Goal: Transaction & Acquisition: Purchase product/service

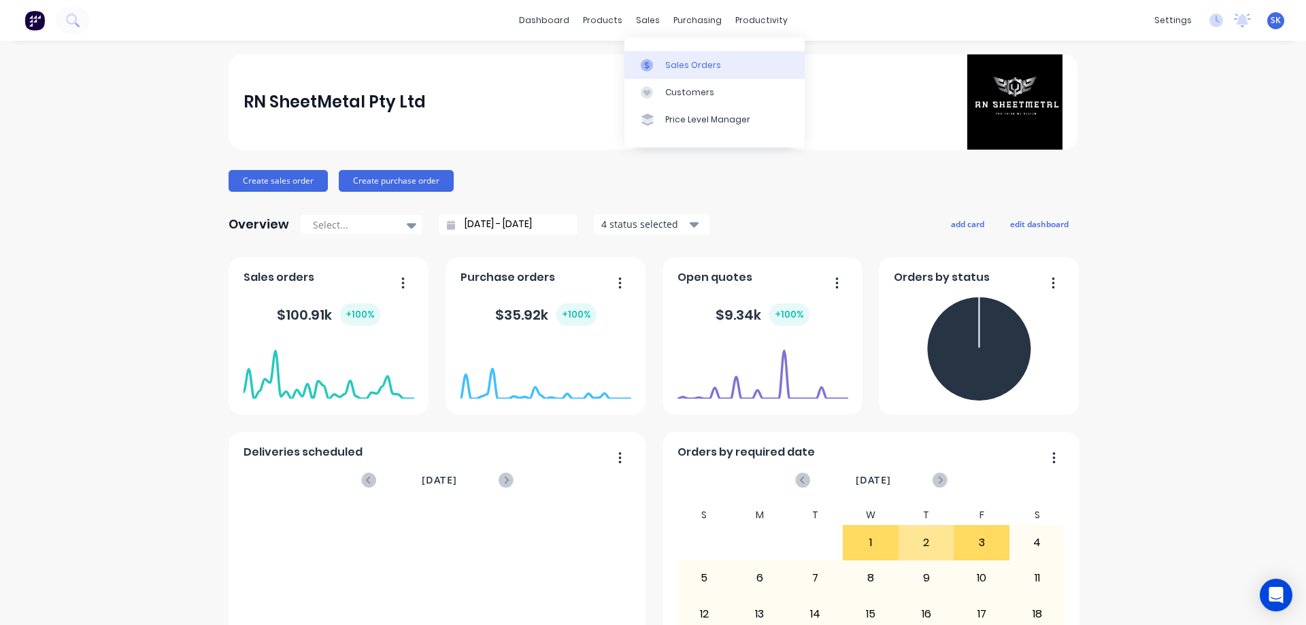
click at [695, 68] on div "Sales Orders" at bounding box center [693, 65] width 56 height 12
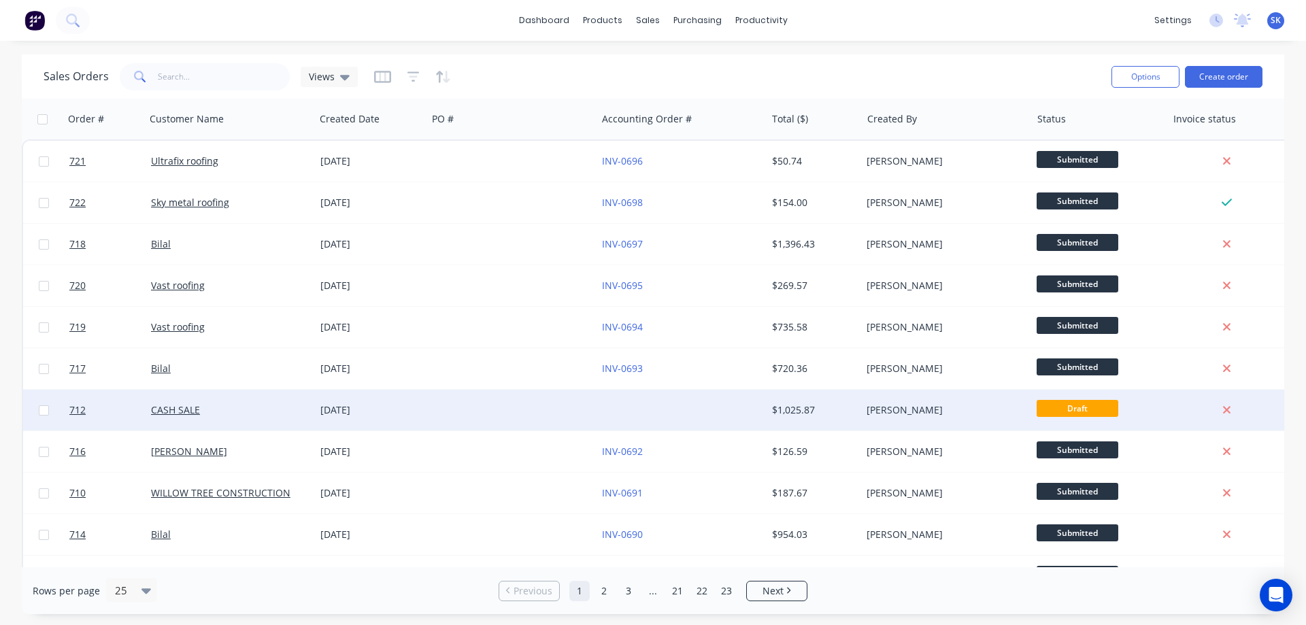
click at [739, 419] on div at bounding box center [681, 410] width 169 height 41
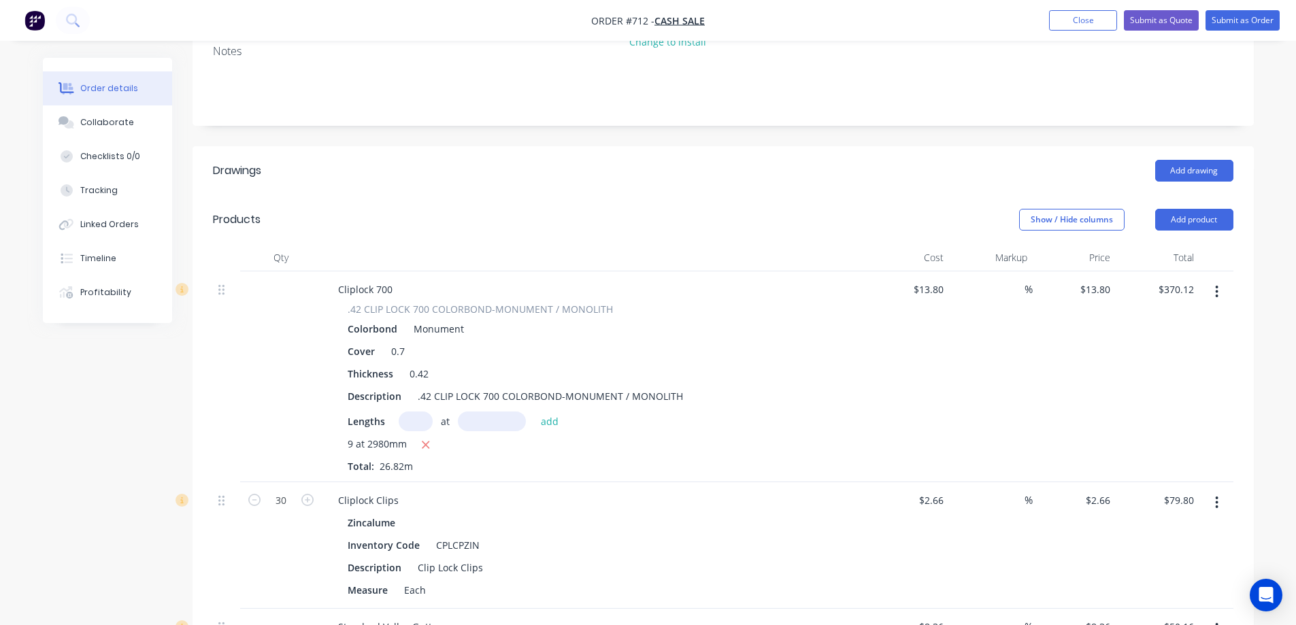
scroll to position [272, 0]
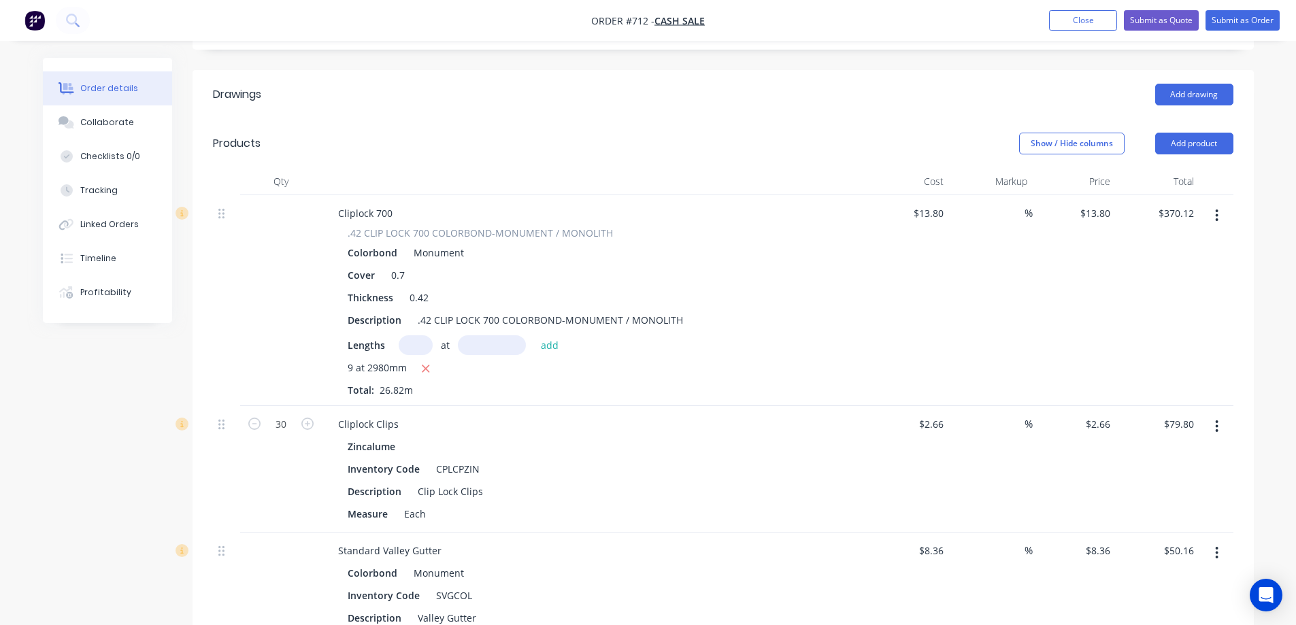
click at [1218, 210] on icon "button" at bounding box center [1216, 215] width 3 height 15
click at [1147, 339] on div "Delete" at bounding box center [1168, 333] width 105 height 20
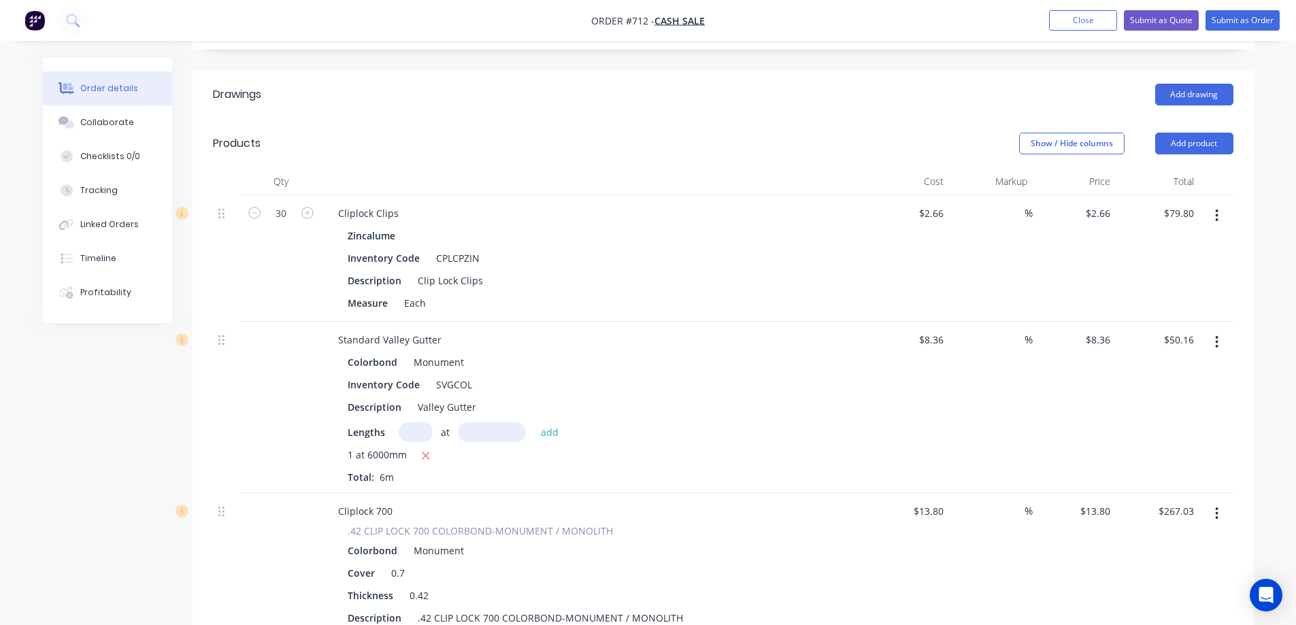
click at [1220, 218] on button "button" at bounding box center [1217, 215] width 32 height 24
click at [1157, 325] on div "Delete" at bounding box center [1168, 333] width 105 height 20
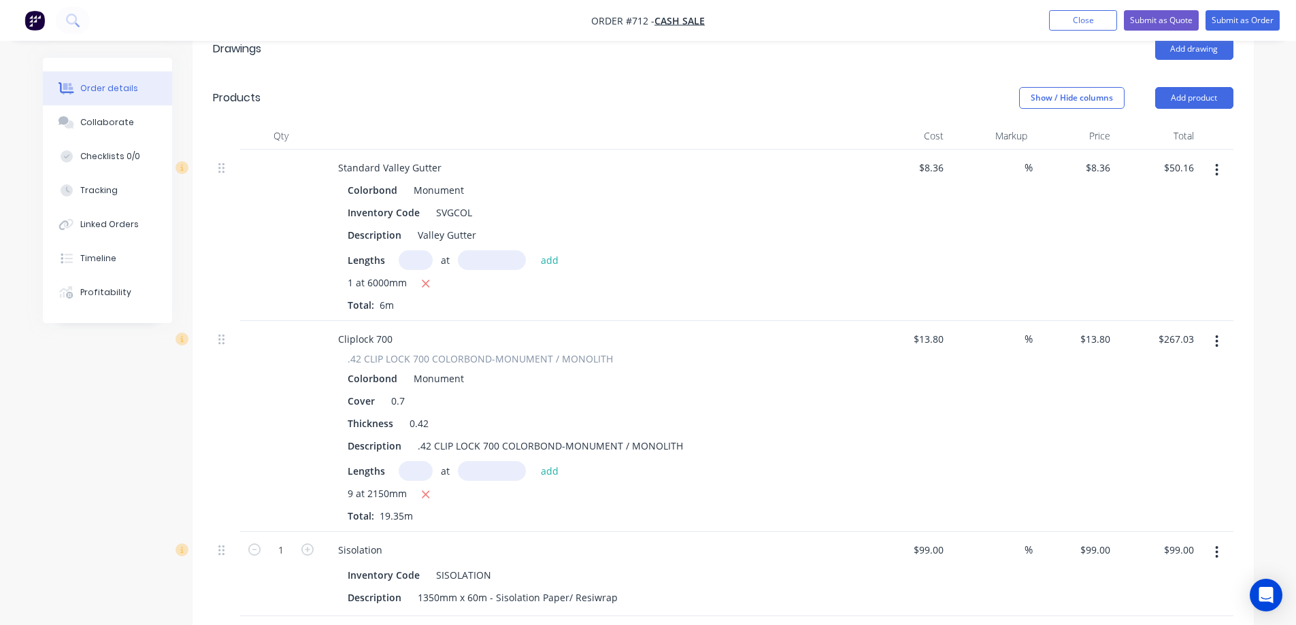
scroll to position [340, 0]
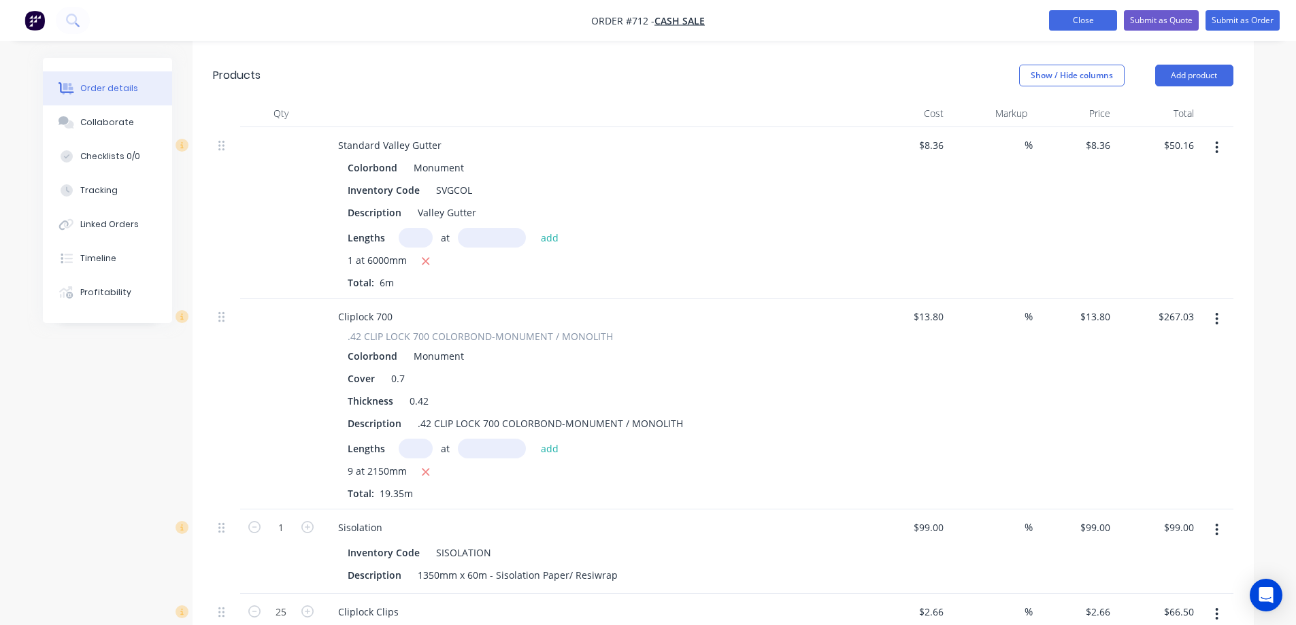
click at [1072, 24] on button "Close" at bounding box center [1083, 20] width 68 height 20
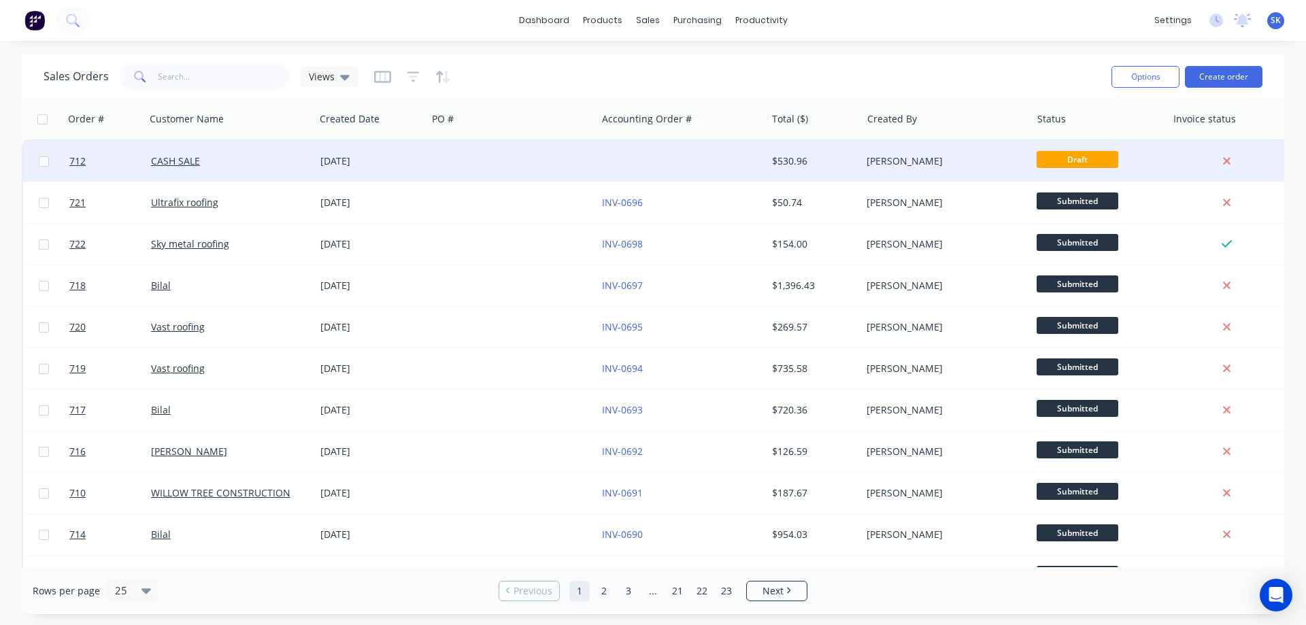
click at [616, 159] on div at bounding box center [681, 161] width 169 height 41
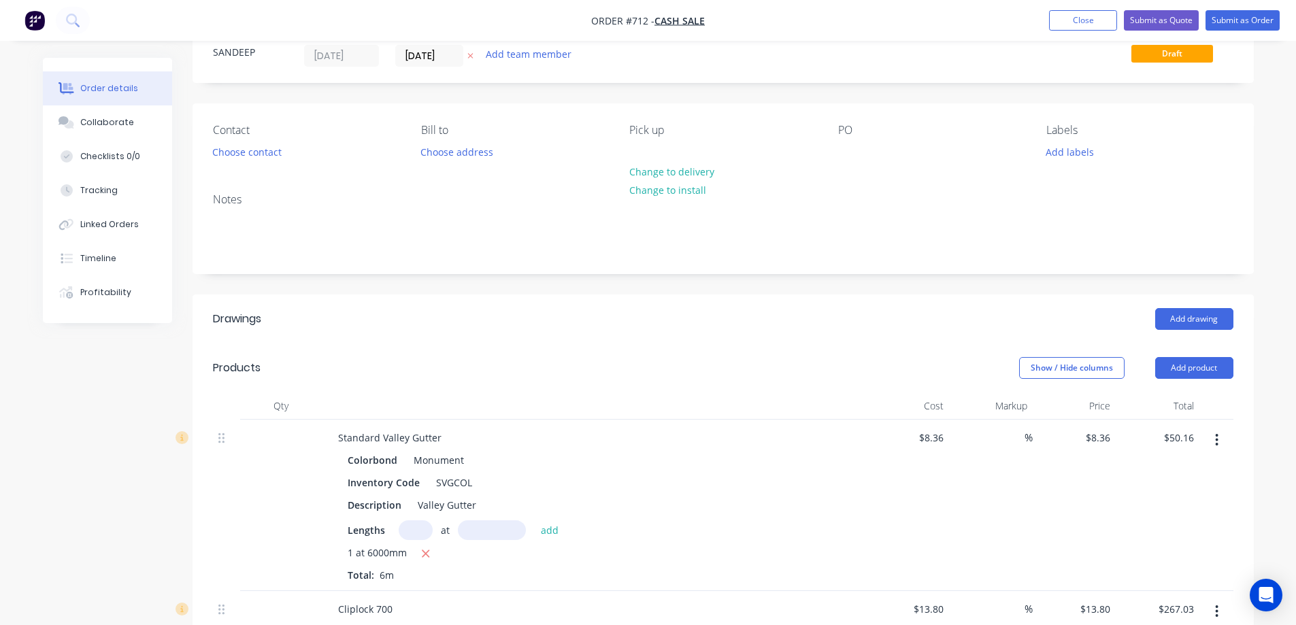
scroll to position [340, 0]
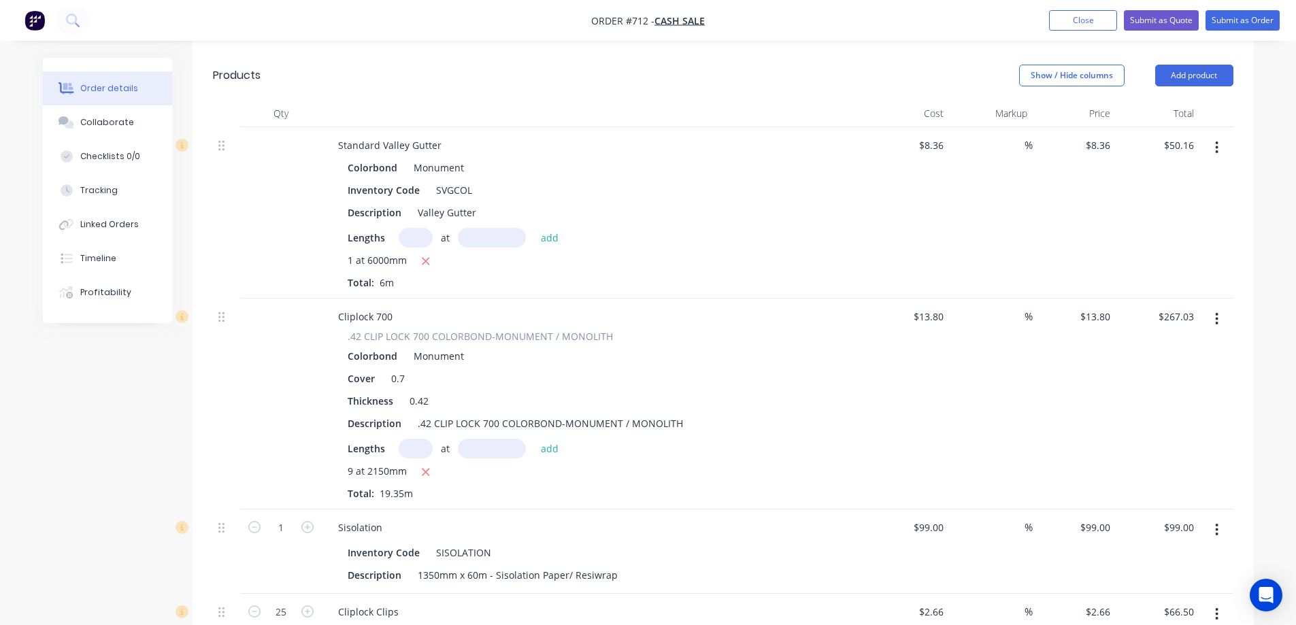
click at [1220, 321] on button "button" at bounding box center [1217, 319] width 32 height 24
click at [1150, 435] on div "Delete" at bounding box center [1168, 437] width 105 height 20
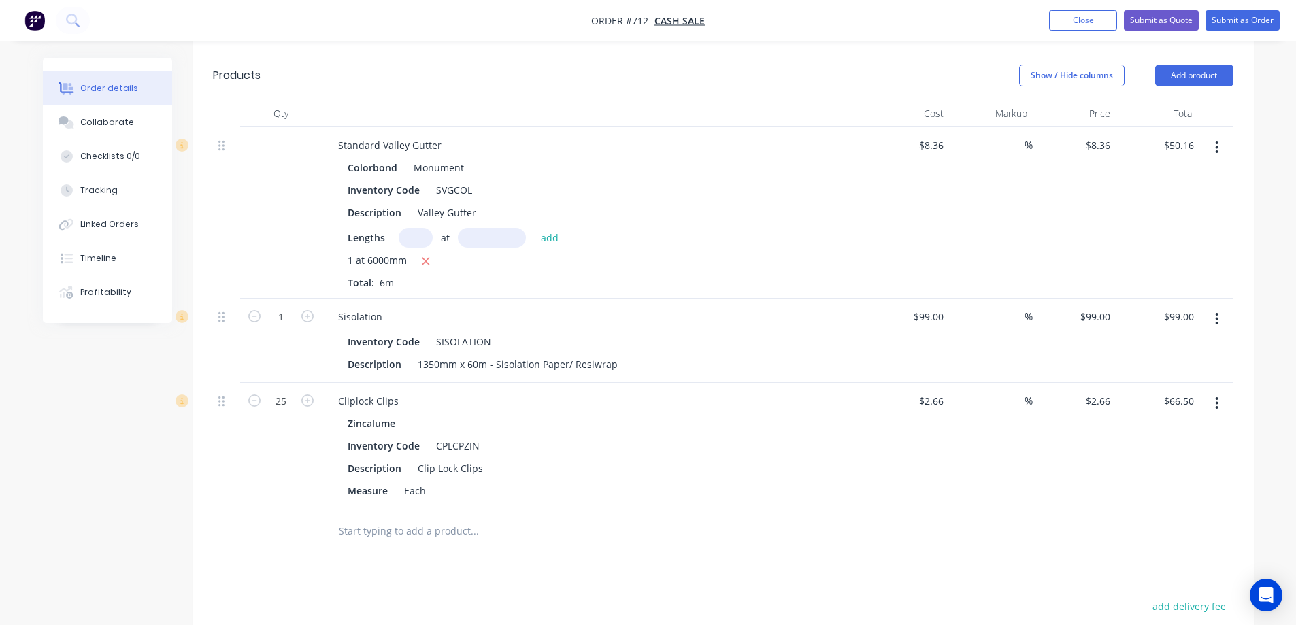
click at [1214, 323] on button "button" at bounding box center [1217, 319] width 32 height 24
click at [1148, 434] on div "Delete" at bounding box center [1168, 437] width 105 height 20
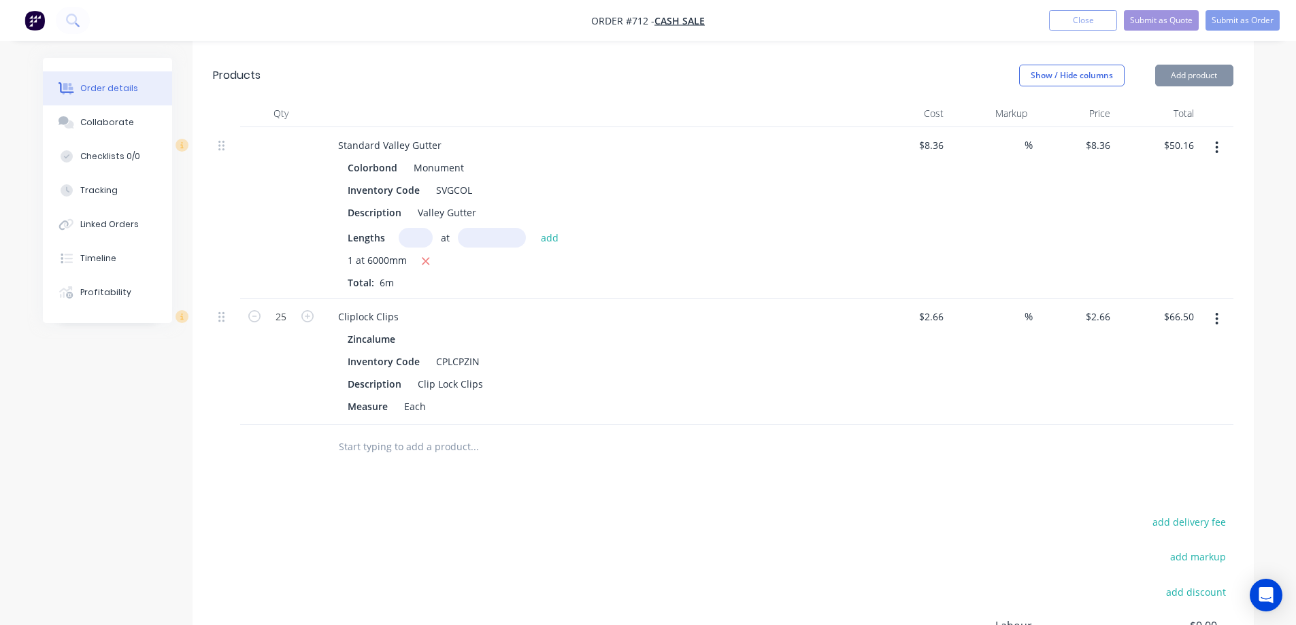
click at [1219, 318] on button "button" at bounding box center [1217, 319] width 32 height 24
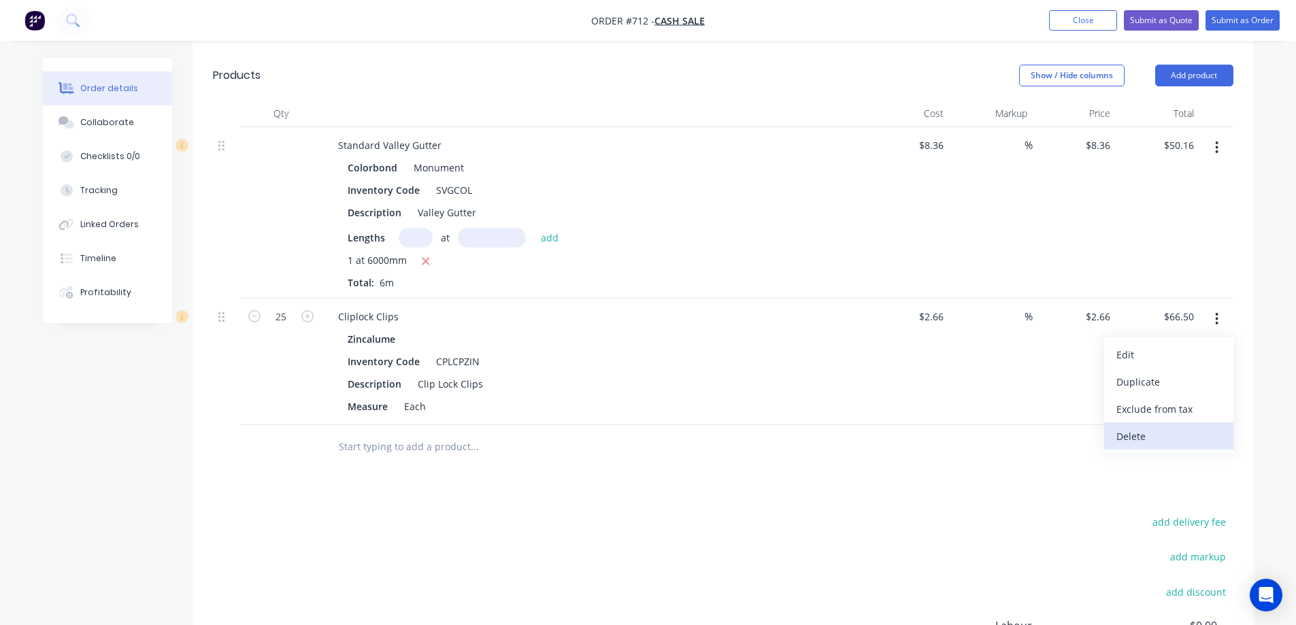
click at [1174, 433] on div "Delete" at bounding box center [1168, 437] width 105 height 20
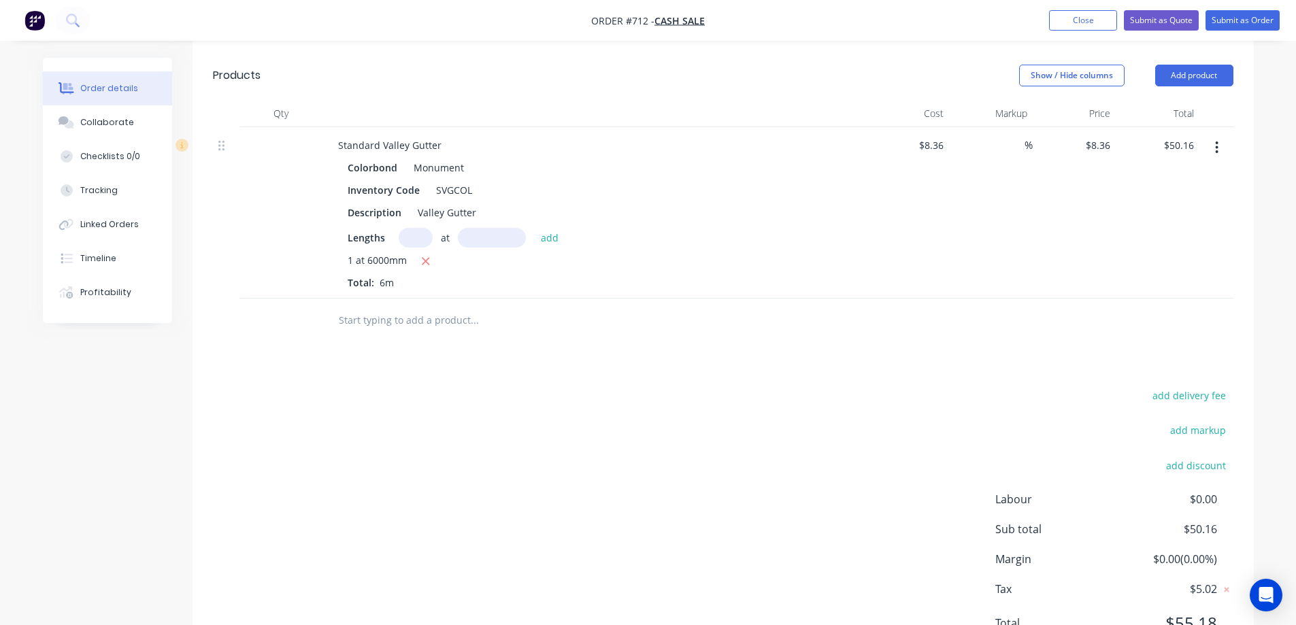
click at [1213, 148] on button "button" at bounding box center [1217, 147] width 32 height 24
click at [1152, 260] on div "Delete" at bounding box center [1168, 265] width 105 height 20
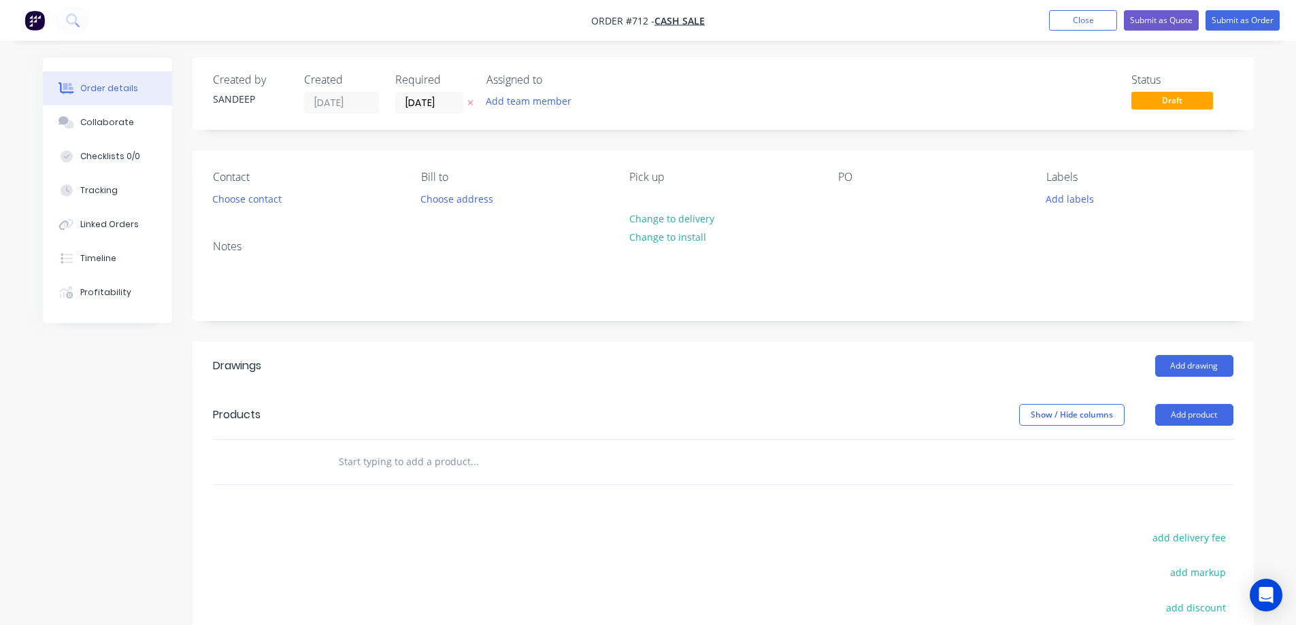
scroll to position [0, 0]
click at [649, 218] on button "Change to delivery" at bounding box center [671, 219] width 99 height 18
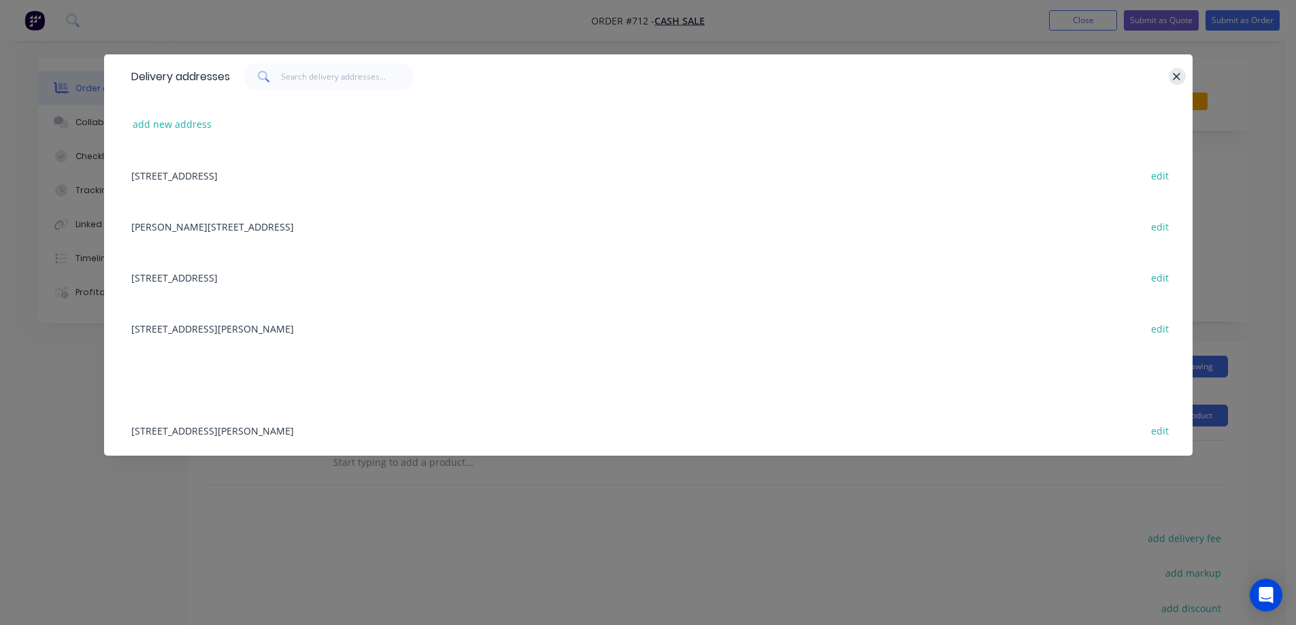
click at [1174, 71] on icon "button" at bounding box center [1176, 77] width 9 height 12
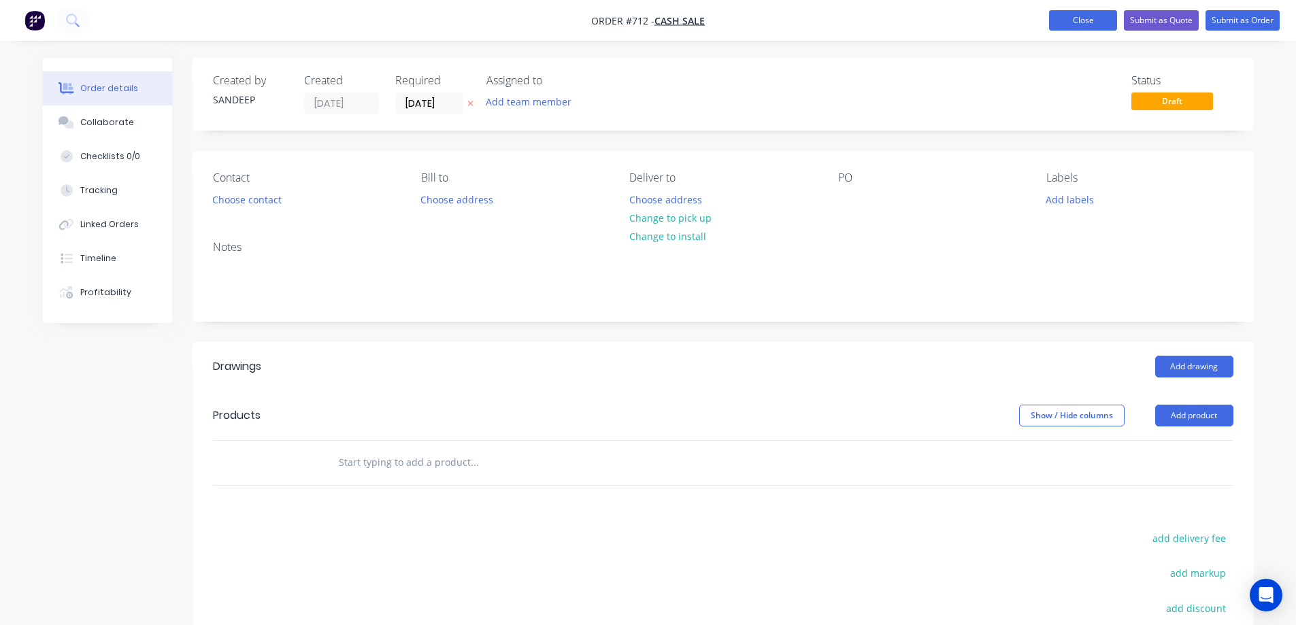
click at [1056, 24] on button "Close" at bounding box center [1083, 20] width 68 height 20
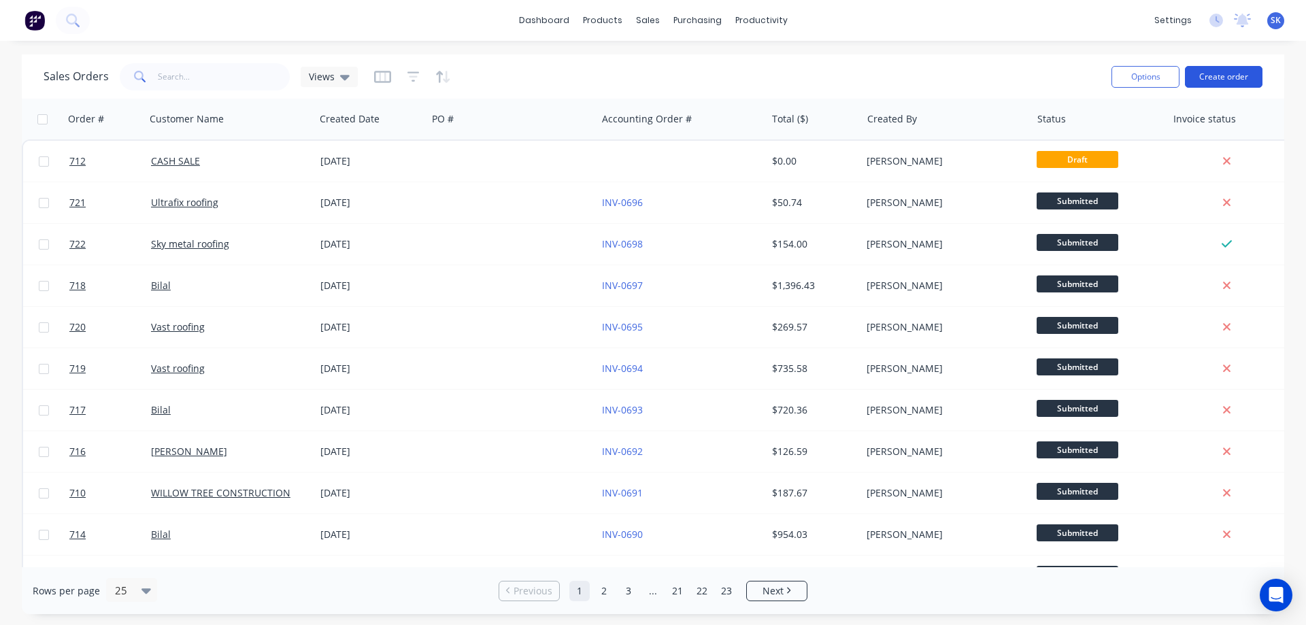
click at [1231, 74] on button "Create order" at bounding box center [1224, 77] width 78 height 22
click at [1218, 80] on button "Create order" at bounding box center [1224, 77] width 78 height 22
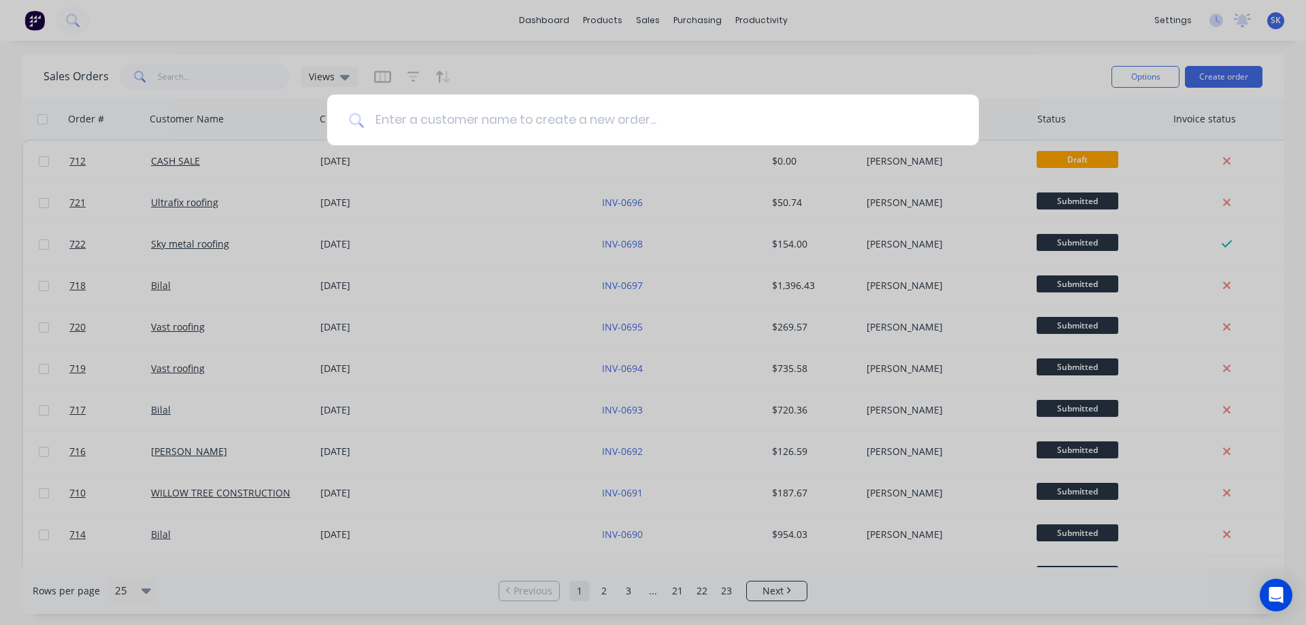
click at [650, 118] on input at bounding box center [660, 120] width 593 height 51
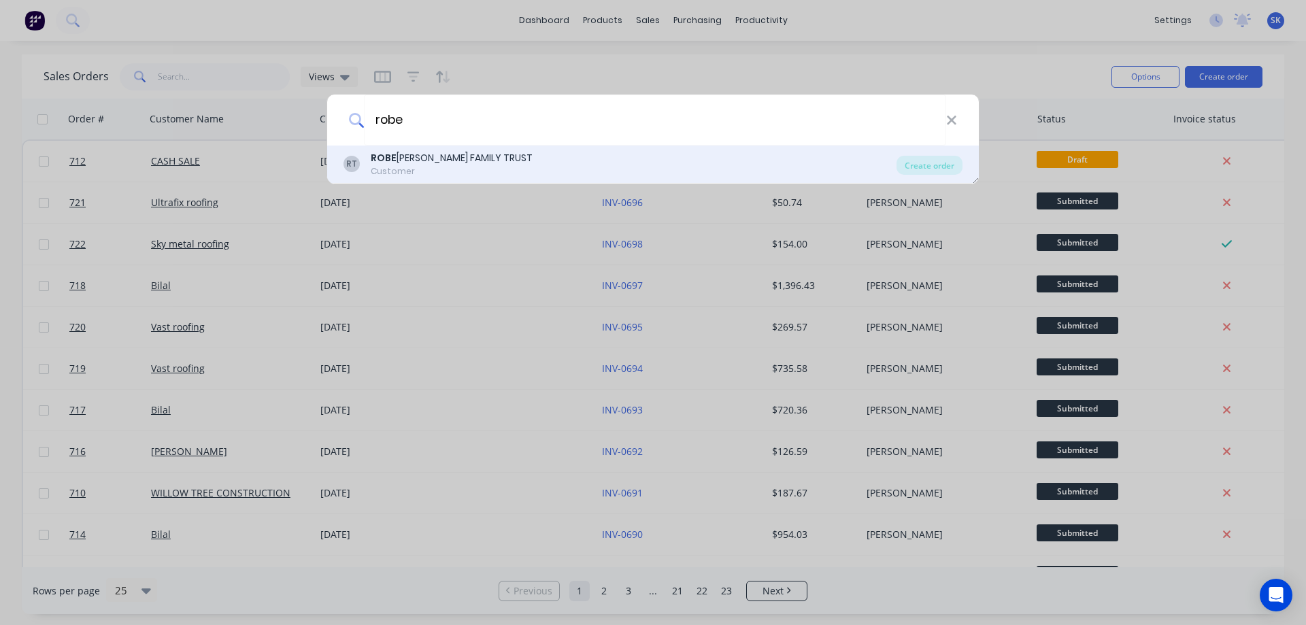
type input "robe"
click at [539, 165] on div "RT ROBE RT JONES FAMILY TRUST Customer" at bounding box center [620, 164] width 553 height 27
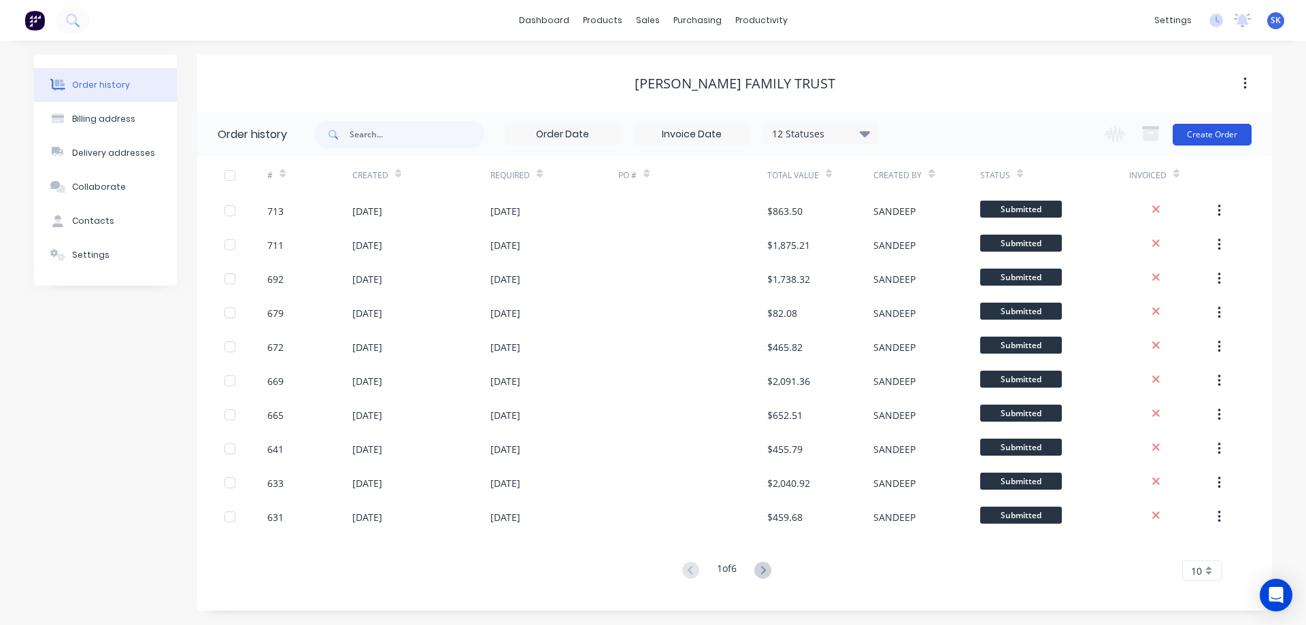
click at [1214, 140] on button "Create Order" at bounding box center [1212, 135] width 79 height 22
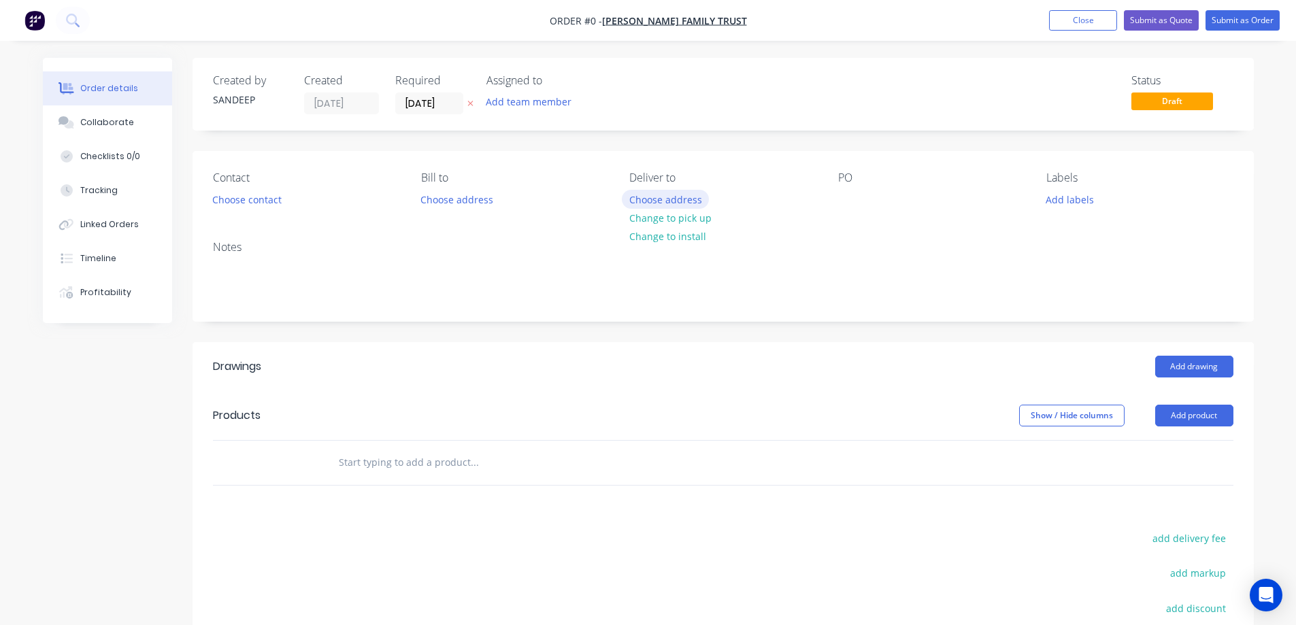
click at [661, 201] on button "Choose address" at bounding box center [665, 199] width 87 height 18
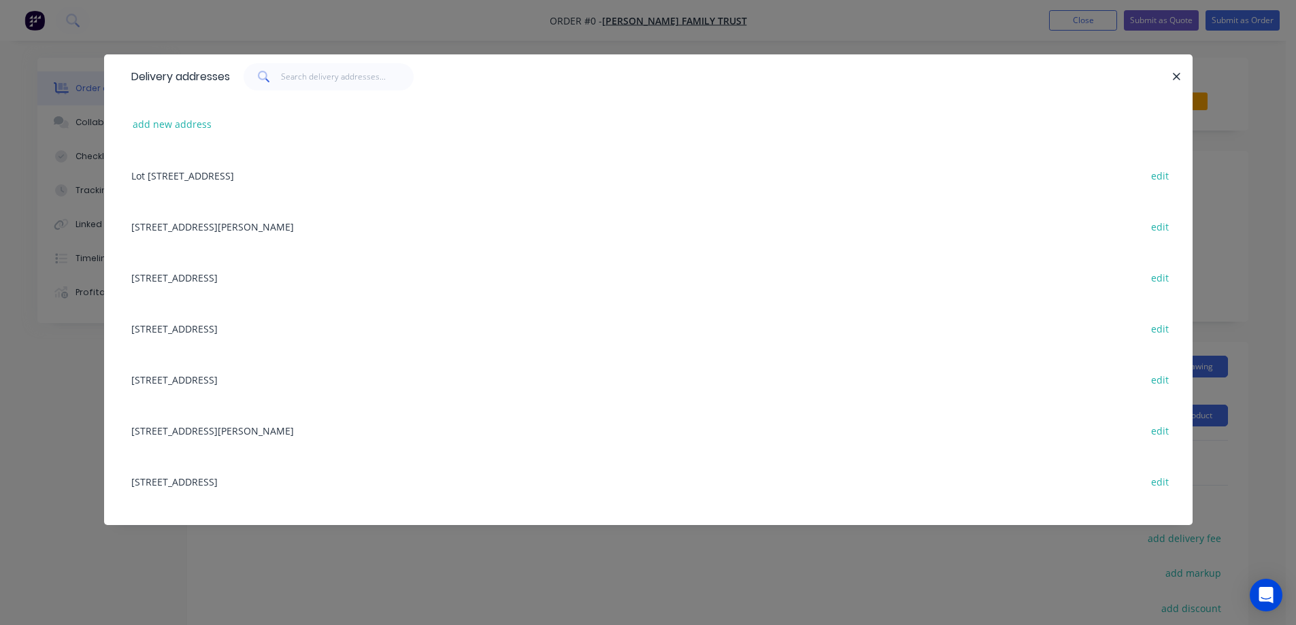
click at [173, 114] on div "add new address" at bounding box center [648, 124] width 1048 height 51
click at [165, 129] on button "add new address" at bounding box center [172, 124] width 93 height 18
click at [50, 356] on div "Delivery addresses add new address Lot 19909 Varna Way, MANOR LAKES, Victoria, …" at bounding box center [648, 312] width 1296 height 625
click at [183, 123] on div "Delivery addresses add new address Lot 19909 Varna Way, MANOR LAKES, Victoria, …" at bounding box center [648, 312] width 1296 height 625
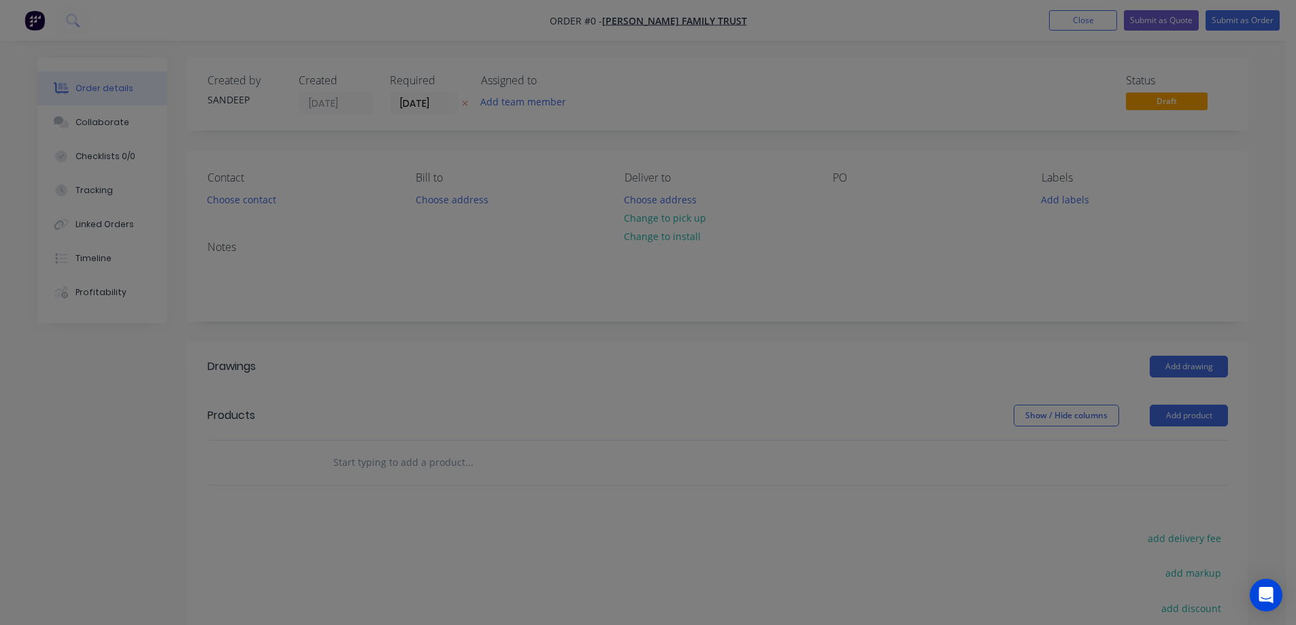
click at [1171, 78] on div at bounding box center [648, 312] width 1296 height 625
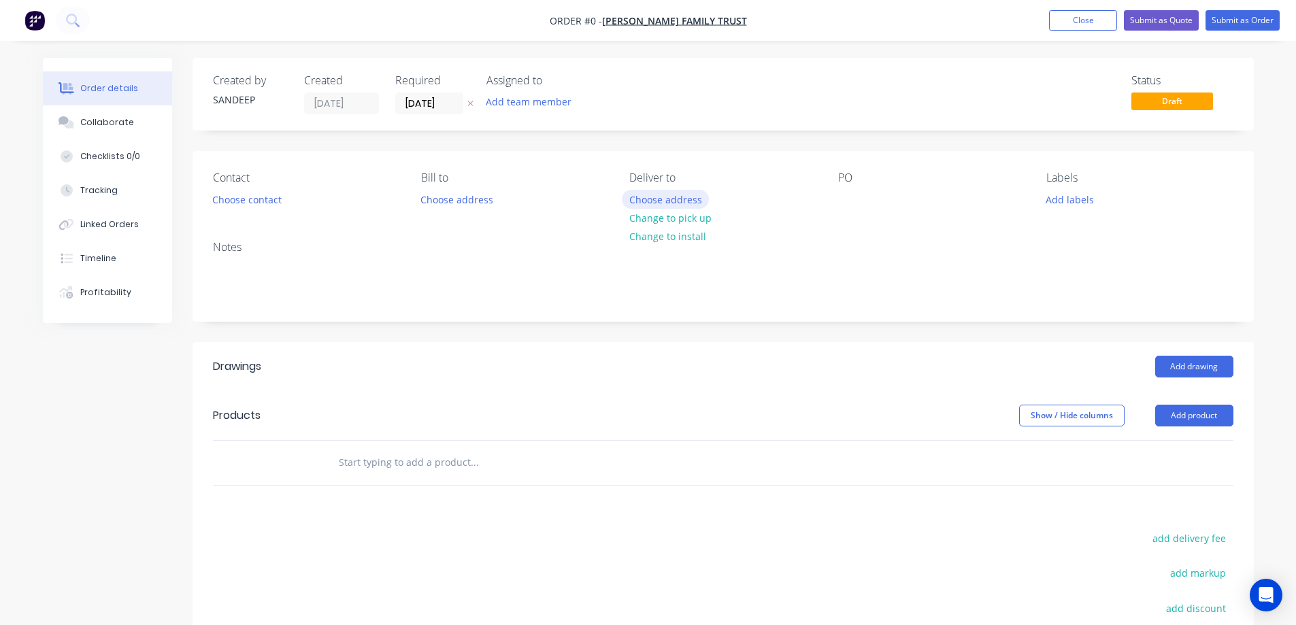
click at [652, 203] on button "Choose address" at bounding box center [665, 199] width 87 height 18
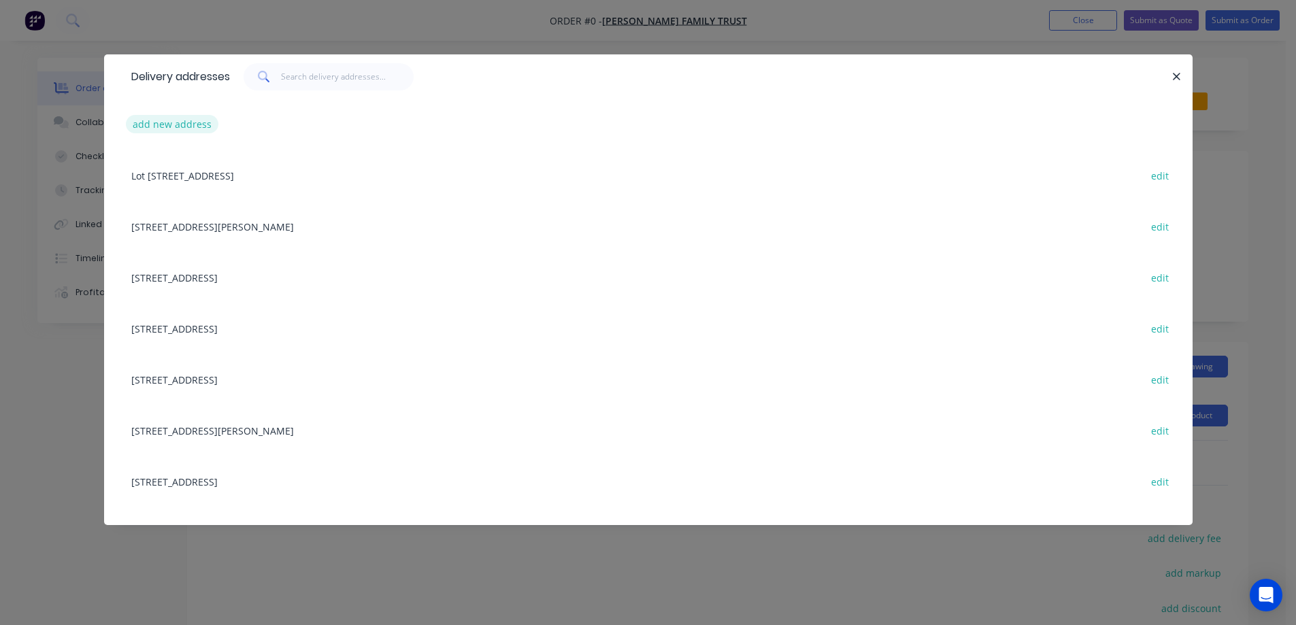
click at [175, 127] on button "add new address" at bounding box center [172, 124] width 93 height 18
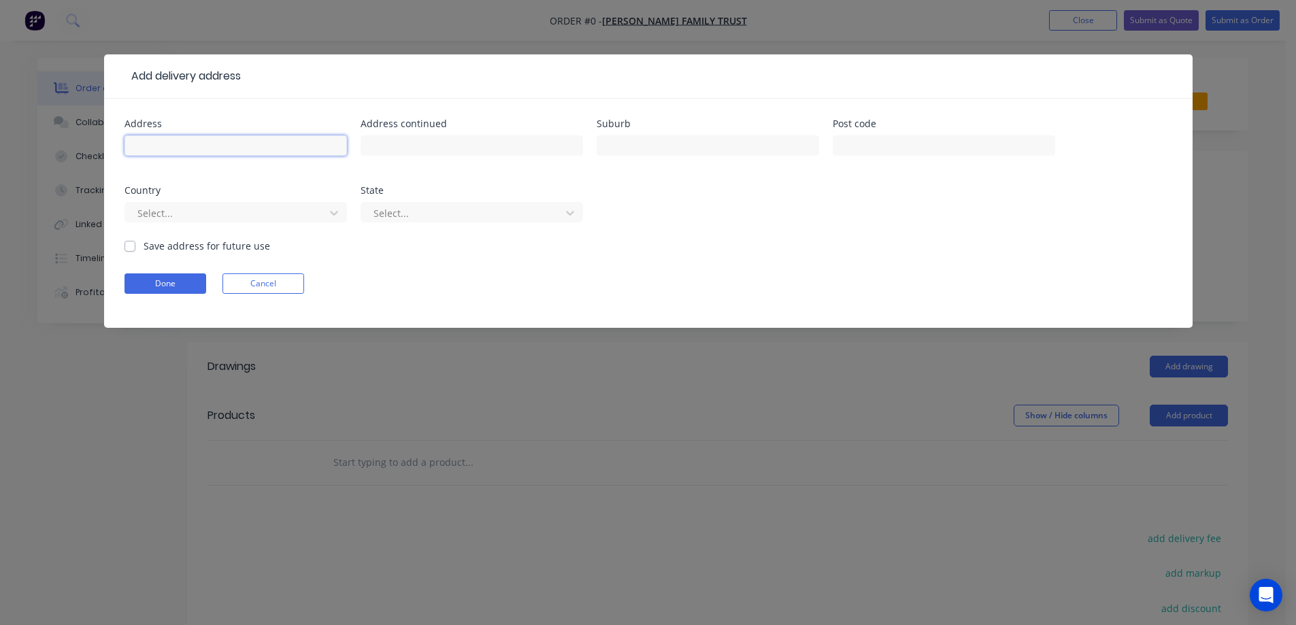
click at [174, 145] on input "text" at bounding box center [235, 145] width 222 height 20
paste input "2431 Bless Dr"
type input "2431 Bless Dr"
click at [720, 153] on input "text" at bounding box center [708, 145] width 222 height 20
paste input "TARNEIT"
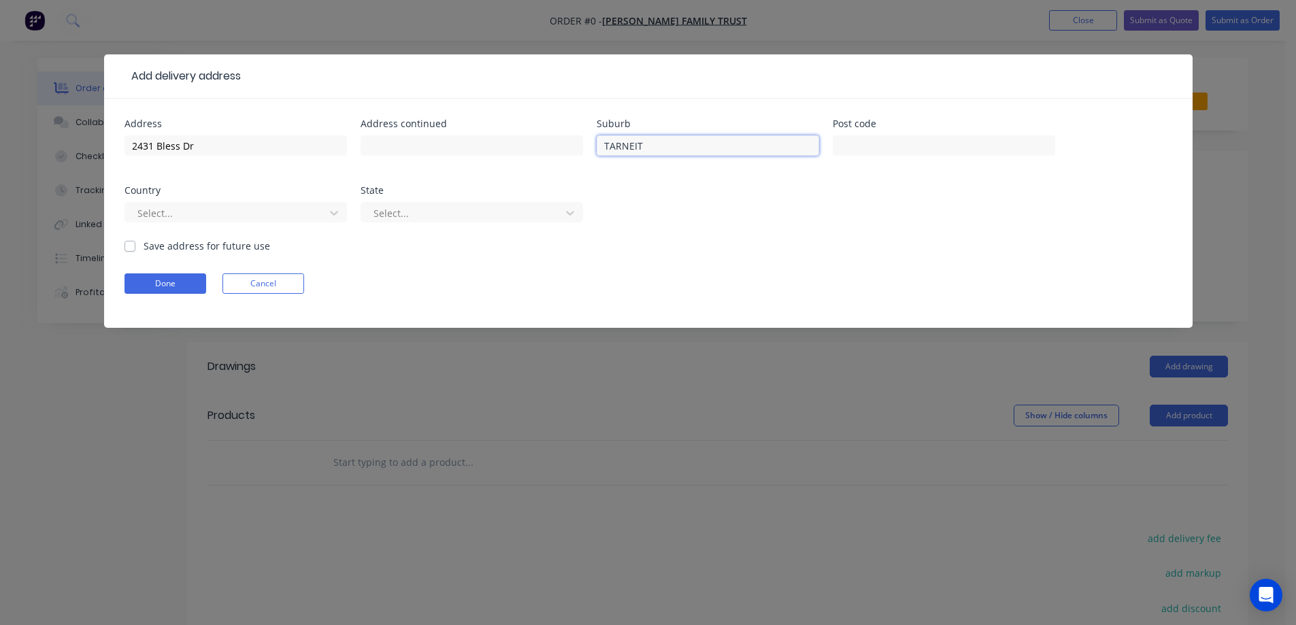
type input "TARNEIT"
click at [912, 140] on input "text" at bounding box center [944, 145] width 222 height 20
paste input "3029"
type input "3029"
click at [261, 209] on div at bounding box center [227, 213] width 182 height 17
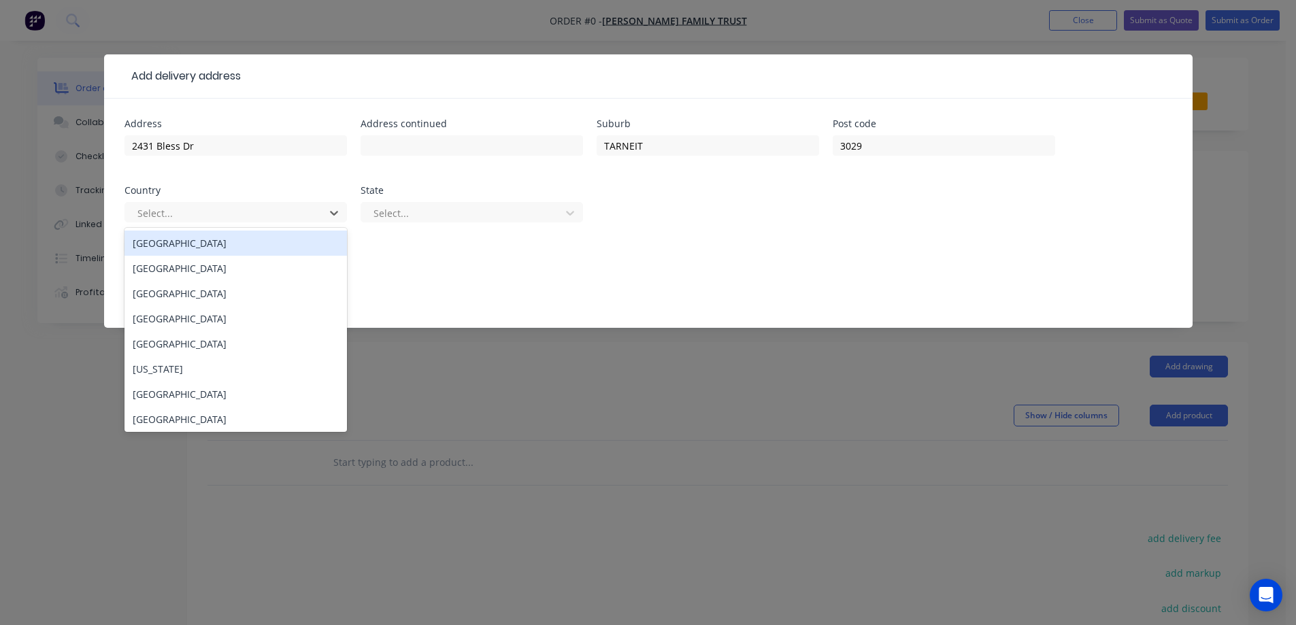
click at [247, 244] on div "Australia" at bounding box center [235, 243] width 222 height 25
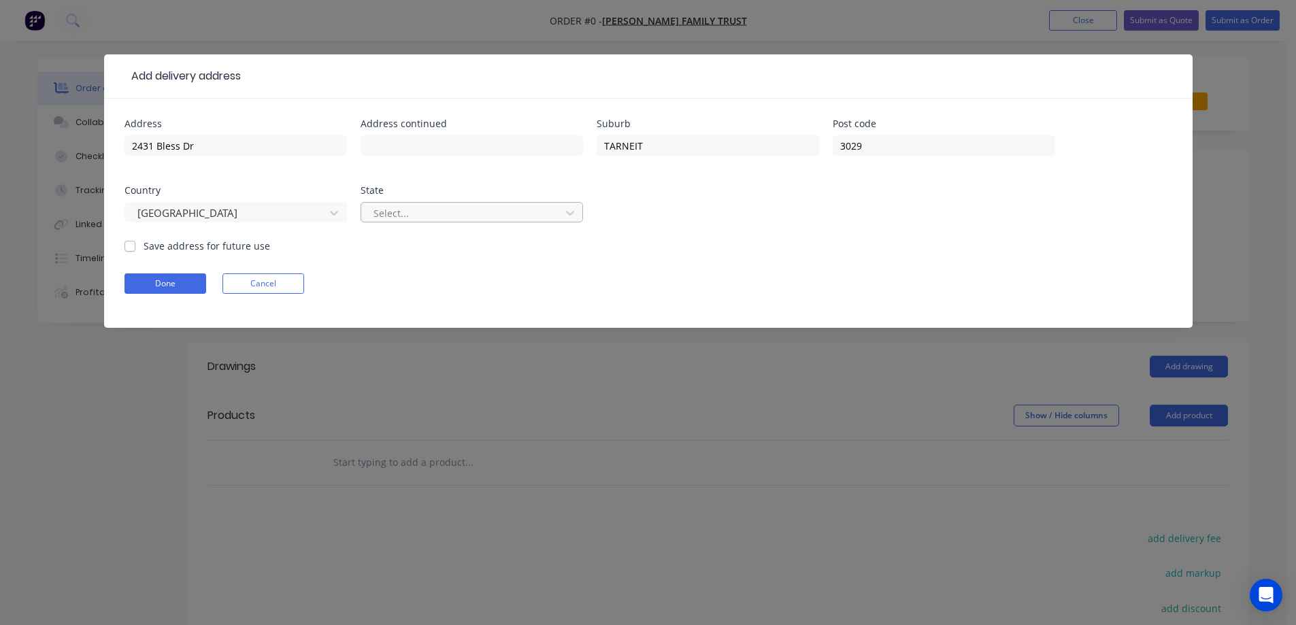
click at [373, 218] on input "text" at bounding box center [373, 213] width 3 height 14
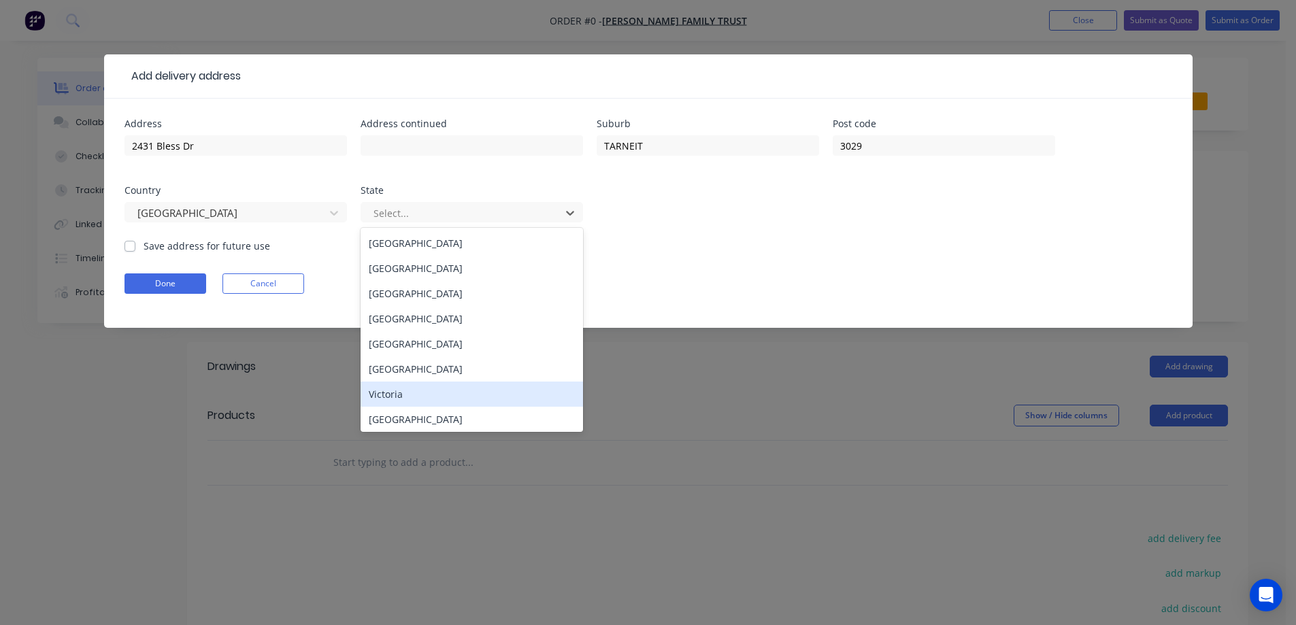
click at [386, 399] on div "Victoria" at bounding box center [472, 394] width 222 height 25
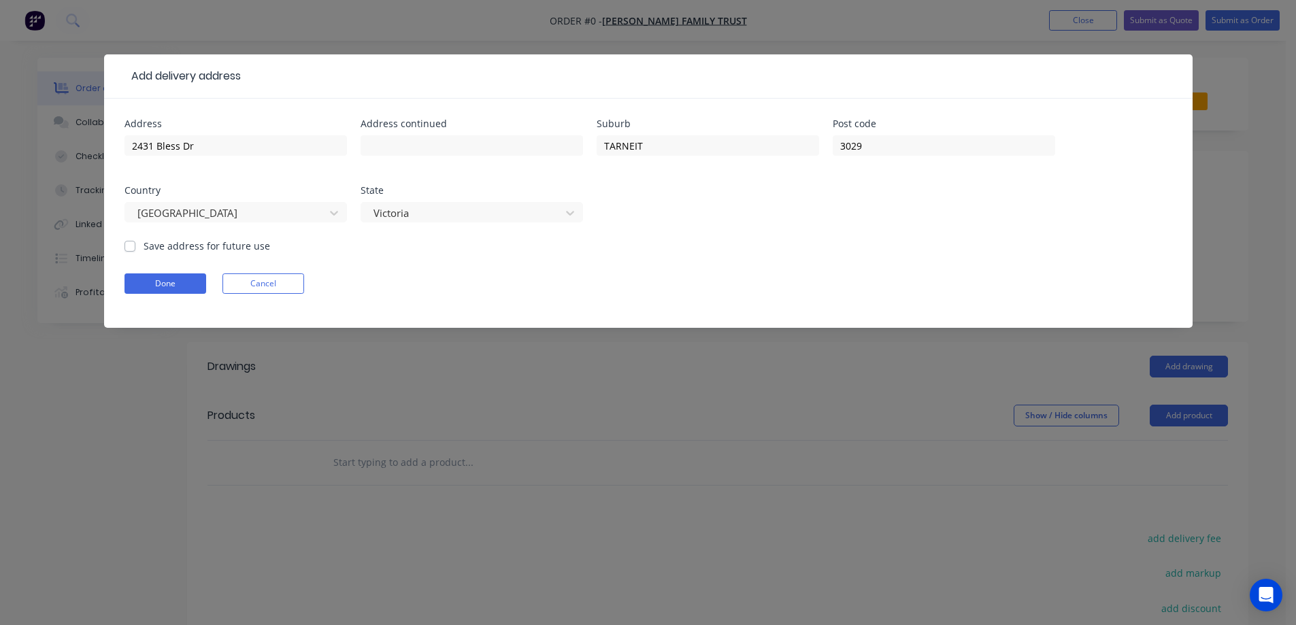
click at [238, 250] on label "Save address for future use" at bounding box center [207, 246] width 127 height 14
click at [135, 250] on input "Save address for future use" at bounding box center [129, 245] width 11 height 13
checkbox input "true"
click at [183, 277] on button "Done" at bounding box center [165, 283] width 82 height 20
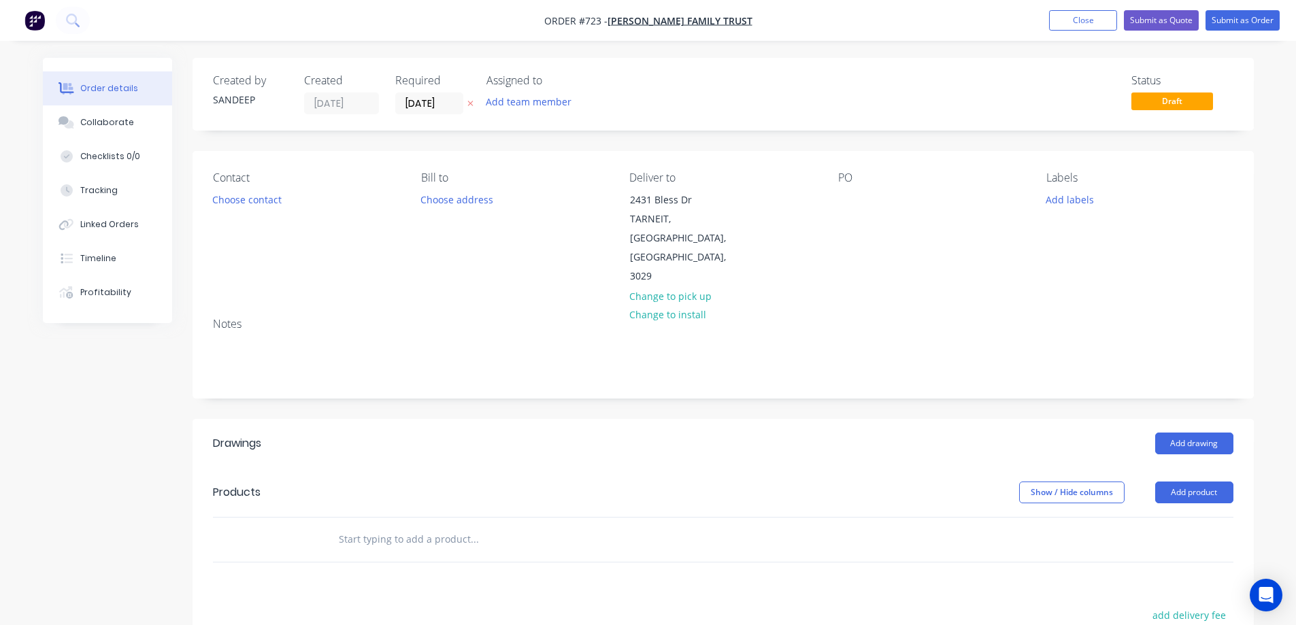
scroll to position [68, 0]
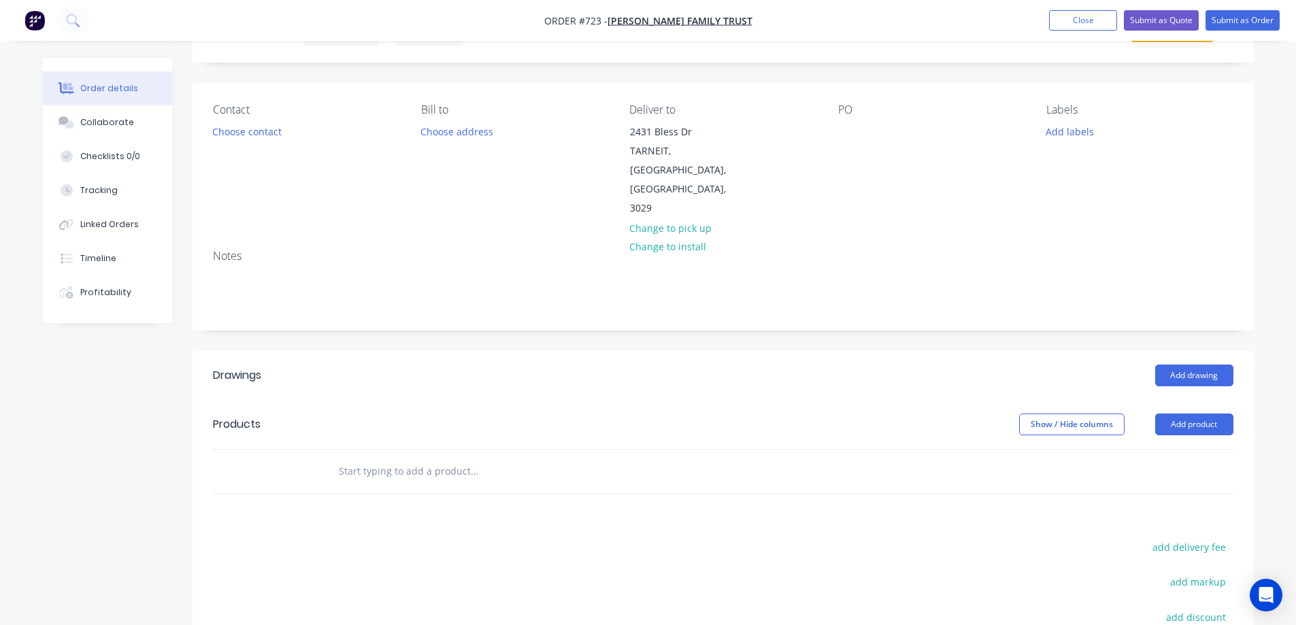
click at [391, 458] on input "text" at bounding box center [474, 471] width 272 height 27
click at [1171, 414] on button "Add product" at bounding box center [1194, 425] width 78 height 22
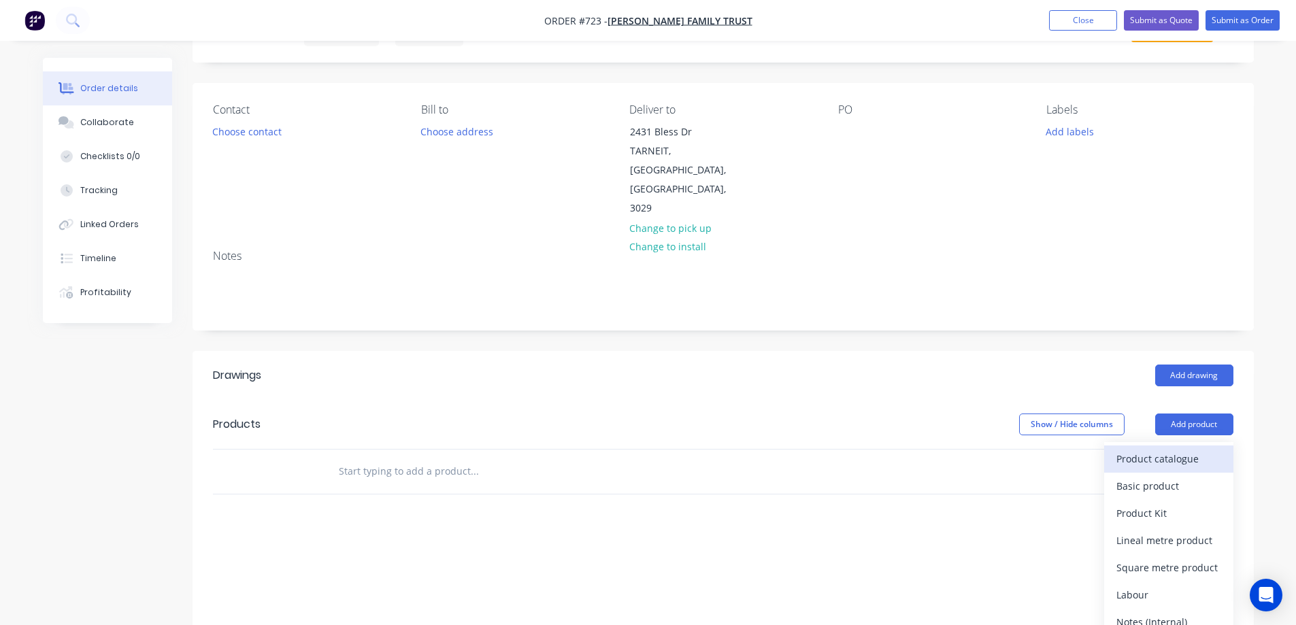
click at [1133, 449] on div "Product catalogue" at bounding box center [1168, 459] width 105 height 20
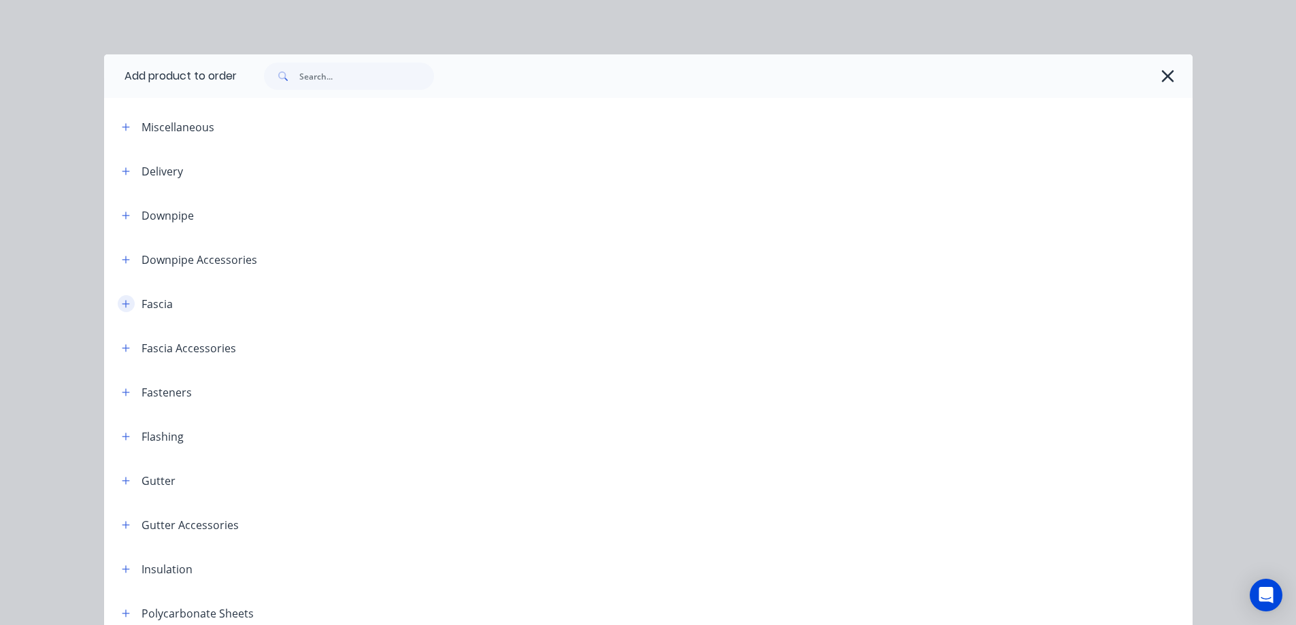
click at [122, 307] on icon "button" at bounding box center [126, 304] width 8 height 10
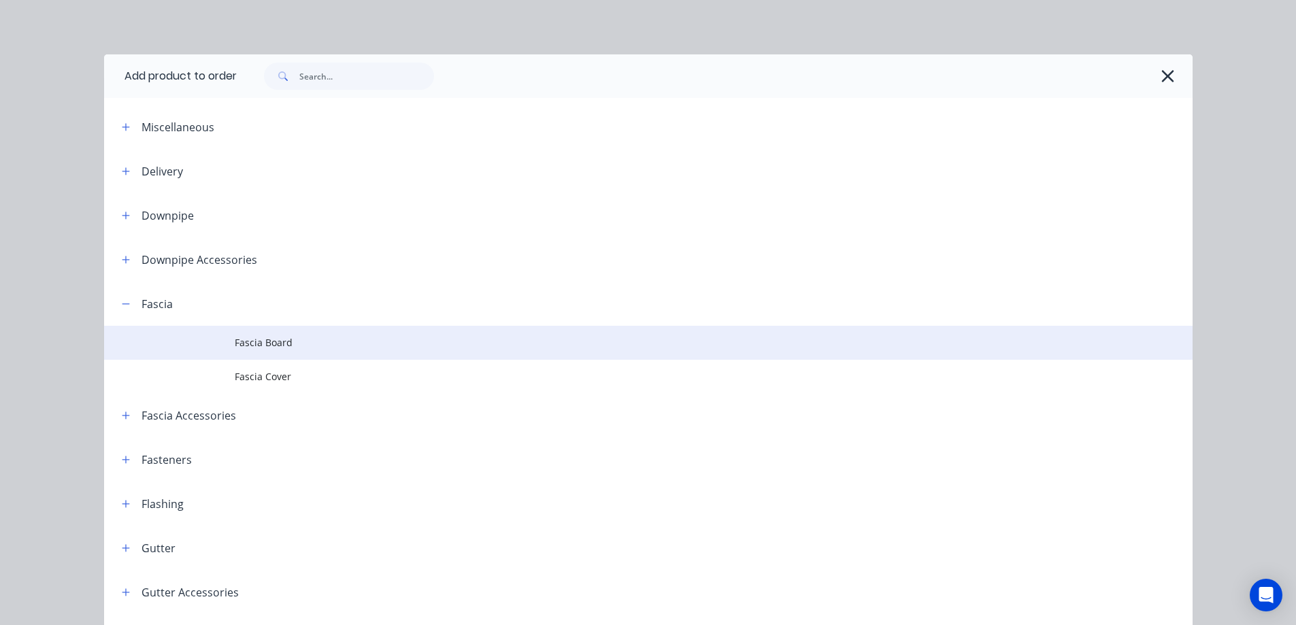
click at [248, 346] on span "Fascia Board" at bounding box center [618, 342] width 766 height 14
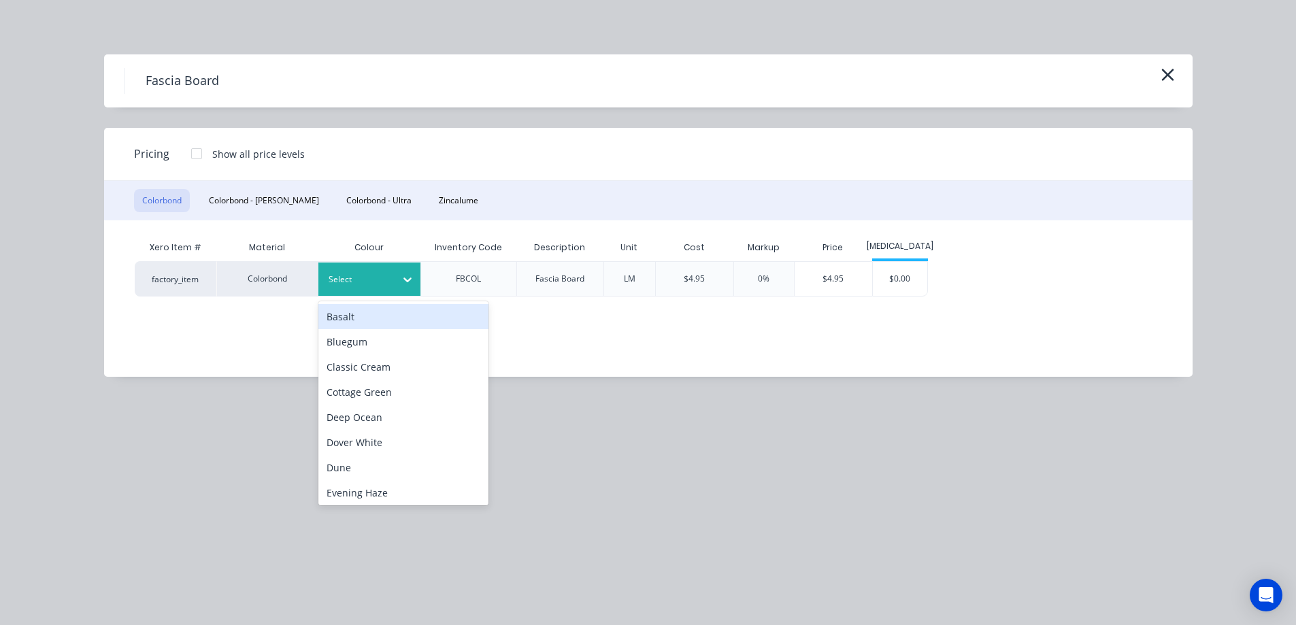
click at [362, 291] on div "Select" at bounding box center [369, 279] width 102 height 33
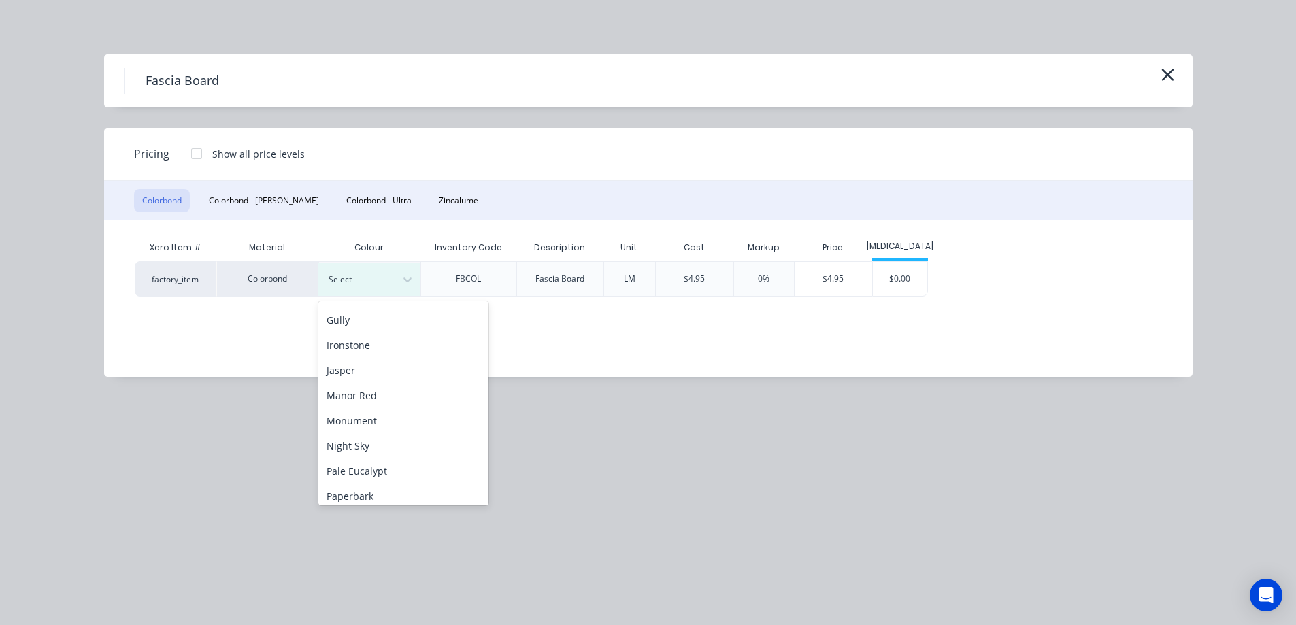
scroll to position [204, 0]
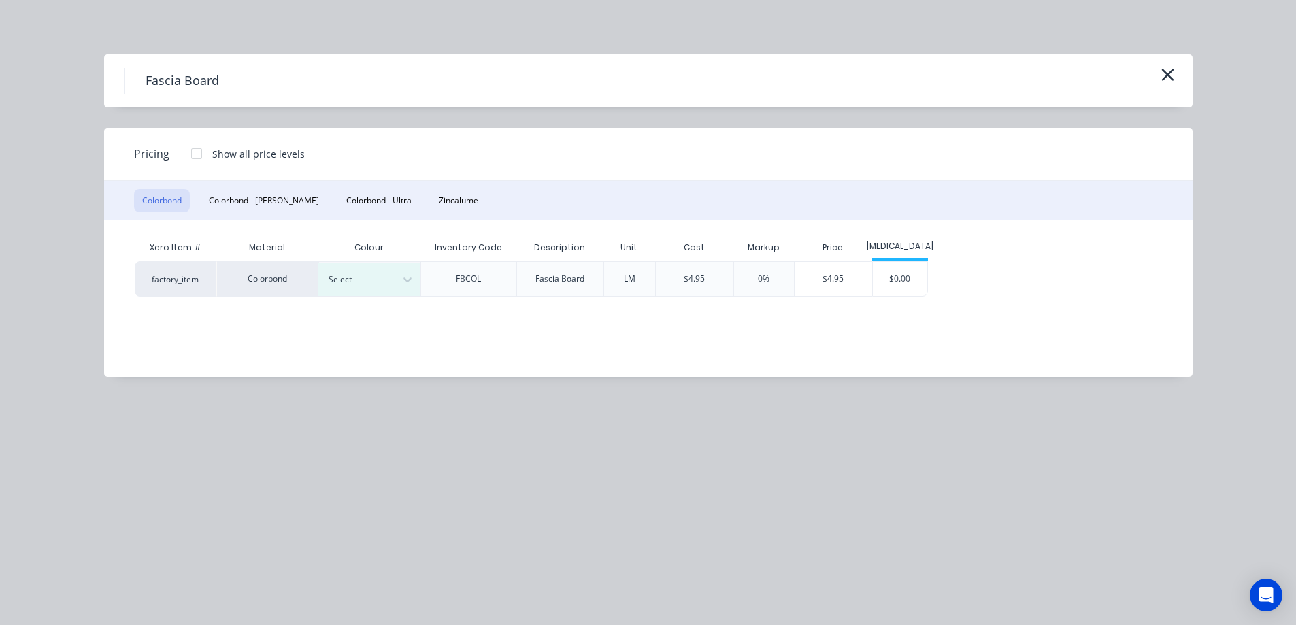
click at [360, 414] on div "Fascia Board Pricing Show all price levels Colorbond Colorbond - Matt Colorbond…" at bounding box center [648, 312] width 1296 height 625
click at [342, 277] on div at bounding box center [359, 279] width 61 height 15
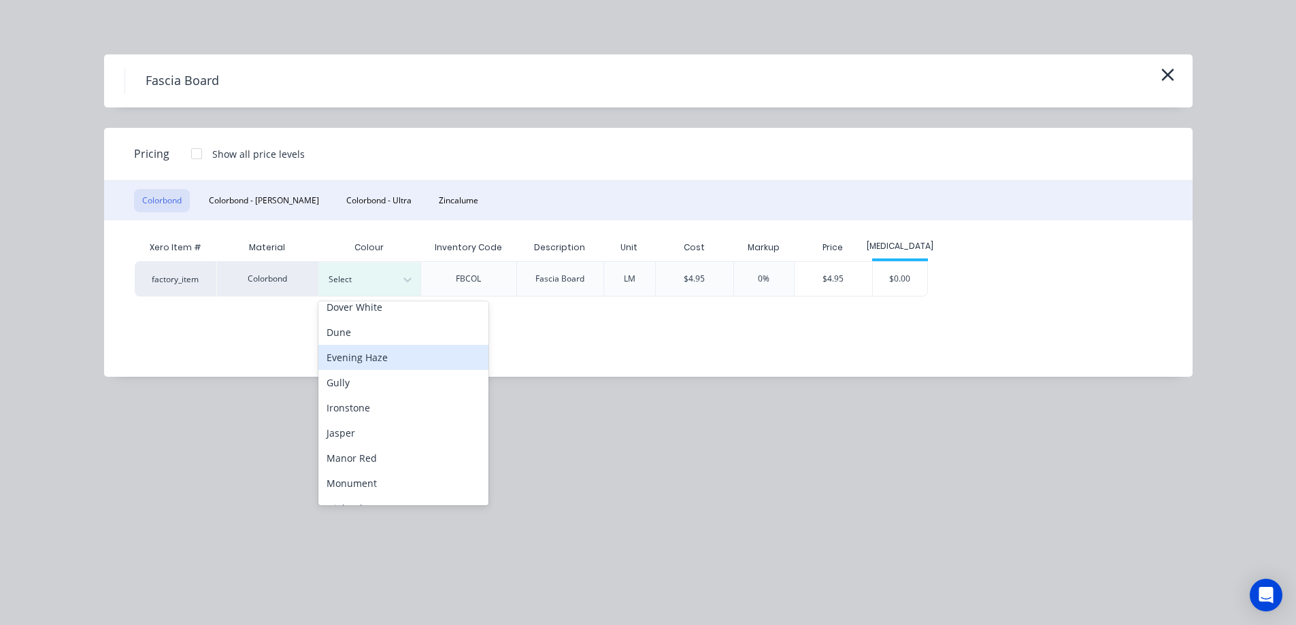
scroll to position [136, 0]
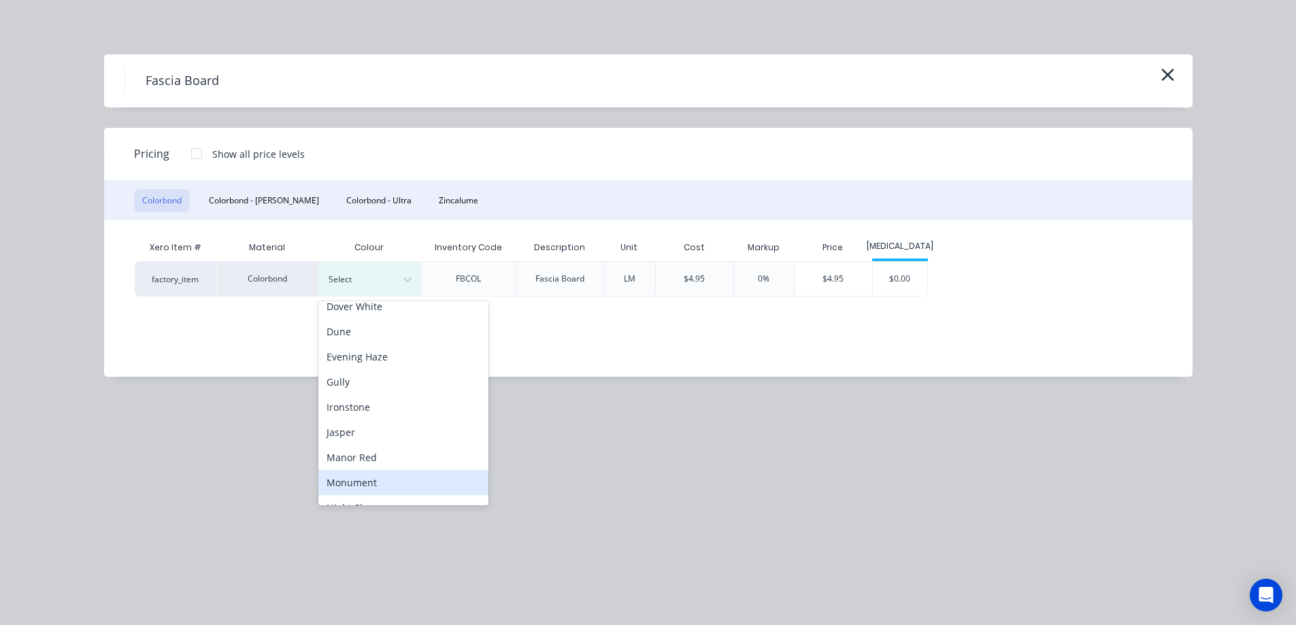
click at [362, 478] on div "Monument" at bounding box center [403, 482] width 170 height 25
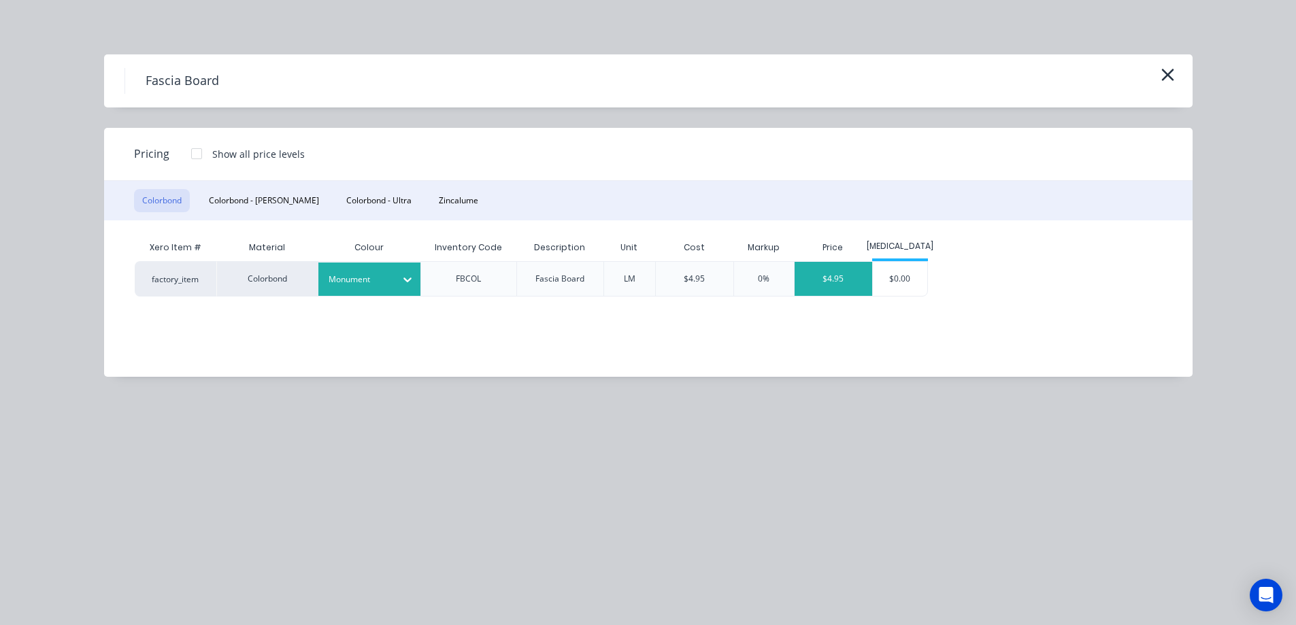
click at [837, 286] on div "$4.95" at bounding box center [834, 279] width 78 height 34
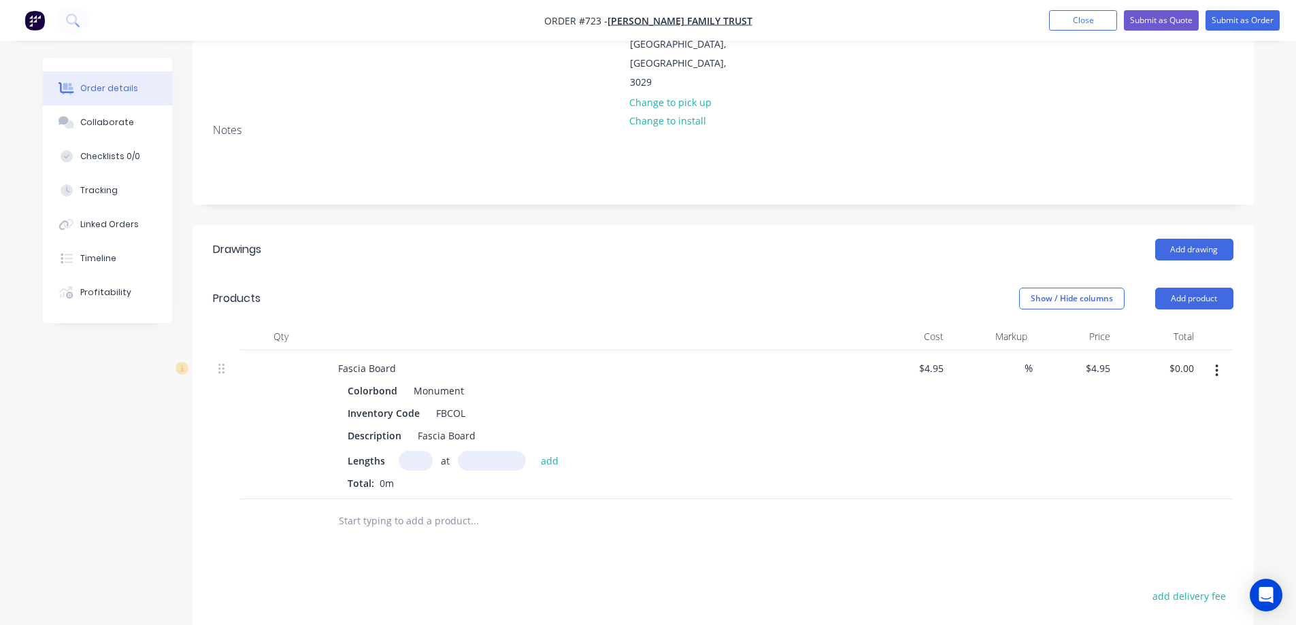
scroll to position [204, 0]
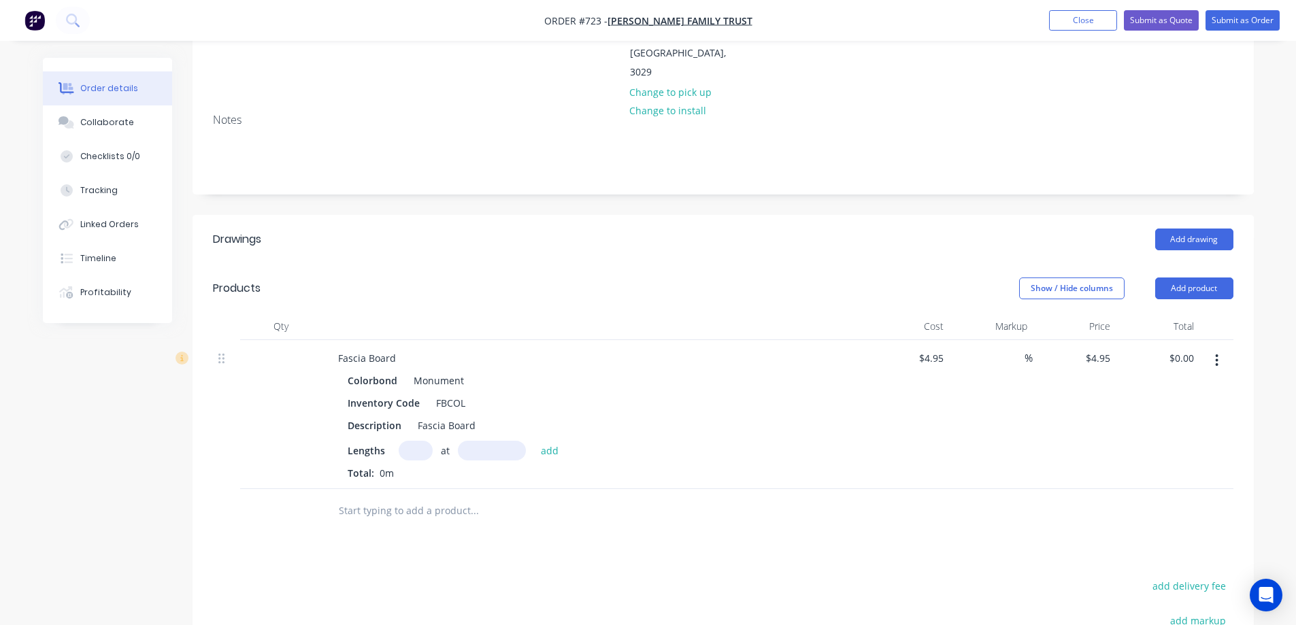
click at [402, 441] on input "text" at bounding box center [416, 451] width 34 height 20
type input "2"
type input "6000mm"
click at [547, 441] on button "add" at bounding box center [550, 450] width 32 height 18
type input "$59.40"
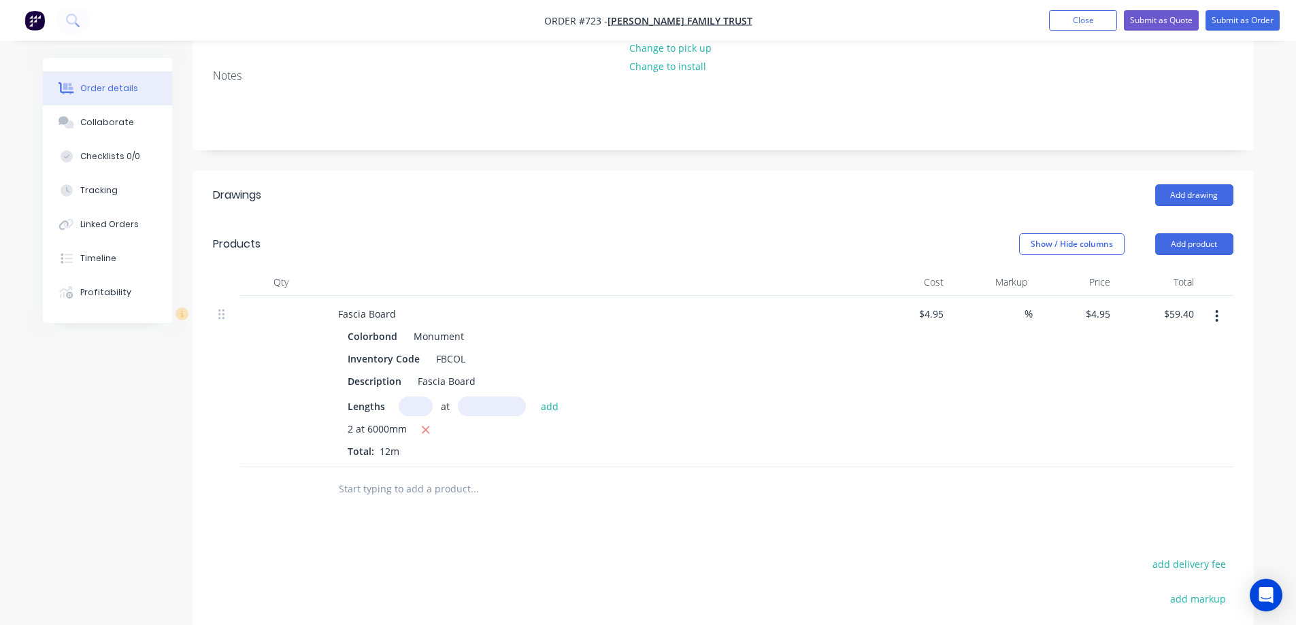
scroll to position [272, 0]
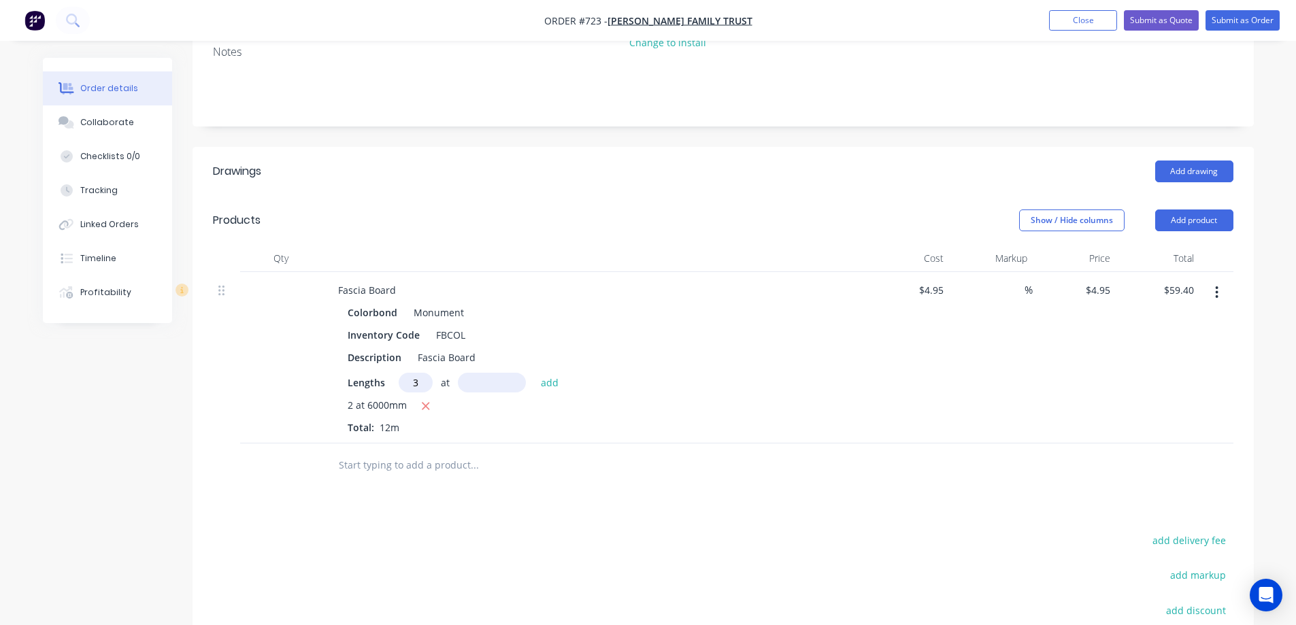
type input "3"
type input "5700mm"
click at [544, 373] on button "add" at bounding box center [550, 382] width 32 height 18
type input "$144.05"
type input "2"
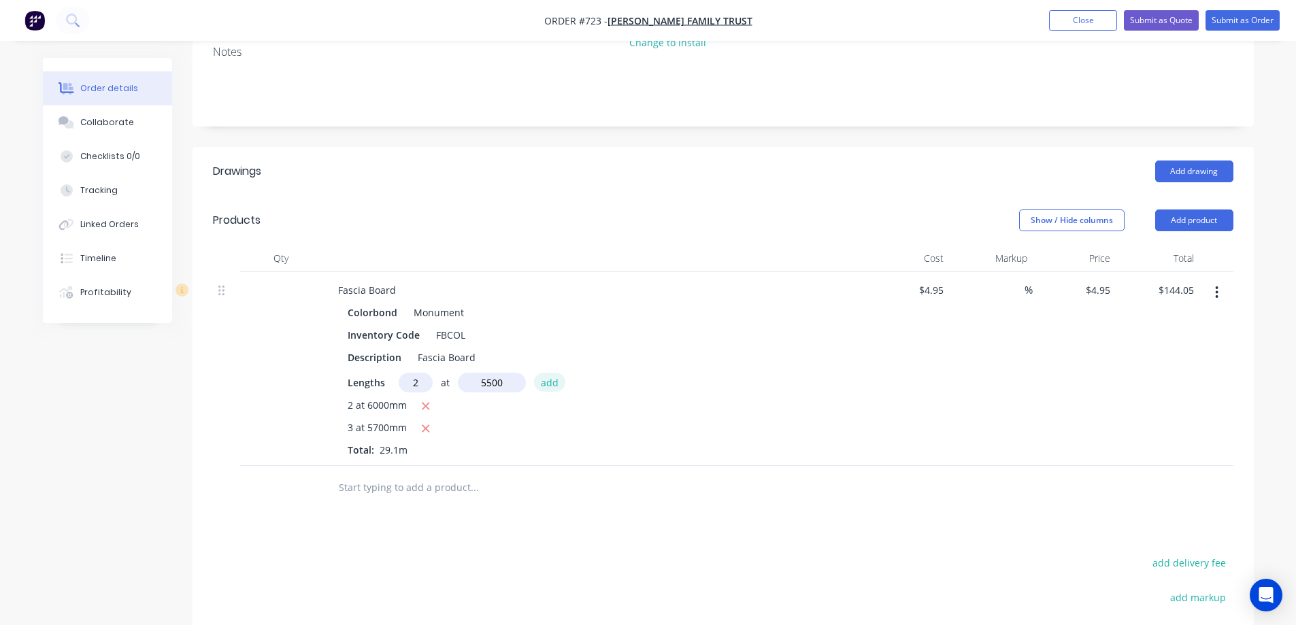
type input "5500mm"
click at [561, 373] on button "add" at bounding box center [550, 382] width 32 height 18
type input "$198.50"
type input "1"
type input "2800mm"
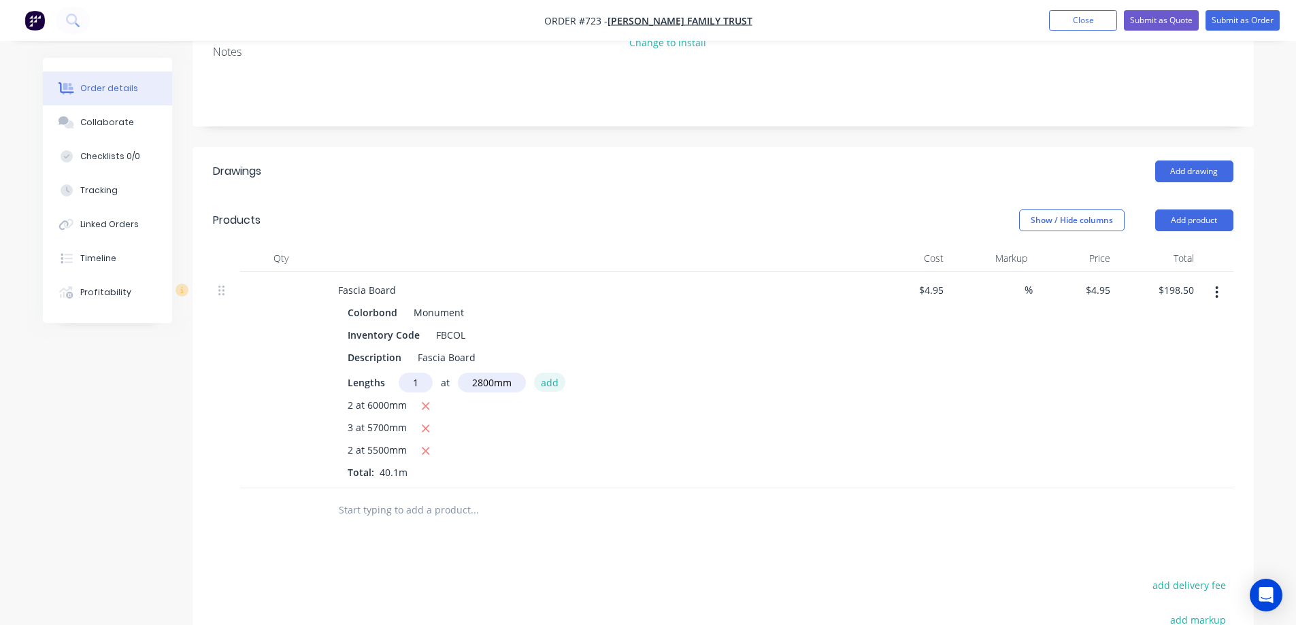
click at [542, 373] on button "add" at bounding box center [550, 382] width 32 height 18
type input "$212.36"
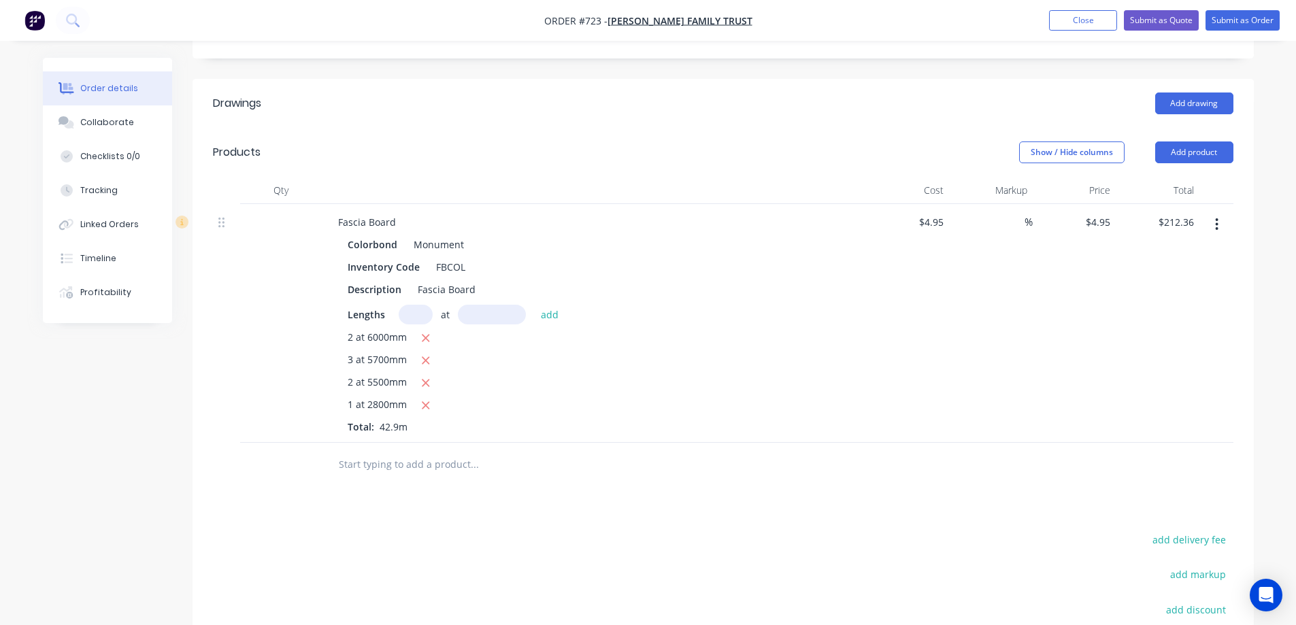
click at [430, 451] on input "text" at bounding box center [474, 464] width 272 height 27
click at [1187, 142] on button "Add product" at bounding box center [1194, 153] width 78 height 22
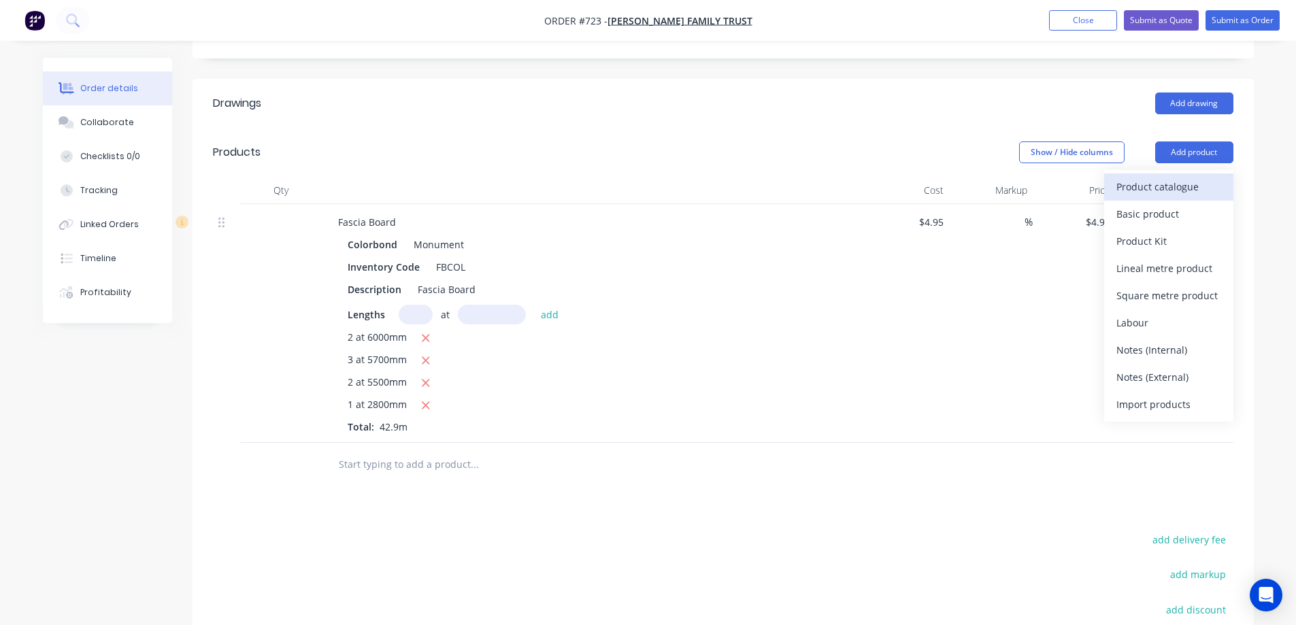
click at [1167, 177] on div "Product catalogue" at bounding box center [1168, 187] width 105 height 20
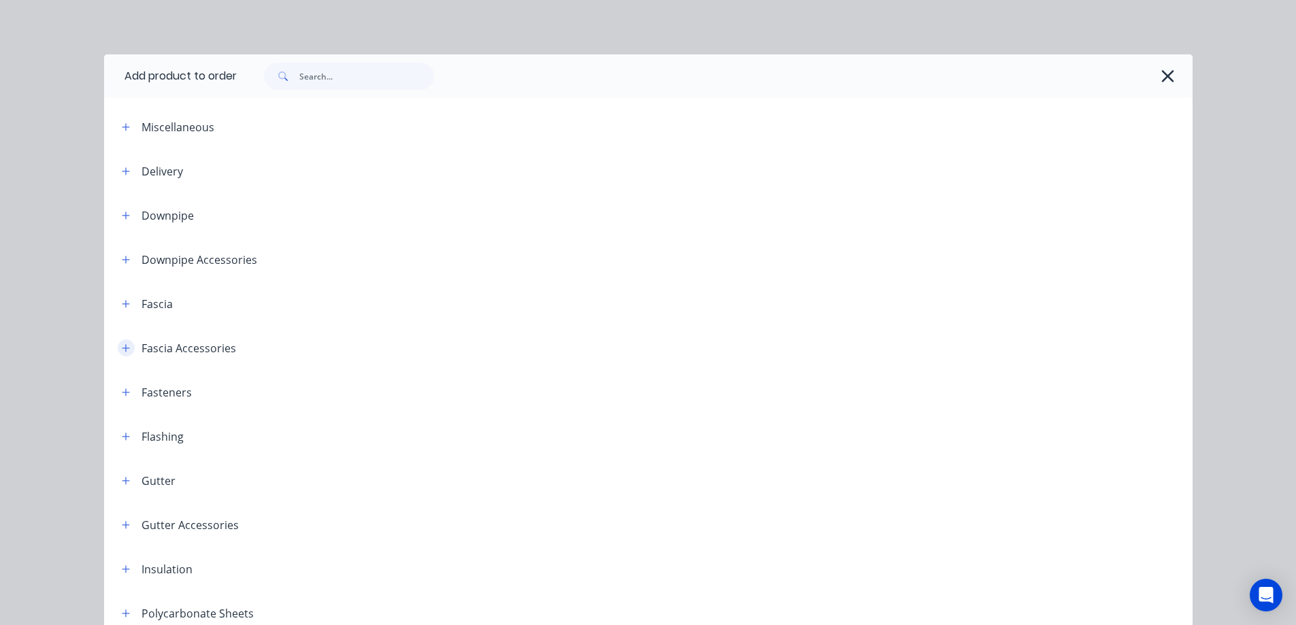
click at [118, 353] on button "button" at bounding box center [126, 347] width 17 height 17
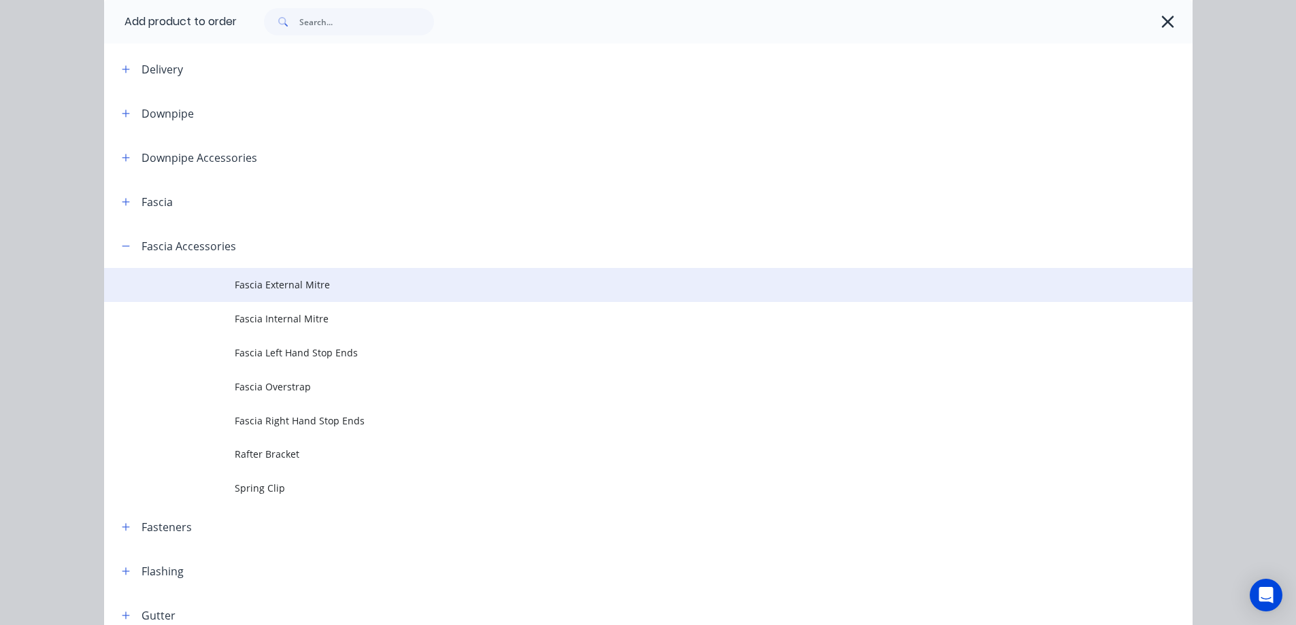
scroll to position [136, 0]
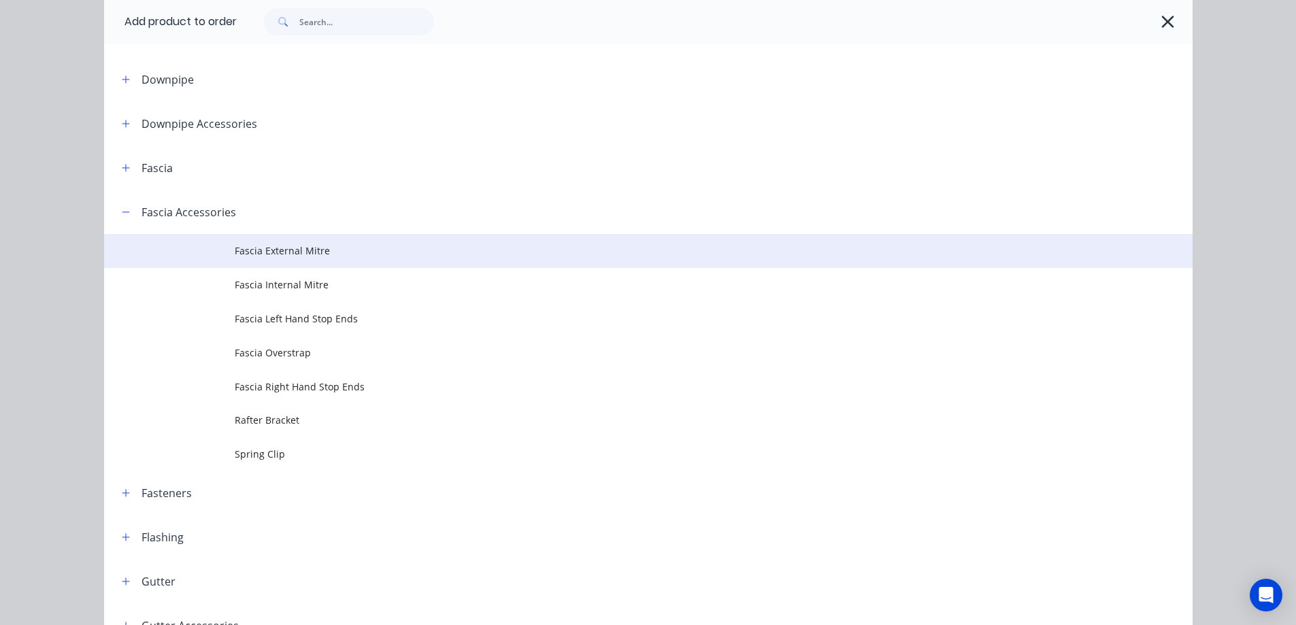
click at [283, 258] on span "Fascia External Mitre" at bounding box center [618, 251] width 766 height 14
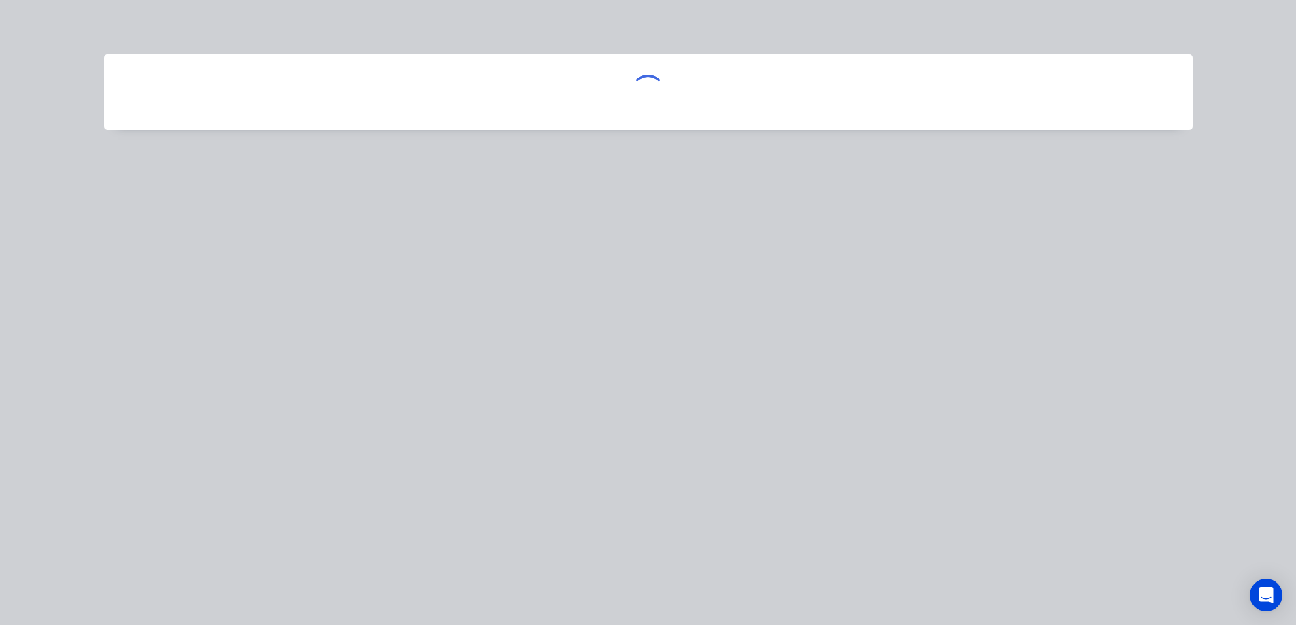
scroll to position [0, 0]
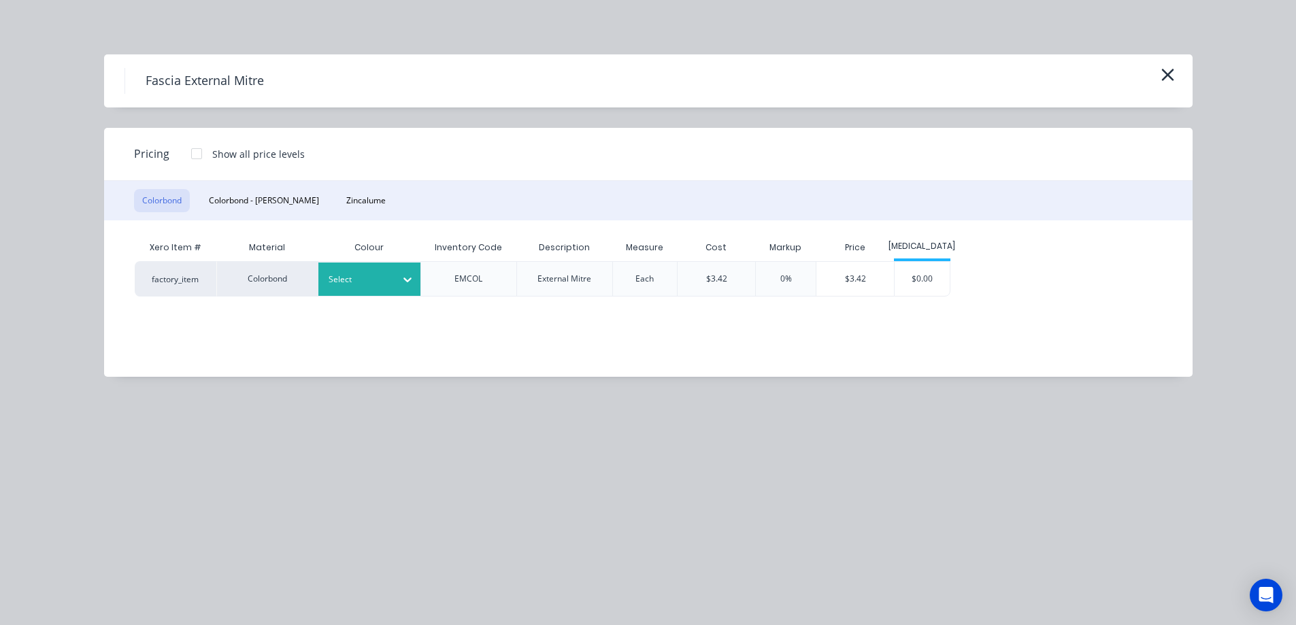
click at [401, 273] on icon at bounding box center [408, 280] width 14 height 14
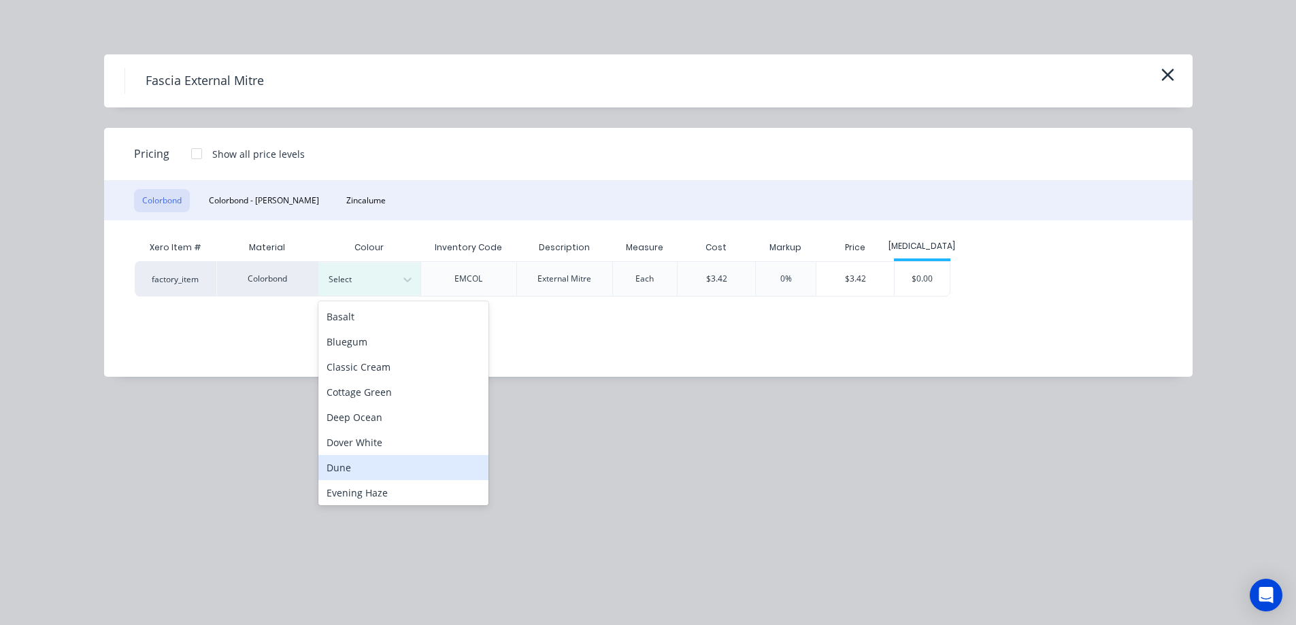
scroll to position [136, 0]
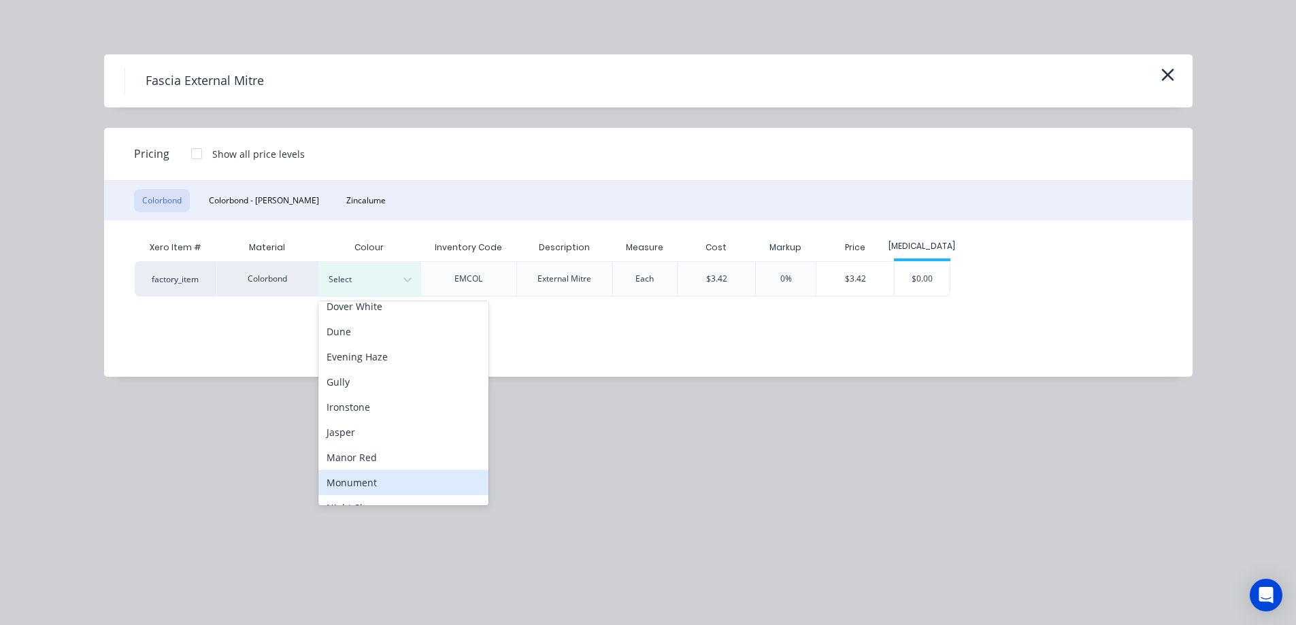
click at [398, 486] on div "Monument" at bounding box center [403, 482] width 170 height 25
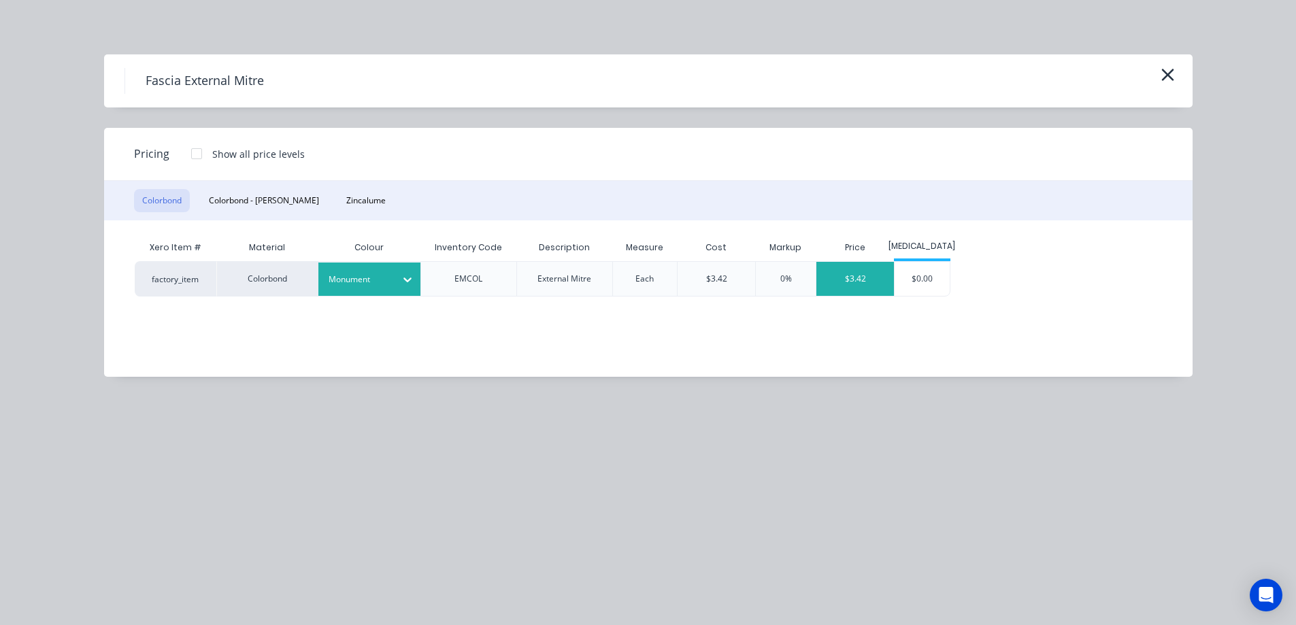
click at [871, 286] on div "$3.42" at bounding box center [855, 279] width 78 height 34
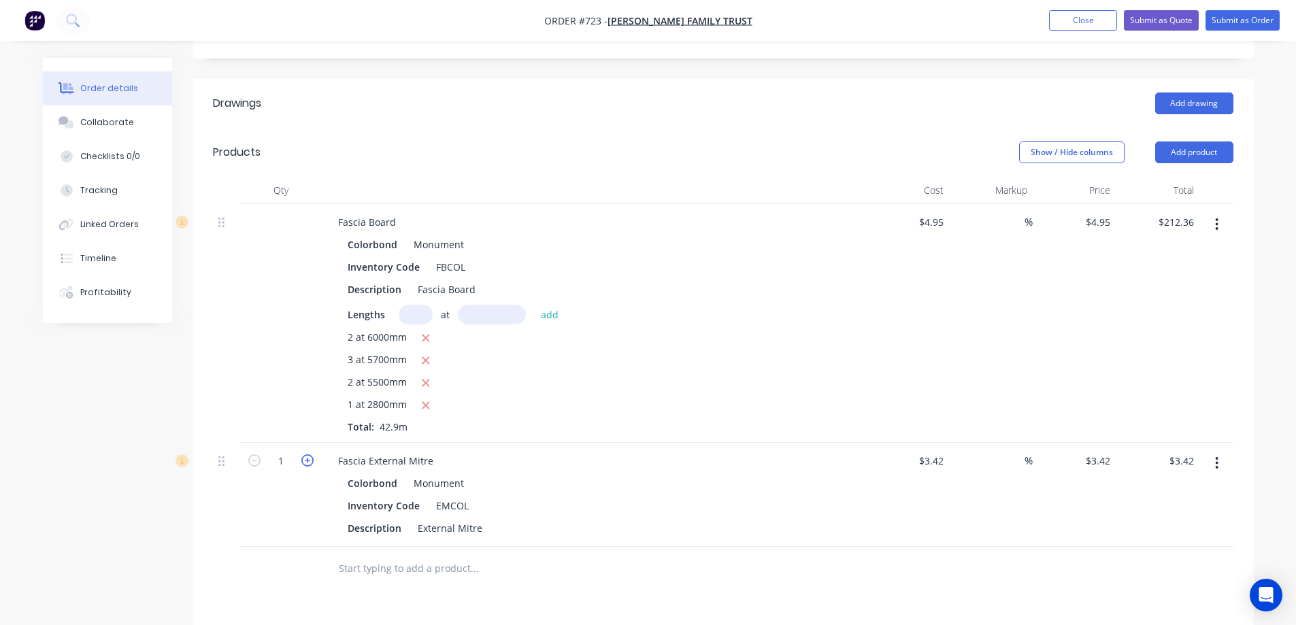
click at [307, 454] on icon "button" at bounding box center [307, 460] width 12 height 12
type input "2"
type input "$6.84"
click at [307, 454] on icon "button" at bounding box center [307, 460] width 12 height 12
type input "3"
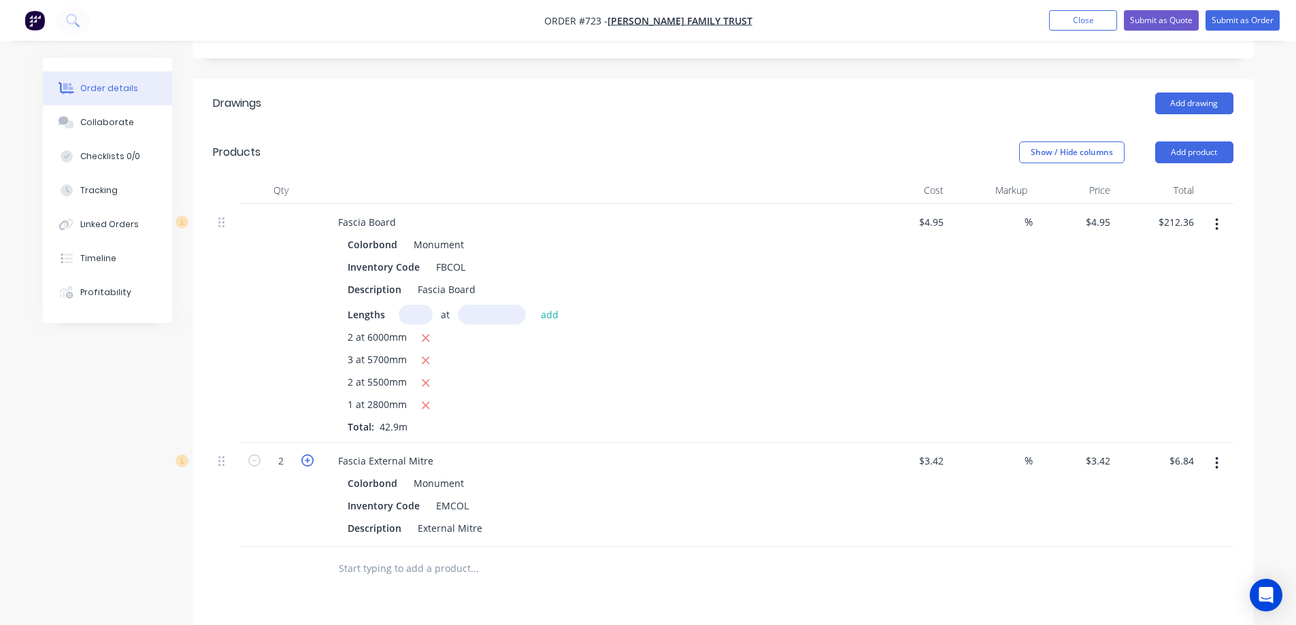
type input "$10.26"
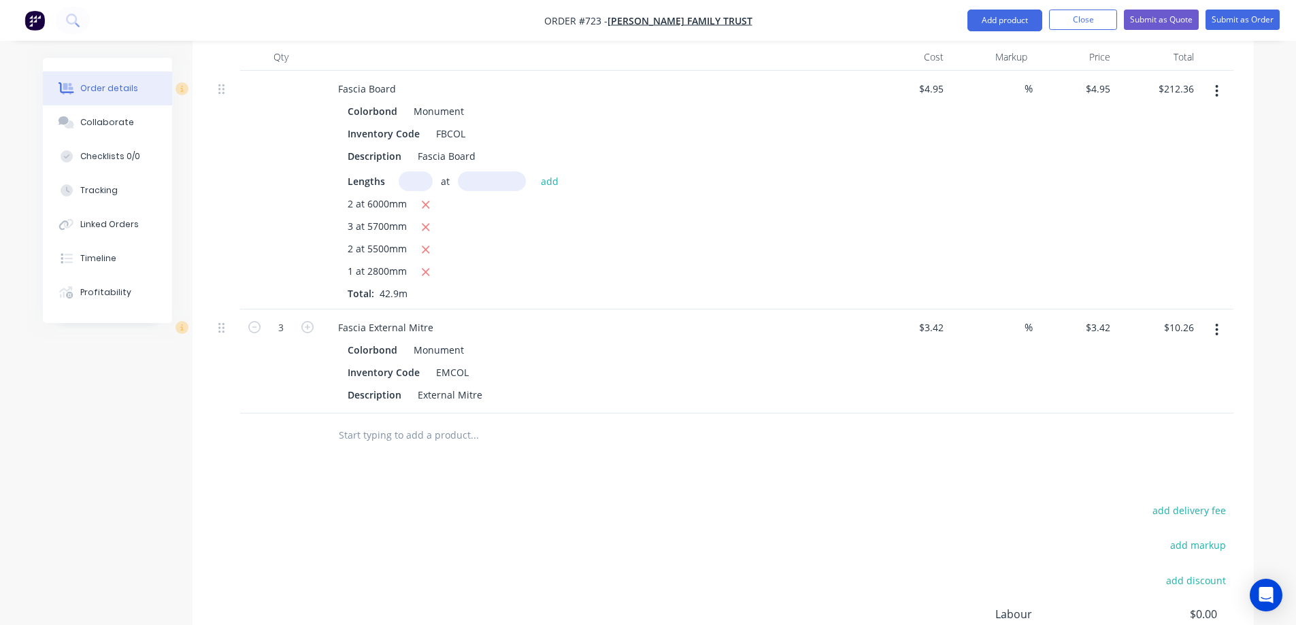
scroll to position [476, 0]
click at [1016, 23] on button "Add product" at bounding box center [1004, 21] width 75 height 22
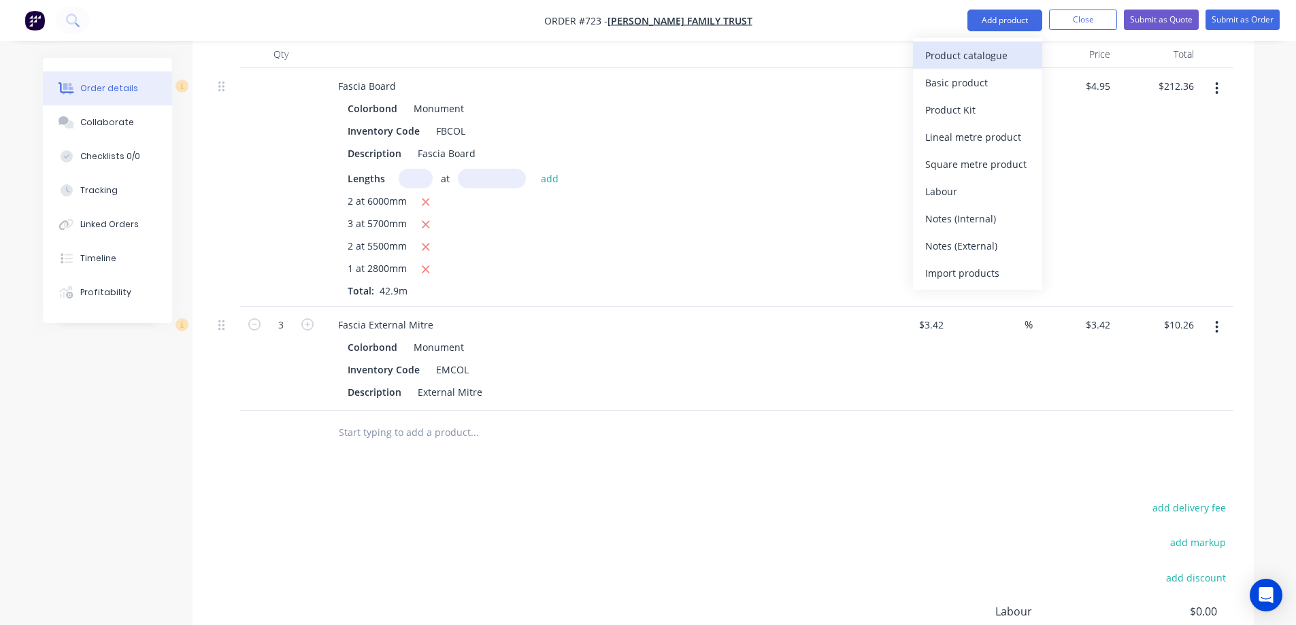
click at [997, 46] on div "Product catalogue" at bounding box center [977, 56] width 105 height 20
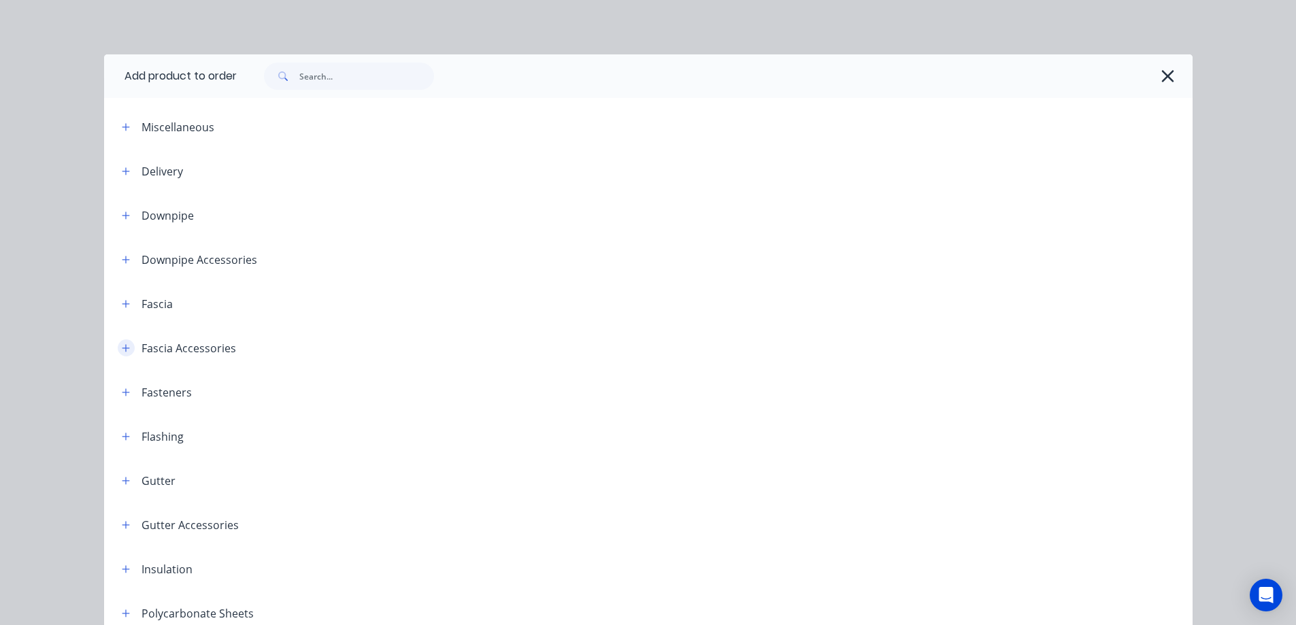
click at [122, 349] on icon "button" at bounding box center [126, 349] width 8 height 10
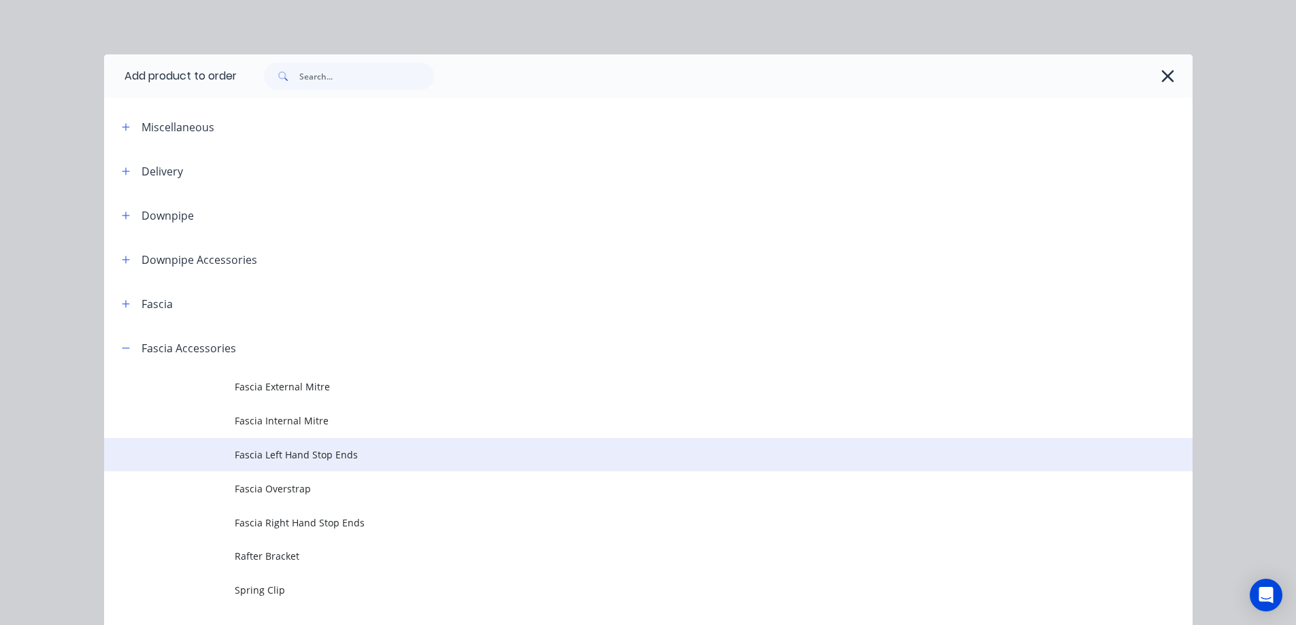
scroll to position [68, 0]
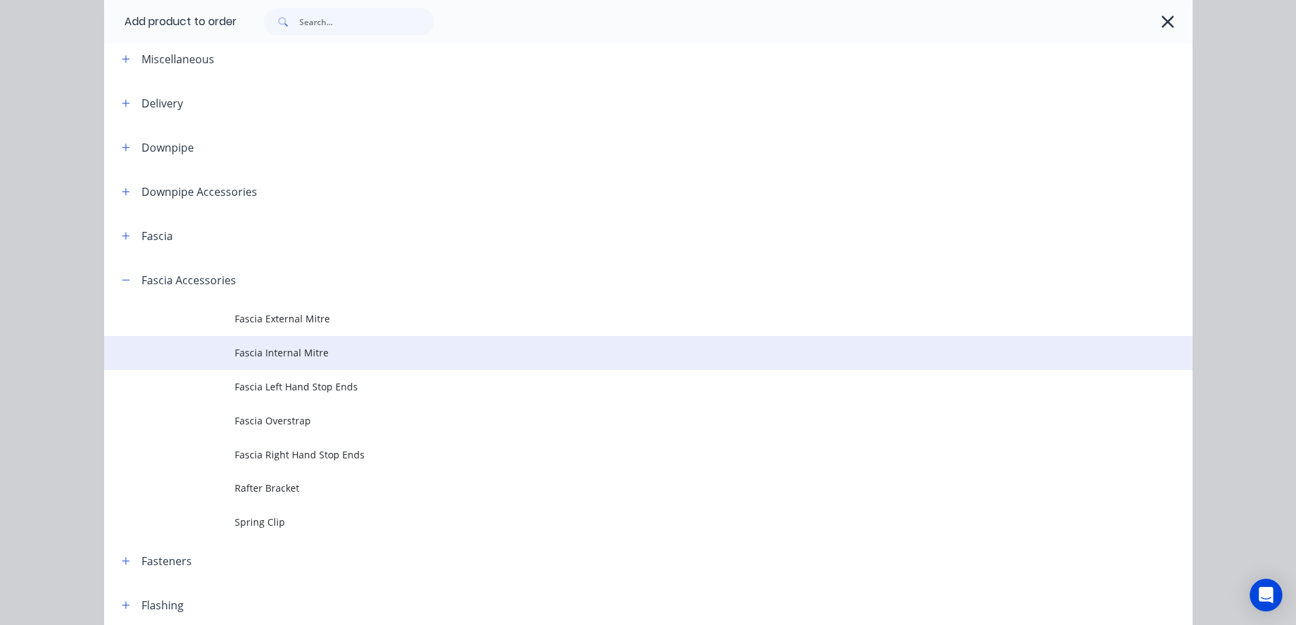
click at [297, 352] on span "Fascia Internal Mitre" at bounding box center [618, 353] width 766 height 14
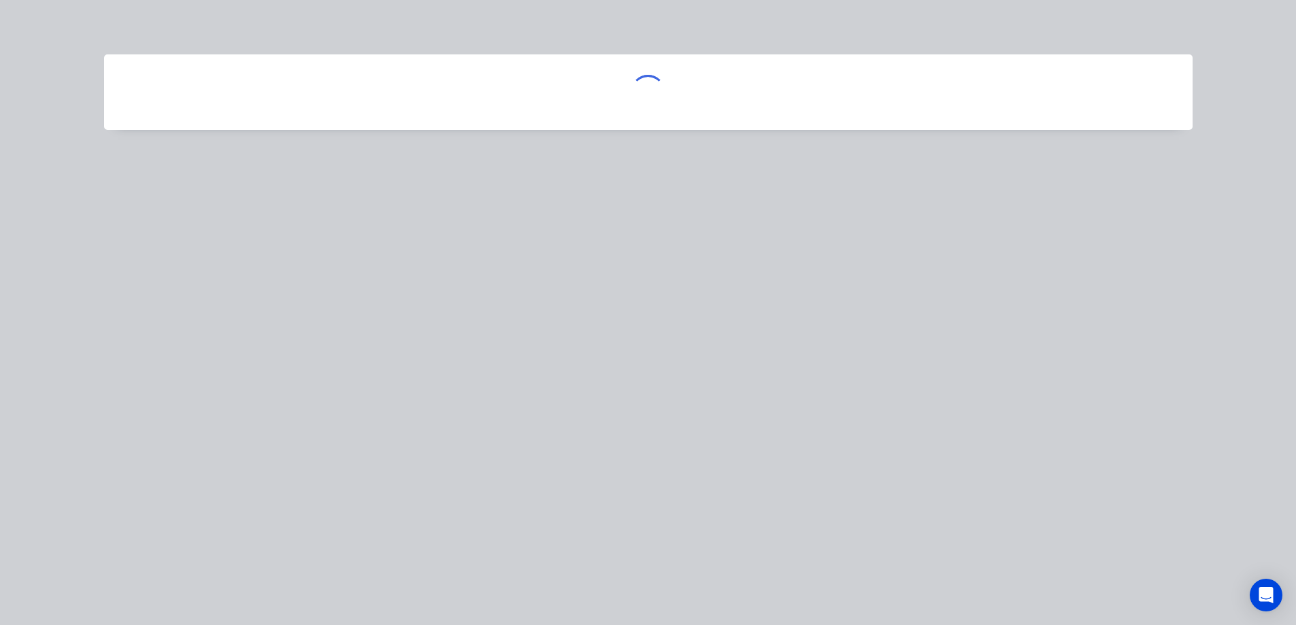
scroll to position [0, 0]
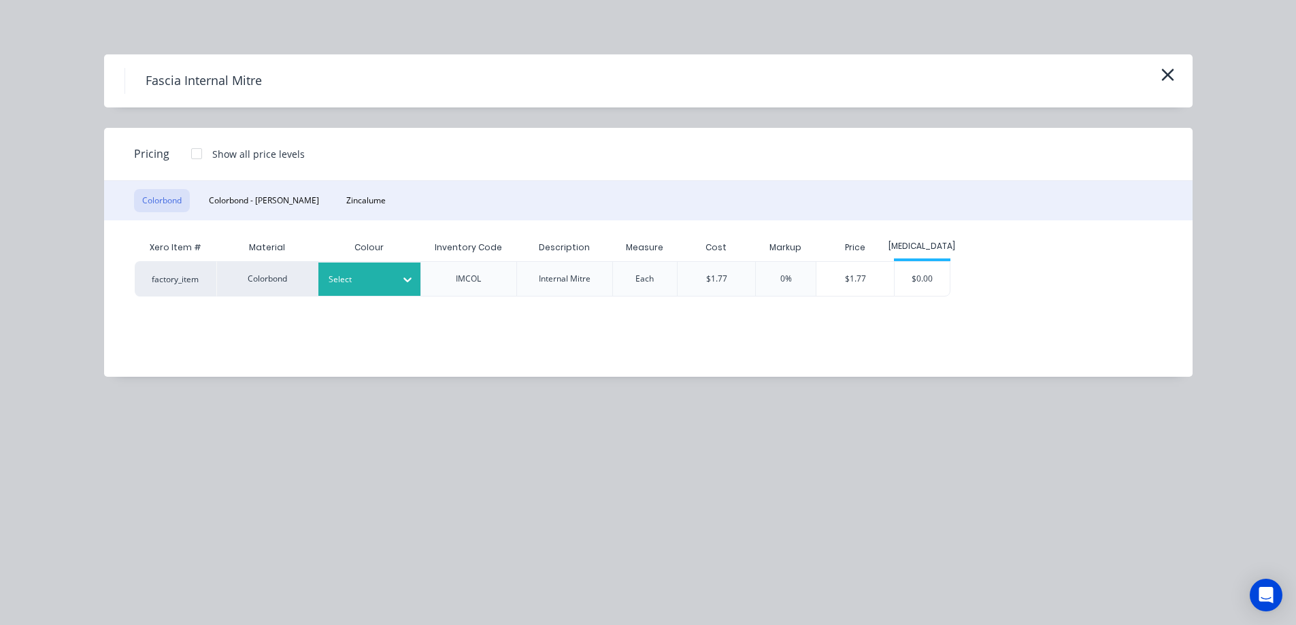
click at [386, 281] on div at bounding box center [359, 279] width 61 height 15
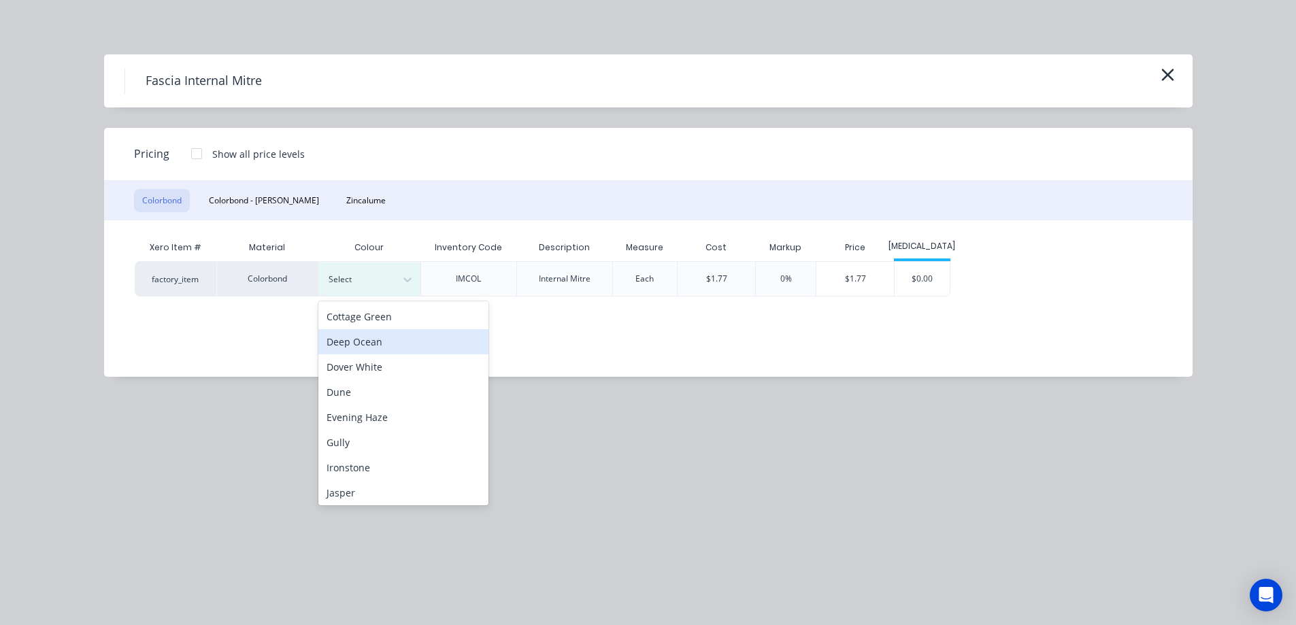
scroll to position [204, 0]
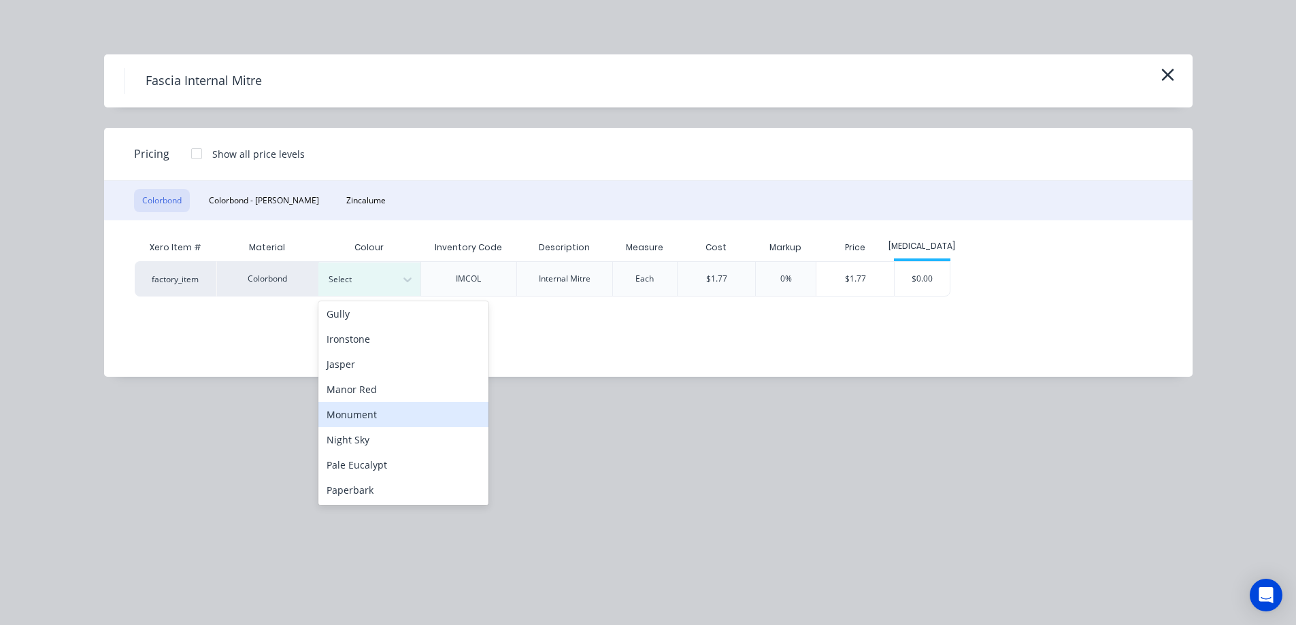
click at [361, 414] on div "Monument" at bounding box center [403, 414] width 170 height 25
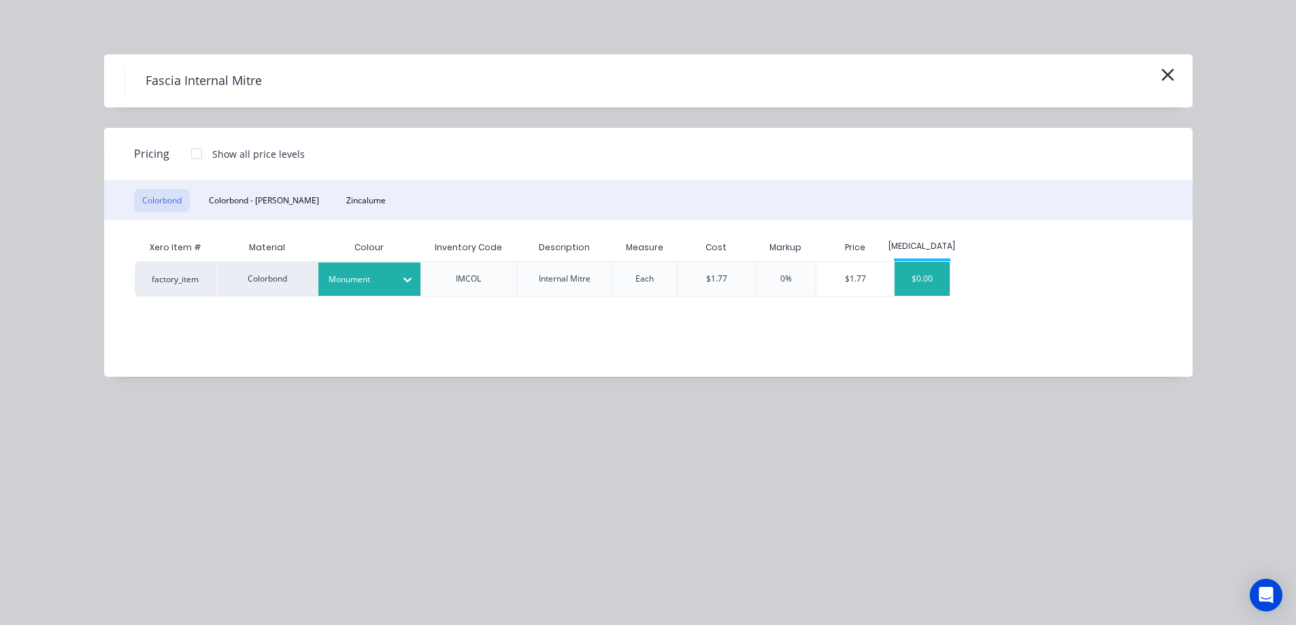
click at [934, 288] on div "$0.00" at bounding box center [922, 279] width 55 height 34
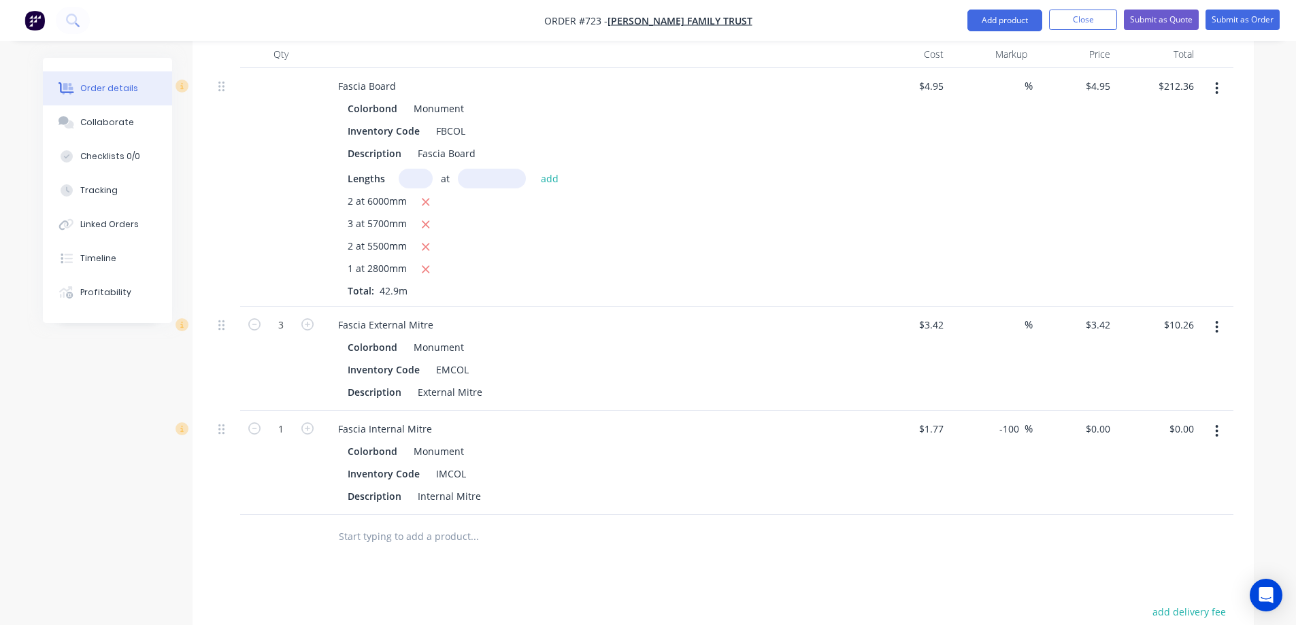
click at [1223, 419] on button "button" at bounding box center [1217, 431] width 32 height 24
click at [1165, 457] on div "Edit" at bounding box center [1168, 467] width 105 height 20
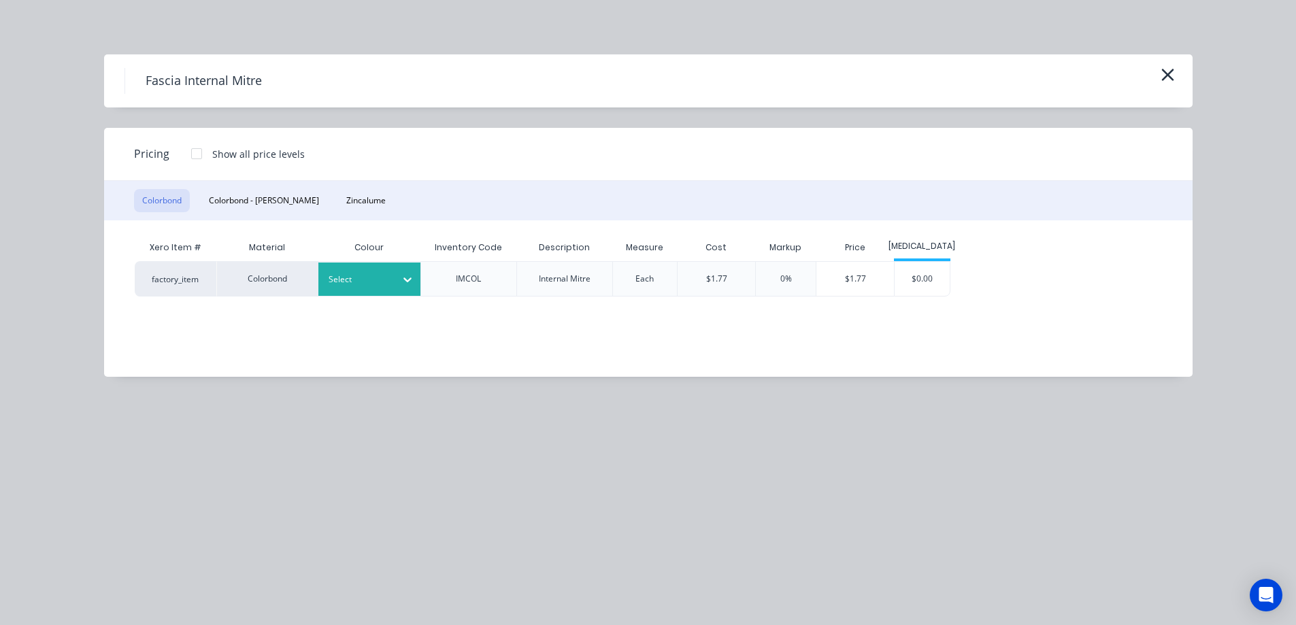
click at [390, 286] on div "Select" at bounding box center [357, 280] width 76 height 18
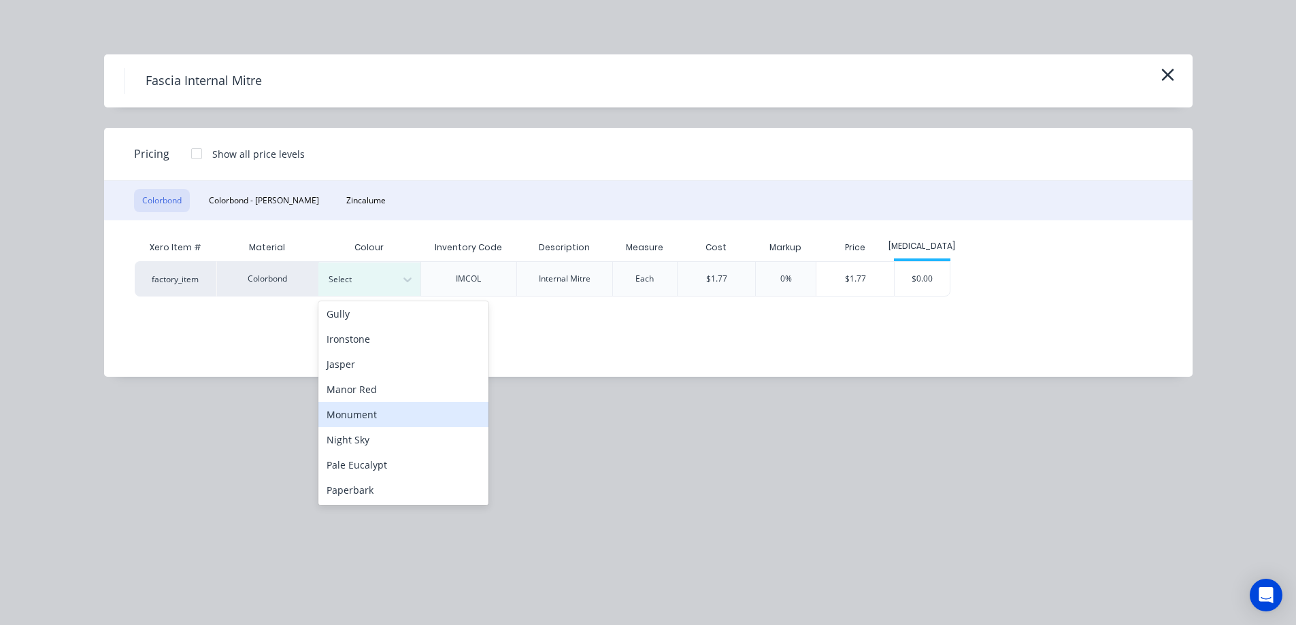
click at [380, 413] on div "Monument" at bounding box center [403, 414] width 170 height 25
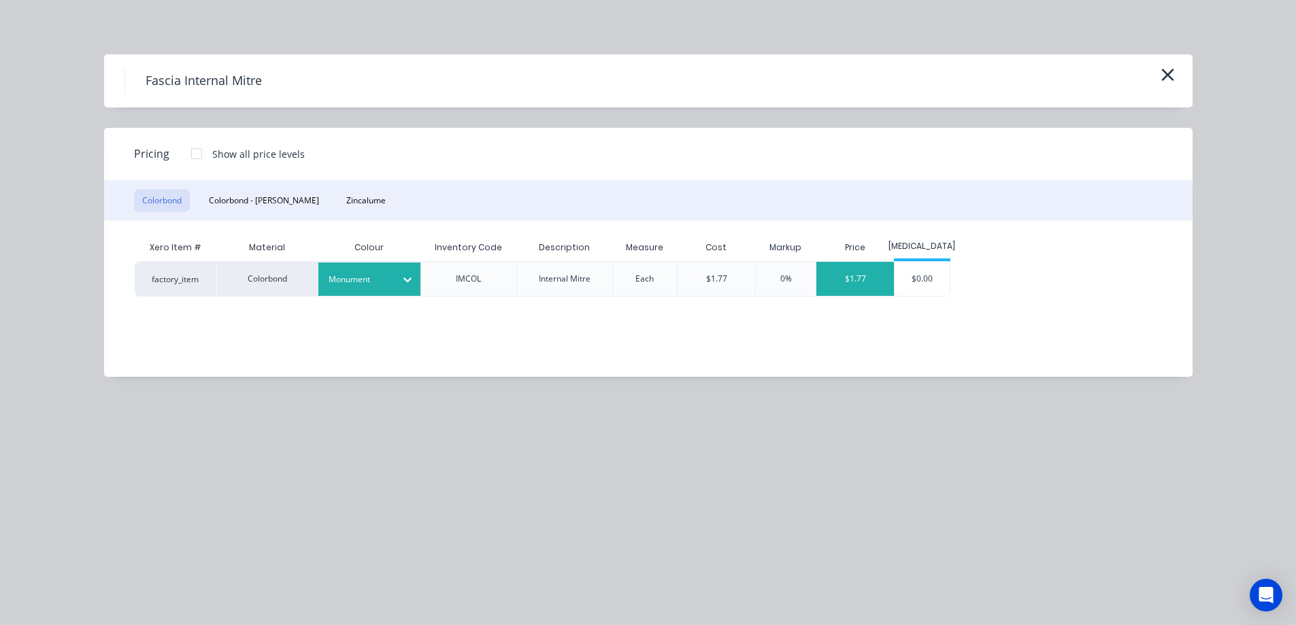
click at [872, 280] on div "$1.77" at bounding box center [855, 279] width 78 height 34
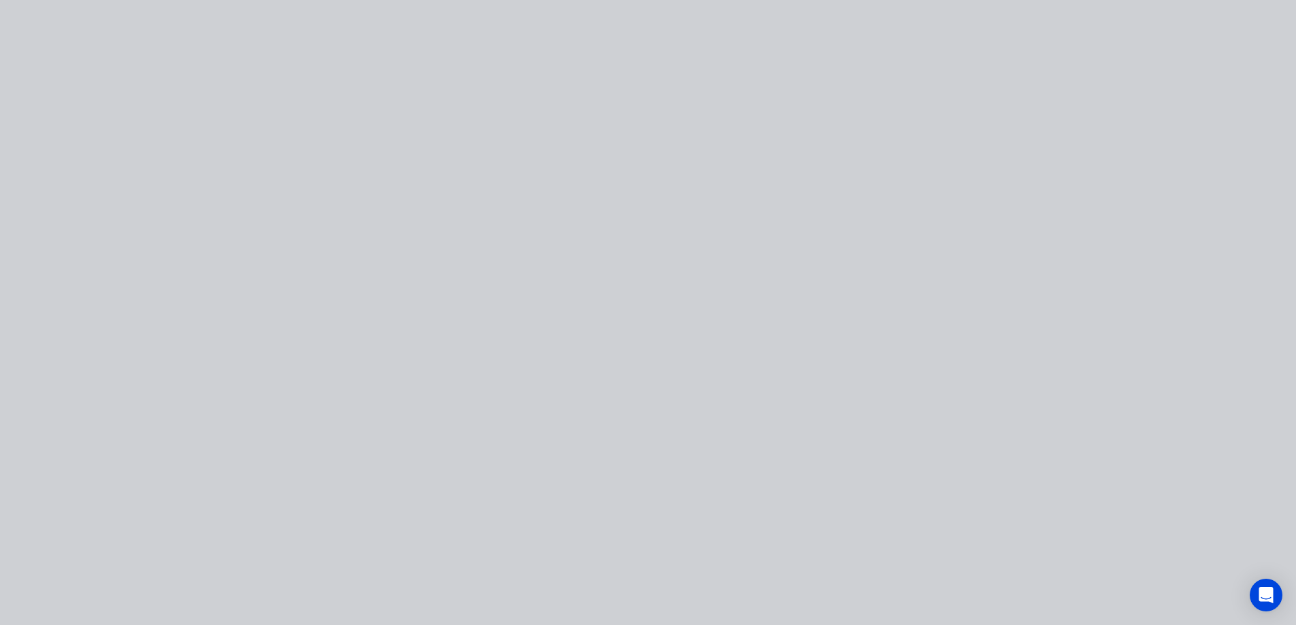
type input "$1.77"
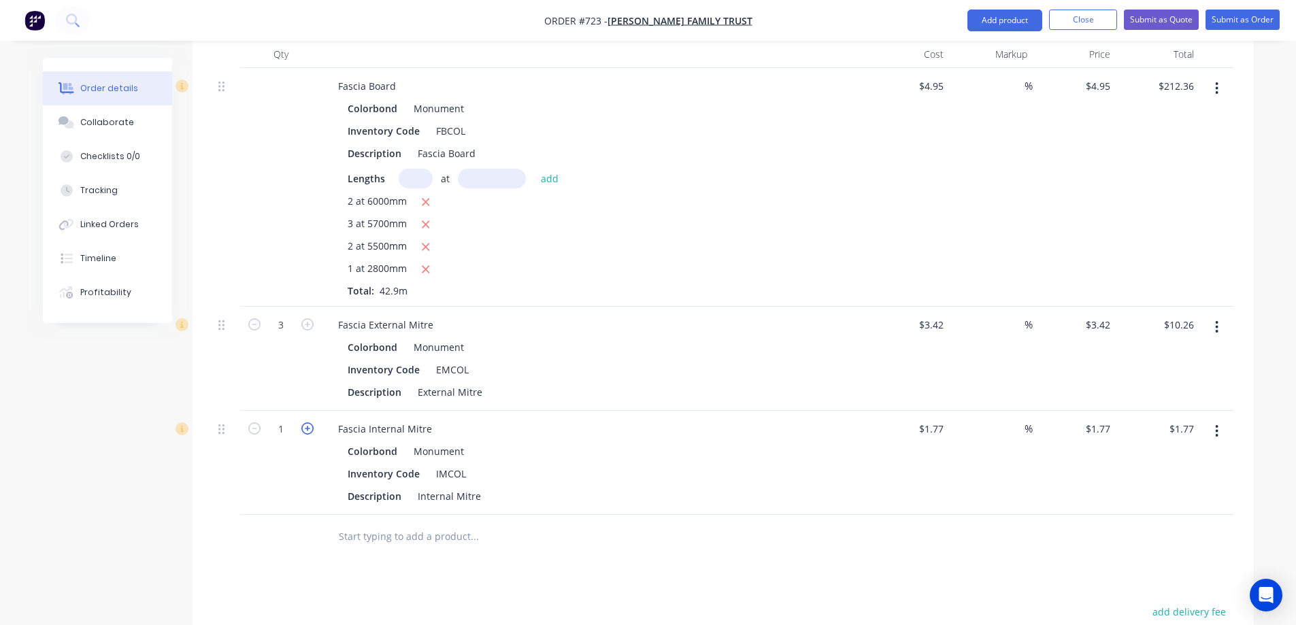
click at [309, 422] on icon "button" at bounding box center [307, 428] width 12 height 12
type input "2"
type input "$3.54"
click at [390, 515] on div at bounding box center [567, 537] width 490 height 44
click at [390, 523] on input "text" at bounding box center [474, 536] width 272 height 27
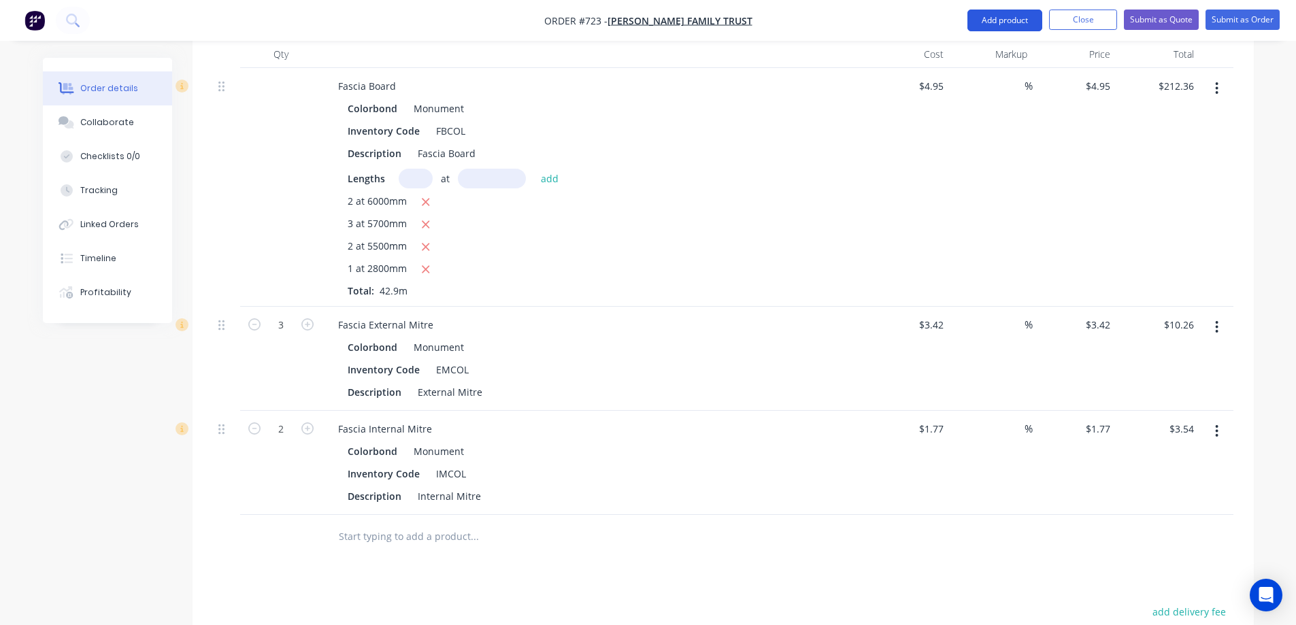
click at [978, 24] on button "Add product" at bounding box center [1004, 21] width 75 height 22
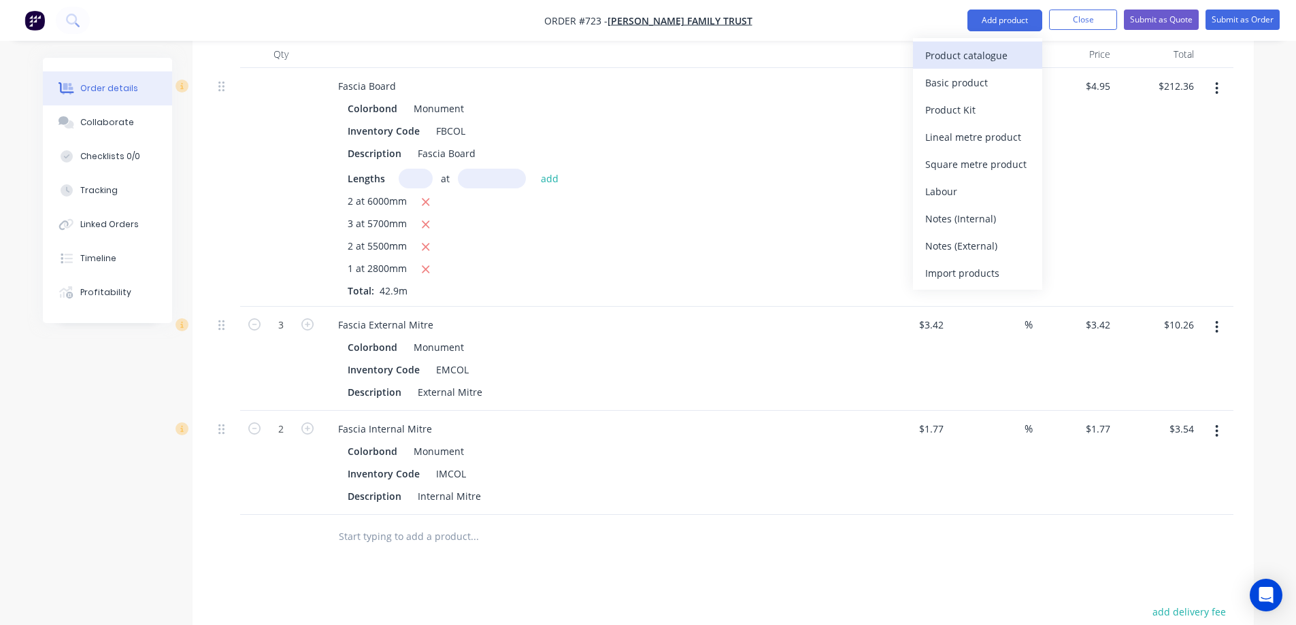
click at [978, 56] on div "Product catalogue" at bounding box center [977, 56] width 105 height 20
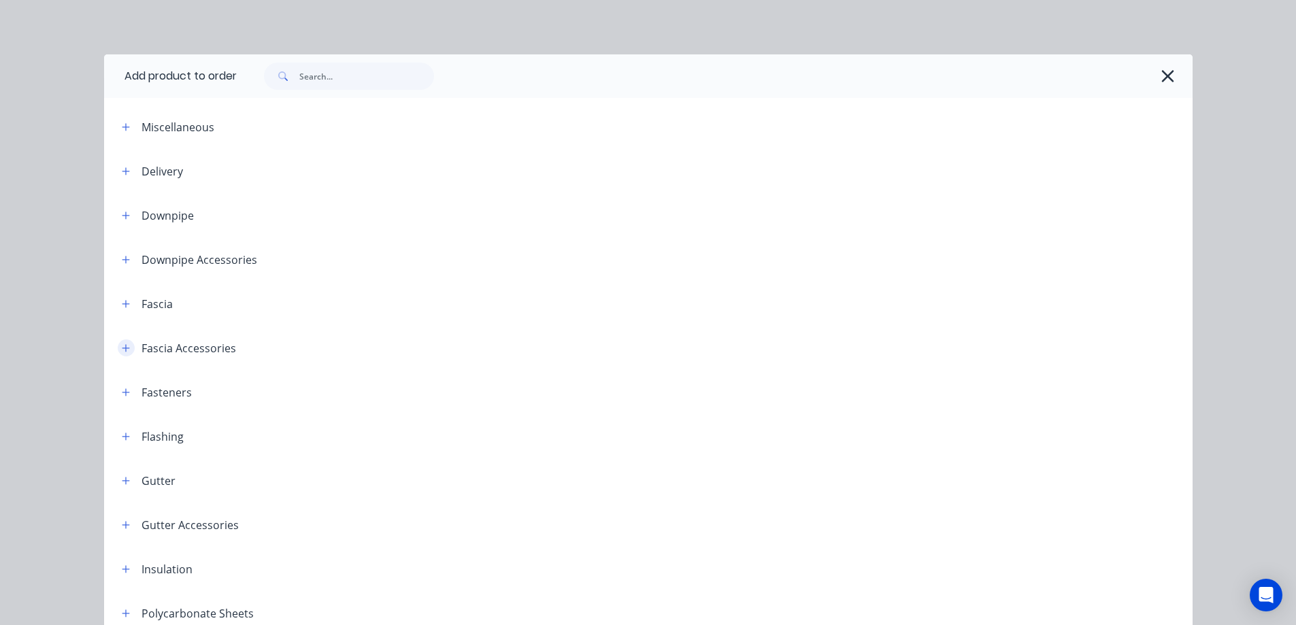
click at [122, 347] on icon "button" at bounding box center [125, 347] width 7 height 7
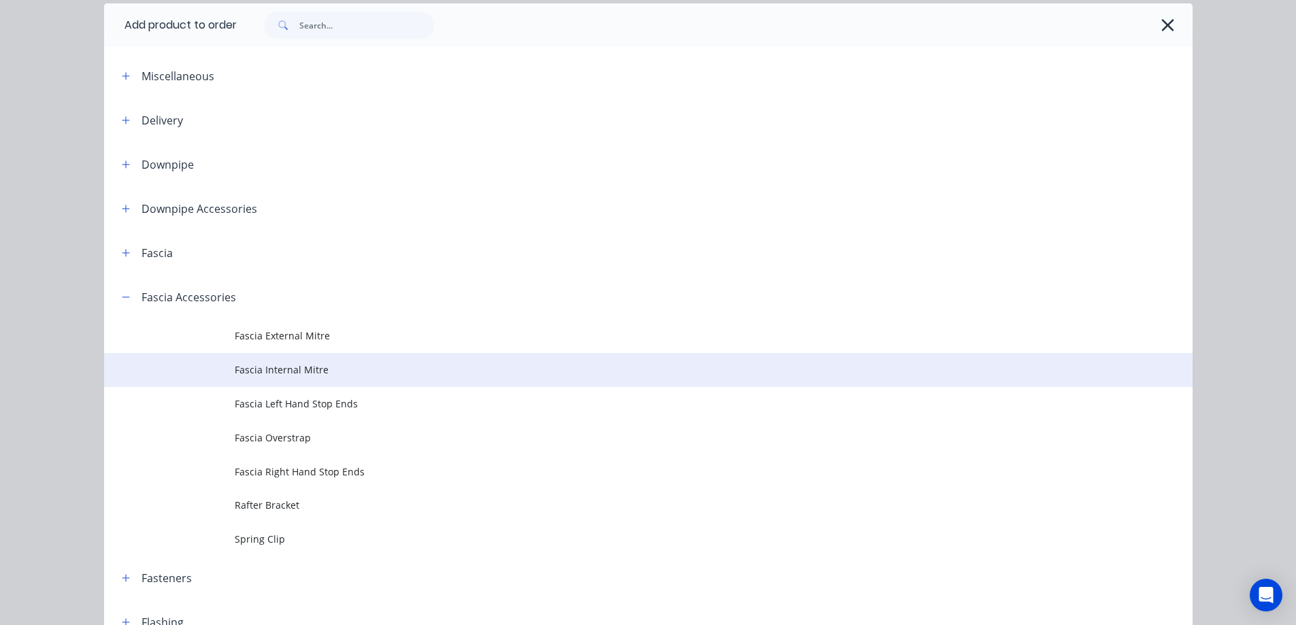
scroll to position [136, 0]
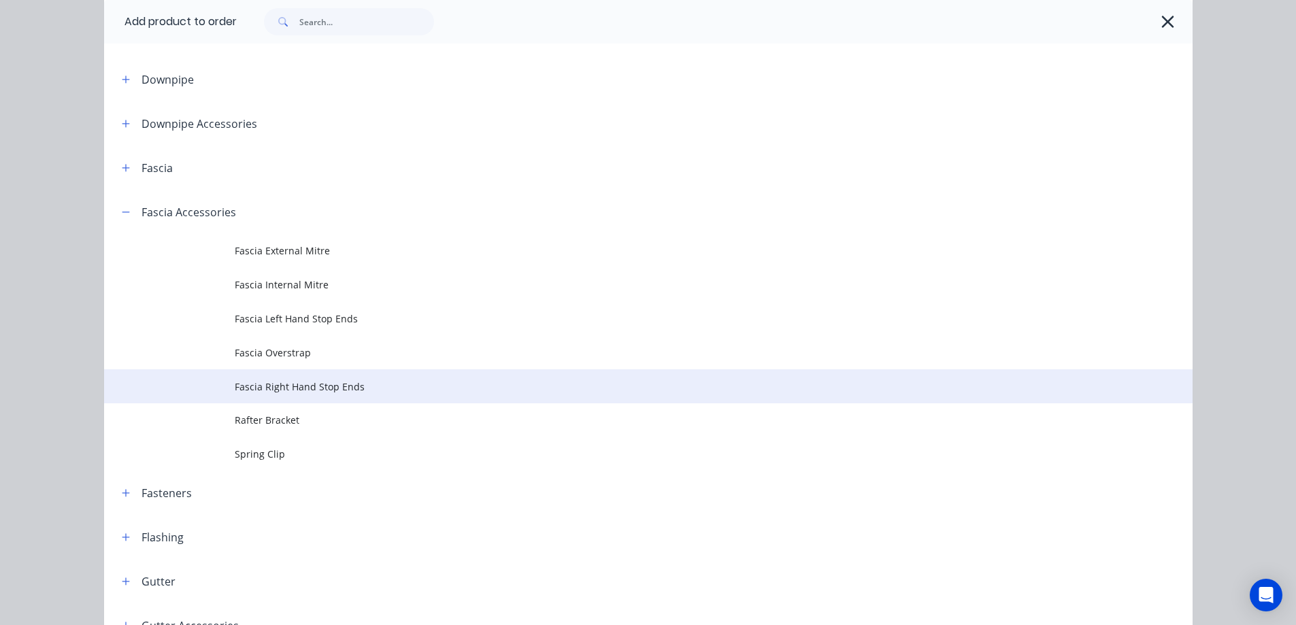
click at [301, 383] on span "Fascia Right Hand Stop Ends" at bounding box center [618, 387] width 766 height 14
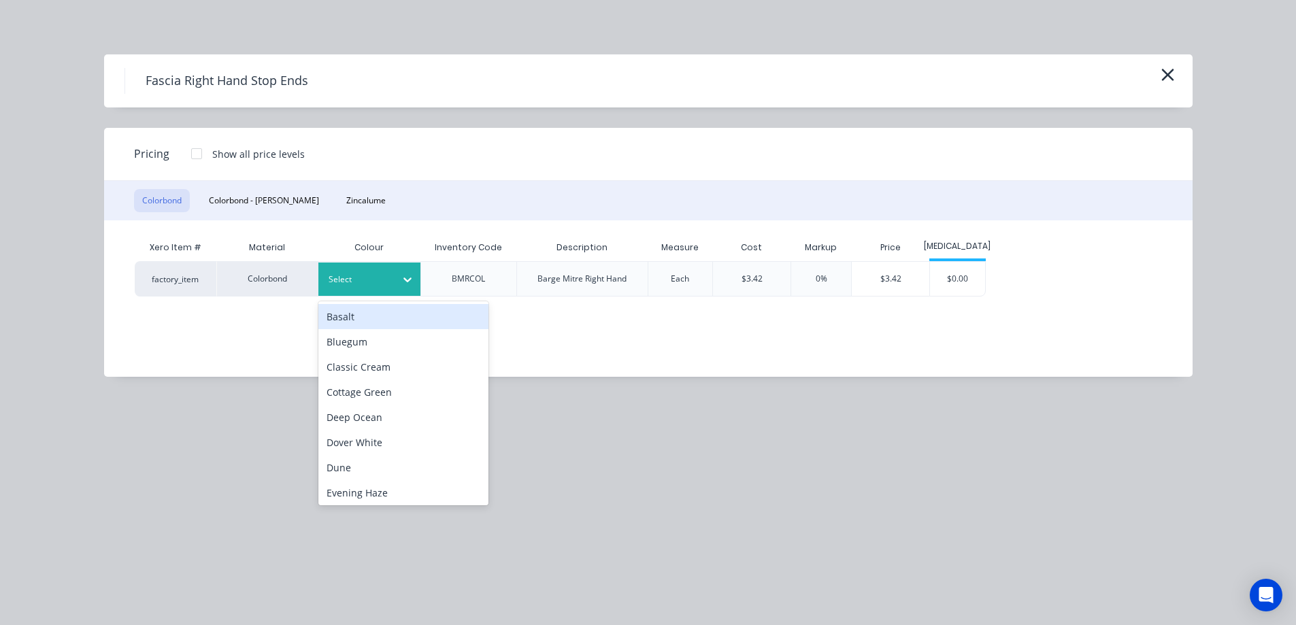
click at [361, 284] on div at bounding box center [359, 279] width 61 height 15
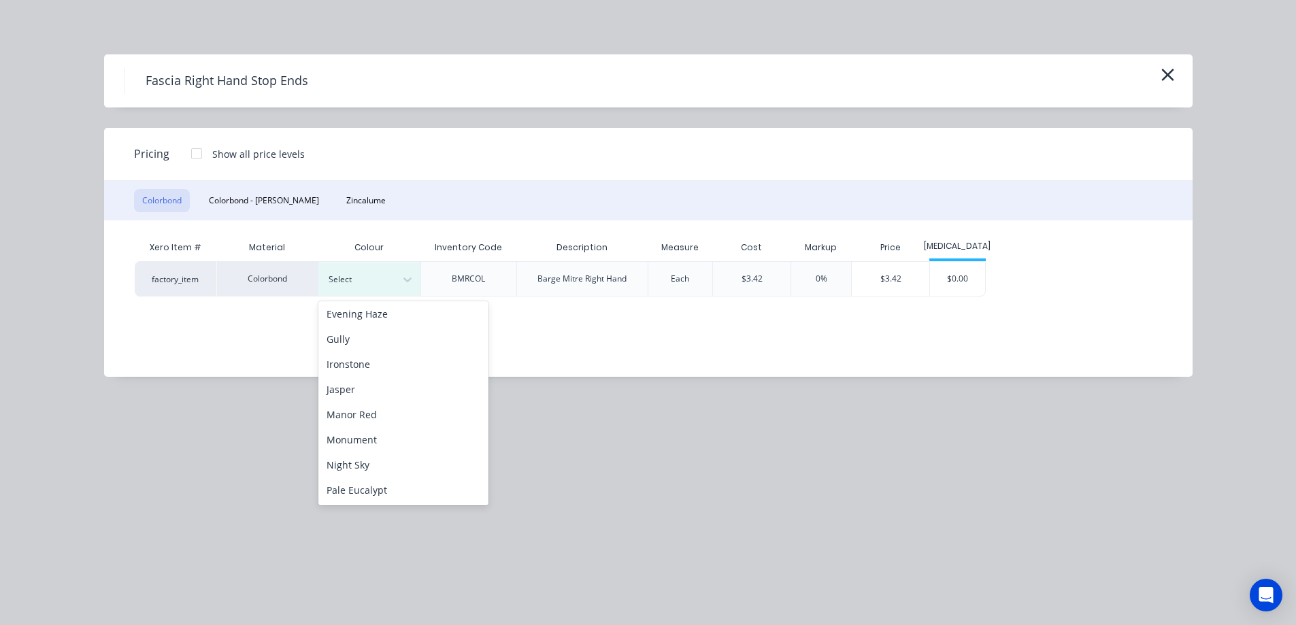
scroll to position [204, 0]
click at [363, 415] on div "Monument" at bounding box center [403, 414] width 170 height 25
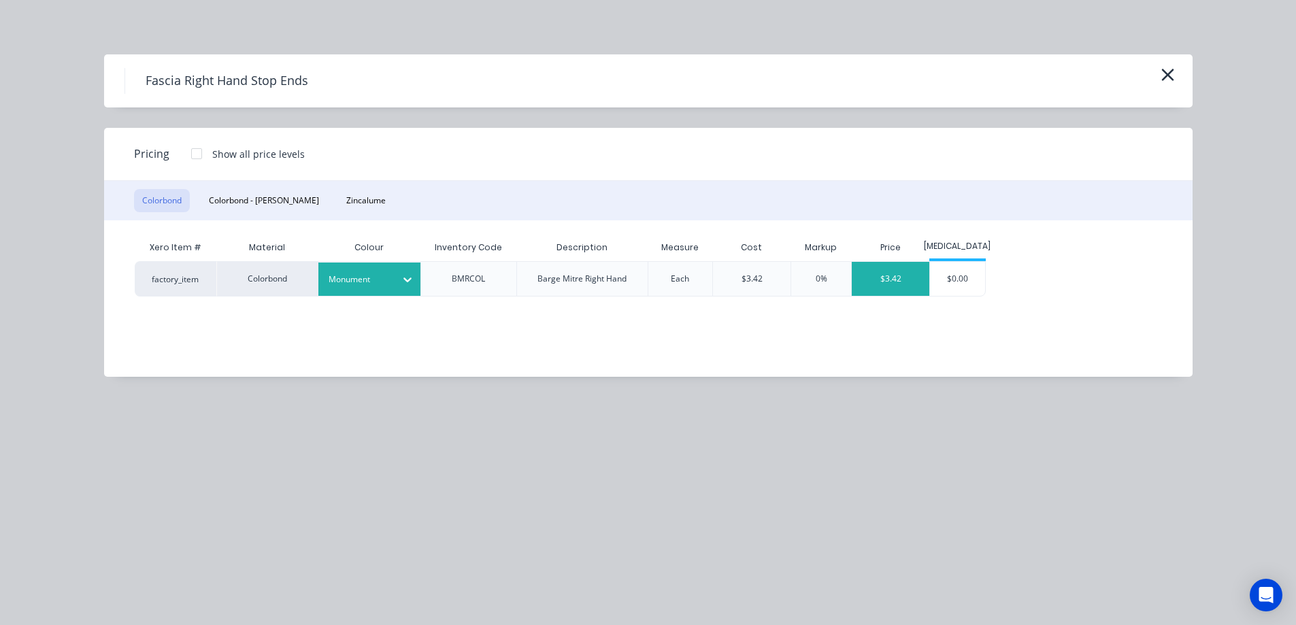
click at [906, 284] on div "$3.42" at bounding box center [891, 279] width 78 height 34
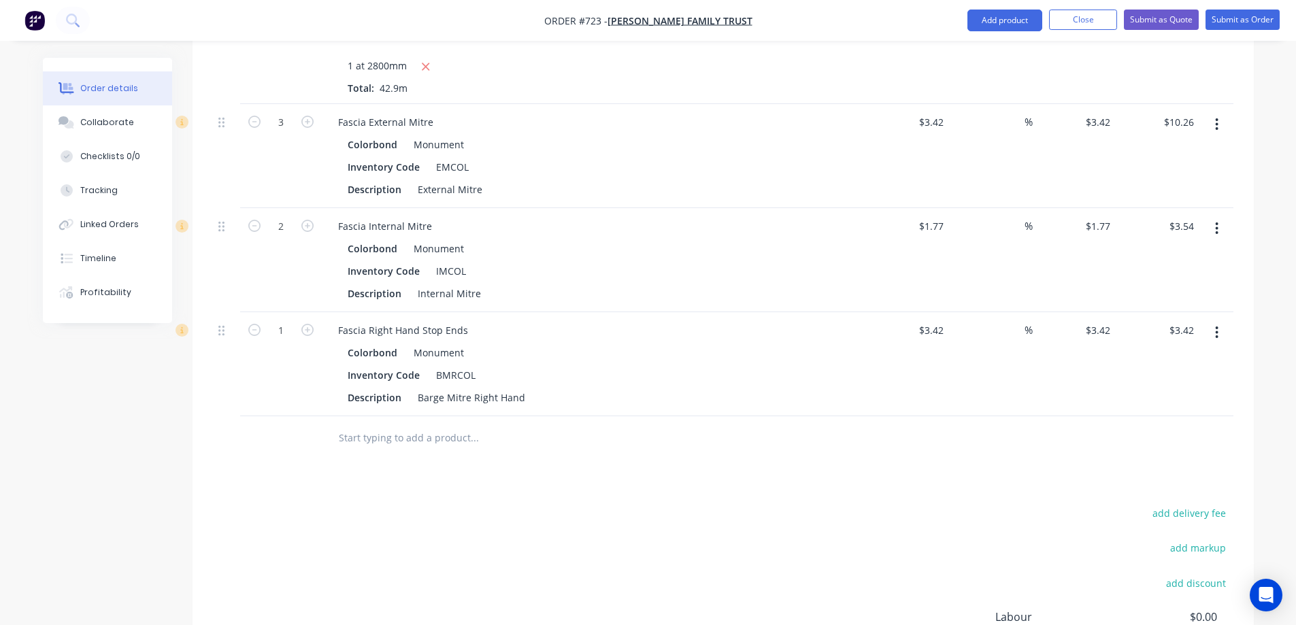
scroll to position [680, 0]
click at [310, 322] on icon "button" at bounding box center [307, 328] width 12 height 12
type input "2"
type input "$6.84"
click at [1018, 29] on button "Add product" at bounding box center [1004, 21] width 75 height 22
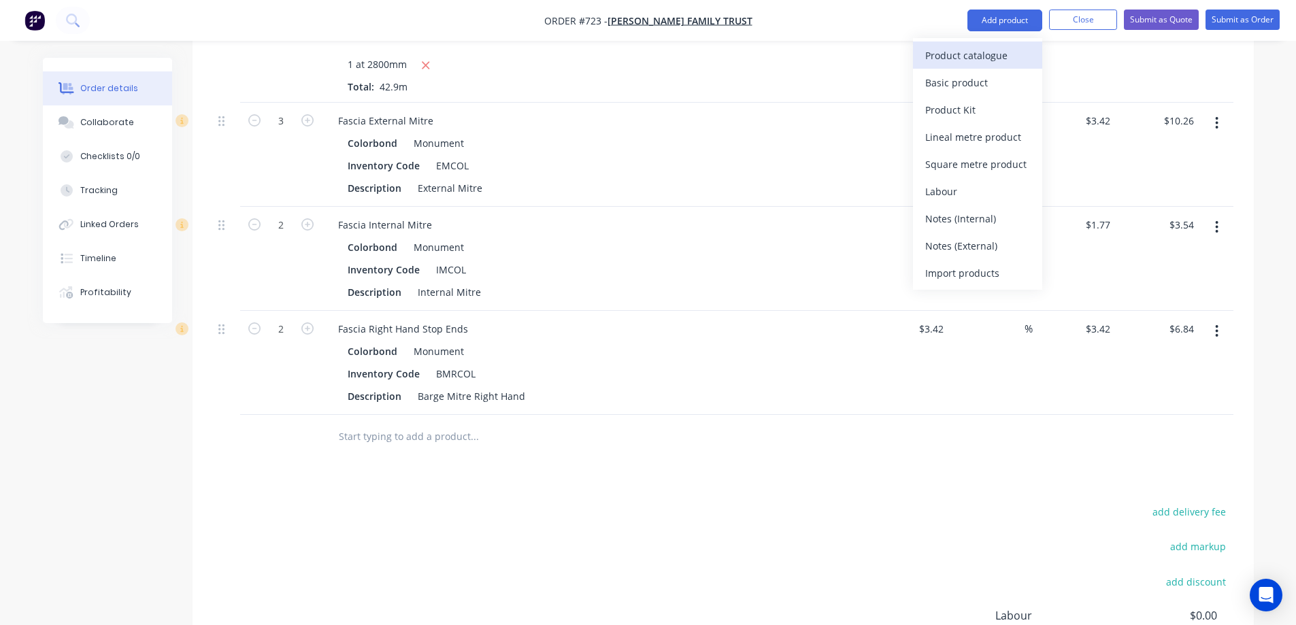
click at [998, 44] on button "Product catalogue" at bounding box center [977, 54] width 129 height 27
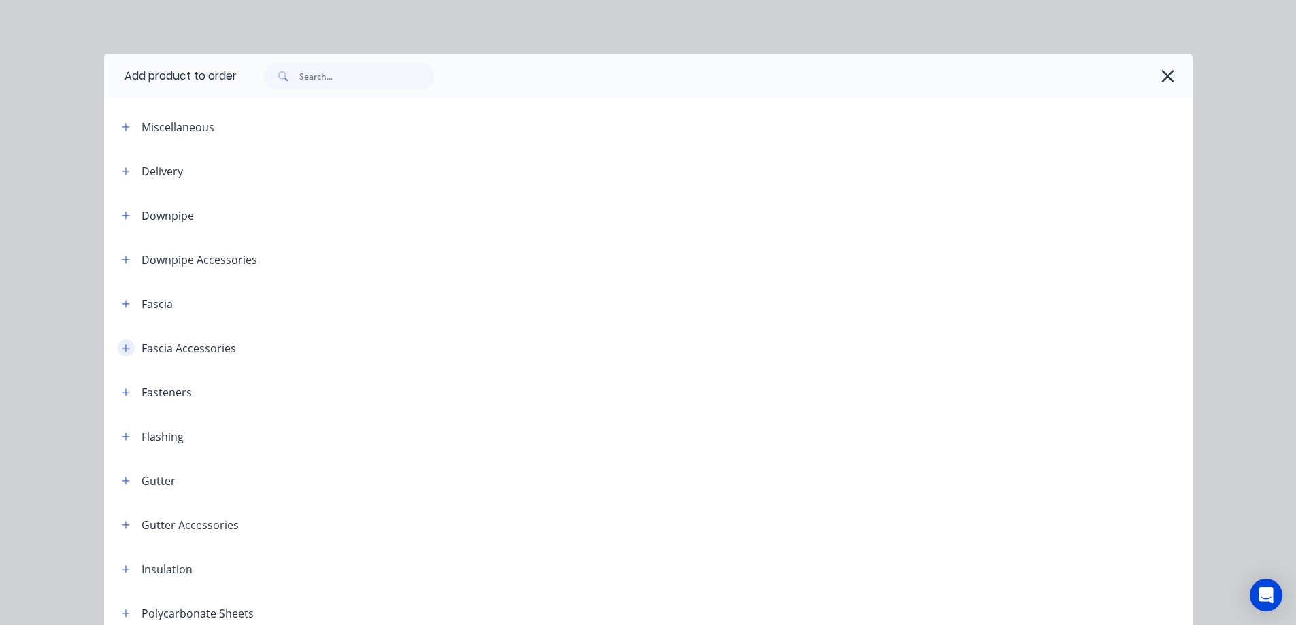
click at [122, 346] on icon "button" at bounding box center [126, 349] width 8 height 10
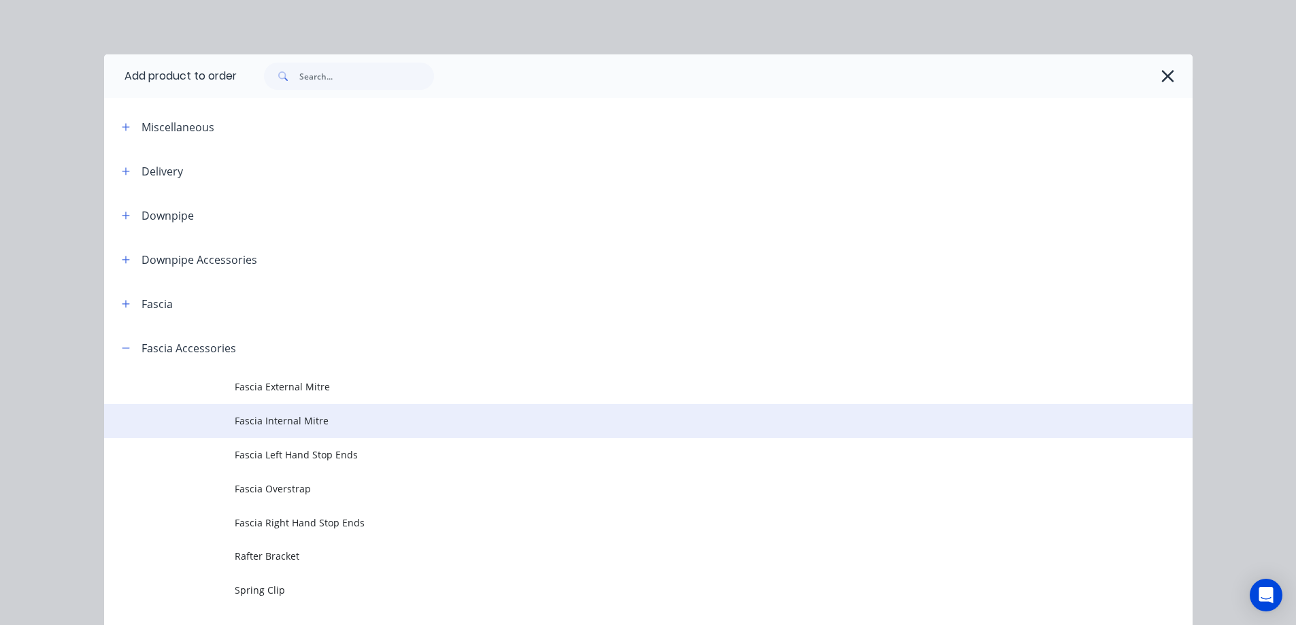
scroll to position [68, 0]
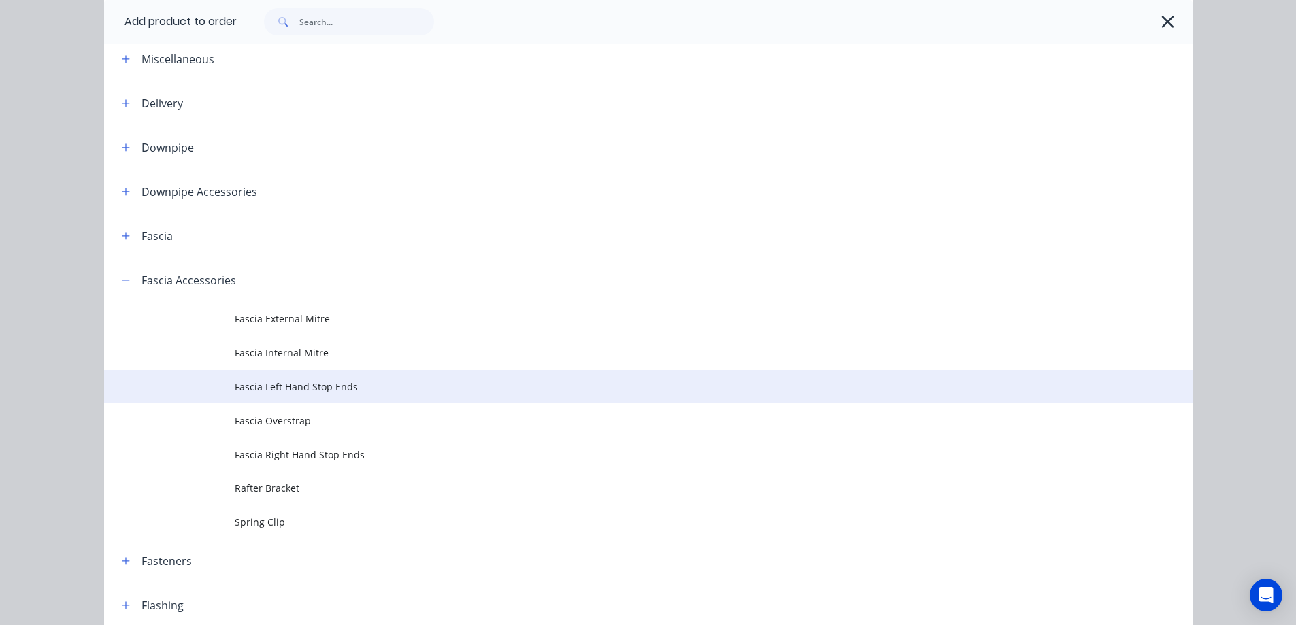
click at [303, 380] on span "Fascia Left Hand Stop Ends" at bounding box center [618, 387] width 766 height 14
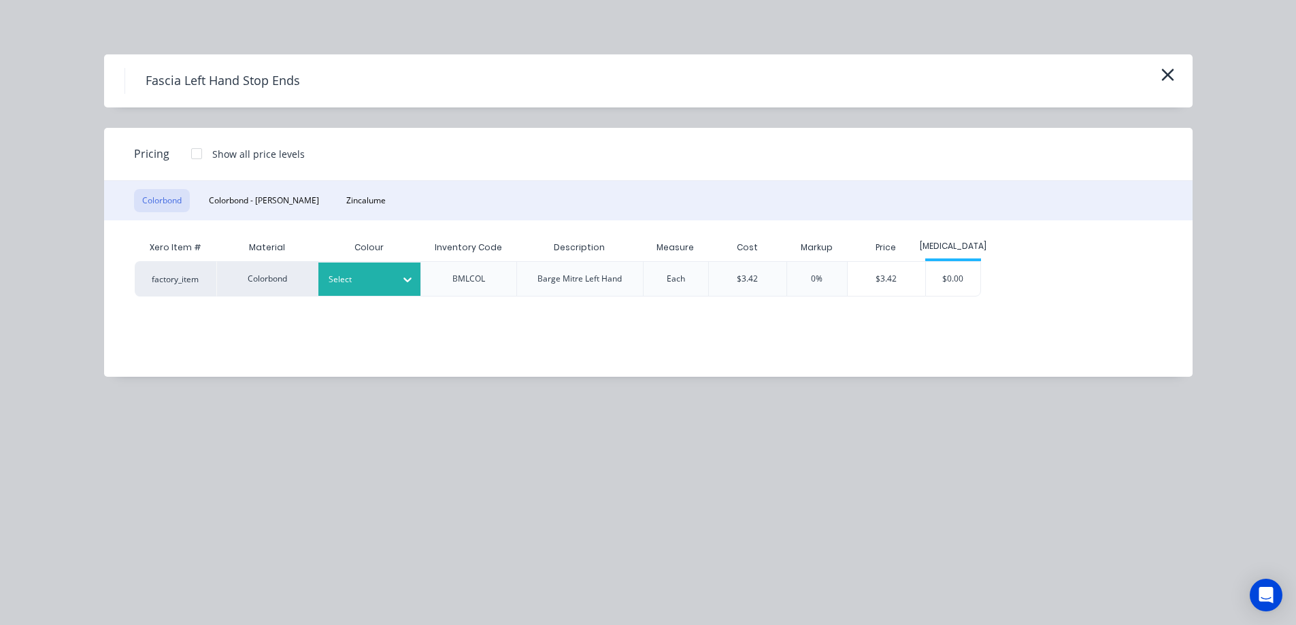
click at [355, 280] on div at bounding box center [359, 279] width 61 height 15
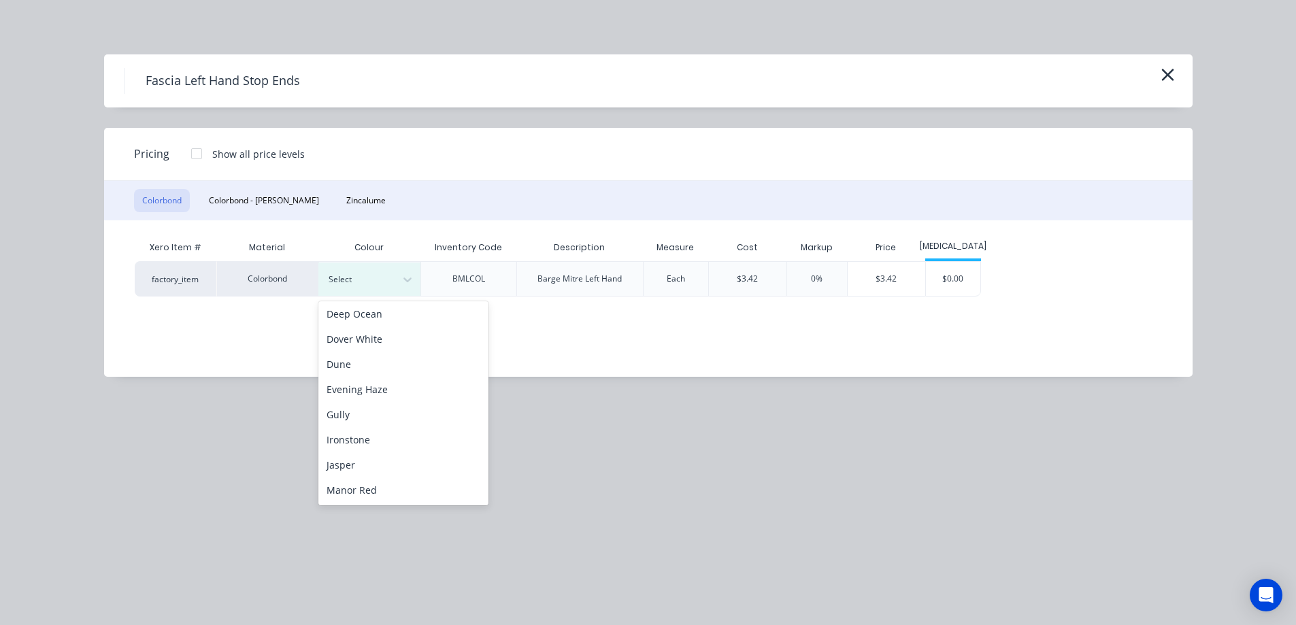
scroll to position [136, 0]
click at [366, 476] on div "Monument" at bounding box center [403, 482] width 170 height 25
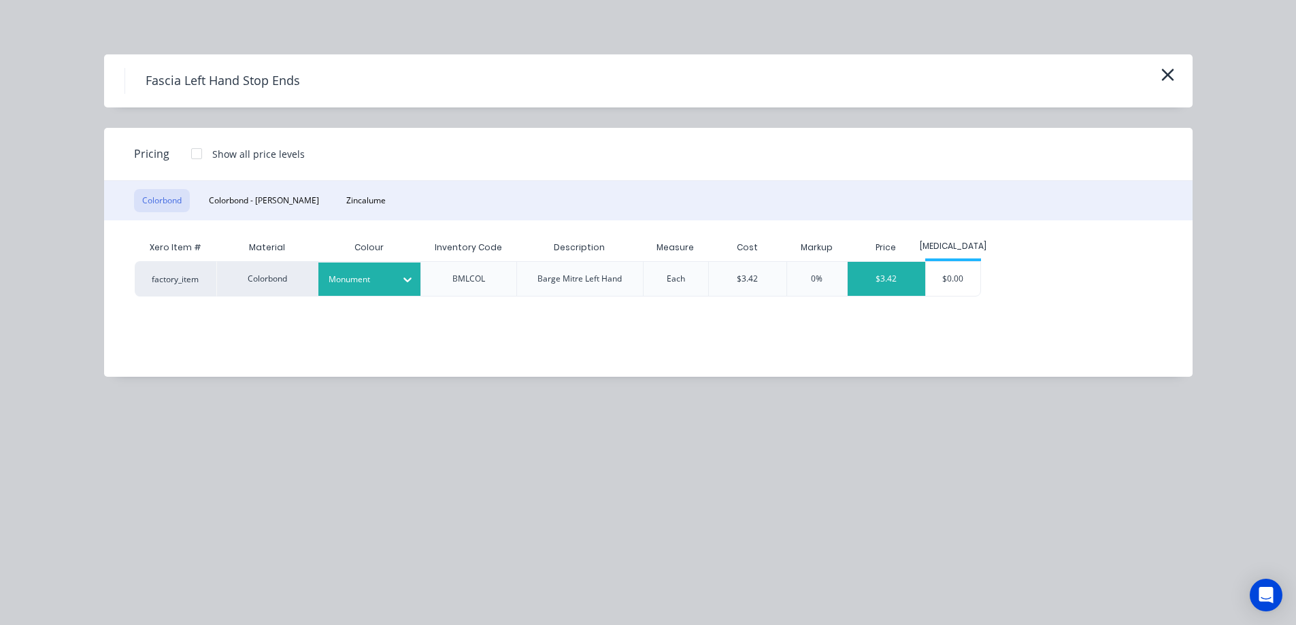
click at [862, 280] on div "$3.42" at bounding box center [887, 279] width 78 height 34
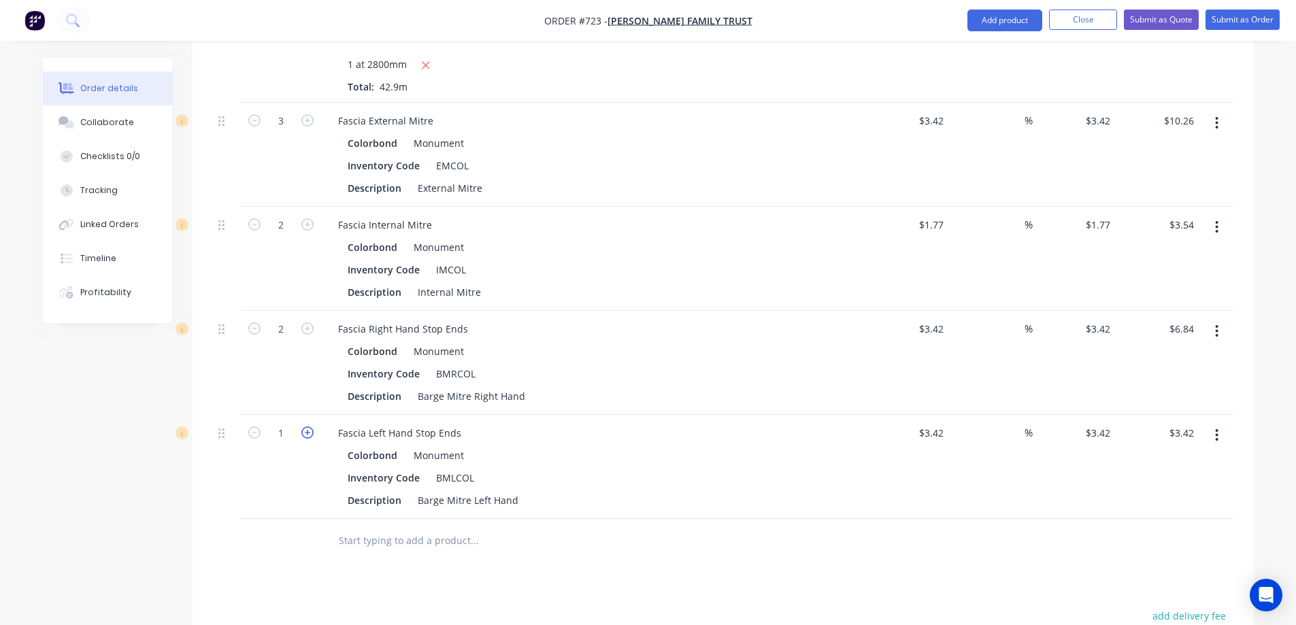
click at [308, 427] on icon "button" at bounding box center [307, 433] width 12 height 12
type input "2"
type input "$6.84"
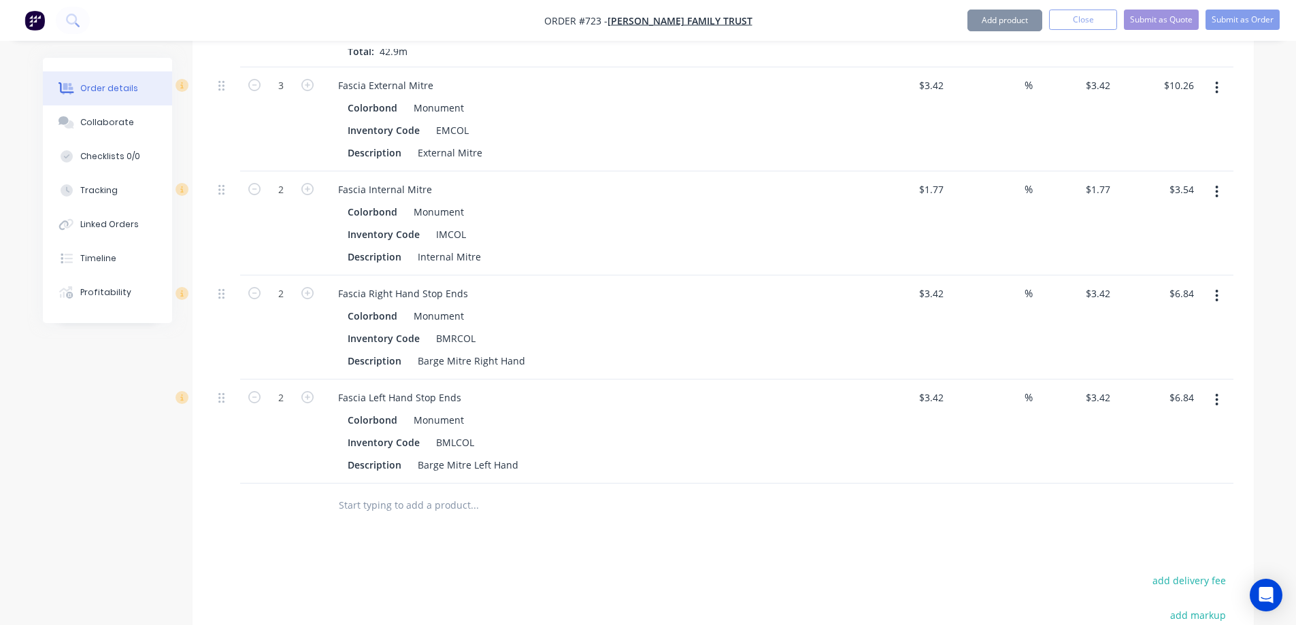
scroll to position [748, 0]
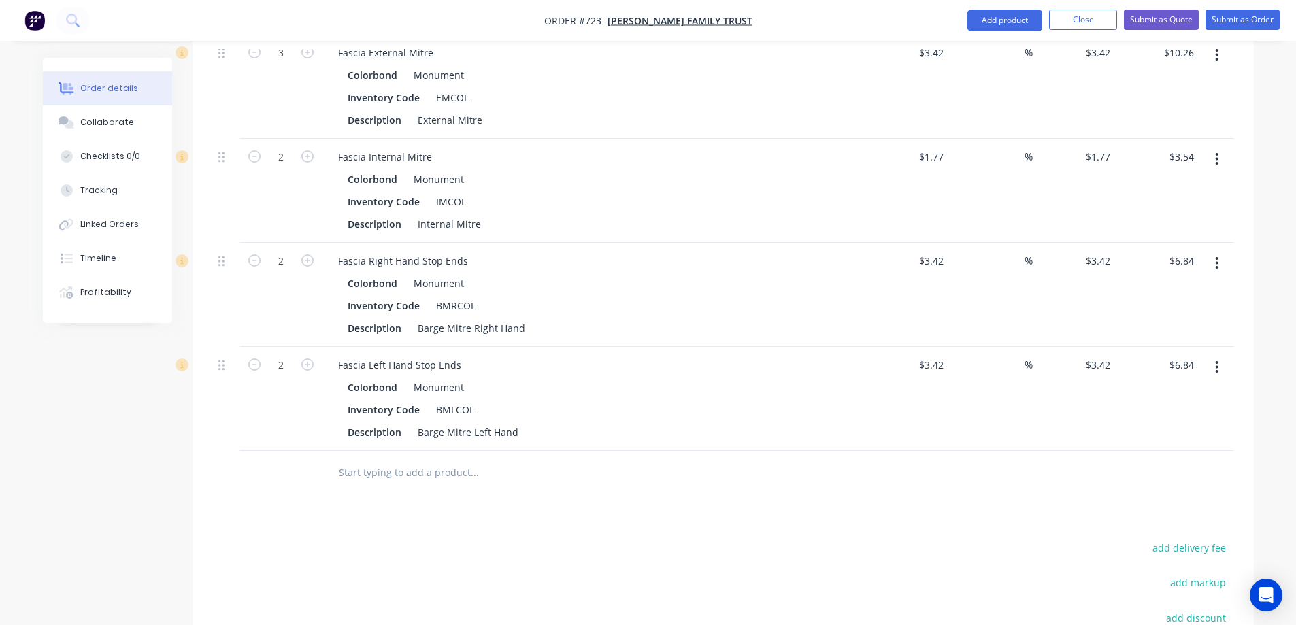
click at [375, 459] on input "text" at bounding box center [474, 472] width 272 height 27
click at [983, 23] on button "Add product" at bounding box center [1004, 21] width 75 height 22
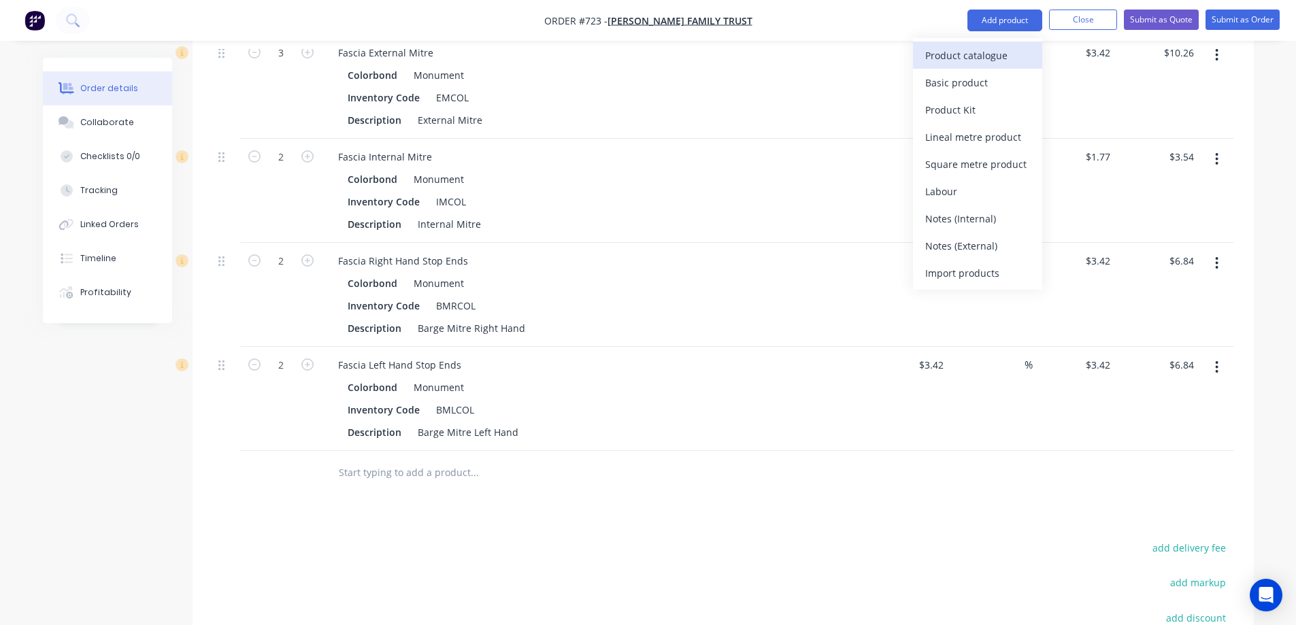
click at [978, 43] on button "Product catalogue" at bounding box center [977, 54] width 129 height 27
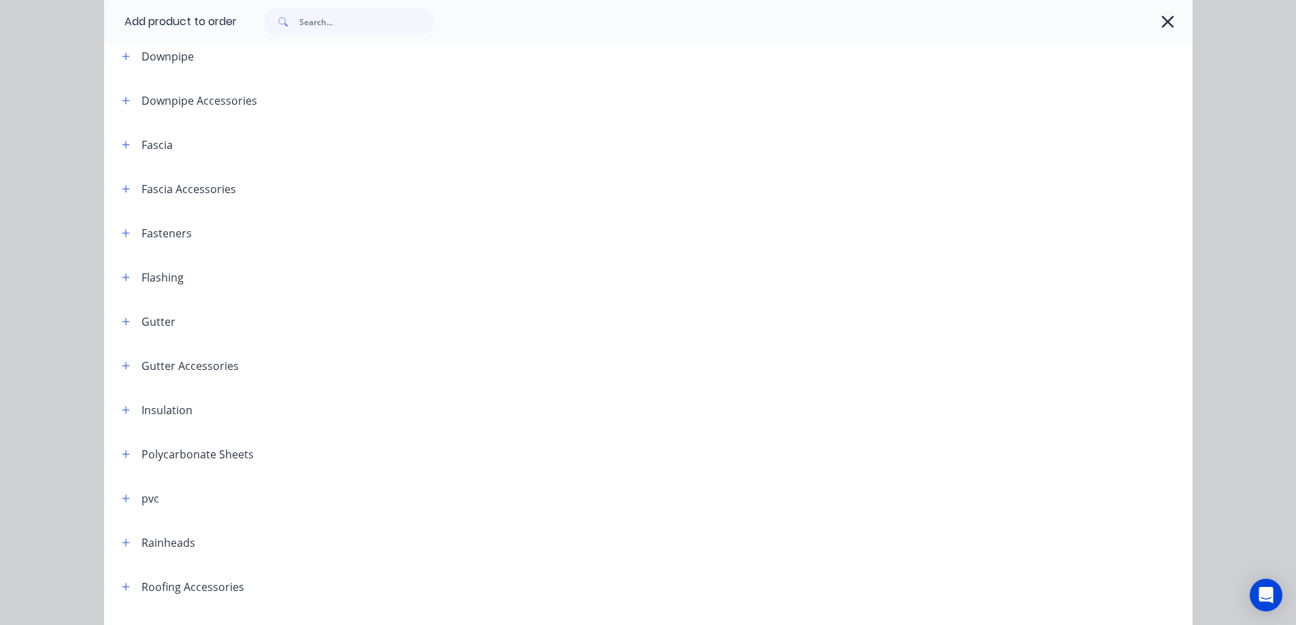
scroll to position [272, 0]
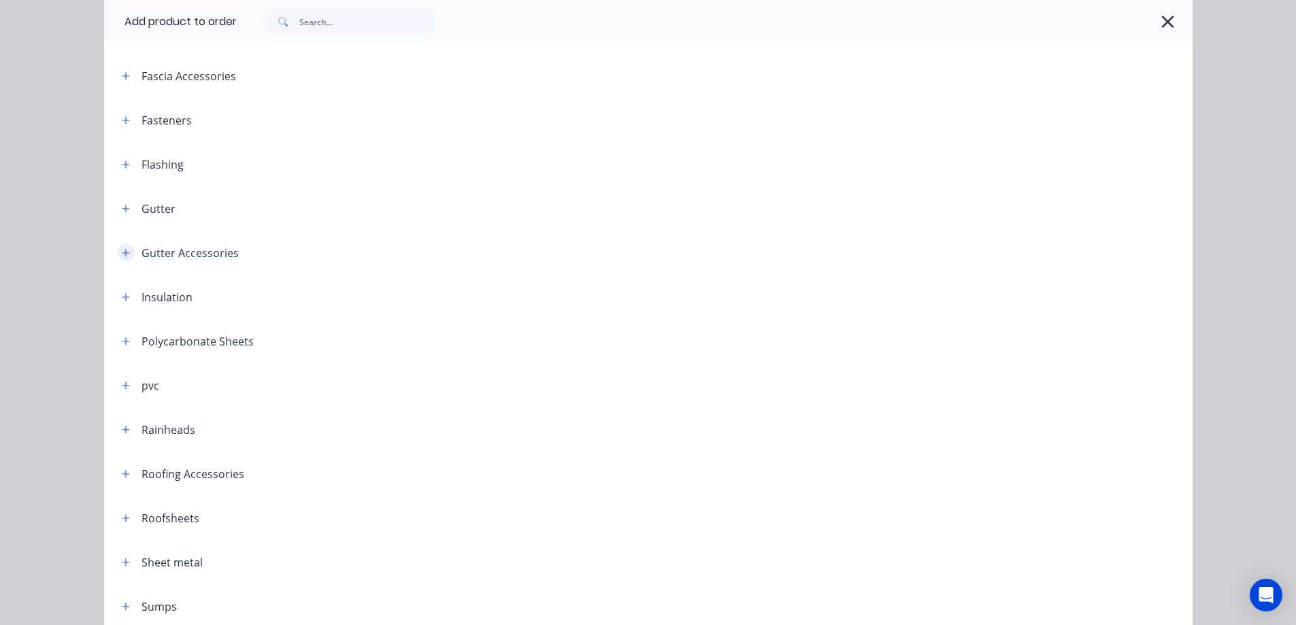
click at [118, 255] on button "button" at bounding box center [126, 252] width 17 height 17
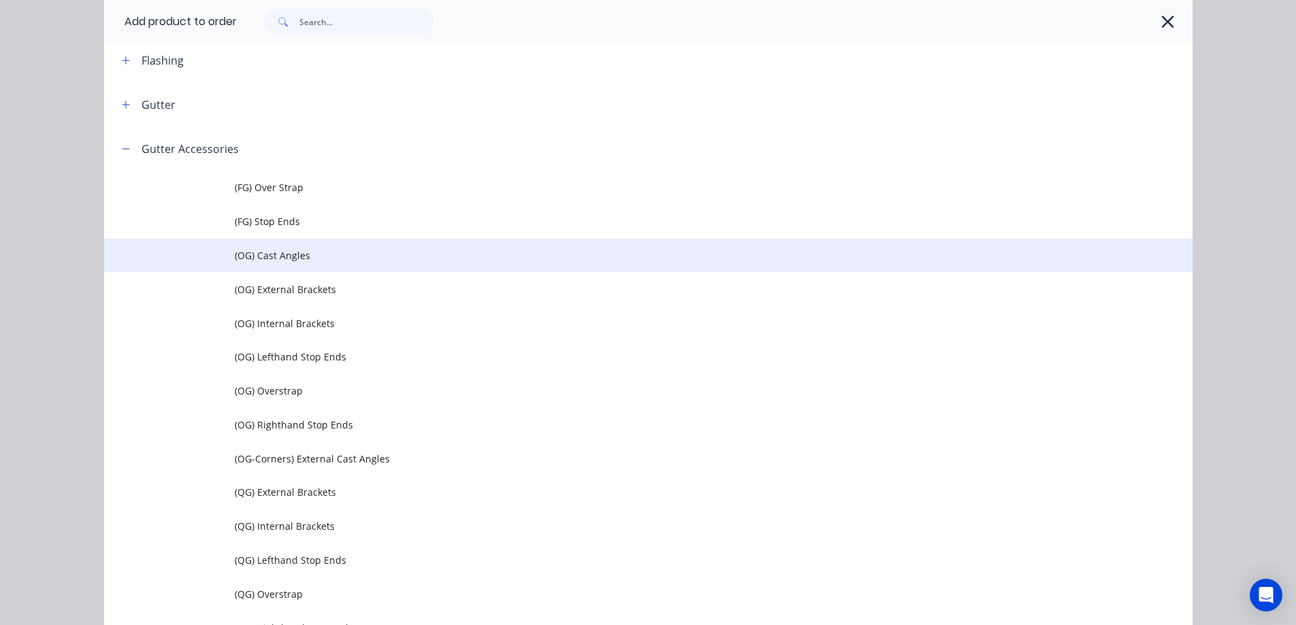
scroll to position [544, 0]
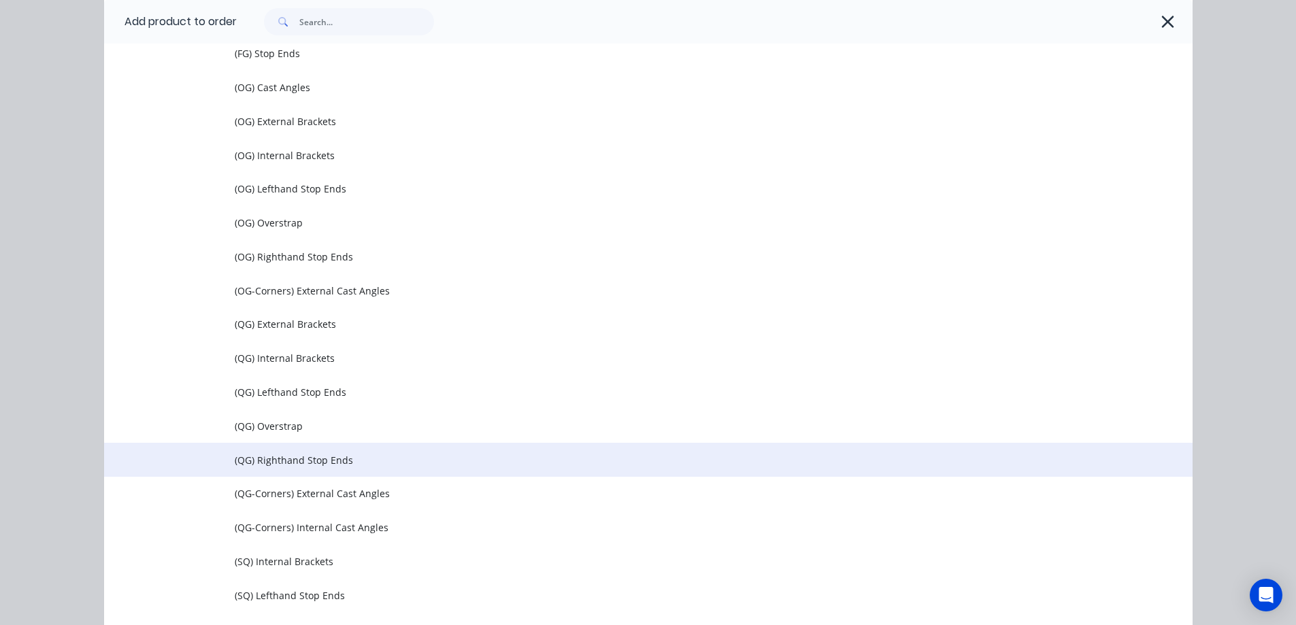
click at [316, 457] on span "(QG) Righthand Stop Ends" at bounding box center [618, 460] width 766 height 14
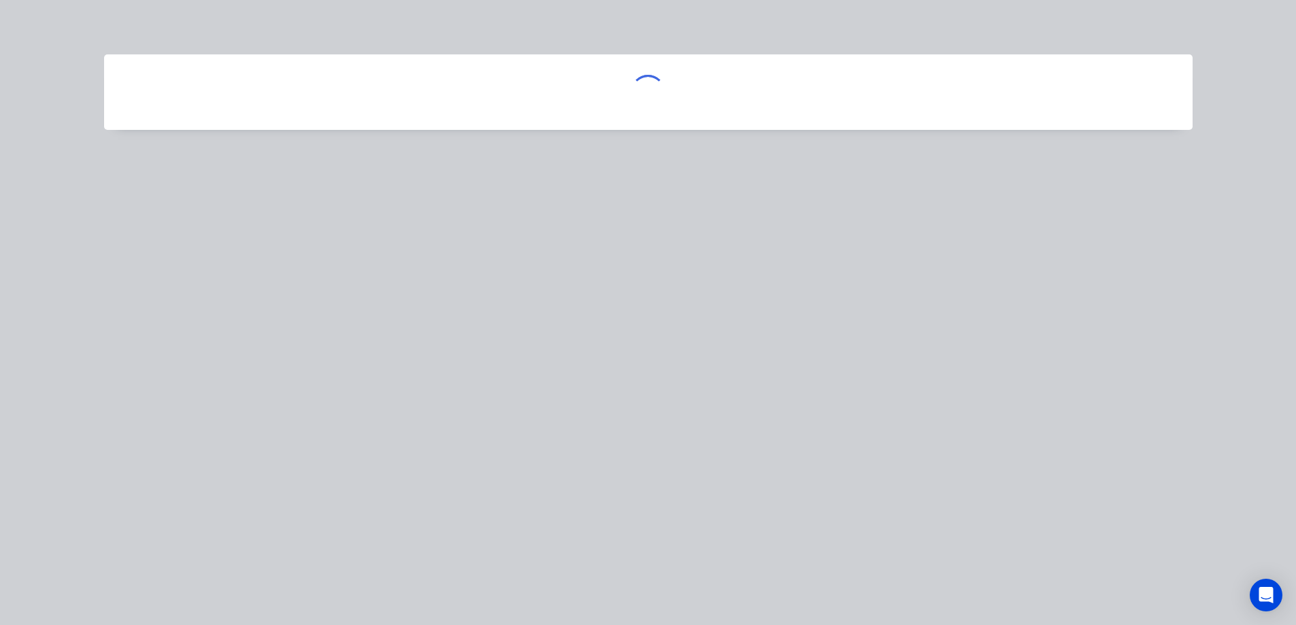
scroll to position [0, 0]
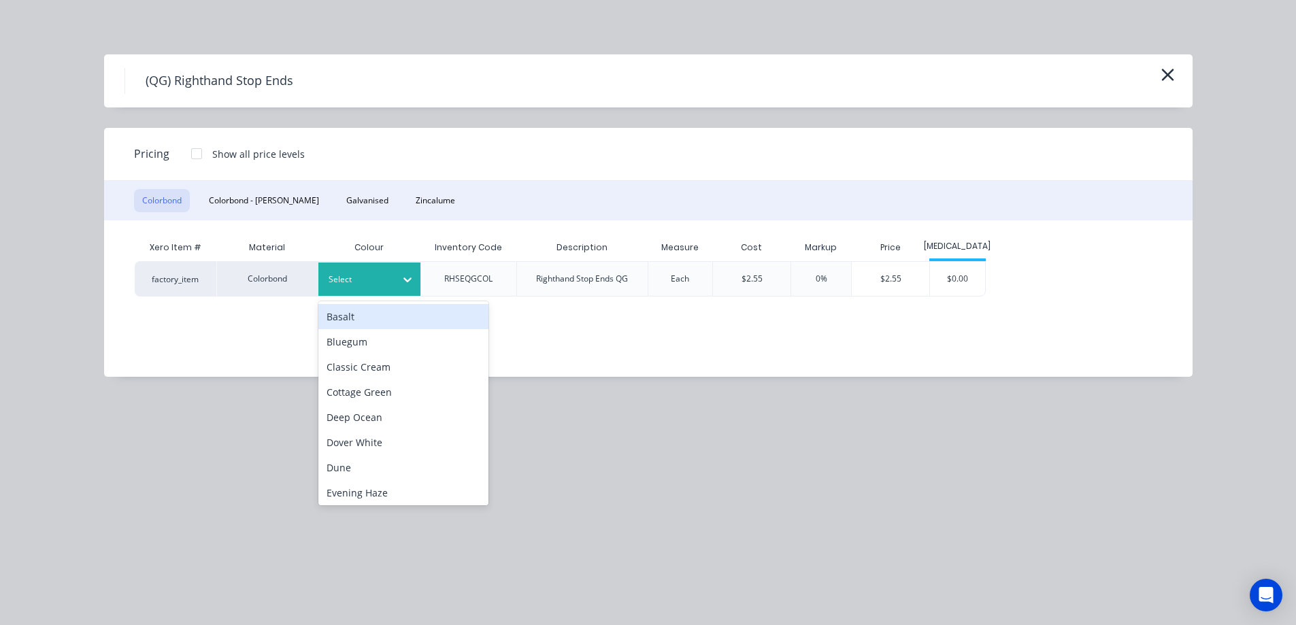
click at [333, 284] on div at bounding box center [359, 279] width 61 height 15
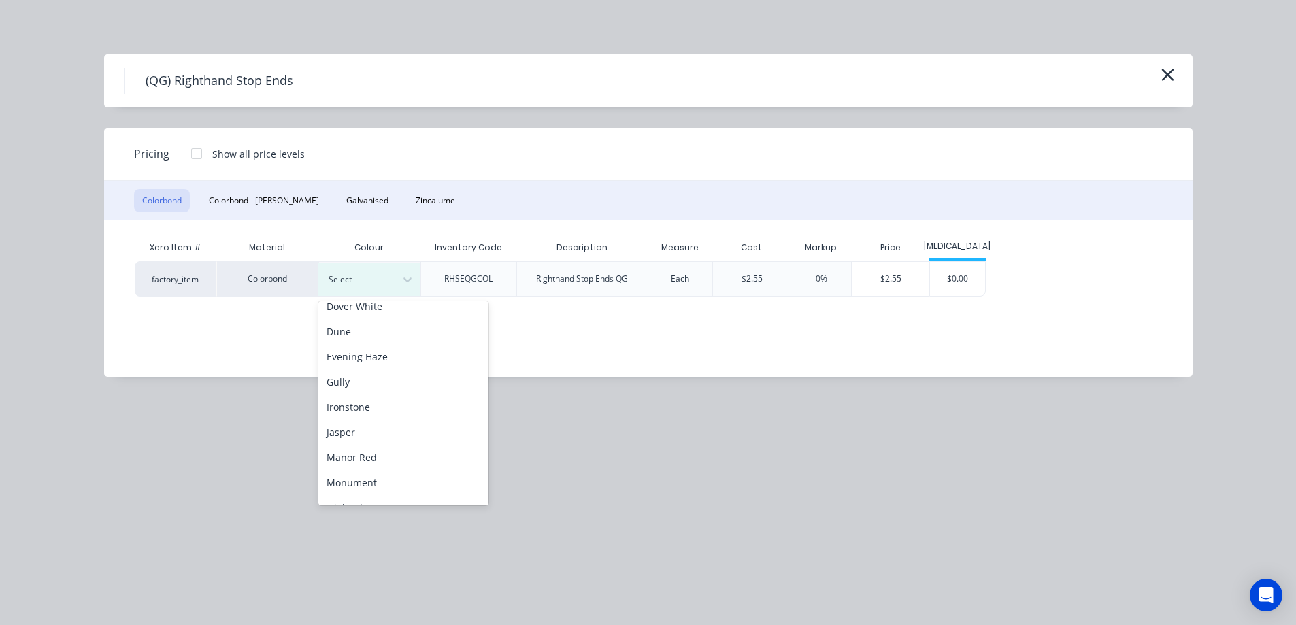
scroll to position [204, 0]
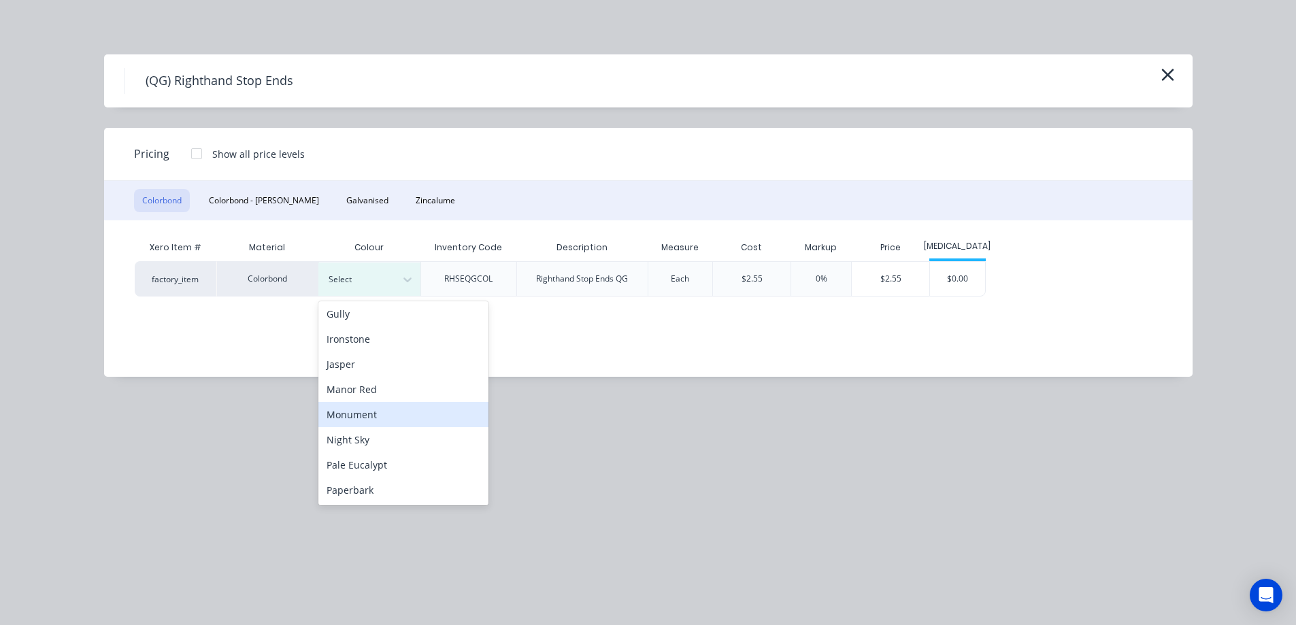
click at [370, 416] on div "Monument" at bounding box center [403, 414] width 170 height 25
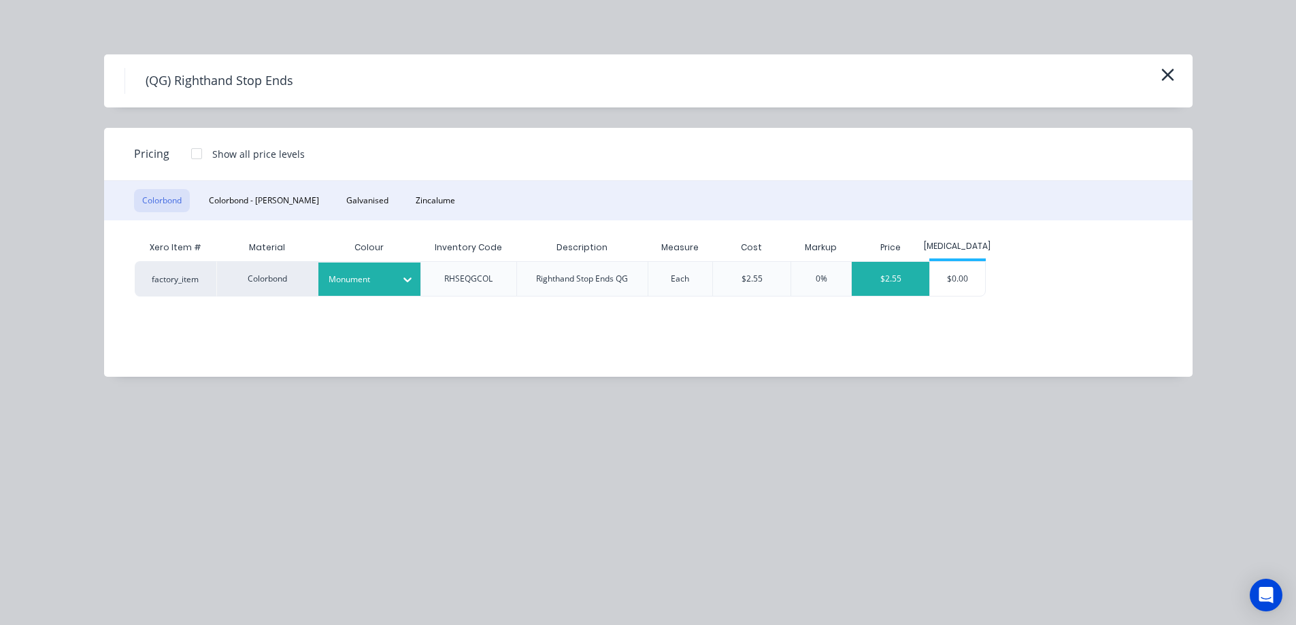
click at [889, 284] on div "$2.55" at bounding box center [891, 279] width 78 height 34
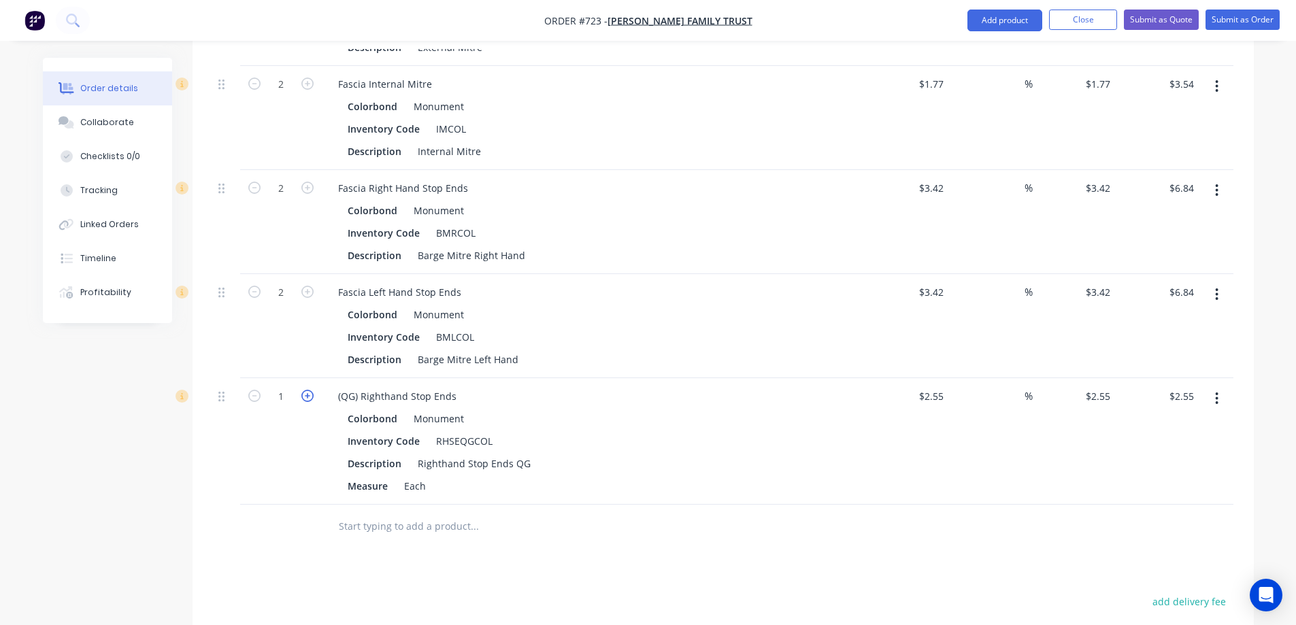
scroll to position [884, 0]
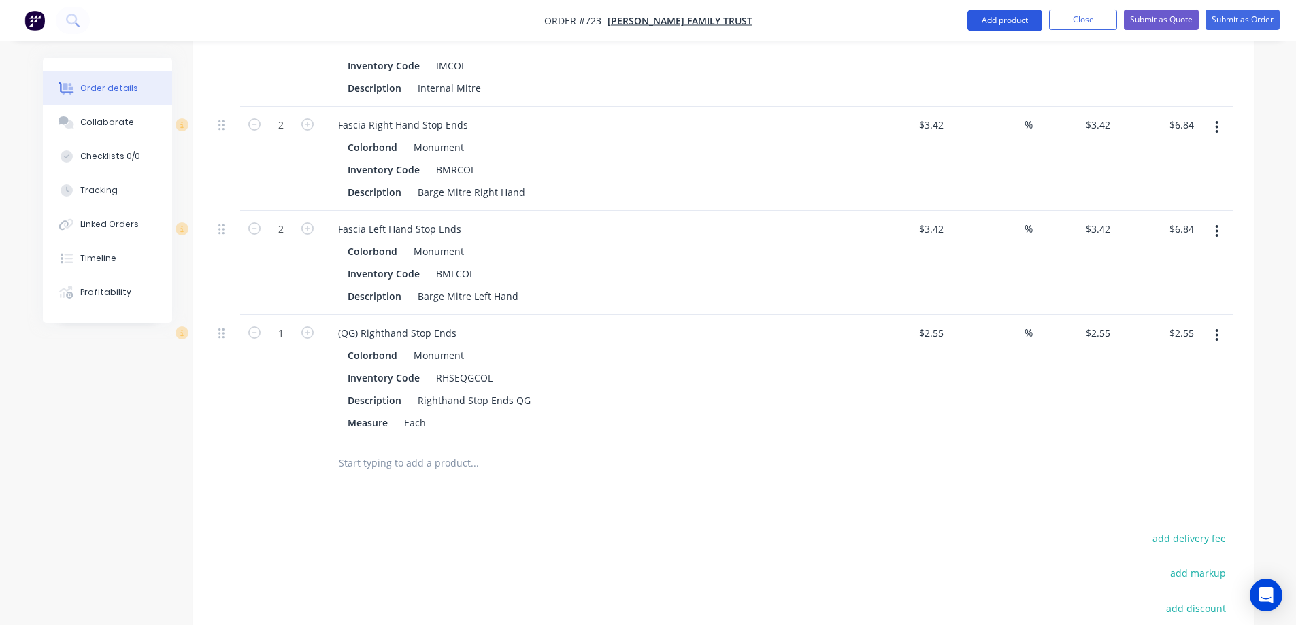
click at [989, 18] on button "Add product" at bounding box center [1004, 21] width 75 height 22
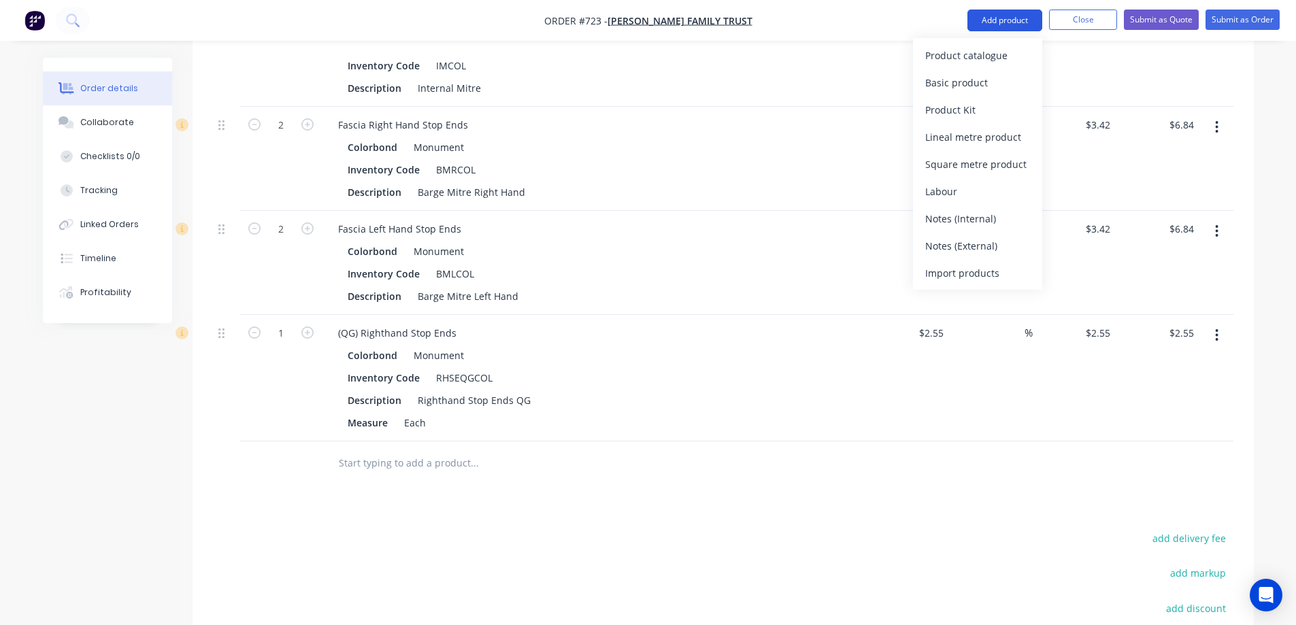
click at [982, 46] on div "Product catalogue" at bounding box center [977, 56] width 105 height 20
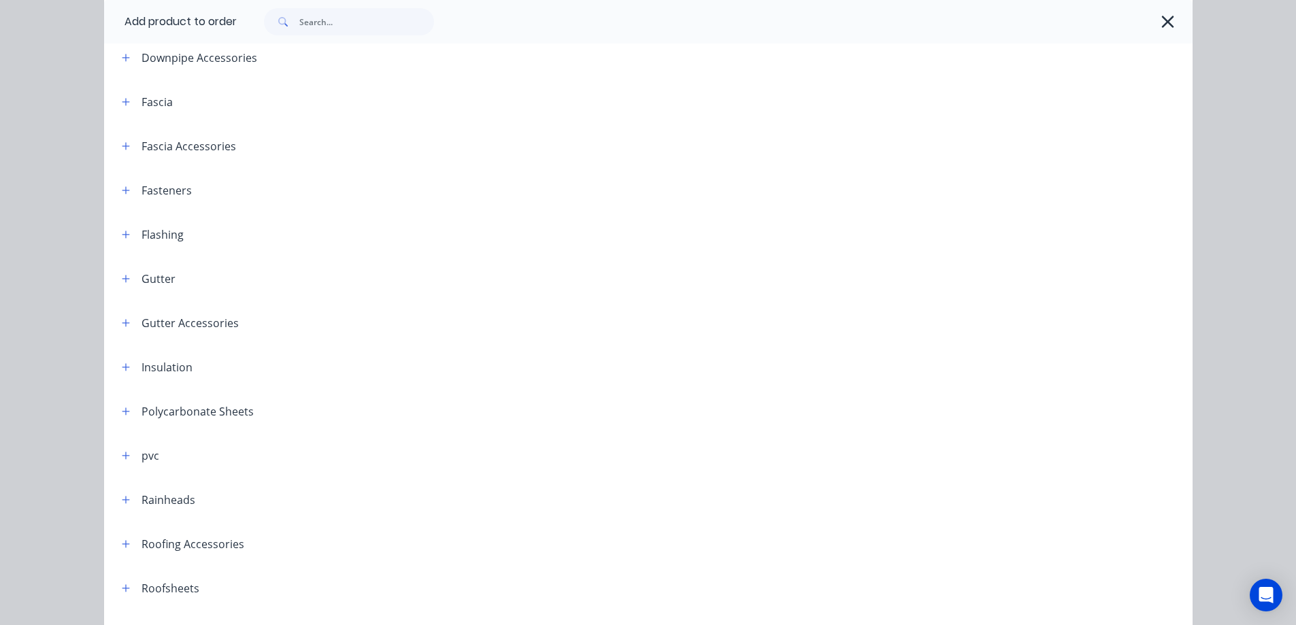
scroll to position [204, 0]
click at [118, 318] on button "button" at bounding box center [126, 320] width 17 height 17
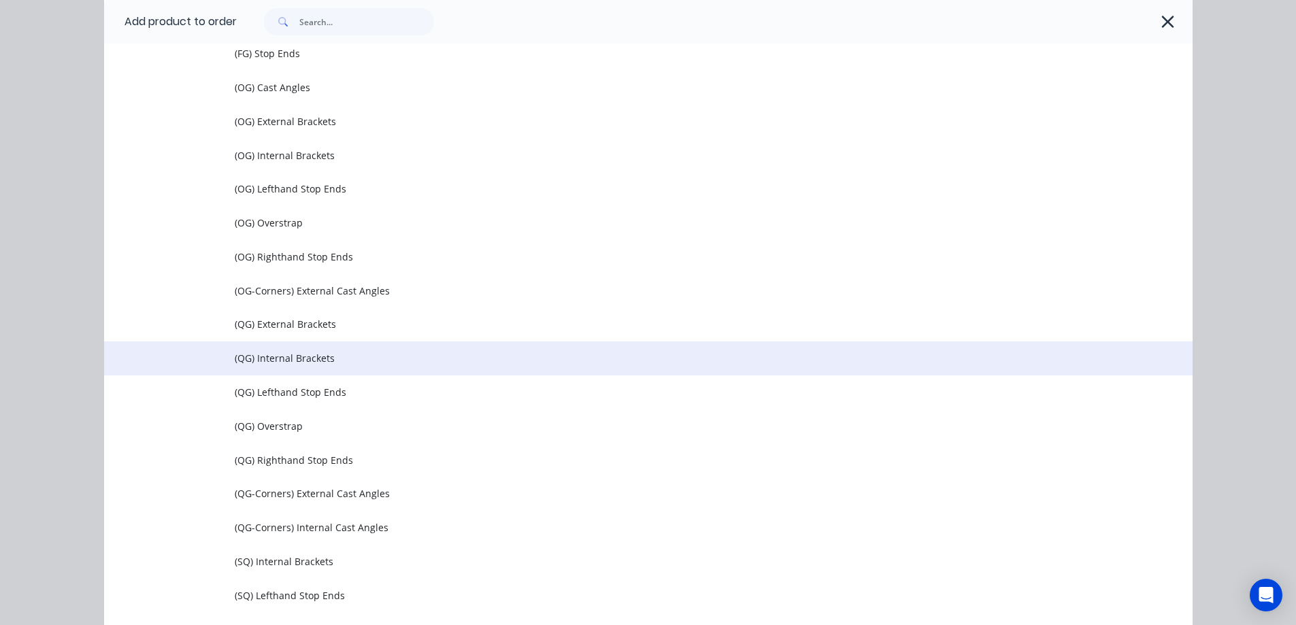
scroll to position [612, 0]
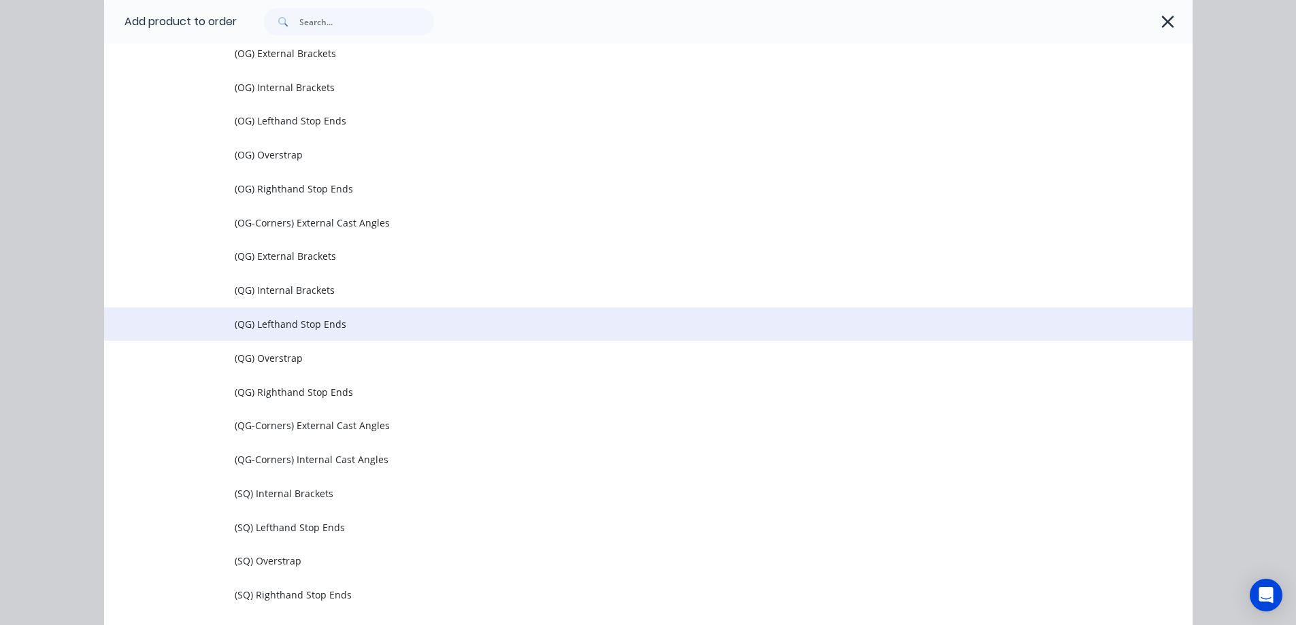
click at [339, 327] on span "(QG) Lefthand Stop Ends" at bounding box center [618, 324] width 766 height 14
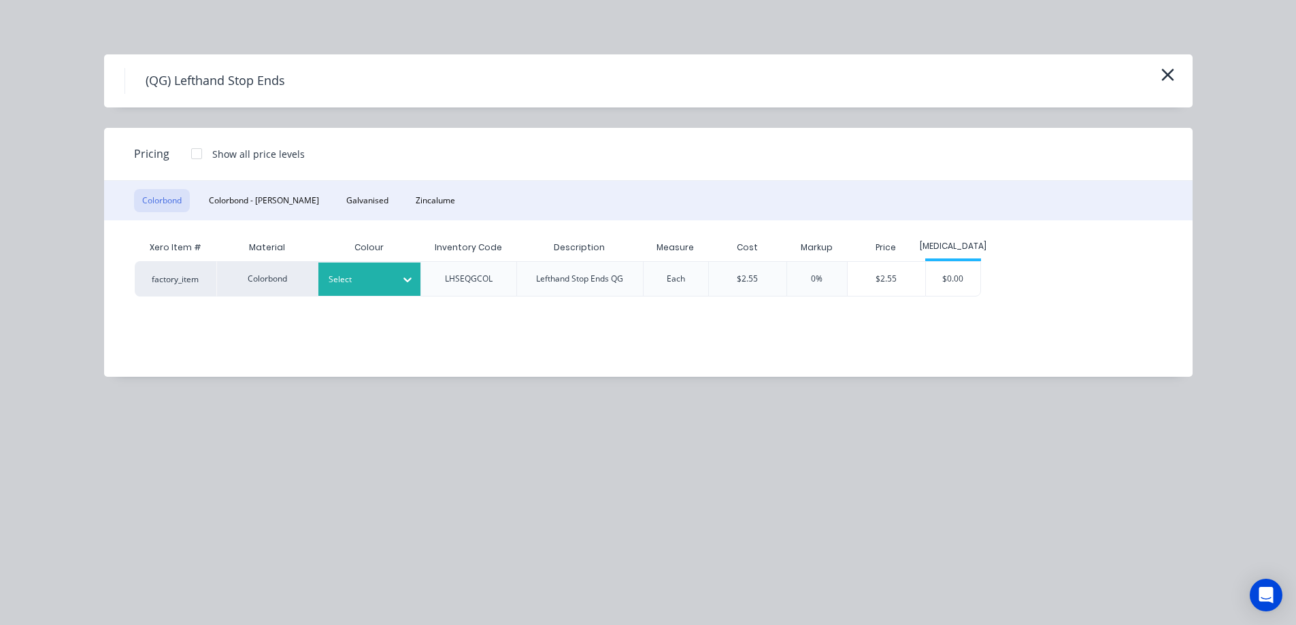
click at [373, 271] on div "Select" at bounding box center [357, 280] width 76 height 18
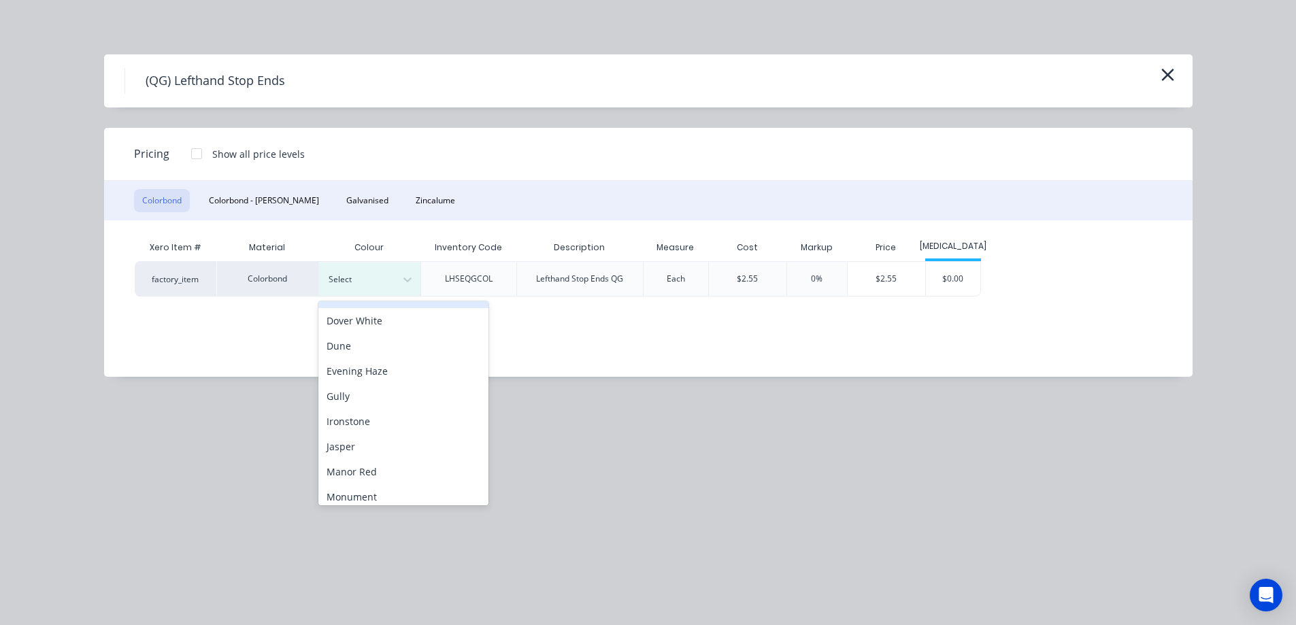
scroll to position [272, 0]
click at [394, 343] on div "Monument" at bounding box center [403, 346] width 170 height 25
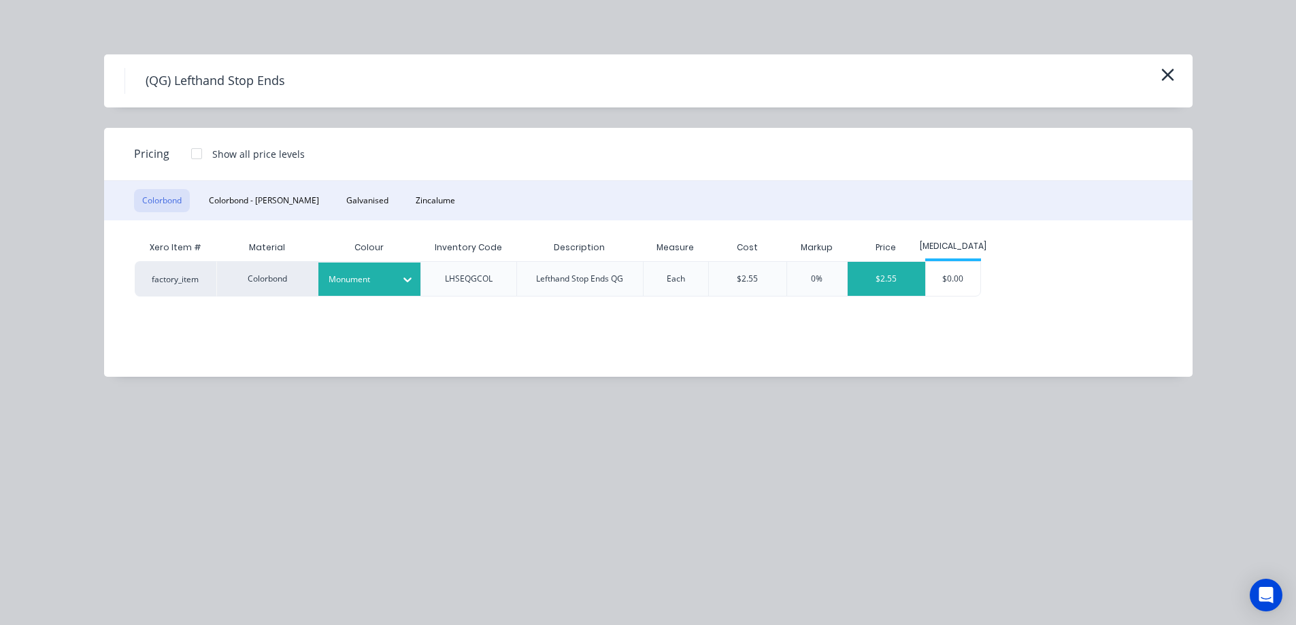
click at [902, 273] on div "$2.55" at bounding box center [887, 279] width 78 height 34
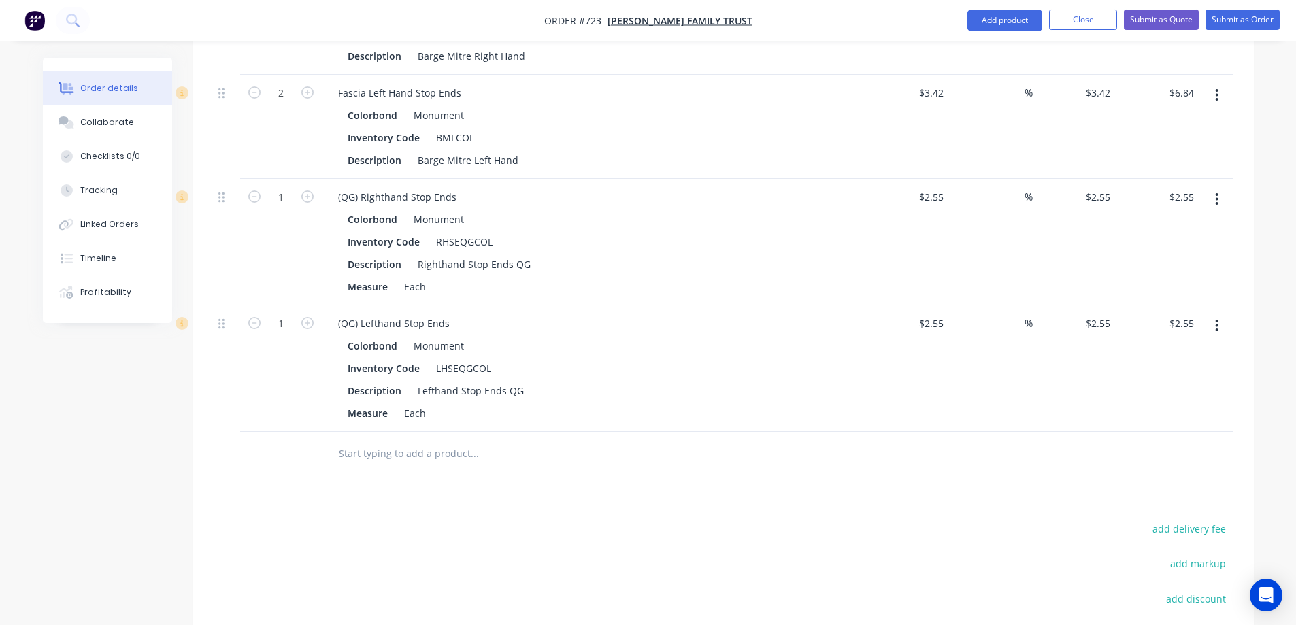
scroll to position [1088, 0]
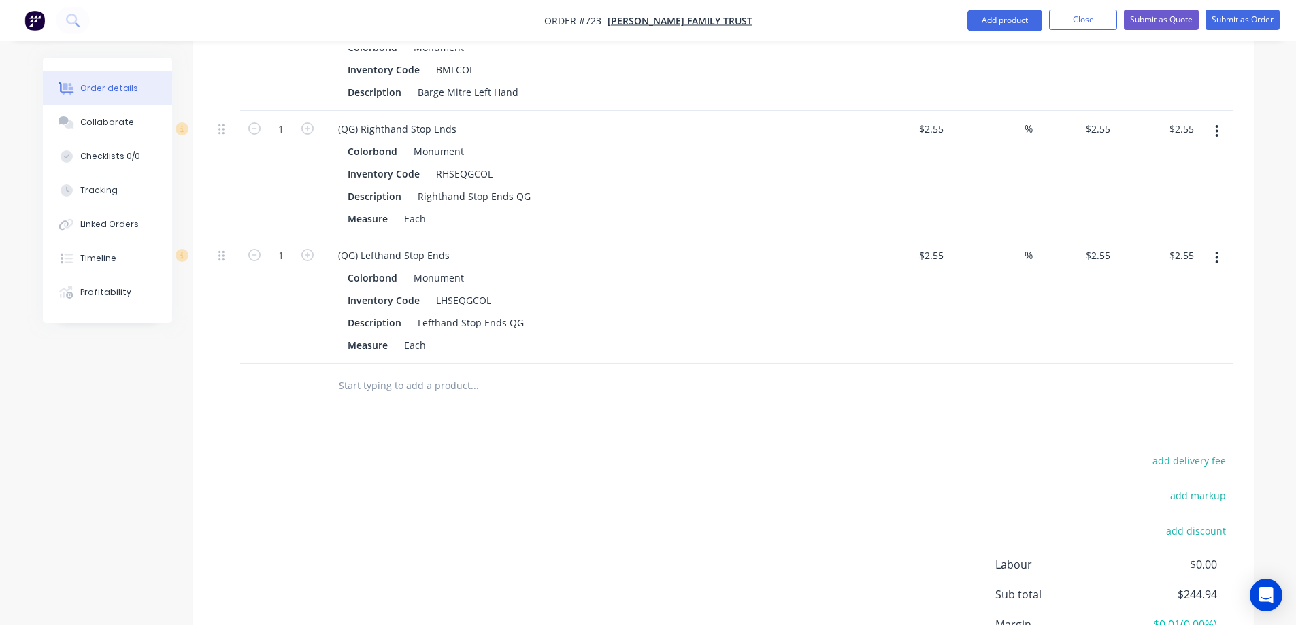
click at [382, 372] on input "text" at bounding box center [474, 385] width 272 height 27
click at [979, 12] on button "Add product" at bounding box center [1004, 21] width 75 height 22
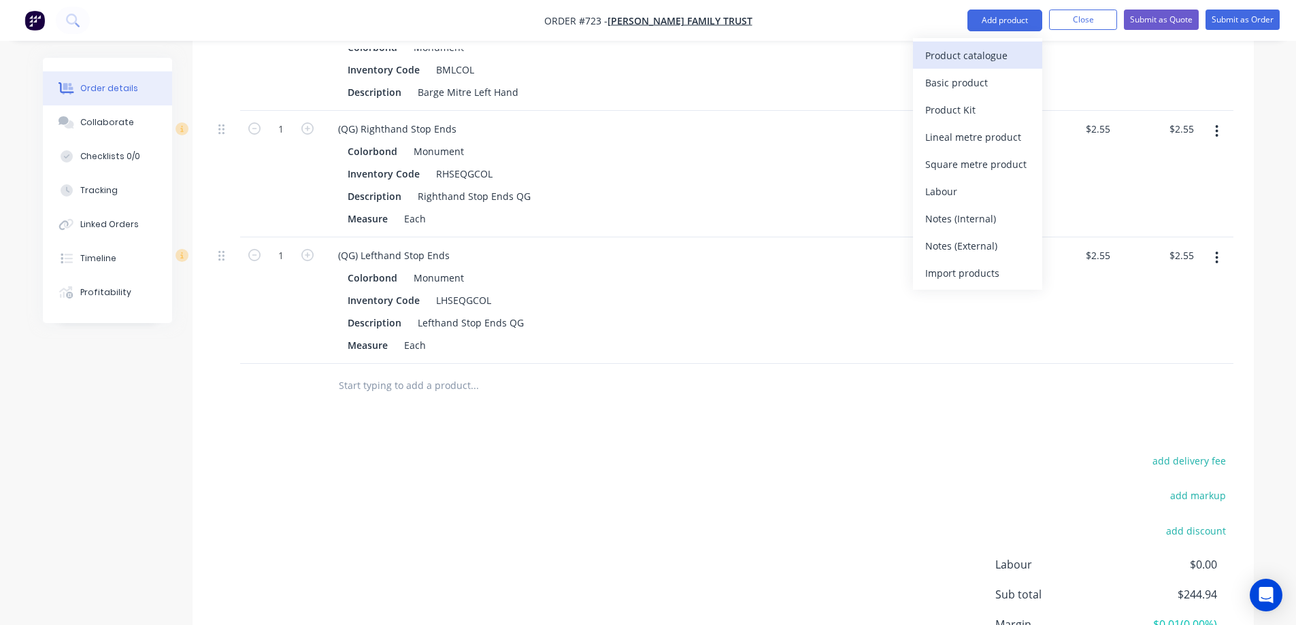
click at [968, 44] on button "Product catalogue" at bounding box center [977, 54] width 129 height 27
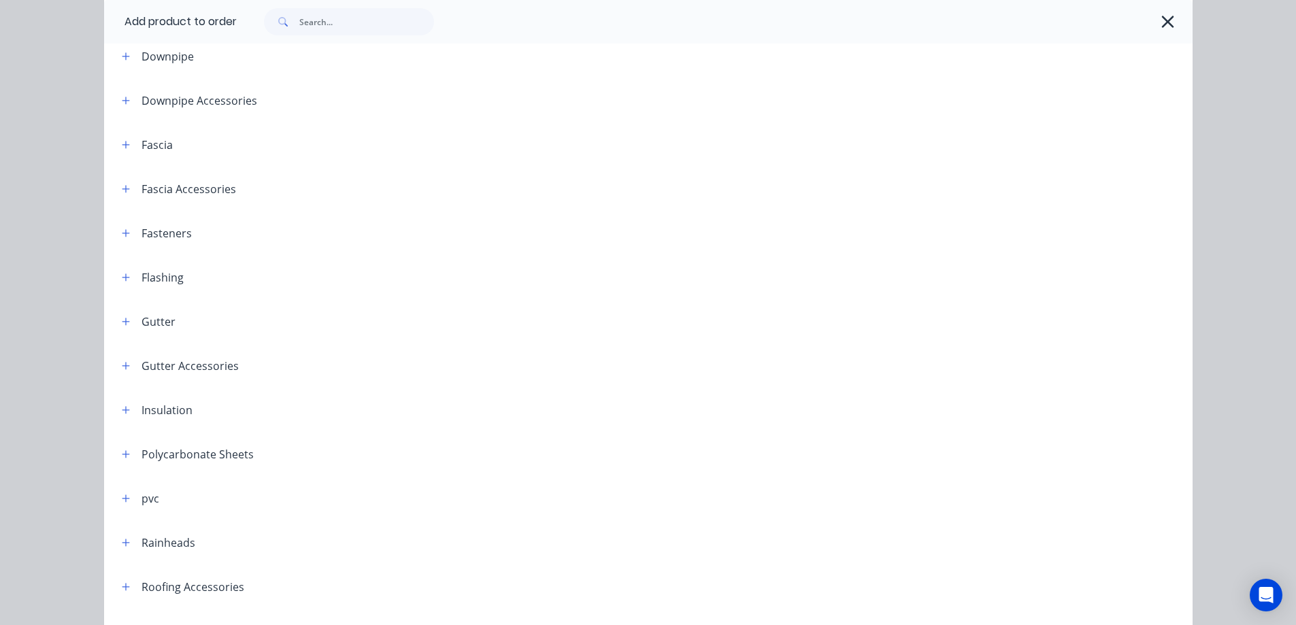
scroll to position [204, 0]
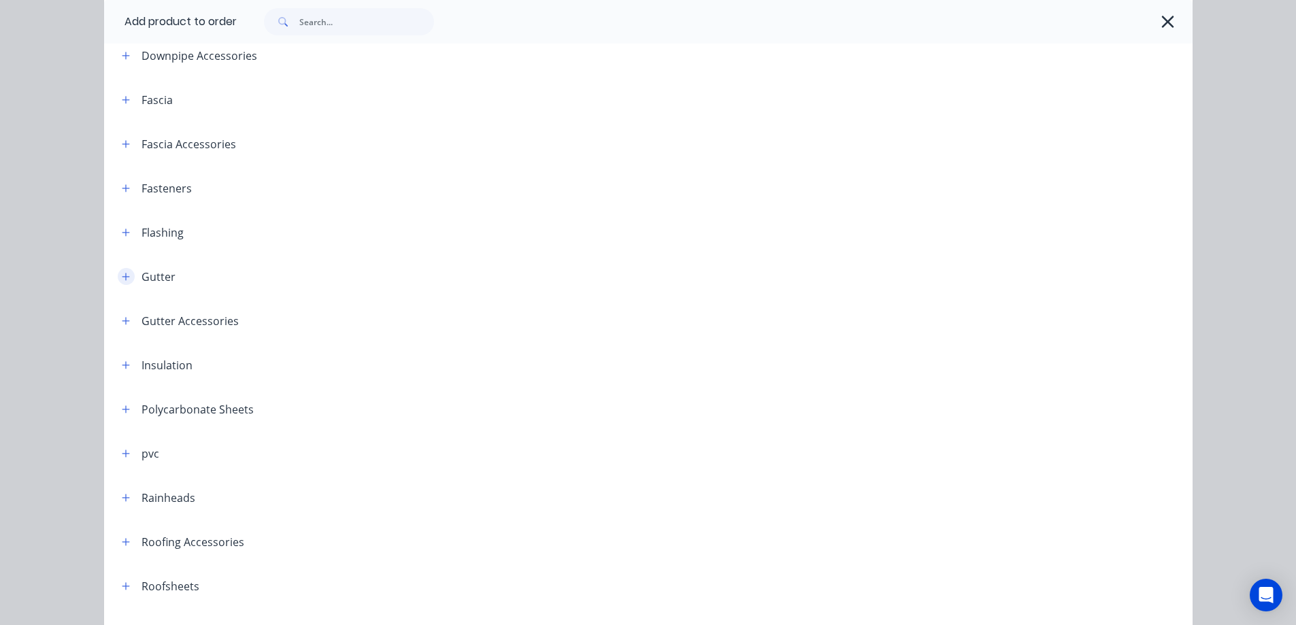
click at [122, 276] on icon "button" at bounding box center [125, 276] width 7 height 7
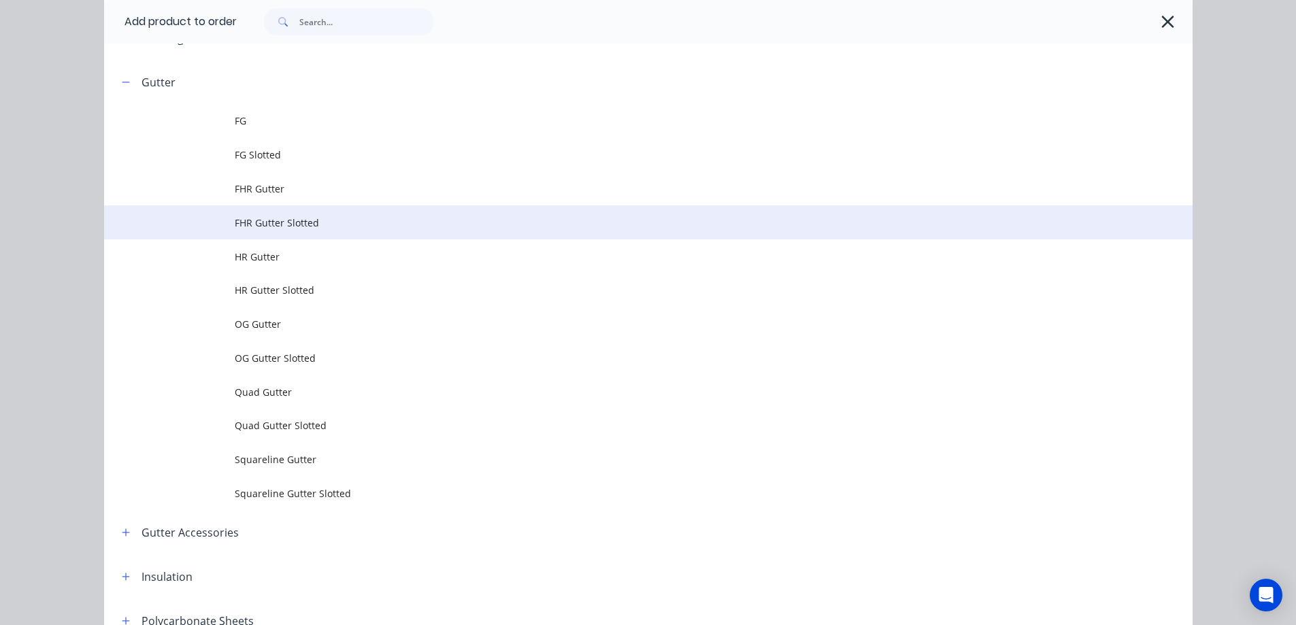
scroll to position [408, 0]
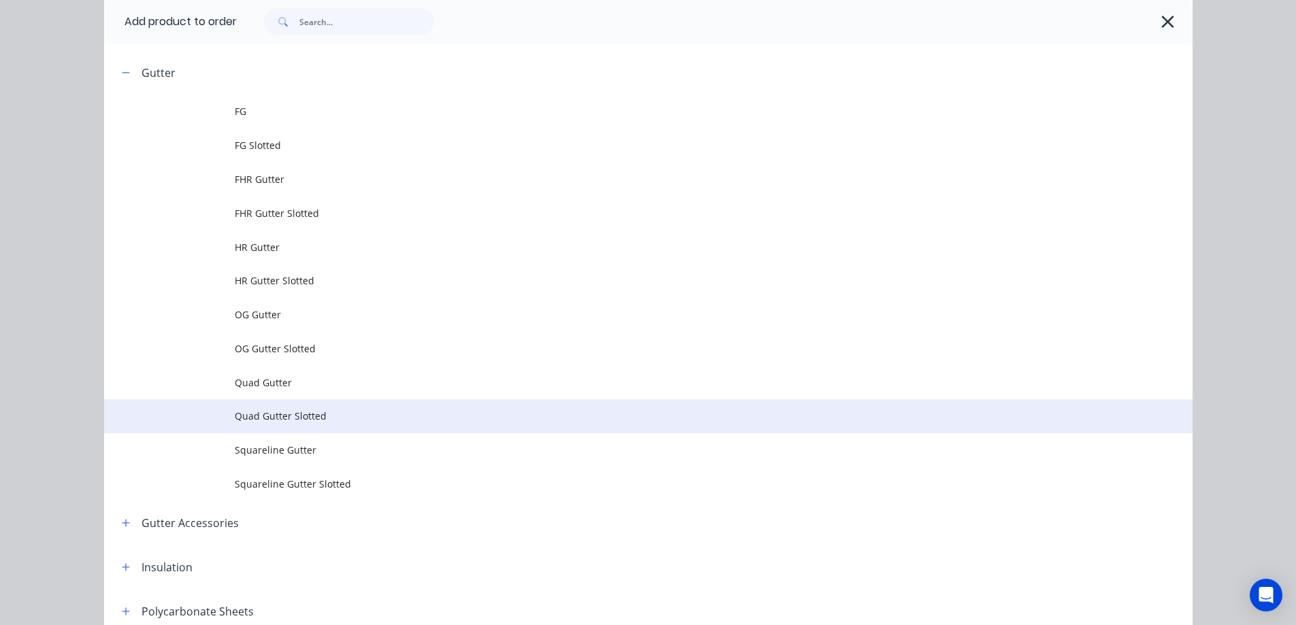
click at [277, 412] on span "Quad Gutter Slotted" at bounding box center [618, 416] width 766 height 14
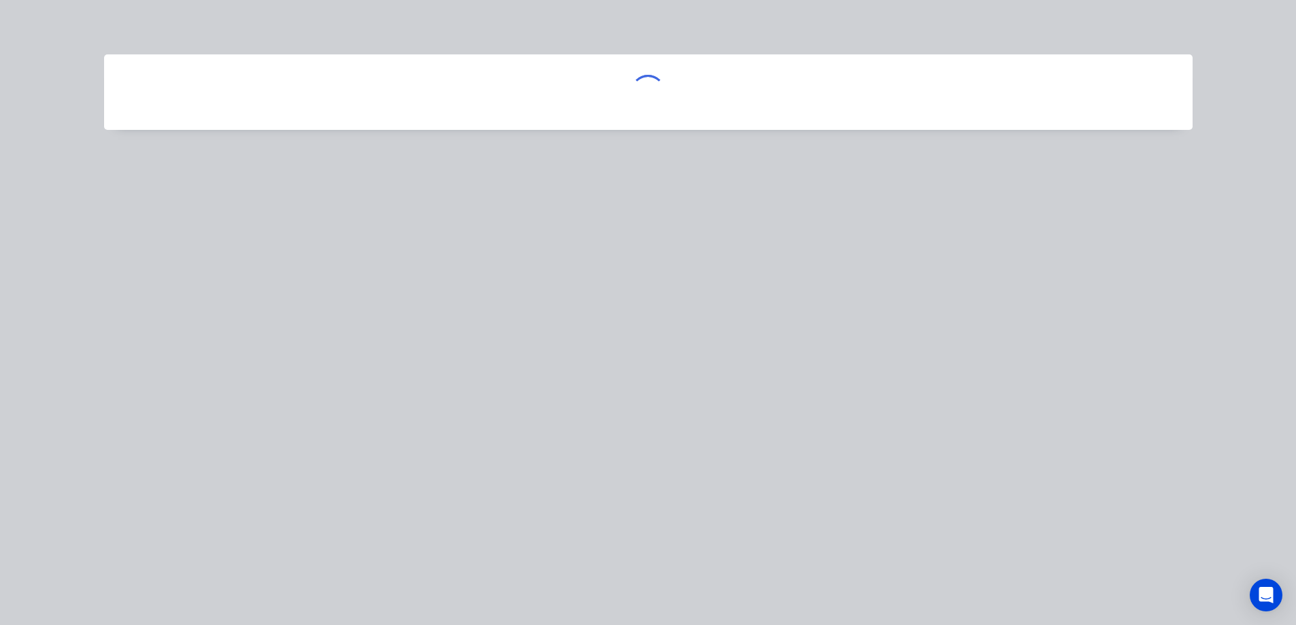
scroll to position [0, 0]
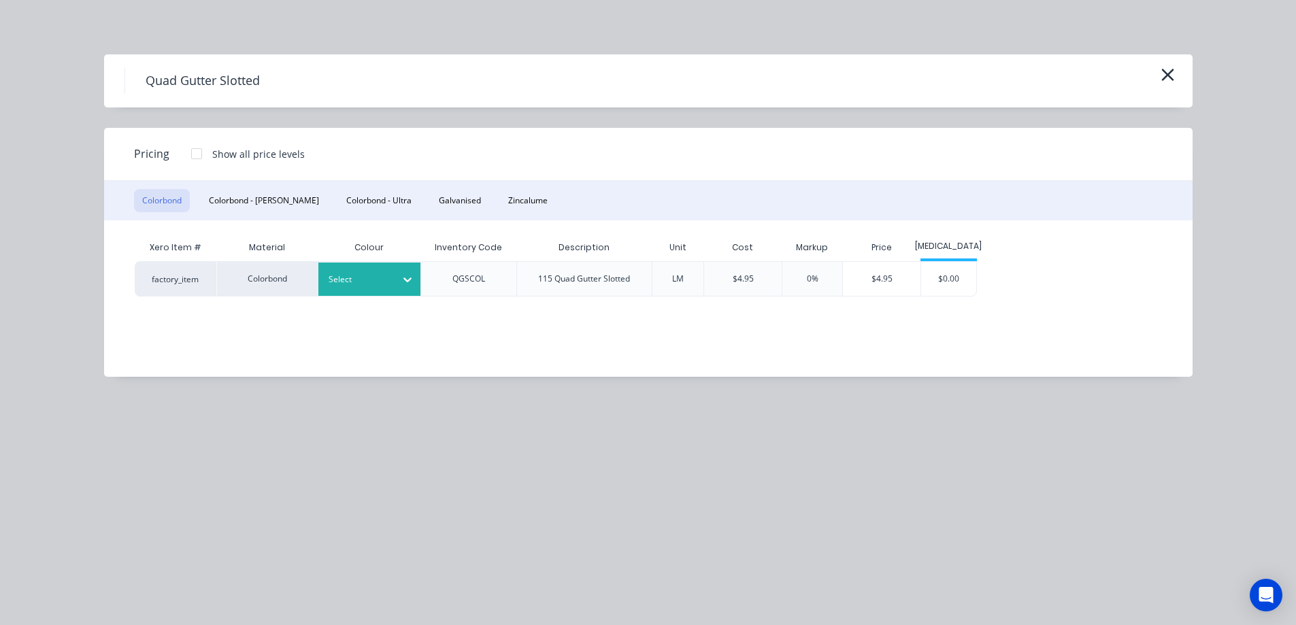
click at [393, 272] on div "Select" at bounding box center [357, 280] width 76 height 18
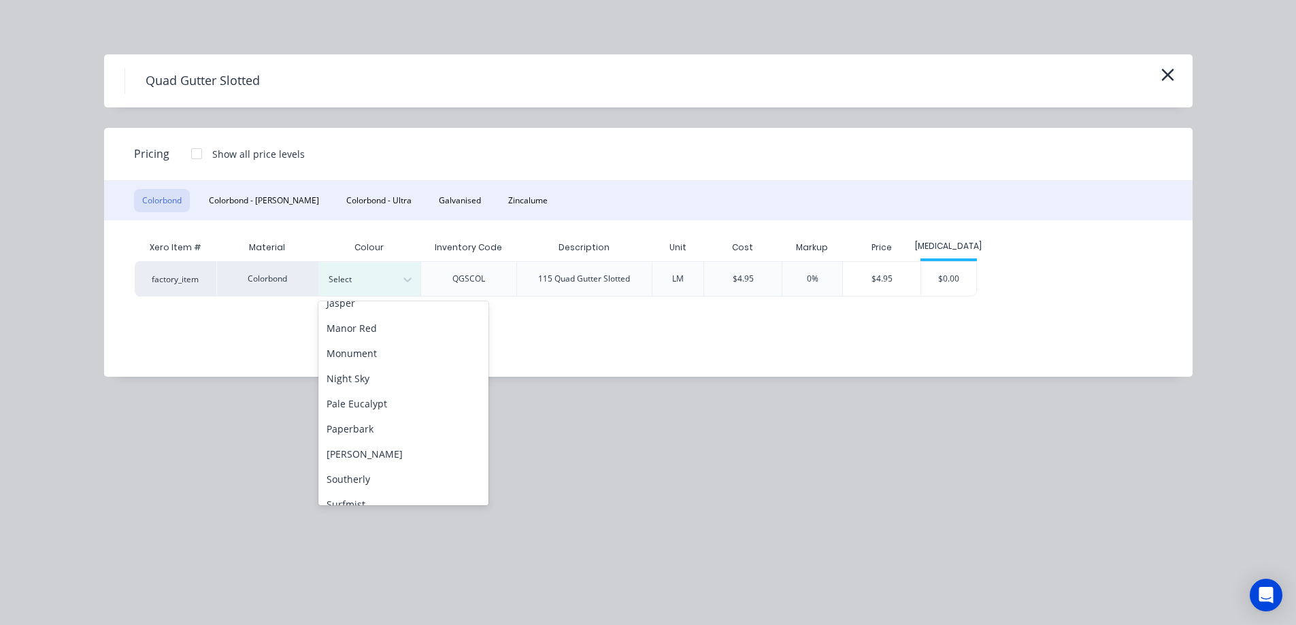
scroll to position [272, 0]
click at [361, 350] on div "Monument" at bounding box center [403, 346] width 170 height 25
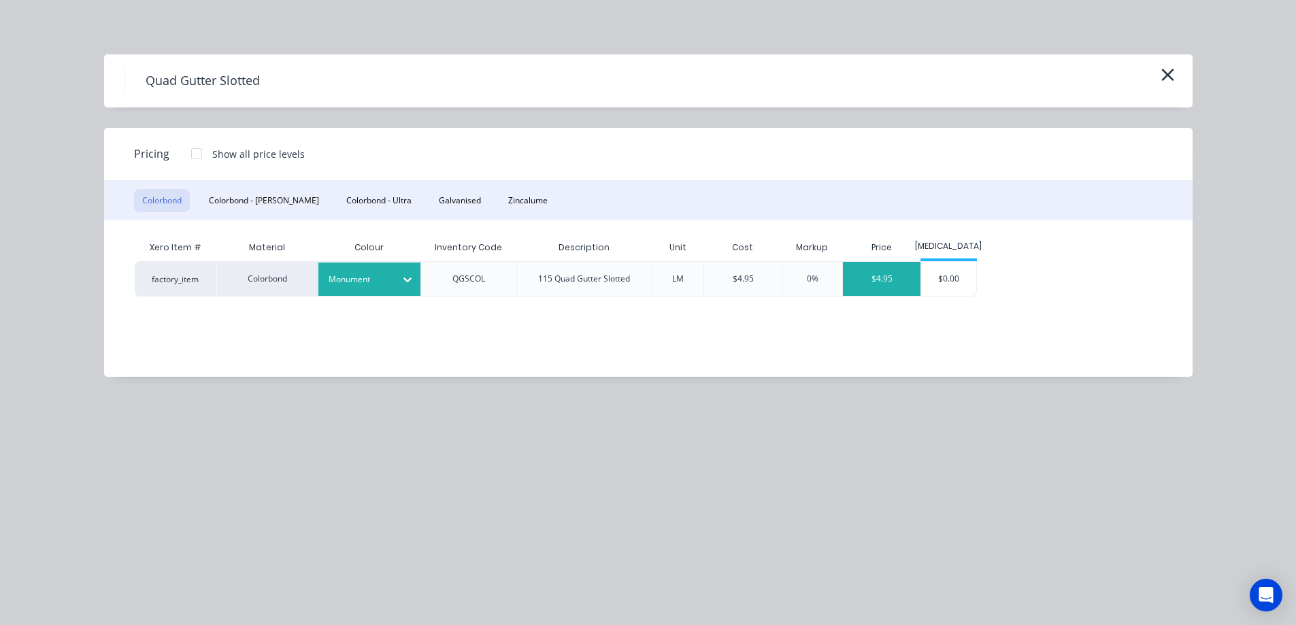
click at [860, 277] on div "$4.95" at bounding box center [882, 279] width 78 height 34
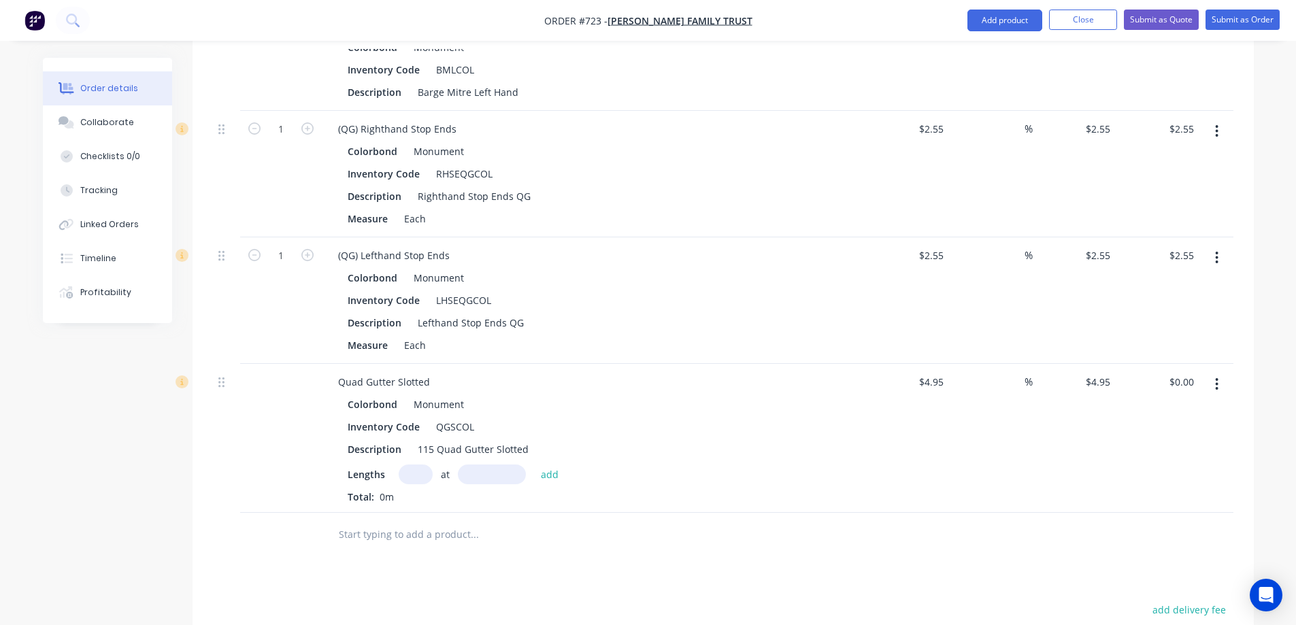
click at [415, 465] on input "text" at bounding box center [416, 475] width 34 height 20
type input "1"
type input "6500mm"
click at [549, 465] on button "add" at bounding box center [550, 474] width 32 height 18
type input "$32.18"
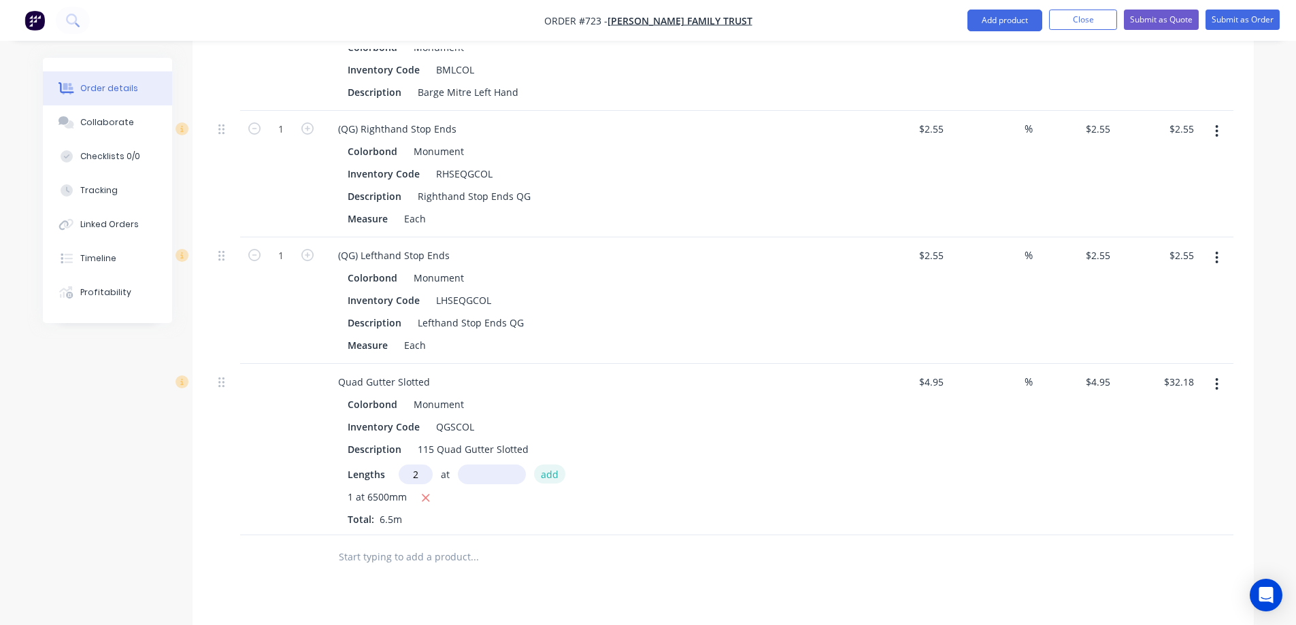
type input "2"
type input "6200mm"
click at [549, 465] on button "add" at bounding box center [550, 474] width 32 height 18
type input "$93.56"
type input "3"
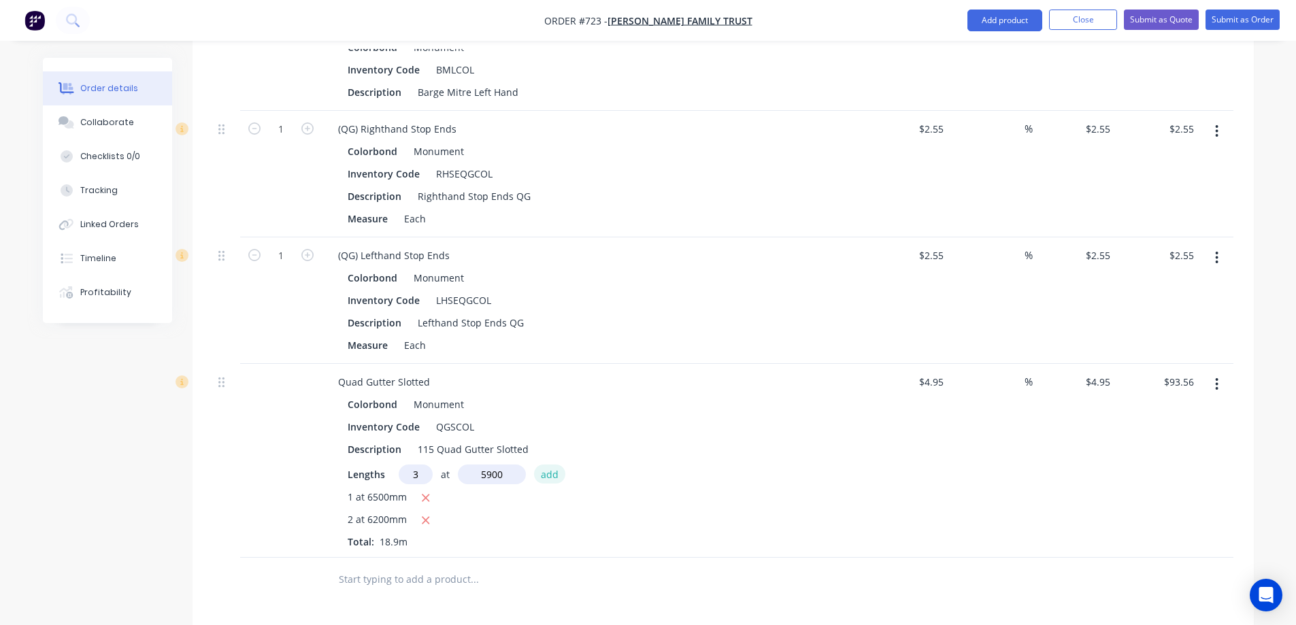
type input "5900mm"
click at [549, 465] on button "add" at bounding box center [550, 474] width 32 height 18
type input "$181.17"
type input "2"
type input "5700mm"
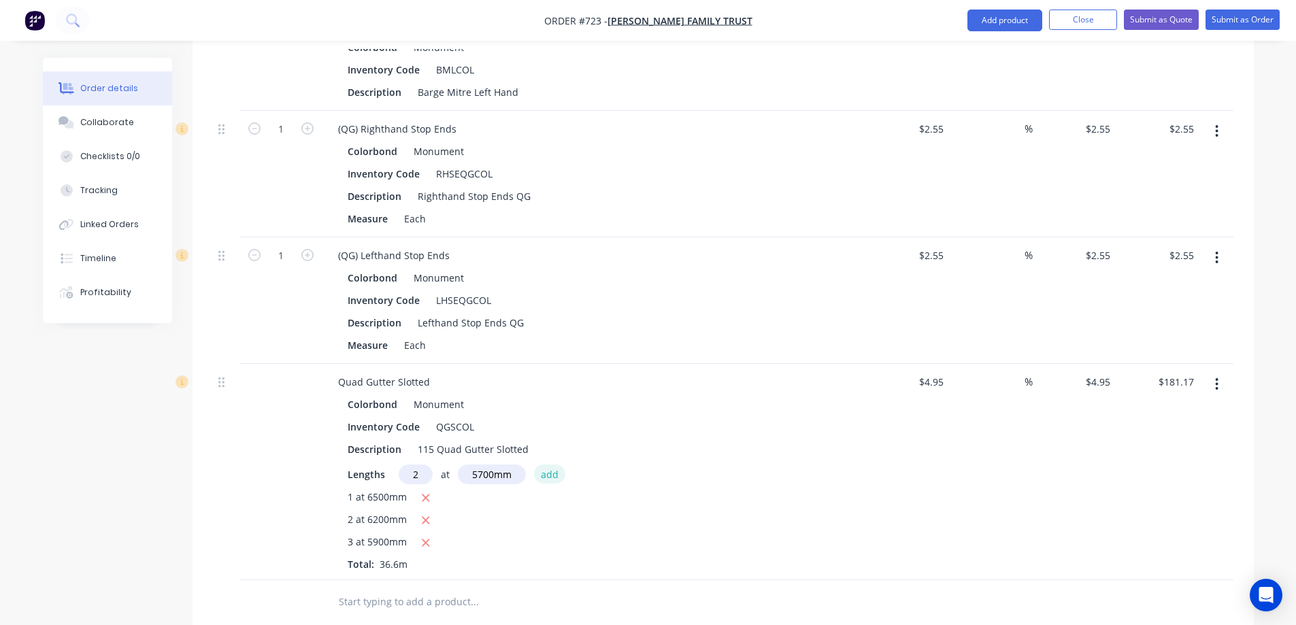
click at [549, 465] on button "add" at bounding box center [550, 474] width 32 height 18
type input "$237.60"
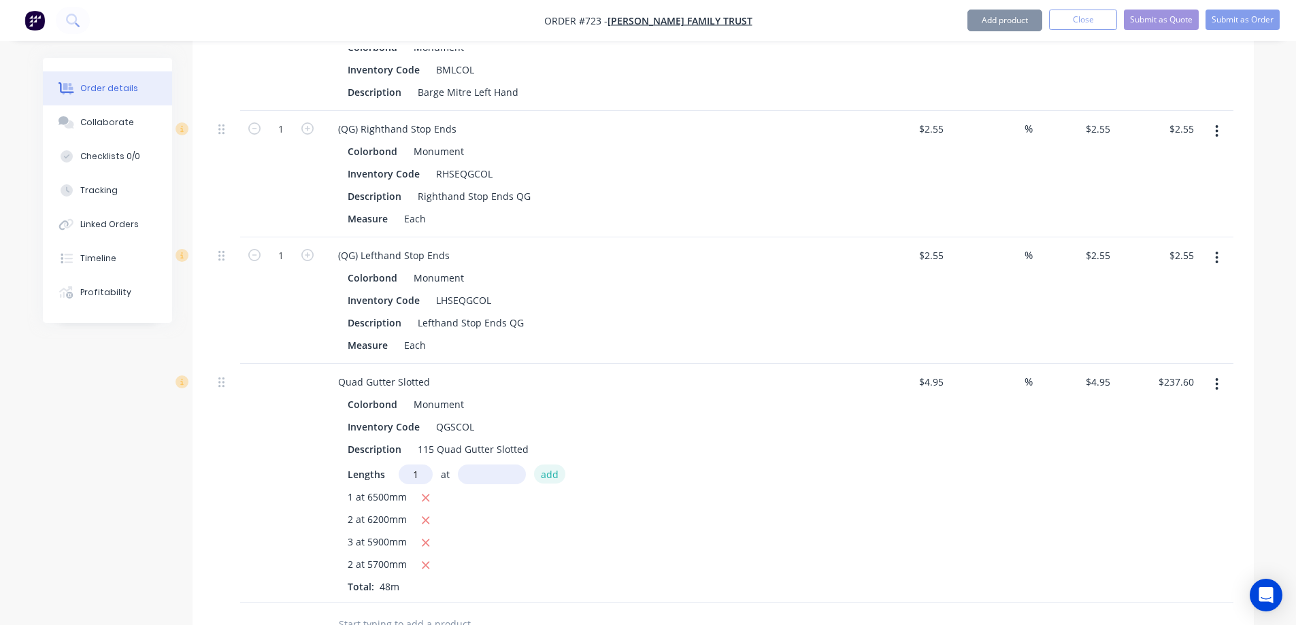
type input "1"
type input "3000mm"
click at [549, 465] on button "add" at bounding box center [550, 474] width 32 height 18
type input "$252.45"
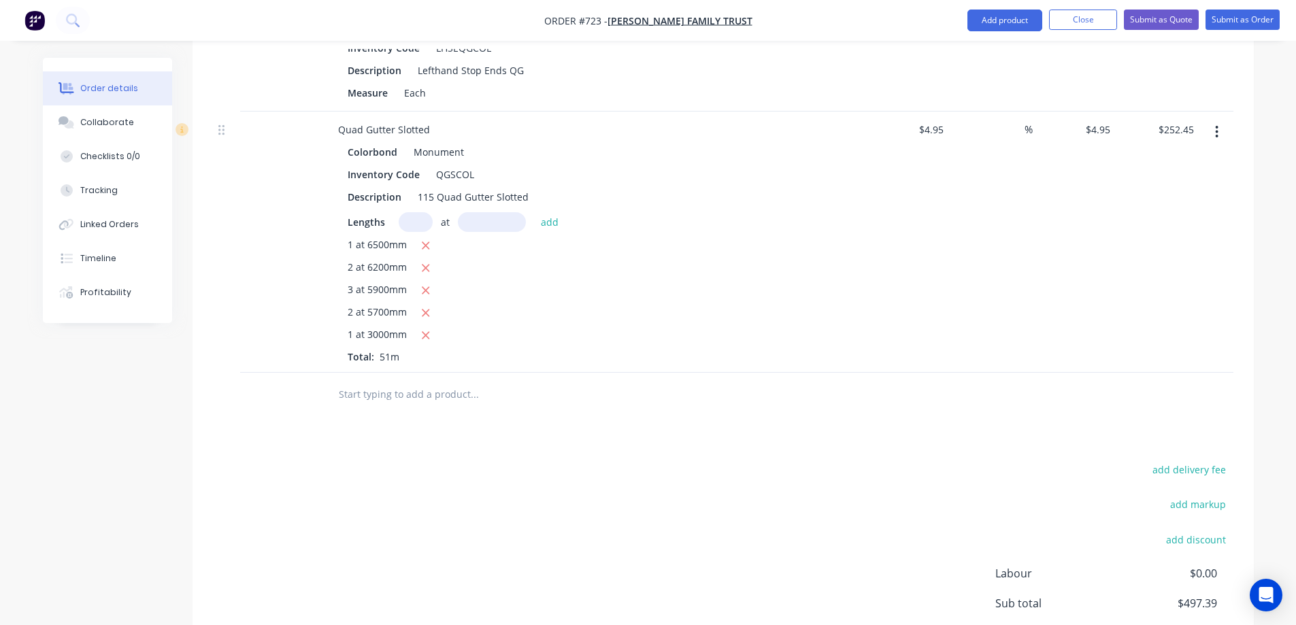
scroll to position [1361, 0]
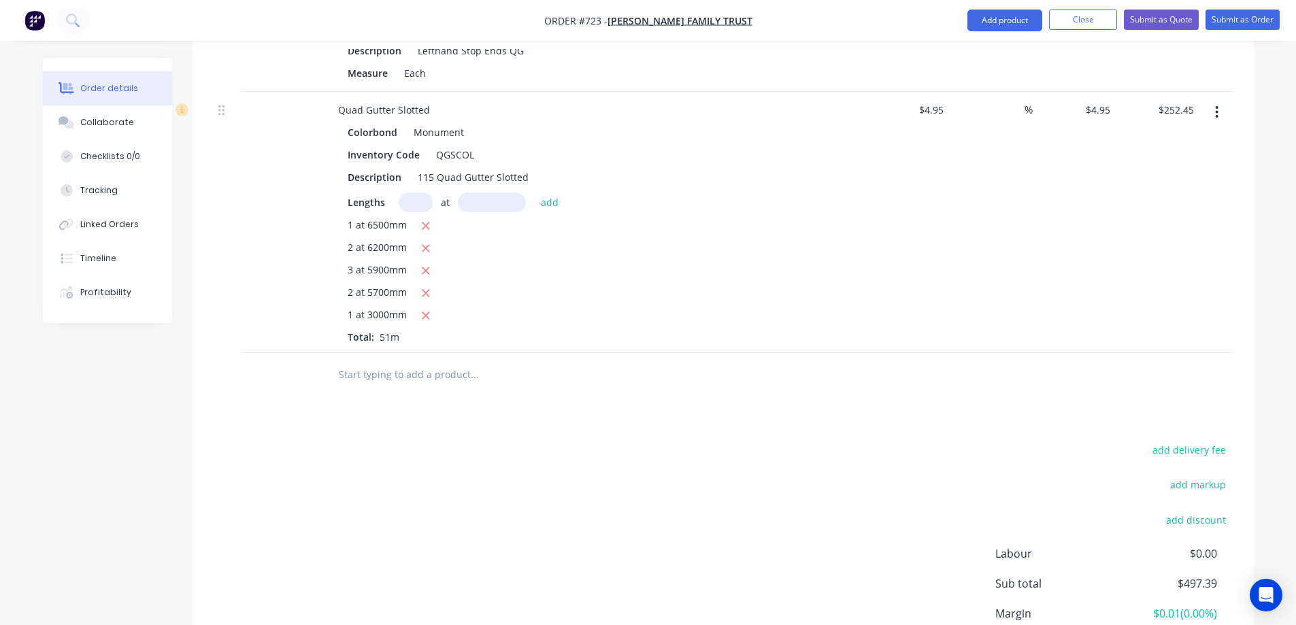
click at [383, 361] on input "text" at bounding box center [474, 374] width 272 height 27
click at [978, 22] on button "Add product" at bounding box center [1004, 21] width 75 height 22
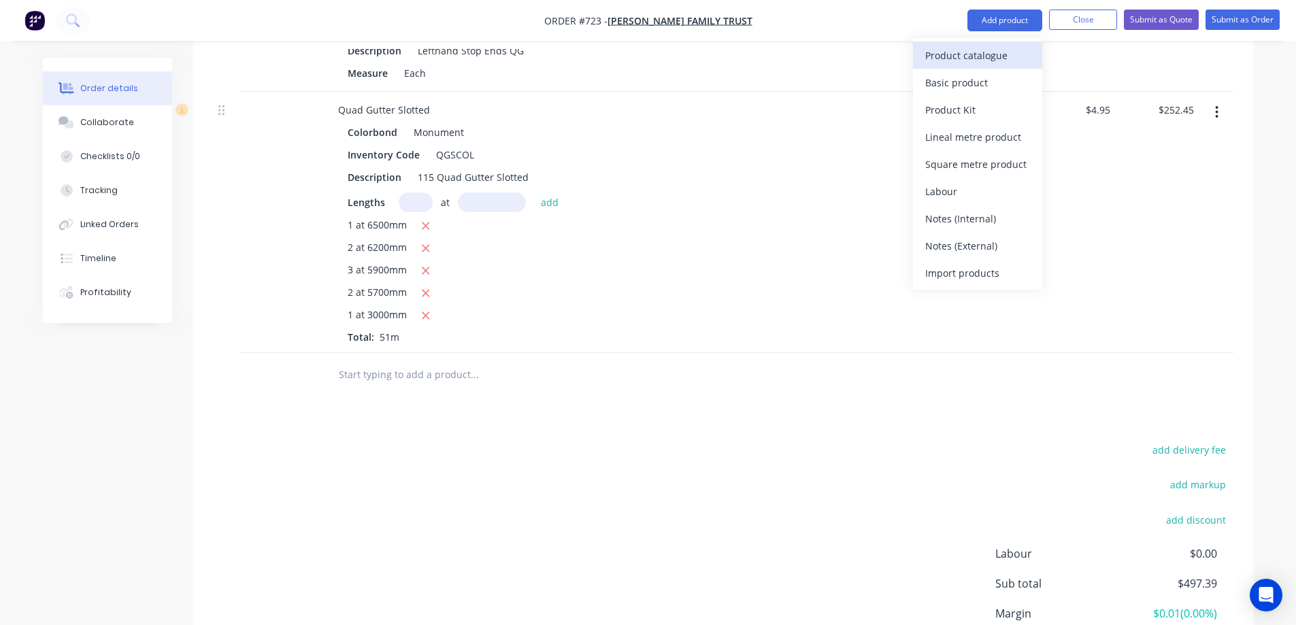
click at [968, 48] on div "Product catalogue" at bounding box center [977, 56] width 105 height 20
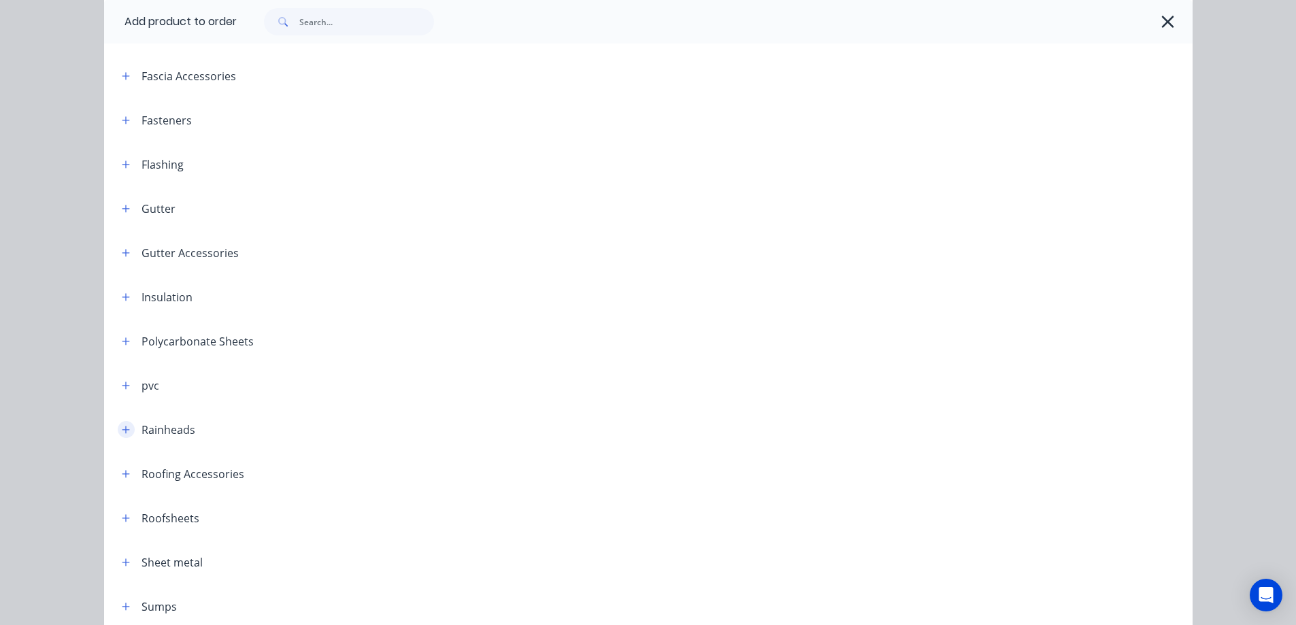
scroll to position [131, 0]
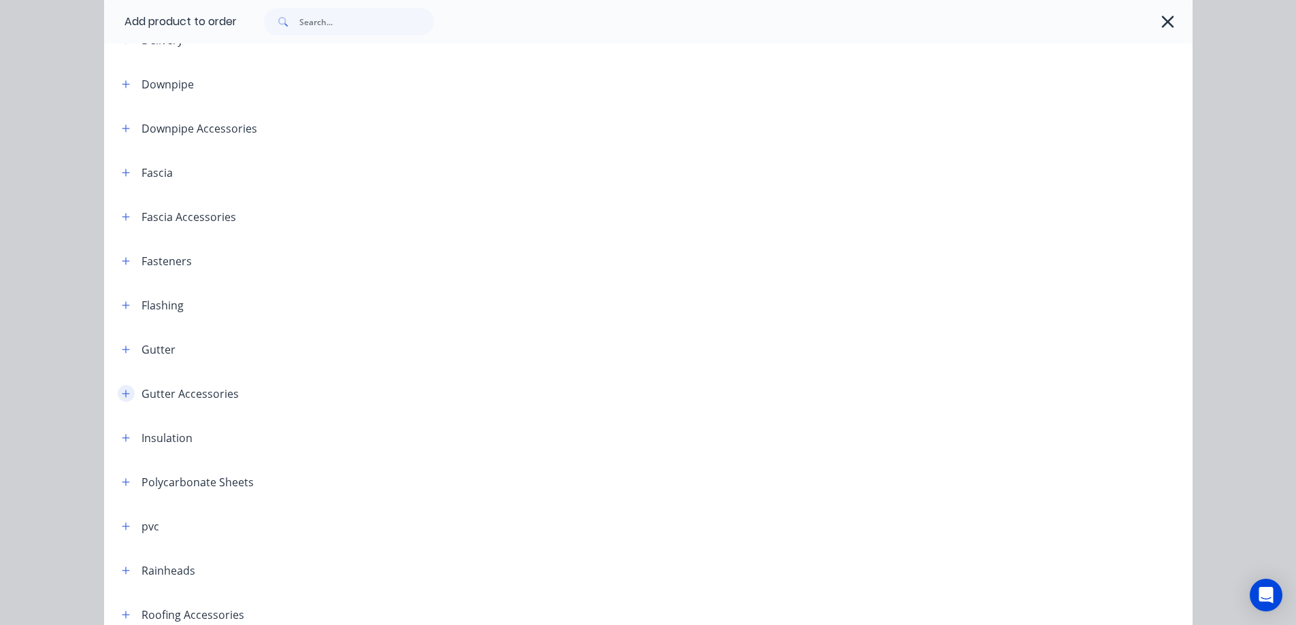
click at [122, 395] on icon "button" at bounding box center [126, 394] width 8 height 10
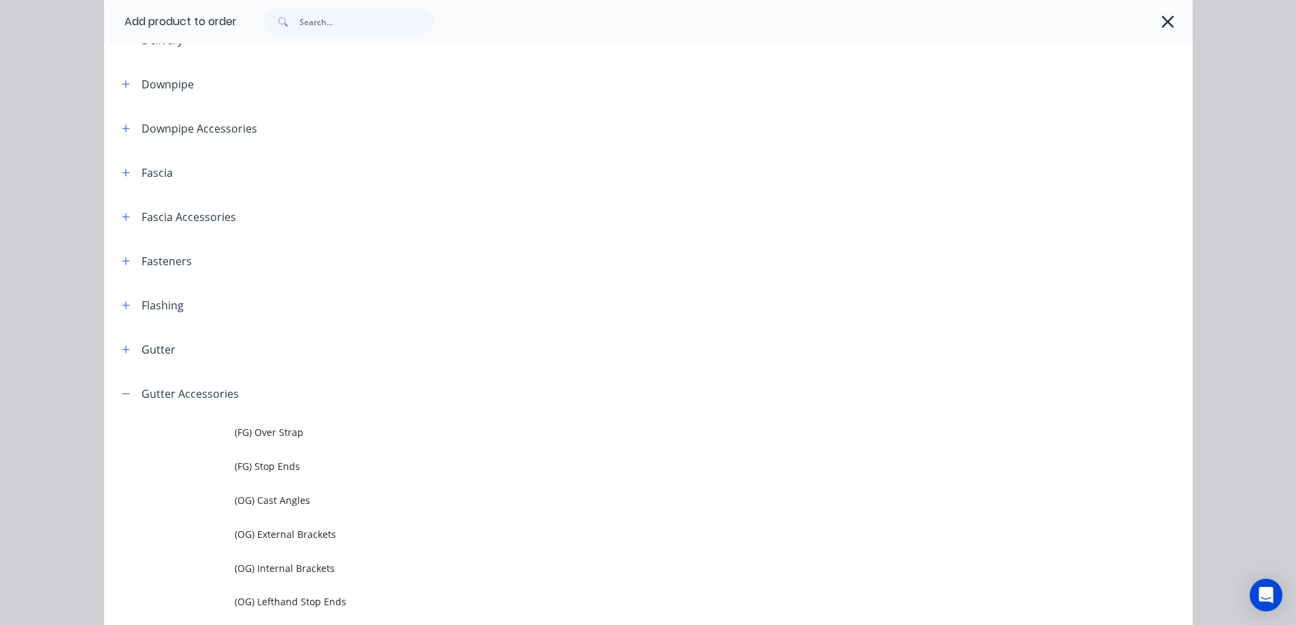
click at [112, 216] on div "Fascia Accessories" at bounding box center [173, 216] width 125 height 17
click at [122, 215] on icon "button" at bounding box center [126, 217] width 8 height 10
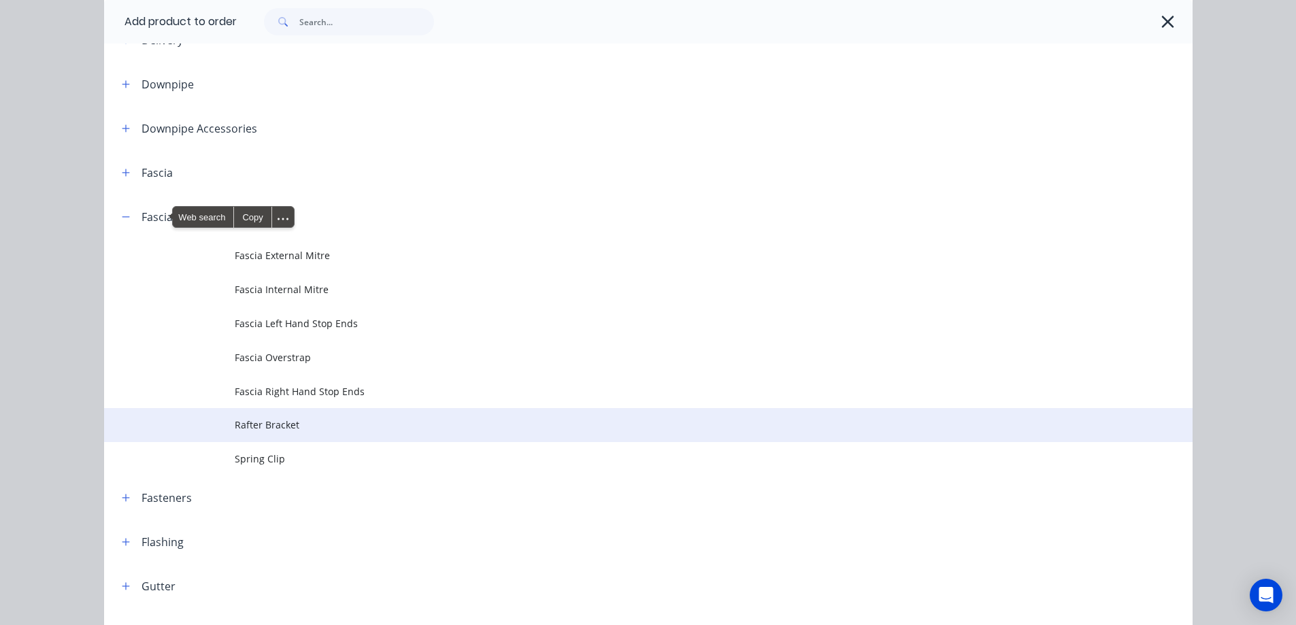
click at [246, 427] on span "Rafter Bracket" at bounding box center [618, 425] width 766 height 14
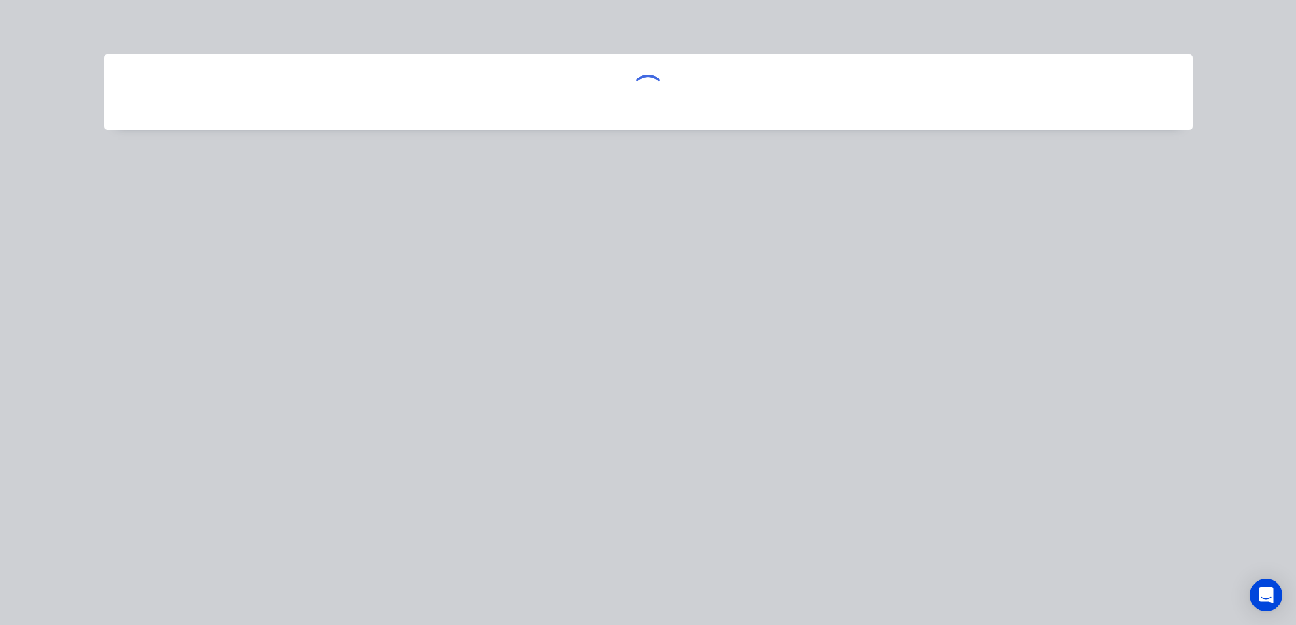
scroll to position [0, 0]
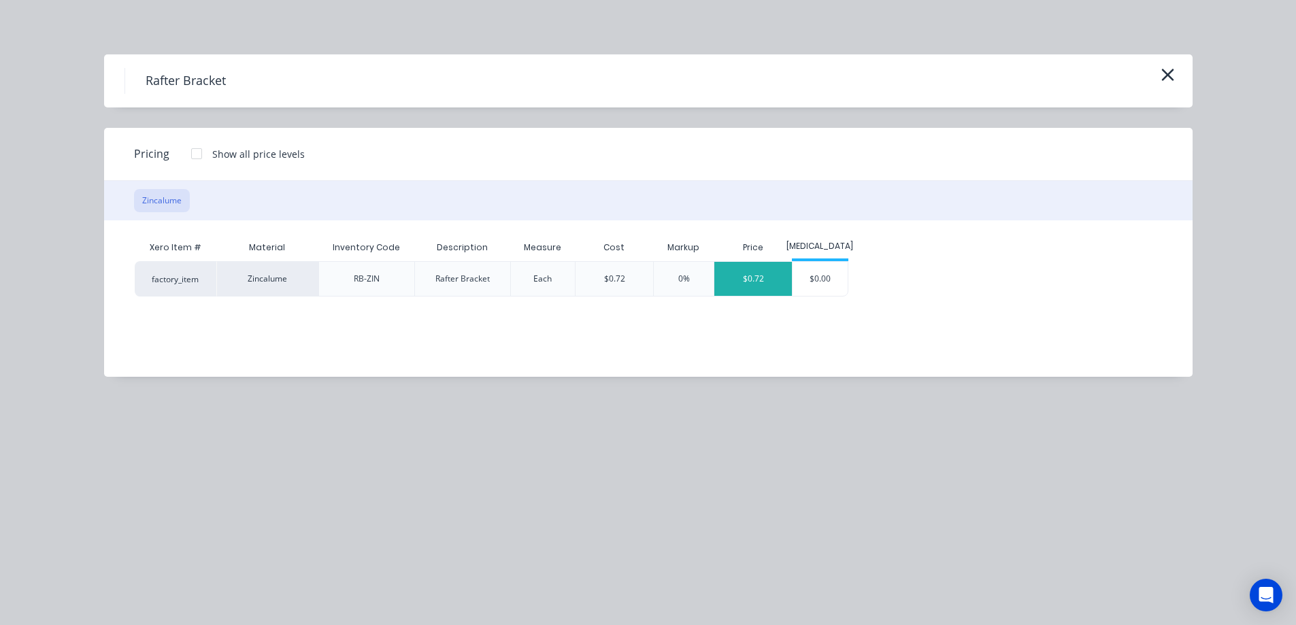
click at [748, 286] on div "$0.72" at bounding box center [753, 279] width 78 height 34
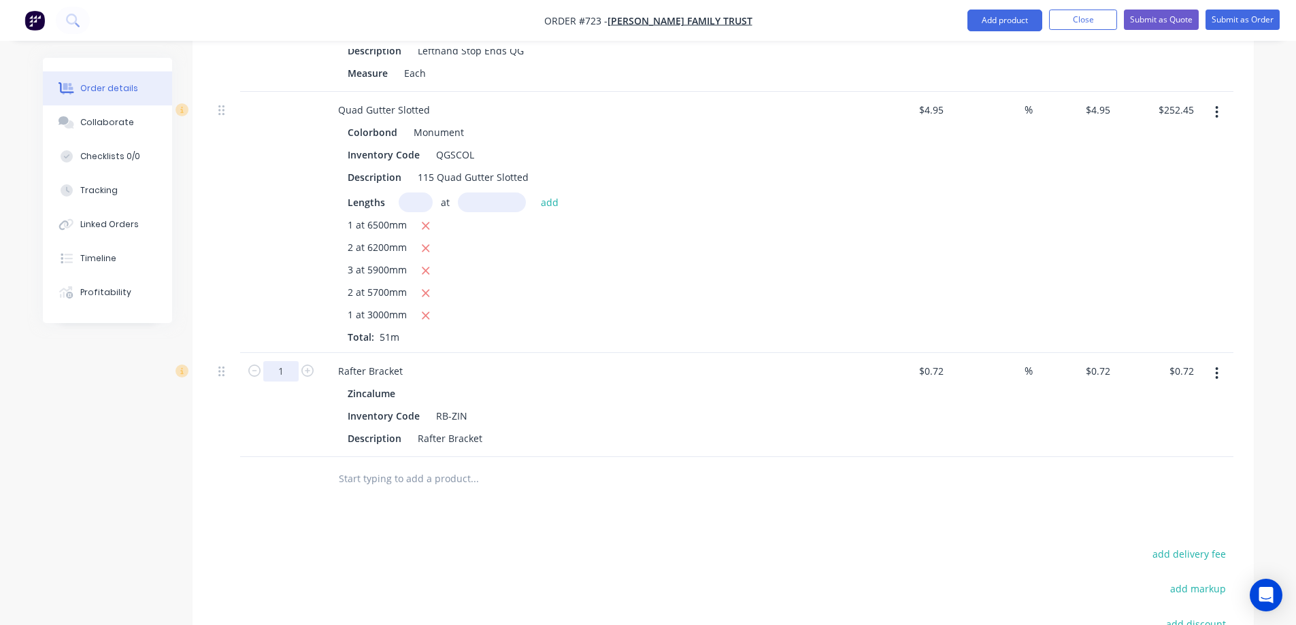
click at [291, 361] on input "1" at bounding box center [280, 371] width 35 height 20
type input "100"
type input "$72.00"
click at [337, 465] on div at bounding box center [531, 478] width 408 height 27
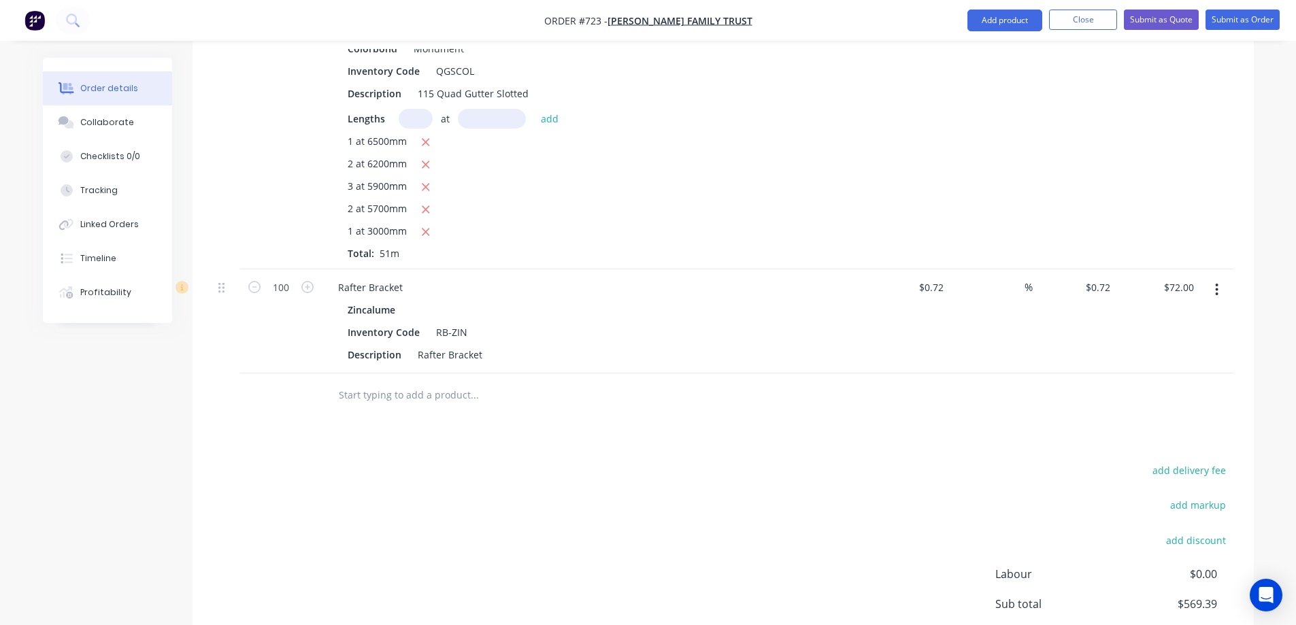
scroll to position [1497, 0]
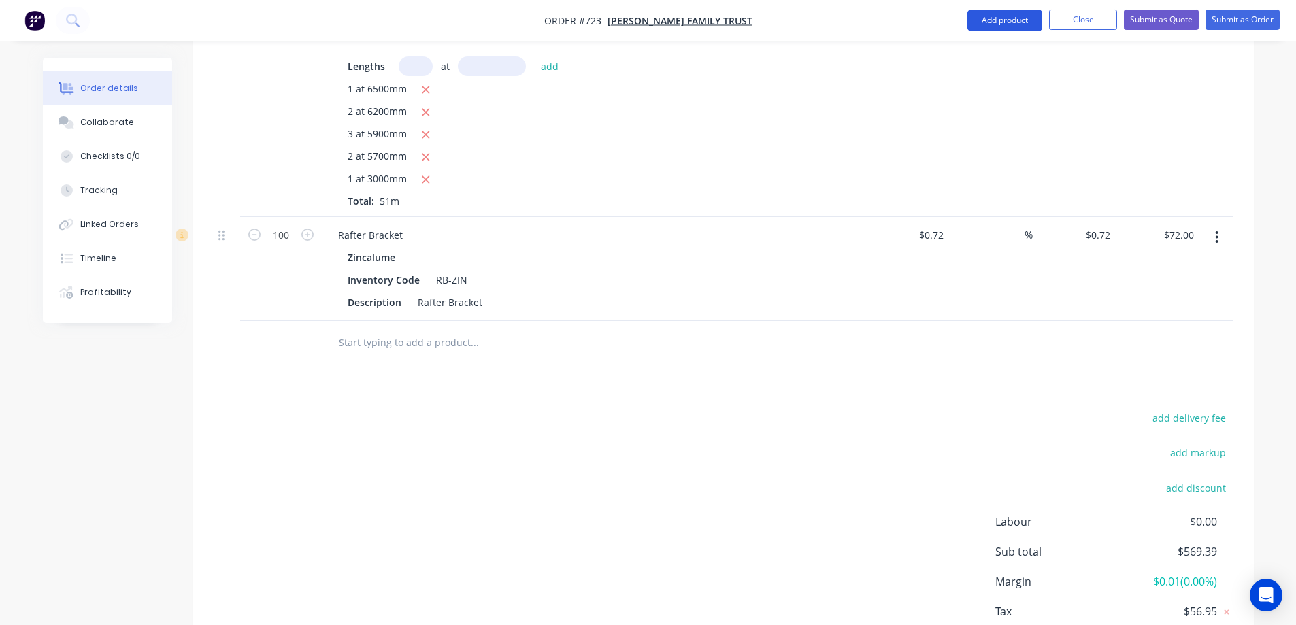
click at [984, 14] on button "Add product" at bounding box center [1004, 21] width 75 height 22
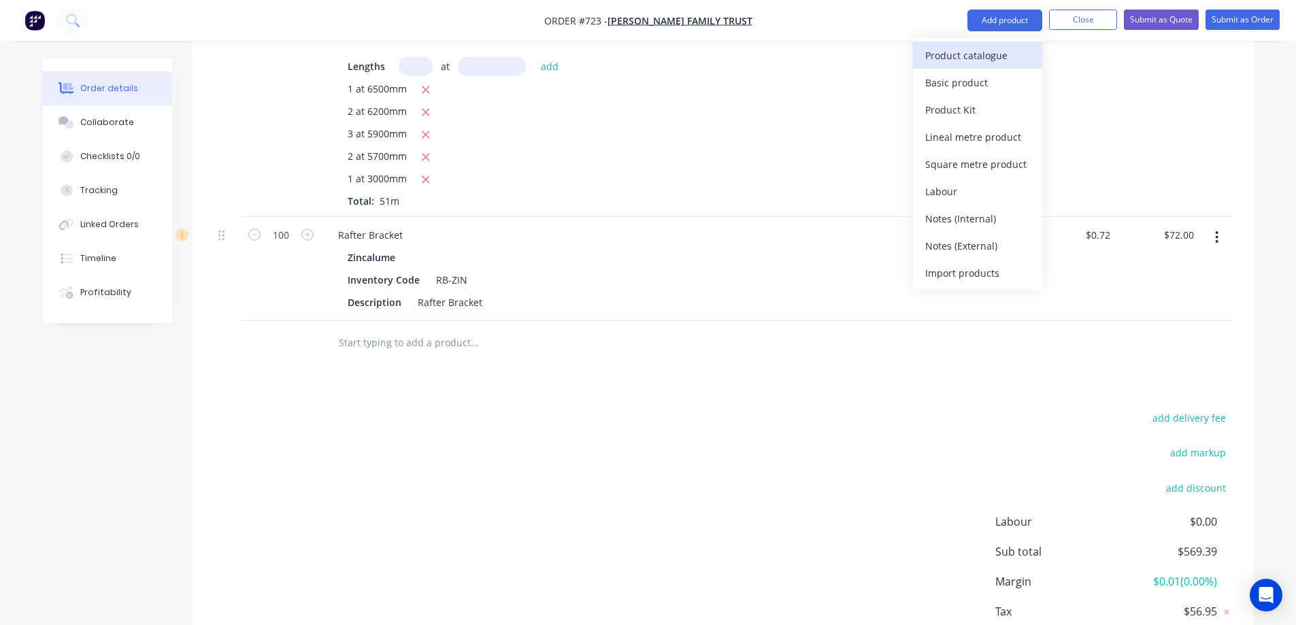
click at [965, 48] on div "Product catalogue" at bounding box center [977, 56] width 105 height 20
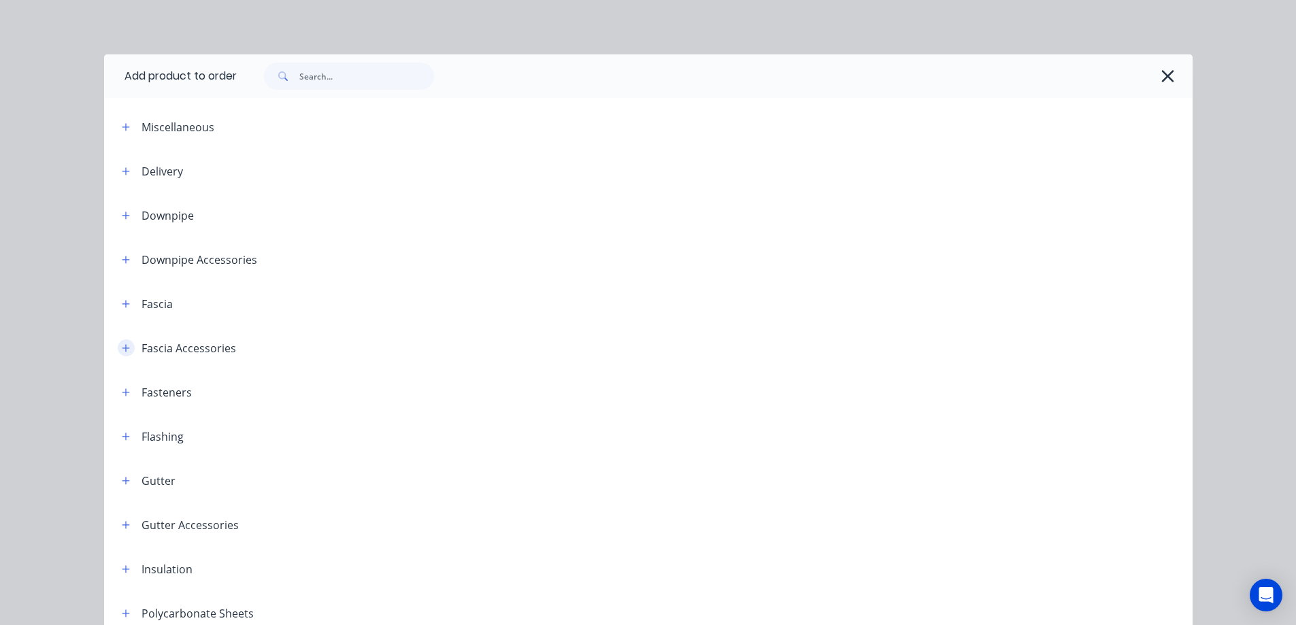
click at [126, 352] on button "button" at bounding box center [126, 347] width 17 height 17
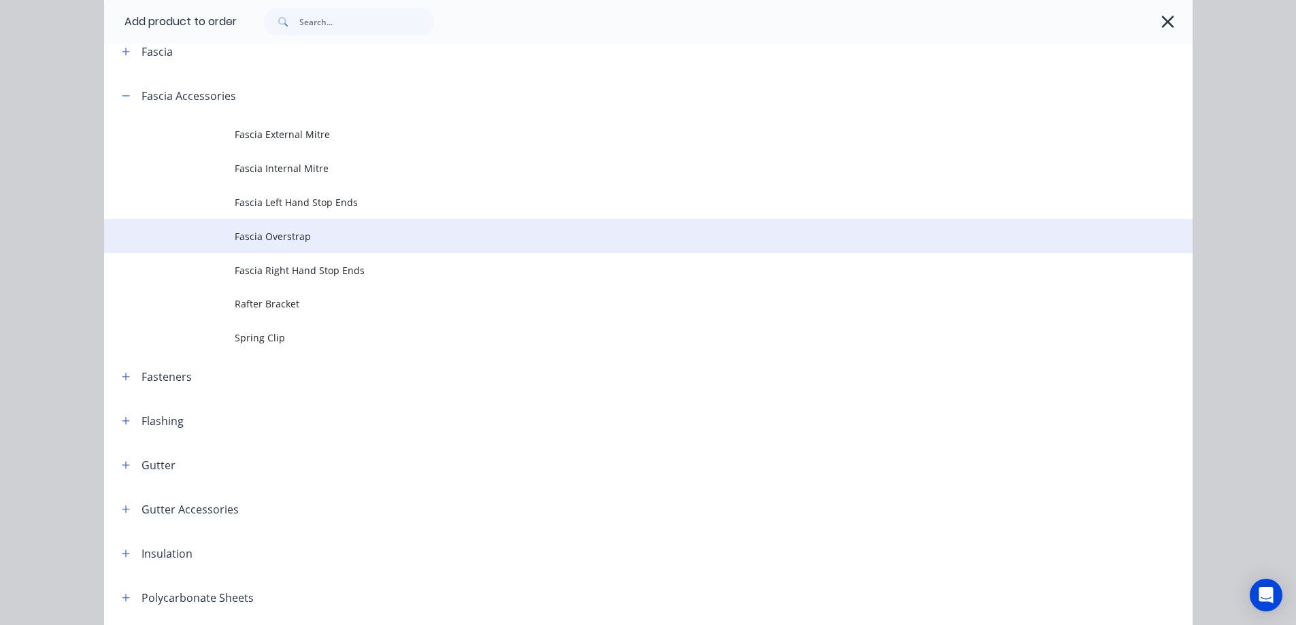
scroll to position [408, 0]
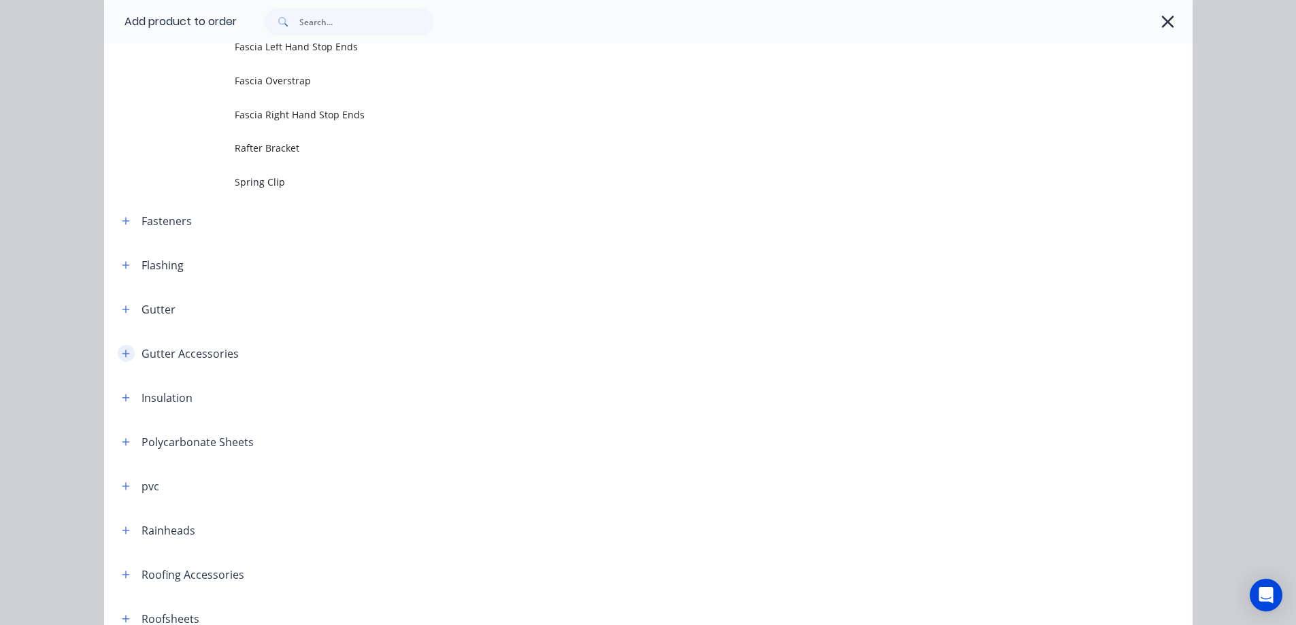
click at [120, 359] on button "button" at bounding box center [126, 353] width 17 height 17
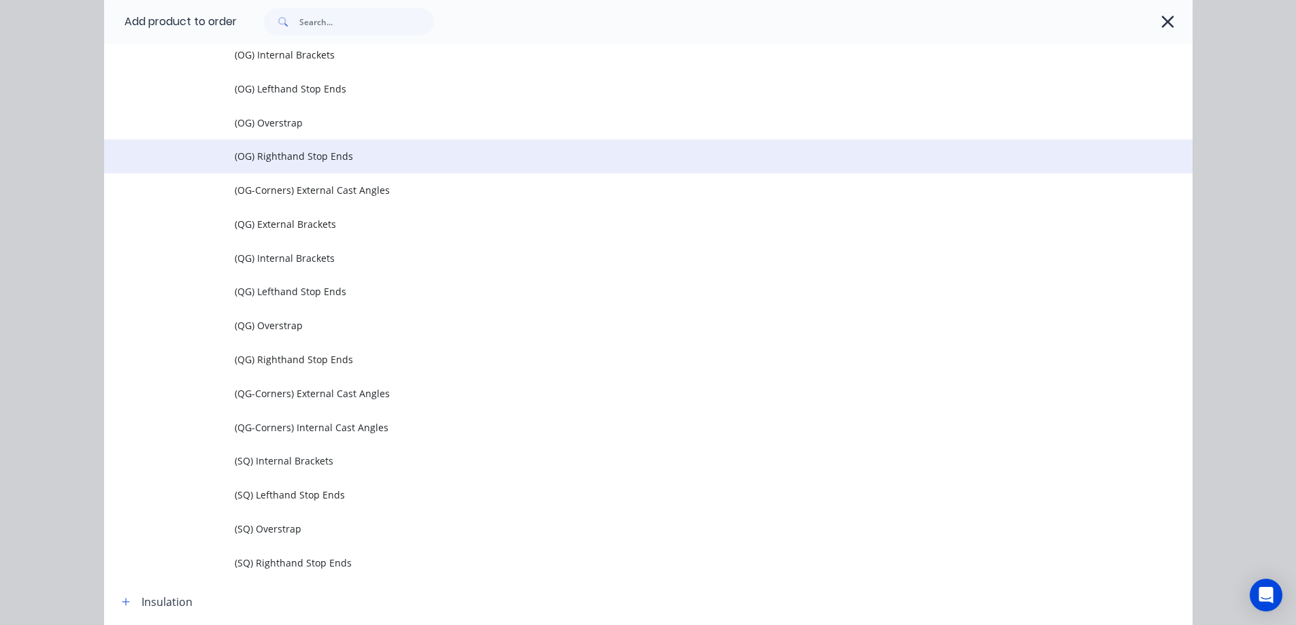
scroll to position [884, 0]
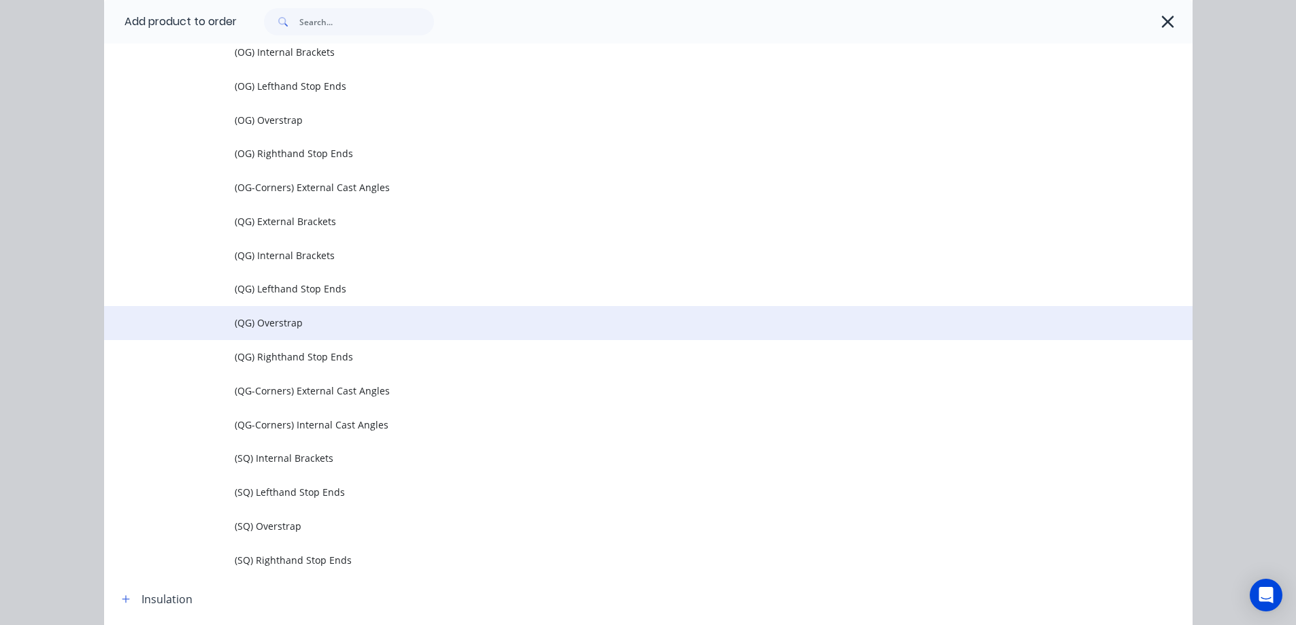
click at [254, 332] on td "(QG) Overstrap" at bounding box center [714, 323] width 958 height 34
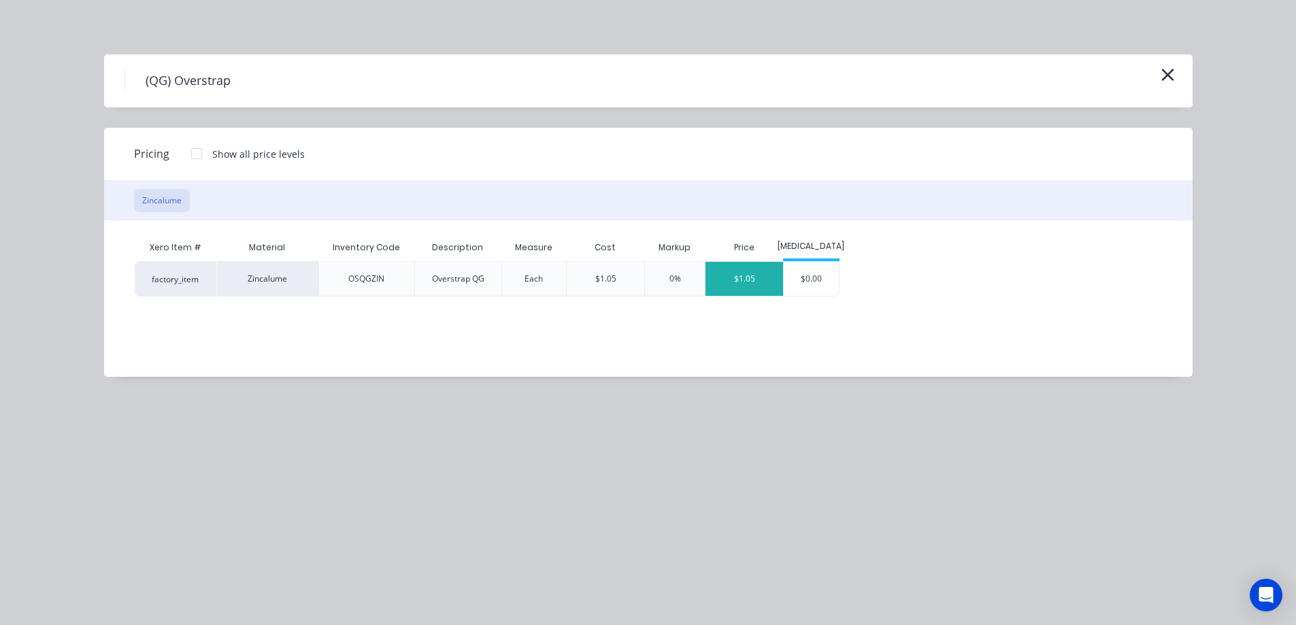
click at [754, 276] on div "$1.05" at bounding box center [744, 279] width 78 height 34
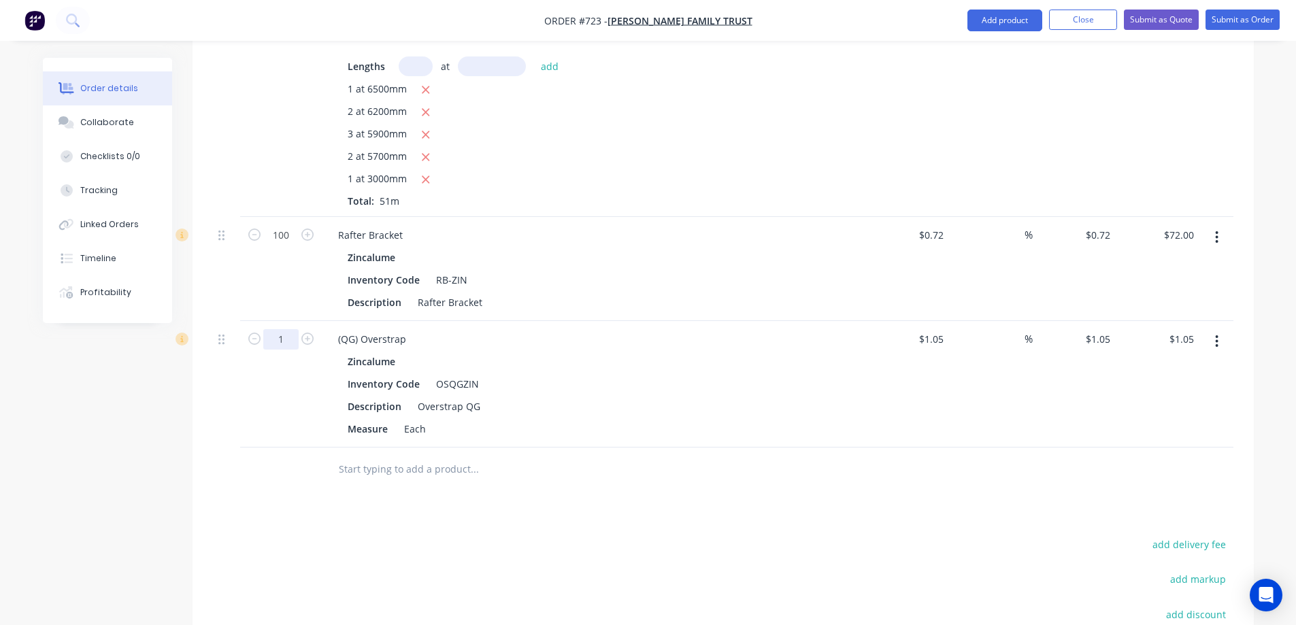
click at [290, 329] on input "1" at bounding box center [280, 339] width 35 height 20
type input "50"
type input "$52.50"
click at [327, 456] on div at bounding box center [531, 469] width 408 height 27
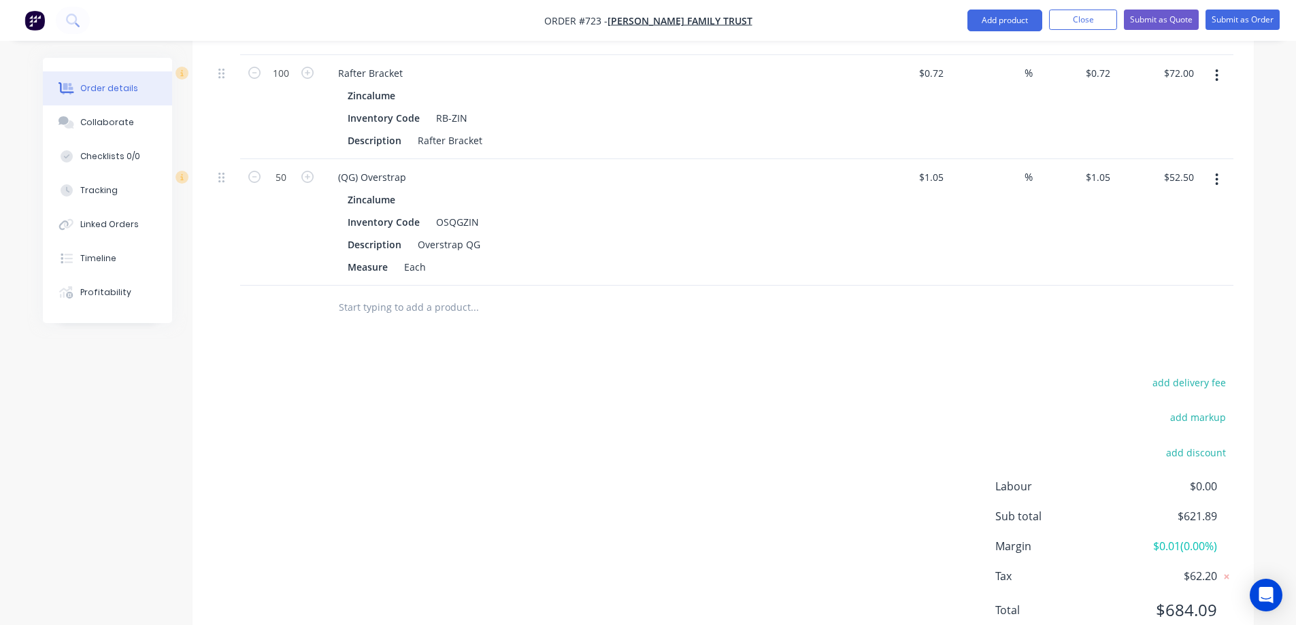
scroll to position [1672, 0]
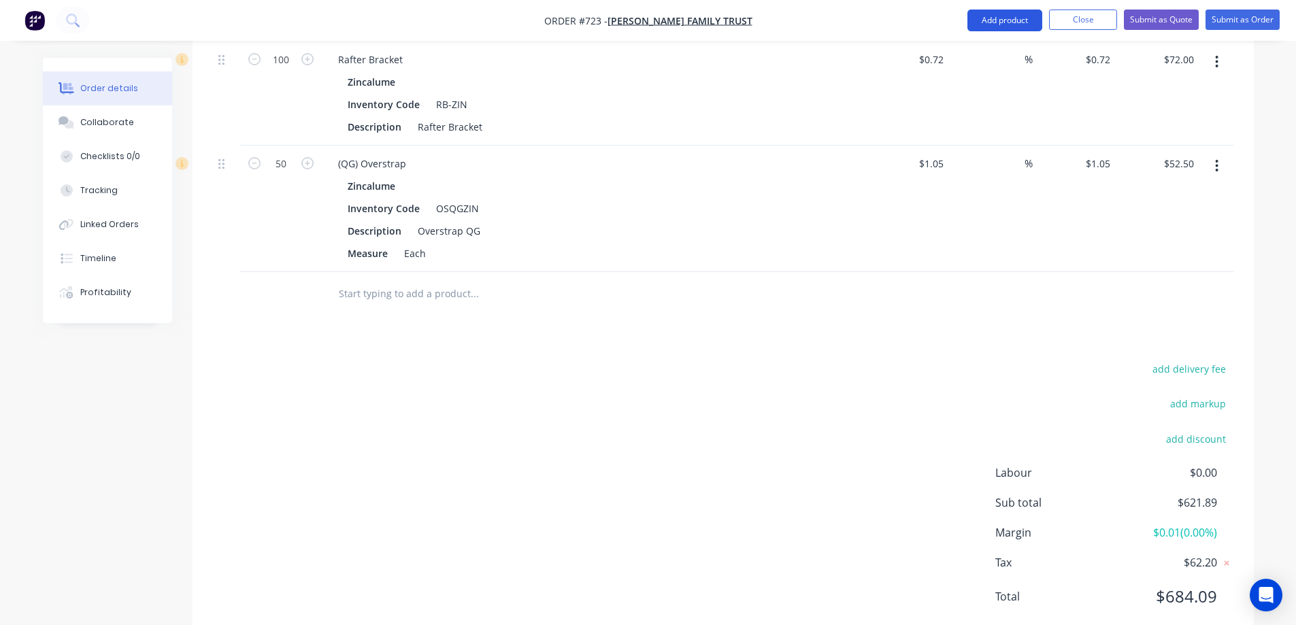
click at [976, 29] on button "Add product" at bounding box center [1004, 21] width 75 height 22
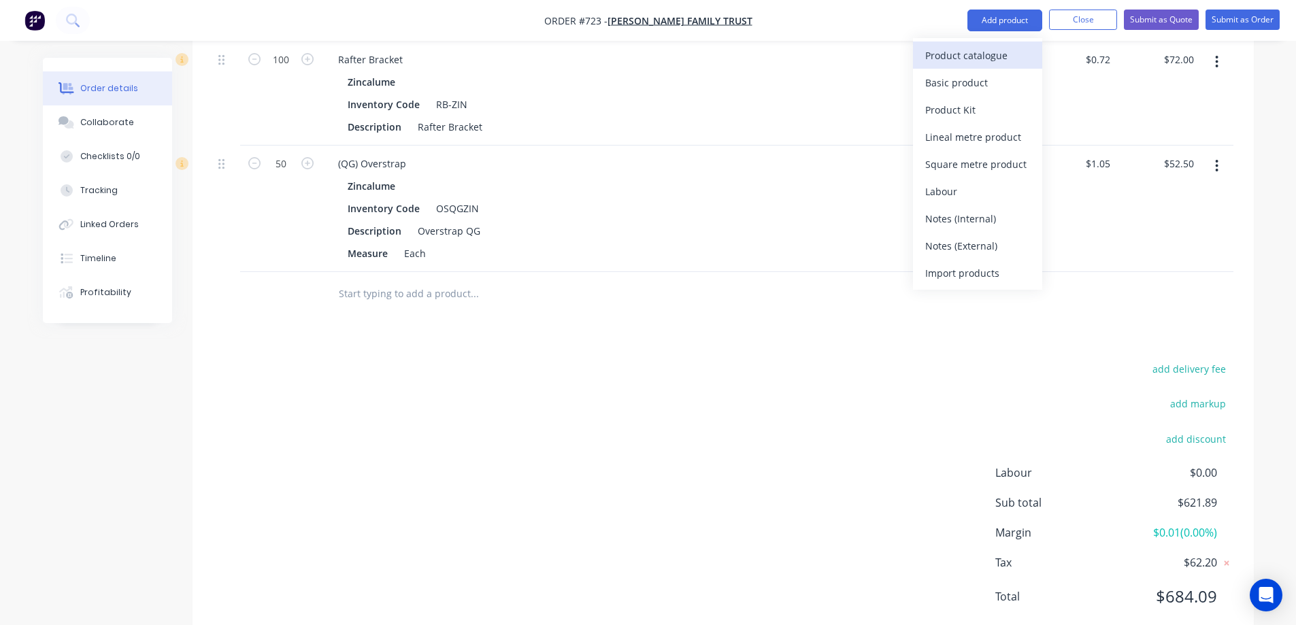
click at [967, 46] on div "Product catalogue" at bounding box center [977, 56] width 105 height 20
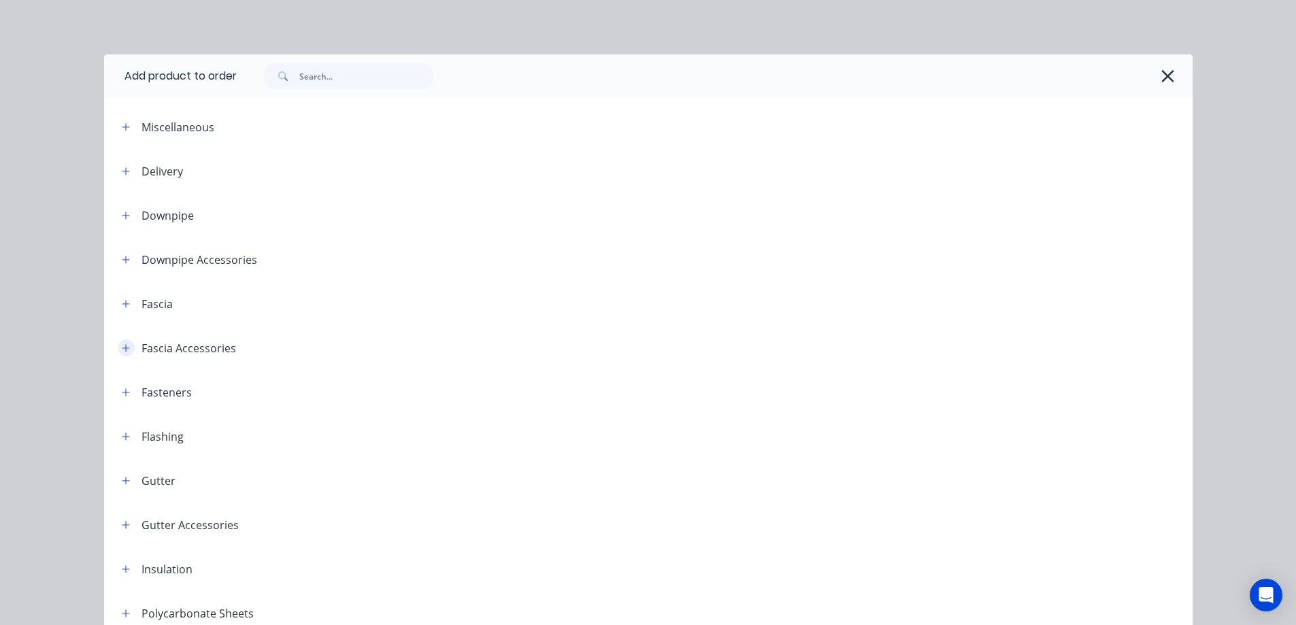
click at [122, 346] on icon "button" at bounding box center [126, 349] width 8 height 10
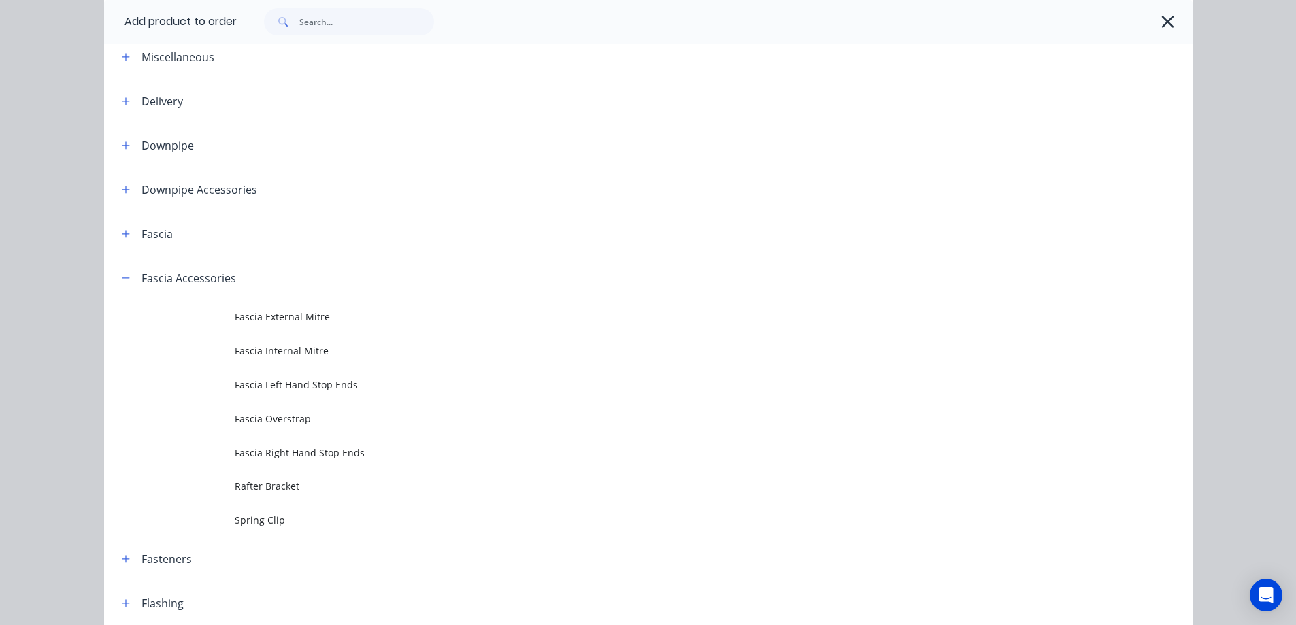
scroll to position [136, 0]
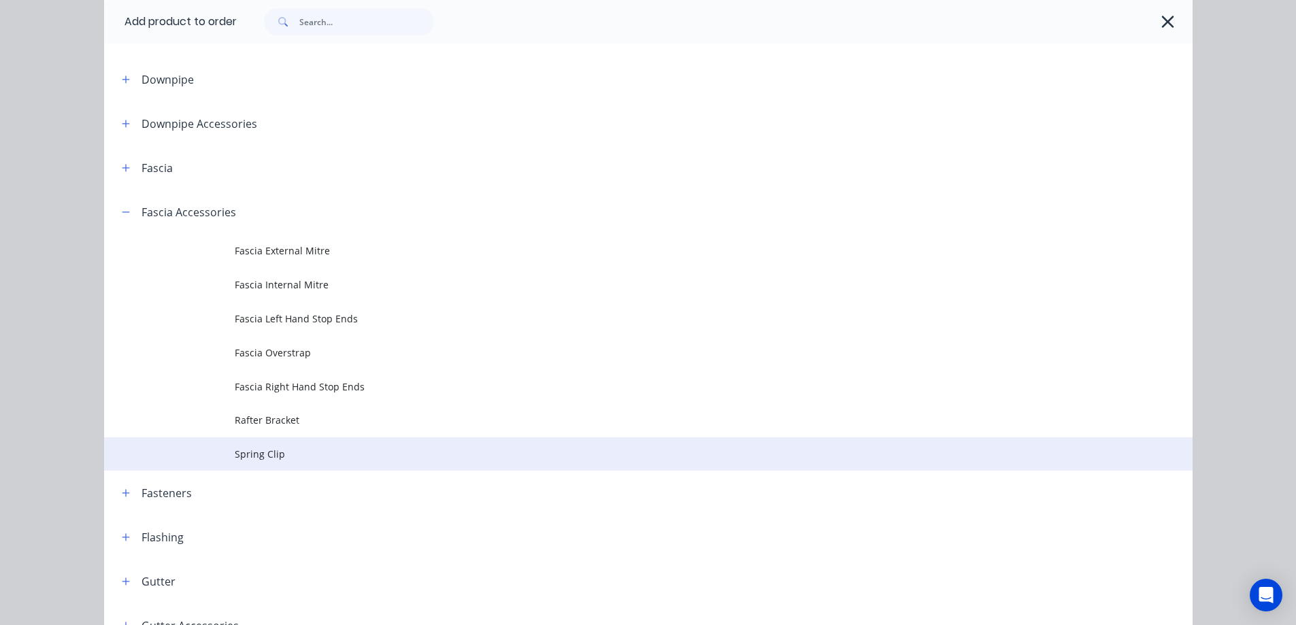
click at [259, 442] on td "Spring Clip" at bounding box center [714, 454] width 958 height 34
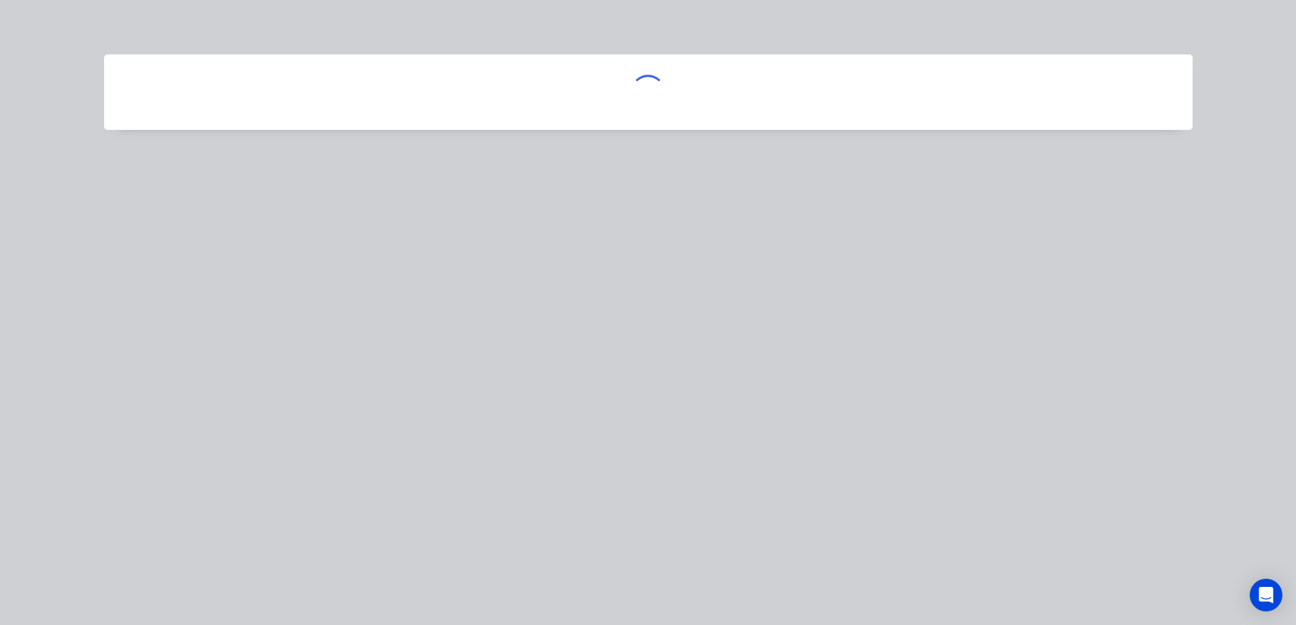
scroll to position [0, 0]
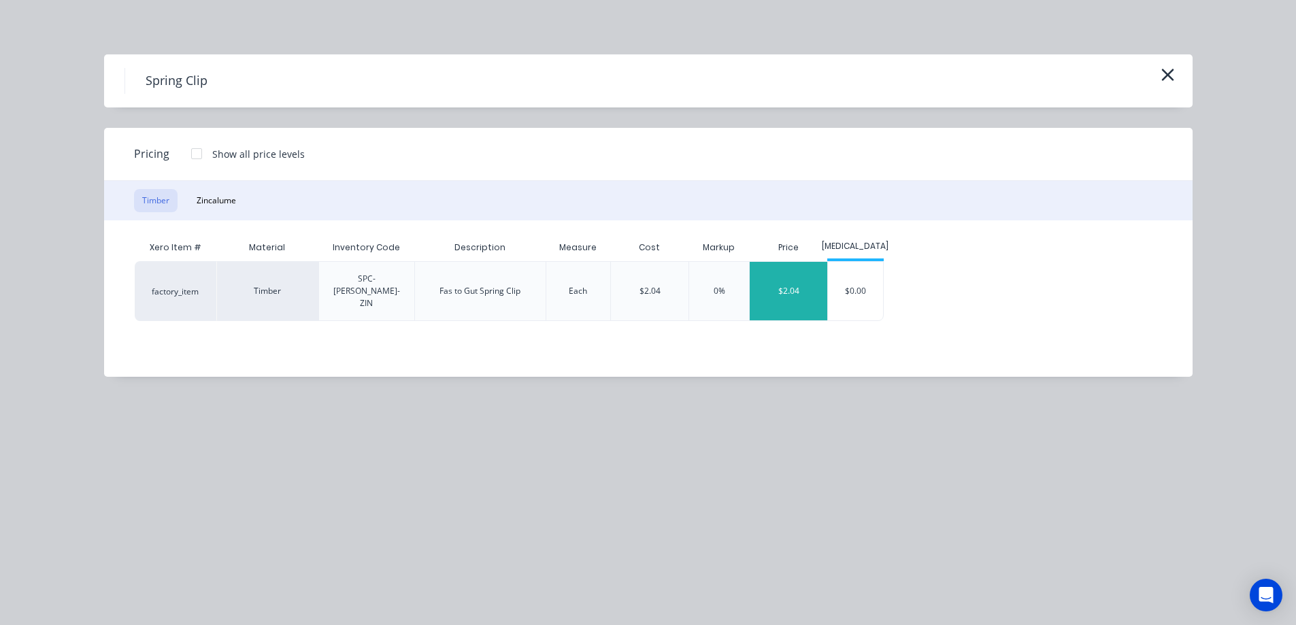
click at [778, 287] on div "$2.04" at bounding box center [789, 291] width 78 height 59
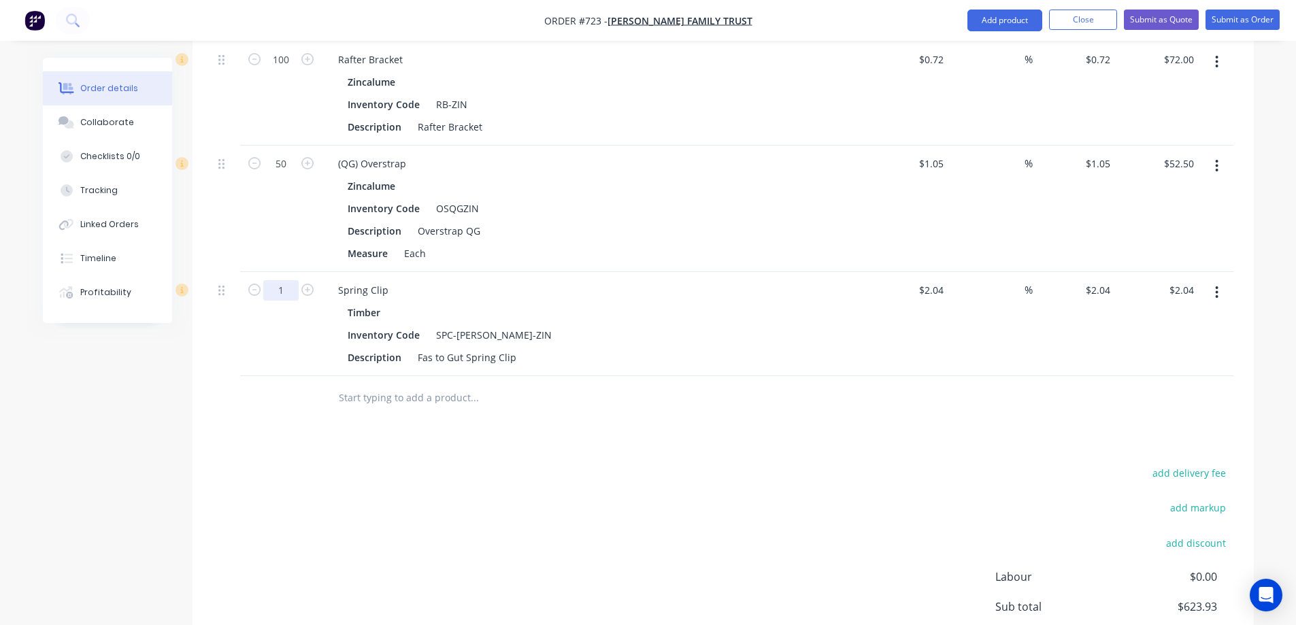
click at [290, 280] on input "1" at bounding box center [280, 290] width 35 height 20
type input "50"
type input "$102.00"
click at [1001, 17] on button "Add product" at bounding box center [1004, 21] width 75 height 22
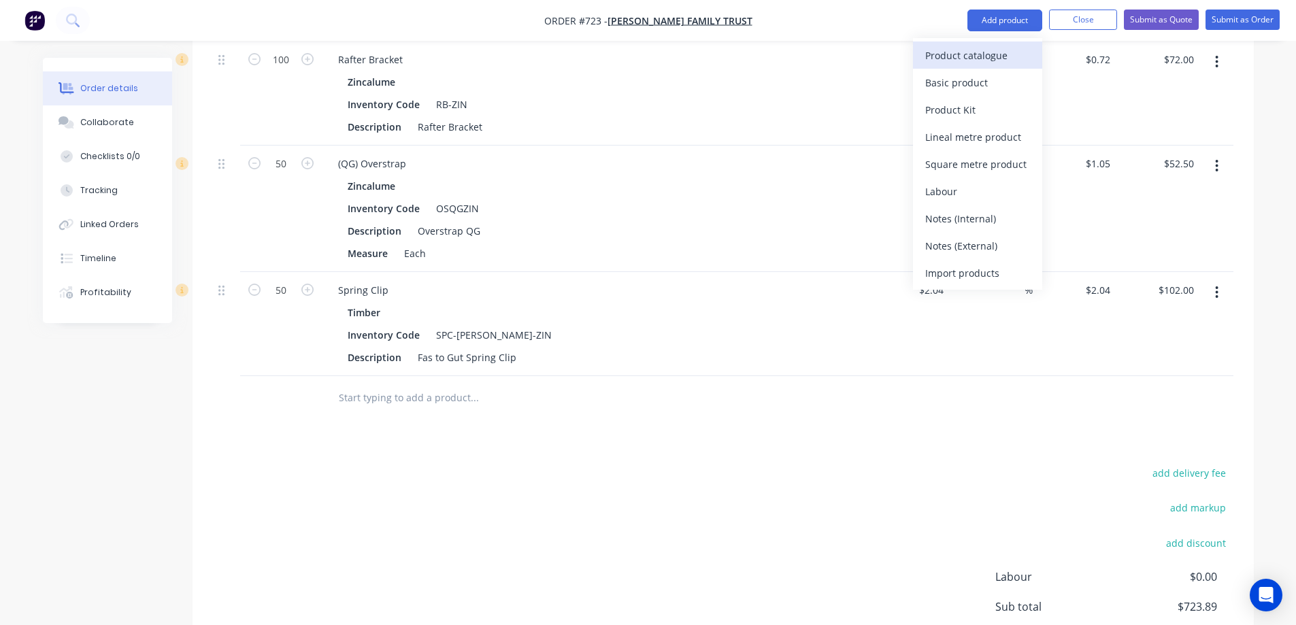
click at [977, 51] on div "Product catalogue" at bounding box center [977, 56] width 105 height 20
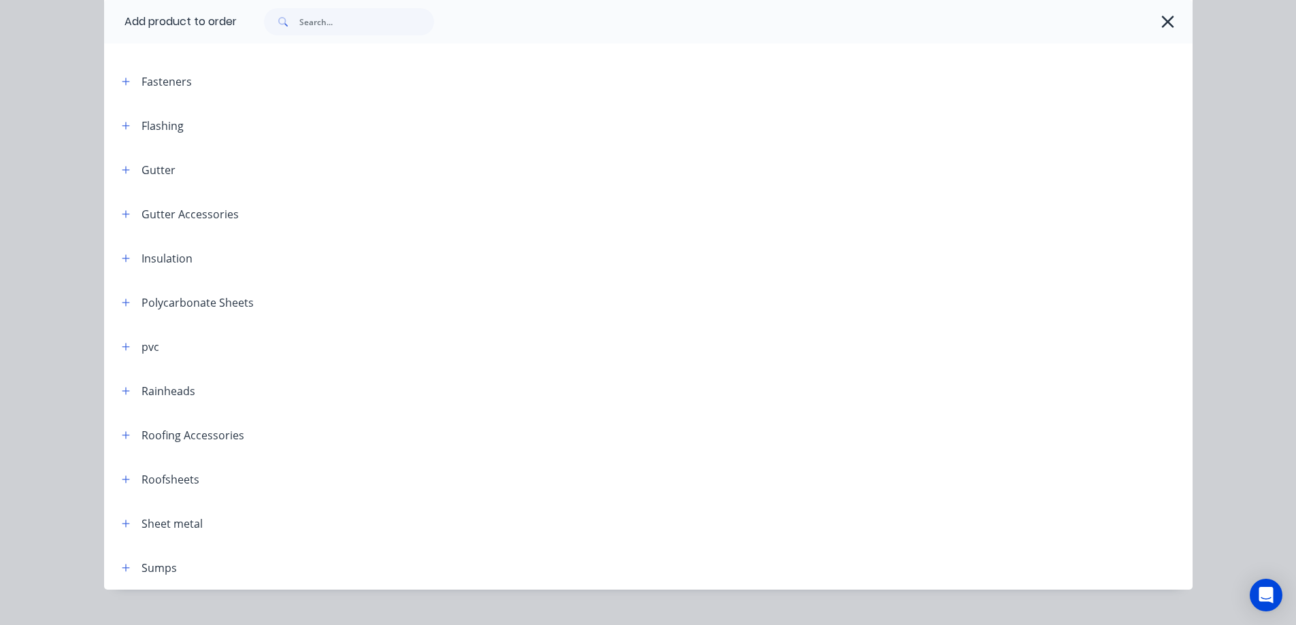
scroll to position [335, 0]
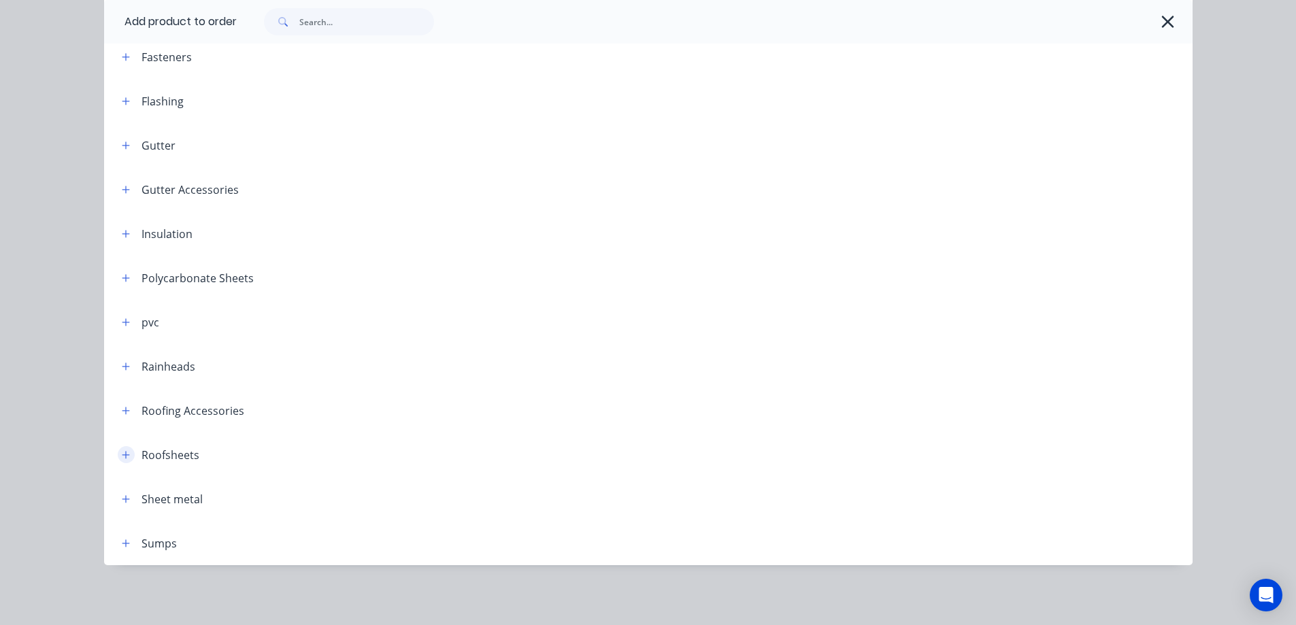
click at [122, 456] on icon "button" at bounding box center [126, 455] width 8 height 10
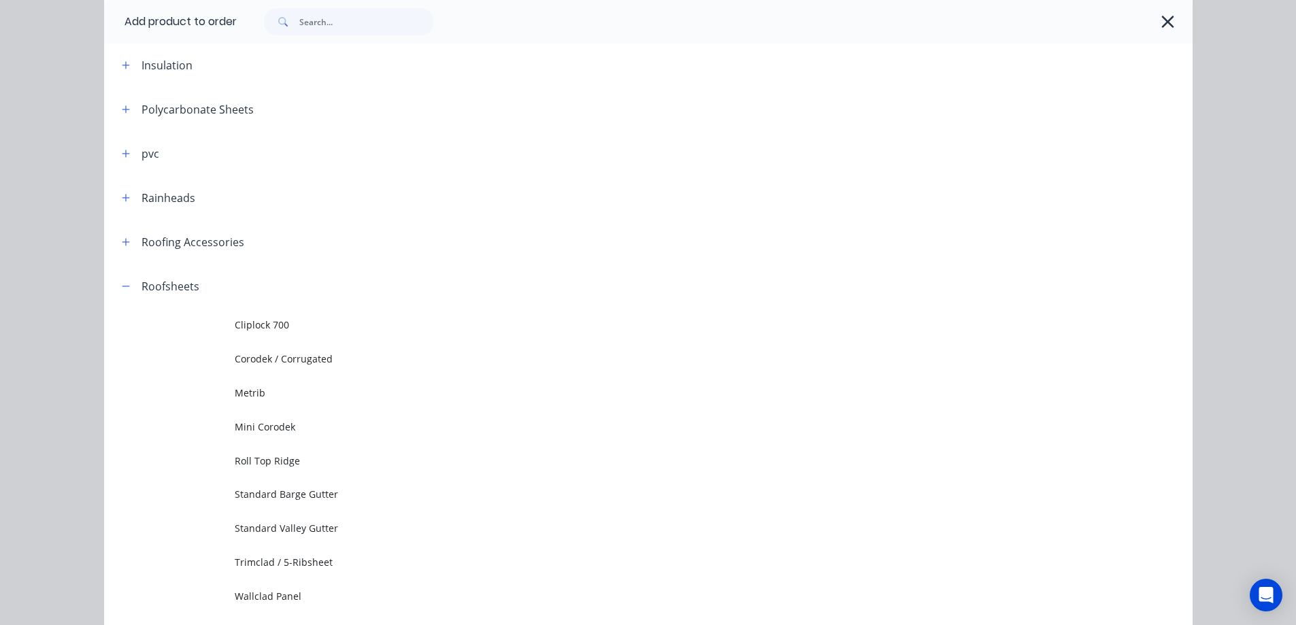
scroll to position [572, 0]
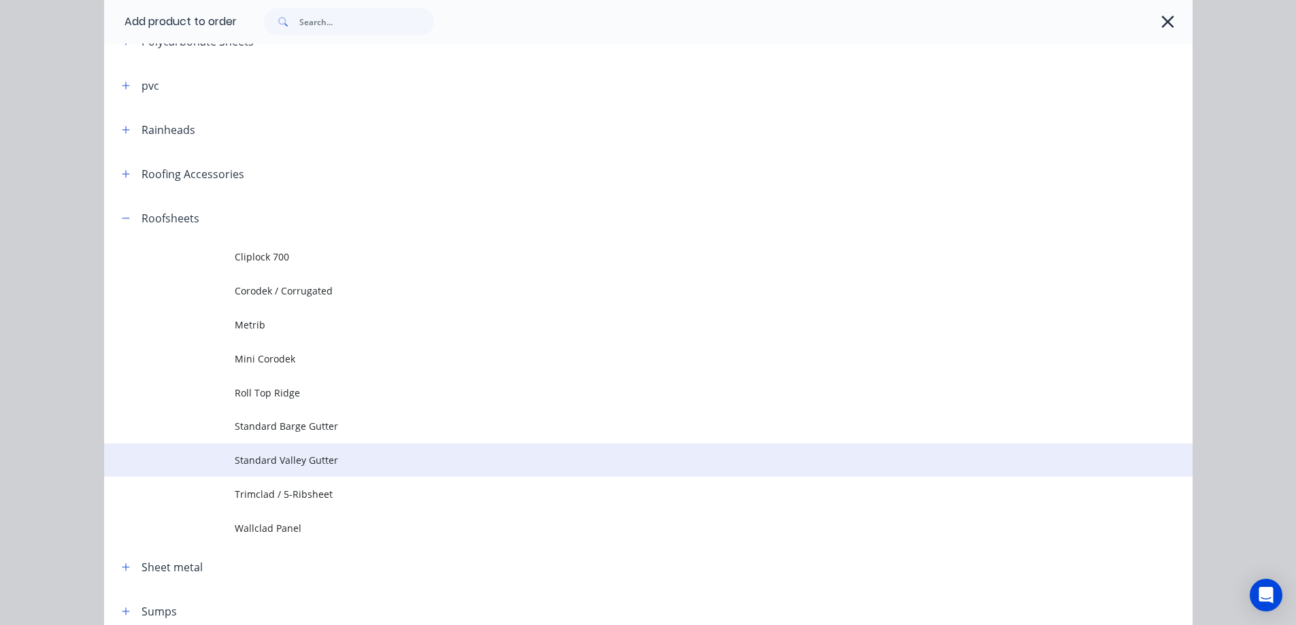
click at [256, 453] on span "Standard Valley Gutter" at bounding box center [618, 460] width 766 height 14
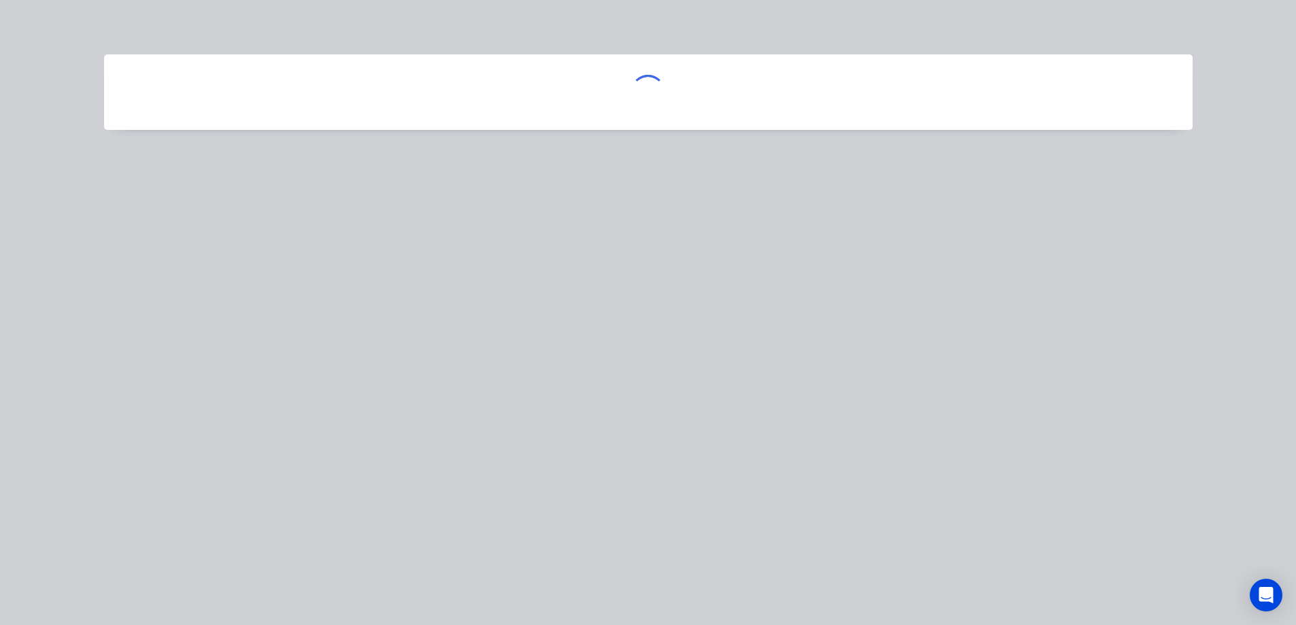
scroll to position [0, 0]
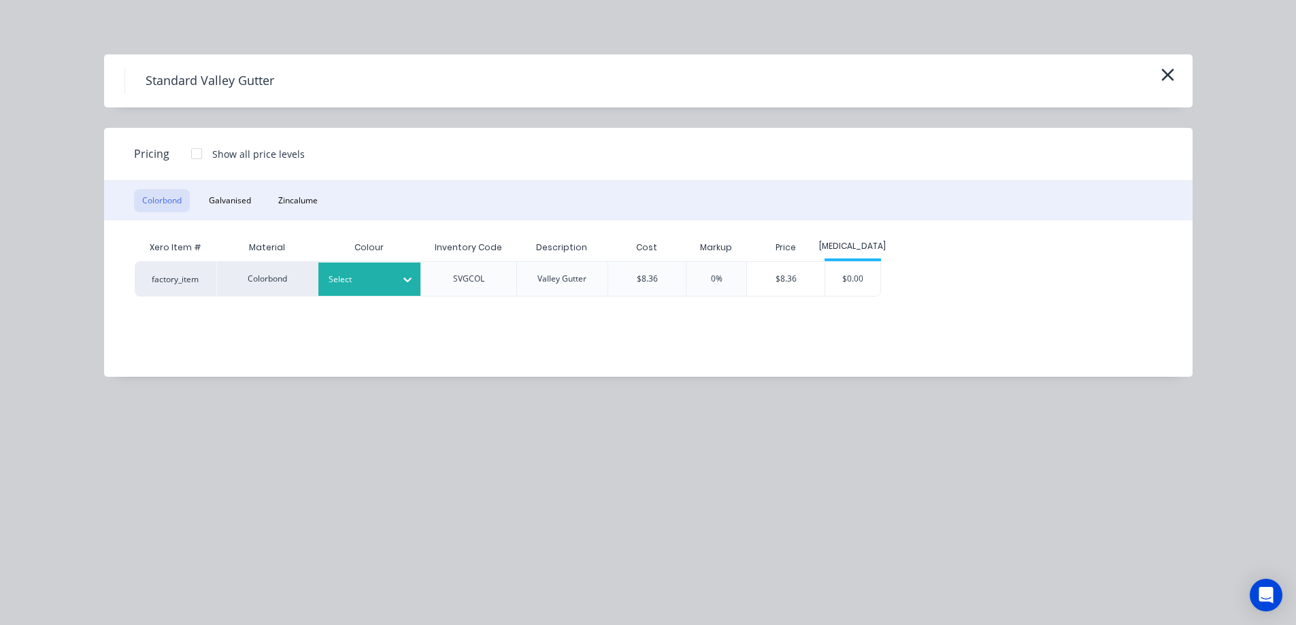
click at [371, 284] on div at bounding box center [359, 279] width 61 height 15
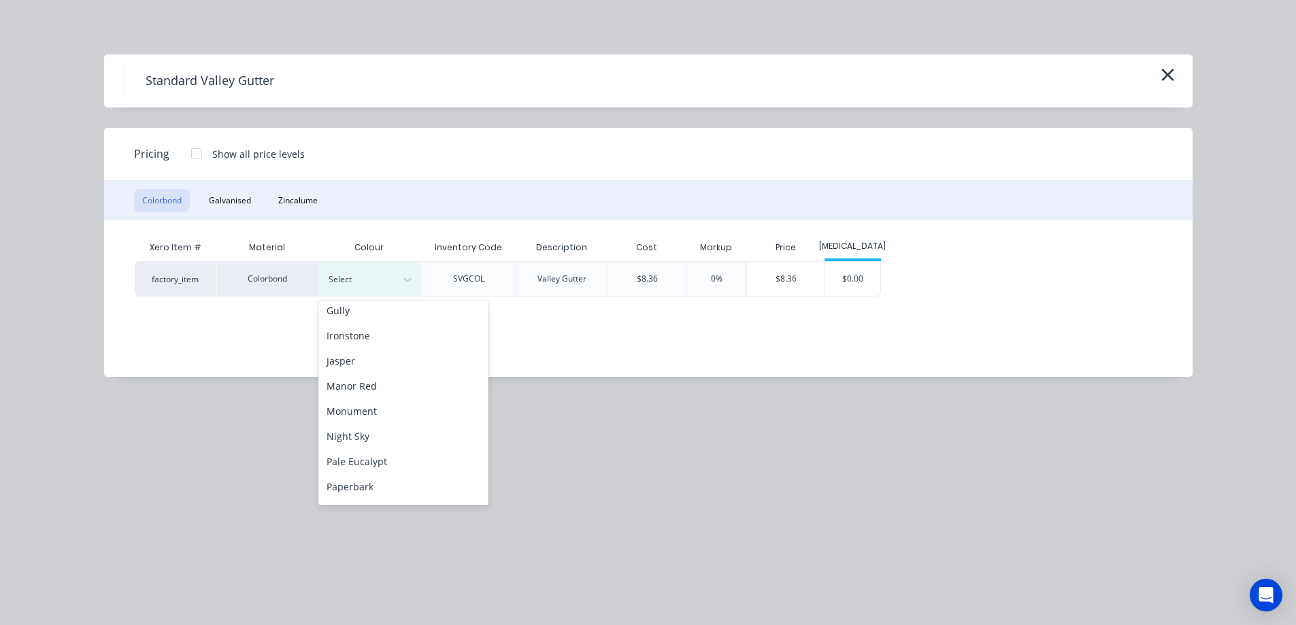
scroll to position [272, 0]
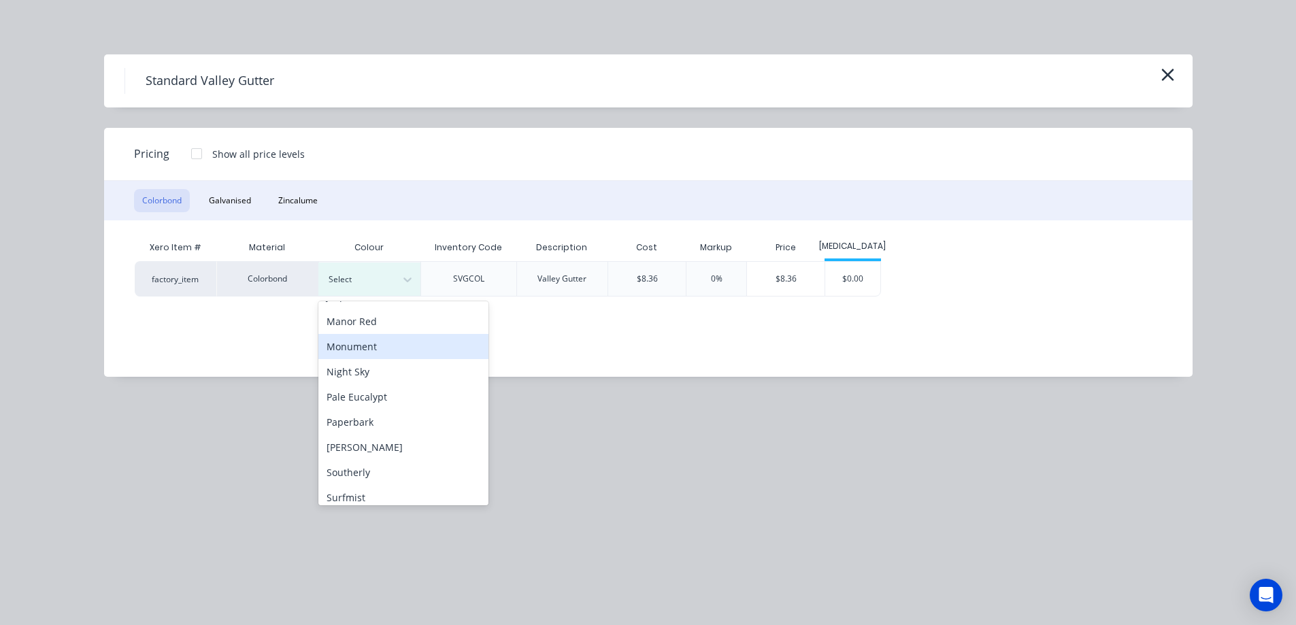
click at [359, 354] on div "Monument" at bounding box center [403, 346] width 170 height 25
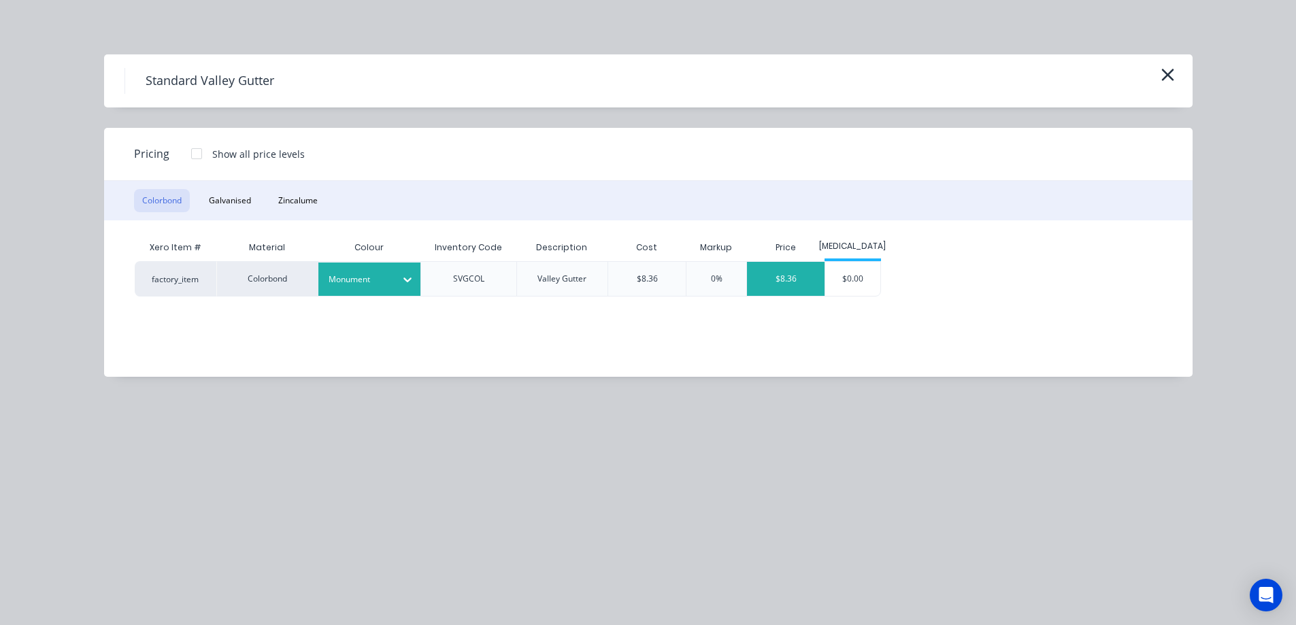
click at [787, 286] on div "$8.36" at bounding box center [786, 279] width 78 height 34
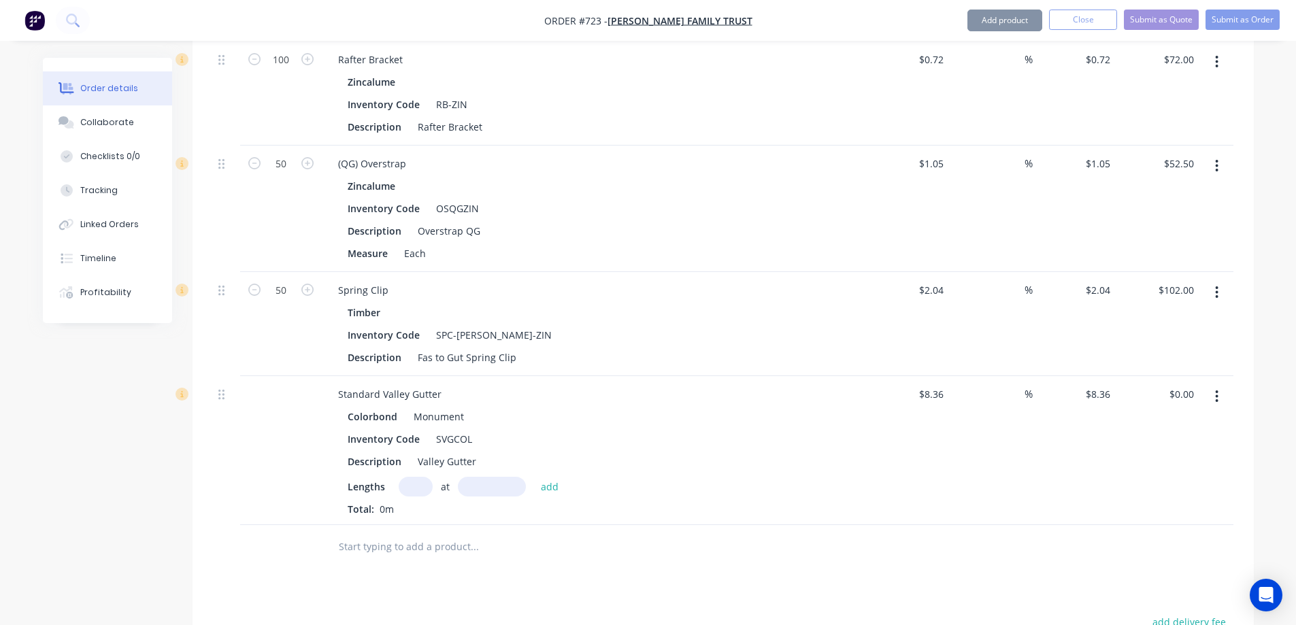
click at [410, 477] on input "text" at bounding box center [416, 487] width 34 height 20
type input "2"
type input "6000mm"
click at [548, 477] on button "add" at bounding box center [550, 486] width 32 height 18
type input "$100.32"
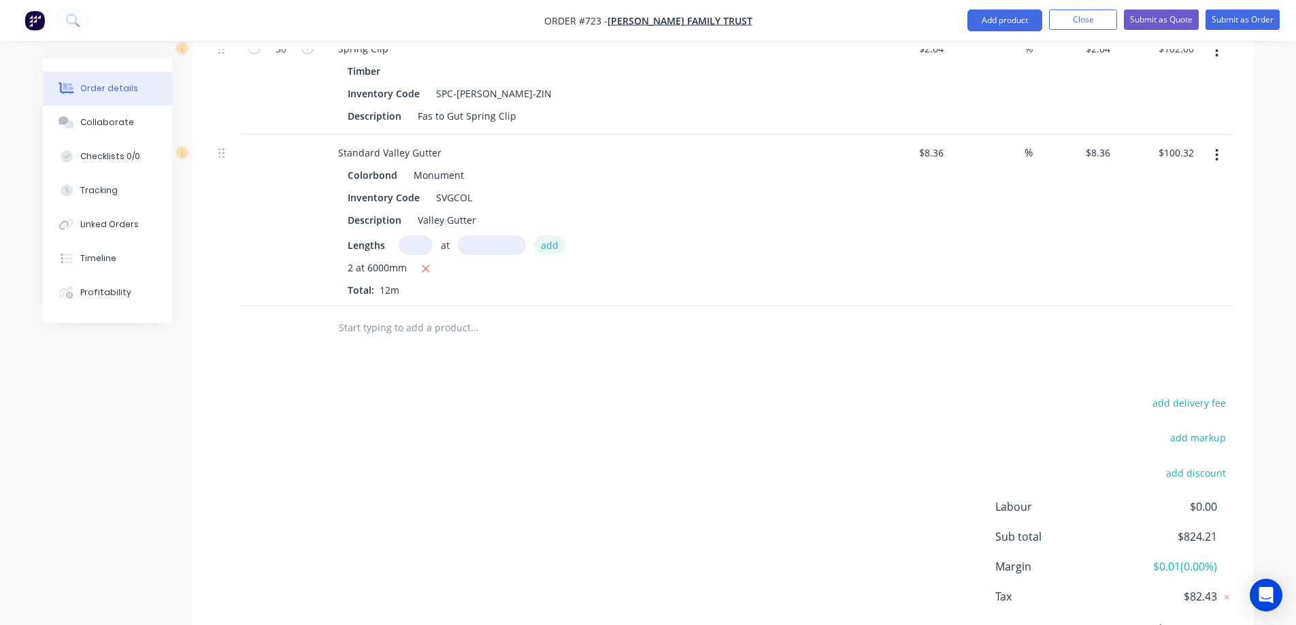
scroll to position [1948, 0]
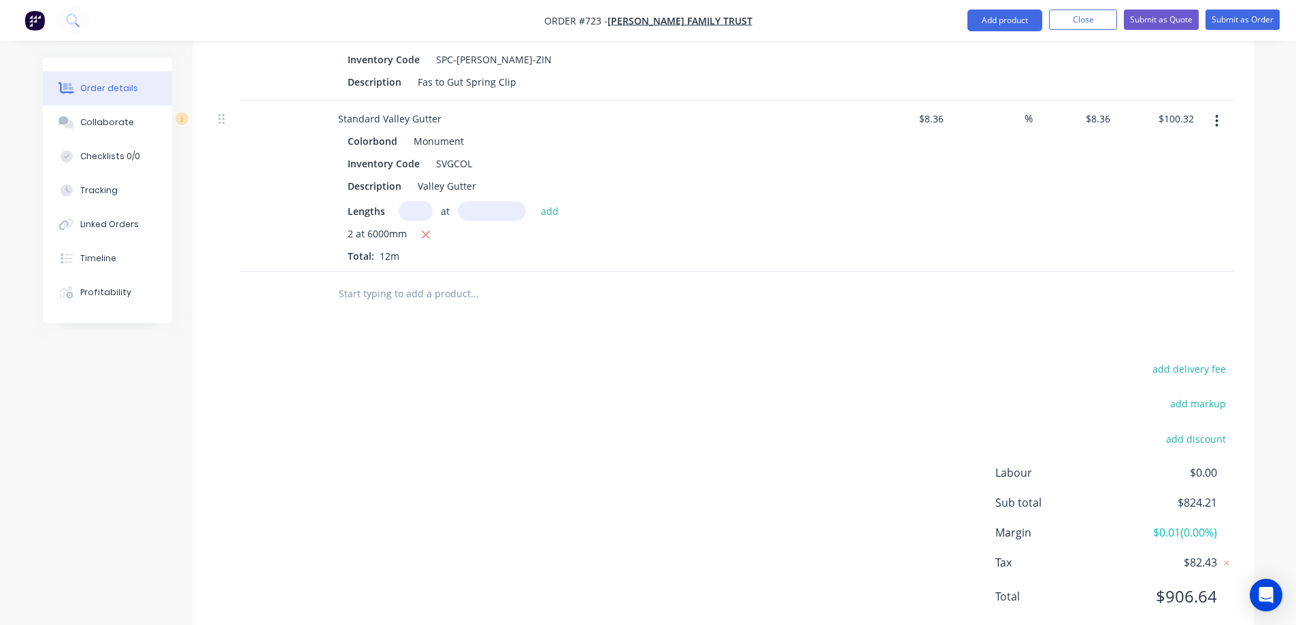
click at [371, 280] on input "text" at bounding box center [474, 293] width 272 height 27
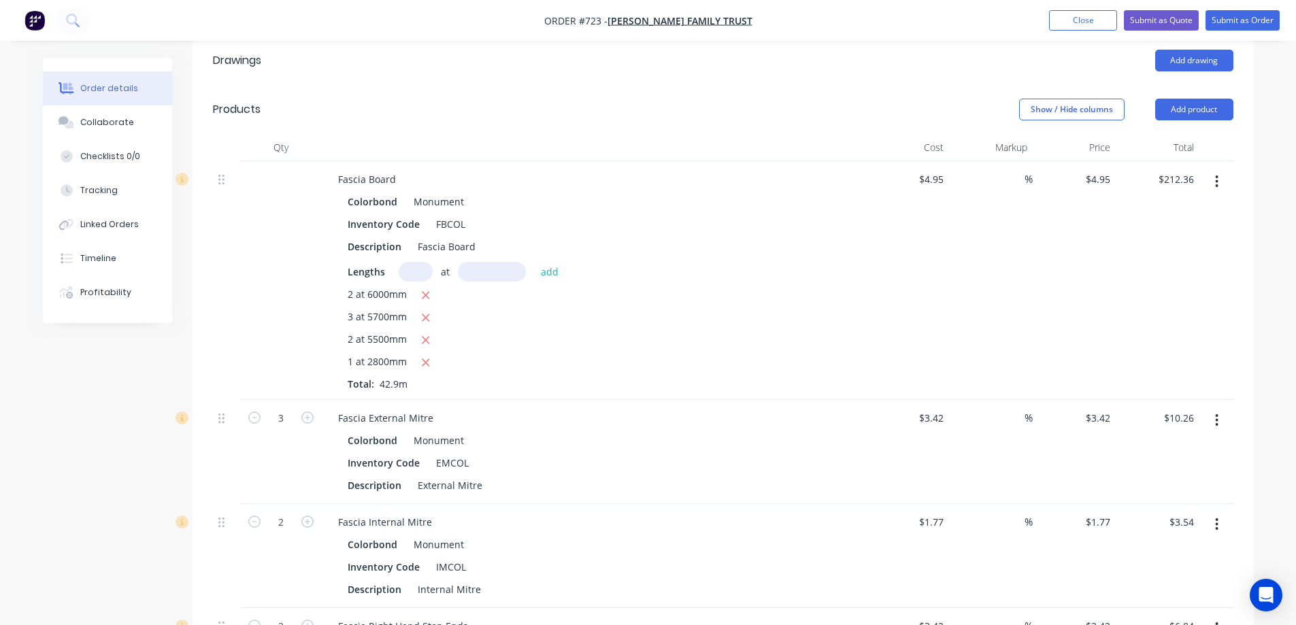
scroll to position [451, 0]
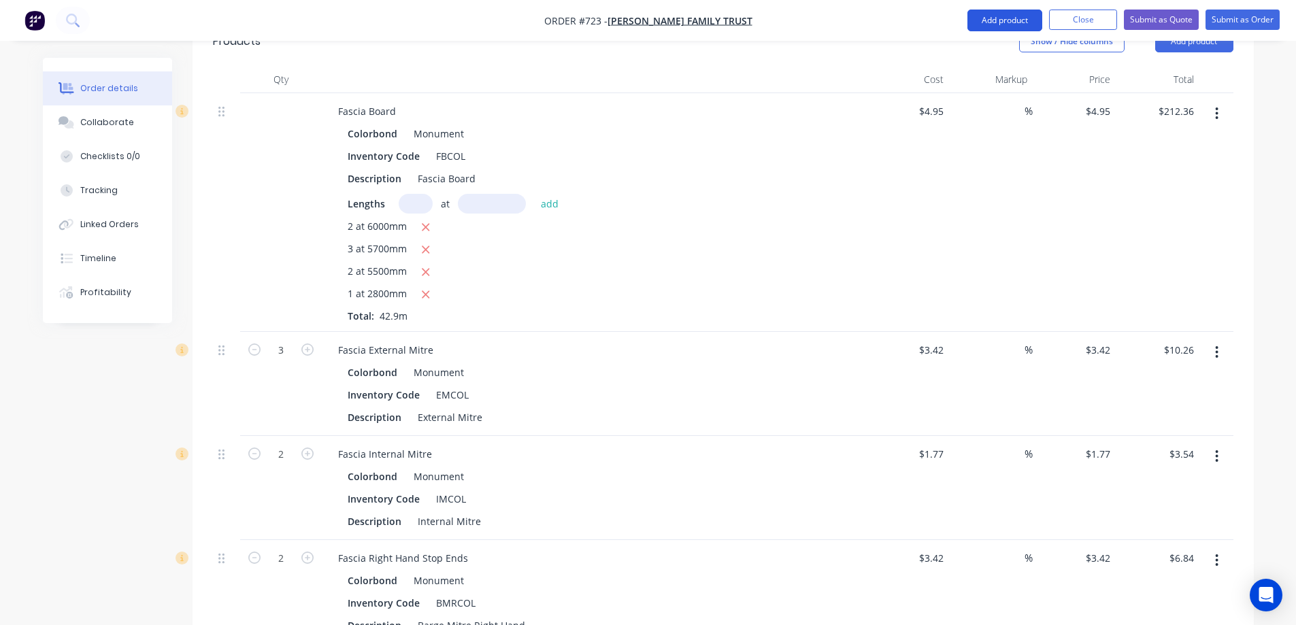
click at [993, 20] on button "Add product" at bounding box center [1004, 21] width 75 height 22
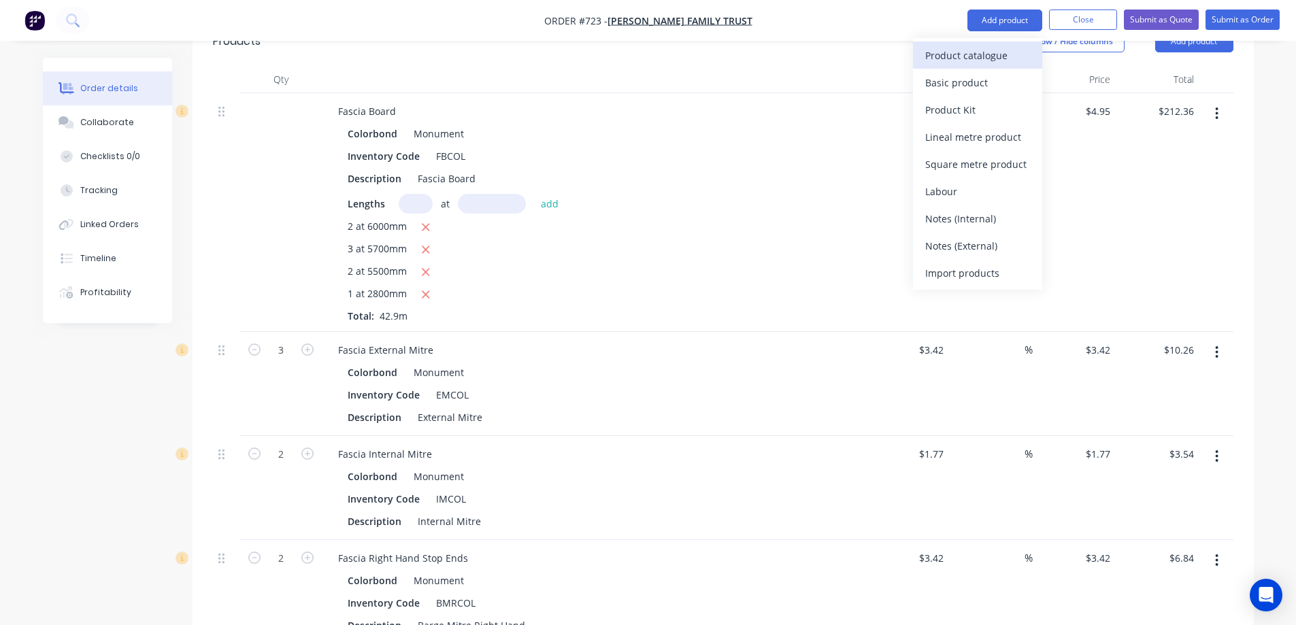
click at [978, 47] on div "Product catalogue" at bounding box center [977, 56] width 105 height 20
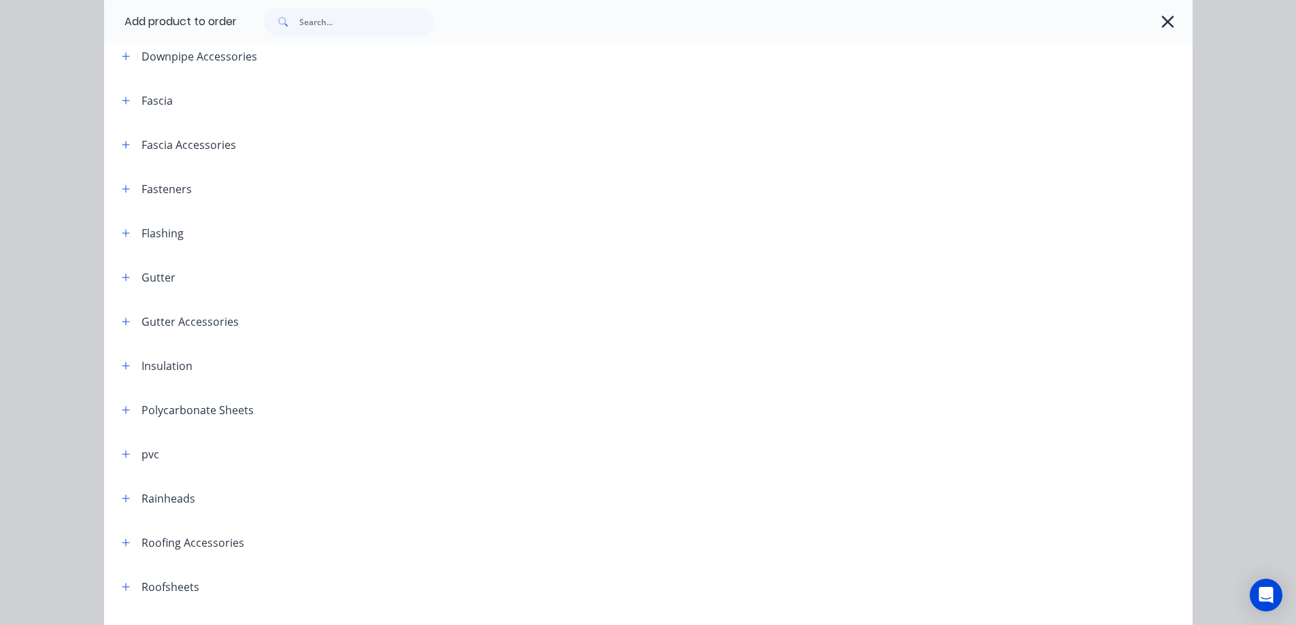
scroll to position [204, 0]
click at [124, 325] on icon "button" at bounding box center [126, 321] width 8 height 10
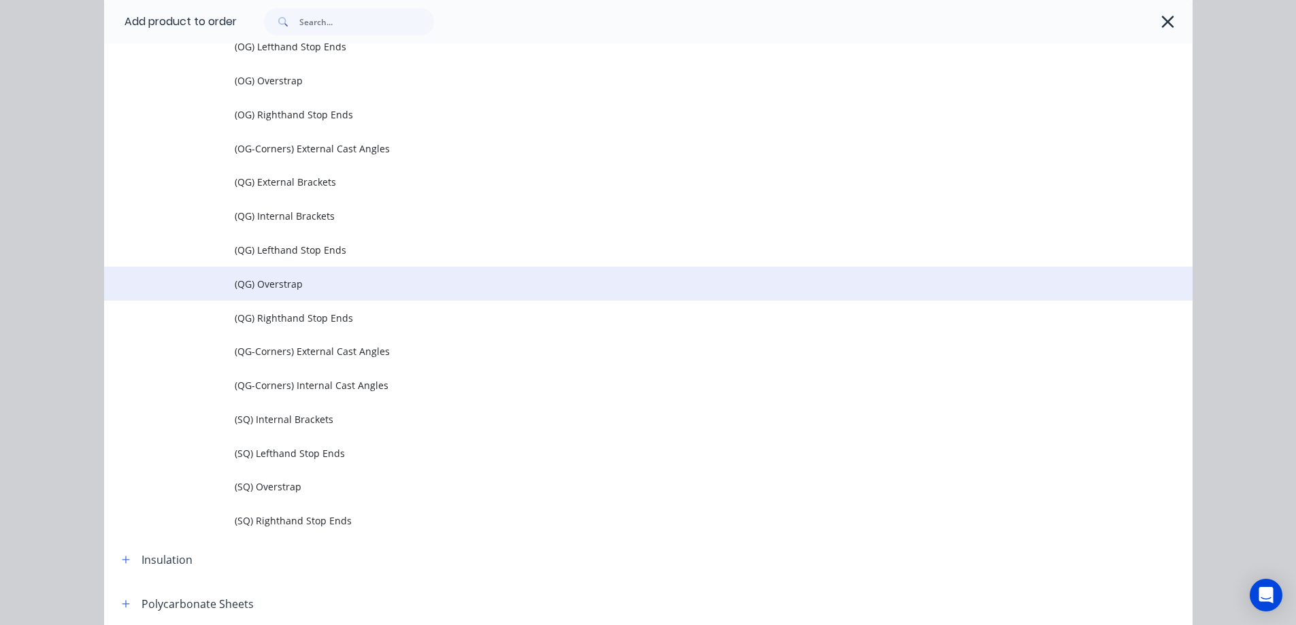
scroll to position [748, 0]
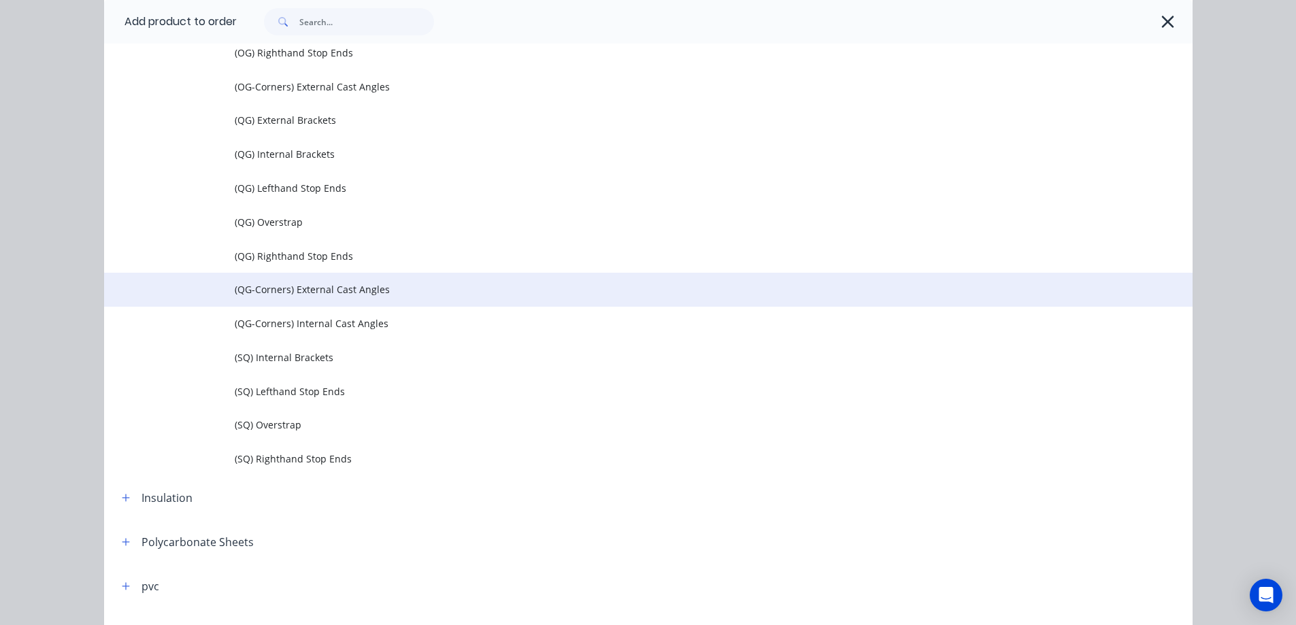
click at [371, 294] on span "(QG-Corners) External Cast Angles" at bounding box center [618, 289] width 766 height 14
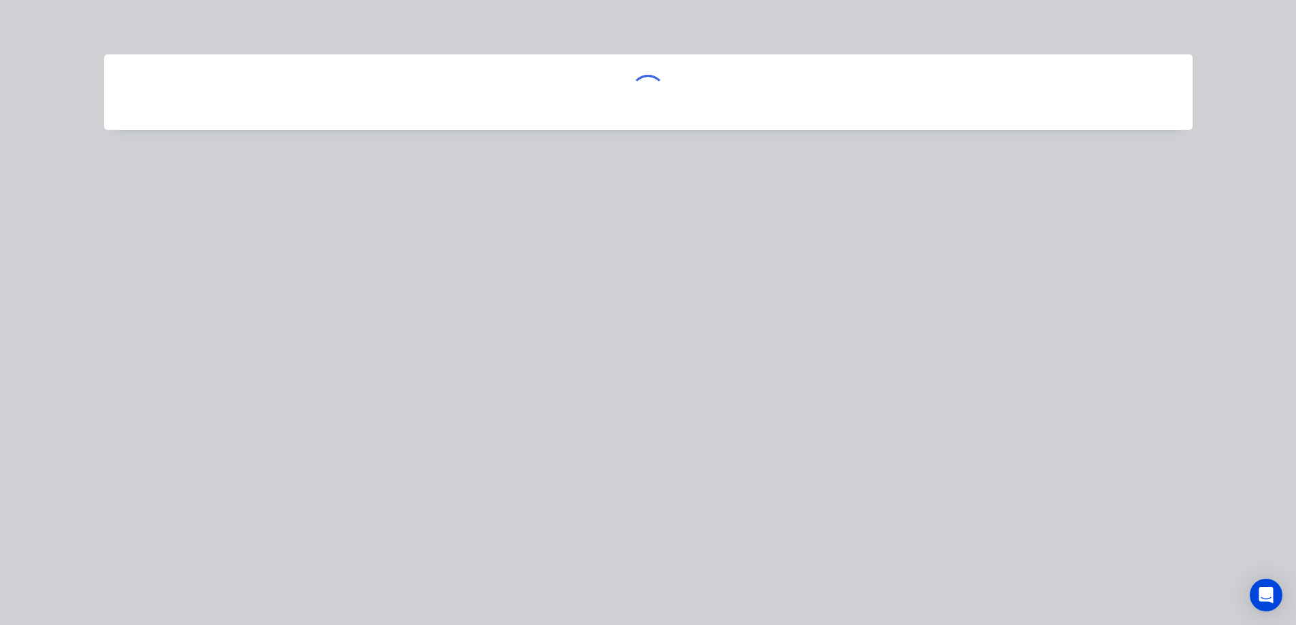
scroll to position [0, 0]
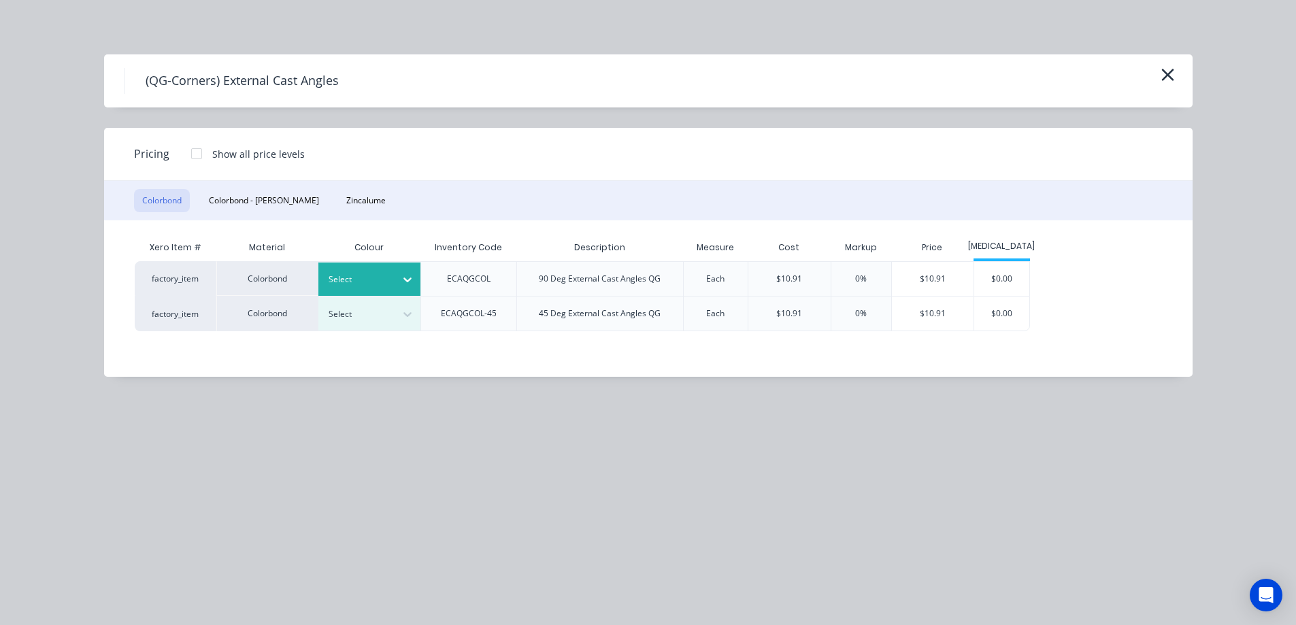
click at [392, 278] on div "Select" at bounding box center [357, 280] width 76 height 18
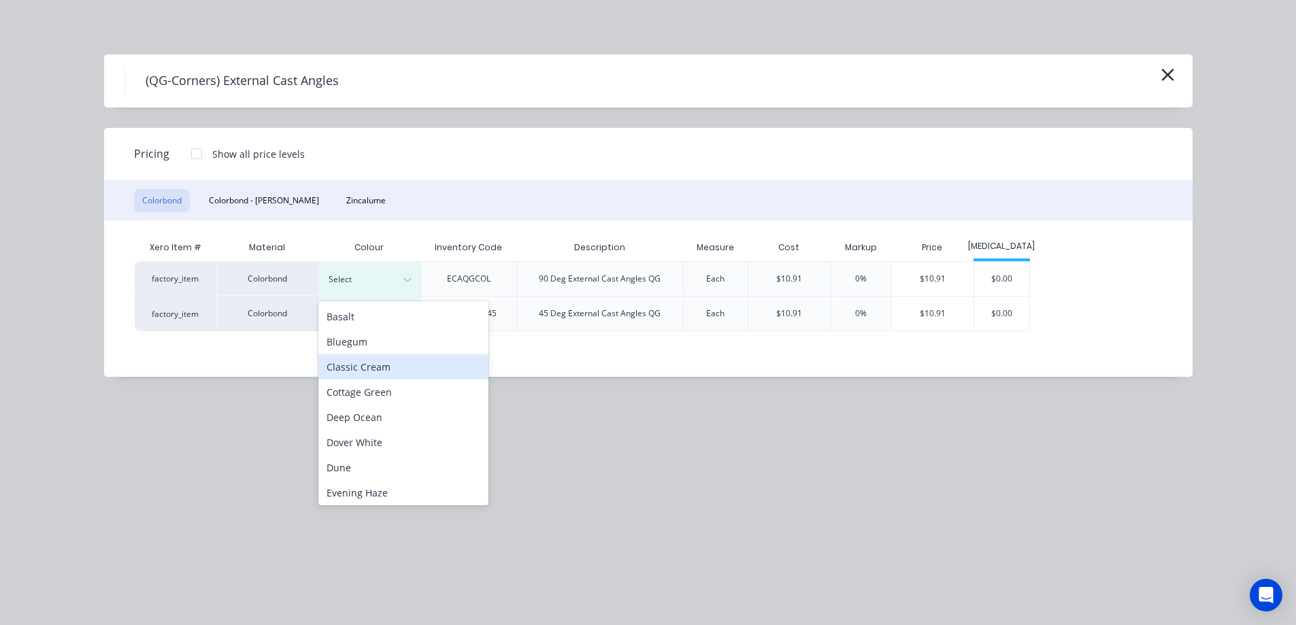
scroll to position [136, 0]
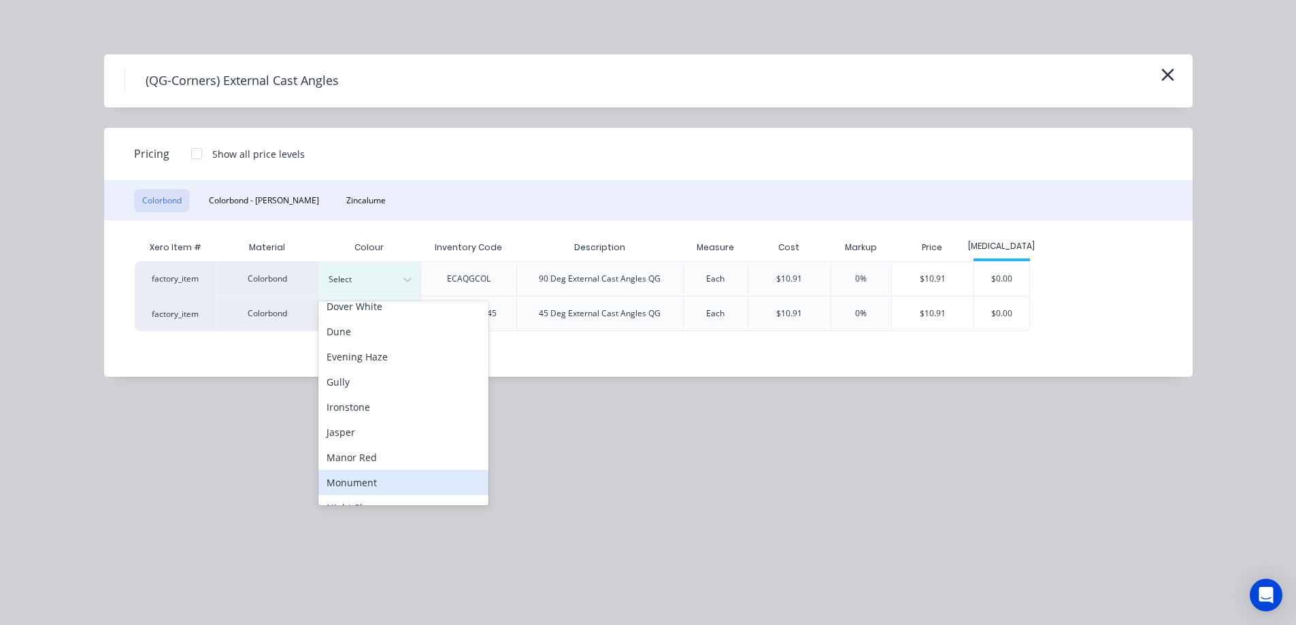
click at [361, 483] on div "Monument" at bounding box center [403, 482] width 170 height 25
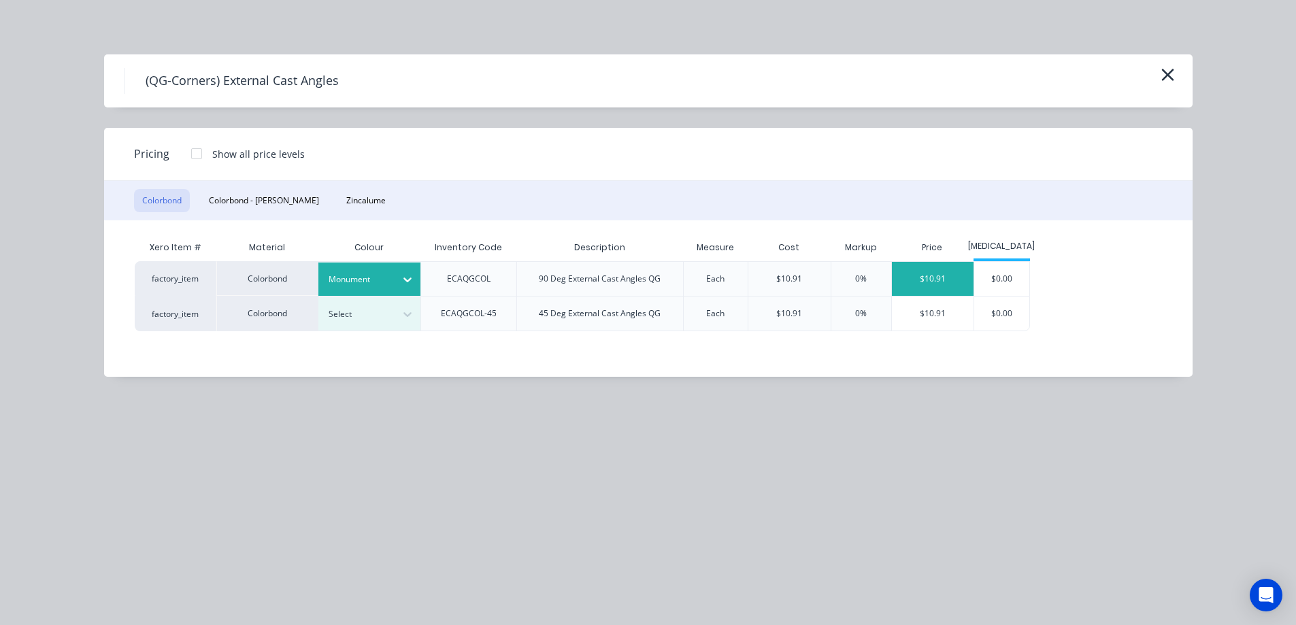
click at [933, 280] on div "$10.91" at bounding box center [933, 279] width 82 height 34
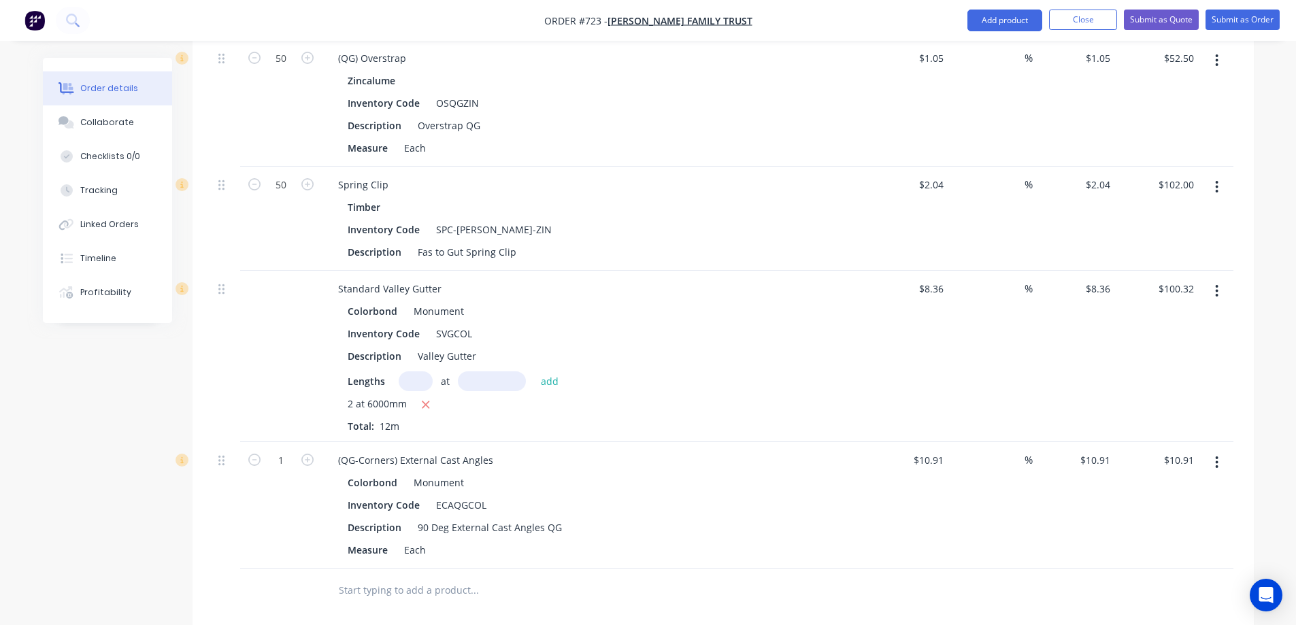
scroll to position [1948, 0]
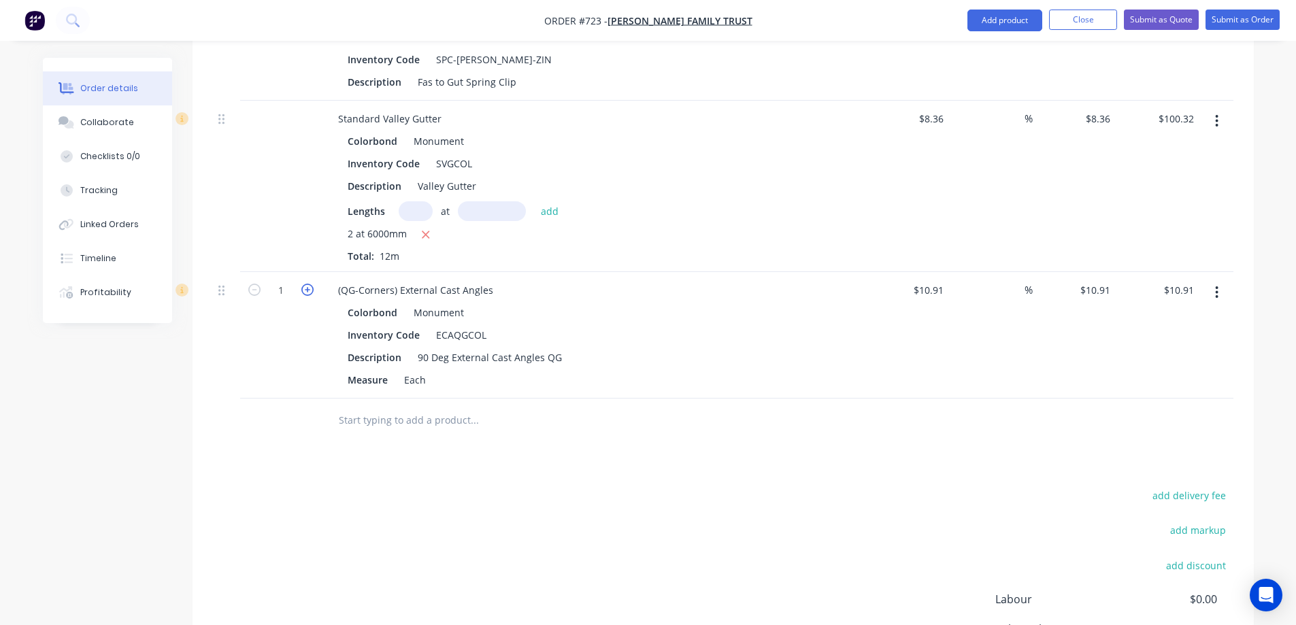
click at [312, 284] on icon "button" at bounding box center [307, 290] width 12 height 12
type input "2"
type input "$21.82"
click at [312, 284] on icon "button" at bounding box center [307, 290] width 12 height 12
type input "3"
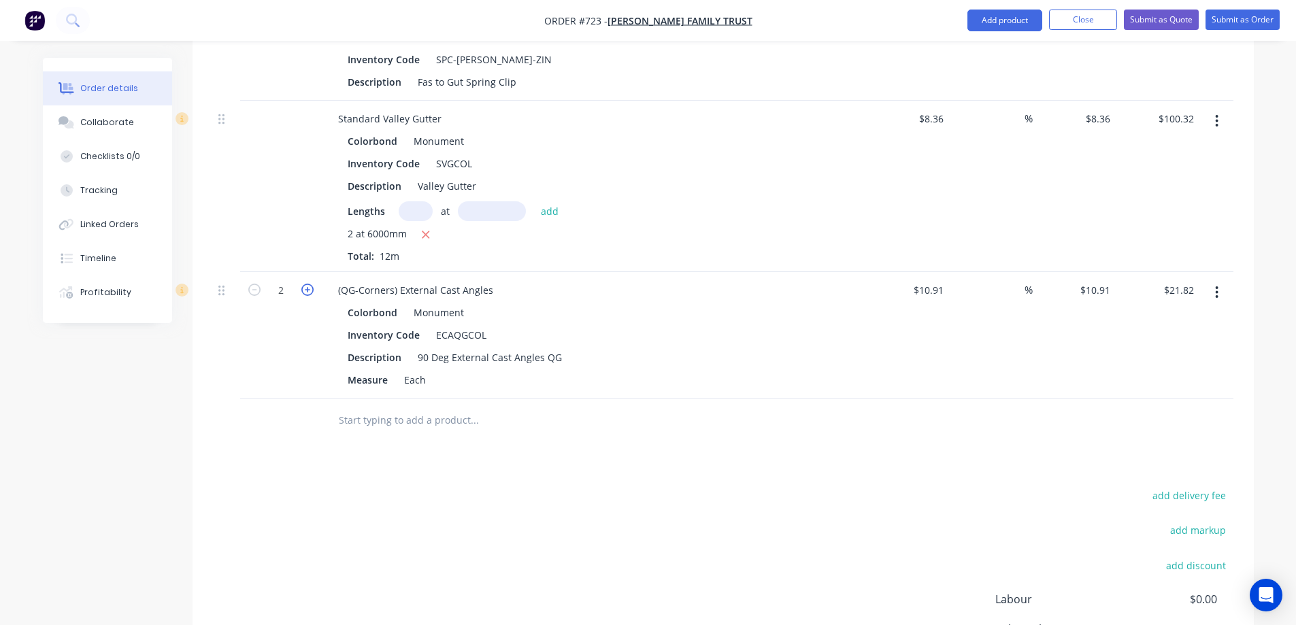
type input "$32.73"
click at [312, 284] on icon "button" at bounding box center [307, 290] width 12 height 12
type input "4"
type input "$43.64"
click at [990, 29] on button "Add product" at bounding box center [1004, 21] width 75 height 22
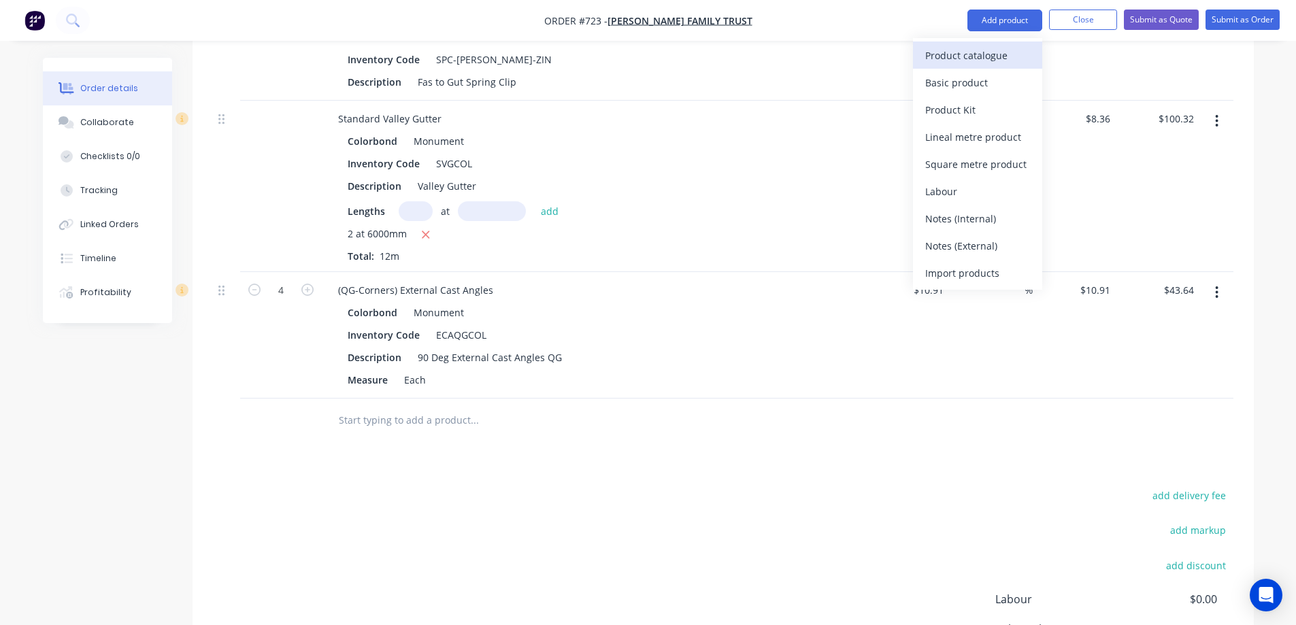
click at [973, 55] on div "Product catalogue" at bounding box center [977, 56] width 105 height 20
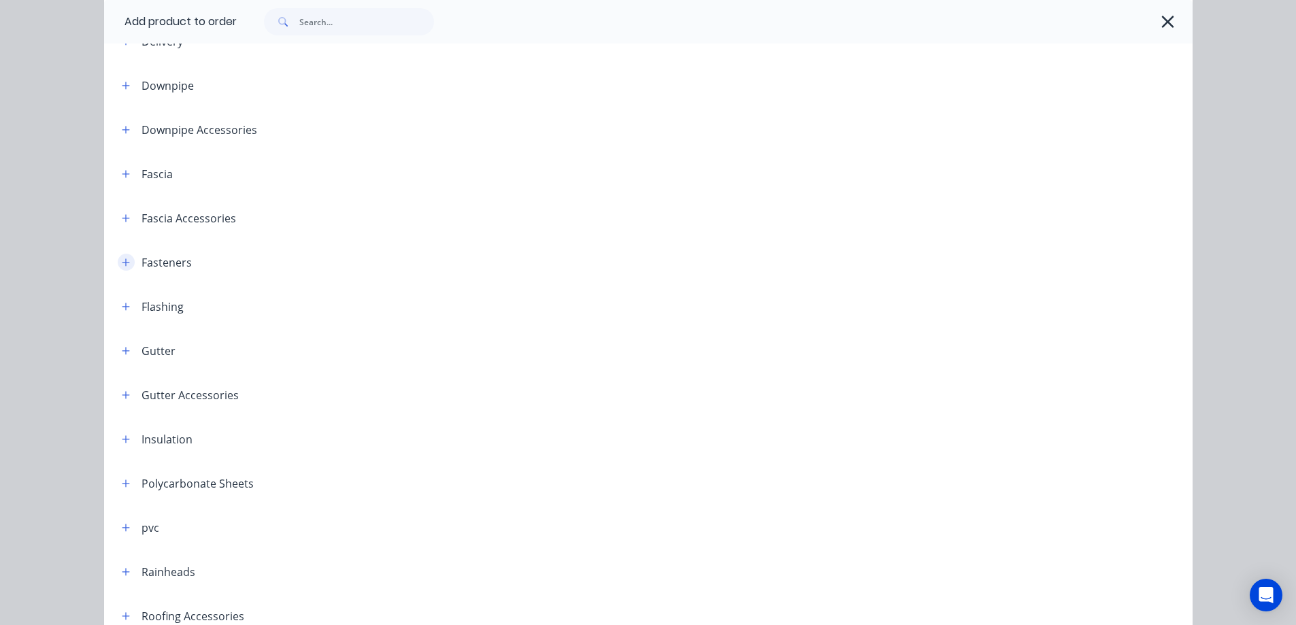
scroll to position [204, 0]
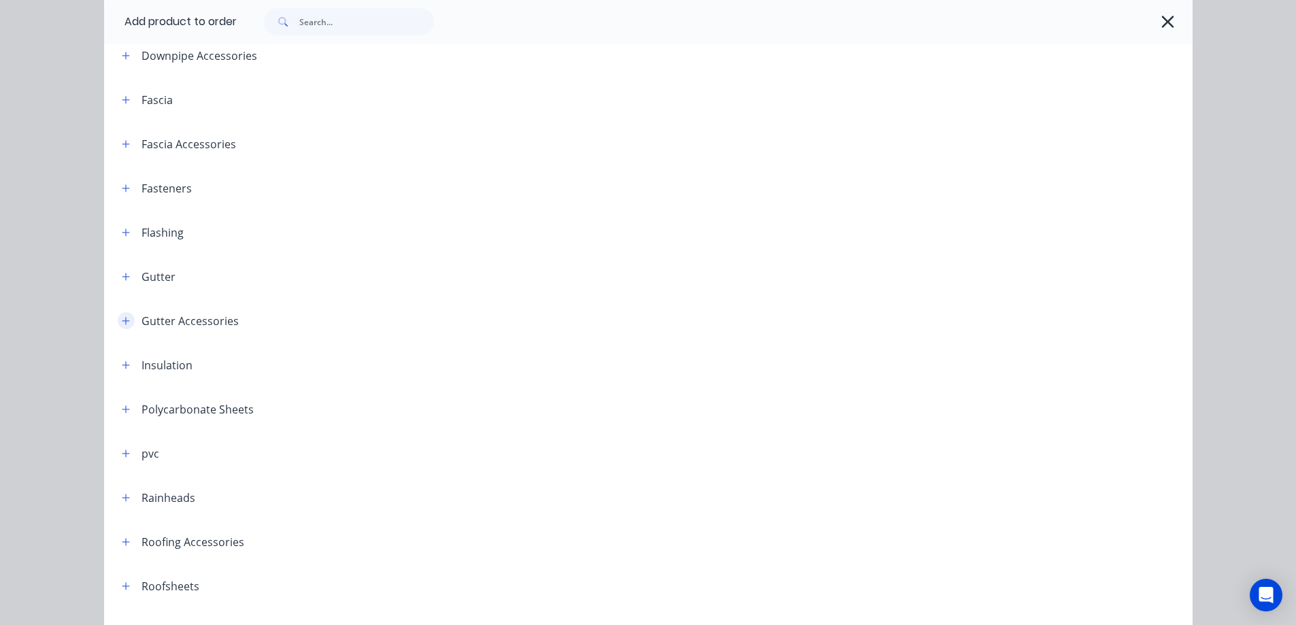
click at [122, 323] on icon "button" at bounding box center [126, 321] width 8 height 10
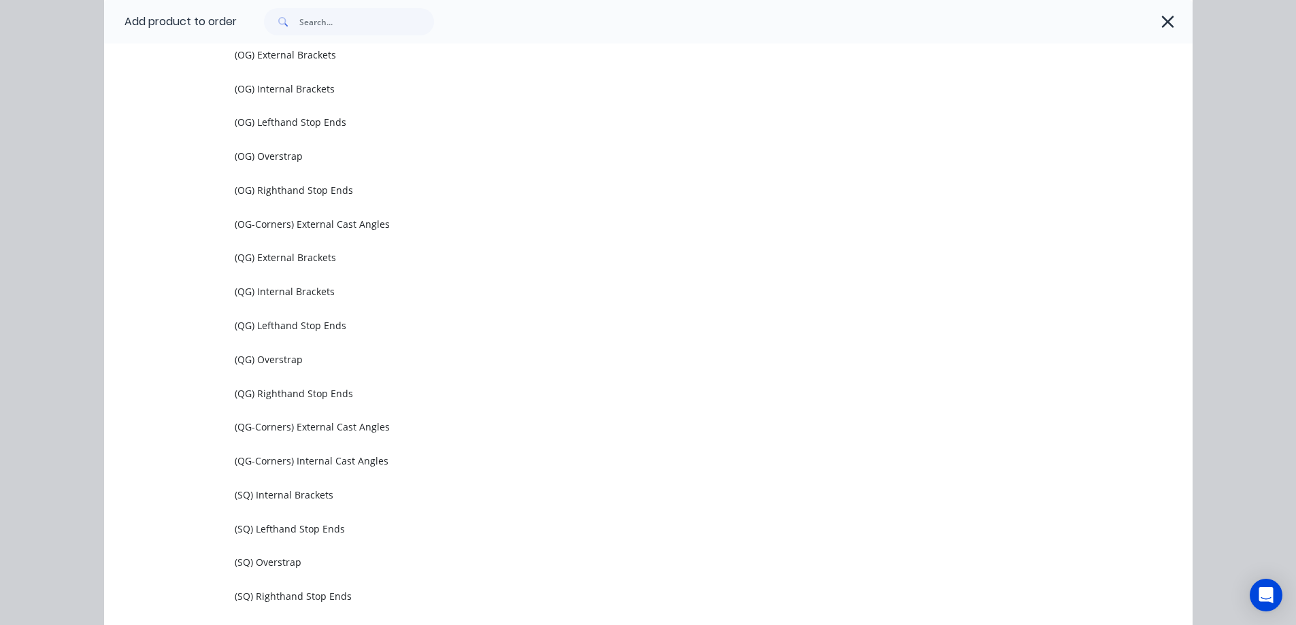
scroll to position [612, 0]
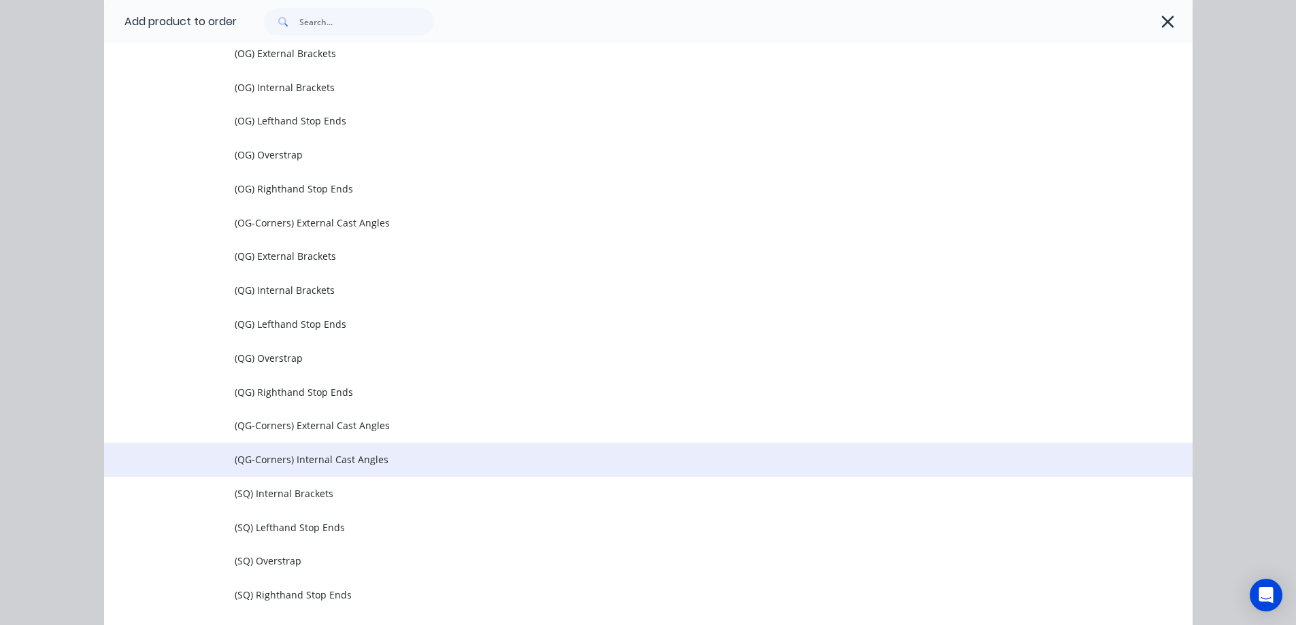
click at [316, 455] on span "(QG-Corners) Internal Cast Angles" at bounding box center [618, 459] width 766 height 14
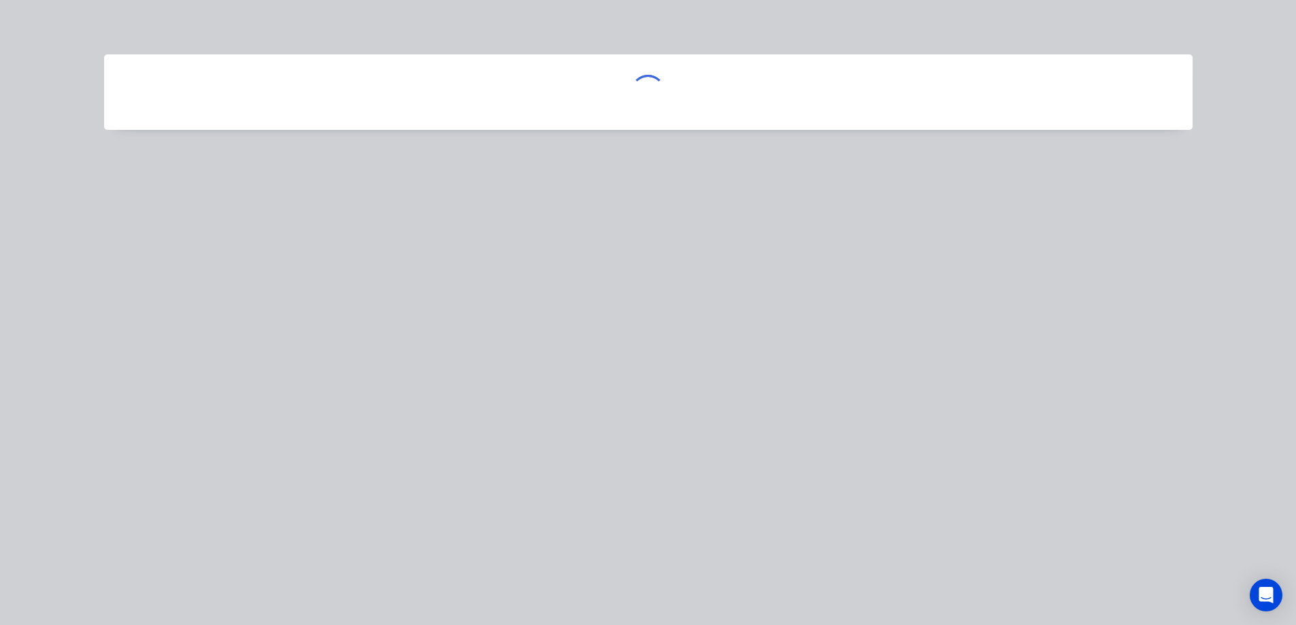
scroll to position [0, 0]
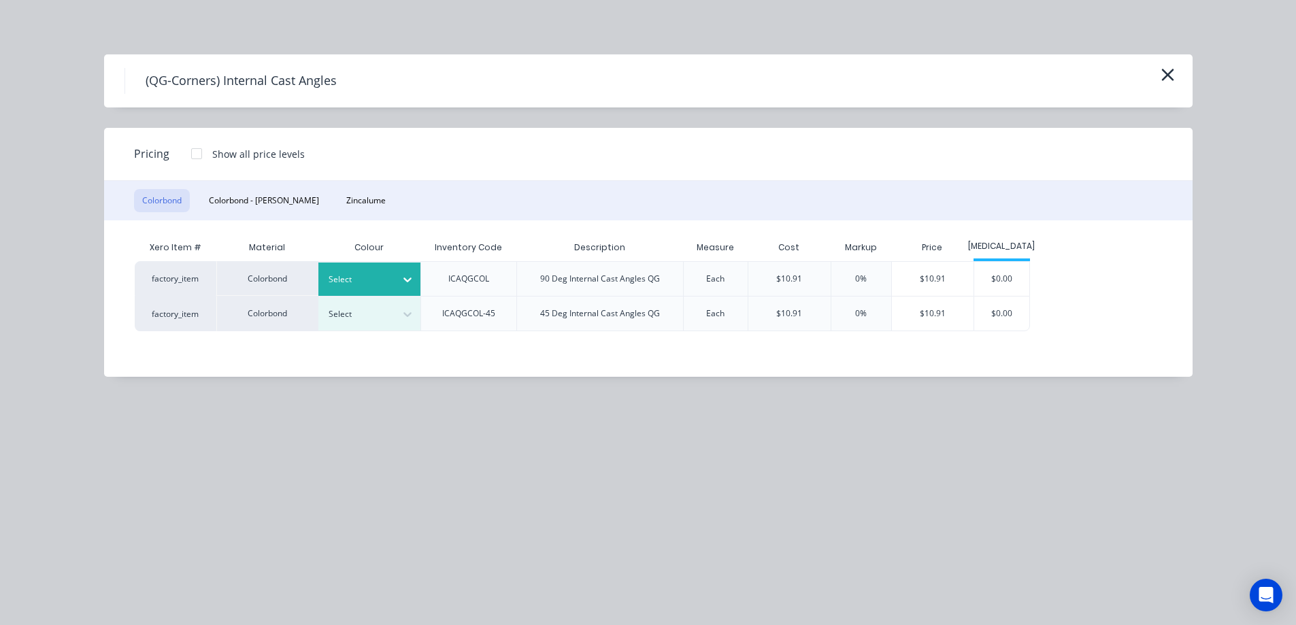
click at [383, 284] on div at bounding box center [359, 279] width 61 height 15
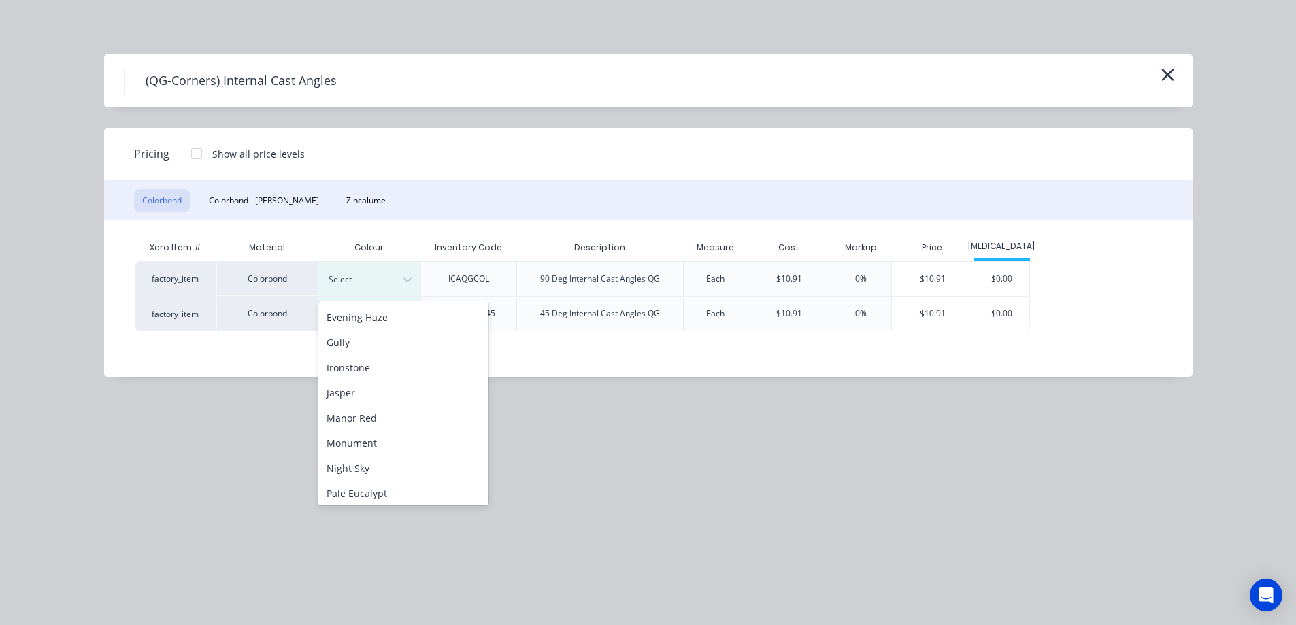
scroll to position [204, 0]
click at [375, 414] on div "Monument" at bounding box center [403, 414] width 170 height 25
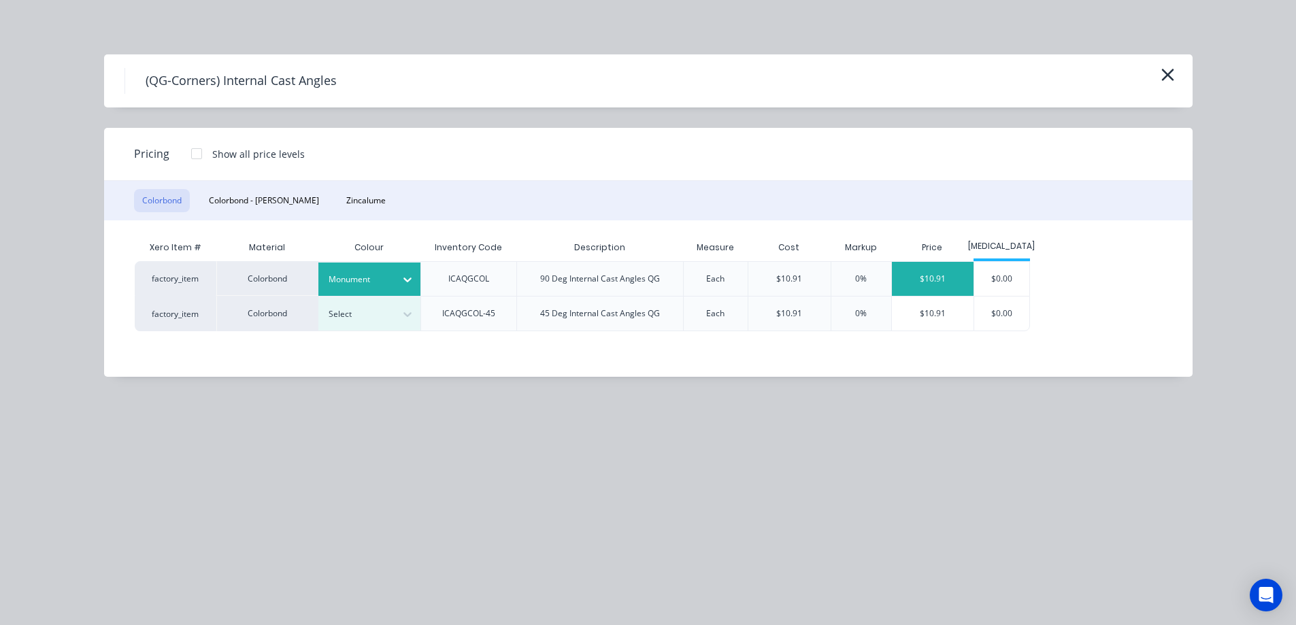
click at [927, 276] on div "$10.91" at bounding box center [933, 279] width 82 height 34
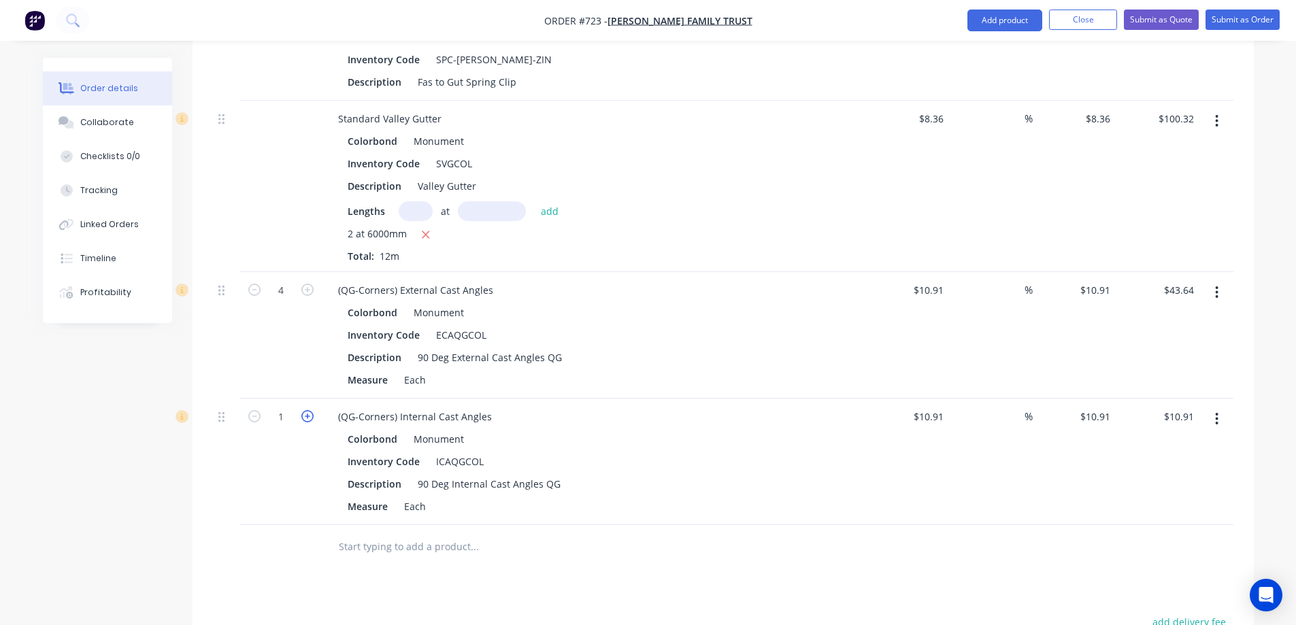
click at [303, 410] on icon "button" at bounding box center [307, 416] width 12 height 12
type input "2"
type input "$21.82"
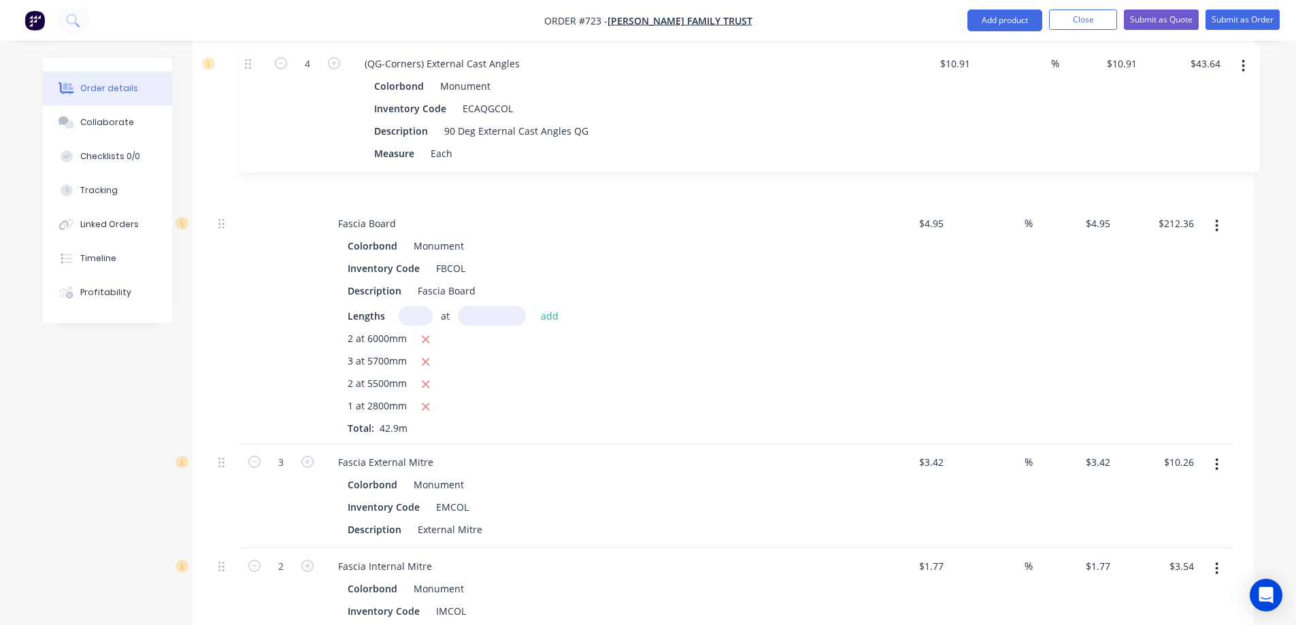
scroll to position [458, 0]
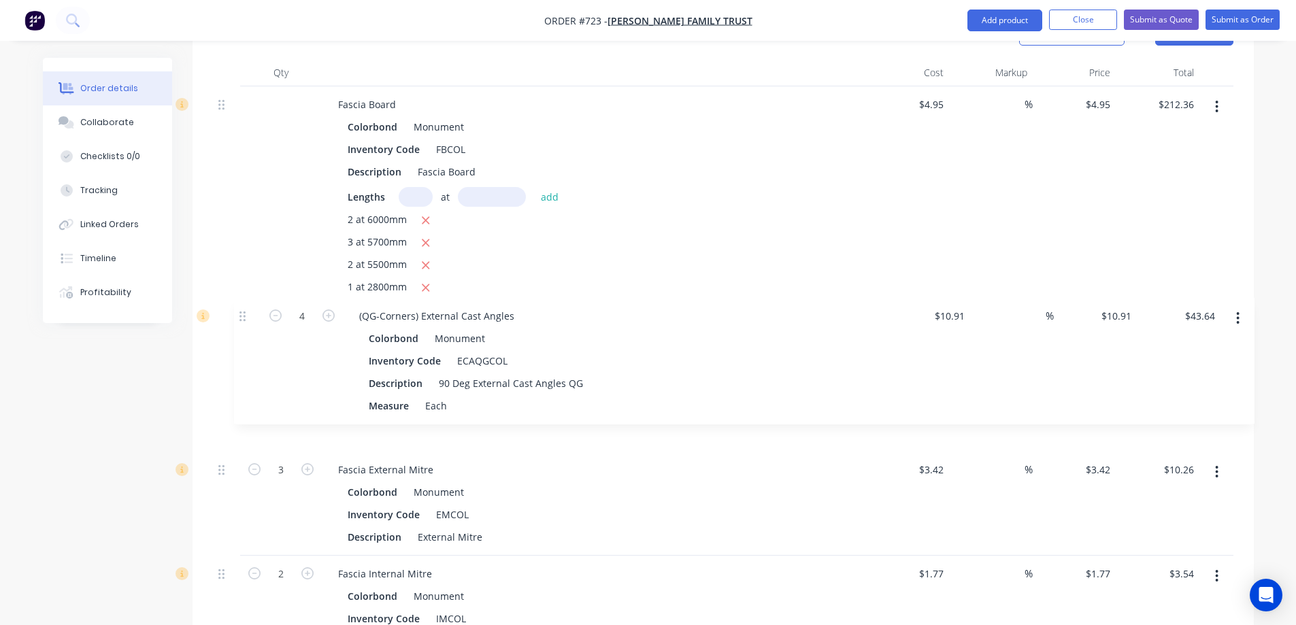
drag, startPoint x: 219, startPoint y: 389, endPoint x: 243, endPoint y: 309, distance: 83.7
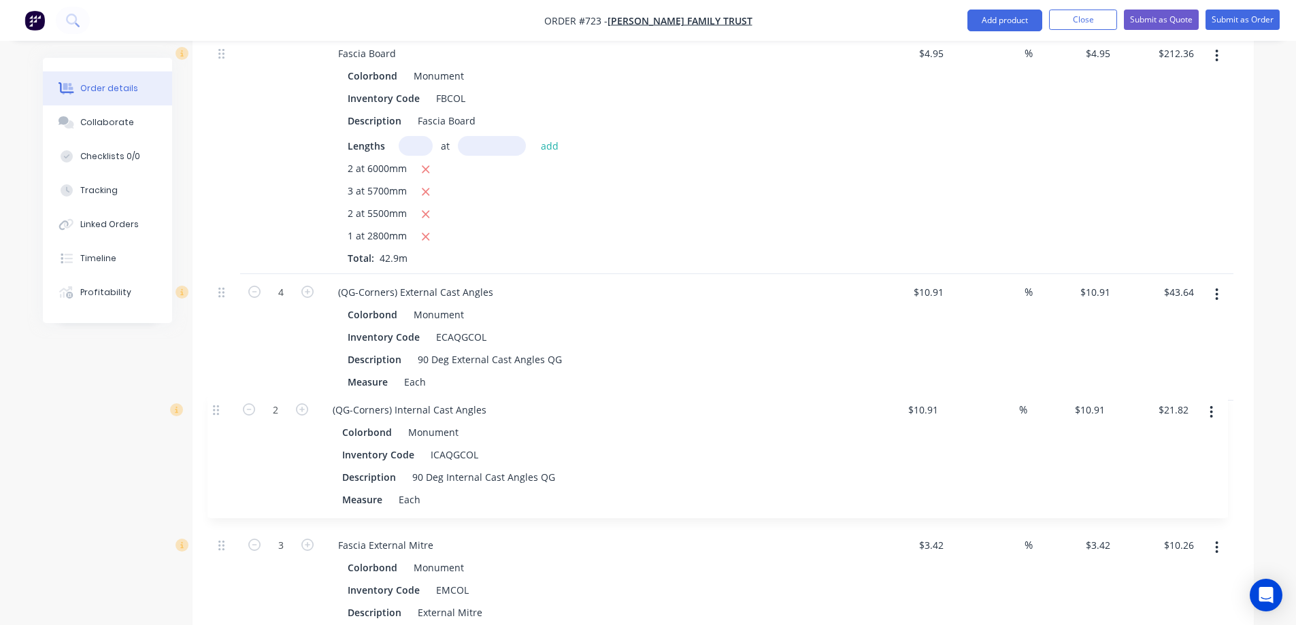
scroll to position [512, 0]
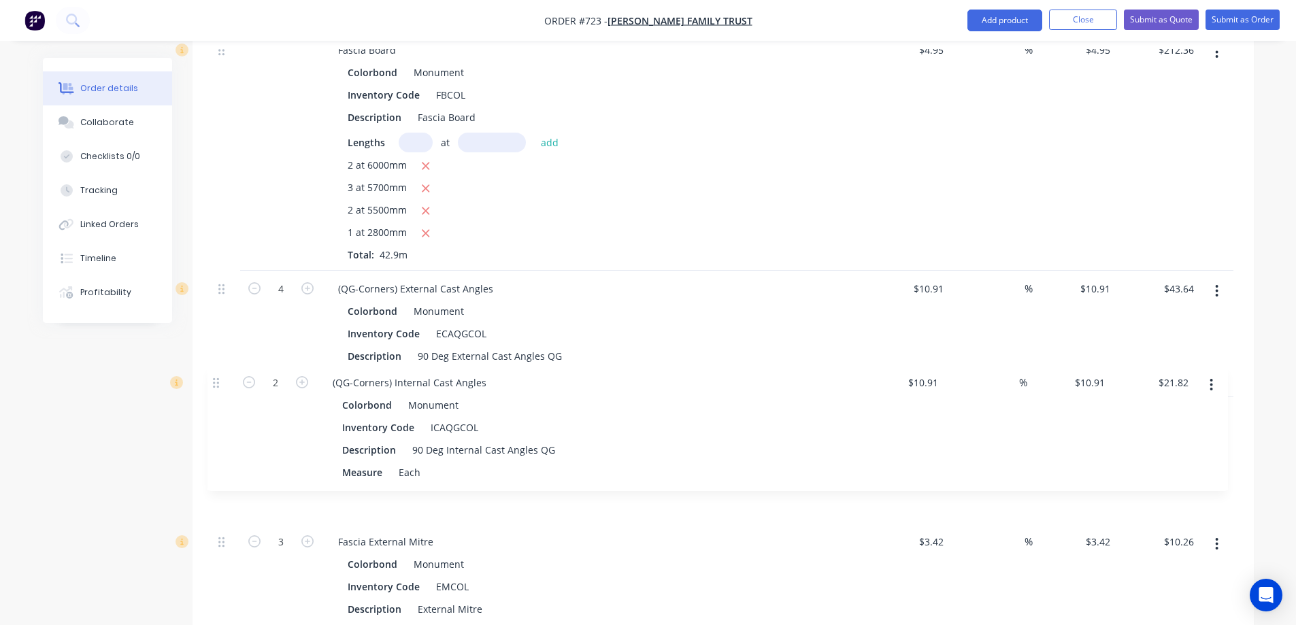
drag, startPoint x: 219, startPoint y: 239, endPoint x: 214, endPoint y: 382, distance: 143.0
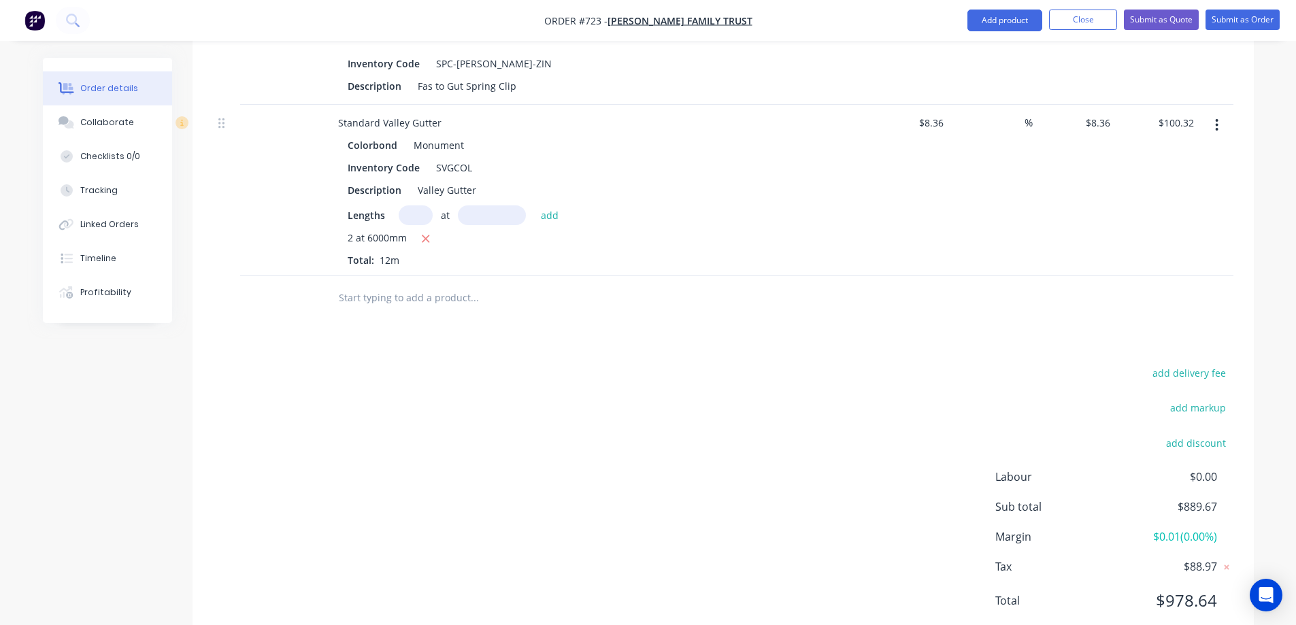
scroll to position [2201, 0]
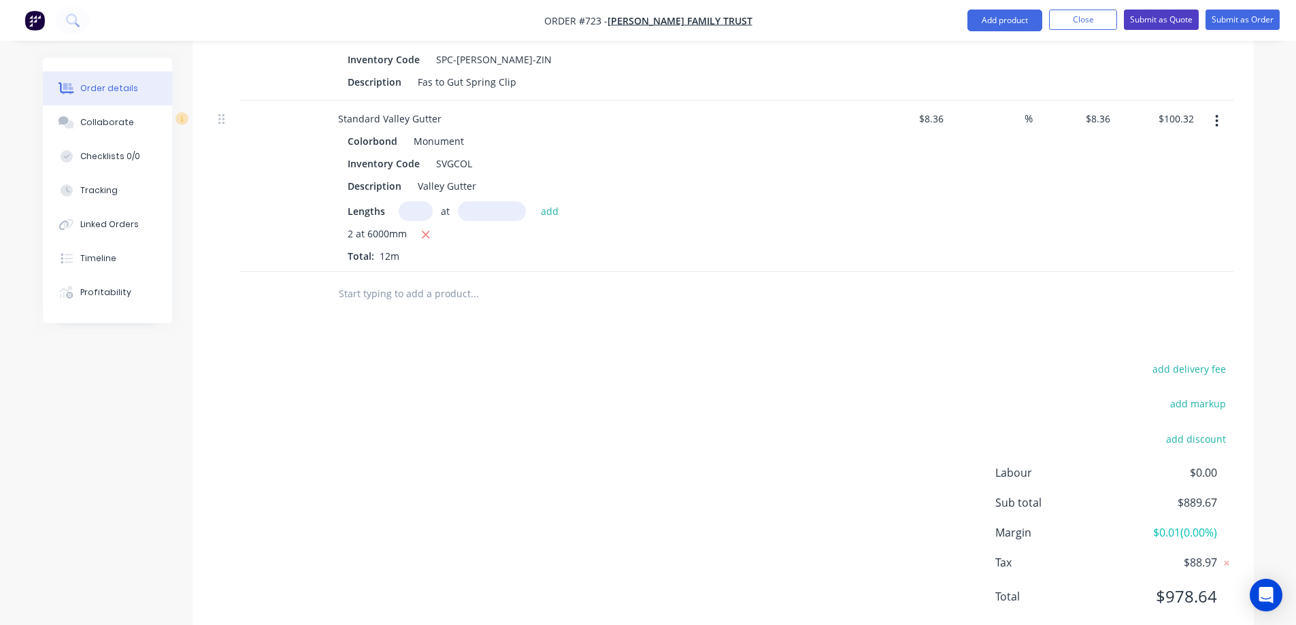
click at [1150, 22] on button "Submit as Quote" at bounding box center [1161, 20] width 75 height 20
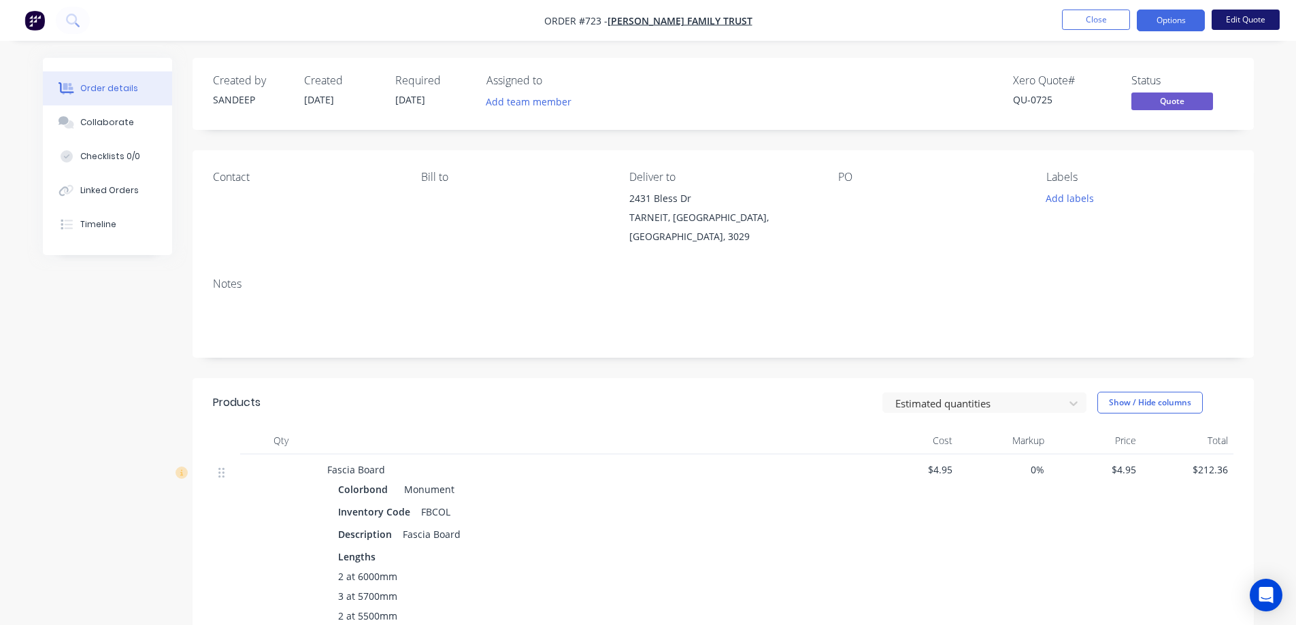
click at [1244, 21] on button "Edit Quote" at bounding box center [1246, 20] width 68 height 20
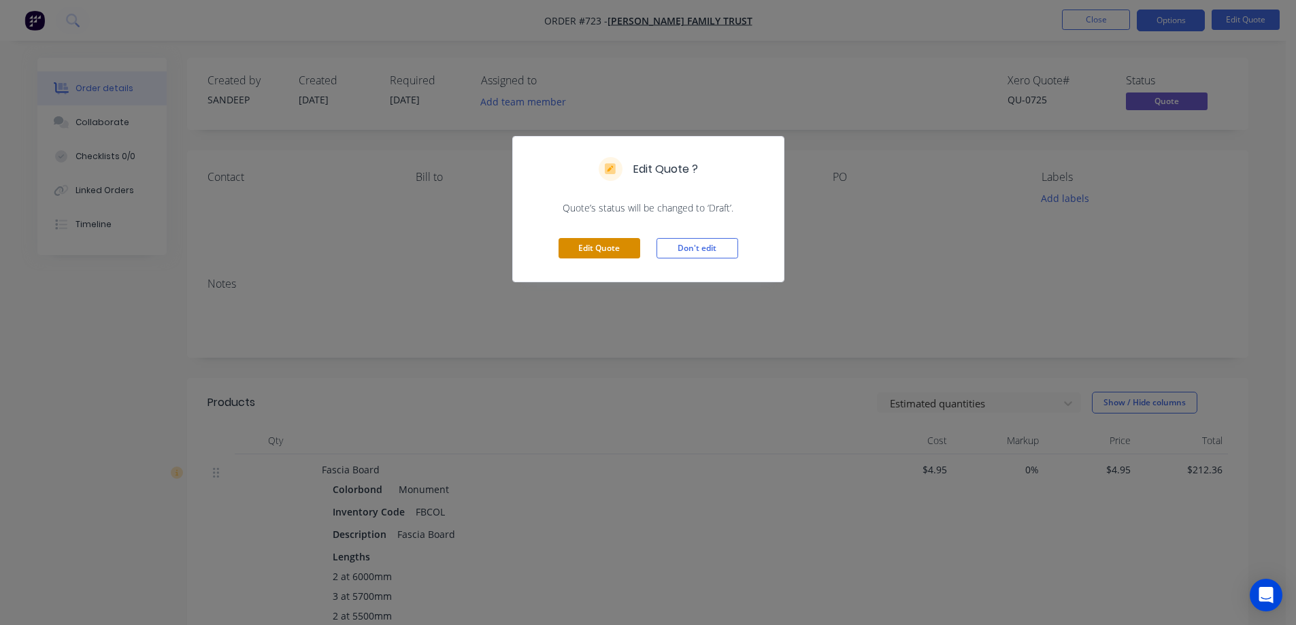
click at [615, 249] on button "Edit Quote" at bounding box center [600, 248] width 82 height 20
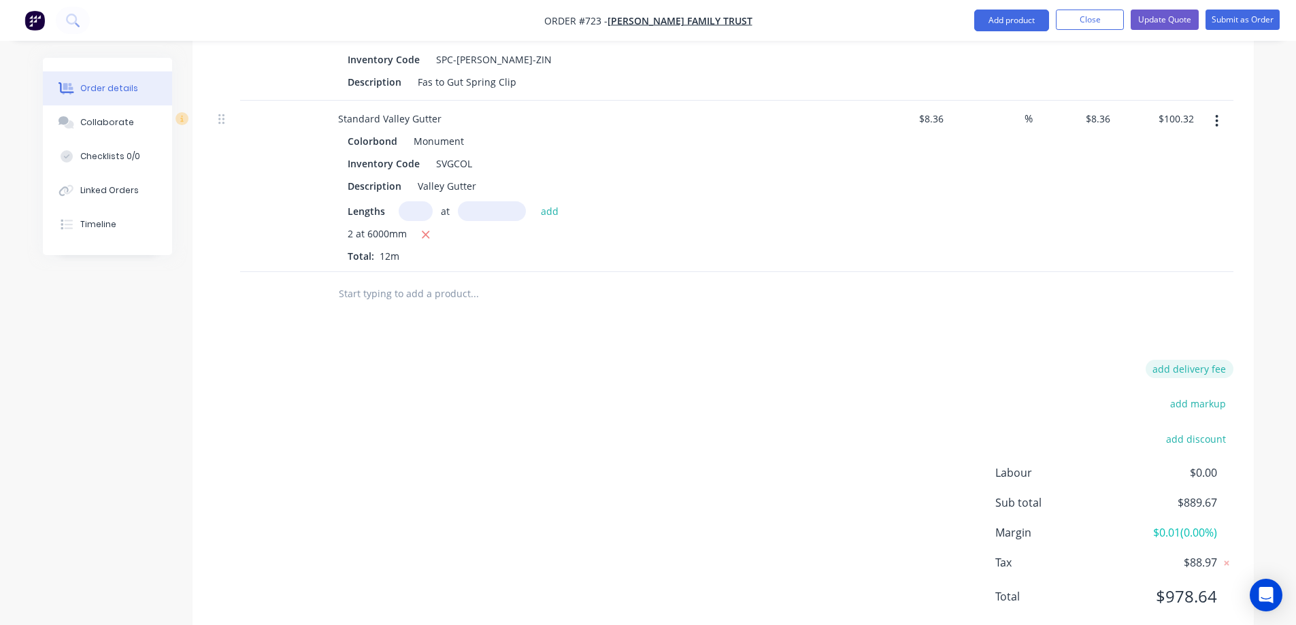
click at [1193, 360] on button "add delivery fee" at bounding box center [1190, 369] width 88 height 18
type input "50"
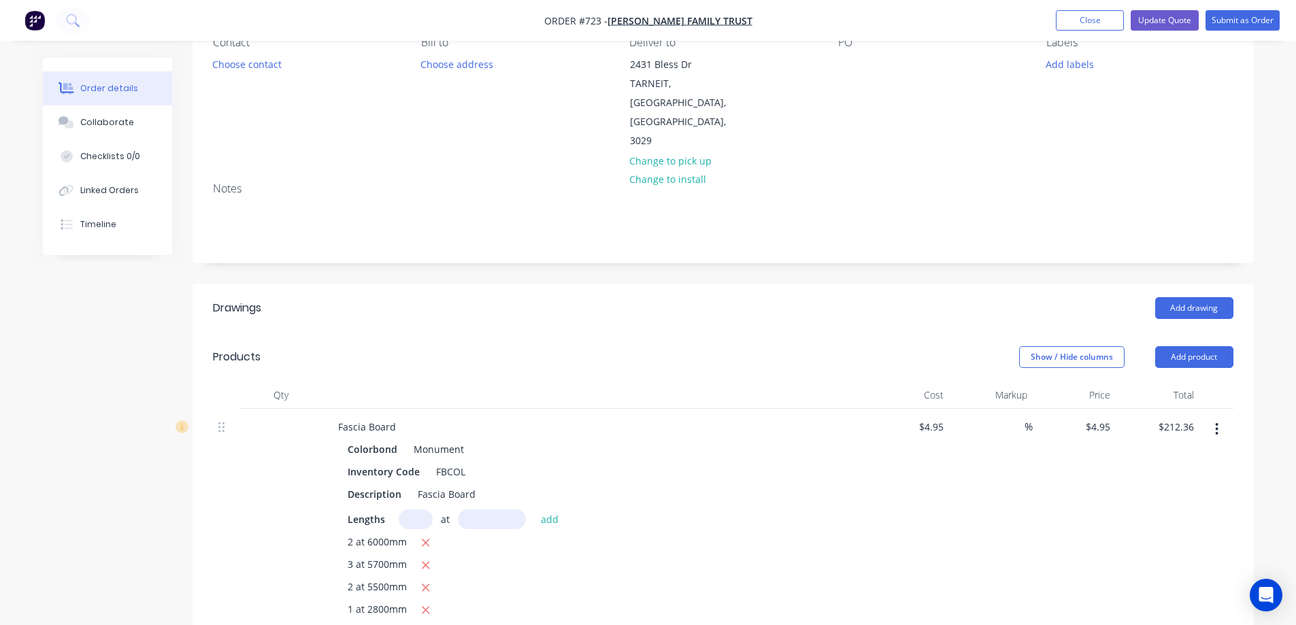
scroll to position [0, 0]
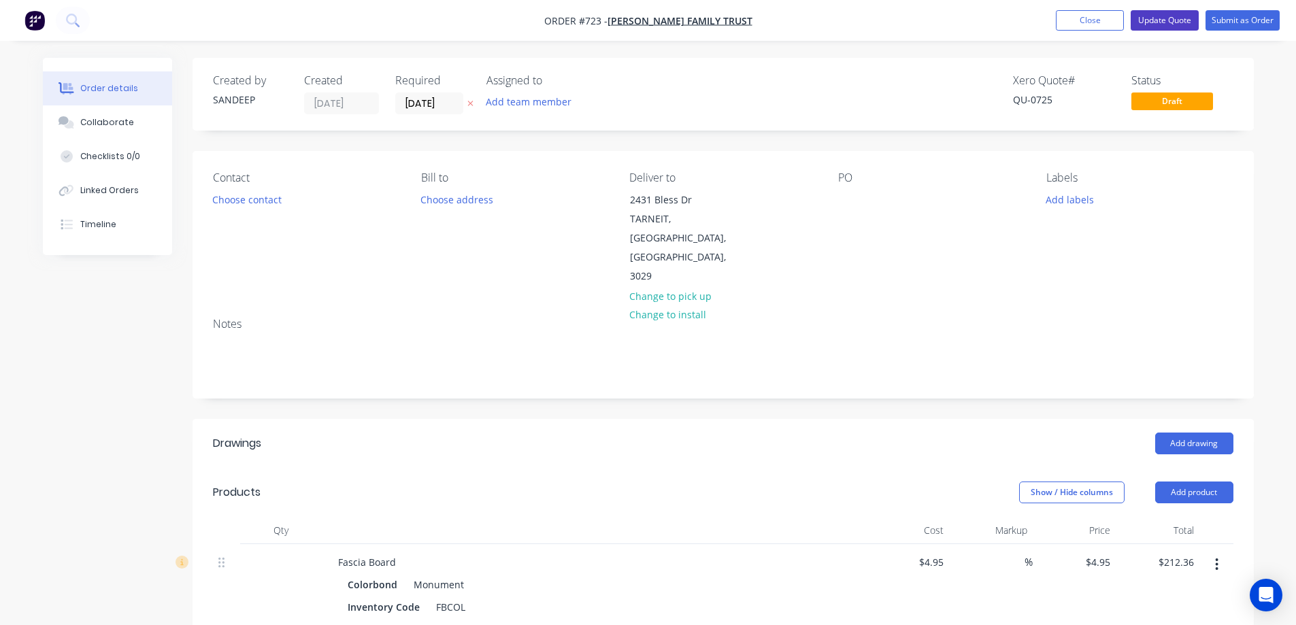
click at [1165, 21] on button "Update Quote" at bounding box center [1165, 20] width 68 height 20
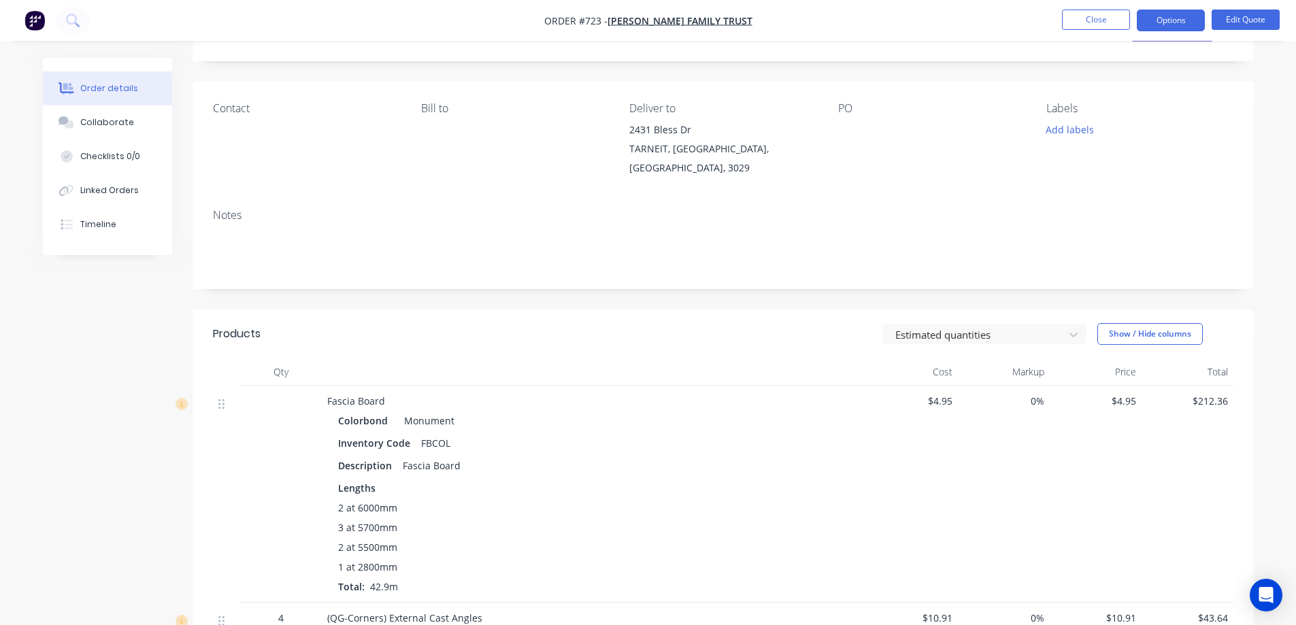
scroll to position [136, 0]
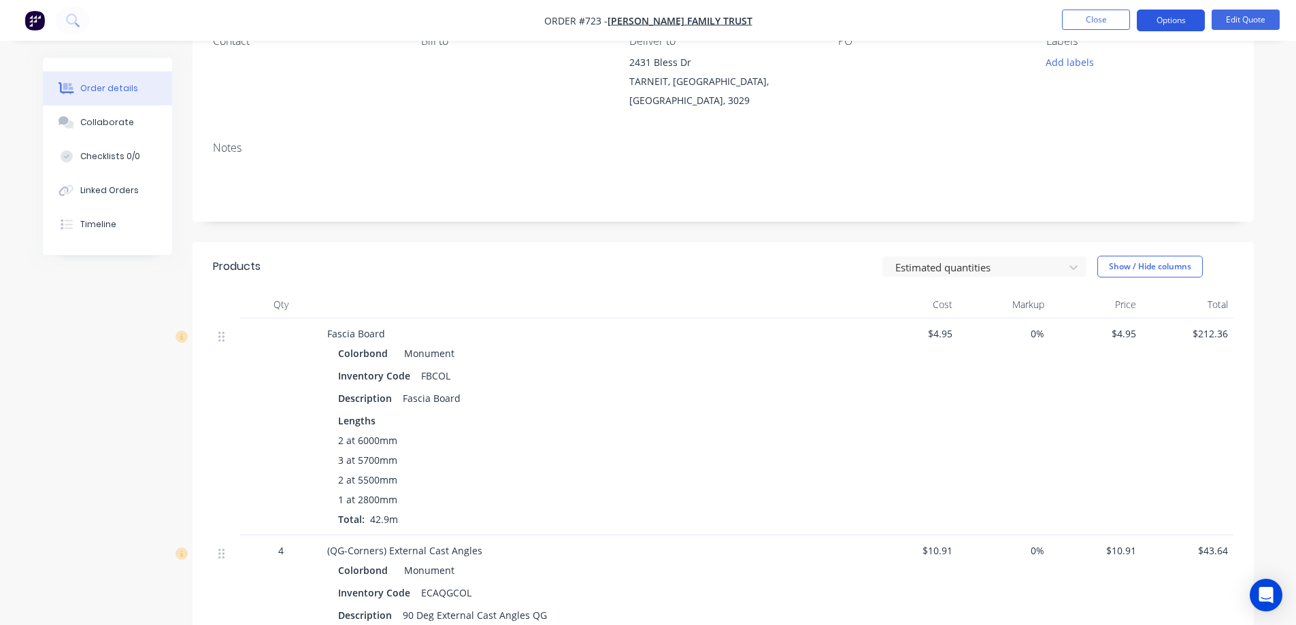
click at [1155, 18] on button "Options" at bounding box center [1171, 21] width 68 height 22
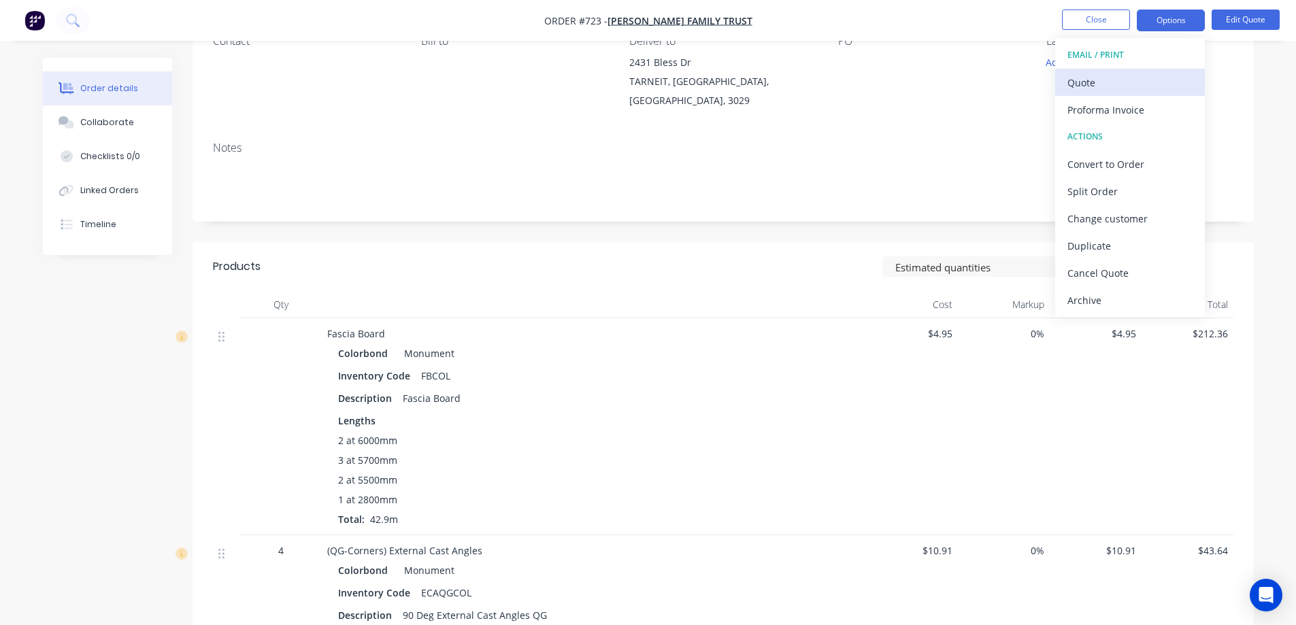
click at [1113, 80] on div "Quote" at bounding box center [1129, 83] width 125 height 20
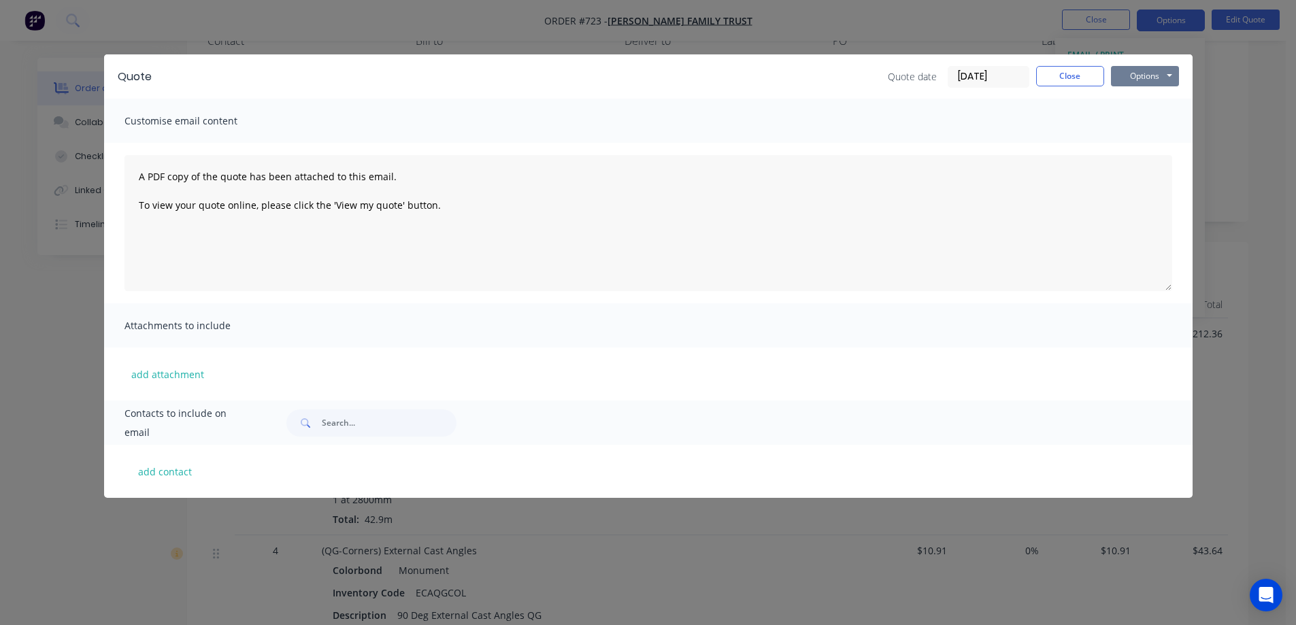
click at [1151, 72] on button "Options" at bounding box center [1145, 76] width 68 height 20
click at [1137, 103] on button "Preview" at bounding box center [1154, 100] width 87 height 22
click at [1044, 75] on button "Close" at bounding box center [1070, 76] width 68 height 20
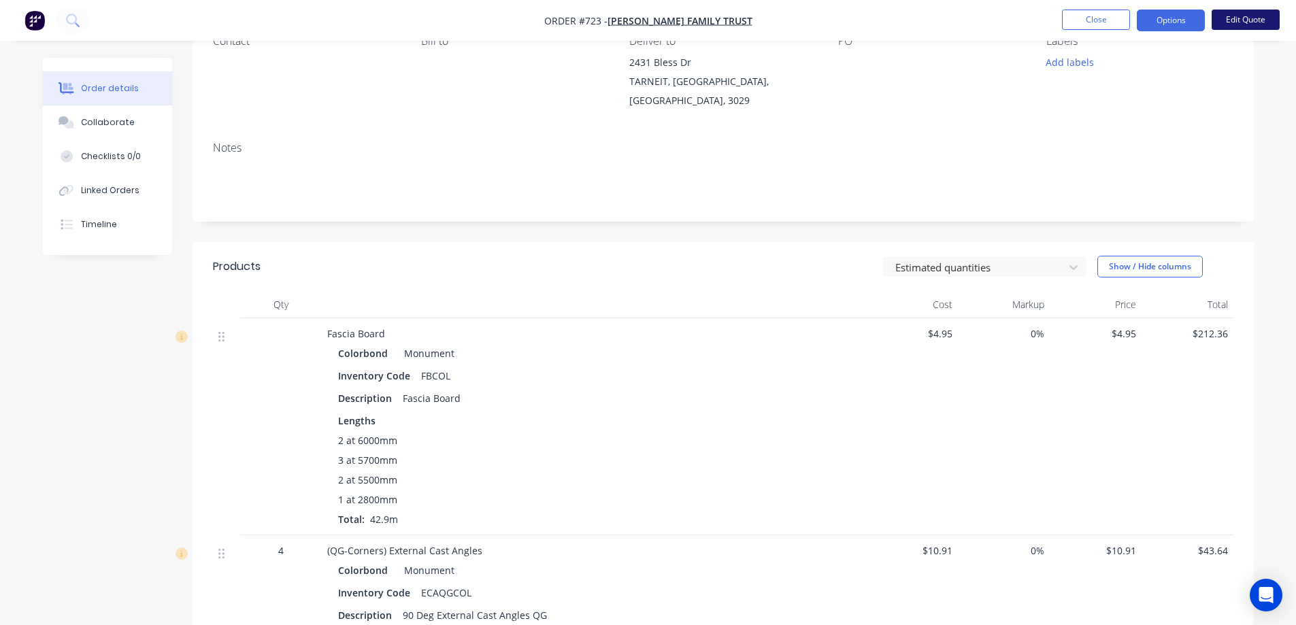
click at [1234, 20] on button "Edit Quote" at bounding box center [1246, 20] width 68 height 20
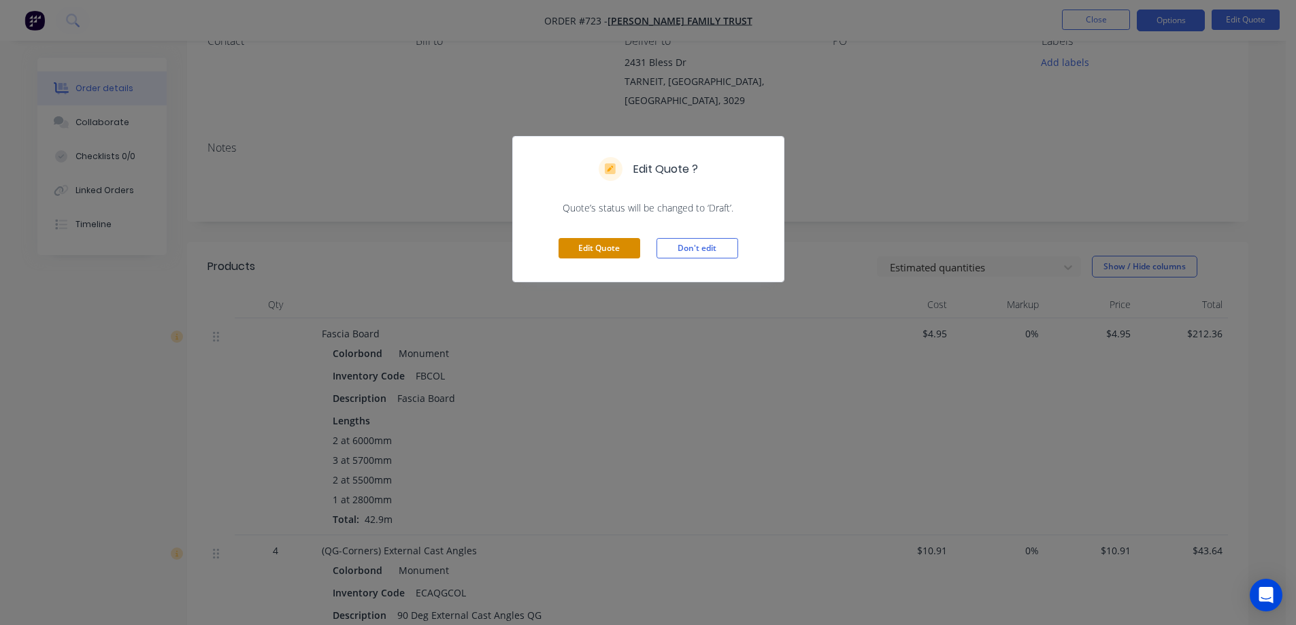
click at [629, 257] on button "Edit Quote" at bounding box center [600, 248] width 82 height 20
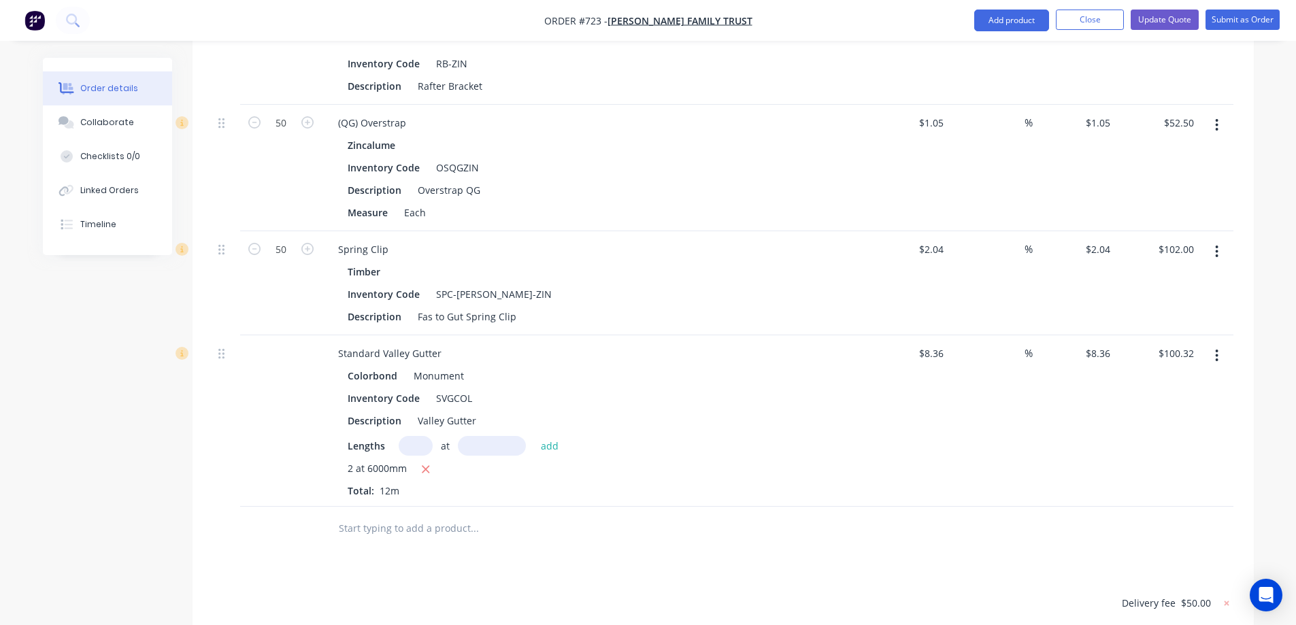
scroll to position [2041, 0]
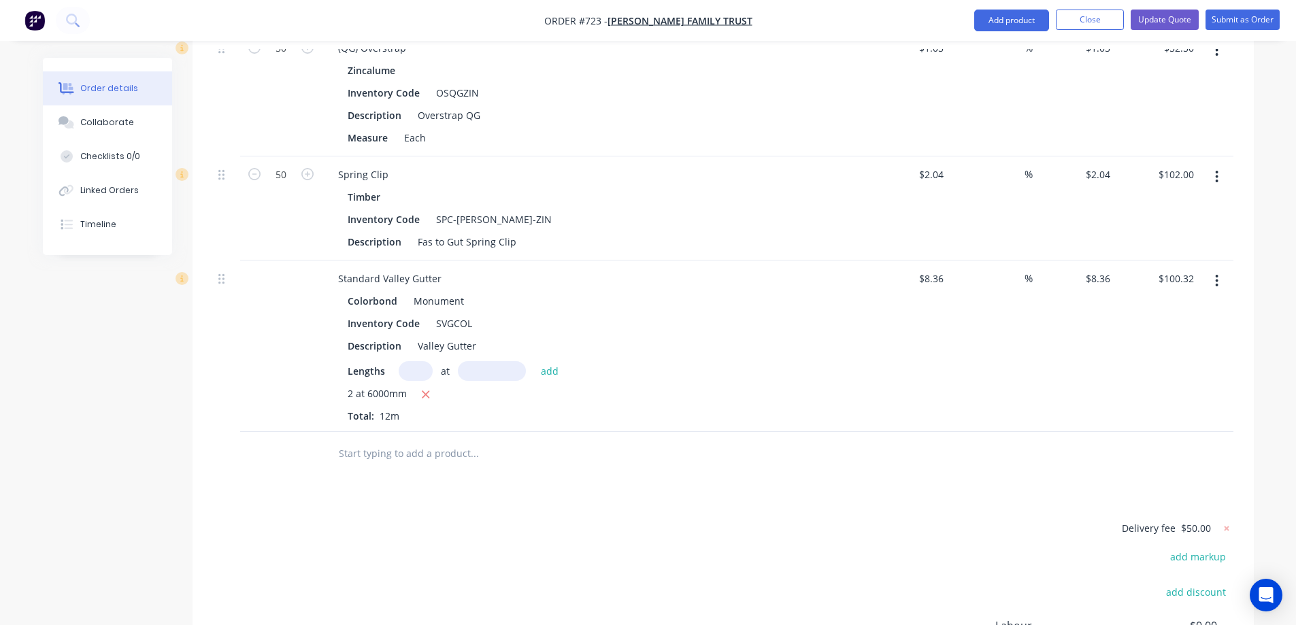
click at [1218, 273] on icon "button" at bounding box center [1216, 280] width 3 height 15
click at [1213, 165] on button "button" at bounding box center [1217, 177] width 32 height 24
click at [1156, 203] on div "Edit" at bounding box center [1168, 213] width 105 height 20
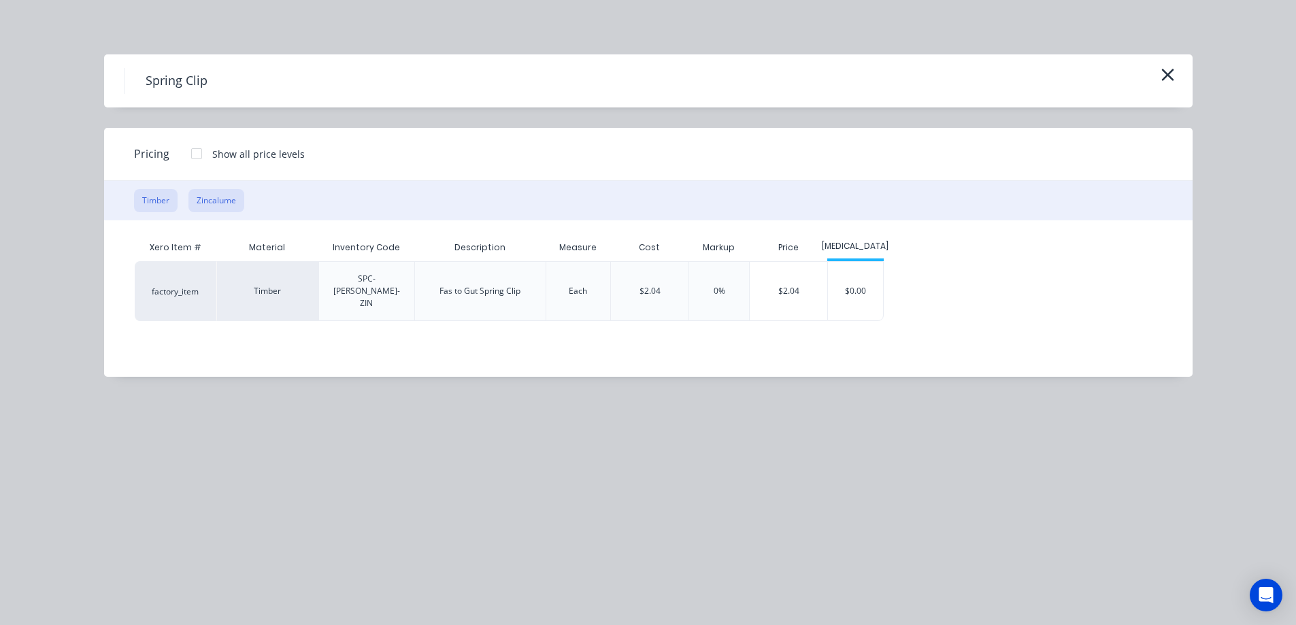
click at [214, 199] on button "Zincalume" at bounding box center [216, 200] width 56 height 23
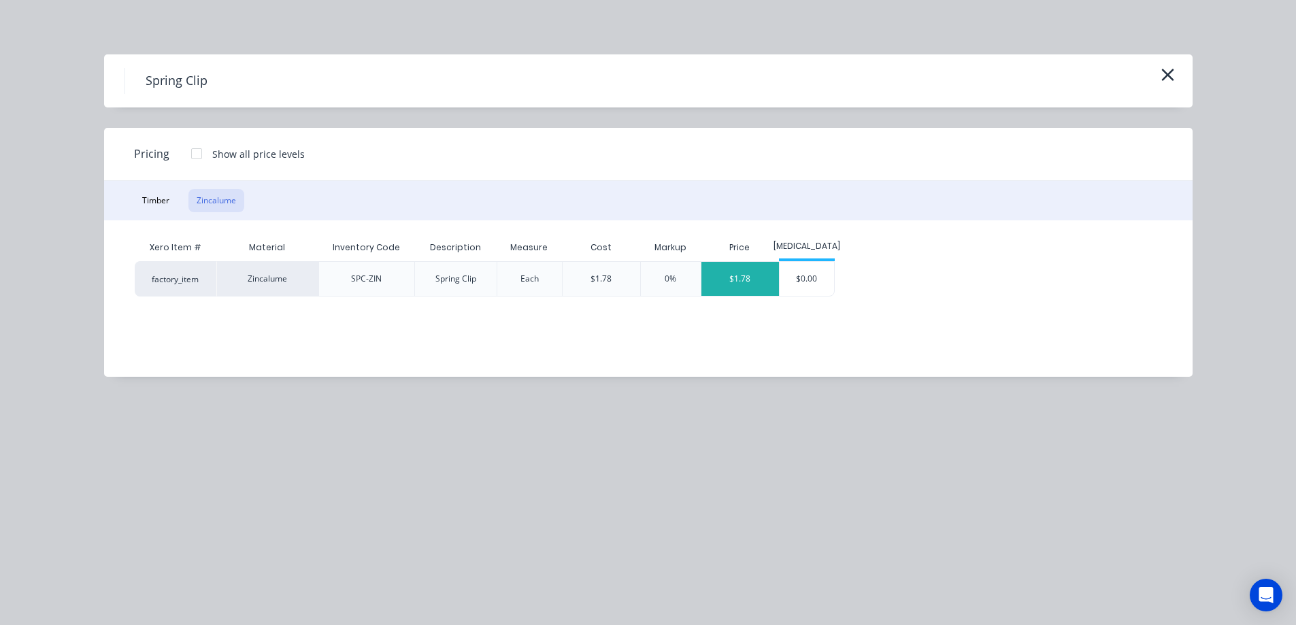
click at [758, 276] on div "$1.78" at bounding box center [740, 279] width 78 height 34
type input "-12.75"
type input "$1.78"
type input "$89.00"
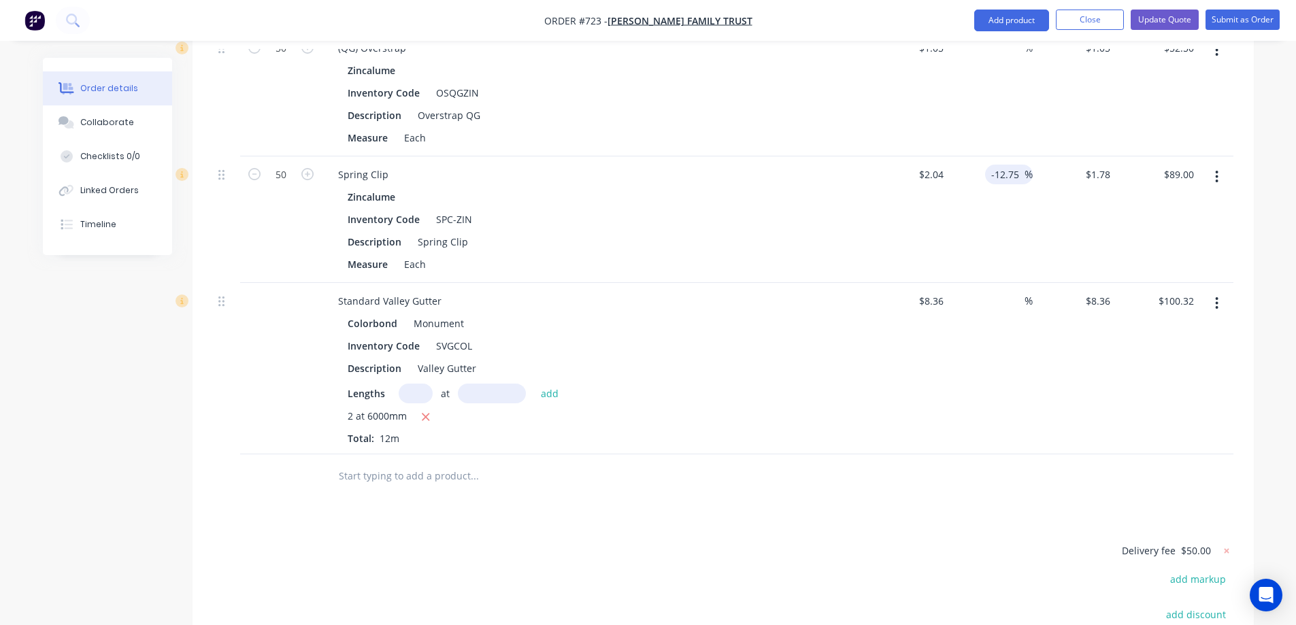
drag, startPoint x: 1017, startPoint y: 133, endPoint x: 994, endPoint y: 137, distance: 23.5
click at [994, 165] on input "-12.75" at bounding box center [1008, 175] width 34 height 20
type input "-"
type input "$2.04"
type input "$102.00"
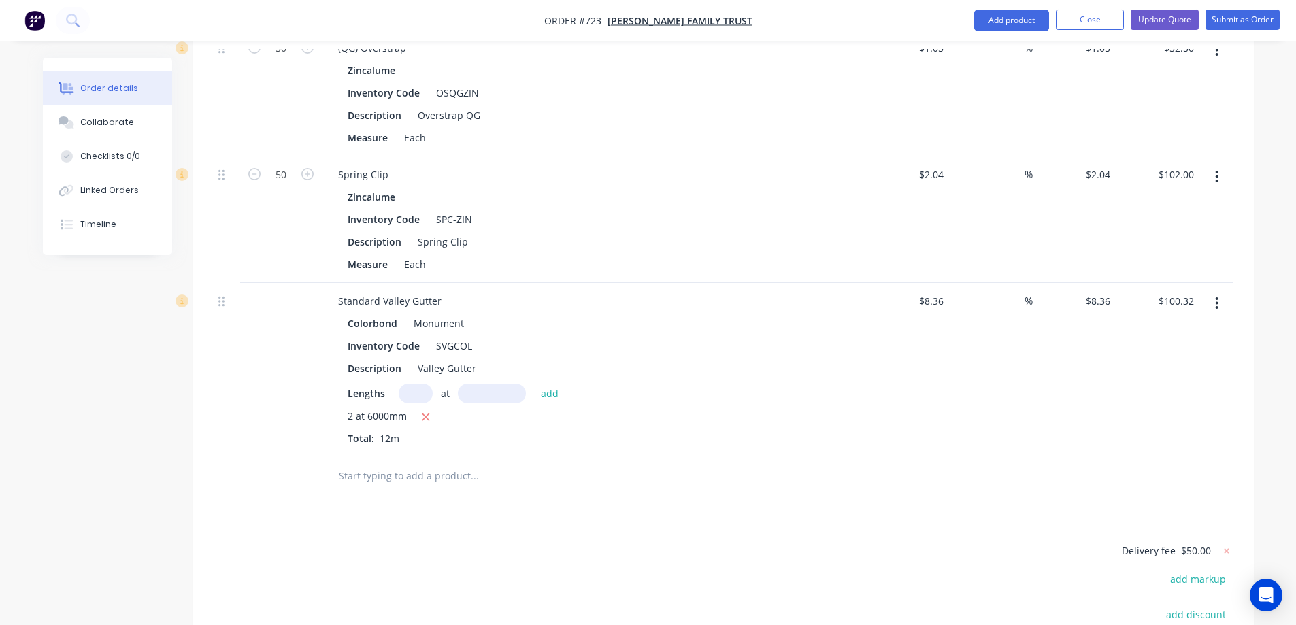
click at [1011, 190] on div "%" at bounding box center [991, 219] width 84 height 127
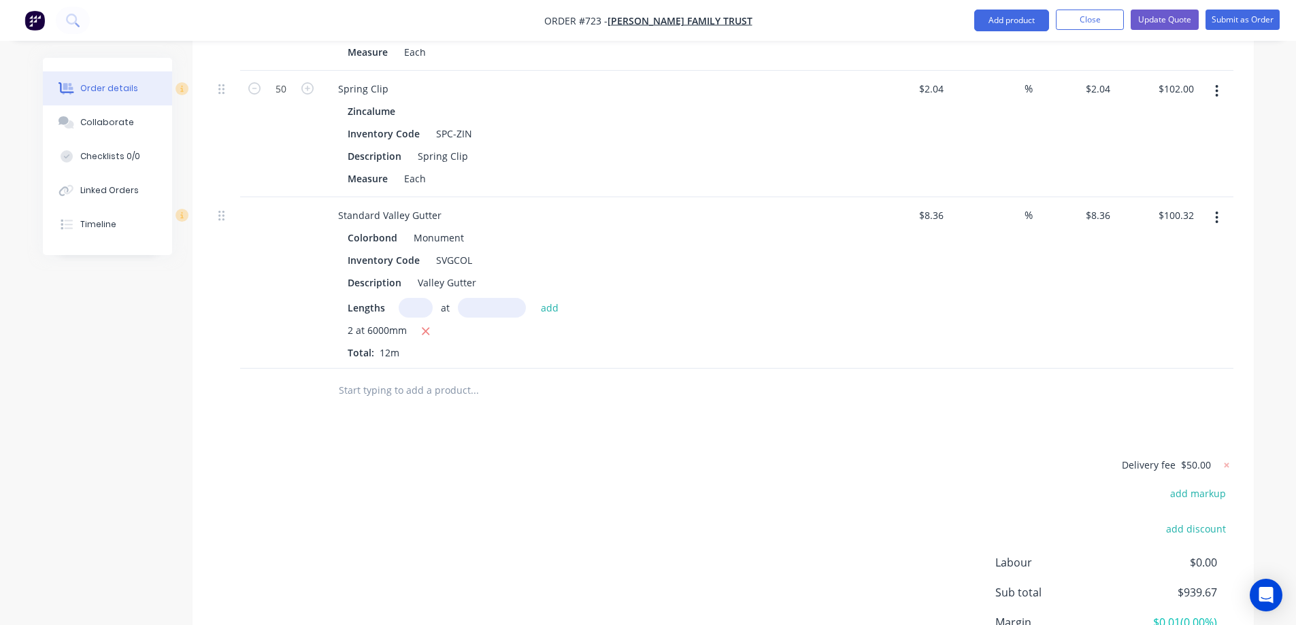
scroll to position [2216, 0]
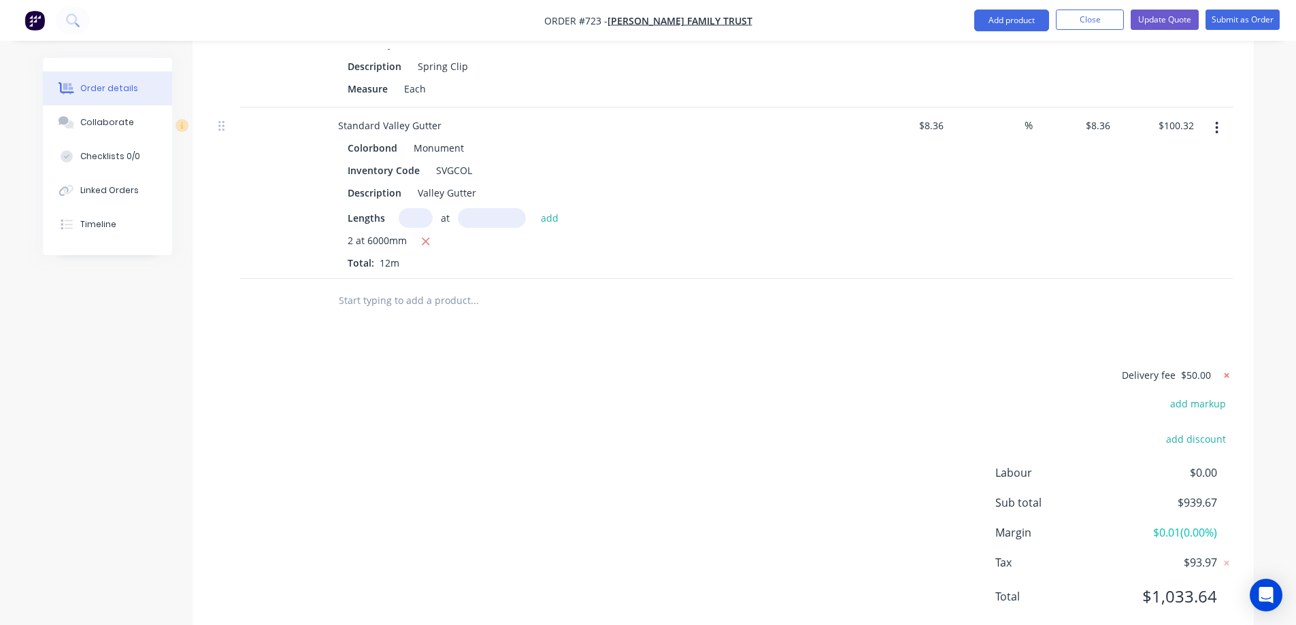
click at [1227, 373] on icon at bounding box center [1226, 375] width 5 height 5
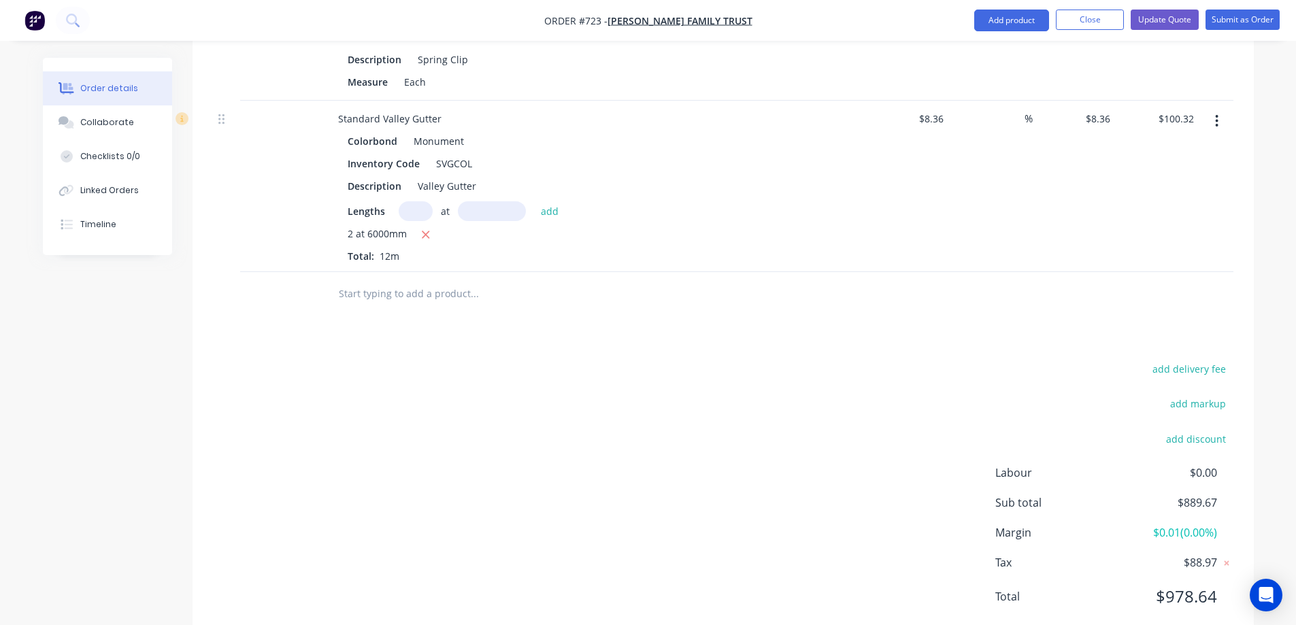
click at [655, 459] on div "add delivery fee add markup add discount Labour $0.00 Sub total $889.67 Margin …" at bounding box center [723, 491] width 1020 height 263
click at [1165, 360] on button "add delivery fee" at bounding box center [1190, 369] width 88 height 18
type input "70"
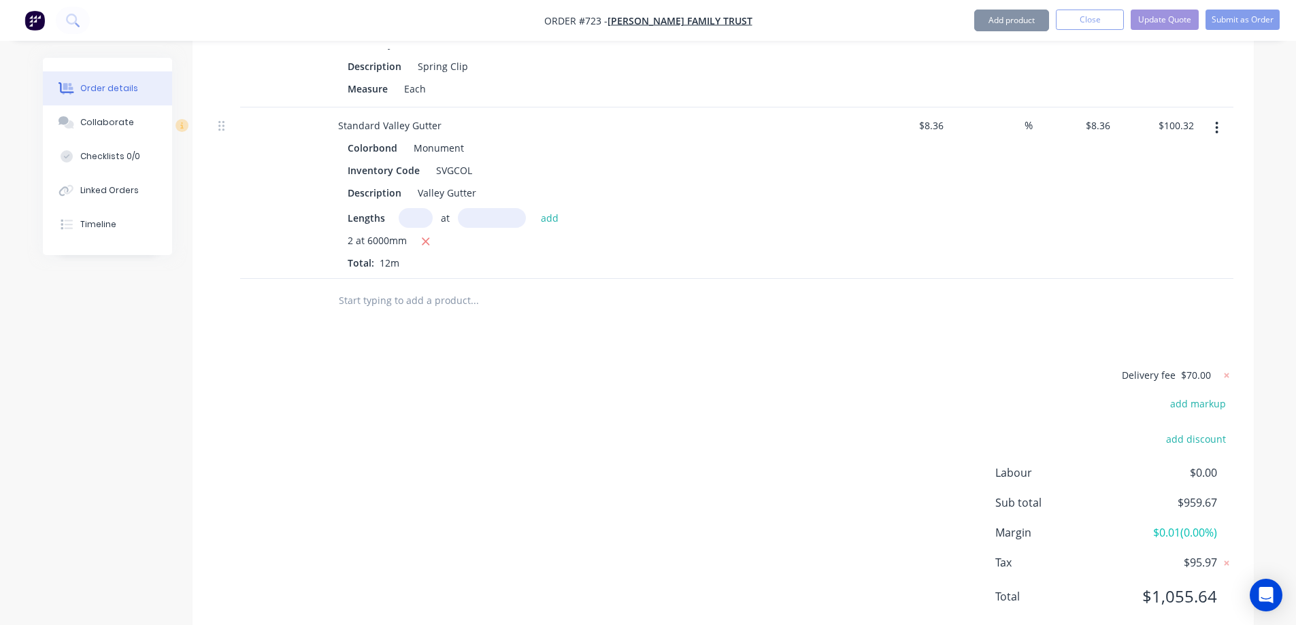
click at [883, 367] on div "Delivery fee $70.00 add markup add discount Labour $0.00 Sub total $959.67 Marg…" at bounding box center [723, 495] width 1020 height 256
click at [1226, 369] on icon at bounding box center [1227, 376] width 14 height 14
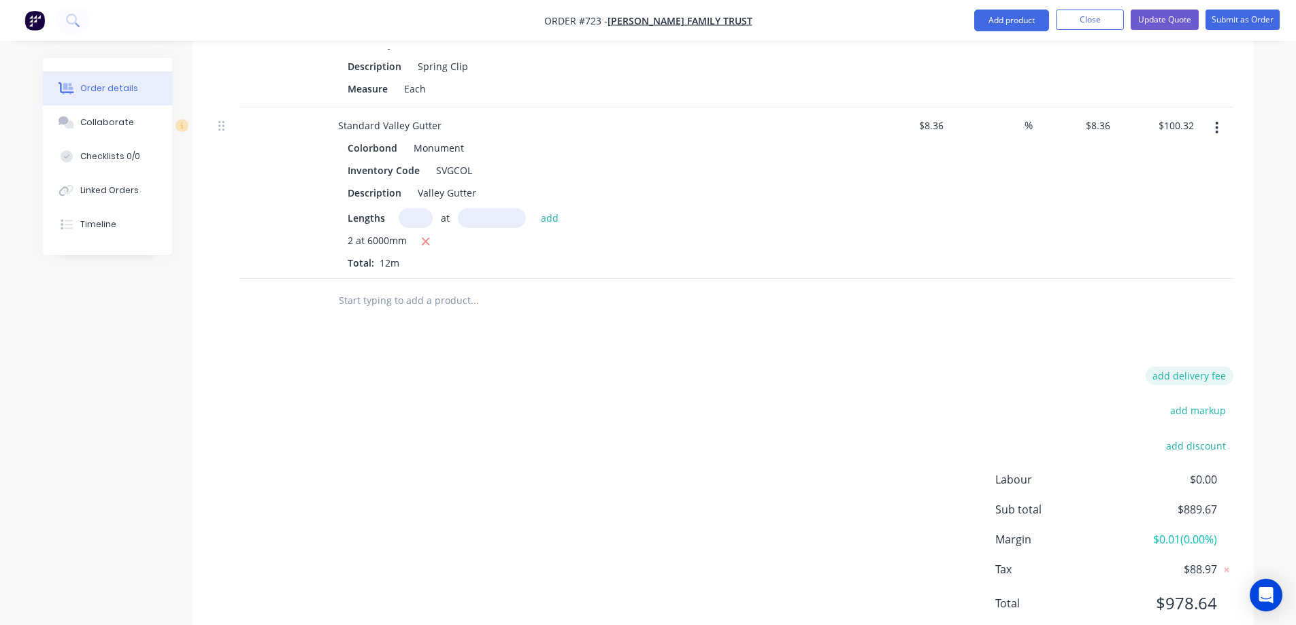
click at [1199, 367] on button "add delivery fee" at bounding box center [1190, 376] width 88 height 18
type input "70"
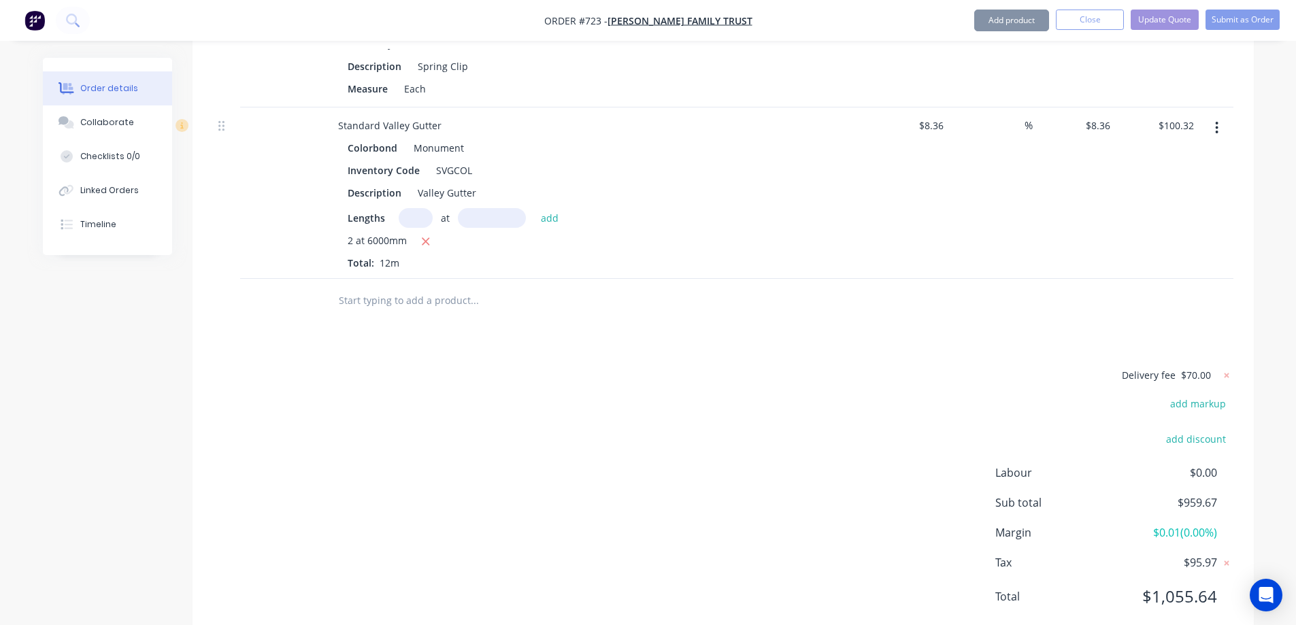
click at [808, 371] on div "Delivery fee $70.00 add markup add discount Labour $0.00 Sub total $959.67 Marg…" at bounding box center [723, 495] width 1020 height 256
click at [434, 287] on input "text" at bounding box center [474, 300] width 272 height 27
click at [431, 287] on input "text" at bounding box center [474, 300] width 272 height 27
click at [987, 24] on button "Add product" at bounding box center [1011, 21] width 75 height 22
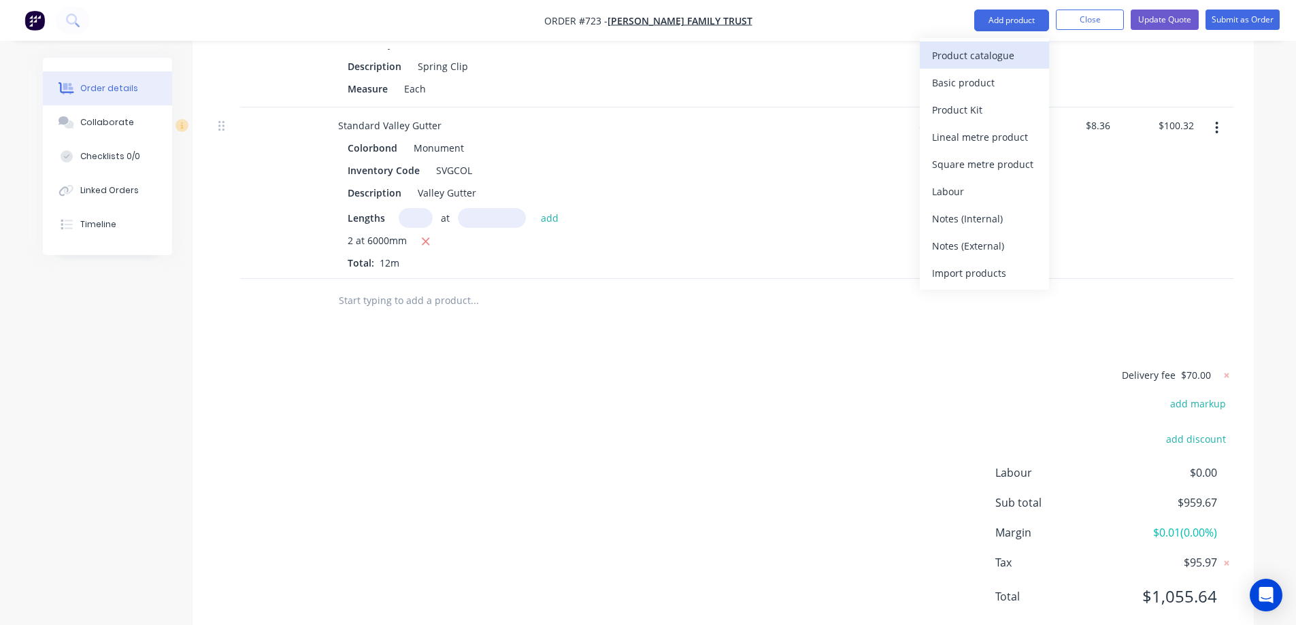
click at [957, 55] on div "Product catalogue" at bounding box center [984, 56] width 105 height 20
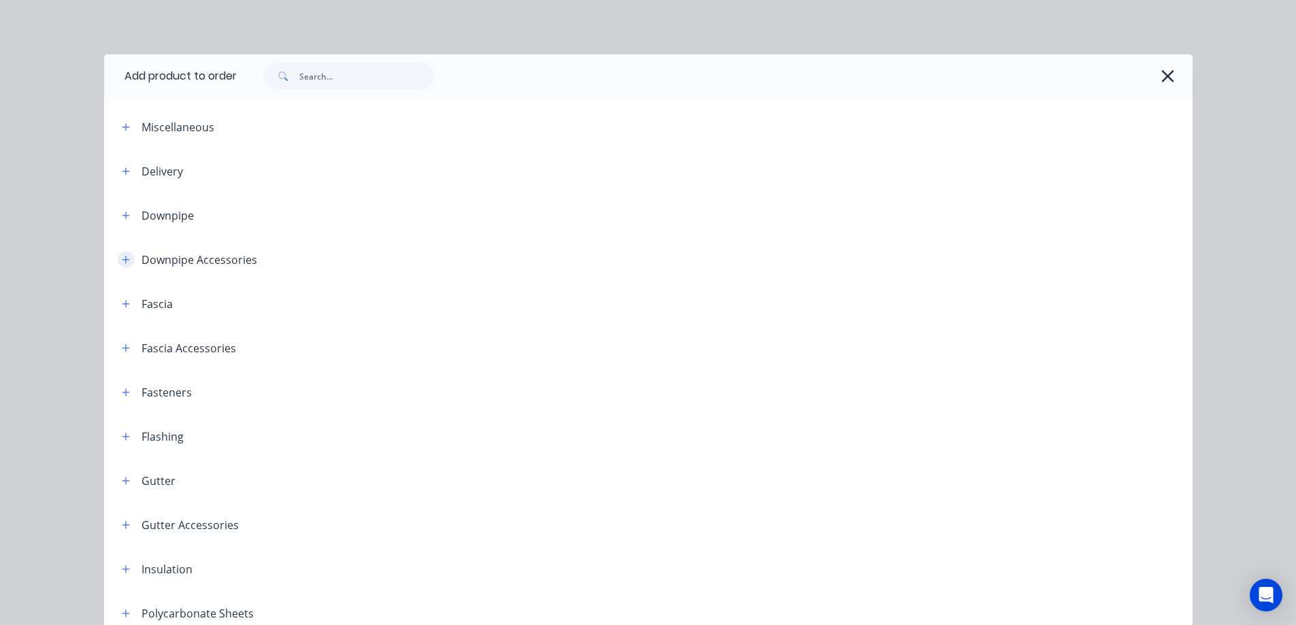
click at [122, 261] on icon "button" at bounding box center [126, 260] width 8 height 10
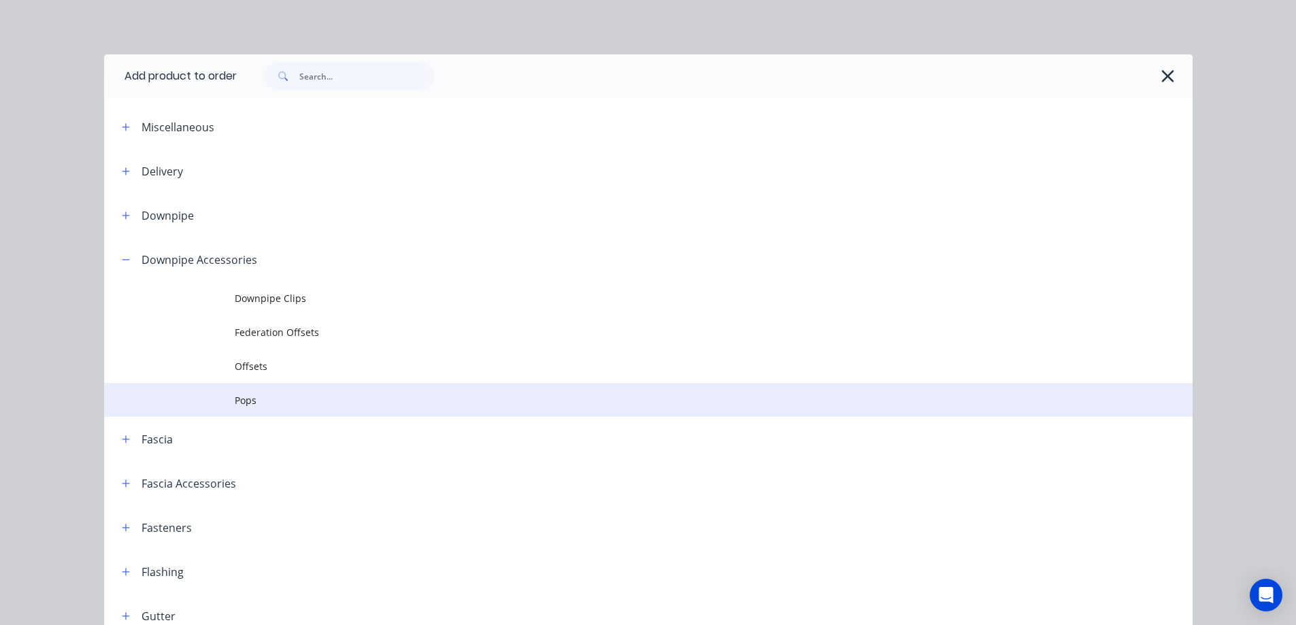
click at [257, 405] on span "Pops" at bounding box center [618, 400] width 766 height 14
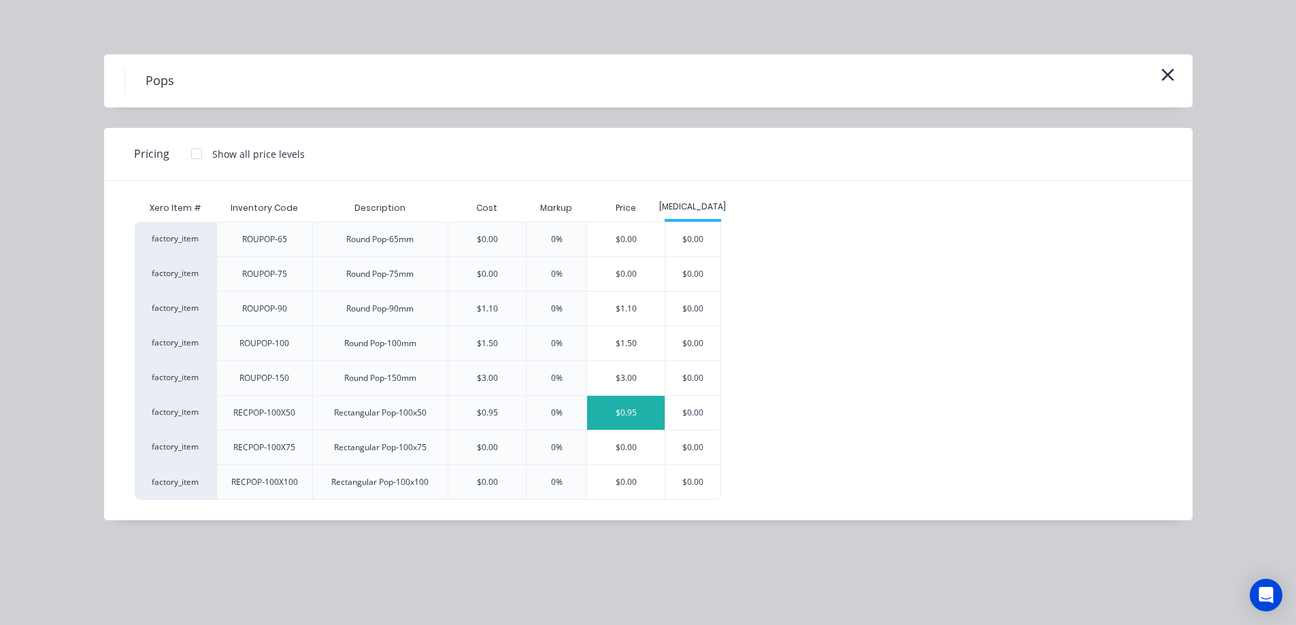
click at [624, 416] on div "$0.95" at bounding box center [626, 413] width 78 height 34
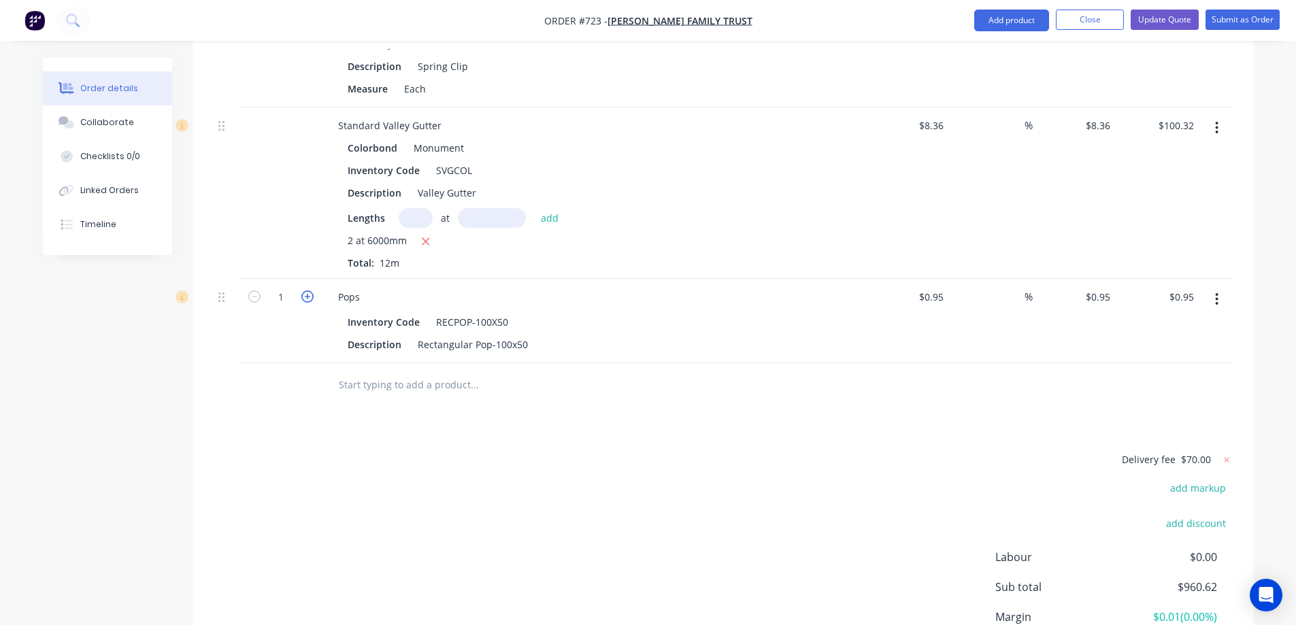
click at [307, 290] on icon "button" at bounding box center [307, 296] width 12 height 12
type input "2"
type input "$1.90"
click at [307, 290] on icon "button" at bounding box center [307, 296] width 12 height 12
type input "3"
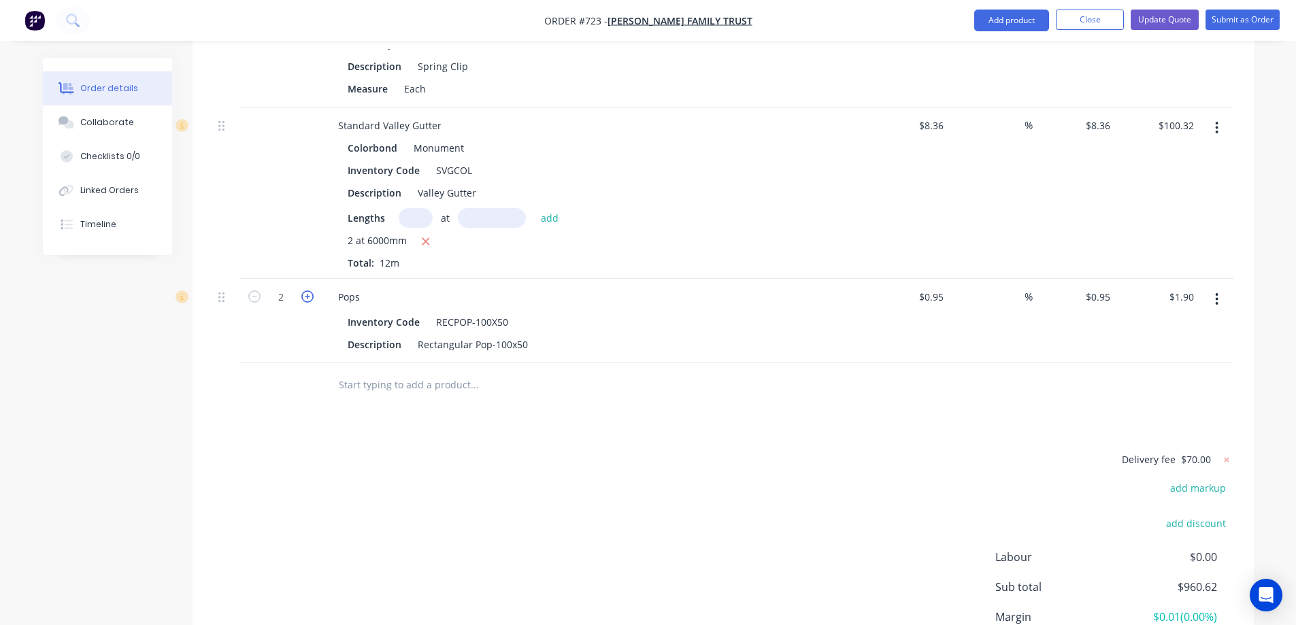
type input "$2.85"
click at [307, 290] on icon "button" at bounding box center [307, 296] width 12 height 12
type input "4"
type input "$3.80"
click at [307, 290] on icon "button" at bounding box center [307, 296] width 12 height 12
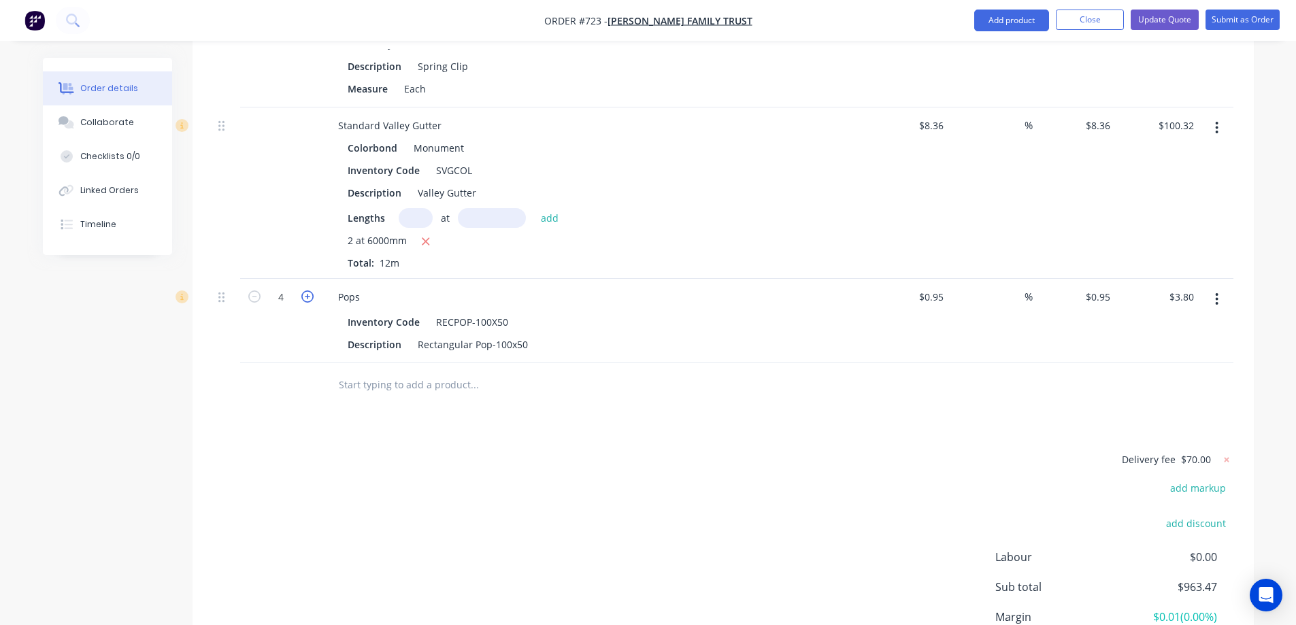
type input "5"
type input "$4.75"
click at [390, 371] on input "text" at bounding box center [474, 384] width 272 height 27
click at [338, 371] on input "text" at bounding box center [474, 384] width 272 height 27
type input "r"
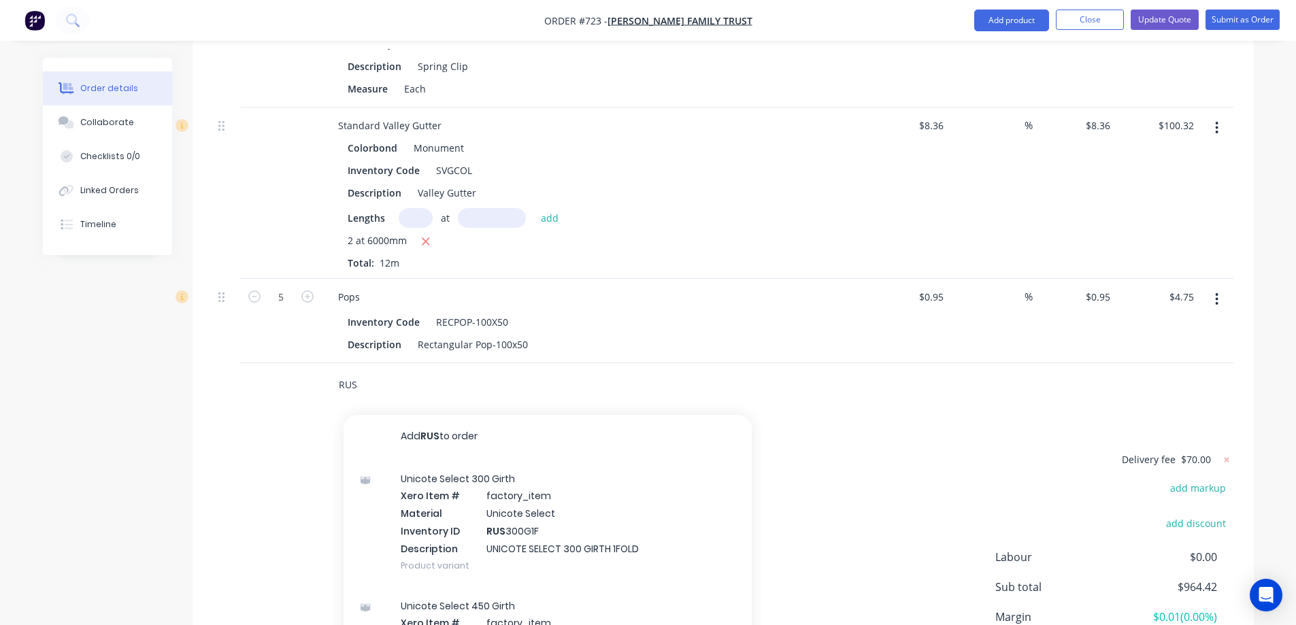
click at [388, 371] on input "RUS" at bounding box center [474, 384] width 272 height 27
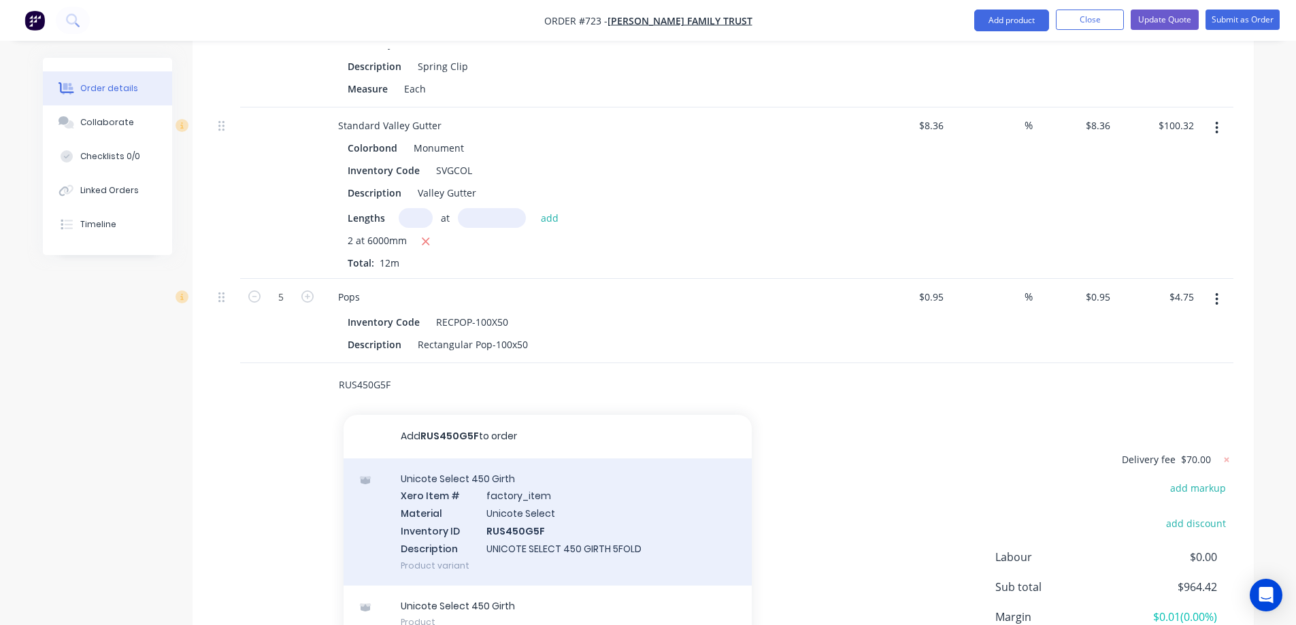
type input "RUS450G5F"
click at [434, 497] on div "Unicote Select 450 Girth Xero Item # factory_item Material Unicote Select Inven…" at bounding box center [548, 522] width 408 height 127
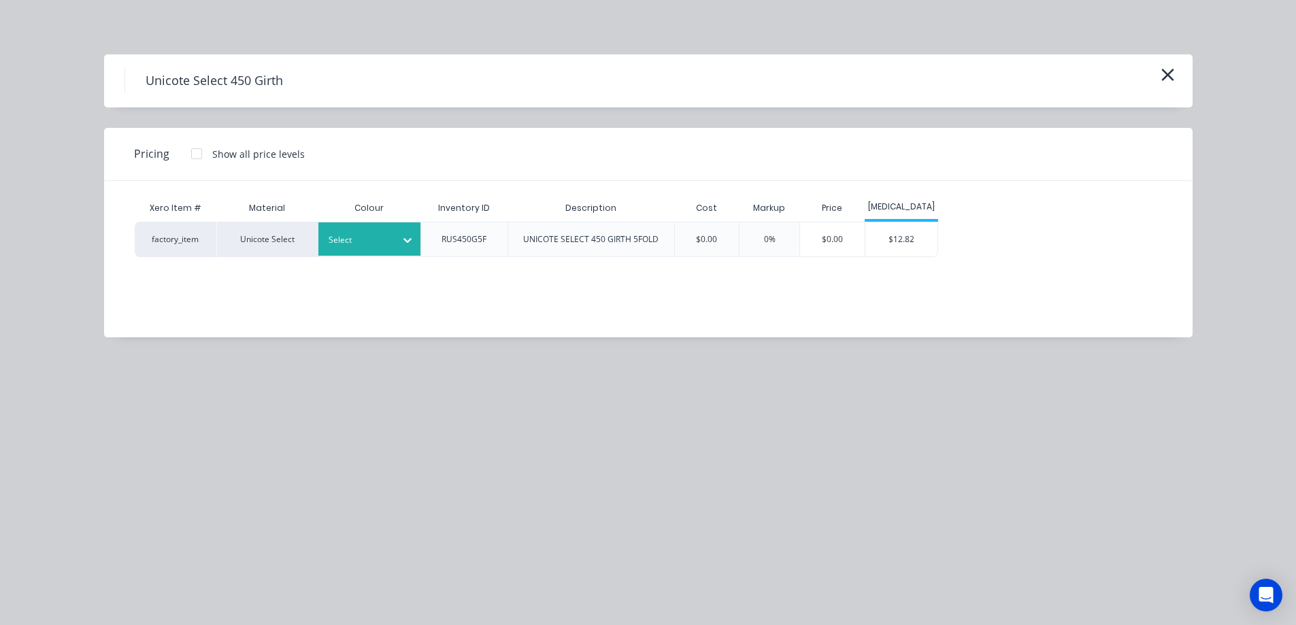
click at [361, 237] on div at bounding box center [359, 240] width 61 height 15
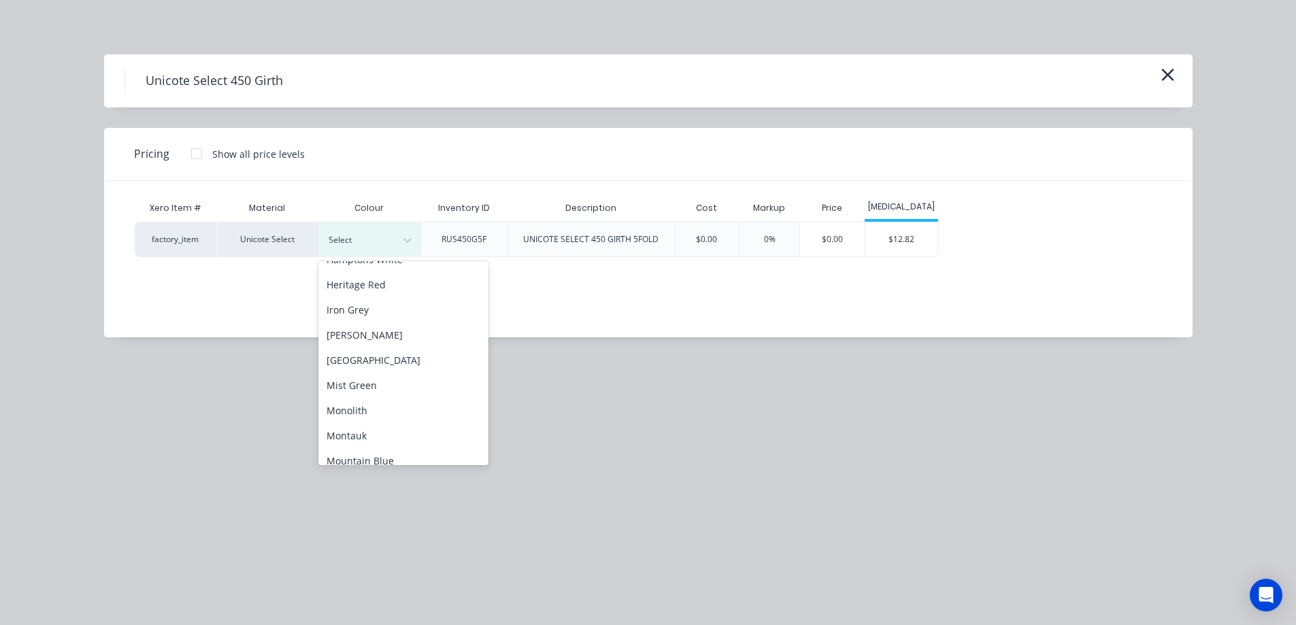
scroll to position [204, 0]
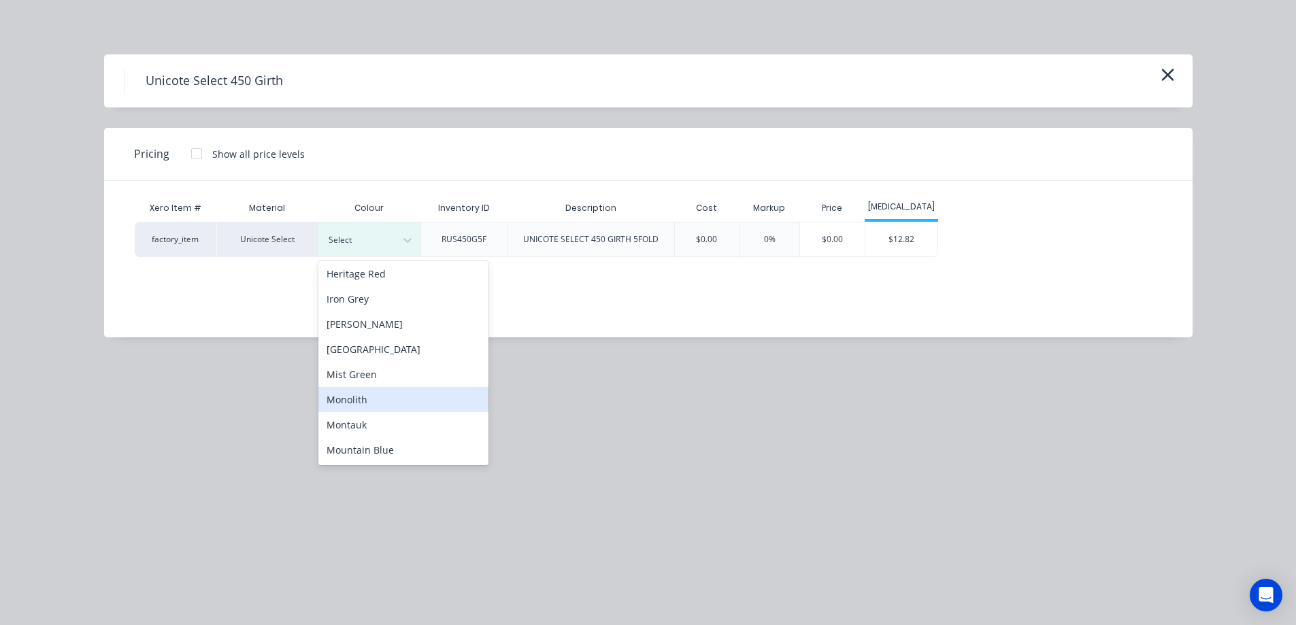
click at [397, 394] on div "Monolith" at bounding box center [403, 399] width 170 height 25
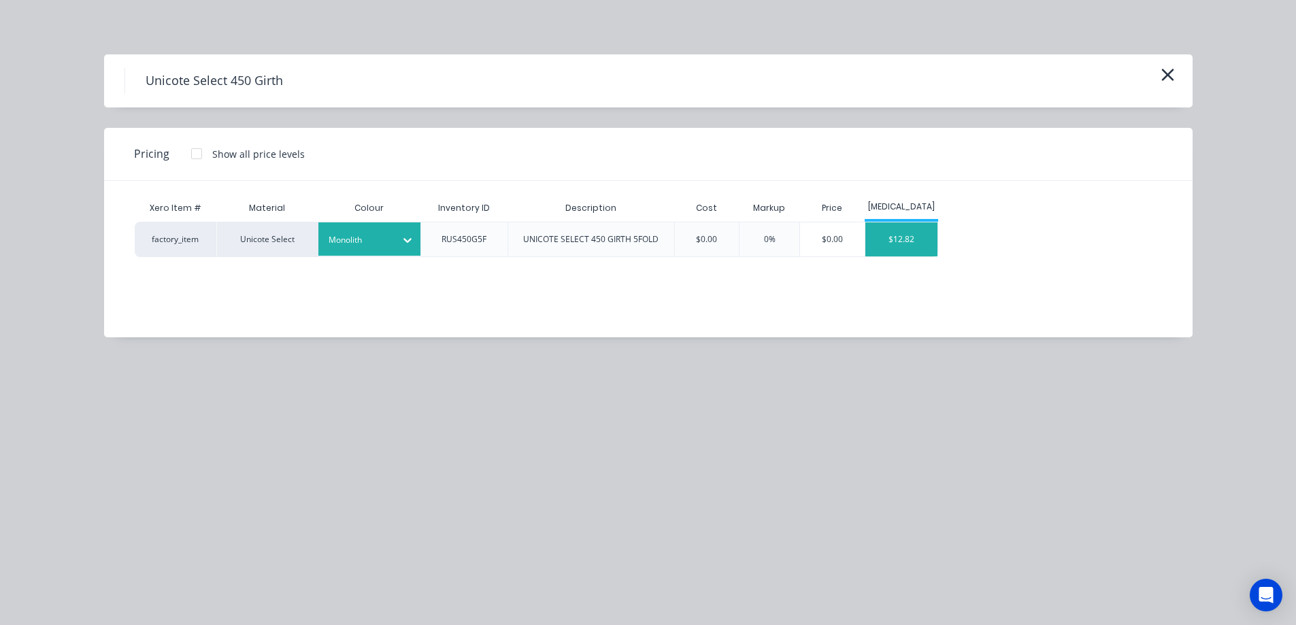
click at [901, 229] on div "$12.82" at bounding box center [901, 239] width 73 height 34
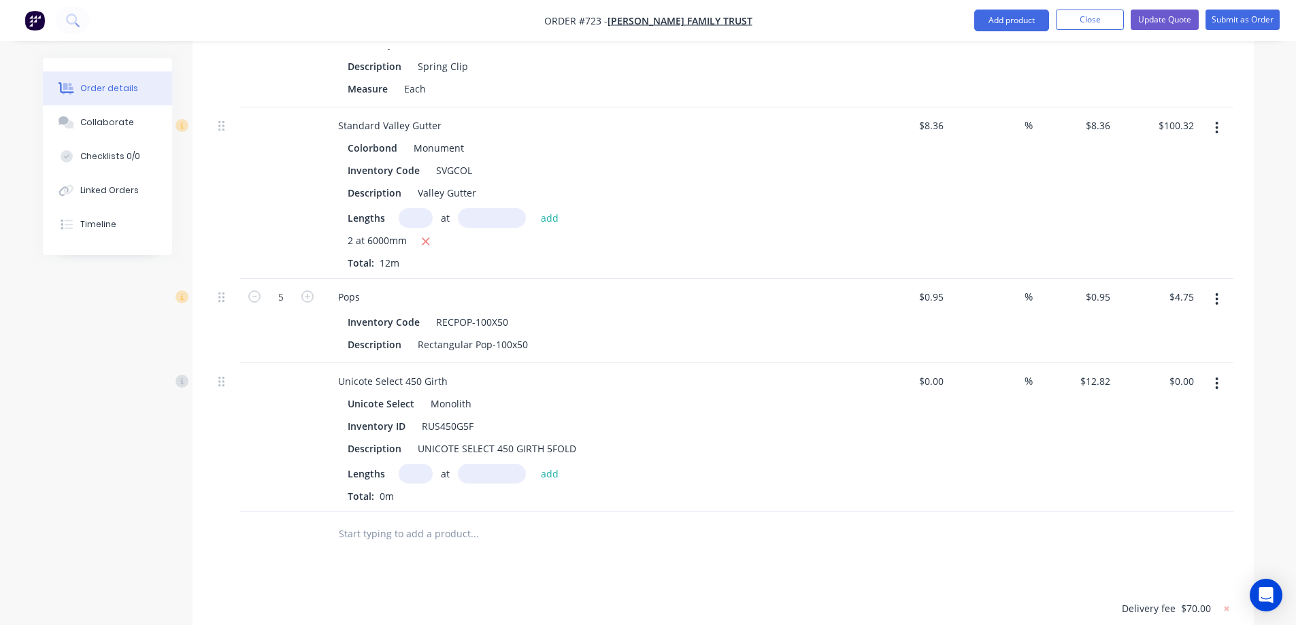
click at [420, 464] on input "text" at bounding box center [416, 474] width 34 height 20
type input "1"
type input "2500mm"
click at [562, 464] on div "1 at 2500mm add" at bounding box center [482, 474] width 167 height 20
click at [551, 464] on button "add" at bounding box center [550, 473] width 32 height 18
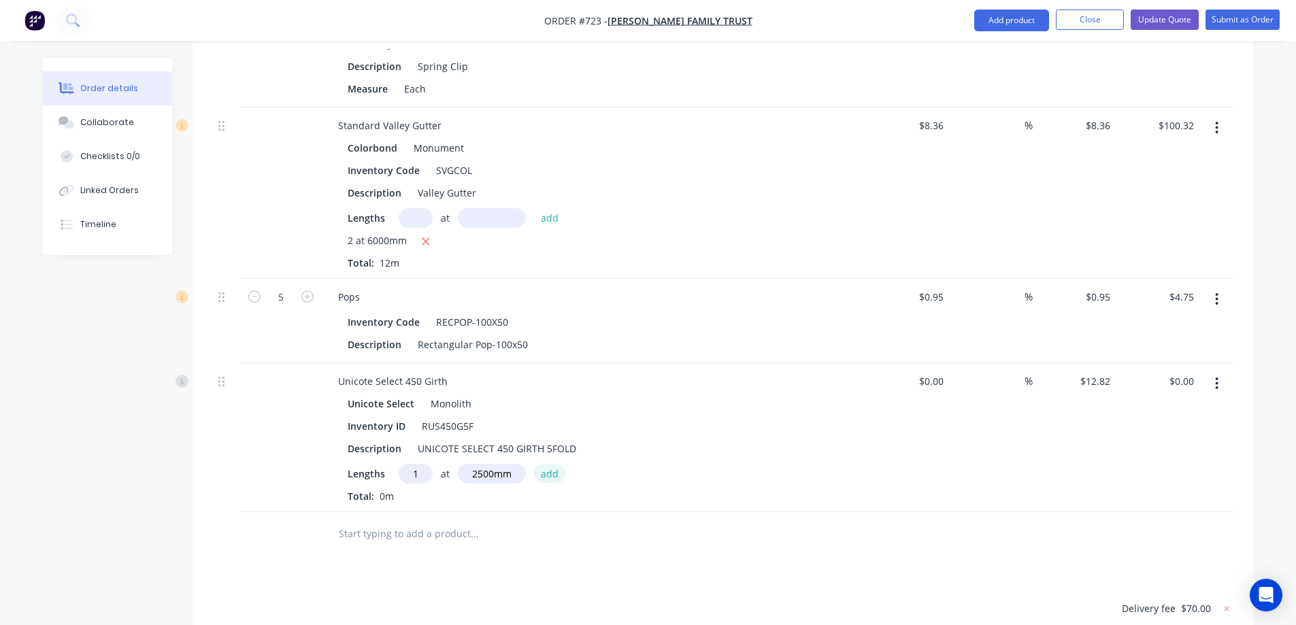
type input "$32.05"
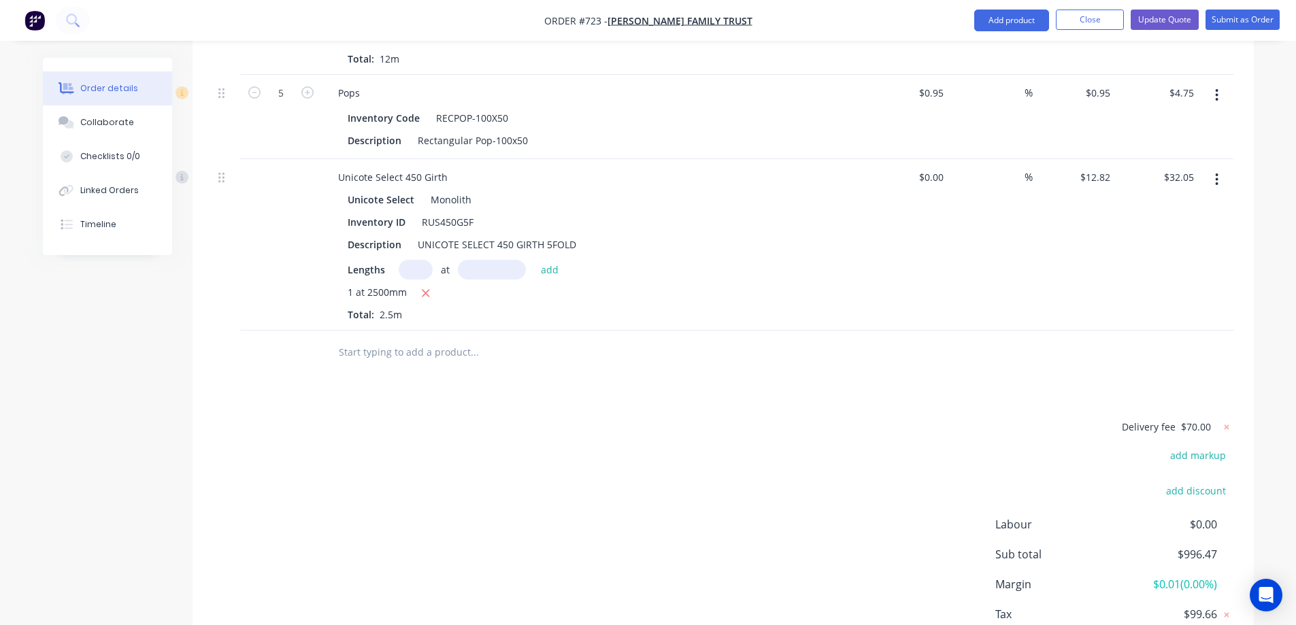
click at [448, 339] on input "text" at bounding box center [474, 352] width 272 height 27
click at [406, 339] on input "text" at bounding box center [474, 352] width 272 height 27
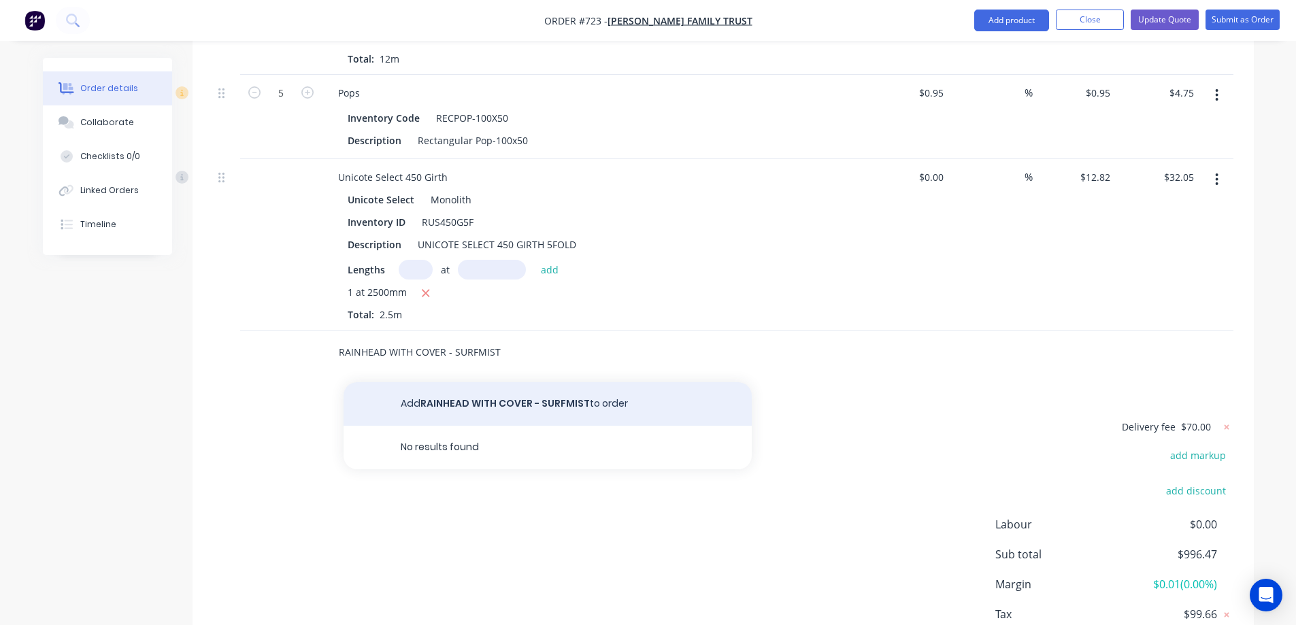
type input "RAINHEAD WITH COVER - SURFMIST"
click at [448, 382] on button "Add RAINHEAD WITH COVER - SURFMIST to order" at bounding box center [548, 404] width 408 height 44
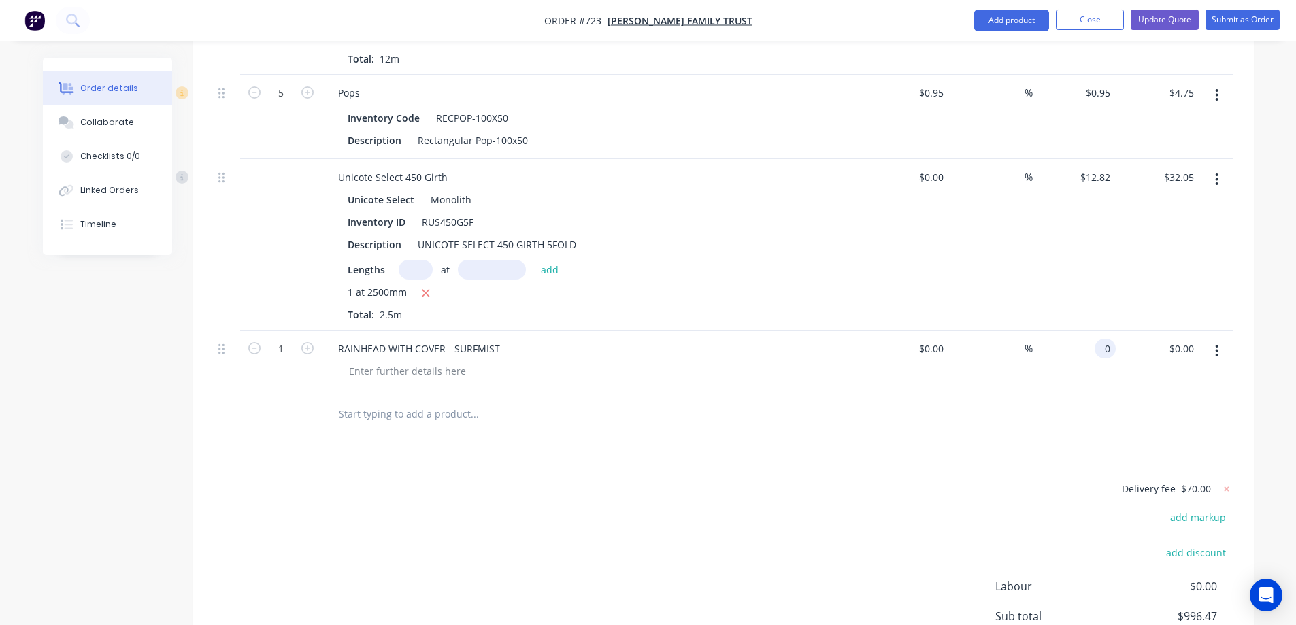
click at [1082, 331] on div "0 0" at bounding box center [1075, 362] width 84 height 62
type input "$70.00"
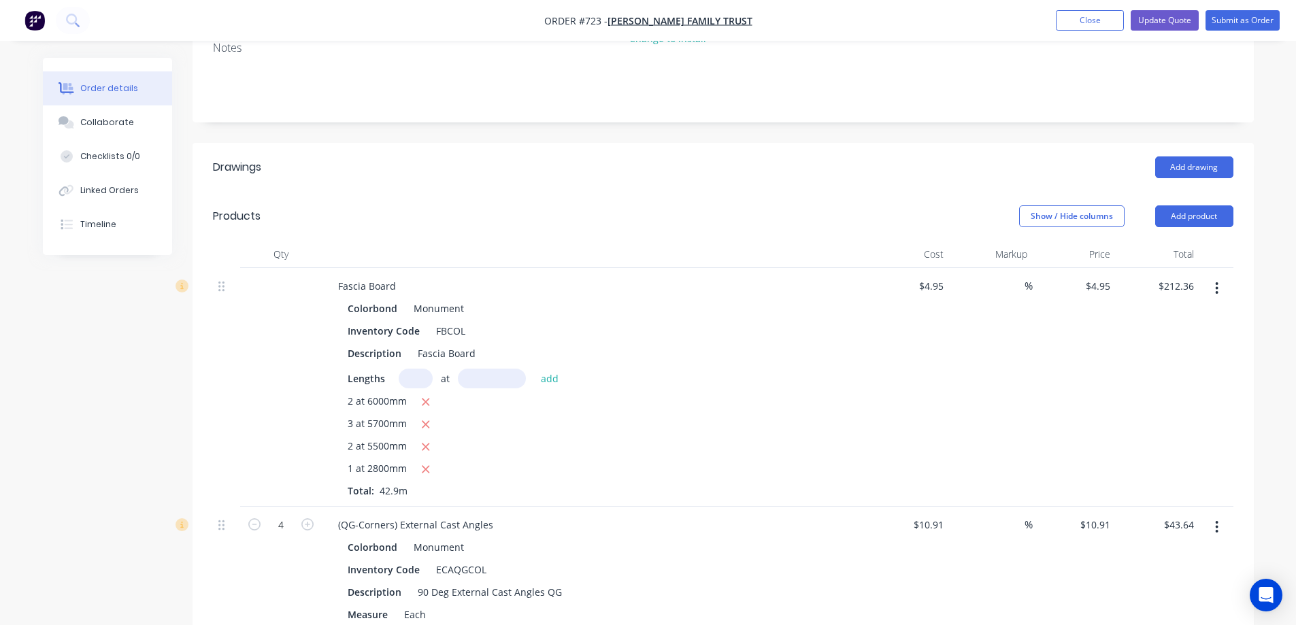
scroll to position [357, 0]
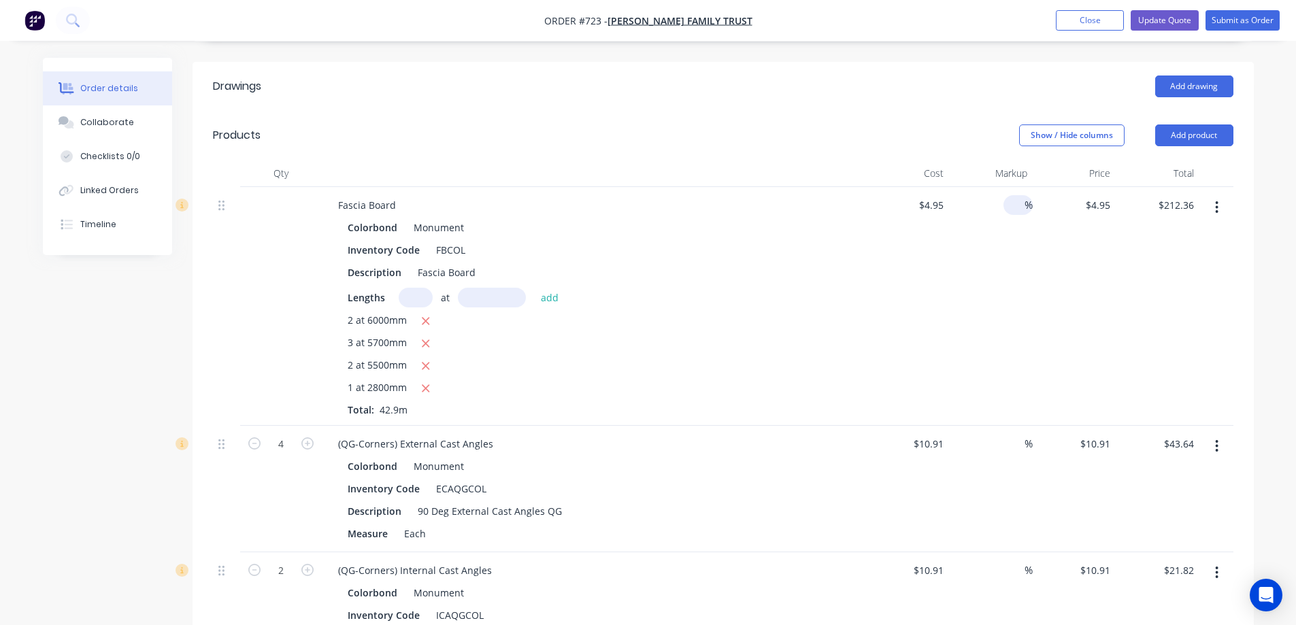
click at [1010, 195] on input at bounding box center [1017, 205] width 16 height 20
type input "15"
type input "$5.6925"
type input "$244.21"
click at [995, 244] on div "15 15 %" at bounding box center [991, 306] width 84 height 239
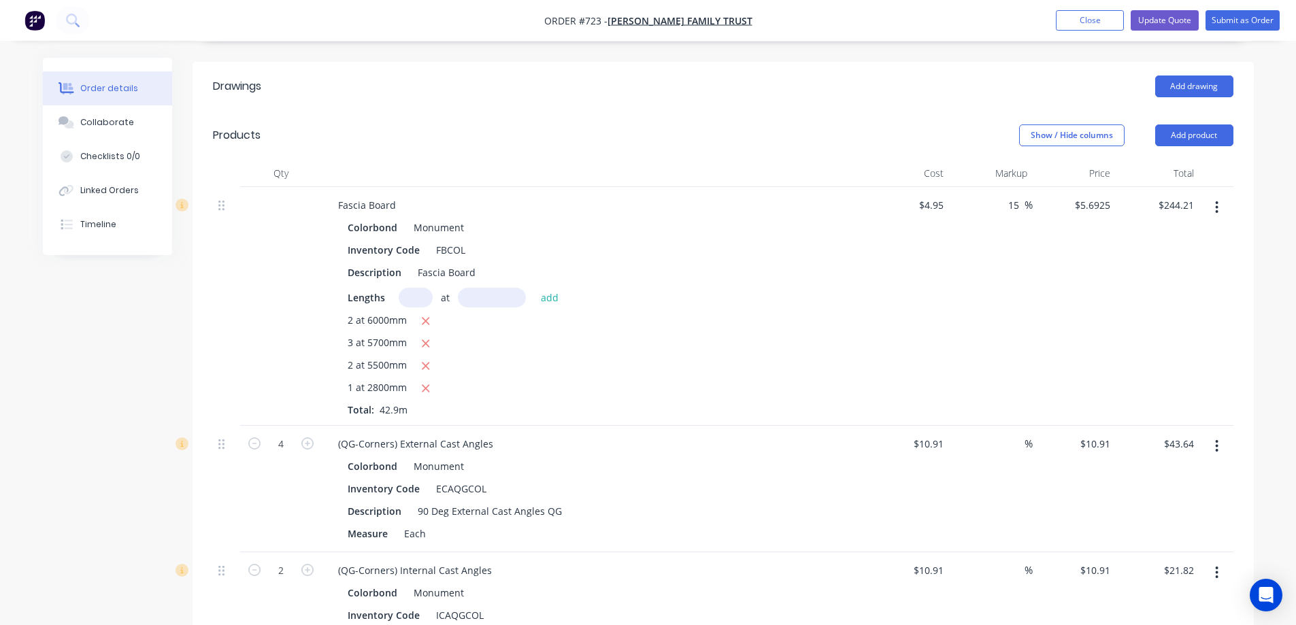
scroll to position [425, 0]
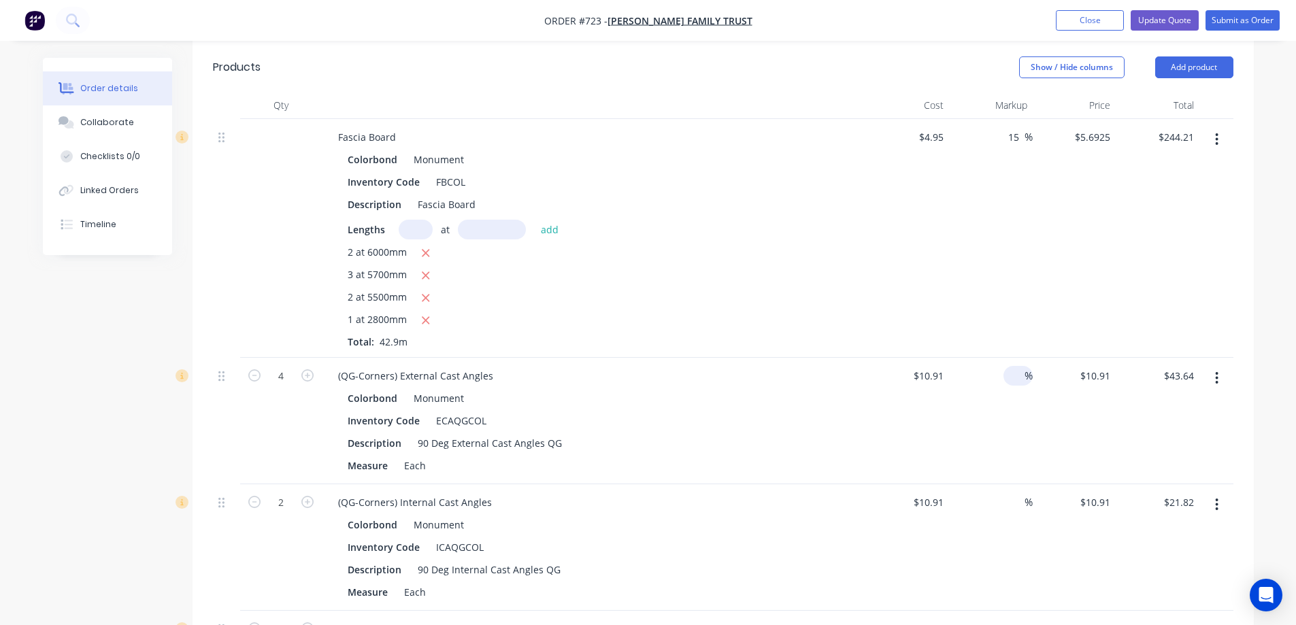
click at [1016, 366] on input at bounding box center [1017, 376] width 16 height 20
type input "15"
type input "$12.5465"
type input "$50.19"
click at [1010, 360] on div "15 15 %" at bounding box center [991, 421] width 84 height 127
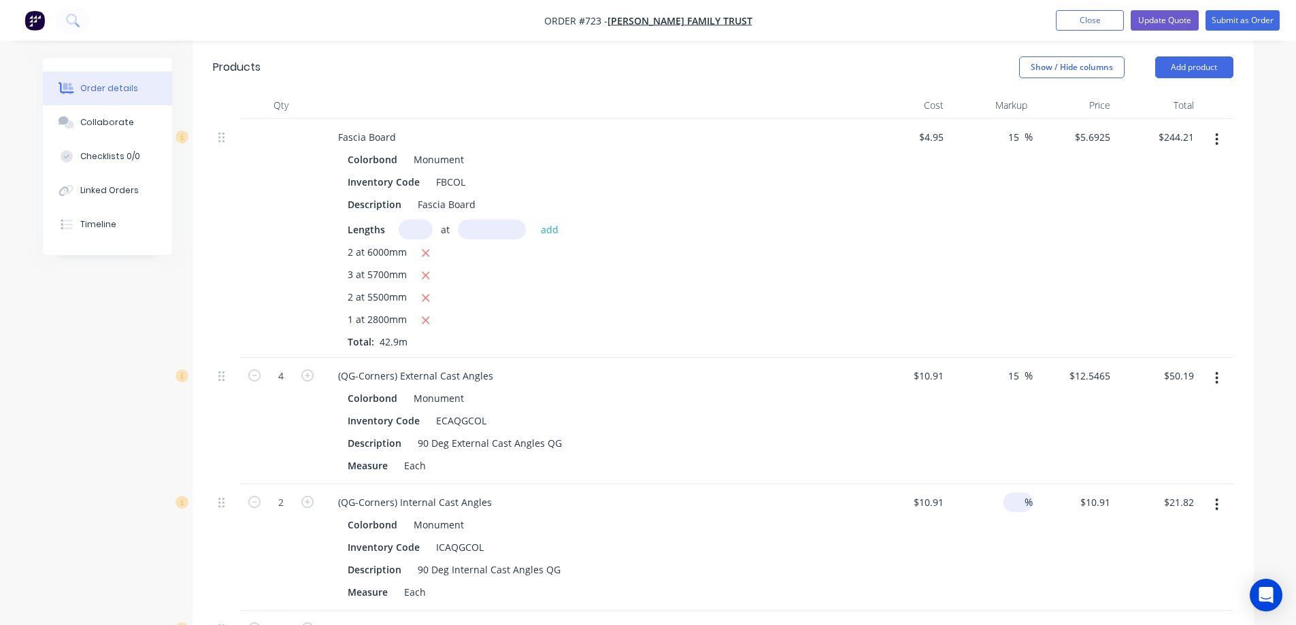
click at [1013, 493] on input at bounding box center [1017, 503] width 16 height 20
type input "15"
type input "$12.5465"
type input "$25.09"
click at [995, 503] on div "15 15 %" at bounding box center [991, 547] width 84 height 127
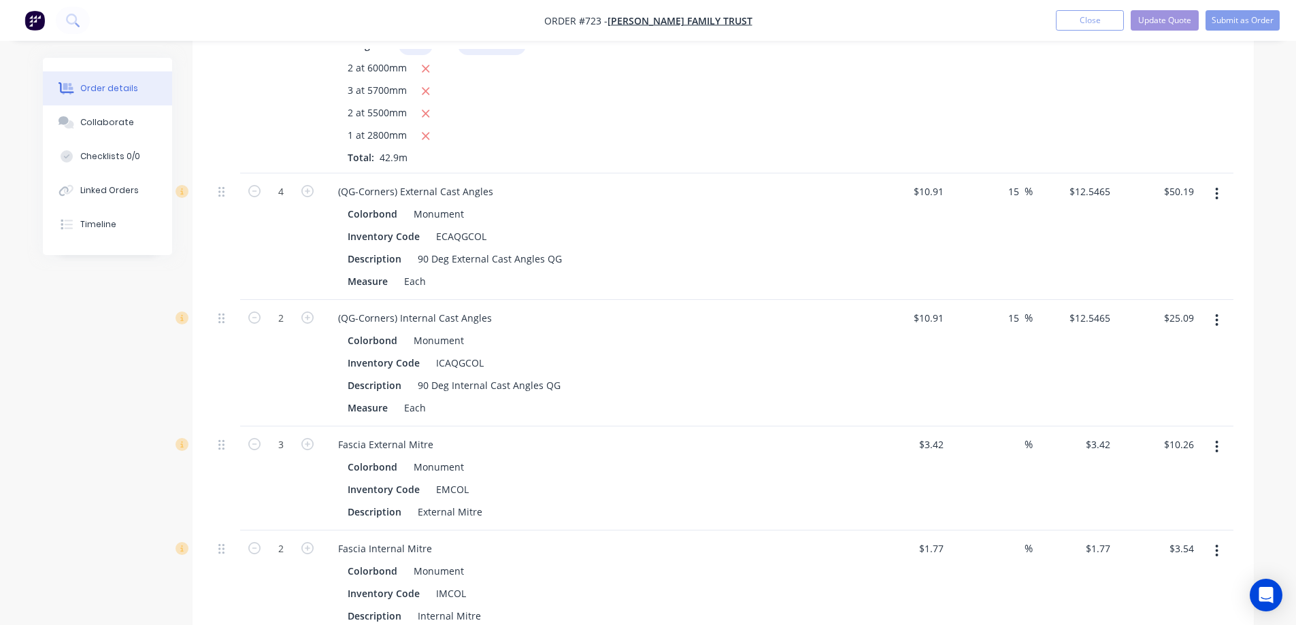
scroll to position [629, 0]
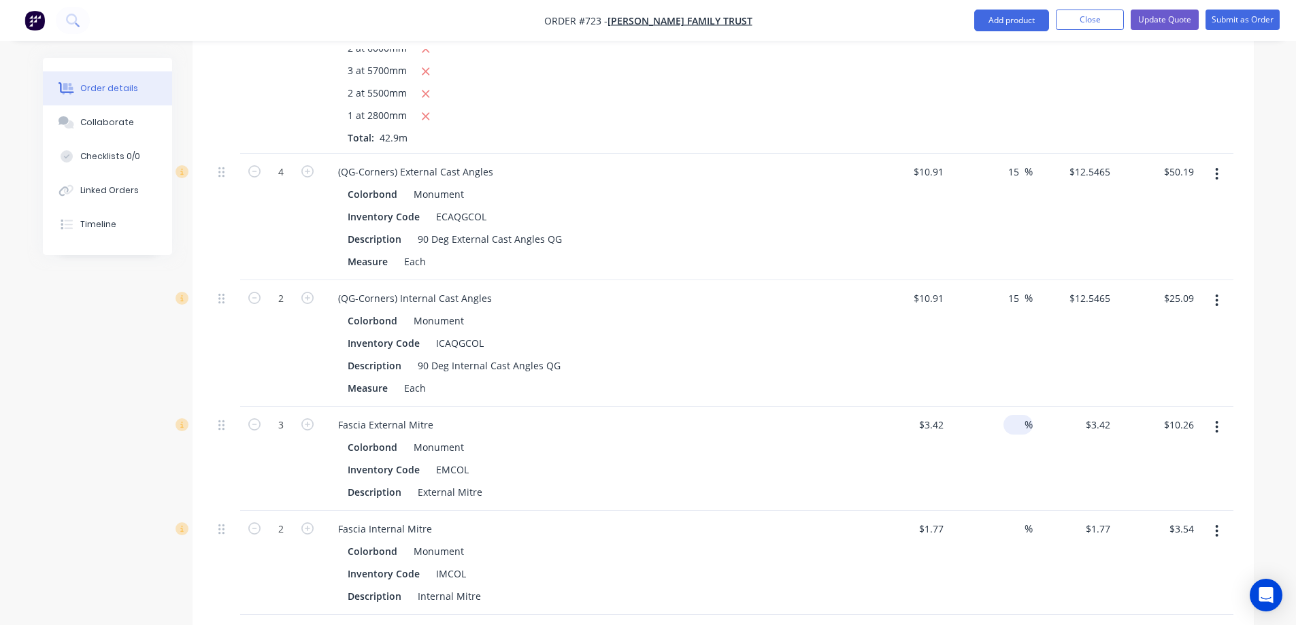
click at [1014, 415] on input at bounding box center [1017, 425] width 16 height 20
type input "15"
click at [1004, 428] on div "15 15 %" at bounding box center [991, 459] width 84 height 104
type input "$3.933"
type input "$11.80"
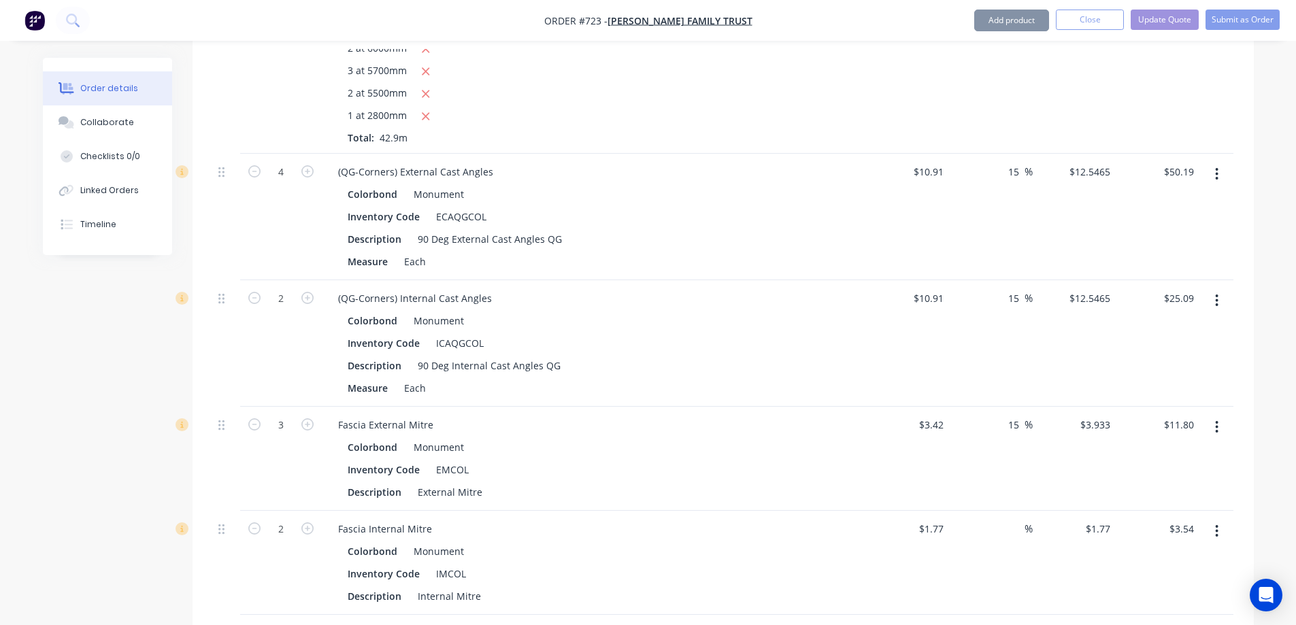
scroll to position [697, 0]
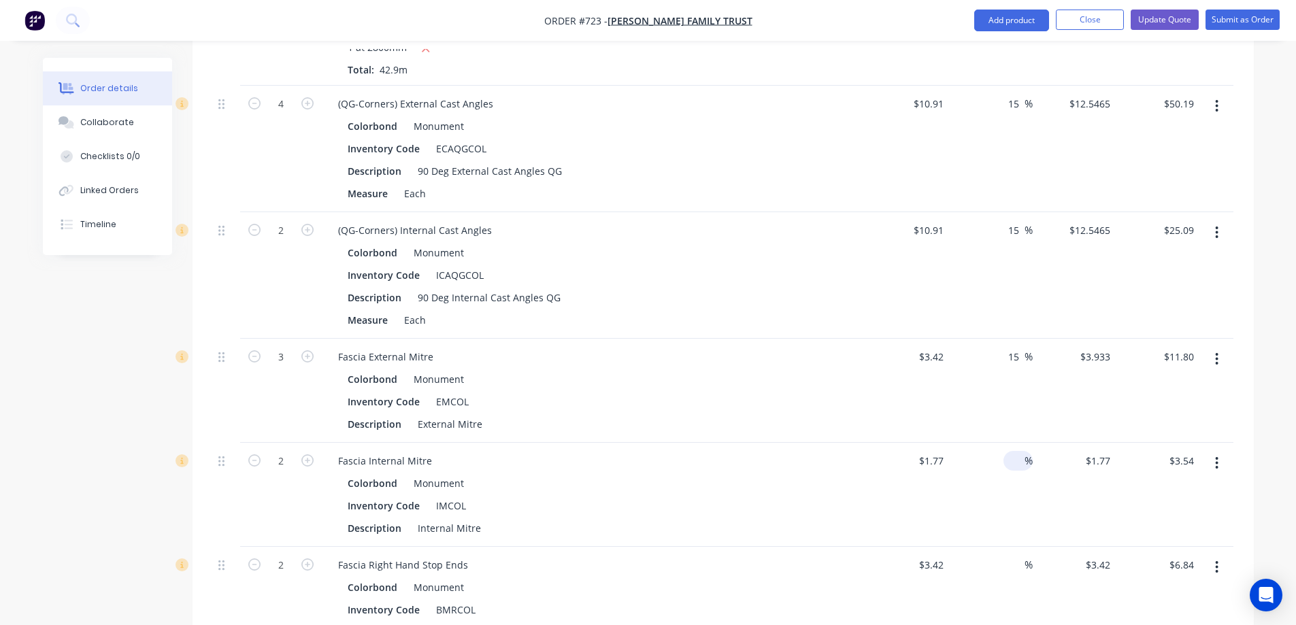
click at [1013, 451] on input at bounding box center [1017, 461] width 16 height 20
type input "15"
type input "$2.0355"
type input "$4.07"
click at [993, 488] on div "15 15 %" at bounding box center [991, 495] width 84 height 104
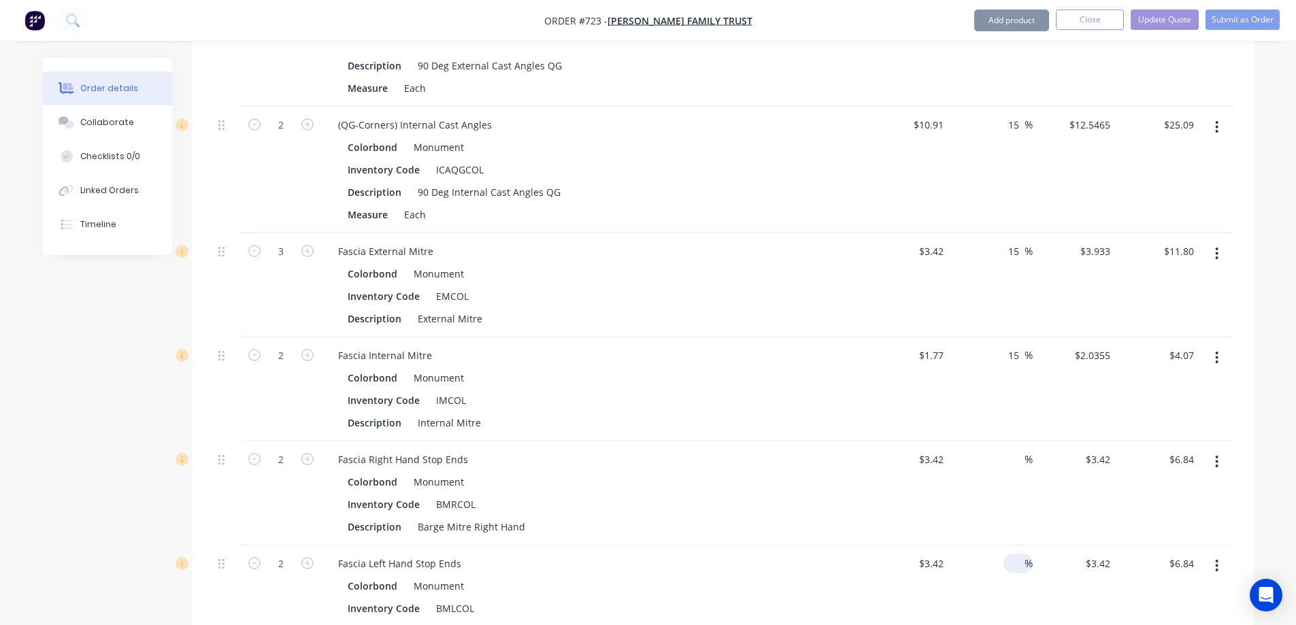
scroll to position [901, 0]
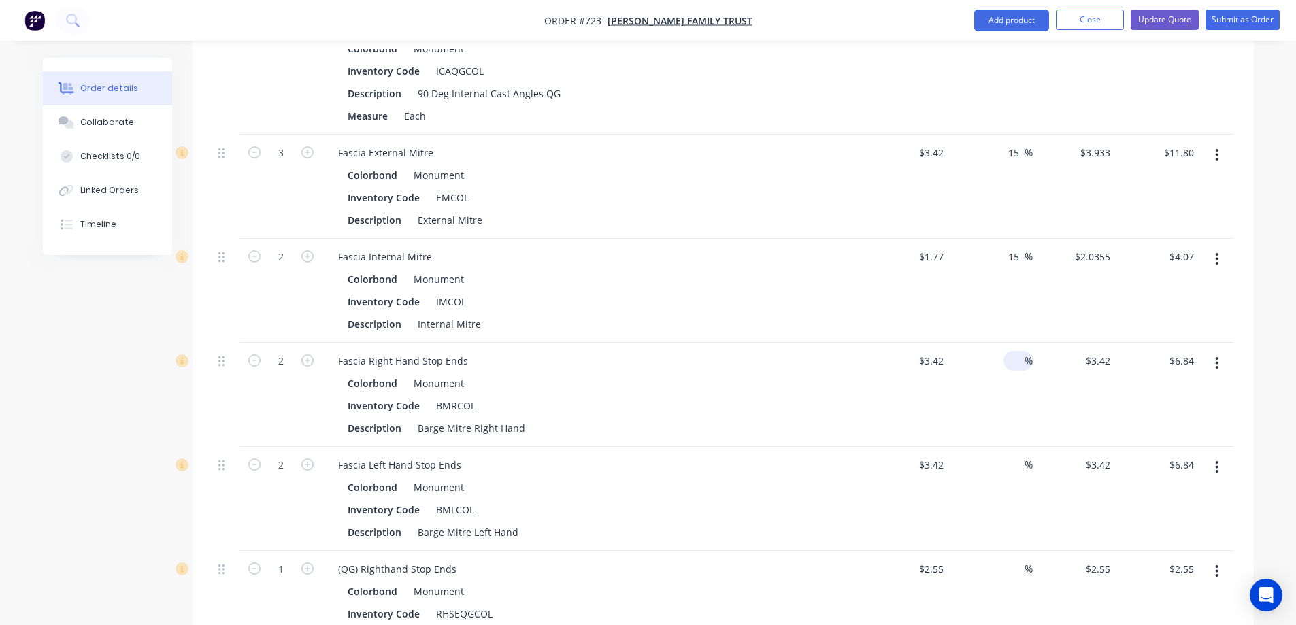
click at [1010, 351] on input at bounding box center [1017, 361] width 16 height 20
type input "15"
type input "$3.933"
type input "$7.87"
click at [999, 370] on div "15 15 %" at bounding box center [991, 395] width 84 height 104
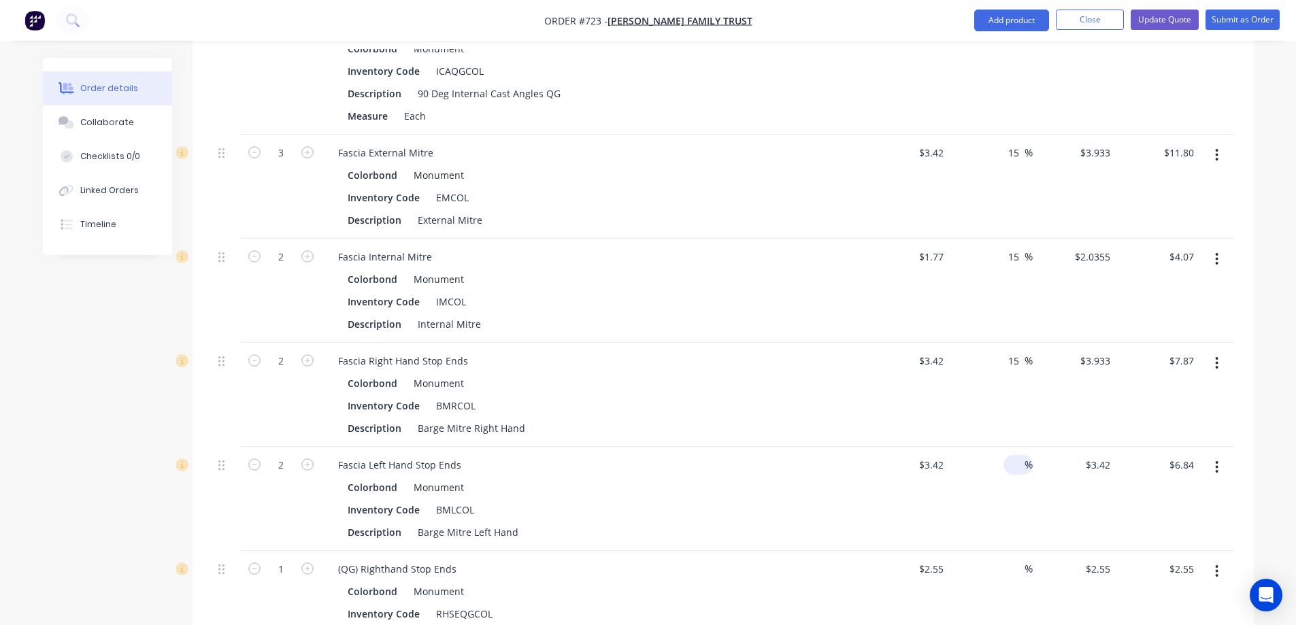
click at [1012, 455] on input at bounding box center [1017, 465] width 16 height 20
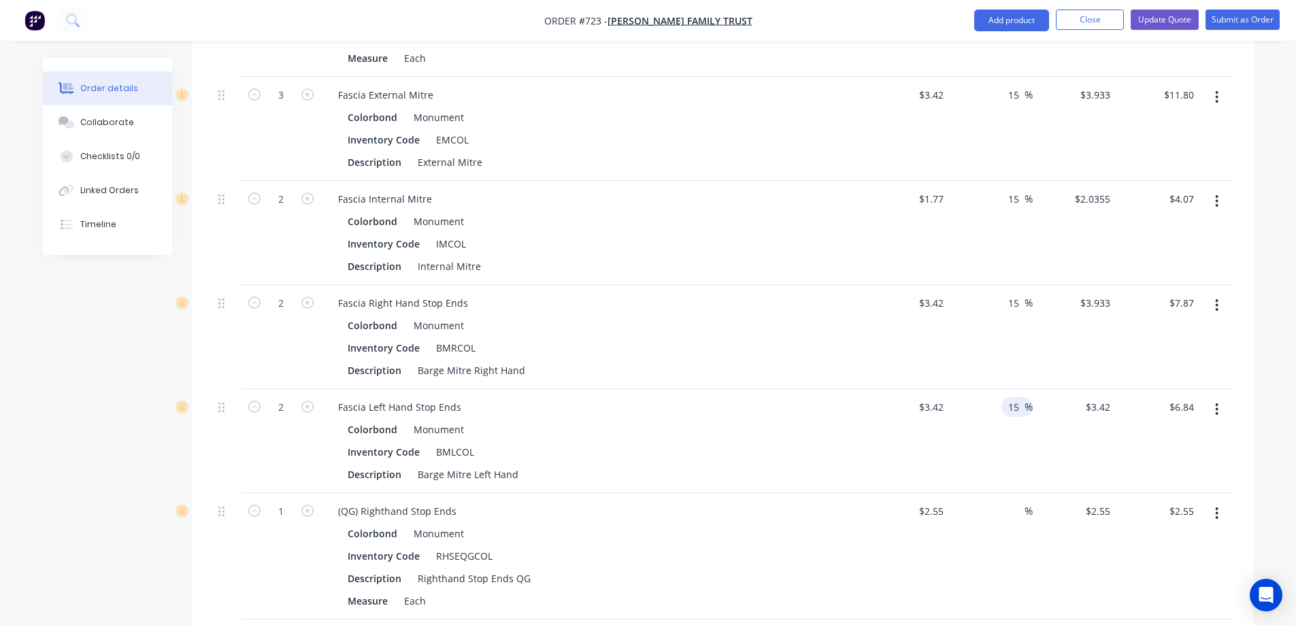
scroll to position [1037, 0]
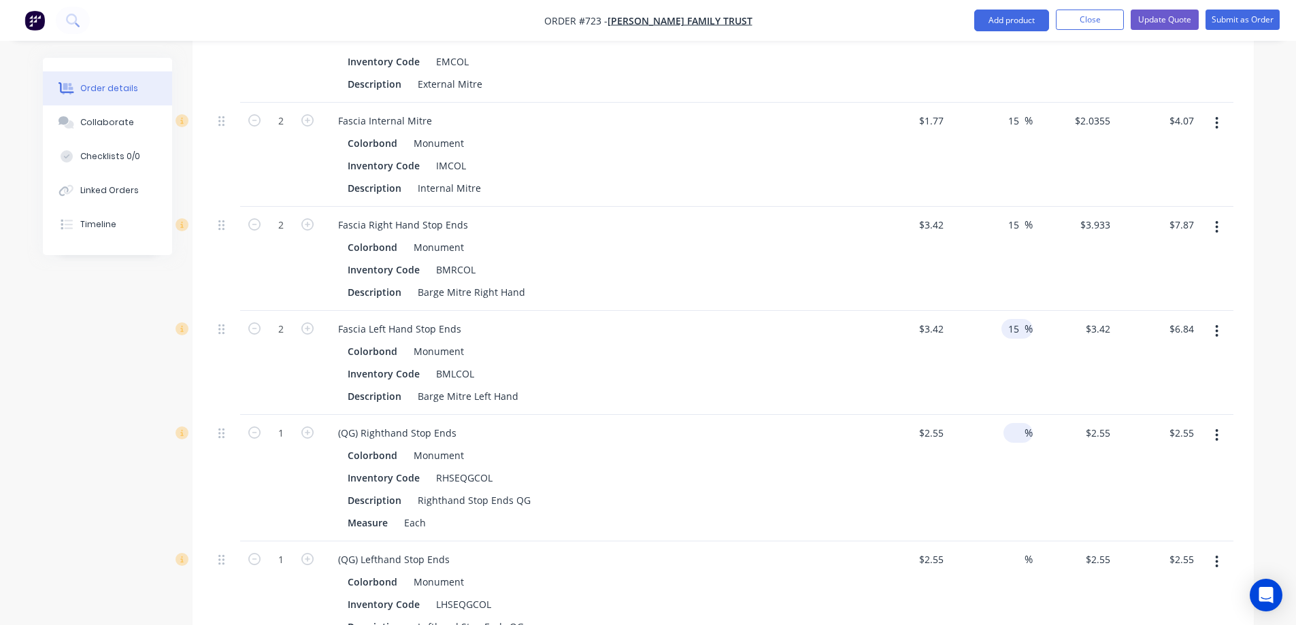
type input "15"
type input "$3.933"
type input "$7.87"
click at [1014, 423] on input at bounding box center [1017, 433] width 16 height 20
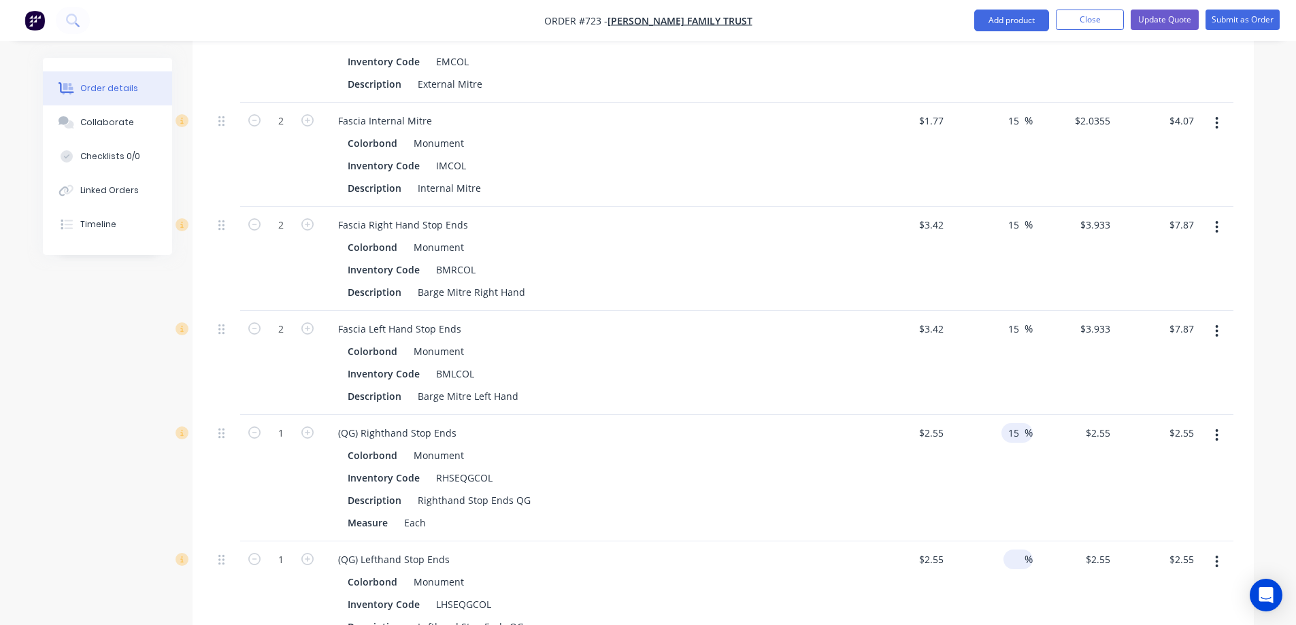
type input "15"
type input "$2.9325"
type input "$2.93"
click at [1015, 550] on input at bounding box center [1017, 560] width 16 height 20
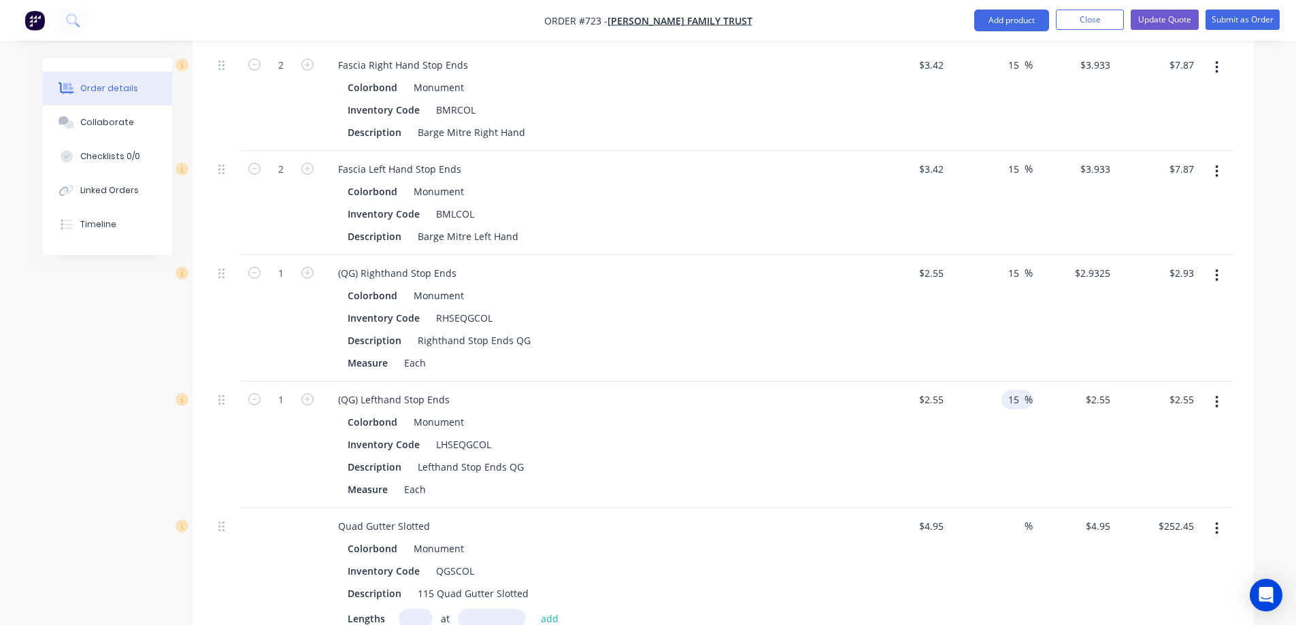
scroll to position [1242, 0]
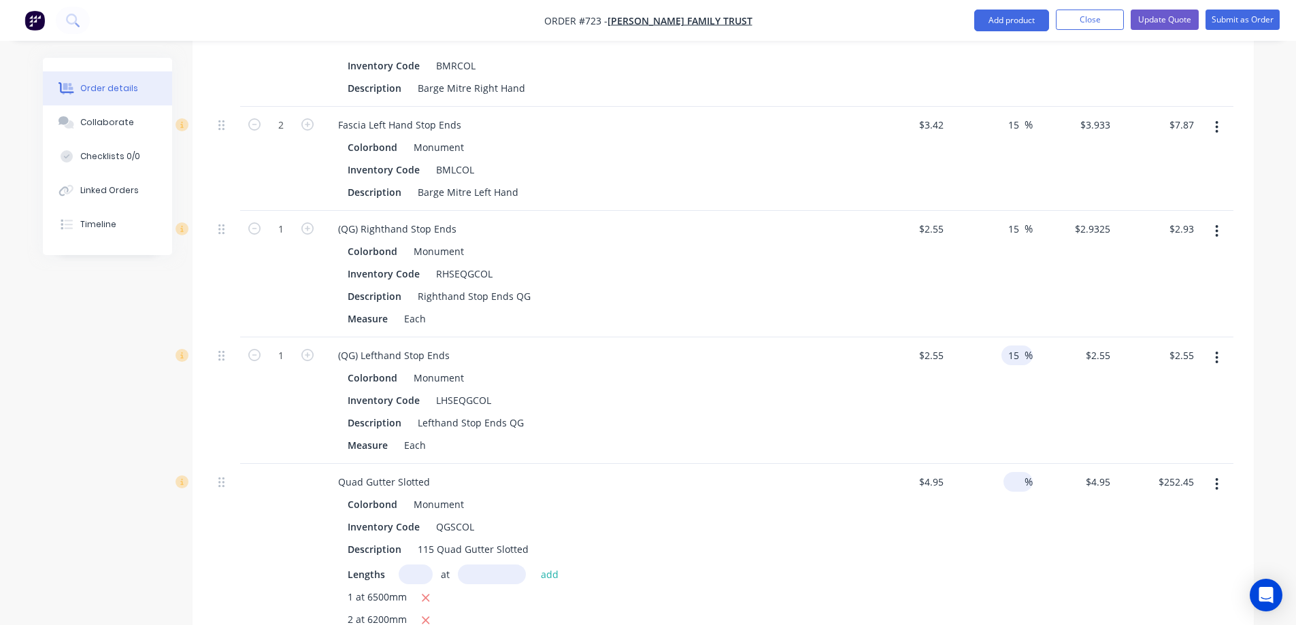
type input "15"
type input "$2.9325"
type input "$2.93"
click at [1010, 472] on input at bounding box center [1017, 482] width 16 height 20
type input "15"
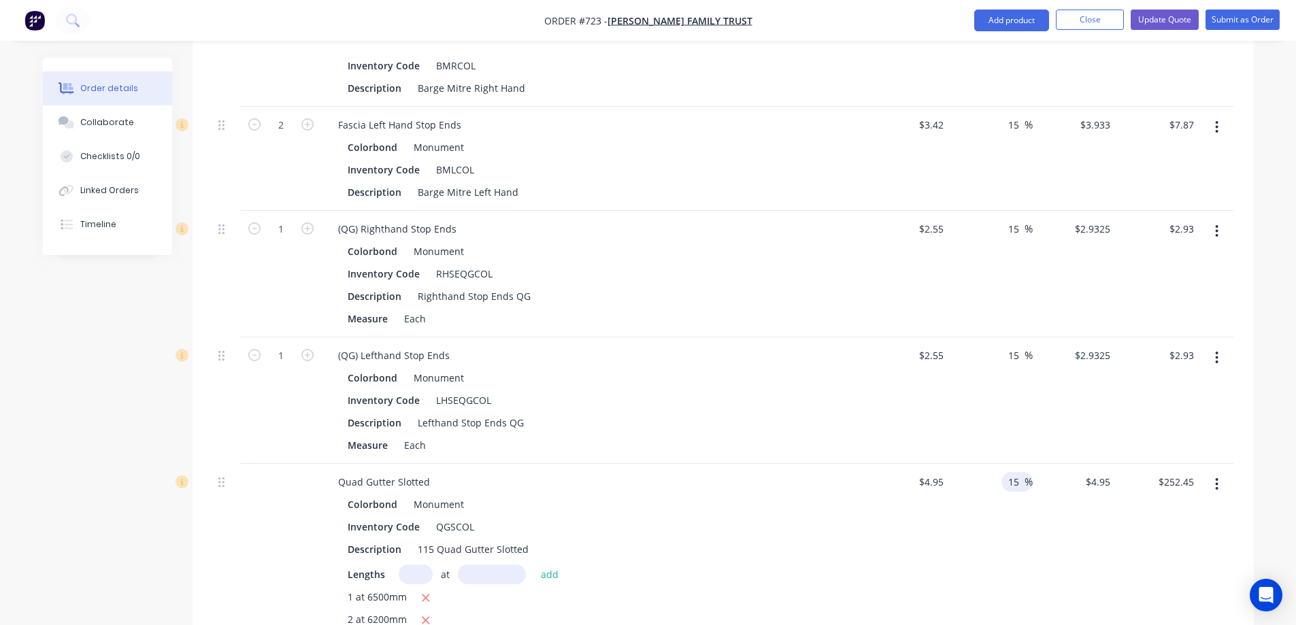
type input "$5.6925"
type input "$290.32"
click at [974, 487] on div "15 15 %" at bounding box center [991, 594] width 84 height 261
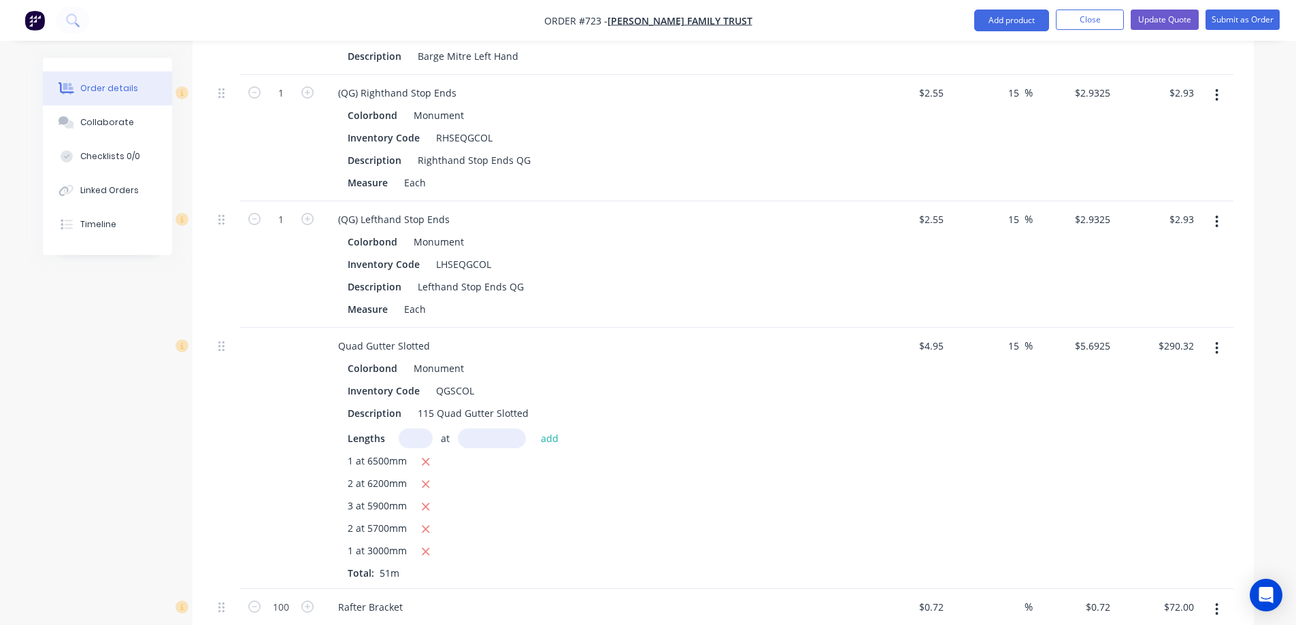
scroll to position [1582, 0]
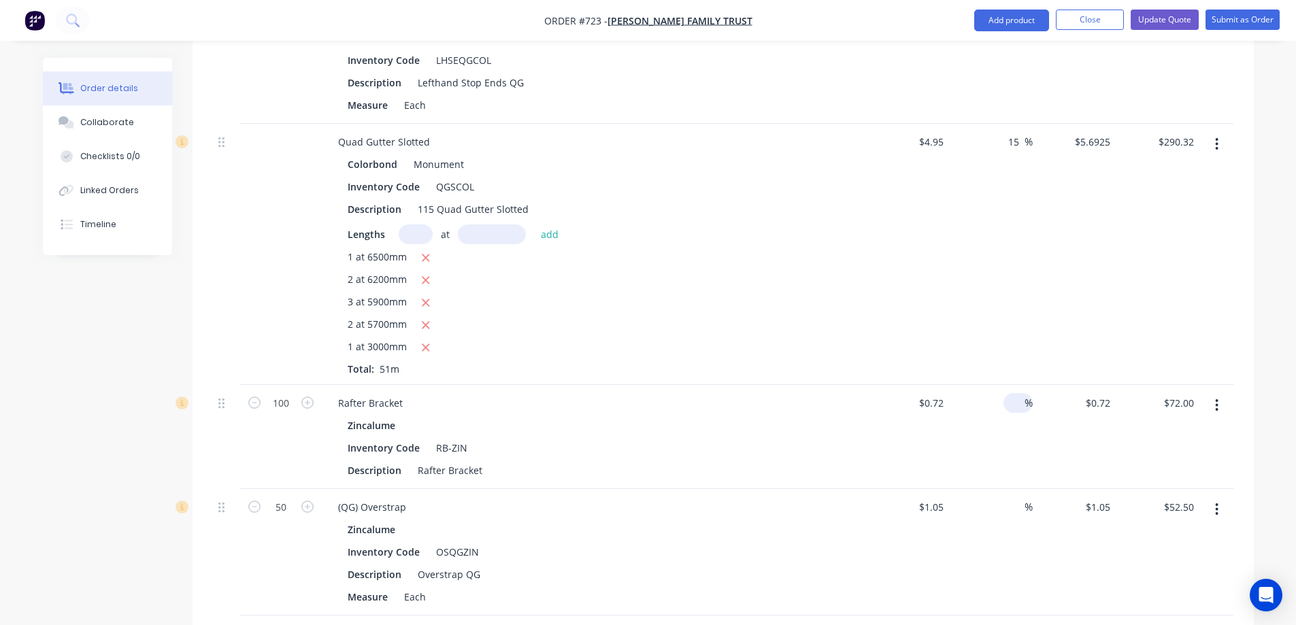
click at [1011, 393] on input at bounding box center [1017, 403] width 16 height 20
type input "15"
type input "$0.828"
type input "$82.80"
click at [989, 499] on div "%" at bounding box center [991, 552] width 84 height 127
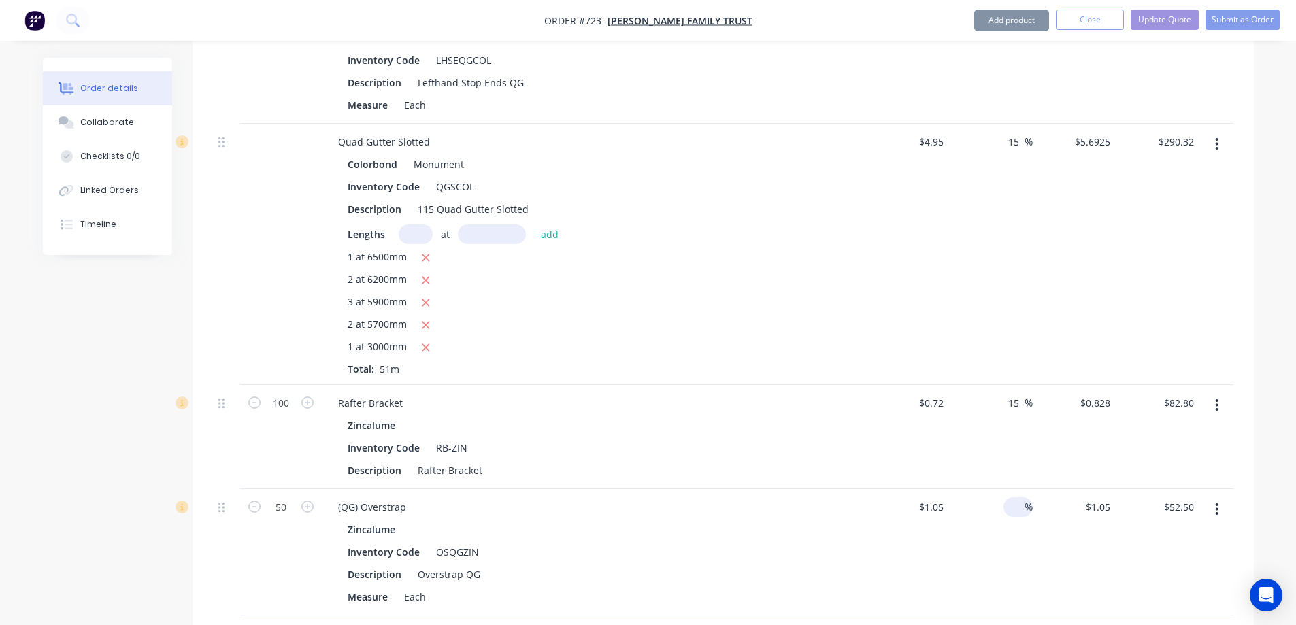
click at [1011, 497] on input at bounding box center [1017, 507] width 16 height 20
type input "15"
type input "$1.2075"
type input "$60.38"
click at [978, 519] on div "15 15 %" at bounding box center [991, 552] width 84 height 127
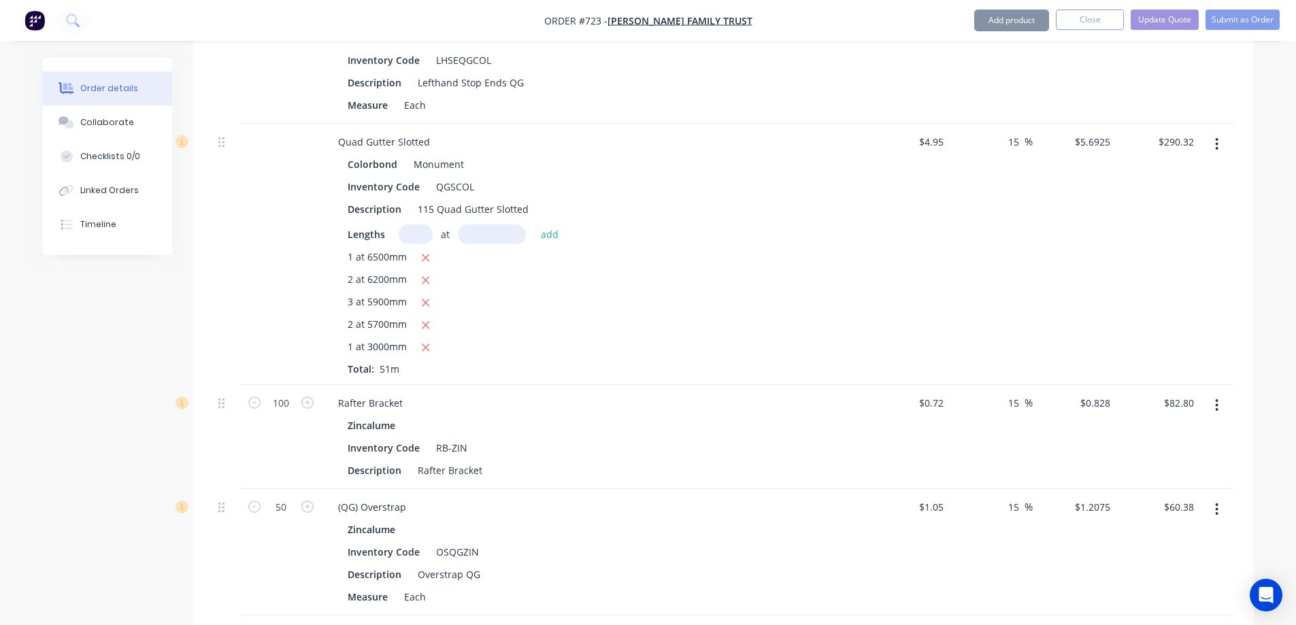
scroll to position [1922, 0]
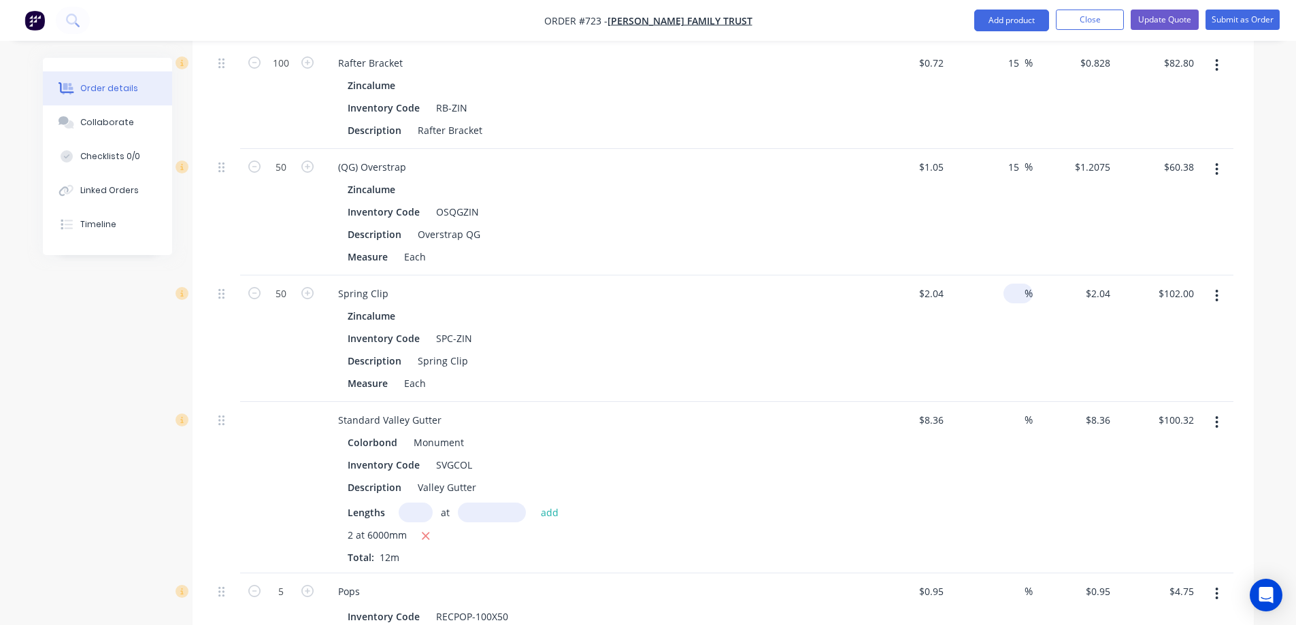
click at [1018, 284] on input at bounding box center [1017, 294] width 16 height 20
type input "15"
type input "$2.346"
type input "$117.30"
click at [1014, 410] on input at bounding box center [1017, 420] width 16 height 20
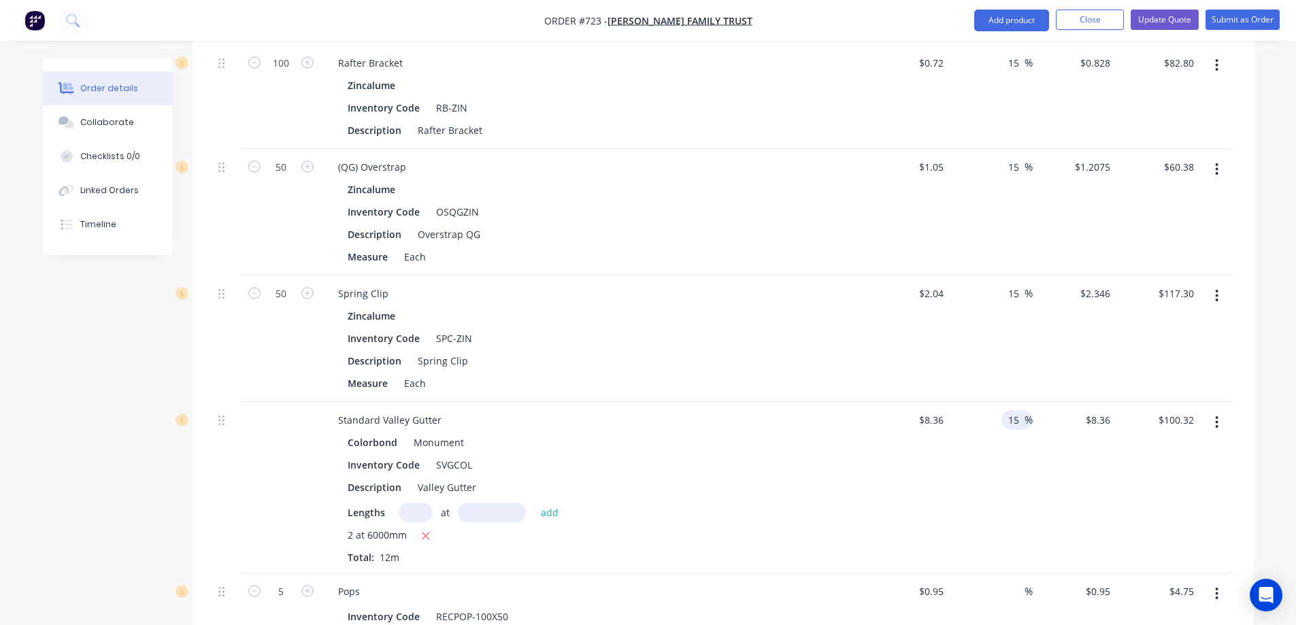
type input "15"
type input "$9.614"
type input "$115.37"
click at [999, 463] on div "15 15 %" at bounding box center [991, 487] width 84 height 171
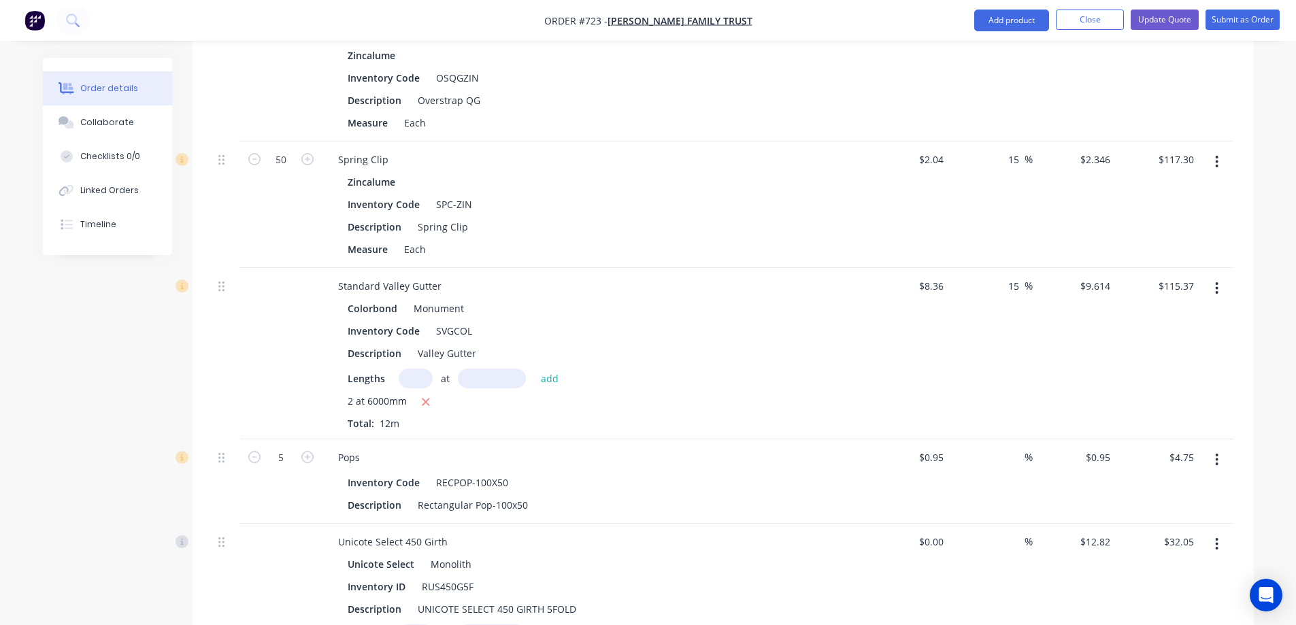
scroll to position [2058, 0]
click at [1003, 446] on div "%" at bounding box center [1017, 456] width 29 height 20
type input "15"
type input "$1.0925"
type input "$5.46"
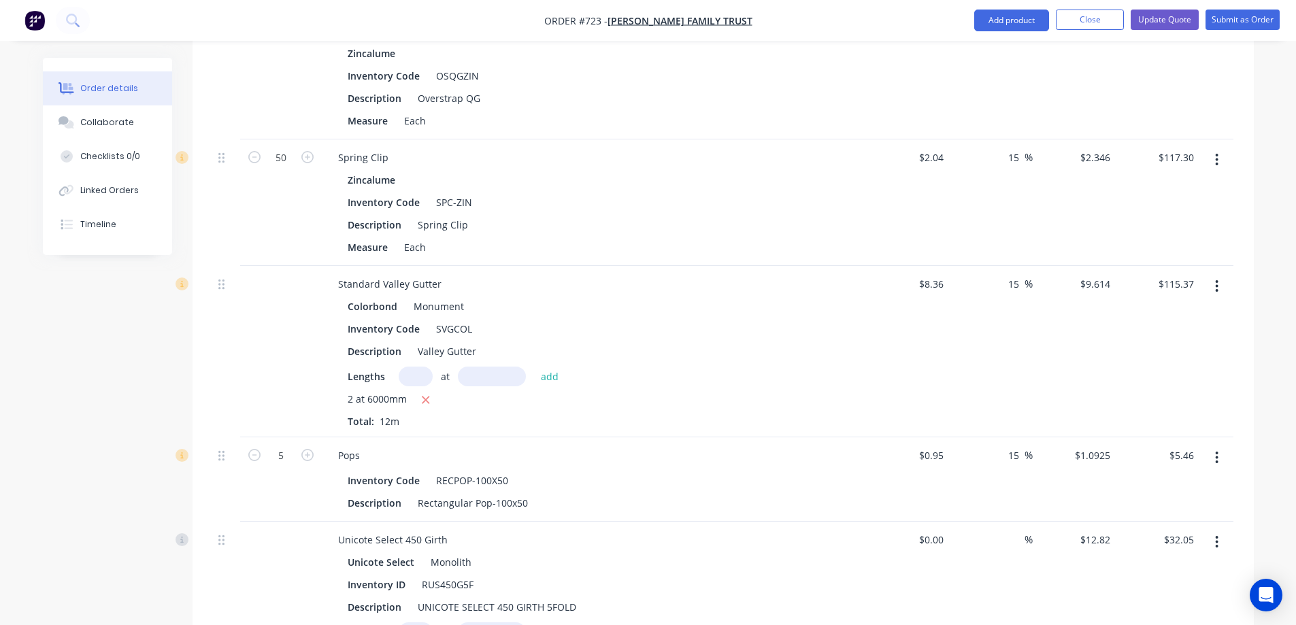
click at [1008, 437] on div "15 15 %" at bounding box center [991, 479] width 84 height 84
click at [1009, 530] on input at bounding box center [1017, 540] width 16 height 20
type input "1"
type input "$0.00"
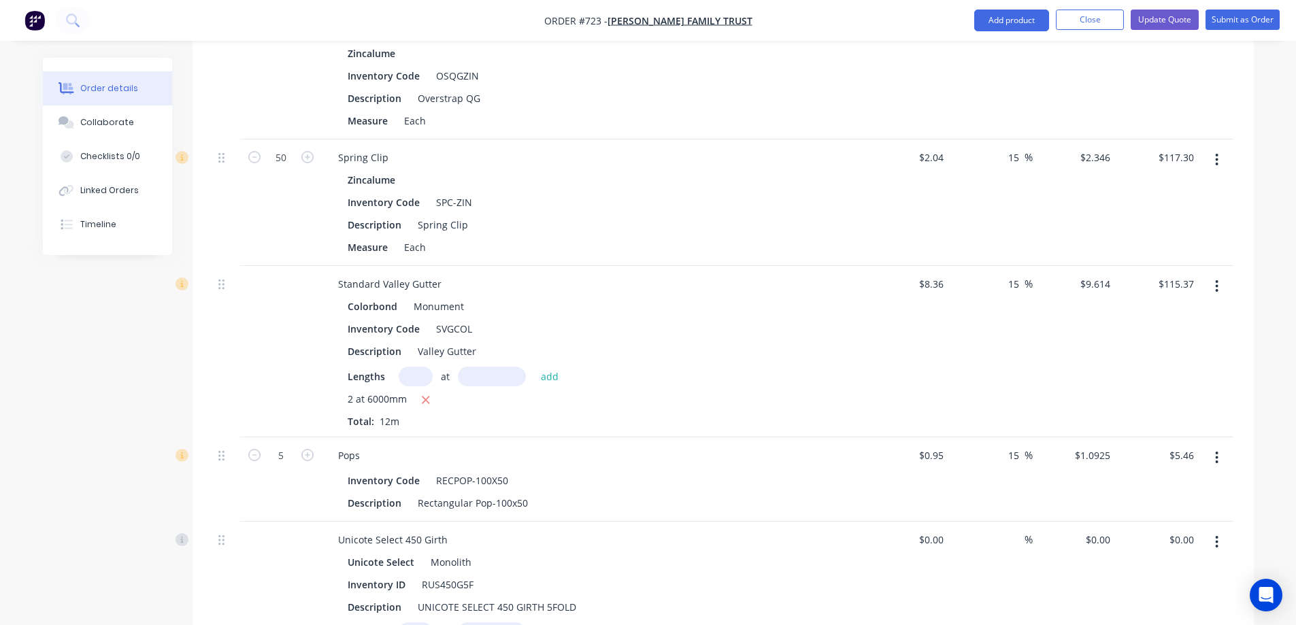
click at [1016, 557] on div "%" at bounding box center [991, 607] width 84 height 171
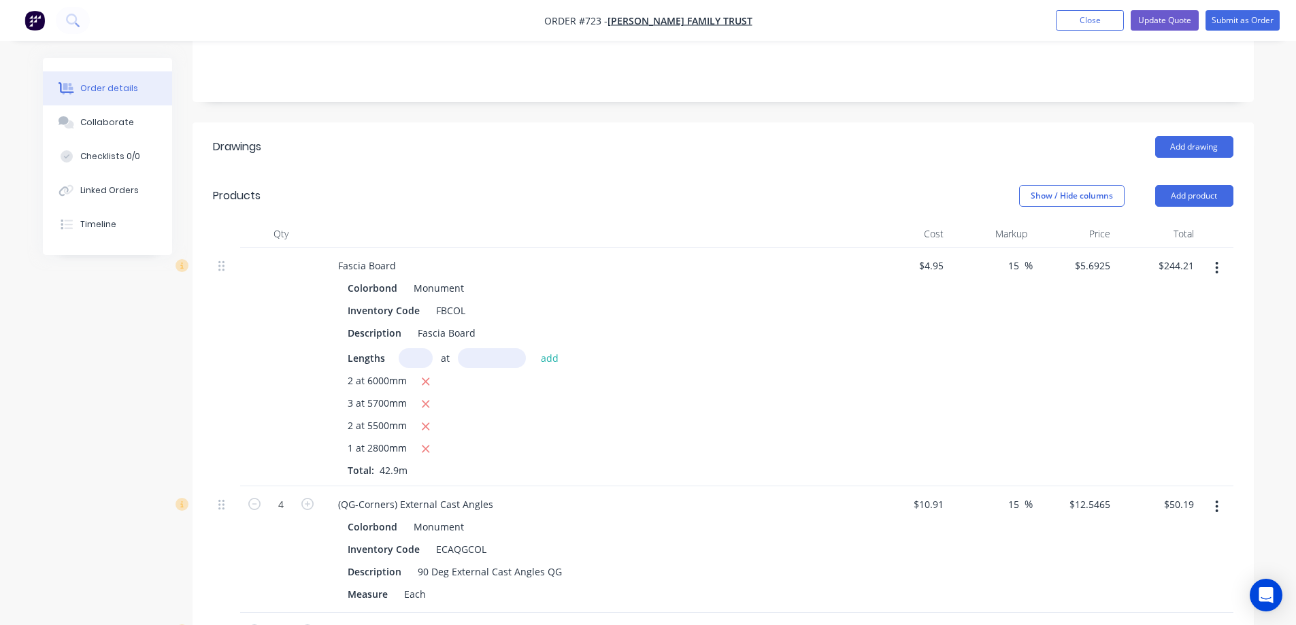
scroll to position [357, 0]
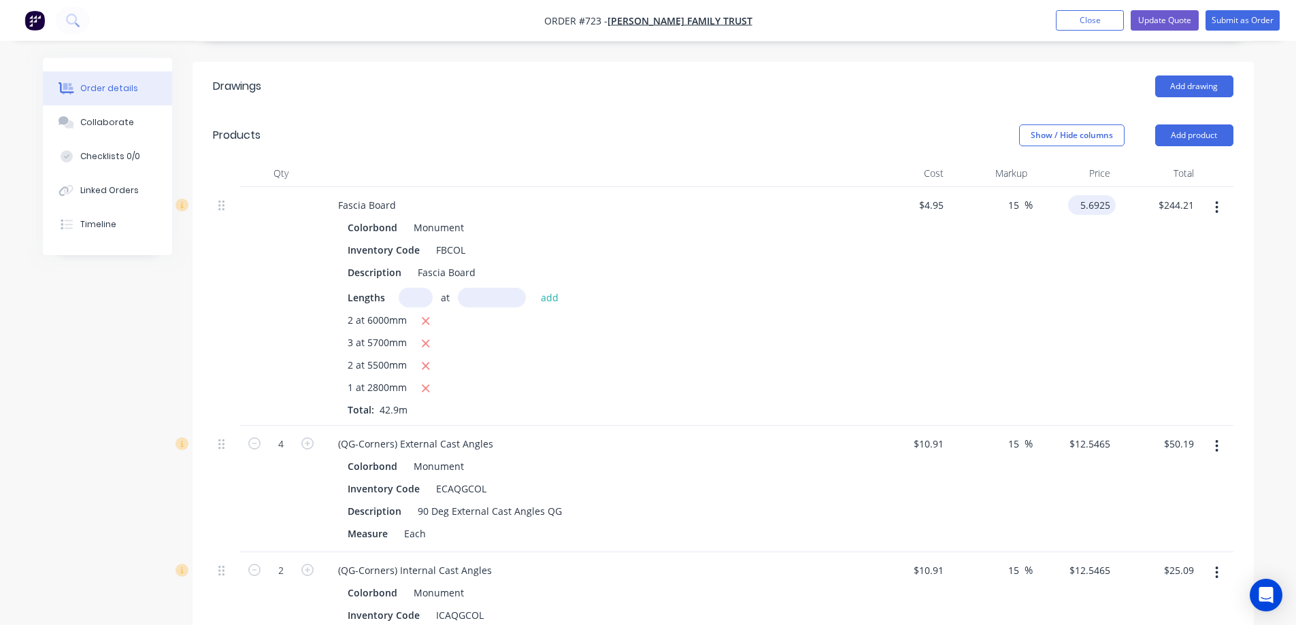
click at [1088, 195] on input "5.6925" at bounding box center [1095, 205] width 42 height 20
type input "5.7"
type input "15.15"
type input "$5.70"
type input "$244.53"
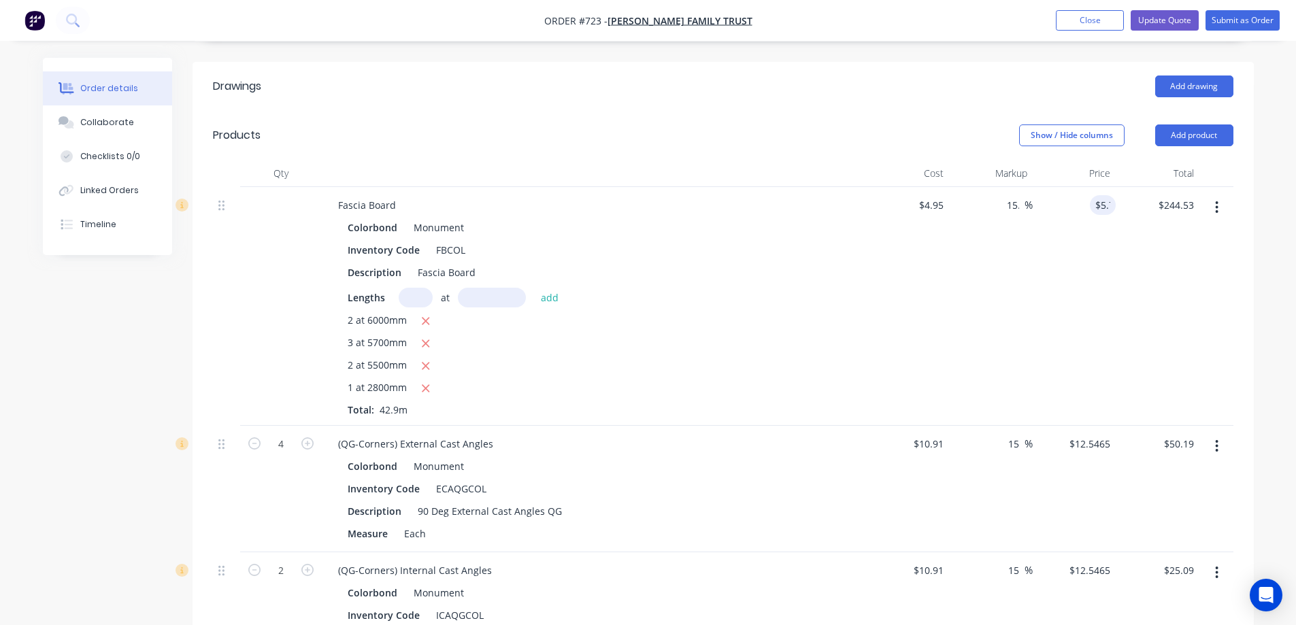
click at [1064, 256] on div "$5.70 5.7" at bounding box center [1075, 306] width 84 height 239
click at [1084, 434] on input "12.5465" at bounding box center [1092, 444] width 48 height 20
type input "12.55"
click at [1059, 436] on div "12.55 12.55" at bounding box center [1075, 489] width 84 height 127
type input "15.03"
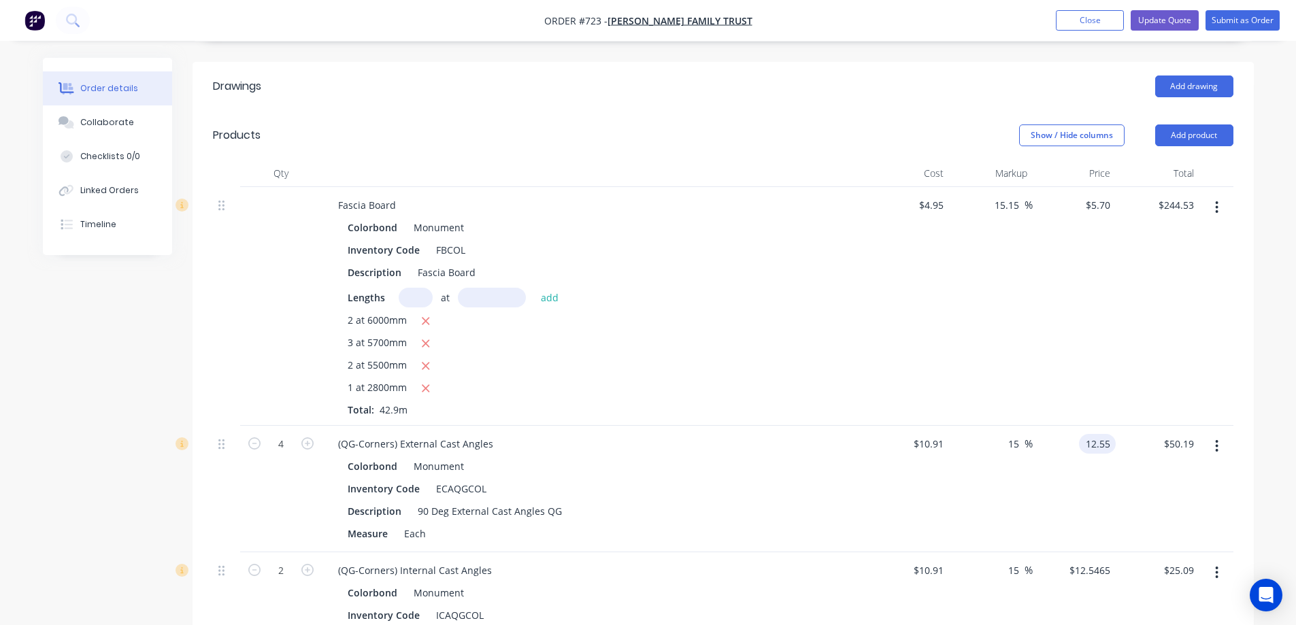
type input "$12.55"
type input "$50.20"
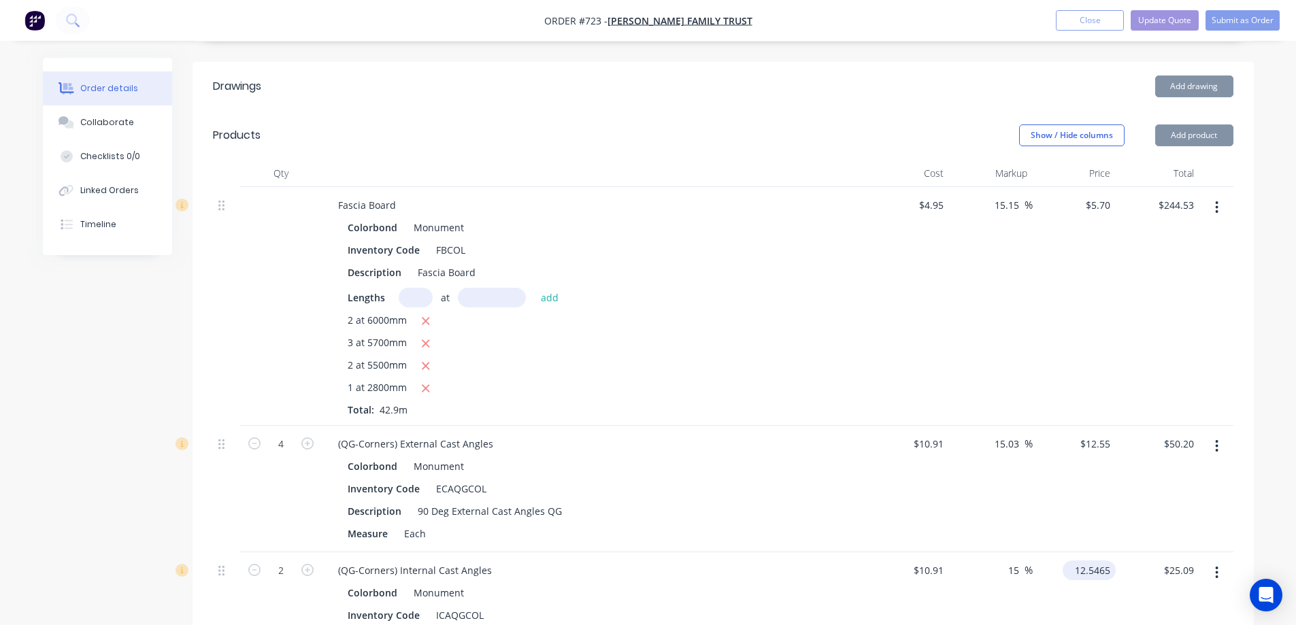
click at [1082, 561] on input "12.5465" at bounding box center [1092, 571] width 48 height 20
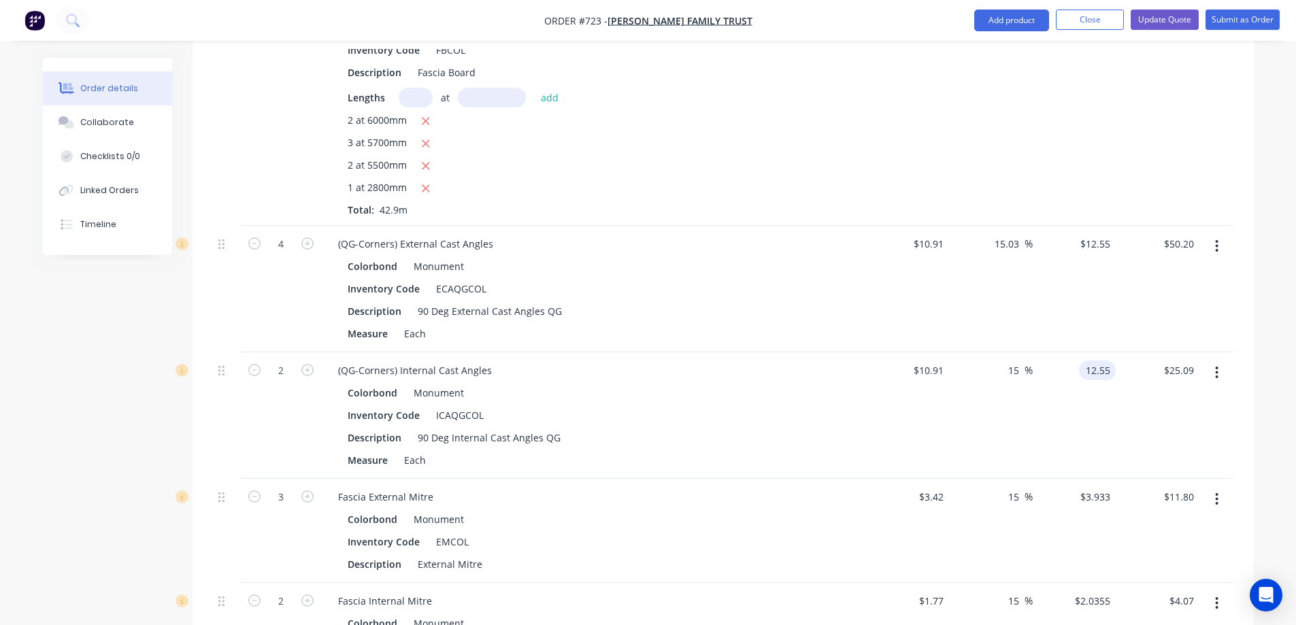
scroll to position [561, 0]
type input "12.55"
type input "15.03"
type input "$12.55"
type input "$25.10"
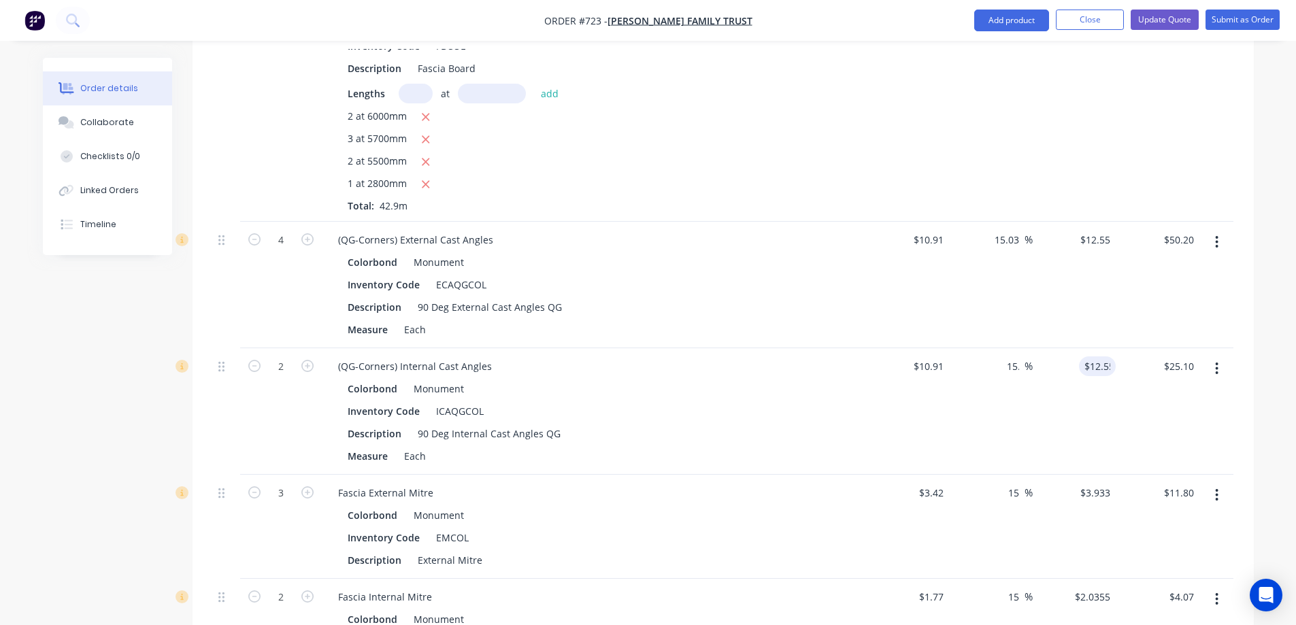
click at [1049, 380] on div "$12.55 12.55" at bounding box center [1075, 411] width 84 height 127
click at [1086, 483] on input "3.933" at bounding box center [1099, 493] width 31 height 20
type input "3.94"
type input "15.2"
type input "$3.94"
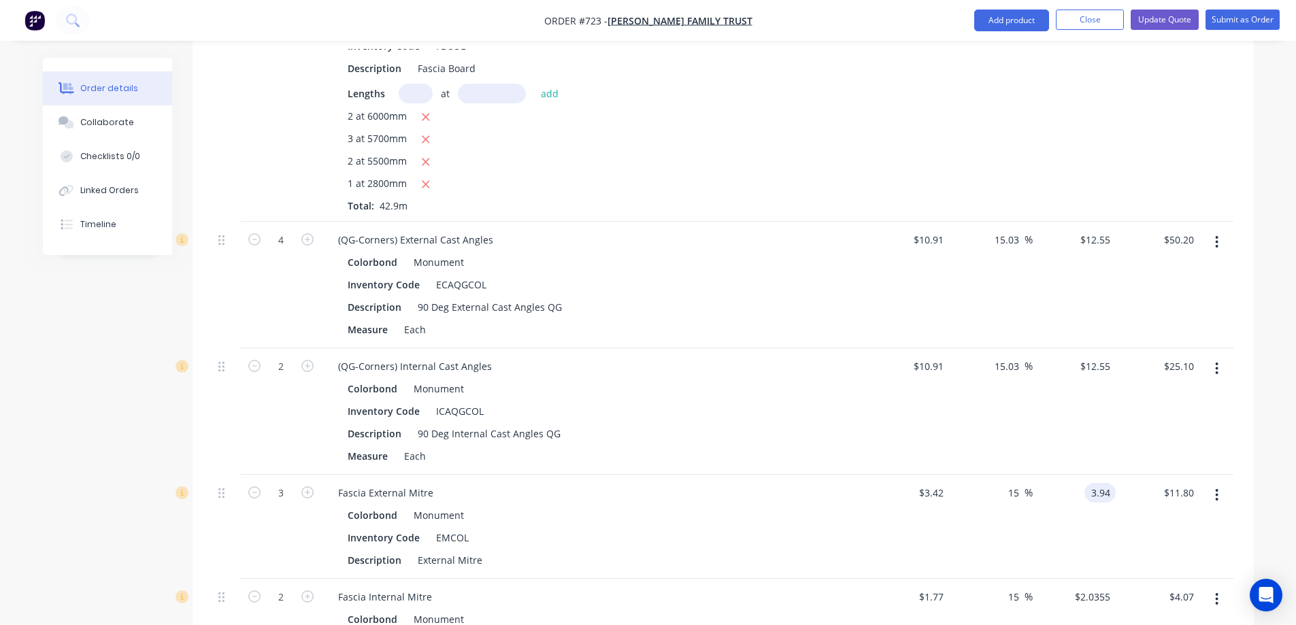
type input "$11.82"
click at [1084, 483] on div "$3.94 $3.94" at bounding box center [1075, 527] width 84 height 104
click at [1094, 587] on input "2.0355" at bounding box center [1097, 597] width 37 height 20
type input "2.04"
type input "15.25"
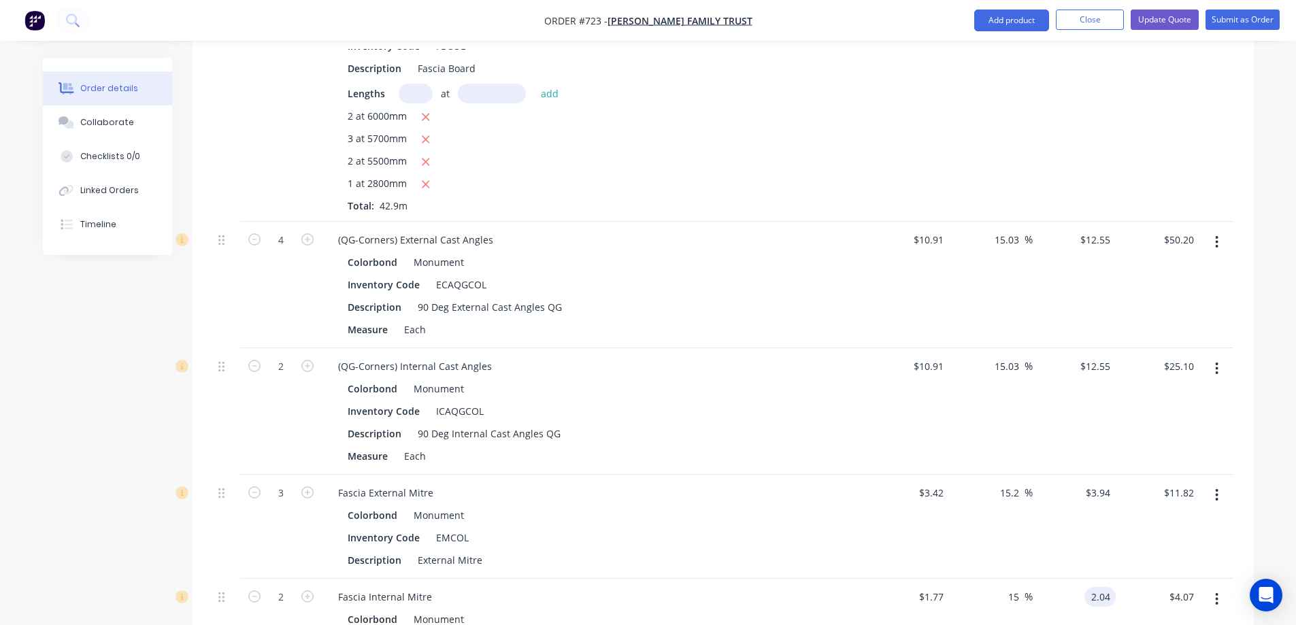
type input "$2.04"
type input "$4.08"
click at [1065, 579] on div "$2.04 2.04" at bounding box center [1075, 631] width 84 height 104
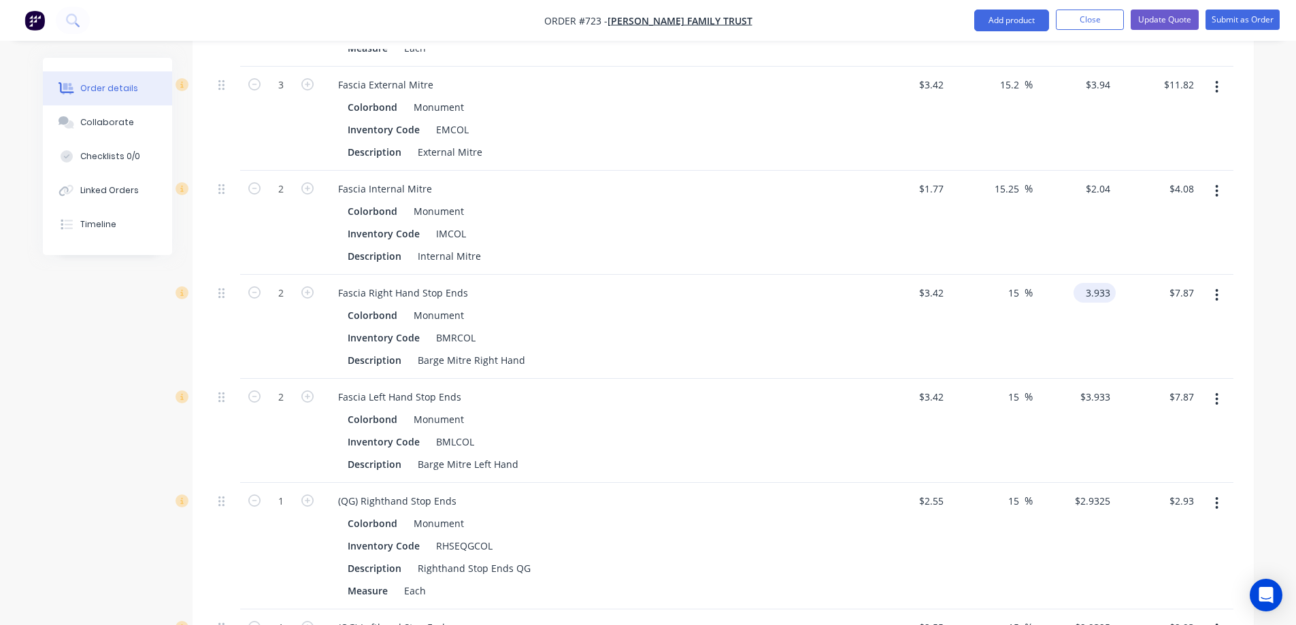
click at [1099, 283] on input "3.933" at bounding box center [1097, 293] width 37 height 20
type input "3.94"
type input "15.2"
type input "$3.94"
type input "$7.88"
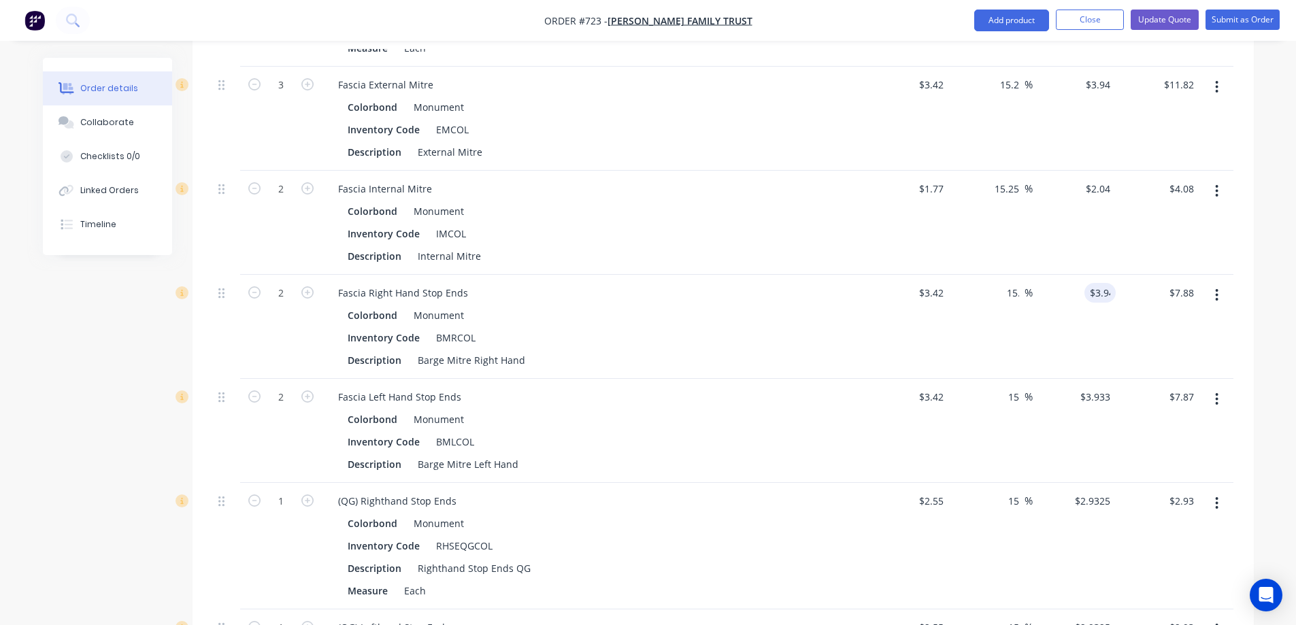
click at [1075, 301] on div "$3.94 3.94" at bounding box center [1075, 327] width 84 height 104
click at [1097, 387] on input "3.933" at bounding box center [1097, 397] width 37 height 20
type input "3.94"
type input "15.2"
type input "$3.94"
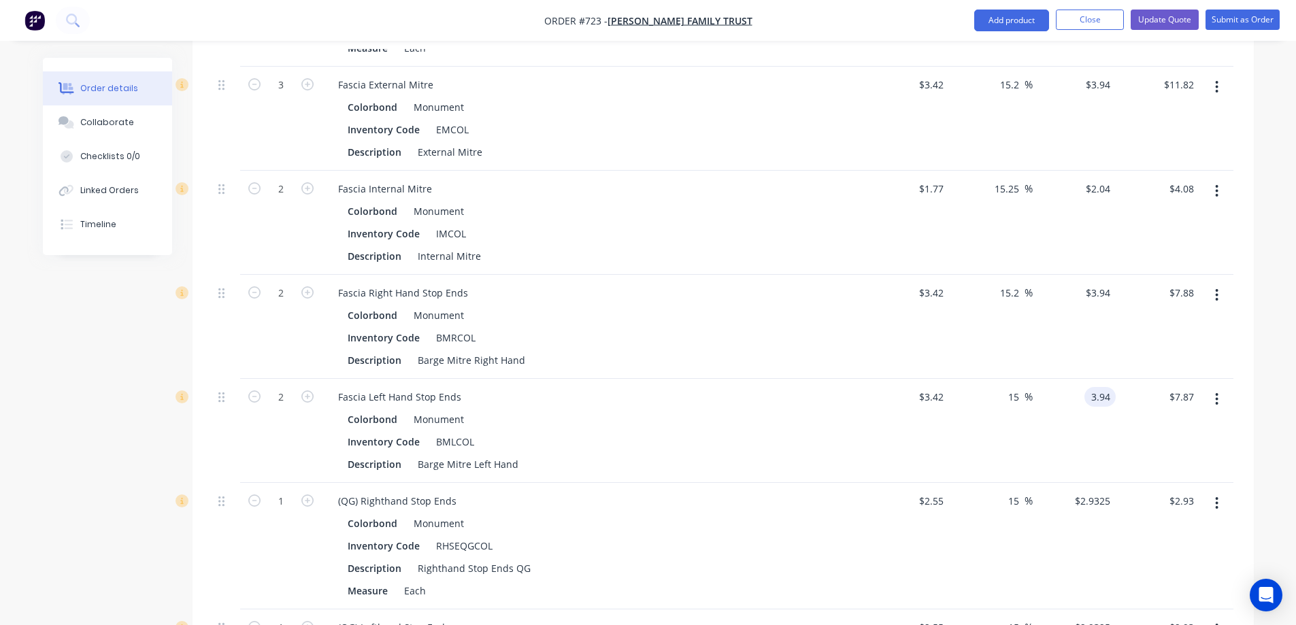
type input "$7.88"
click at [1098, 391] on div "$3.94 3.94" at bounding box center [1075, 431] width 84 height 104
click at [1090, 491] on input "2.9325" at bounding box center [1097, 501] width 37 height 20
type input "2.94"
type input "15.29"
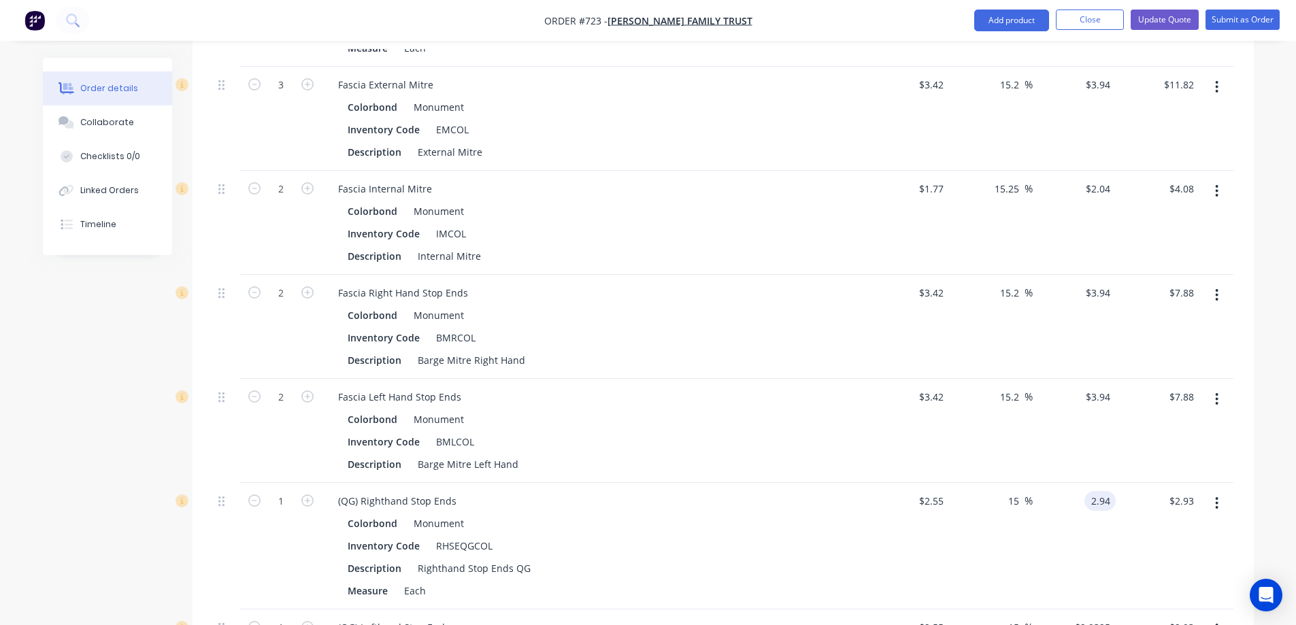
type input "$2.94"
click at [1082, 501] on div "$2.94 2.94" at bounding box center [1075, 546] width 84 height 127
click at [1097, 618] on input "2.9325" at bounding box center [1097, 628] width 37 height 20
type input "2.94"
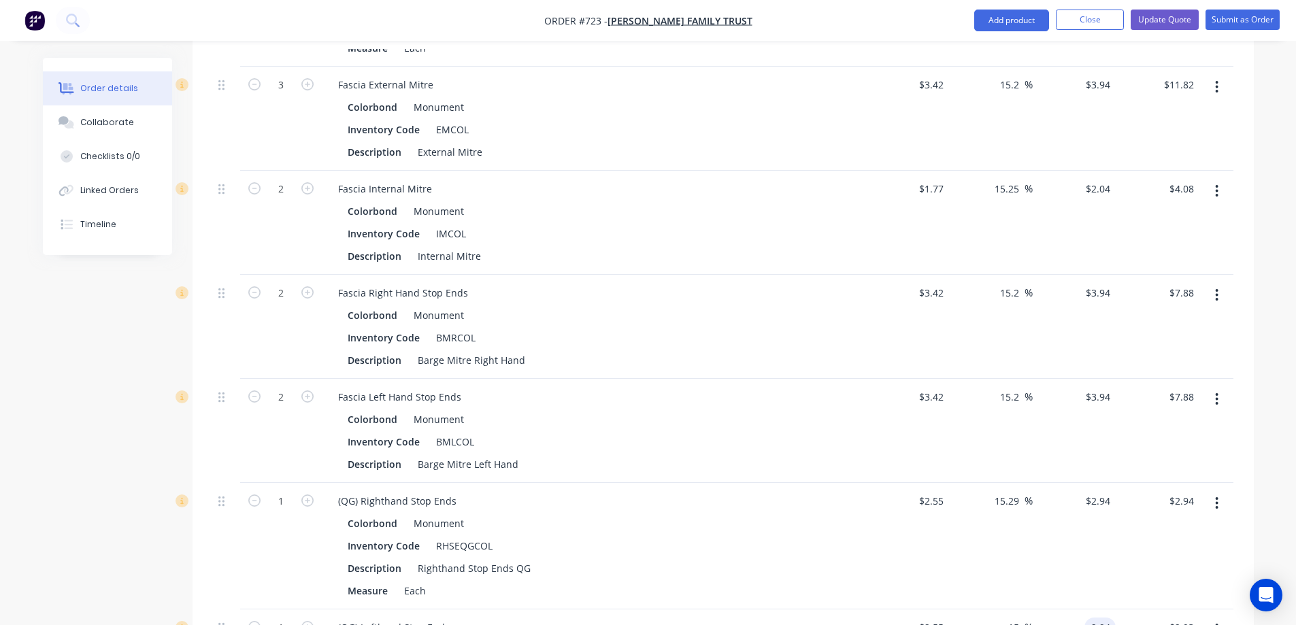
type input "15.29"
type input "$2.94"
click at [1114, 523] on div "$2.94 $2.94" at bounding box center [1075, 546] width 84 height 127
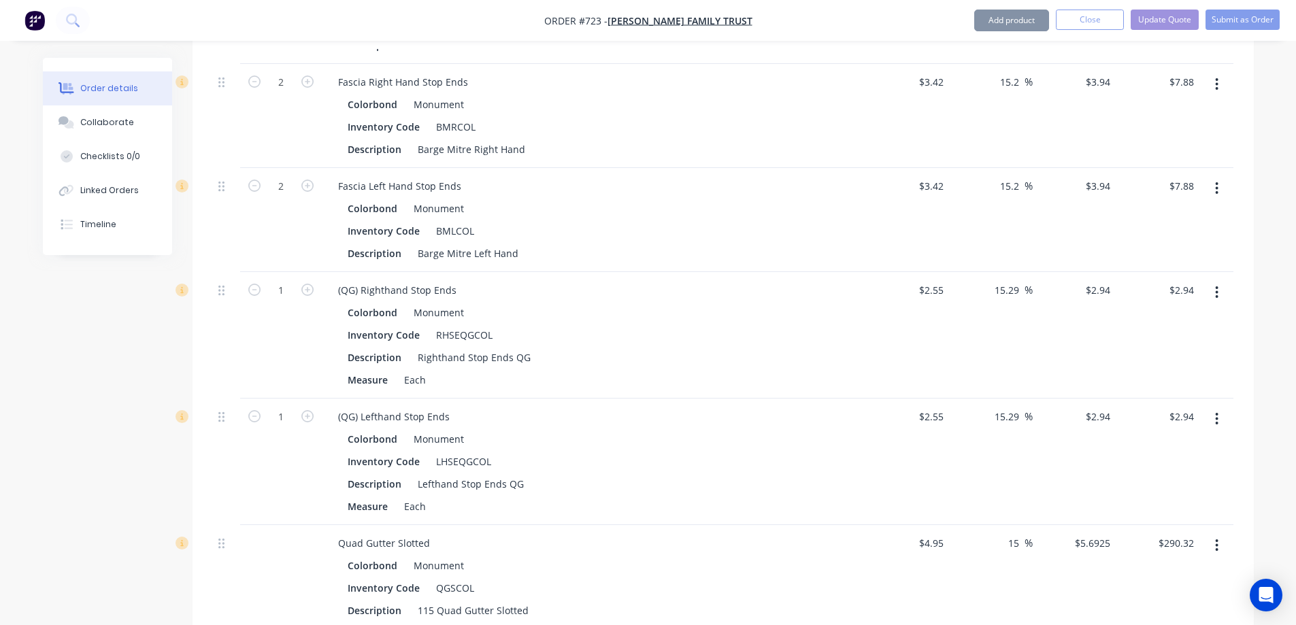
scroll to position [1242, 0]
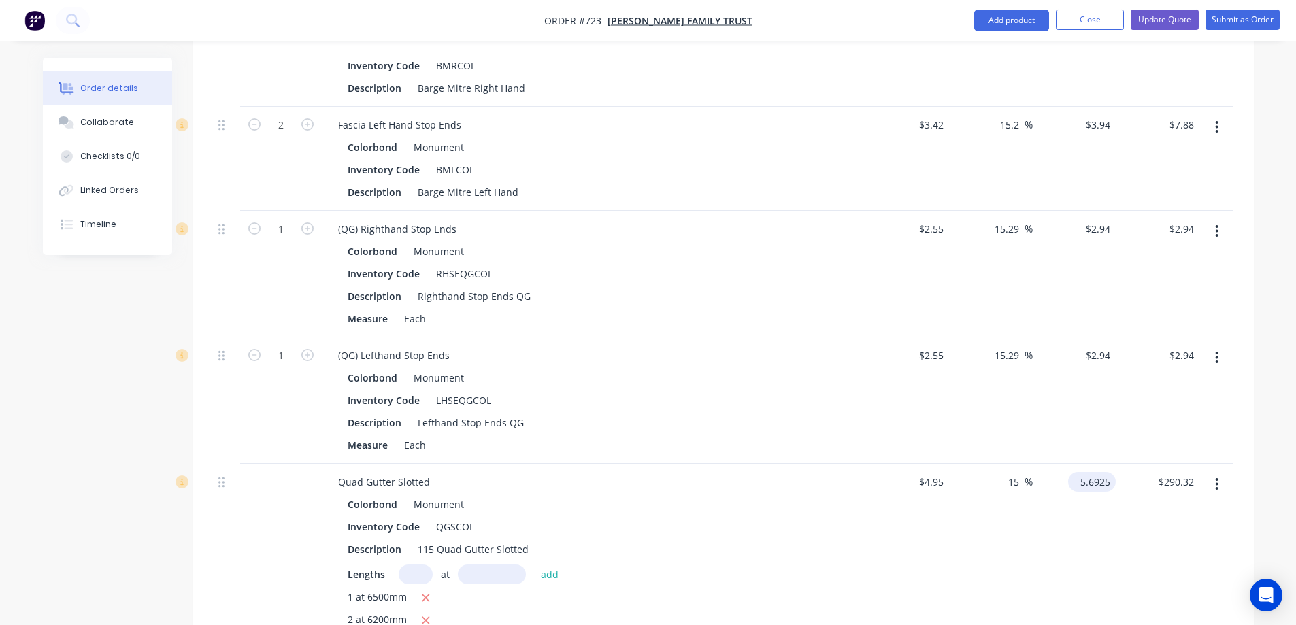
click at [1099, 472] on input "5.6925" at bounding box center [1095, 482] width 42 height 20
type input "5.7"
type input "15.15"
type input "$5.70"
click at [1088, 498] on div "$5.70 $5.70" at bounding box center [1075, 594] width 84 height 261
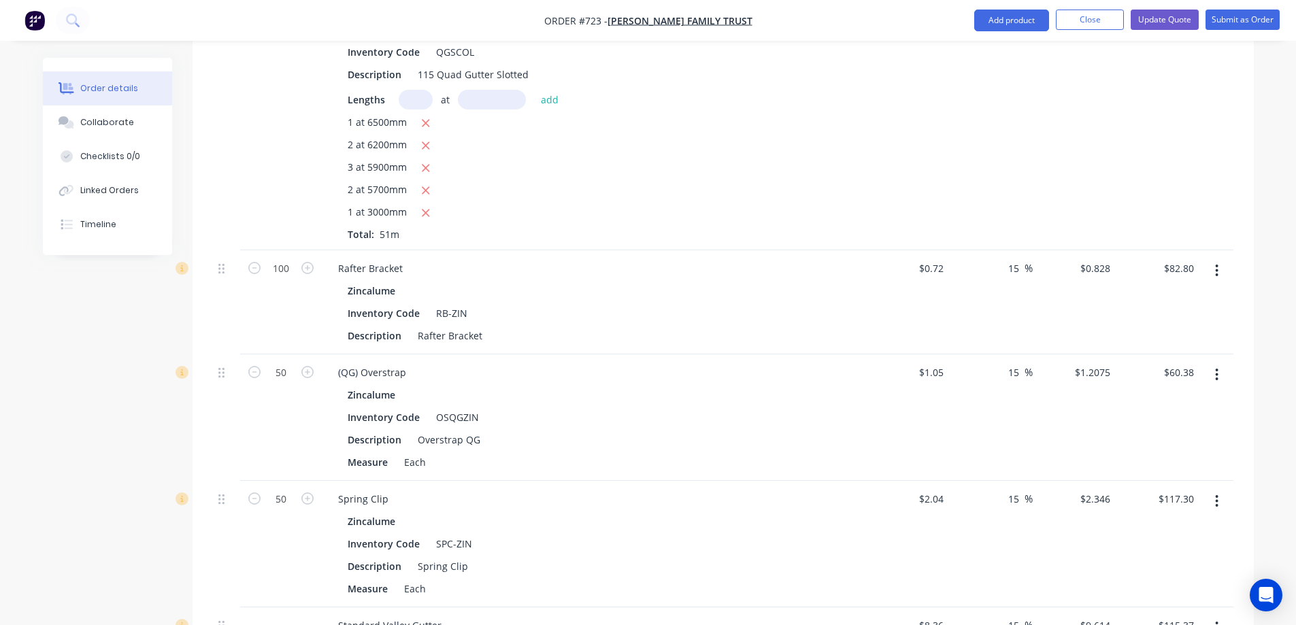
scroll to position [1718, 0]
click at [1096, 257] on input "0.828" at bounding box center [1097, 267] width 37 height 20
click at [1088, 273] on div "$0.83 $0.83" at bounding box center [1075, 301] width 84 height 104
click at [1095, 361] on input "1.2075" at bounding box center [1097, 371] width 37 height 20
click at [1084, 408] on div "$1.21 1.21" at bounding box center [1075, 416] width 84 height 127
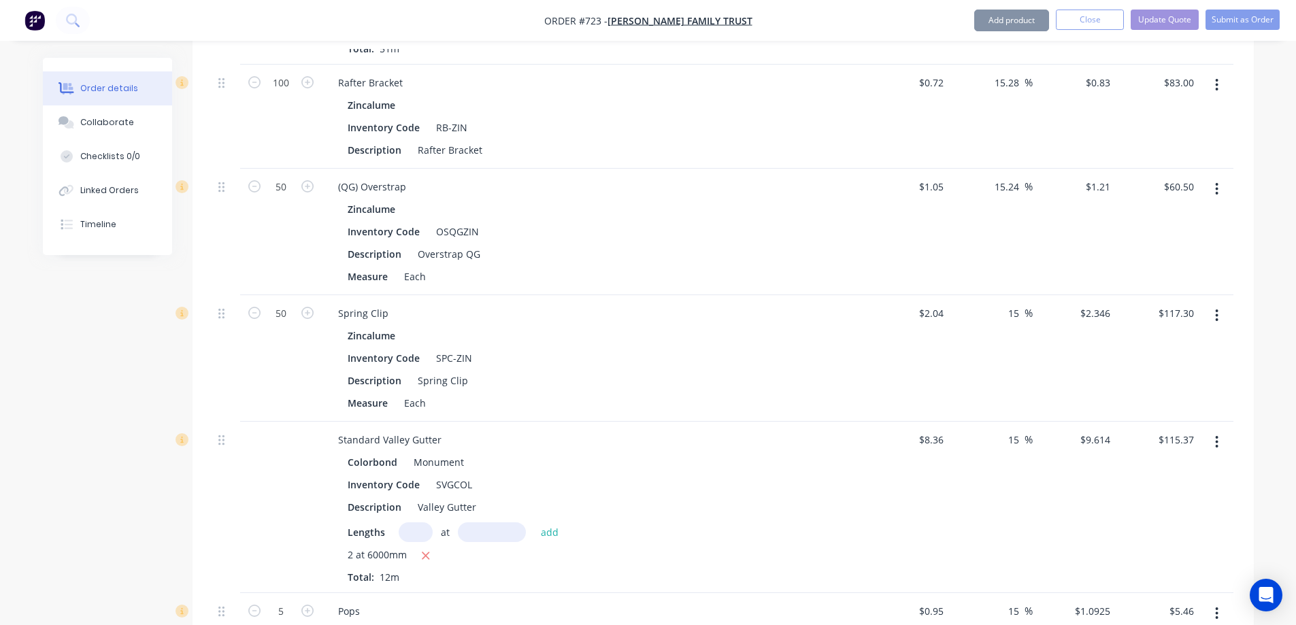
scroll to position [1922, 0]
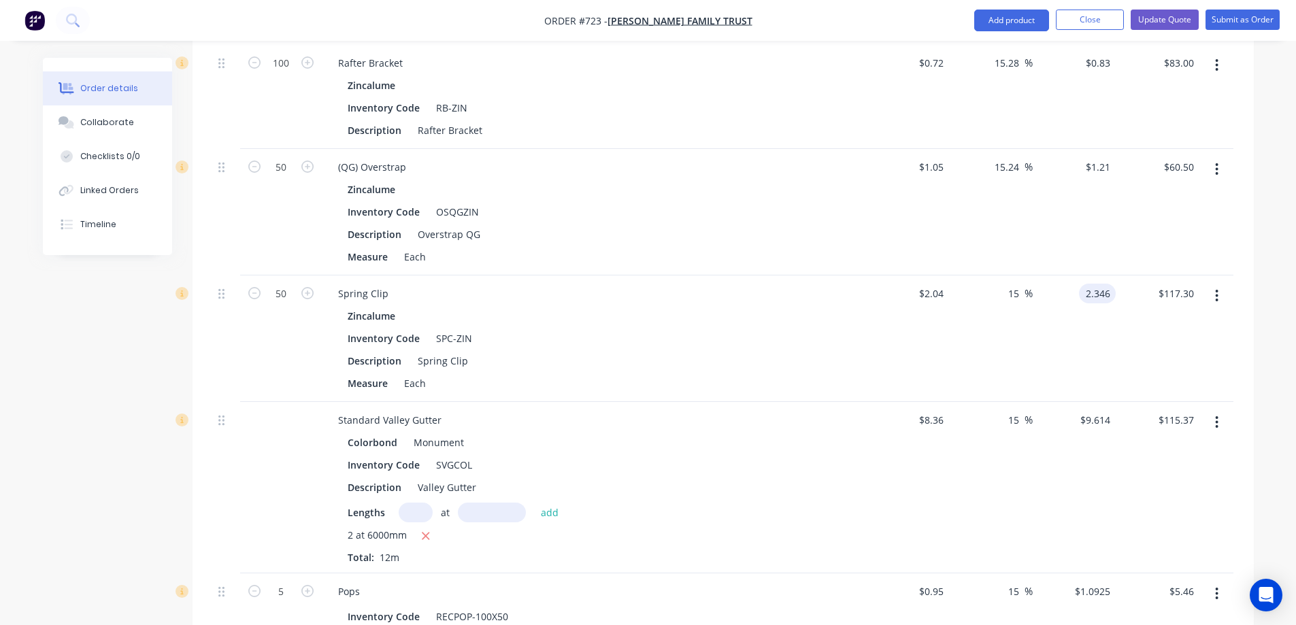
click at [1099, 284] on input "2.346" at bounding box center [1099, 294] width 31 height 20
click at [1078, 291] on div "$2.35 $2.35" at bounding box center [1075, 339] width 84 height 127
click at [1095, 410] on input "9.614" at bounding box center [1099, 420] width 31 height 20
click at [1089, 436] on div "$9.62 $9.62" at bounding box center [1075, 487] width 84 height 171
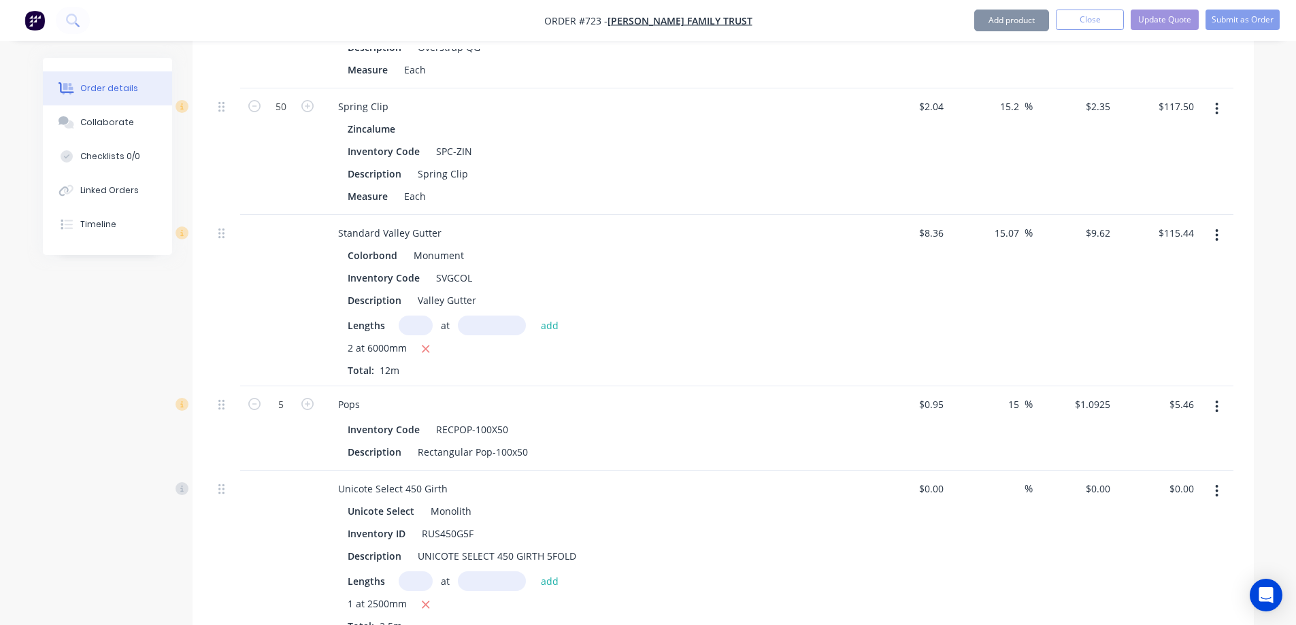
scroll to position [2126, 0]
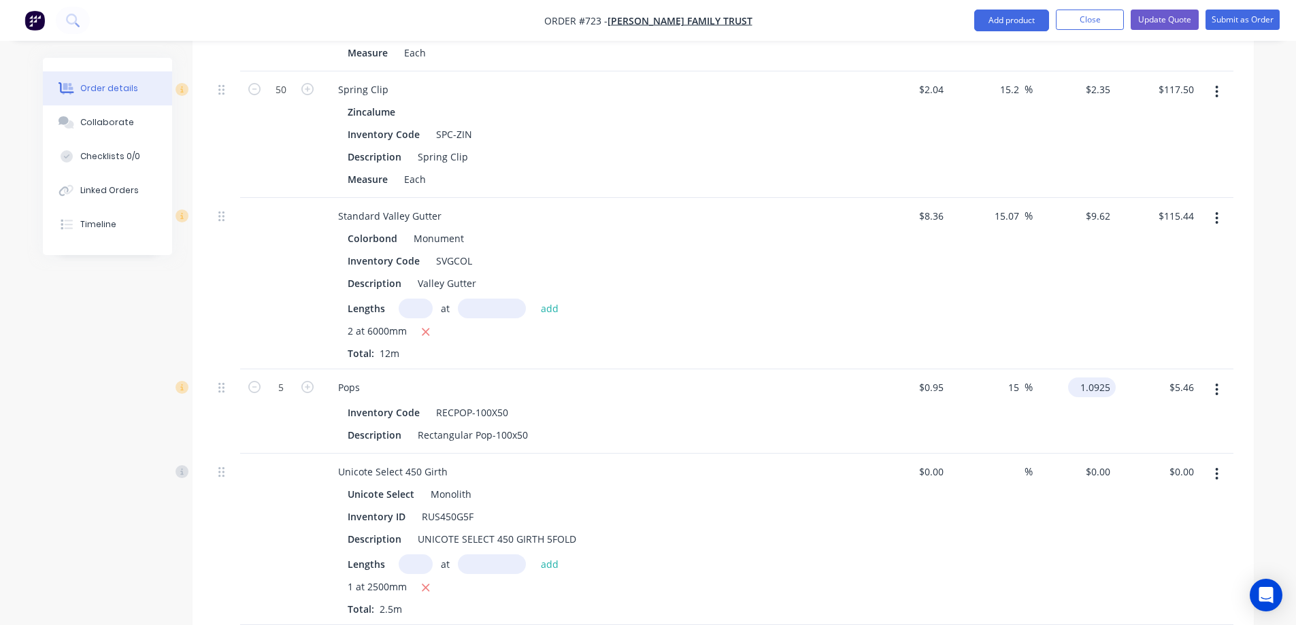
click at [1101, 378] on input "1.0925" at bounding box center [1095, 388] width 42 height 20
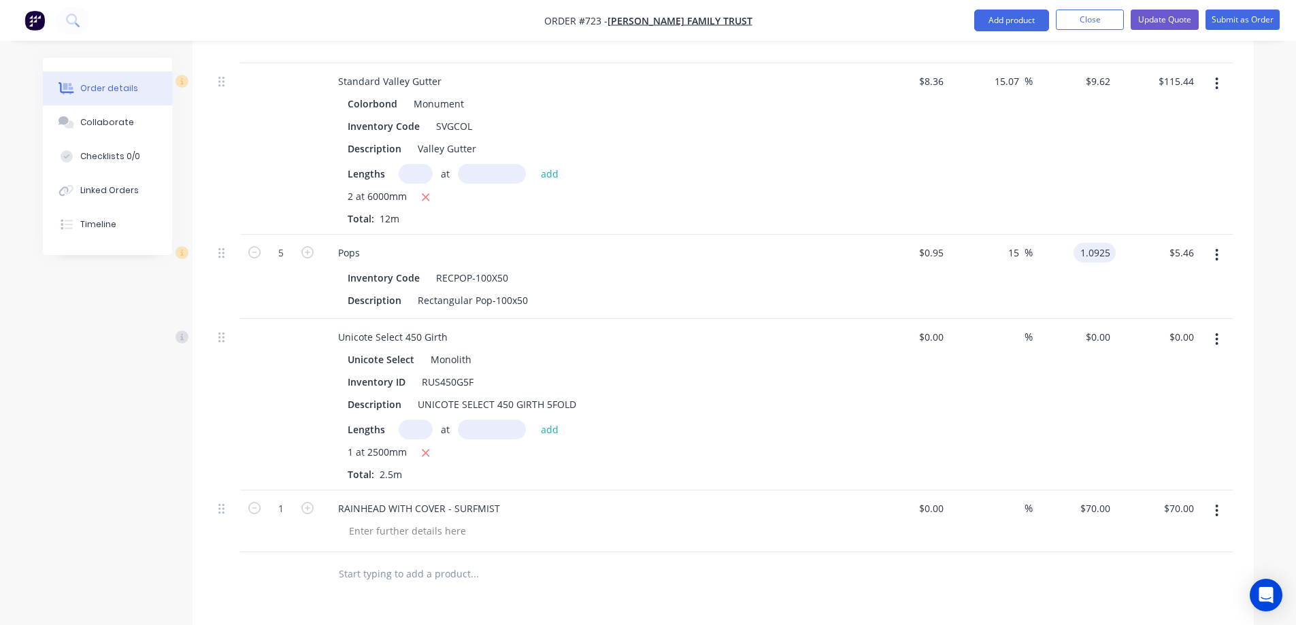
scroll to position [2262, 0]
drag, startPoint x: 1092, startPoint y: 214, endPoint x: 1086, endPoint y: 235, distance: 22.0
click at [1092, 242] on input "1.0925" at bounding box center [1095, 252] width 42 height 20
click at [999, 237] on div "30.53 30.53 %" at bounding box center [991, 275] width 84 height 84
click at [1218, 331] on icon "button" at bounding box center [1216, 338] width 3 height 15
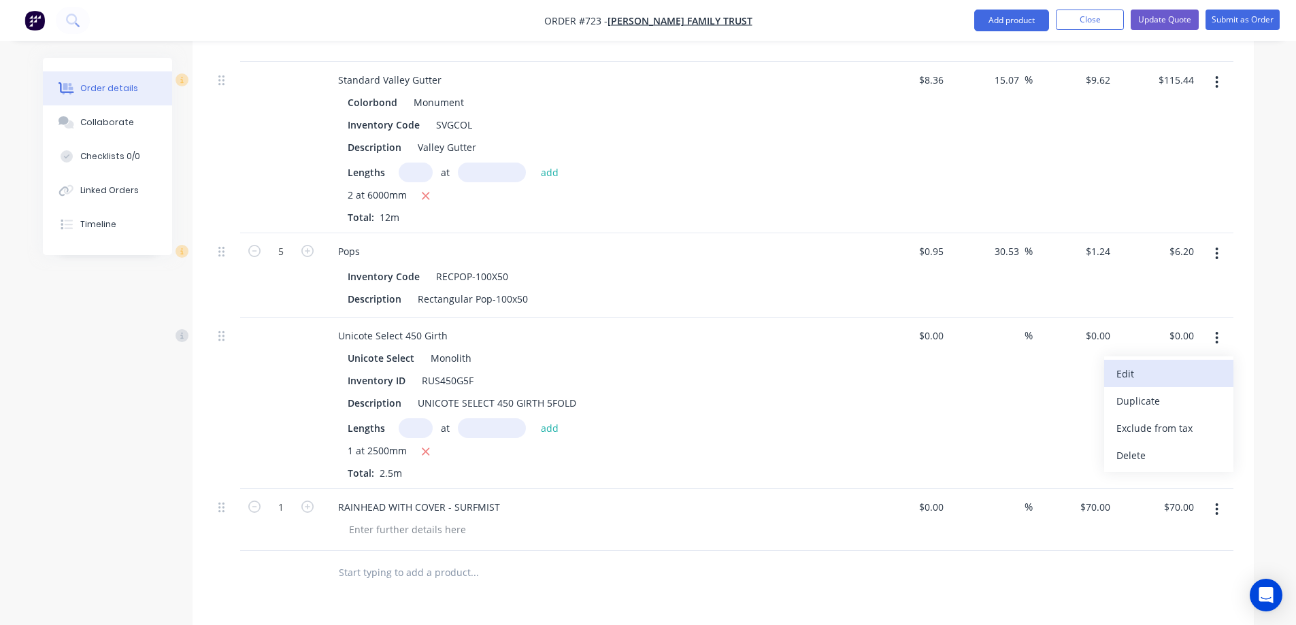
click at [1181, 364] on div "Edit" at bounding box center [1168, 374] width 105 height 20
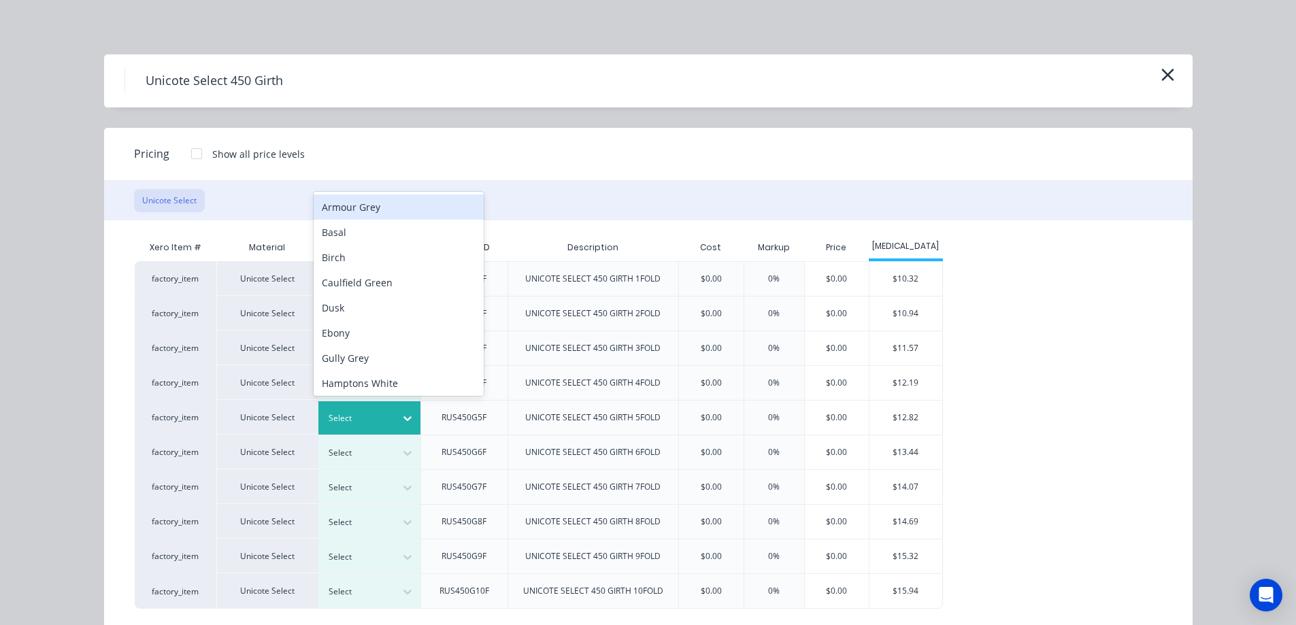
click at [401, 412] on icon at bounding box center [408, 419] width 14 height 14
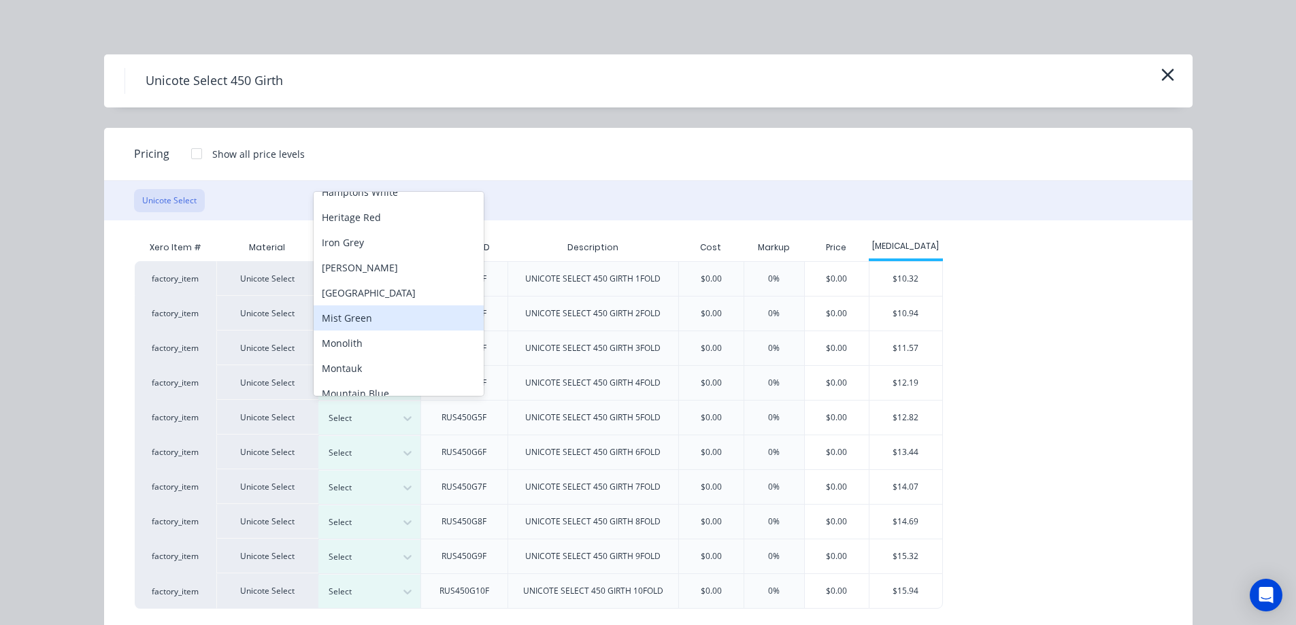
scroll to position [212, 0]
click at [388, 329] on div "Monolith" at bounding box center [399, 322] width 170 height 25
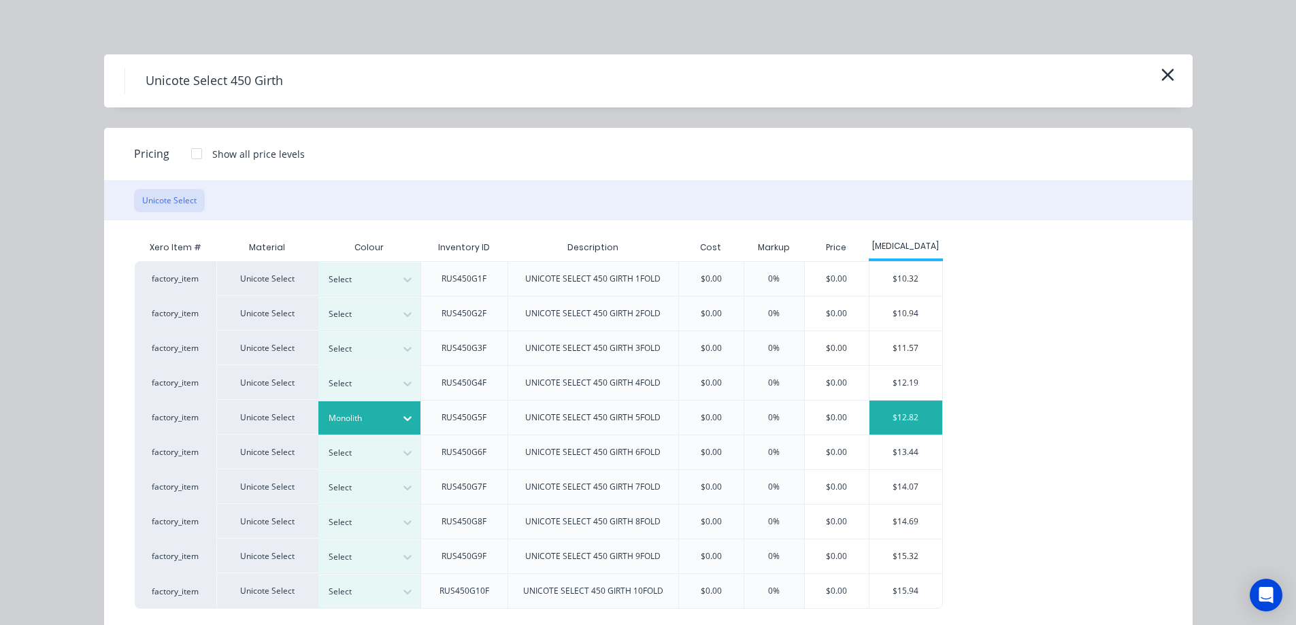
click at [914, 416] on div "$12.82" at bounding box center [905, 418] width 73 height 34
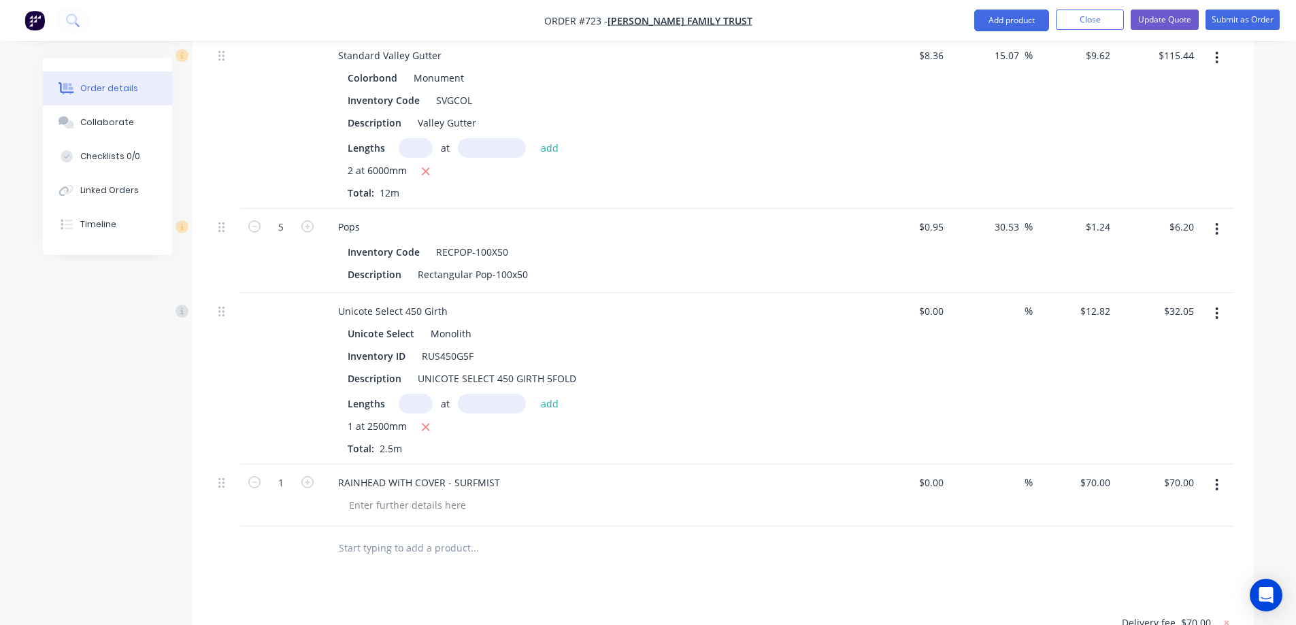
scroll to position [2262, 0]
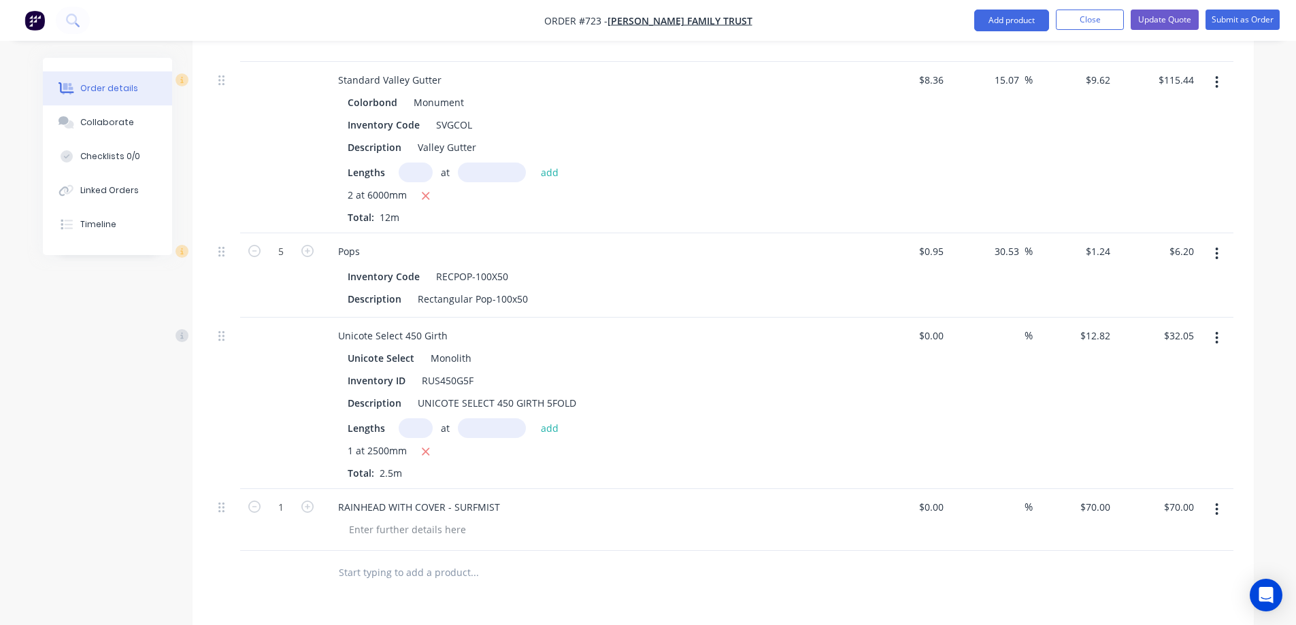
click at [558, 559] on input "text" at bounding box center [474, 572] width 272 height 27
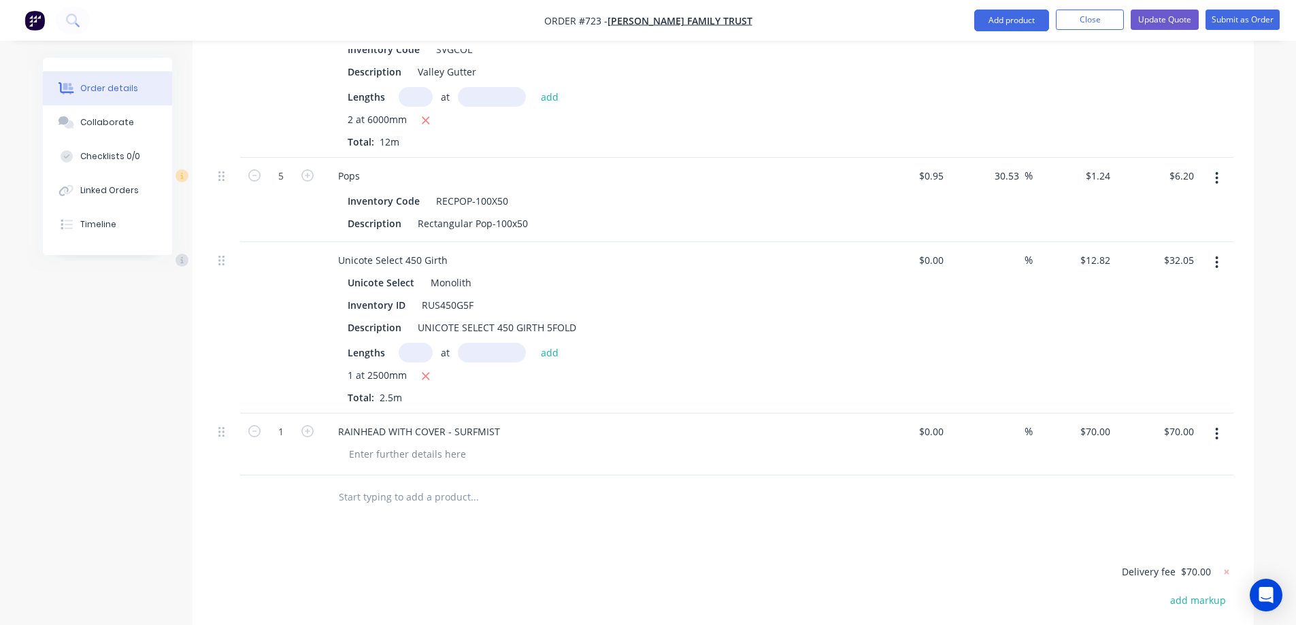
scroll to position [2313, 0]
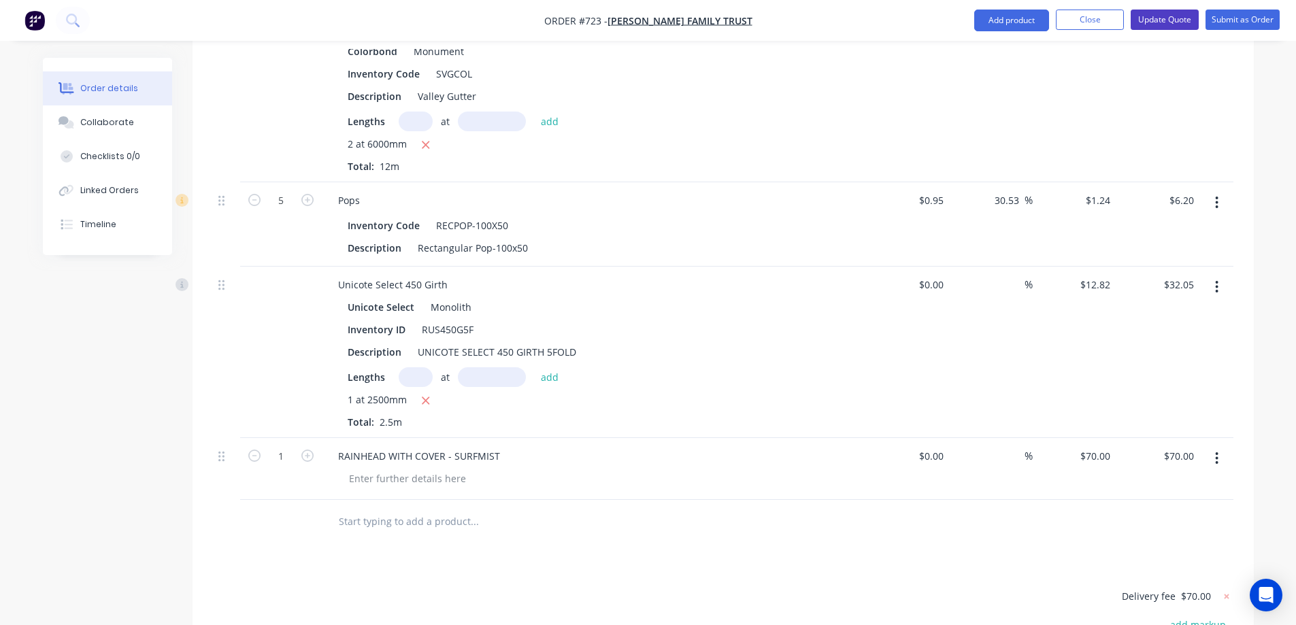
click at [1175, 16] on button "Update Quote" at bounding box center [1165, 20] width 68 height 20
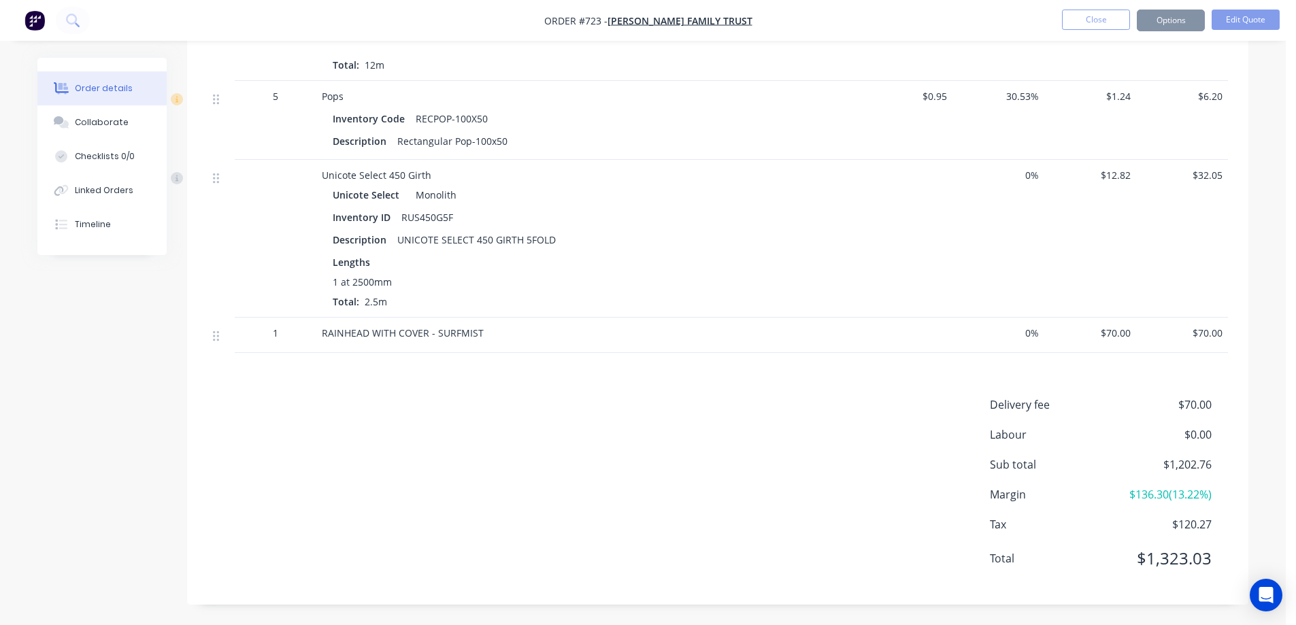
scroll to position [0, 0]
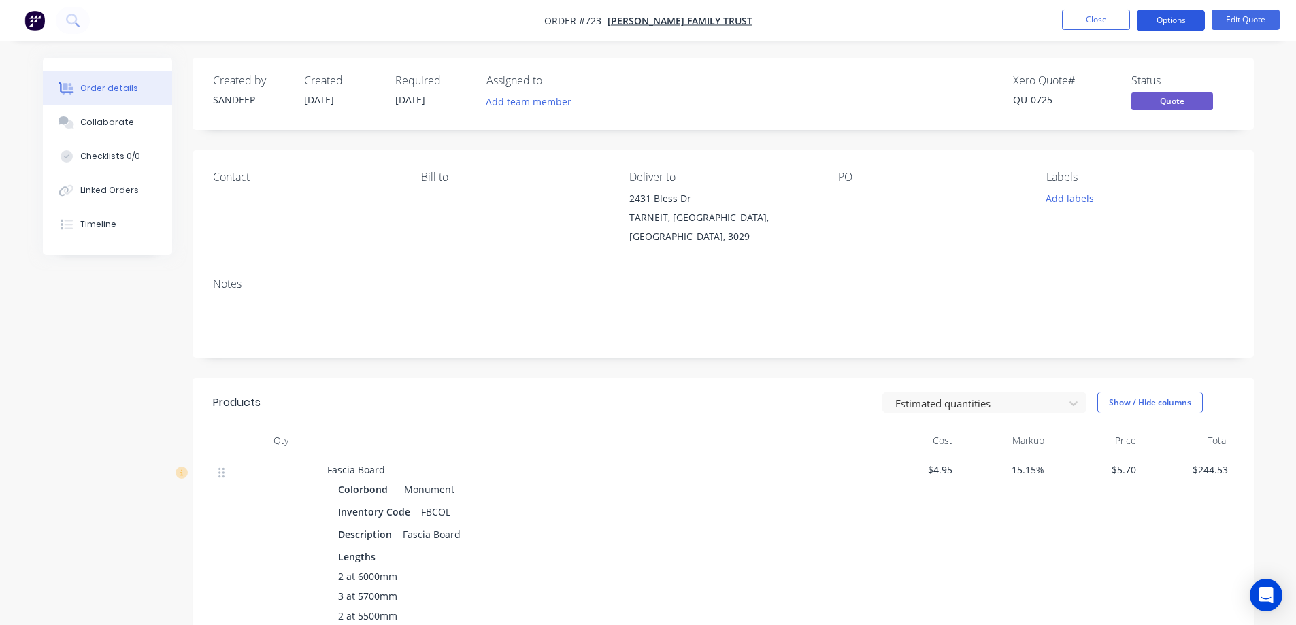
click at [1162, 29] on button "Options" at bounding box center [1171, 21] width 68 height 22
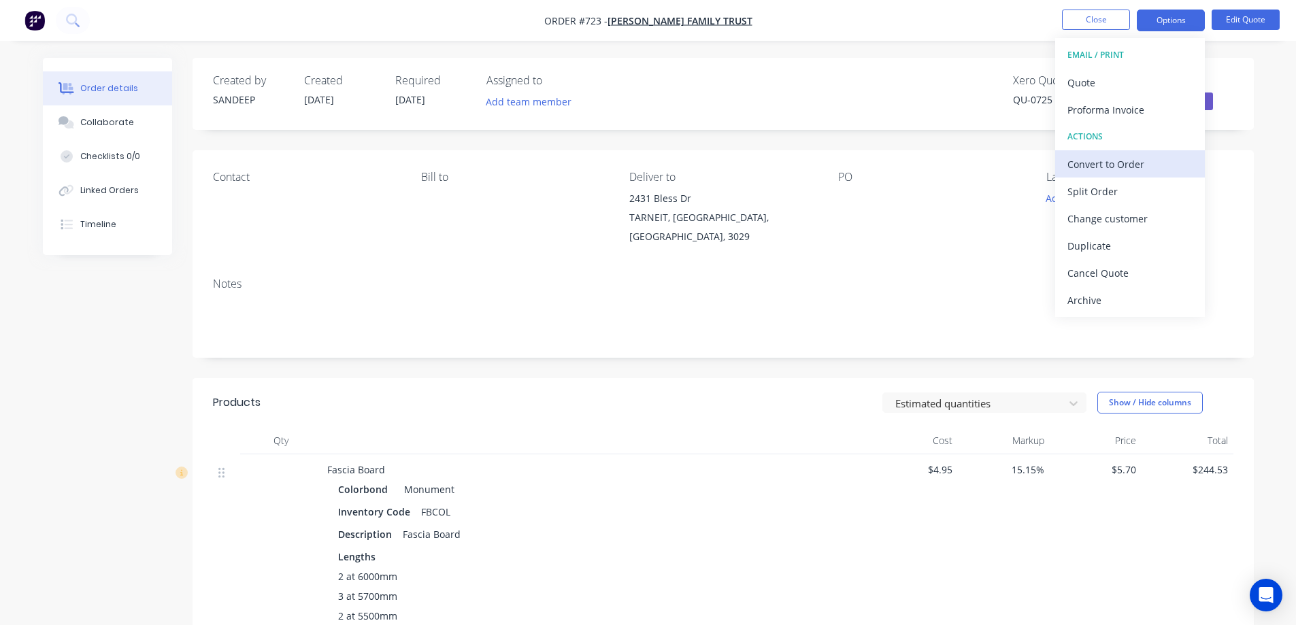
click at [1089, 162] on div "Convert to Order" at bounding box center [1129, 164] width 125 height 20
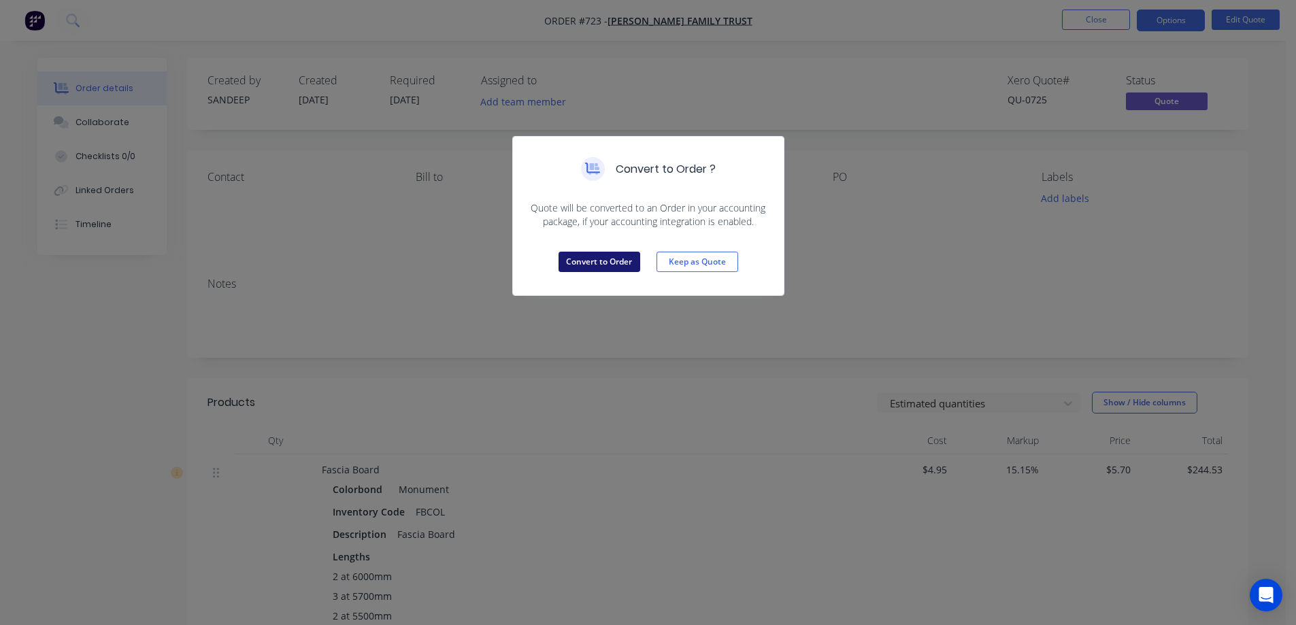
click at [603, 263] on button "Convert to Order" at bounding box center [600, 262] width 82 height 20
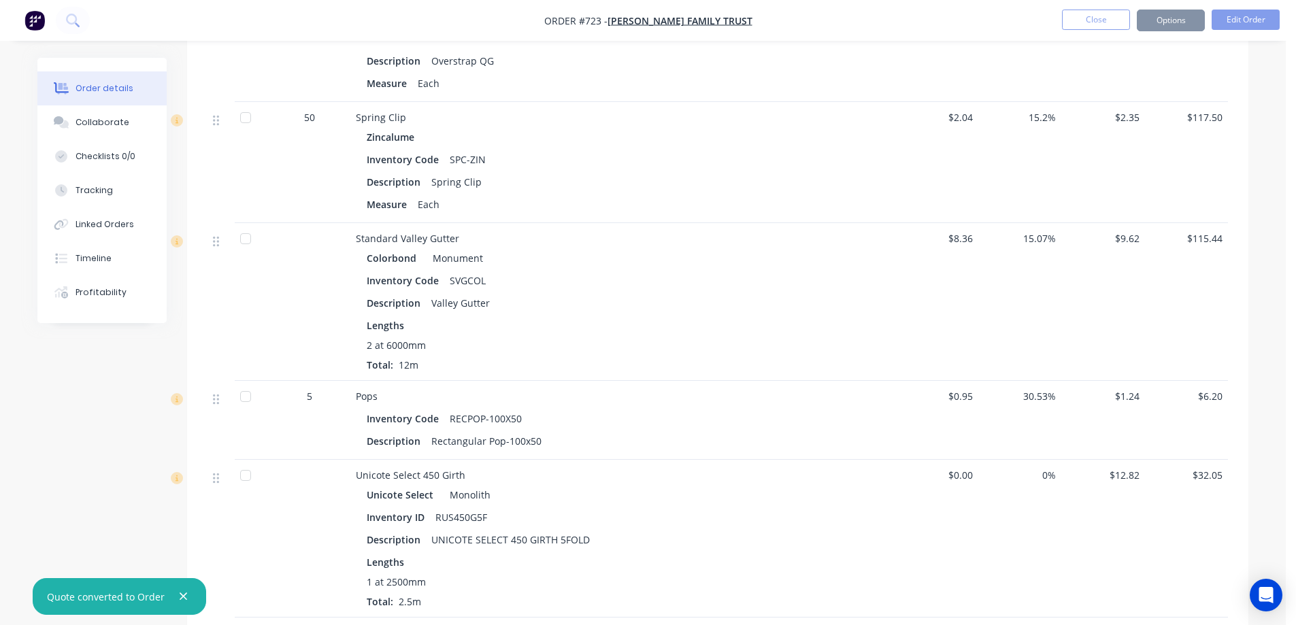
scroll to position [2191, 0]
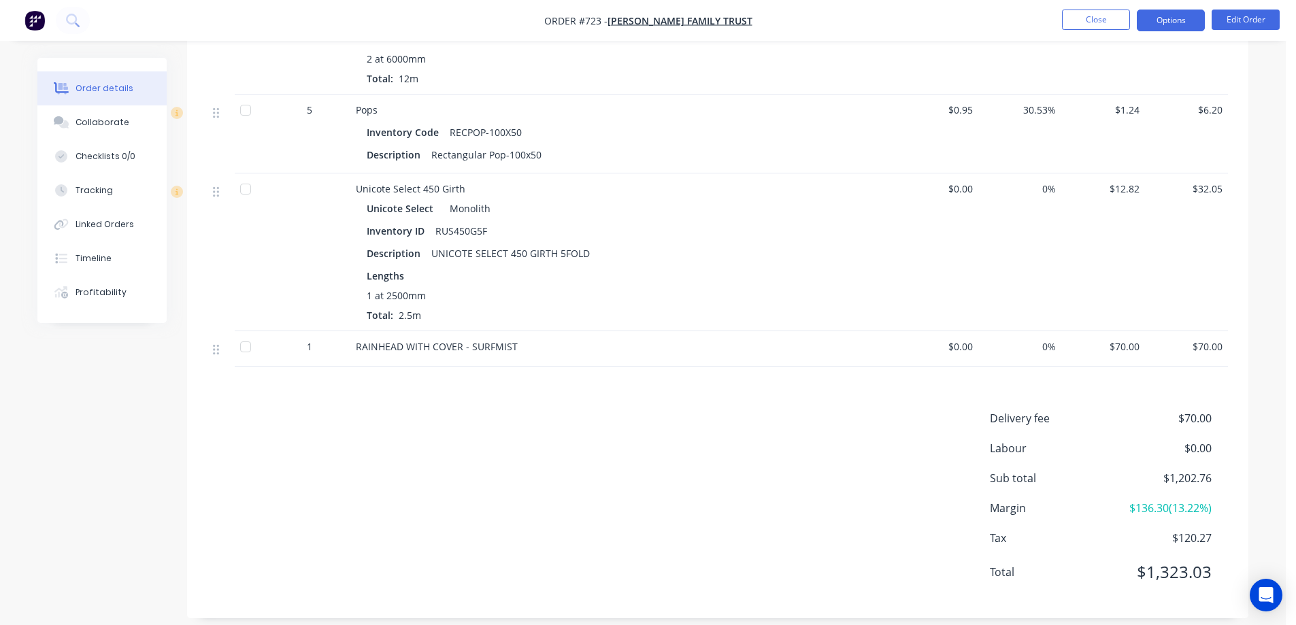
click at [1166, 29] on button "Options" at bounding box center [1171, 21] width 68 height 22
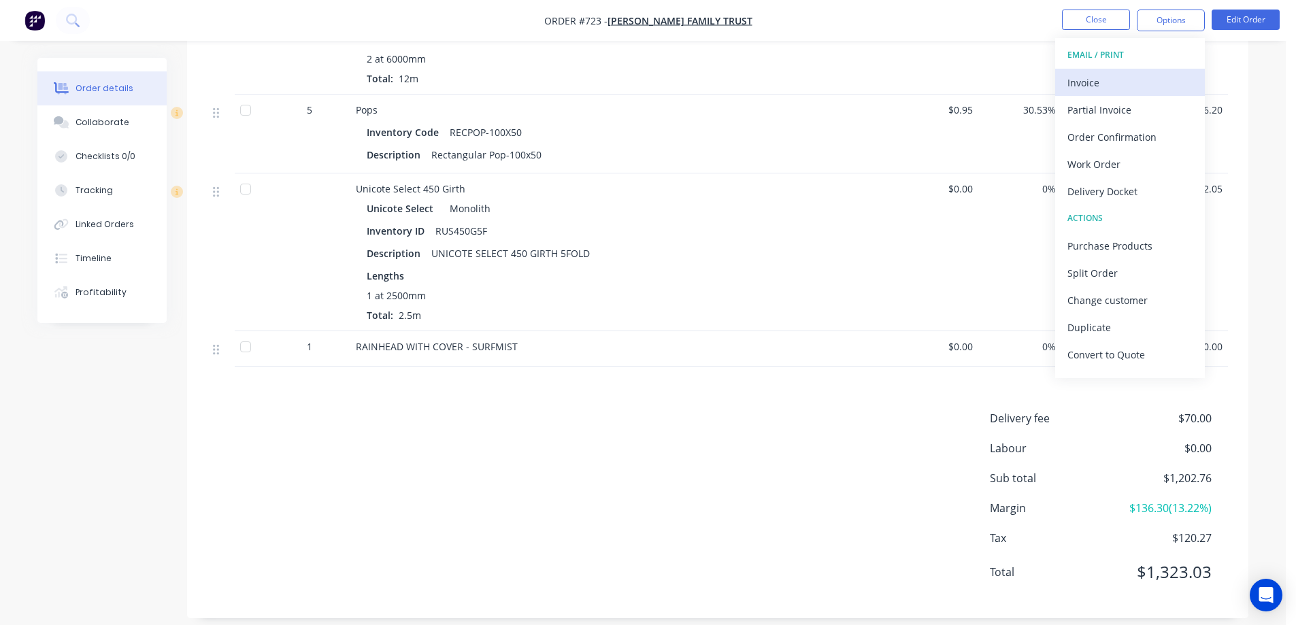
click at [1124, 83] on div "Invoice" at bounding box center [1129, 83] width 125 height 20
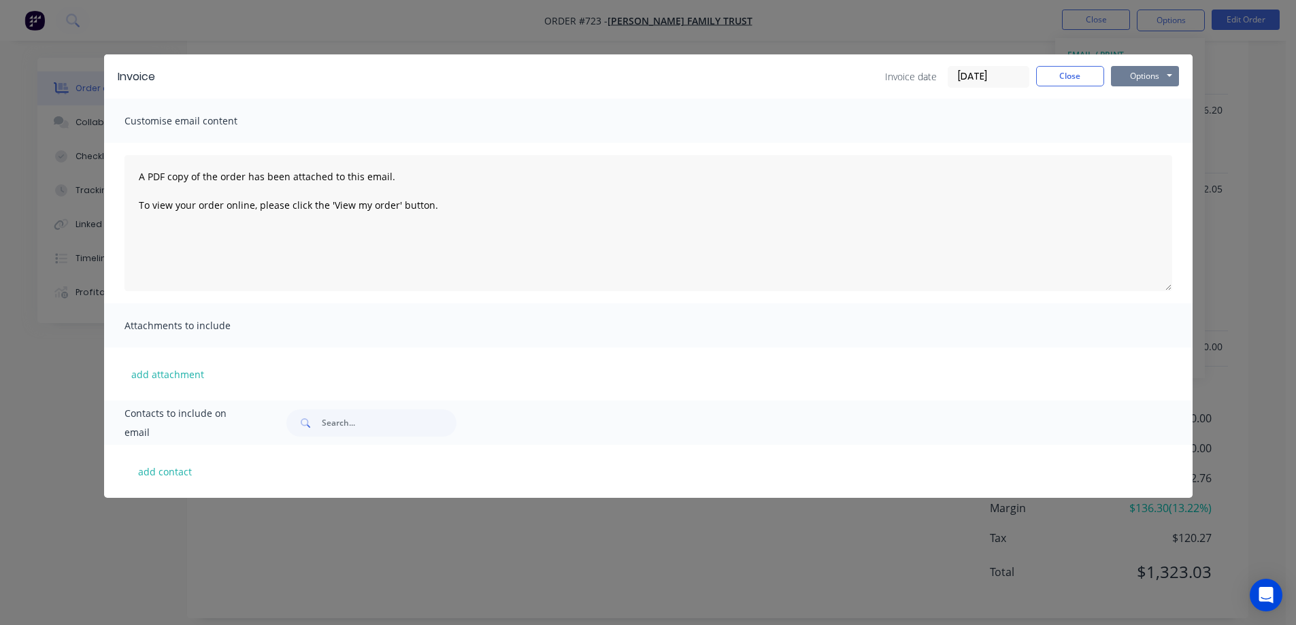
click at [1142, 76] on button "Options" at bounding box center [1145, 76] width 68 height 20
click at [1139, 99] on button "Preview" at bounding box center [1154, 100] width 87 height 22
click at [1078, 78] on button "Close" at bounding box center [1070, 76] width 68 height 20
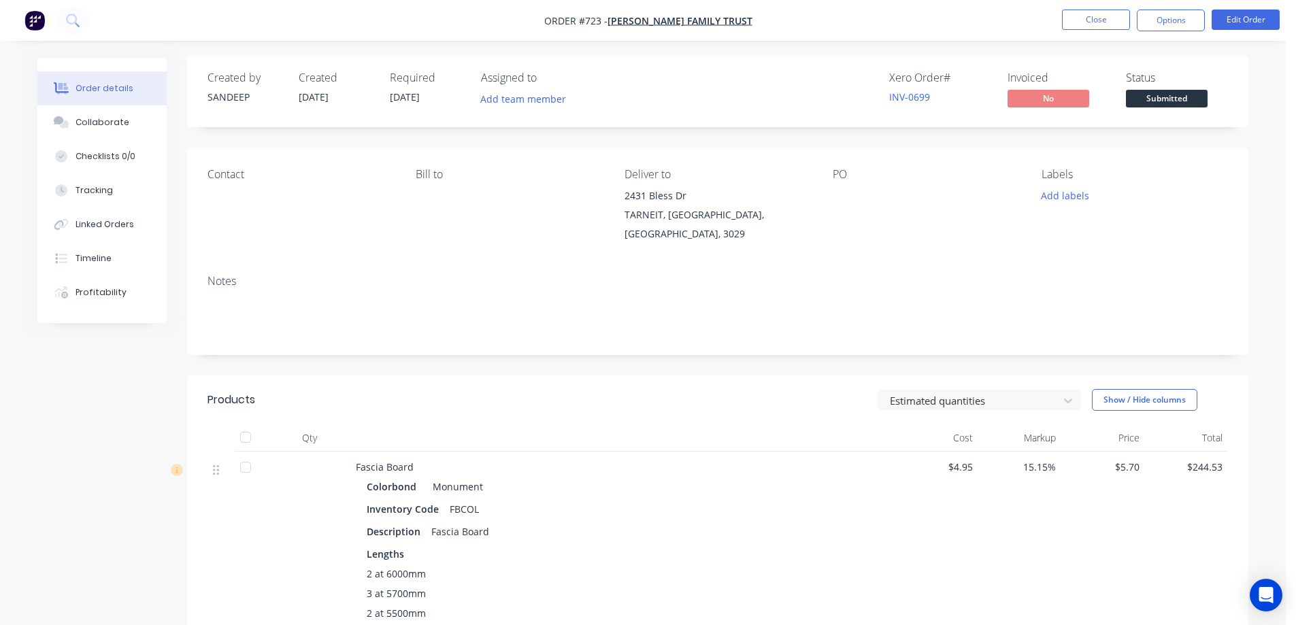
scroll to position [0, 0]
click at [1164, 18] on button "Options" at bounding box center [1171, 21] width 68 height 22
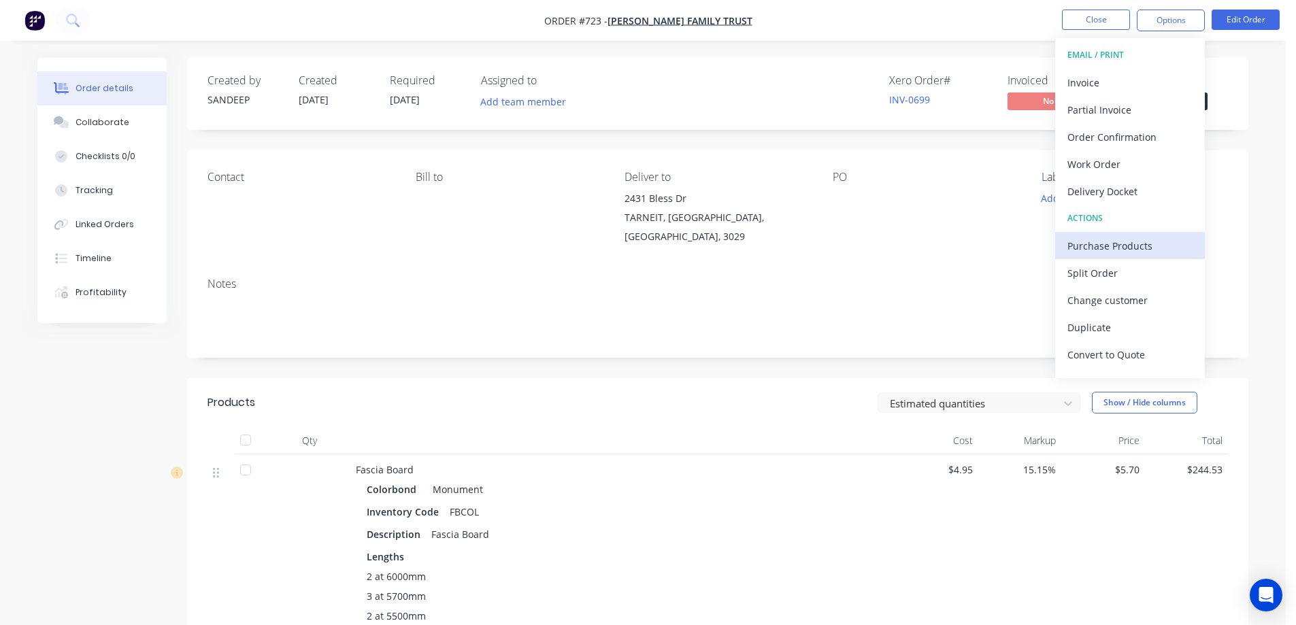
click at [1081, 240] on div "Purchase Products" at bounding box center [1129, 246] width 125 height 20
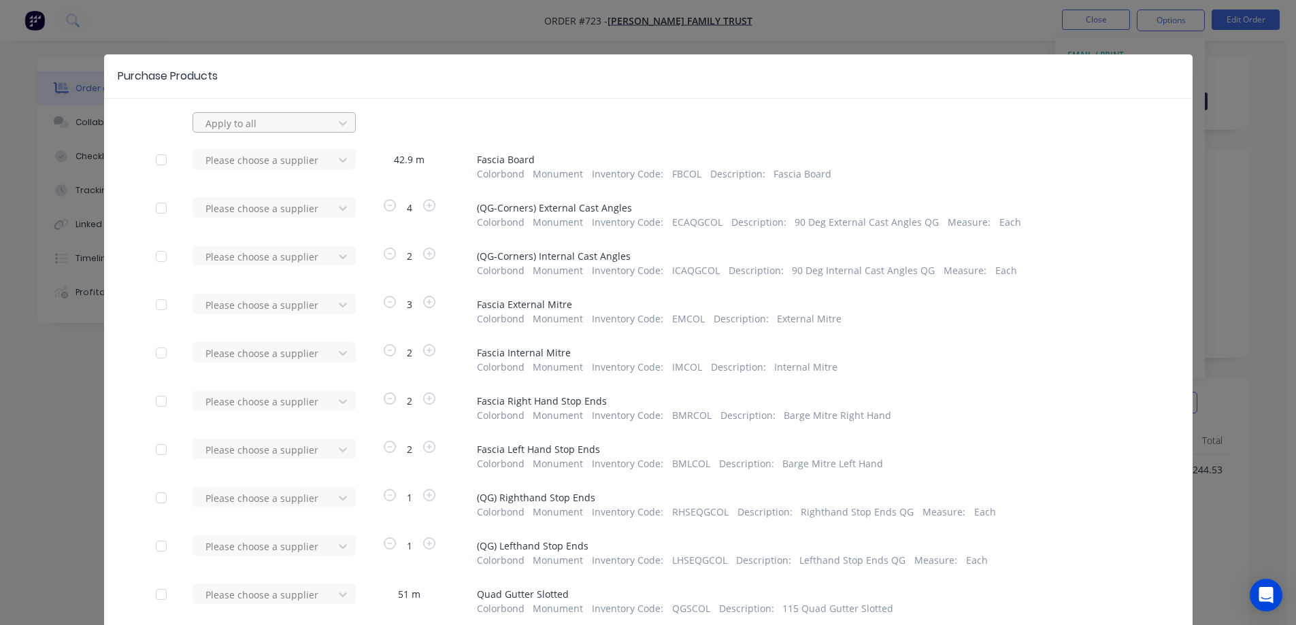
click at [226, 133] on div "Apply to all" at bounding box center [265, 123] width 131 height 20
click at [248, 154] on div "METFOLD SHEET METAL" at bounding box center [274, 153] width 163 height 25
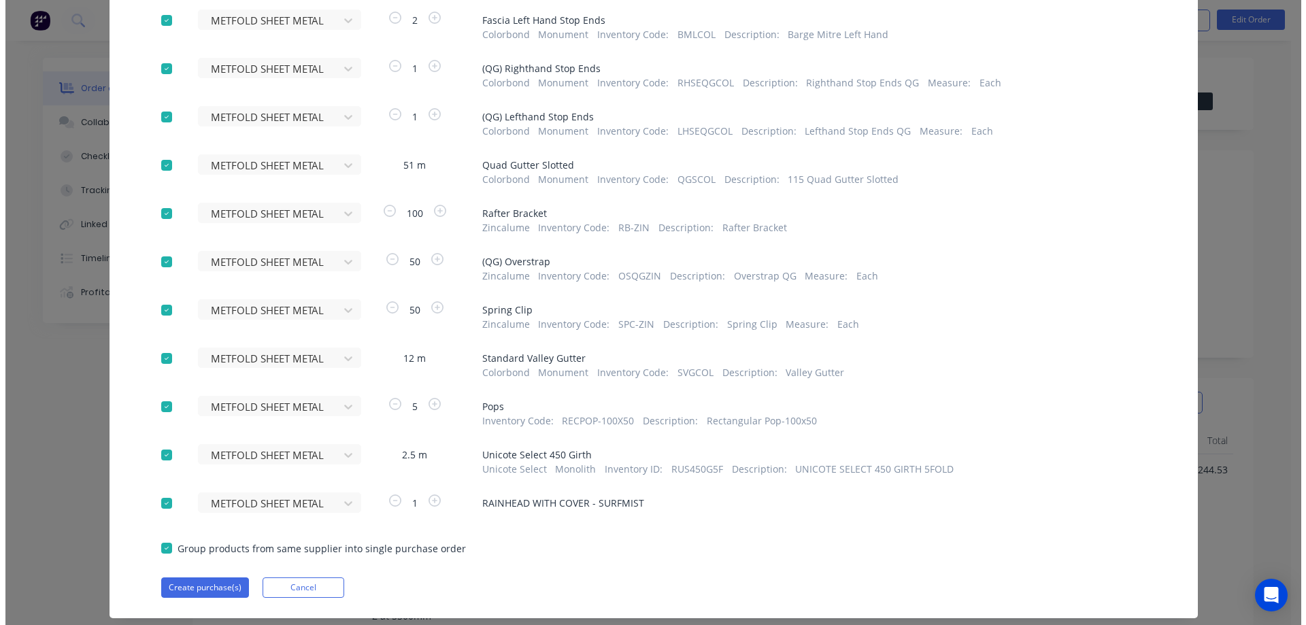
scroll to position [462, 0]
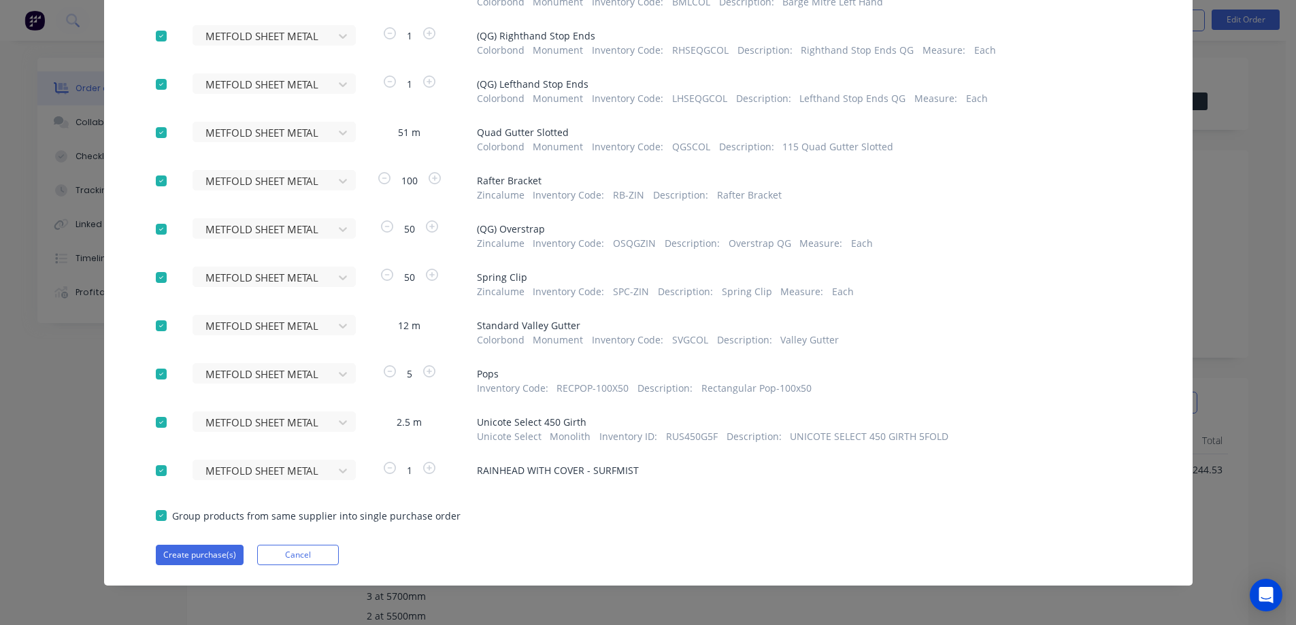
click at [152, 471] on div at bounding box center [161, 470] width 27 height 27
click at [157, 427] on div at bounding box center [161, 422] width 27 height 27
click at [156, 368] on div at bounding box center [161, 374] width 27 height 27
click at [195, 551] on button "Create purchase(s)" at bounding box center [200, 555] width 88 height 20
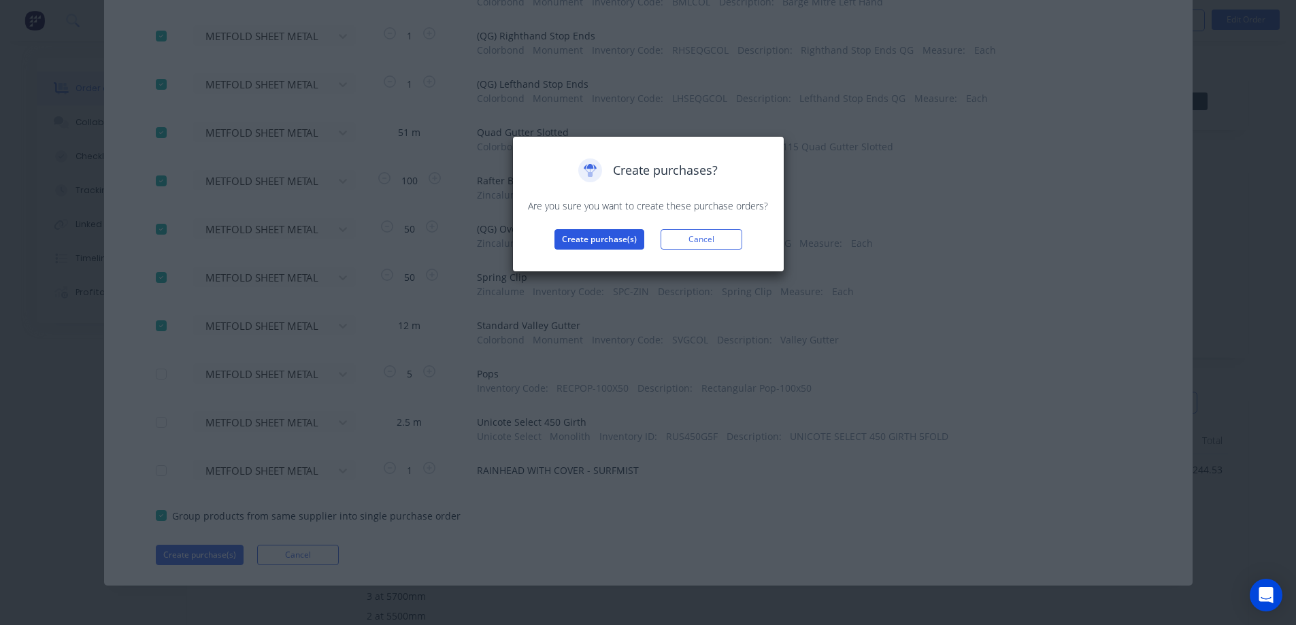
click at [593, 235] on button "Create purchase(s)" at bounding box center [599, 239] width 90 height 20
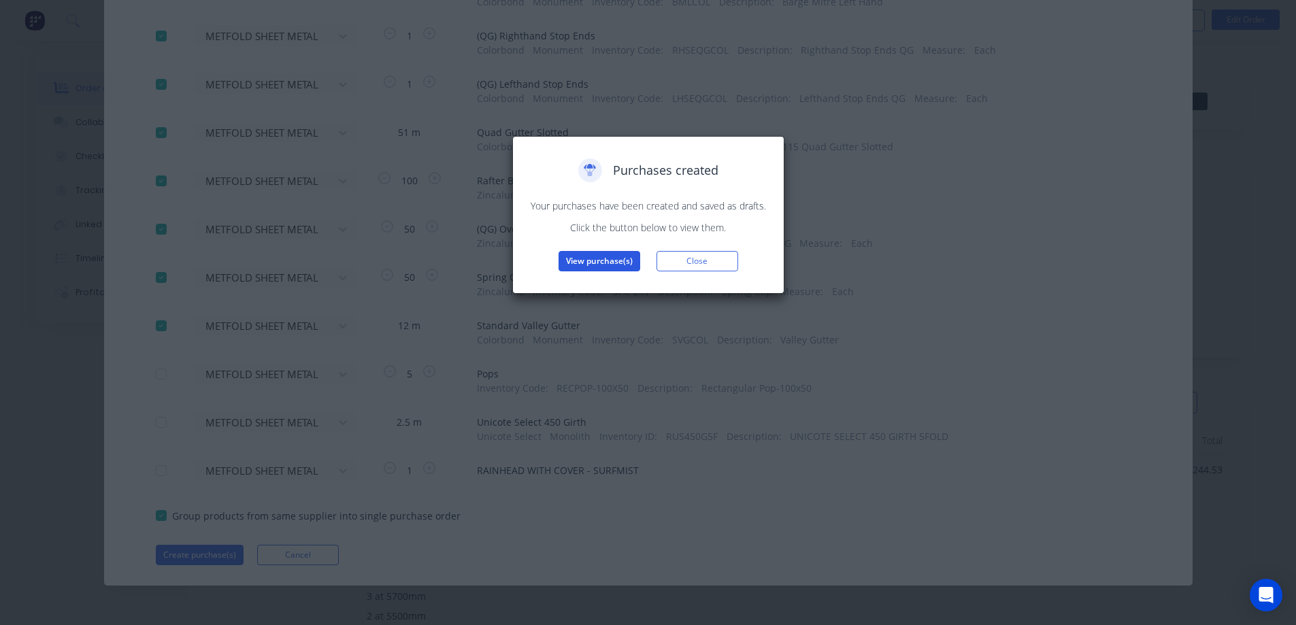
click at [593, 259] on button "View purchase(s)" at bounding box center [600, 261] width 82 height 20
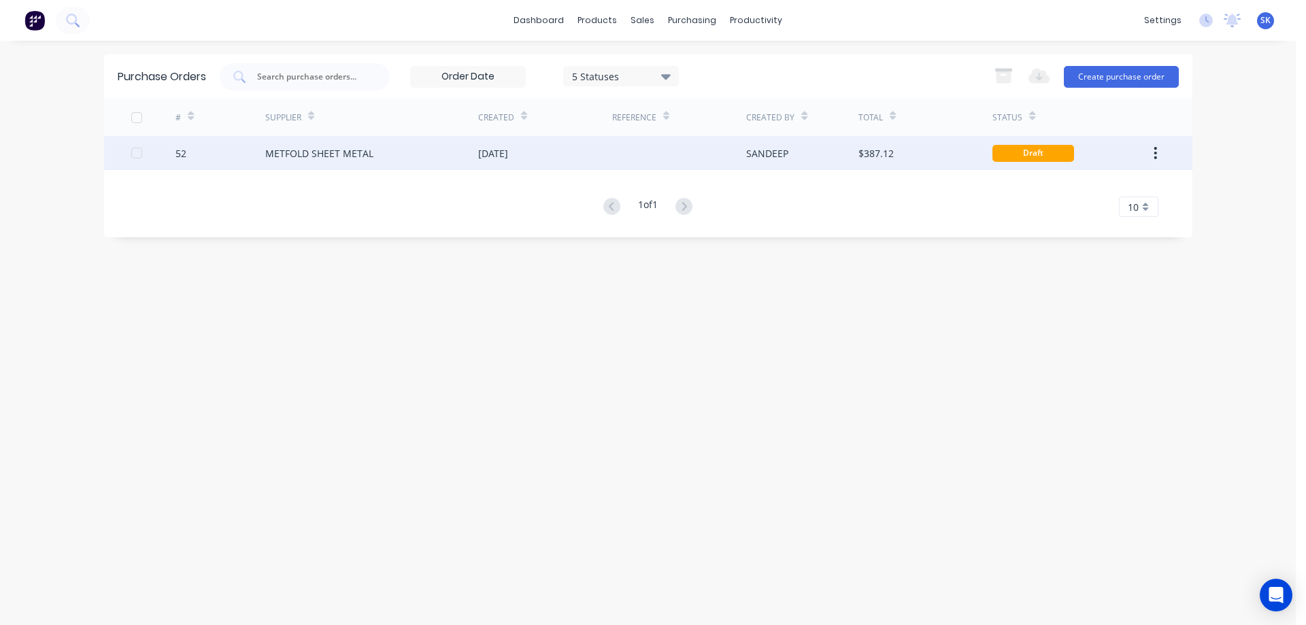
click at [639, 159] on div at bounding box center [679, 153] width 134 height 34
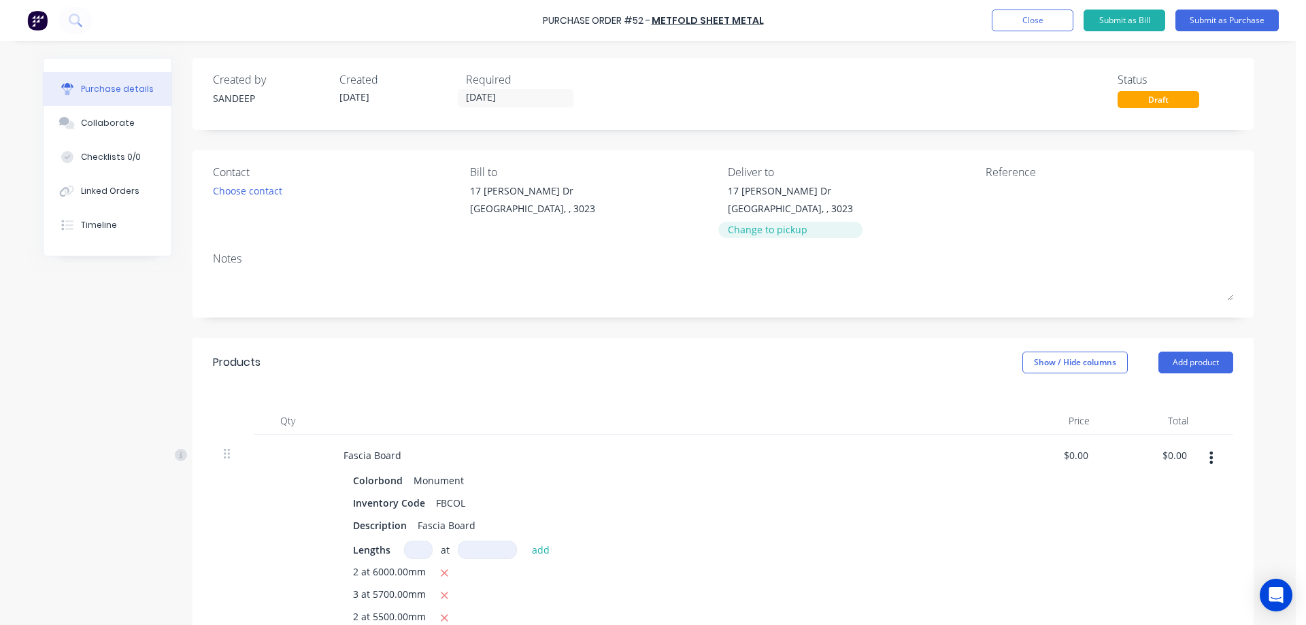
click at [740, 227] on div "Change to pickup" at bounding box center [790, 229] width 125 height 14
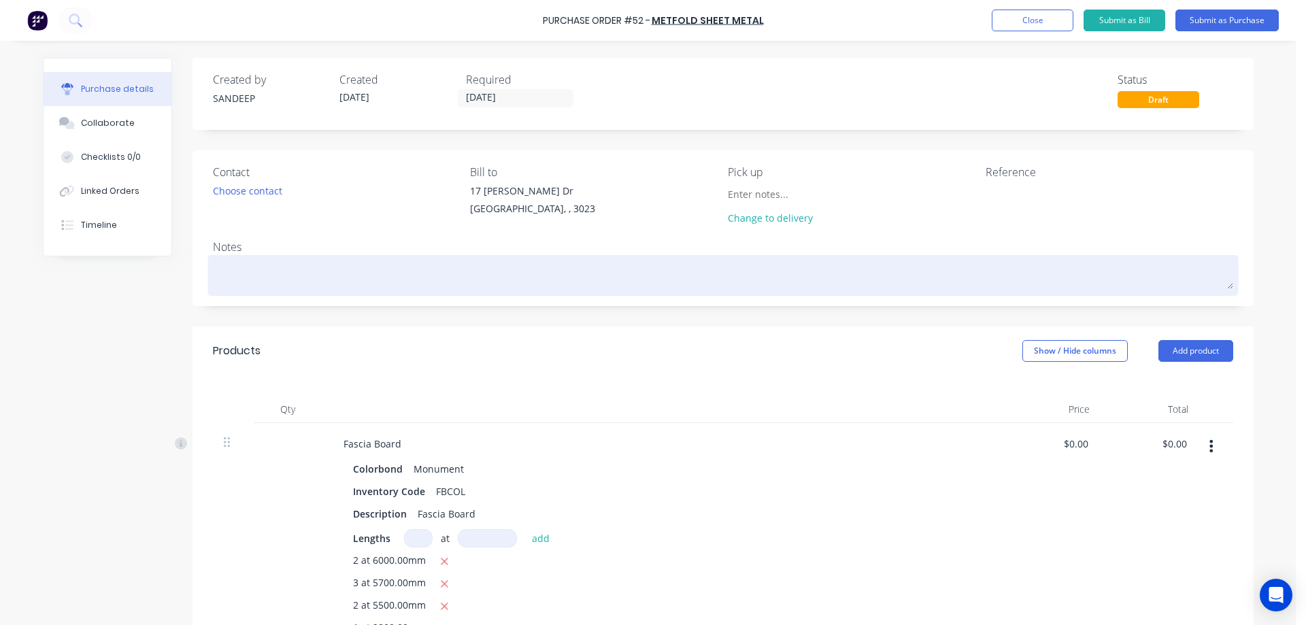
click at [347, 270] on textarea at bounding box center [723, 274] width 1020 height 31
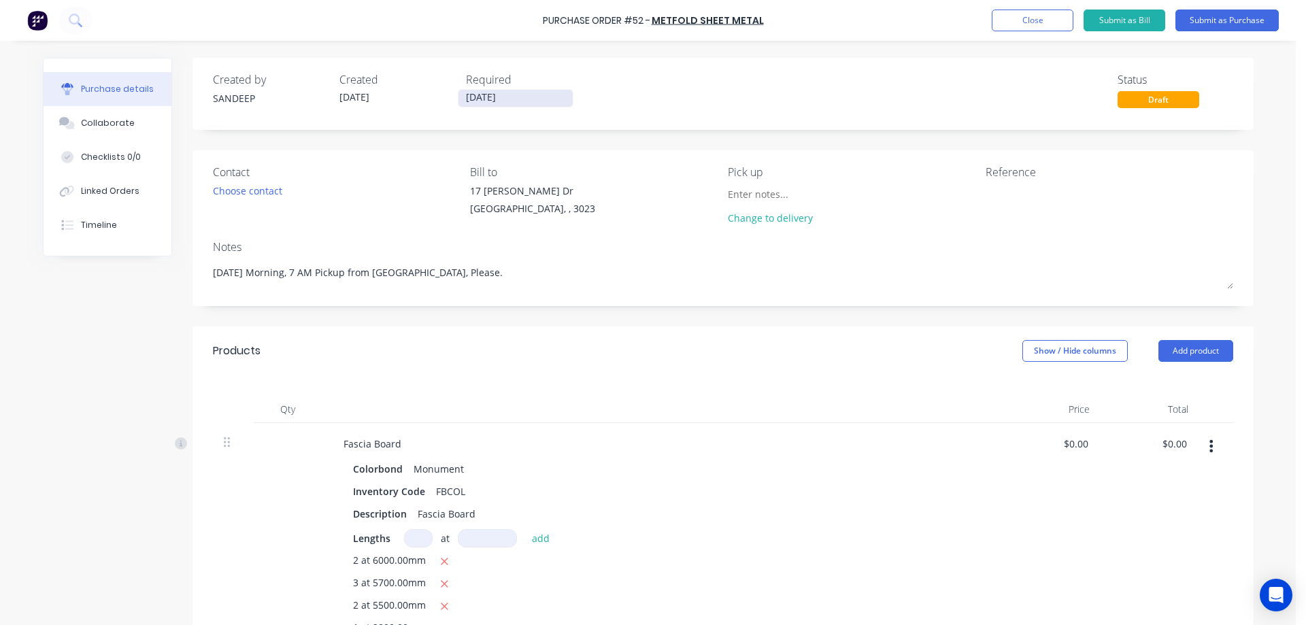
click at [476, 101] on input "05/10/25" at bounding box center [516, 98] width 114 height 17
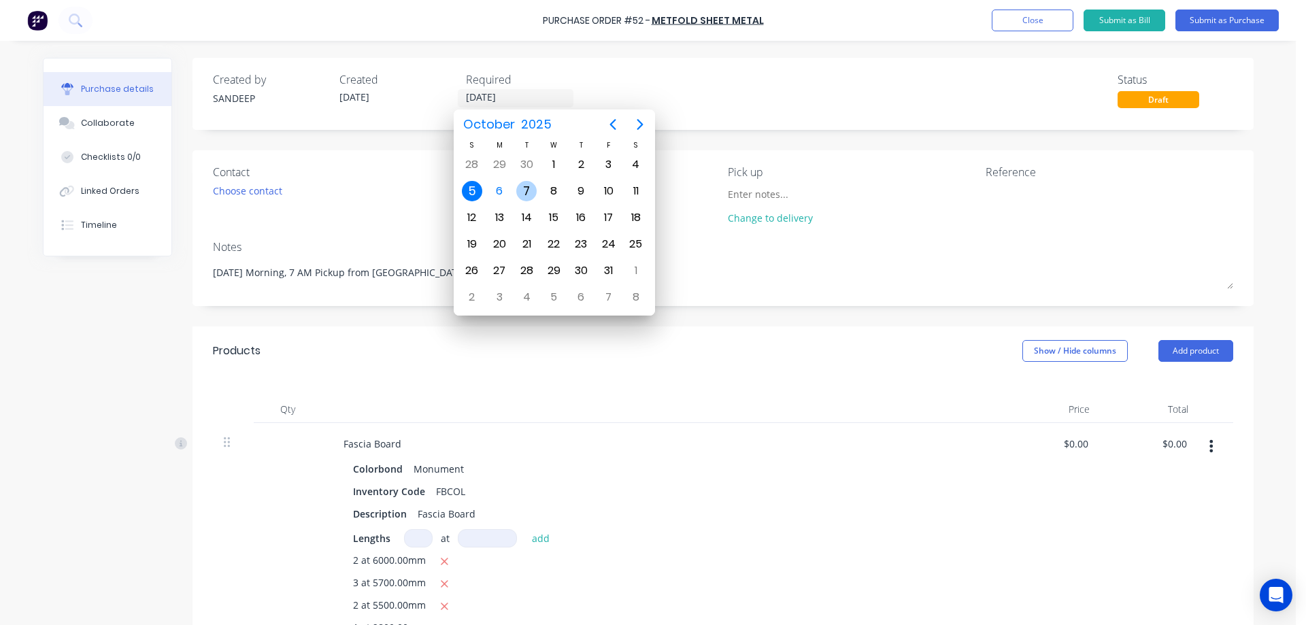
click at [520, 186] on div "7" at bounding box center [526, 191] width 20 height 20
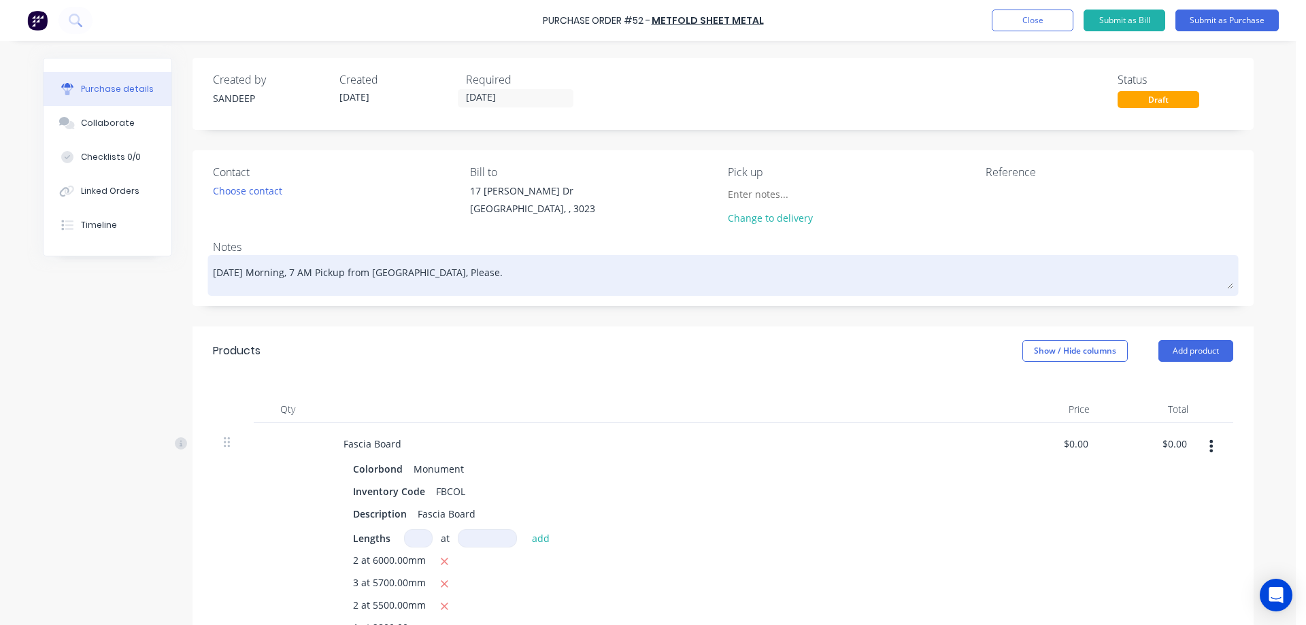
click at [518, 259] on textarea "Tomorrow Morning, 7 AM Pickup from Metroll, Please." at bounding box center [723, 274] width 1020 height 31
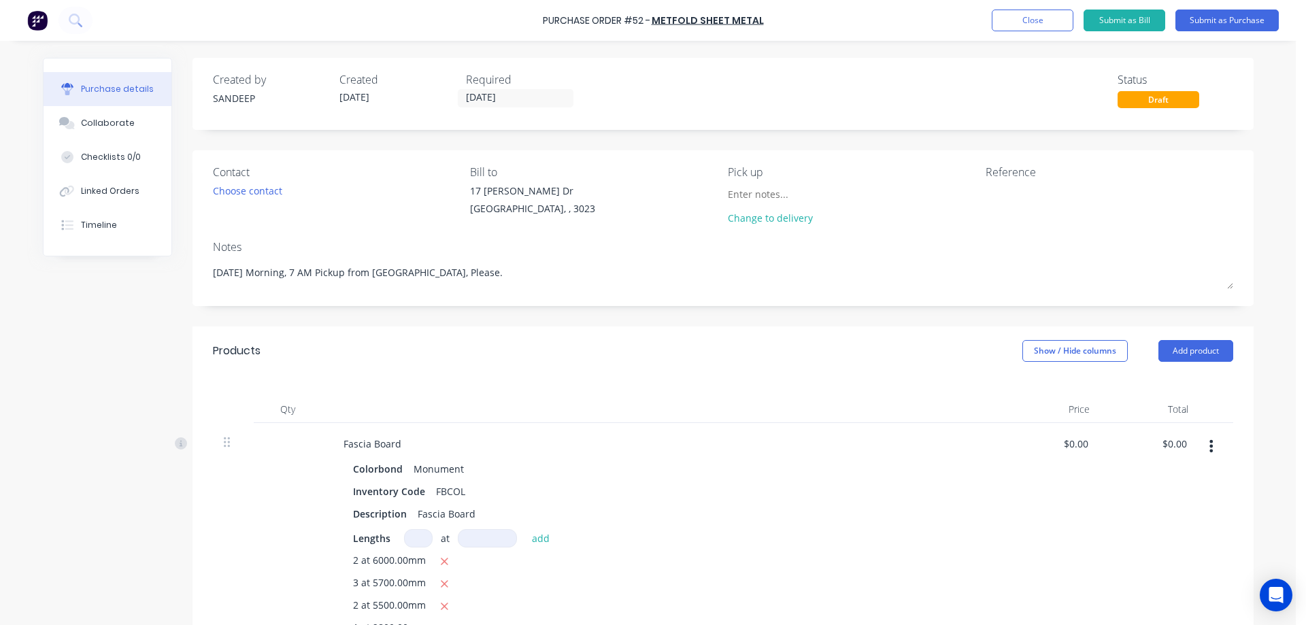
click at [502, 361] on div "Products Show / Hide columns Add product" at bounding box center [723, 351] width 1061 height 49
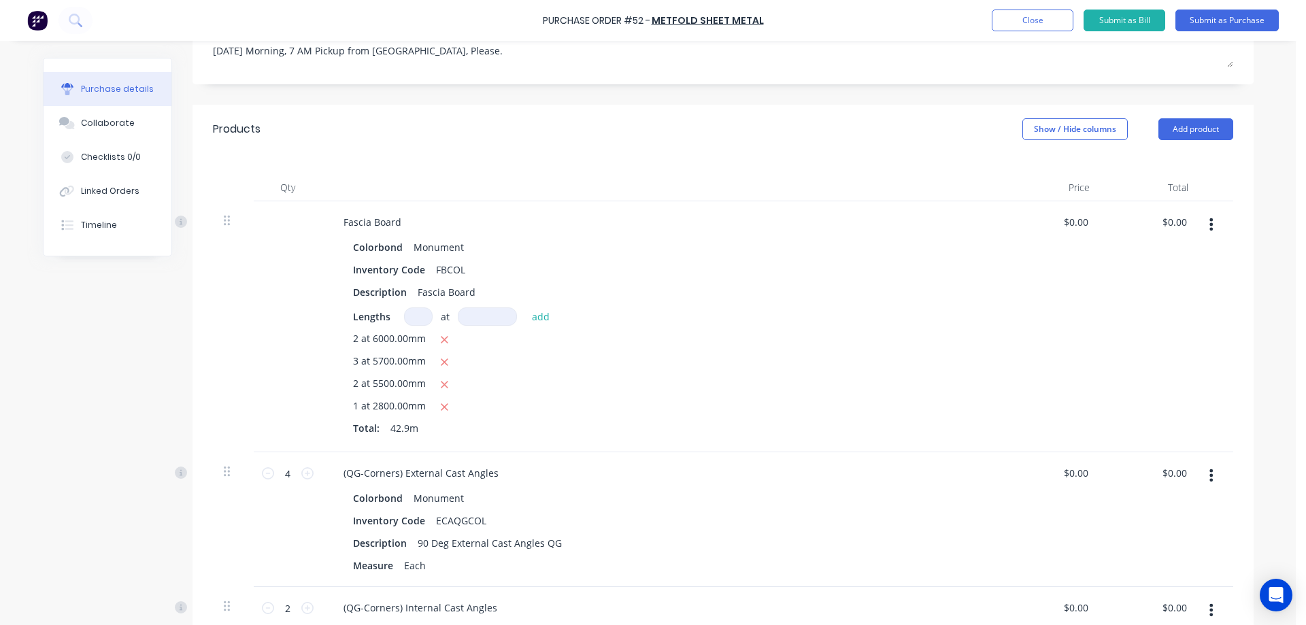
scroll to position [272, 0]
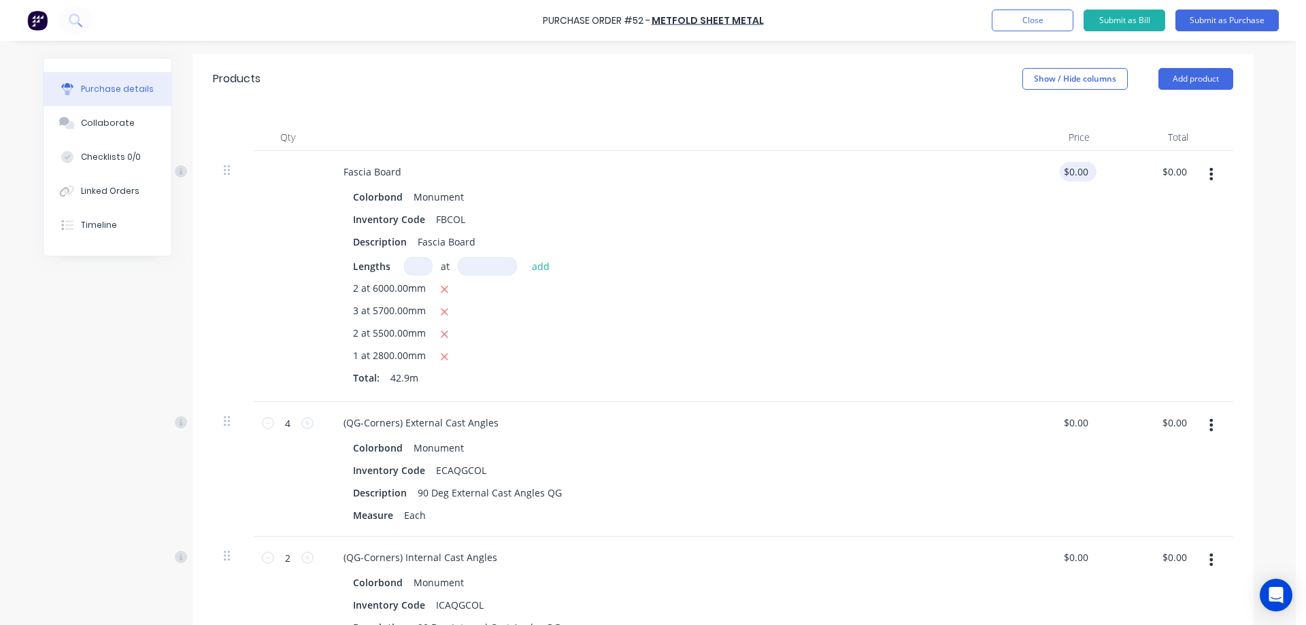
click at [1076, 174] on input "$0.00" at bounding box center [1075, 172] width 31 height 20
click at [979, 247] on div "Colorbond Monument Inventory Code FBCOL Description Fascia Board Lengths at add…" at bounding box center [662, 288] width 659 height 203
click at [1081, 421] on input "0.00" at bounding box center [1078, 423] width 26 height 20
click at [1021, 497] on div "$10.91 10.91" at bounding box center [1051, 469] width 99 height 135
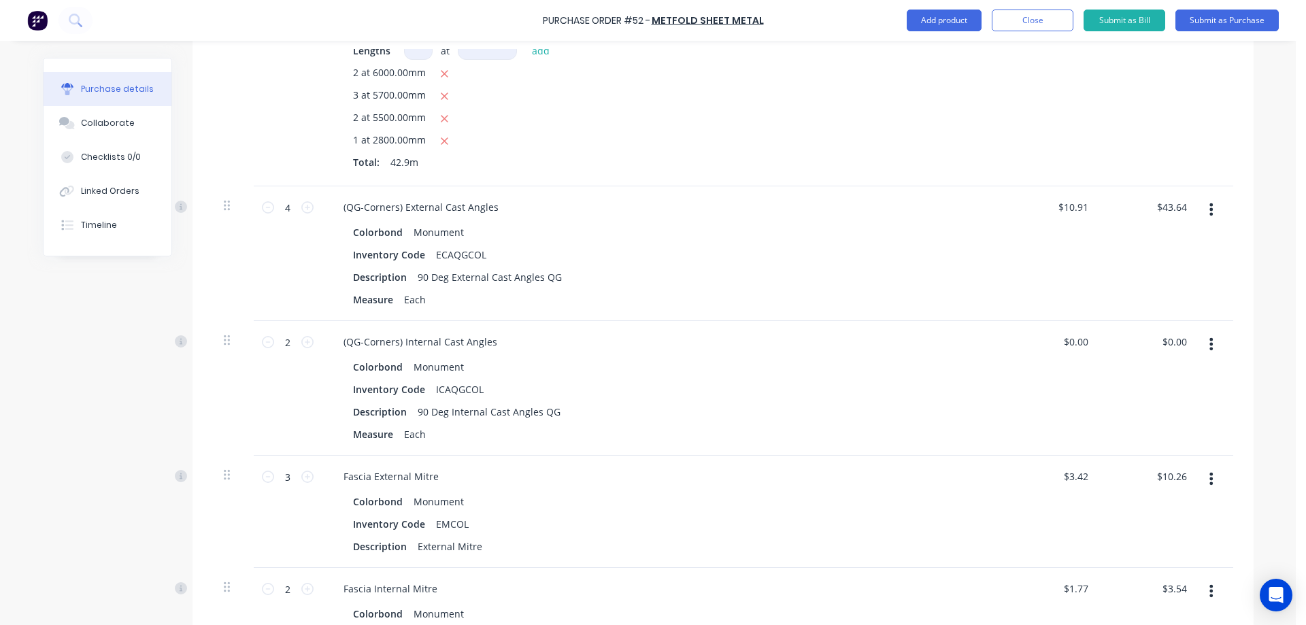
scroll to position [544, 0]
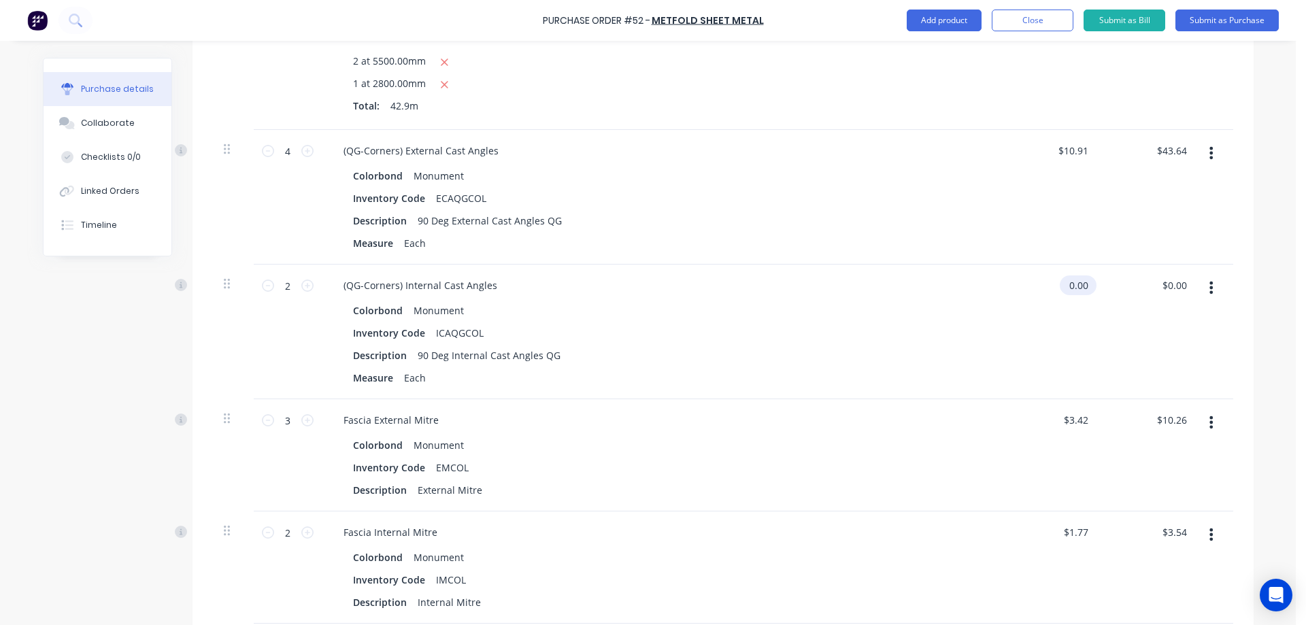
click at [1062, 290] on input "0.00" at bounding box center [1075, 286] width 31 height 20
click at [1065, 290] on input "0.00" at bounding box center [1078, 286] width 26 height 20
click at [1058, 329] on div "$10.91 $10.91" at bounding box center [1051, 332] width 99 height 135
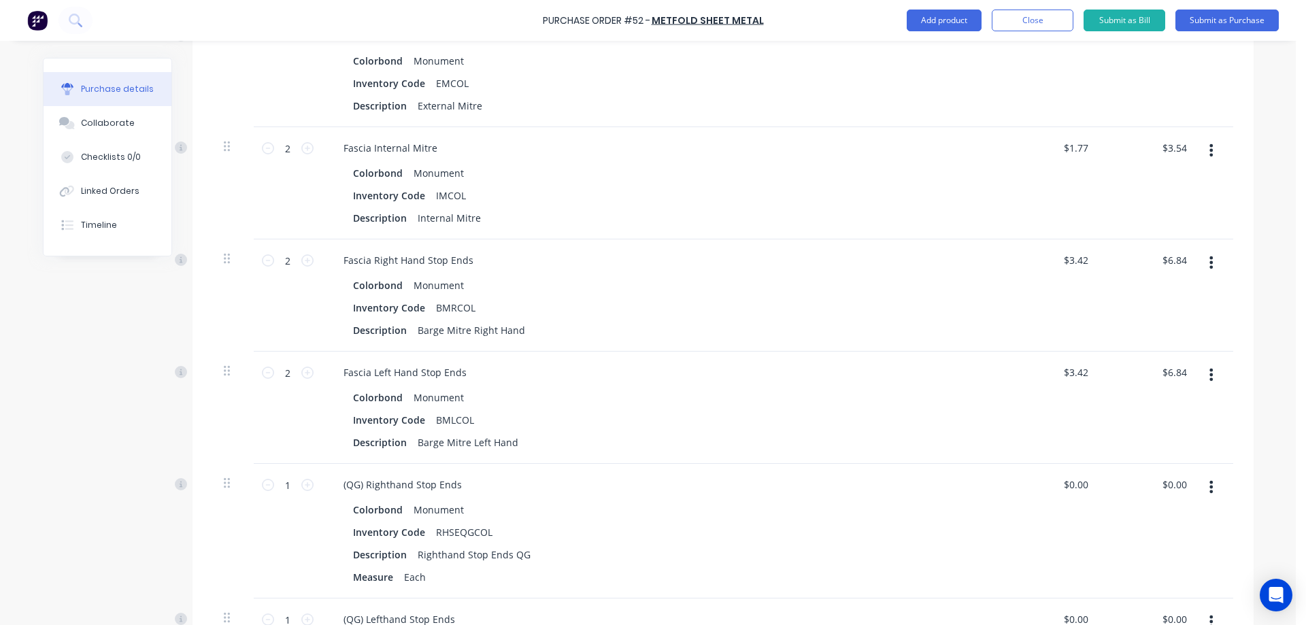
scroll to position [952, 0]
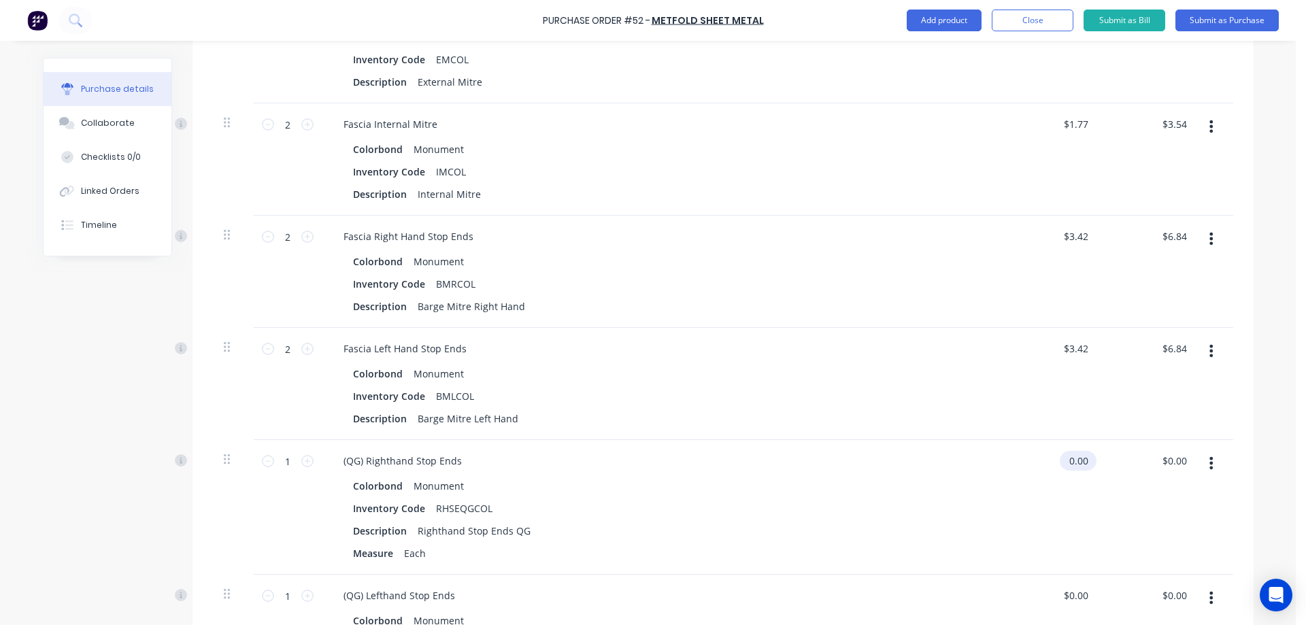
click at [1069, 464] on input "0.00" at bounding box center [1075, 461] width 31 height 20
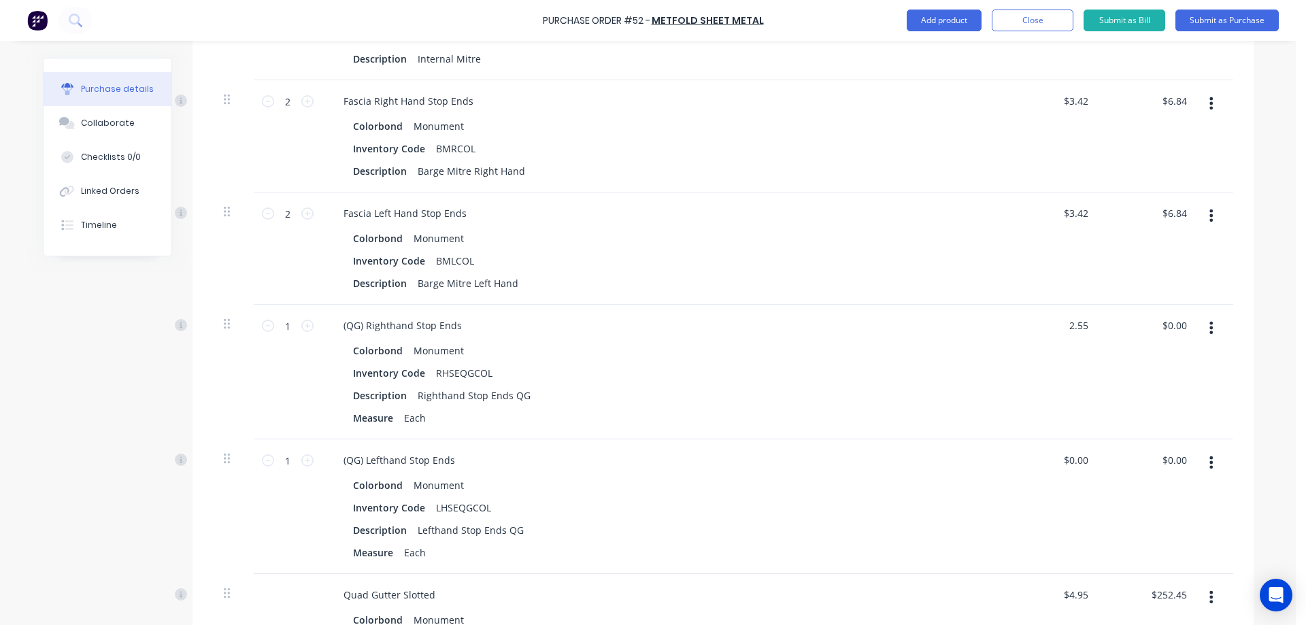
scroll to position [1088, 0]
click at [1082, 455] on input "$0.00" at bounding box center [1075, 460] width 31 height 20
click at [1082, 455] on input "0.00" at bounding box center [1078, 460] width 26 height 20
click at [984, 490] on div "Colorbond Monument Inventory Code LHSEQGCOL Description Lefthand Stop Ends QG M…" at bounding box center [662, 518] width 659 height 87
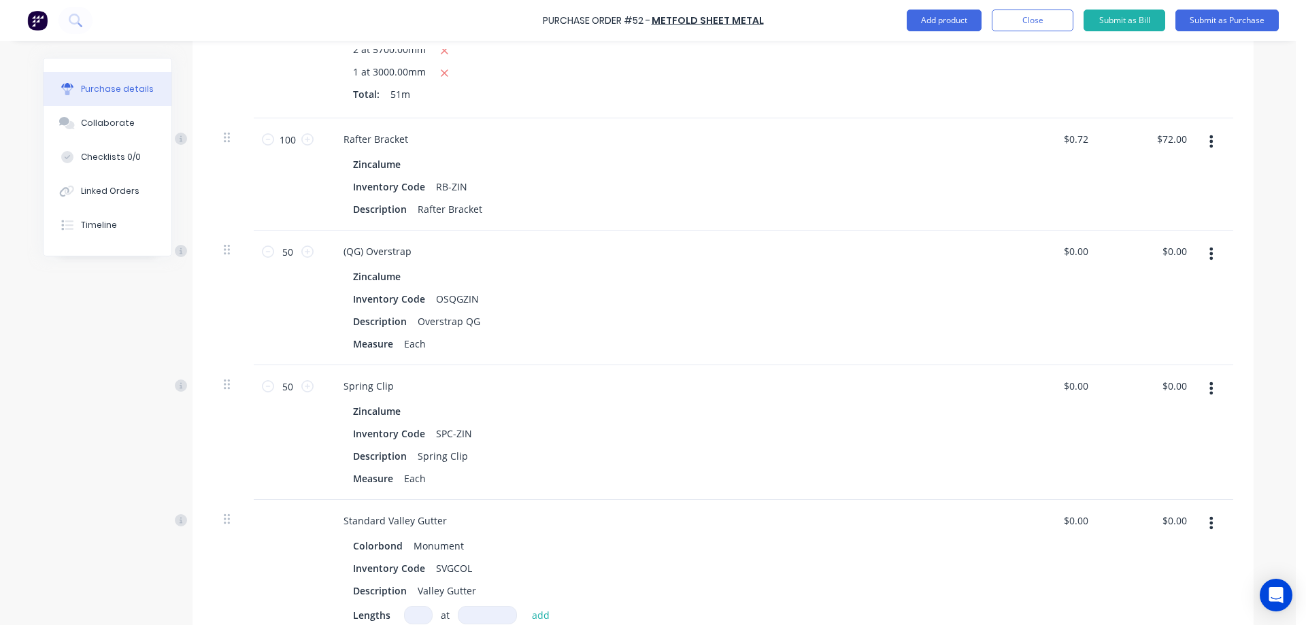
scroll to position [1837, 0]
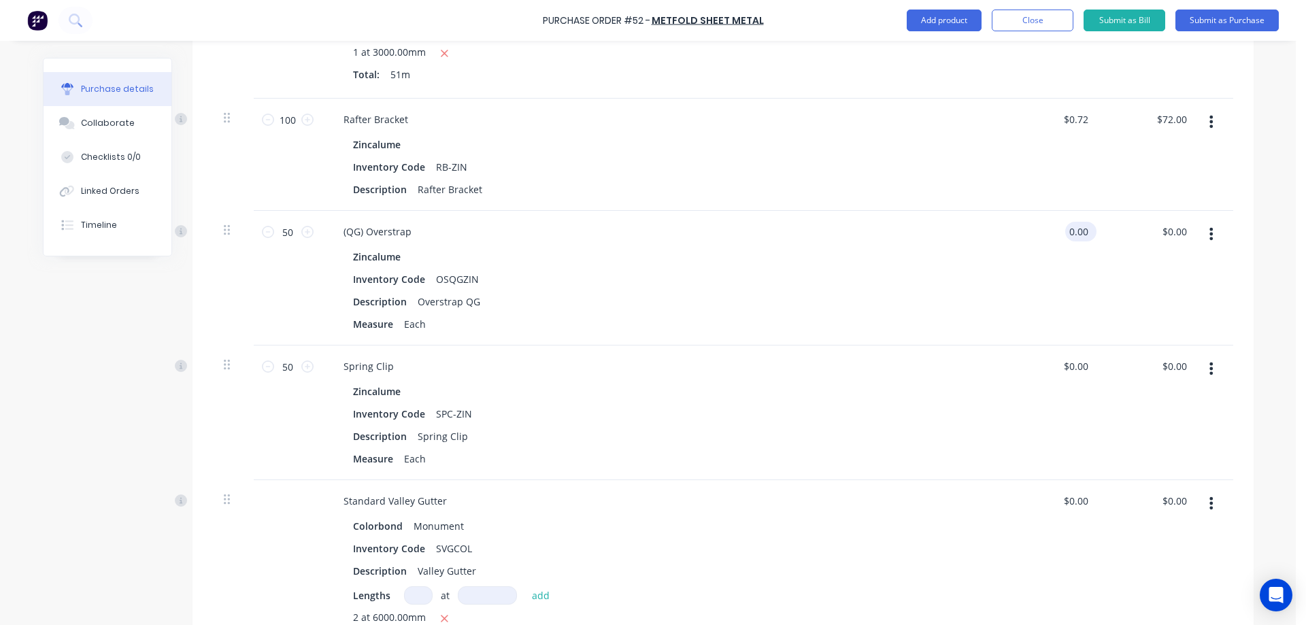
click at [1071, 233] on input "0.00" at bounding box center [1078, 232] width 26 height 20
click at [969, 270] on div "Zincalume Inventory Code OSQGZIN Description Overstrap QG Measure Each" at bounding box center [662, 290] width 659 height 87
click at [1078, 360] on input "0.00" at bounding box center [1075, 366] width 31 height 20
click at [1078, 360] on input "0.00" at bounding box center [1078, 366] width 26 height 20
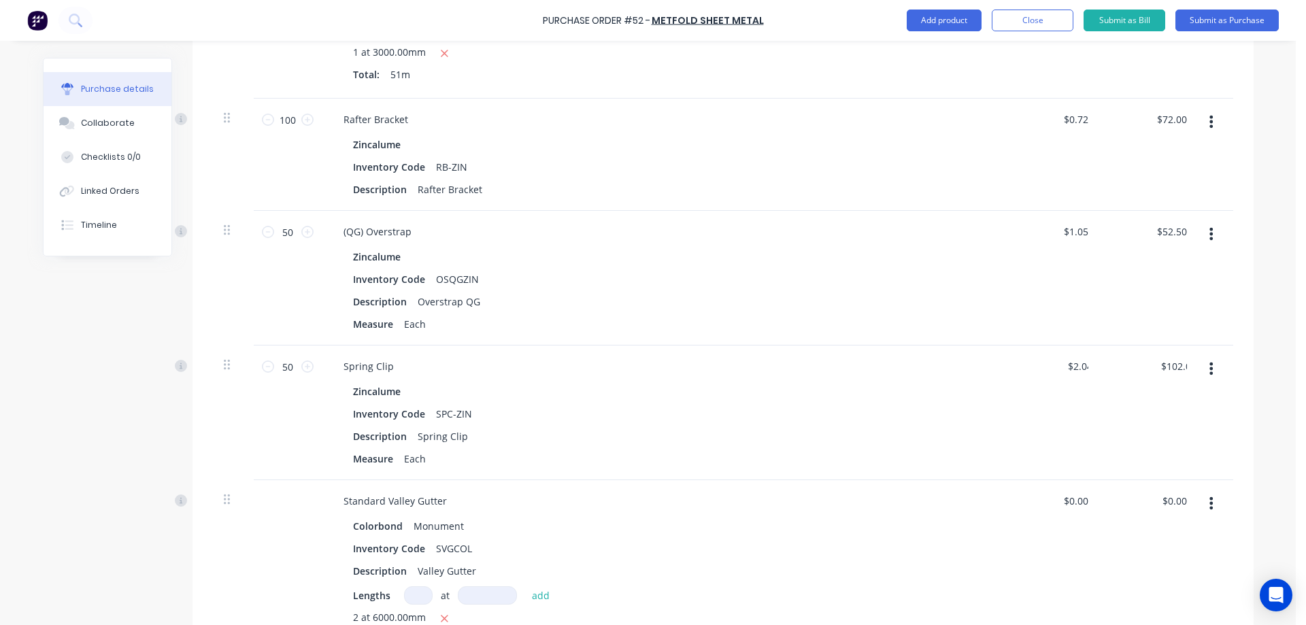
click at [1061, 453] on div "$2.04 2.04" at bounding box center [1051, 413] width 99 height 135
click at [1071, 494] on input "0.00" at bounding box center [1078, 501] width 26 height 20
click at [963, 553] on div "Inventory Code SVGCOL" at bounding box center [659, 549] width 623 height 20
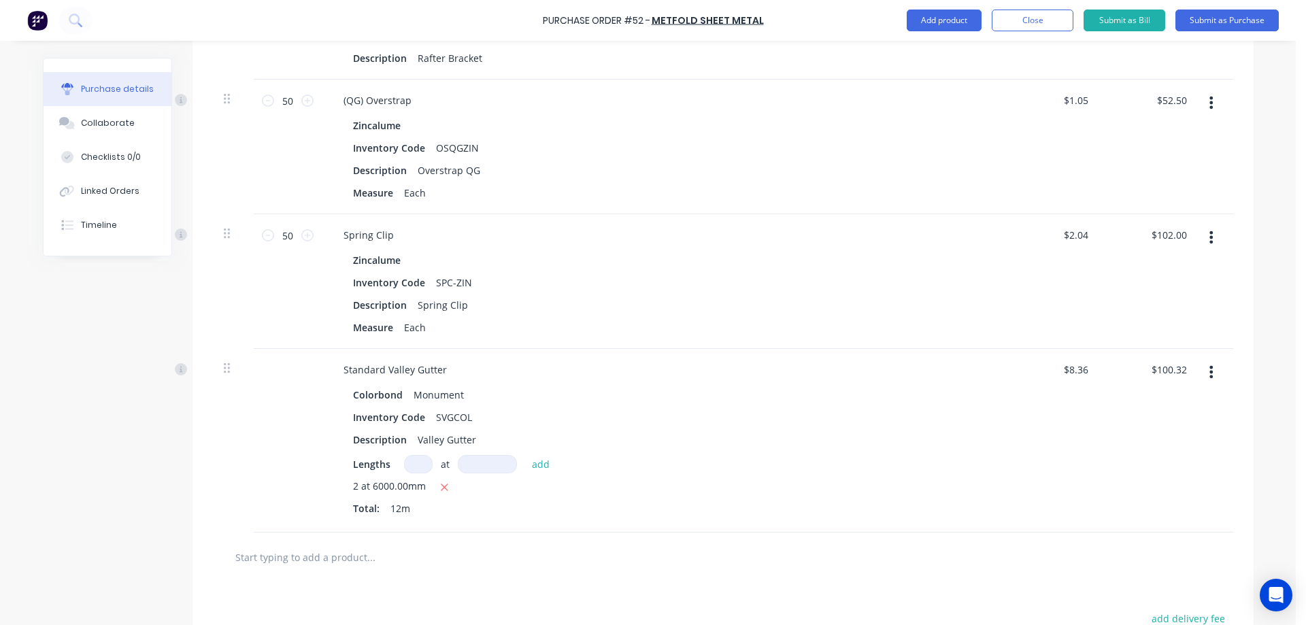
scroll to position [1959, 0]
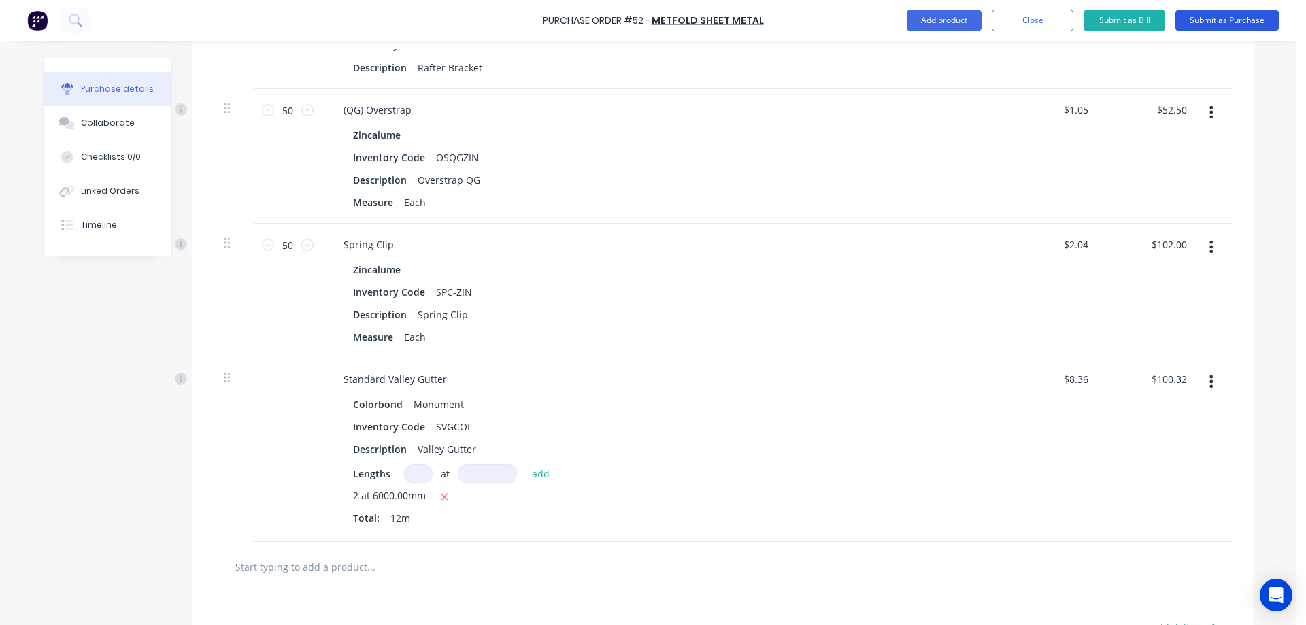
click at [1223, 16] on button "Submit as Purchase" at bounding box center [1227, 21] width 103 height 22
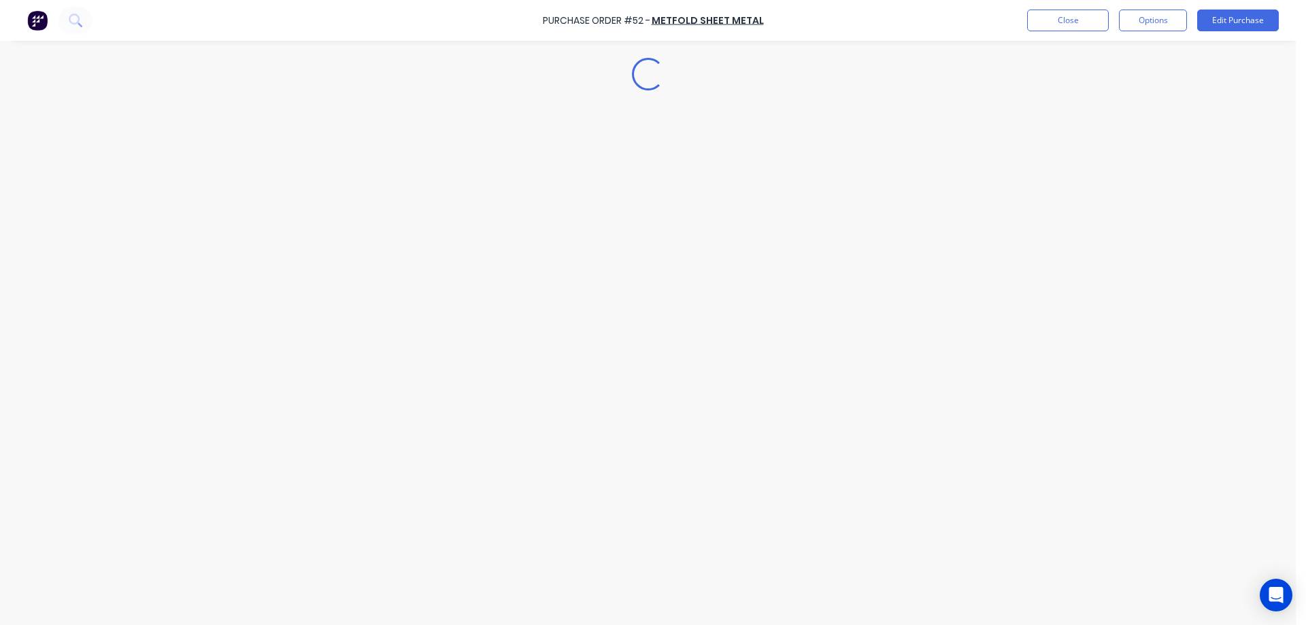
scroll to position [0, 0]
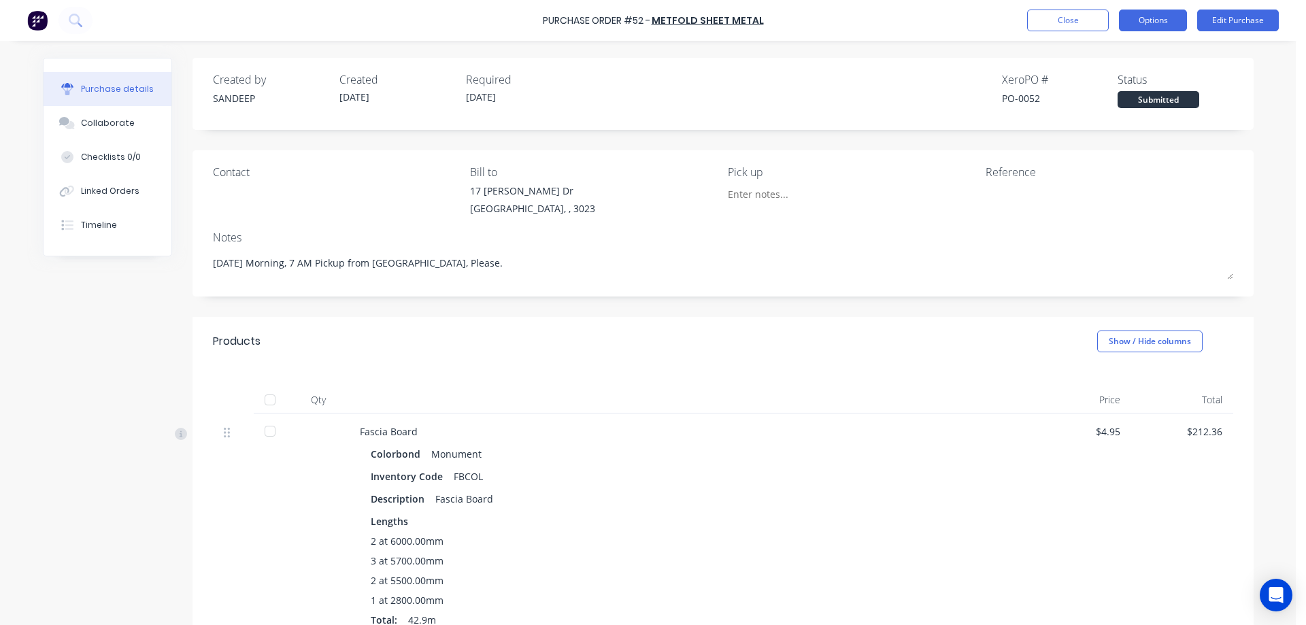
click at [1165, 16] on button "Options" at bounding box center [1153, 21] width 68 height 22
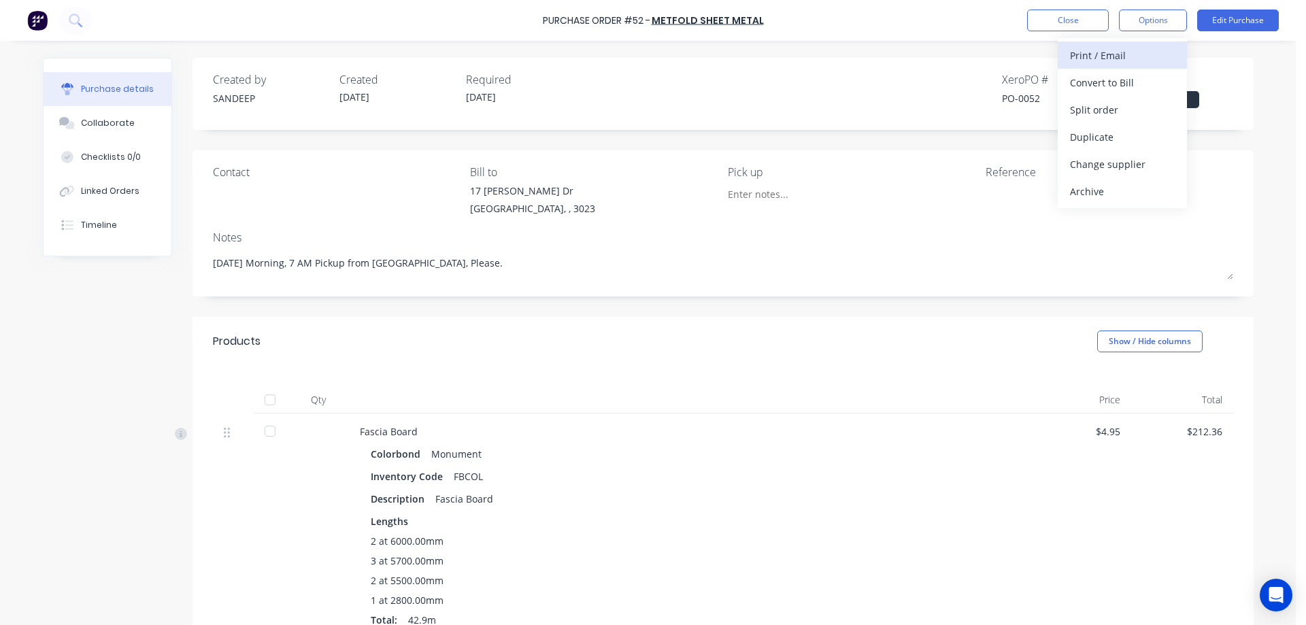
click at [1132, 52] on div "Print / Email" at bounding box center [1122, 56] width 105 height 20
click at [1122, 81] on div "With pricing" at bounding box center [1122, 83] width 105 height 20
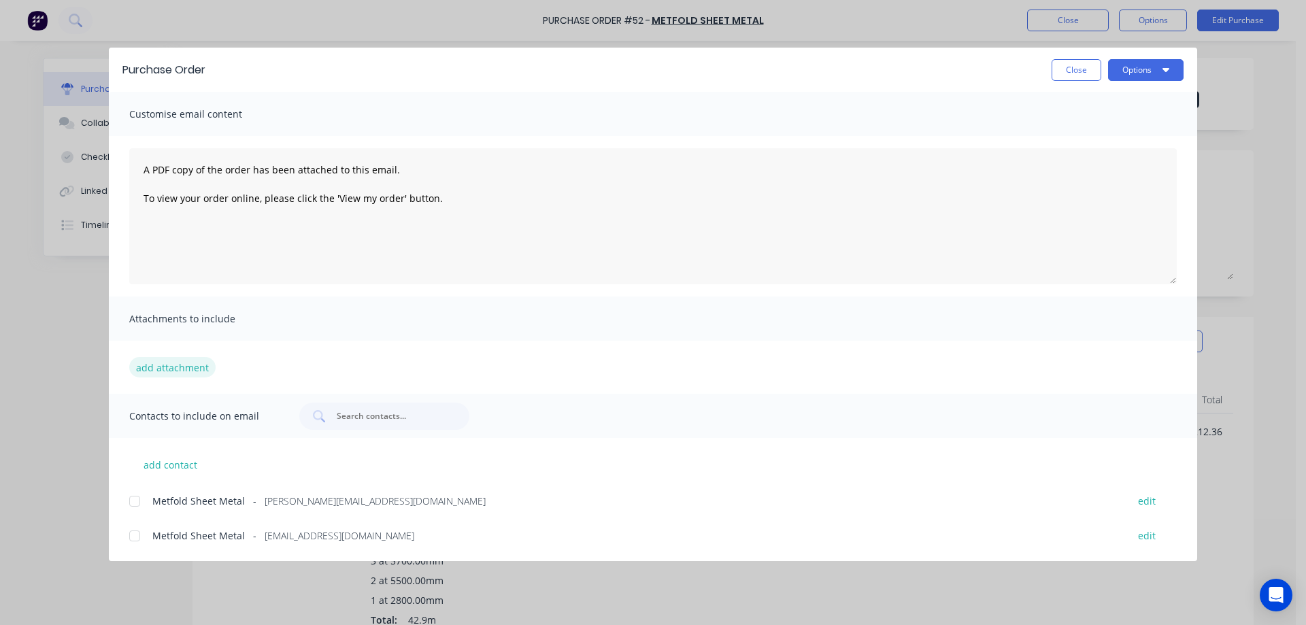
click at [178, 367] on button "add attachment" at bounding box center [172, 367] width 86 height 20
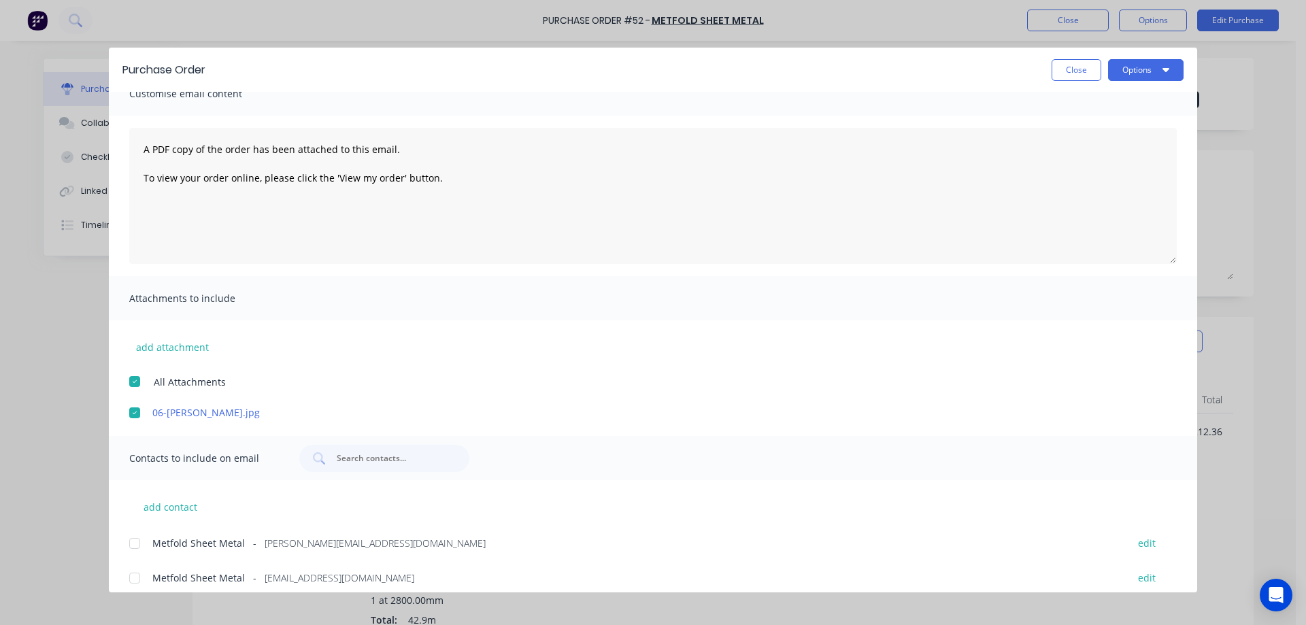
scroll to position [31, 0]
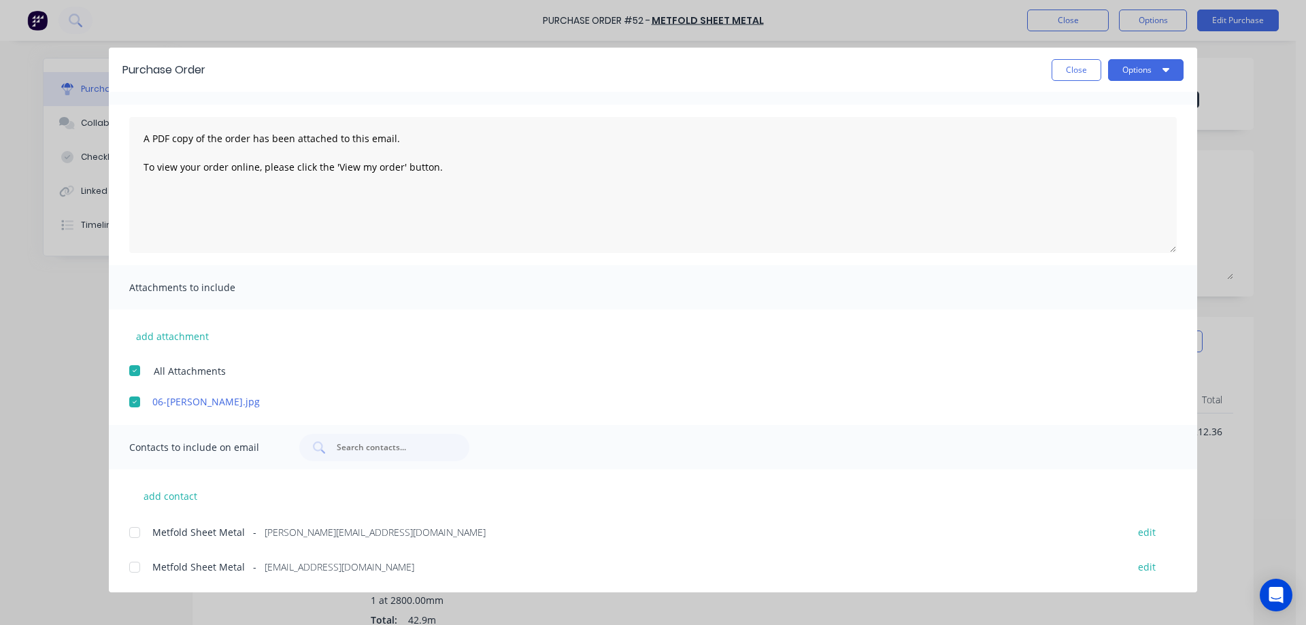
click at [131, 532] on div at bounding box center [134, 532] width 27 height 27
click at [1154, 70] on button "Options" at bounding box center [1146, 70] width 76 height 22
click at [1100, 156] on div "Email" at bounding box center [1119, 159] width 105 height 20
click at [1076, 70] on button "Close" at bounding box center [1077, 70] width 50 height 22
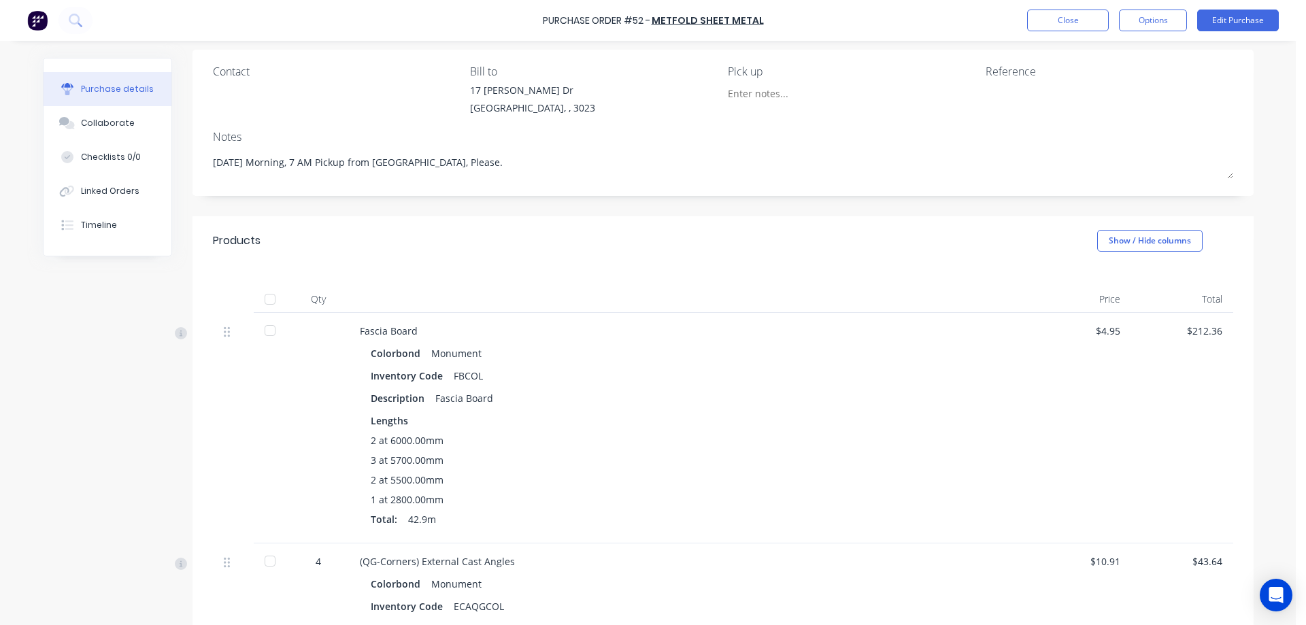
scroll to position [0, 0]
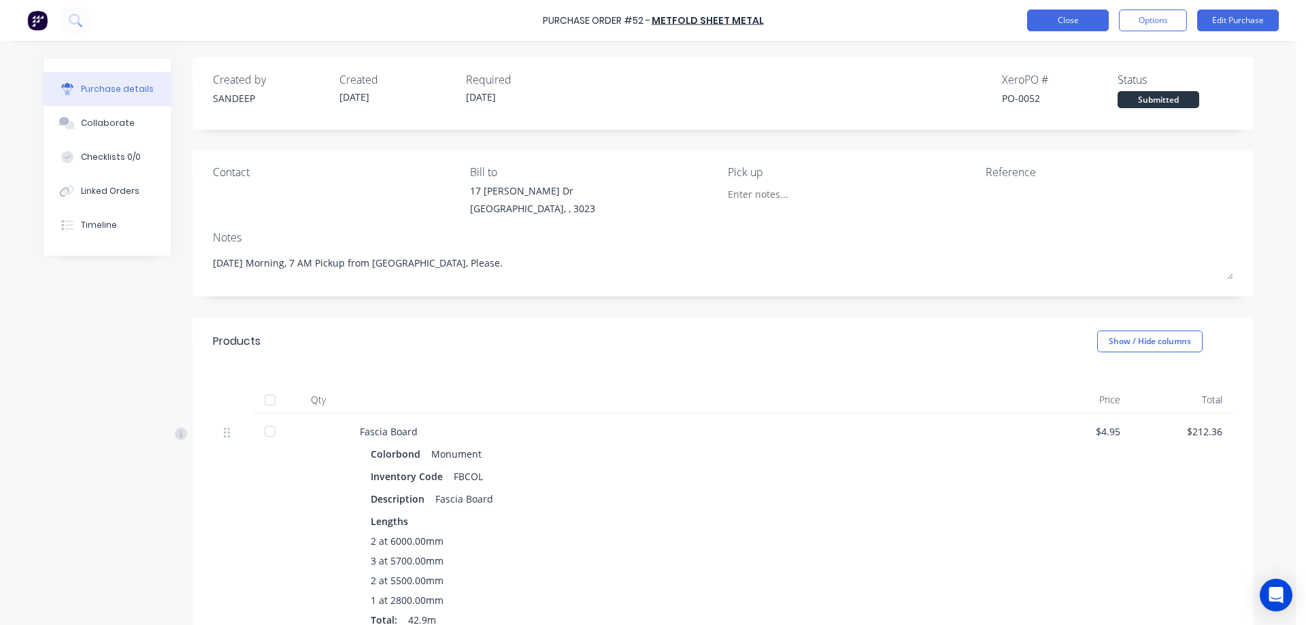
click at [1061, 18] on button "Close" at bounding box center [1068, 21] width 82 height 22
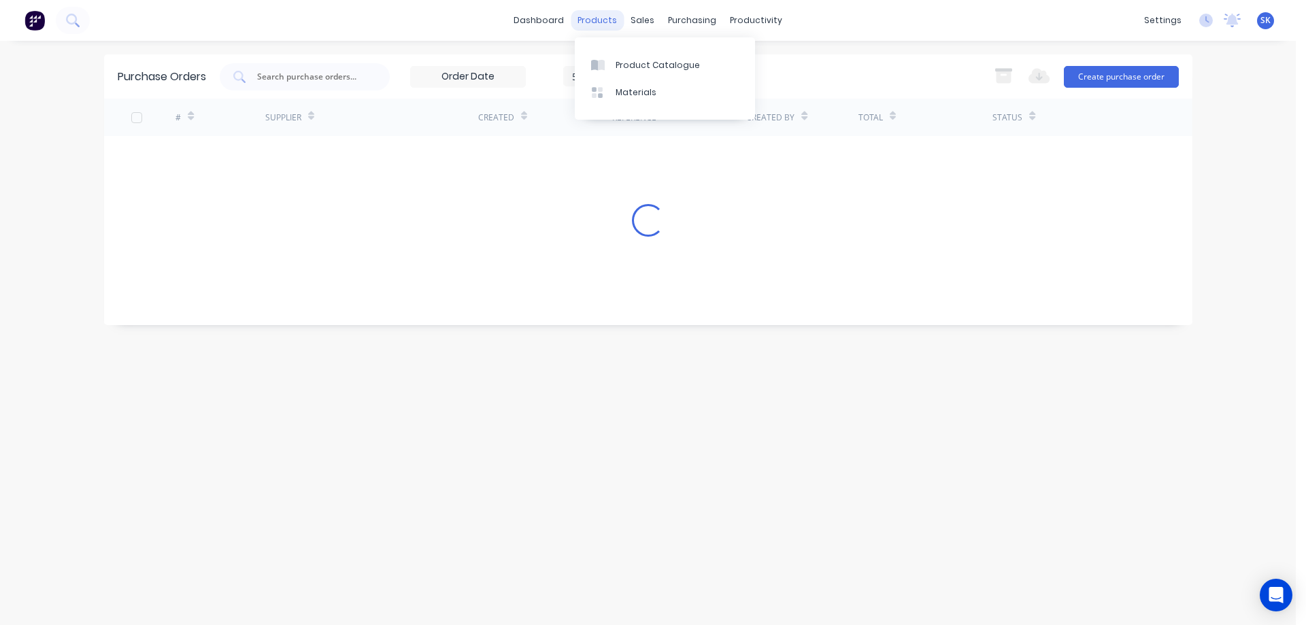
click at [590, 20] on div "products" at bounding box center [597, 20] width 53 height 20
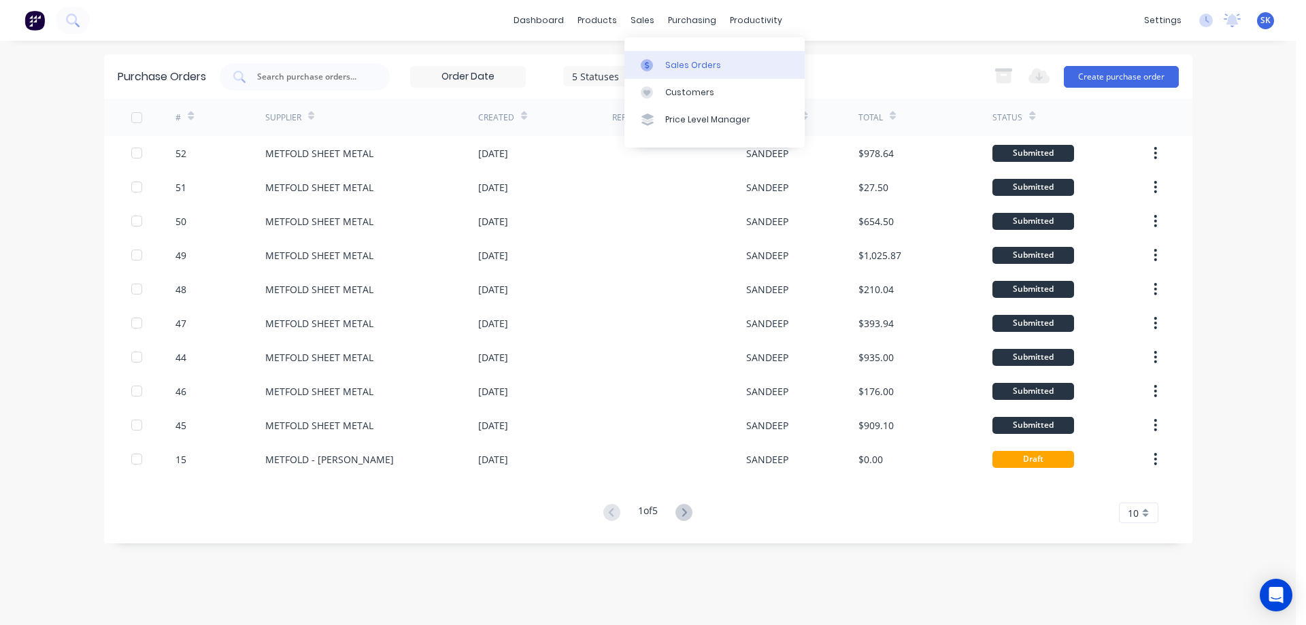
click at [666, 58] on link "Sales Orders" at bounding box center [715, 64] width 180 height 27
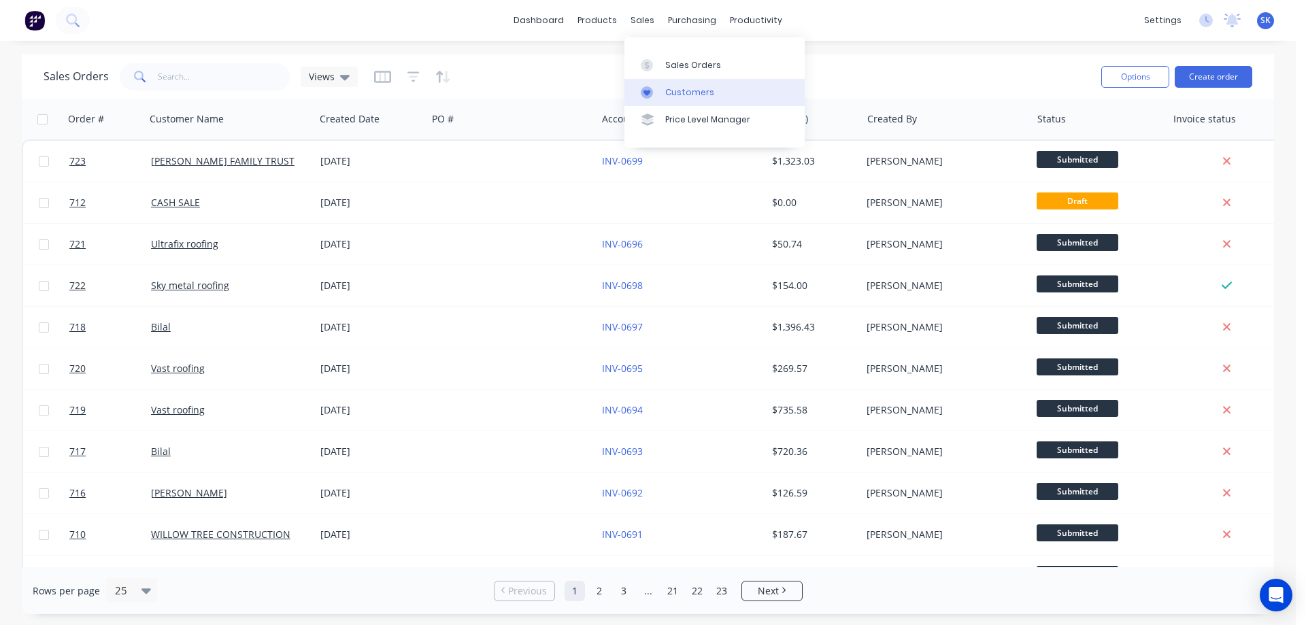
click at [682, 89] on div "Customers" at bounding box center [689, 92] width 49 height 12
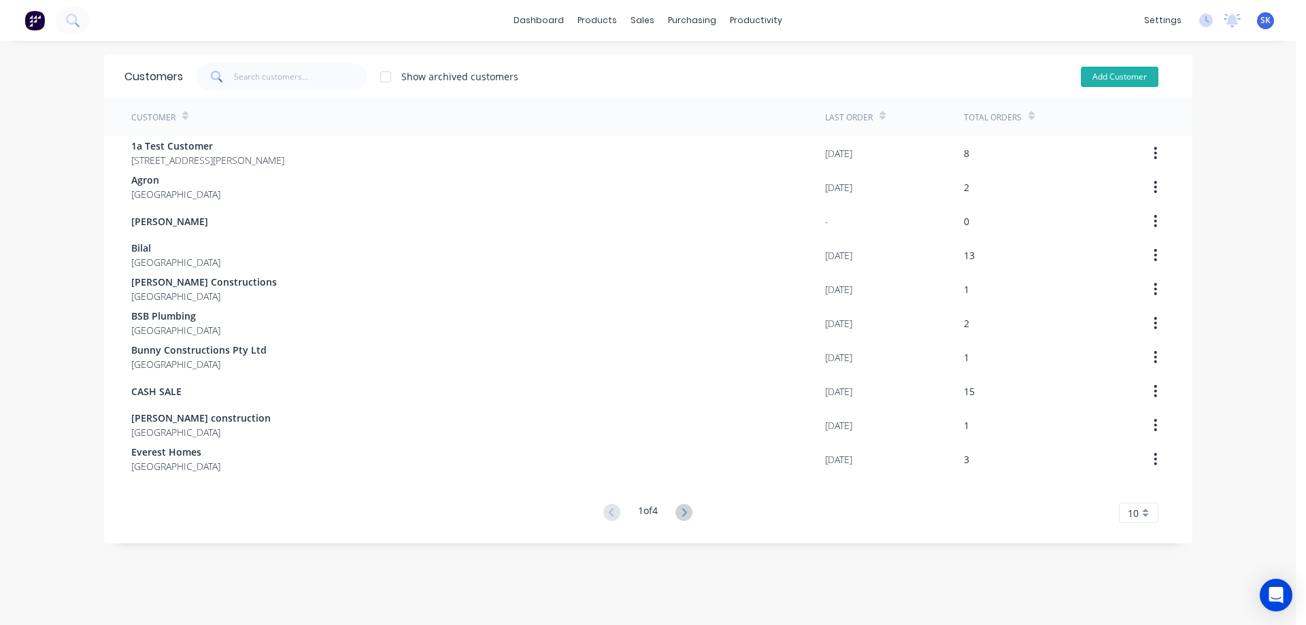
click at [1116, 81] on button "Add Customer" at bounding box center [1120, 77] width 78 height 20
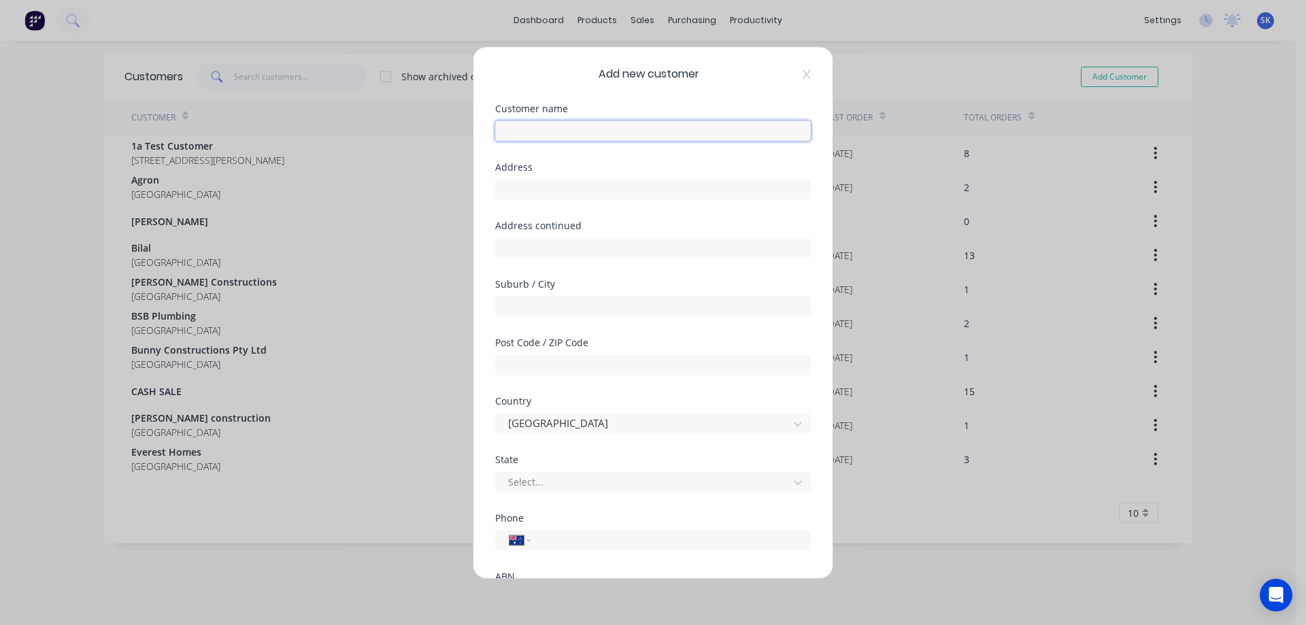
click at [526, 132] on input "text" at bounding box center [653, 130] width 316 height 20
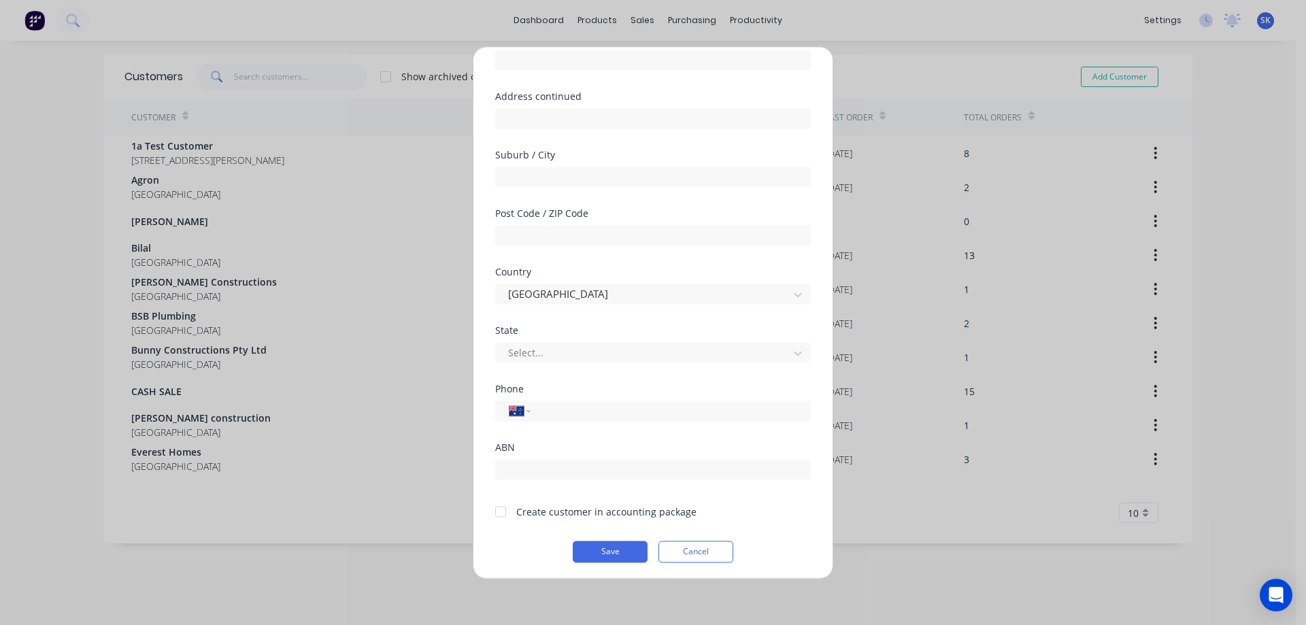
scroll to position [133, 0]
click at [499, 507] on div at bounding box center [500, 508] width 27 height 27
click at [602, 543] on button "Save" at bounding box center [610, 548] width 75 height 22
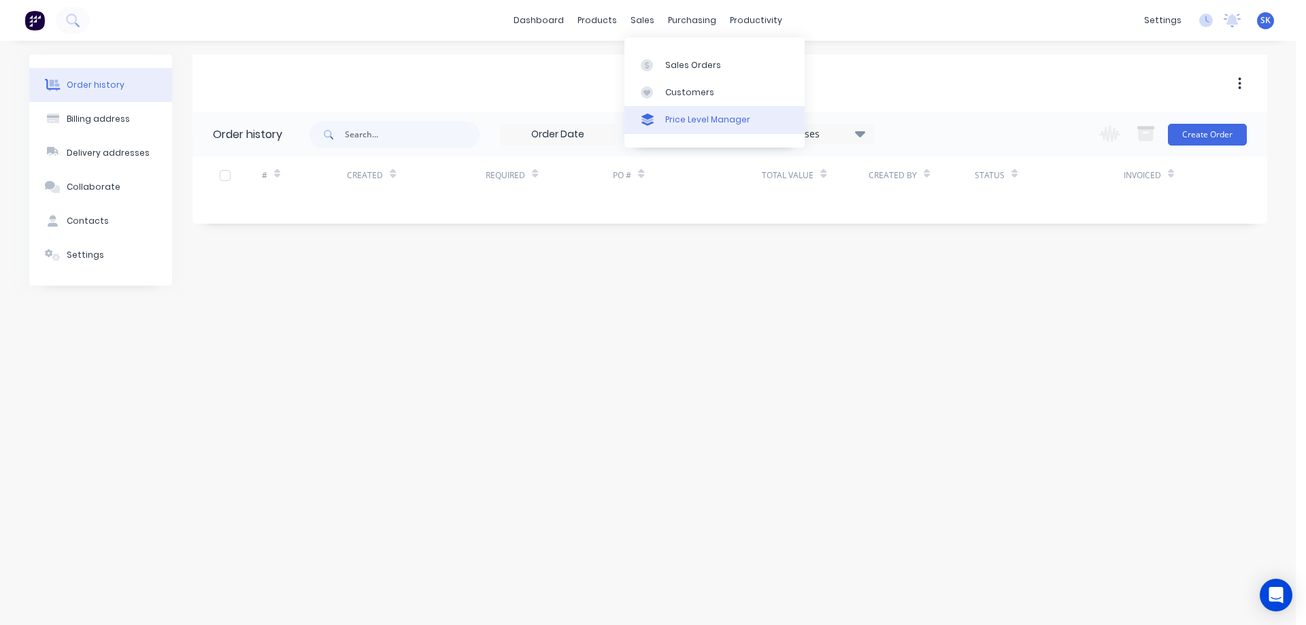
click at [678, 122] on div "Price Level Manager" at bounding box center [707, 120] width 85 height 12
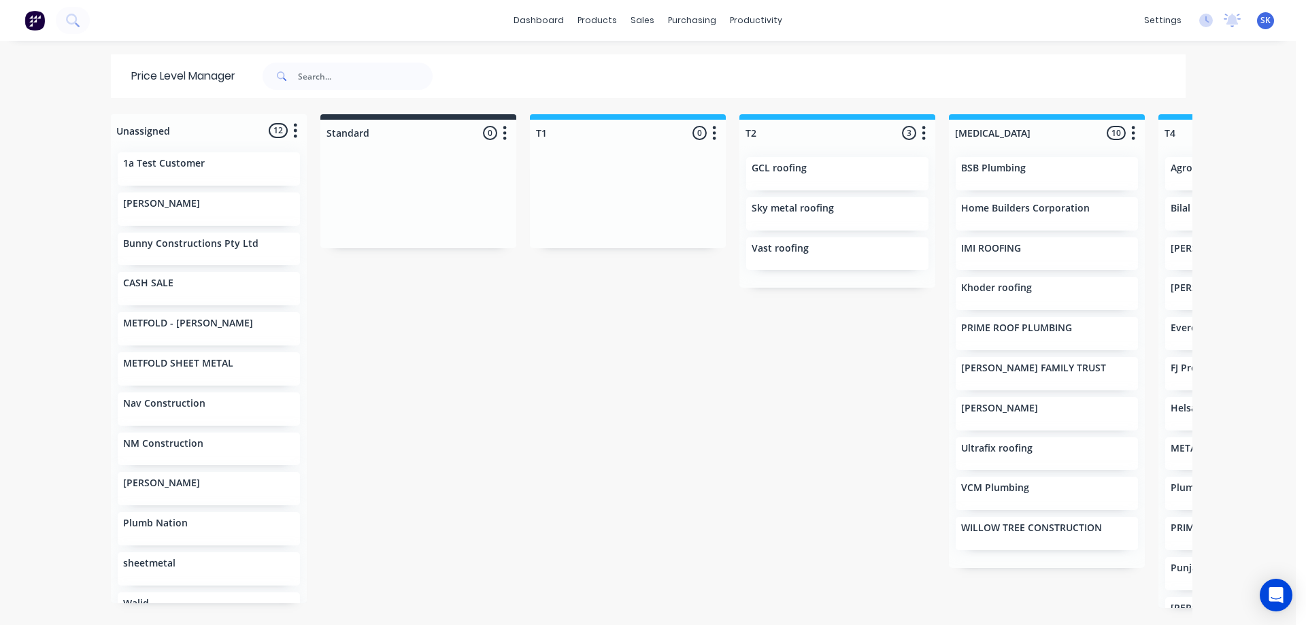
scroll to position [40, 0]
drag, startPoint x: 159, startPoint y: 367, endPoint x: 1004, endPoint y: 557, distance: 866.7
click at [1004, 557] on div "Unassigned 12 Move all customers Standard T1 T2 T3 T4 T5 1a Test Customer ANKIT…" at bounding box center [648, 369] width 1088 height 510
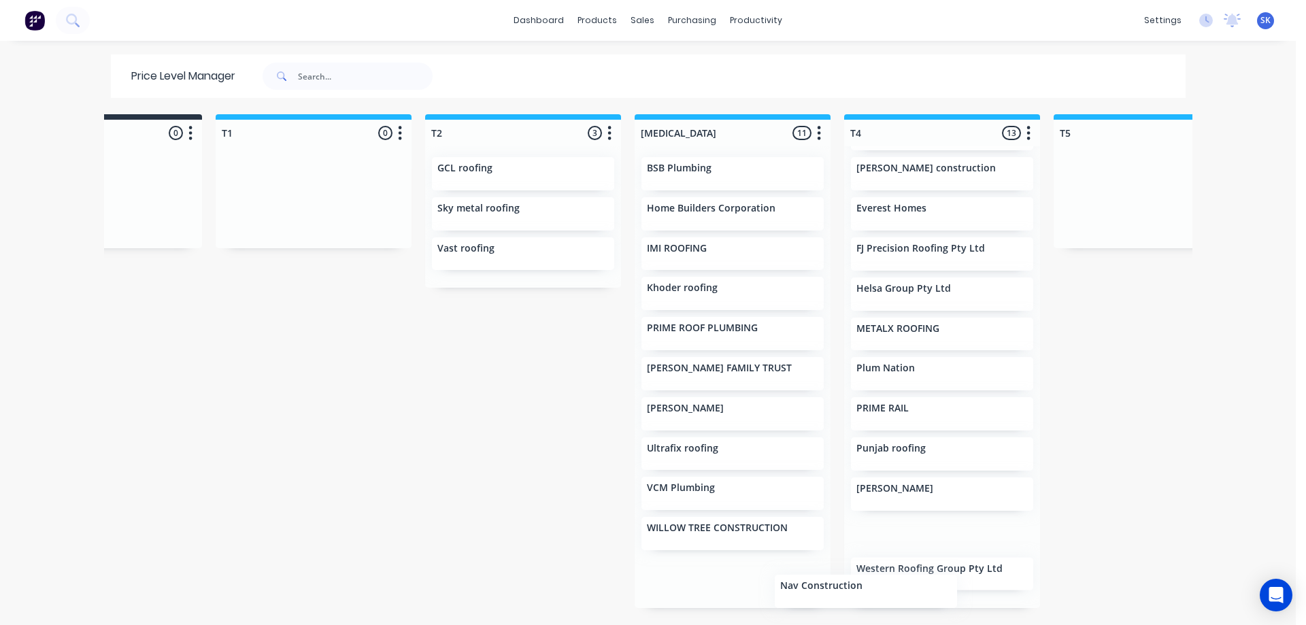
scroll to position [120, 0]
drag, startPoint x: 733, startPoint y: 571, endPoint x: 941, endPoint y: 593, distance: 208.6
click at [941, 593] on div "Unassigned 11 Move all customers Standard T1 T2 T3 T4 T5 1a Test Customer ANKIT…" at bounding box center [648, 369] width 1088 height 510
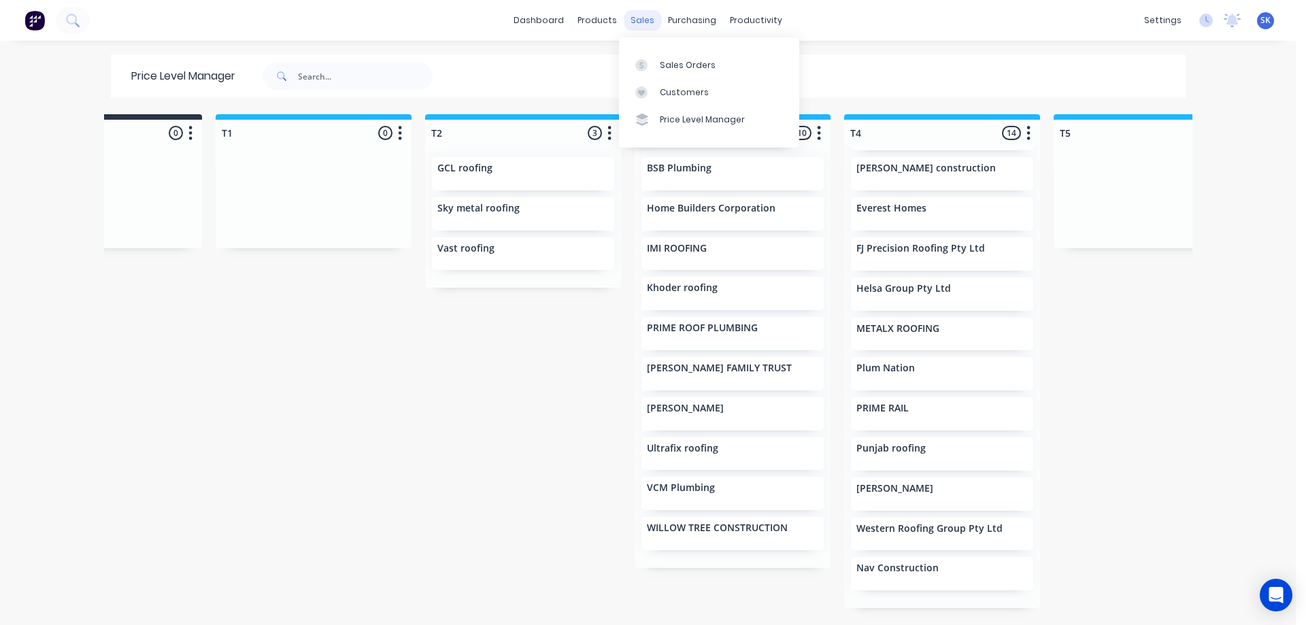
click at [631, 15] on div "sales" at bounding box center [642, 20] width 37 height 20
click at [669, 56] on link "Sales Orders" at bounding box center [709, 64] width 180 height 27
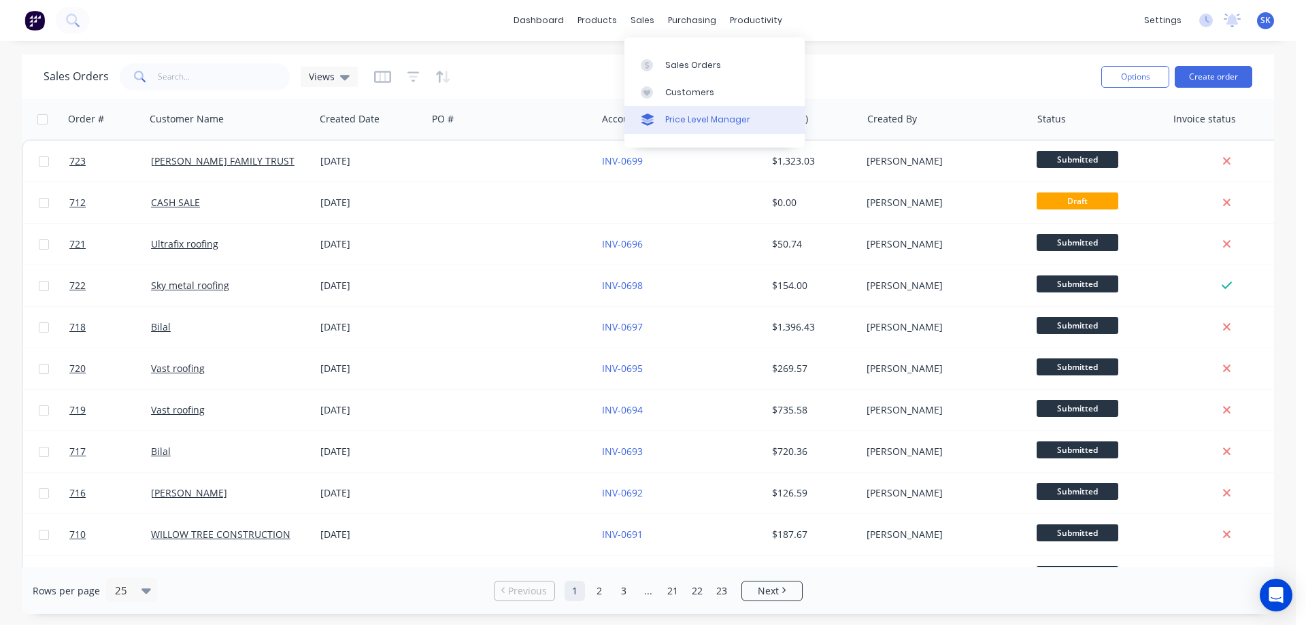
click at [692, 129] on link "Price Level Manager" at bounding box center [715, 119] width 180 height 27
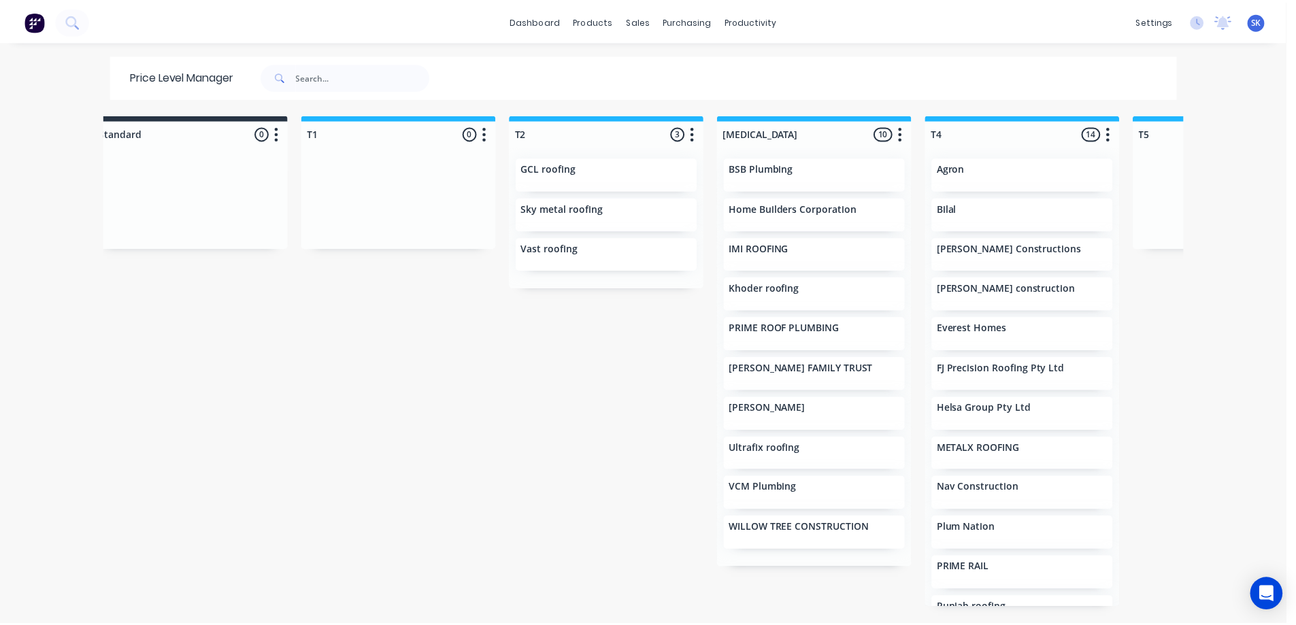
scroll to position [0, 265]
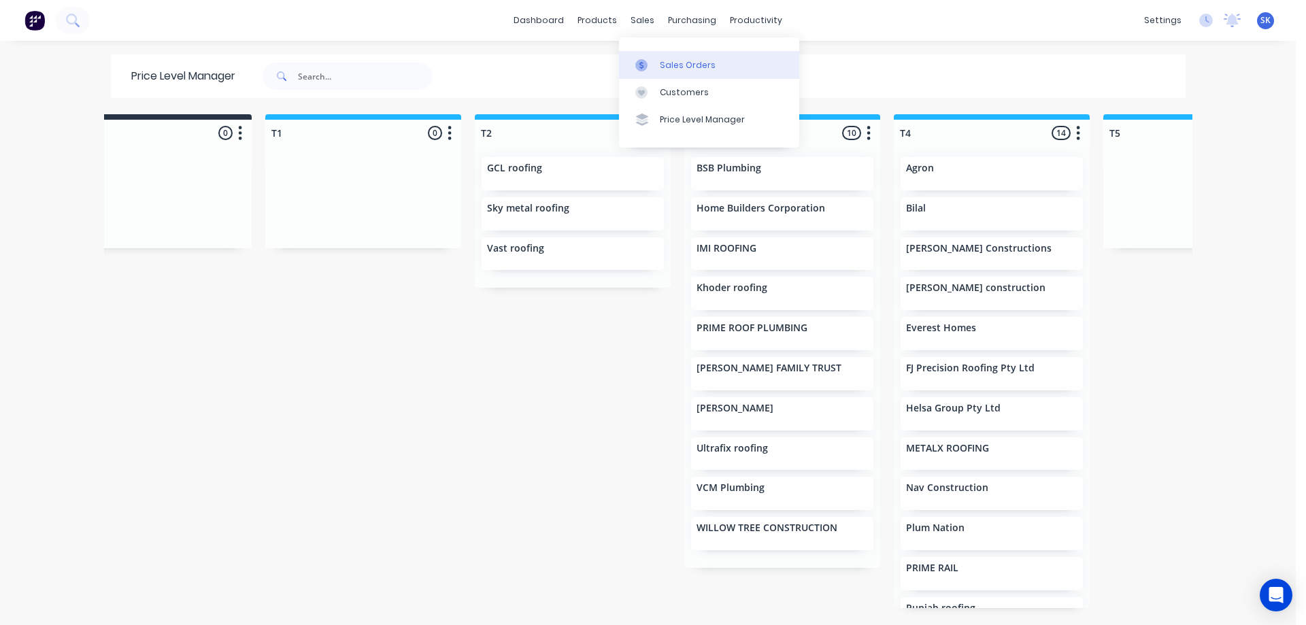
click at [654, 63] on div at bounding box center [645, 65] width 20 height 12
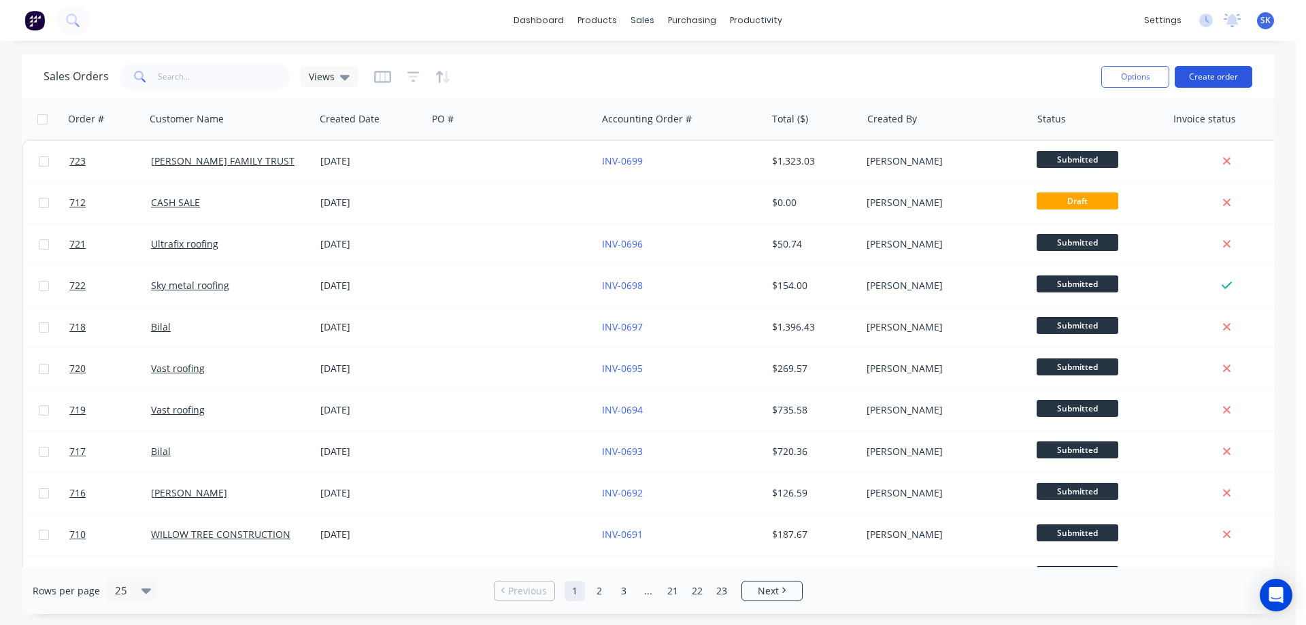
click at [1197, 78] on button "Create order" at bounding box center [1214, 77] width 78 height 22
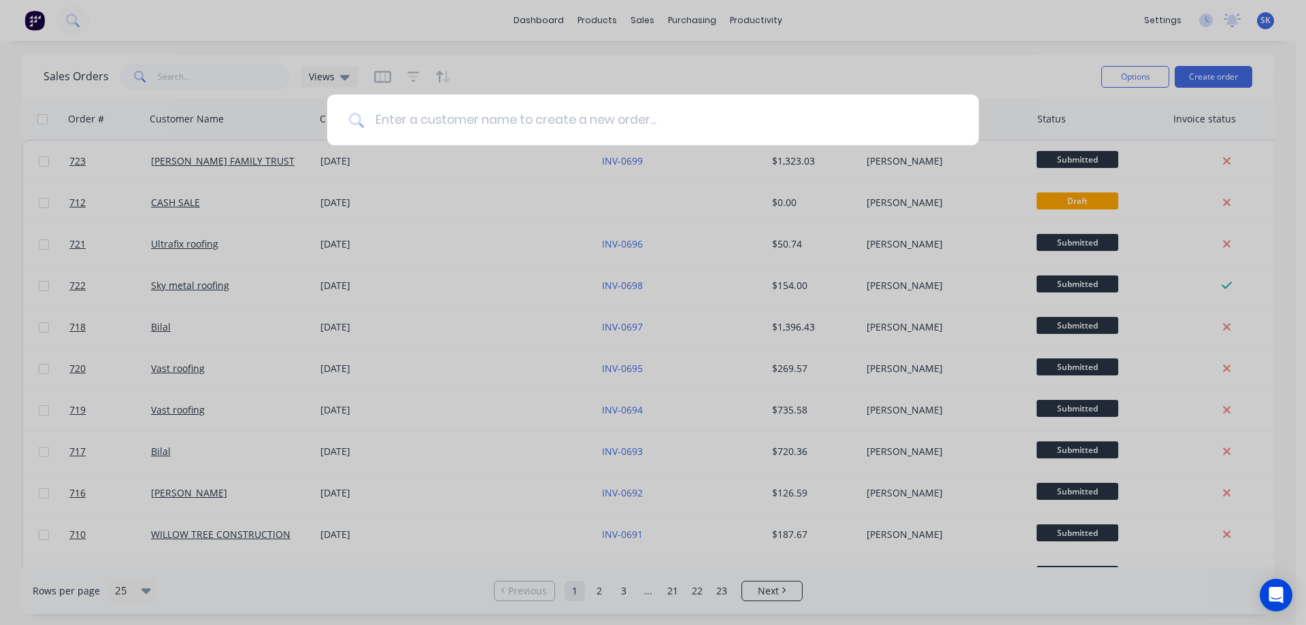
click at [438, 114] on input at bounding box center [660, 120] width 593 height 51
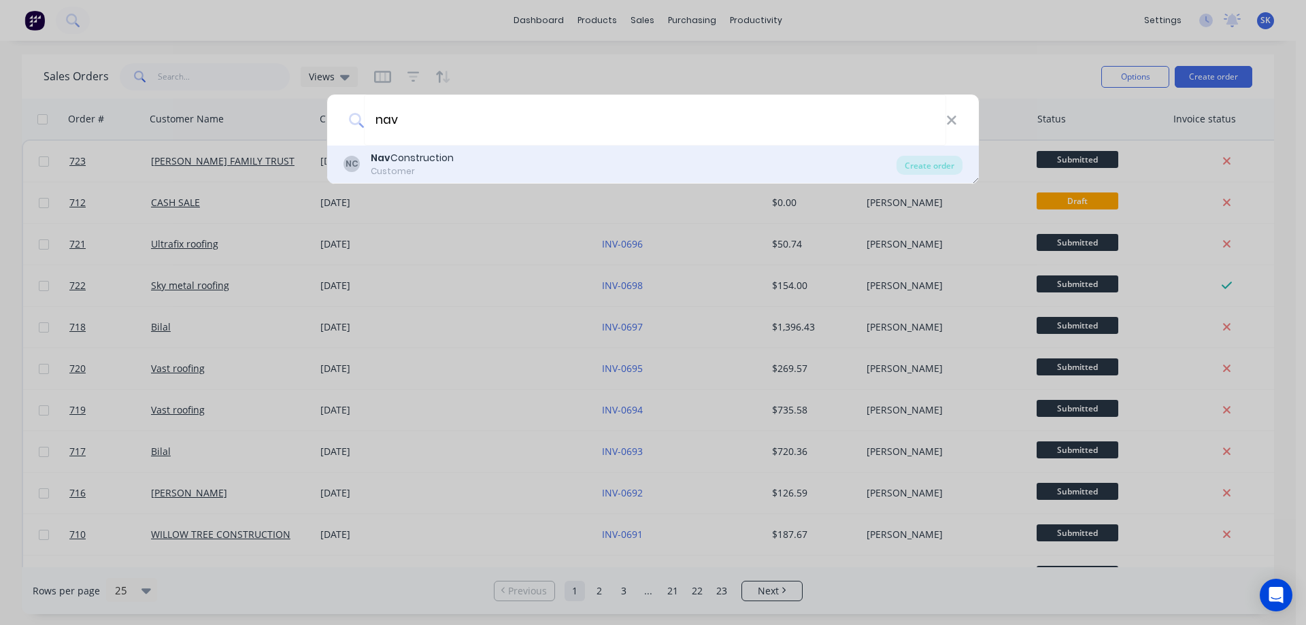
click at [434, 154] on div "Nav Construction" at bounding box center [412, 158] width 83 height 14
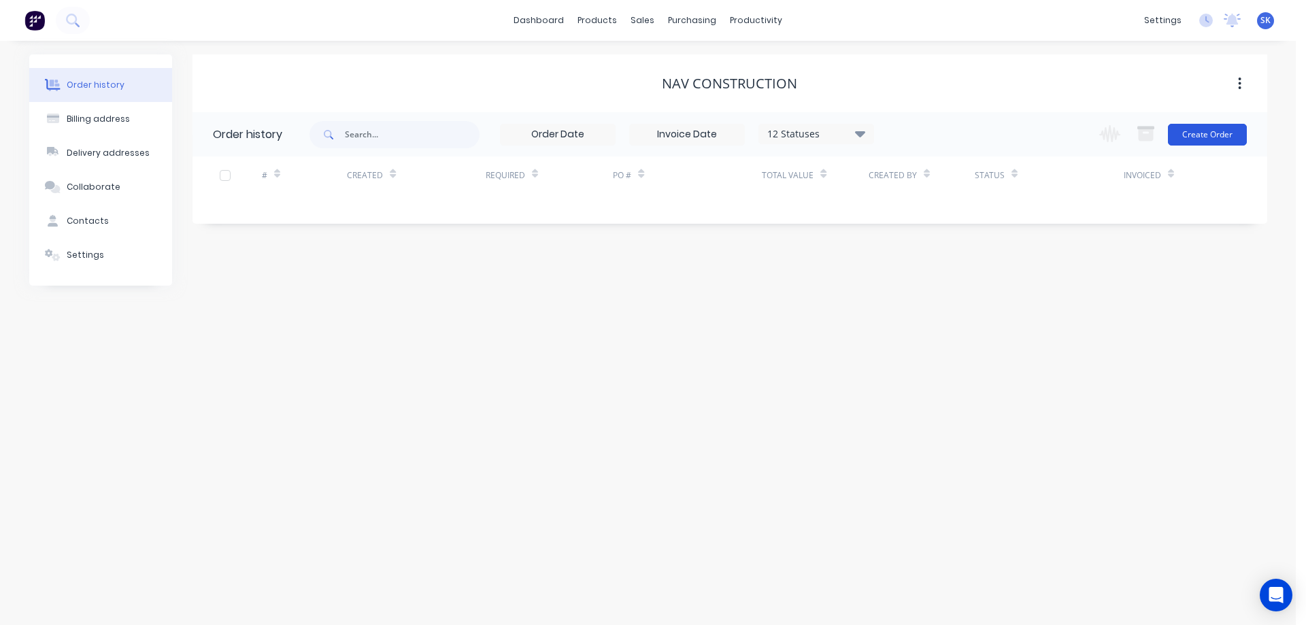
click at [1188, 139] on button "Create Order" at bounding box center [1207, 135] width 79 height 22
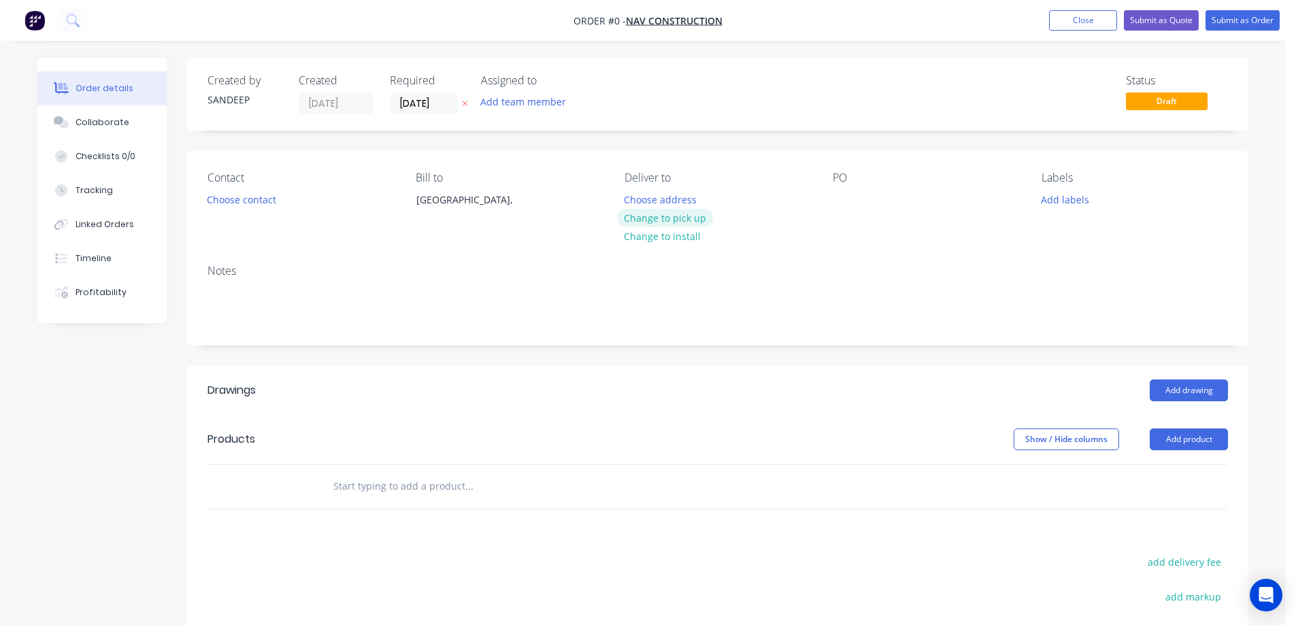
click at [638, 218] on button "Change to pick up" at bounding box center [665, 218] width 97 height 18
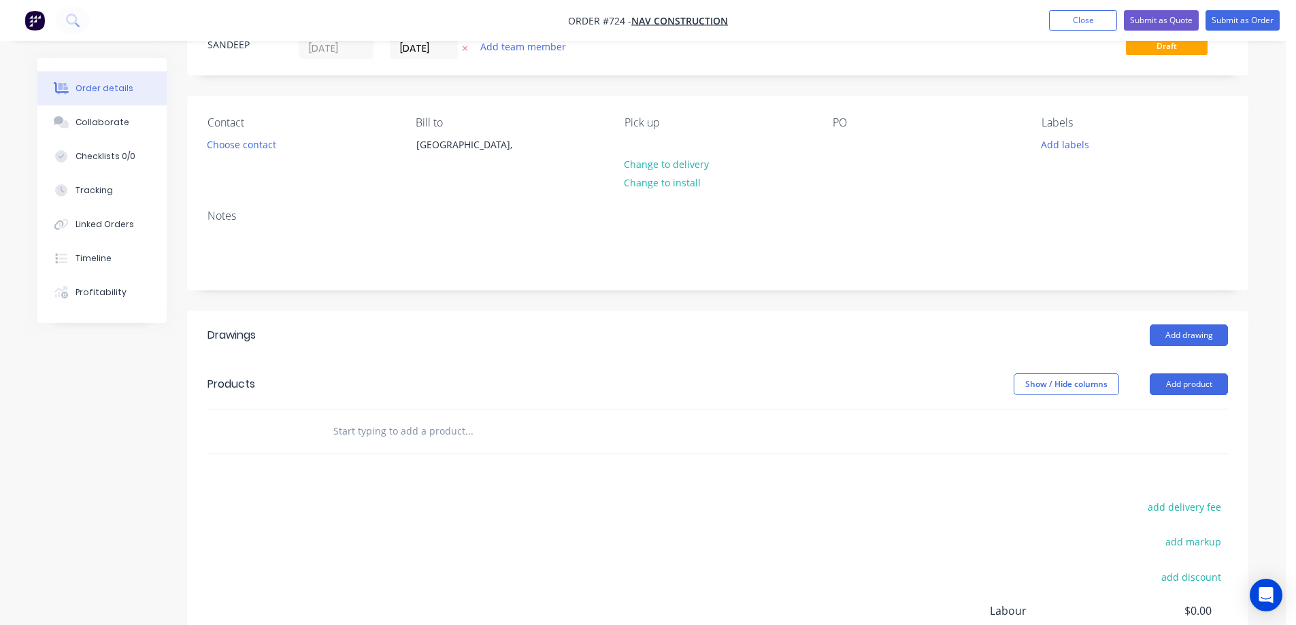
scroll to position [136, 0]
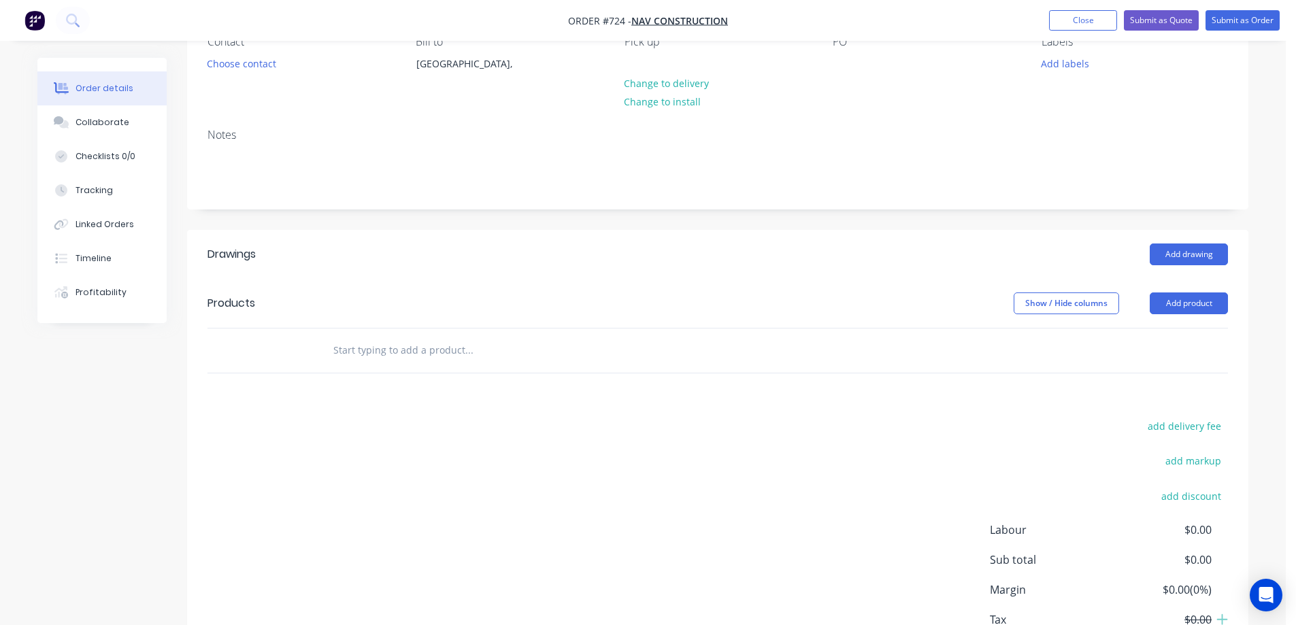
click at [396, 344] on input "text" at bounding box center [469, 350] width 272 height 27
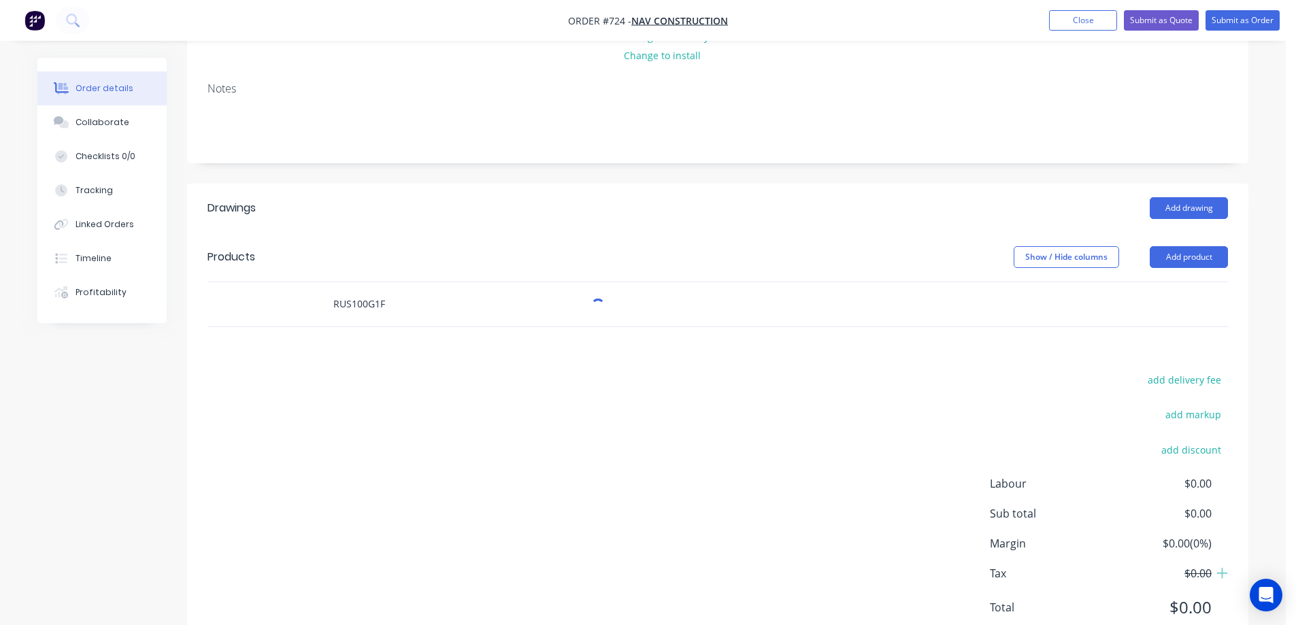
scroll to position [231, 0]
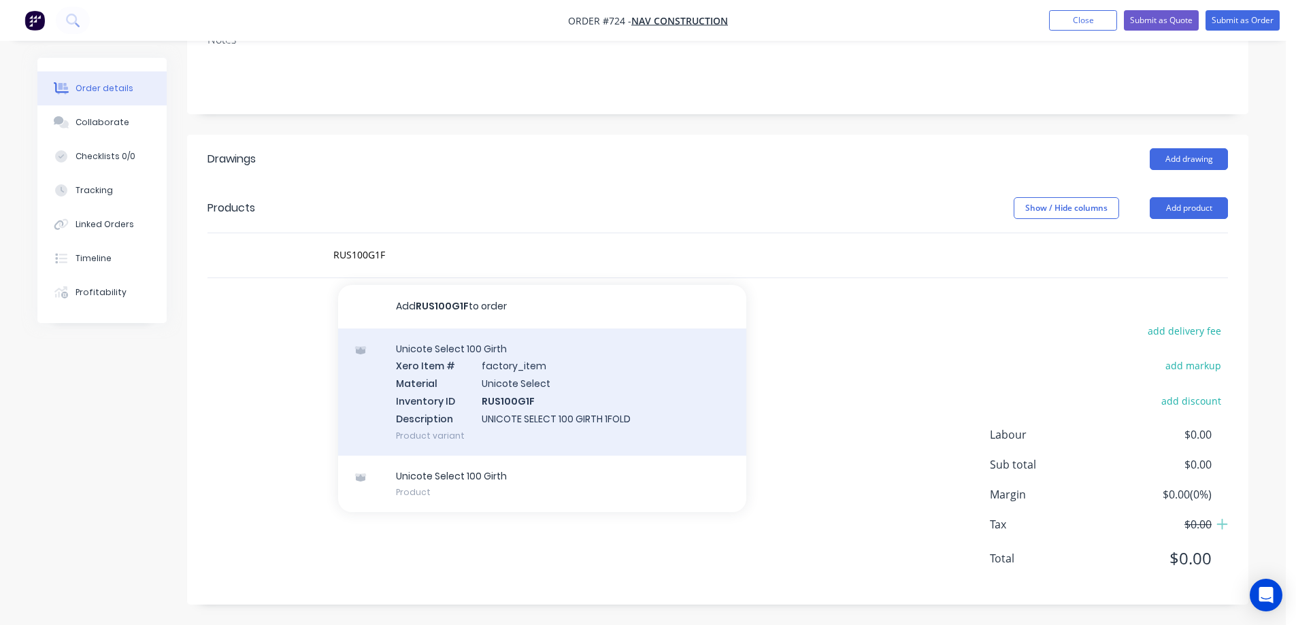
click at [413, 356] on div "Unicote Select 100 Girth Xero Item # factory_item Material Unicote Select Inven…" at bounding box center [542, 392] width 408 height 127
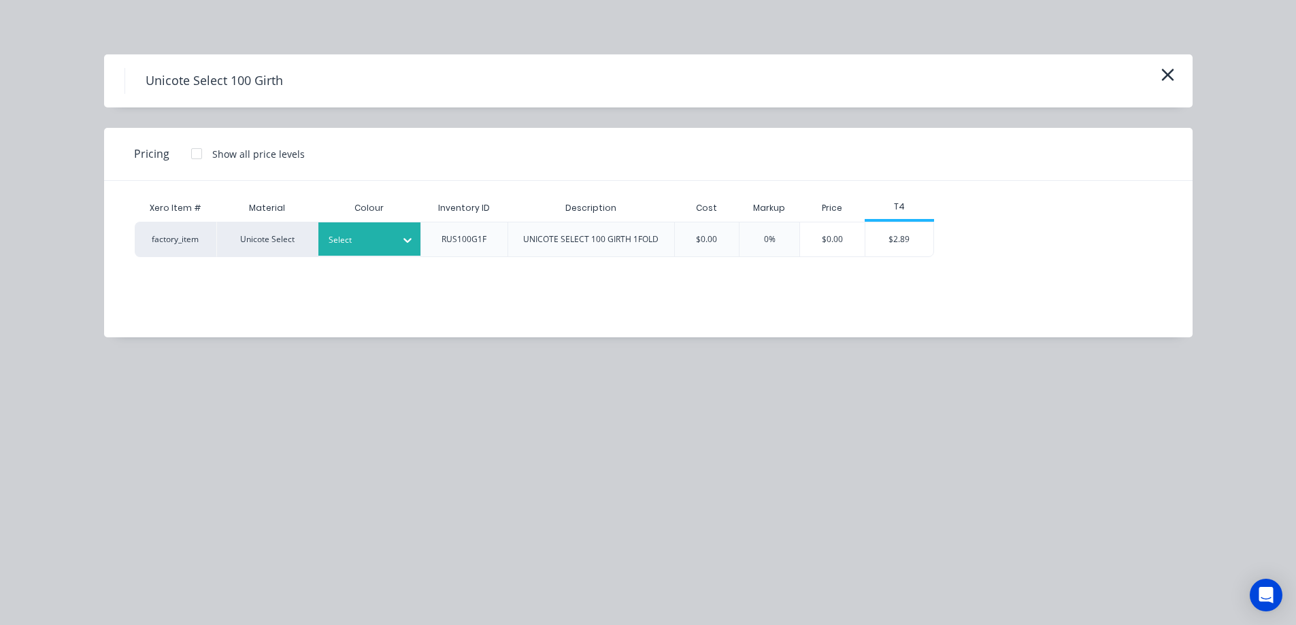
click at [379, 250] on div "Select" at bounding box center [369, 238] width 102 height 33
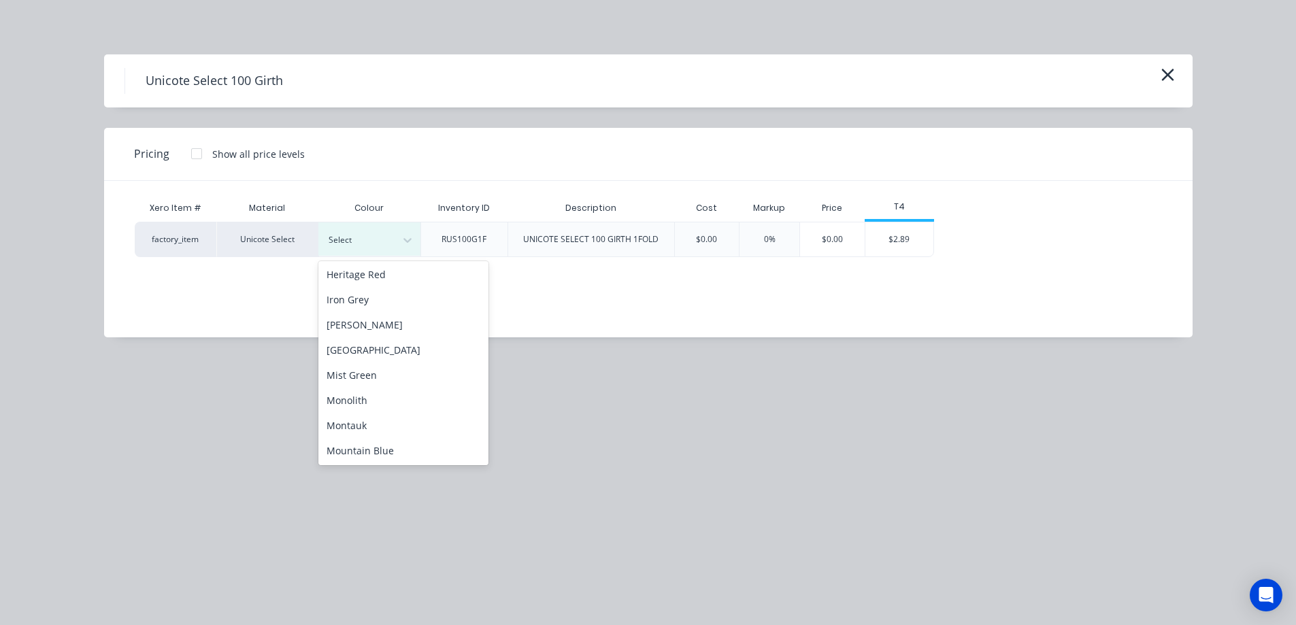
scroll to position [204, 0]
click at [386, 405] on div "Monolith" at bounding box center [403, 399] width 170 height 25
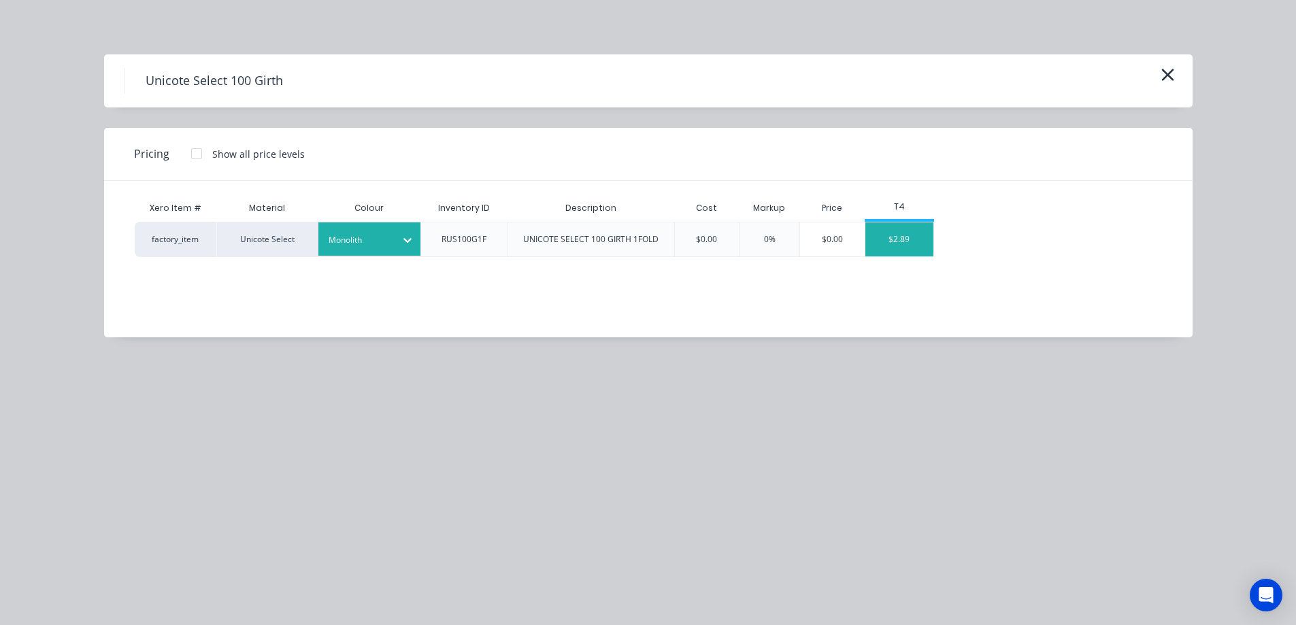
click at [920, 245] on div "$2.89" at bounding box center [899, 239] width 68 height 34
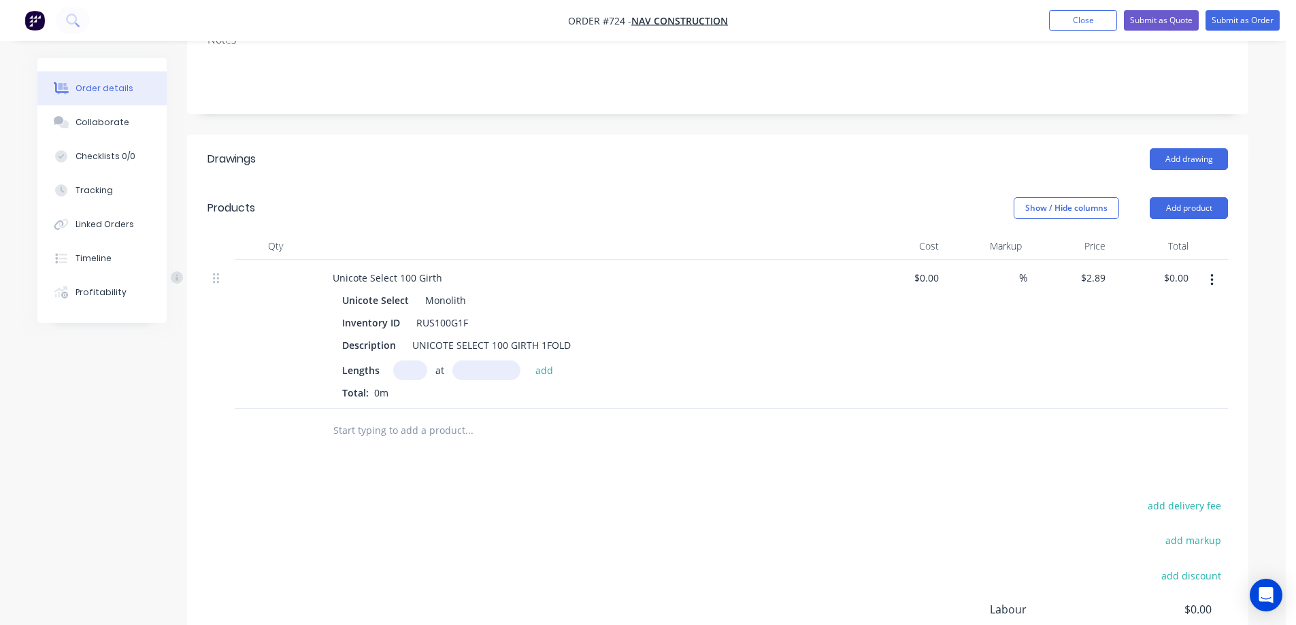
click at [416, 374] on input "text" at bounding box center [410, 371] width 34 height 20
click at [544, 371] on button "add" at bounding box center [545, 370] width 32 height 18
click at [428, 456] on input "text" at bounding box center [469, 452] width 272 height 27
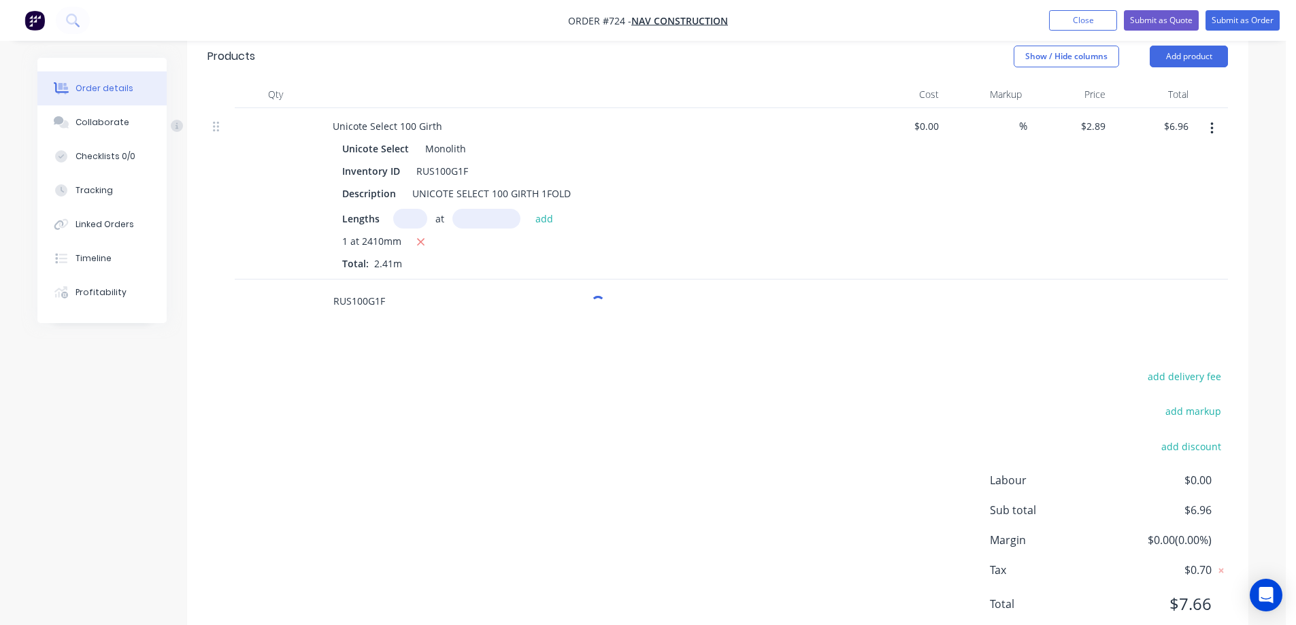
scroll to position [429, 0]
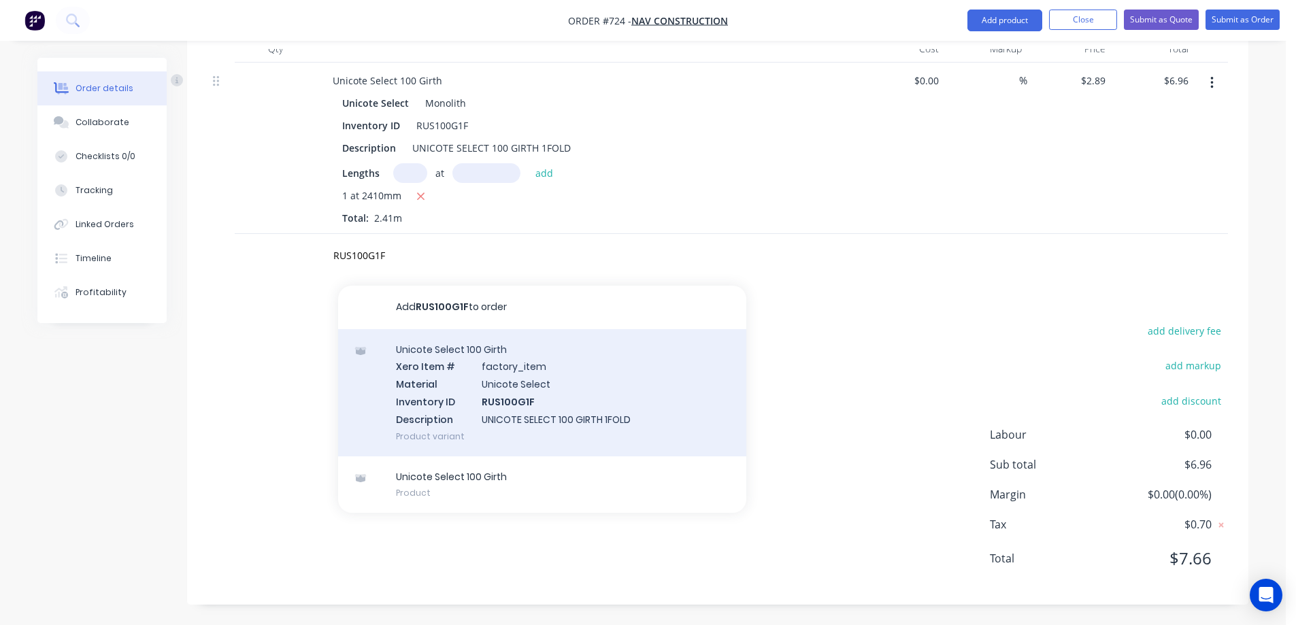
click at [413, 352] on div "Unicote Select 100 Girth Xero Item # factory_item Material Unicote Select Inven…" at bounding box center [542, 392] width 408 height 127
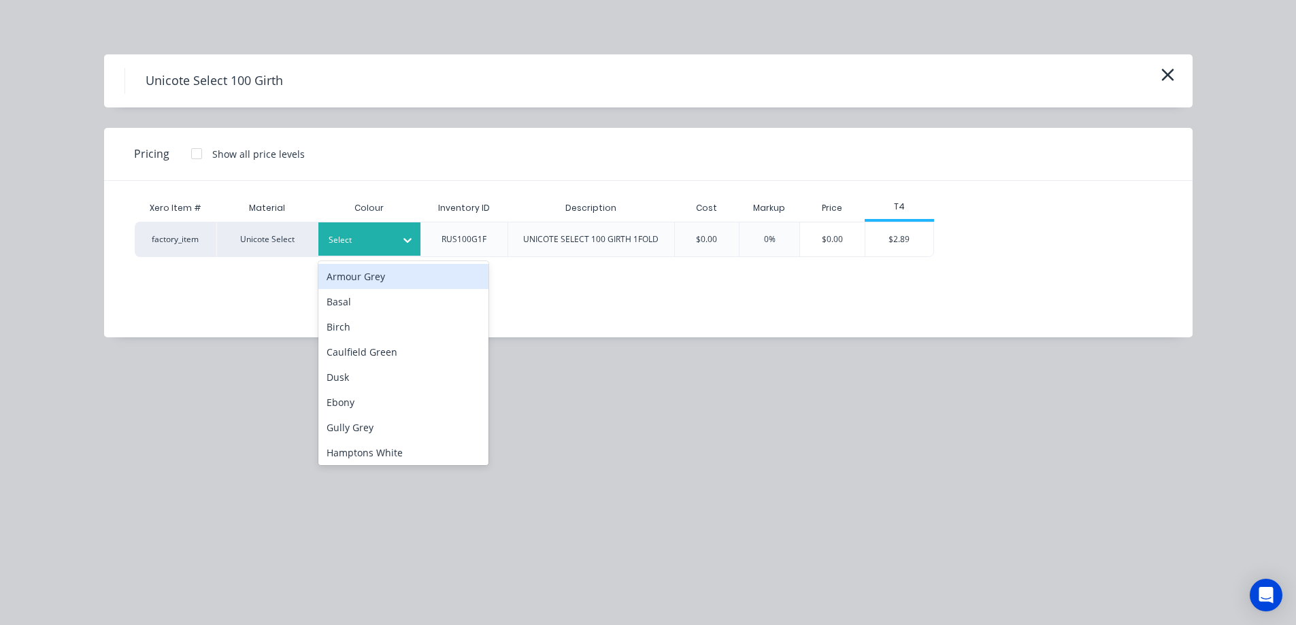
click at [378, 225] on div "Select" at bounding box center [369, 238] width 102 height 33
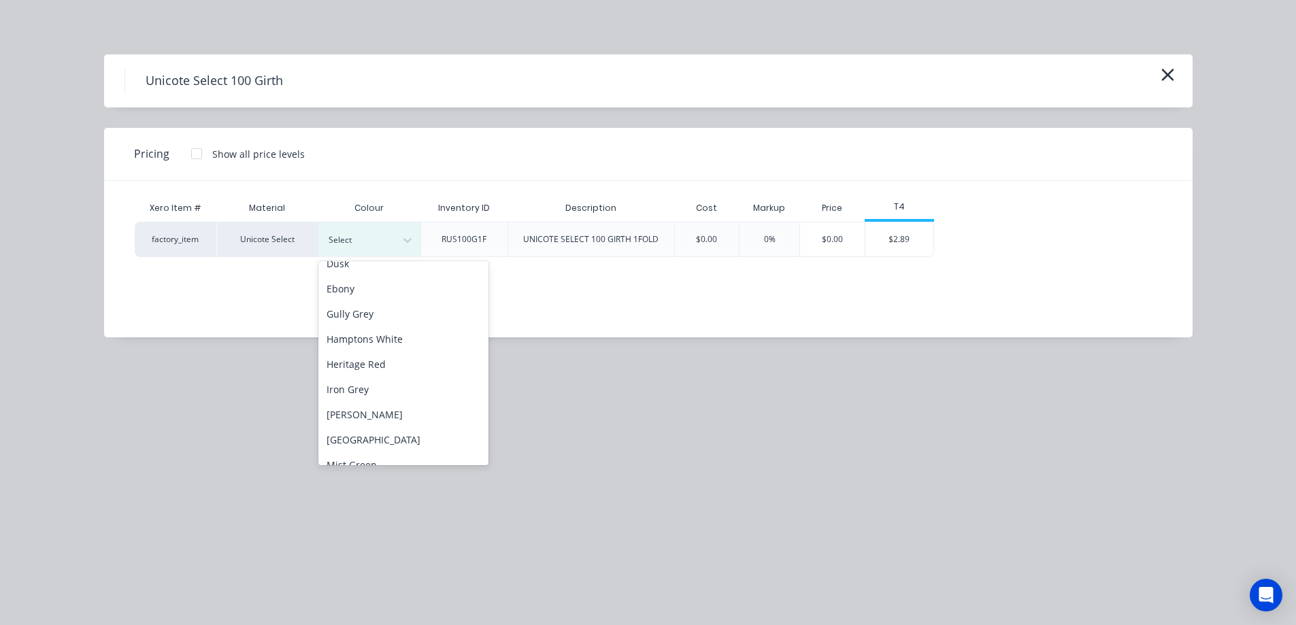
scroll to position [204, 0]
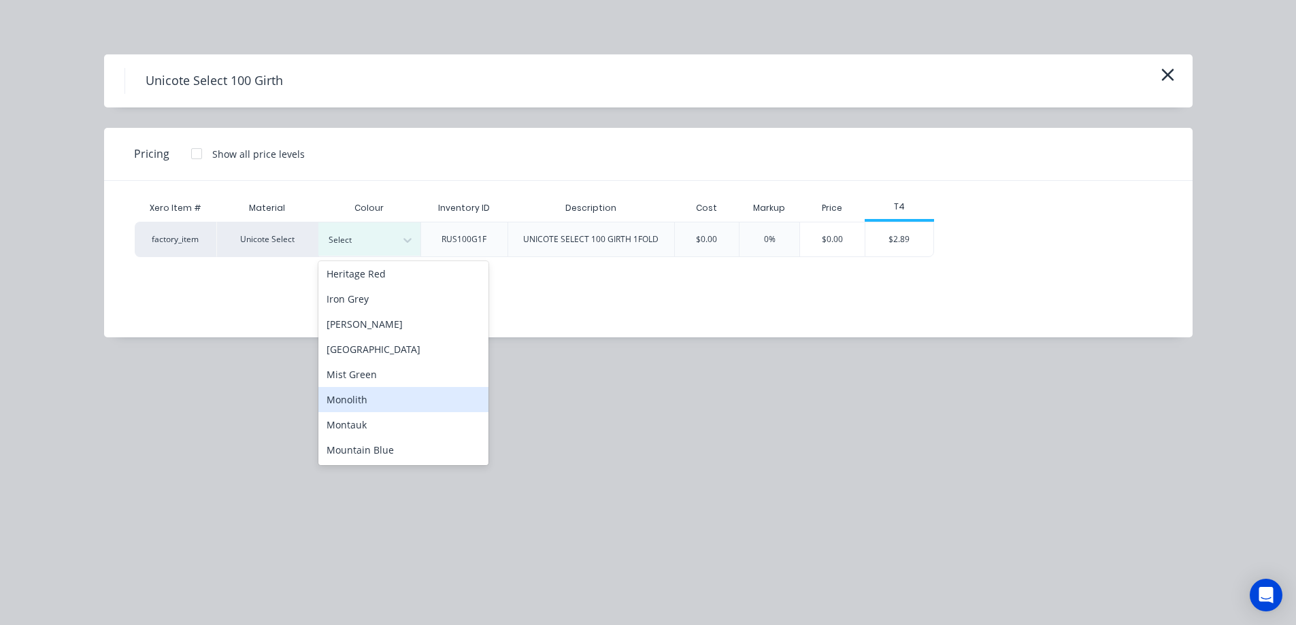
click at [369, 401] on div "Monolith" at bounding box center [403, 399] width 170 height 25
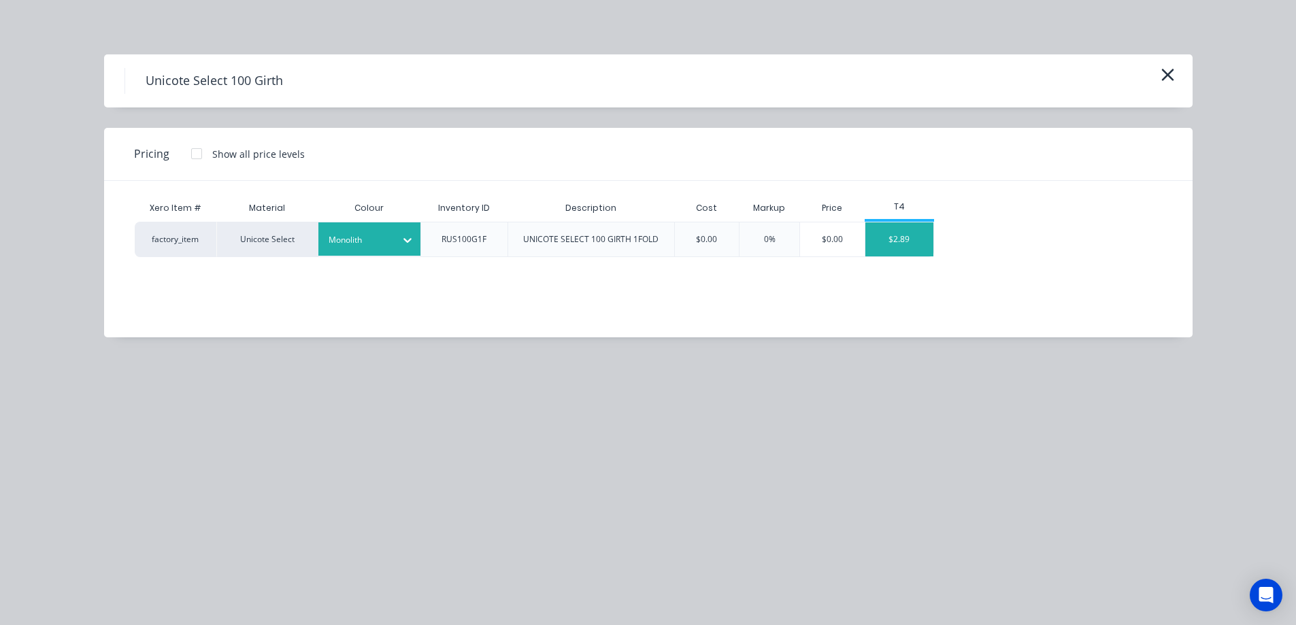
click at [875, 250] on div "$2.89" at bounding box center [899, 239] width 68 height 34
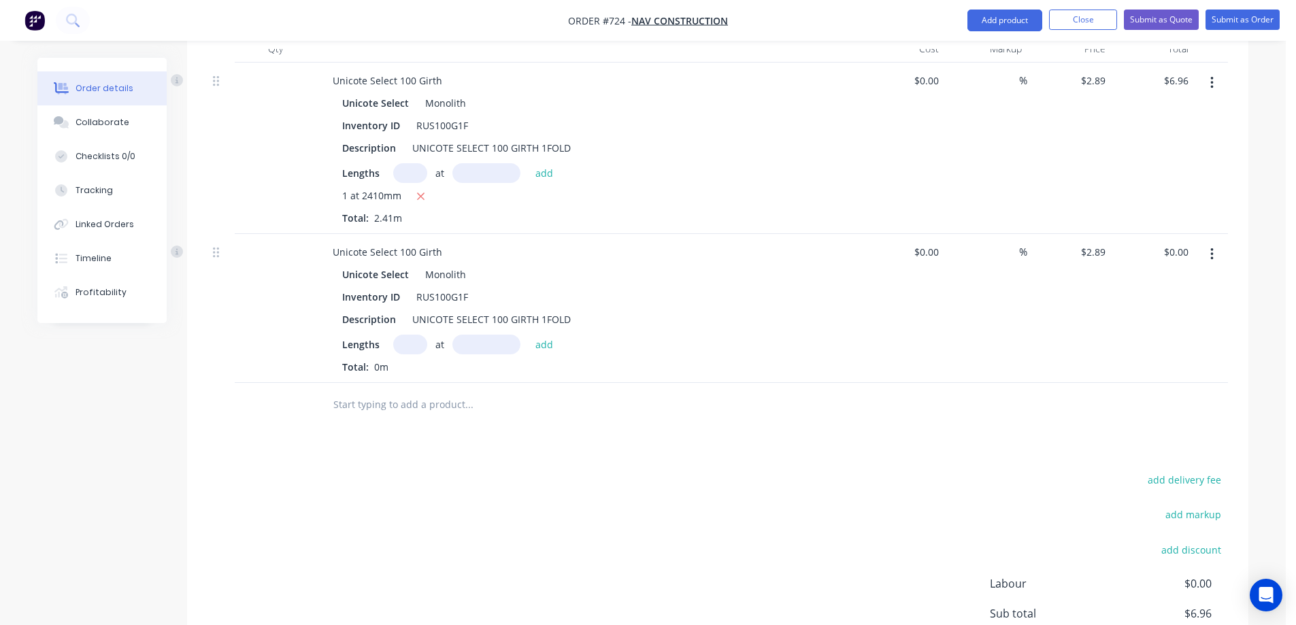
click at [420, 347] on input "text" at bounding box center [410, 345] width 34 height 20
click at [533, 348] on button "add" at bounding box center [545, 344] width 32 height 18
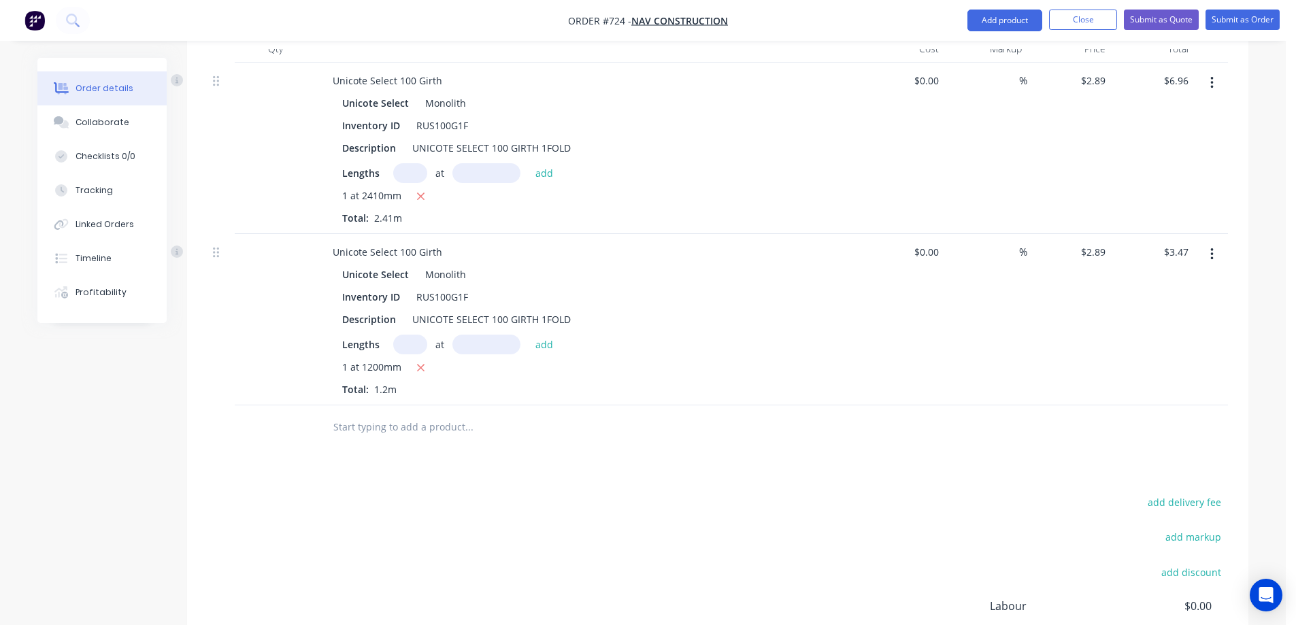
click at [1217, 256] on button "button" at bounding box center [1212, 254] width 32 height 24
click at [1161, 314] on div "Duplicate" at bounding box center [1163, 317] width 105 height 20
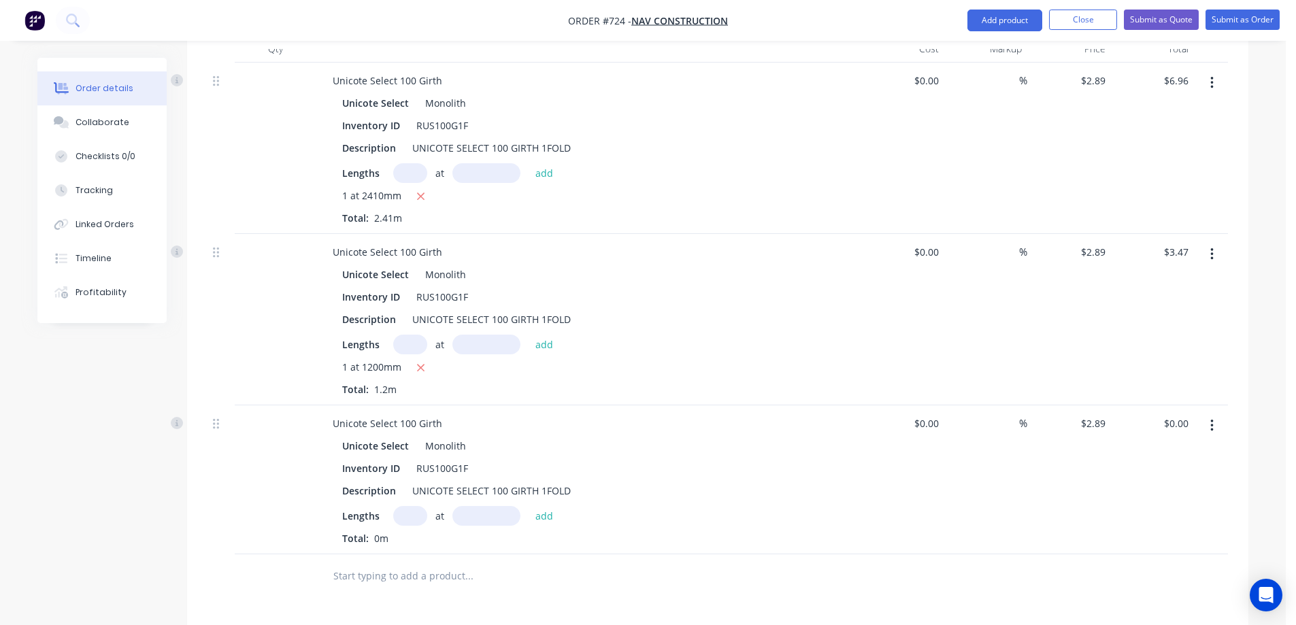
click at [401, 520] on input "text" at bounding box center [410, 516] width 34 height 20
click at [556, 519] on button "add" at bounding box center [545, 515] width 32 height 18
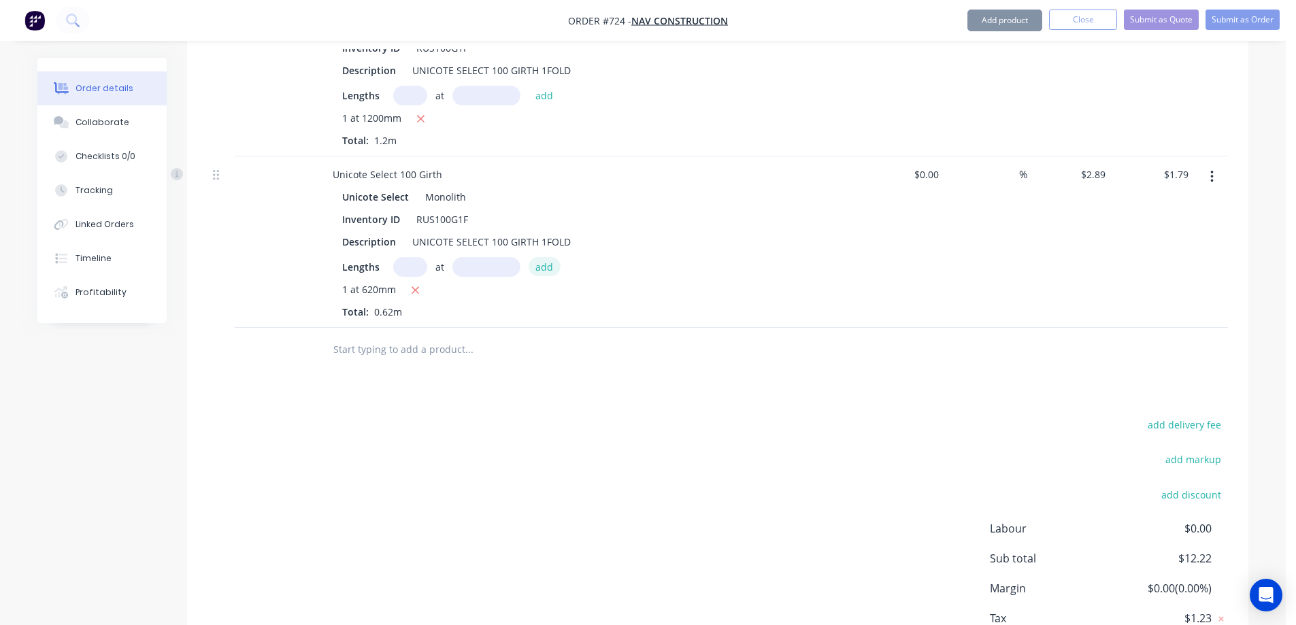
scroll to position [701, 0]
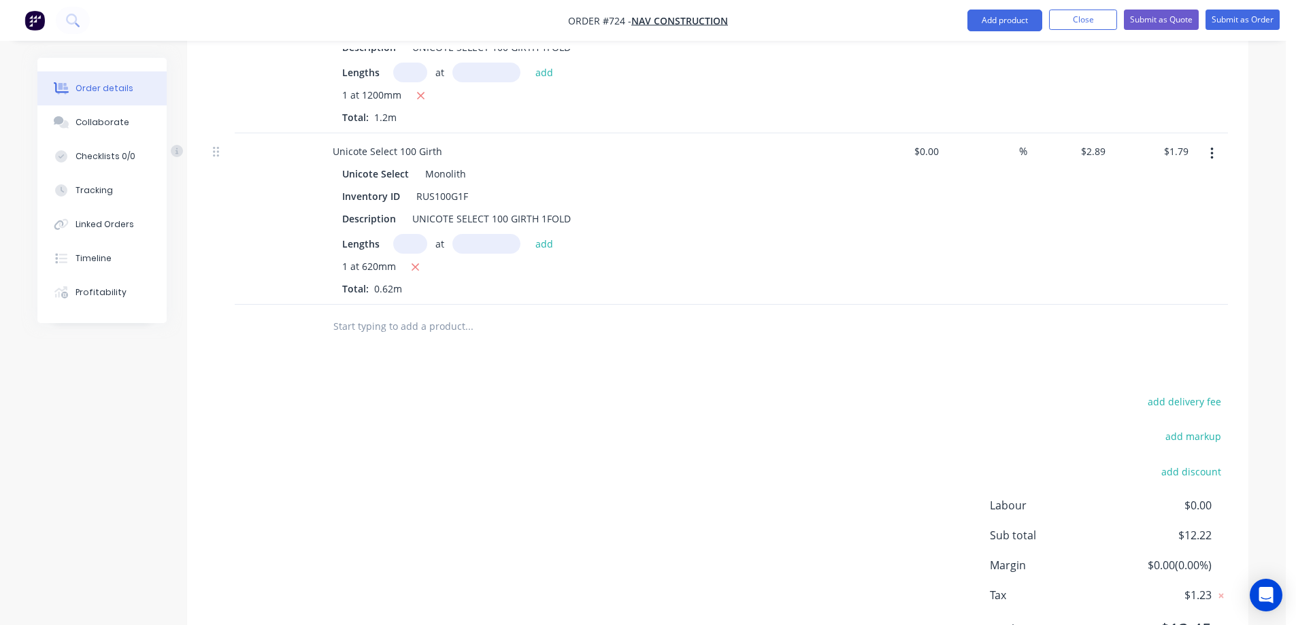
click at [1212, 156] on icon "button" at bounding box center [1211, 153] width 3 height 15
click at [1154, 214] on div "Duplicate" at bounding box center [1163, 217] width 105 height 20
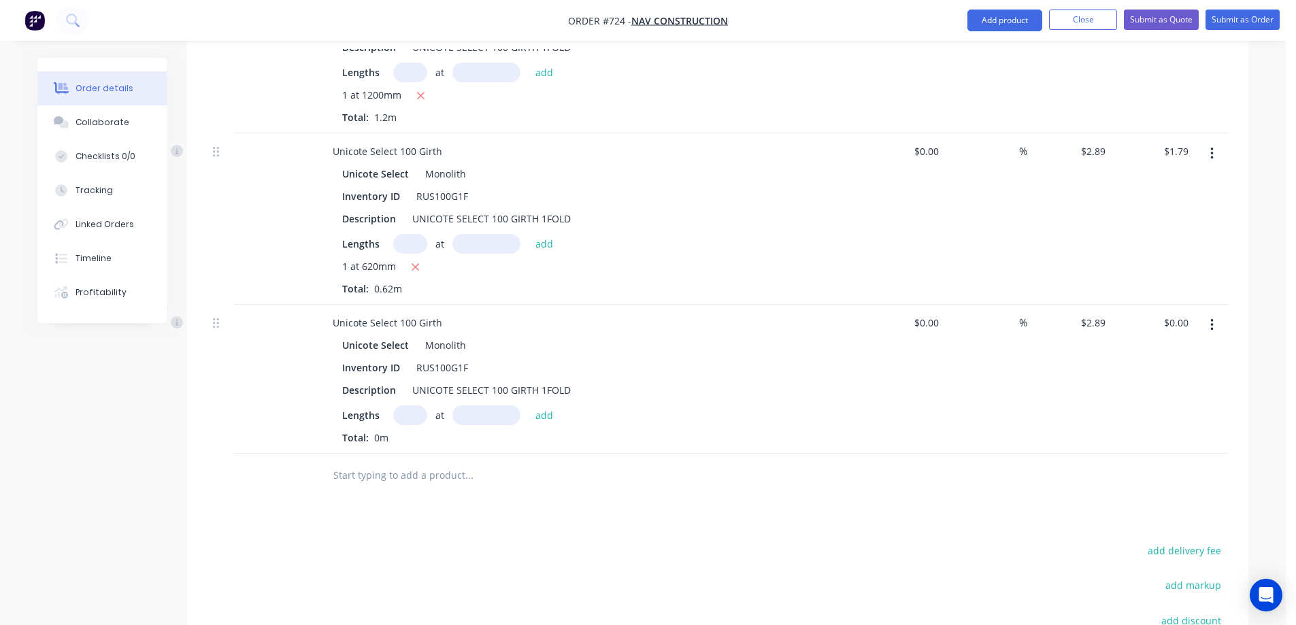
click at [415, 413] on input "text" at bounding box center [410, 415] width 34 height 20
click at [541, 420] on button "add" at bounding box center [545, 414] width 32 height 18
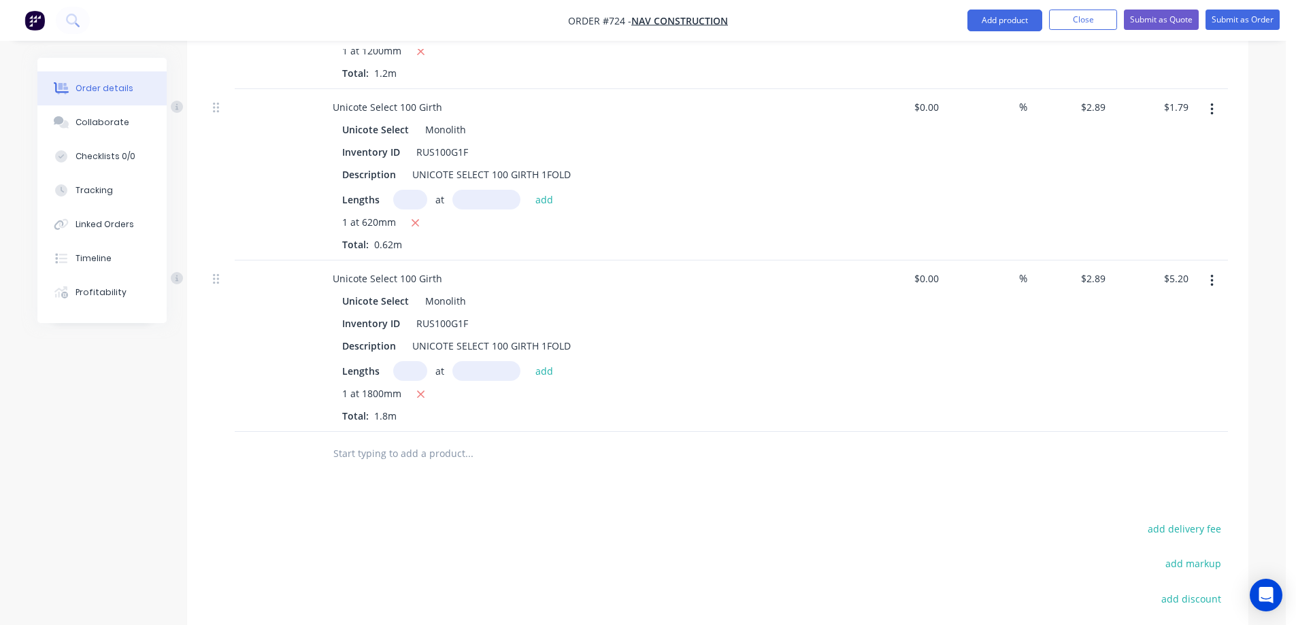
scroll to position [769, 0]
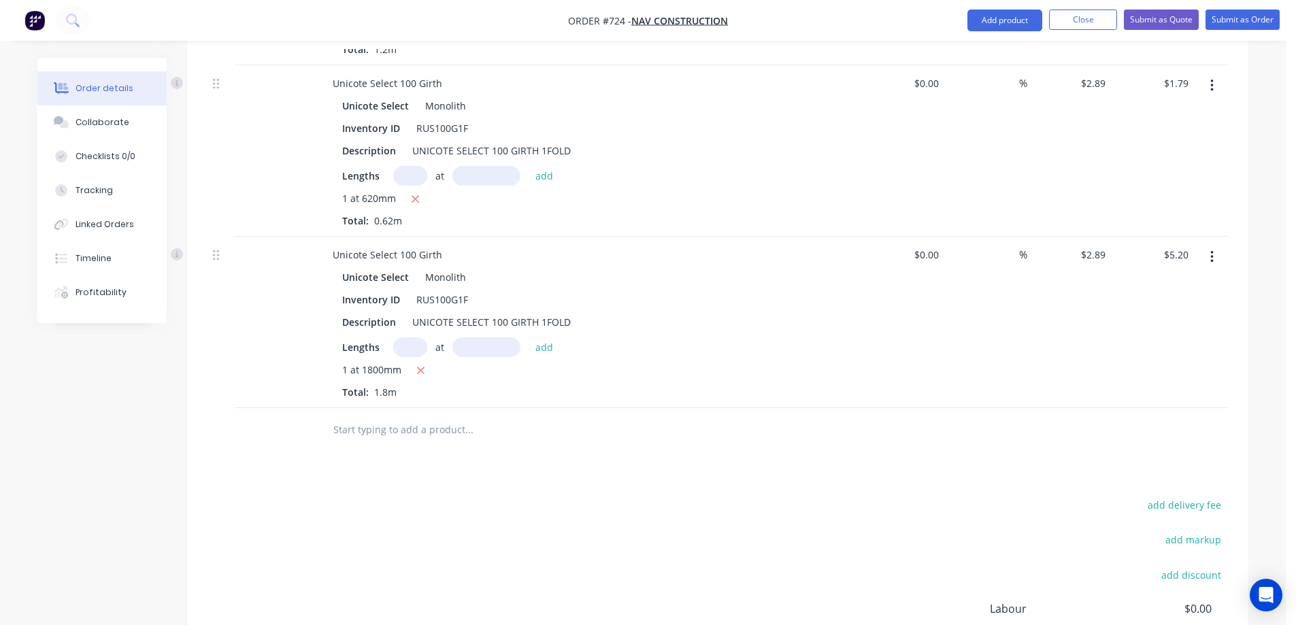
click at [1212, 256] on icon "button" at bounding box center [1211, 257] width 3 height 12
click at [1159, 318] on div "Duplicate" at bounding box center [1163, 320] width 105 height 20
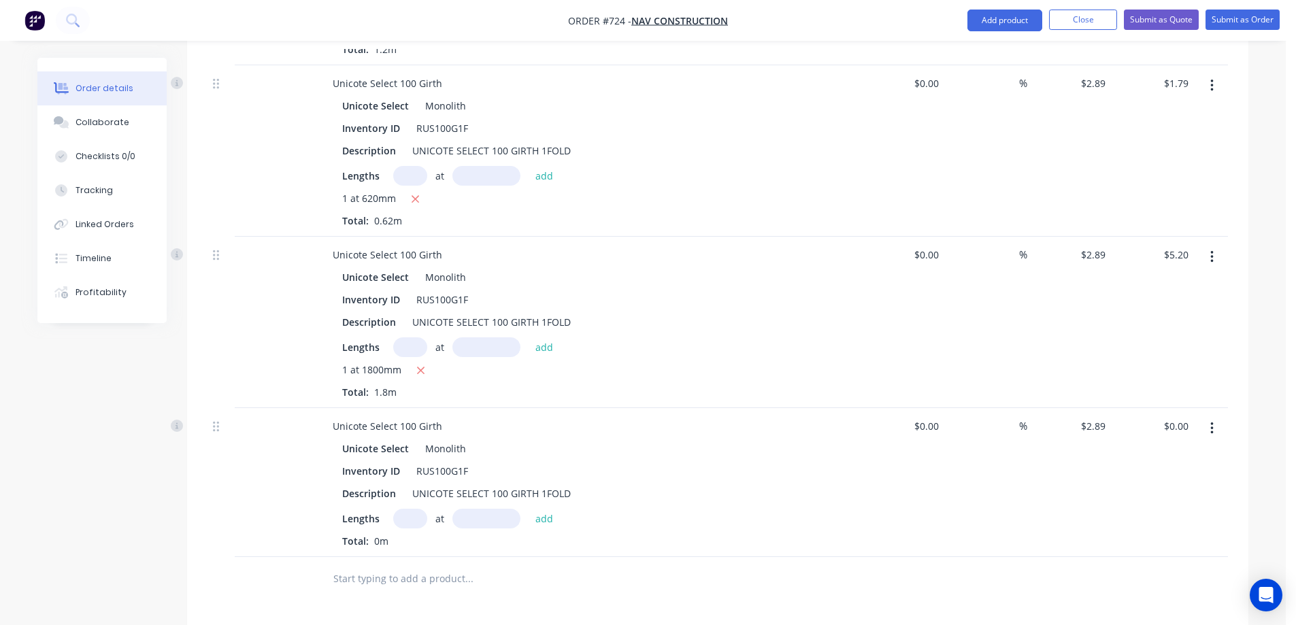
click at [408, 513] on input "text" at bounding box center [410, 519] width 34 height 20
click at [542, 525] on button "add" at bounding box center [545, 518] width 32 height 18
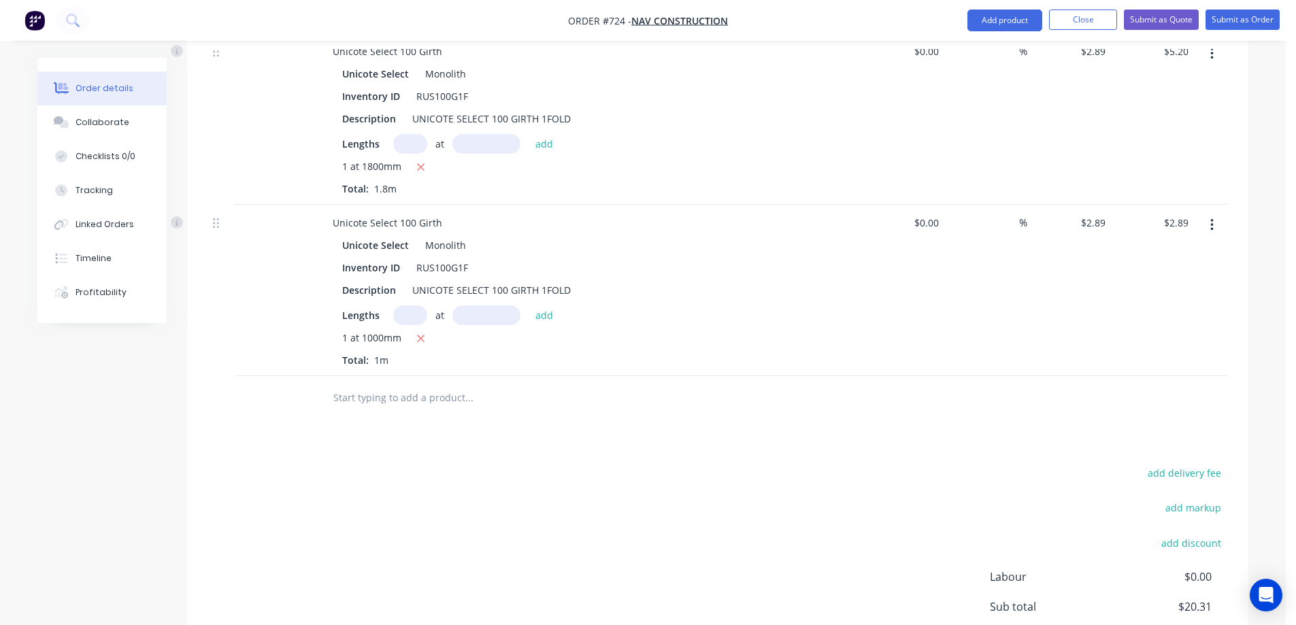
scroll to position [973, 0]
click at [1210, 222] on icon "button" at bounding box center [1211, 224] width 3 height 15
click at [1159, 285] on div "Duplicate" at bounding box center [1163, 288] width 105 height 20
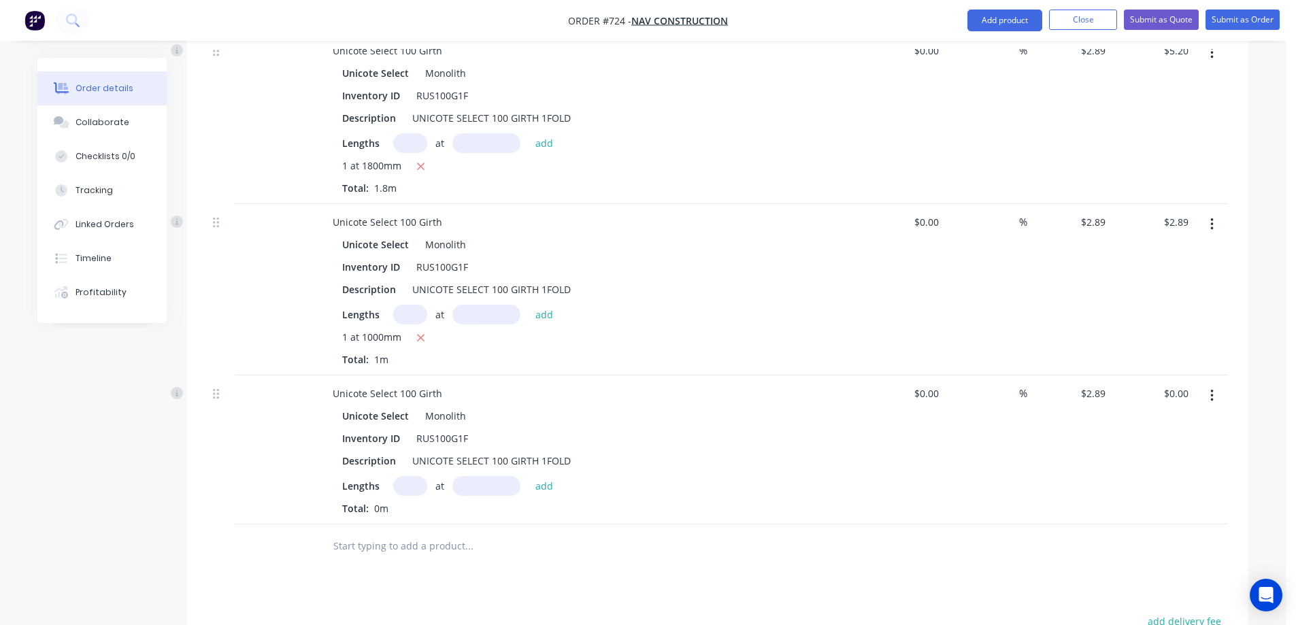
click at [426, 484] on input "text" at bounding box center [410, 486] width 34 height 20
click at [537, 482] on button "add" at bounding box center [545, 485] width 32 height 18
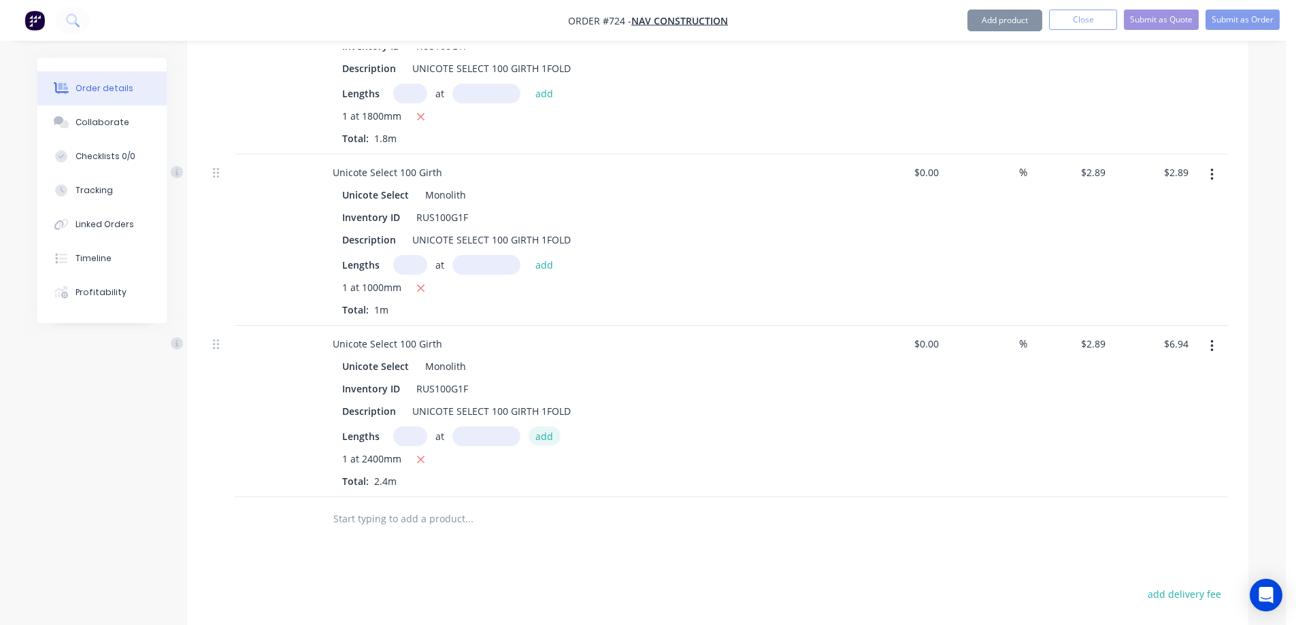
scroll to position [1109, 0]
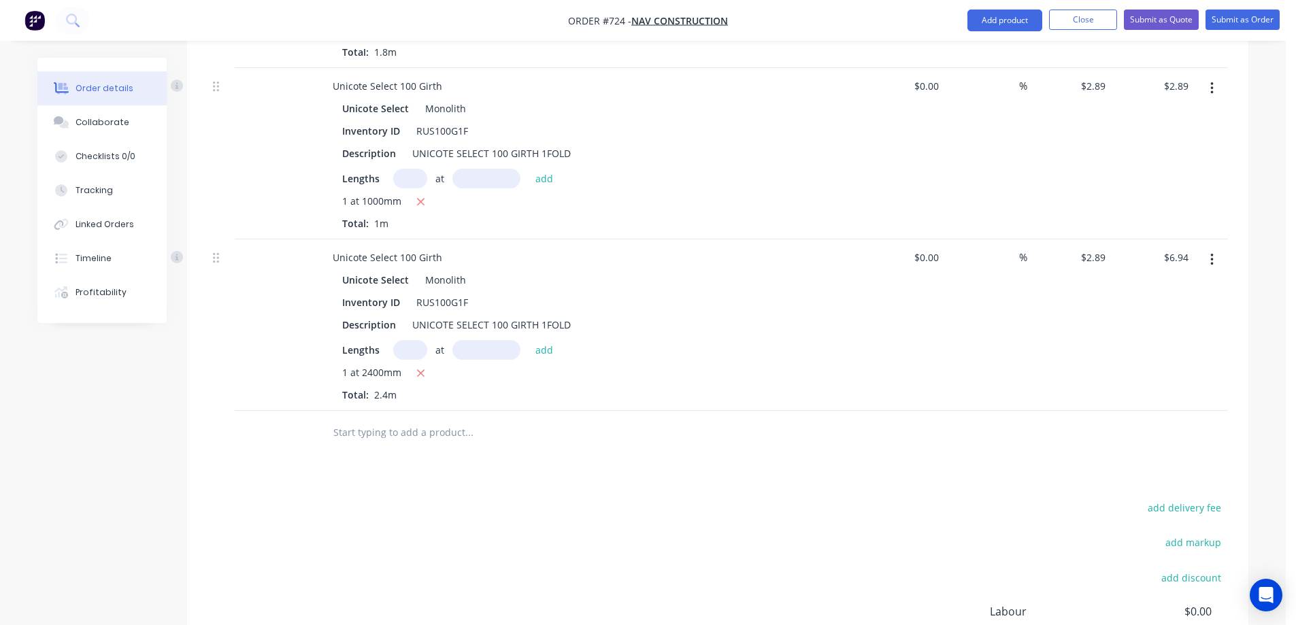
click at [1207, 252] on button "button" at bounding box center [1212, 260] width 32 height 24
click at [1154, 319] on div "Duplicate" at bounding box center [1163, 323] width 105 height 20
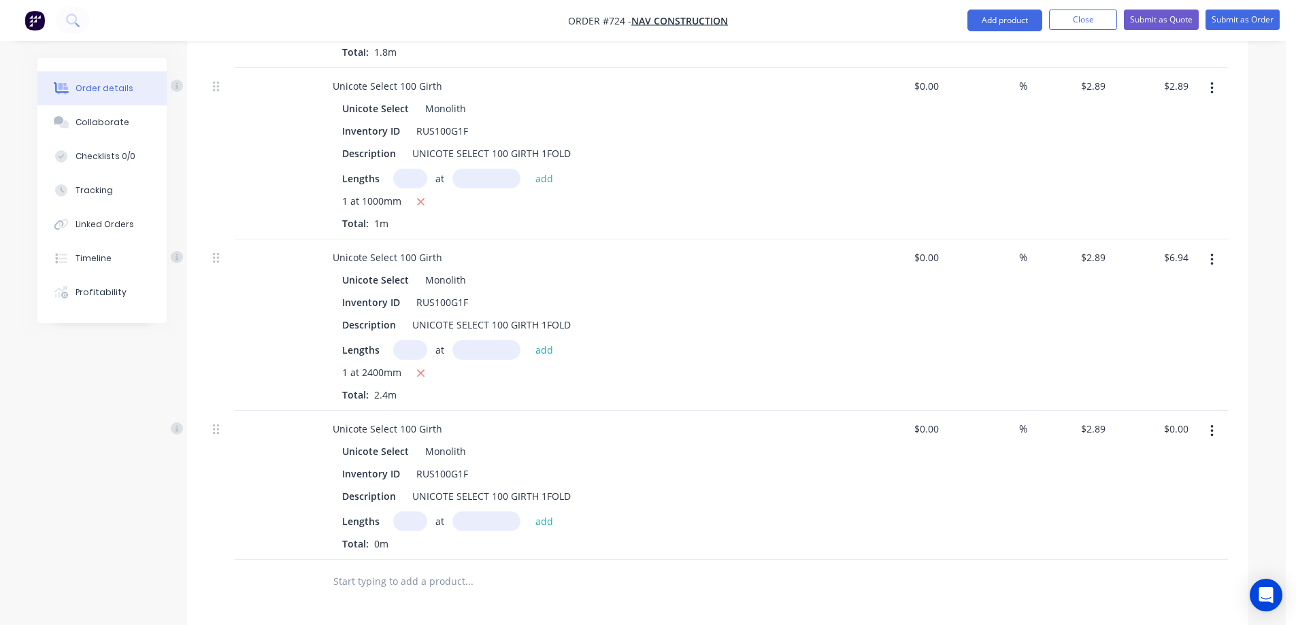
click at [412, 525] on input "text" at bounding box center [410, 522] width 34 height 20
click at [551, 523] on button "add" at bounding box center [545, 521] width 32 height 18
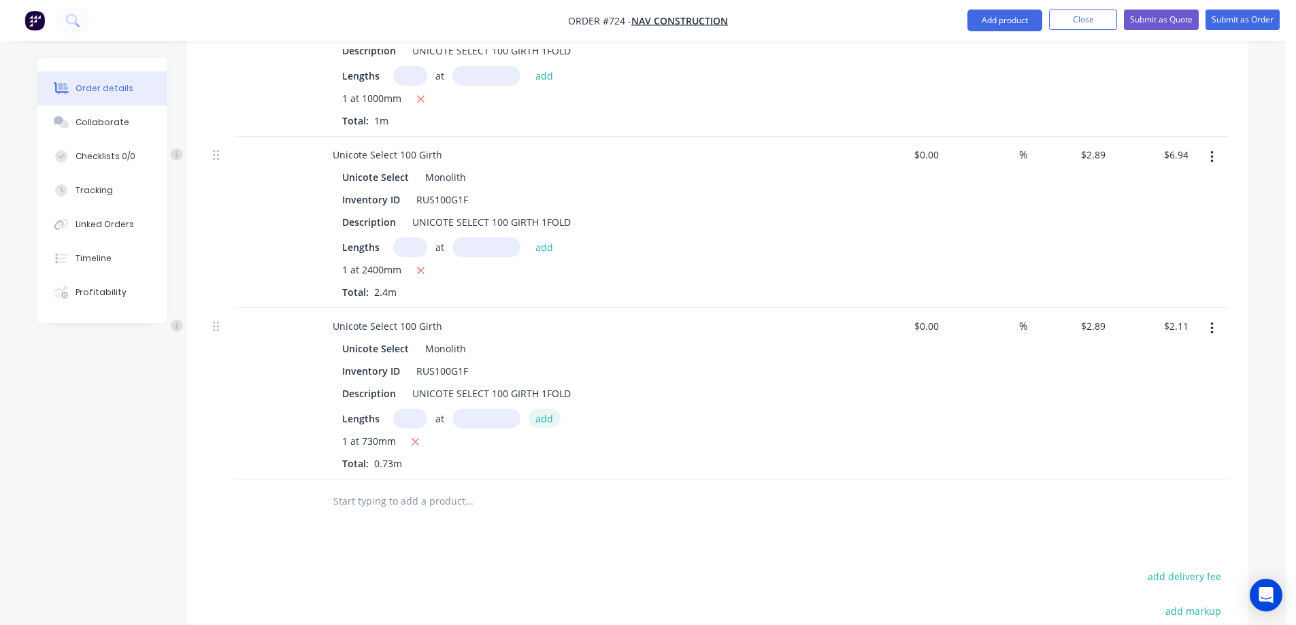
scroll to position [1245, 0]
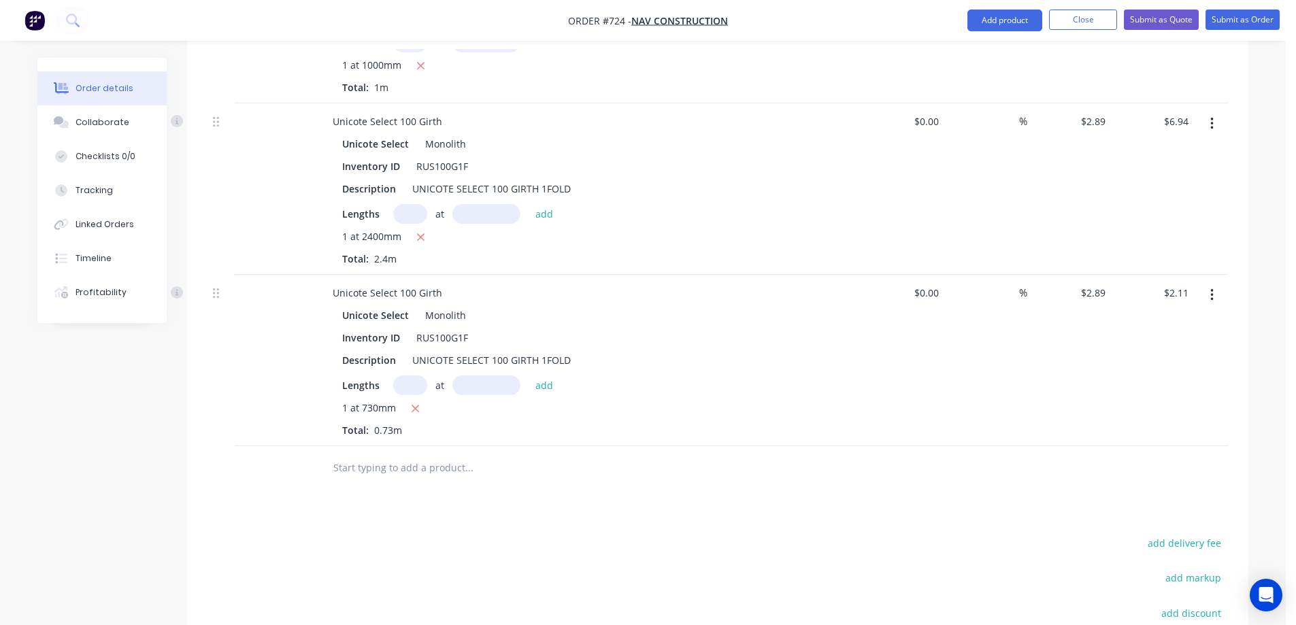
click at [457, 471] on input "text" at bounding box center [469, 467] width 272 height 27
click at [1210, 297] on icon "button" at bounding box center [1211, 295] width 3 height 15
click at [1151, 356] on div "Duplicate" at bounding box center [1163, 358] width 105 height 20
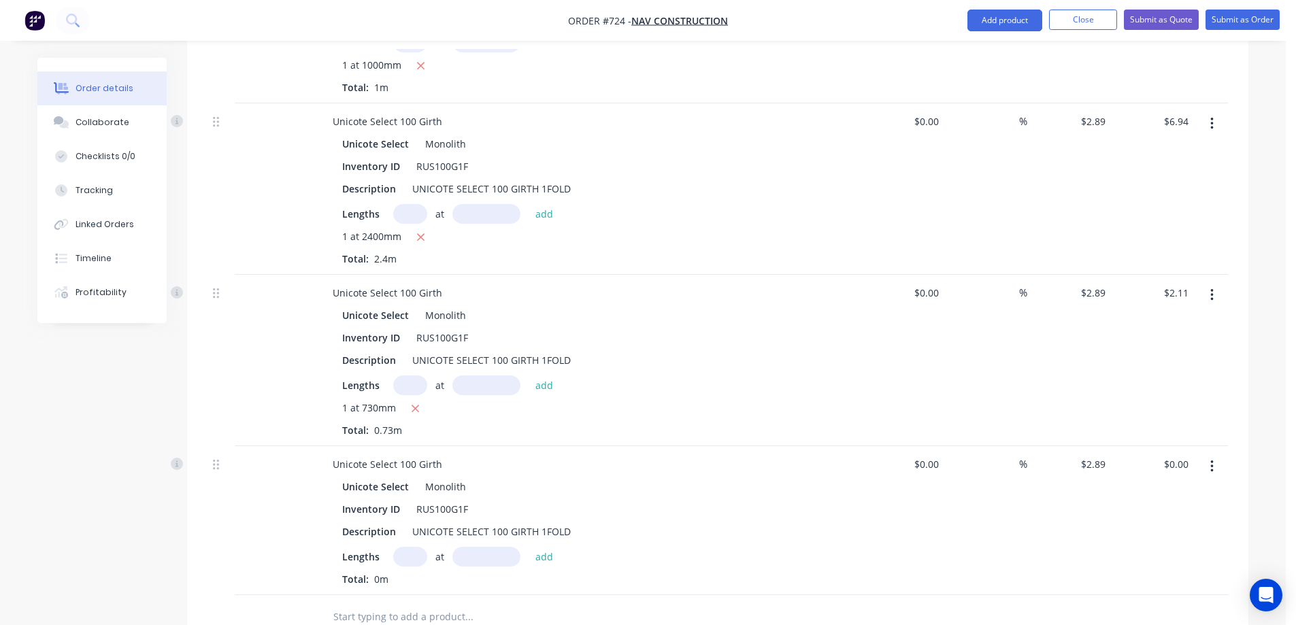
click at [399, 561] on input "text" at bounding box center [410, 557] width 34 height 20
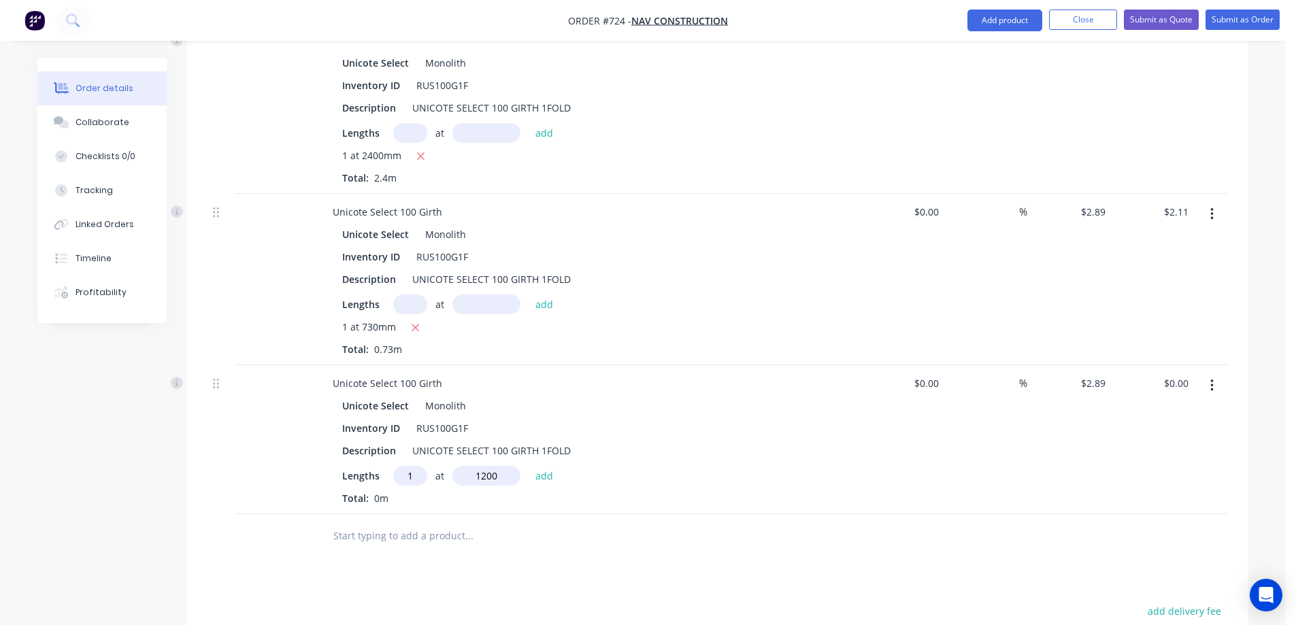
scroll to position [1517, 0]
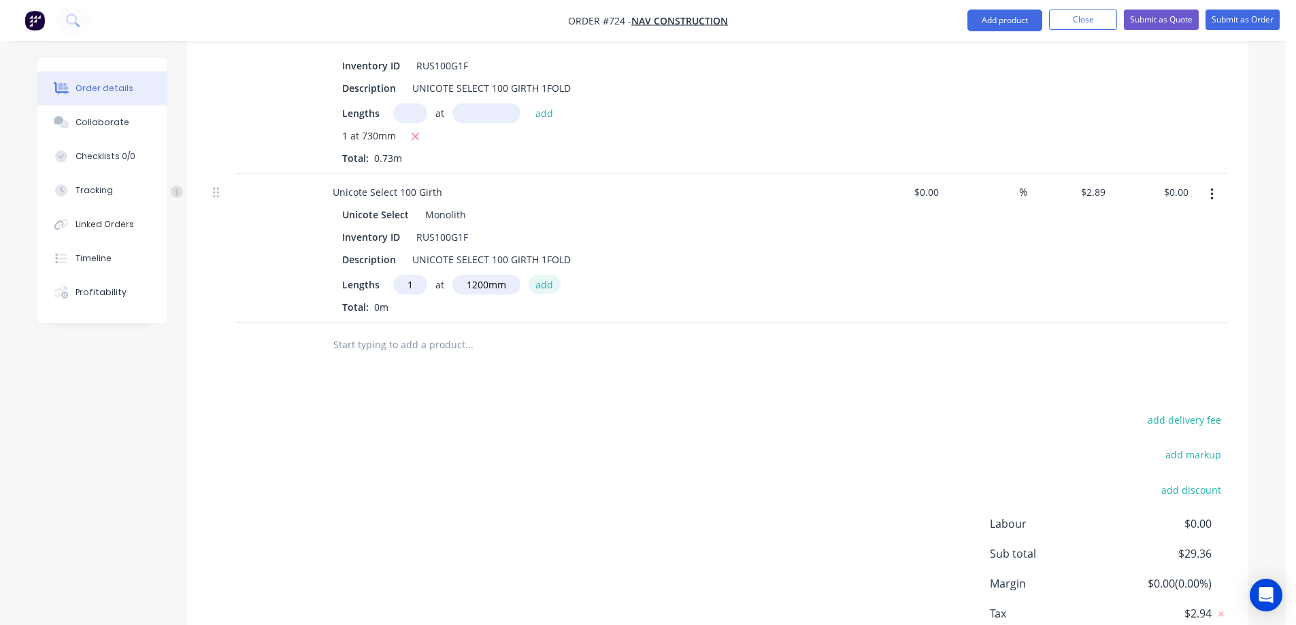
click at [544, 282] on button "add" at bounding box center [545, 284] width 32 height 18
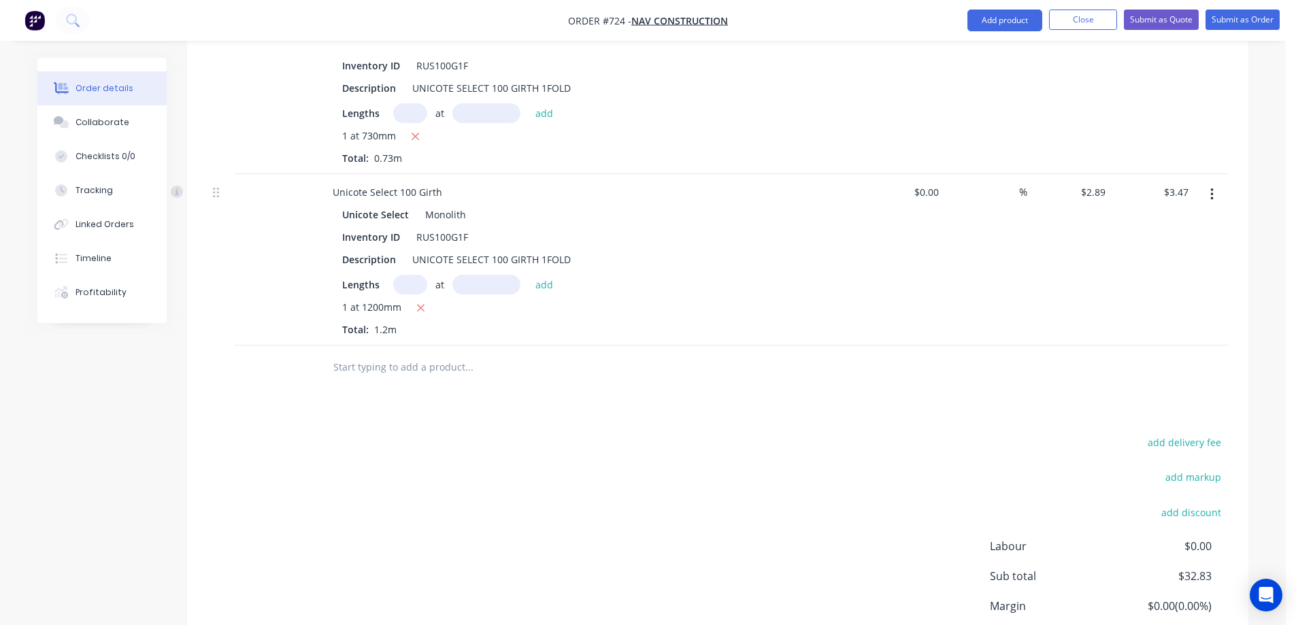
click at [447, 362] on input "text" at bounding box center [469, 367] width 272 height 27
click at [1203, 191] on button "button" at bounding box center [1212, 194] width 32 height 24
click at [1161, 254] on div "Duplicate" at bounding box center [1163, 258] width 105 height 20
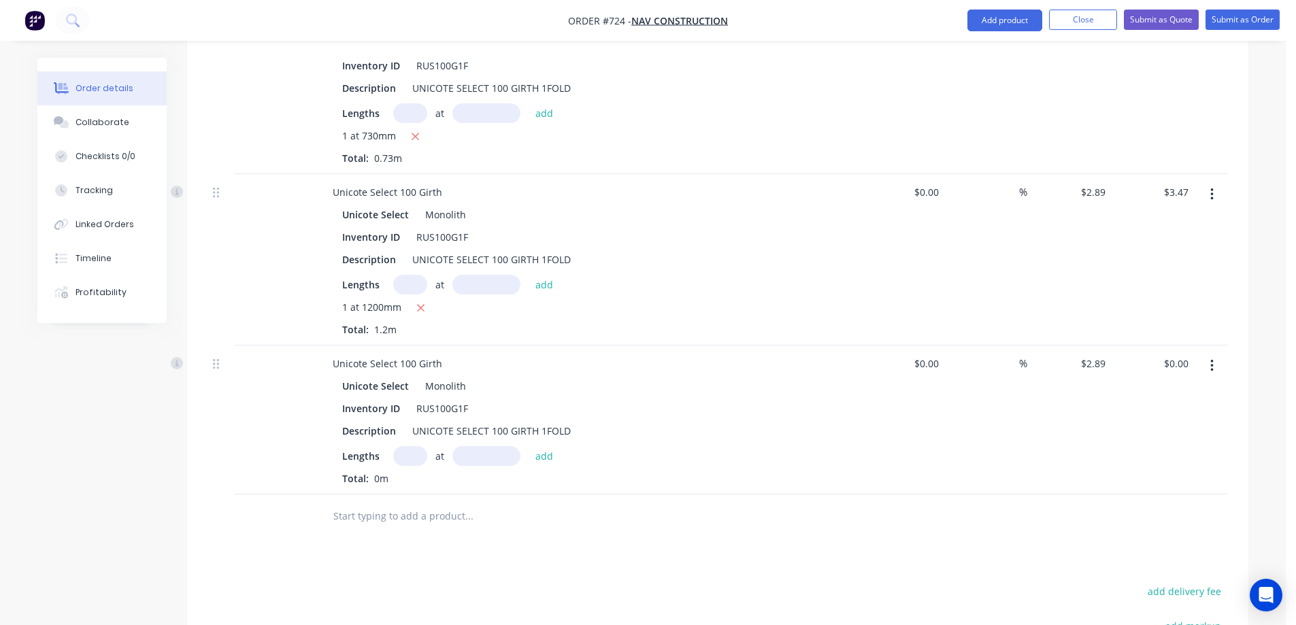
click at [408, 458] on input "text" at bounding box center [410, 456] width 34 height 20
click at [544, 454] on button "add" at bounding box center [545, 455] width 32 height 18
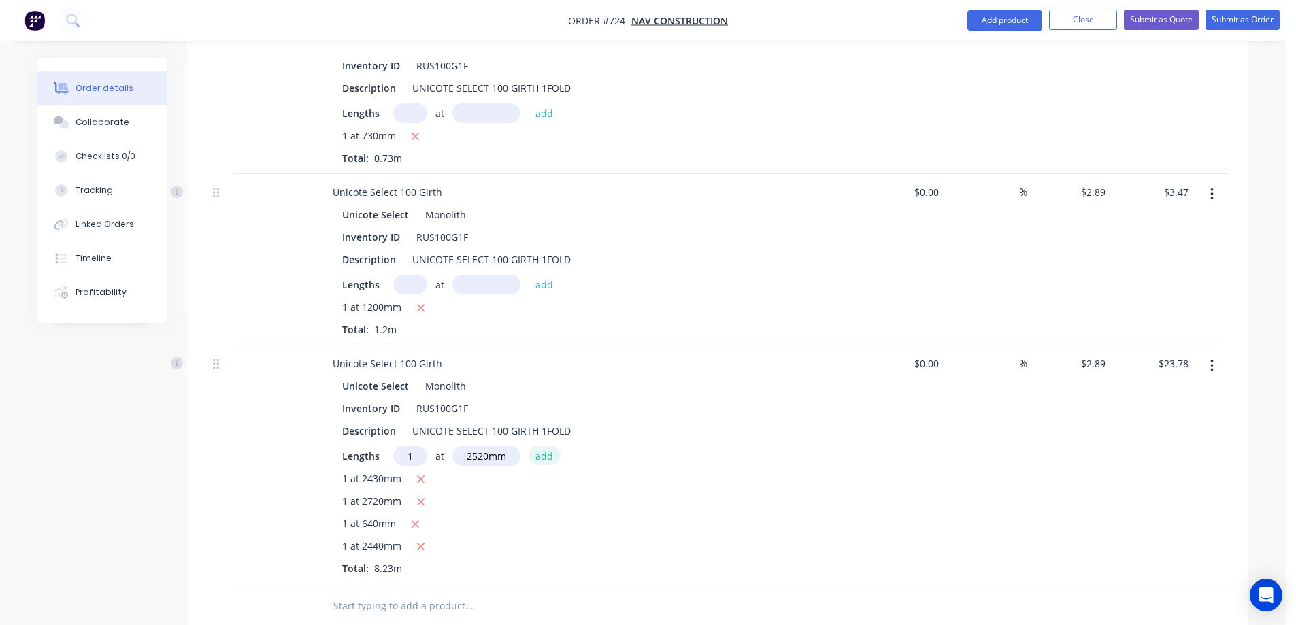
click at [544, 454] on button "add" at bounding box center [545, 455] width 32 height 18
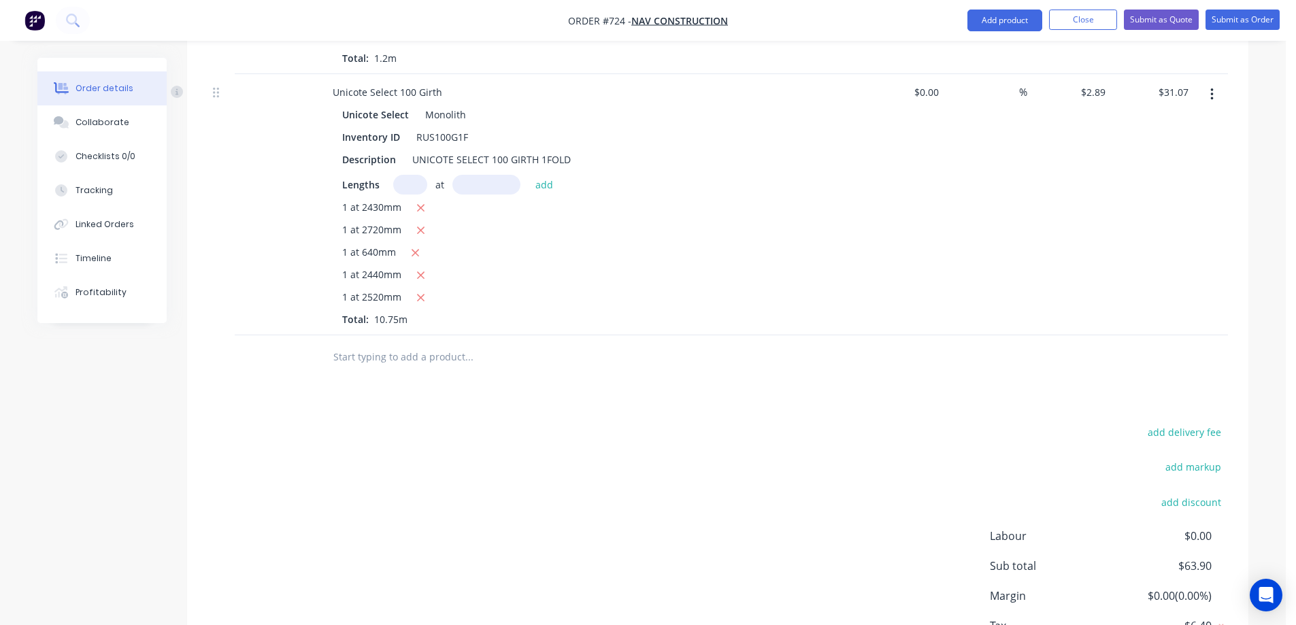
scroll to position [1789, 0]
click at [1213, 93] on icon "button" at bounding box center [1211, 94] width 3 height 12
click at [1156, 151] on div "Duplicate" at bounding box center [1163, 157] width 105 height 20
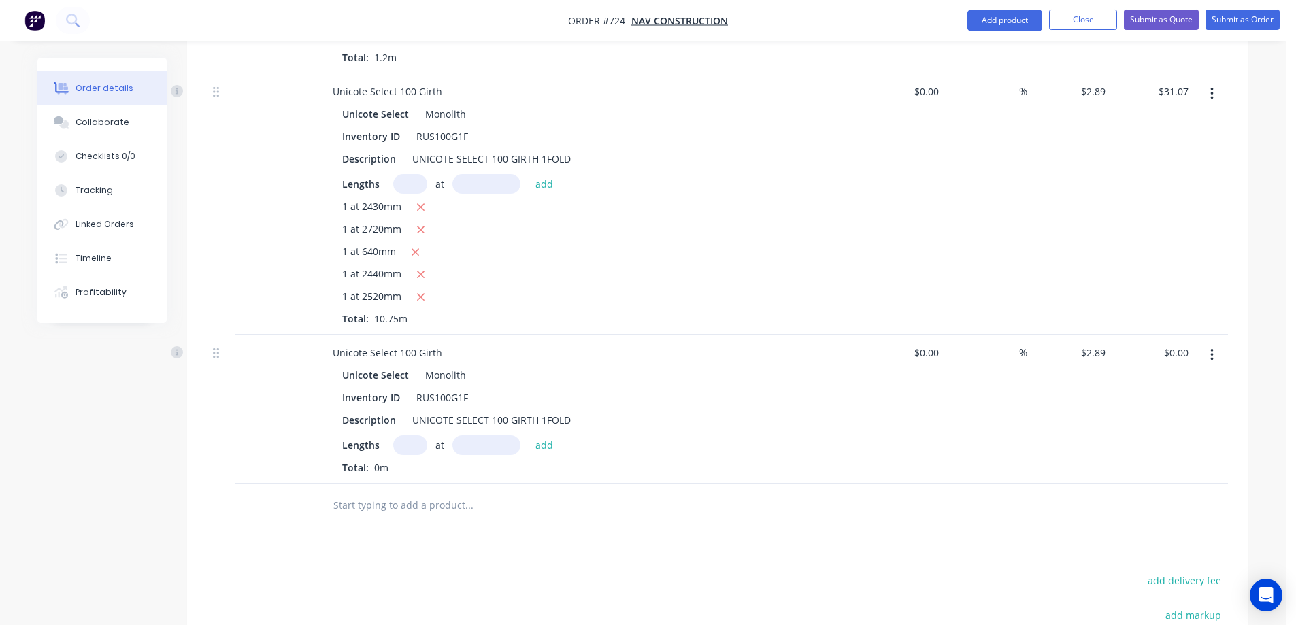
click at [417, 450] on input "text" at bounding box center [410, 445] width 34 height 20
click at [535, 445] on button "add" at bounding box center [545, 444] width 32 height 18
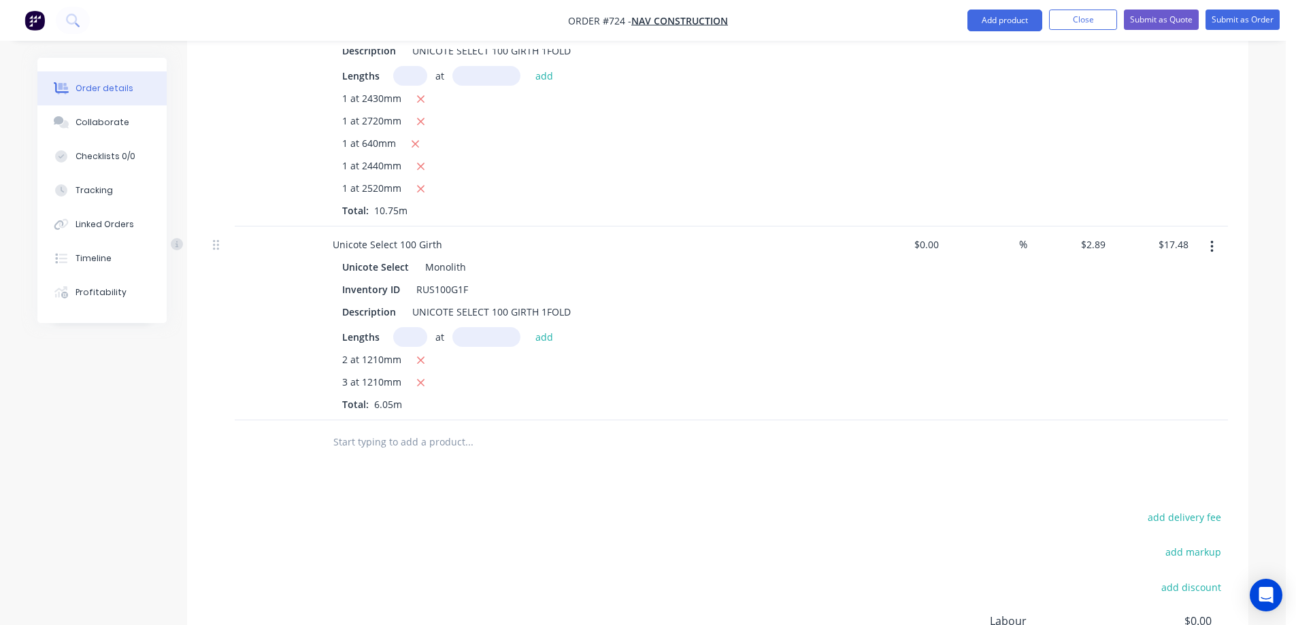
scroll to position [1925, 0]
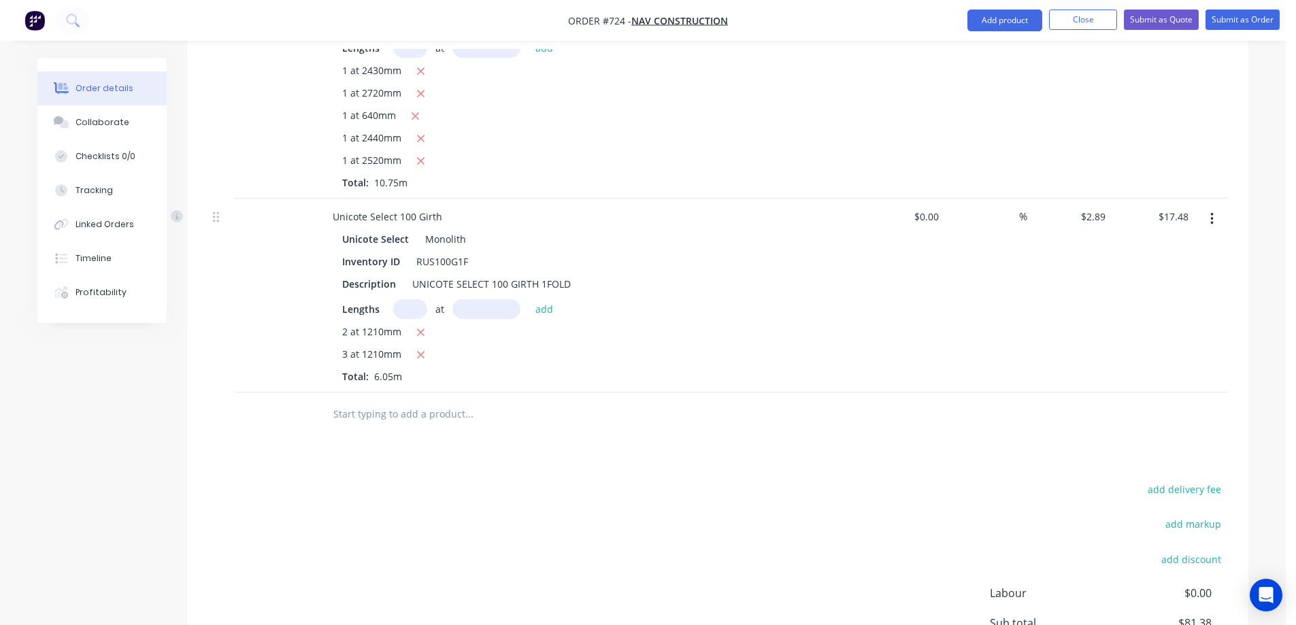
click at [1213, 218] on icon "button" at bounding box center [1211, 219] width 3 height 12
click at [1149, 285] on div "Duplicate" at bounding box center [1163, 282] width 105 height 20
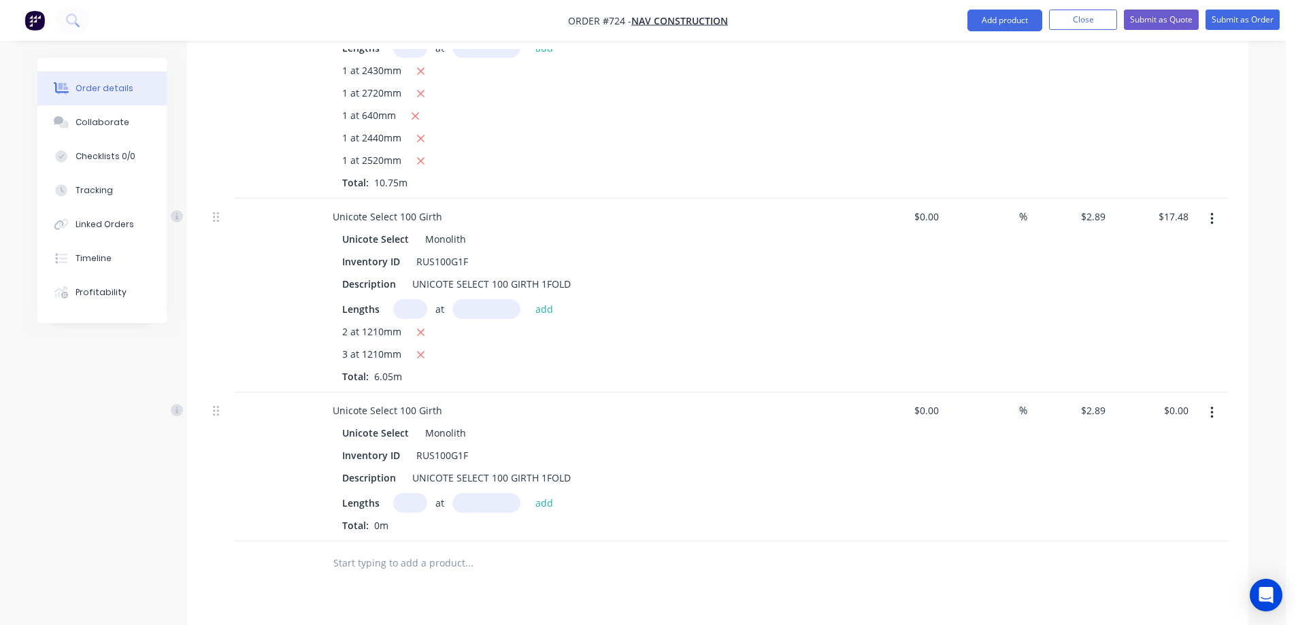
click at [403, 504] on input "text" at bounding box center [410, 503] width 34 height 20
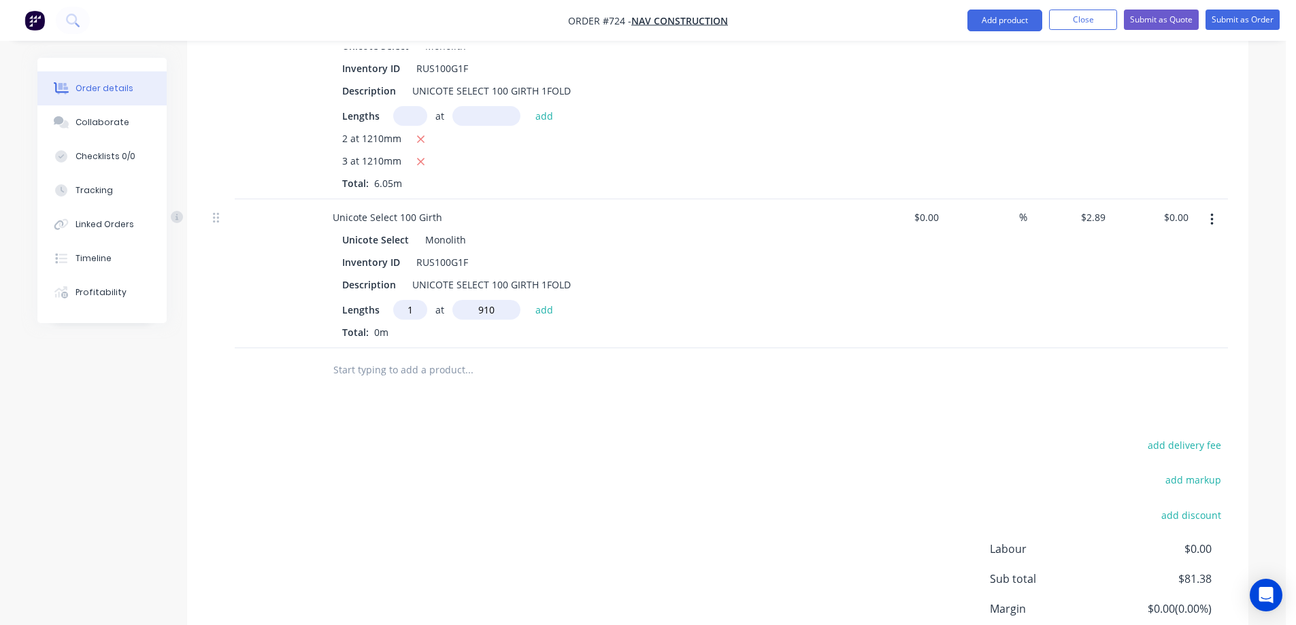
scroll to position [2129, 0]
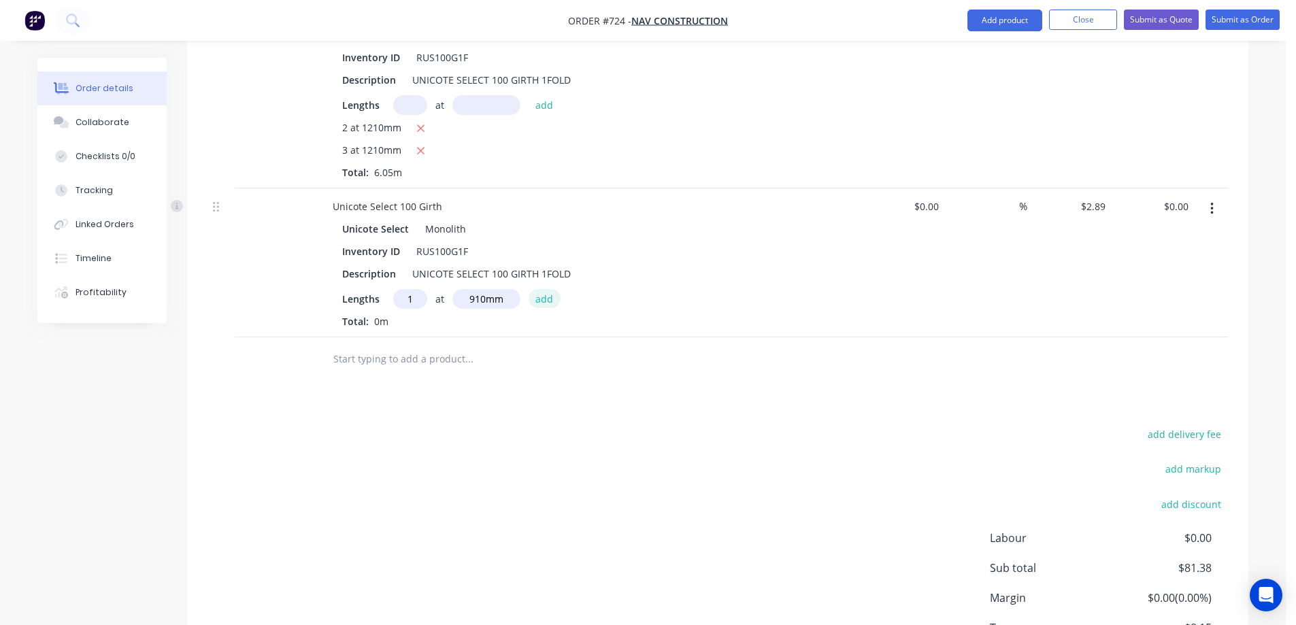
click at [549, 300] on button "add" at bounding box center [545, 298] width 32 height 18
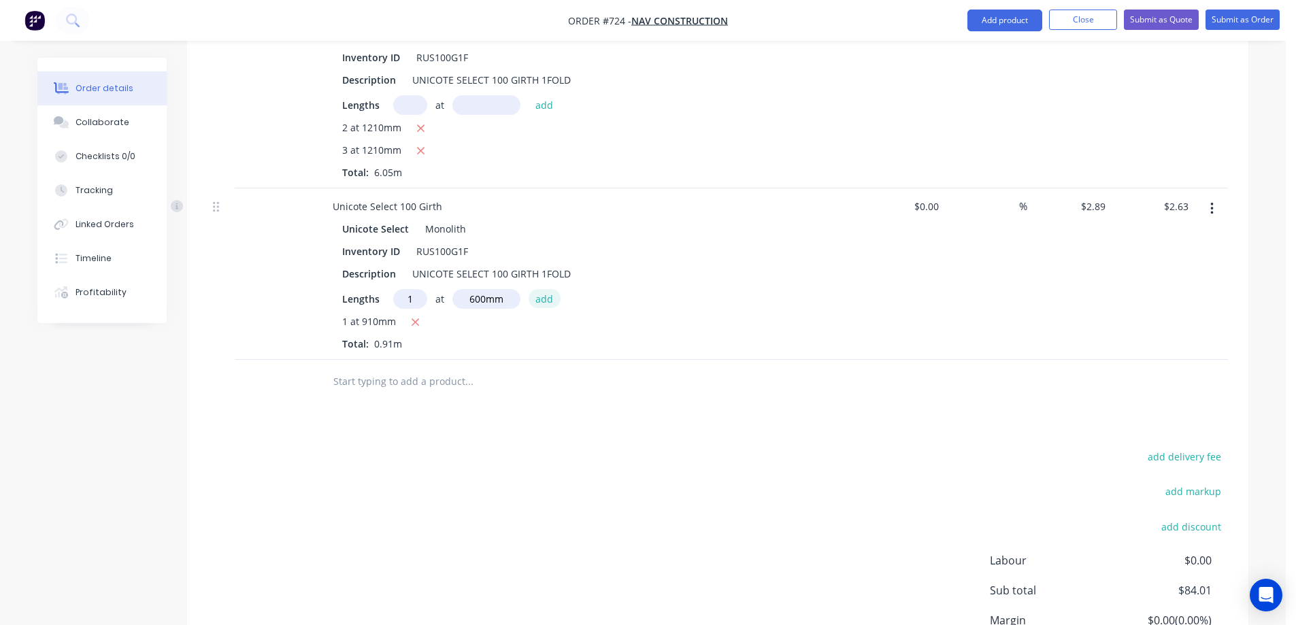
click at [549, 300] on button "add" at bounding box center [545, 298] width 32 height 18
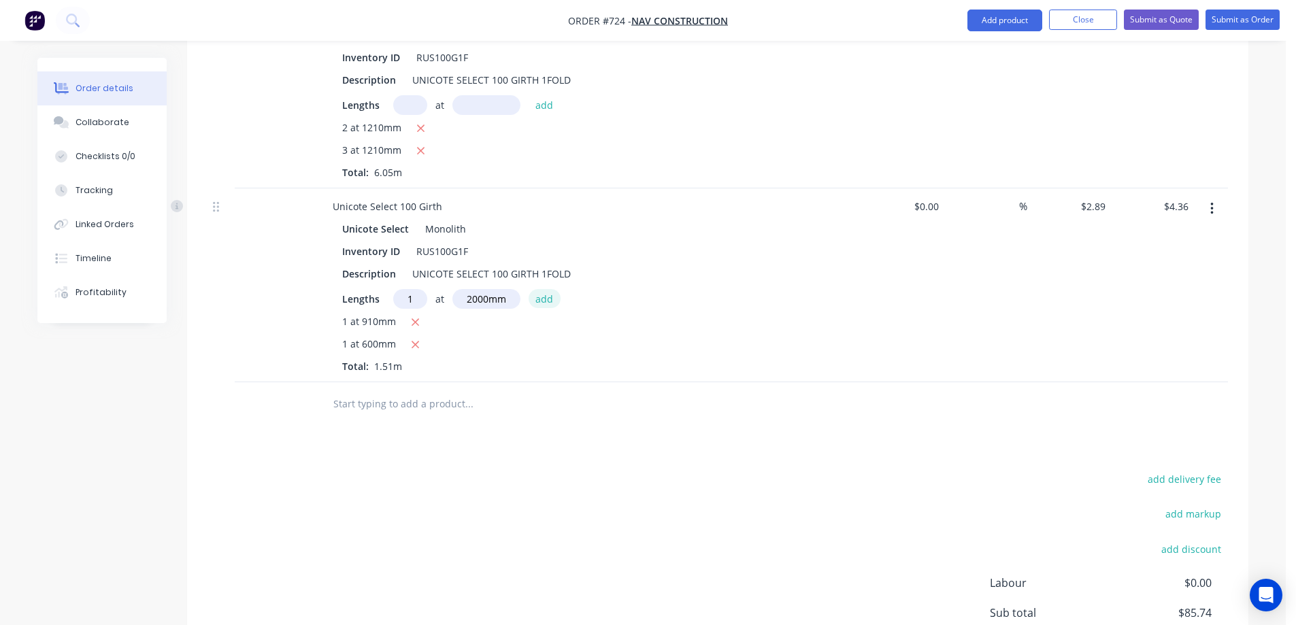
click at [549, 300] on button "add" at bounding box center [545, 298] width 32 height 18
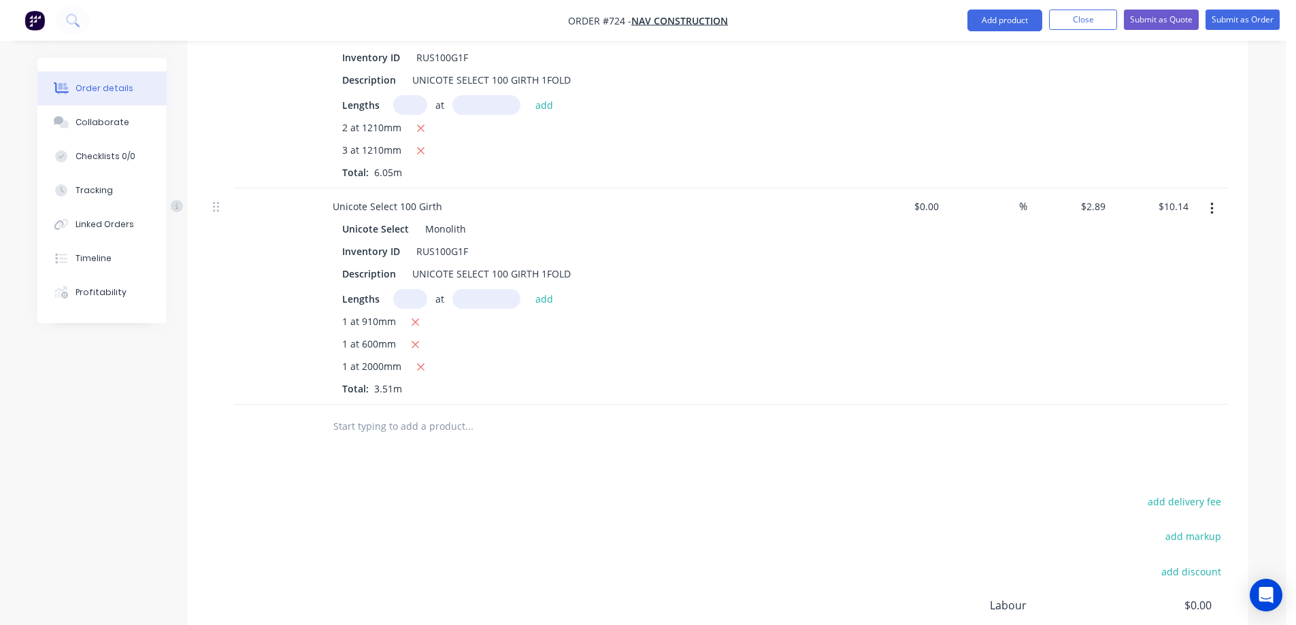
click at [1204, 203] on button "button" at bounding box center [1212, 209] width 32 height 24
click at [1160, 269] on div "Duplicate" at bounding box center [1163, 272] width 105 height 20
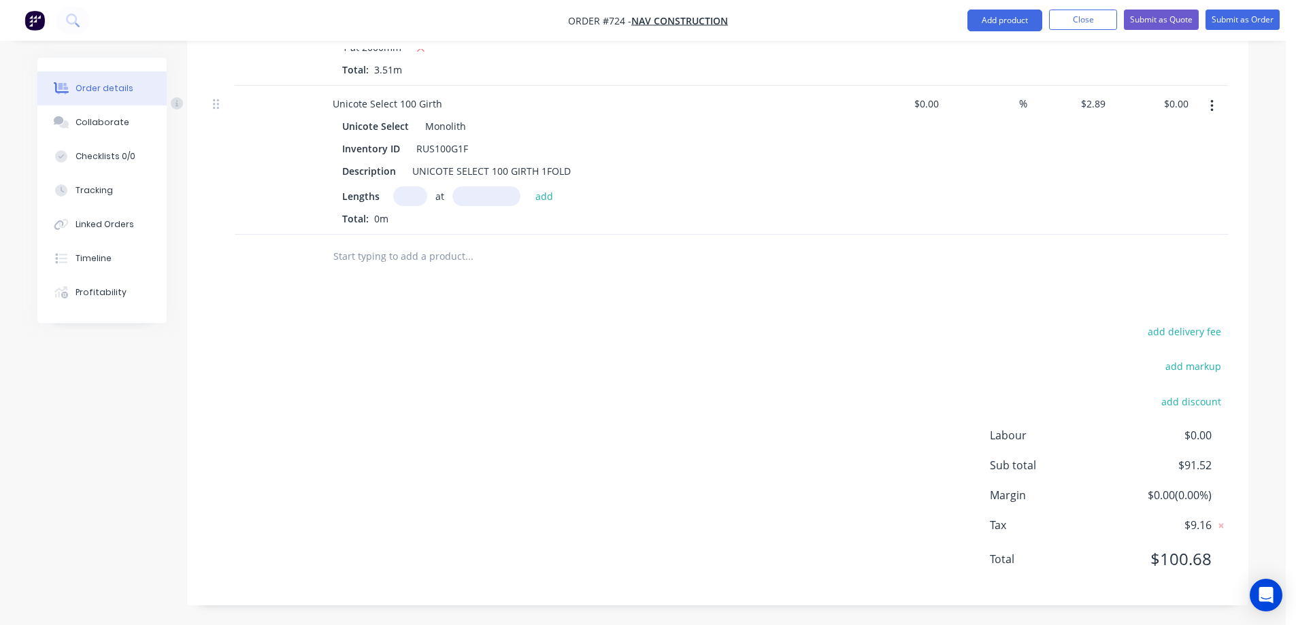
scroll to position [2449, 0]
click at [402, 198] on input "text" at bounding box center [410, 196] width 34 height 20
click at [550, 193] on button "add" at bounding box center [545, 195] width 32 height 18
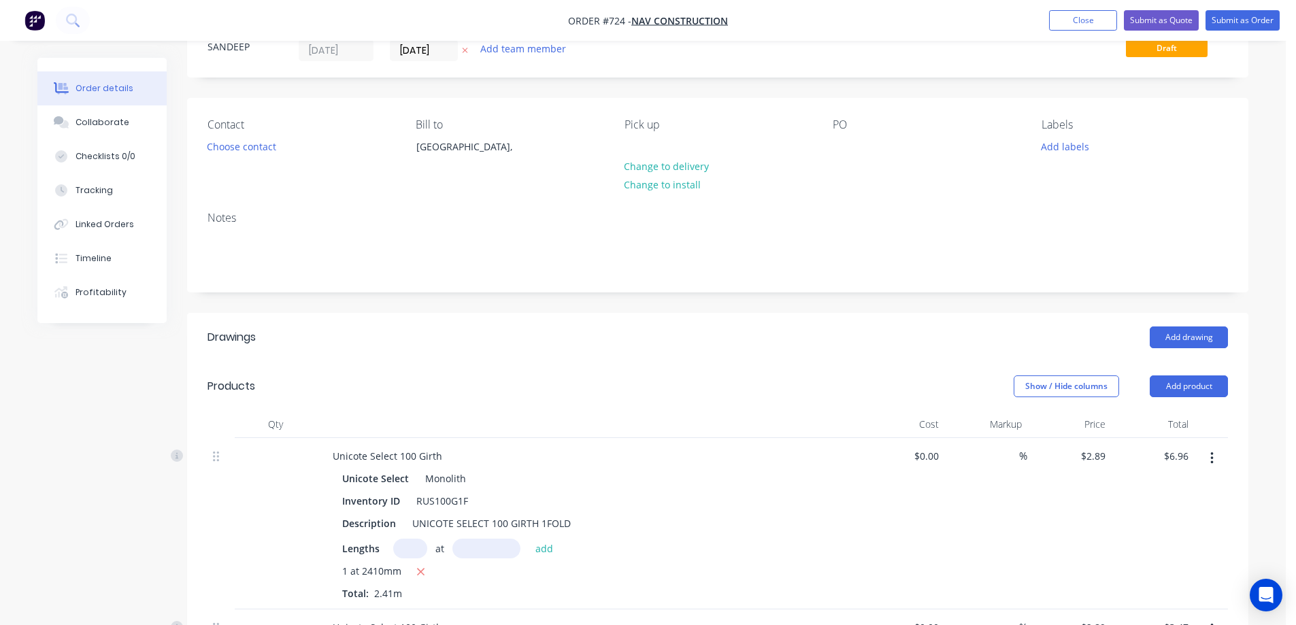
scroll to position [0, 0]
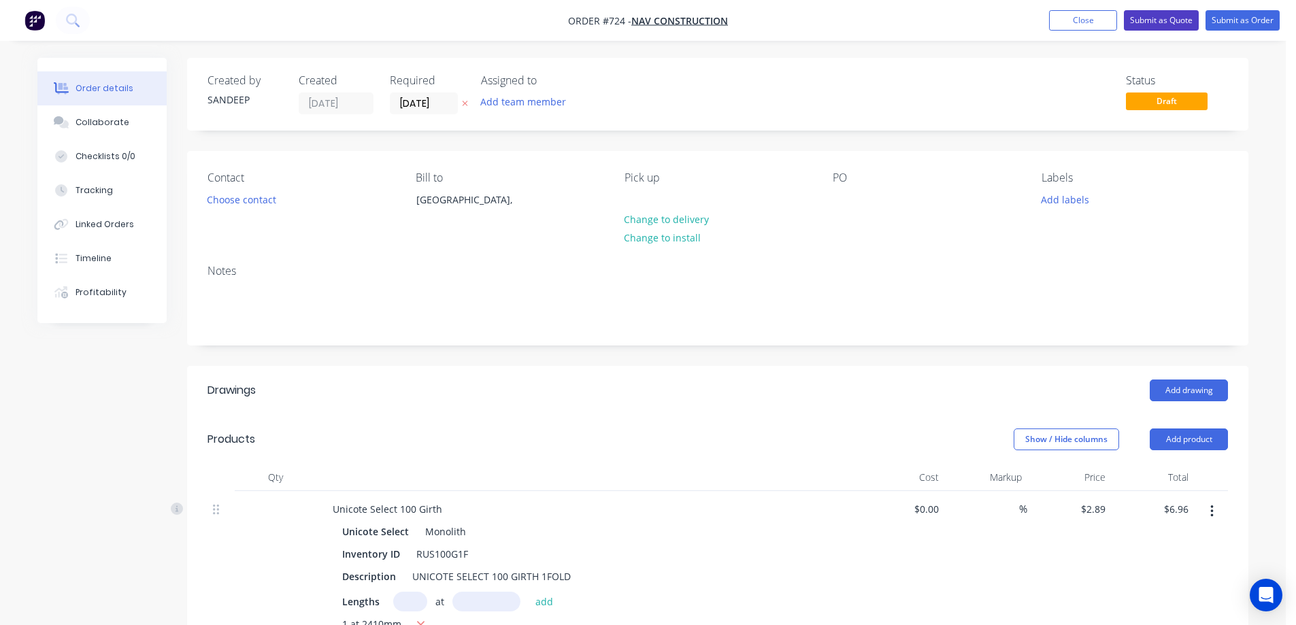
click at [1173, 24] on button "Submit as Quote" at bounding box center [1161, 20] width 75 height 20
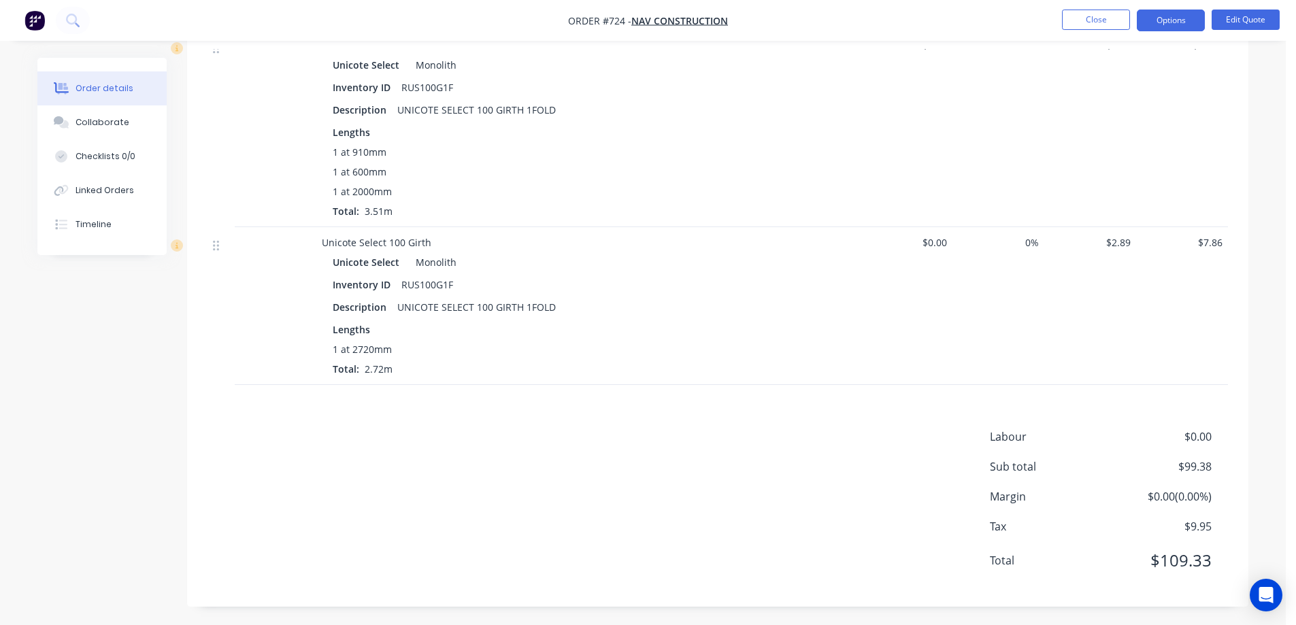
scroll to position [2090, 0]
click at [1152, 19] on button "Options" at bounding box center [1171, 21] width 68 height 22
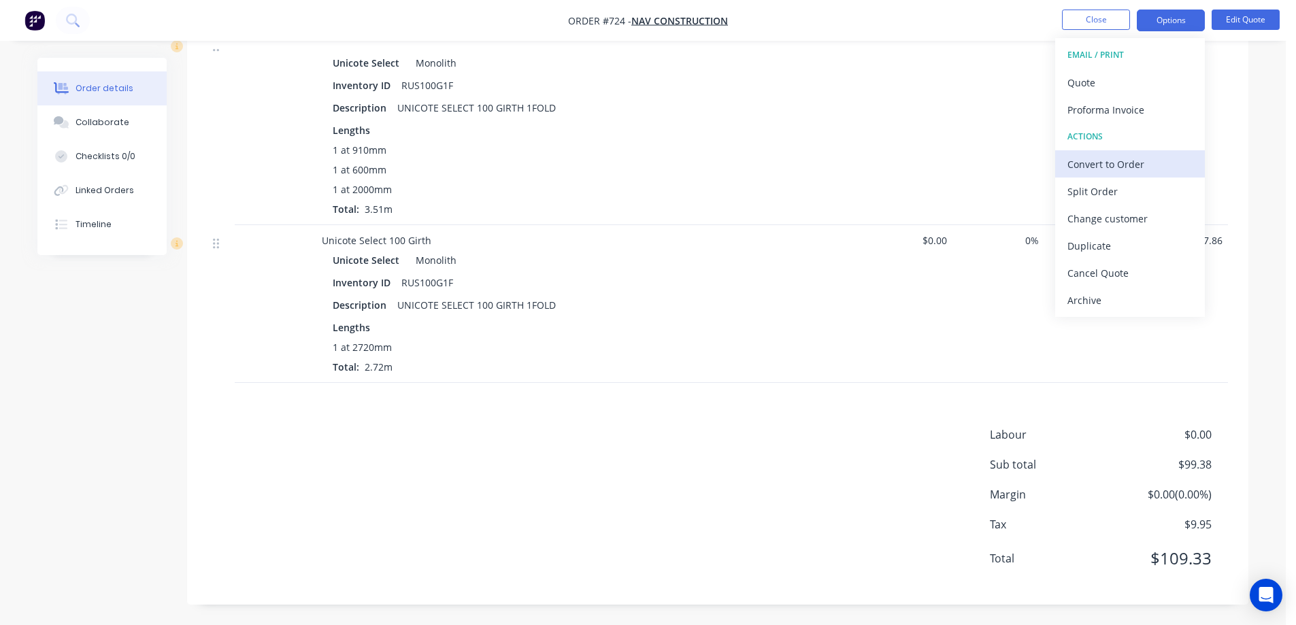
click at [1101, 162] on div "Convert to Order" at bounding box center [1129, 164] width 125 height 20
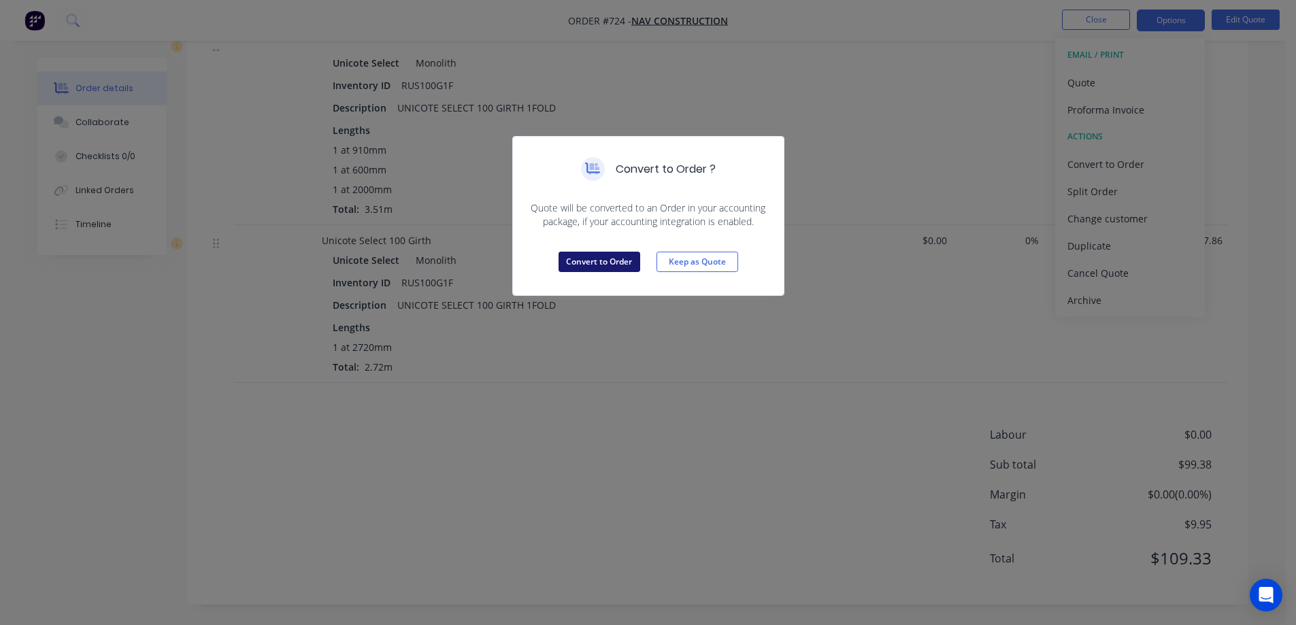
click at [608, 272] on button "Convert to Order" at bounding box center [600, 262] width 82 height 20
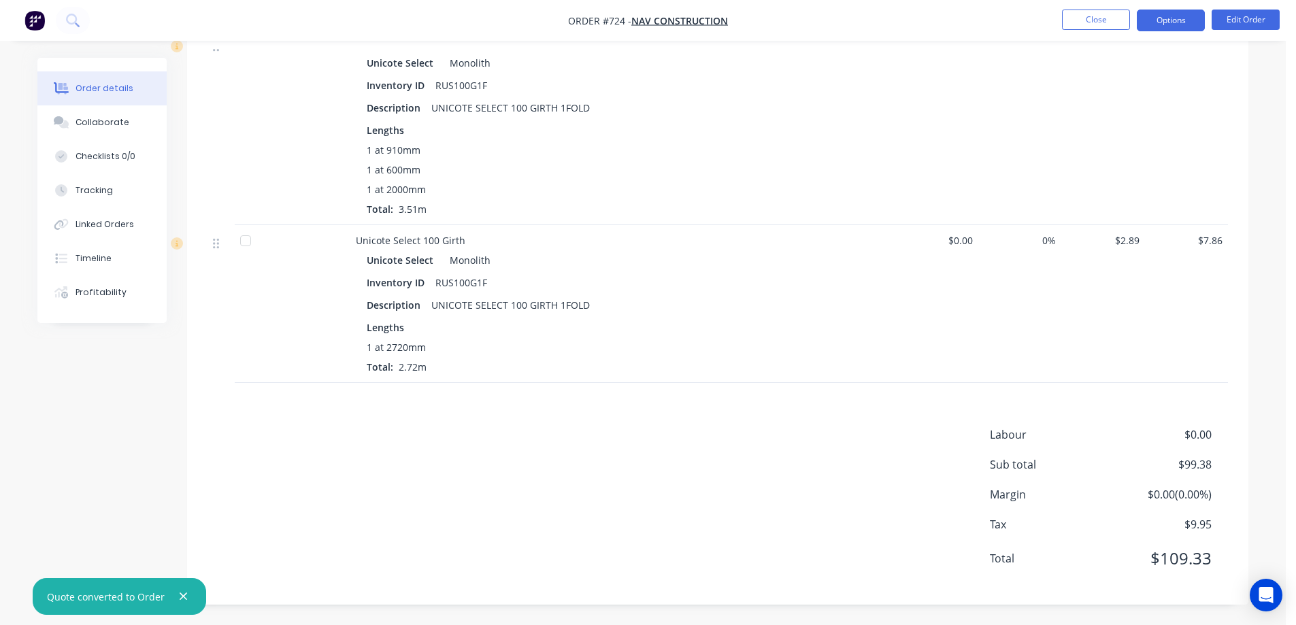
click at [1174, 27] on button "Options" at bounding box center [1171, 21] width 68 height 22
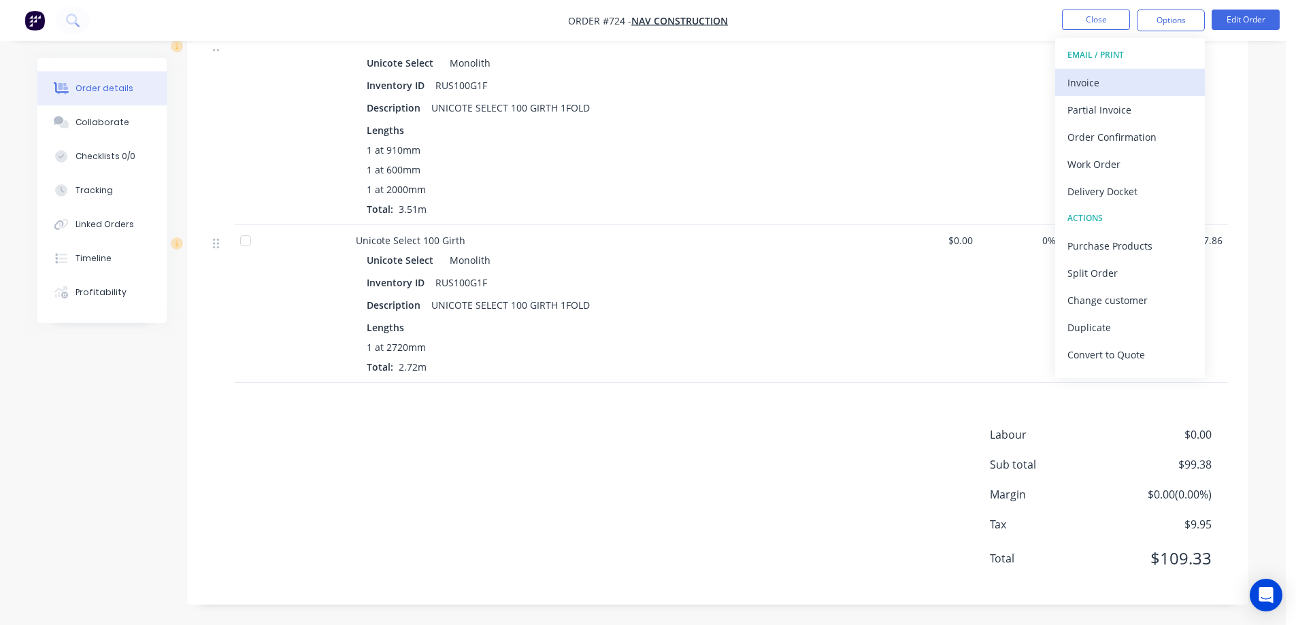
click at [1115, 75] on div "Invoice" at bounding box center [1129, 83] width 125 height 20
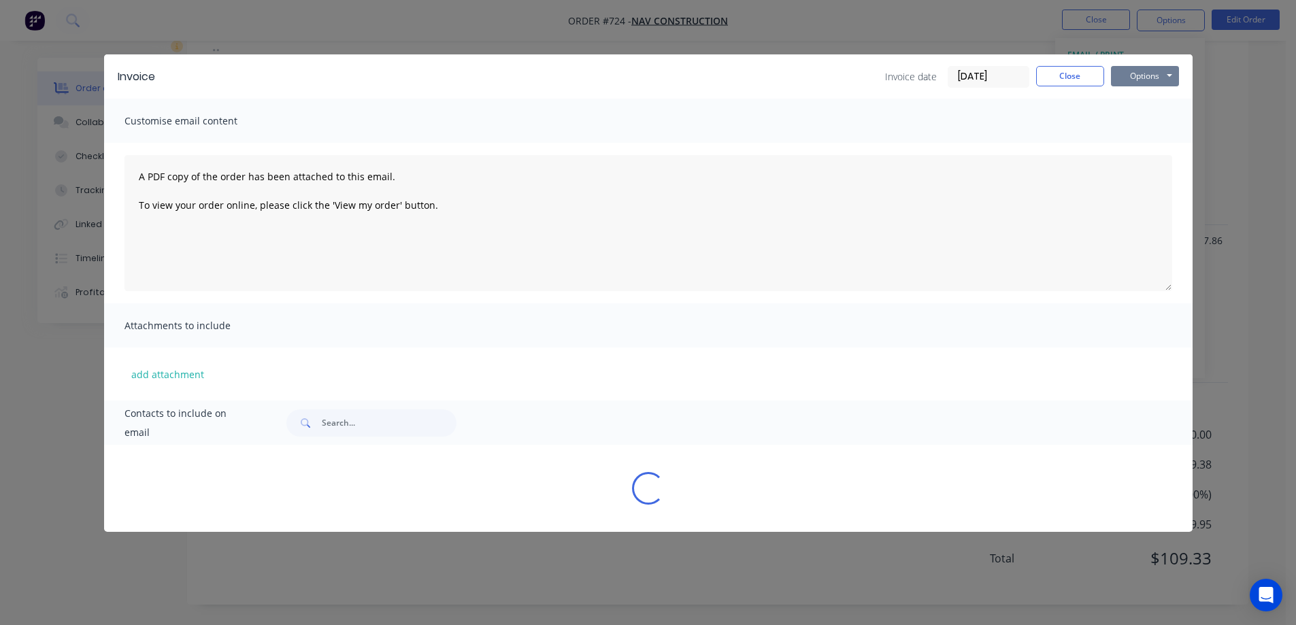
click at [1134, 75] on button "Options" at bounding box center [1145, 76] width 68 height 20
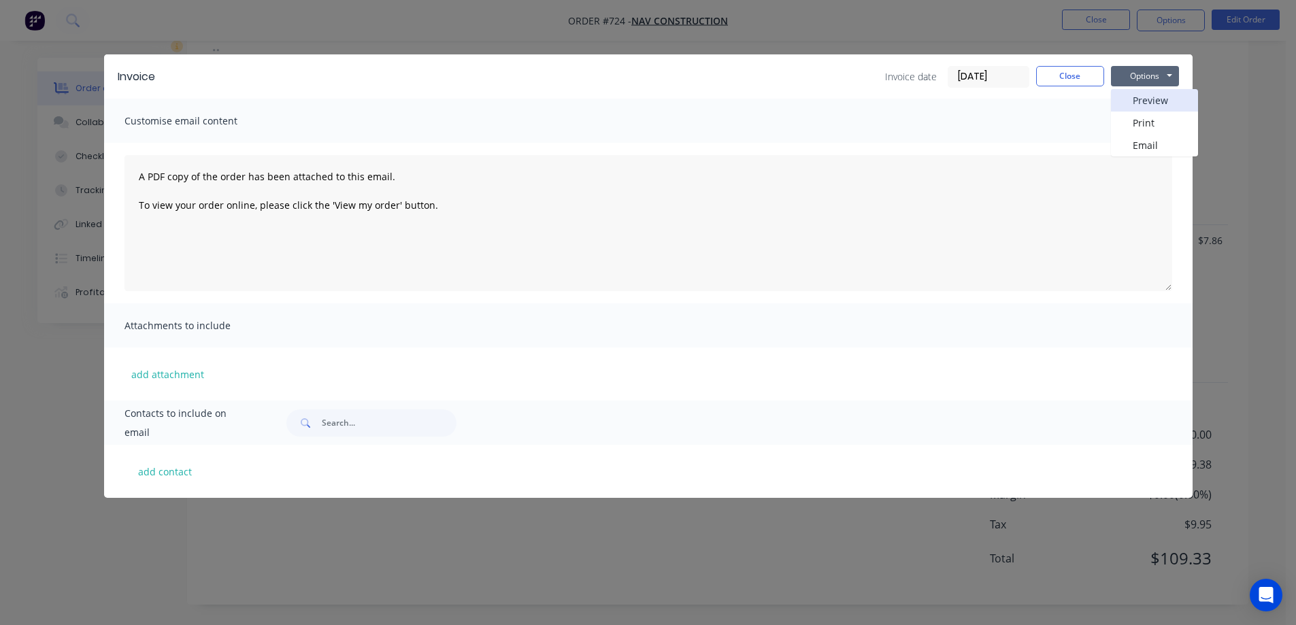
click at [1127, 100] on button "Preview" at bounding box center [1154, 100] width 87 height 22
click at [1070, 81] on button "Close" at bounding box center [1070, 76] width 68 height 20
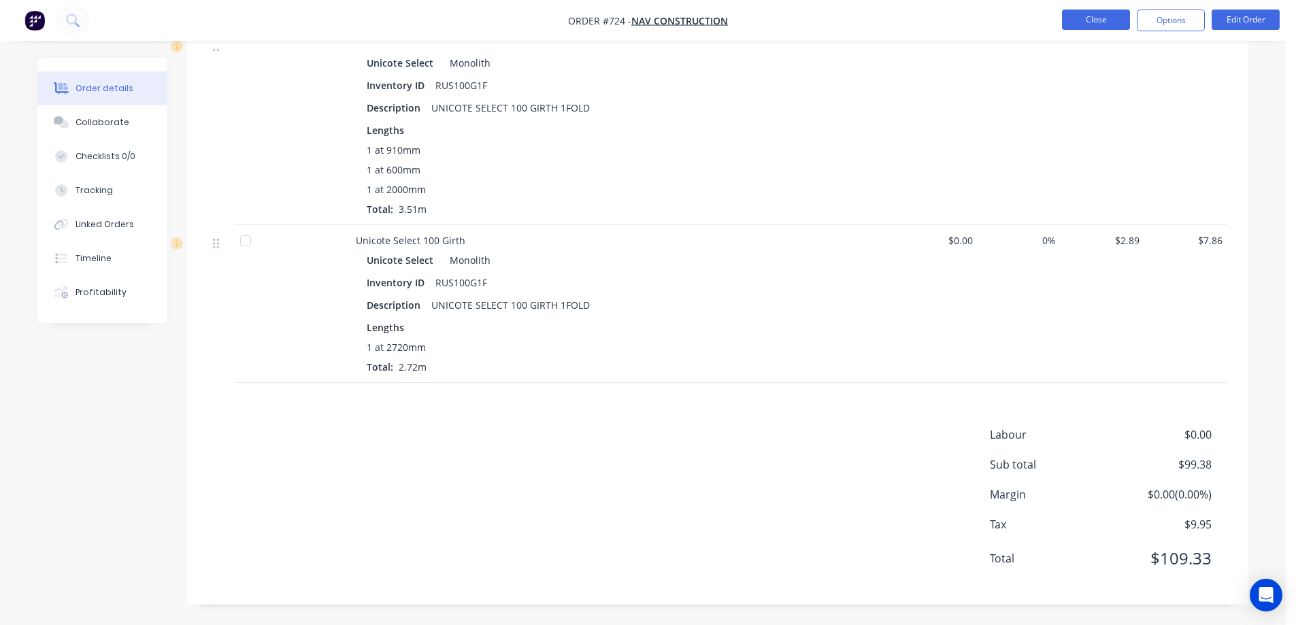
click at [1112, 20] on button "Close" at bounding box center [1096, 20] width 68 height 20
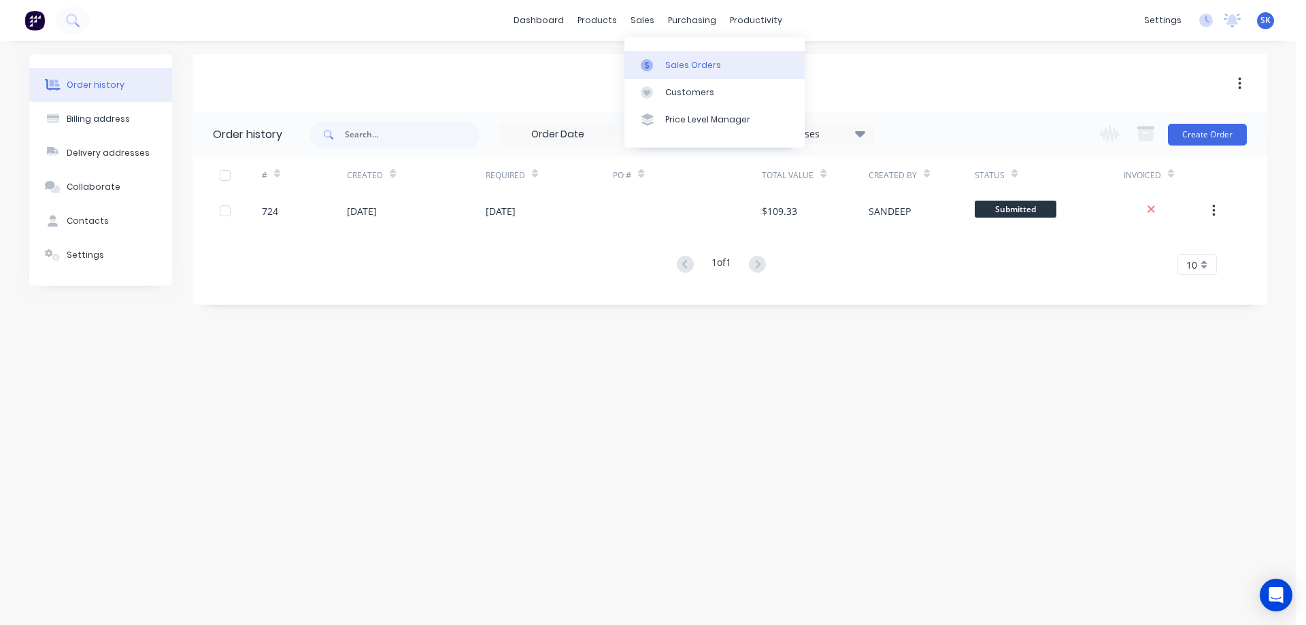
click at [675, 64] on div "Sales Orders" at bounding box center [693, 65] width 56 height 12
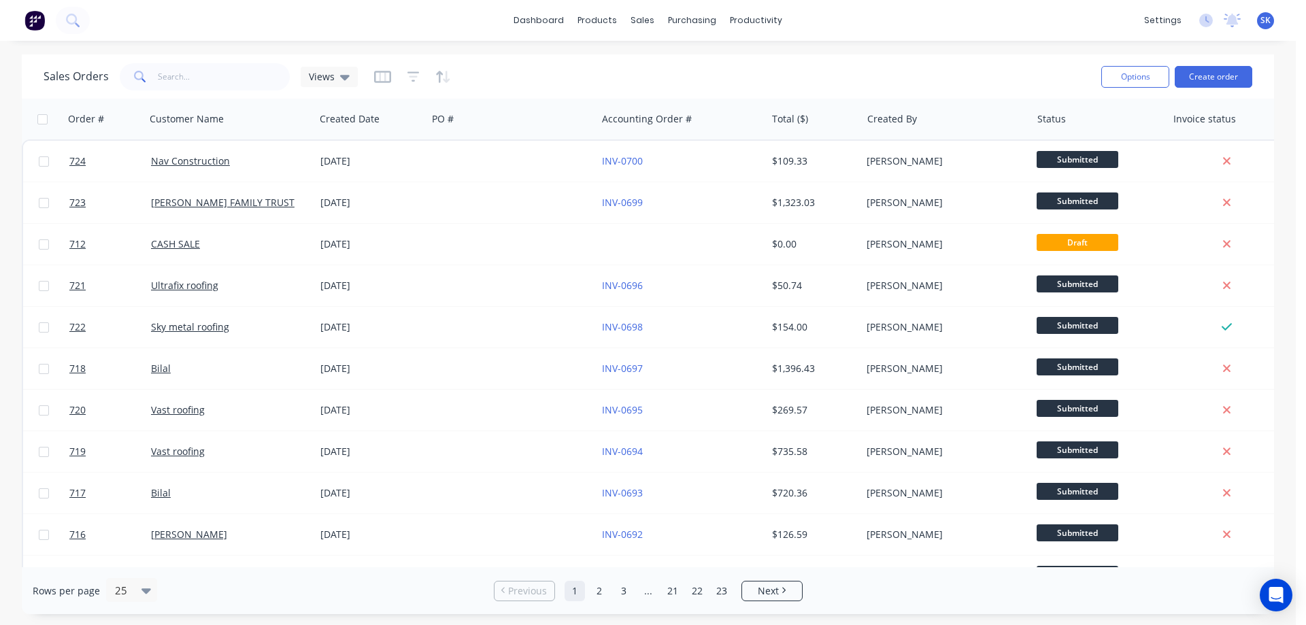
click at [1218, 88] on div "Options Create order" at bounding box center [1174, 76] width 156 height 33
click at [1213, 76] on button "Create order" at bounding box center [1214, 77] width 78 height 22
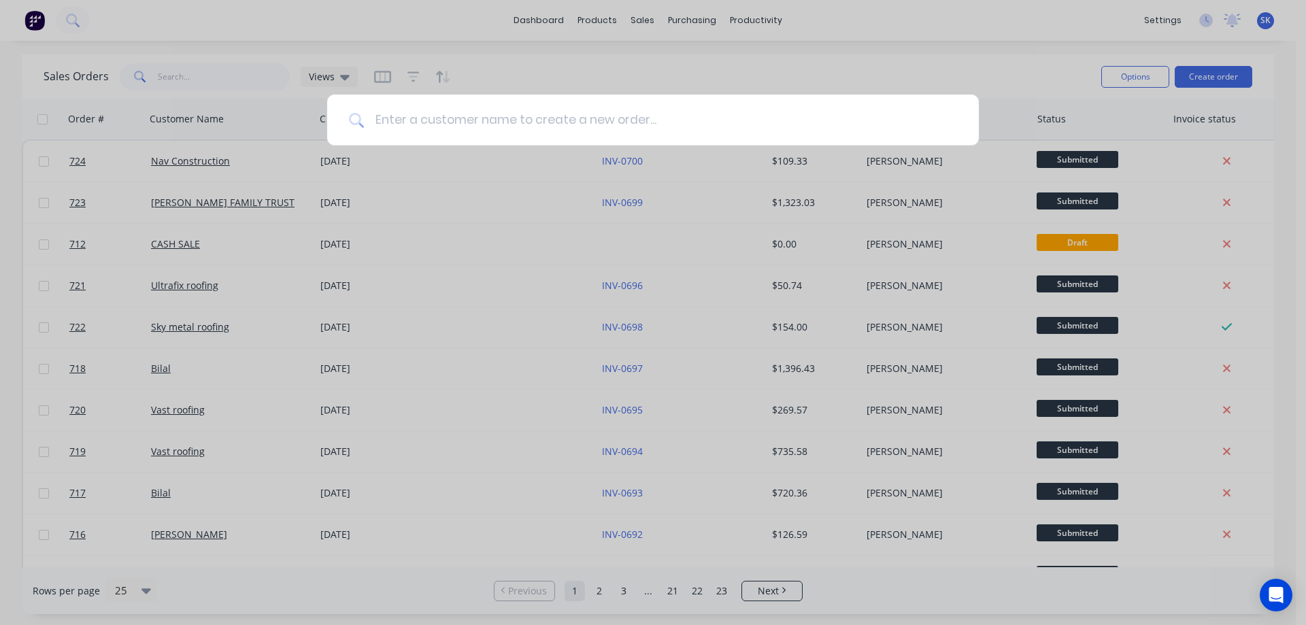
click at [533, 117] on input at bounding box center [660, 120] width 593 height 51
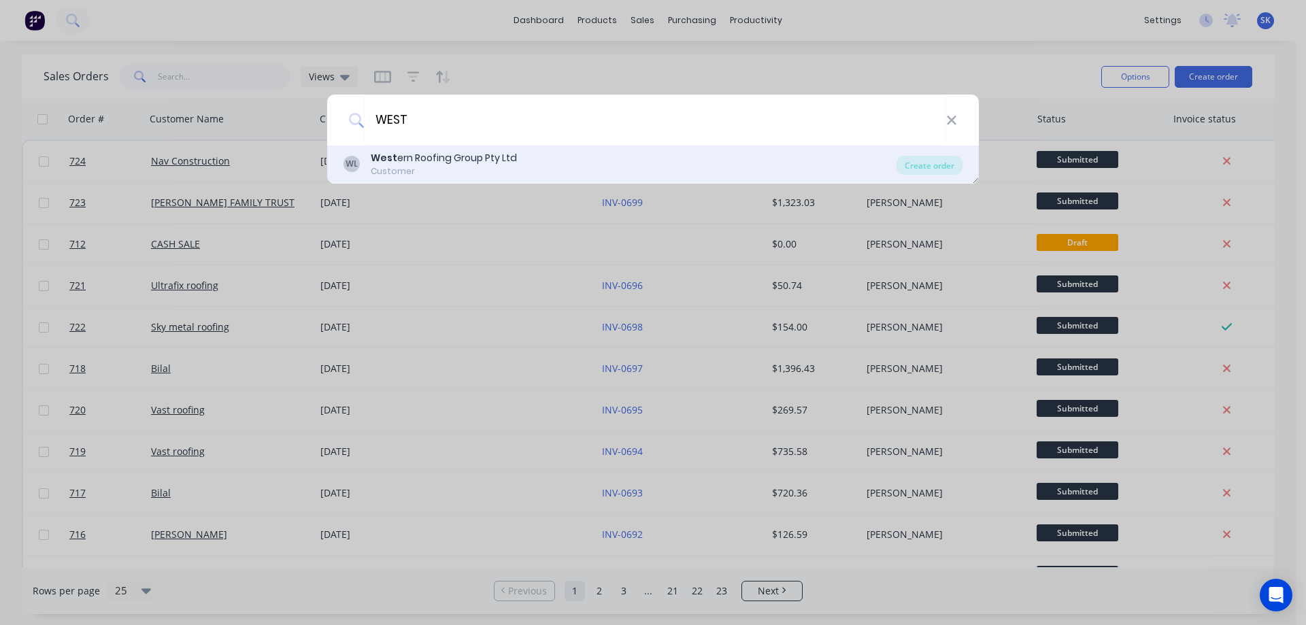
click at [497, 169] on div "Customer" at bounding box center [444, 171] width 146 height 12
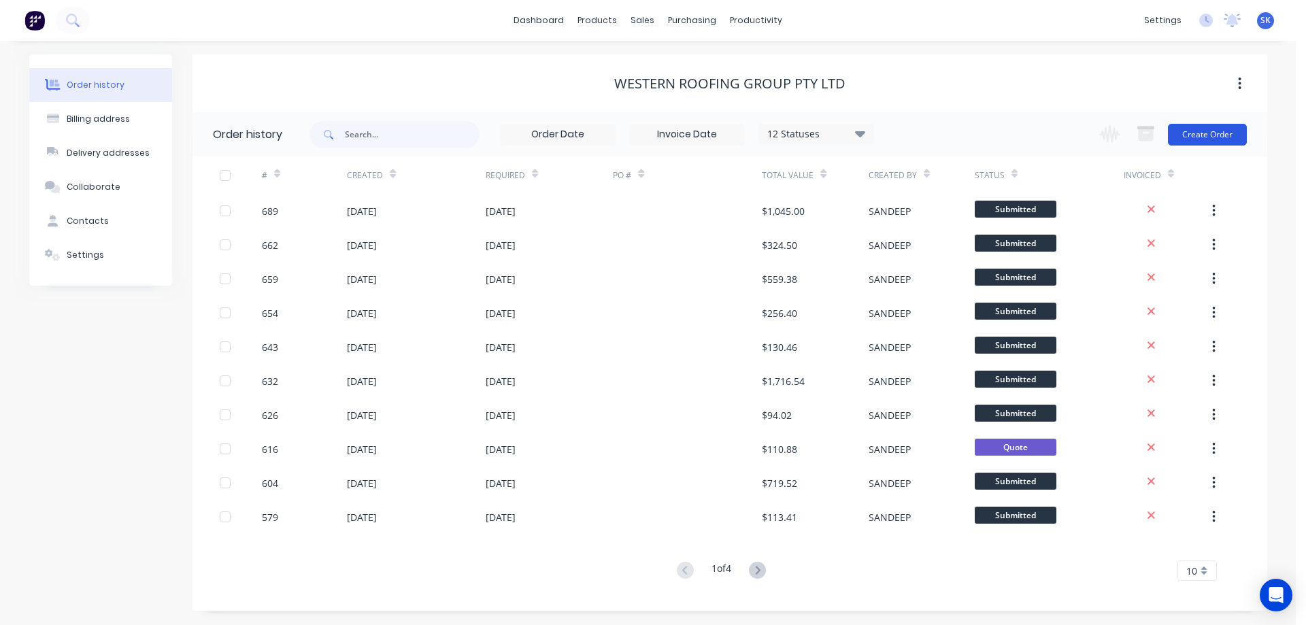
click at [1206, 140] on button "Create Order" at bounding box center [1207, 135] width 79 height 22
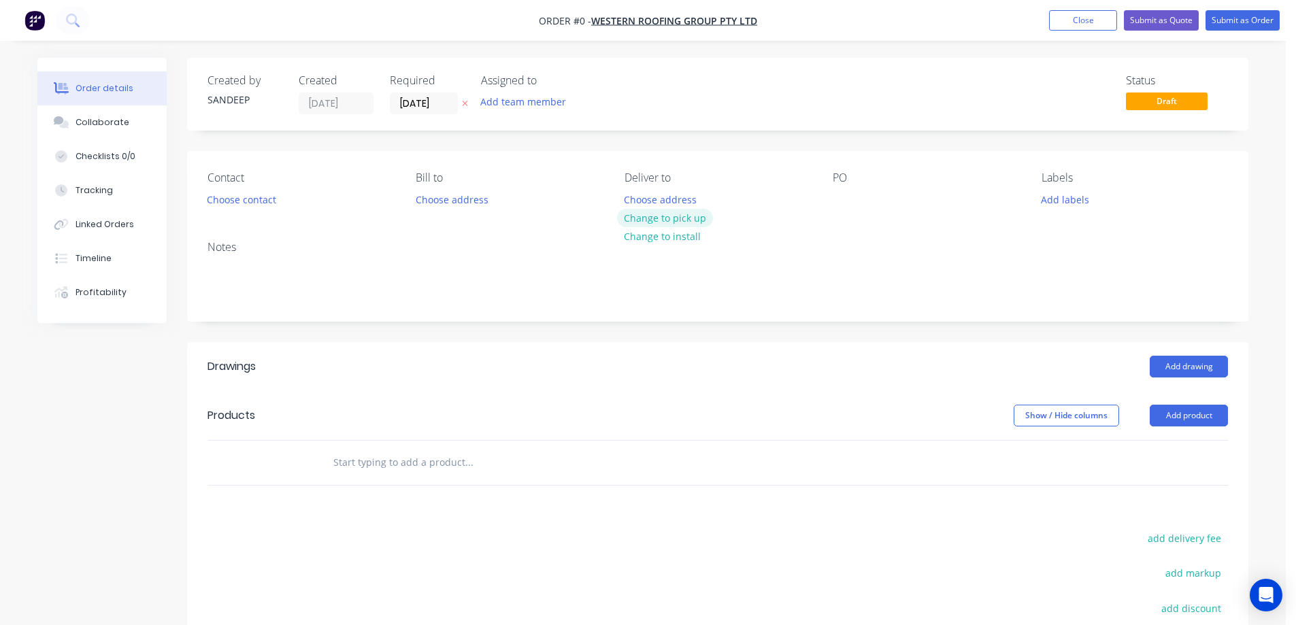
click at [640, 220] on button "Change to pick up" at bounding box center [665, 218] width 97 height 18
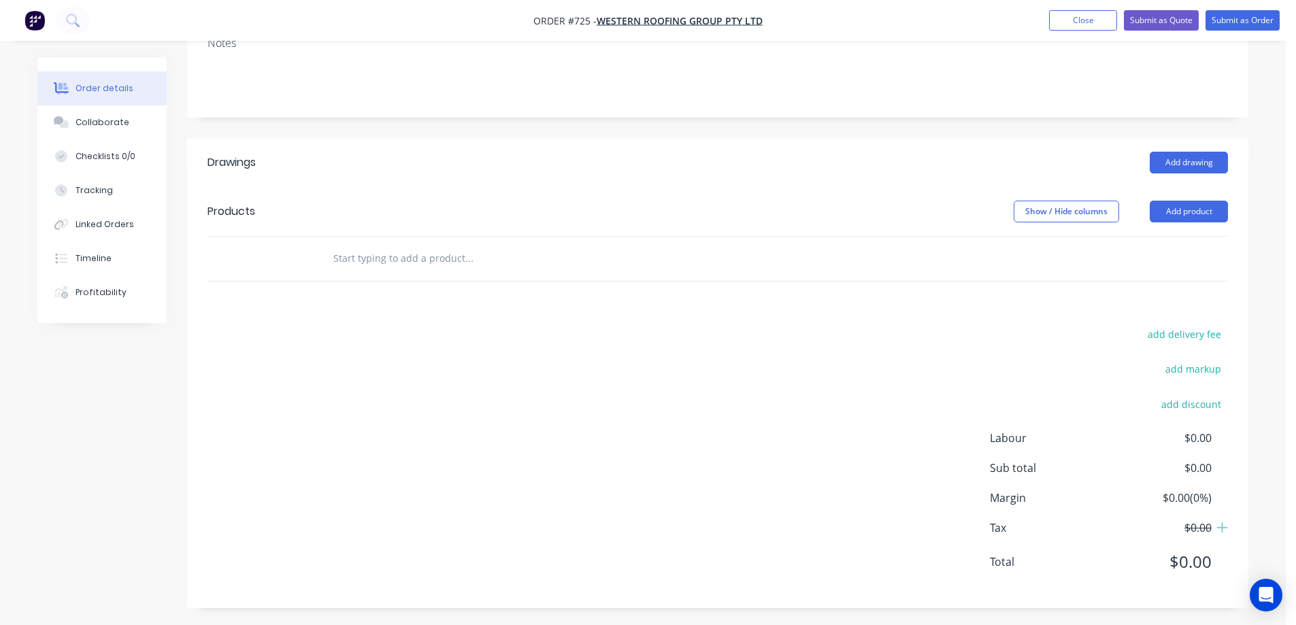
click at [382, 259] on input "text" at bounding box center [469, 258] width 272 height 27
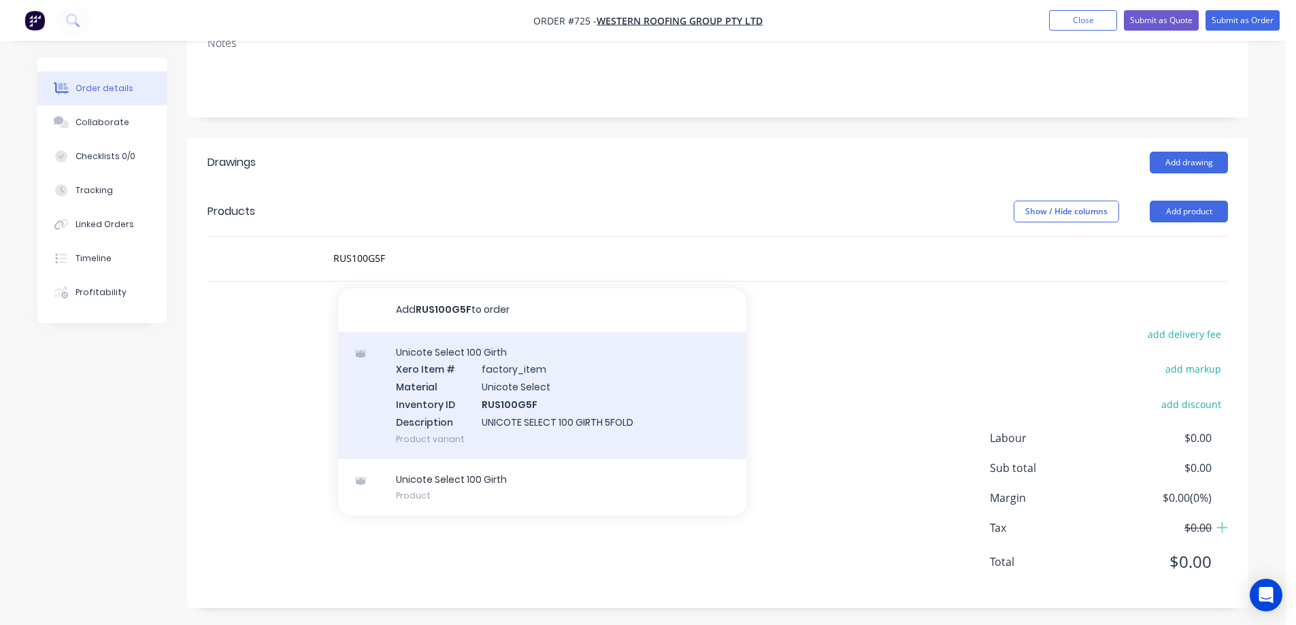
click at [467, 385] on div "Unicote Select 100 Girth Xero Item # factory_item Material Unicote Select Inven…" at bounding box center [542, 395] width 408 height 127
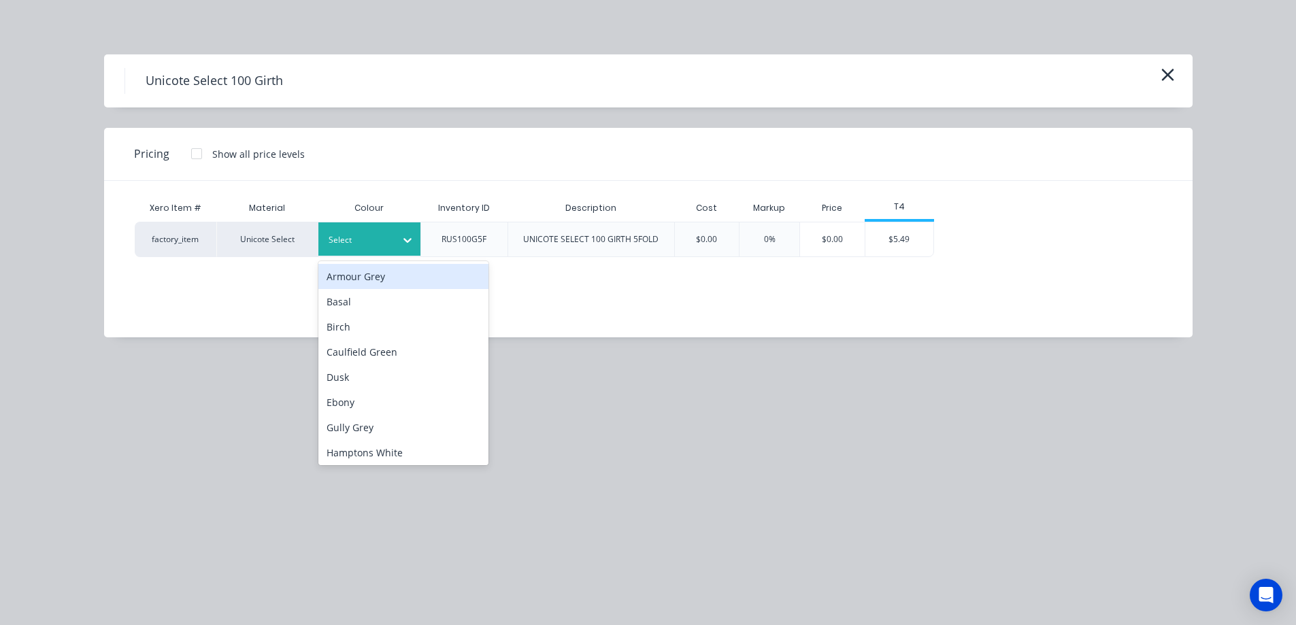
click at [377, 239] on div at bounding box center [359, 240] width 61 height 15
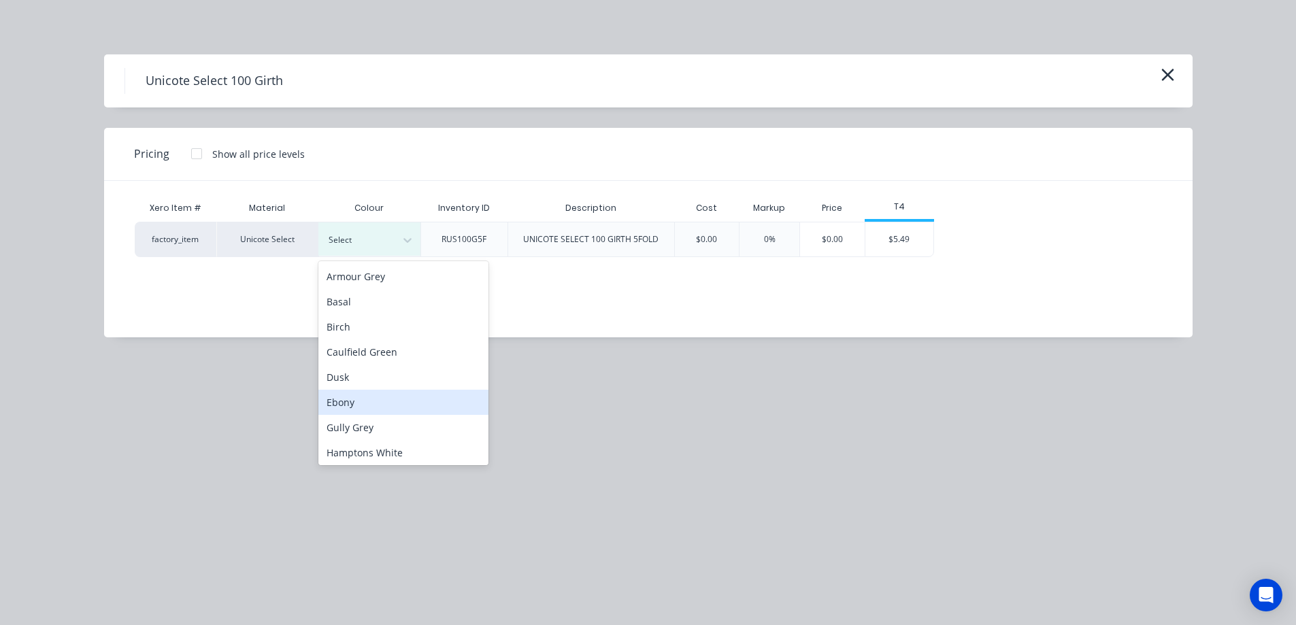
click at [383, 409] on div "Ebony" at bounding box center [403, 402] width 170 height 25
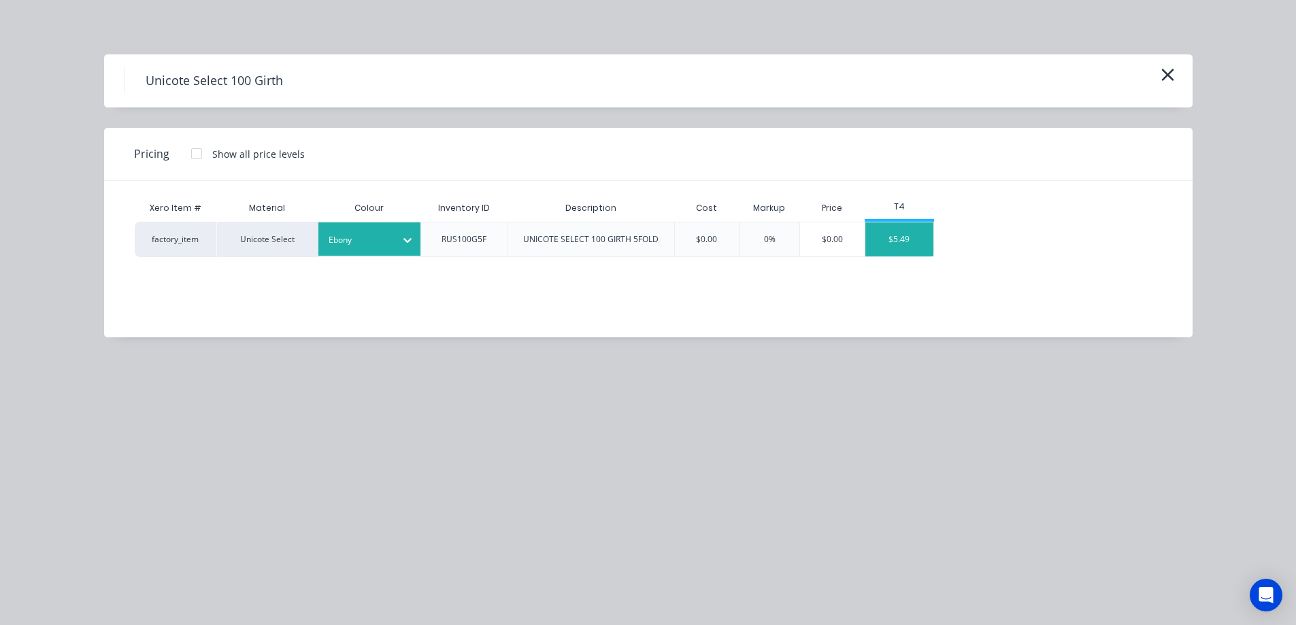
click at [894, 239] on div "$5.49" at bounding box center [899, 239] width 68 height 34
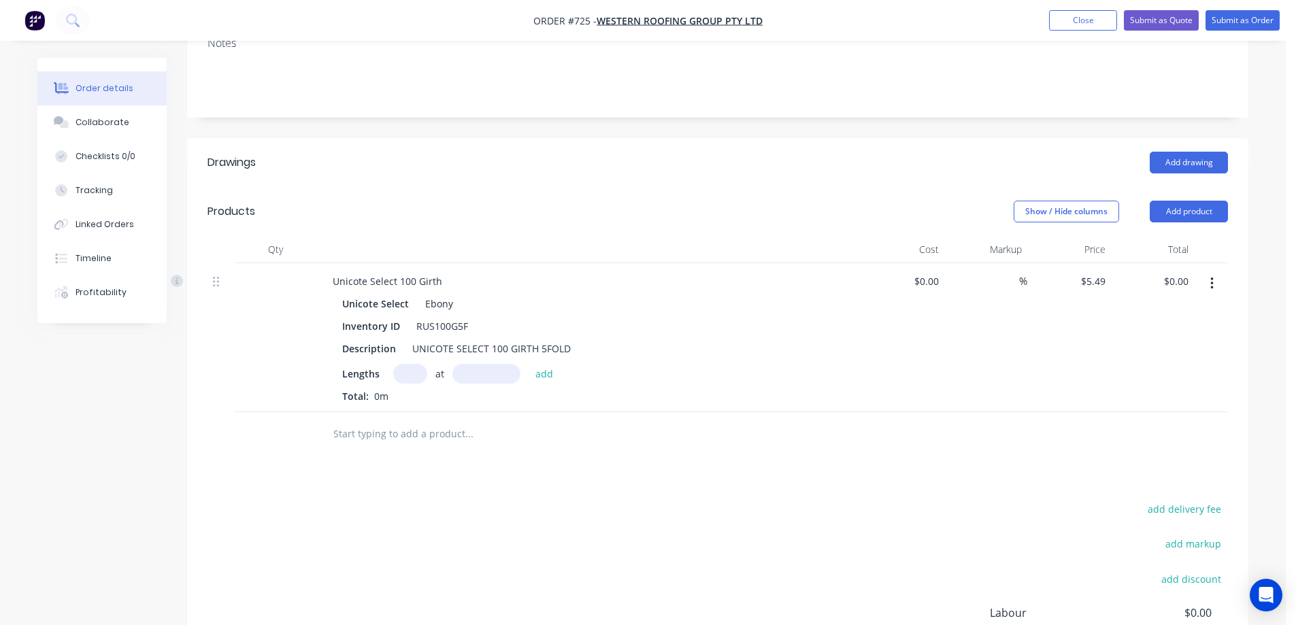
click at [406, 367] on input "text" at bounding box center [410, 374] width 34 height 20
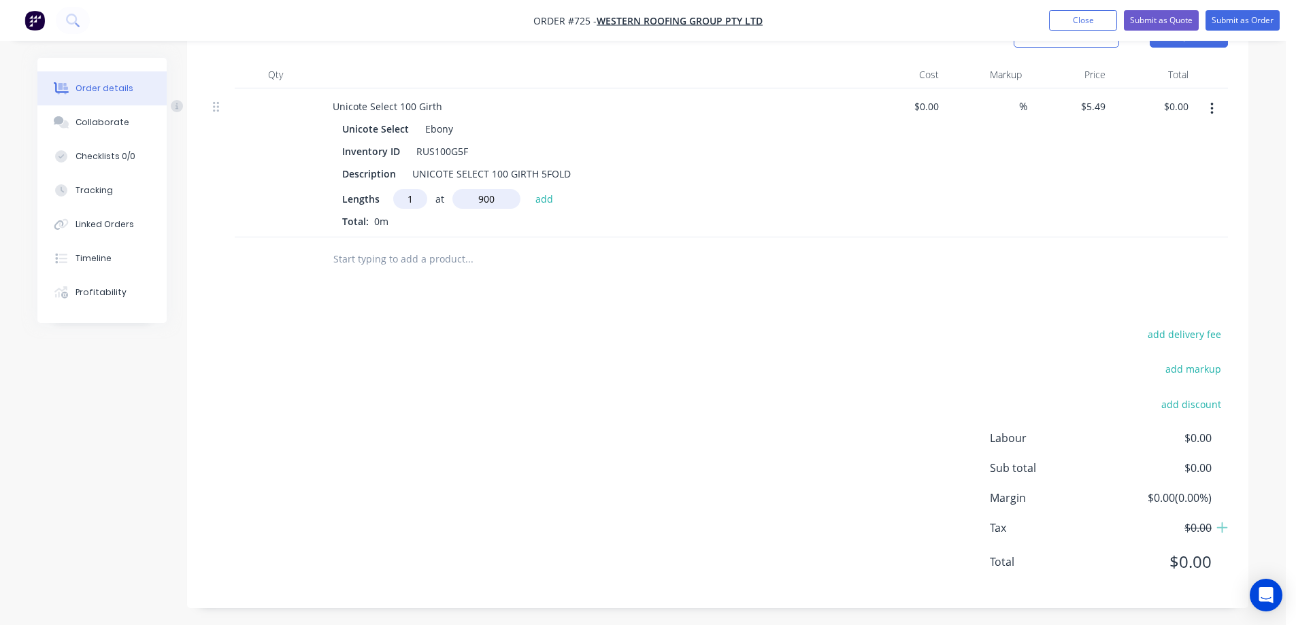
scroll to position [382, 0]
click at [550, 199] on button "add" at bounding box center [545, 195] width 32 height 18
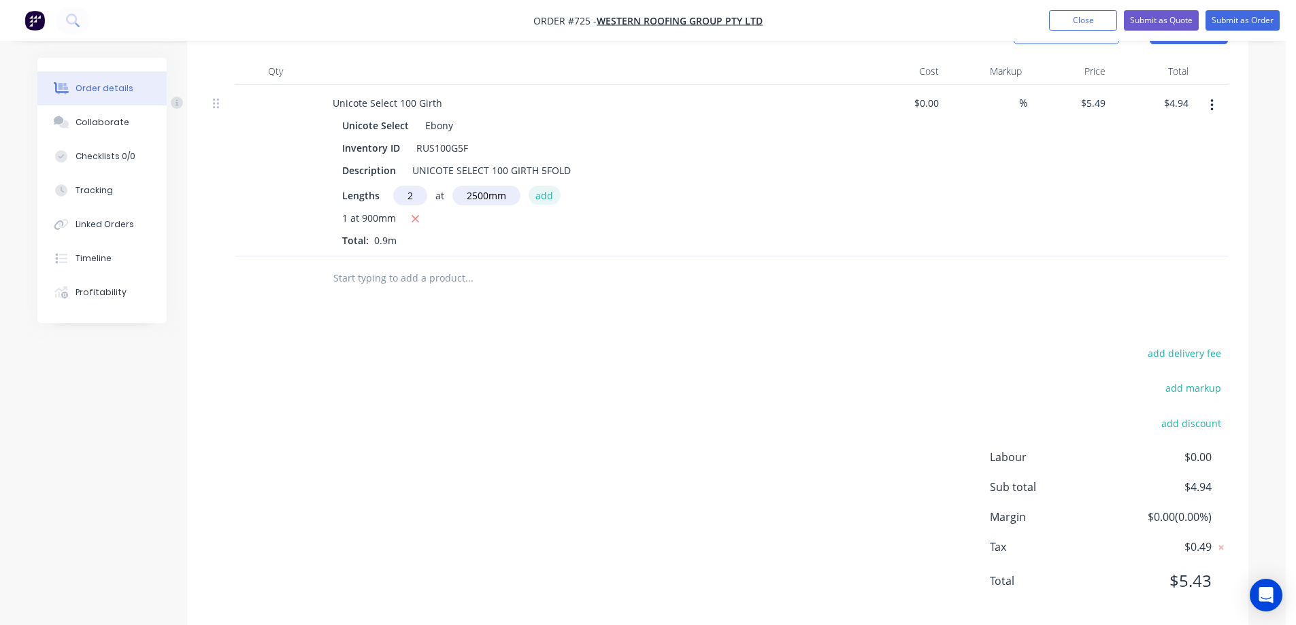
click at [550, 199] on button "add" at bounding box center [545, 195] width 32 height 18
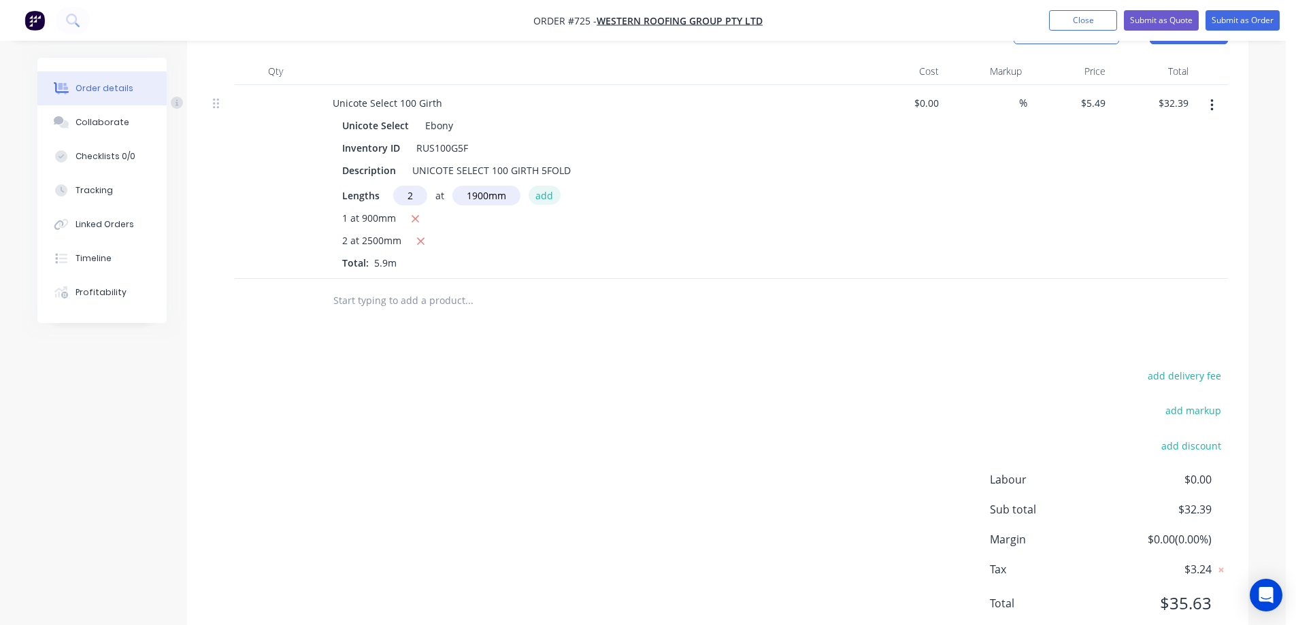
click at [550, 199] on button "add" at bounding box center [545, 195] width 32 height 18
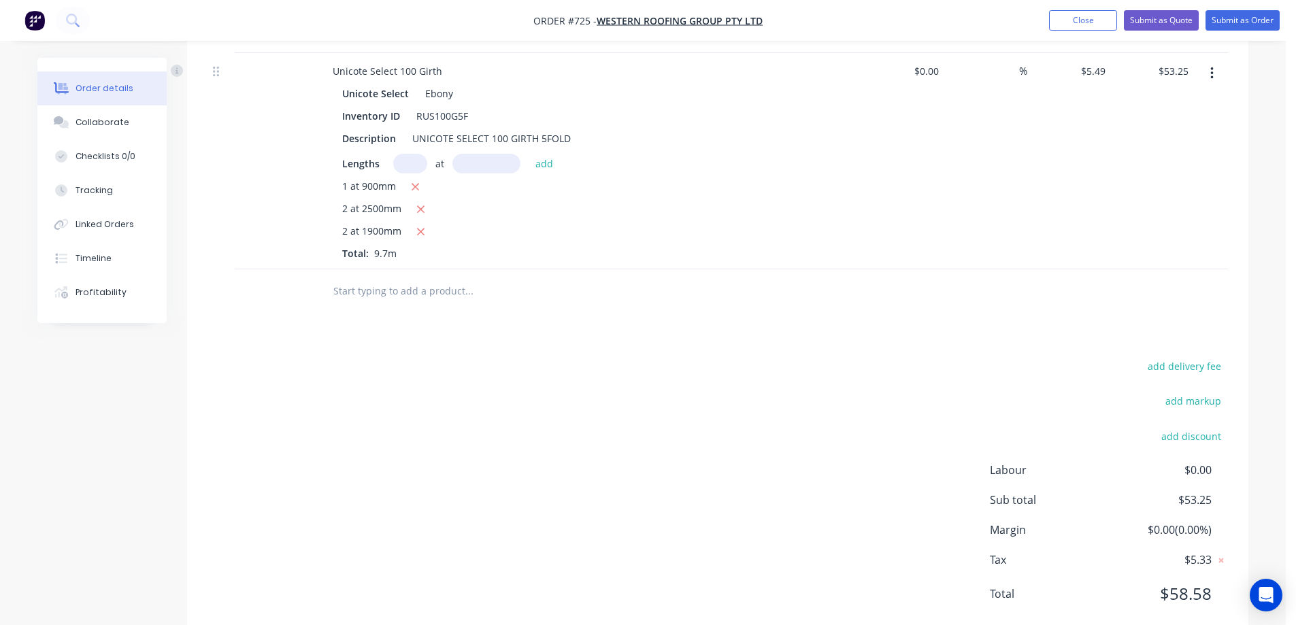
scroll to position [382, 0]
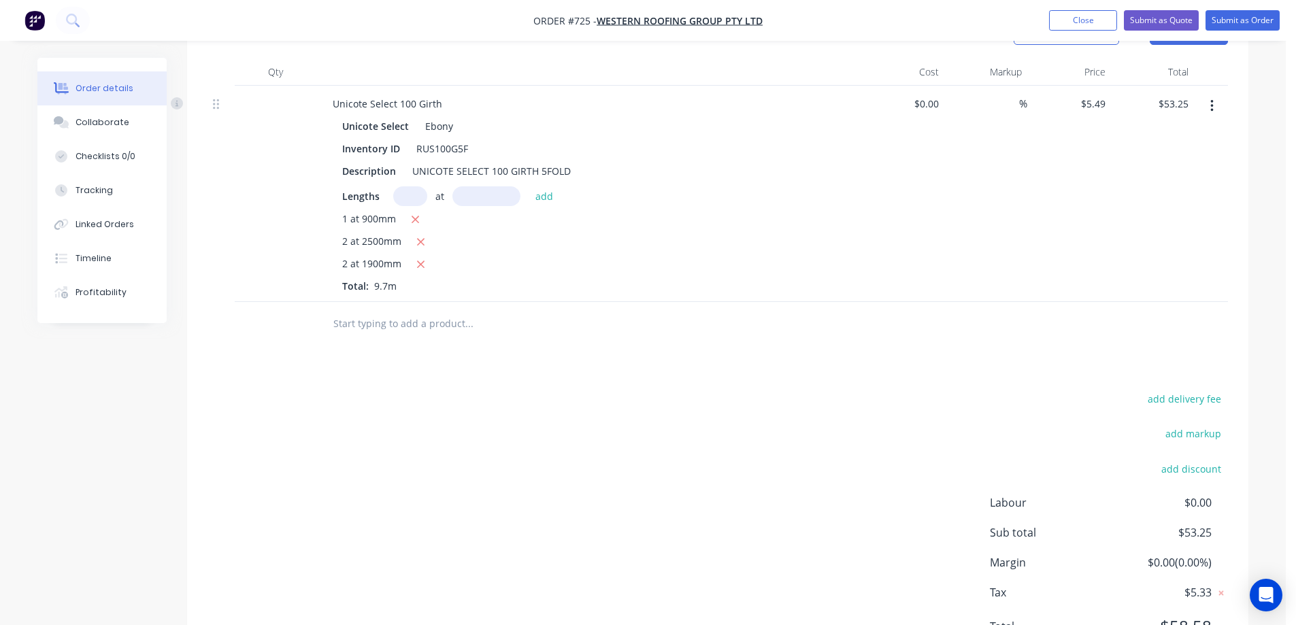
click at [1216, 107] on button "button" at bounding box center [1212, 106] width 32 height 24
click at [1167, 168] on div "Duplicate" at bounding box center [1163, 169] width 105 height 20
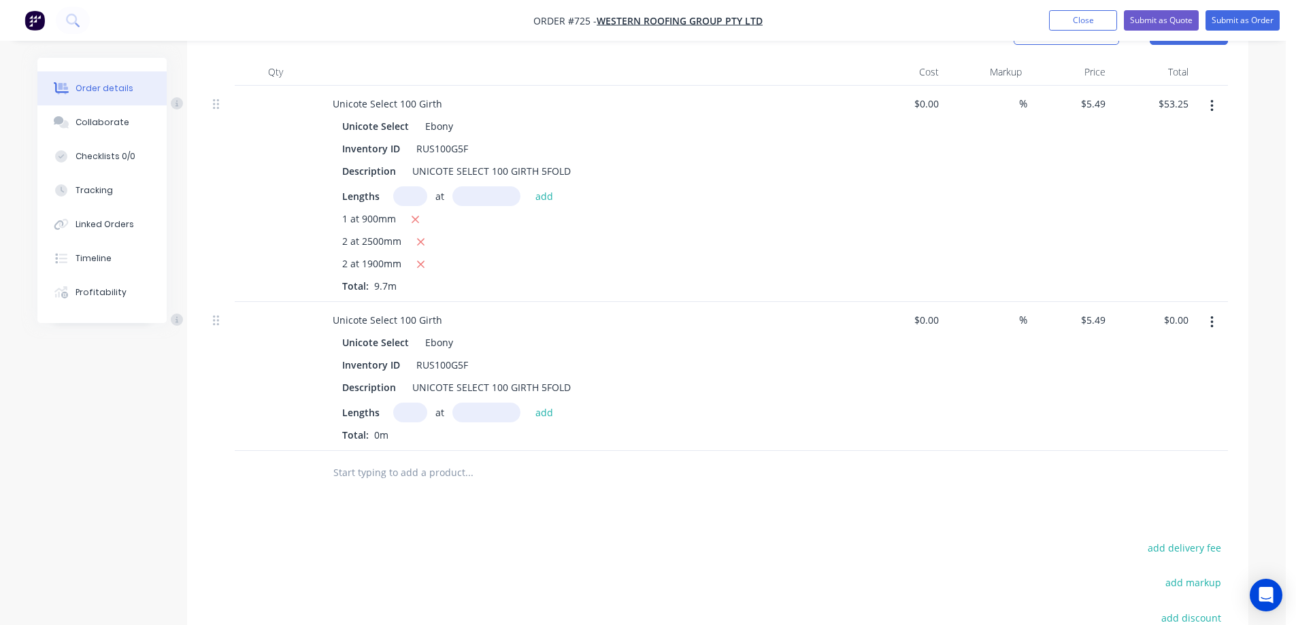
click at [412, 412] on input "text" at bounding box center [410, 413] width 34 height 20
click at [551, 409] on button "add" at bounding box center [545, 412] width 32 height 18
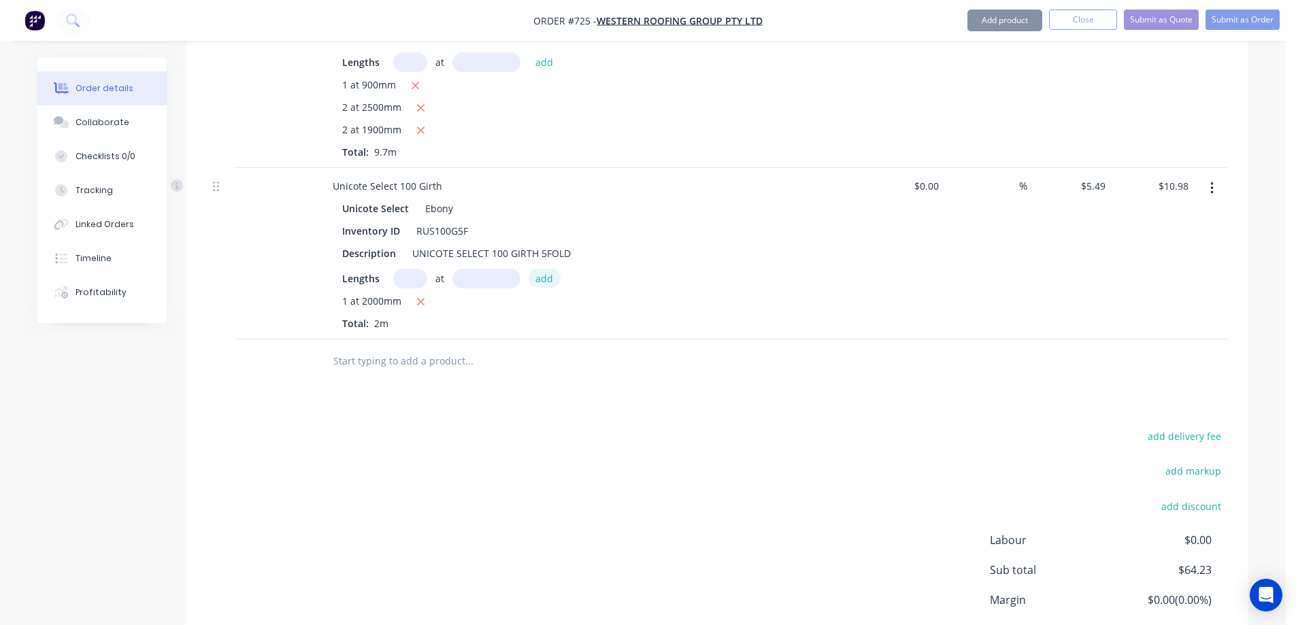
scroll to position [518, 0]
click at [409, 362] on input "text" at bounding box center [469, 359] width 272 height 27
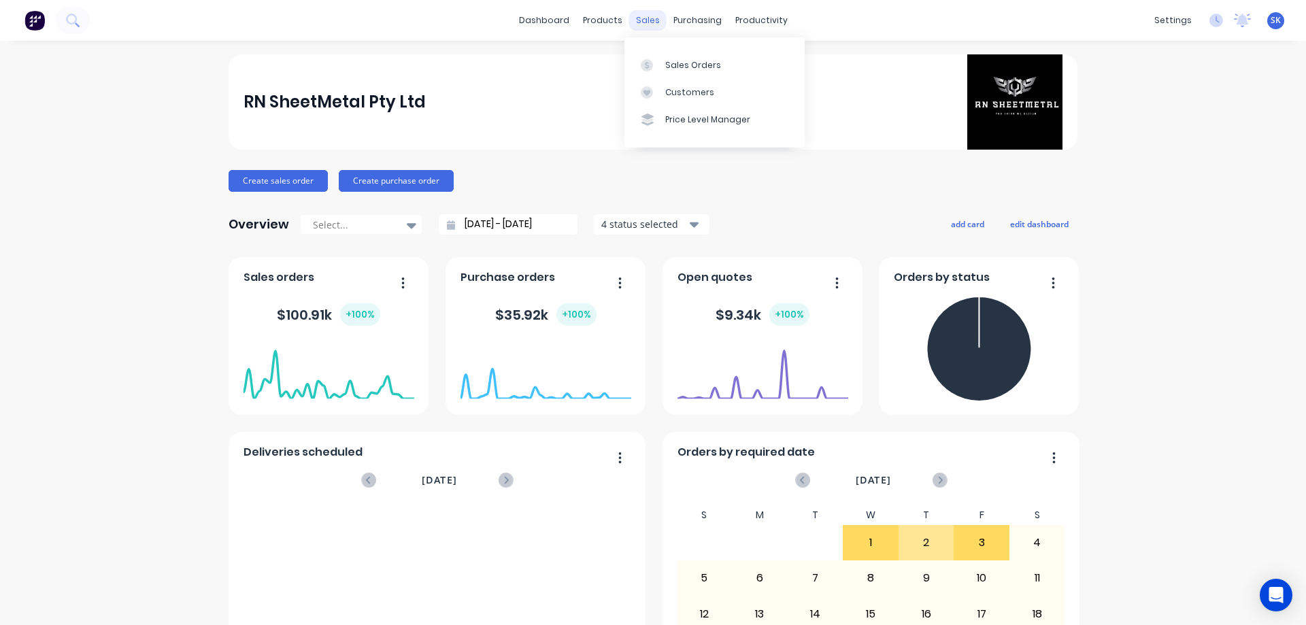
click at [630, 21] on div "sales" at bounding box center [647, 20] width 37 height 20
click at [672, 56] on link "Sales Orders" at bounding box center [715, 64] width 180 height 27
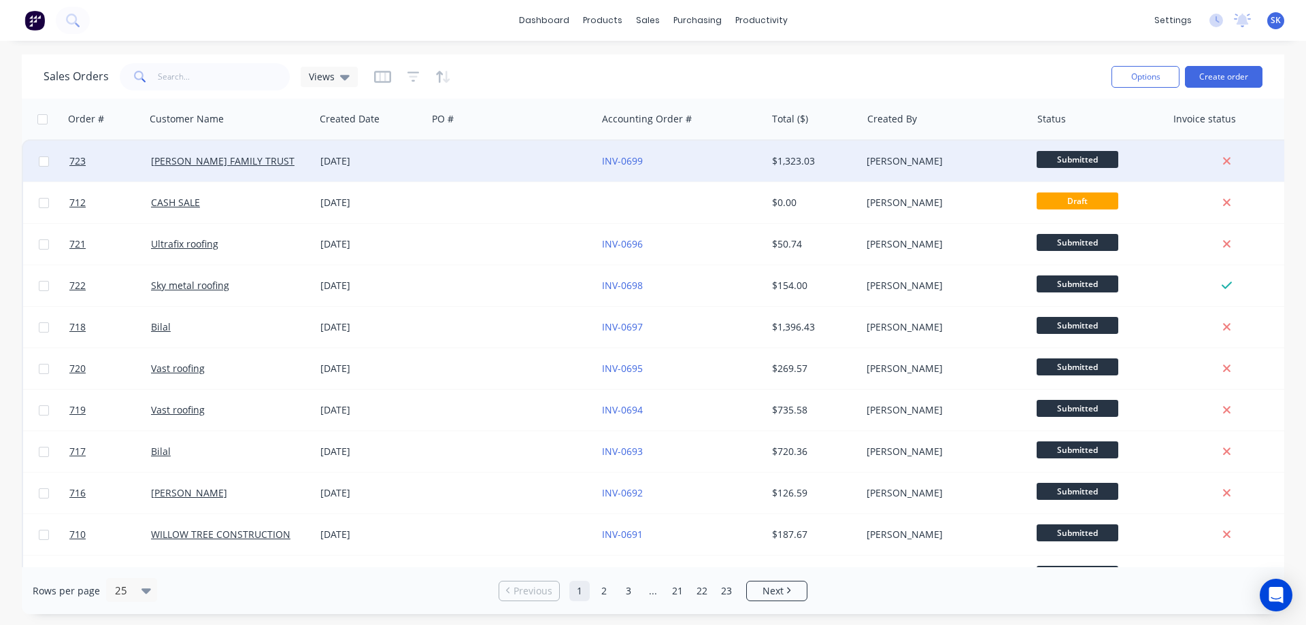
click at [533, 159] on div at bounding box center [511, 161] width 169 height 41
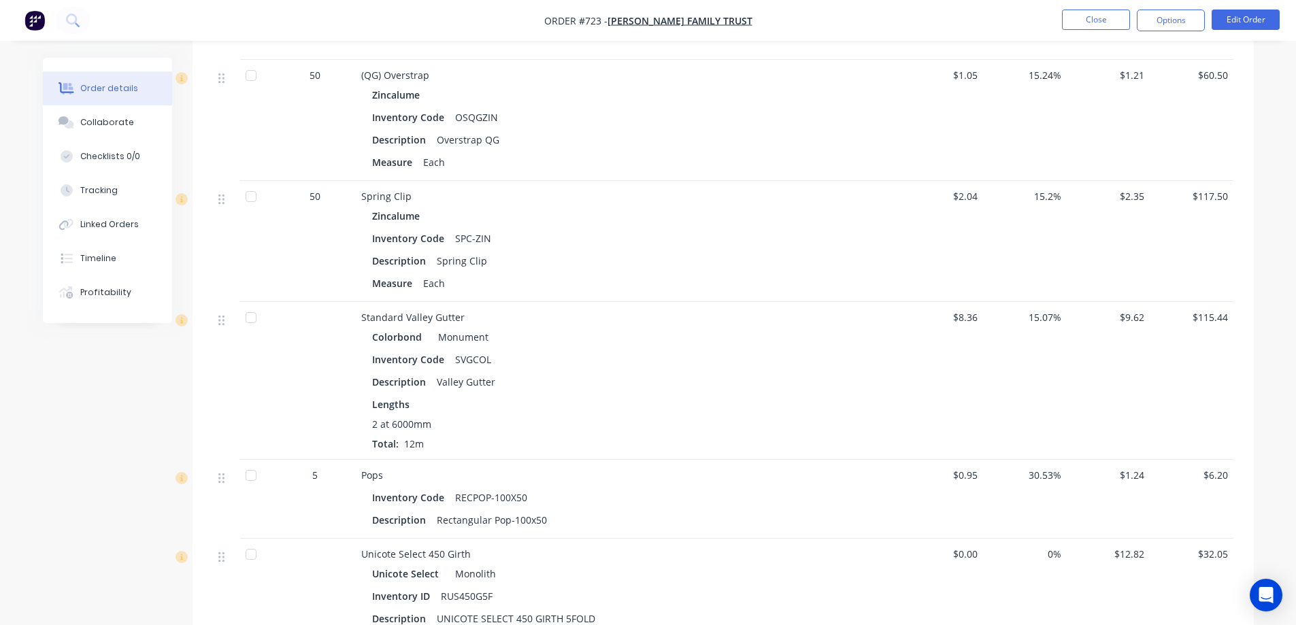
scroll to position [1837, 0]
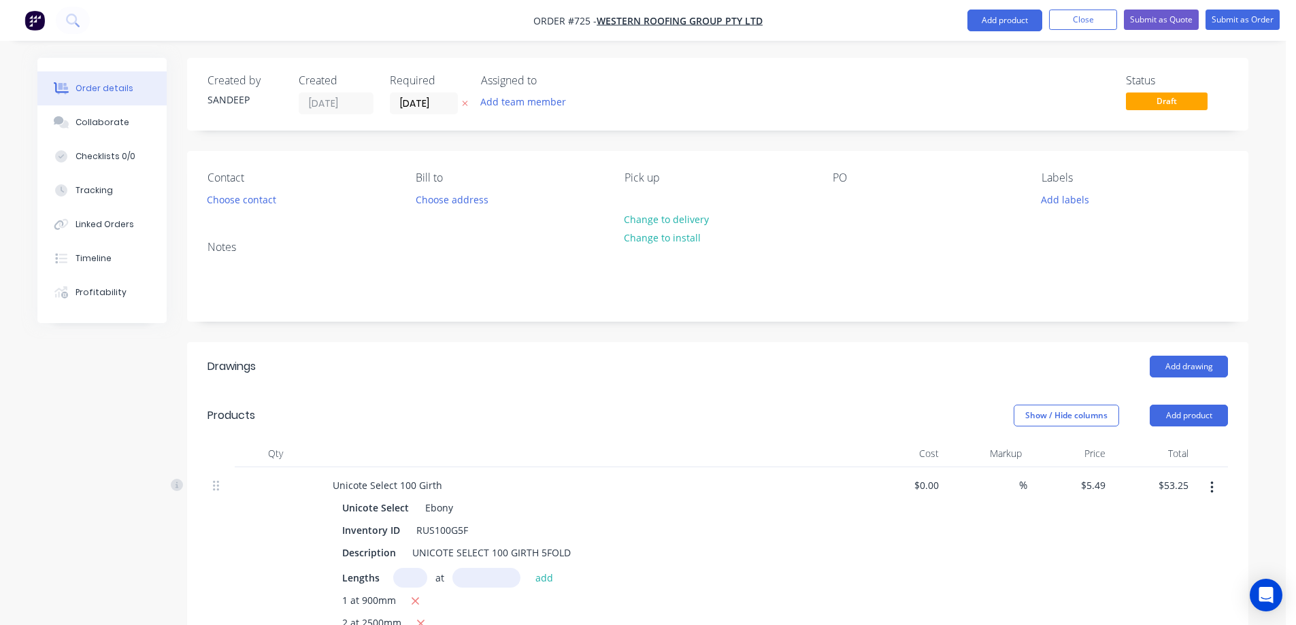
scroll to position [518, 0]
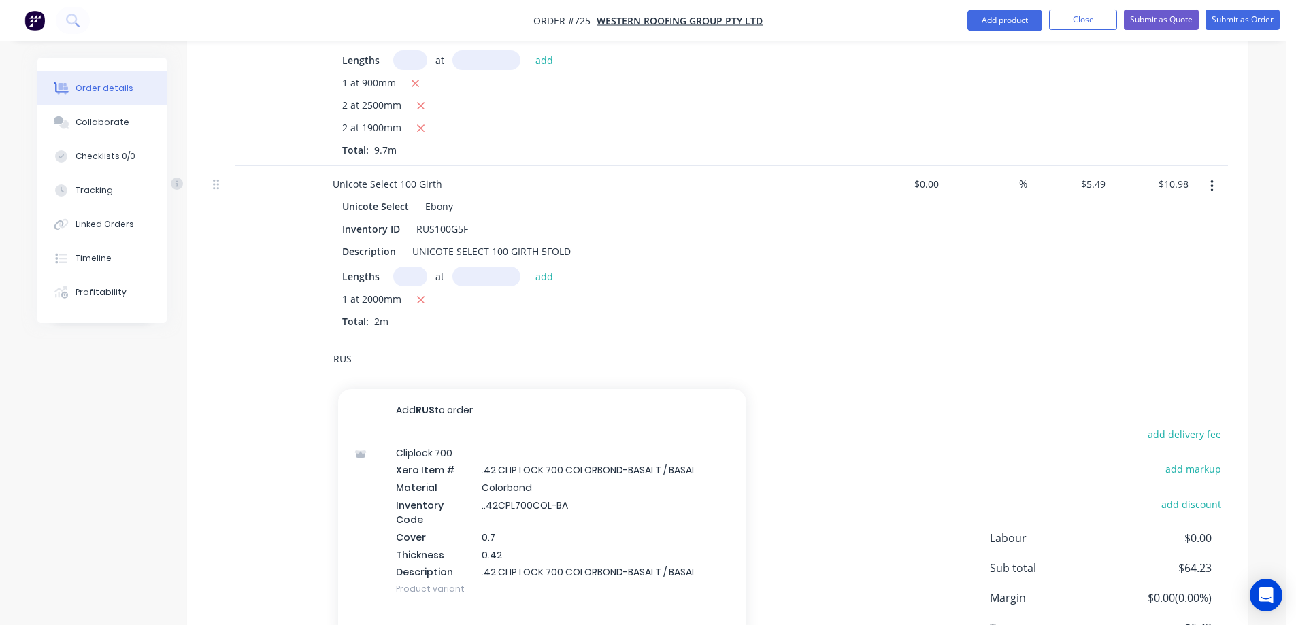
click at [361, 356] on input "RUS" at bounding box center [469, 359] width 272 height 27
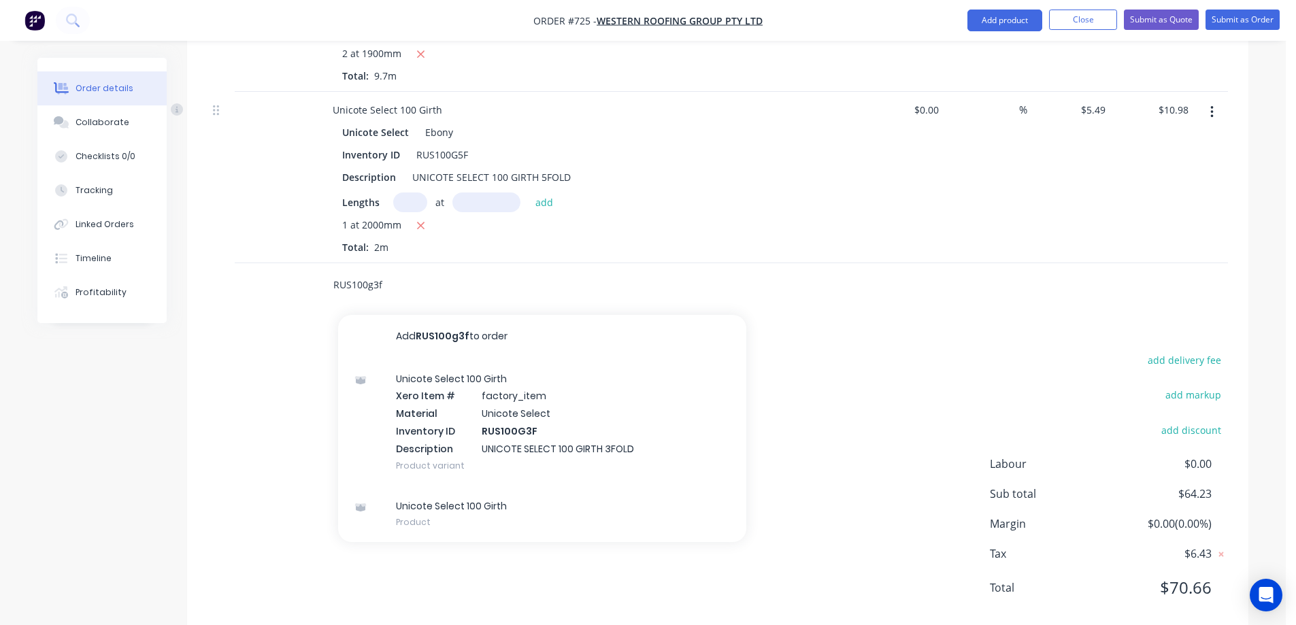
scroll to position [621, 0]
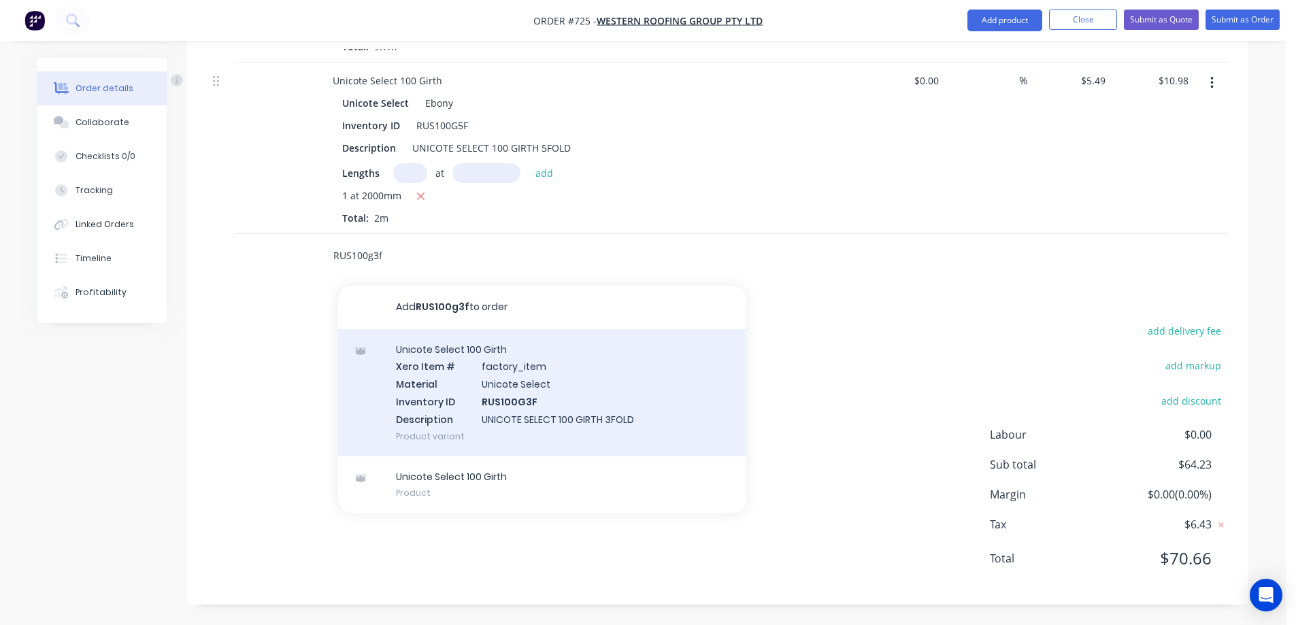
type input "RUS100g3f"
click at [461, 360] on div "Unicote Select 100 Girth Xero Item # factory_item Material Unicote Select Inven…" at bounding box center [542, 392] width 408 height 127
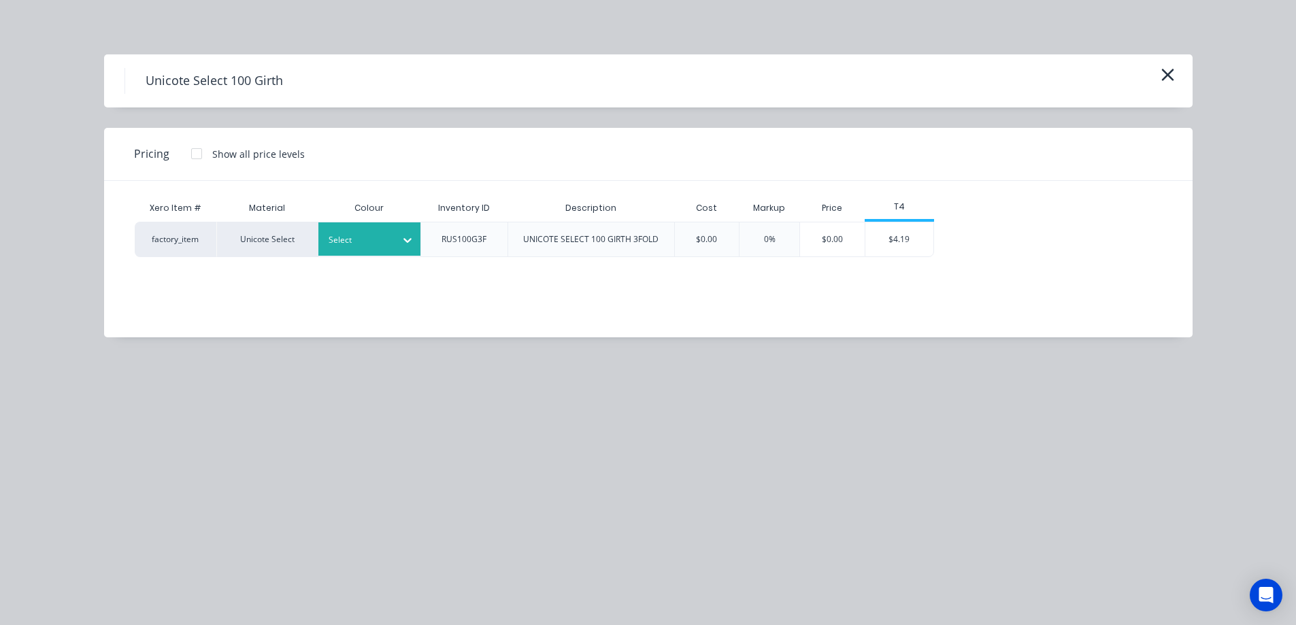
click at [408, 249] on div at bounding box center [407, 240] width 24 height 22
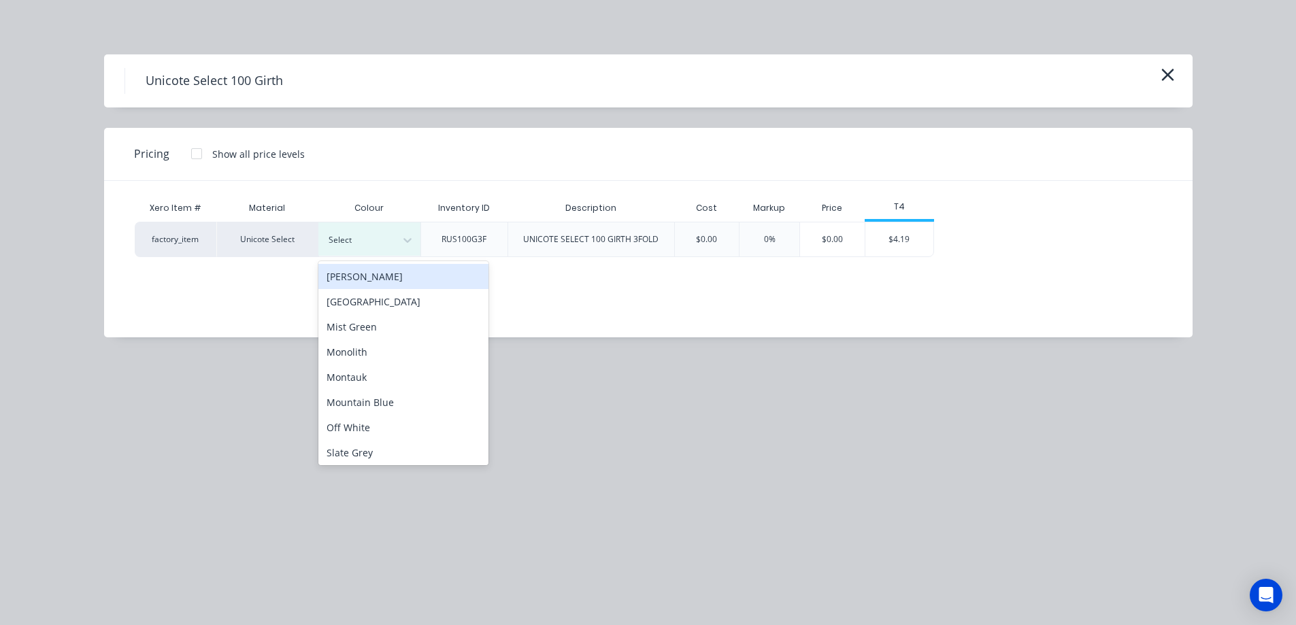
scroll to position [272, 0]
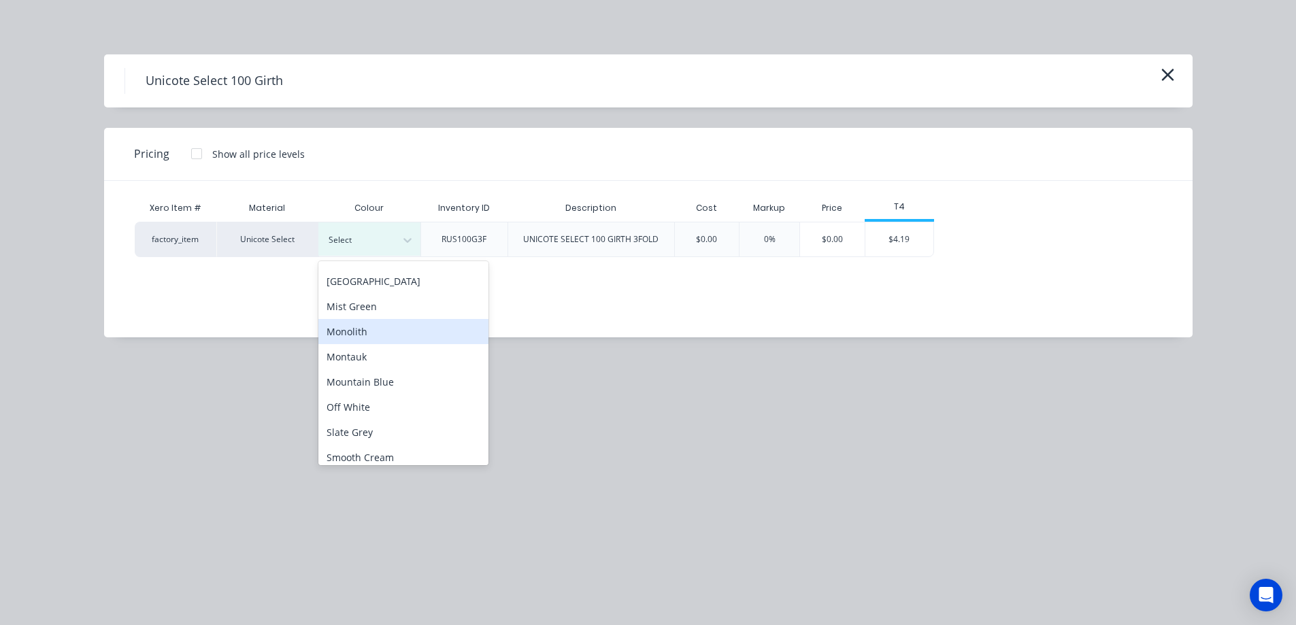
click at [385, 341] on div "Monolith" at bounding box center [403, 331] width 170 height 25
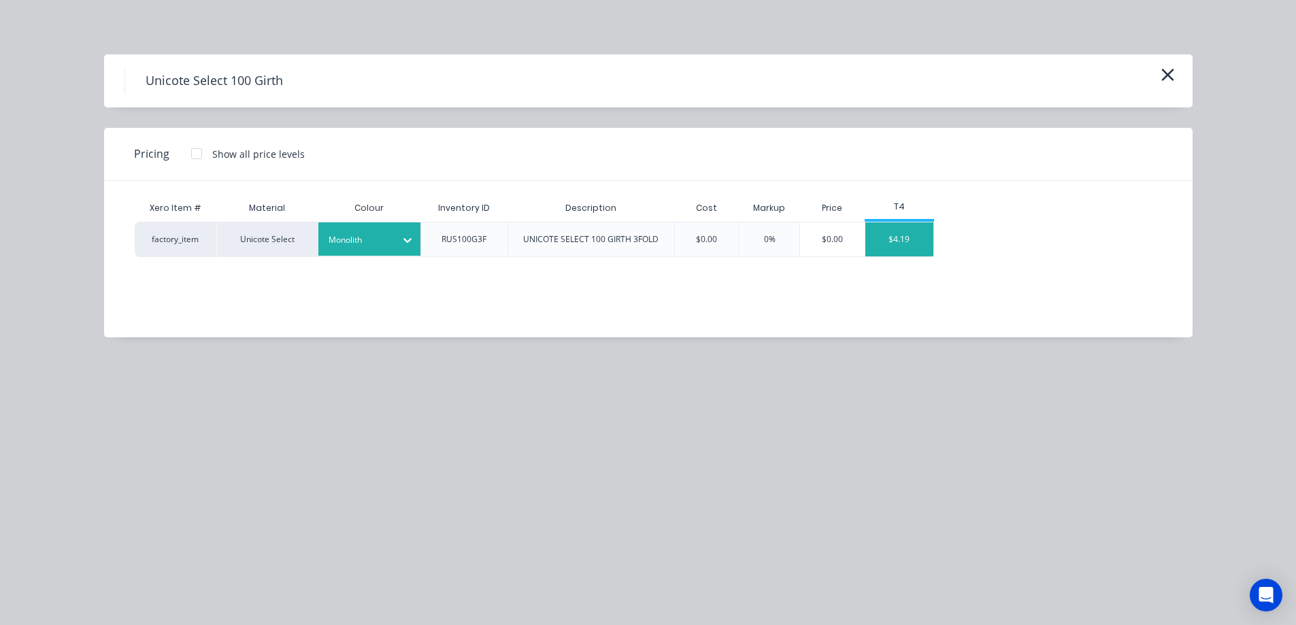
click at [897, 246] on div "$4.19" at bounding box center [899, 239] width 68 height 34
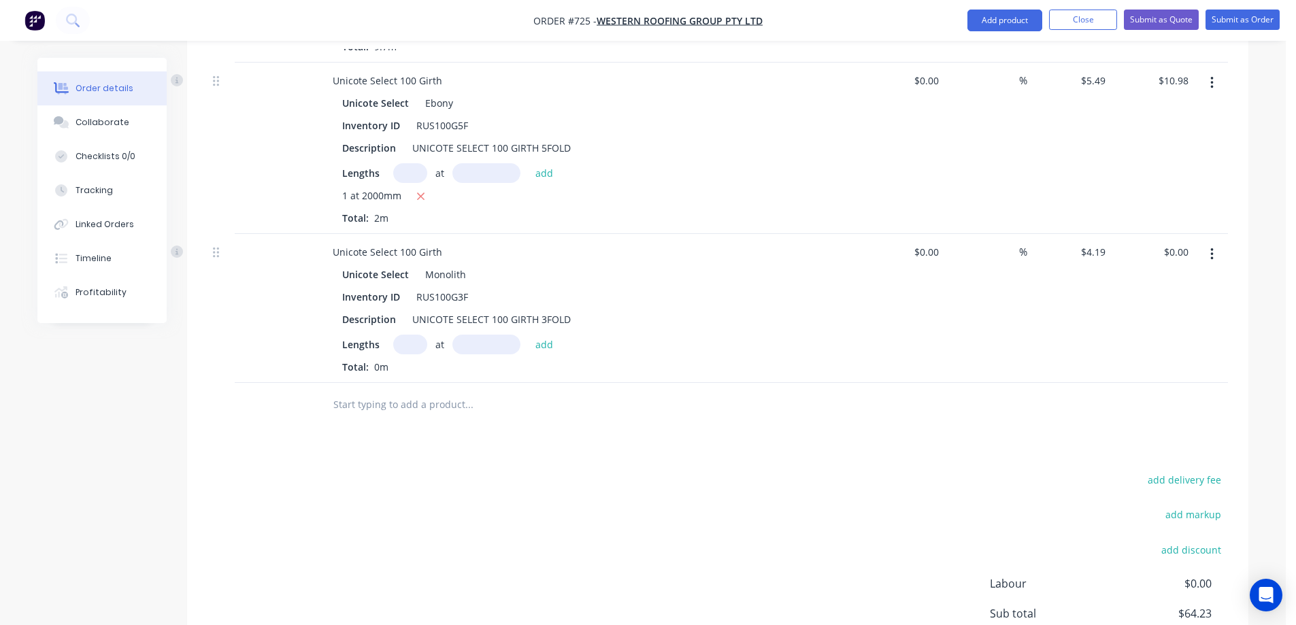
click at [410, 344] on input "text" at bounding box center [410, 345] width 34 height 20
type input "1"
type input "3100mm"
click at [546, 346] on button "add" at bounding box center [545, 344] width 32 height 18
type input "$12.99"
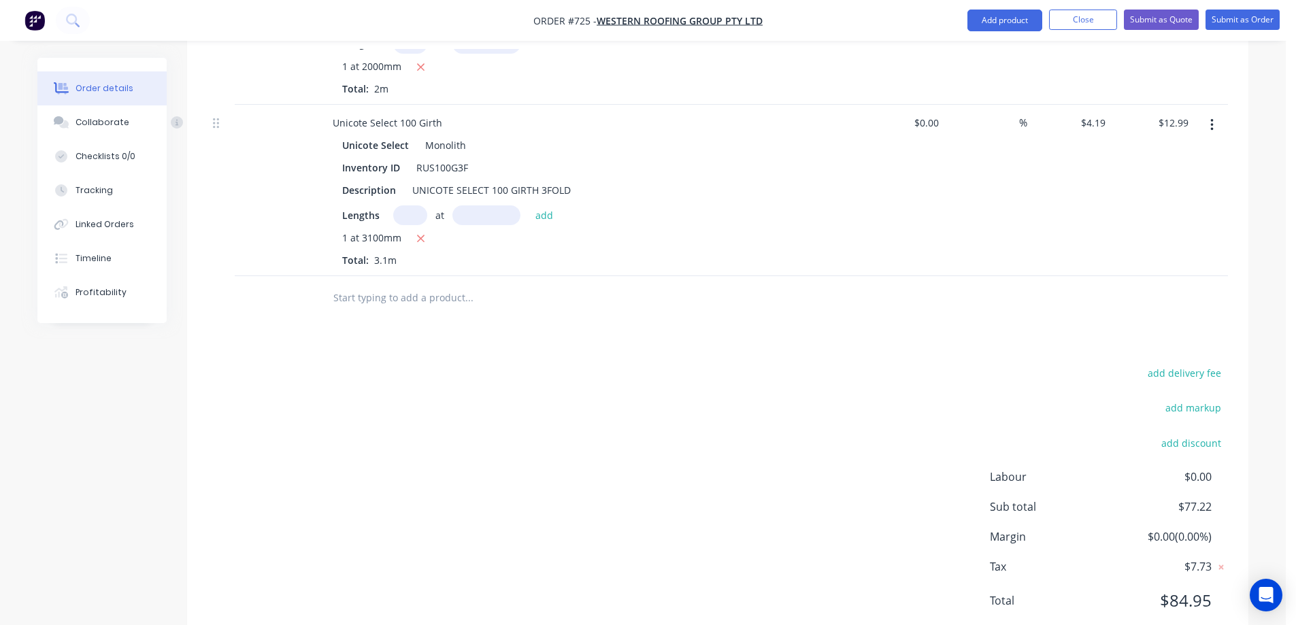
scroll to position [757, 0]
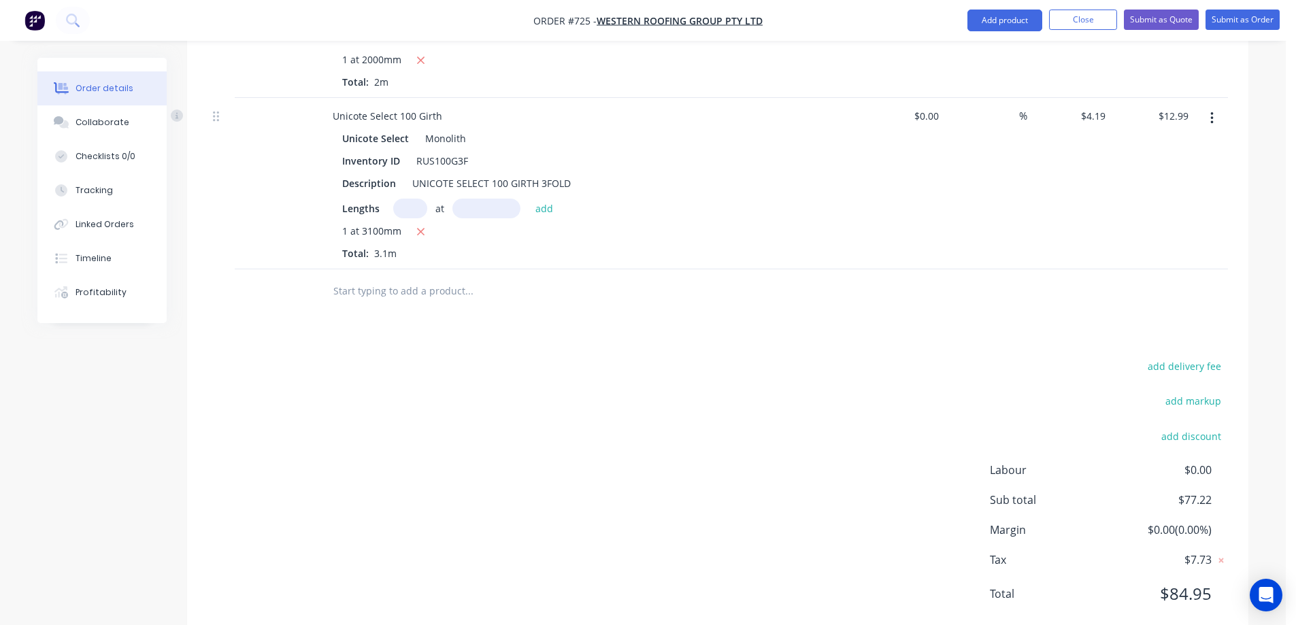
click at [397, 296] on input "text" at bounding box center [469, 291] width 272 height 27
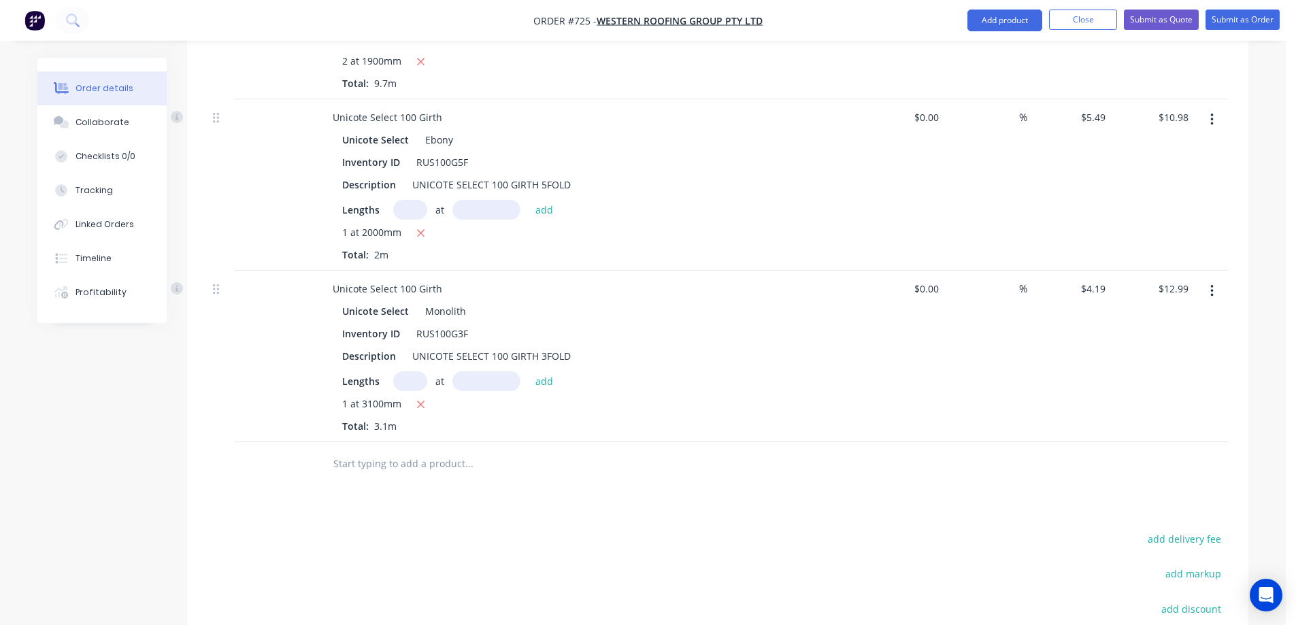
scroll to position [553, 0]
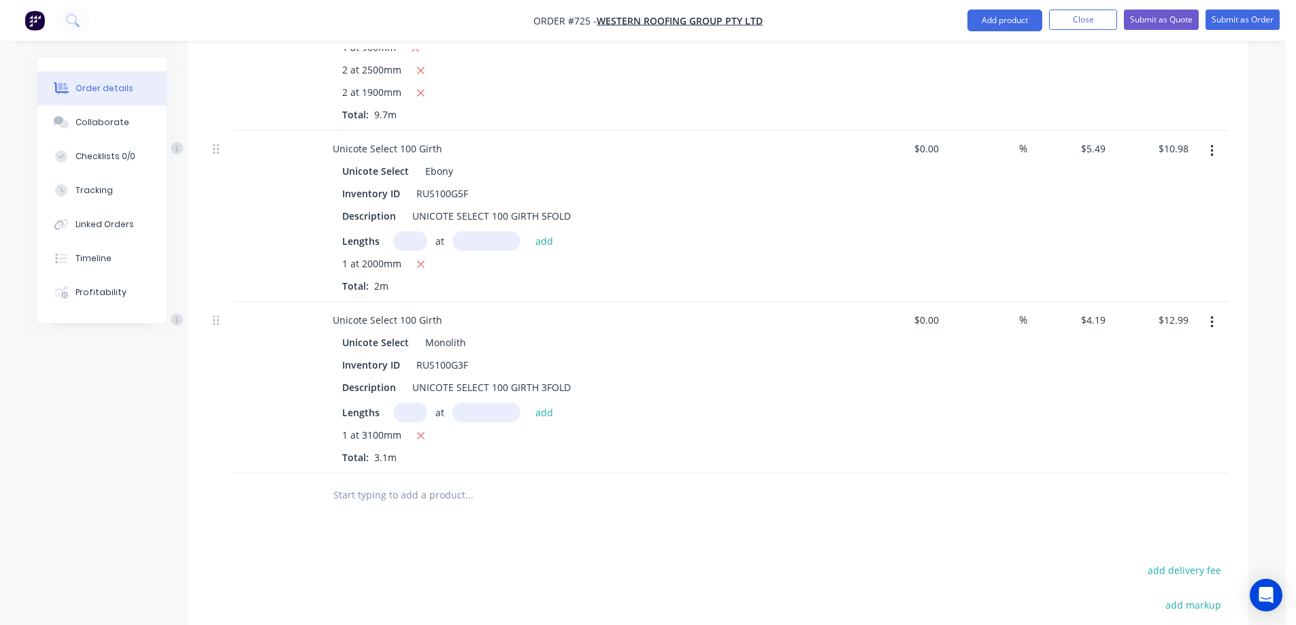
click at [1218, 155] on button "button" at bounding box center [1212, 151] width 32 height 24
click at [1159, 207] on div "Duplicate" at bounding box center [1163, 214] width 105 height 20
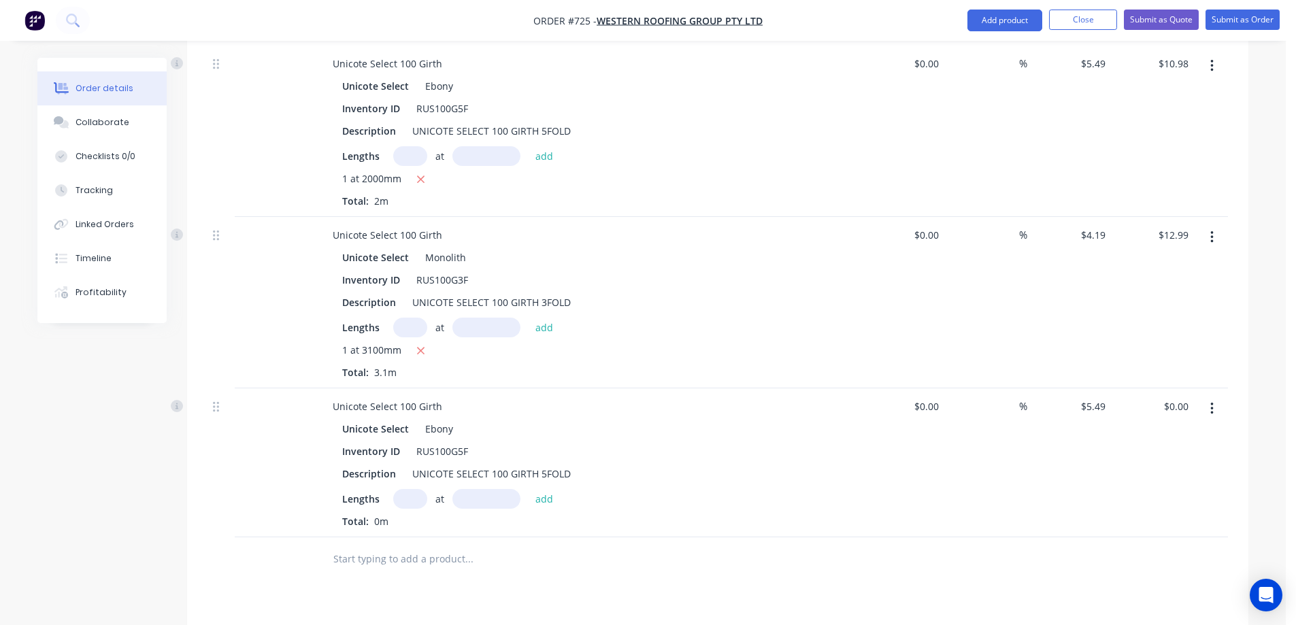
scroll to position [689, 0]
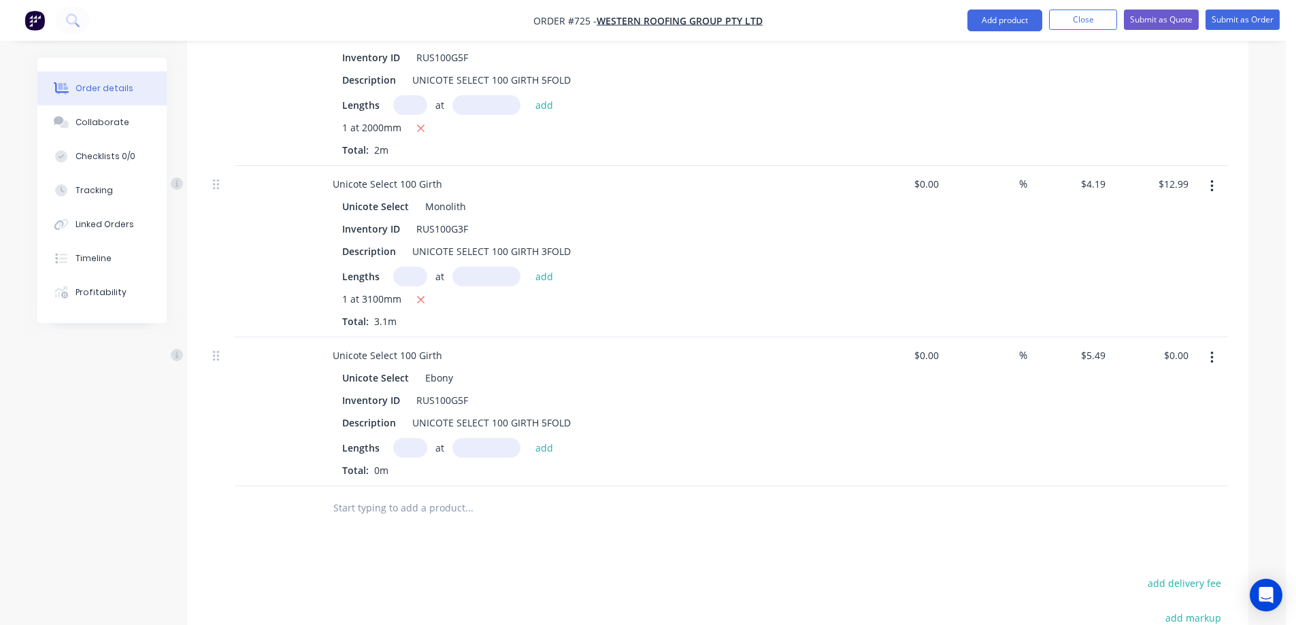
click at [403, 448] on input "text" at bounding box center [410, 448] width 34 height 20
type input "1"
type input "2800mm"
click at [546, 446] on button "add" at bounding box center [545, 447] width 32 height 18
type input "$15.37"
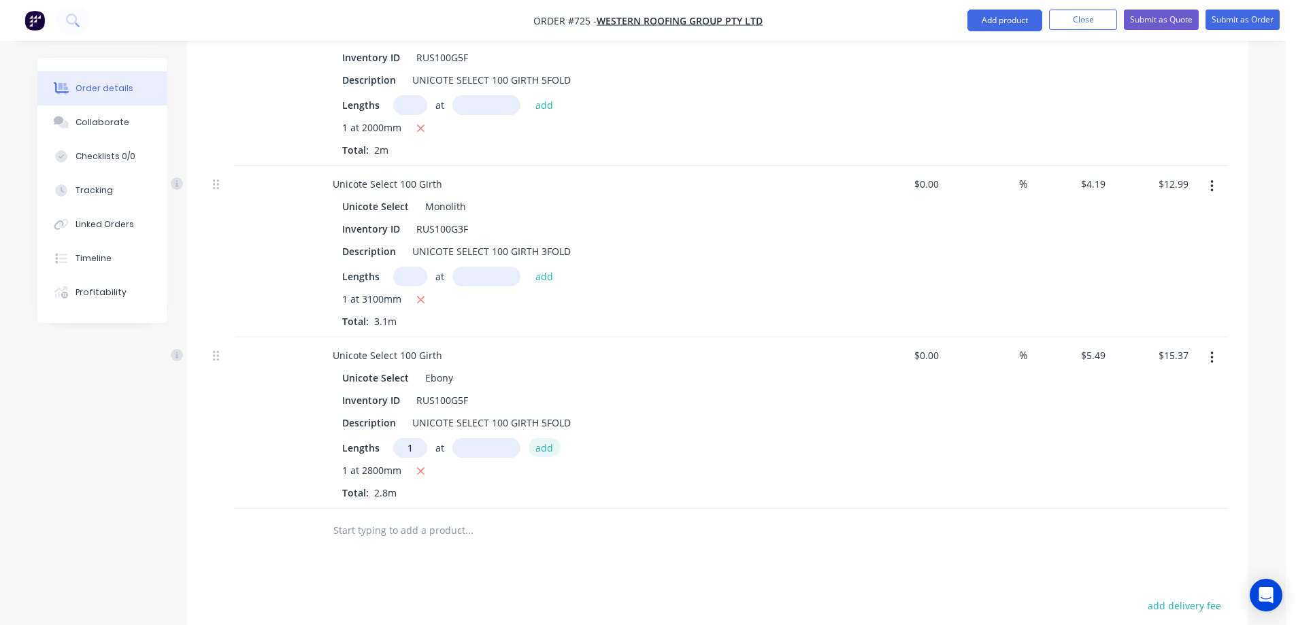
type input "1"
type input "1300mm"
click at [546, 446] on button "add" at bounding box center [545, 447] width 32 height 18
type input "$22.51"
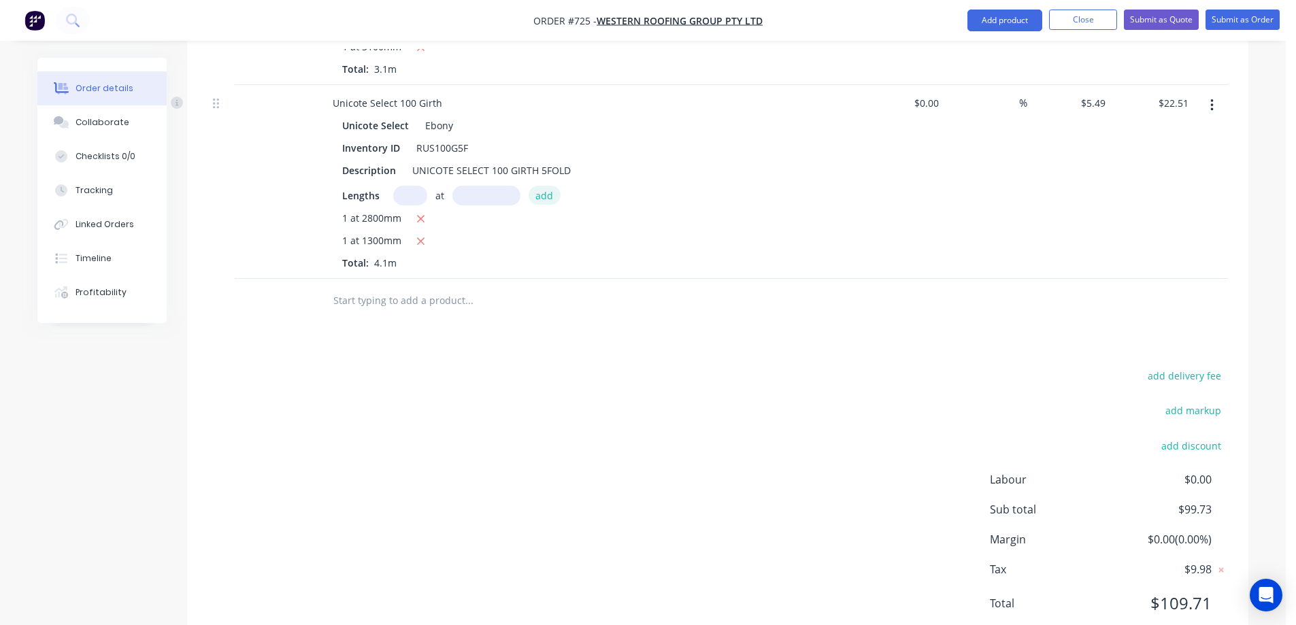
scroll to position [918, 0]
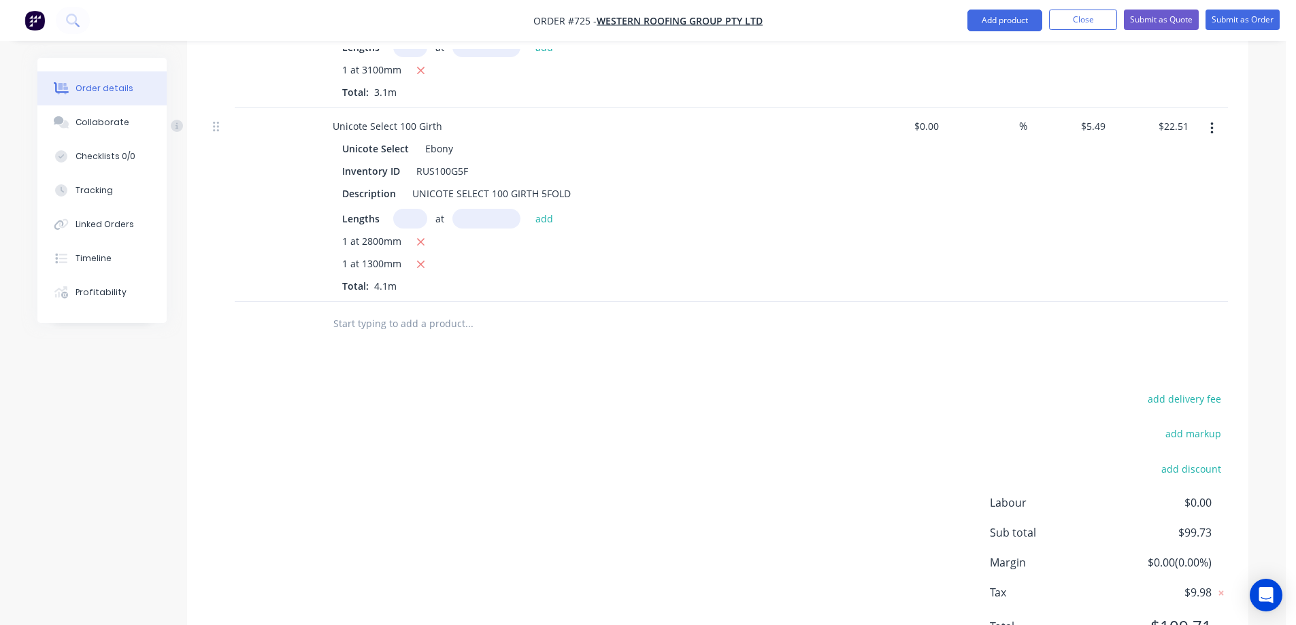
click at [382, 323] on input "text" at bounding box center [469, 323] width 272 height 27
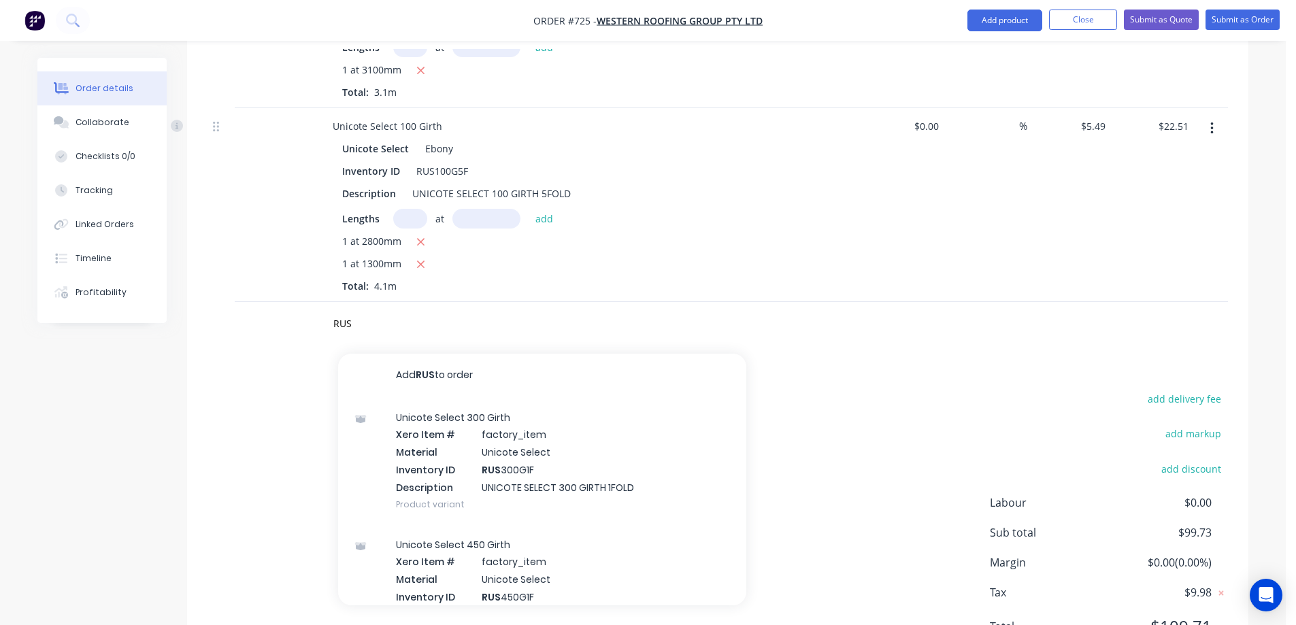
click at [1211, 127] on icon "button" at bounding box center [1211, 128] width 3 height 15
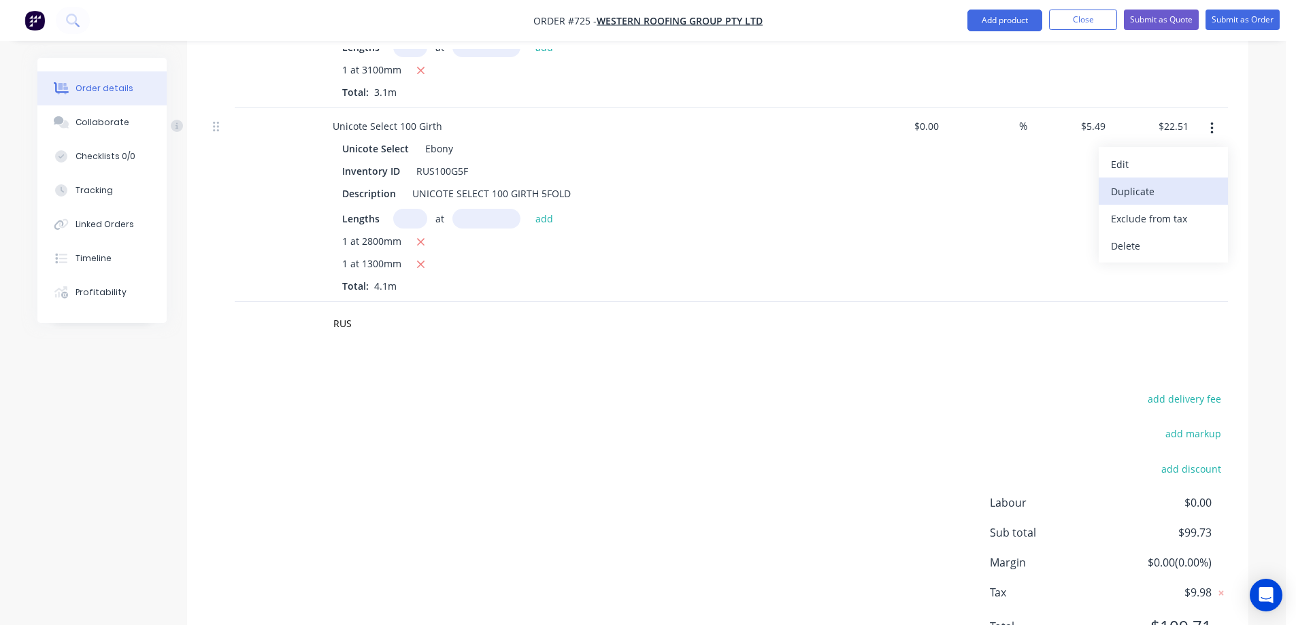
click at [1167, 182] on div "Duplicate" at bounding box center [1163, 192] width 105 height 20
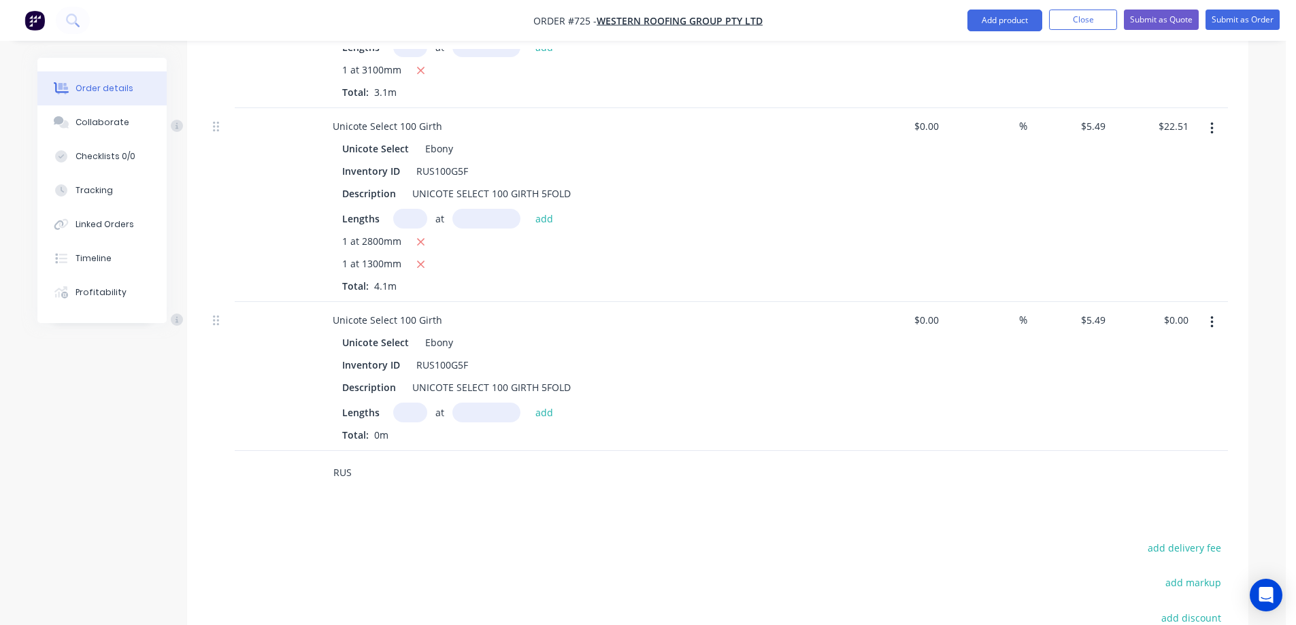
click at [370, 471] on input "RUS" at bounding box center [469, 472] width 272 height 27
type input "R"
click at [403, 417] on input "text" at bounding box center [410, 413] width 34 height 20
type input "1"
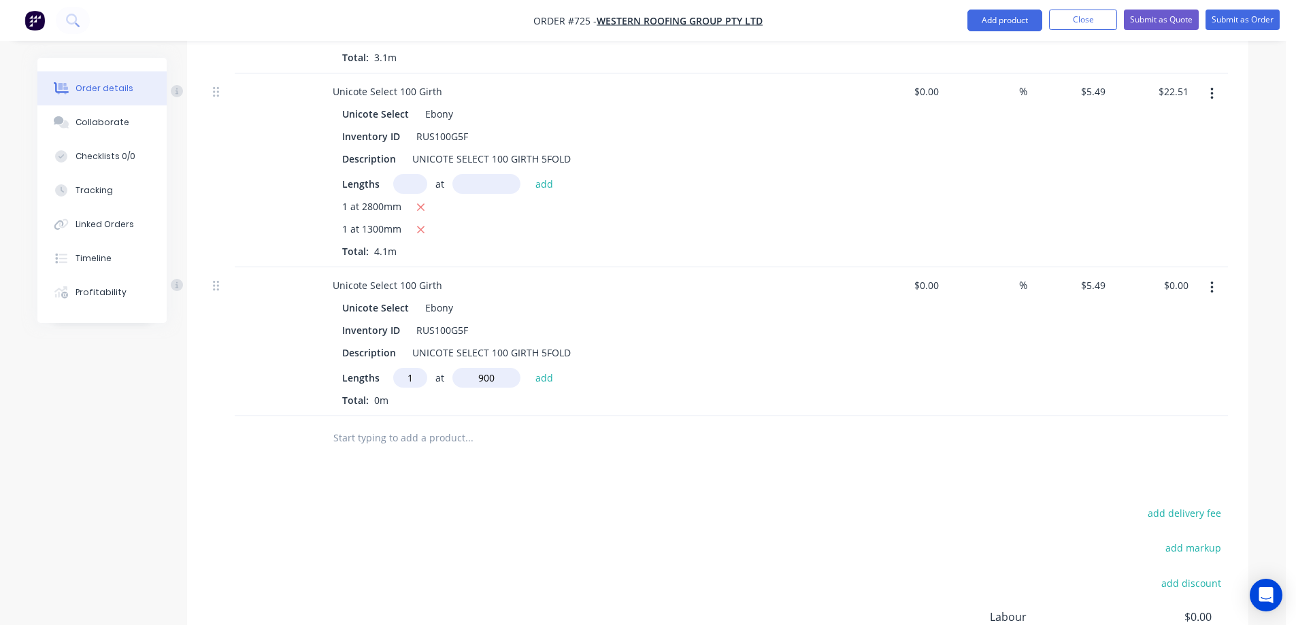
scroll to position [986, 0]
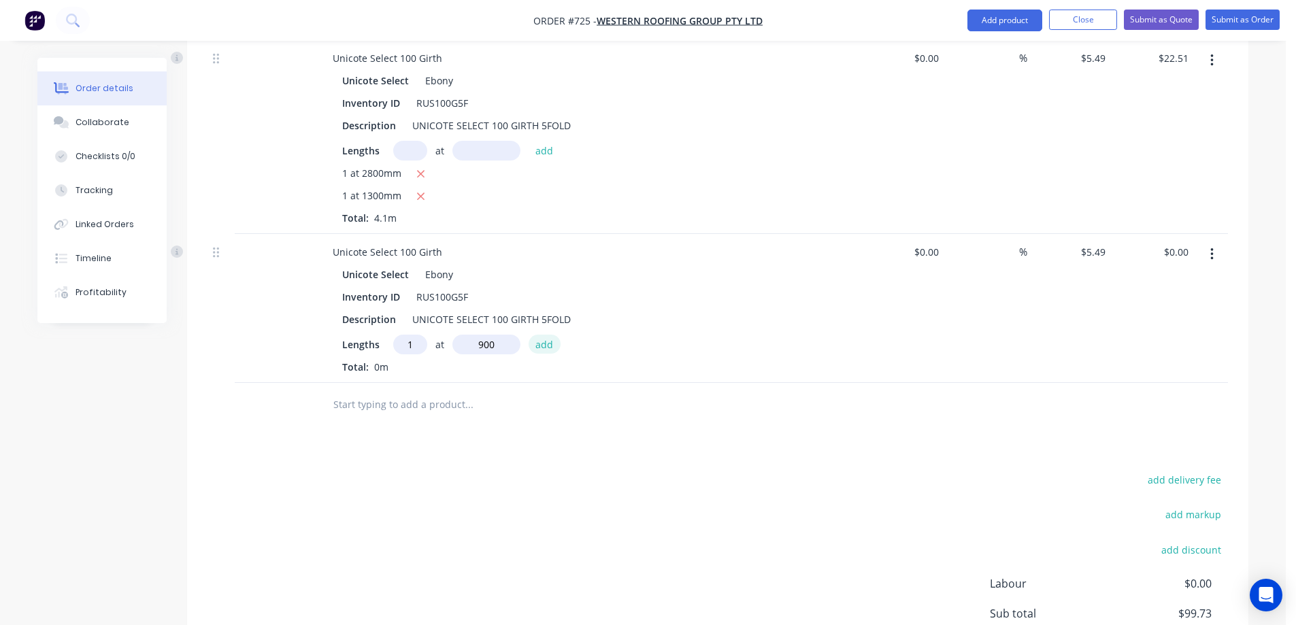
type input "900mm"
click at [542, 346] on button "add" at bounding box center [545, 344] width 32 height 18
type input "$4.94"
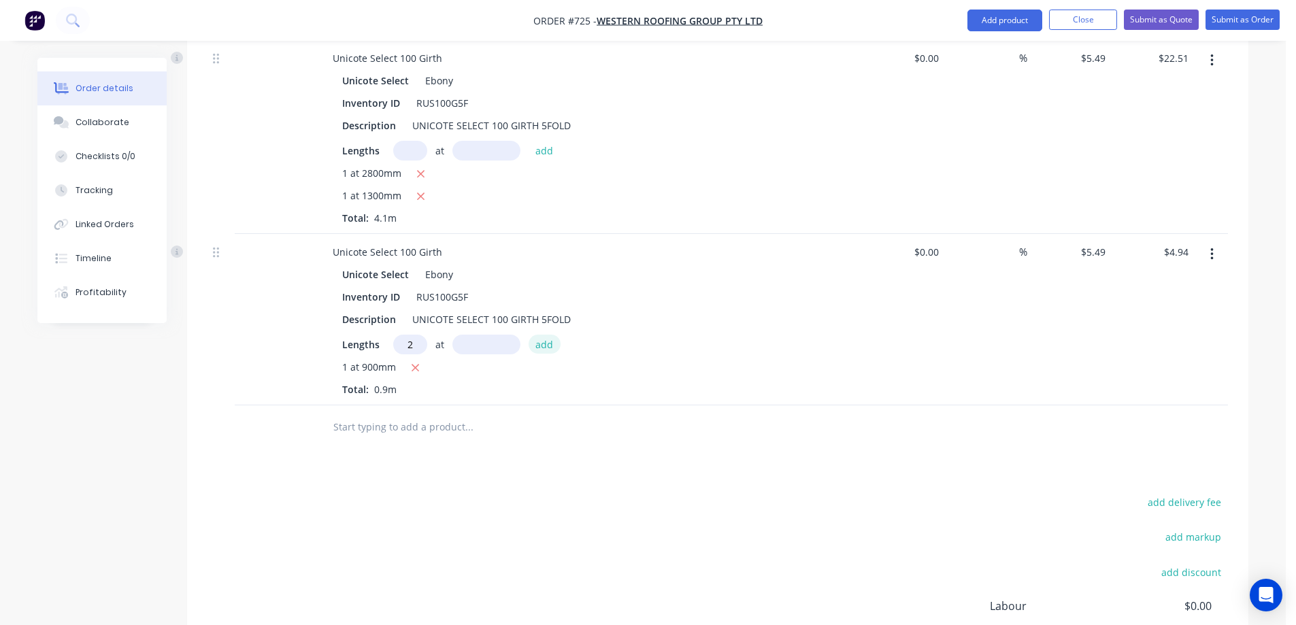
type input "2"
type input "2500mm"
click at [542, 346] on button "add" at bounding box center [545, 344] width 32 height 18
type input "$32.39"
type input "1"
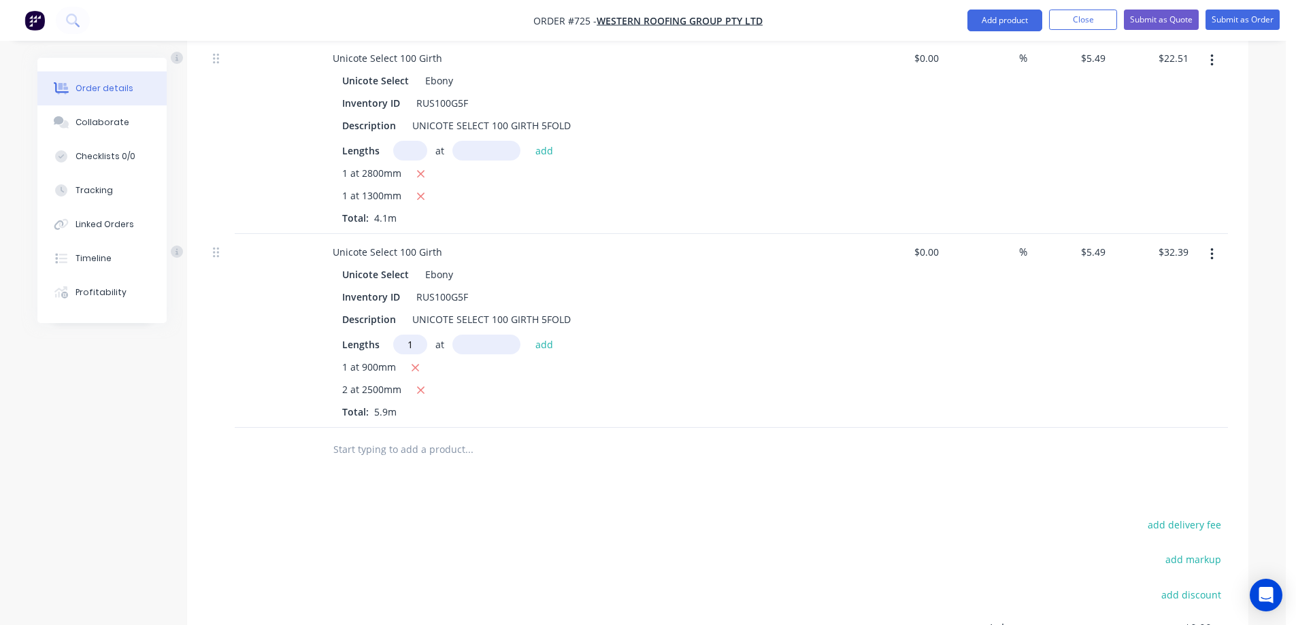
click at [421, 346] on input "1" at bounding box center [410, 345] width 34 height 20
type input "2"
type input "1900mm"
click at [554, 338] on button "add" at bounding box center [545, 344] width 32 height 18
type input "$53.25"
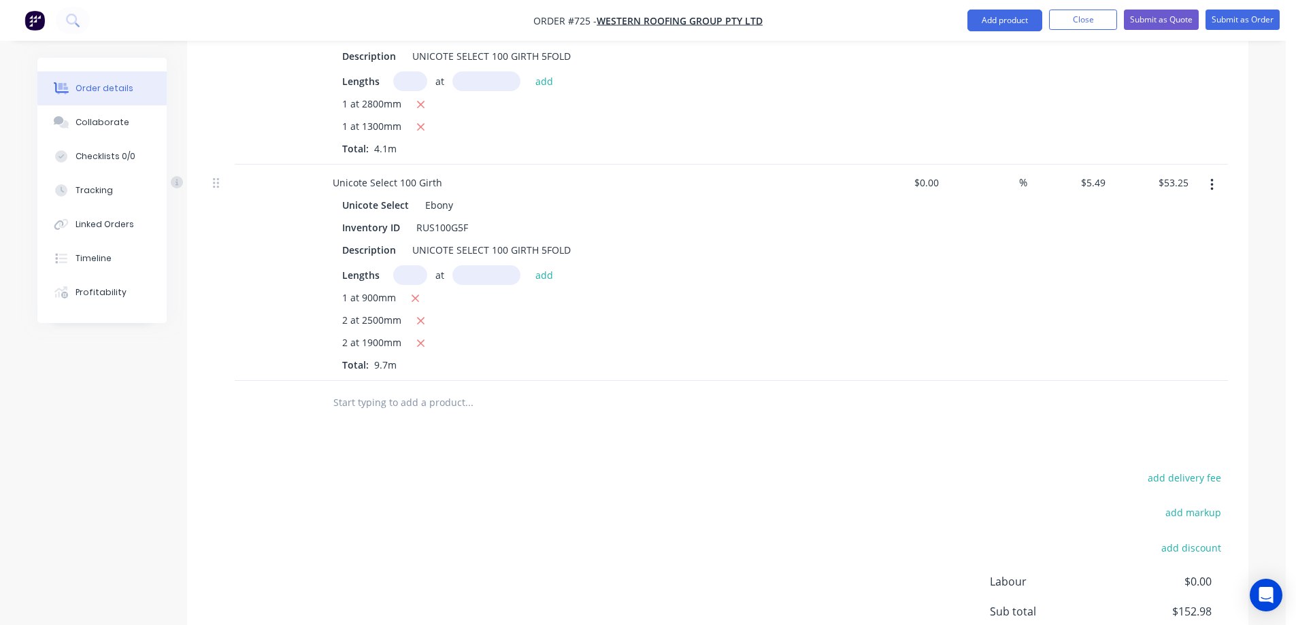
scroll to position [1054, 0]
click at [1208, 184] on button "button" at bounding box center [1212, 186] width 32 height 24
click at [1150, 241] on div "Duplicate" at bounding box center [1163, 249] width 105 height 20
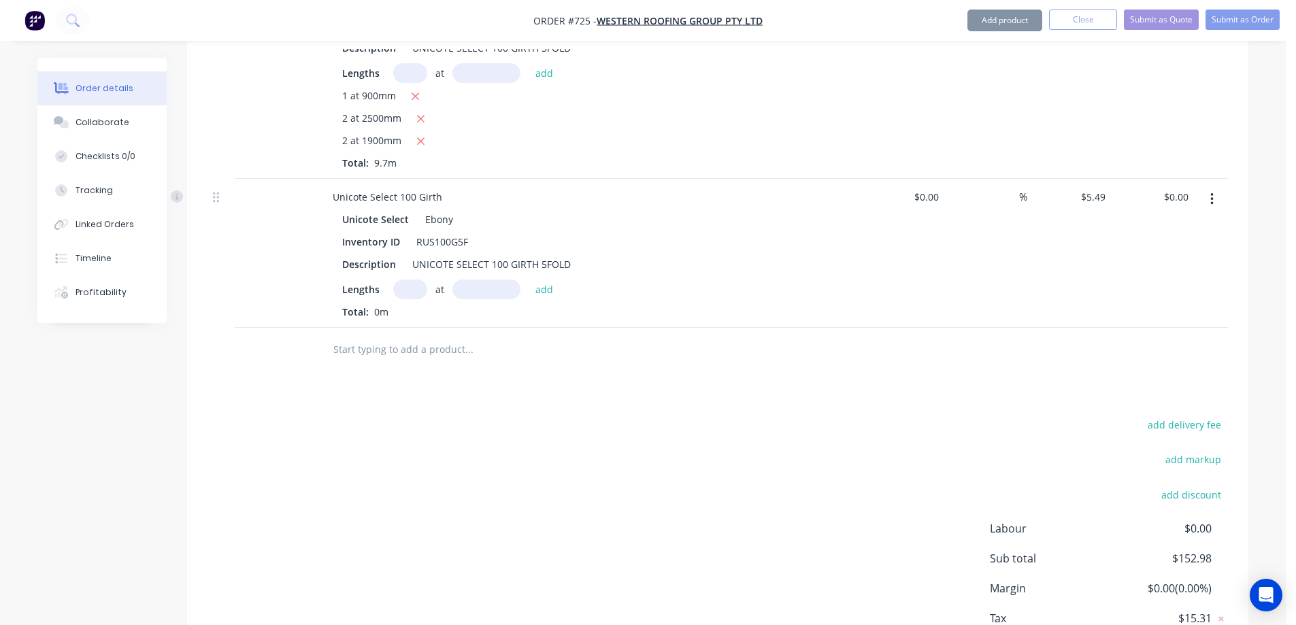
scroll to position [1259, 0]
click at [414, 288] on input "text" at bounding box center [410, 289] width 34 height 20
type input "2"
type input "1900mm"
click at [535, 284] on button "add" at bounding box center [545, 288] width 32 height 18
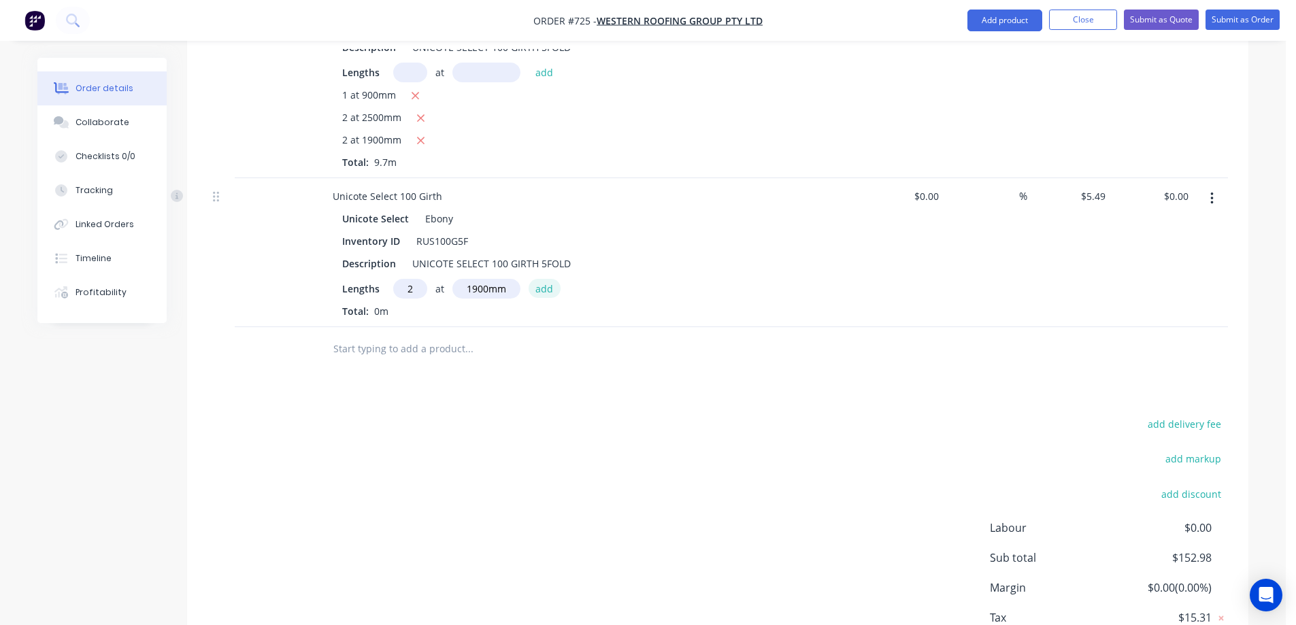
type input "$20.86"
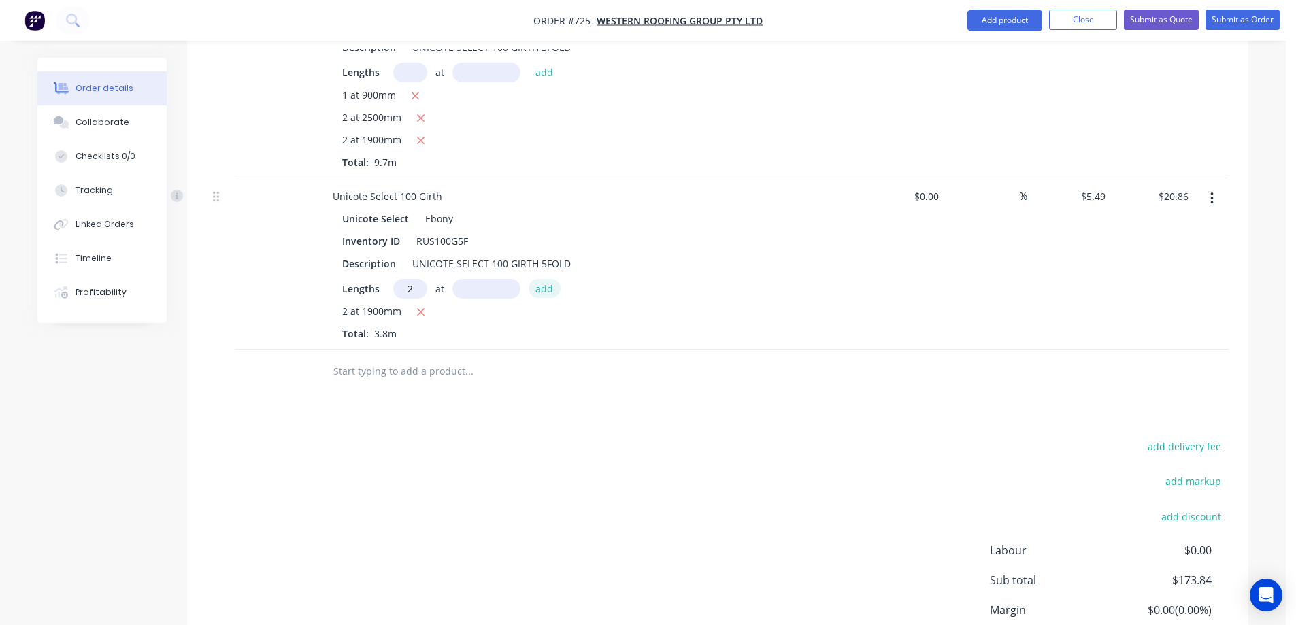
type input "2"
type input "2500mm"
click at [535, 284] on button "add" at bounding box center [545, 288] width 32 height 18
type input "$48.31"
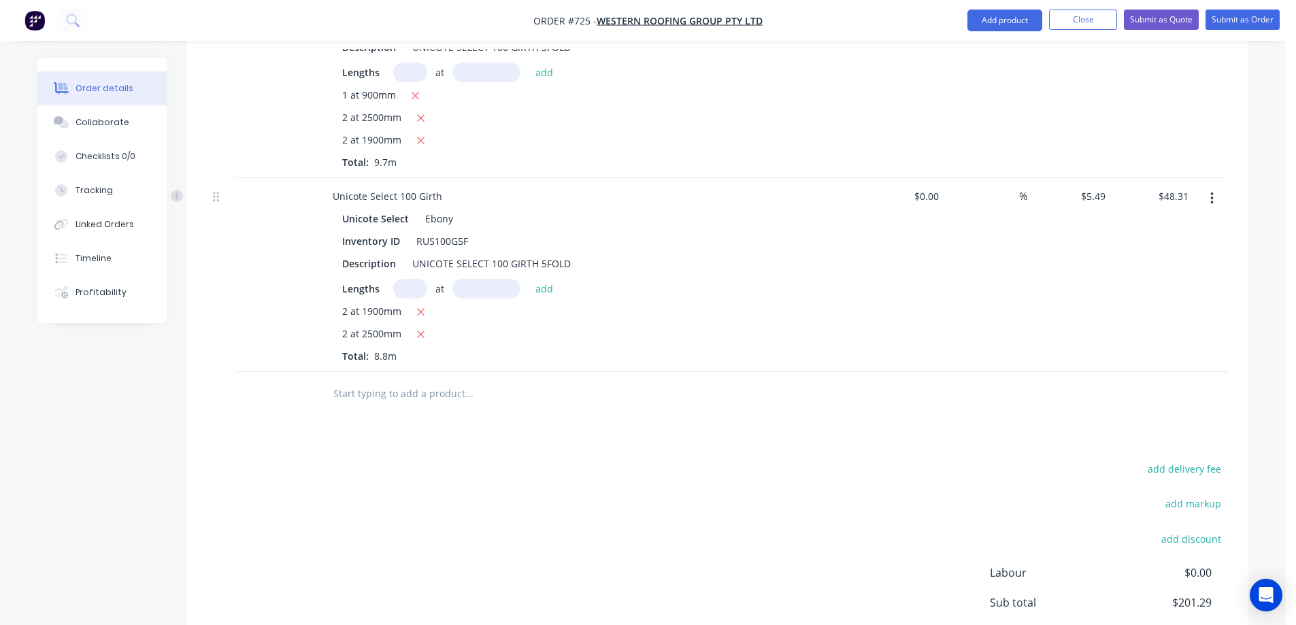
scroll to position [1327, 0]
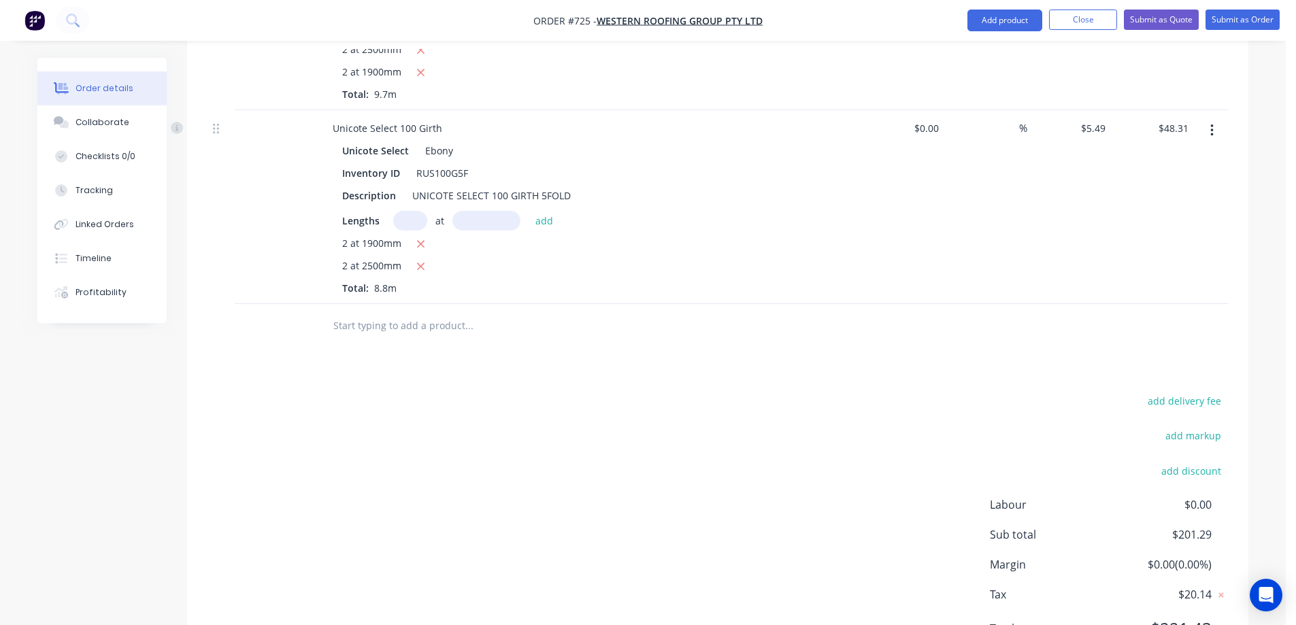
click at [405, 319] on input "text" at bounding box center [469, 325] width 272 height 27
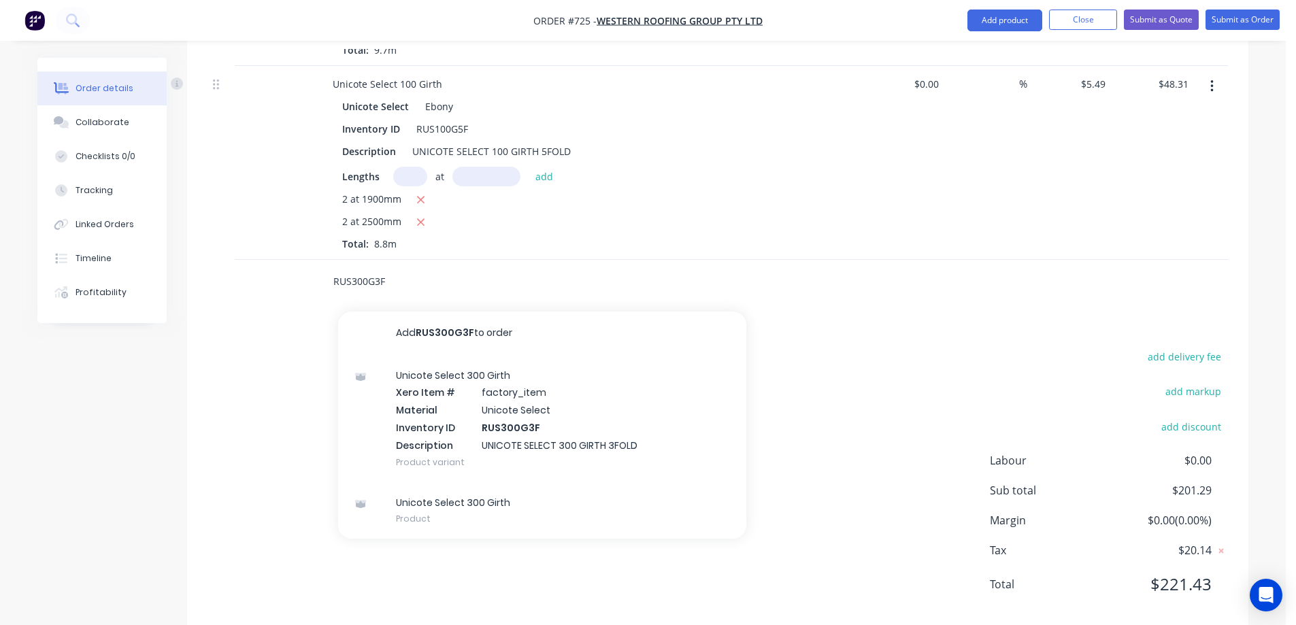
scroll to position [1397, 0]
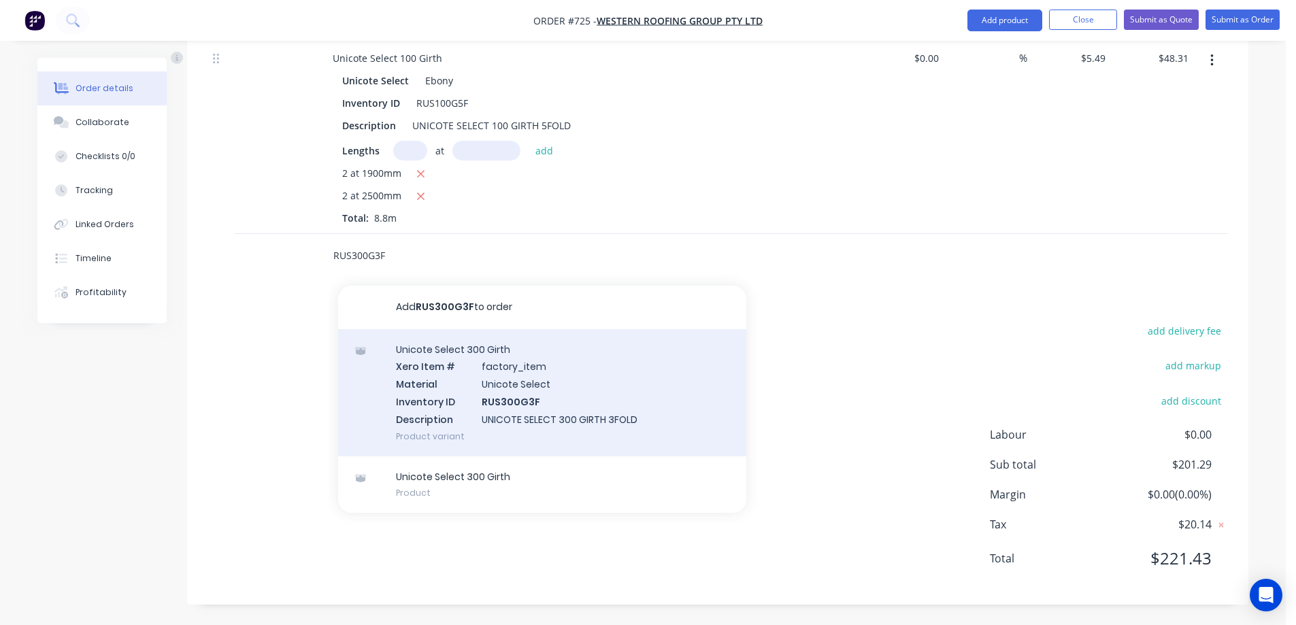
type input "RUS300G3F"
click at [471, 356] on div "Unicote Select 300 Girth Xero Item # factory_item Material Unicote Select Inven…" at bounding box center [542, 392] width 408 height 127
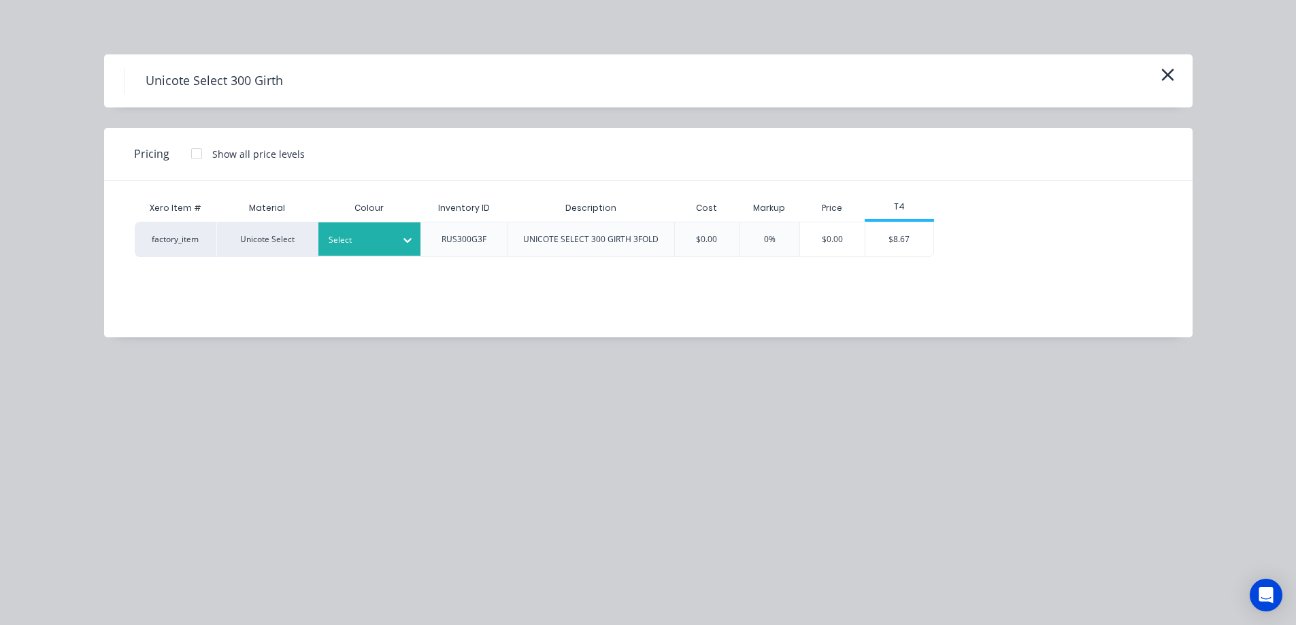
click at [397, 245] on div at bounding box center [407, 240] width 24 height 22
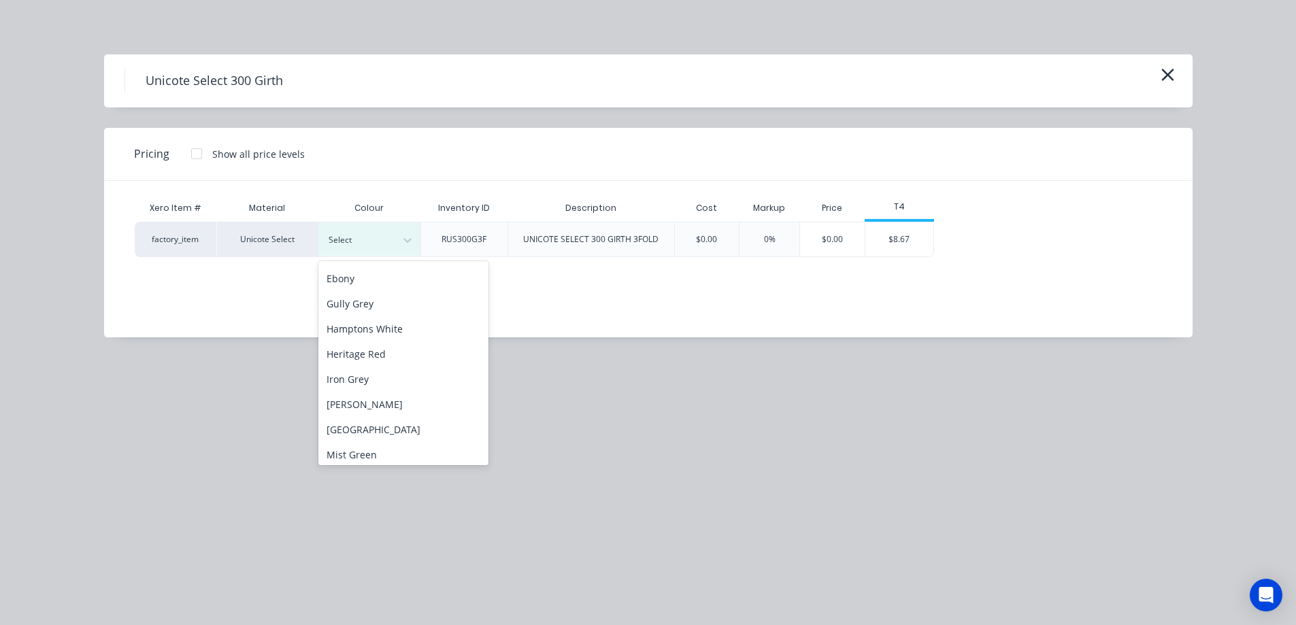
scroll to position [136, 0]
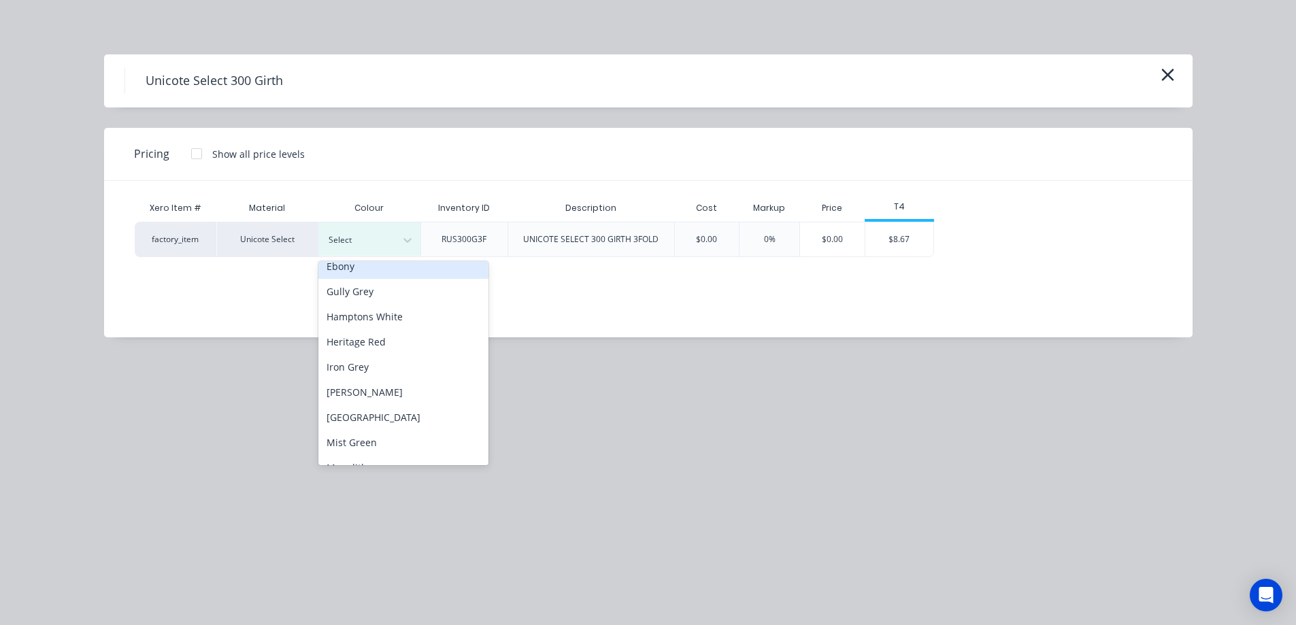
click at [387, 277] on div "Ebony" at bounding box center [403, 266] width 170 height 25
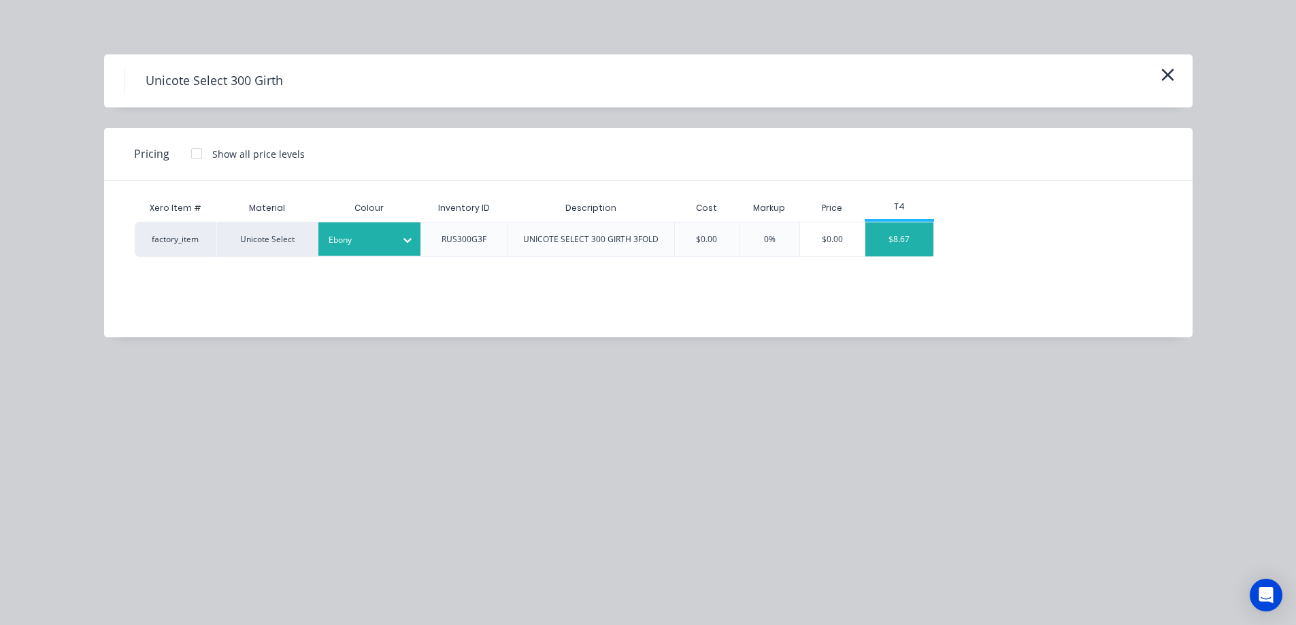
click at [882, 247] on div "$8.67" at bounding box center [899, 239] width 68 height 34
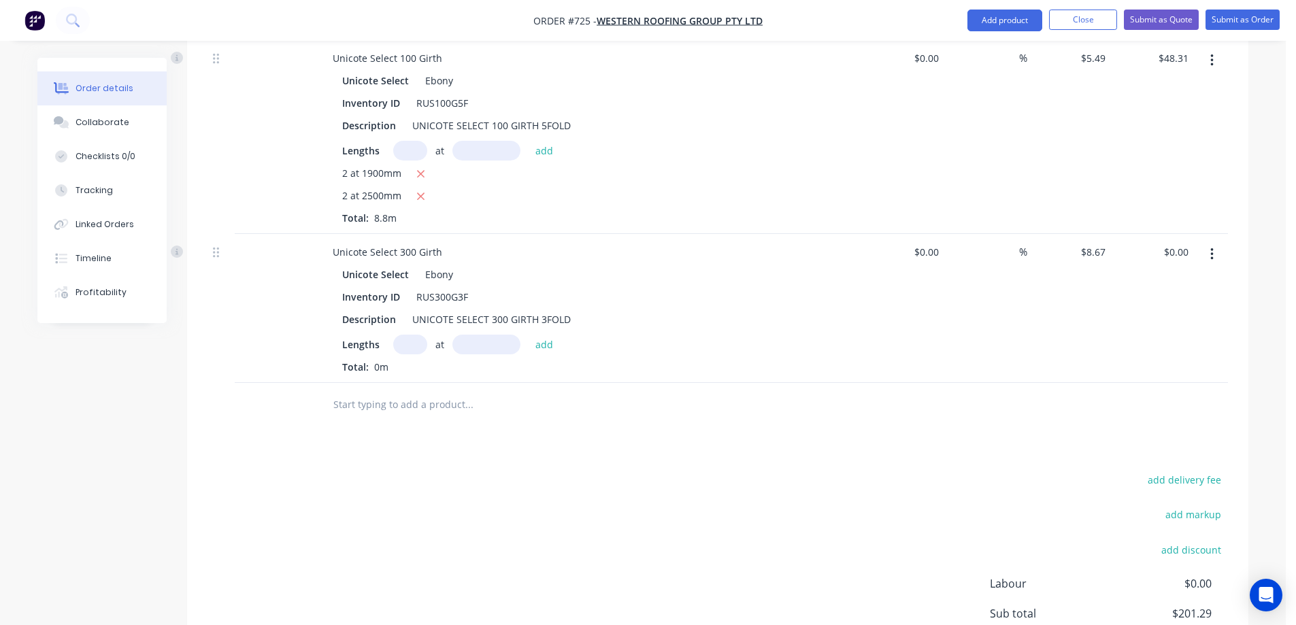
click at [402, 338] on input "text" at bounding box center [410, 345] width 34 height 20
type input "1"
type input "1400mm"
click at [550, 348] on button "add" at bounding box center [545, 344] width 32 height 18
type input "$12.14"
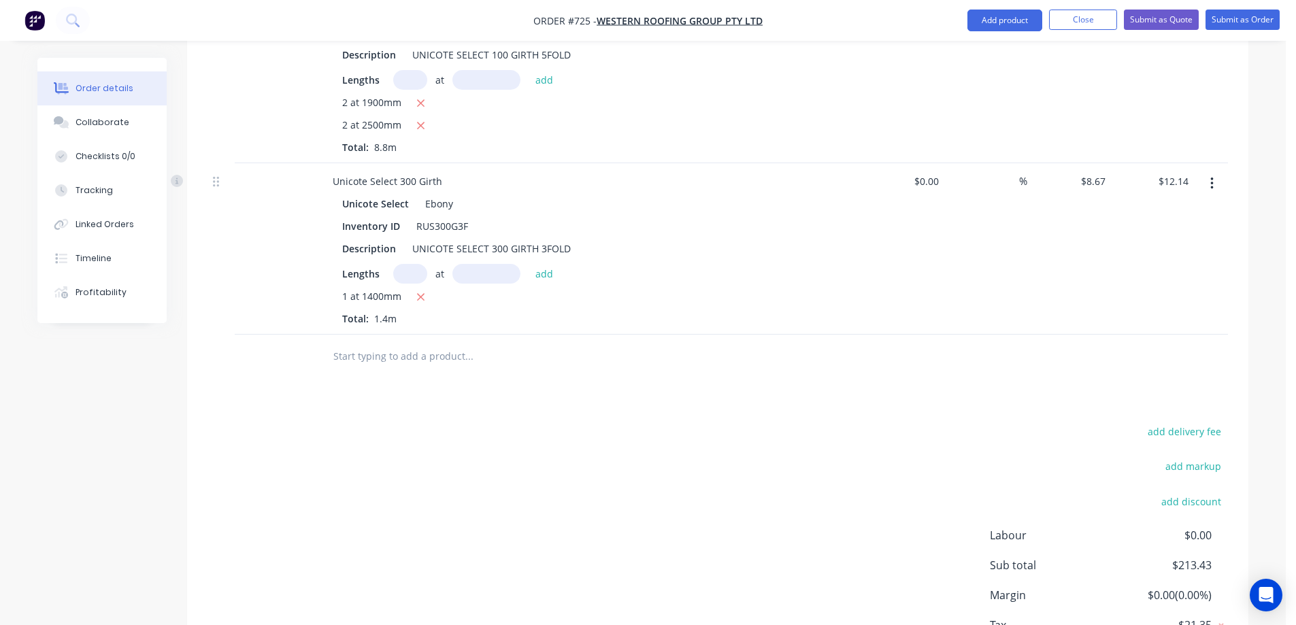
scroll to position [1432, 0]
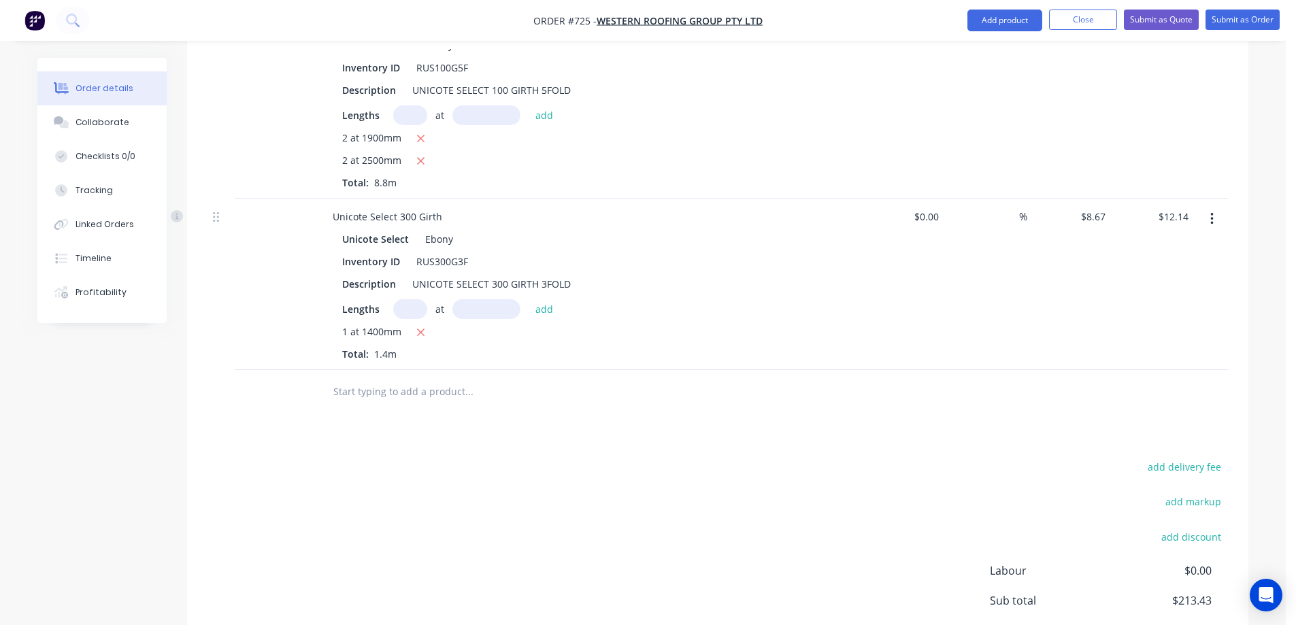
click at [1207, 218] on button "button" at bounding box center [1212, 219] width 32 height 24
click at [1165, 250] on div "Edit" at bounding box center [1163, 255] width 105 height 20
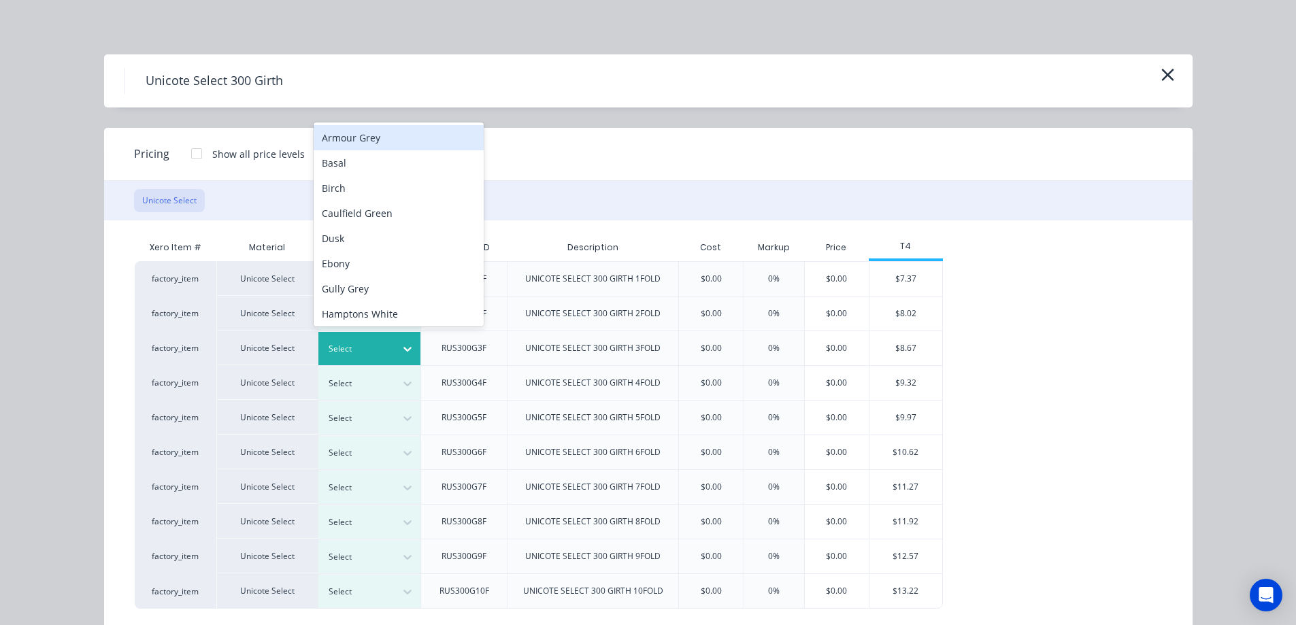
click at [401, 348] on icon at bounding box center [408, 349] width 14 height 14
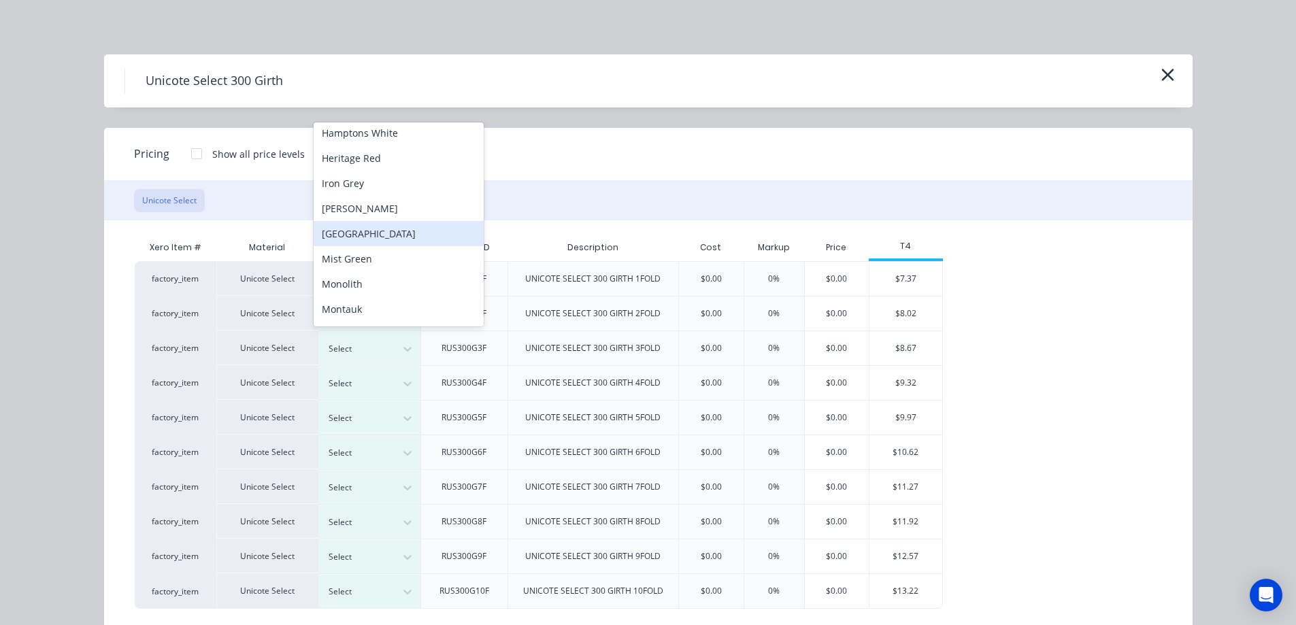
scroll to position [212, 0]
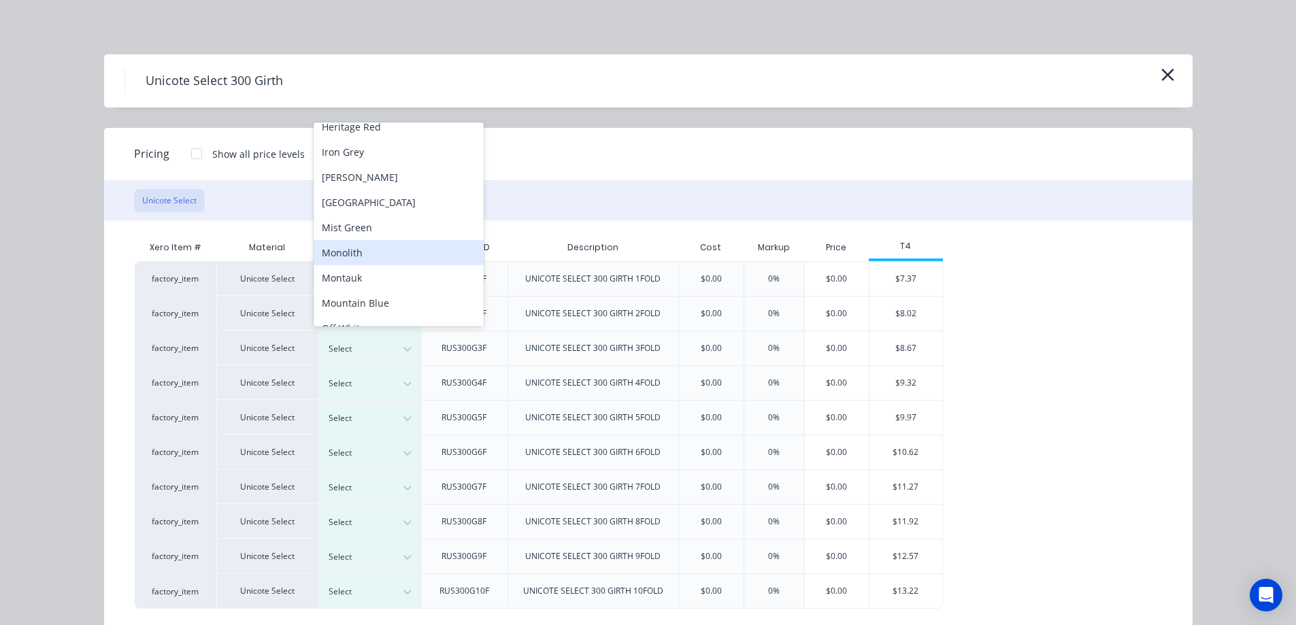
click at [370, 254] on div "Monolith" at bounding box center [399, 252] width 170 height 25
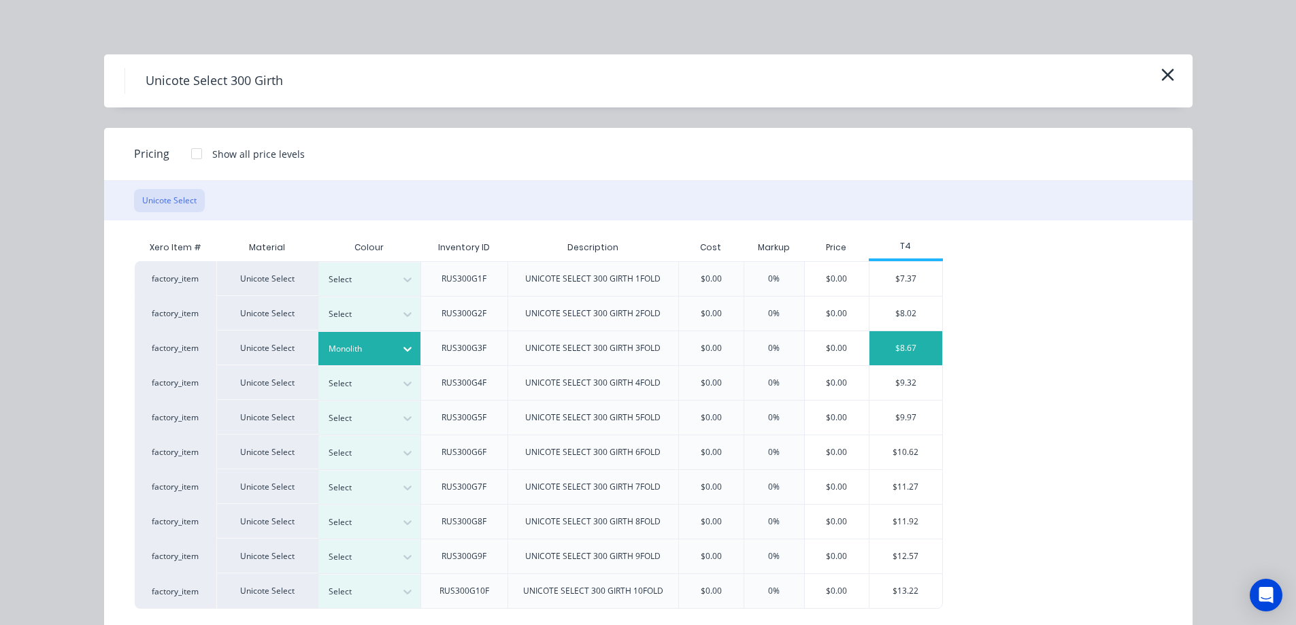
click at [897, 350] on div "$8.67" at bounding box center [905, 348] width 73 height 34
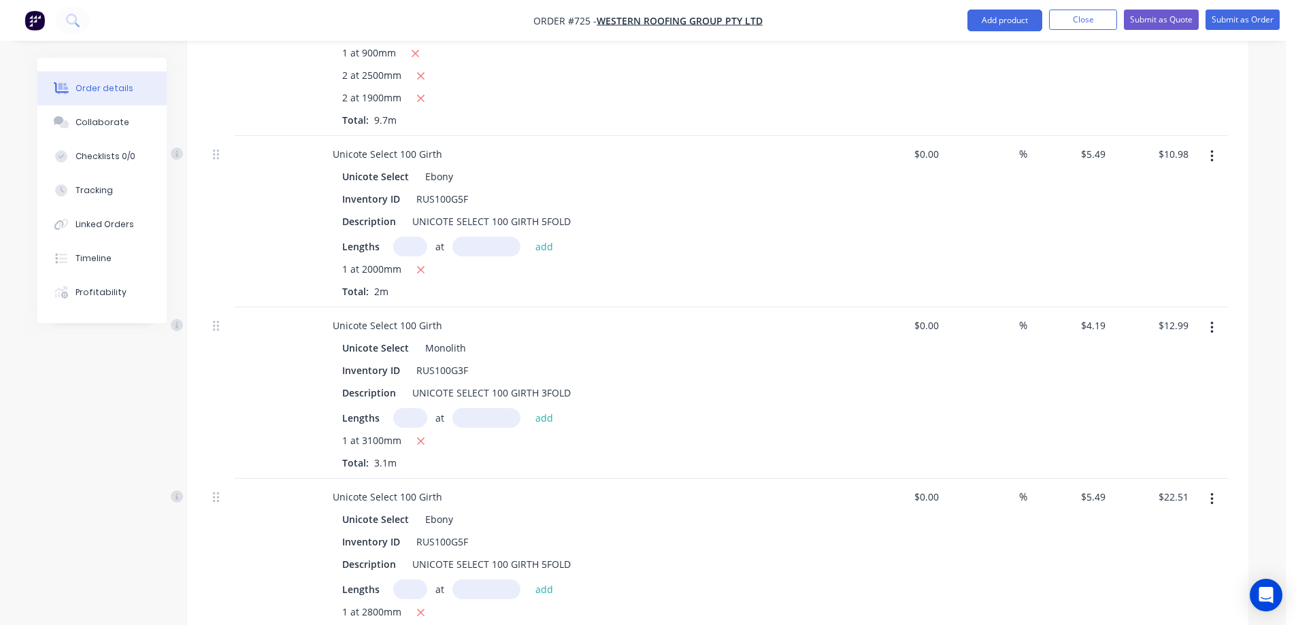
scroll to position [616, 0]
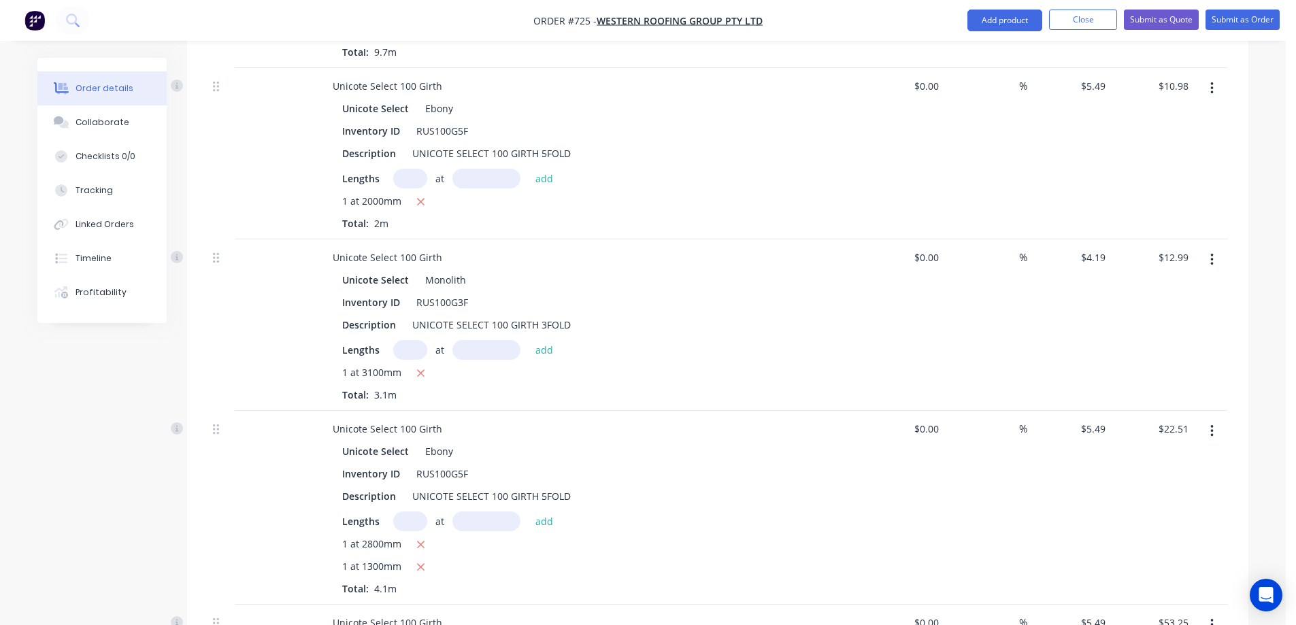
click at [1213, 262] on icon "button" at bounding box center [1211, 259] width 3 height 15
click at [1172, 289] on div "Edit" at bounding box center [1163, 296] width 105 height 20
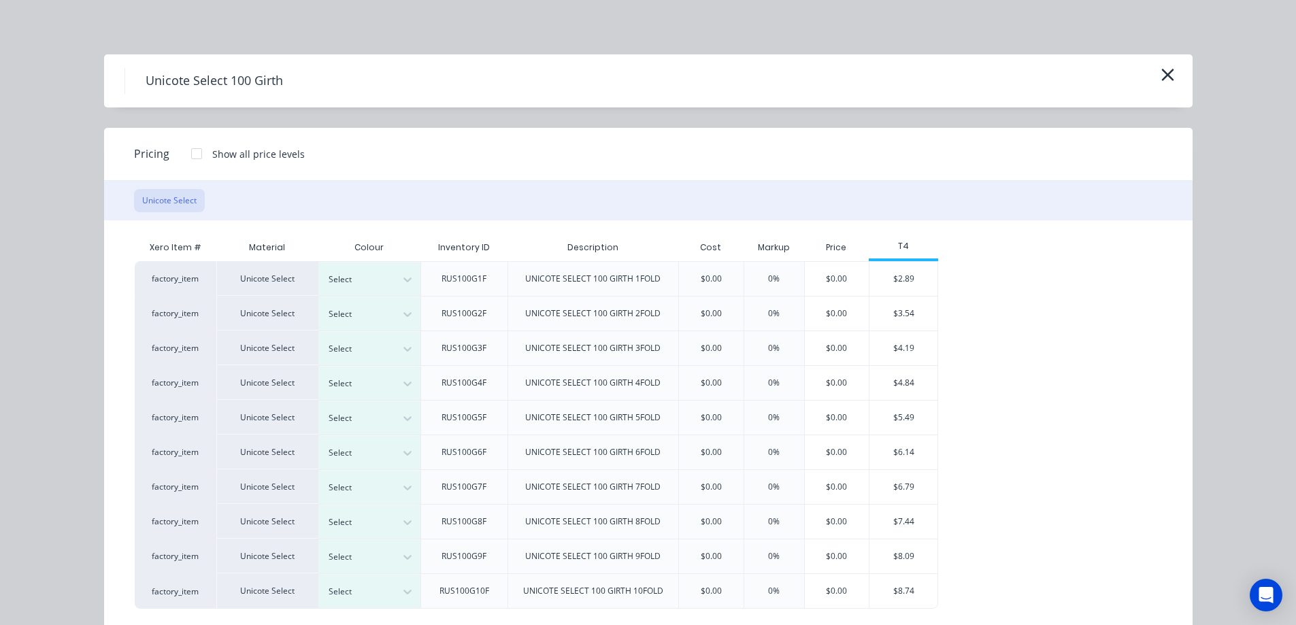
click at [237, 78] on h4 "Unicote Select 100 Girth" at bounding box center [213, 81] width 179 height 26
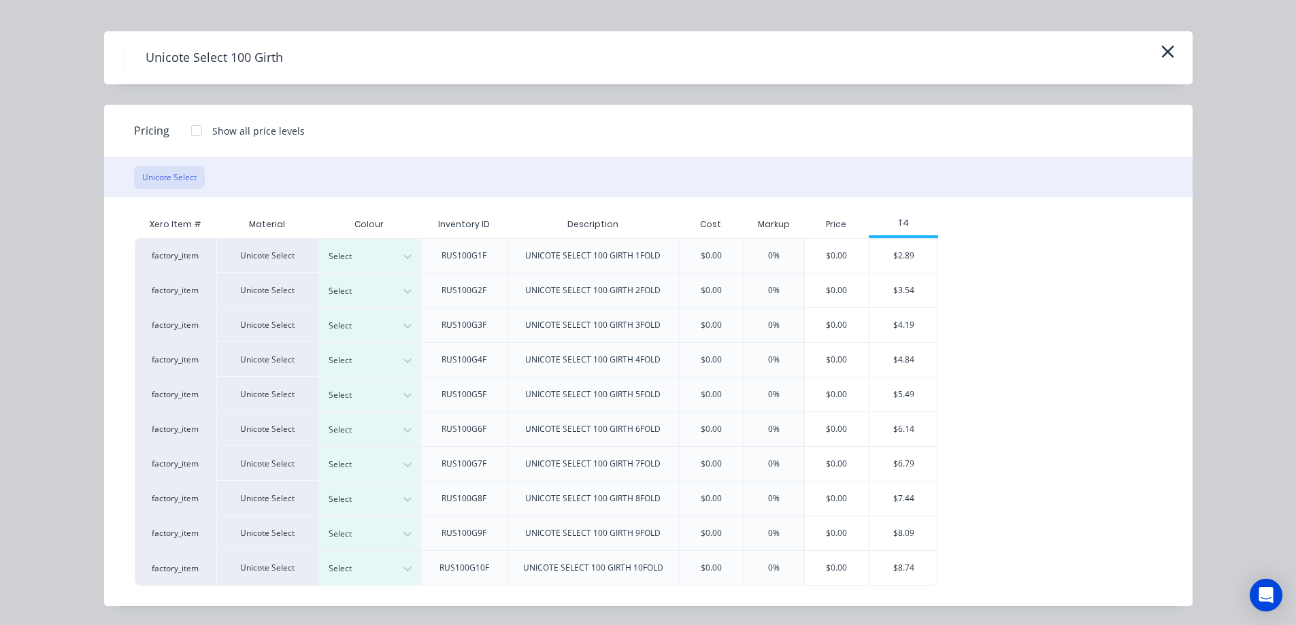
click at [165, 170] on button "Unicote Select" at bounding box center [169, 177] width 71 height 23
click at [1168, 51] on icon "button" at bounding box center [1168, 51] width 14 height 19
click at [1168, 51] on div "Unicote Select 100 Girth Pricing Show all price levels Unicote Select Xero Item…" at bounding box center [648, 312] width 1296 height 625
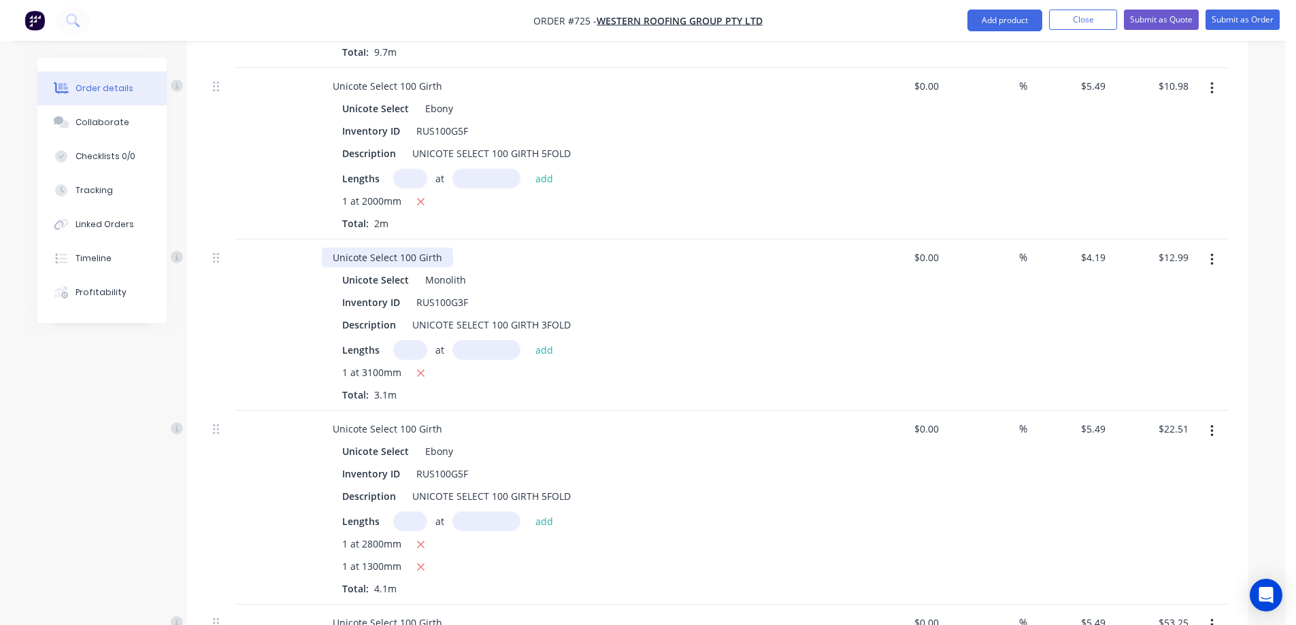
click at [425, 260] on div "Unicote Select 100 Girth" at bounding box center [387, 258] width 131 height 20
click at [443, 302] on div "RUS100G3F" at bounding box center [442, 303] width 63 height 20
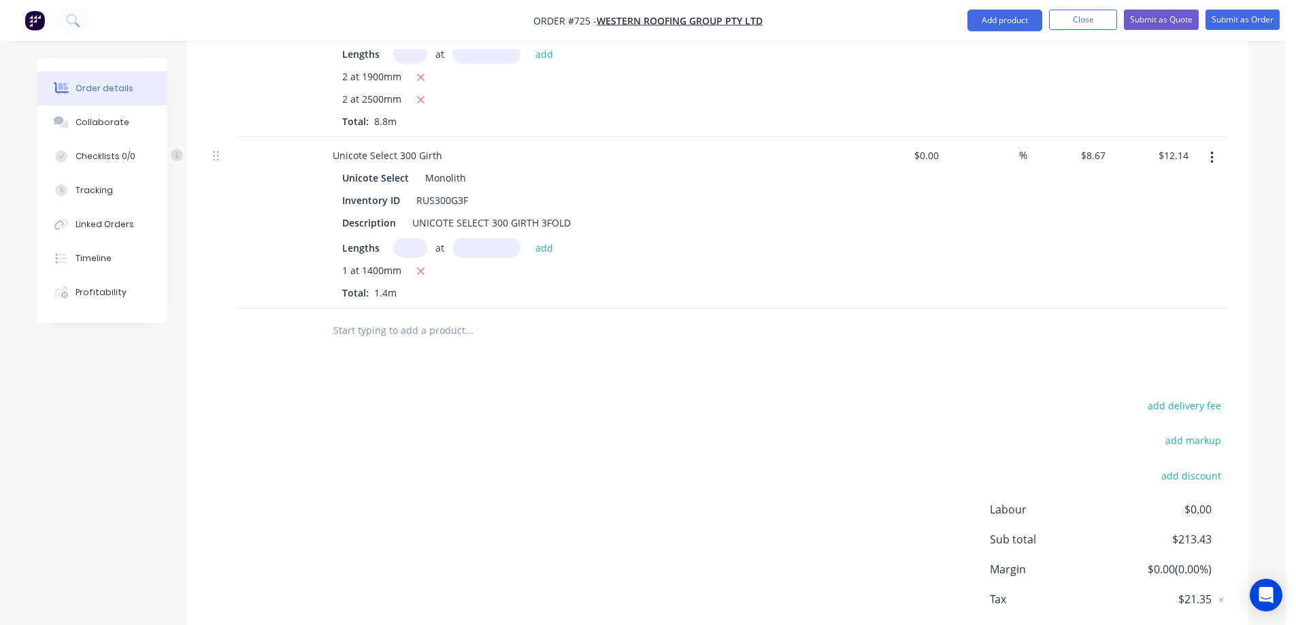
scroll to position [1568, 0]
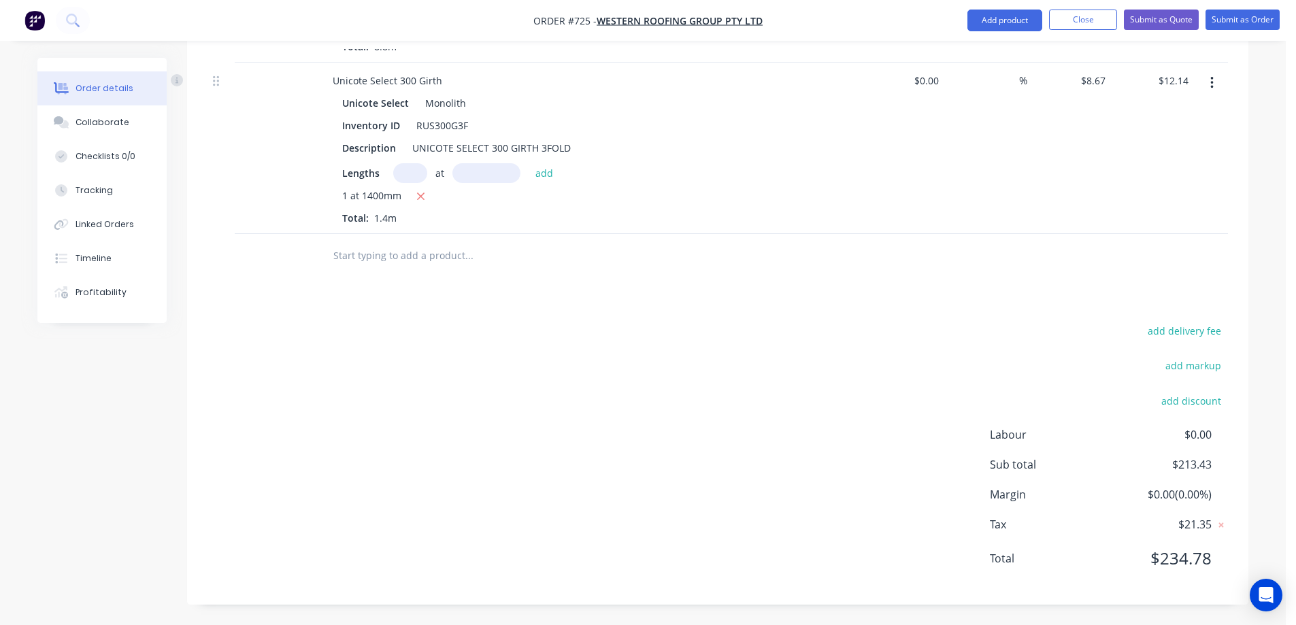
click at [403, 260] on input "text" at bounding box center [469, 255] width 272 height 27
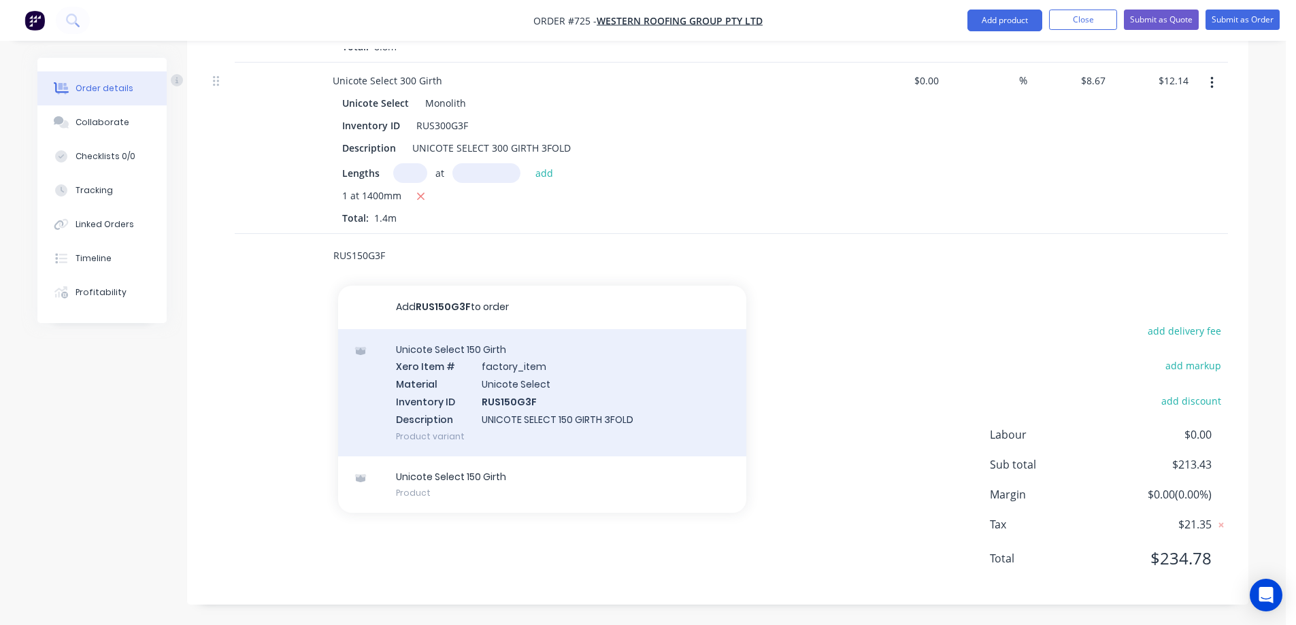
type input "RUS150G3F"
click at [437, 370] on div "Unicote Select 150 Girth Xero Item # factory_item Material Unicote Select Inven…" at bounding box center [542, 392] width 408 height 127
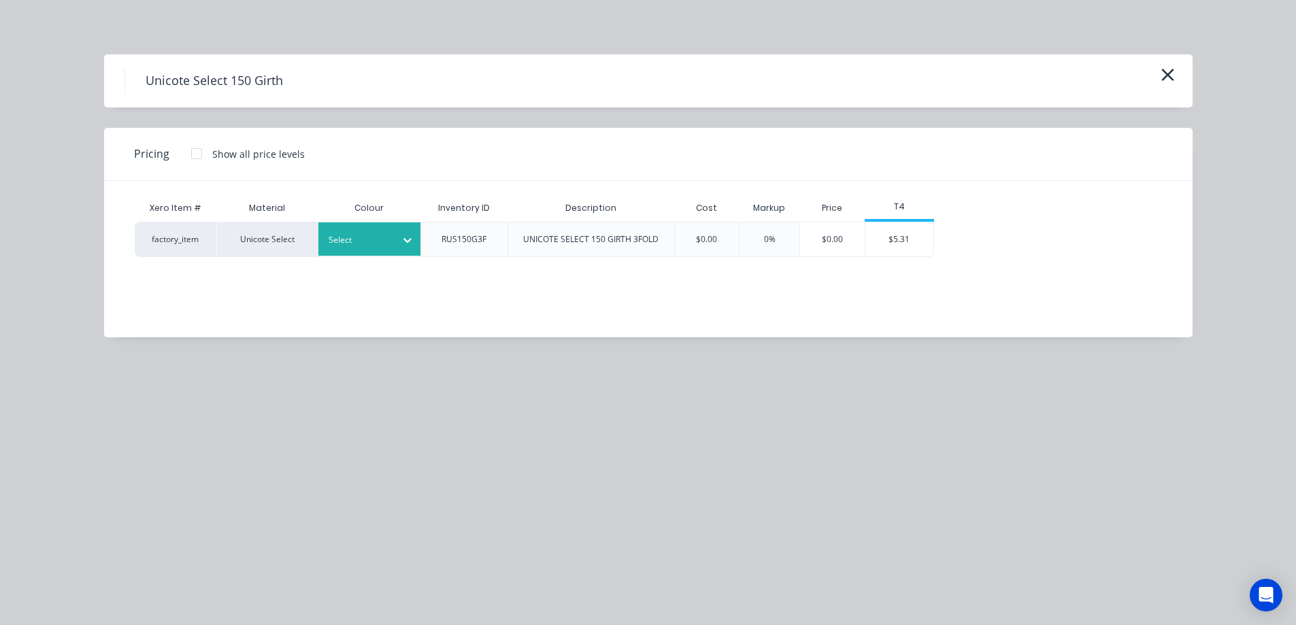
click at [397, 242] on div at bounding box center [407, 240] width 24 height 22
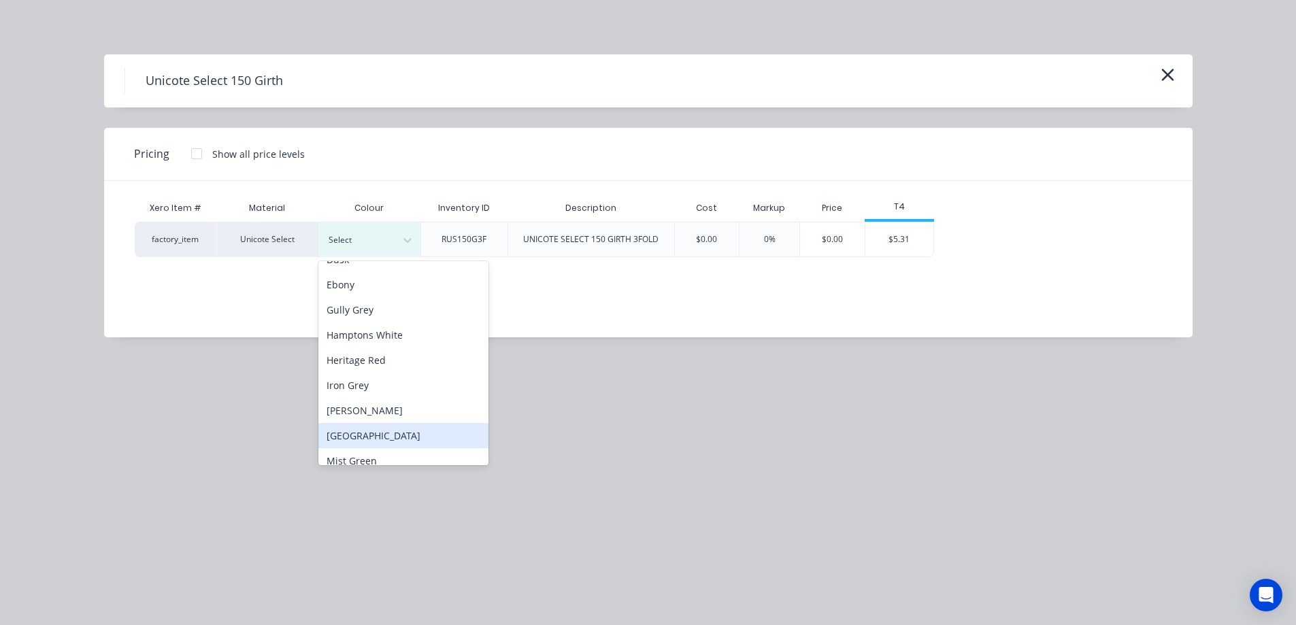
scroll to position [0, 0]
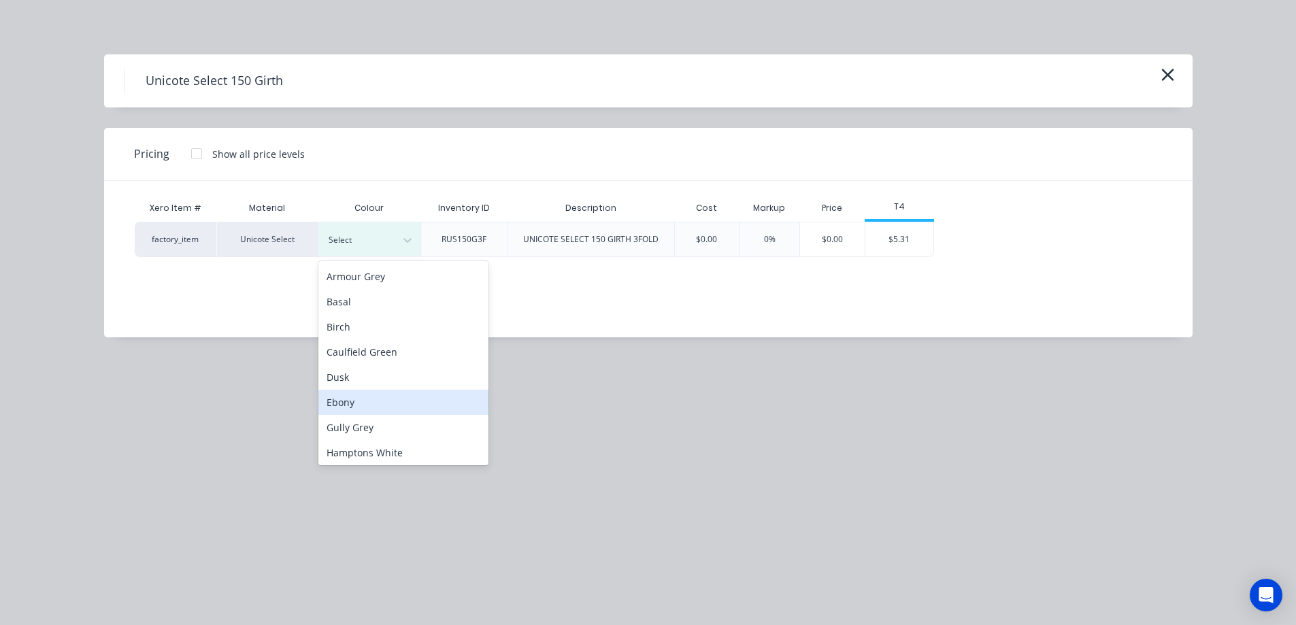
click at [386, 408] on div "Ebony" at bounding box center [403, 402] width 170 height 25
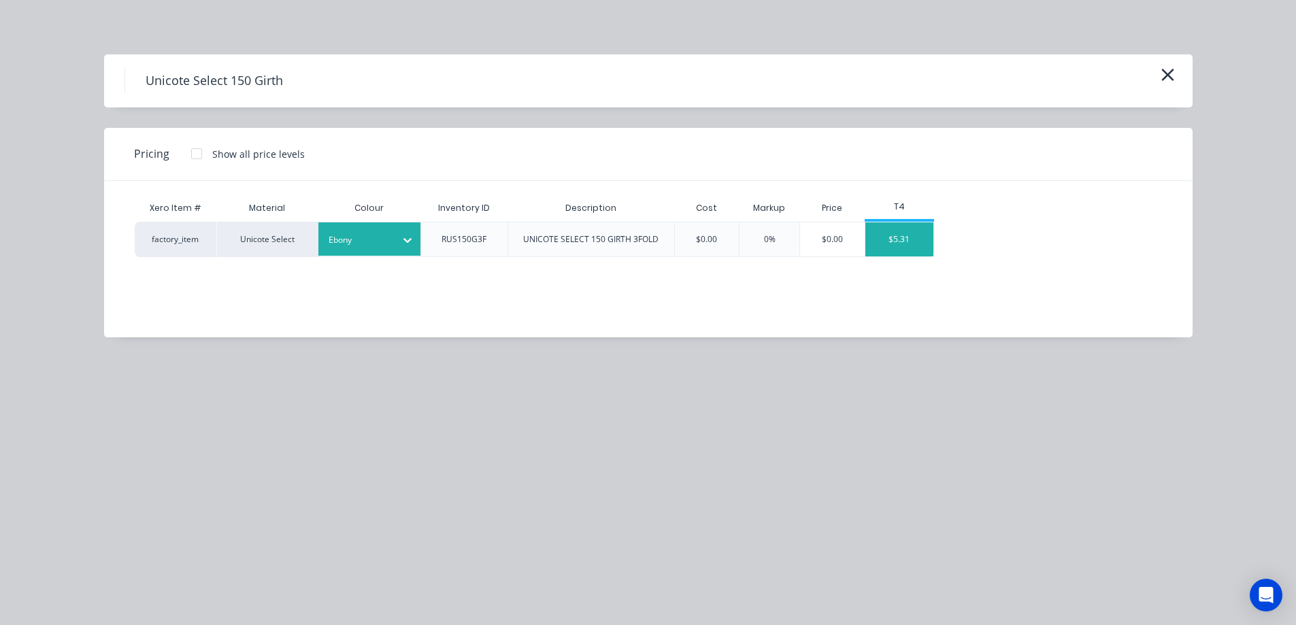
click at [893, 244] on div "$5.31" at bounding box center [899, 239] width 68 height 34
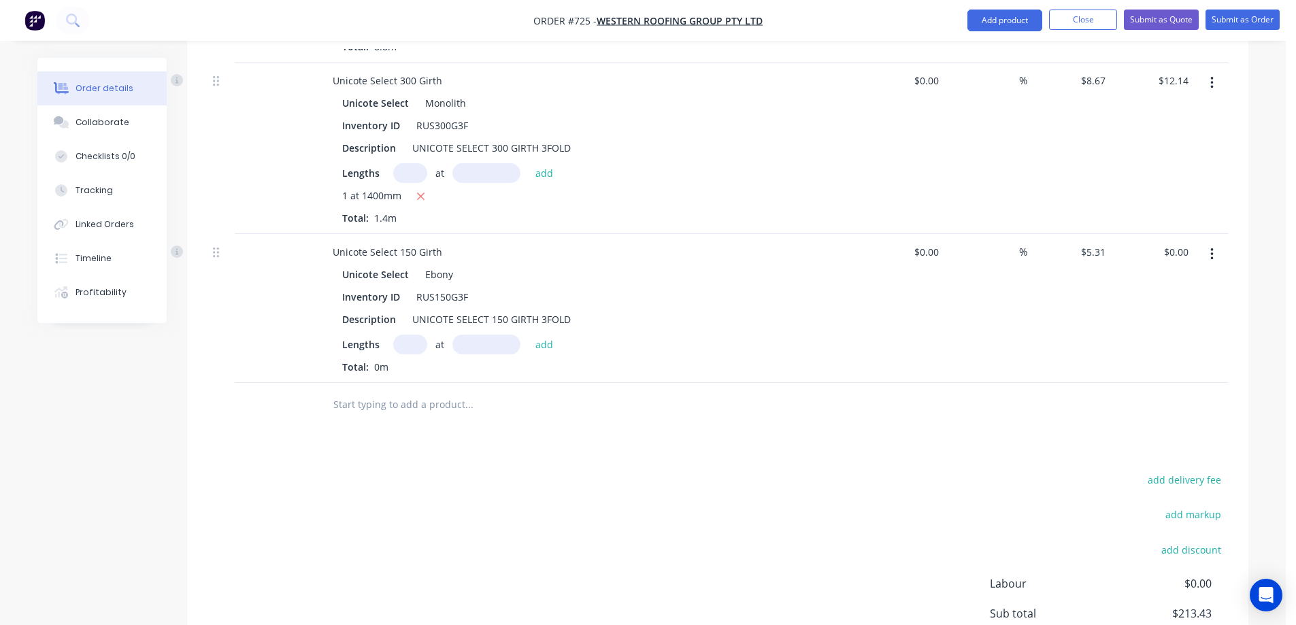
click at [410, 337] on input "text" at bounding box center [410, 345] width 34 height 20
type input "1"
type input "3100mm"
click at [541, 348] on button "add" at bounding box center [545, 344] width 32 height 18
type input "$16.46"
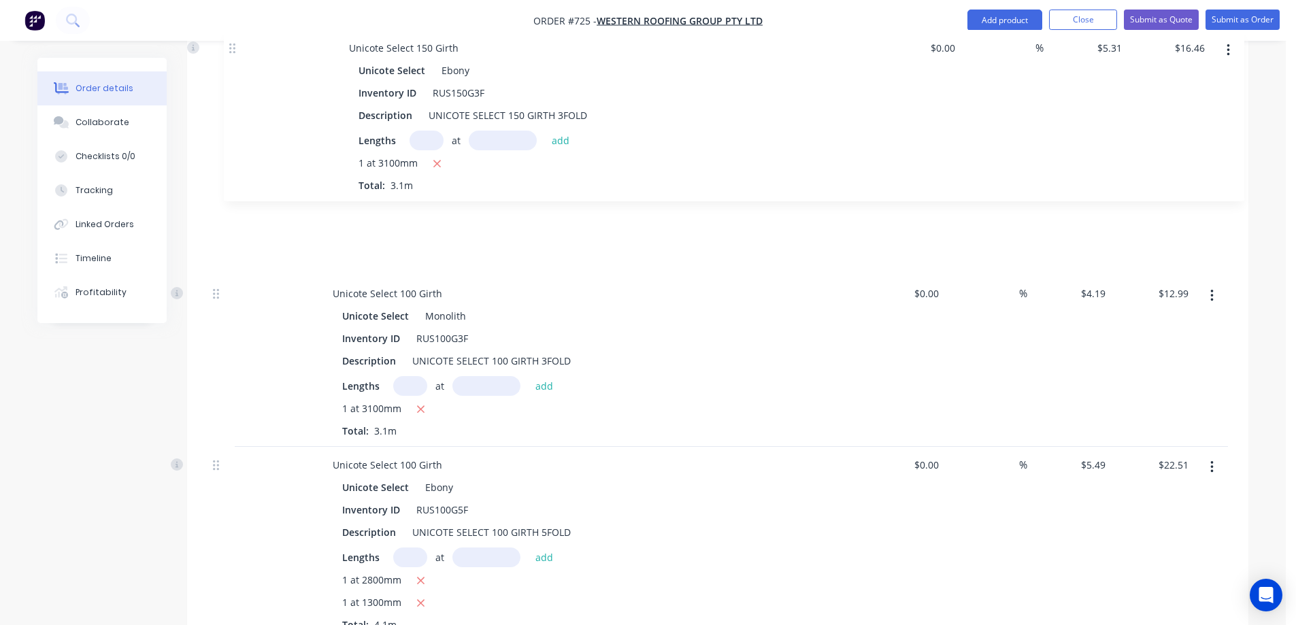
scroll to position [748, 0]
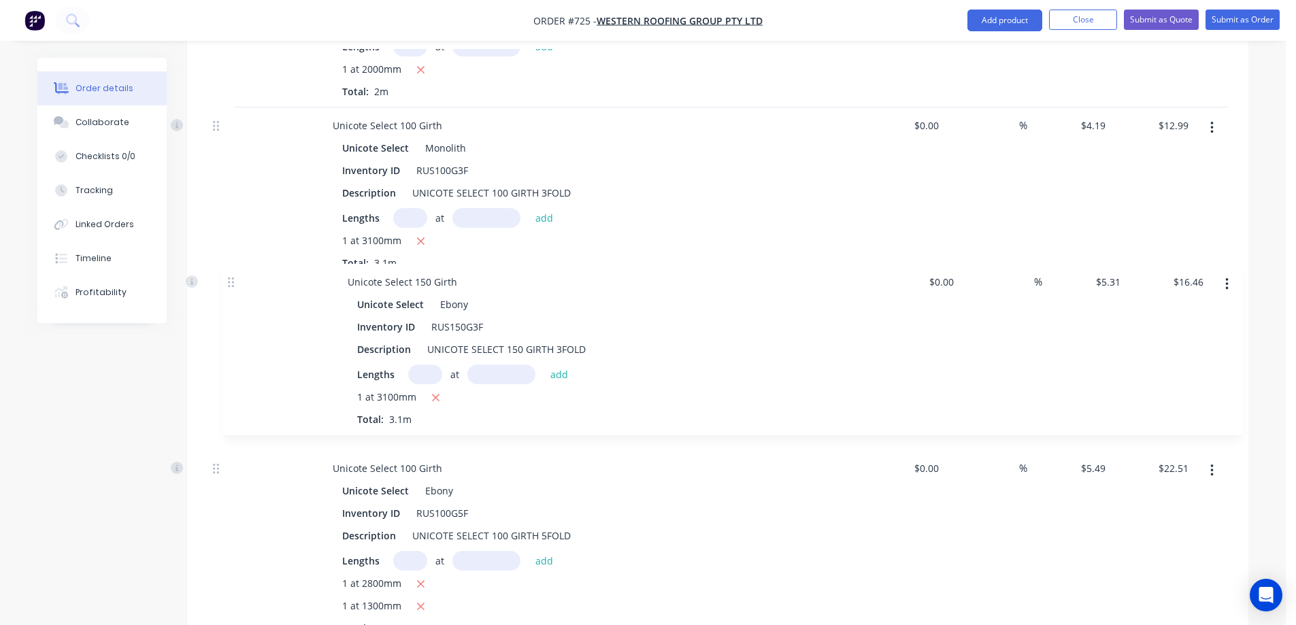
drag, startPoint x: 219, startPoint y: 390, endPoint x: 232, endPoint y: 269, distance: 121.8
click at [232, 269] on div "Unicote Select 100 Girth Unicote Select Ebony Inventory ID RUS100G5F Descriptio…" at bounding box center [717, 473] width 1020 height 1506
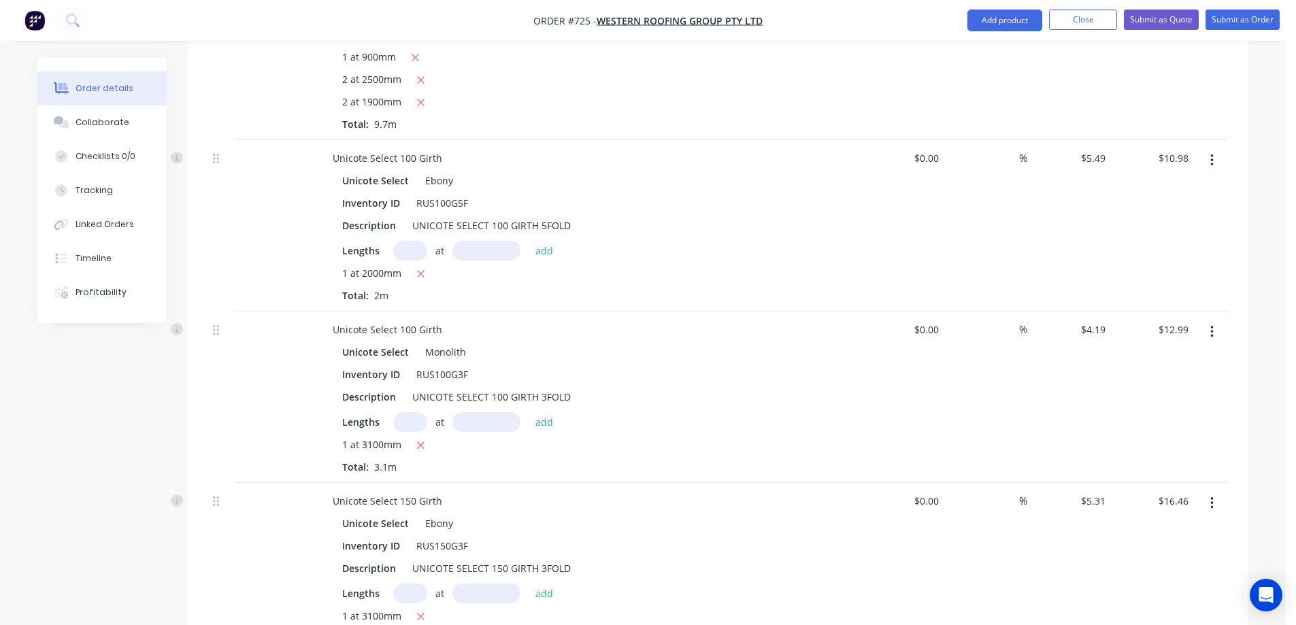
scroll to position [612, 0]
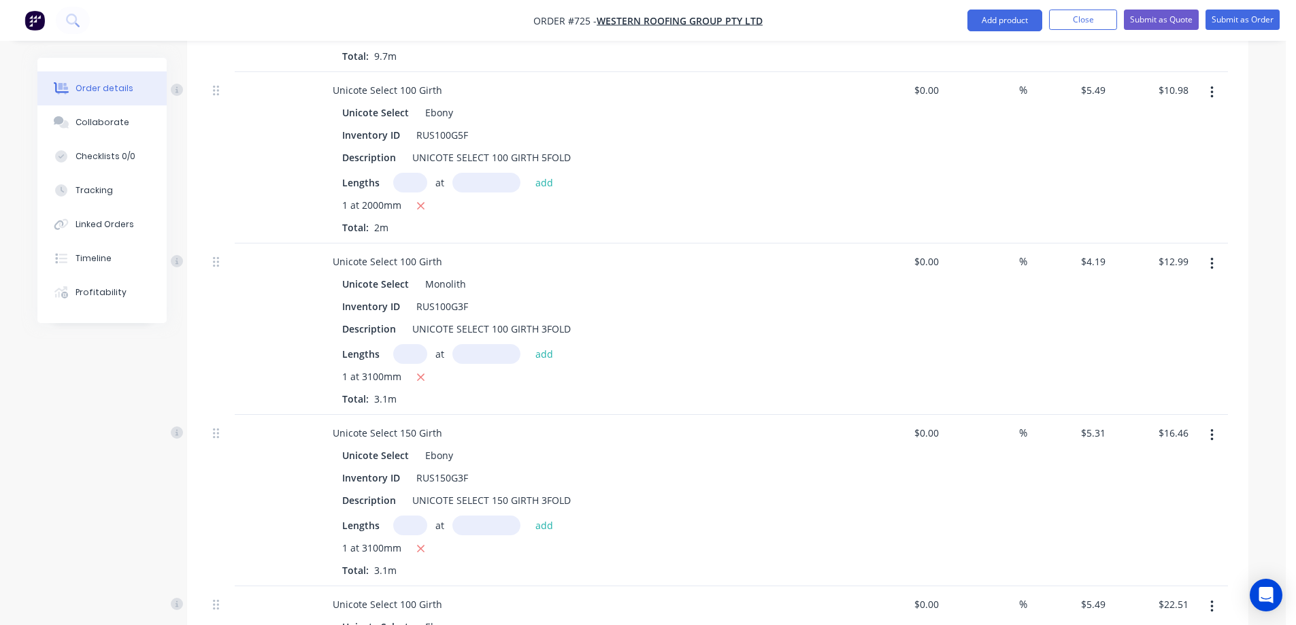
click at [1219, 261] on button "button" at bounding box center [1212, 264] width 32 height 24
click at [1160, 372] on div "Delete" at bounding box center [1163, 381] width 105 height 20
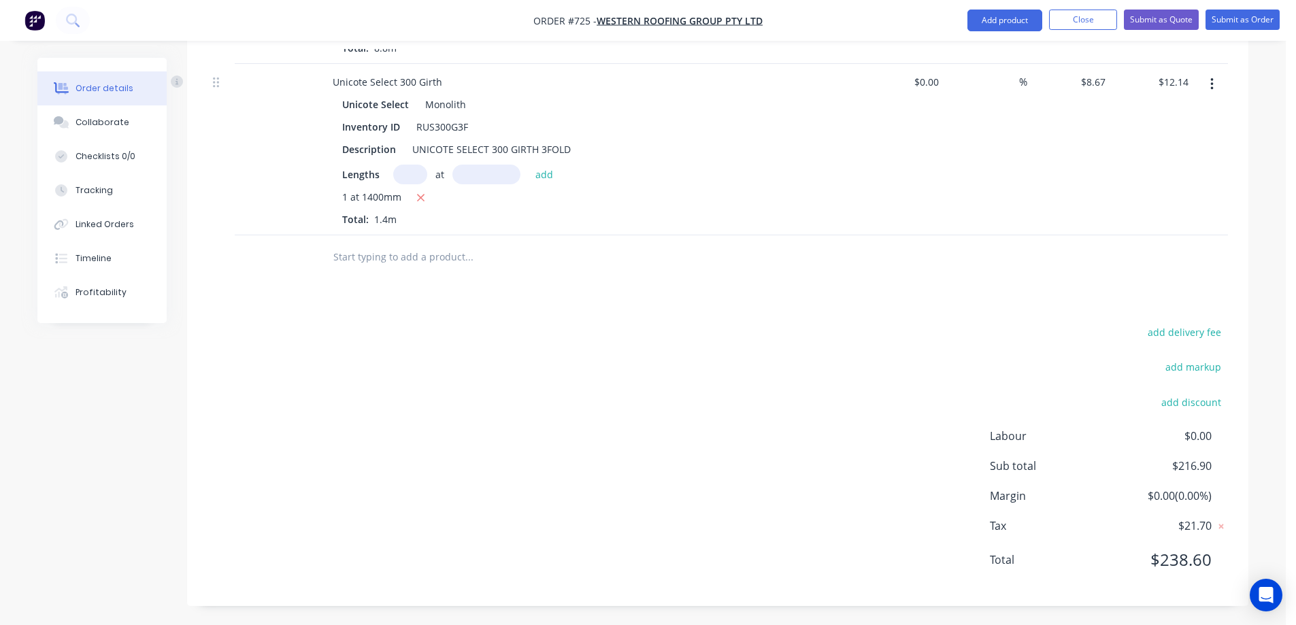
scroll to position [1568, 0]
click at [1150, 22] on button "Submit as Quote" at bounding box center [1161, 20] width 75 height 20
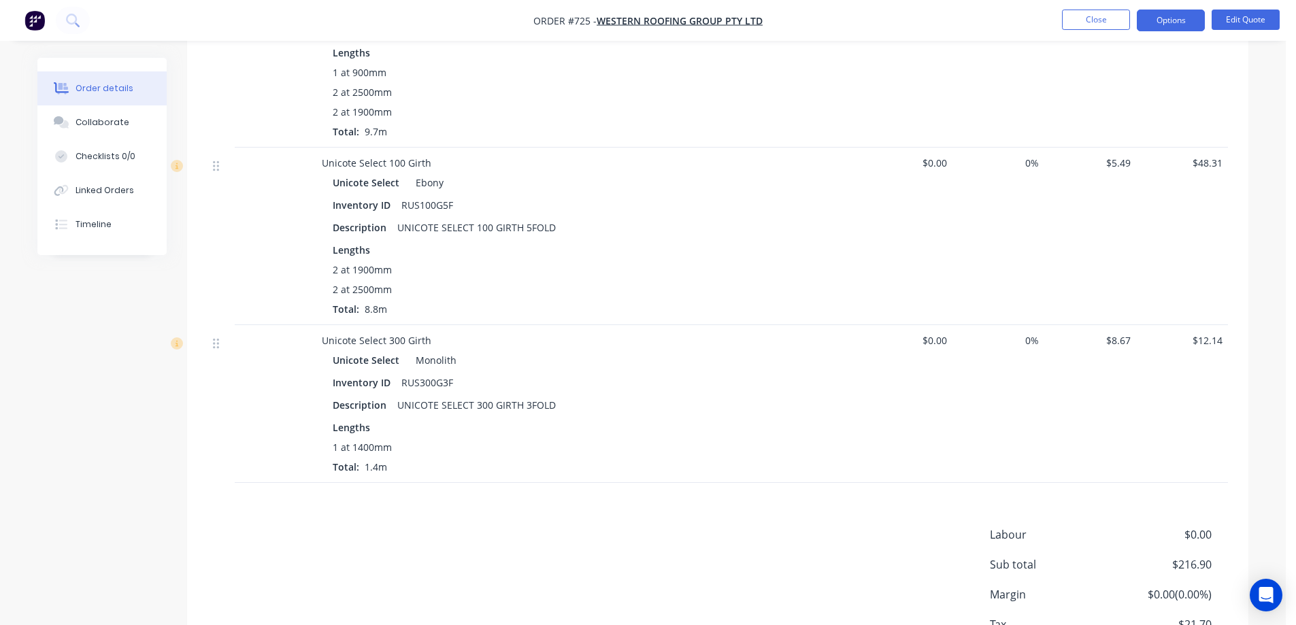
scroll to position [1225, 0]
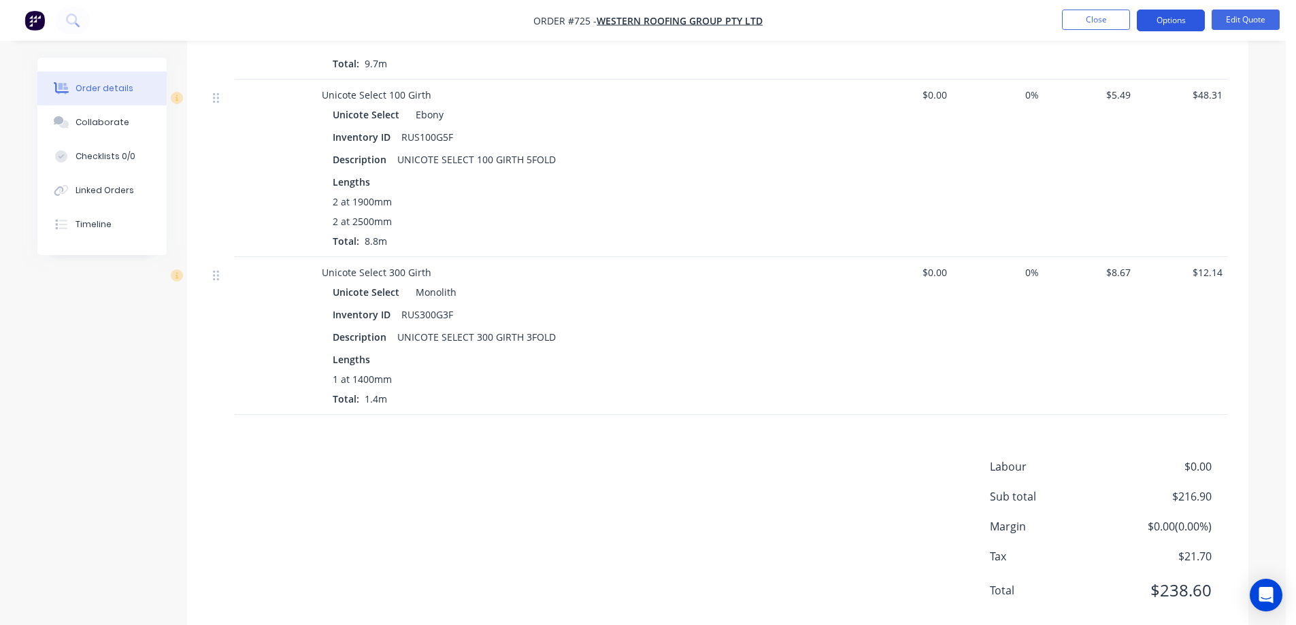
click at [1178, 18] on button "Options" at bounding box center [1171, 21] width 68 height 22
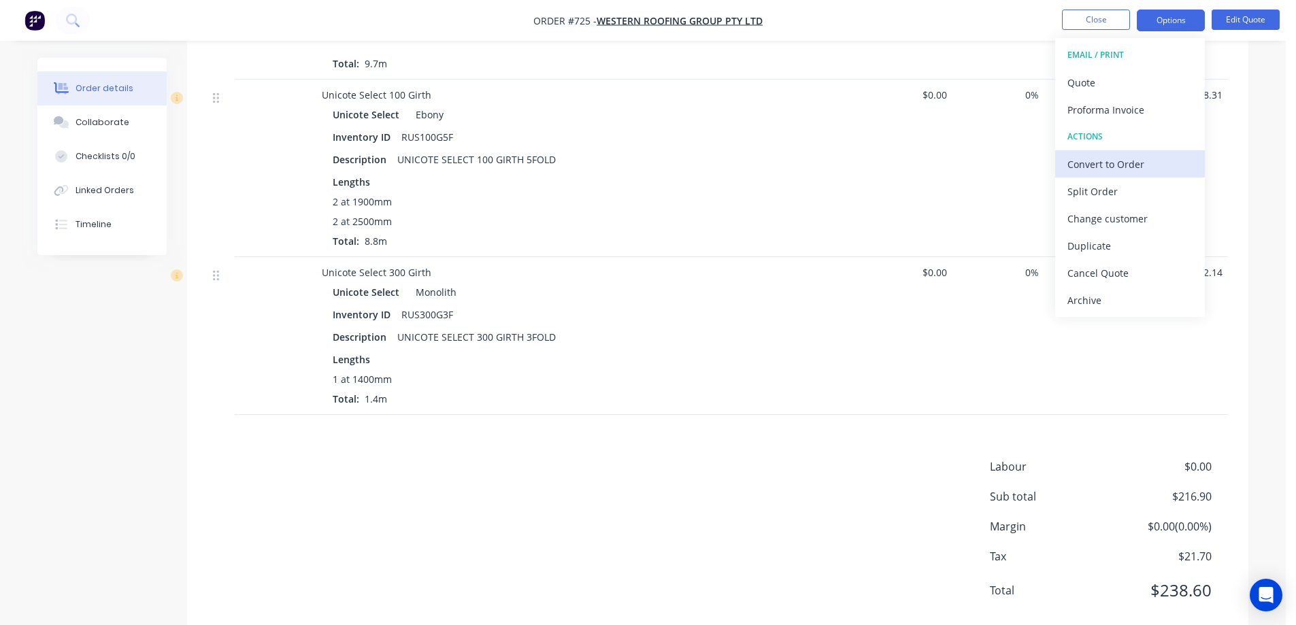
click at [1093, 154] on div "Convert to Order" at bounding box center [1129, 164] width 125 height 20
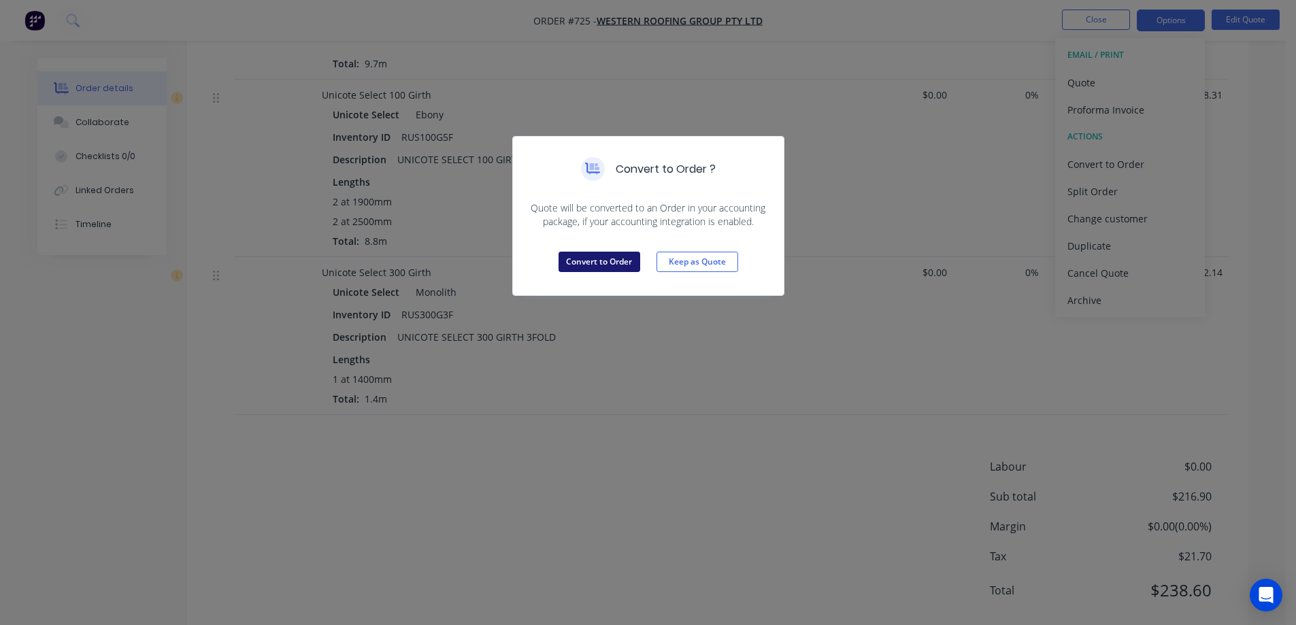
click at [591, 261] on button "Convert to Order" at bounding box center [600, 262] width 82 height 20
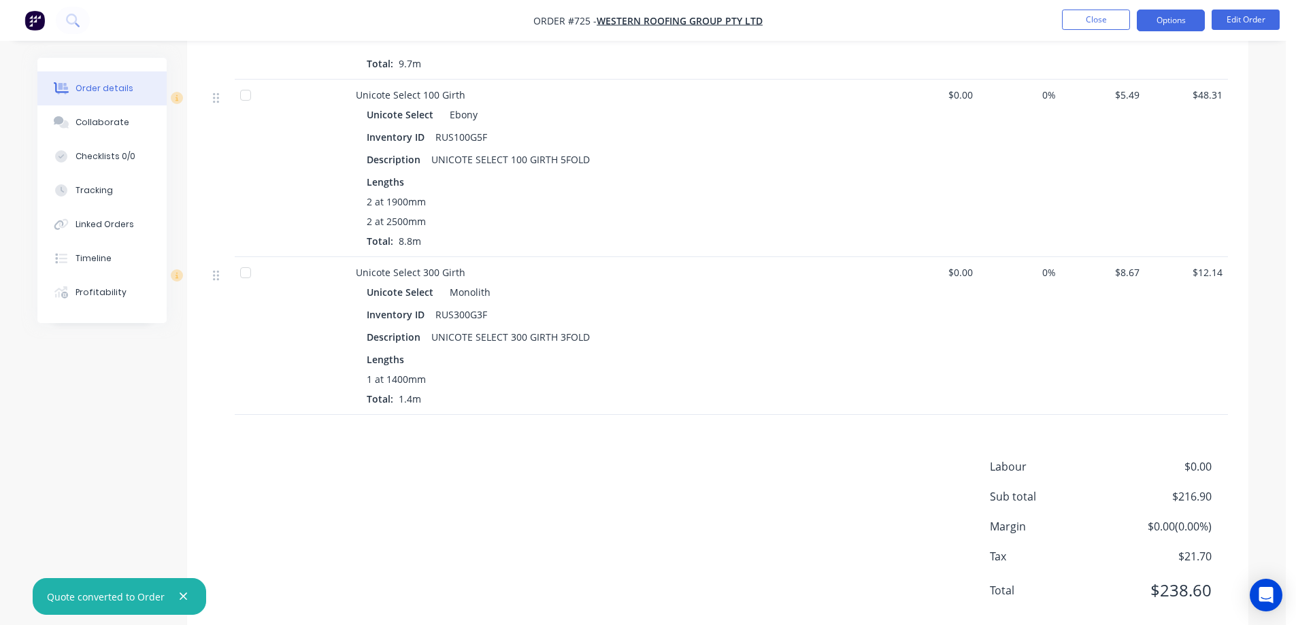
click at [1176, 22] on button "Options" at bounding box center [1171, 21] width 68 height 22
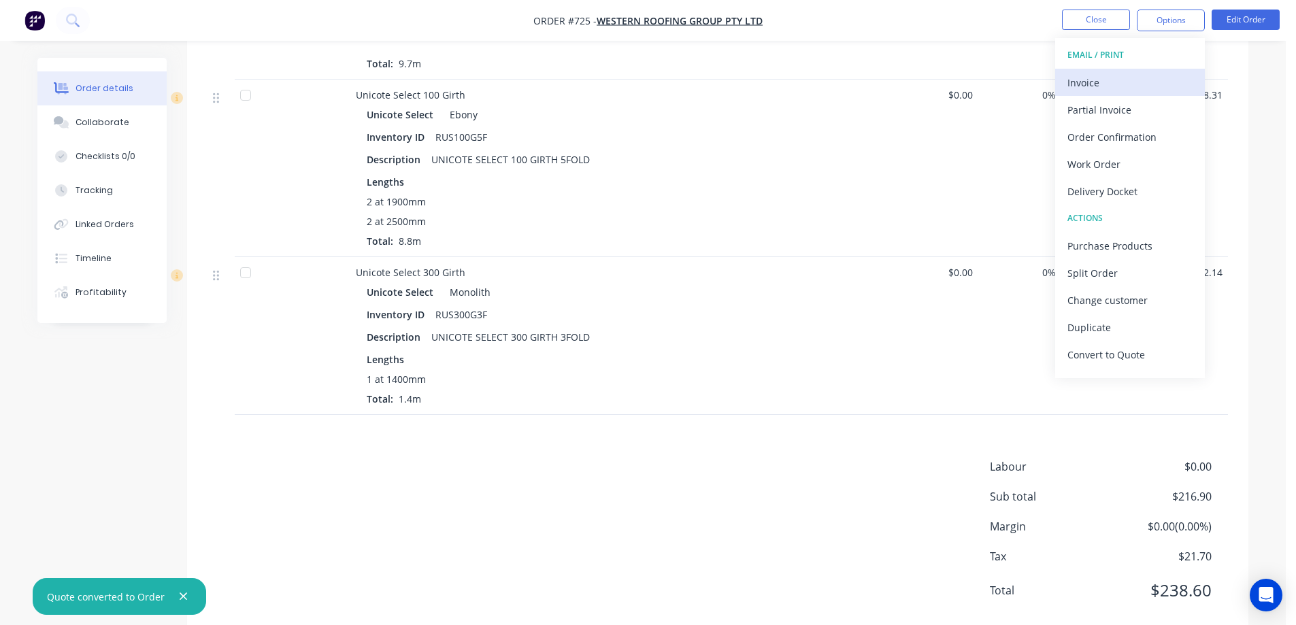
click at [1121, 76] on div "Invoice" at bounding box center [1129, 83] width 125 height 20
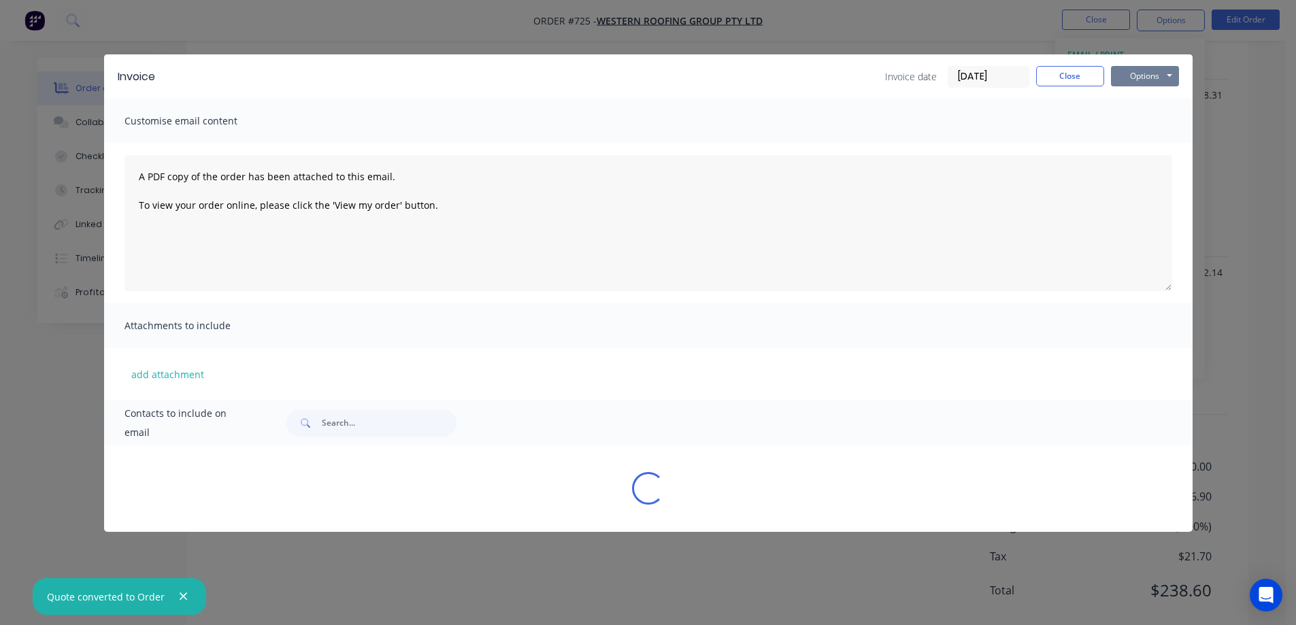
click at [1151, 72] on button "Options" at bounding box center [1145, 76] width 68 height 20
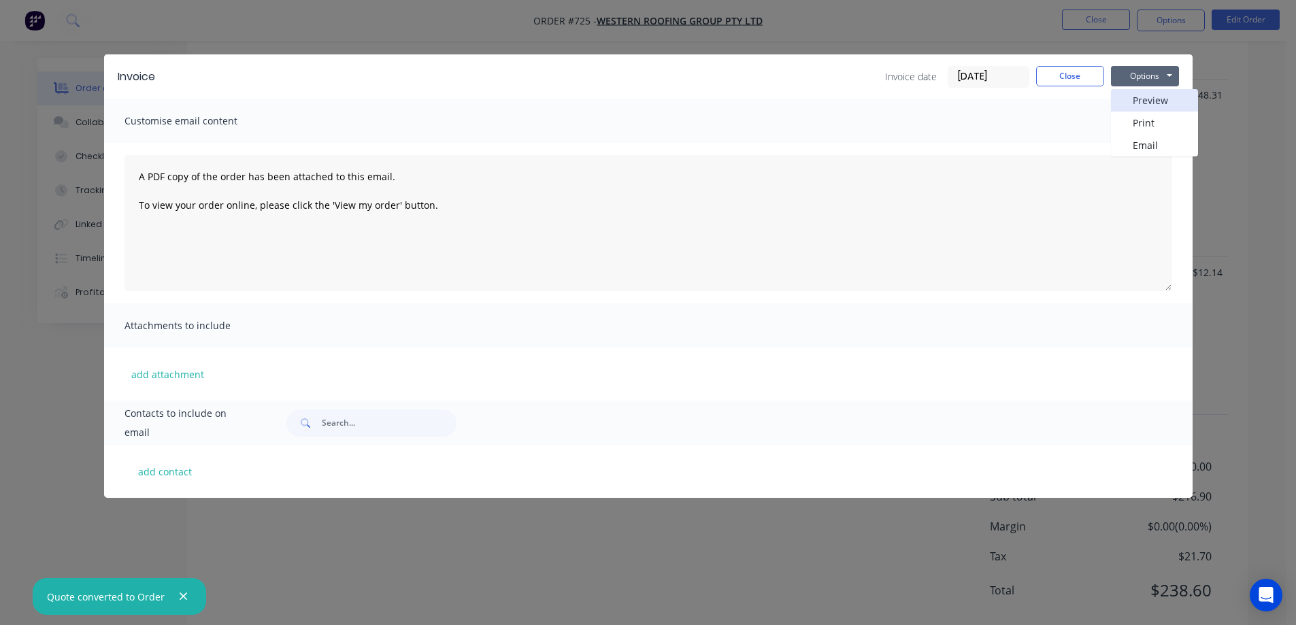
click at [1147, 97] on button "Preview" at bounding box center [1154, 100] width 87 height 22
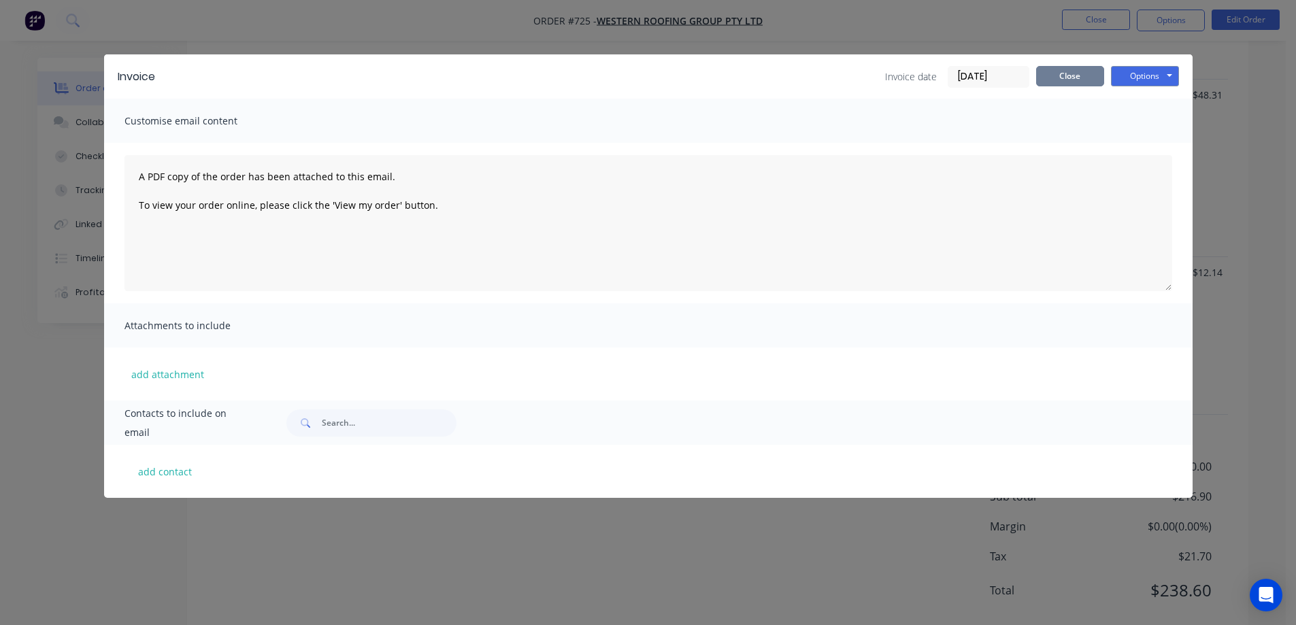
click at [1066, 78] on button "Close" at bounding box center [1070, 76] width 68 height 20
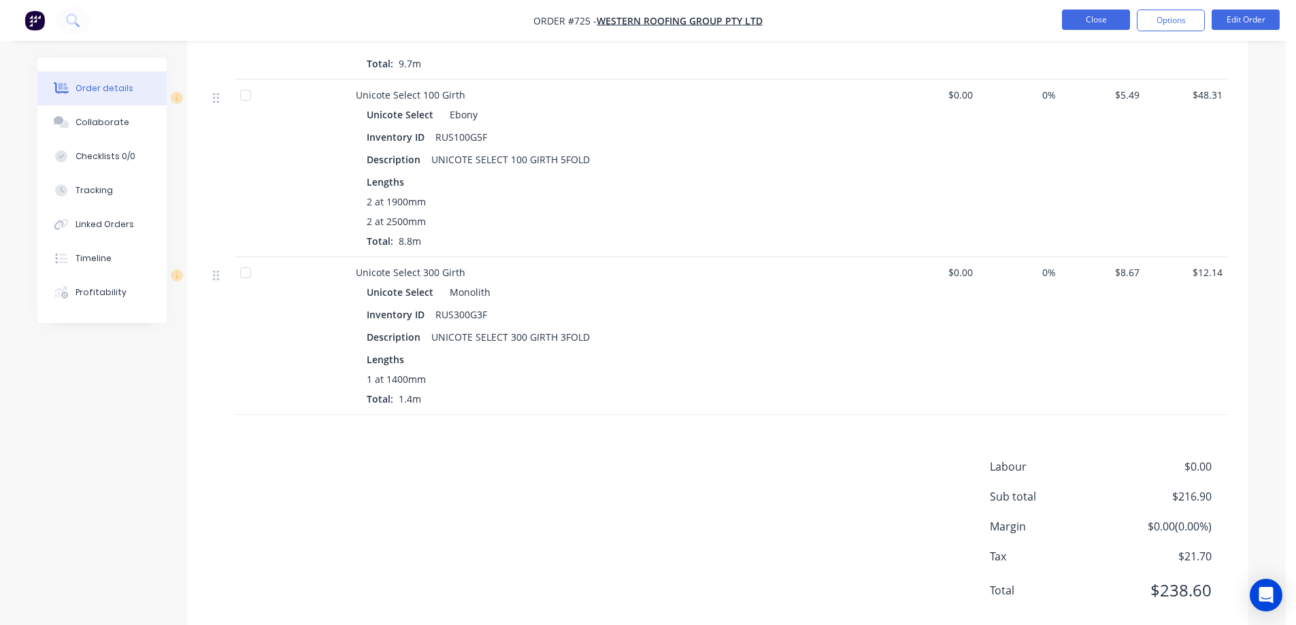
click at [1085, 18] on button "Close" at bounding box center [1096, 20] width 68 height 20
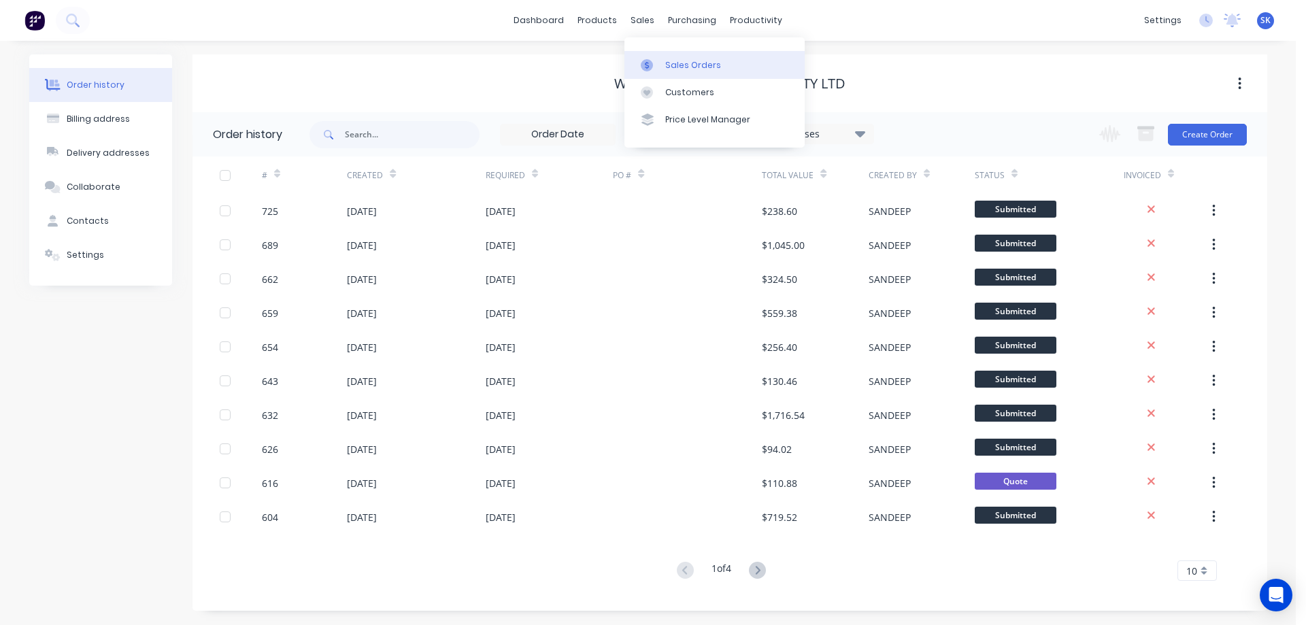
click at [684, 67] on div "Sales Orders" at bounding box center [693, 65] width 56 height 12
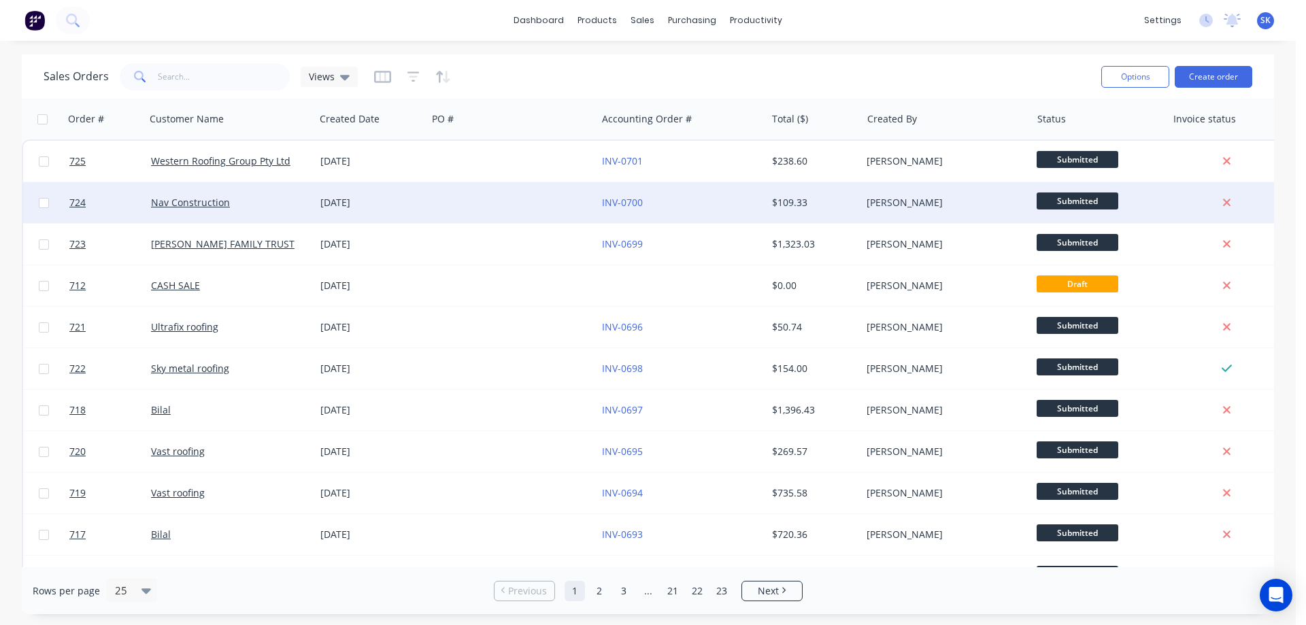
click at [420, 199] on div "[DATE]" at bounding box center [370, 203] width 101 height 14
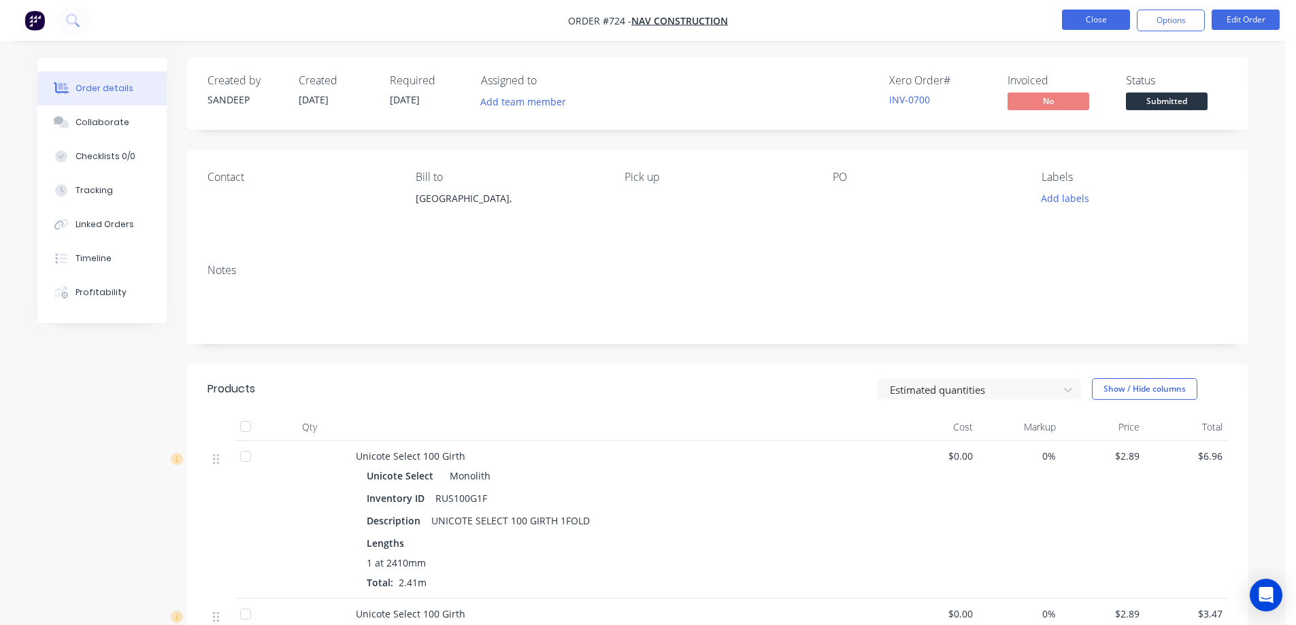
click at [1074, 20] on button "Close" at bounding box center [1096, 20] width 68 height 20
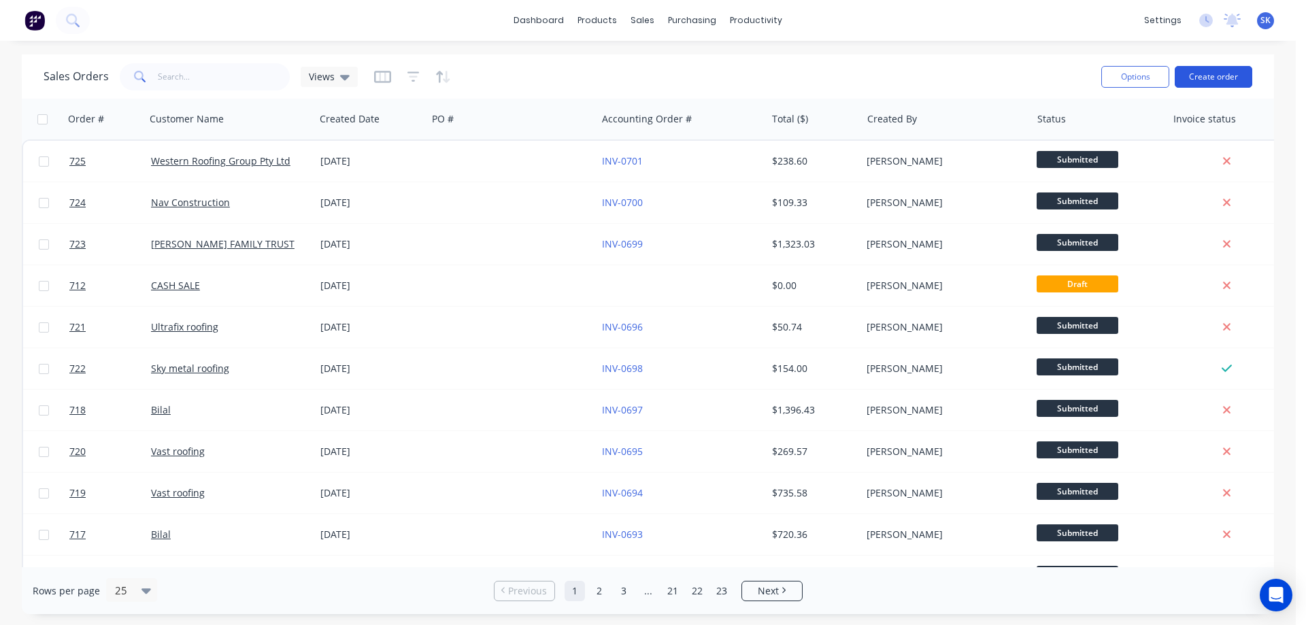
click at [1199, 71] on button "Create order" at bounding box center [1214, 77] width 78 height 22
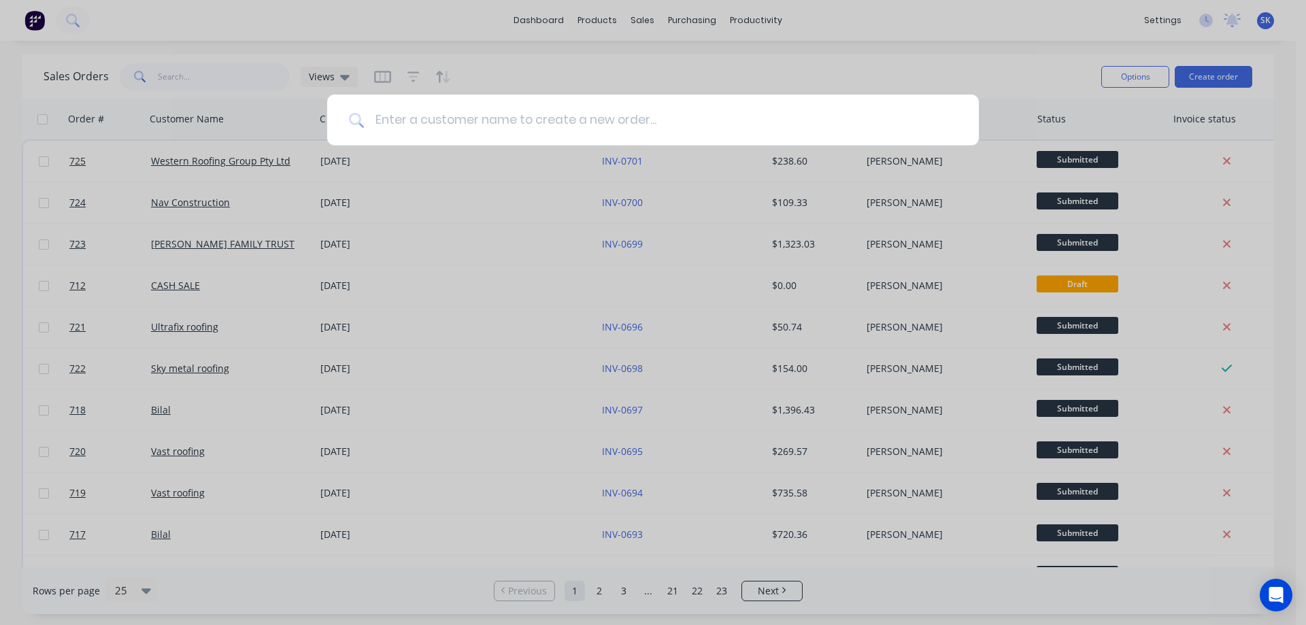
click at [519, 127] on input at bounding box center [660, 120] width 593 height 51
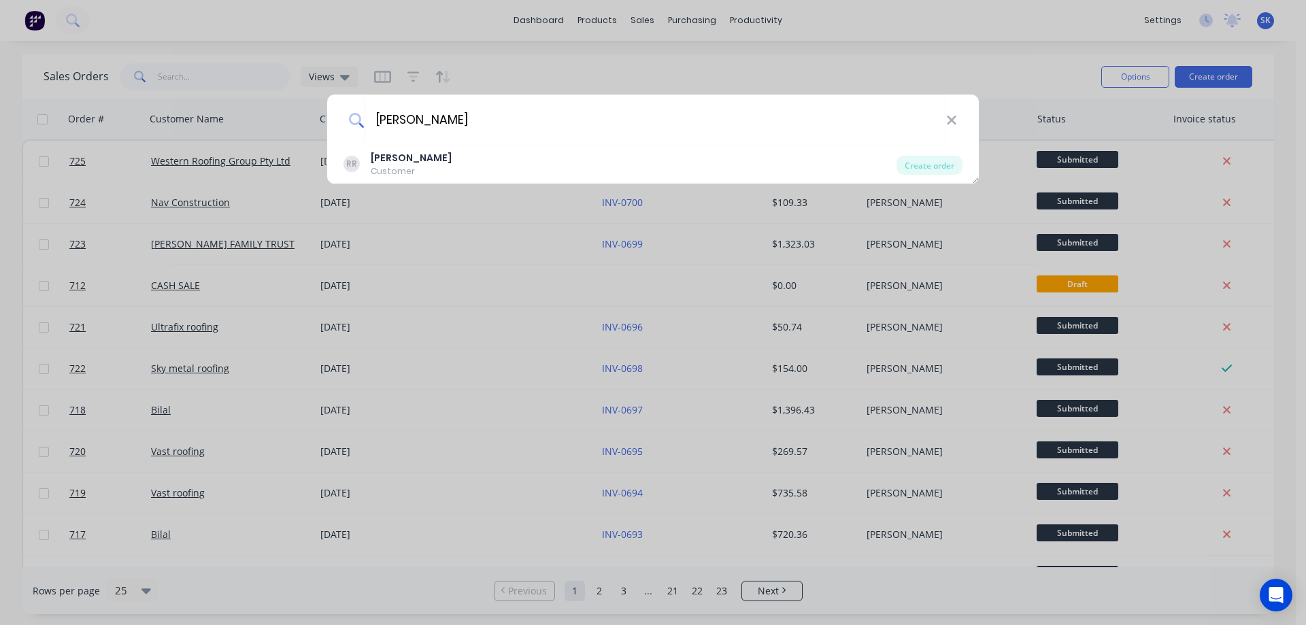
type input "ROSS"
click at [505, 156] on div "RR Ross Customer" at bounding box center [620, 164] width 553 height 27
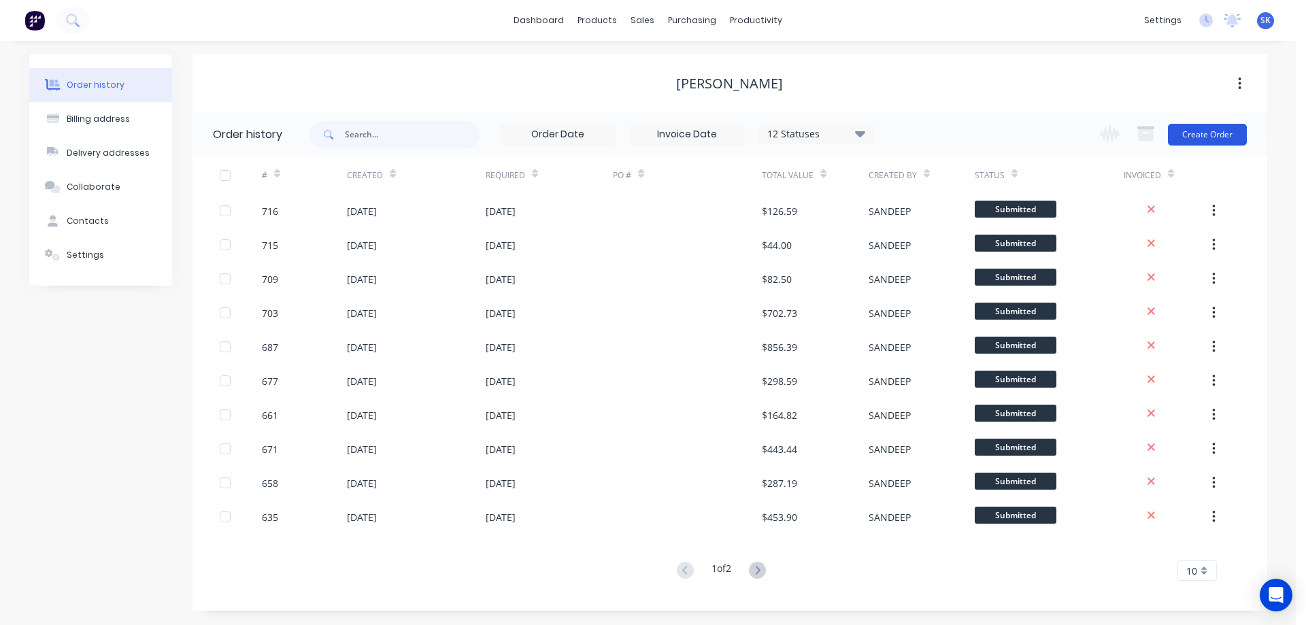
click at [1211, 138] on button "Create Order" at bounding box center [1207, 135] width 79 height 22
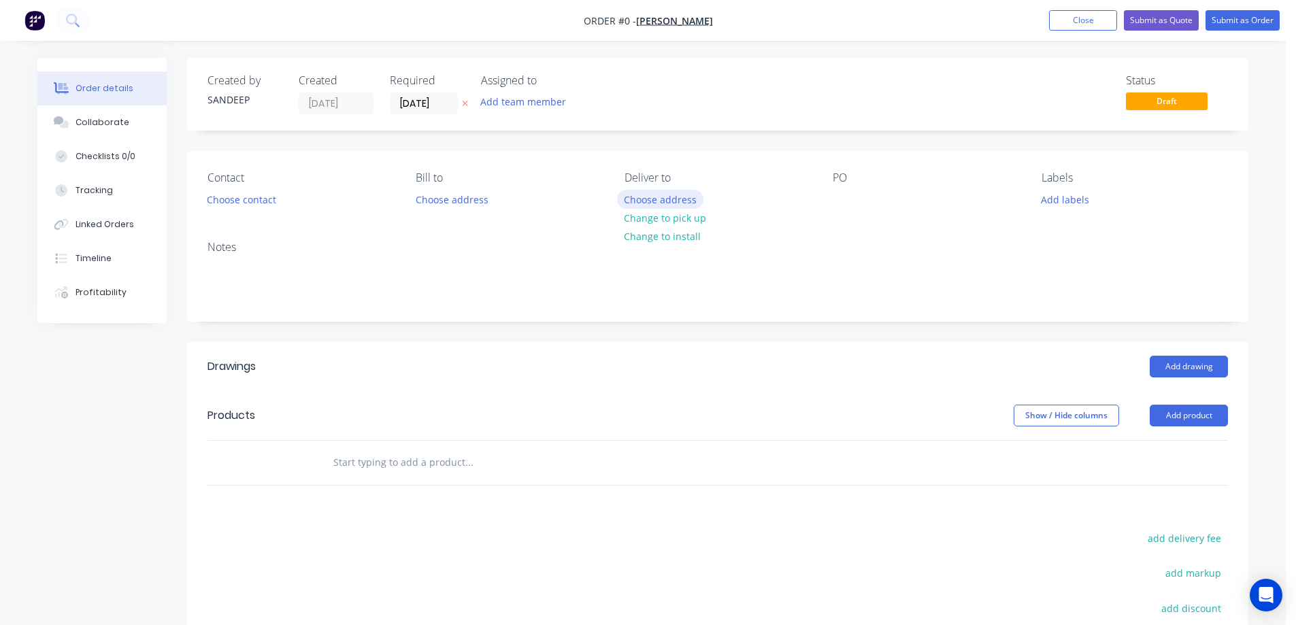
click at [654, 201] on button "Choose address" at bounding box center [660, 199] width 87 height 18
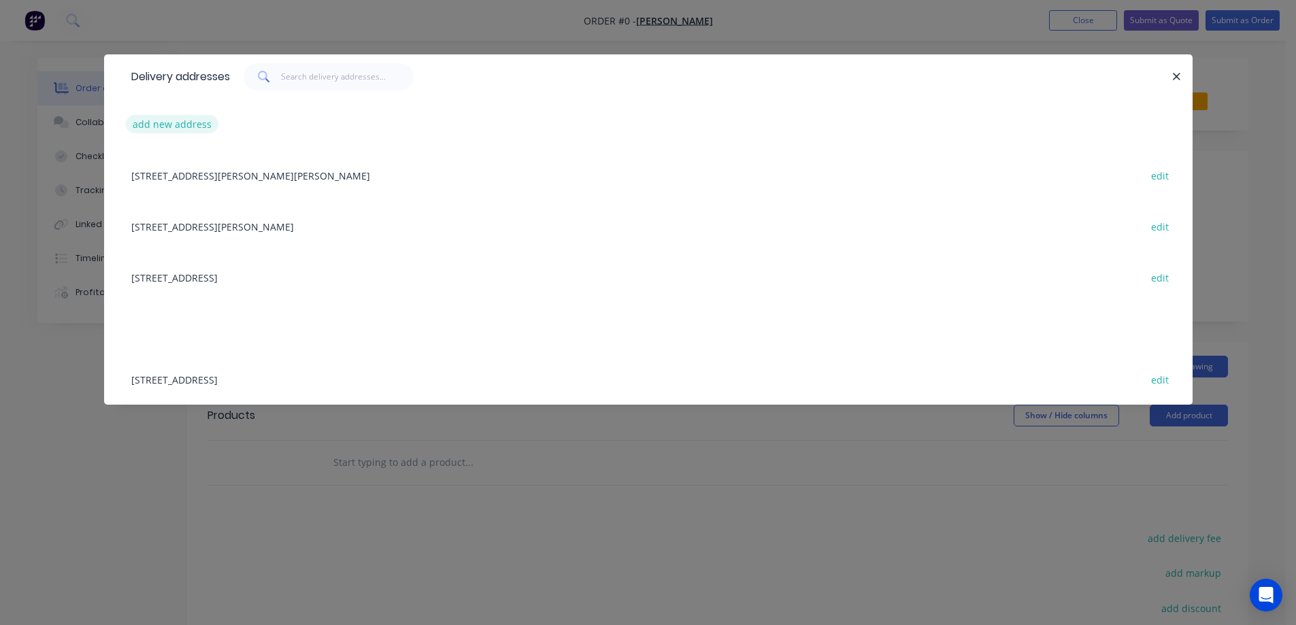
click at [173, 126] on button "add new address" at bounding box center [172, 124] width 93 height 18
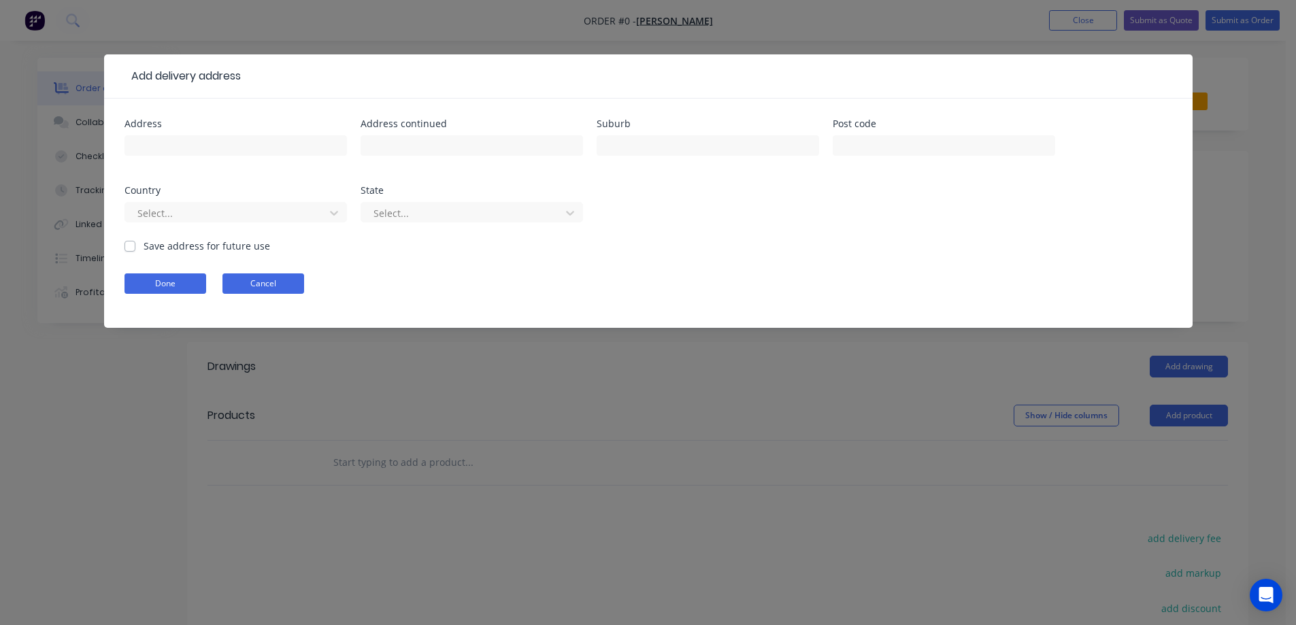
click at [243, 280] on button "Cancel" at bounding box center [263, 283] width 82 height 20
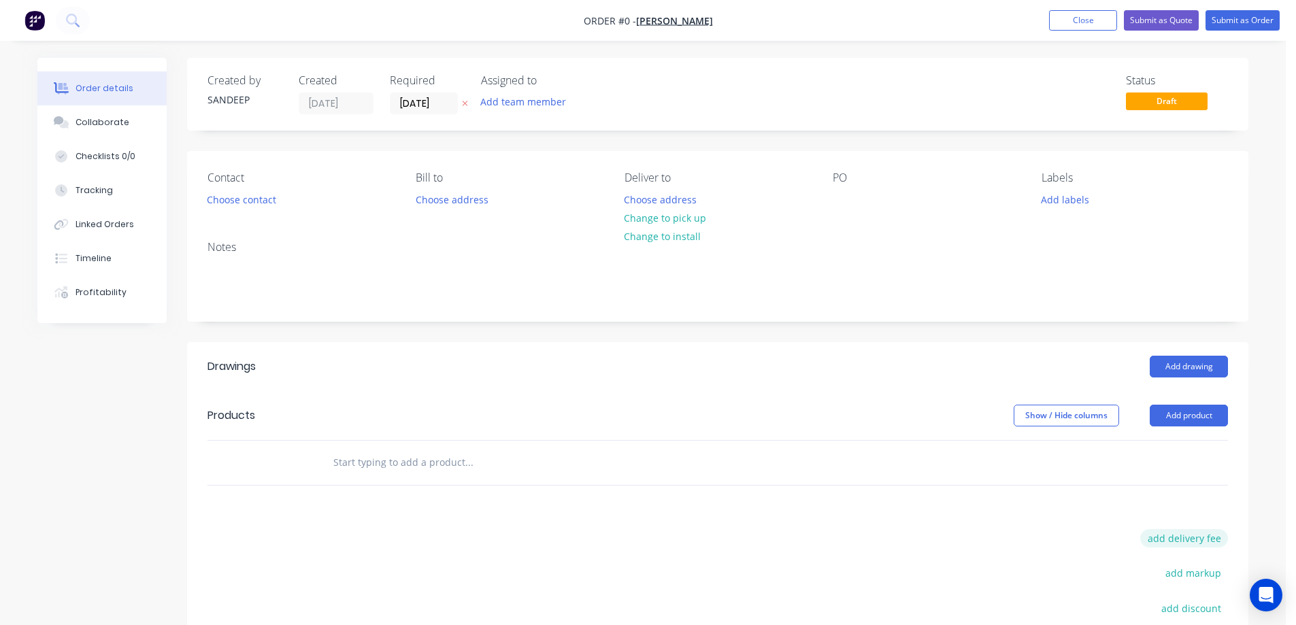
click at [1171, 543] on button "add delivery fee" at bounding box center [1184, 538] width 88 height 18
type input "50"
click at [559, 538] on div "Order details Collaborate Checklists 0/0 Tracking Linked Orders Timeline Profit…" at bounding box center [643, 443] width 1238 height 771
click at [437, 468] on input "text" at bounding box center [469, 462] width 272 height 27
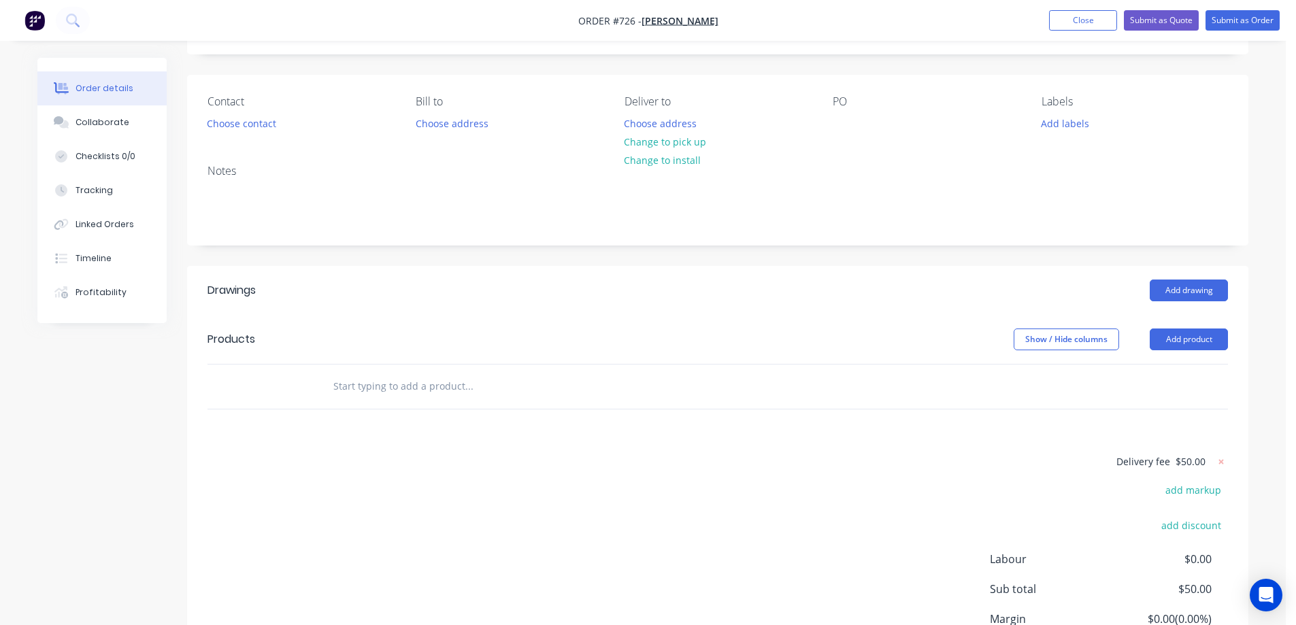
scroll to position [136, 0]
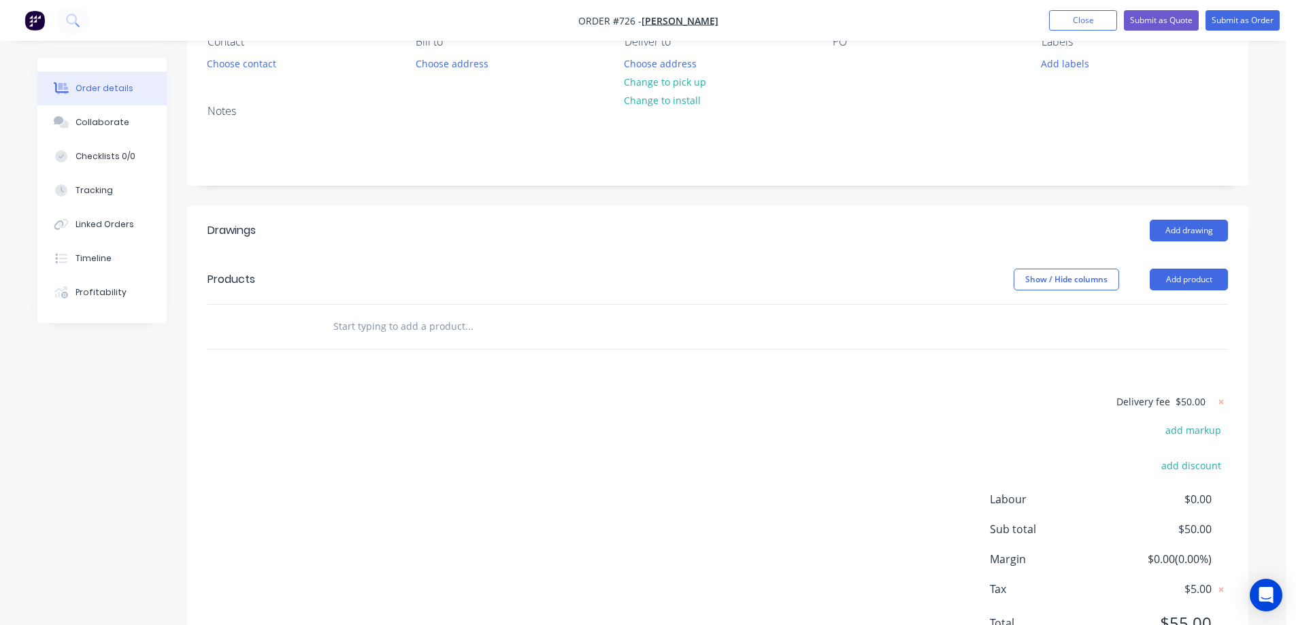
click at [395, 327] on input "text" at bounding box center [469, 326] width 272 height 27
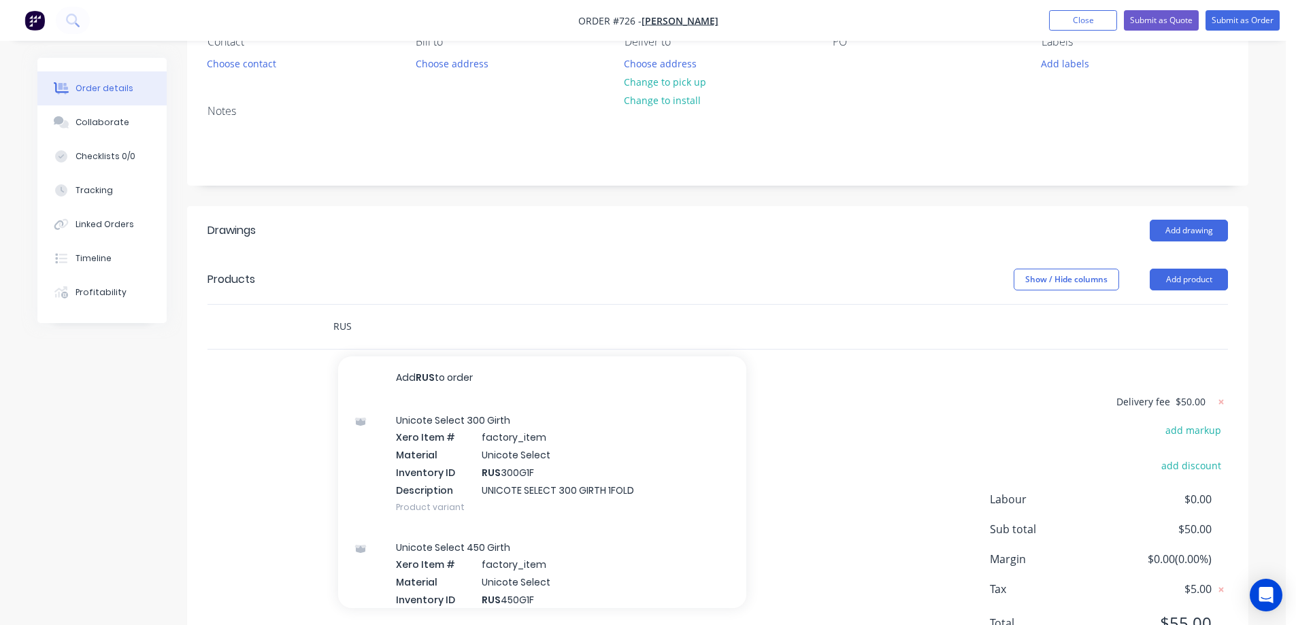
click at [418, 324] on input "RUS" at bounding box center [469, 326] width 272 height 27
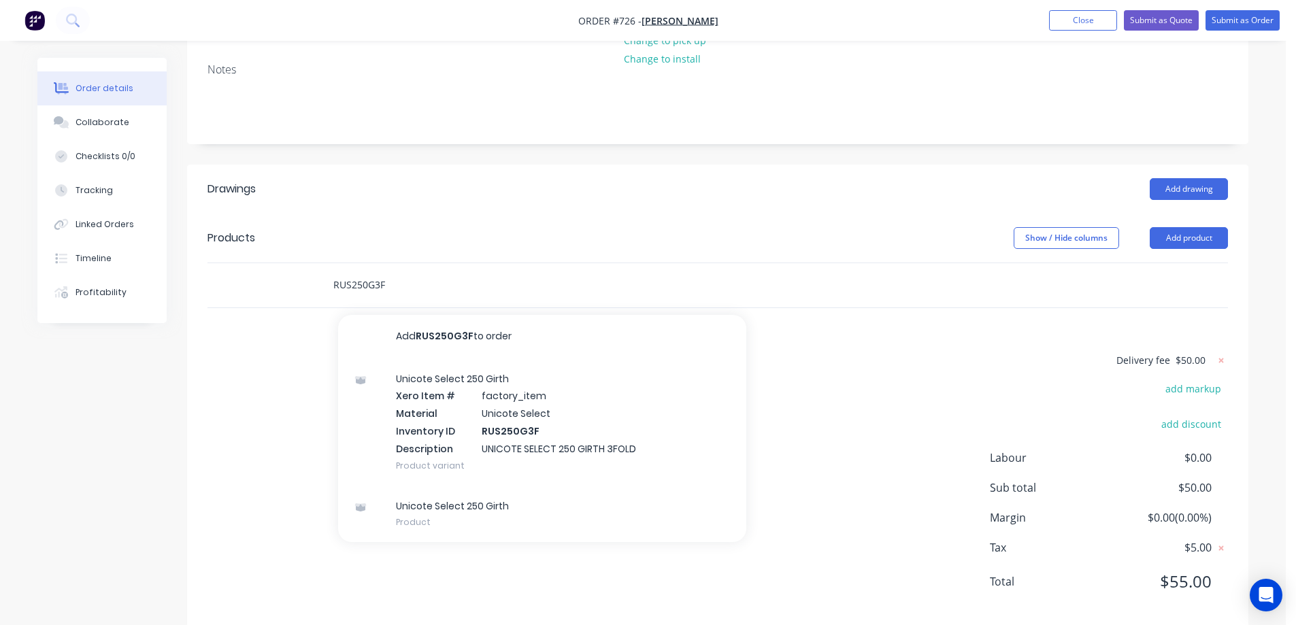
scroll to position [201, 0]
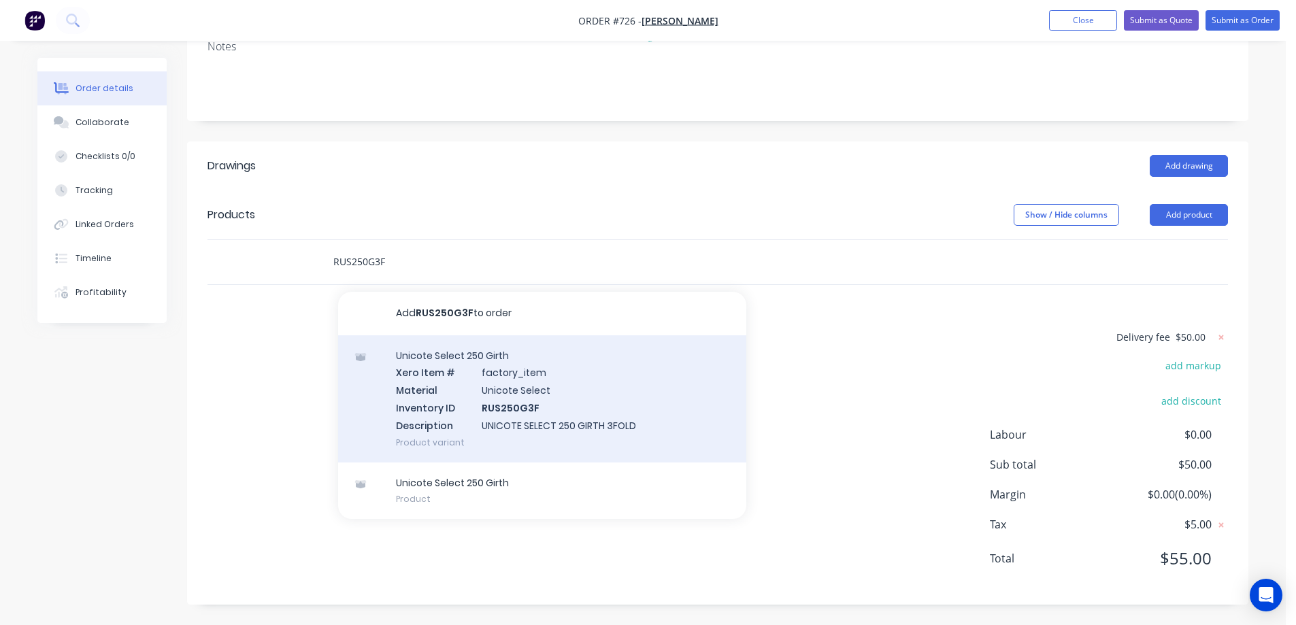
type input "RUS250G3F"
click at [456, 366] on div "Unicote Select 250 Girth Xero Item # factory_item Material Unicote Select Inven…" at bounding box center [542, 398] width 408 height 127
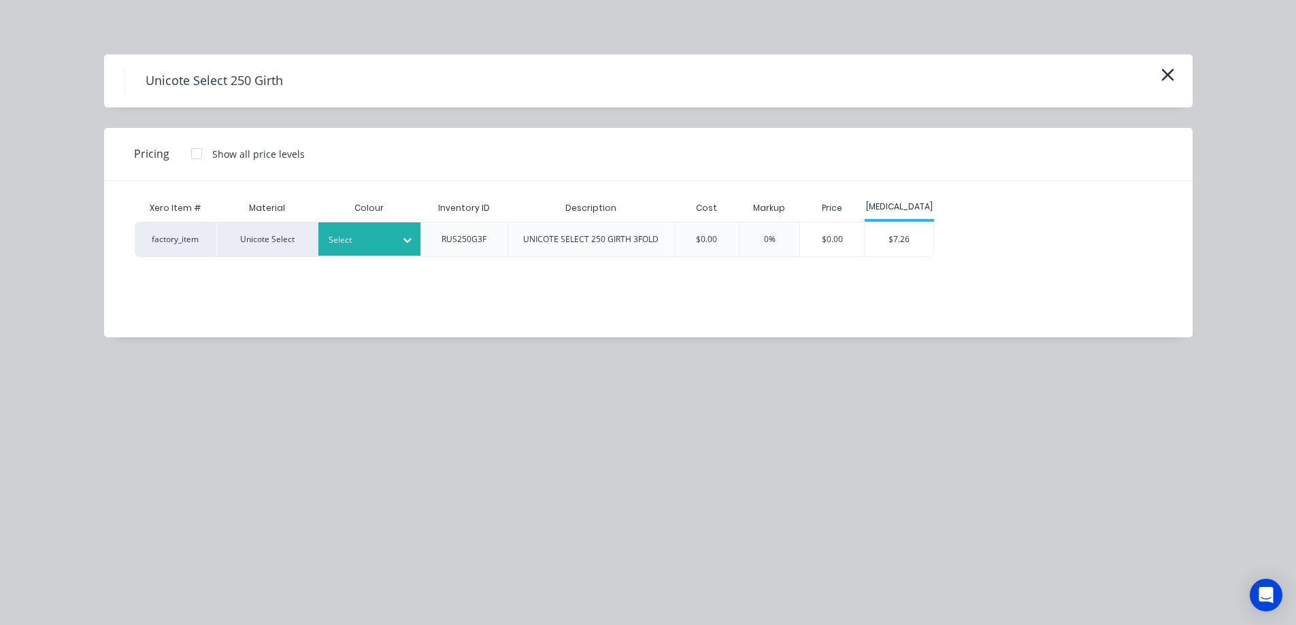
click at [416, 232] on div at bounding box center [407, 240] width 24 height 22
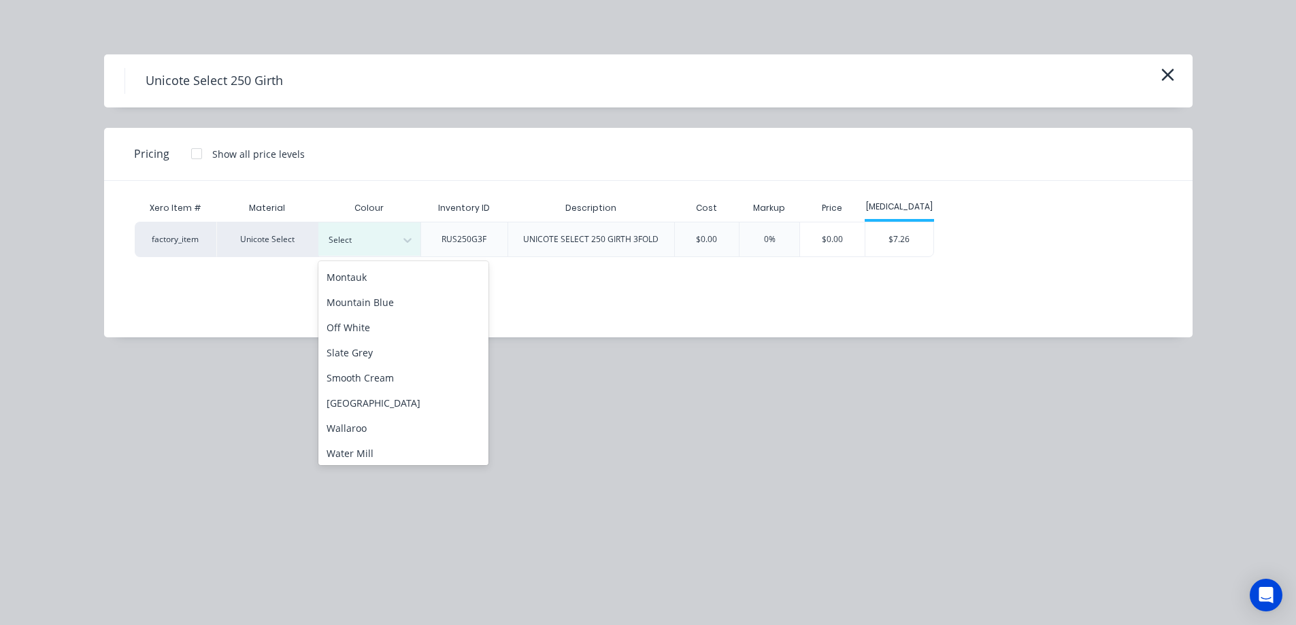
scroll to position [355, 0]
click at [382, 369] on div "Smooth Cream" at bounding box center [403, 374] width 170 height 25
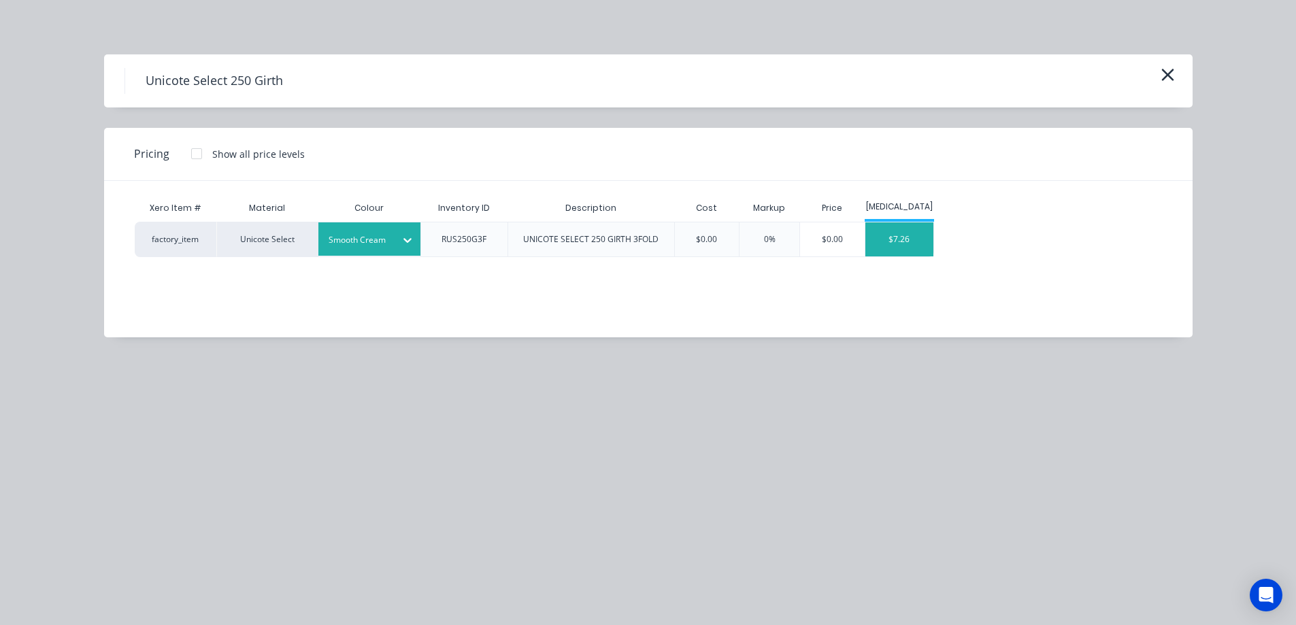
click at [903, 232] on div "$7.26" at bounding box center [899, 239] width 68 height 34
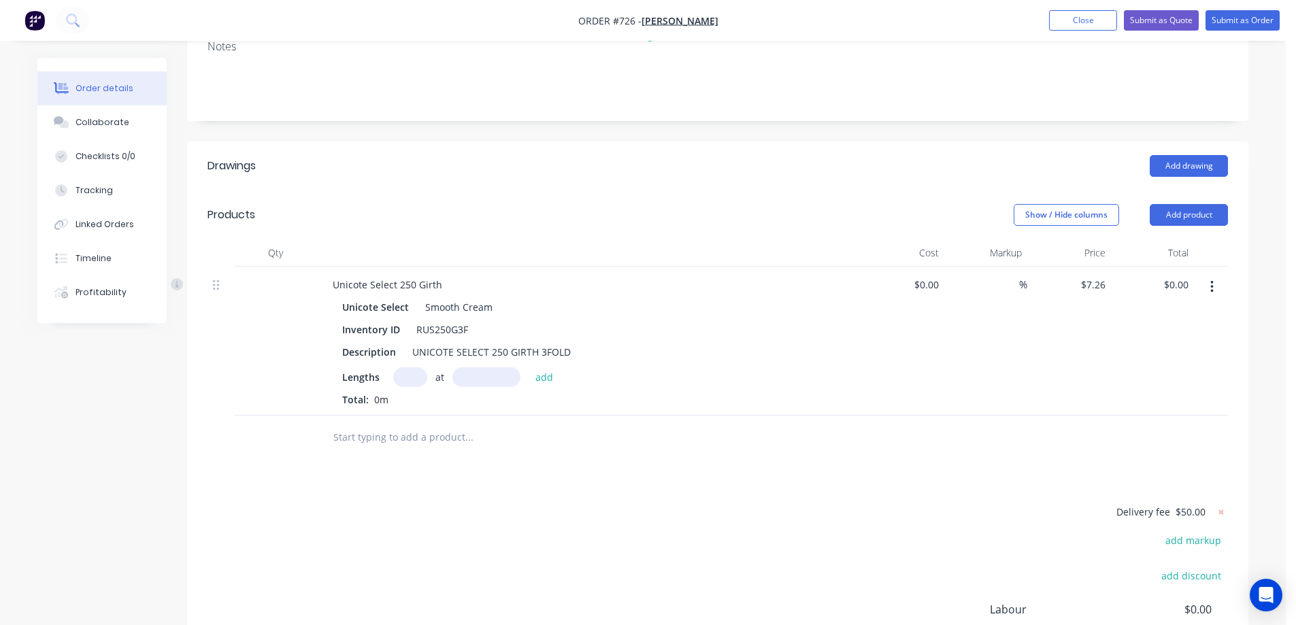
click at [407, 375] on input "text" at bounding box center [410, 377] width 34 height 20
type input "1"
type input "5400mm"
click at [550, 376] on button "add" at bounding box center [545, 376] width 32 height 18
type input "$39.20"
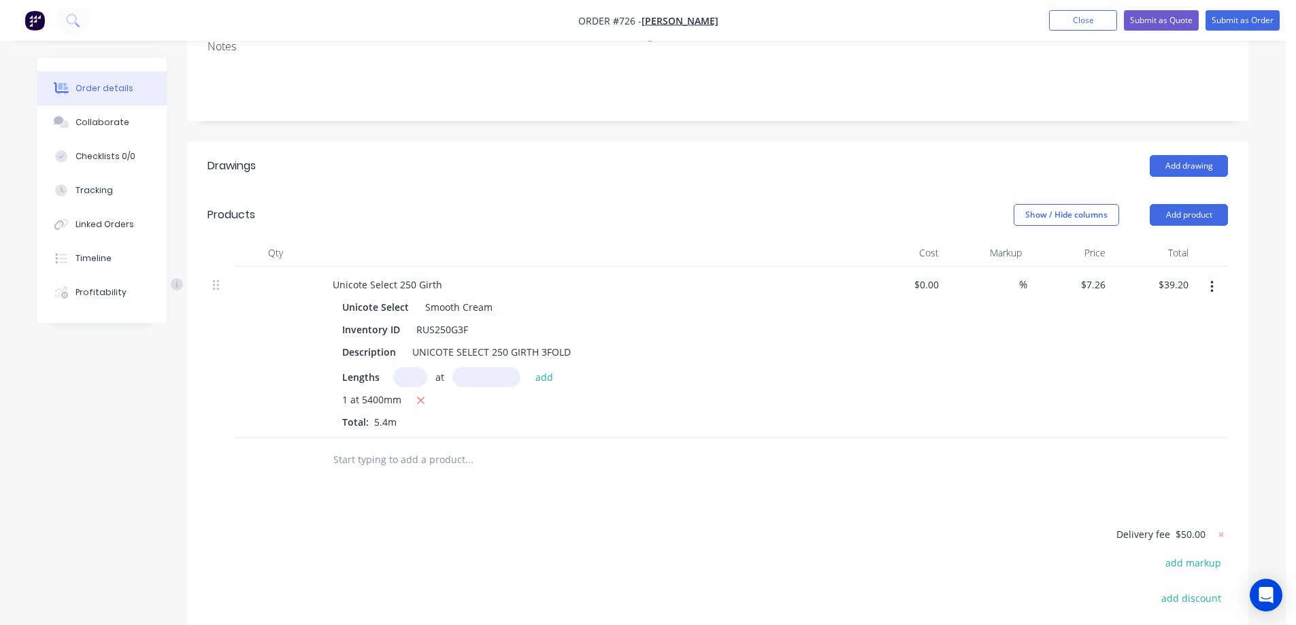
click at [387, 459] on input "text" at bounding box center [469, 459] width 272 height 27
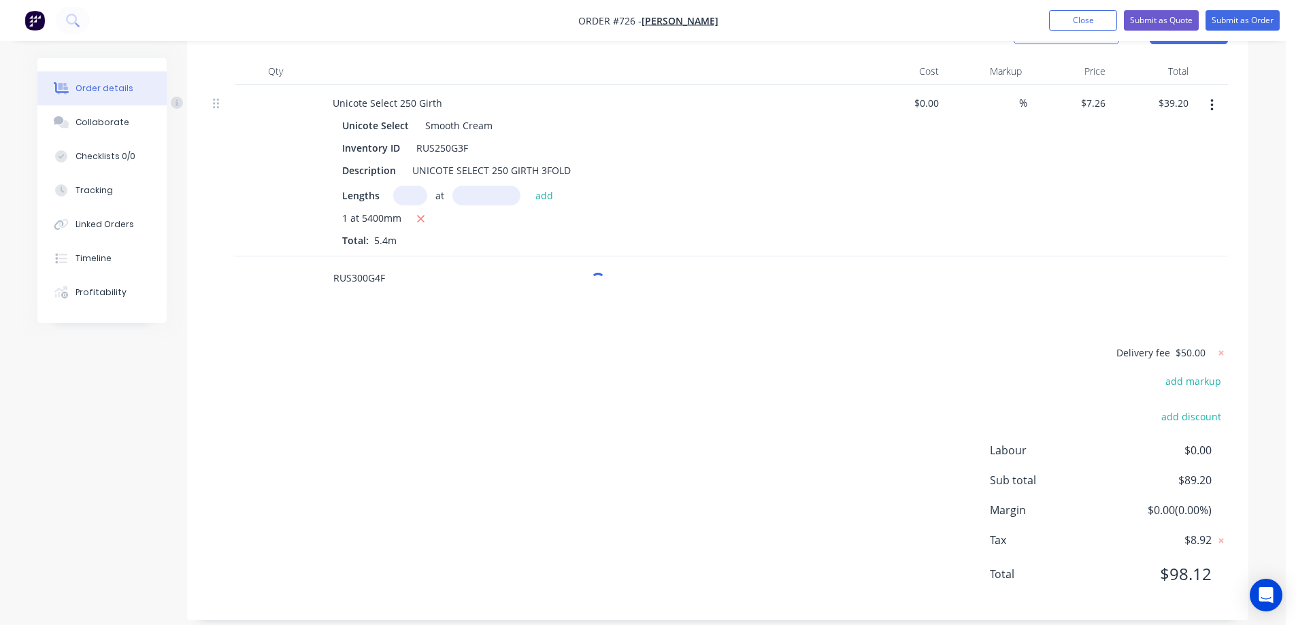
scroll to position [398, 0]
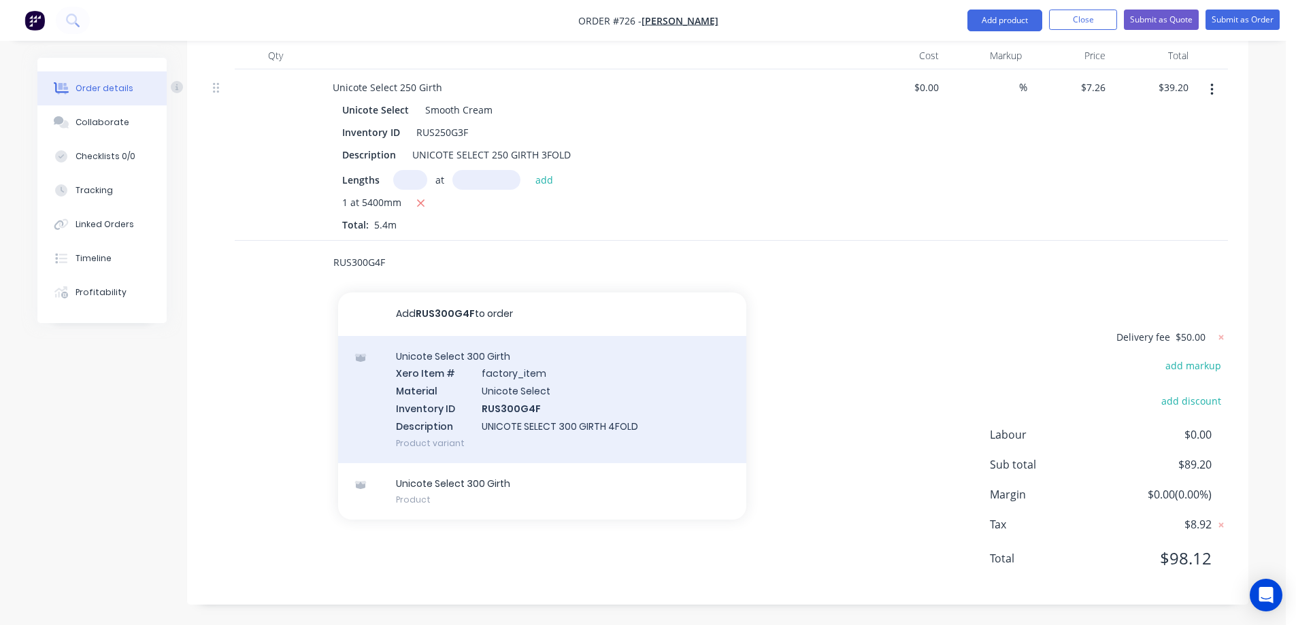
type input "RUS300G4F"
click at [478, 404] on div "Unicote Select 300 Girth Xero Item # factory_item Material Unicote Select Inven…" at bounding box center [542, 399] width 408 height 127
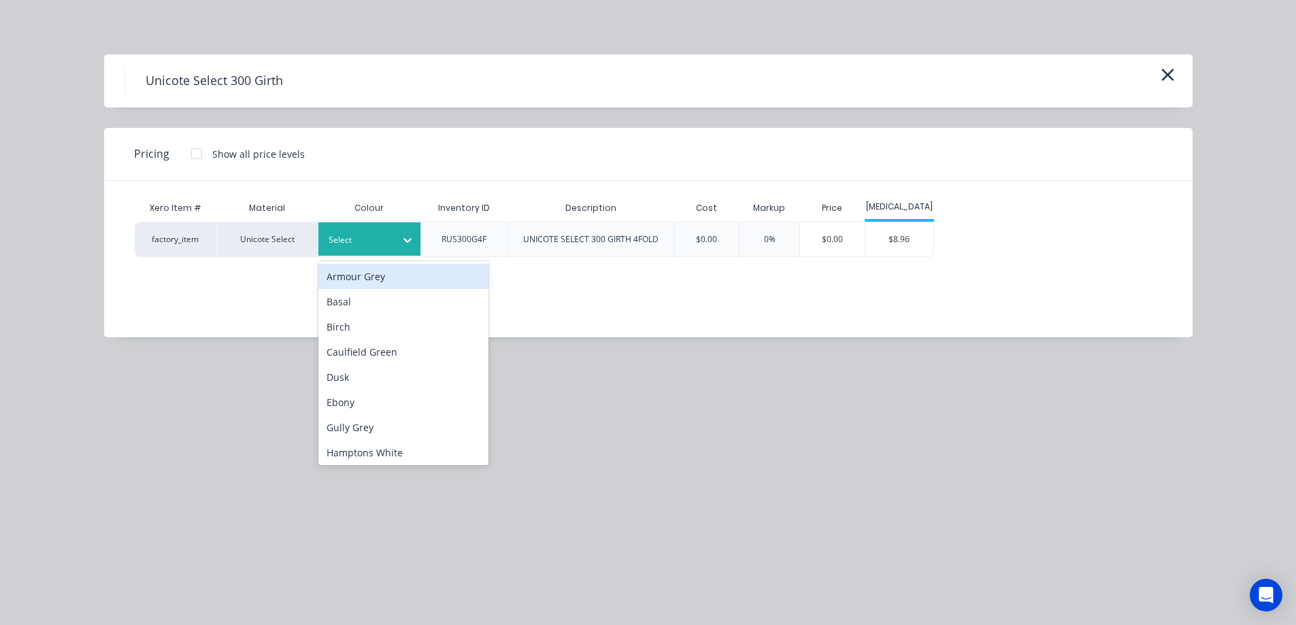
click at [393, 244] on div "Select" at bounding box center [357, 240] width 76 height 18
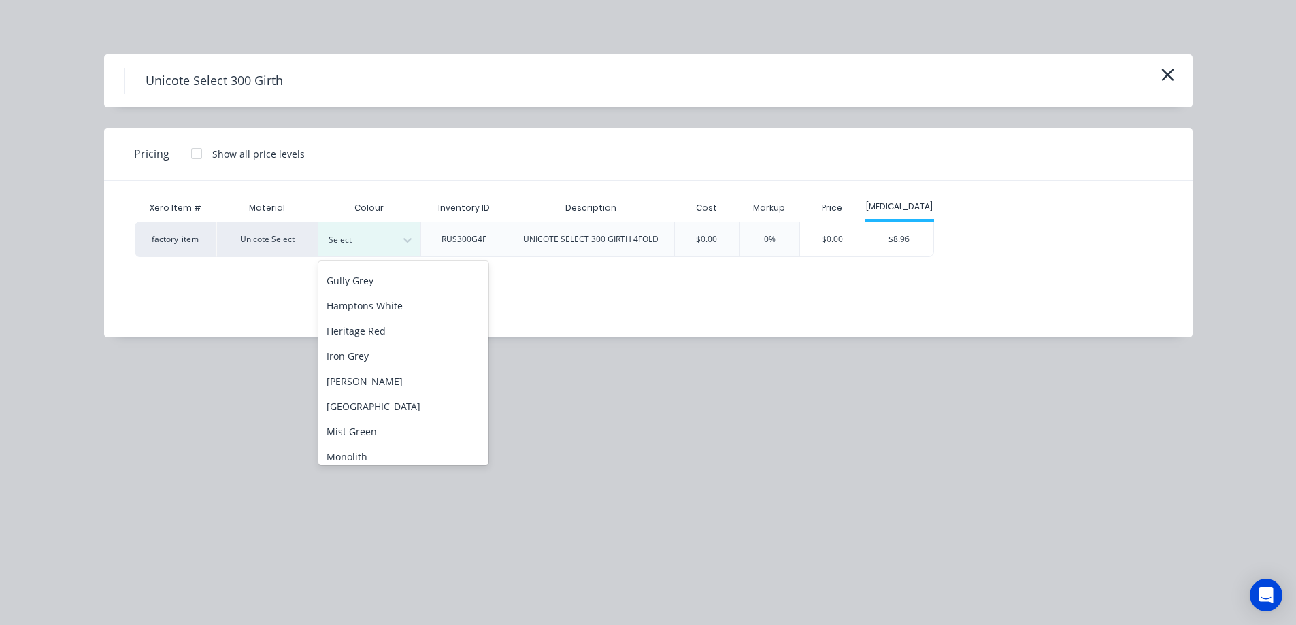
scroll to position [340, 0]
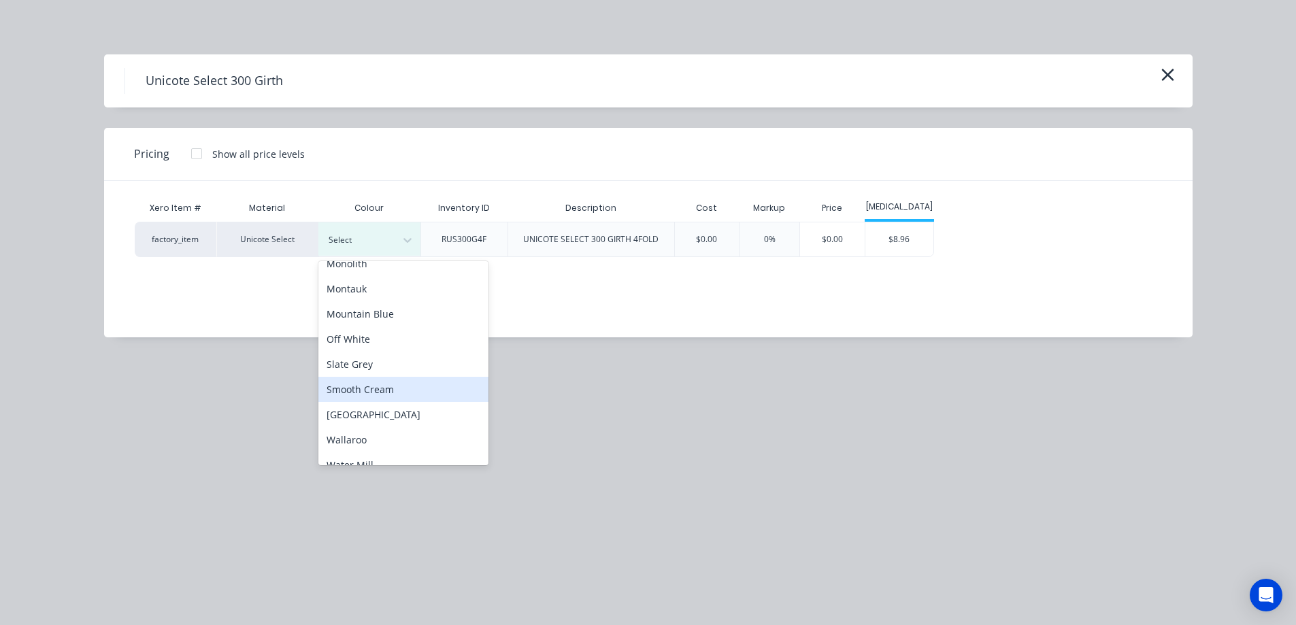
click at [369, 386] on div "Smooth Cream" at bounding box center [403, 389] width 170 height 25
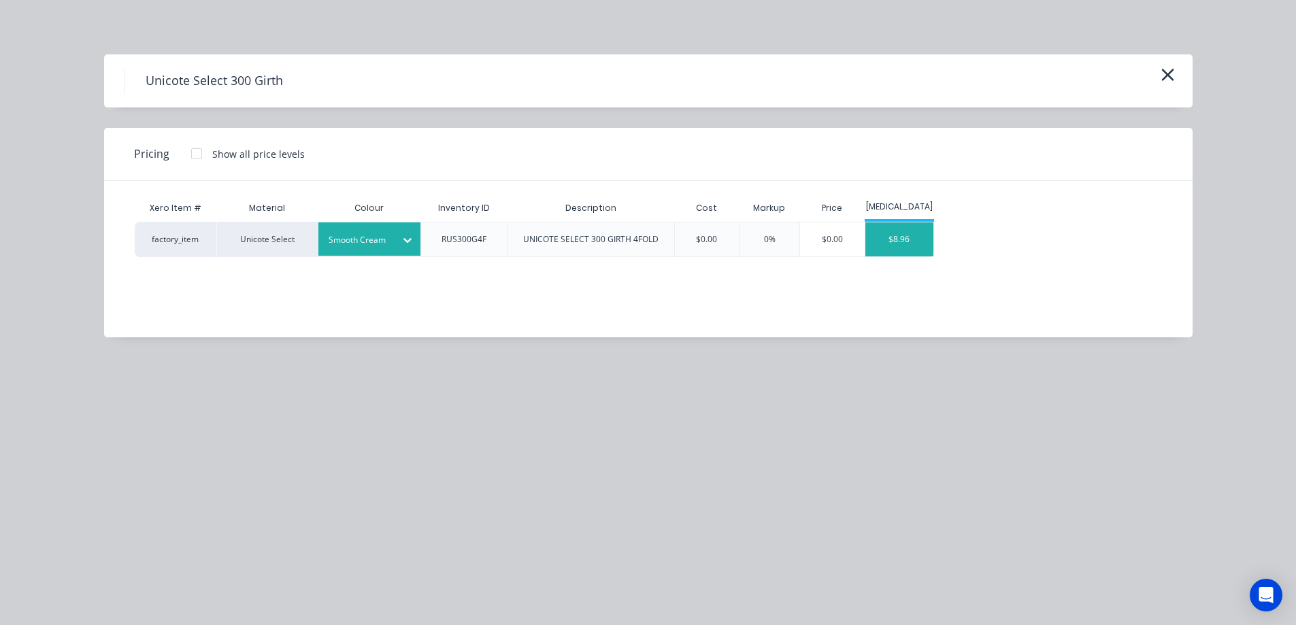
click at [909, 246] on div "$8.96" at bounding box center [899, 239] width 68 height 34
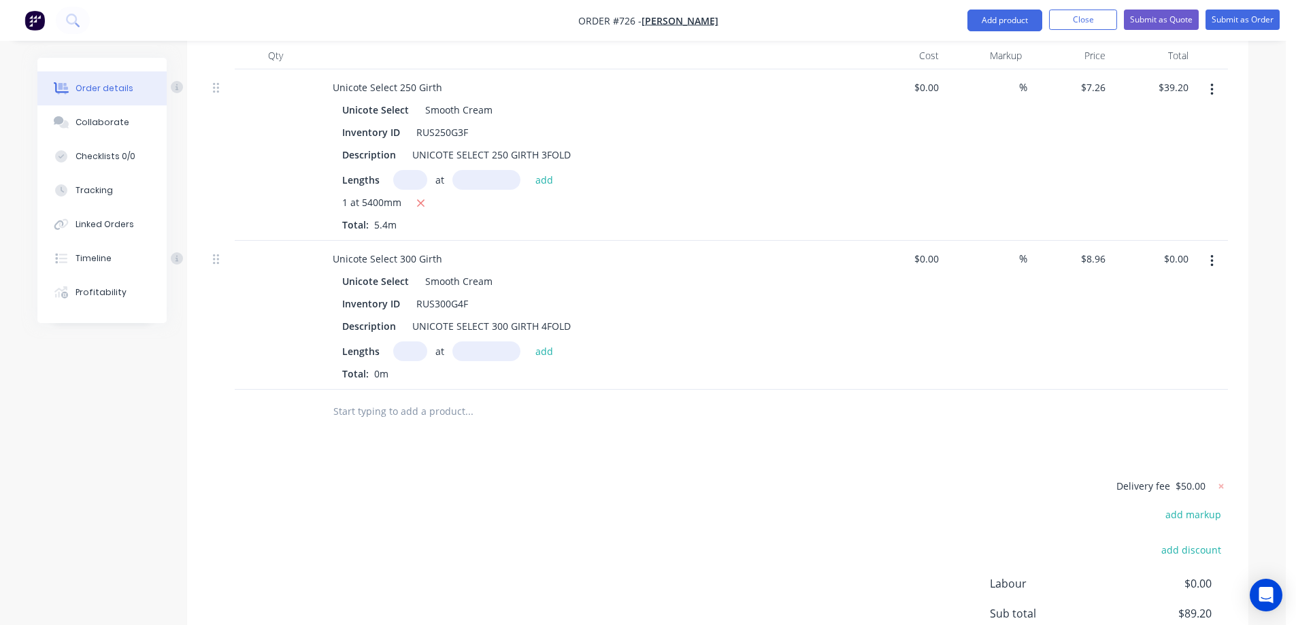
click at [414, 350] on input "text" at bounding box center [410, 352] width 34 height 20
type input "1"
type input "5100mm"
click at [550, 350] on button "add" at bounding box center [545, 351] width 32 height 18
type input "$45.70"
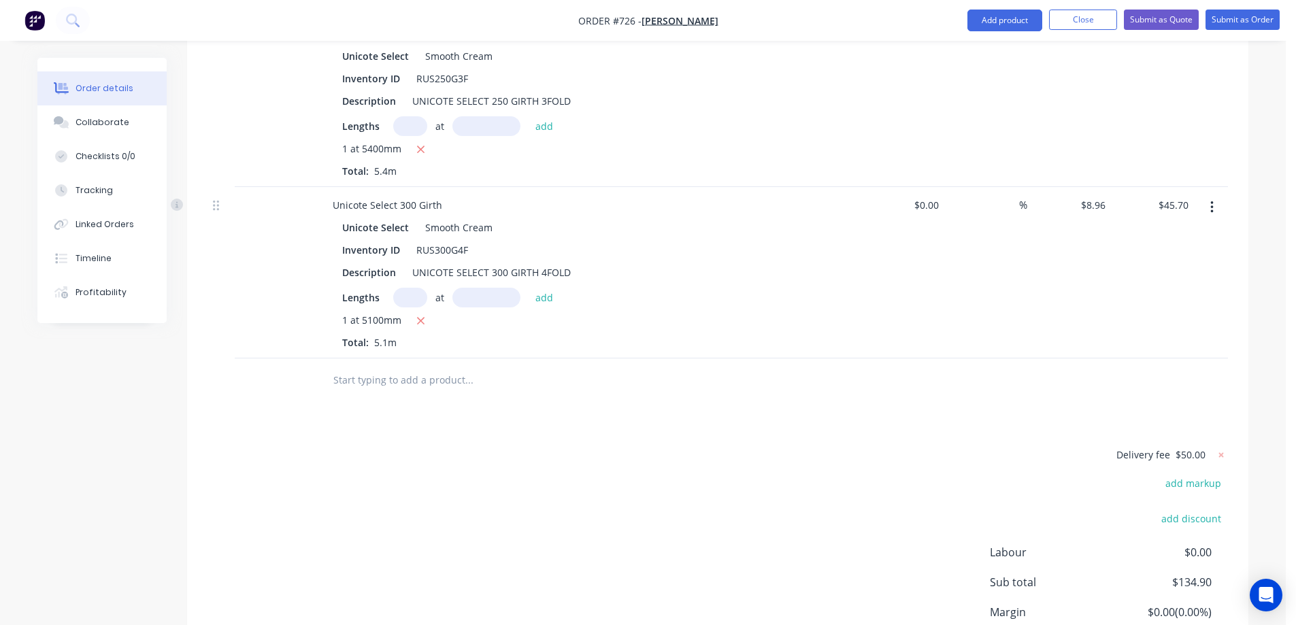
scroll to position [534, 0]
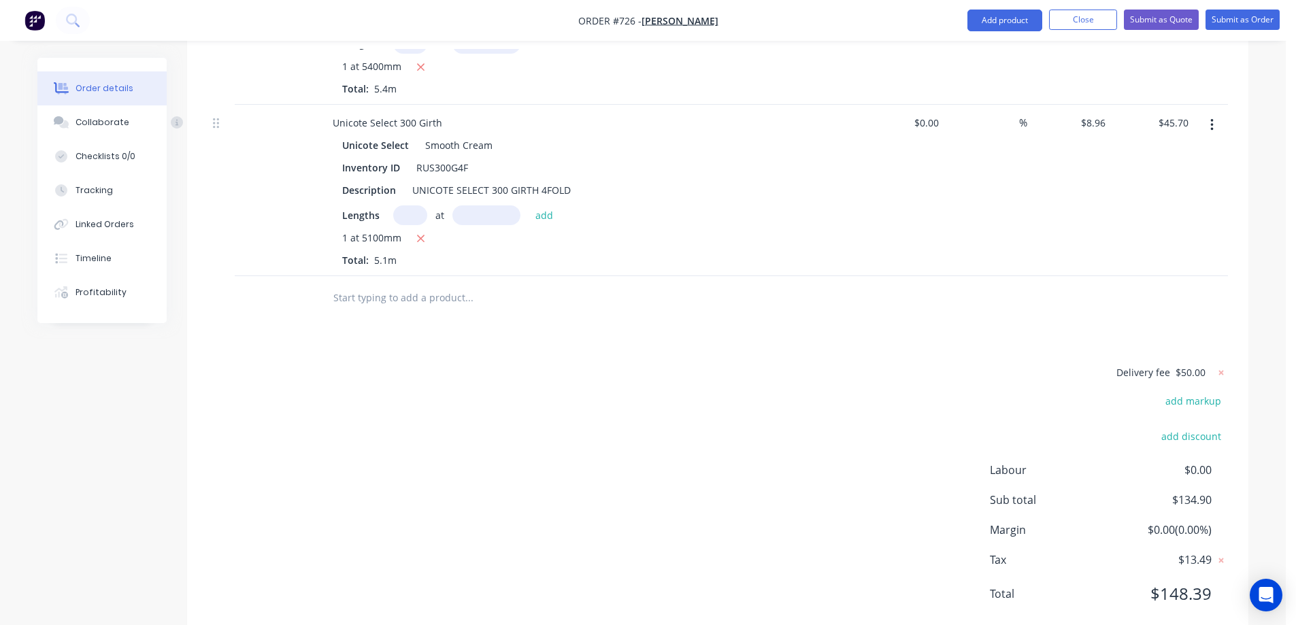
click at [420, 298] on input "text" at bounding box center [469, 297] width 272 height 27
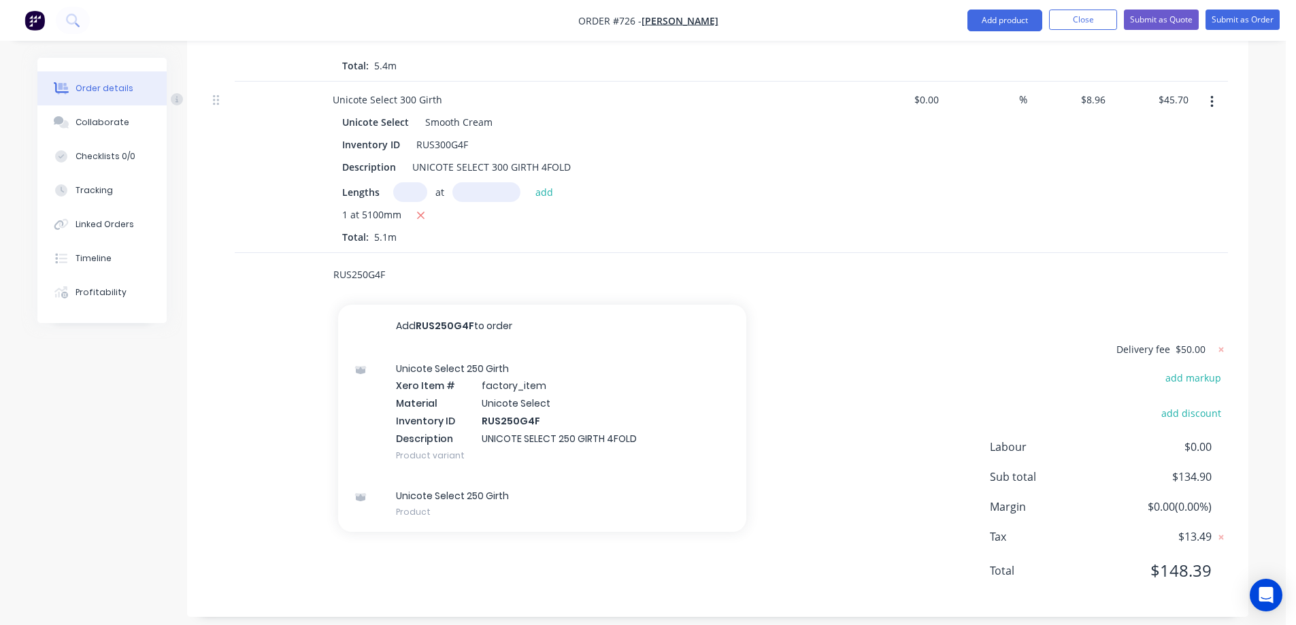
scroll to position [569, 0]
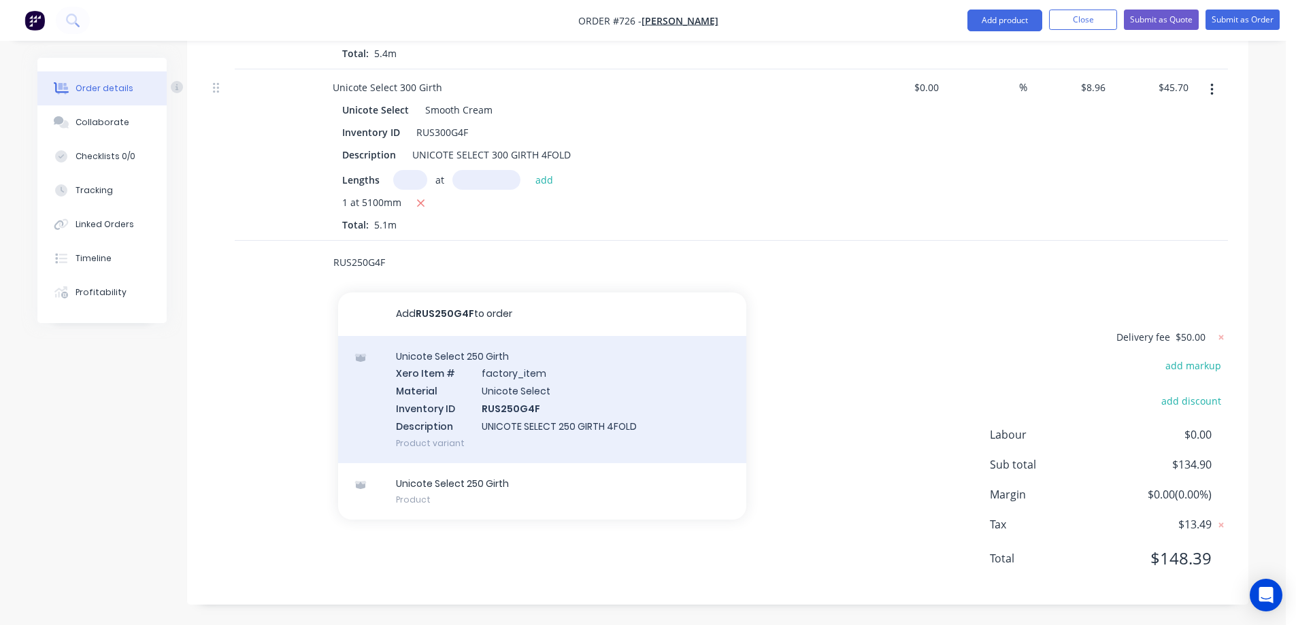
type input "RUS250G4F"
click at [484, 374] on div "Unicote Select 250 Girth Xero Item # factory_item Material Unicote Select Inven…" at bounding box center [542, 399] width 408 height 127
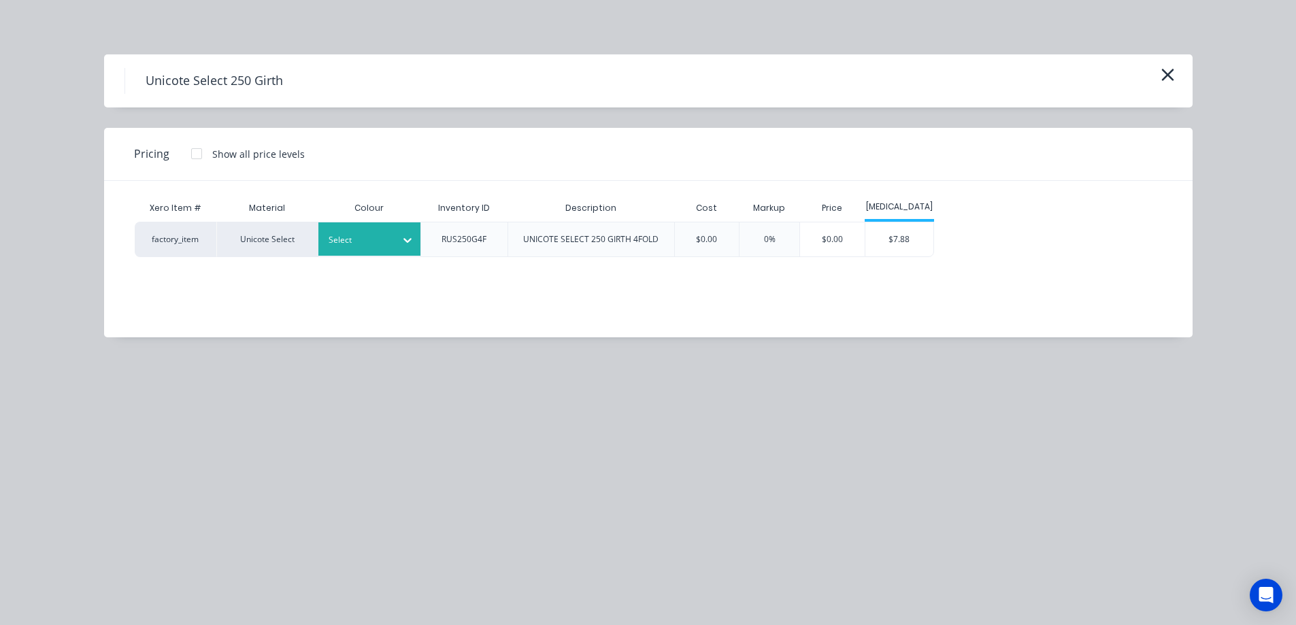
click at [399, 246] on div at bounding box center [407, 240] width 24 height 22
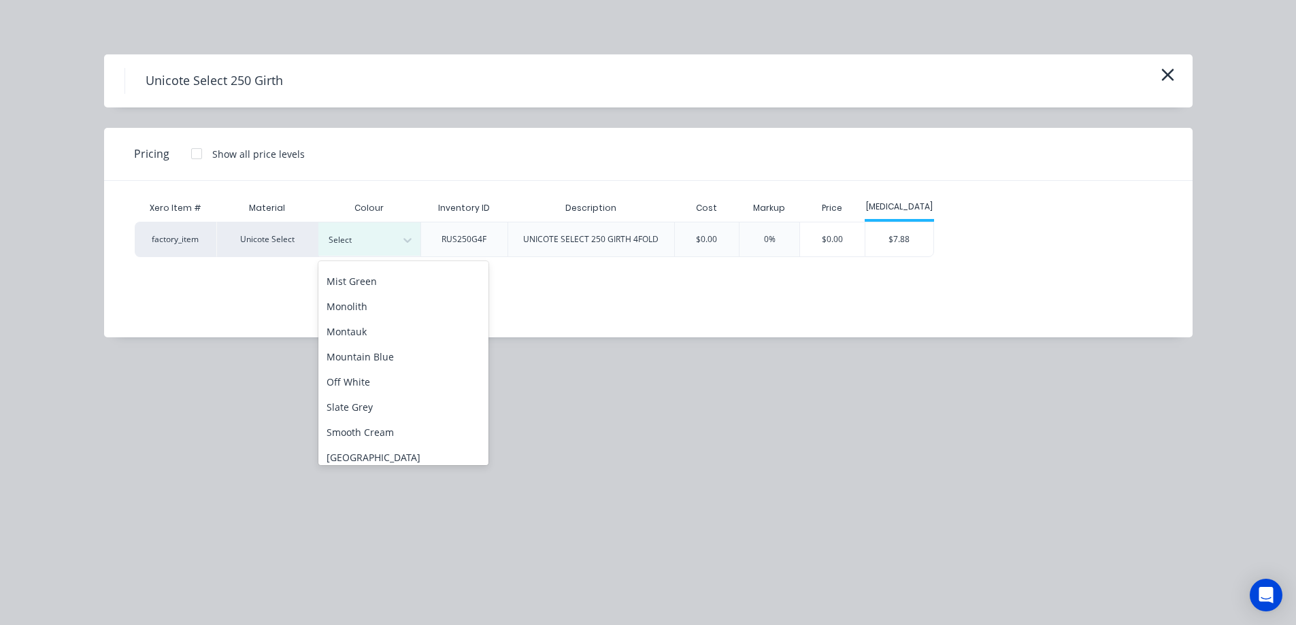
scroll to position [340, 0]
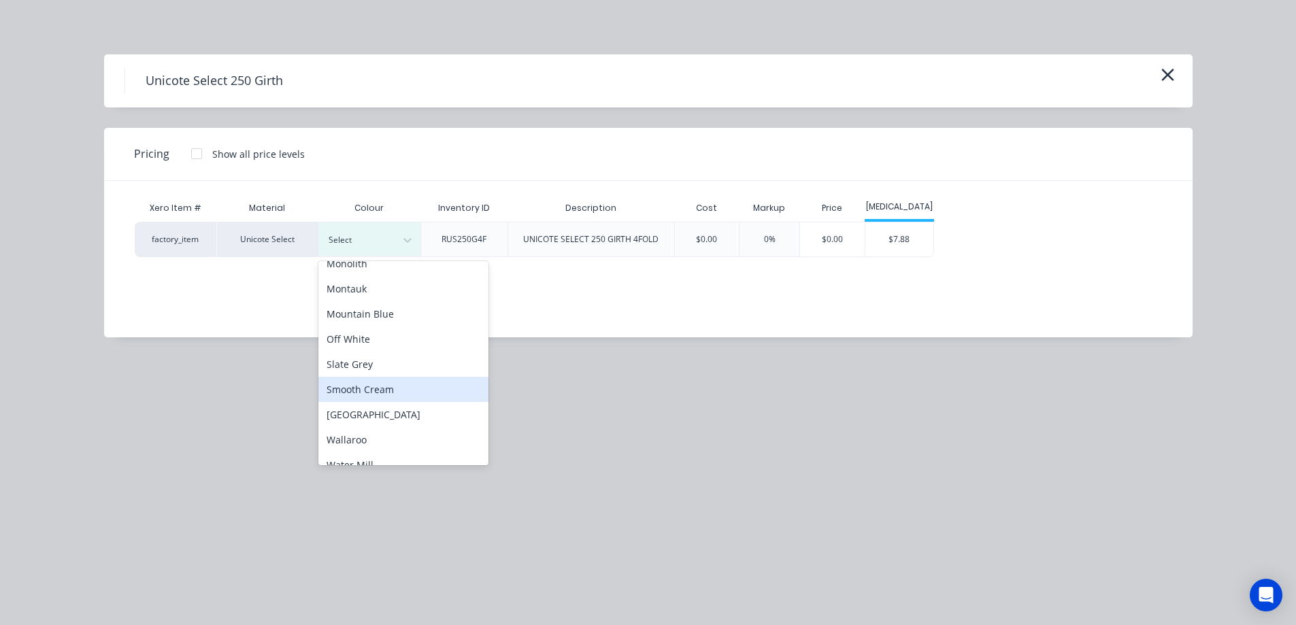
click at [395, 388] on div "Smooth Cream" at bounding box center [403, 389] width 170 height 25
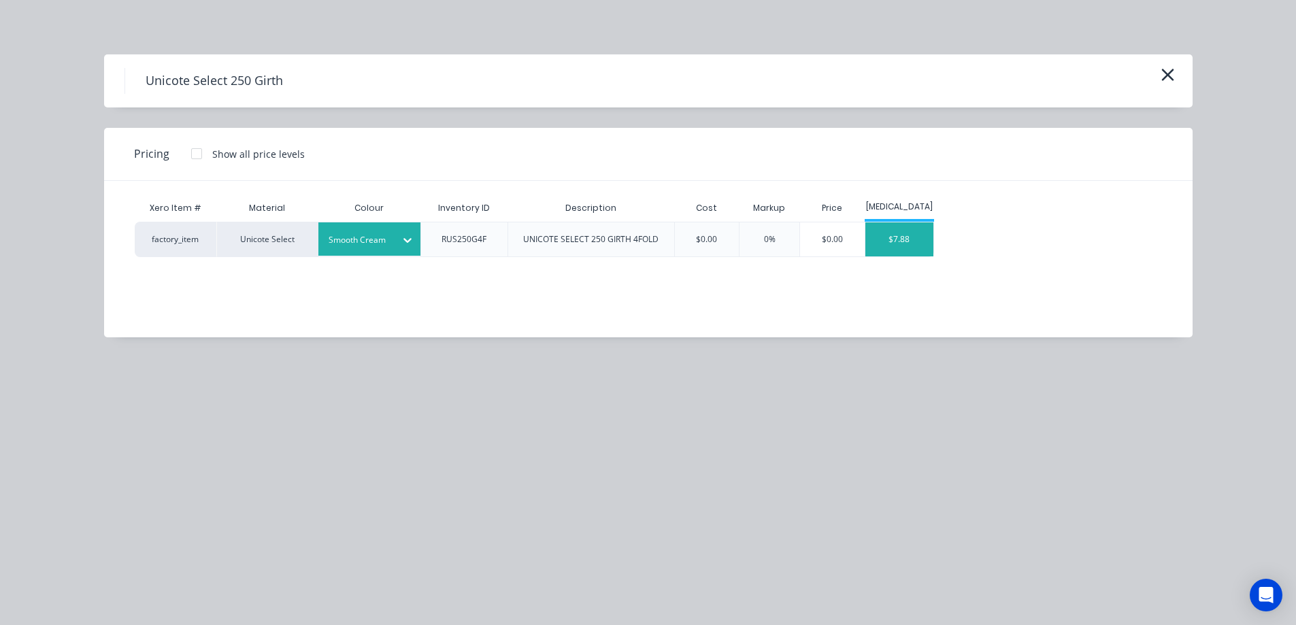
click at [894, 239] on div "$7.88" at bounding box center [899, 239] width 68 height 34
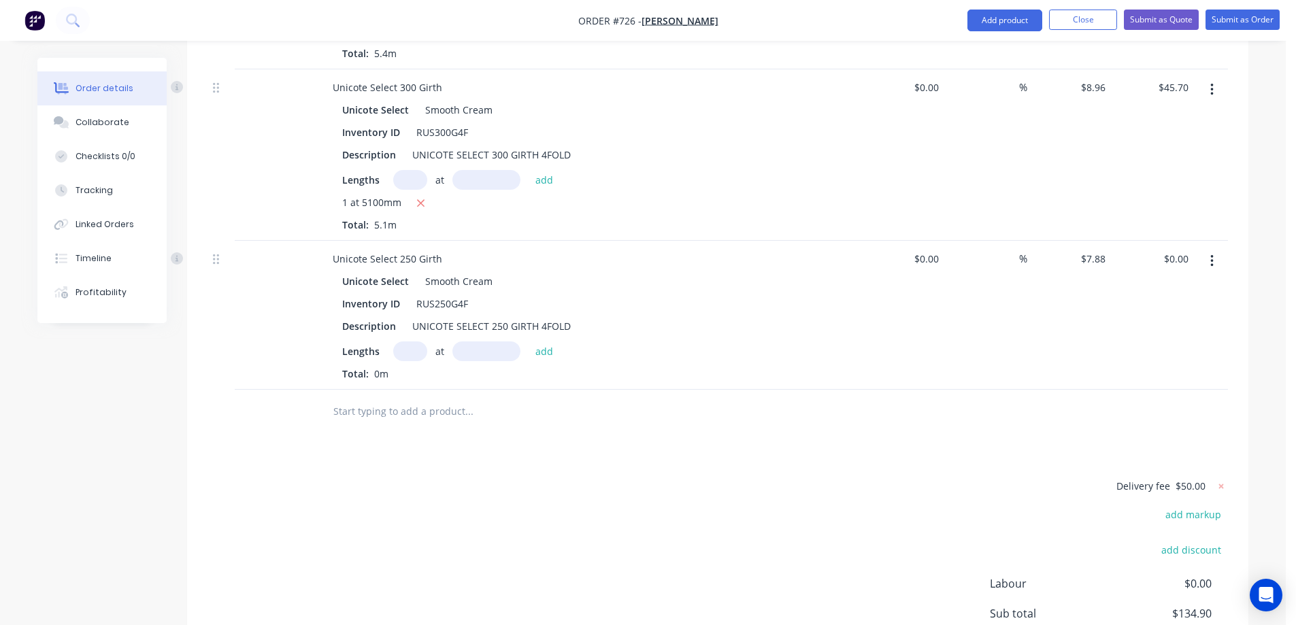
click at [400, 352] on input "text" at bounding box center [410, 352] width 34 height 20
click at [1212, 259] on icon "button" at bounding box center [1211, 261] width 3 height 15
click at [1125, 376] on div "Delete" at bounding box center [1163, 379] width 105 height 20
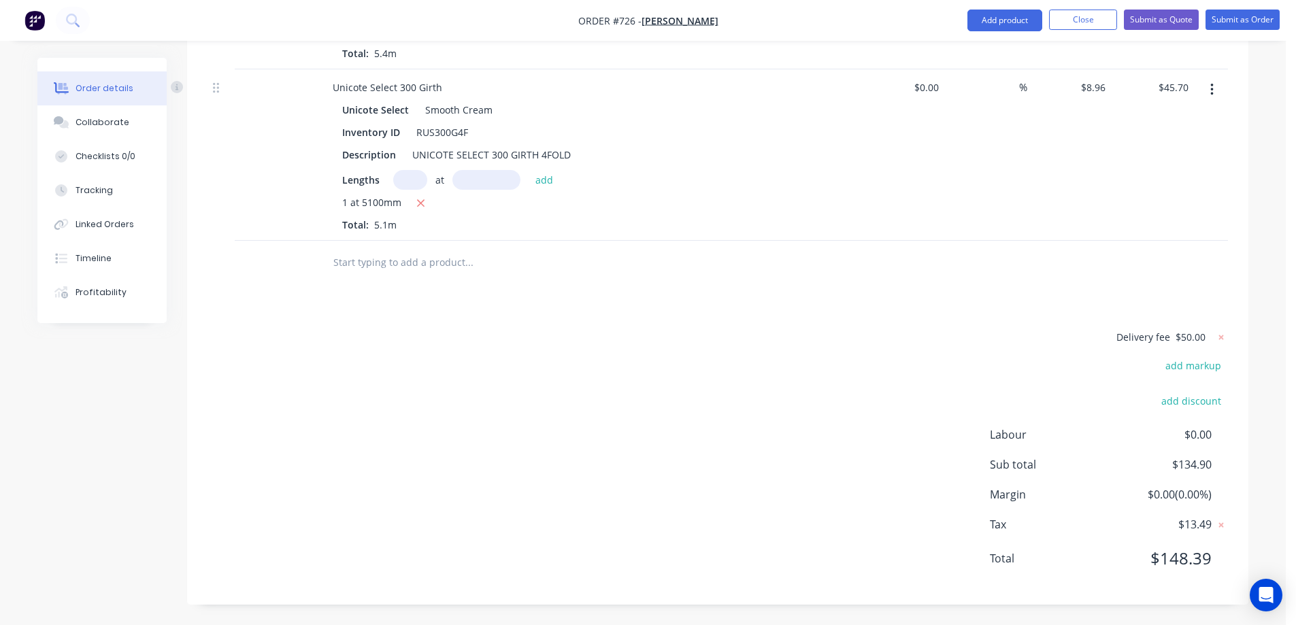
click at [350, 261] on input "text" at bounding box center [469, 262] width 272 height 27
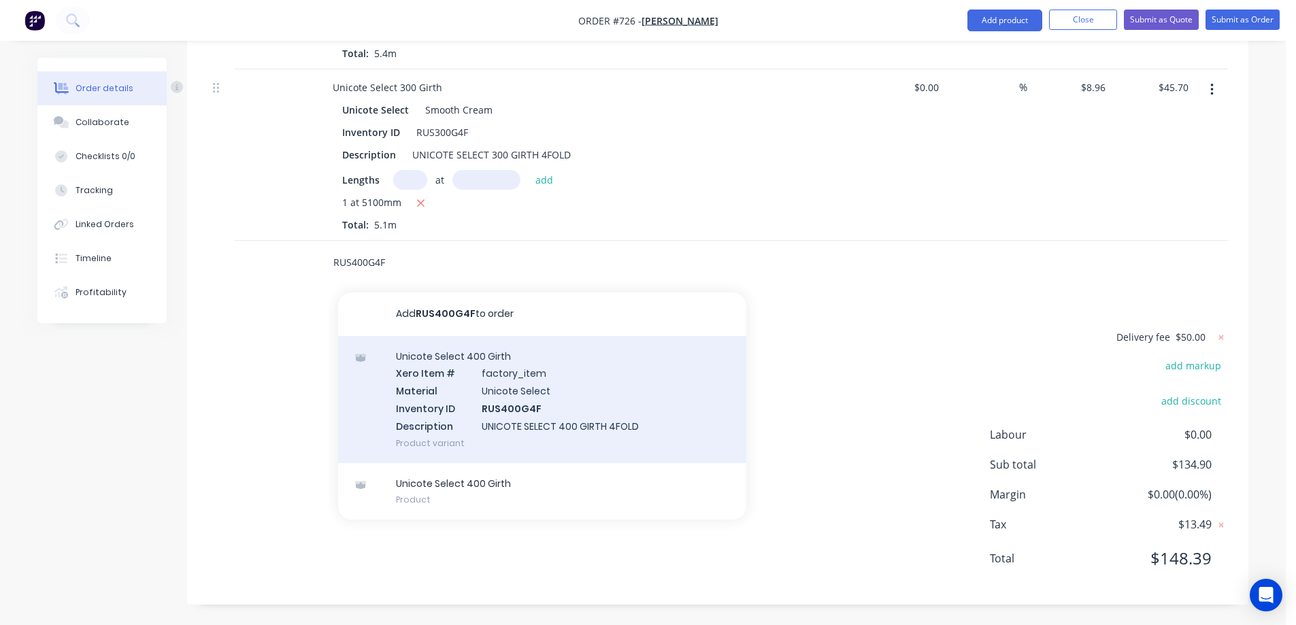
type input "RUS400G4F"
click at [480, 403] on div "Unicote Select 400 Girth Xero Item # factory_item Material Unicote Select Inven…" at bounding box center [542, 399] width 408 height 127
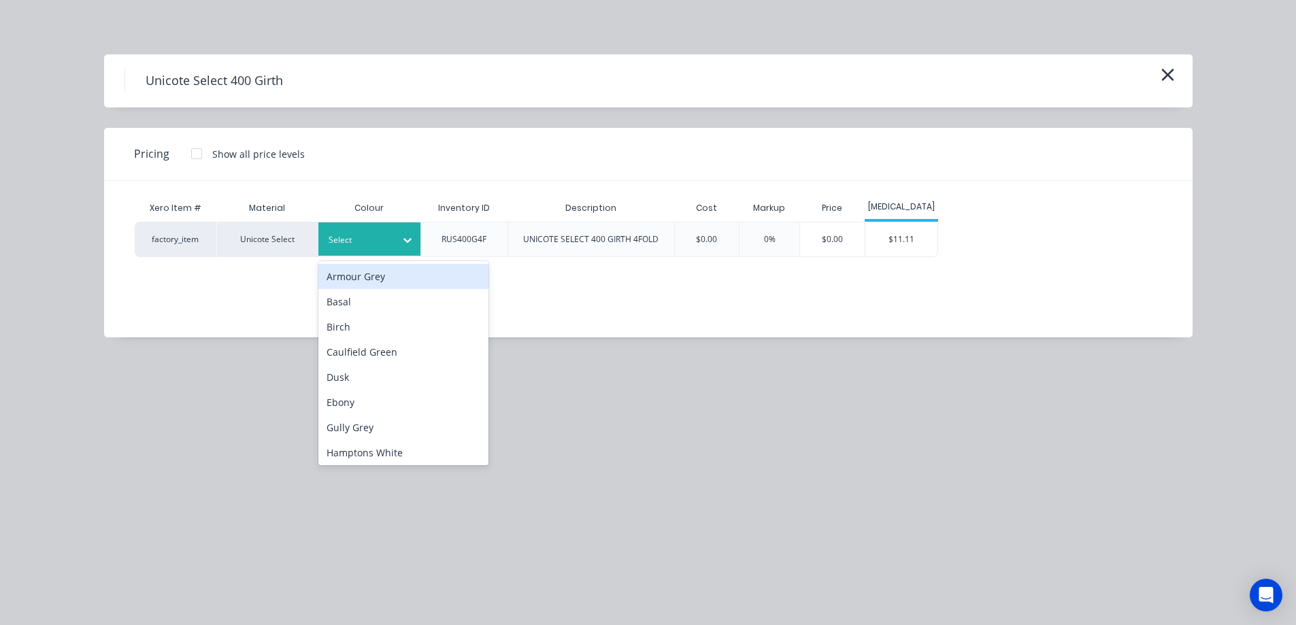
click at [399, 248] on div at bounding box center [407, 240] width 24 height 22
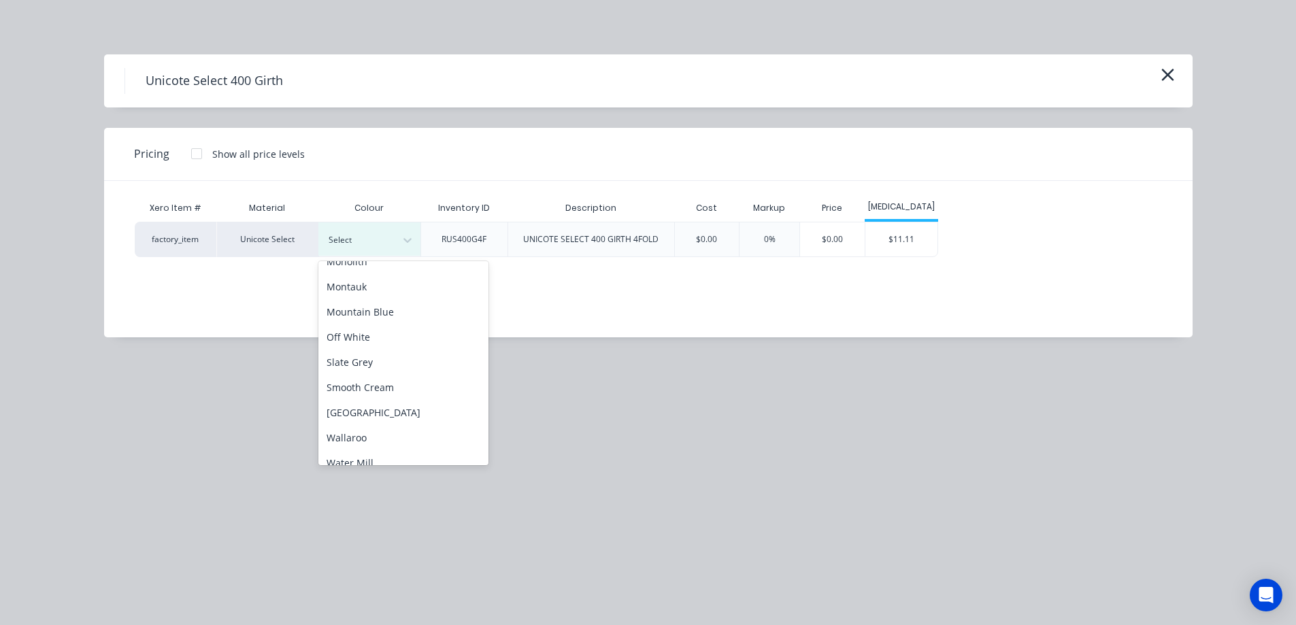
scroll to position [355, 0]
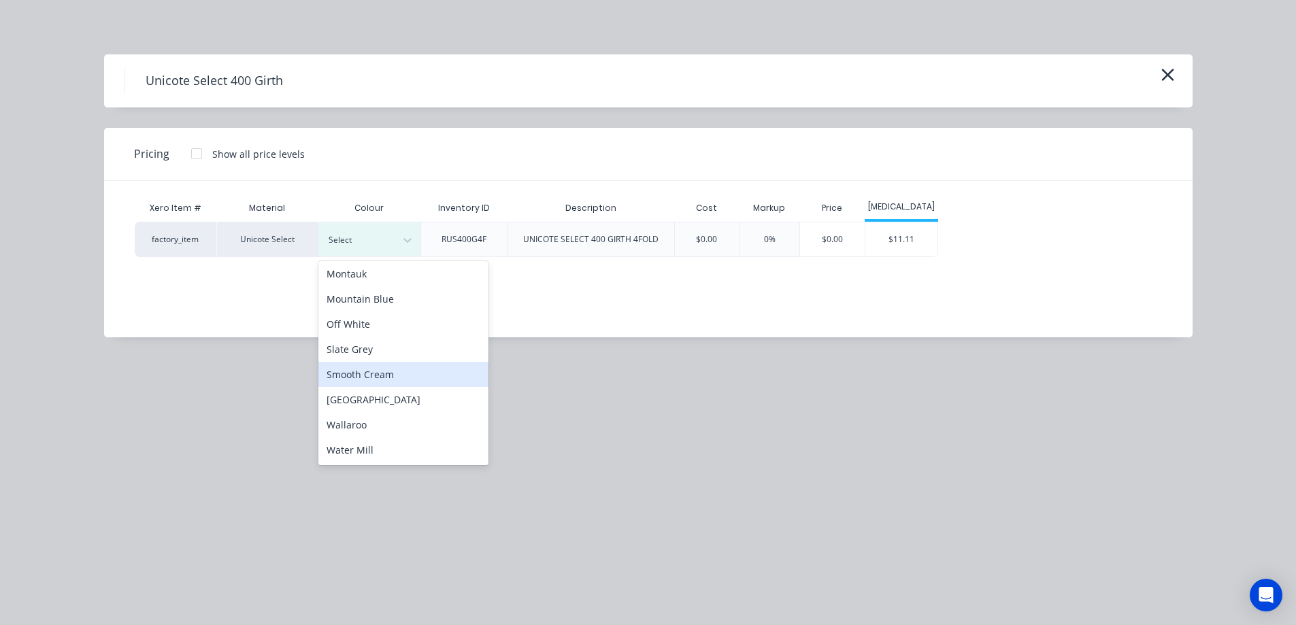
click at [397, 373] on div "Smooth Cream" at bounding box center [403, 374] width 170 height 25
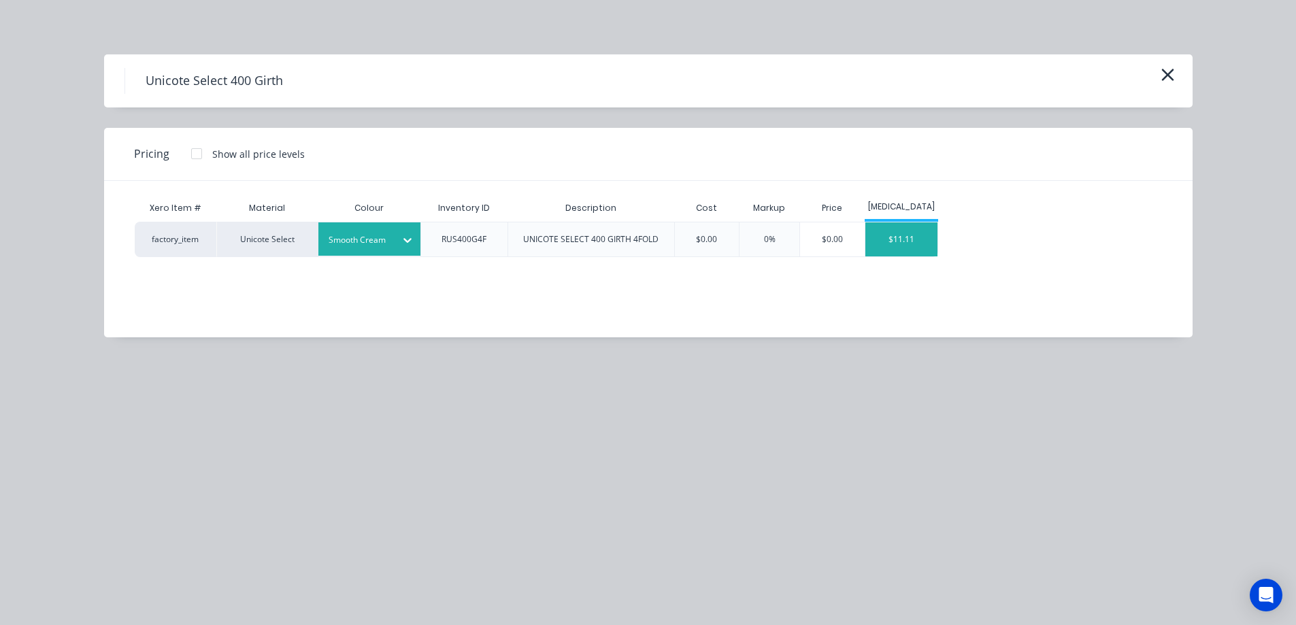
click at [916, 247] on div "$11.11" at bounding box center [901, 239] width 73 height 34
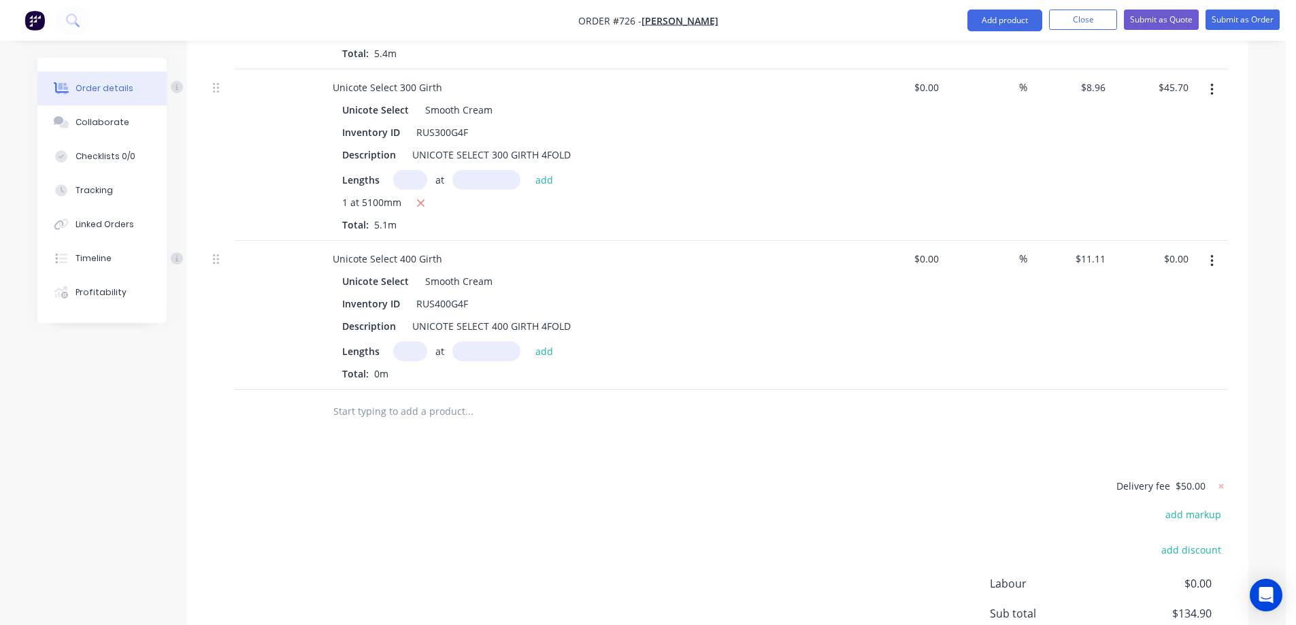
click at [415, 350] on input "text" at bounding box center [410, 352] width 34 height 20
type input "1"
type input "2300mm"
click at [533, 352] on button "add" at bounding box center [545, 351] width 32 height 18
type input "$25.55"
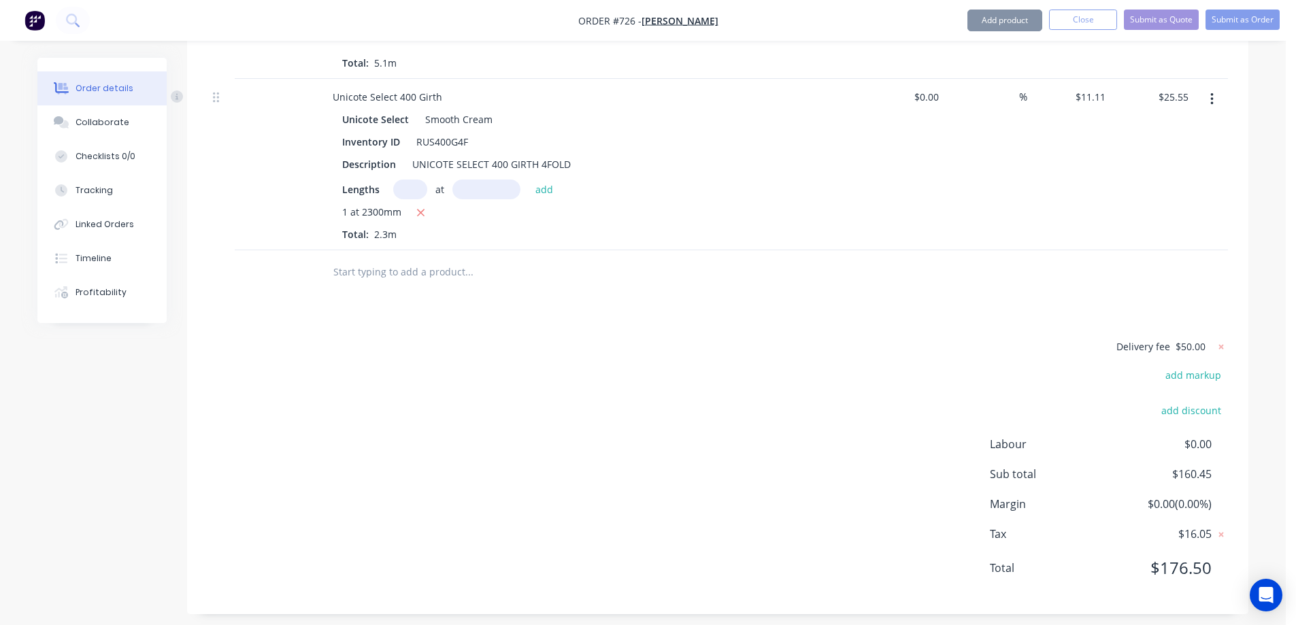
scroll to position [741, 0]
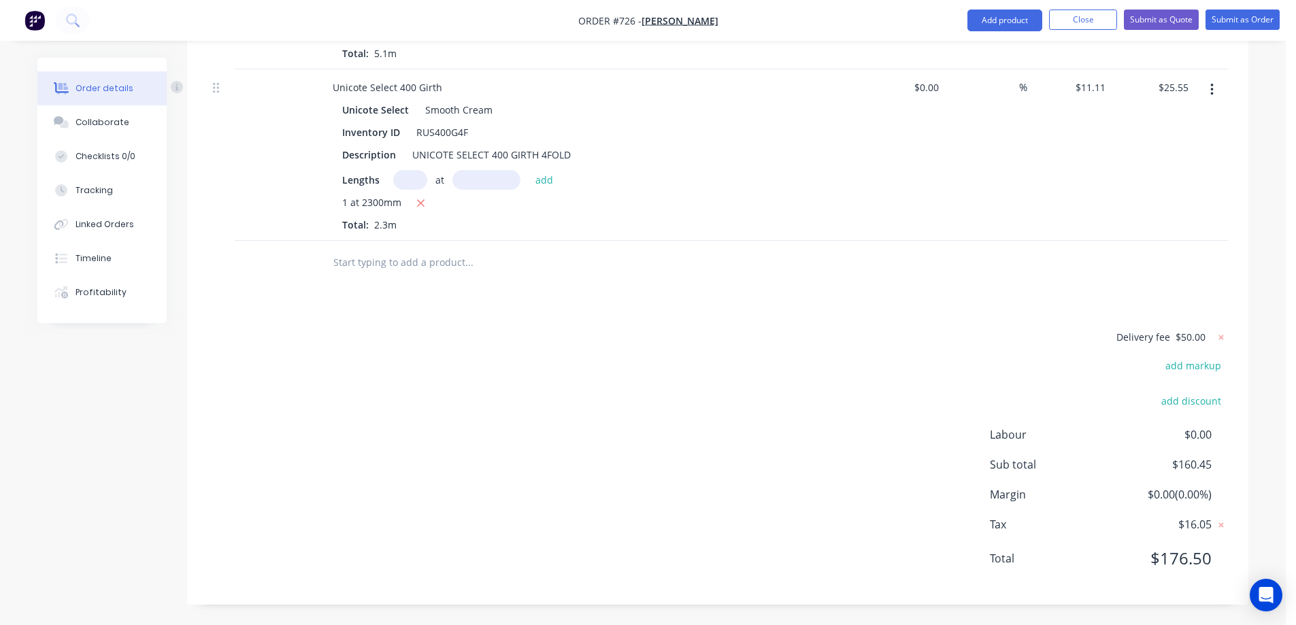
click at [382, 258] on input "text" at bounding box center [469, 262] width 272 height 27
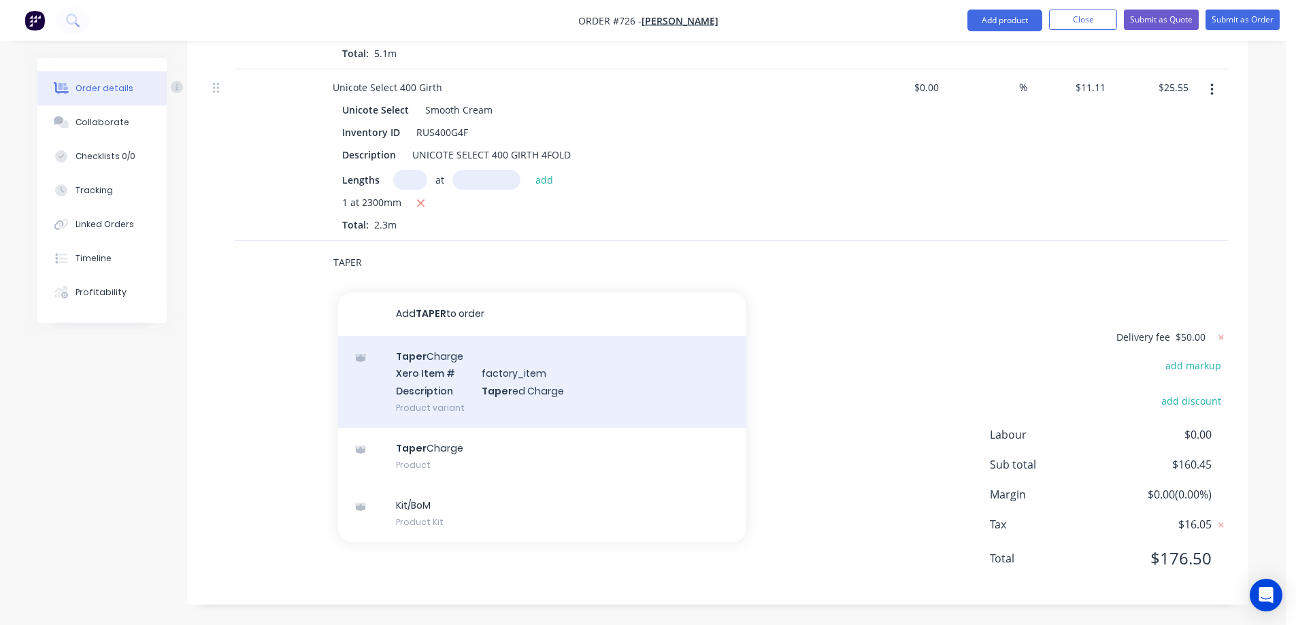
type input "TAPER"
click at [430, 371] on div "Taper Charge Xero Item # factory_item Description Taper ed Charge Product varia…" at bounding box center [542, 382] width 408 height 92
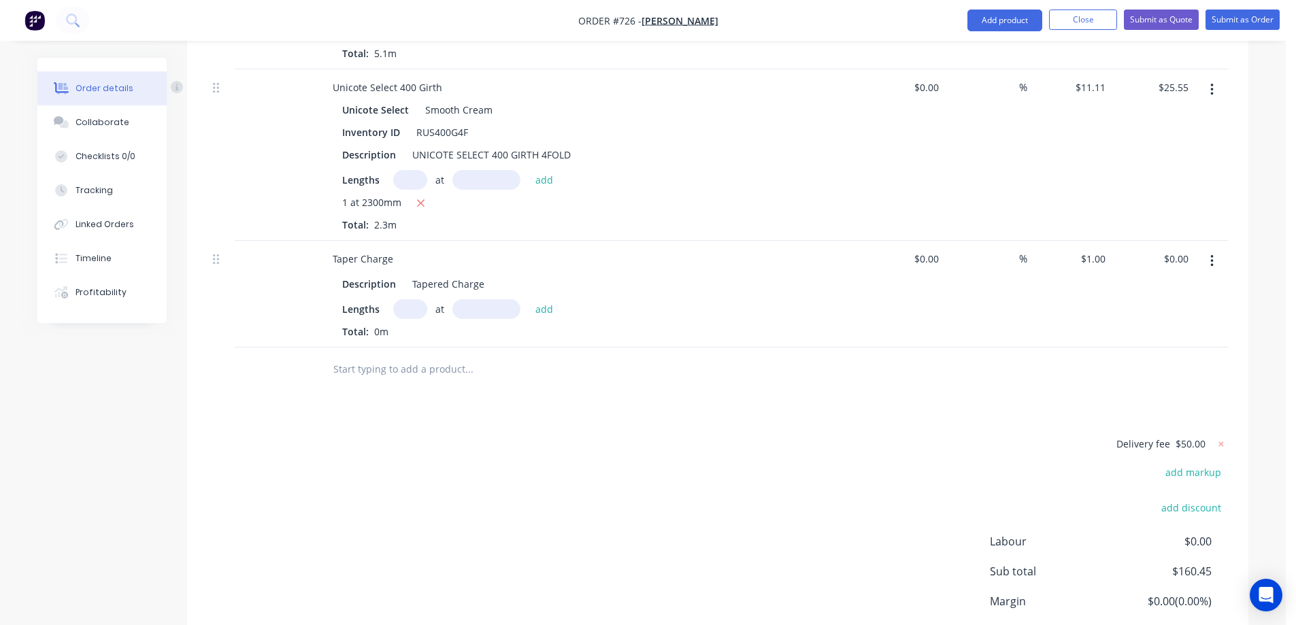
click at [417, 310] on input "text" at bounding box center [410, 309] width 34 height 20
type input "1"
type input "2300mm"
click at [532, 311] on button "add" at bounding box center [545, 308] width 32 height 18
type input "$2.30"
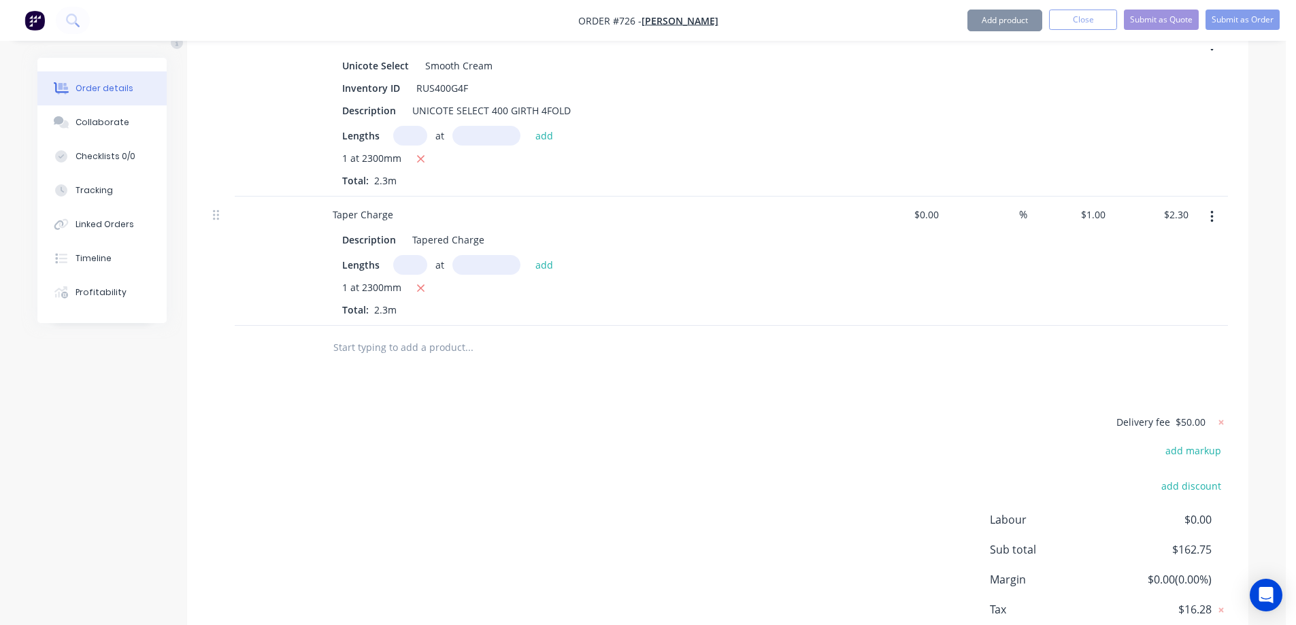
scroll to position [870, 0]
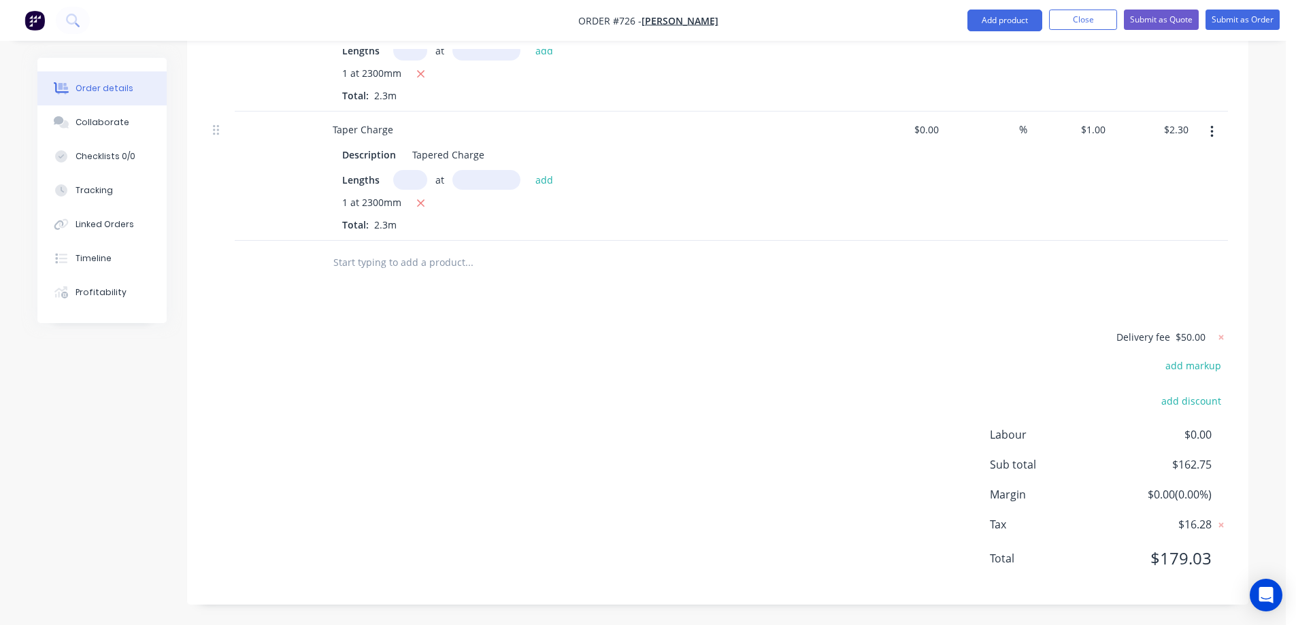
click at [389, 266] on input "text" at bounding box center [469, 262] width 272 height 27
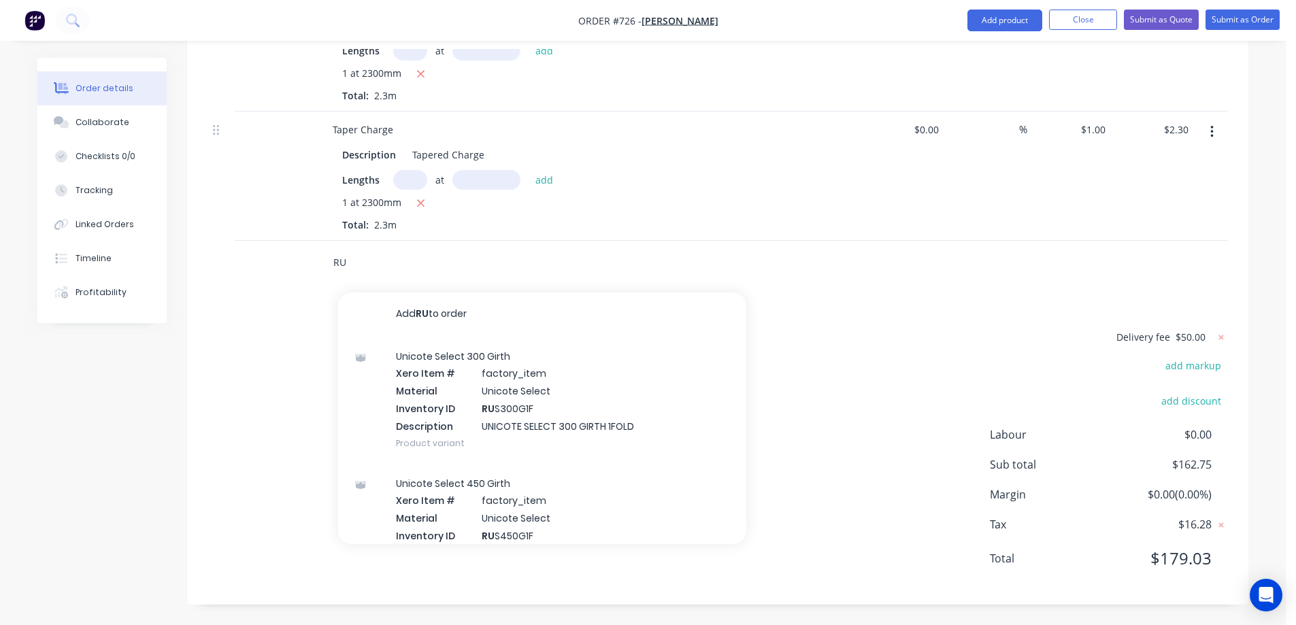
type input "R"
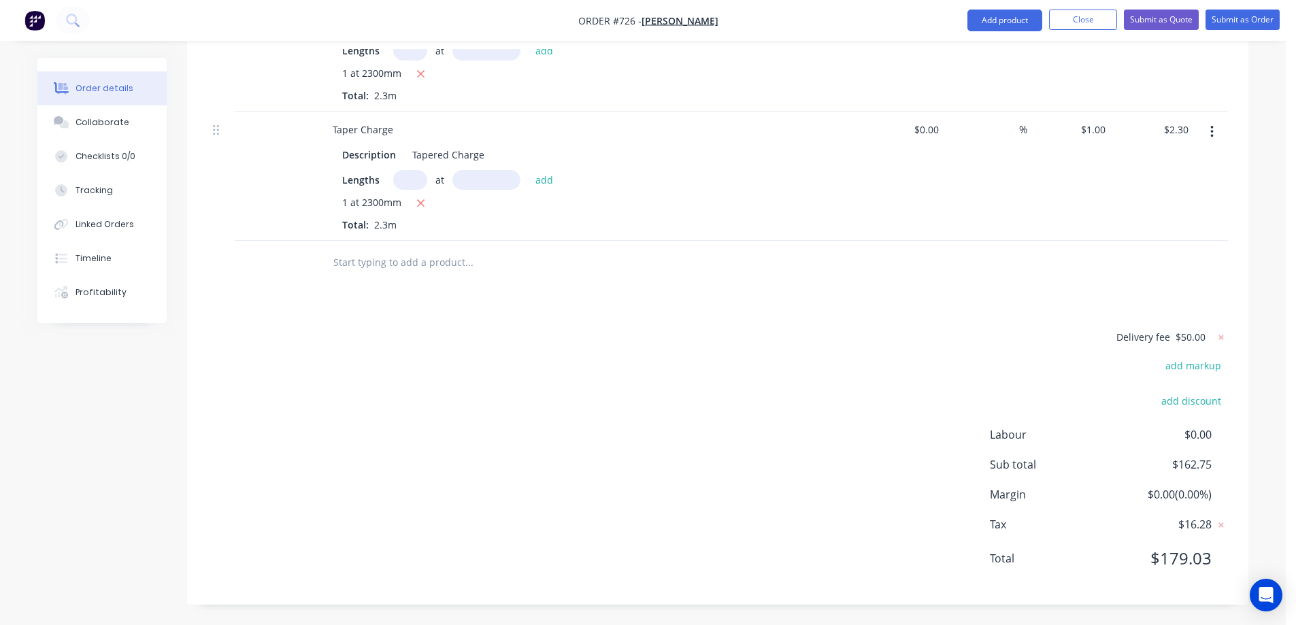
scroll to position [734, 0]
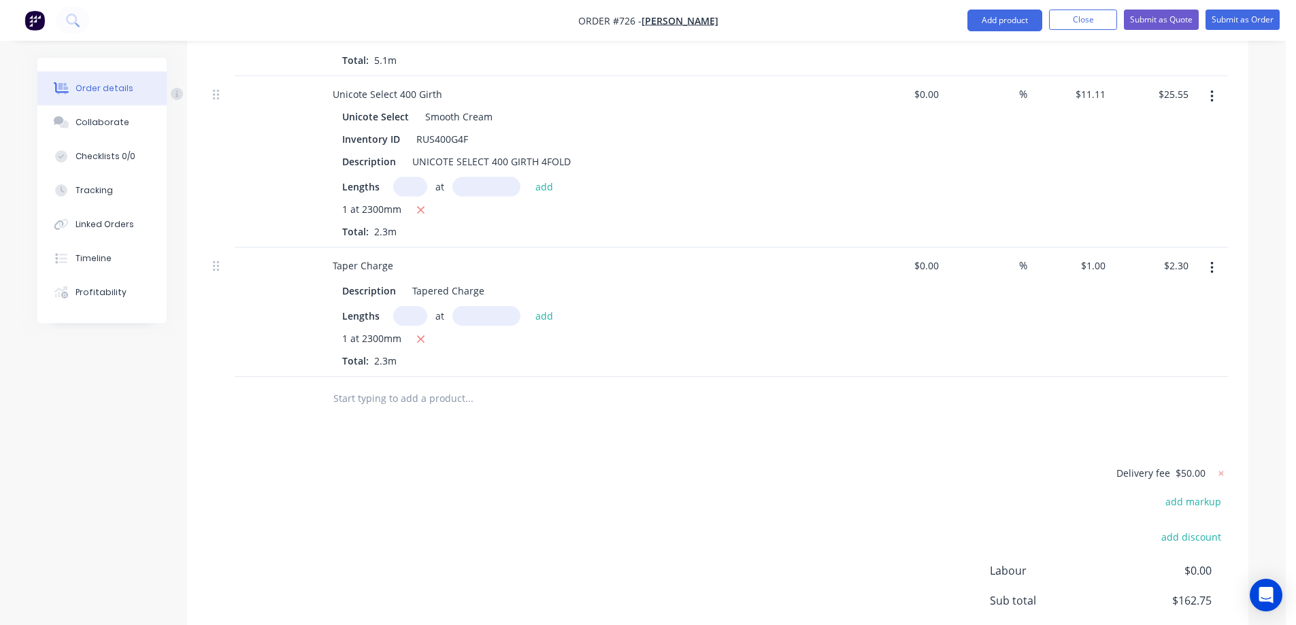
click at [1215, 99] on button "button" at bounding box center [1212, 96] width 32 height 24
click at [1167, 160] on div "Duplicate" at bounding box center [1163, 160] width 105 height 20
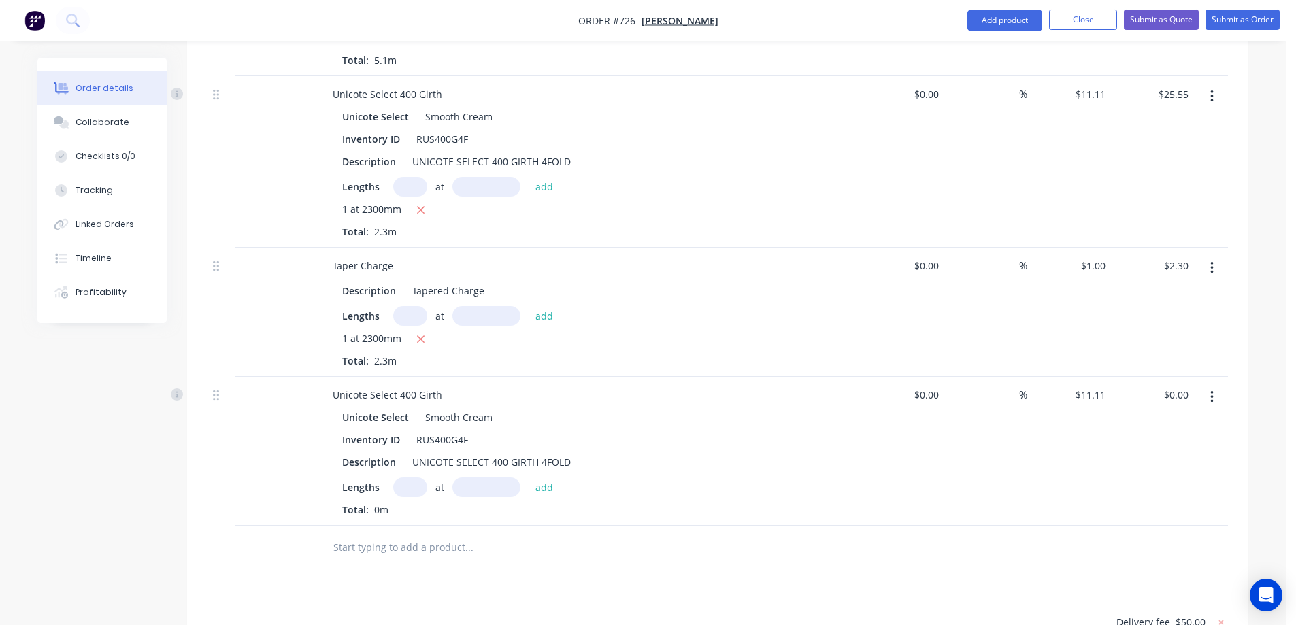
click at [399, 487] on input "text" at bounding box center [410, 488] width 34 height 20
type input "1"
type input "3350mm"
click at [541, 487] on button "add" at bounding box center [545, 487] width 32 height 18
type input "$37.22"
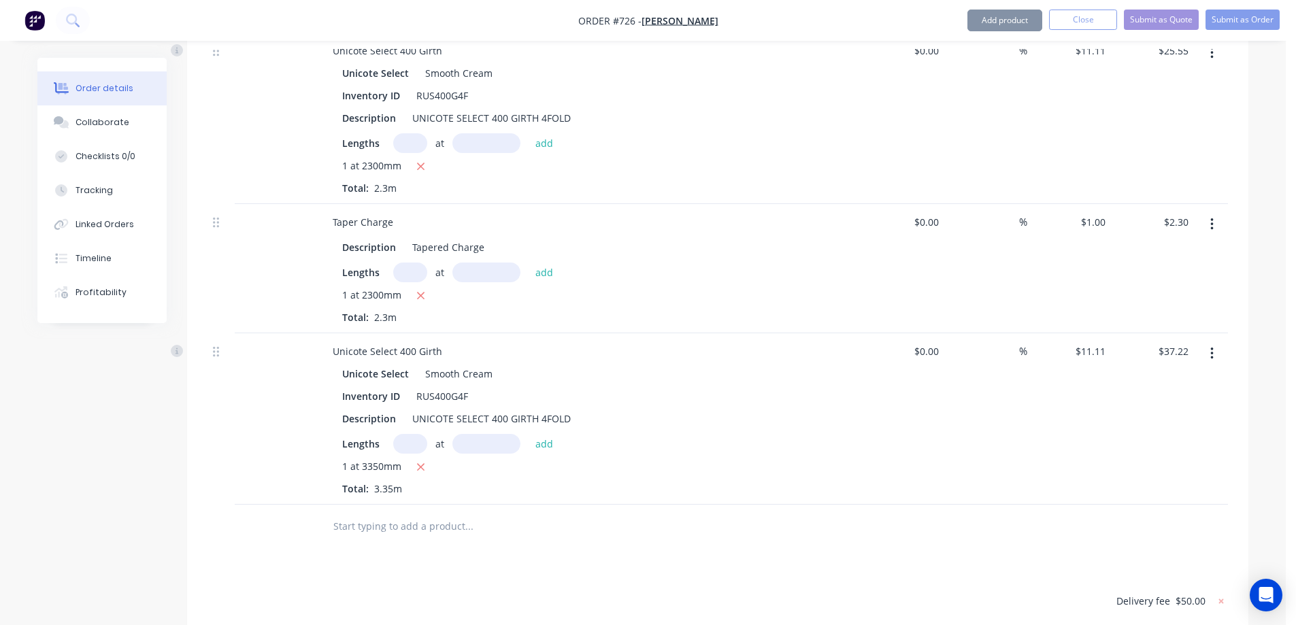
scroll to position [802, 0]
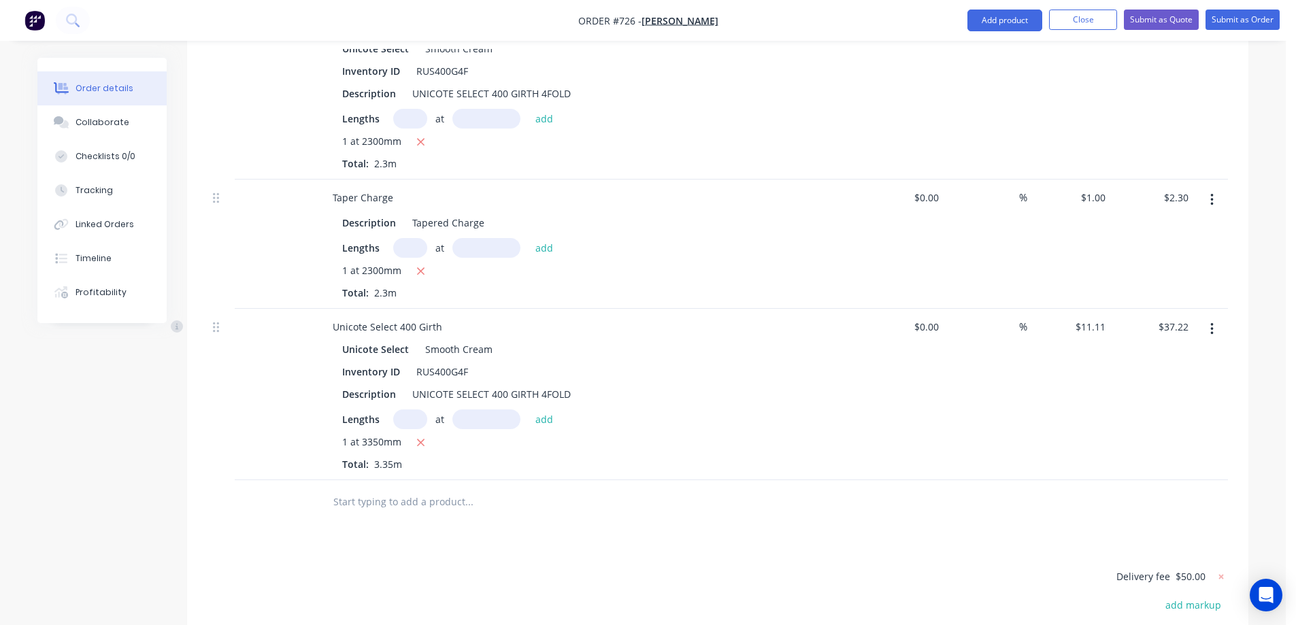
click at [413, 492] on input "text" at bounding box center [469, 501] width 272 height 27
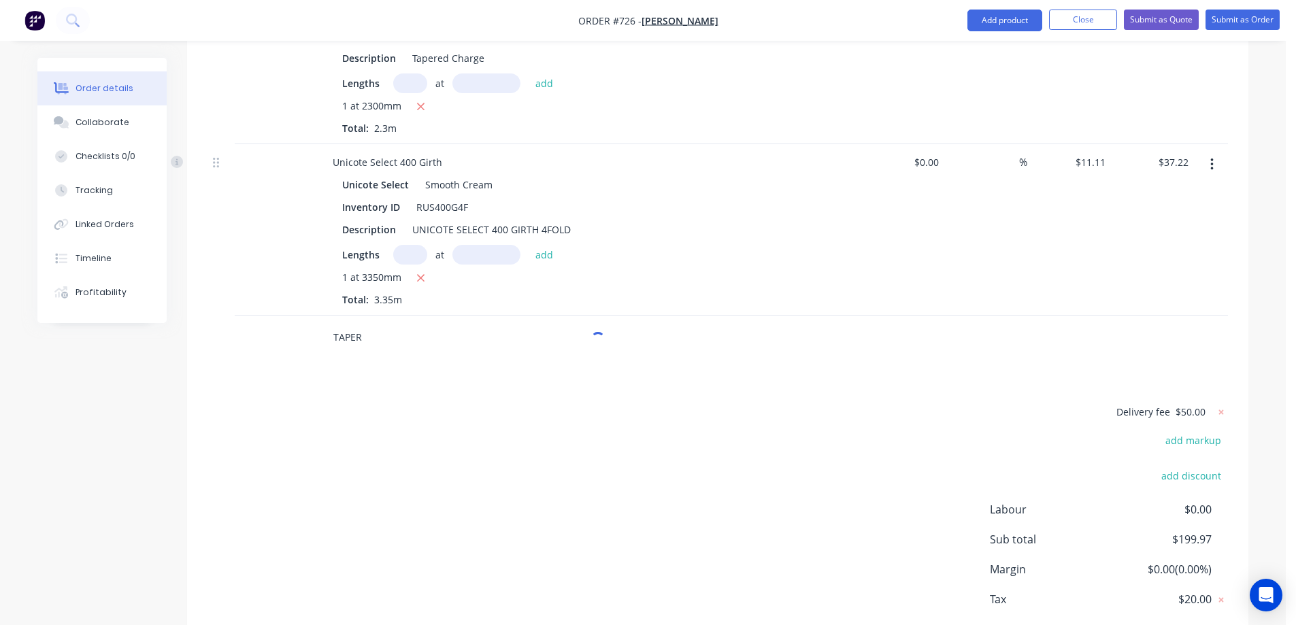
scroll to position [1006, 0]
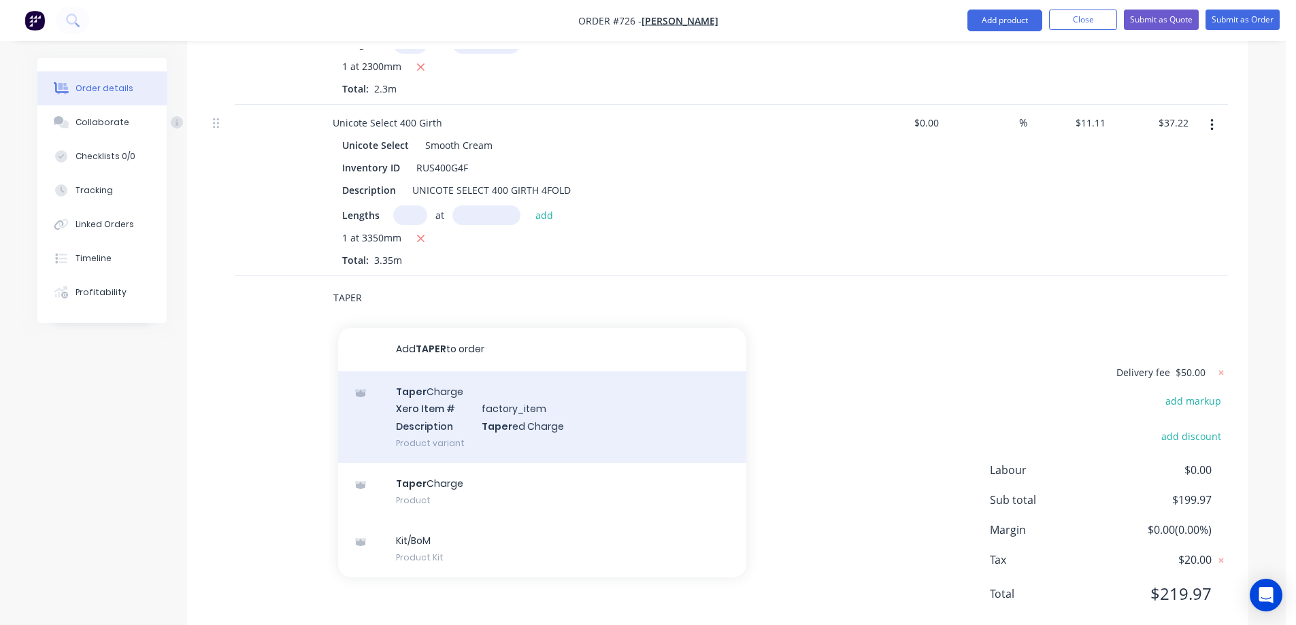
type input "TAPER"
click at [438, 415] on div "Taper Charge Xero Item # factory_item Description Taper ed Charge Product varia…" at bounding box center [542, 417] width 408 height 92
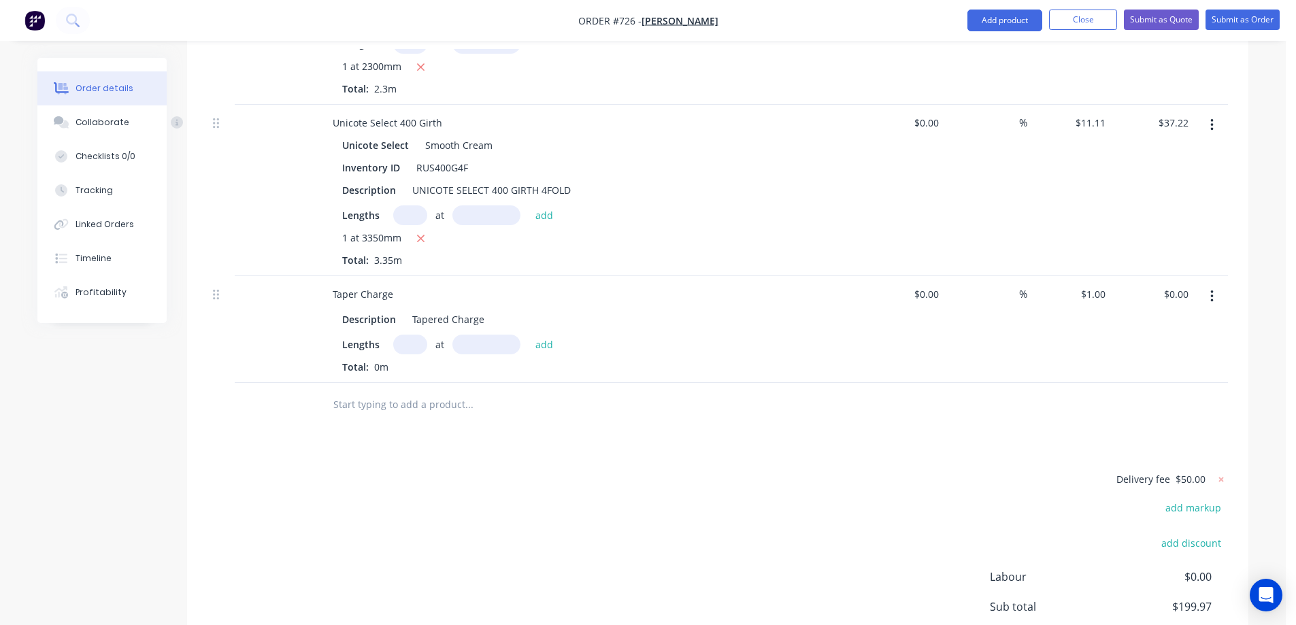
click at [410, 343] on input "text" at bounding box center [410, 345] width 34 height 20
type input "1"
type input "3350mm"
click at [539, 337] on button "add" at bounding box center [545, 344] width 32 height 18
type input "$3.35"
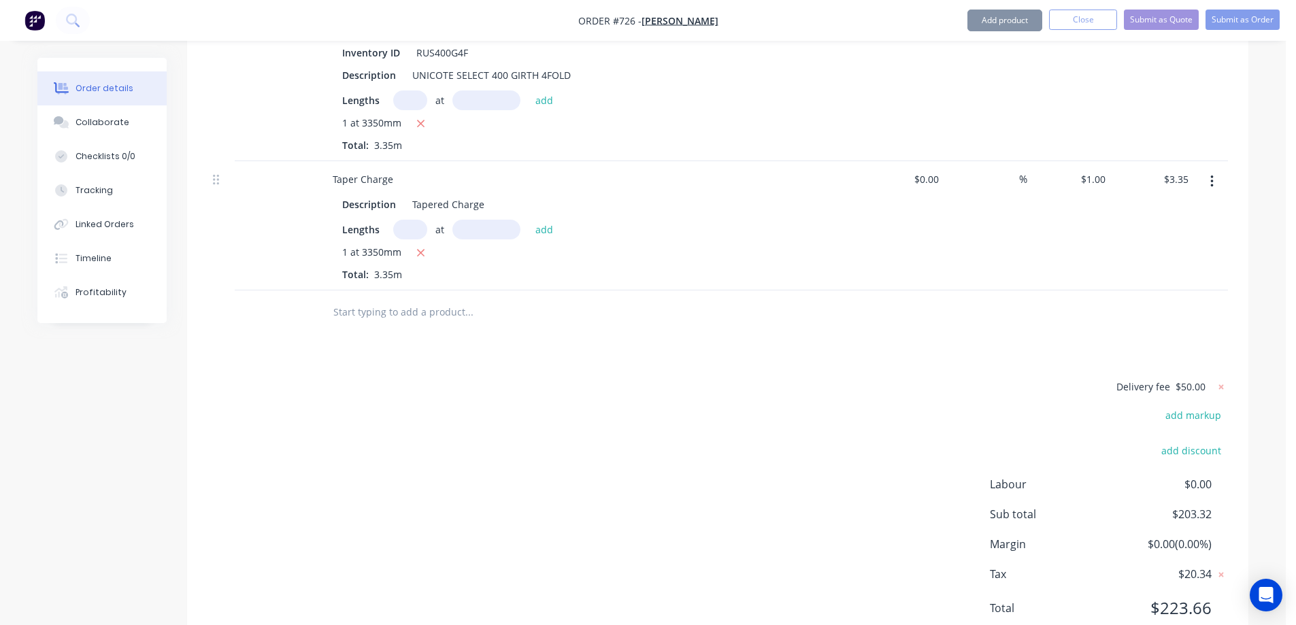
scroll to position [1171, 0]
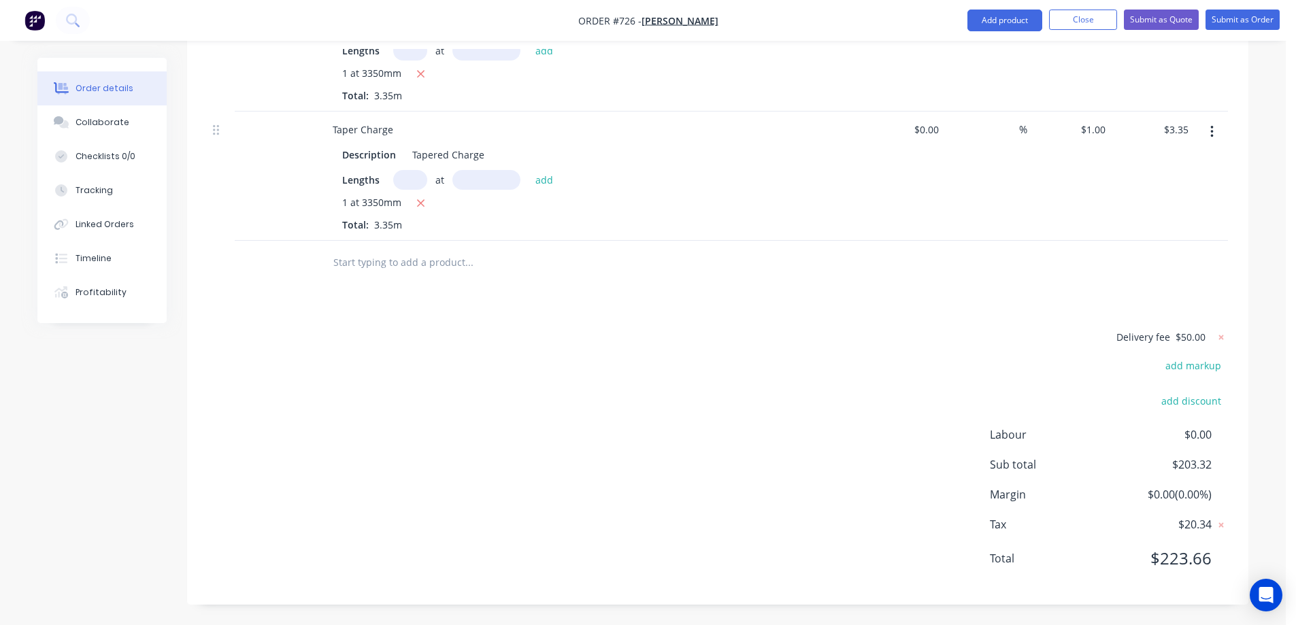
click at [399, 261] on input "text" at bounding box center [469, 262] width 272 height 27
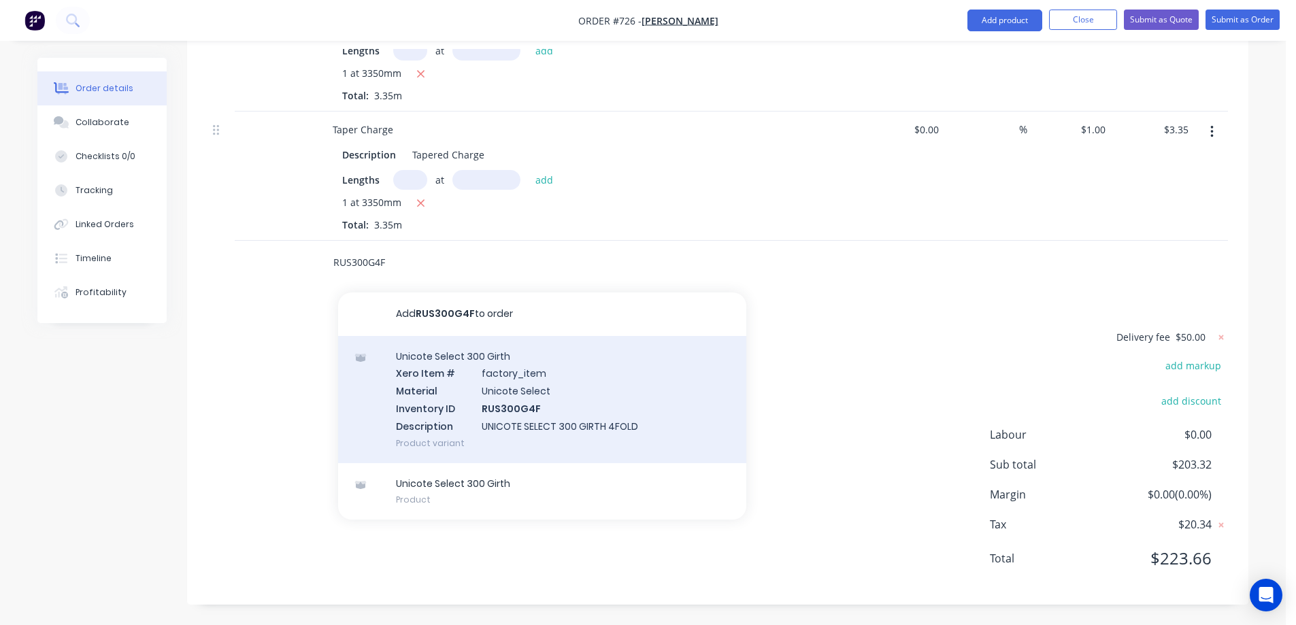
type input "RUS300G4F"
click at [447, 377] on div "Unicote Select 300 Girth Xero Item # factory_item Material Unicote Select Inven…" at bounding box center [542, 399] width 408 height 127
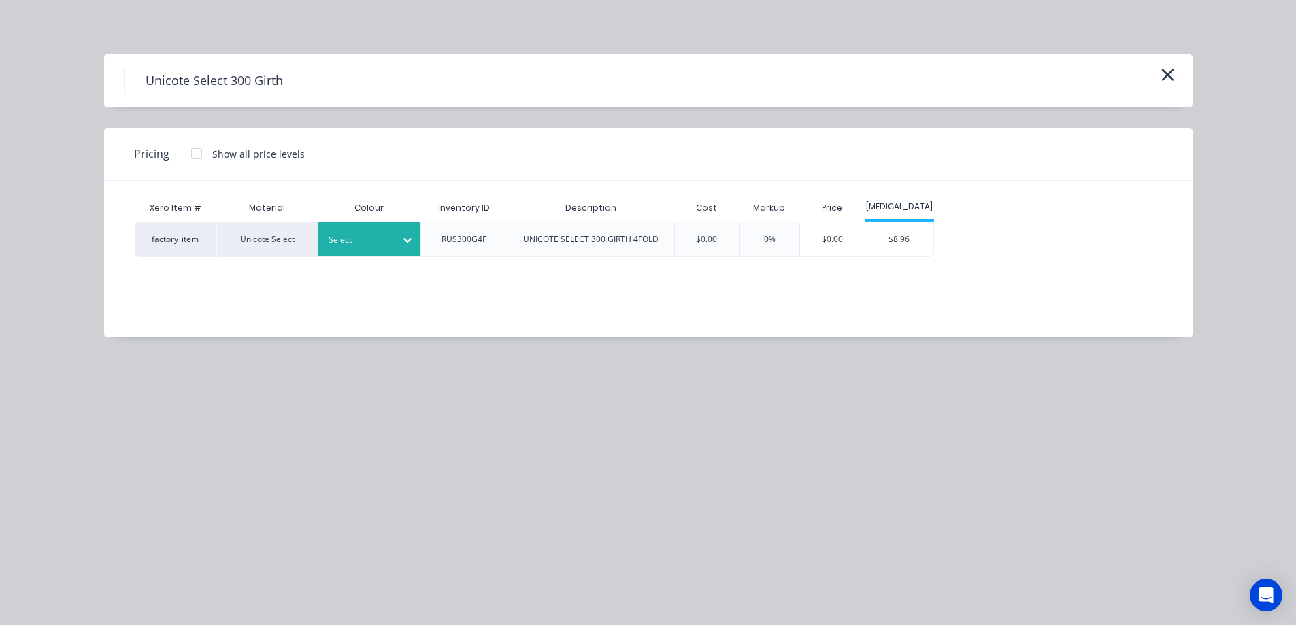
click at [393, 244] on div "Select" at bounding box center [357, 240] width 76 height 18
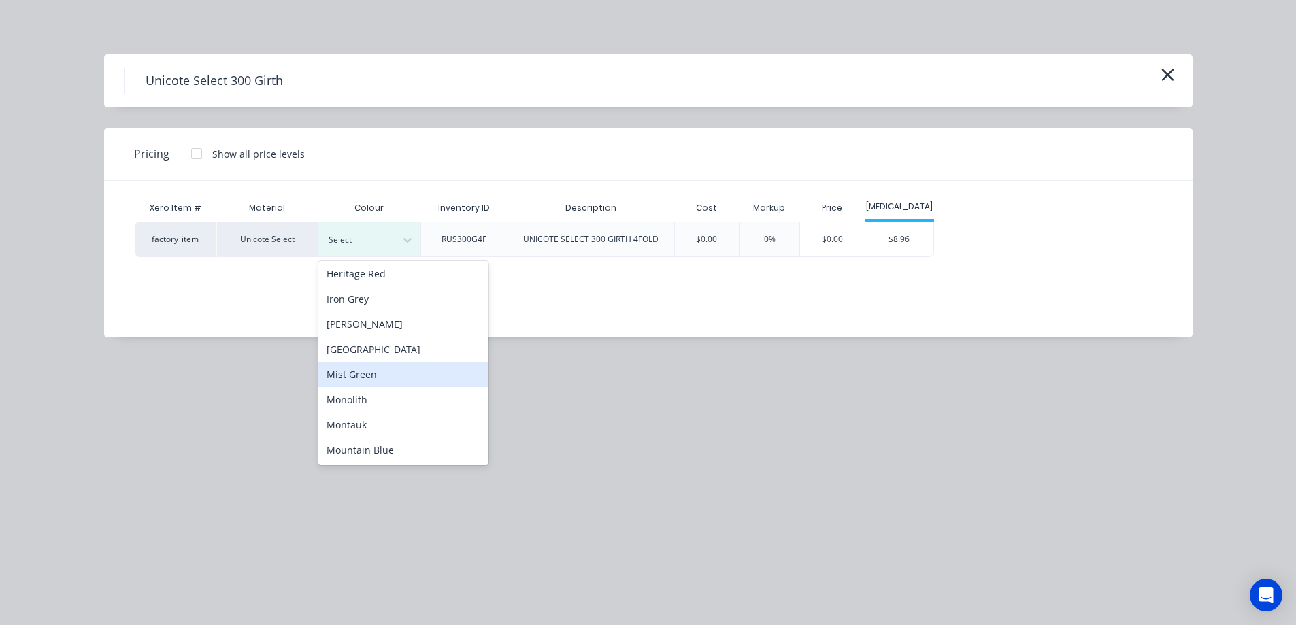
scroll to position [355, 0]
click at [397, 367] on div "Smooth Cream" at bounding box center [403, 374] width 170 height 25
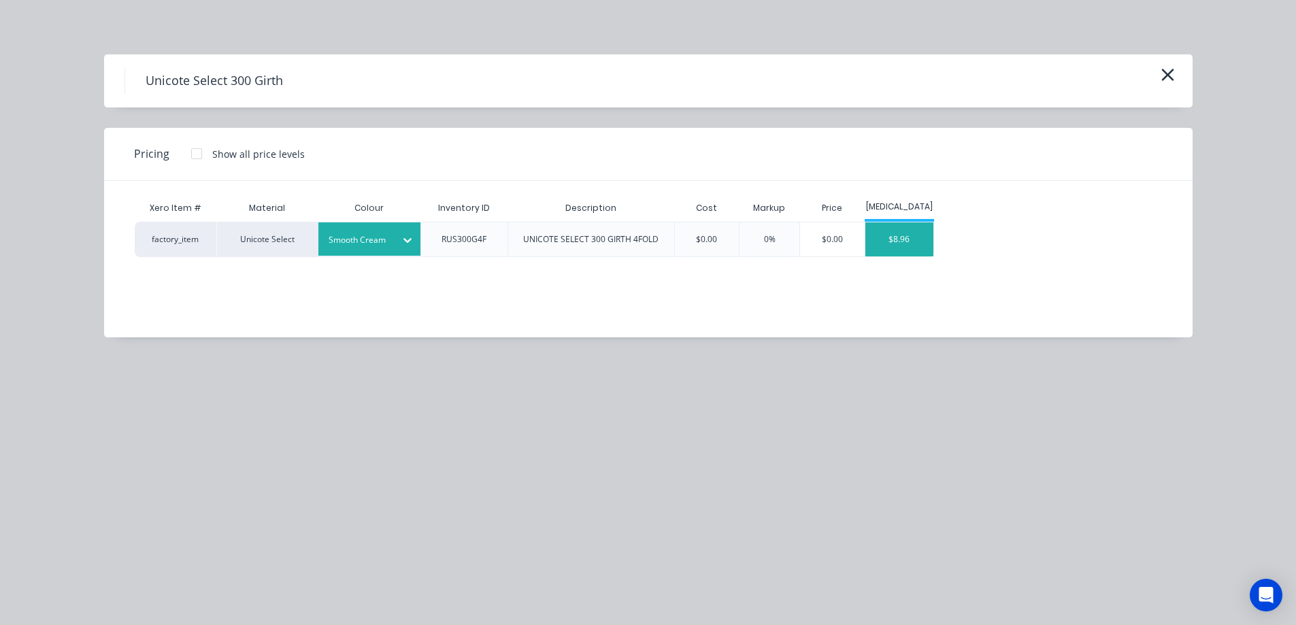
click at [916, 244] on div "$8.96" at bounding box center [899, 239] width 68 height 34
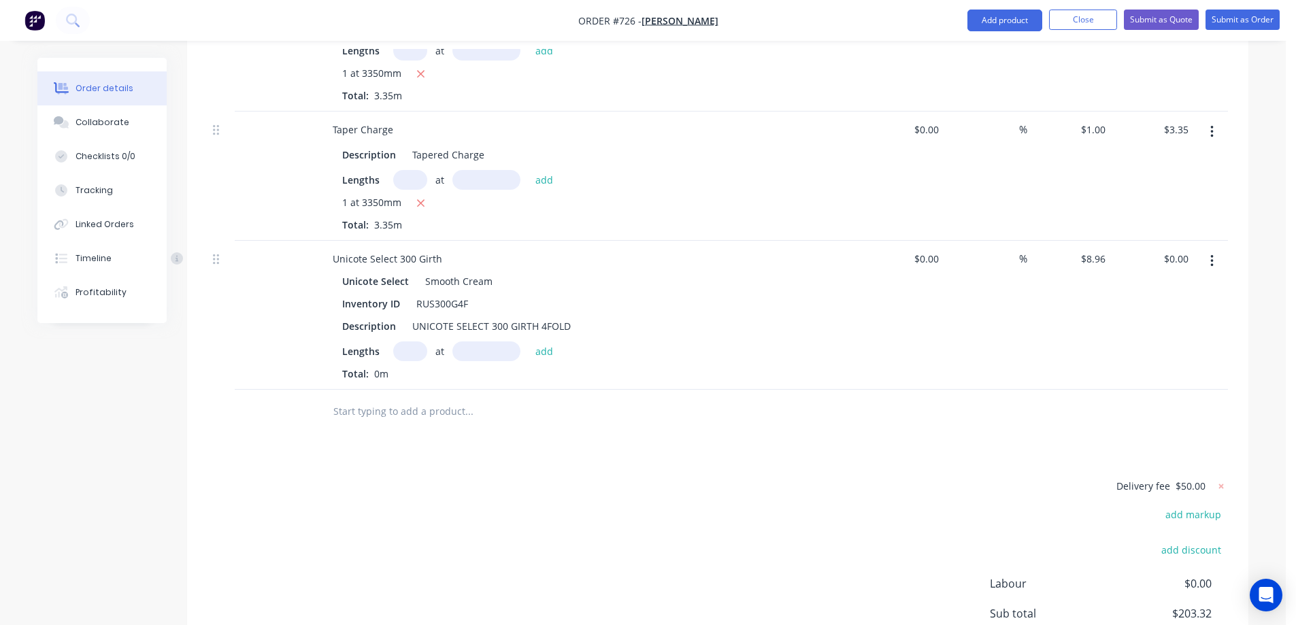
click at [403, 345] on input "text" at bounding box center [410, 352] width 34 height 20
type input "1"
type input "2600mm"
click at [553, 351] on button "add" at bounding box center [545, 351] width 32 height 18
type input "$23.30"
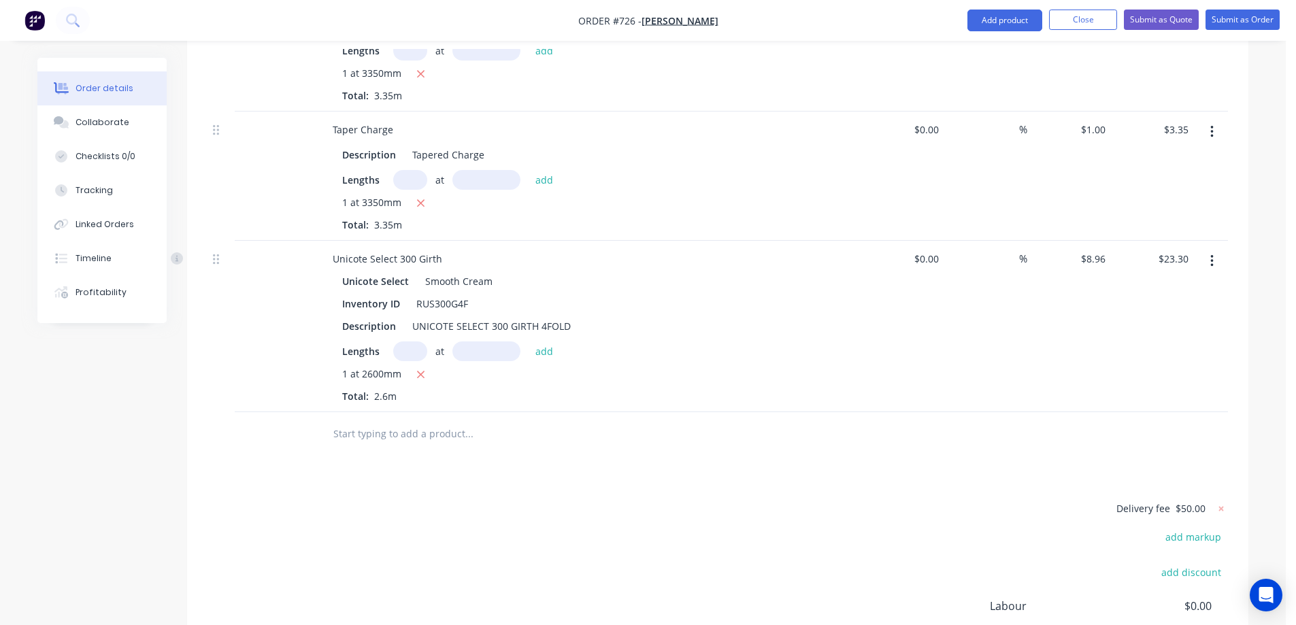
click at [400, 439] on input "text" at bounding box center [469, 433] width 272 height 27
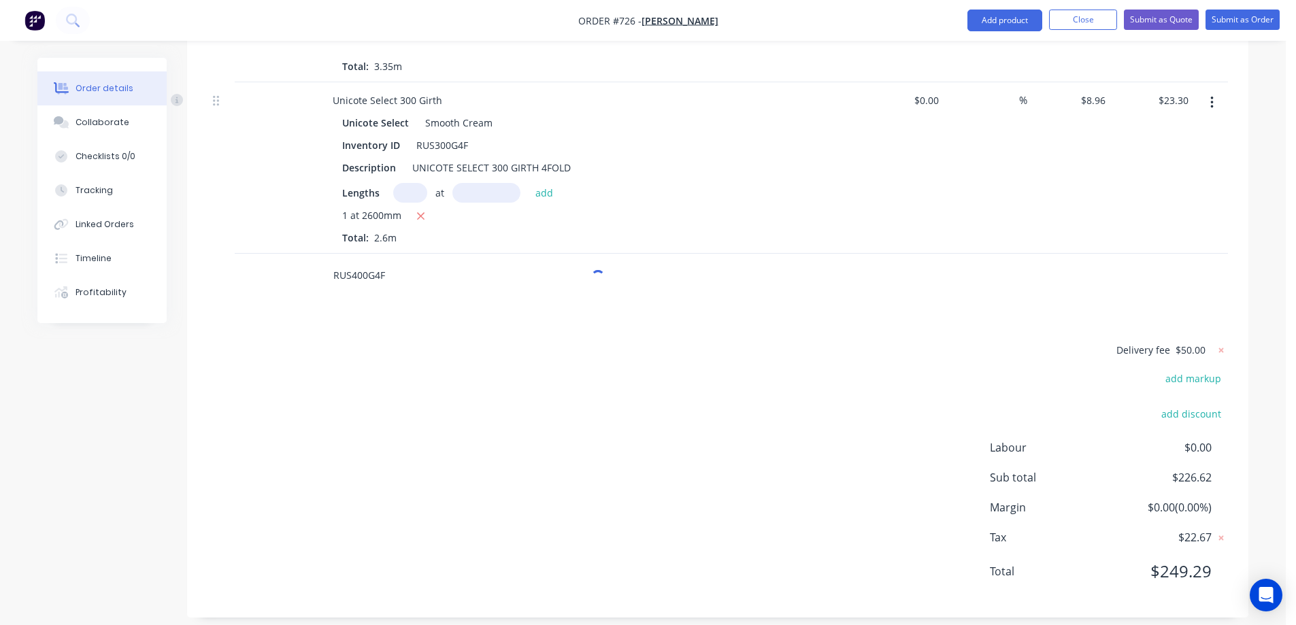
scroll to position [1342, 0]
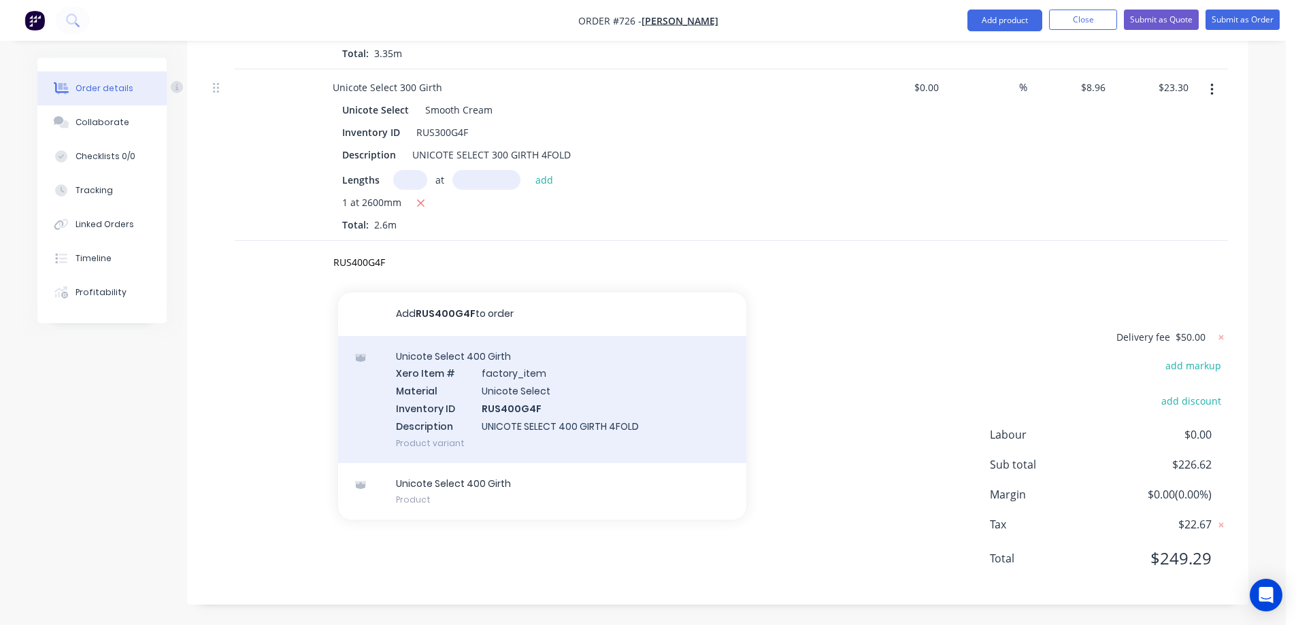
click at [499, 402] on div "Unicote Select 400 Girth Xero Item # factory_item Material Unicote Select Inven…" at bounding box center [542, 399] width 408 height 127
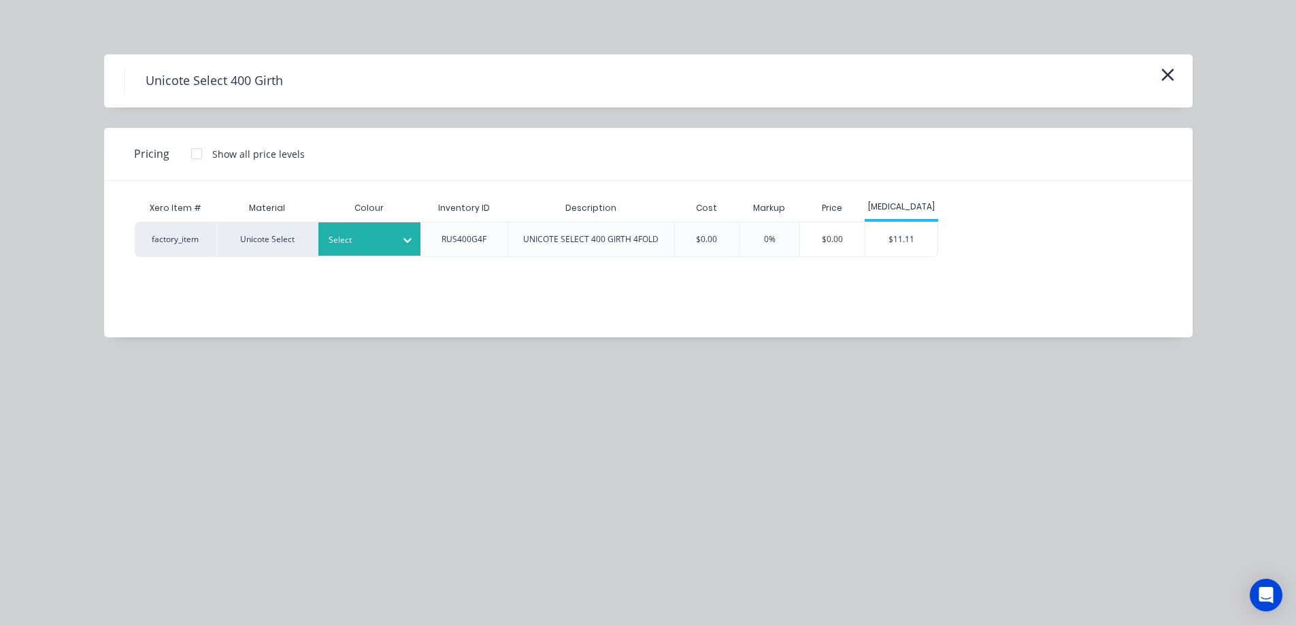
click at [404, 237] on icon at bounding box center [408, 240] width 14 height 14
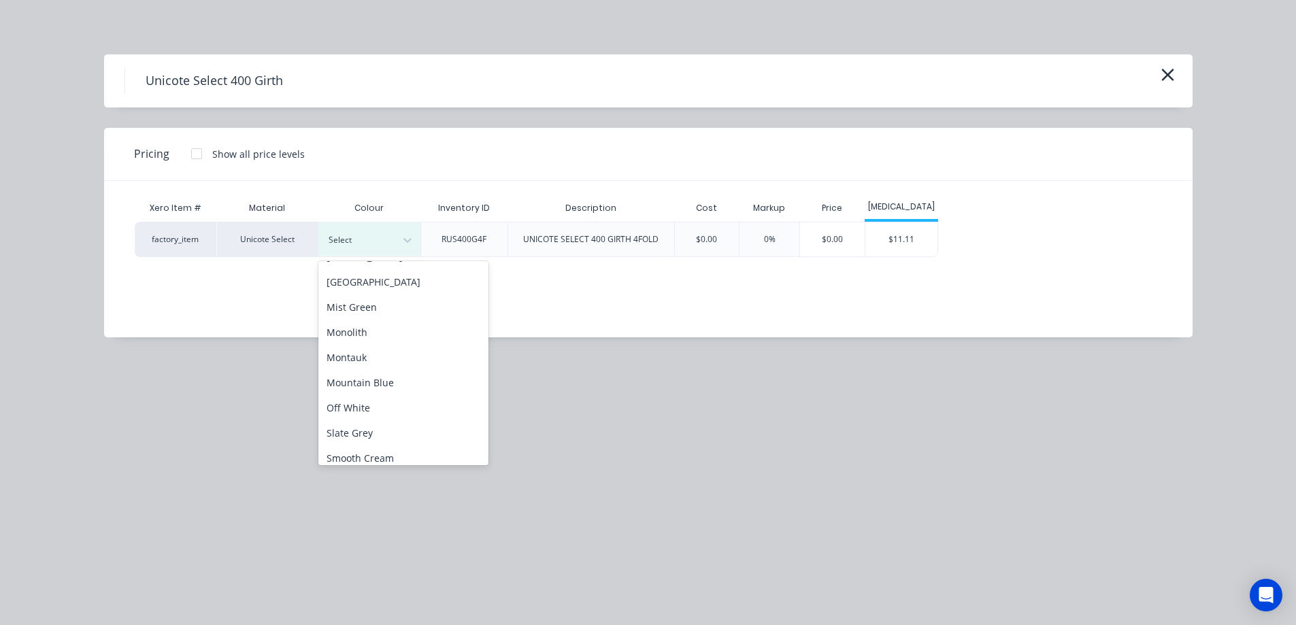
scroll to position [340, 0]
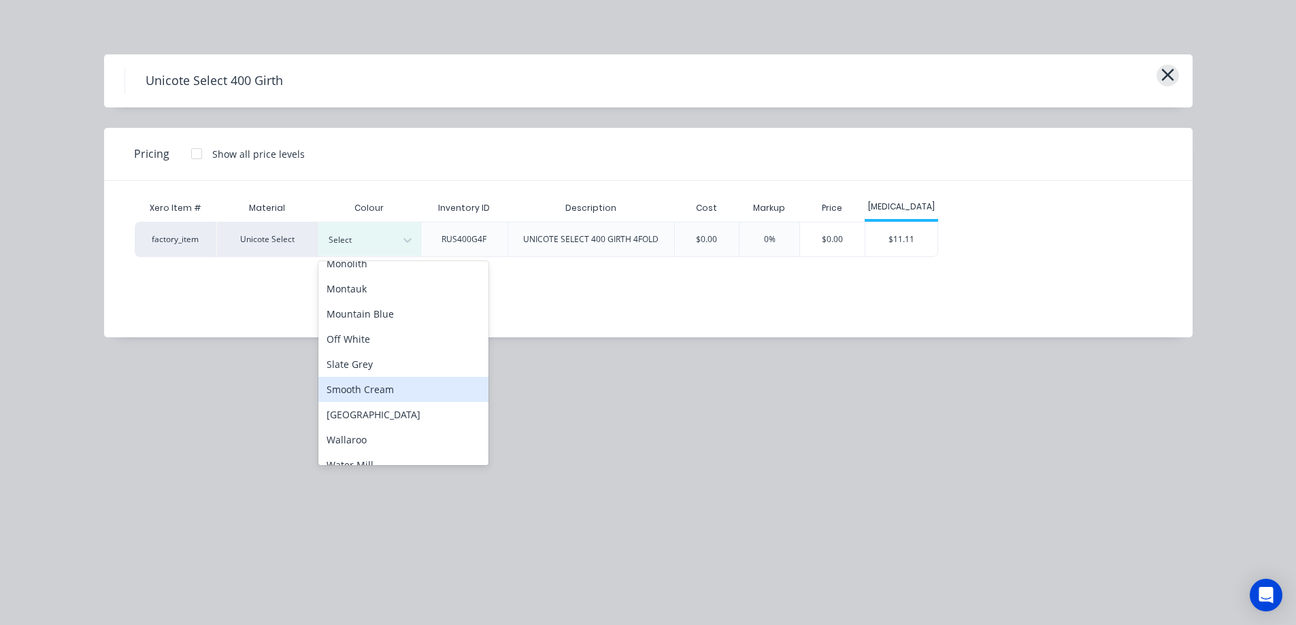
click at [1166, 77] on icon "button" at bounding box center [1167, 75] width 12 height 12
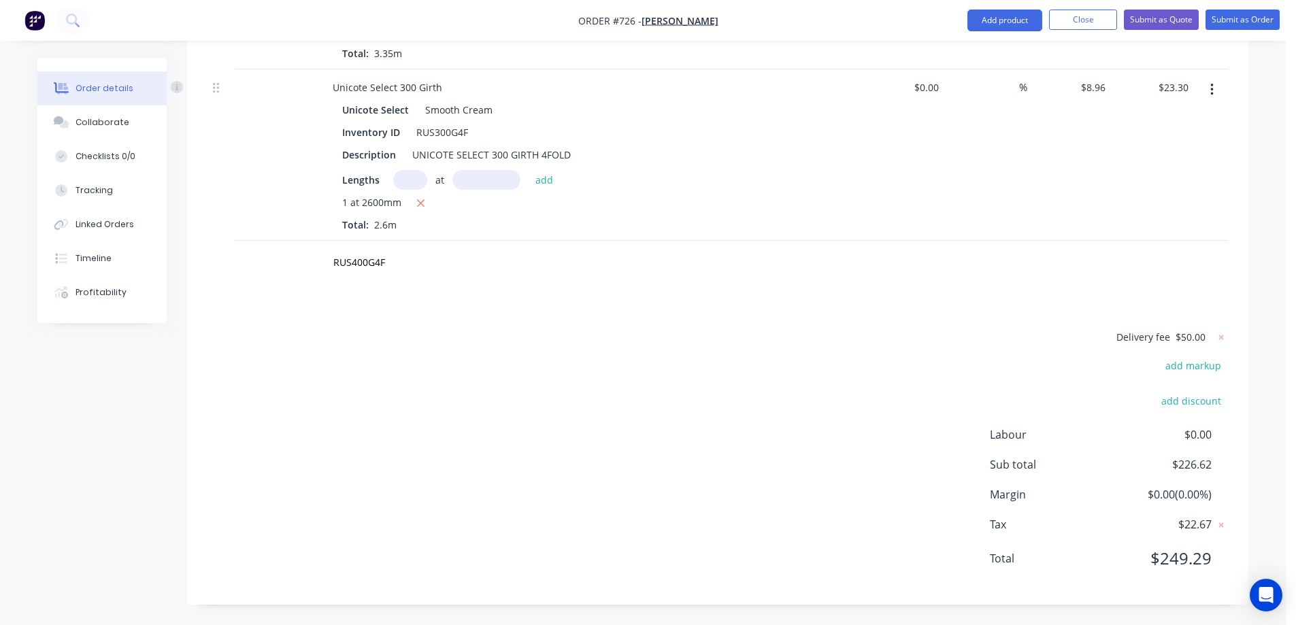
scroll to position [1138, 0]
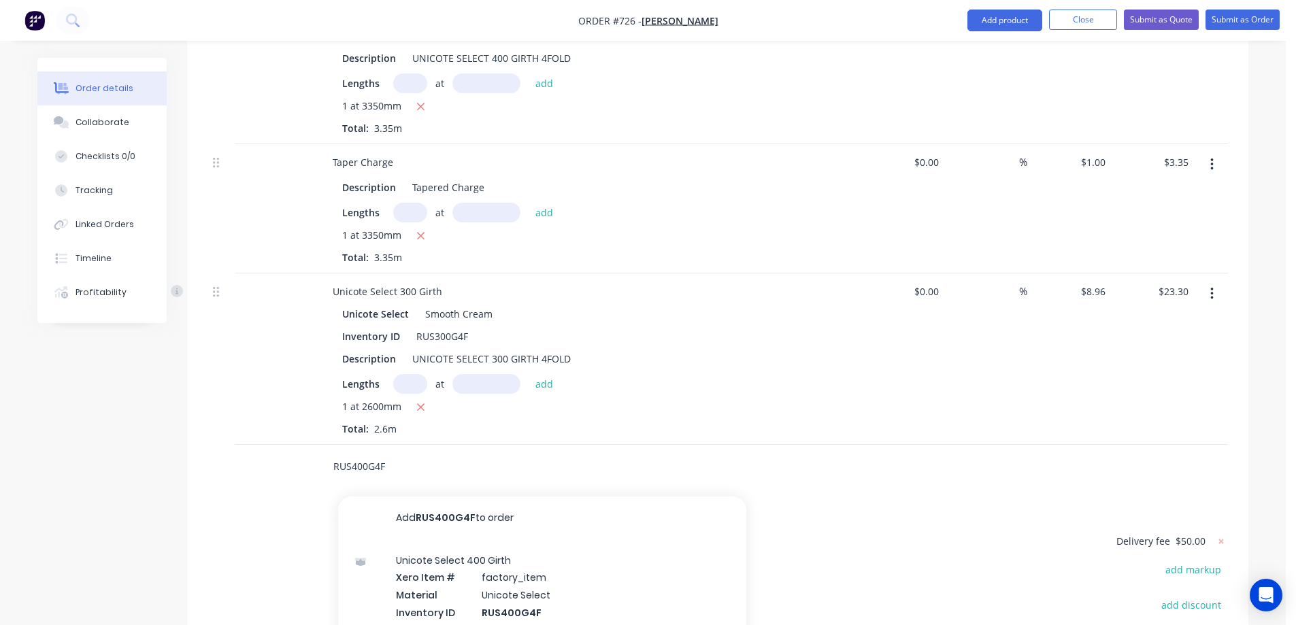
click at [384, 468] on input "RUS400G4F" at bounding box center [469, 466] width 272 height 27
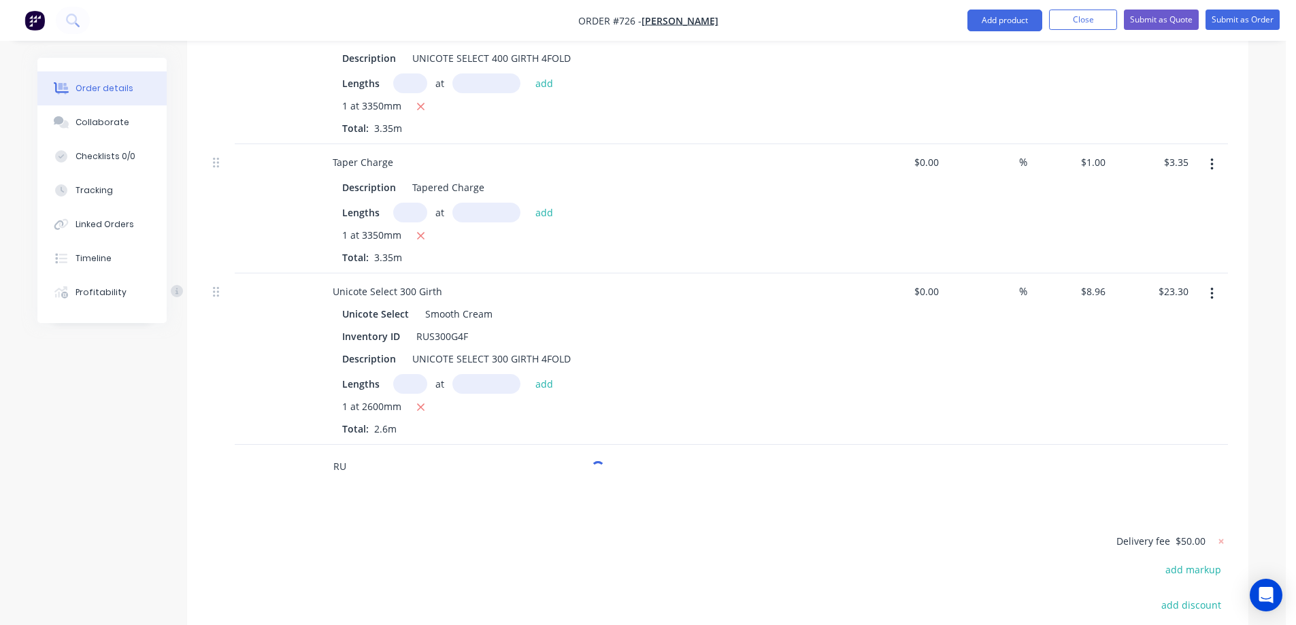
type input "R"
click at [388, 466] on input "text" at bounding box center [469, 466] width 272 height 27
click at [1211, 297] on icon "button" at bounding box center [1211, 293] width 3 height 15
click at [1129, 410] on div "Delete" at bounding box center [1163, 411] width 105 height 20
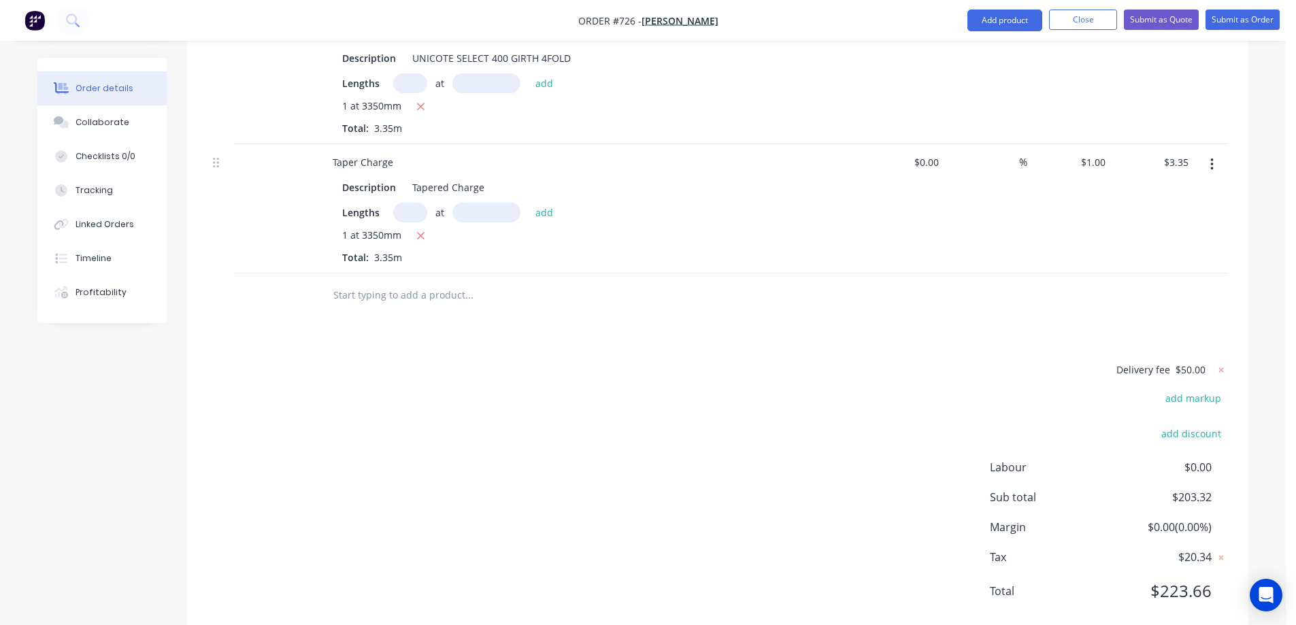
click at [398, 299] on input "text" at bounding box center [469, 295] width 272 height 27
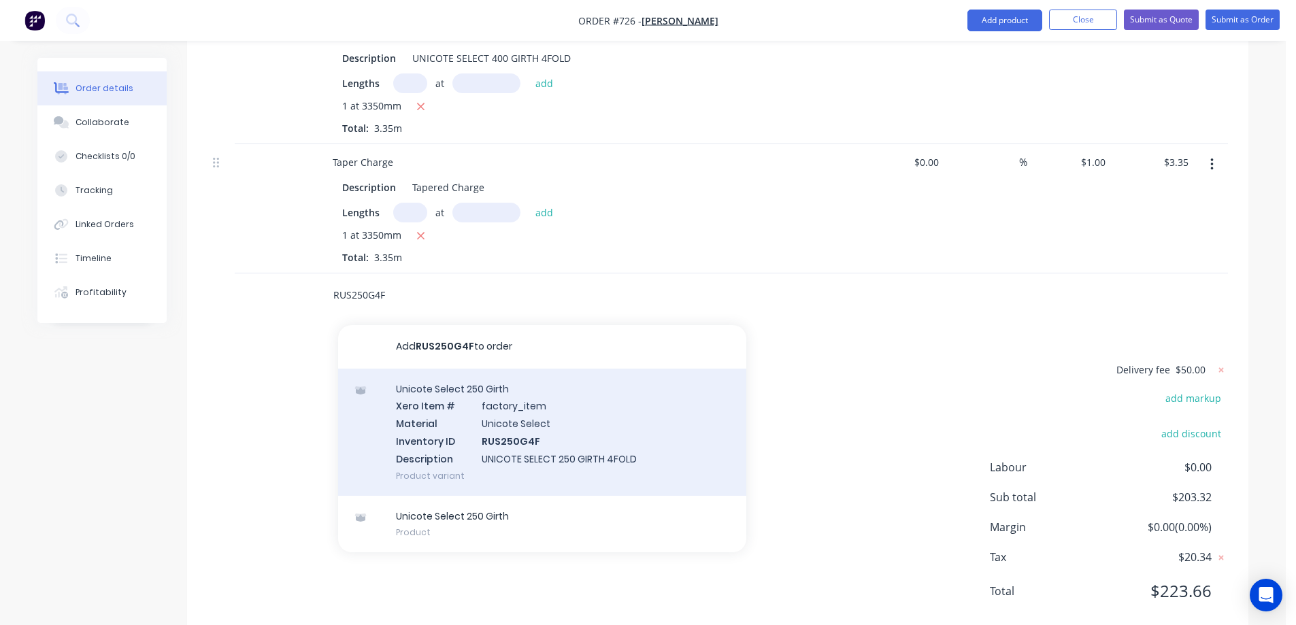
type input "RUS250G4F"
click at [431, 433] on div "Unicote Select 250 Girth Xero Item # factory_item Material Unicote Select Inven…" at bounding box center [542, 432] width 408 height 127
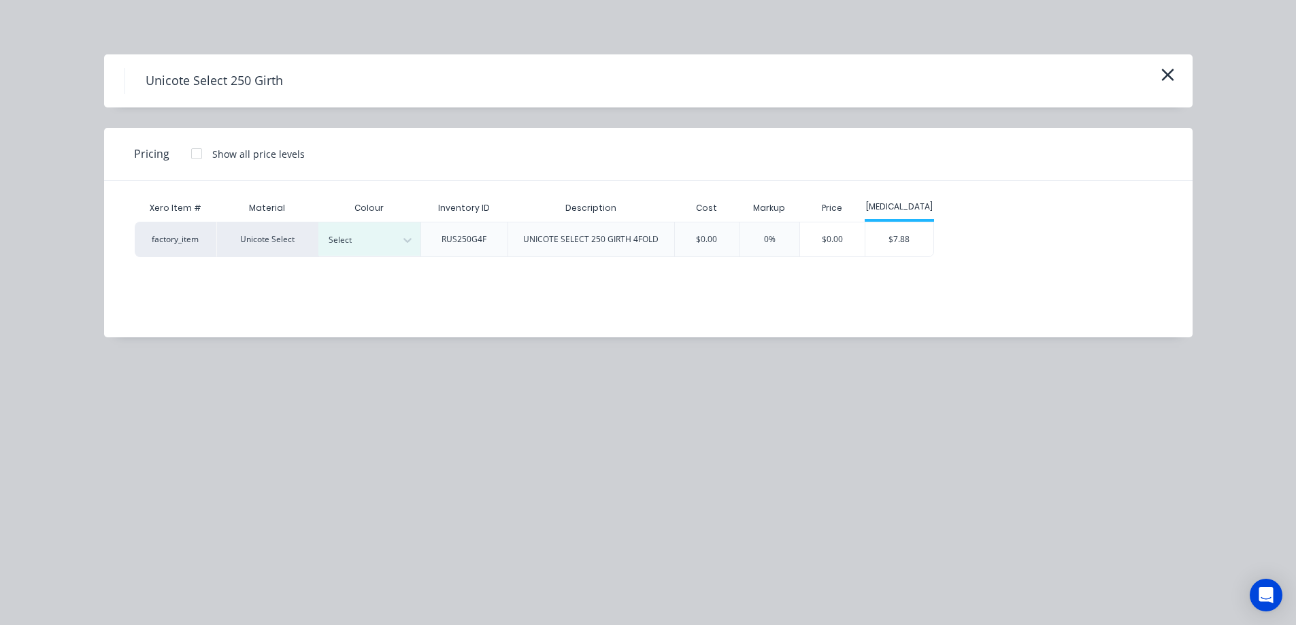
click at [367, 256] on div "Select" at bounding box center [369, 239] width 102 height 35
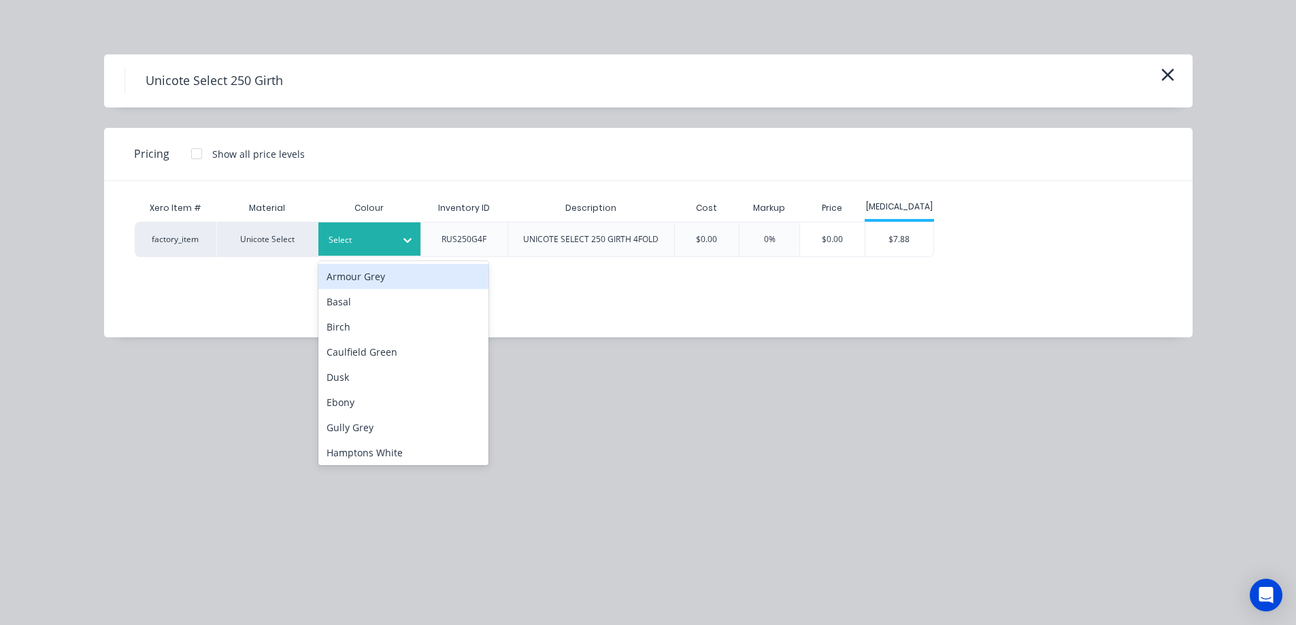
click at [373, 254] on div "Select" at bounding box center [369, 238] width 102 height 33
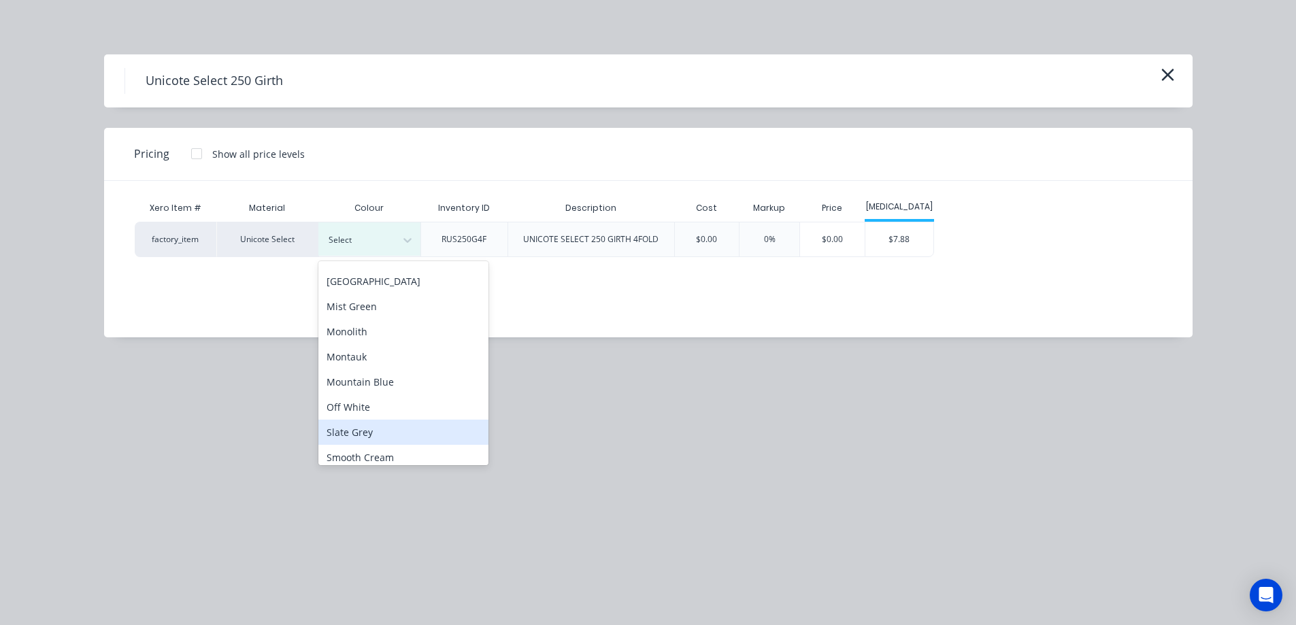
scroll to position [355, 0]
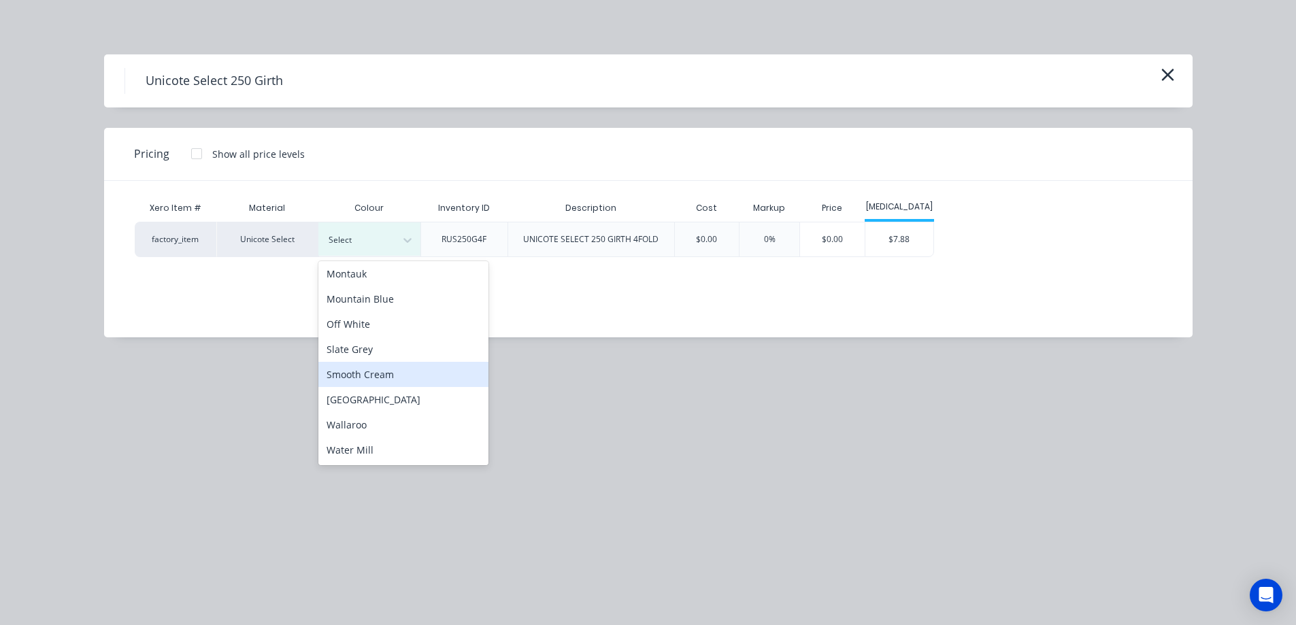
click at [383, 378] on div "Smooth Cream" at bounding box center [403, 374] width 170 height 25
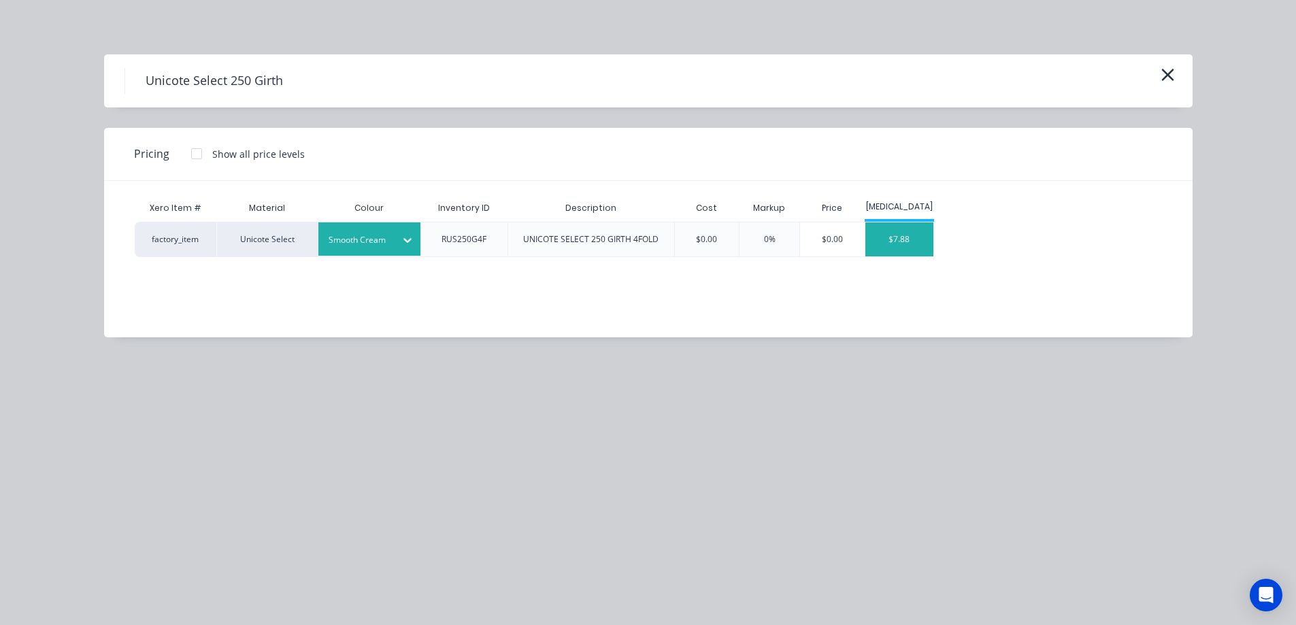
click at [886, 240] on div "$7.88" at bounding box center [899, 239] width 68 height 34
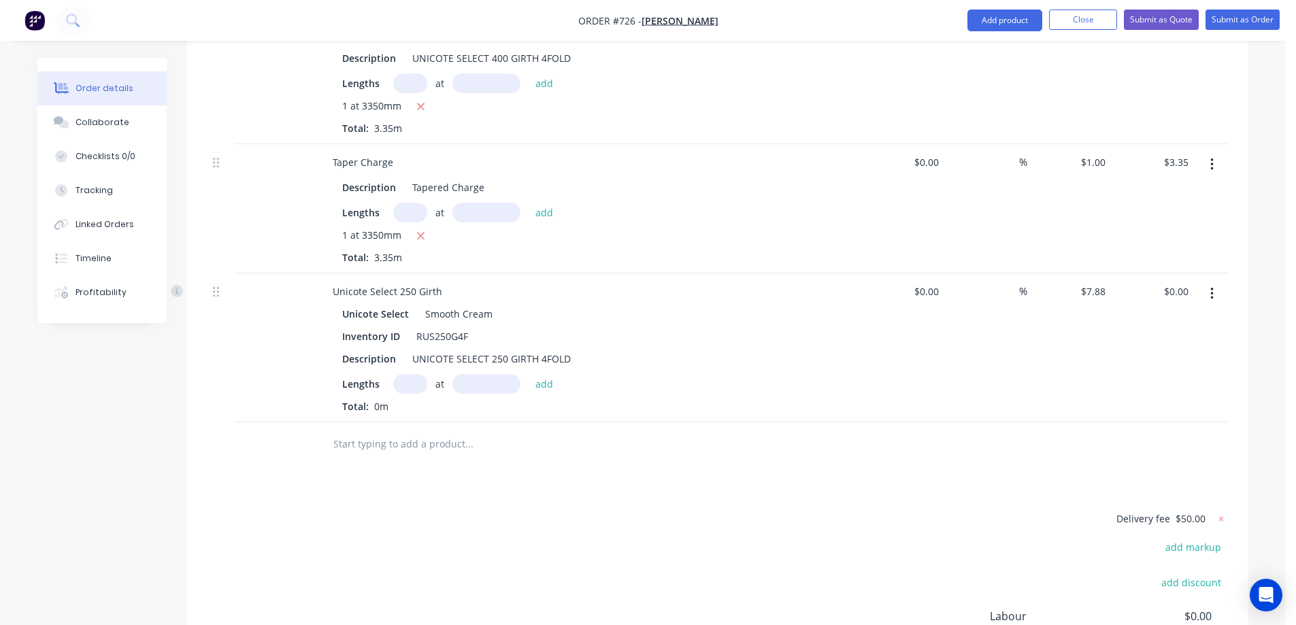
click at [408, 390] on input "text" at bounding box center [410, 384] width 34 height 20
type input "1"
type input "2600mm"
click at [544, 382] on button "add" at bounding box center [545, 383] width 32 height 18
type input "$20.49"
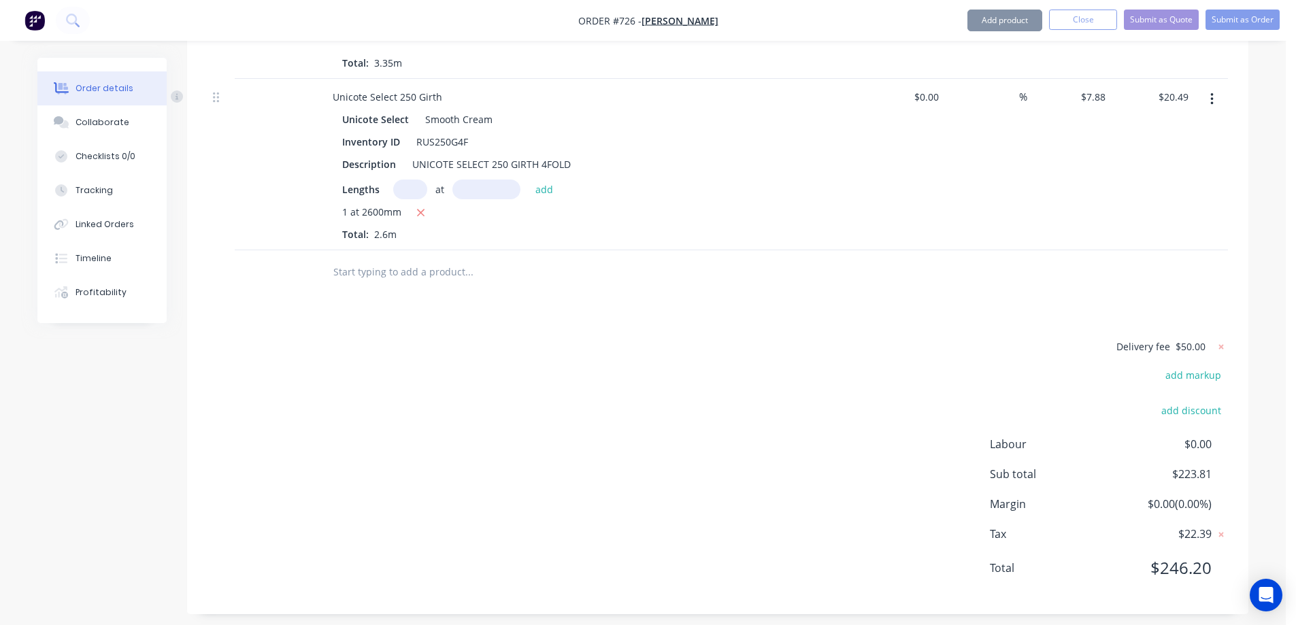
scroll to position [1342, 0]
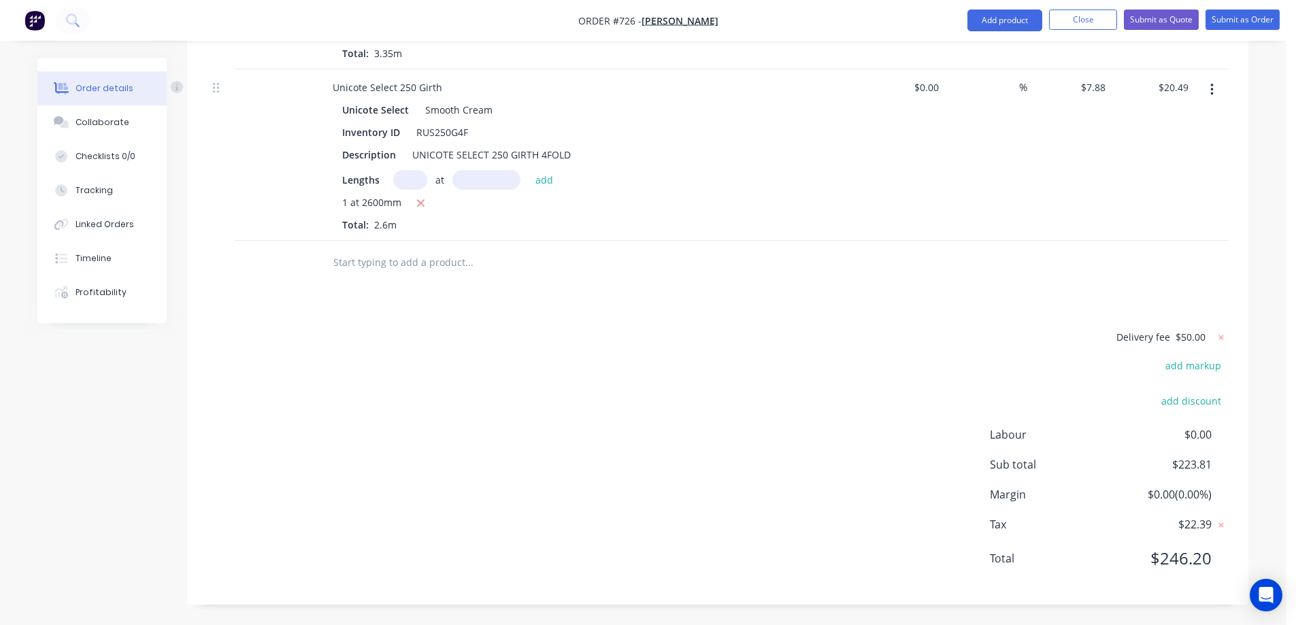
click at [389, 267] on input "text" at bounding box center [469, 262] width 272 height 27
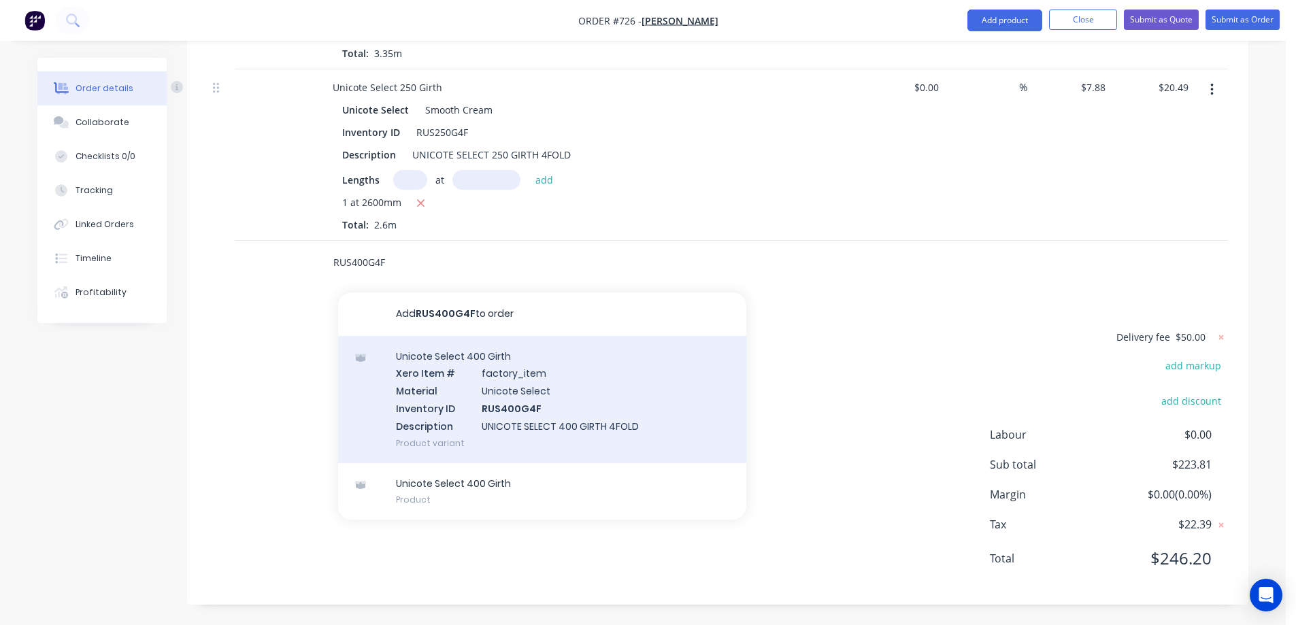
type input "RUS400G4F"
click at [471, 387] on div "Unicote Select 400 Girth Xero Item # factory_item Material Unicote Select Inven…" at bounding box center [542, 399] width 408 height 127
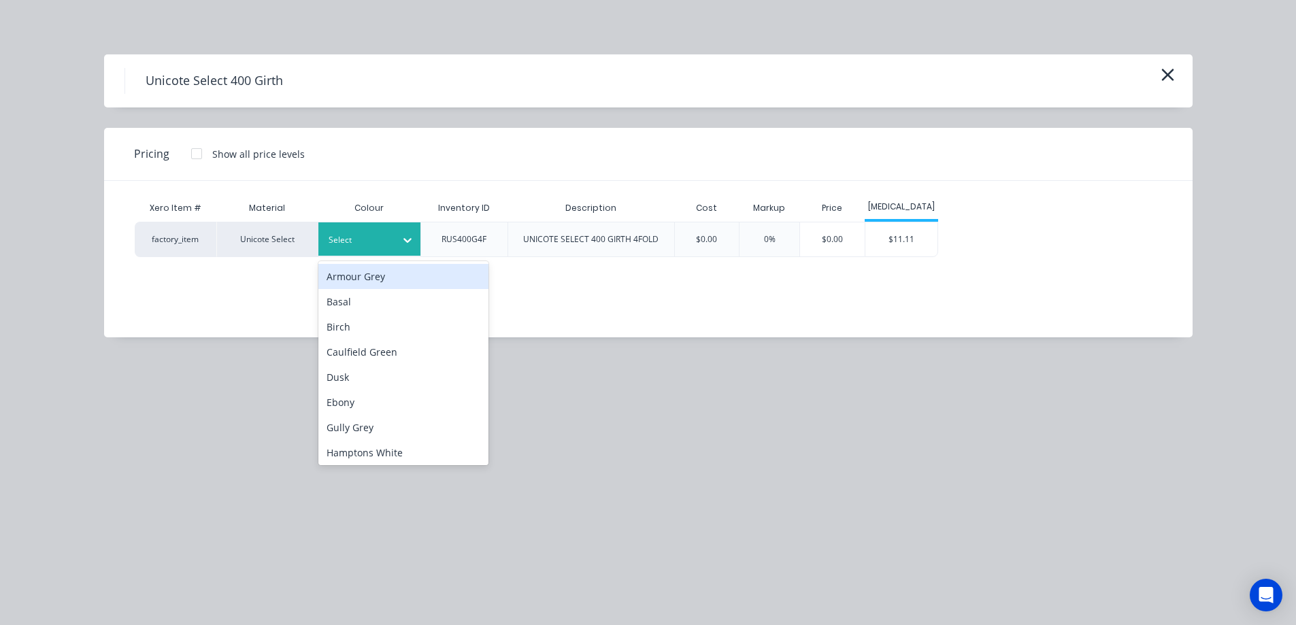
click at [412, 231] on div at bounding box center [407, 240] width 24 height 22
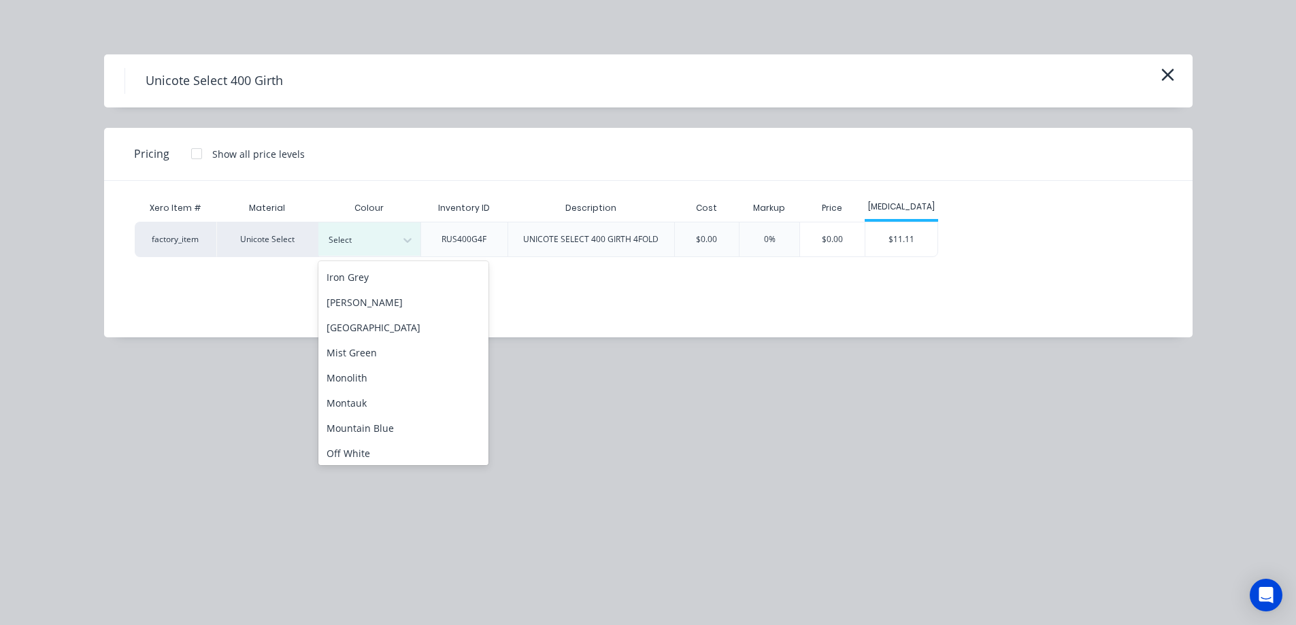
scroll to position [272, 0]
click at [380, 340] on div "Monolith" at bounding box center [403, 331] width 170 height 25
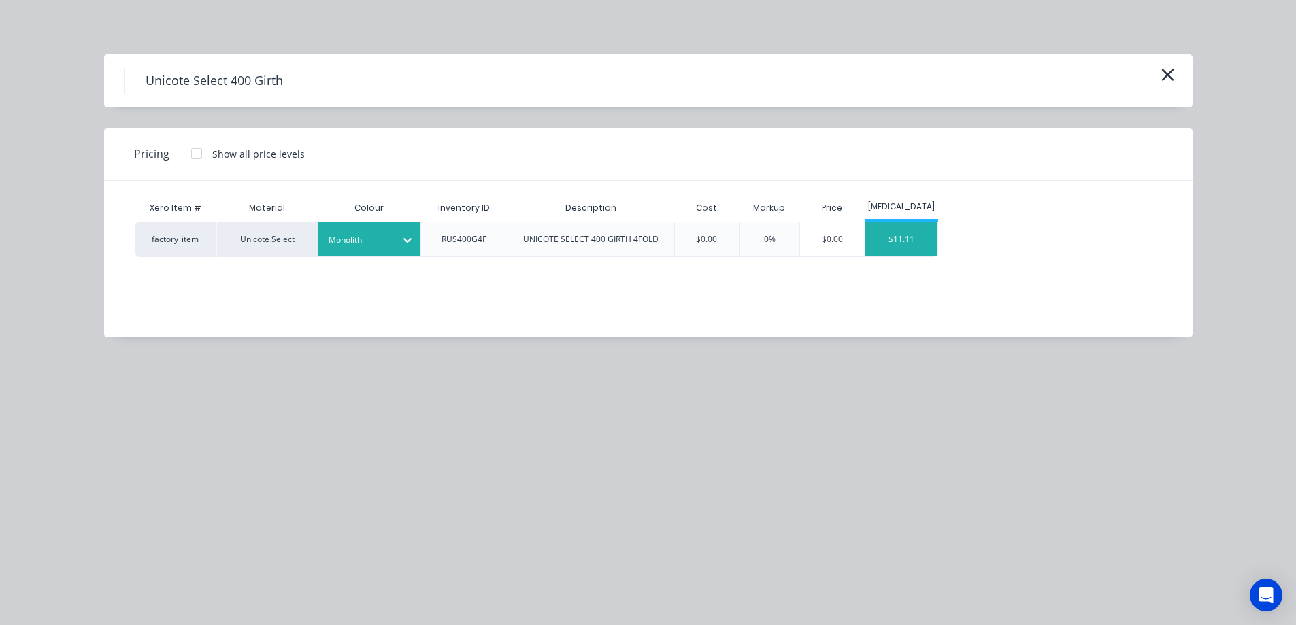
click at [894, 242] on div "$11.11" at bounding box center [901, 239] width 73 height 34
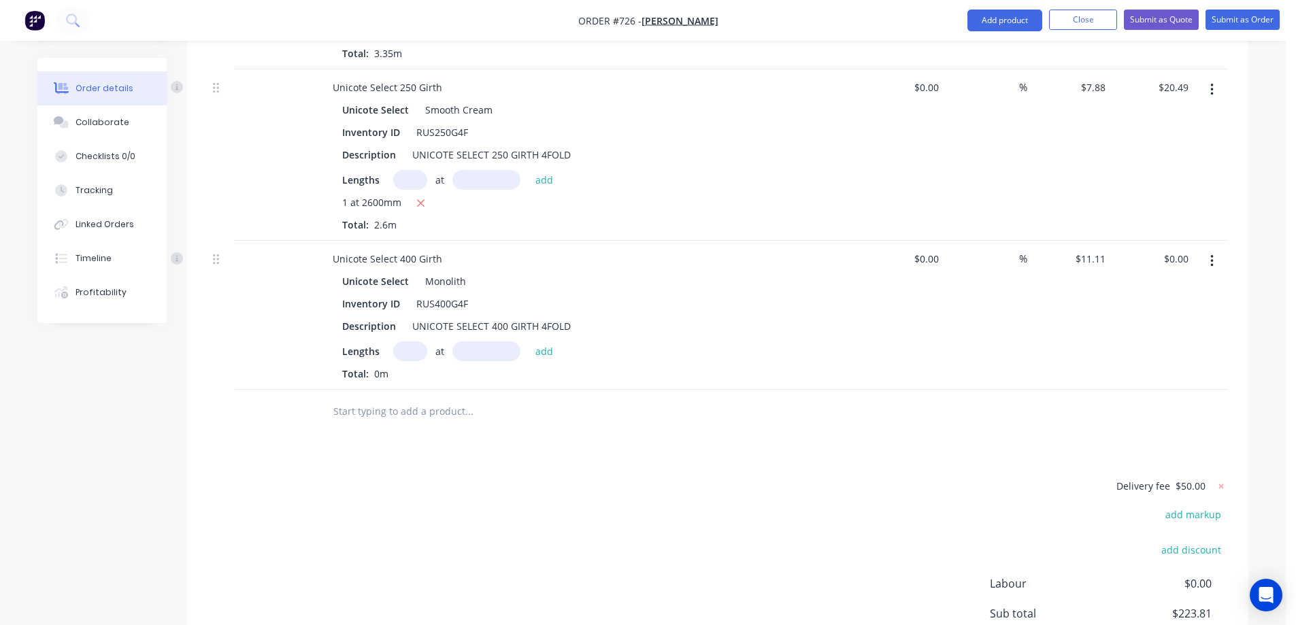
click at [412, 353] on input "text" at bounding box center [410, 352] width 34 height 20
type input "1"
type input "6000mm"
click at [542, 356] on button "add" at bounding box center [545, 351] width 32 height 18
type input "$66.66"
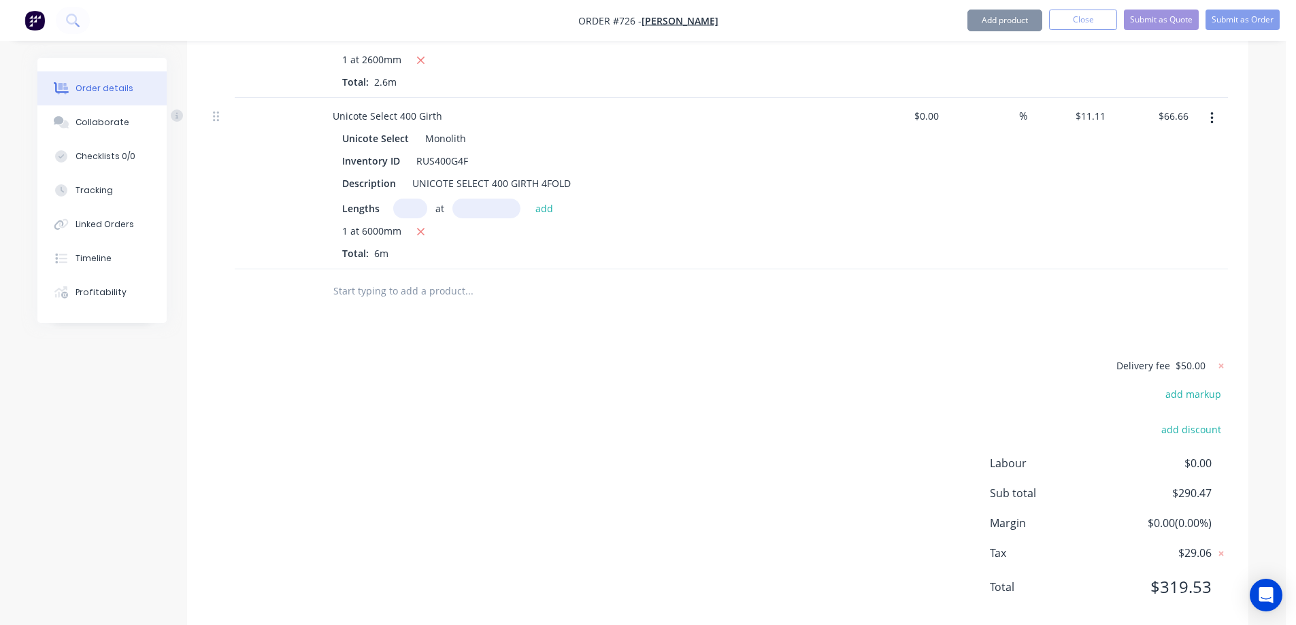
scroll to position [1514, 0]
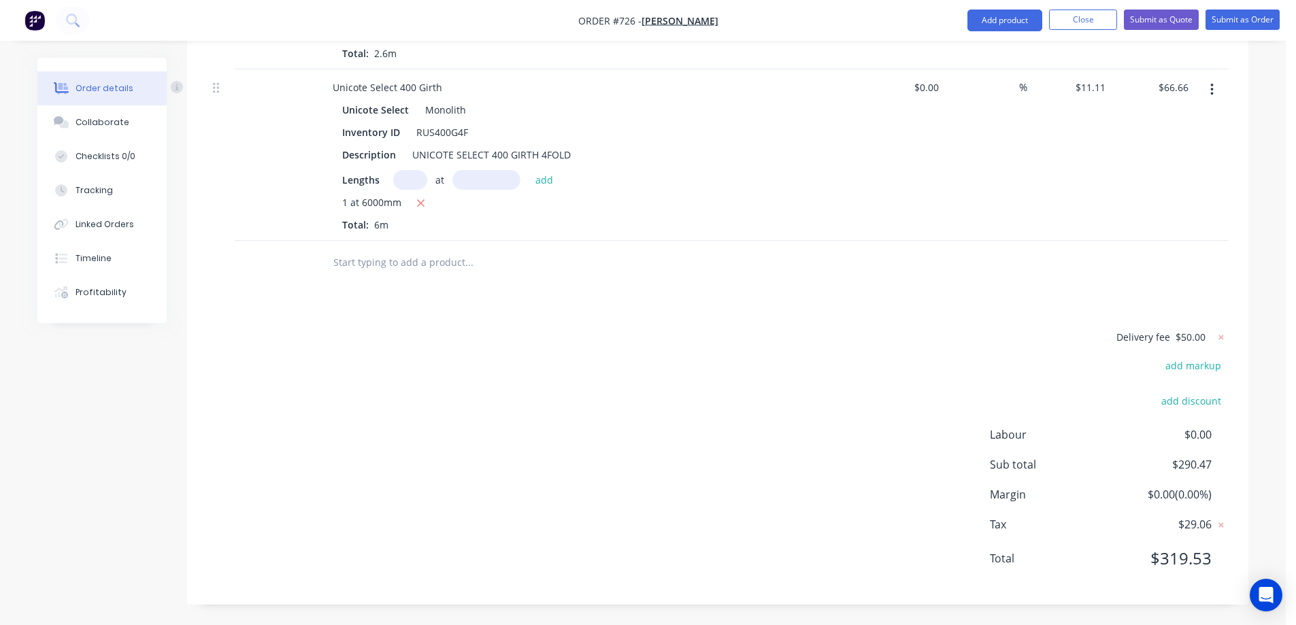
click at [413, 260] on input "text" at bounding box center [469, 262] width 272 height 27
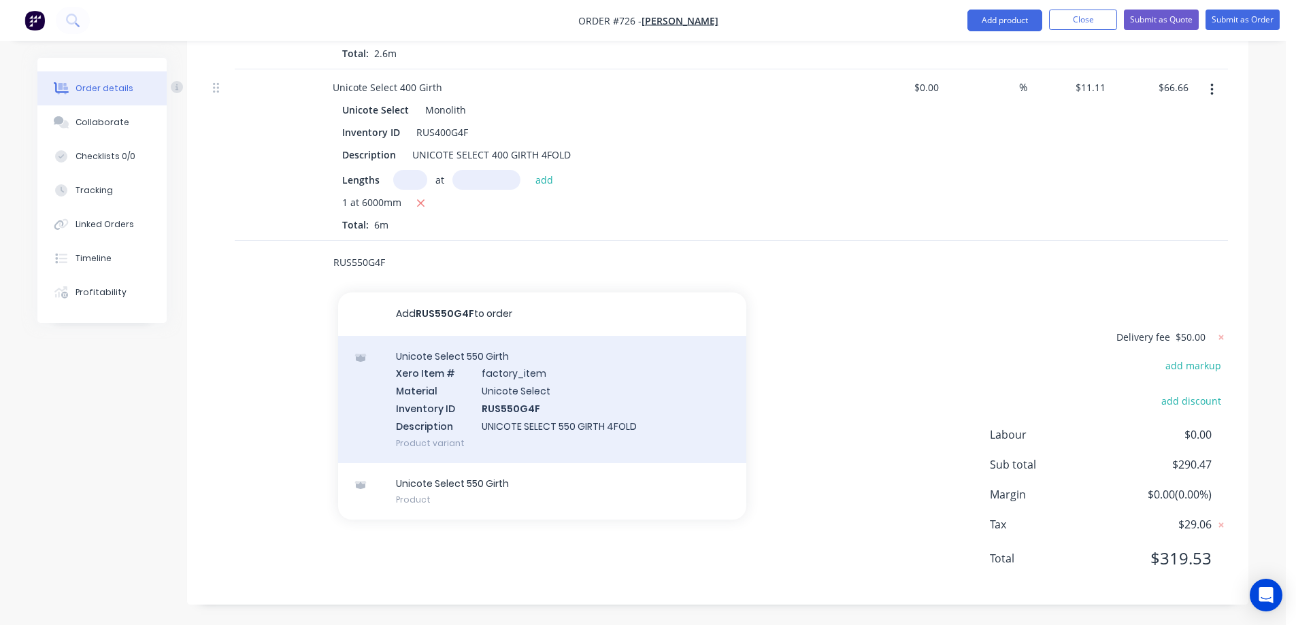
type input "RUS550G4F"
click at [458, 380] on div "Unicote Select 550 Girth Xero Item # factory_item Material Unicote Select Inven…" at bounding box center [542, 399] width 408 height 127
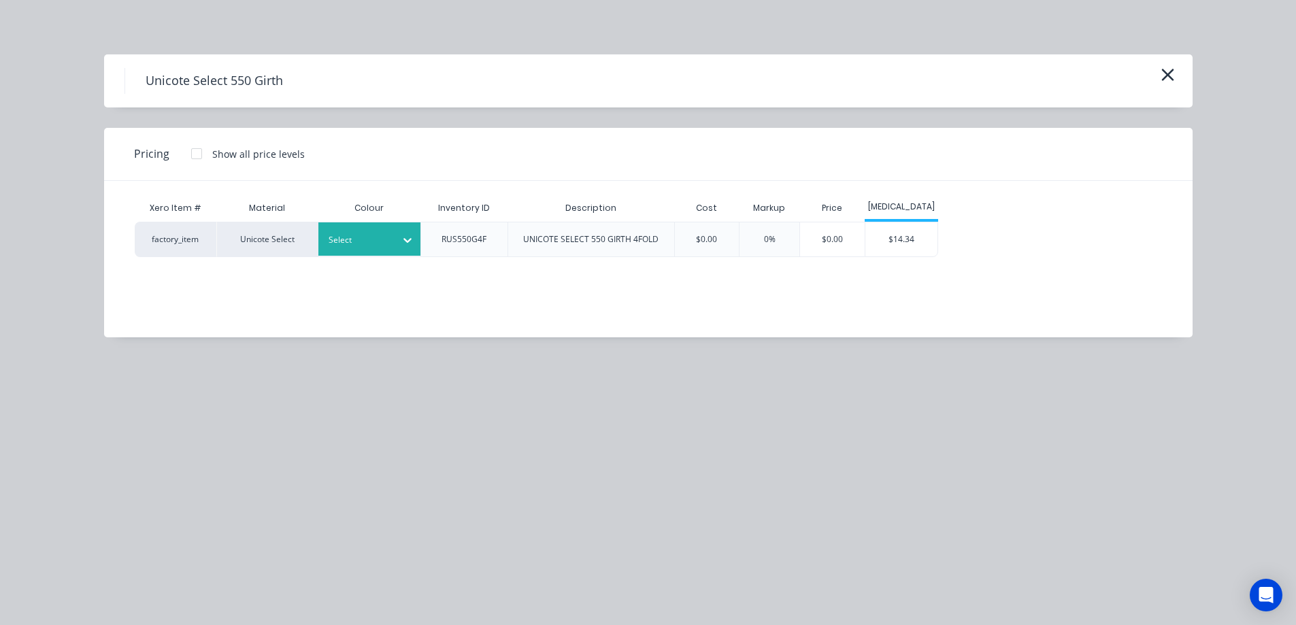
click at [396, 247] on div at bounding box center [407, 240] width 24 height 22
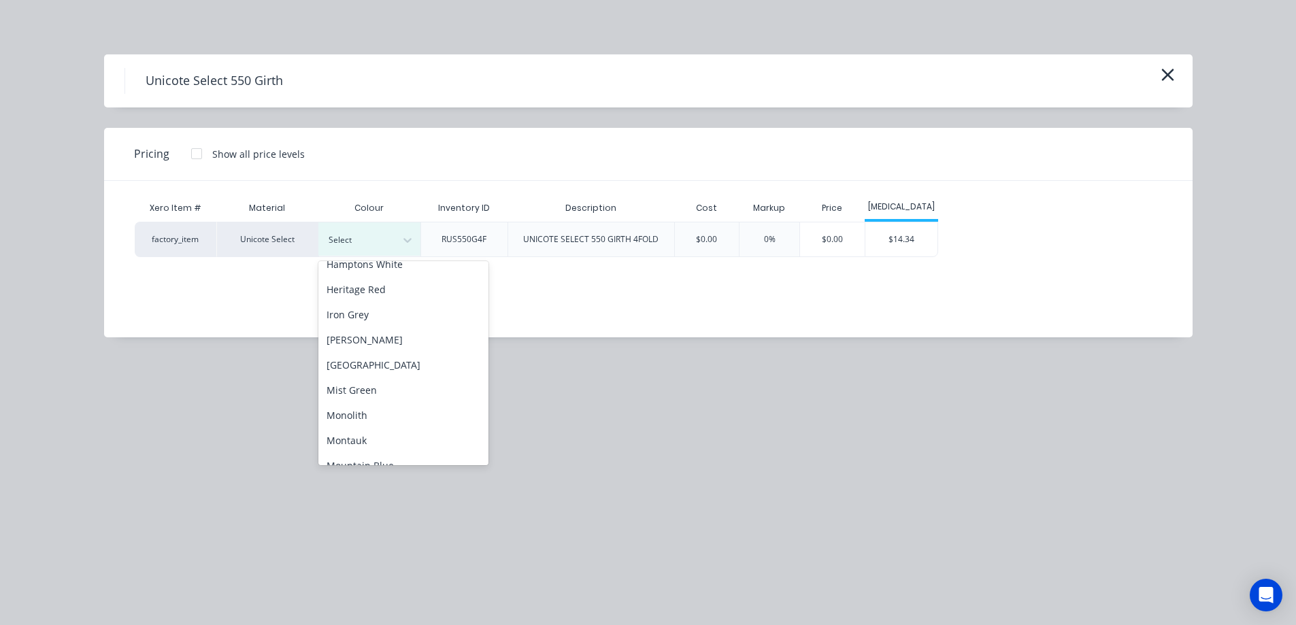
scroll to position [355, 0]
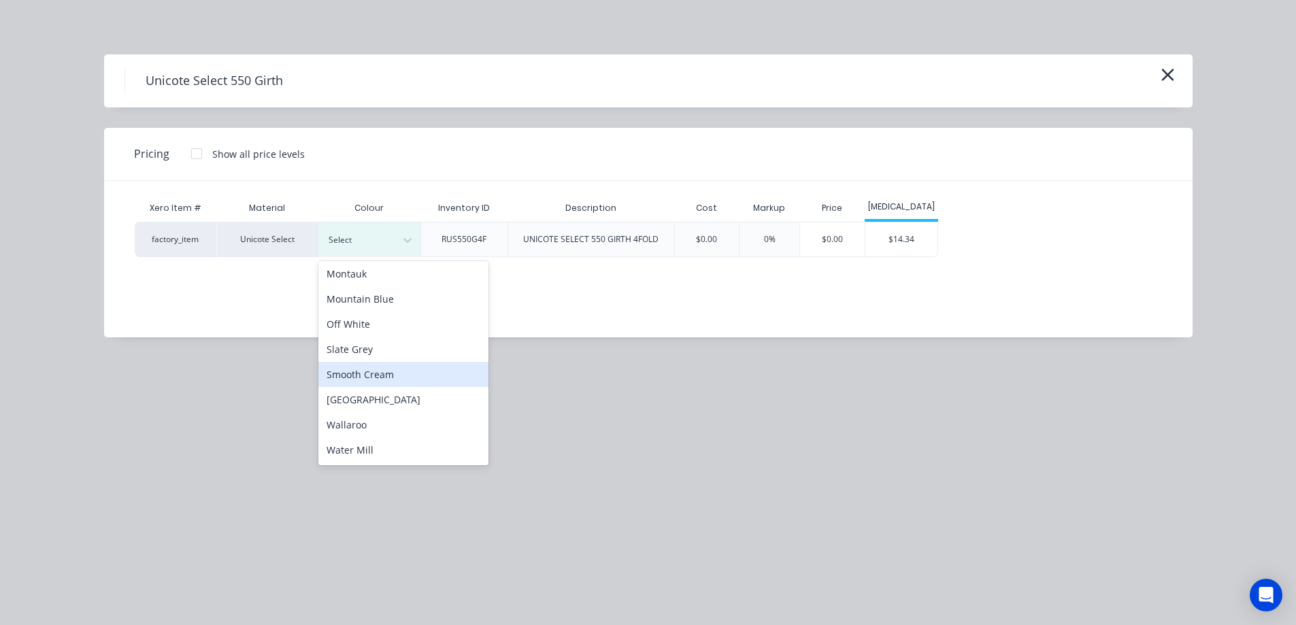
click at [388, 375] on div "Smooth Cream" at bounding box center [403, 374] width 170 height 25
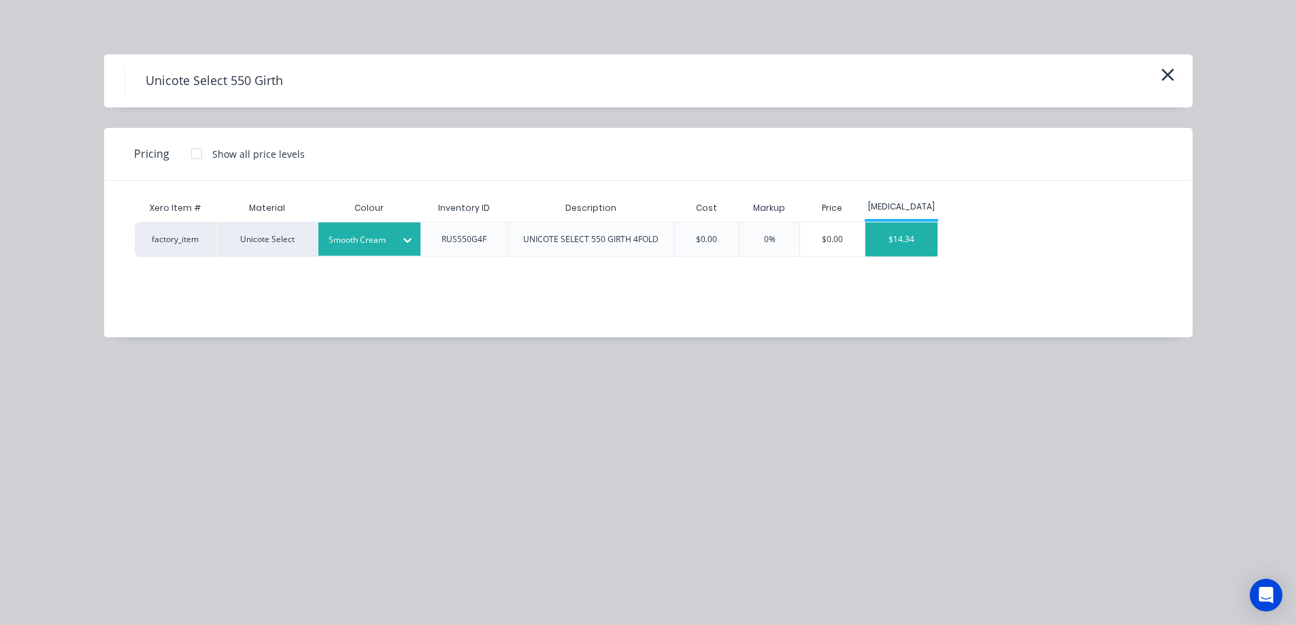
click at [909, 242] on div "$14.34" at bounding box center [901, 239] width 73 height 34
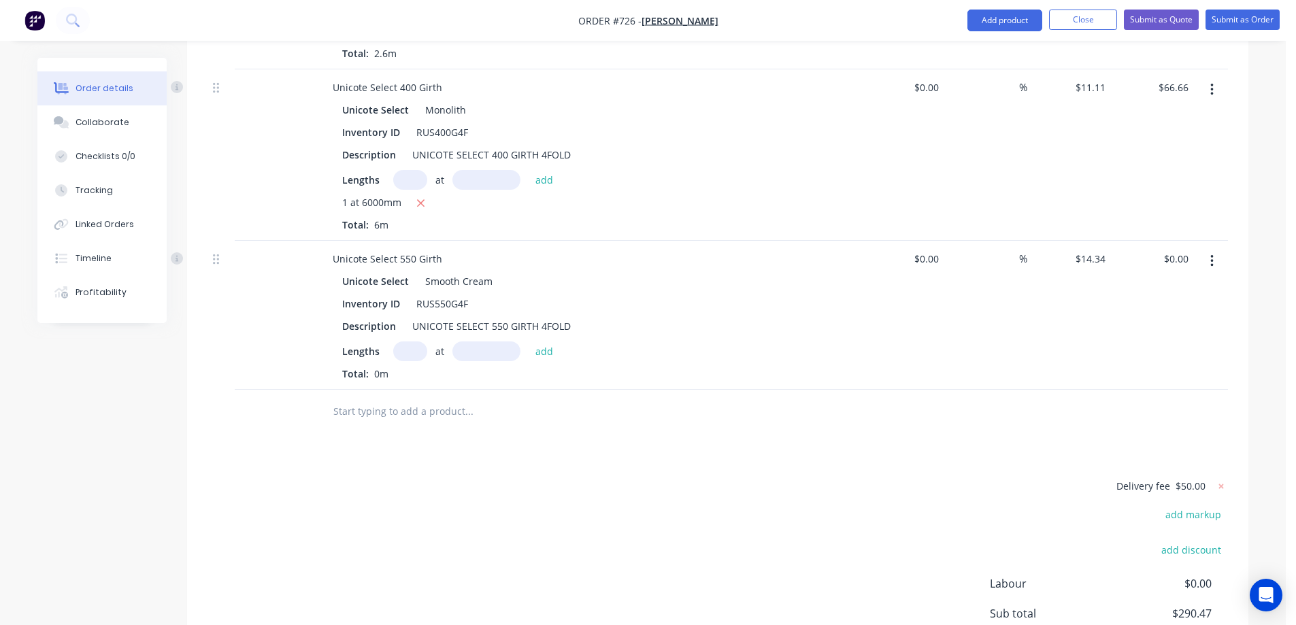
click at [412, 355] on input "text" at bounding box center [410, 352] width 34 height 20
type input "1"
type input "6500mm"
click at [544, 356] on button "add" at bounding box center [545, 351] width 32 height 18
type input "$93.21"
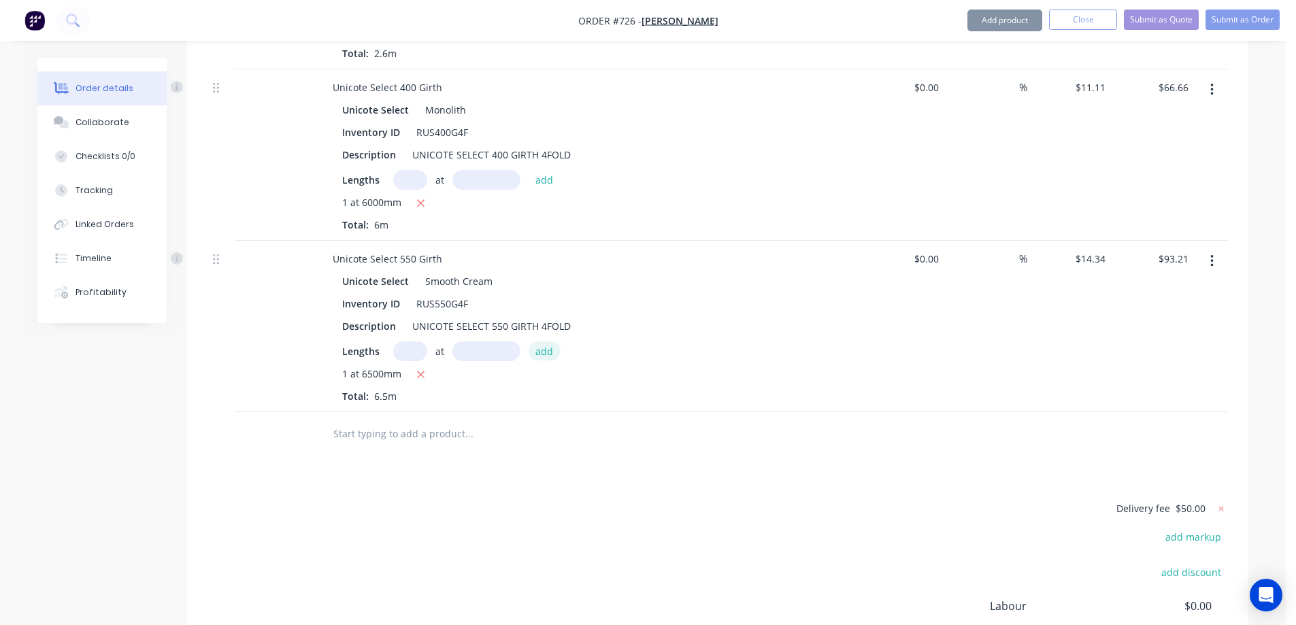
scroll to position [1650, 0]
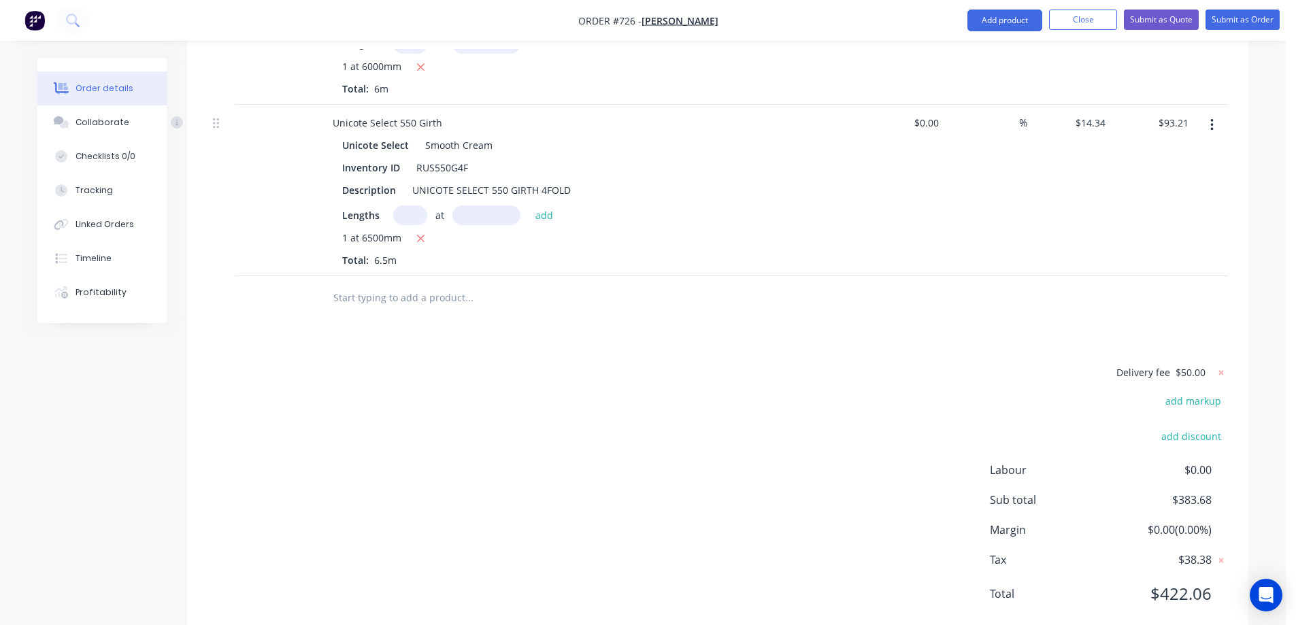
click at [416, 303] on input "text" at bounding box center [469, 297] width 272 height 27
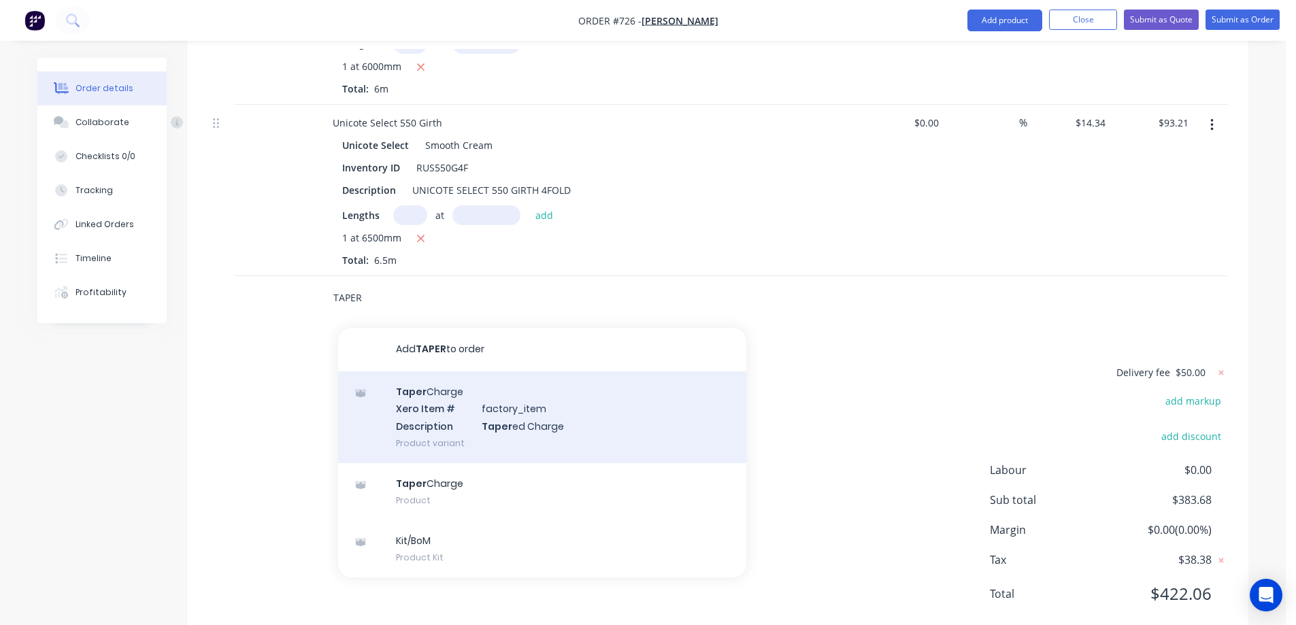
type input "TAPER"
click at [412, 408] on div "Taper Charge Xero Item # factory_item Description Taper ed Charge Product varia…" at bounding box center [542, 417] width 408 height 92
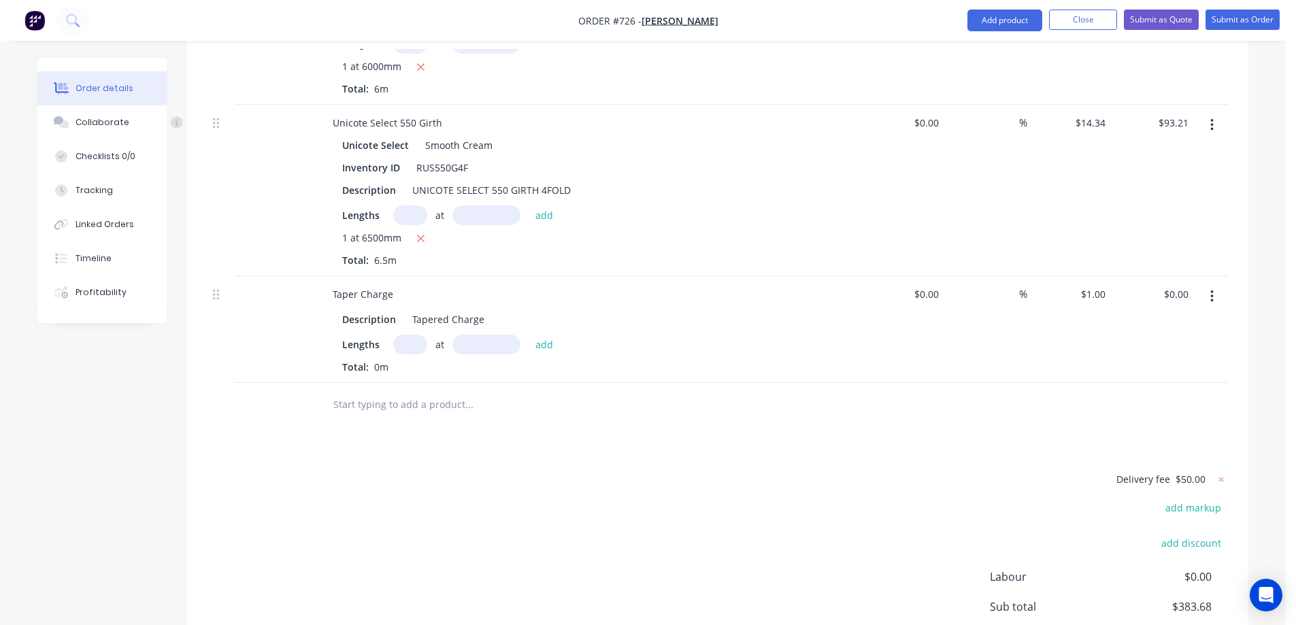
click at [403, 350] on input "text" at bounding box center [410, 345] width 34 height 20
type input "1"
type input "6500mm"
click at [544, 344] on button "add" at bounding box center [545, 344] width 32 height 18
type input "$6.50"
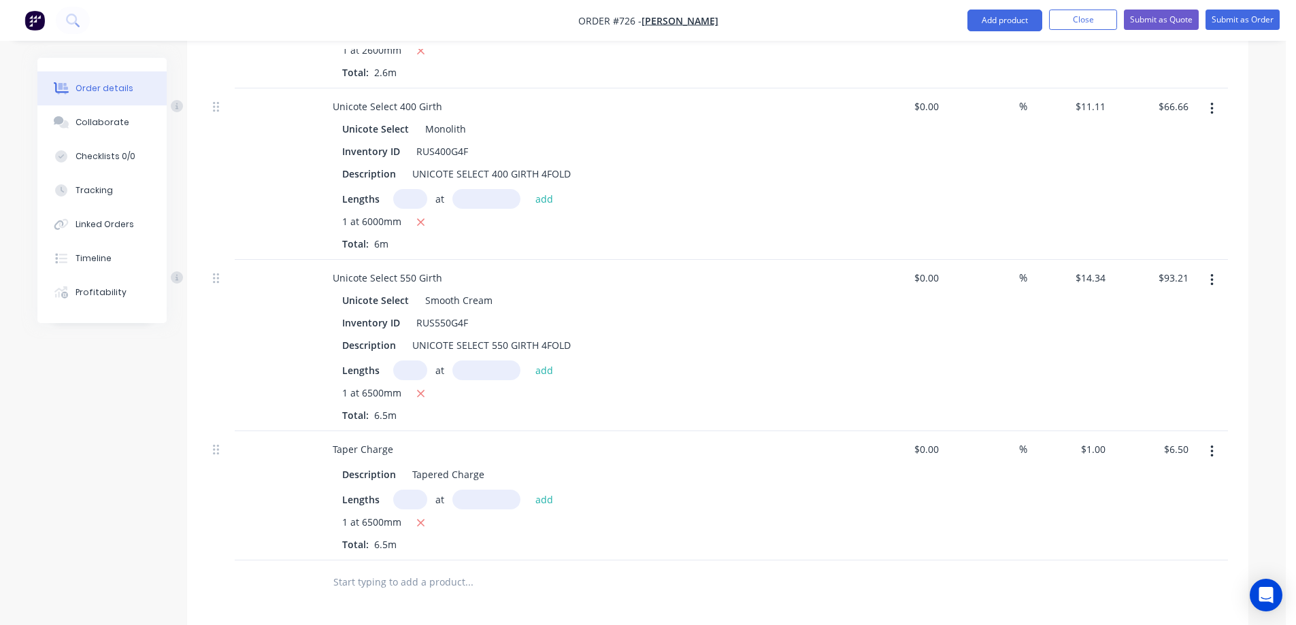
scroll to position [1474, 0]
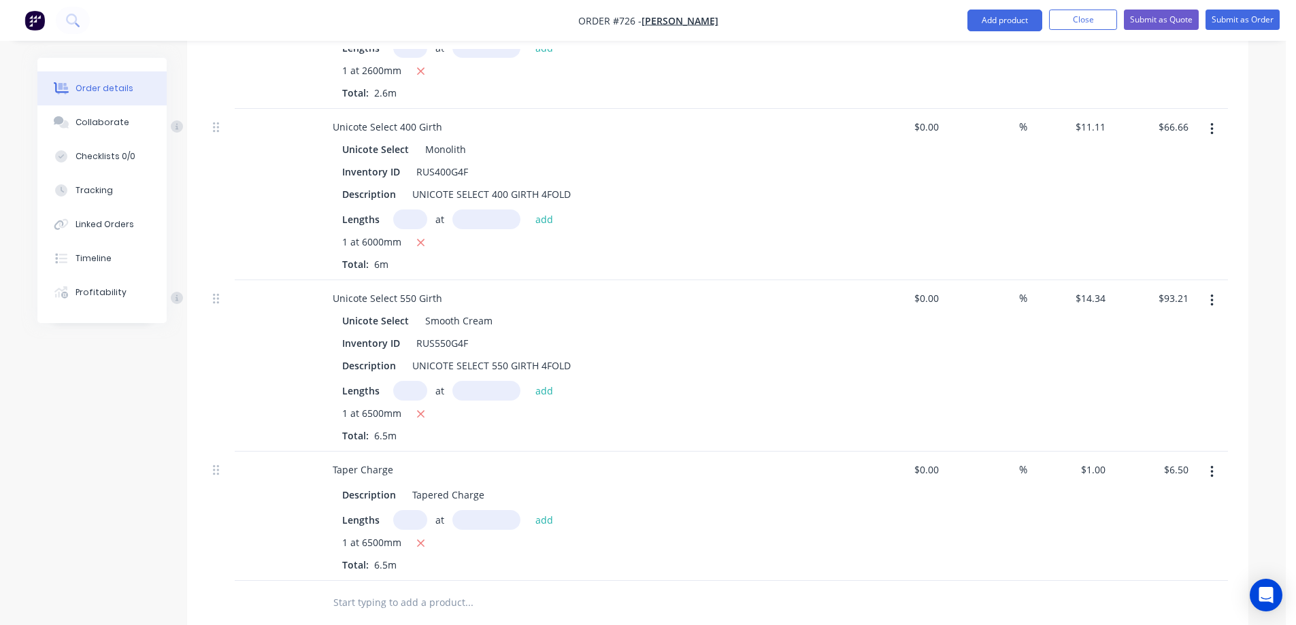
click at [1209, 131] on button "button" at bounding box center [1212, 129] width 32 height 24
click at [1175, 156] on div "Edit" at bounding box center [1163, 165] width 105 height 20
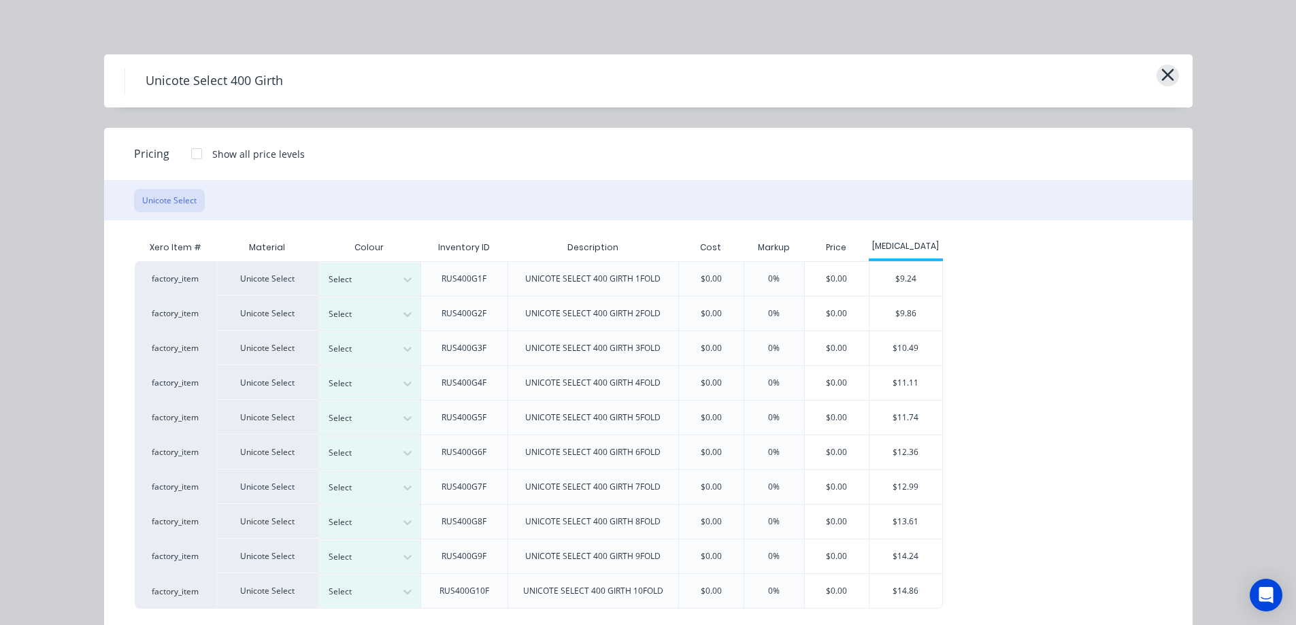
click at [1161, 78] on icon "button" at bounding box center [1168, 74] width 14 height 19
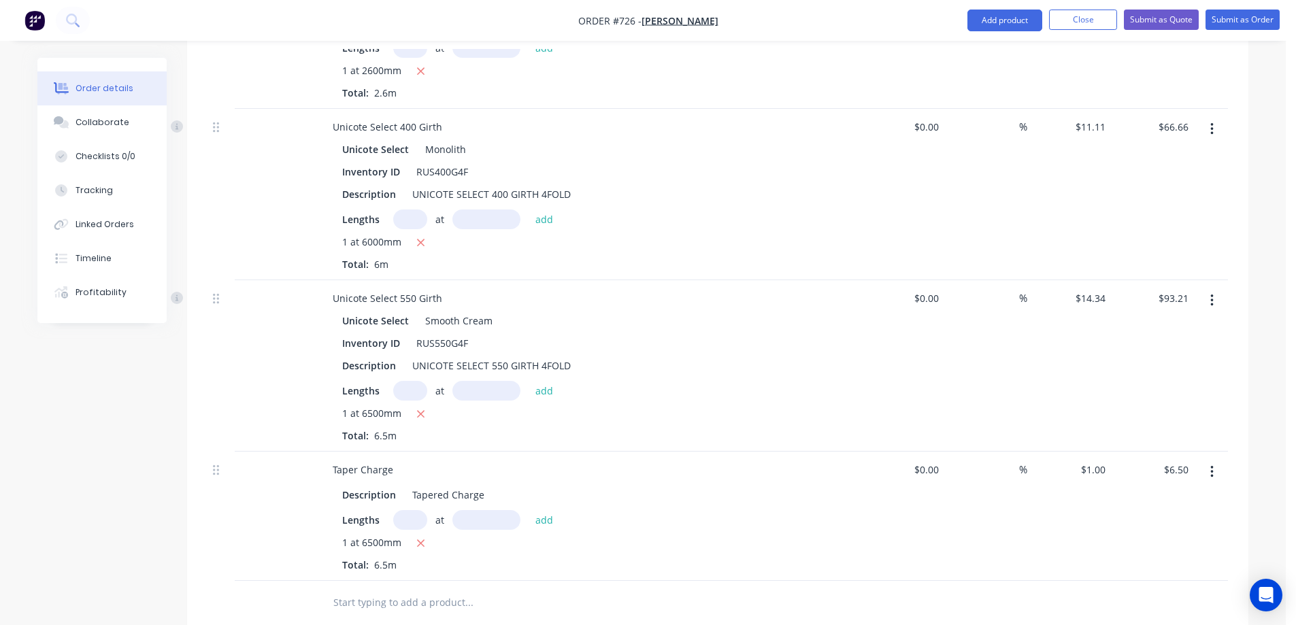
click at [1210, 137] on button "button" at bounding box center [1212, 129] width 32 height 24
click at [1165, 165] on div "Edit" at bounding box center [1163, 165] width 105 height 20
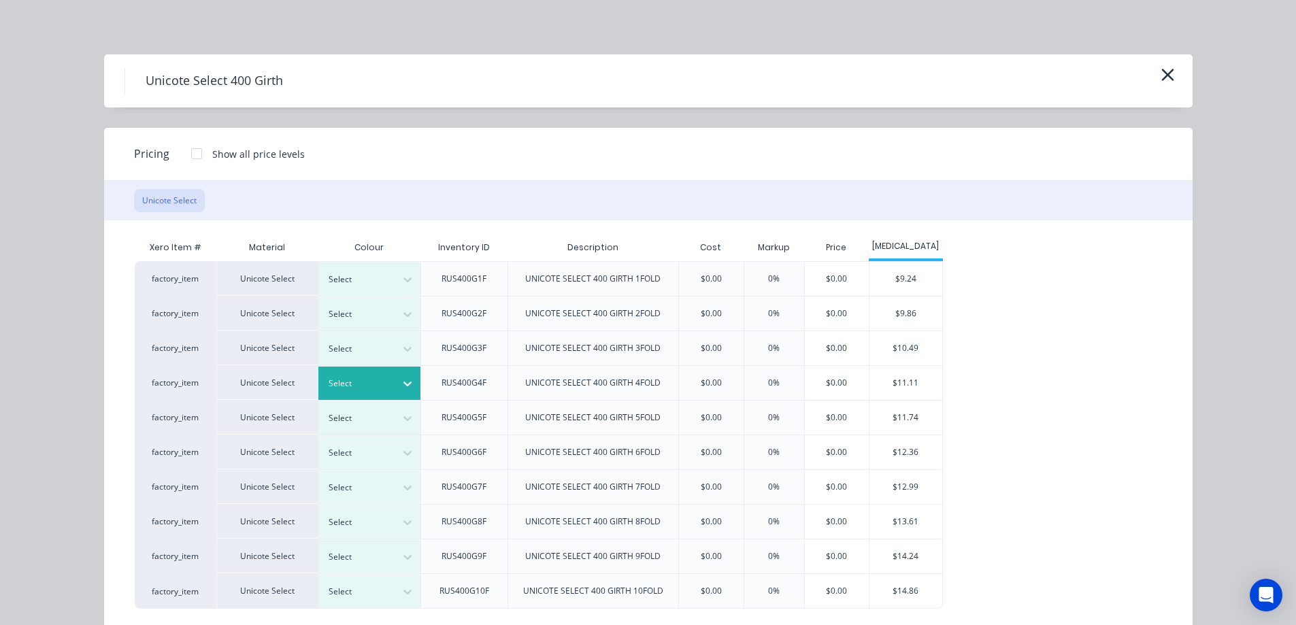
click at [352, 381] on div at bounding box center [359, 383] width 61 height 15
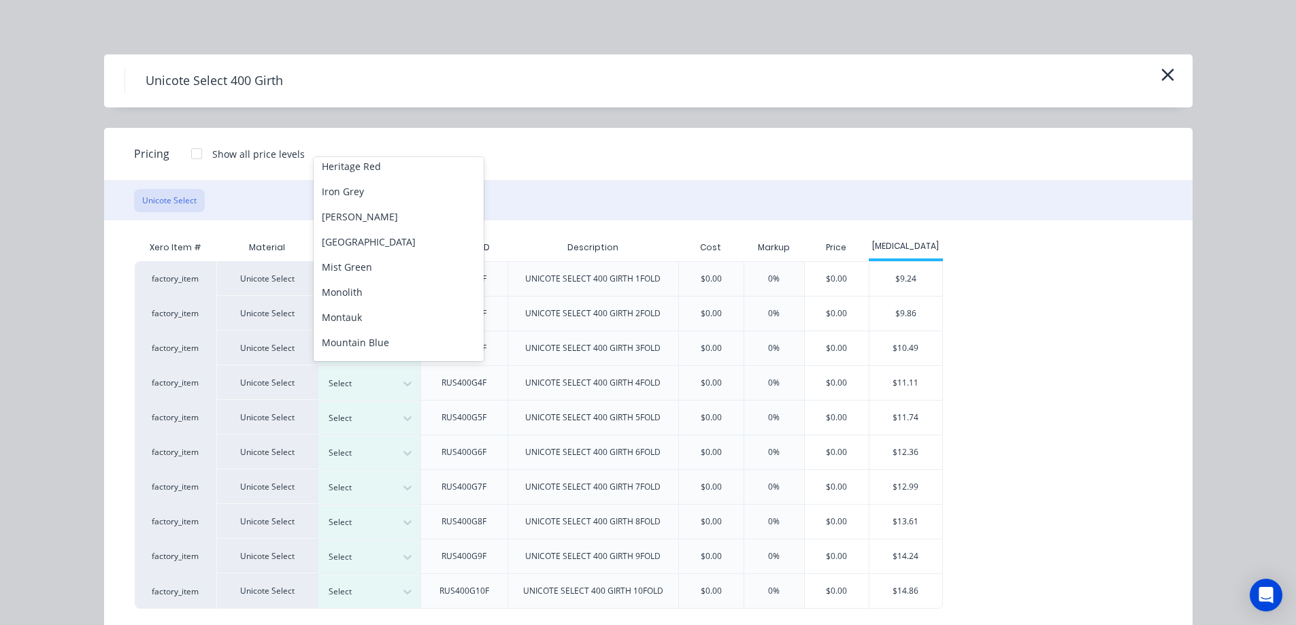
scroll to position [348, 0]
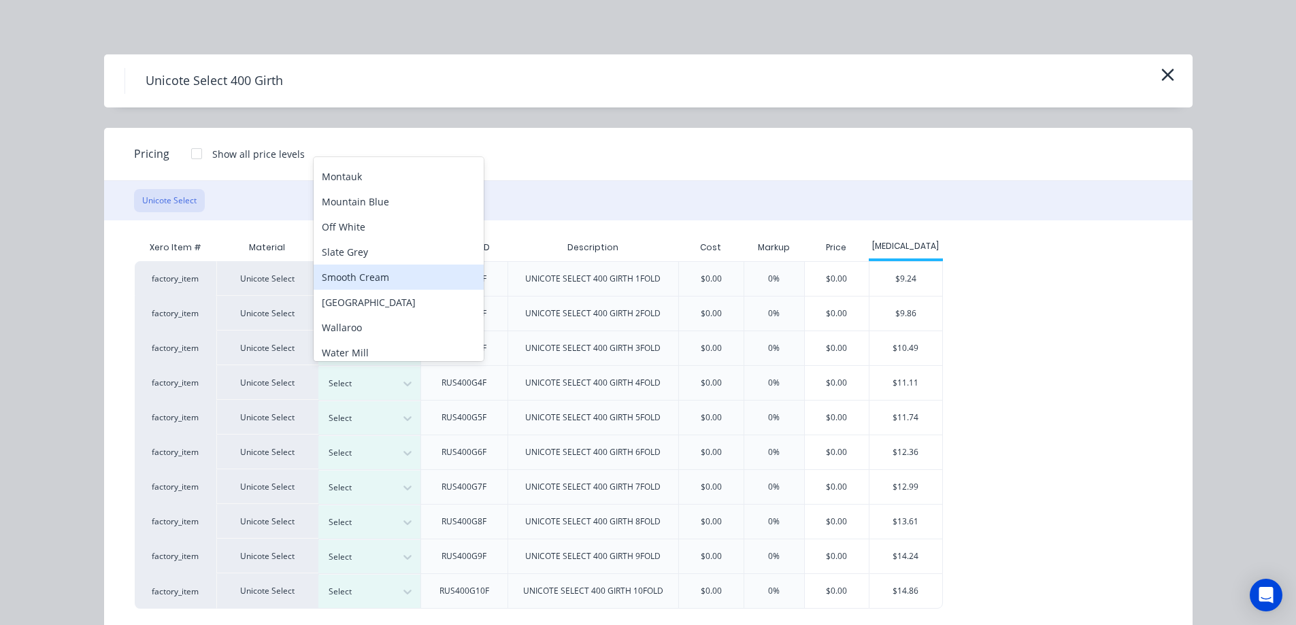
click at [380, 275] on div "Smooth Cream" at bounding box center [399, 277] width 170 height 25
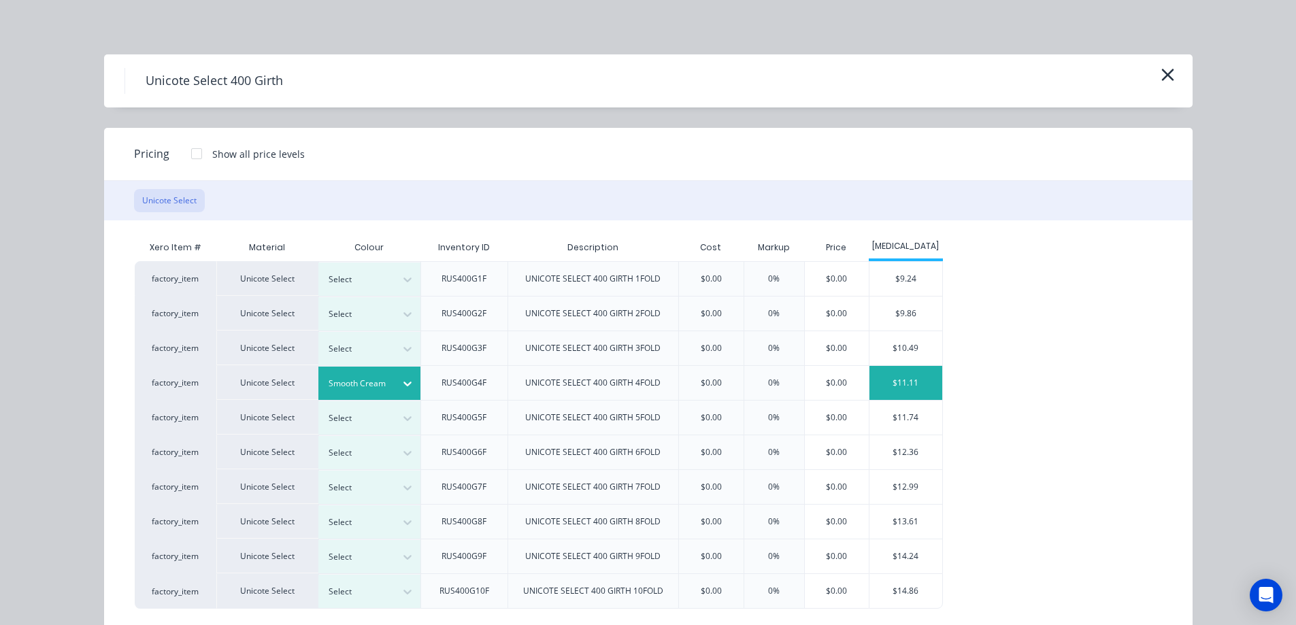
click at [918, 378] on div "$11.11" at bounding box center [905, 383] width 73 height 34
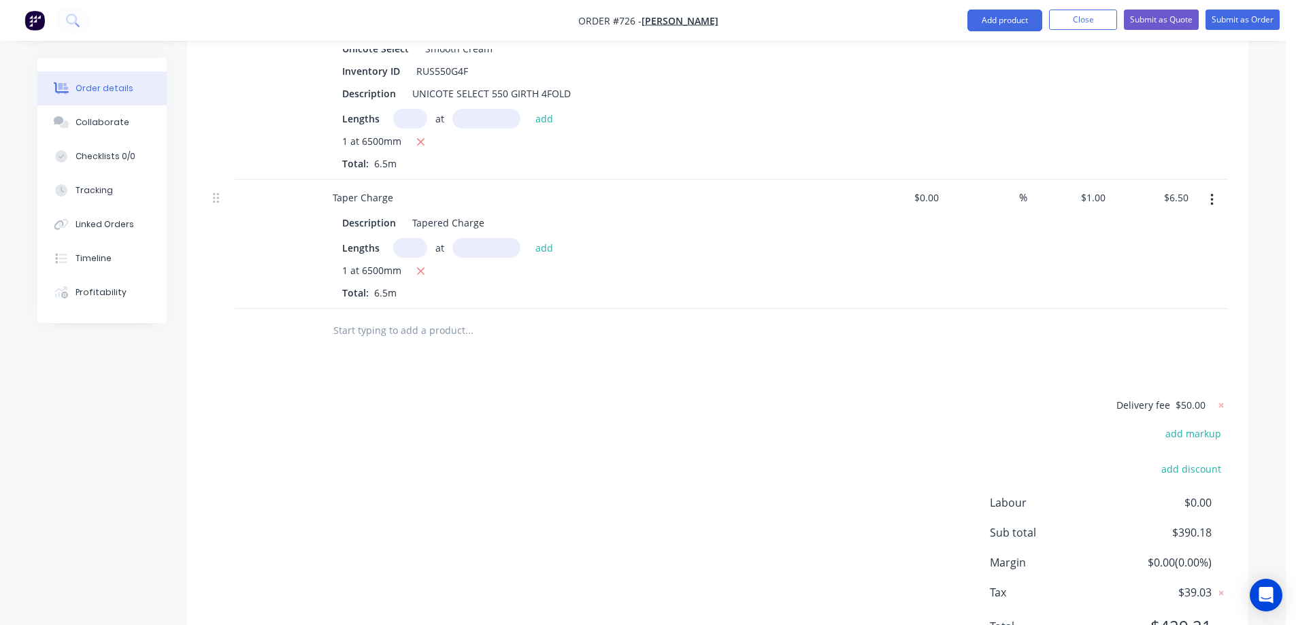
scroll to position [1814, 0]
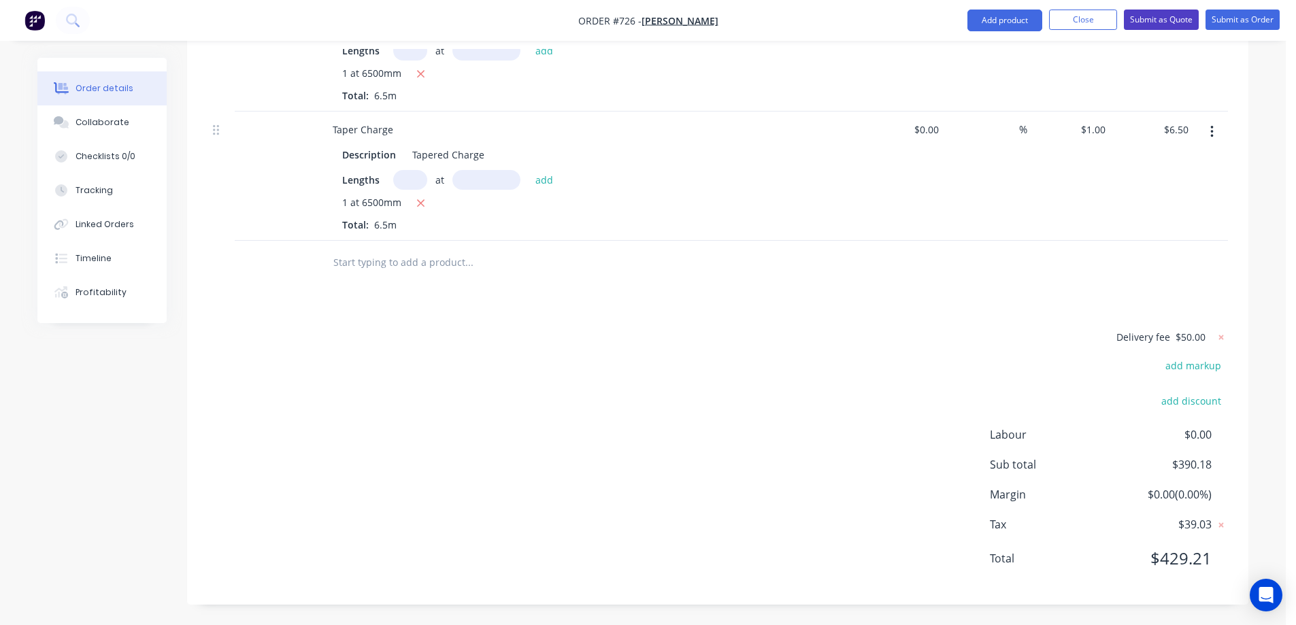
click at [1155, 14] on button "Submit as Quote" at bounding box center [1161, 20] width 75 height 20
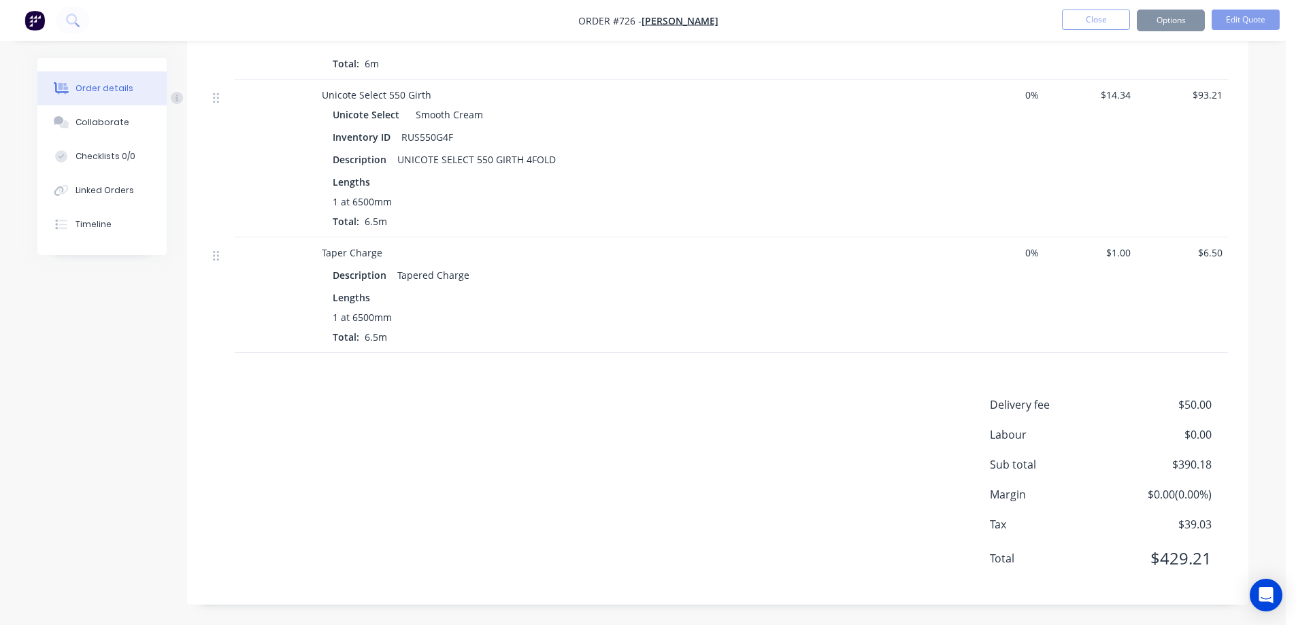
scroll to position [0, 0]
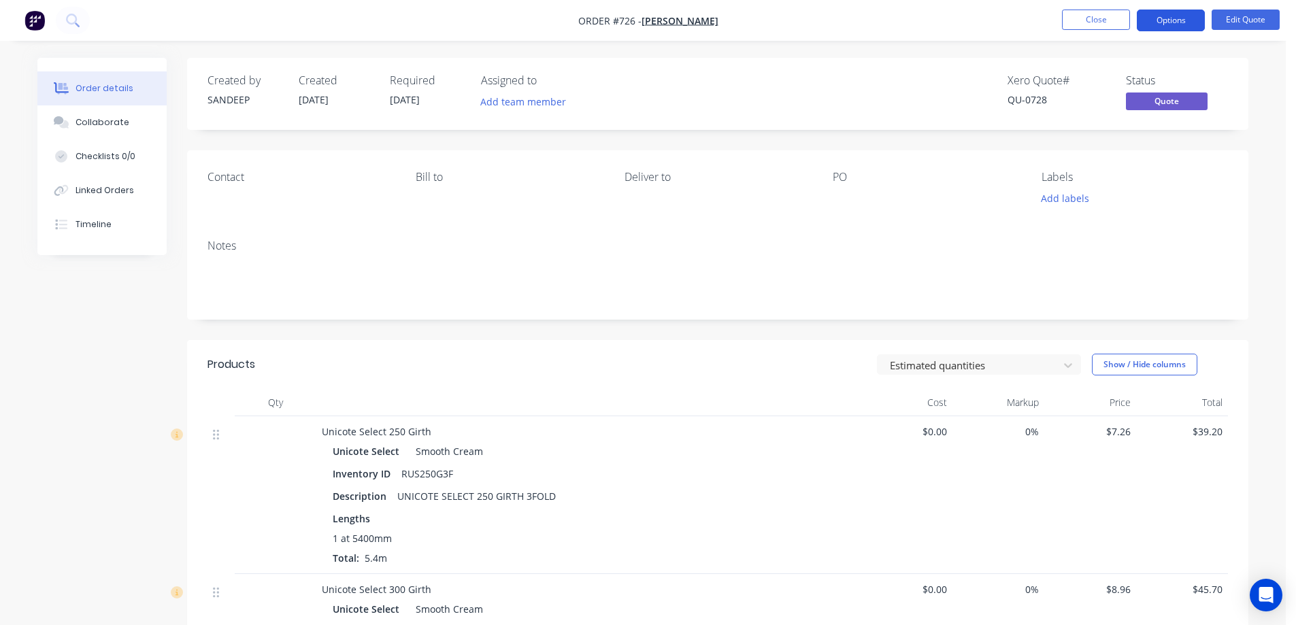
click at [1162, 24] on button "Options" at bounding box center [1171, 21] width 68 height 22
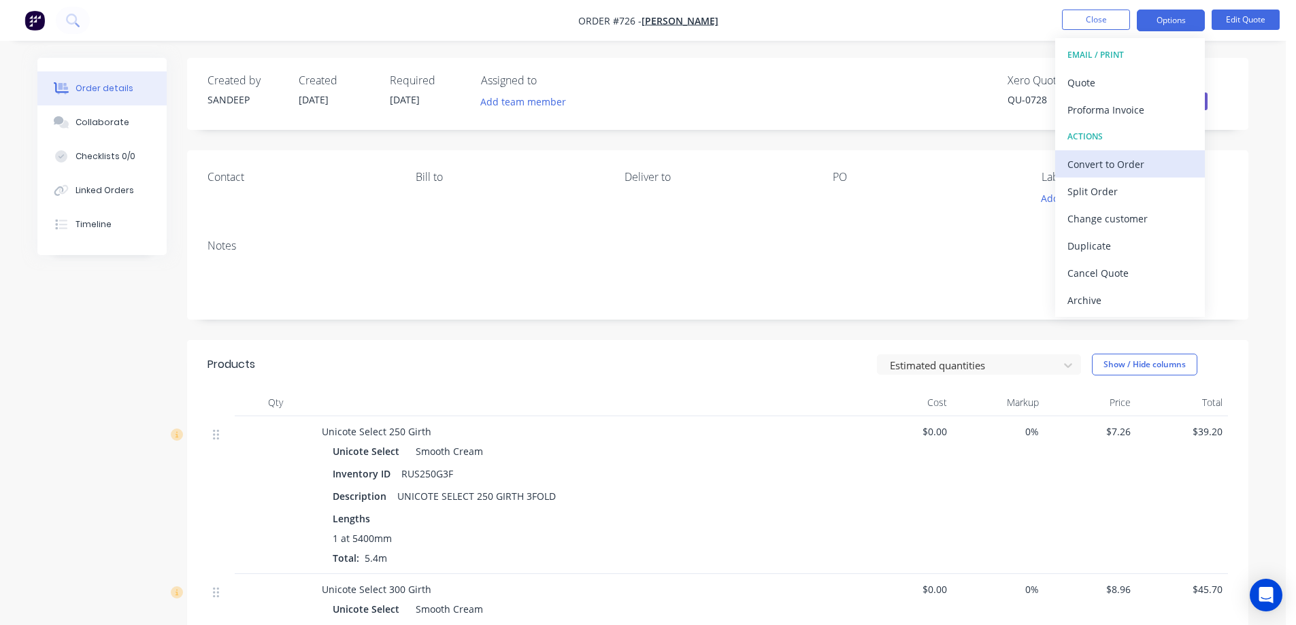
click at [1086, 162] on div "Convert to Order" at bounding box center [1129, 164] width 125 height 20
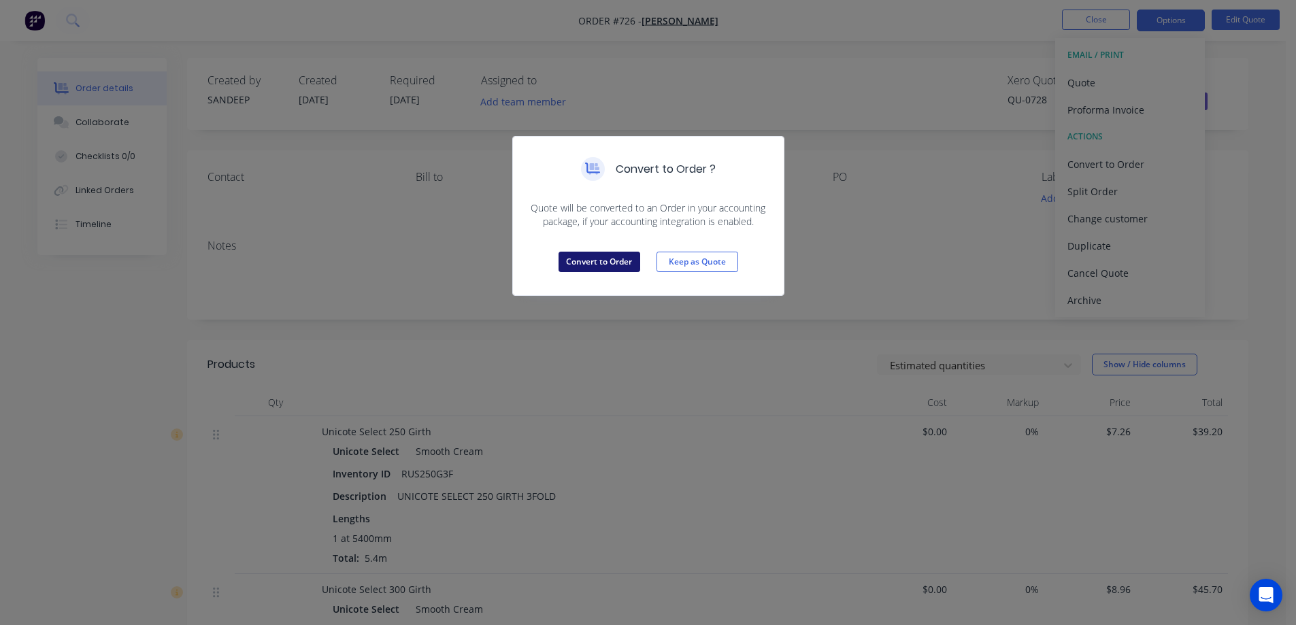
click at [602, 261] on button "Convert to Order" at bounding box center [600, 262] width 82 height 20
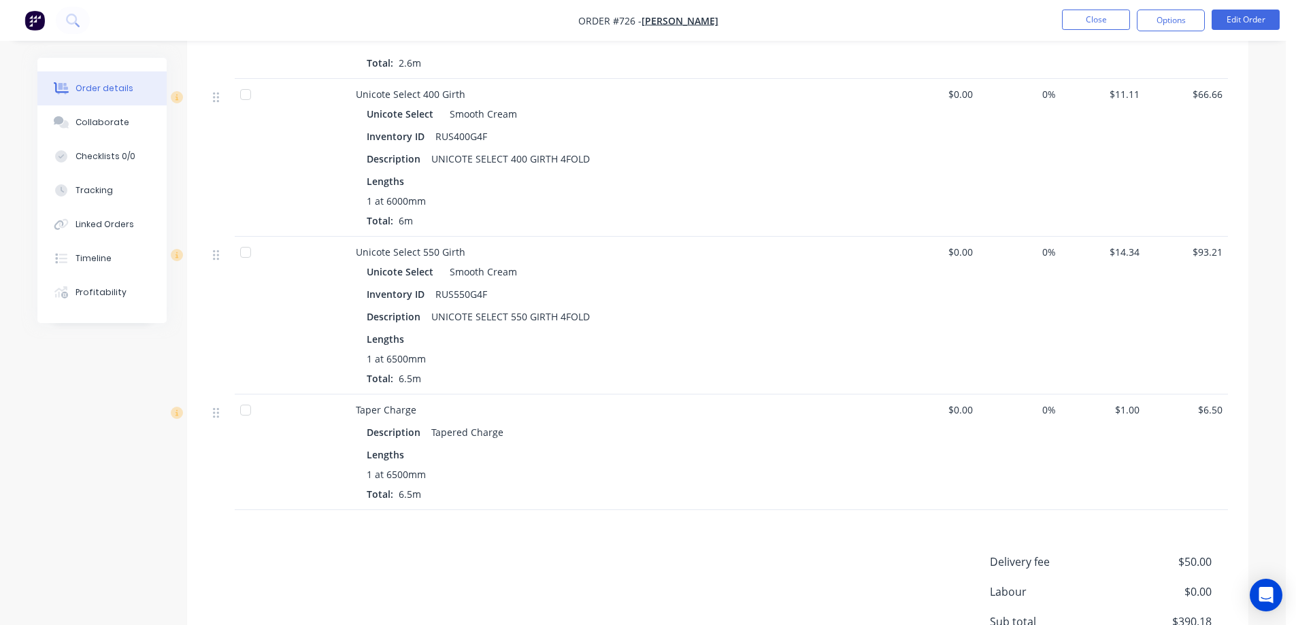
scroll to position [1361, 0]
click at [1167, 16] on button "Options" at bounding box center [1171, 21] width 68 height 22
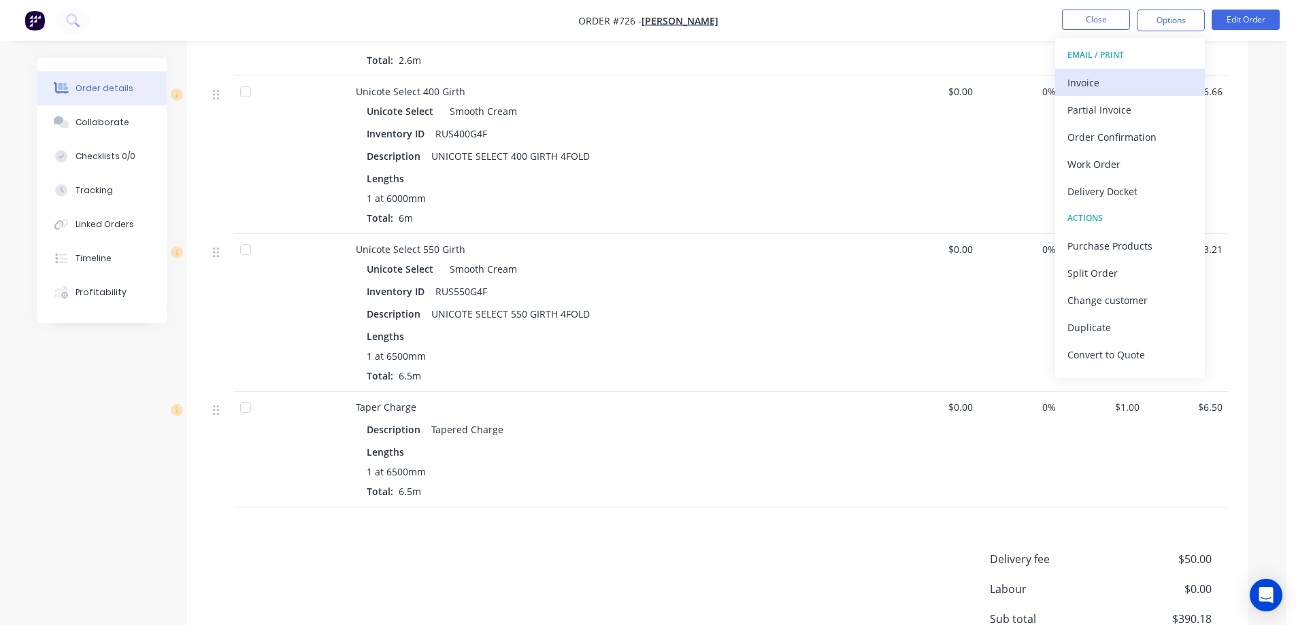
click at [1130, 73] on div "Invoice" at bounding box center [1129, 83] width 125 height 20
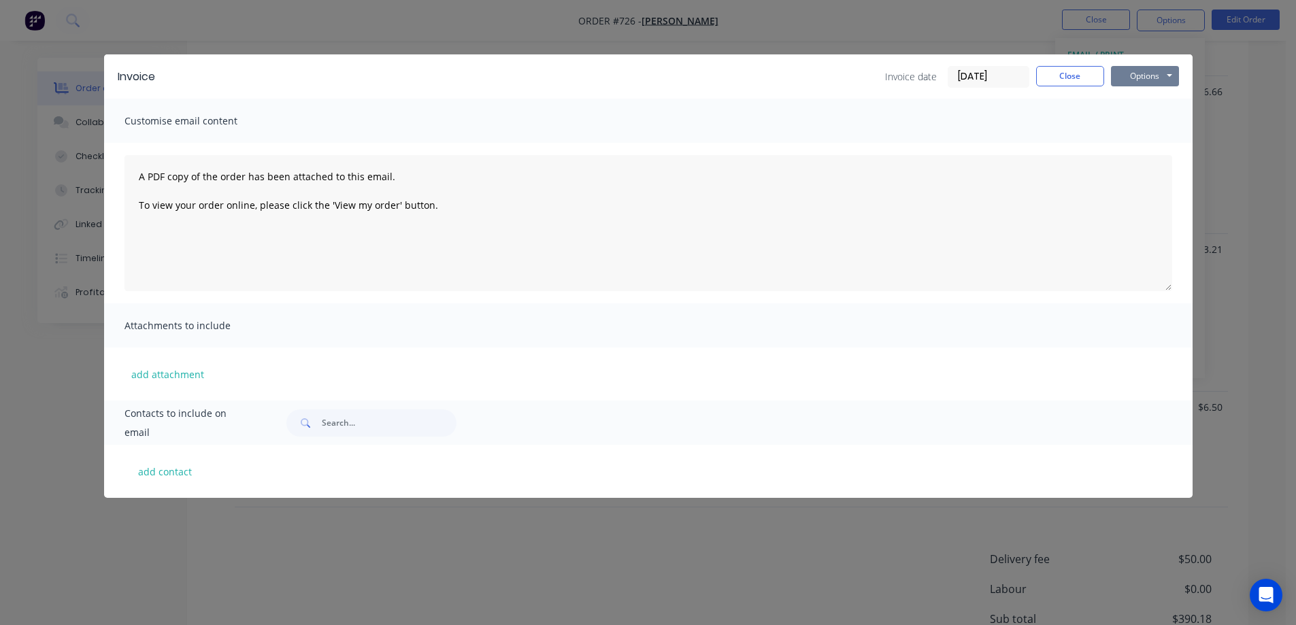
click at [1135, 76] on button "Options" at bounding box center [1145, 76] width 68 height 20
click at [1131, 93] on button "Preview" at bounding box center [1154, 100] width 87 height 22
click at [1071, 74] on button "Close" at bounding box center [1070, 76] width 68 height 20
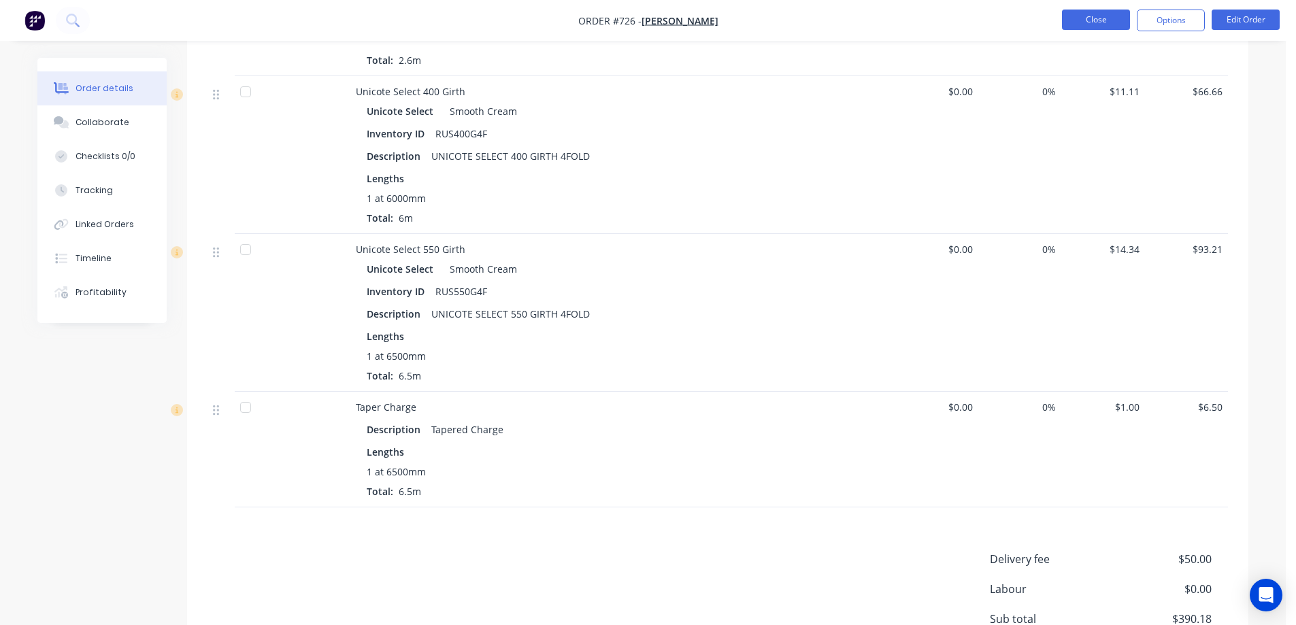
click at [1091, 18] on button "Close" at bounding box center [1096, 20] width 68 height 20
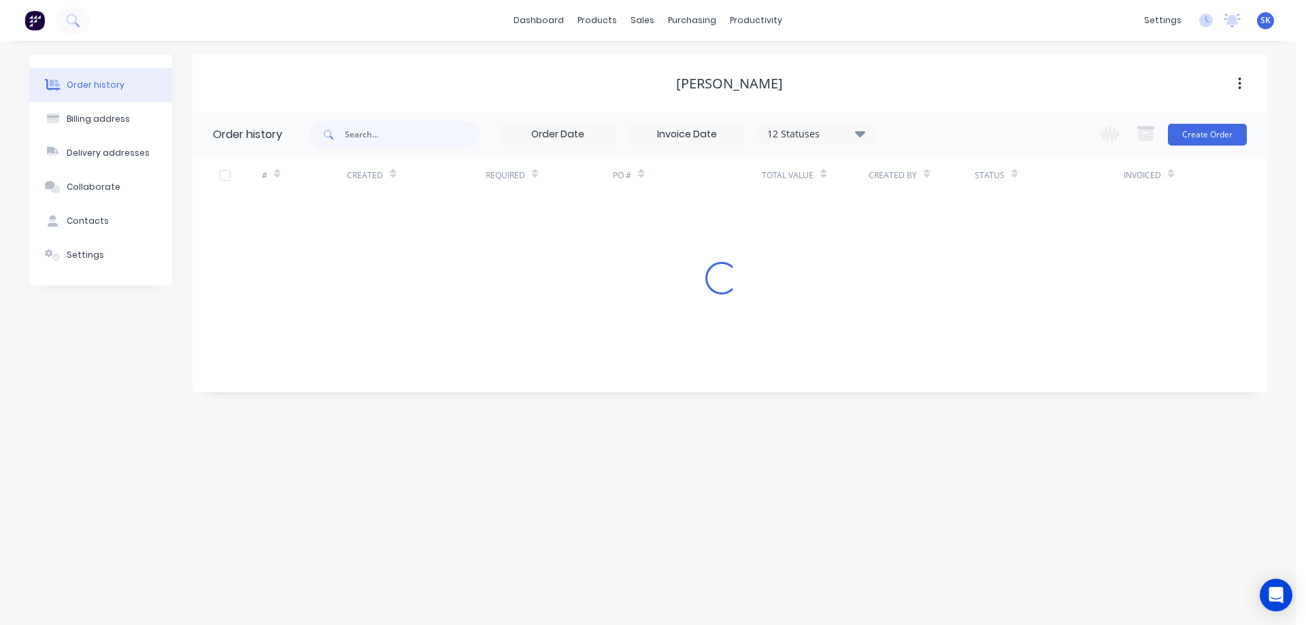
click at [35, 20] on img at bounding box center [34, 20] width 20 height 20
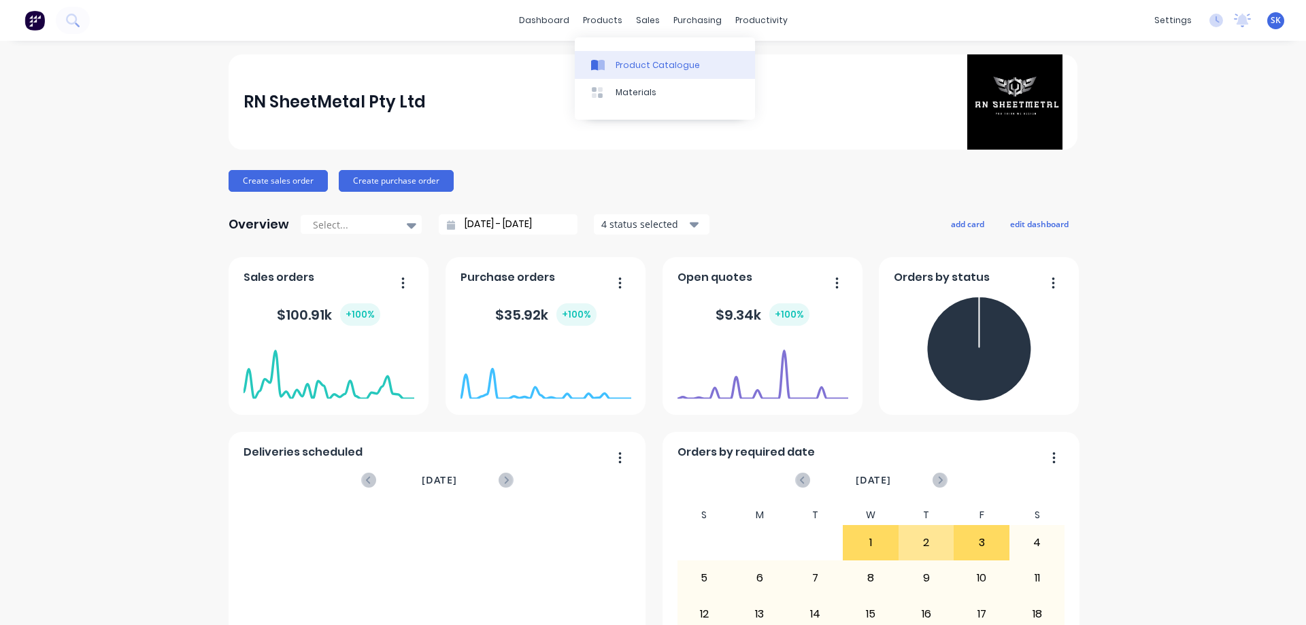
click at [631, 67] on div "Product Catalogue" at bounding box center [658, 65] width 84 height 12
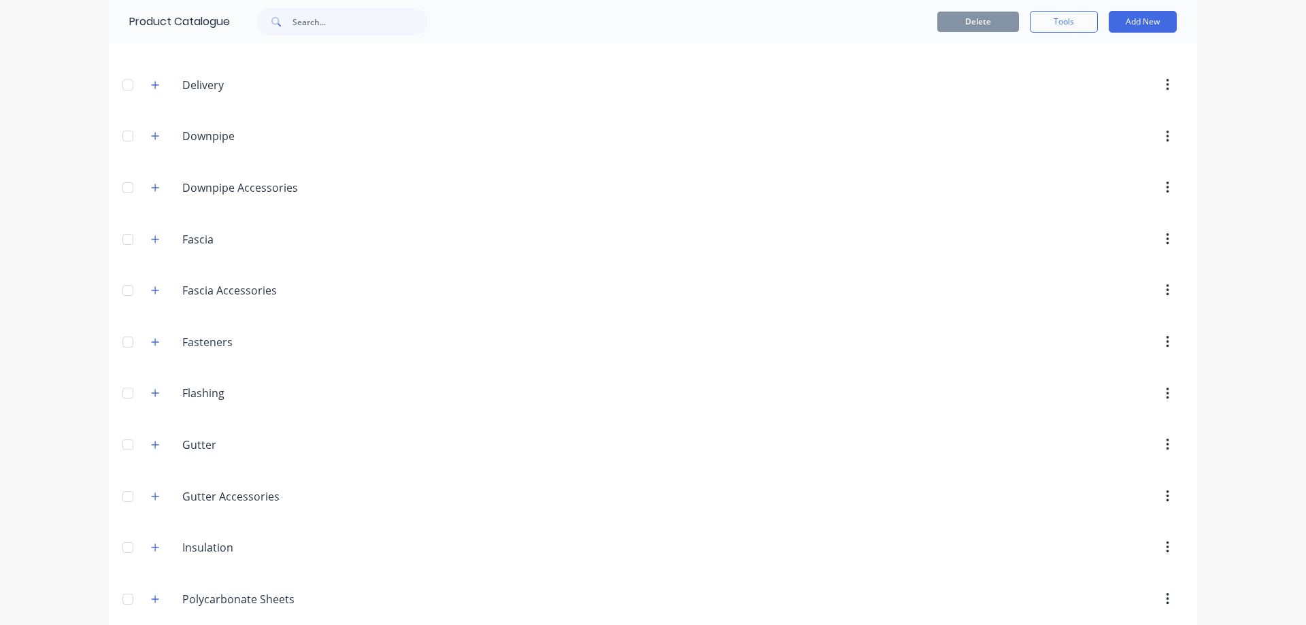
scroll to position [136, 0]
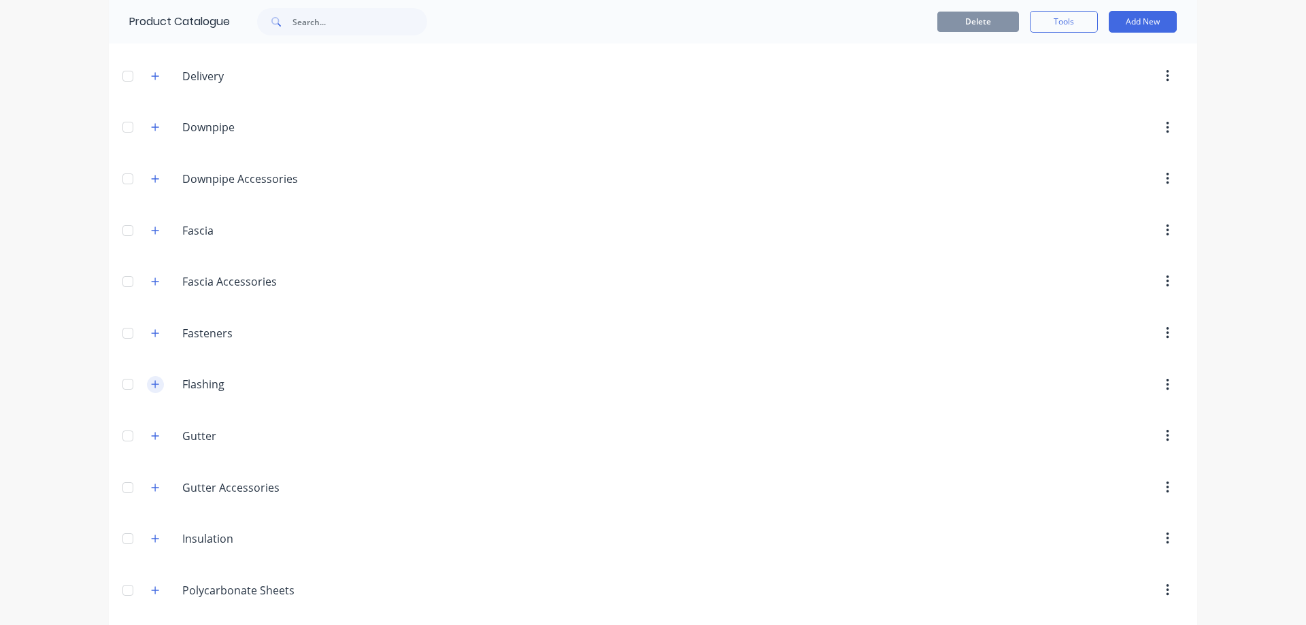
click at [151, 384] on icon "button" at bounding box center [155, 385] width 8 height 10
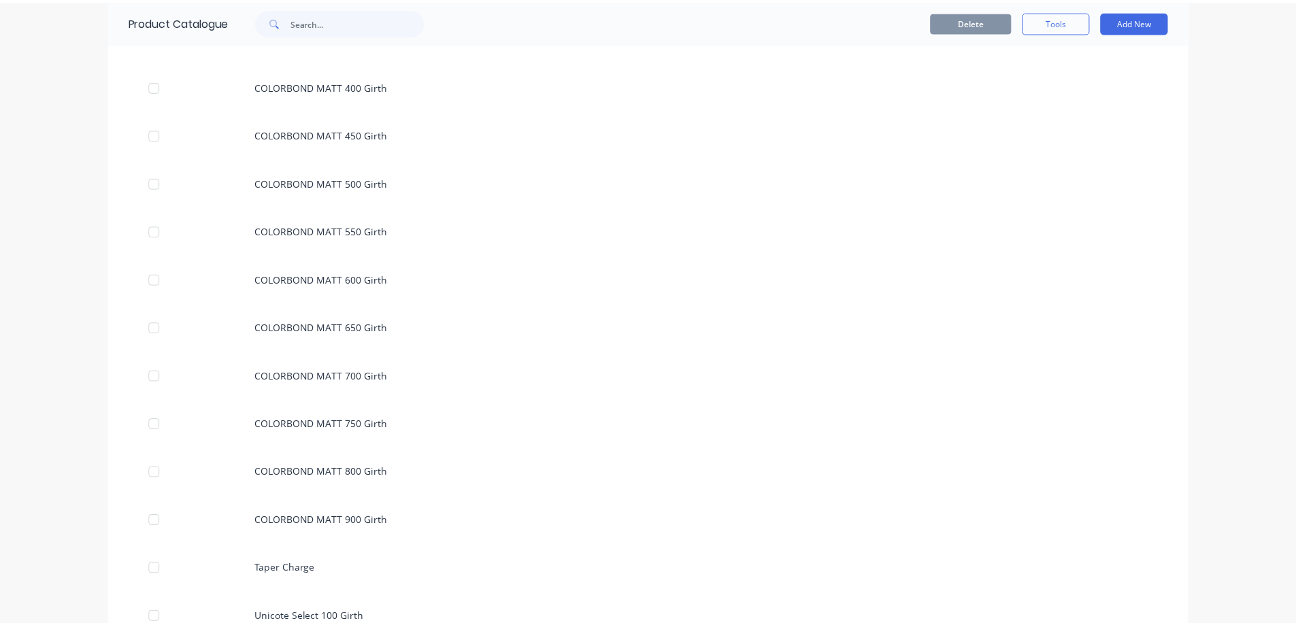
scroll to position [2109, 0]
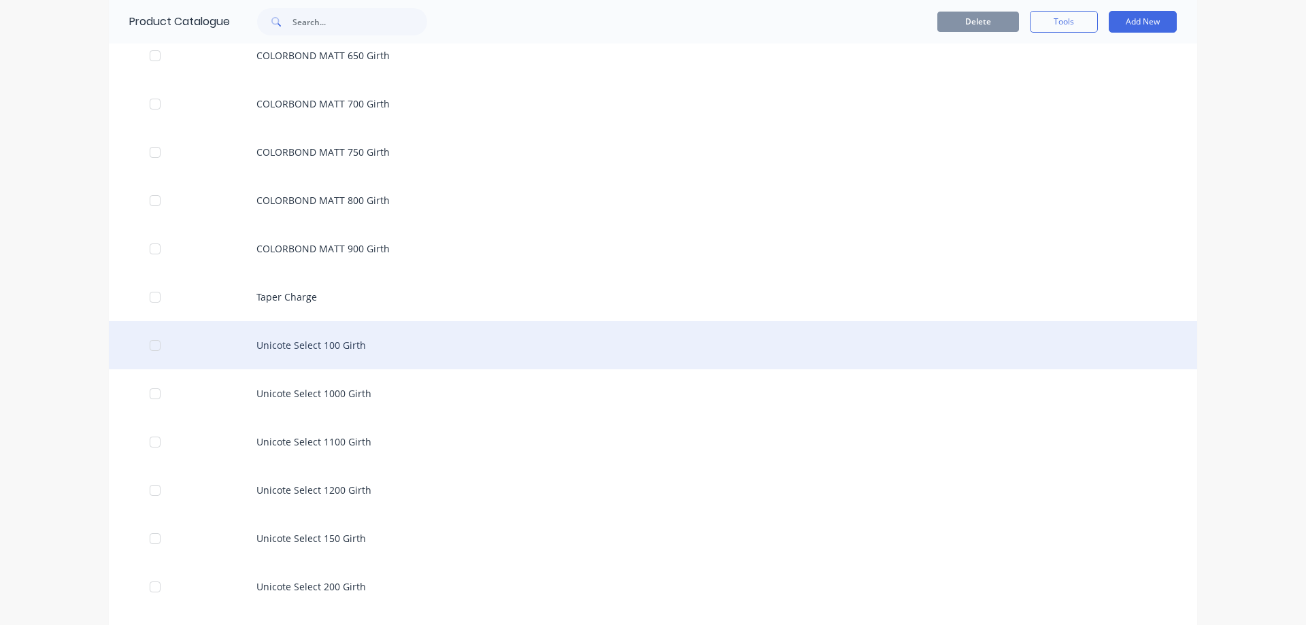
click at [334, 342] on div "Unicote Select 100 Girth" at bounding box center [653, 345] width 1088 height 48
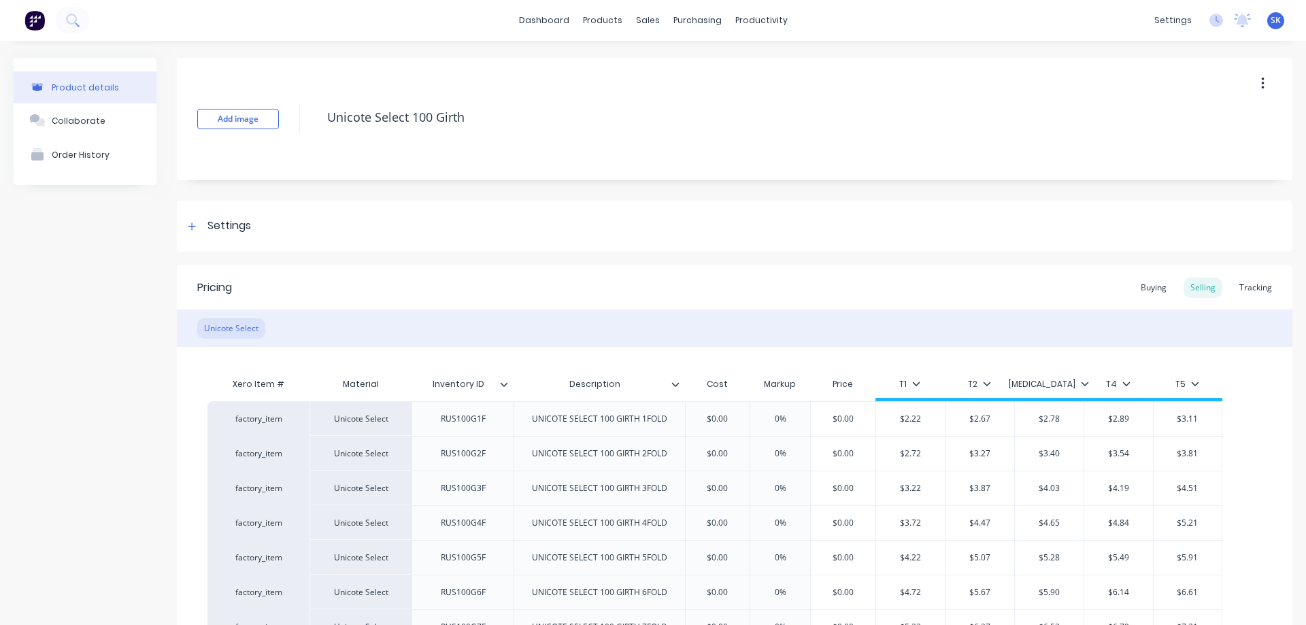
type textarea "x"
click at [30, 17] on img at bounding box center [34, 20] width 20 height 20
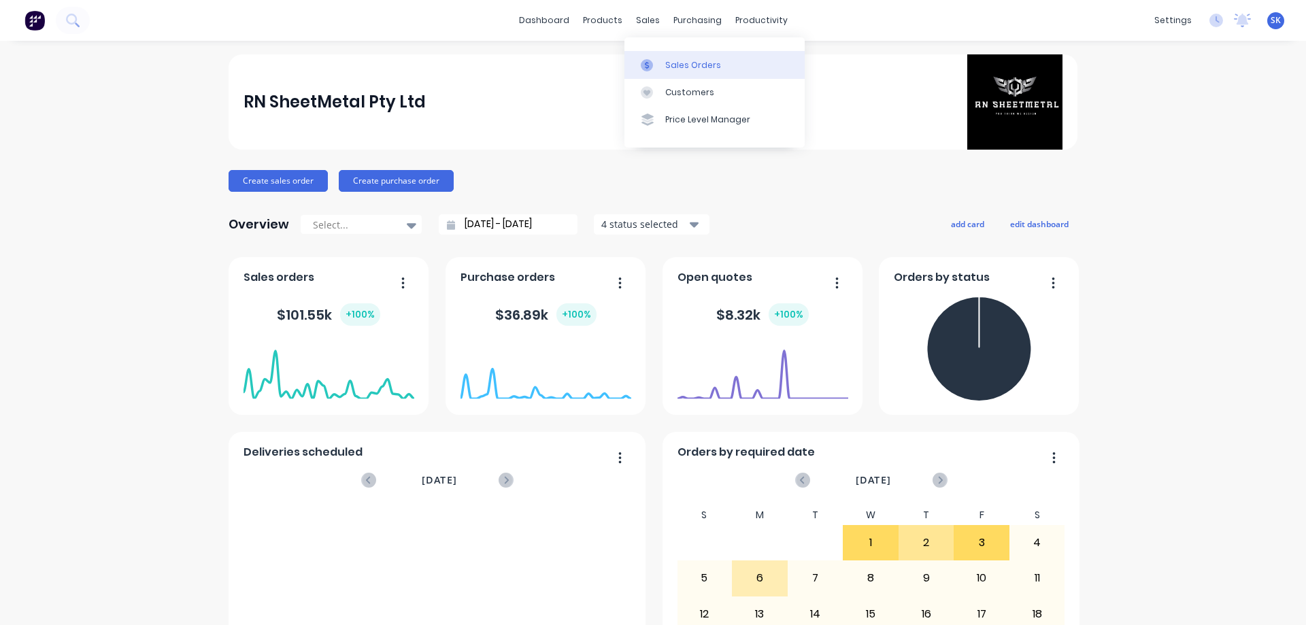
click at [654, 59] on div at bounding box center [651, 65] width 20 height 12
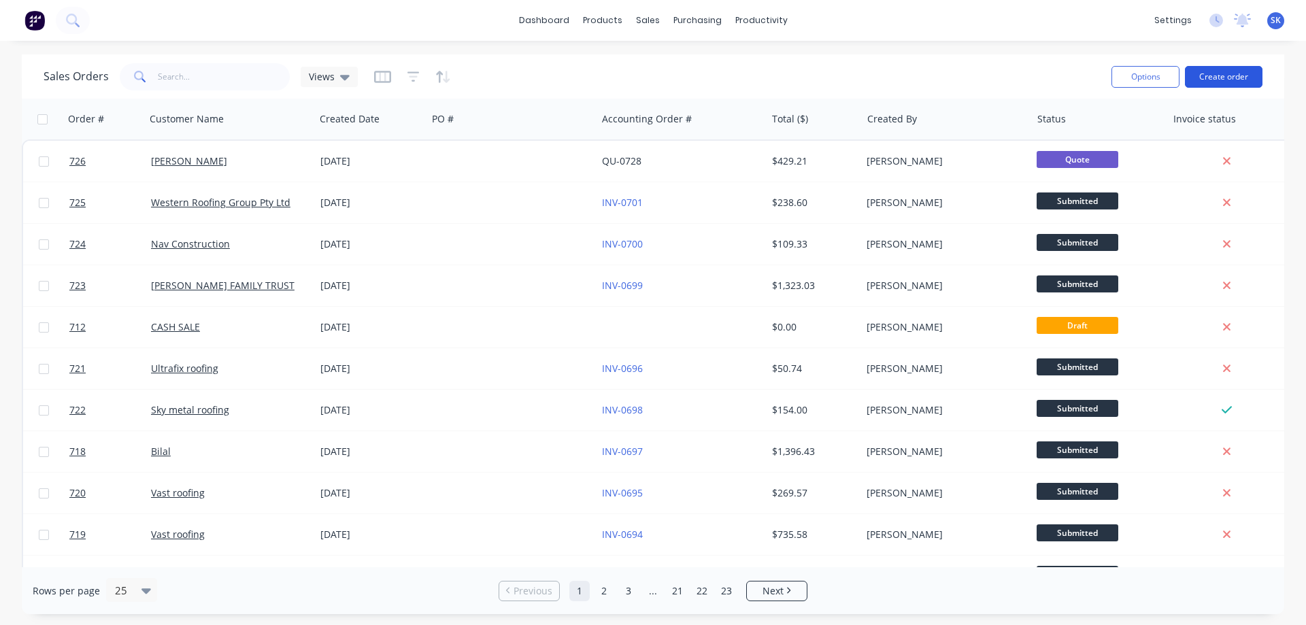
click at [1227, 74] on button "Create order" at bounding box center [1224, 77] width 78 height 22
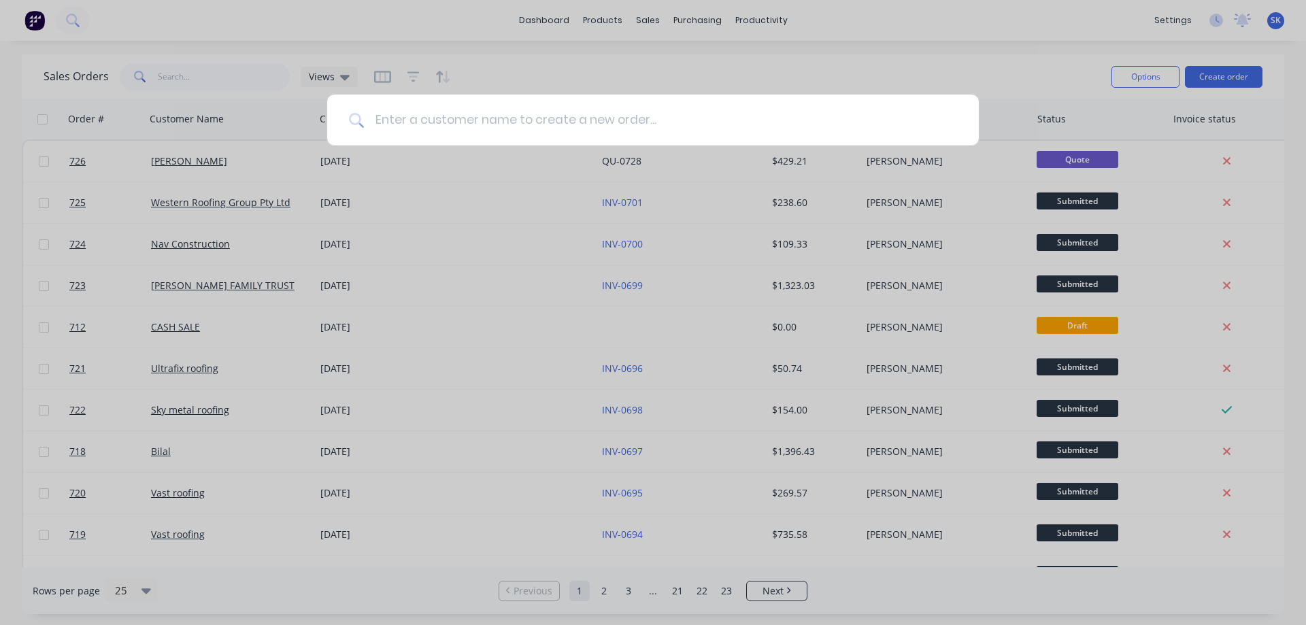
click at [458, 129] on input at bounding box center [660, 120] width 593 height 51
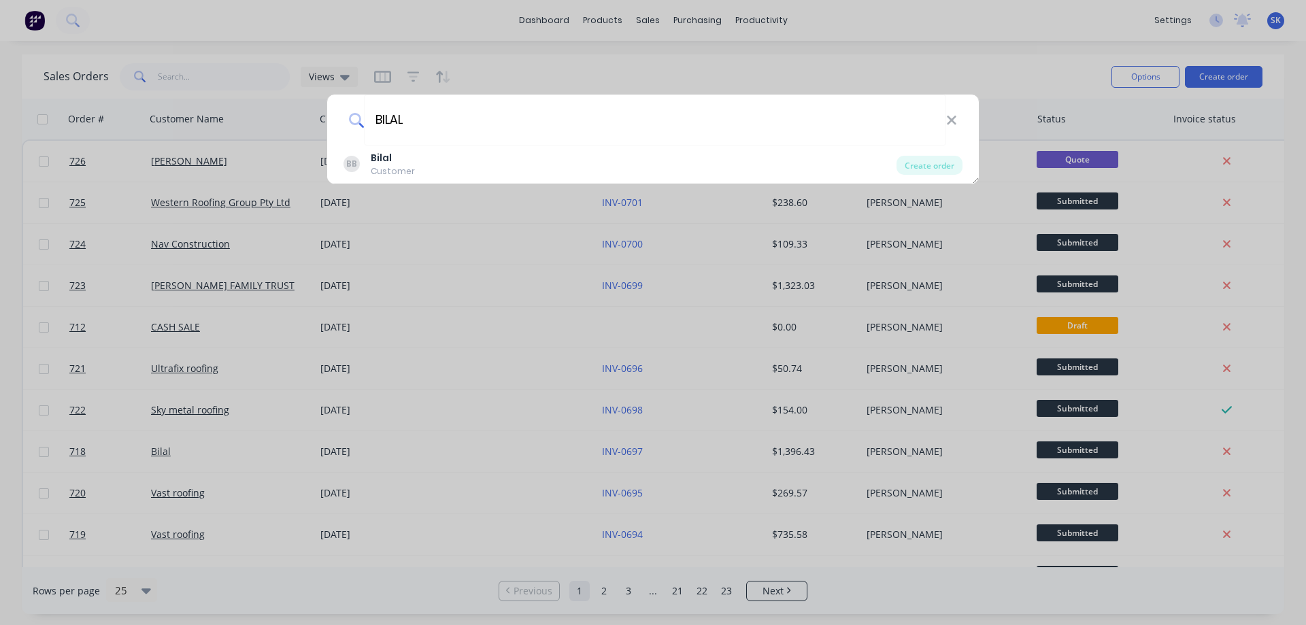
type input "BILAL"
click at [450, 160] on div "BB Bilal Customer" at bounding box center [620, 164] width 553 height 27
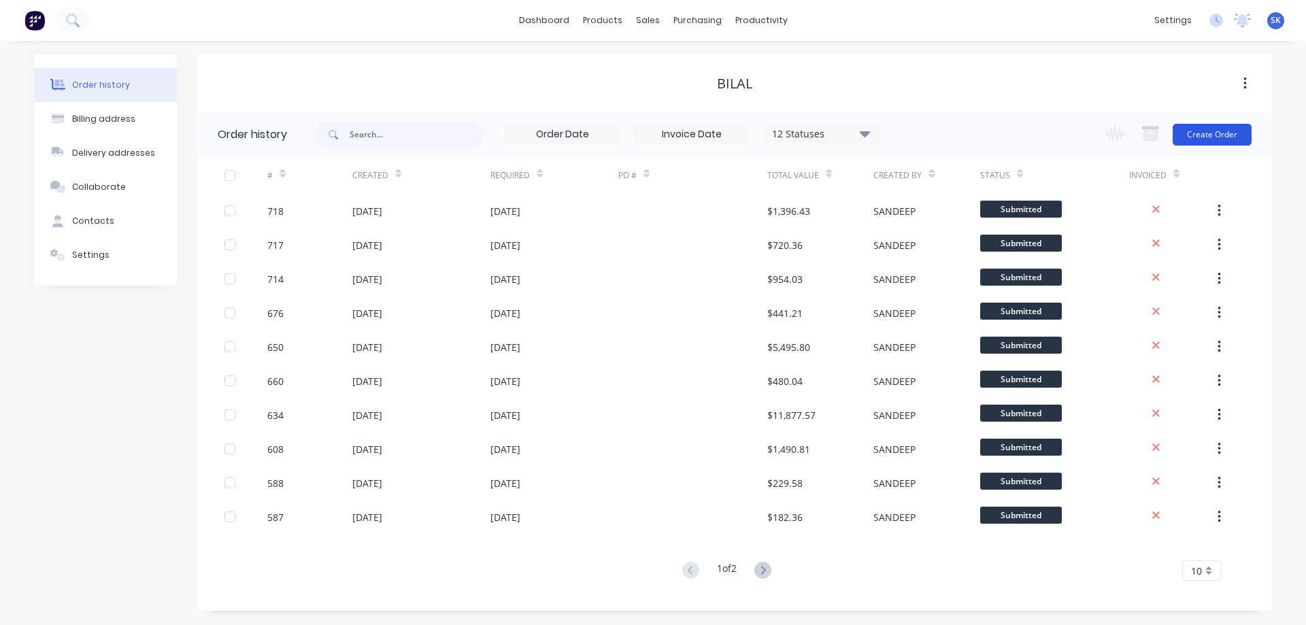
click at [1217, 136] on button "Create Order" at bounding box center [1212, 135] width 79 height 22
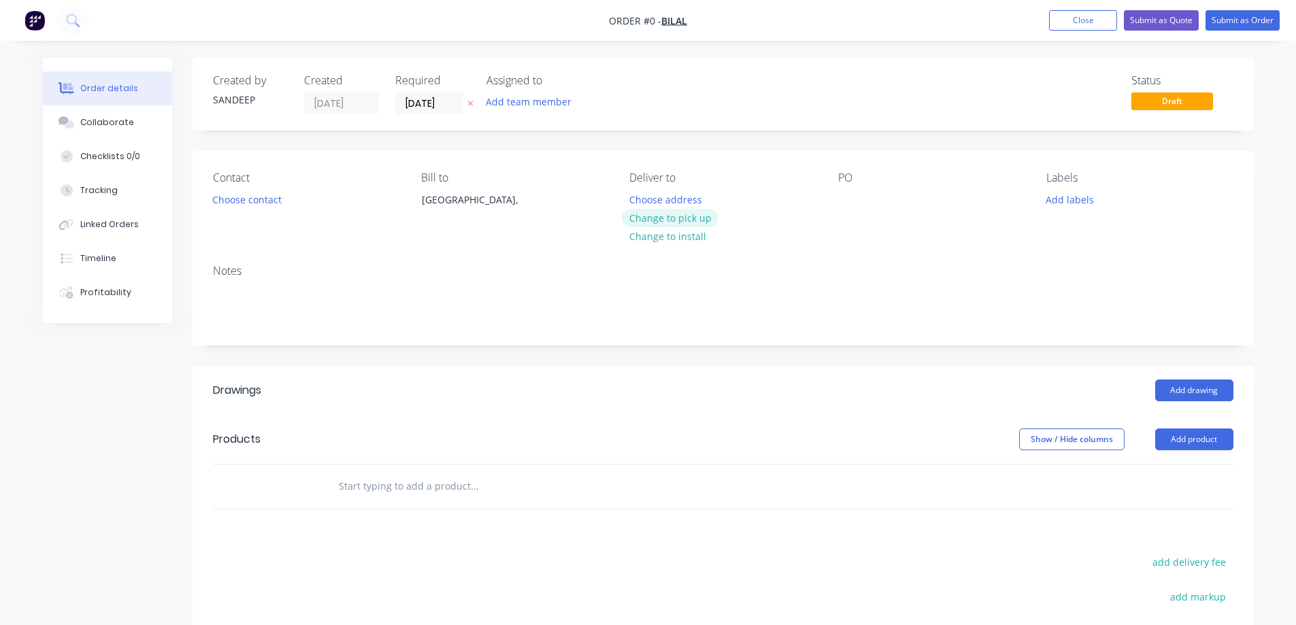
click at [644, 214] on button "Change to pick up" at bounding box center [670, 218] width 97 height 18
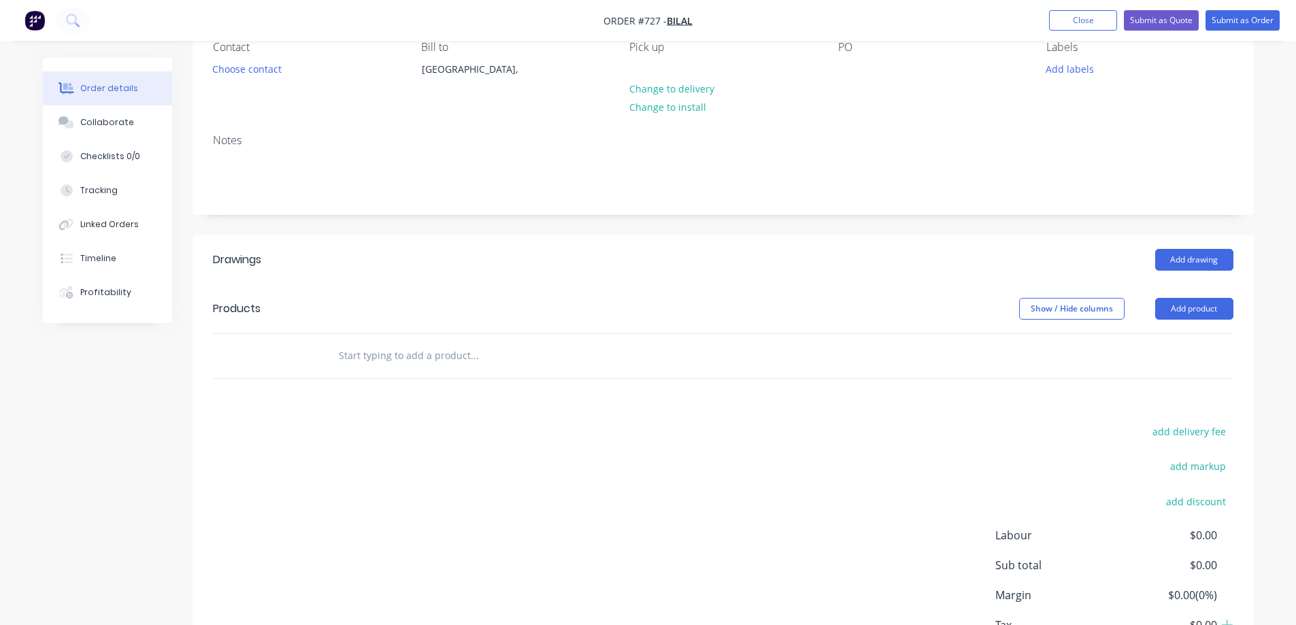
scroll to position [136, 0]
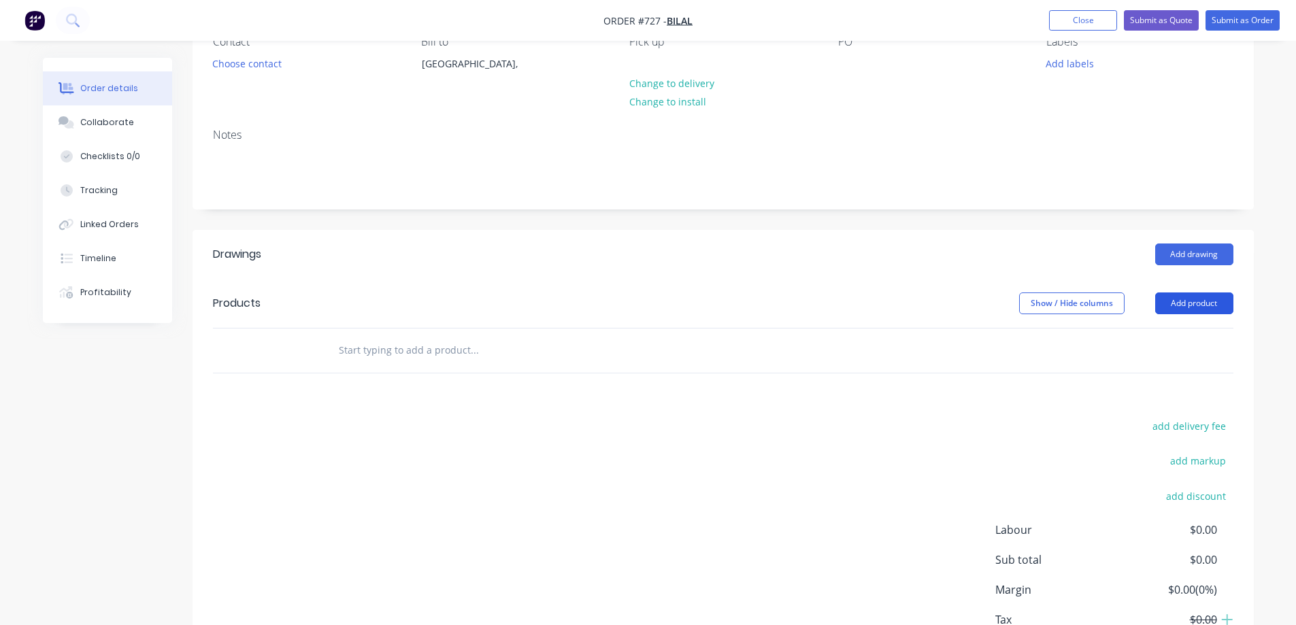
click at [1182, 305] on button "Add product" at bounding box center [1194, 304] width 78 height 22
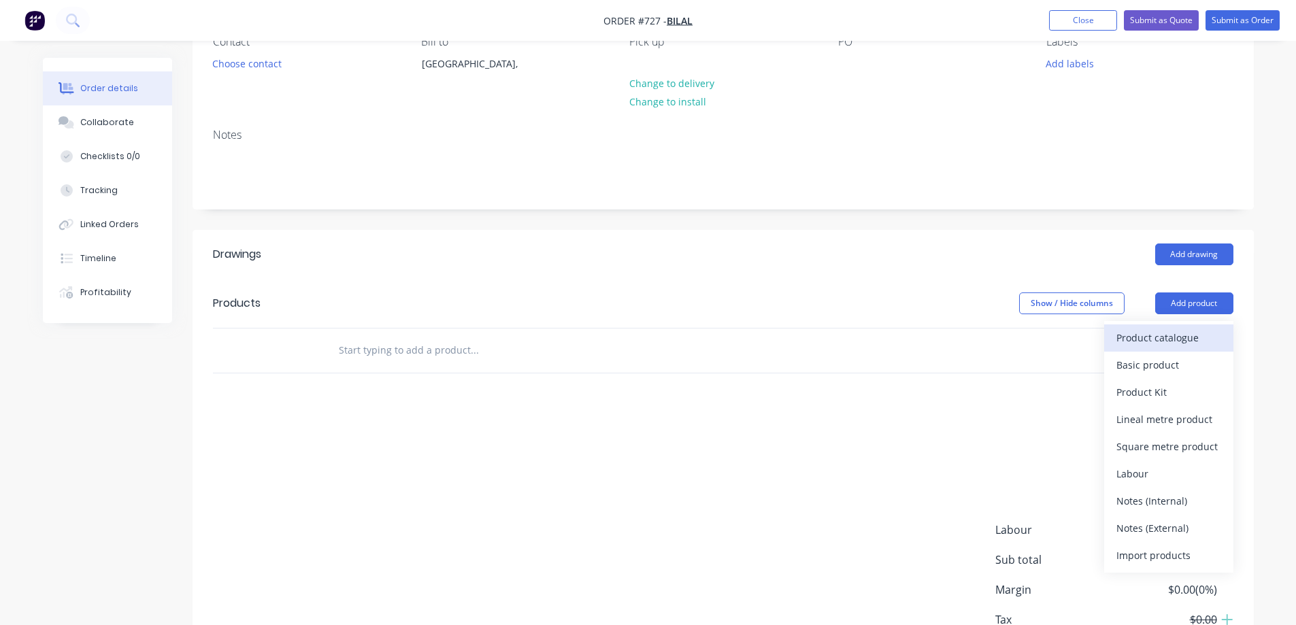
click at [1151, 336] on div "Product catalogue" at bounding box center [1168, 338] width 105 height 20
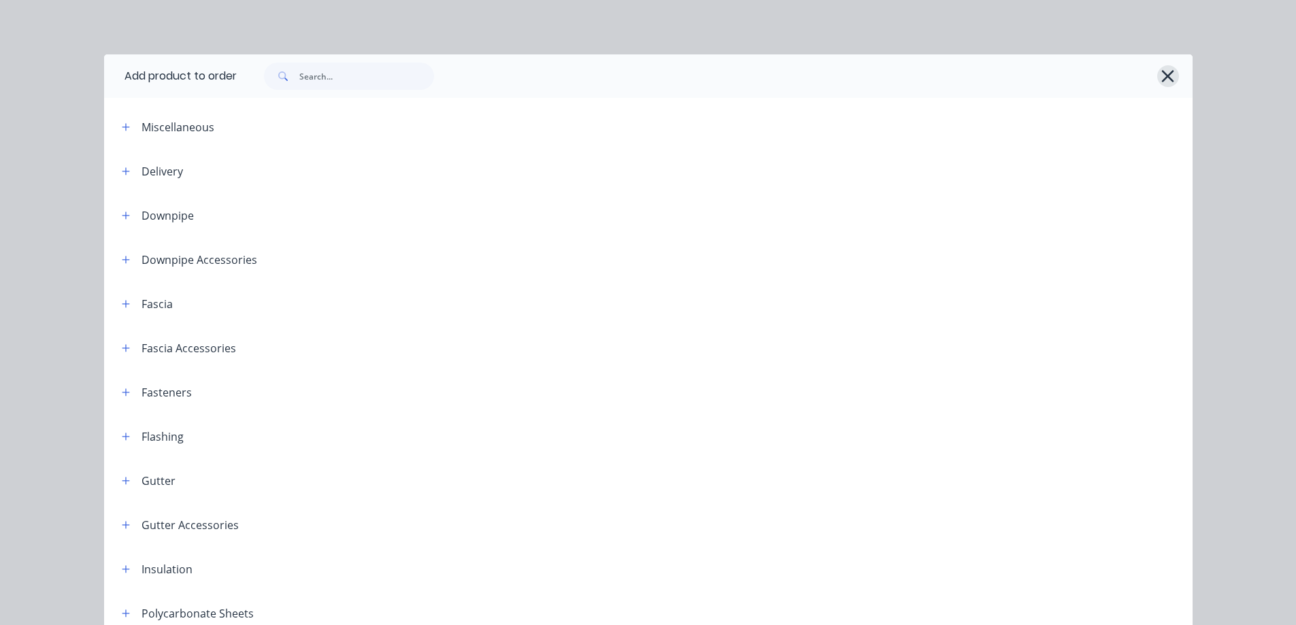
click at [1173, 78] on button "button" at bounding box center [1168, 76] width 22 height 22
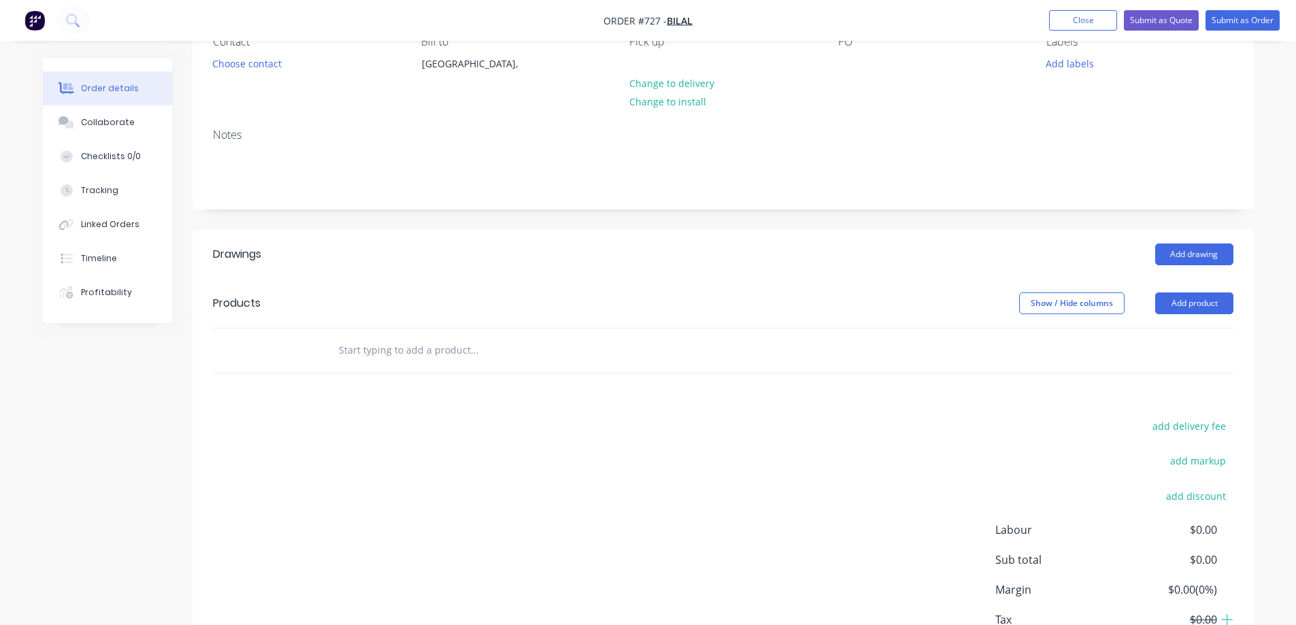
click at [431, 353] on input "text" at bounding box center [474, 350] width 272 height 27
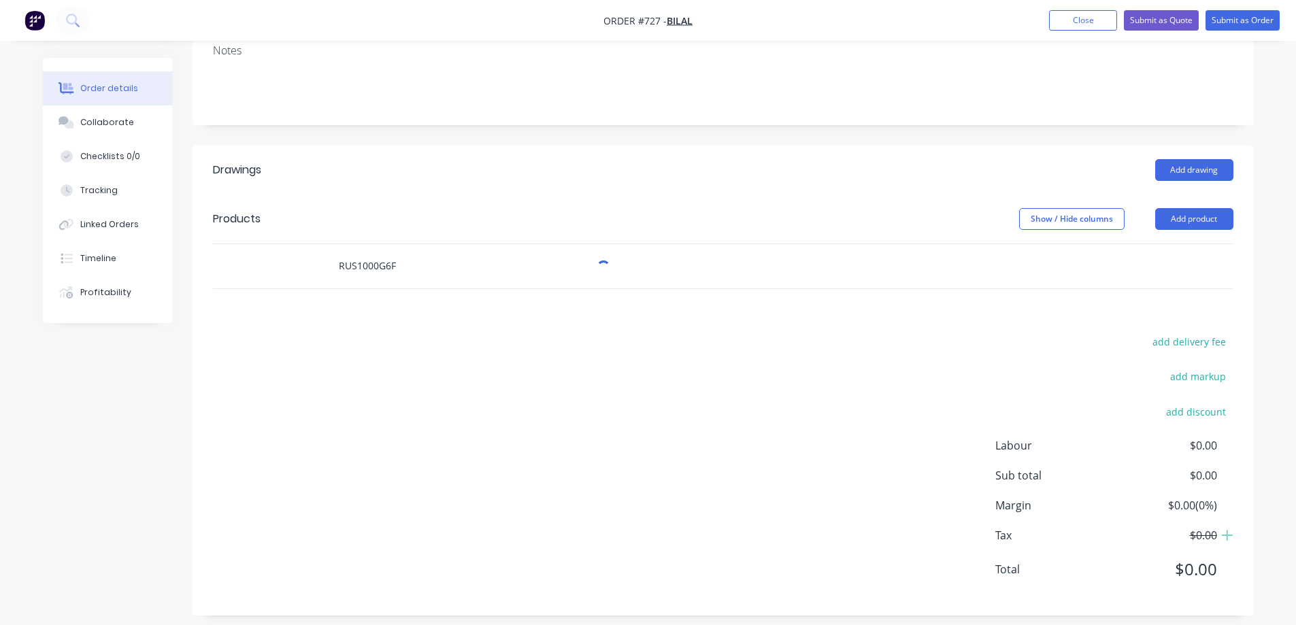
scroll to position [231, 0]
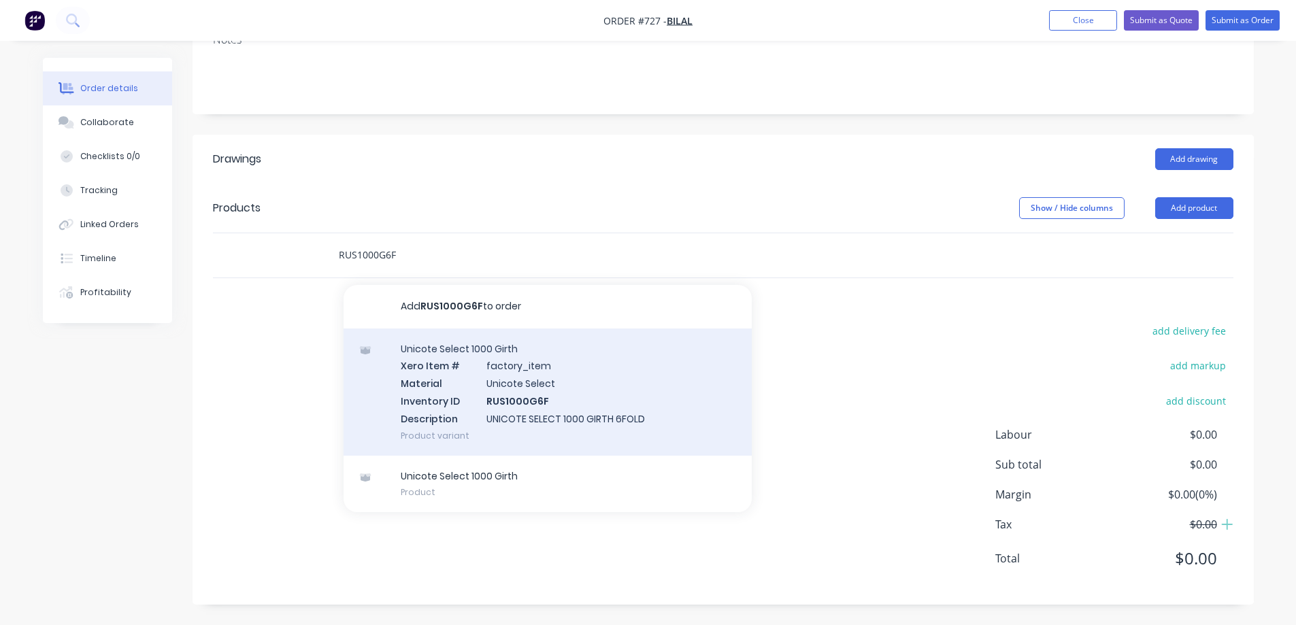
type input "RUS1000G6F"
click at [452, 383] on div "Unicote Select 1000 Girth Xero Item # factory_item Material Unicote Select Inve…" at bounding box center [548, 392] width 408 height 127
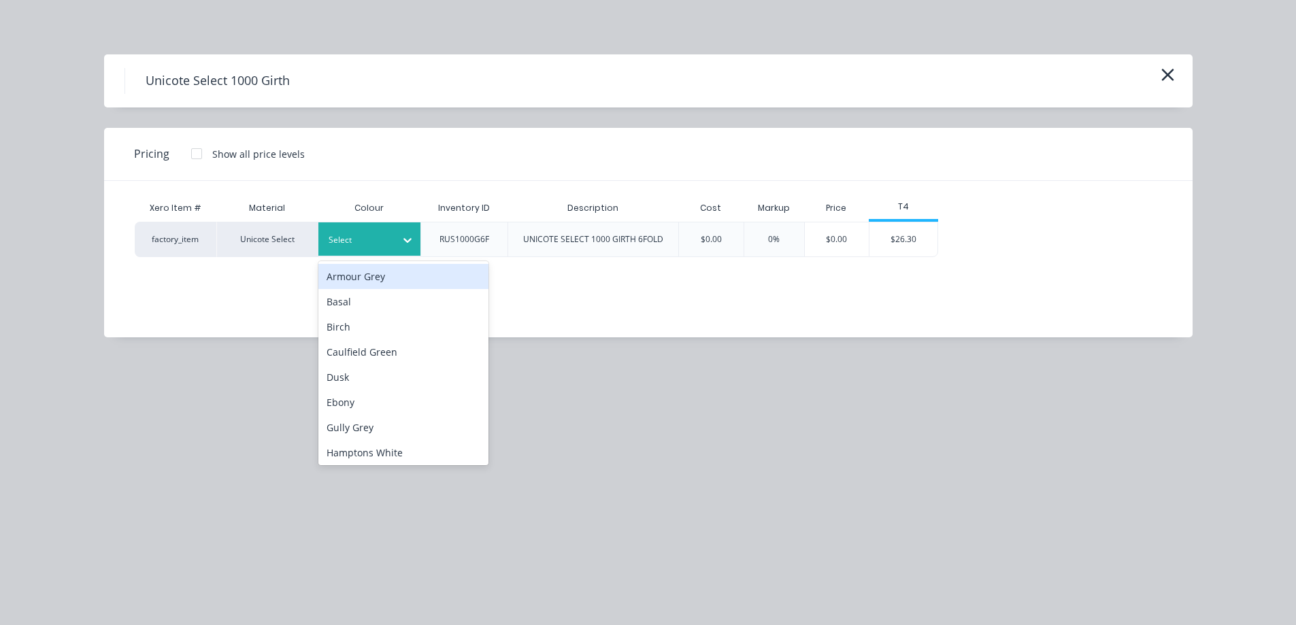
click at [381, 244] on div at bounding box center [359, 240] width 61 height 15
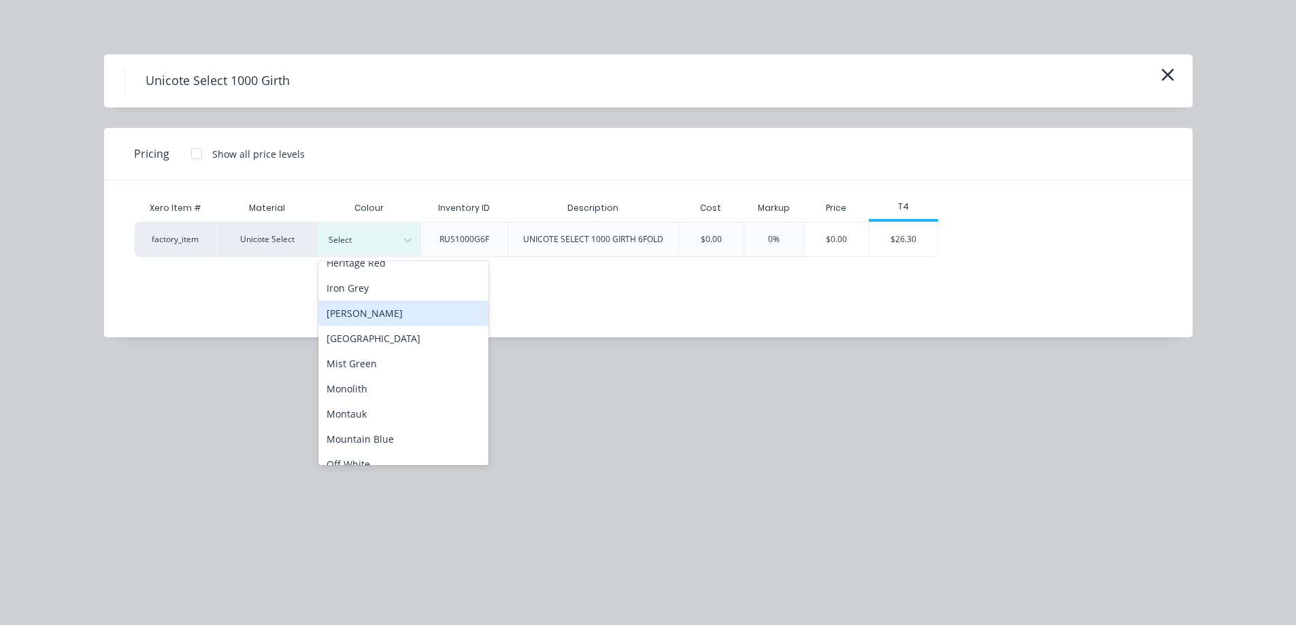
scroll to position [355, 0]
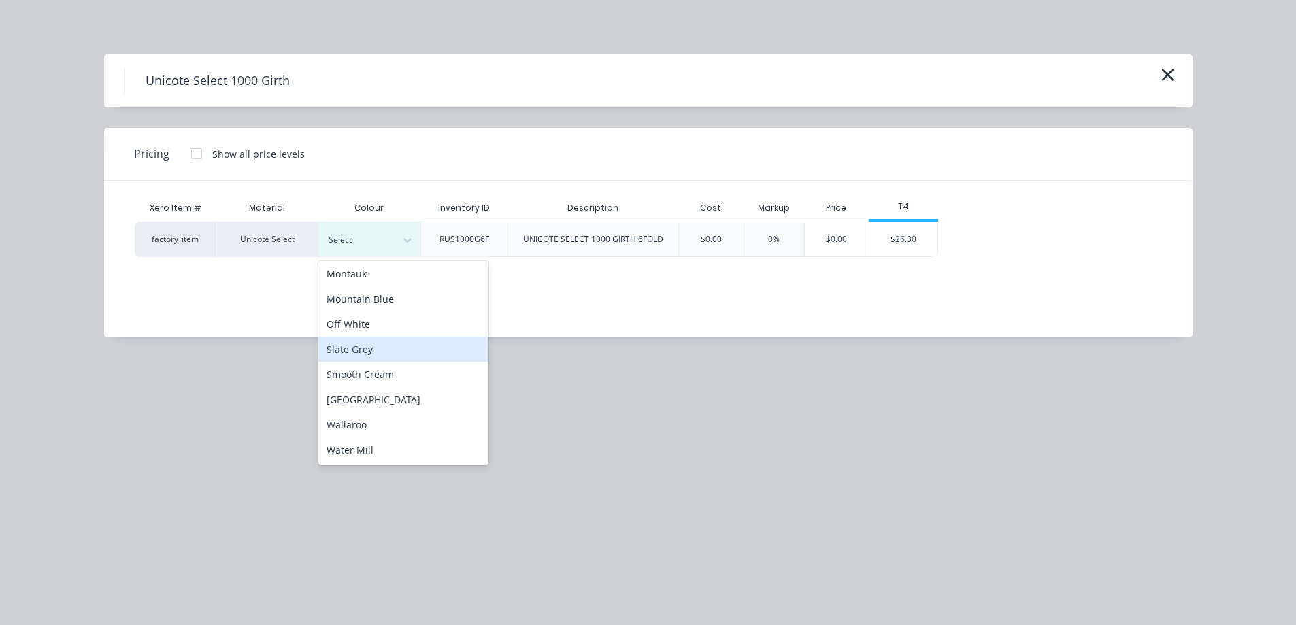
click at [417, 352] on div "Slate Grey" at bounding box center [403, 349] width 170 height 25
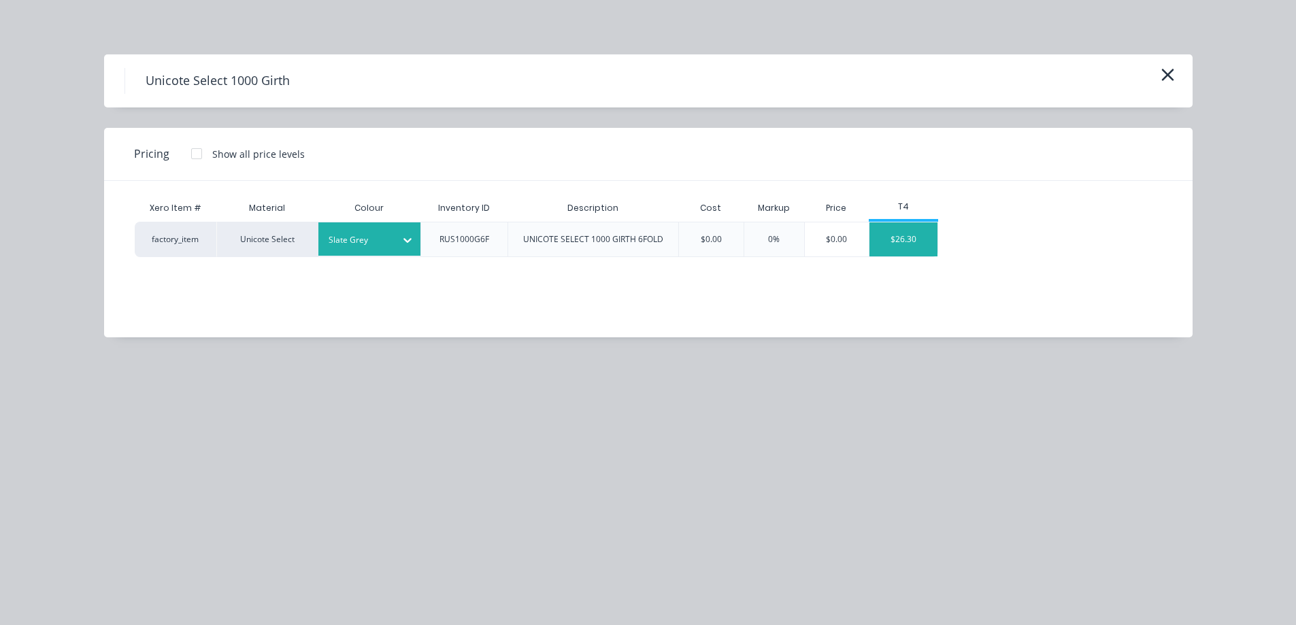
click at [911, 246] on div "$26.30" at bounding box center [903, 239] width 68 height 34
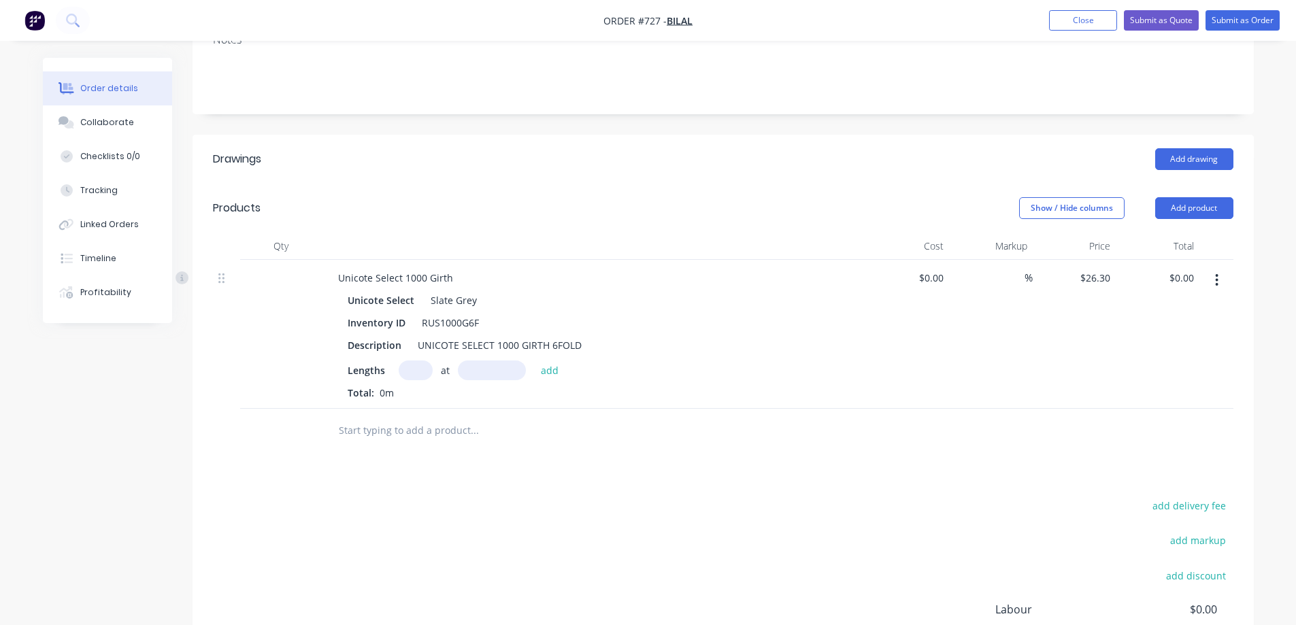
click at [405, 372] on input "text" at bounding box center [416, 371] width 34 height 20
type input "2"
type input "1200mm"
click at [548, 370] on button "add" at bounding box center [550, 370] width 32 height 18
type input "$63.12"
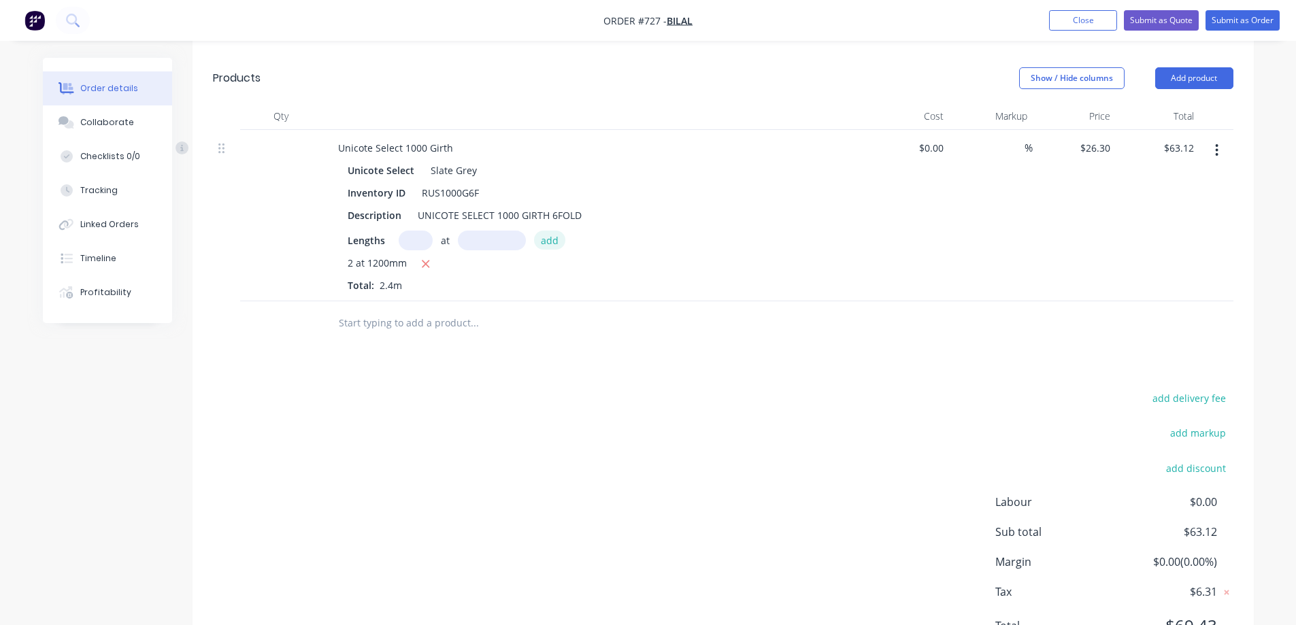
scroll to position [361, 0]
click at [1163, 24] on button "Submit as Quote" at bounding box center [1161, 20] width 75 height 20
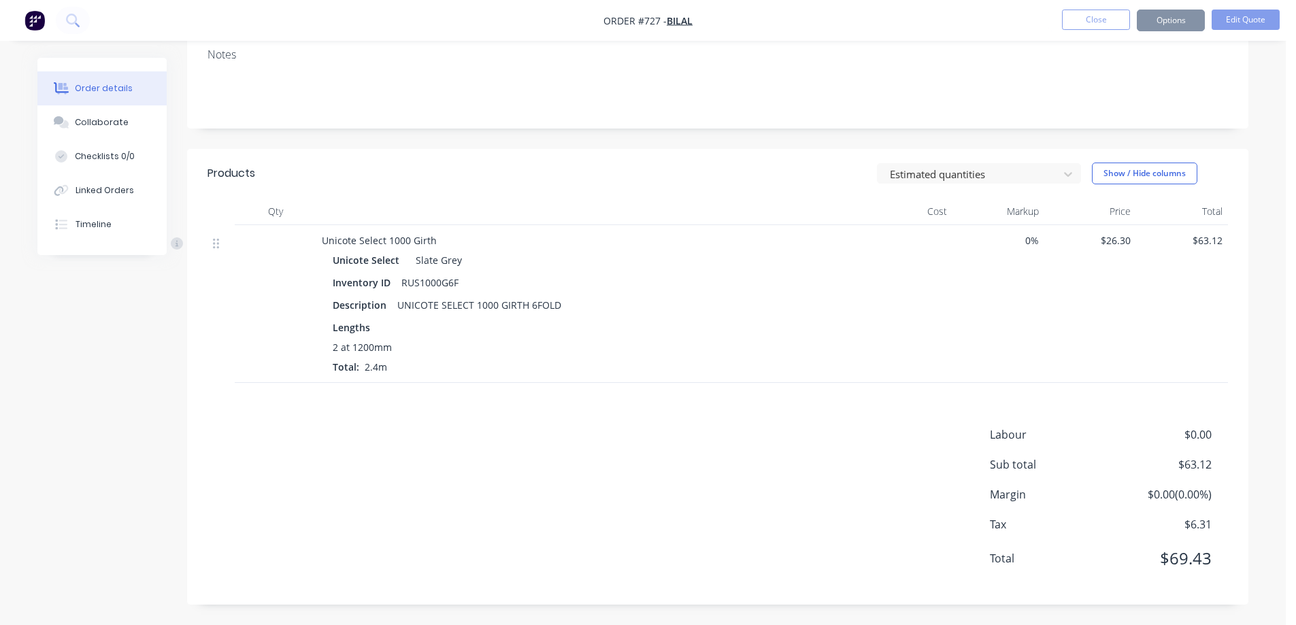
scroll to position [0, 0]
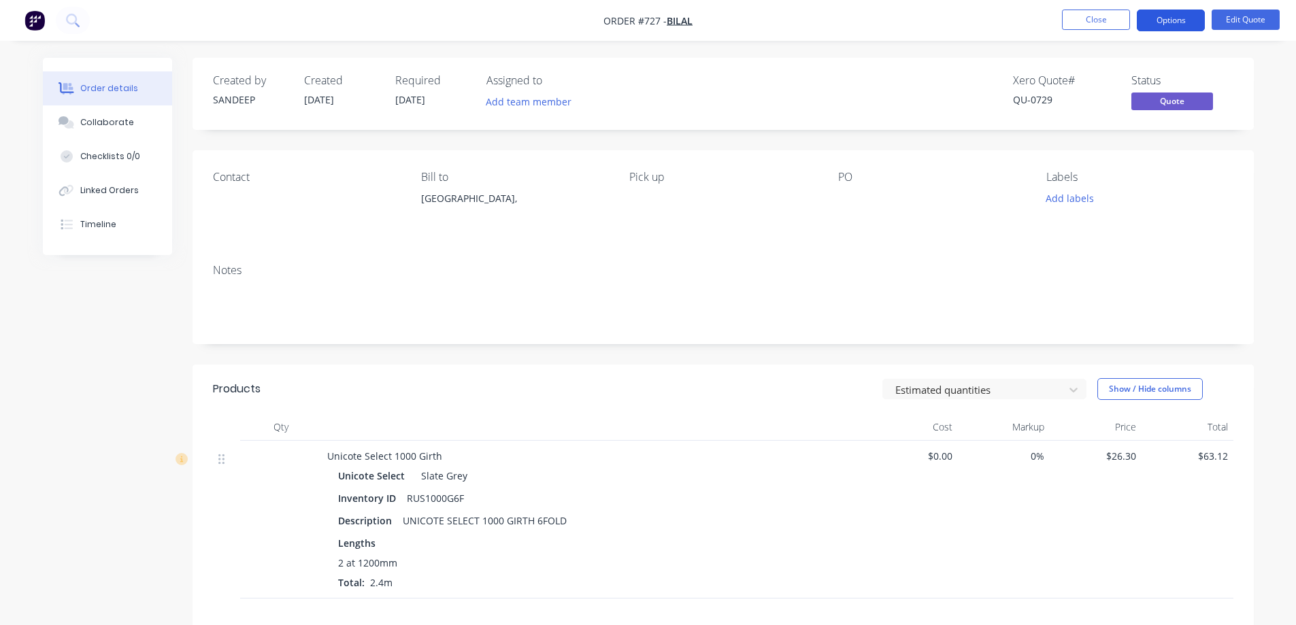
click at [1176, 21] on button "Options" at bounding box center [1171, 21] width 68 height 22
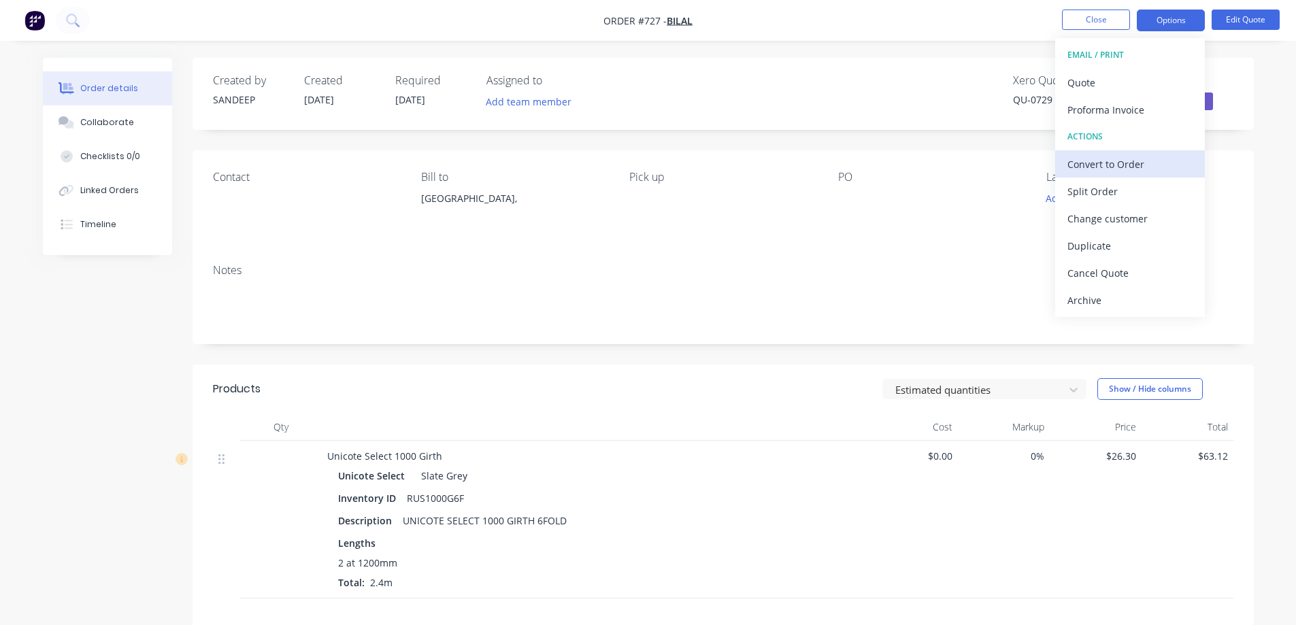
click at [1101, 167] on div "Convert to Order" at bounding box center [1129, 164] width 125 height 20
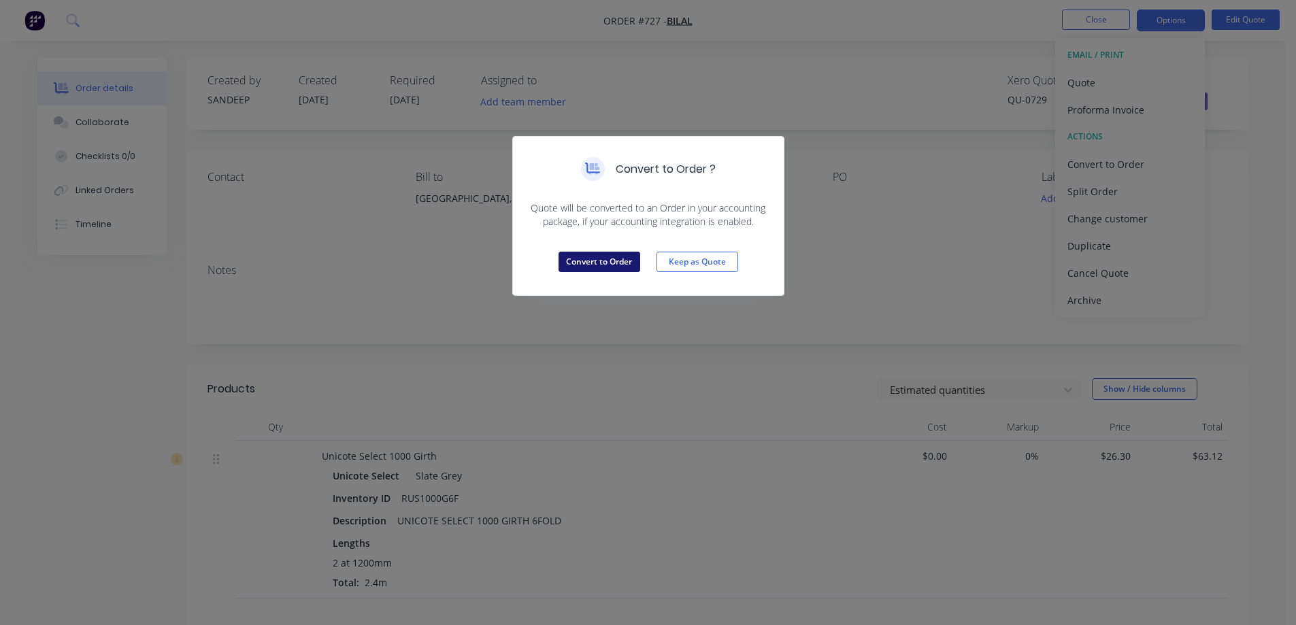
click at [617, 263] on button "Convert to Order" at bounding box center [600, 262] width 82 height 20
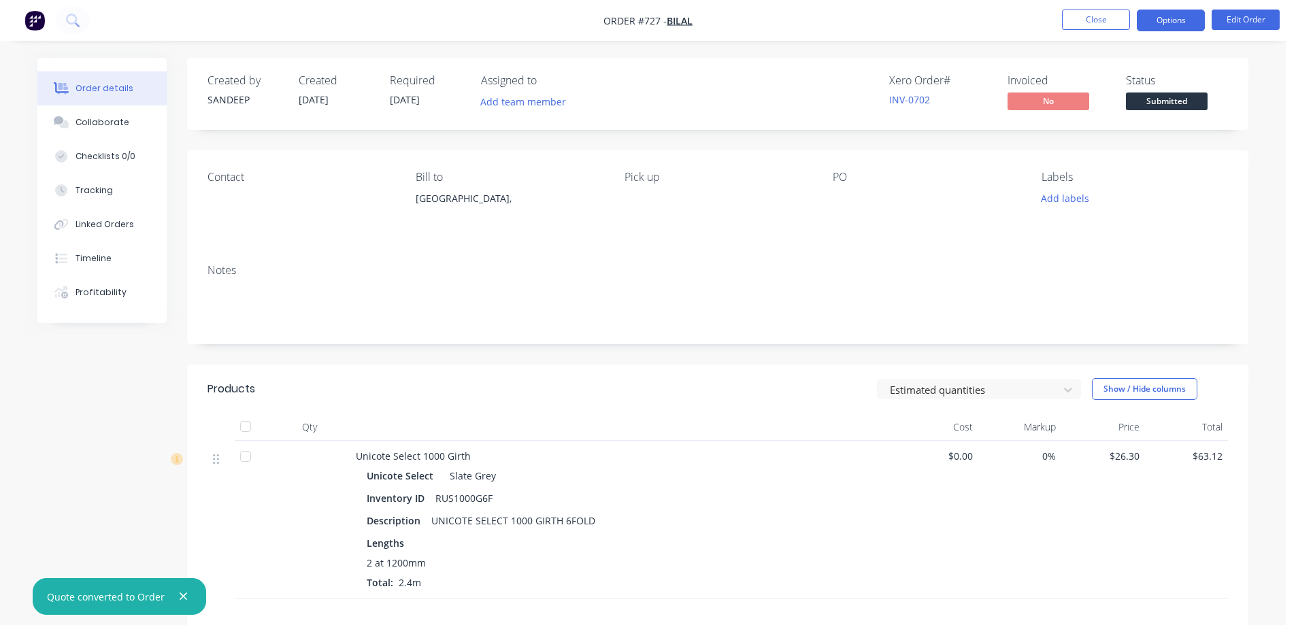
click at [1168, 17] on button "Options" at bounding box center [1171, 21] width 68 height 22
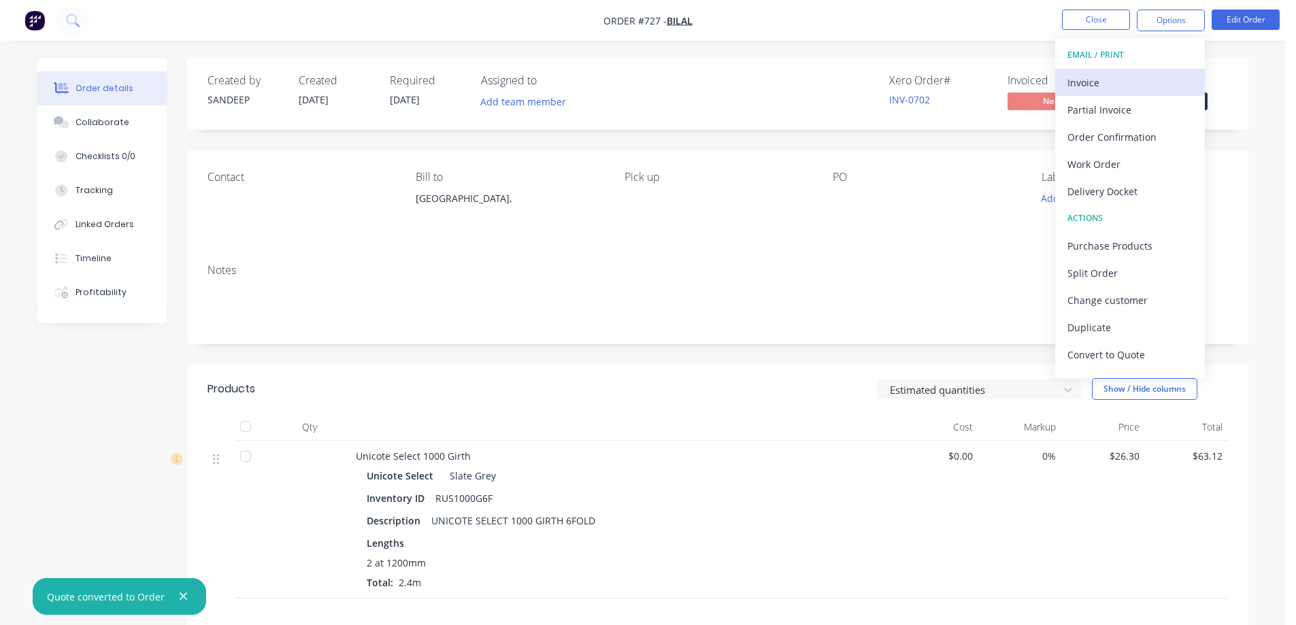
click at [1111, 73] on div "Invoice" at bounding box center [1129, 83] width 125 height 20
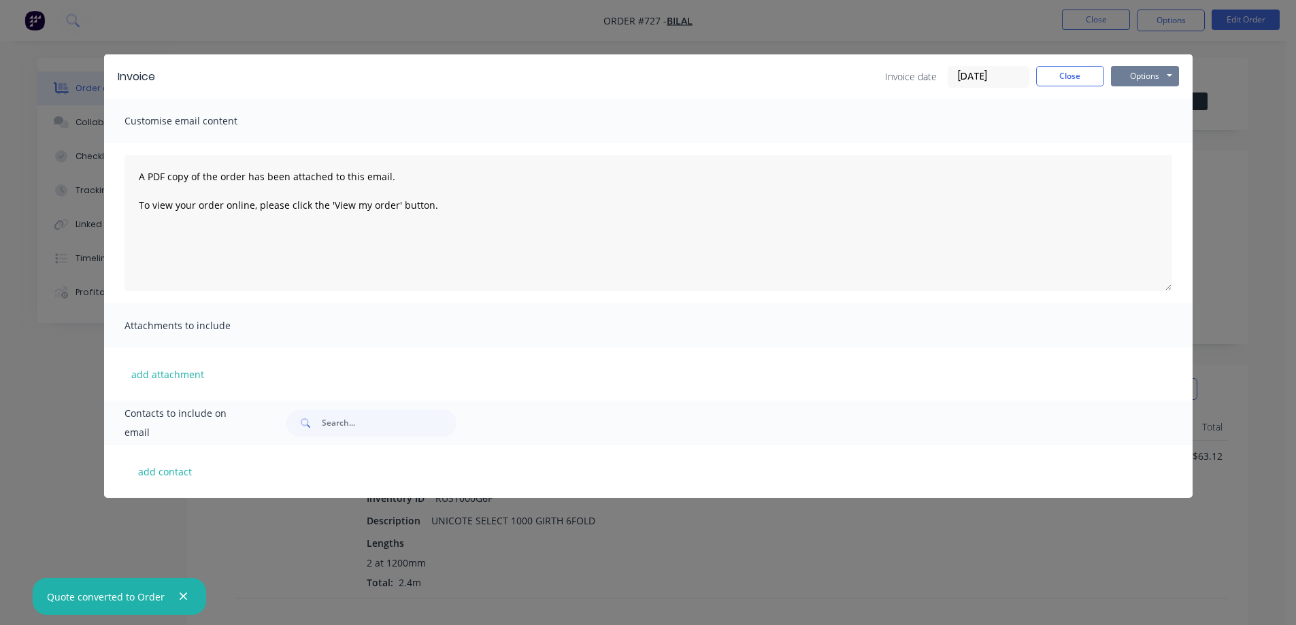
click at [1124, 75] on button "Options" at bounding box center [1145, 76] width 68 height 20
click at [1123, 96] on button "Preview" at bounding box center [1154, 100] width 87 height 22
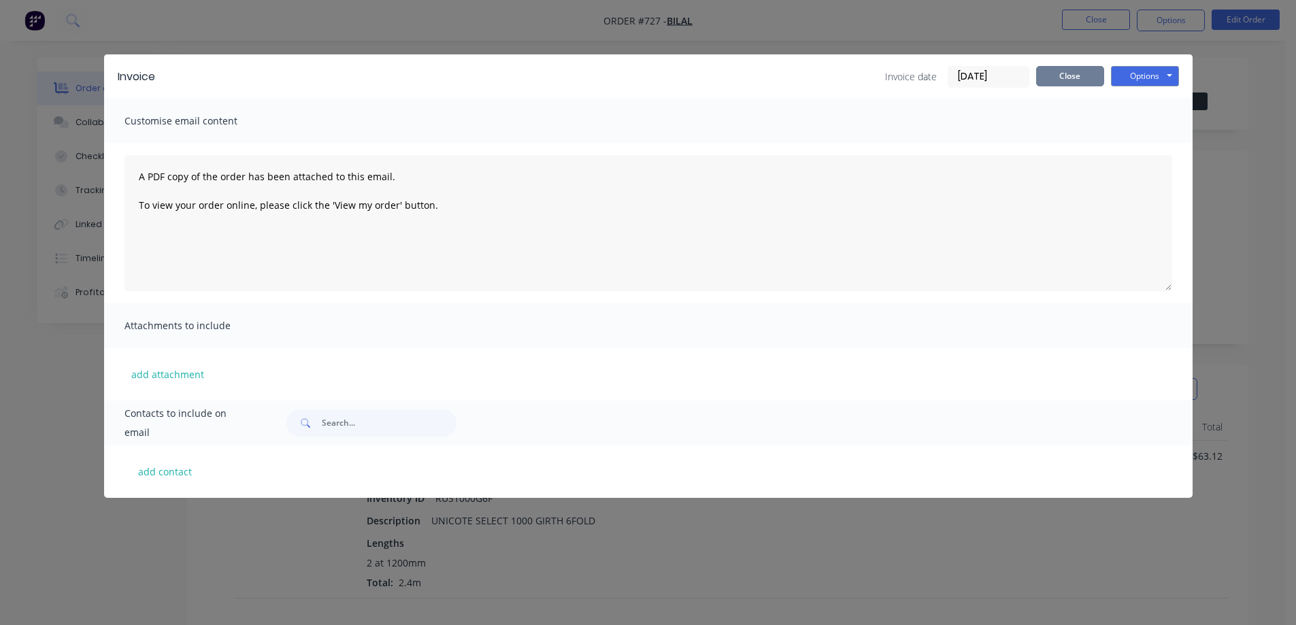
click at [1075, 73] on button "Close" at bounding box center [1070, 76] width 68 height 20
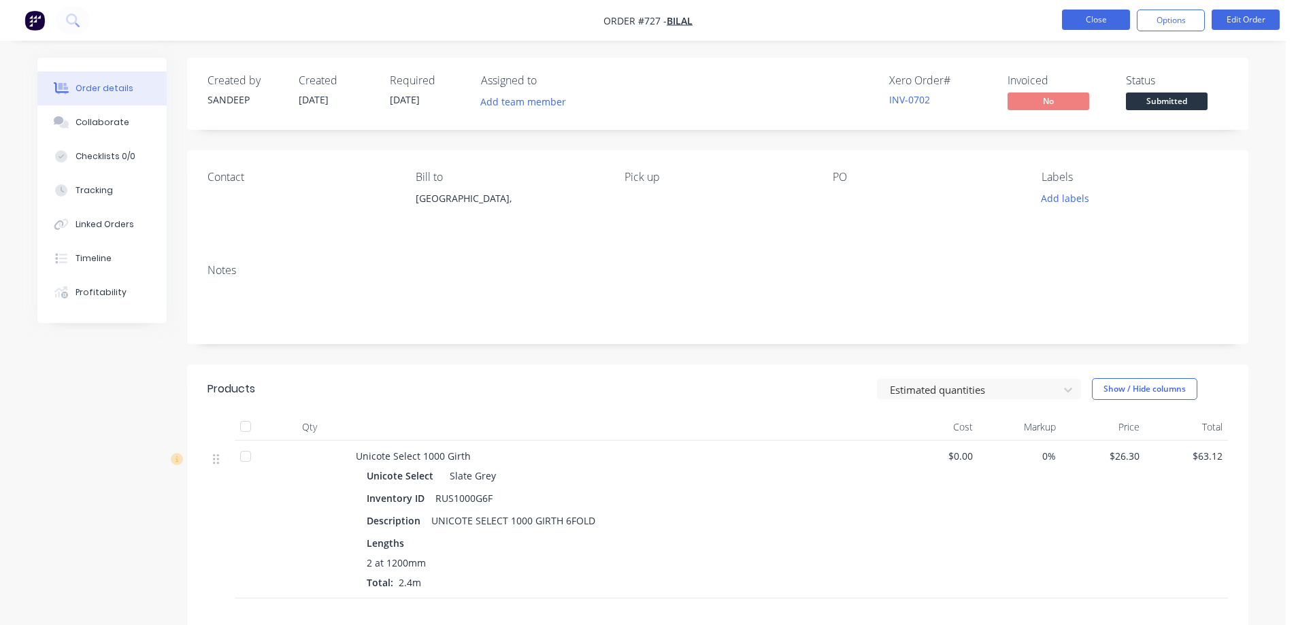
click at [1078, 21] on button "Close" at bounding box center [1096, 20] width 68 height 20
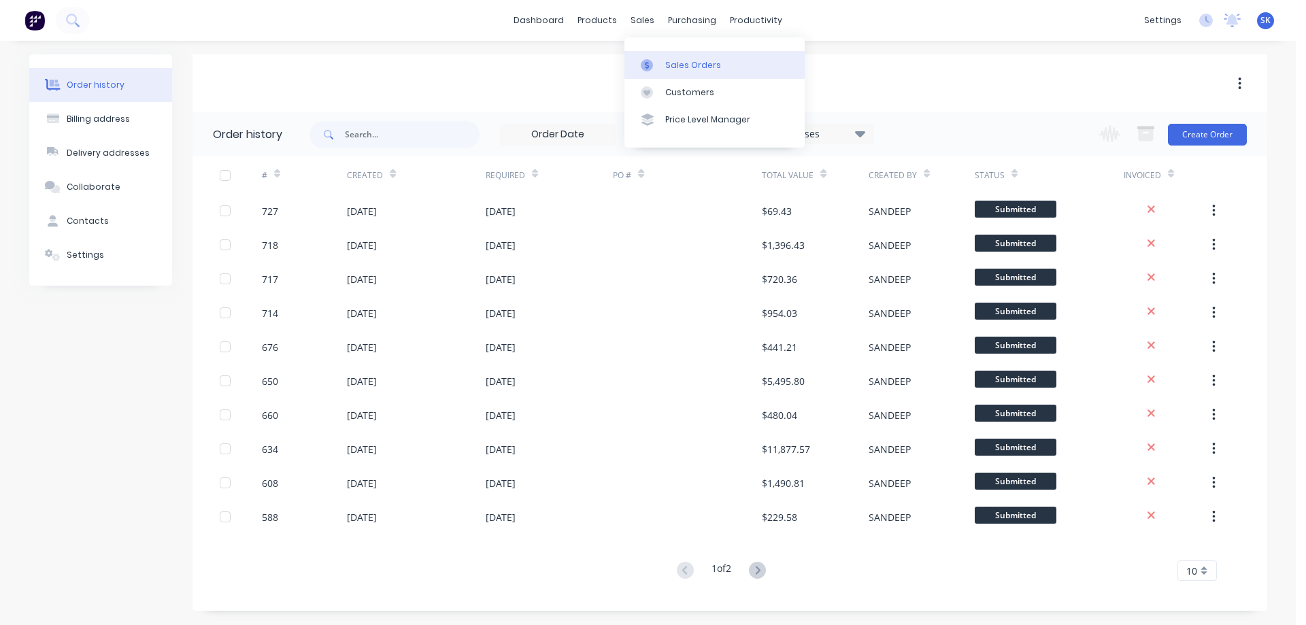
click at [666, 54] on link "Sales Orders" at bounding box center [715, 64] width 180 height 27
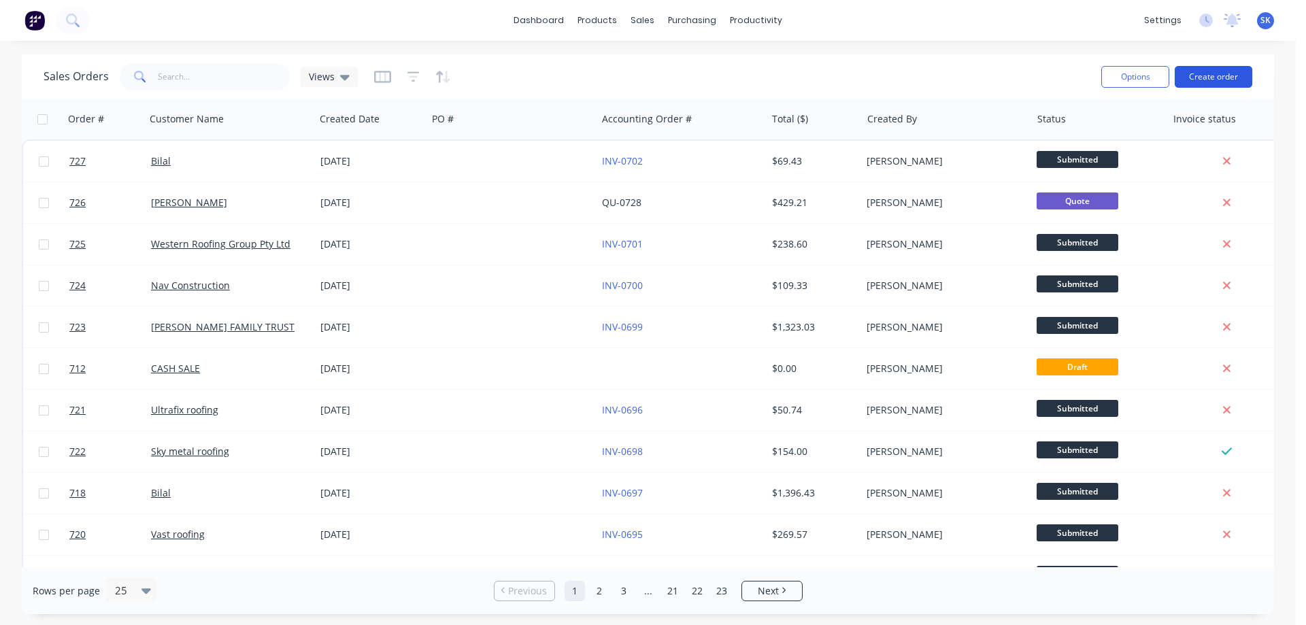
click at [1204, 81] on button "Create order" at bounding box center [1214, 77] width 78 height 22
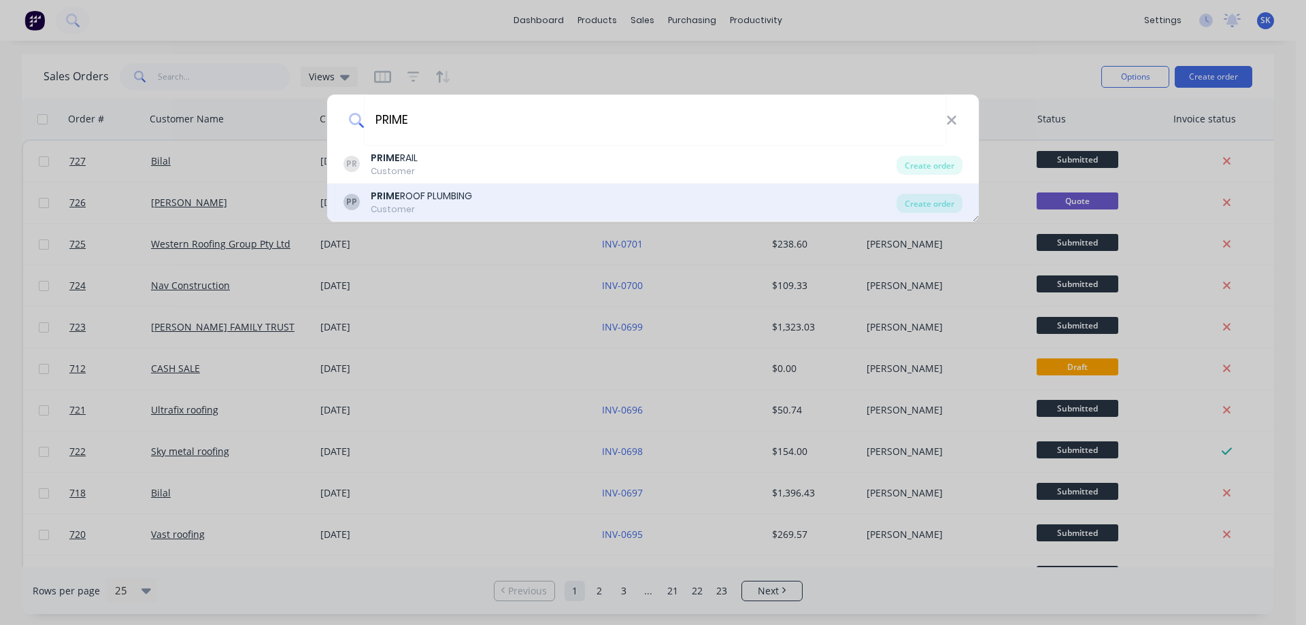
type input "PRIME"
click at [571, 189] on div "PP PRIME ROOF PLUMBING Customer" at bounding box center [620, 202] width 553 height 27
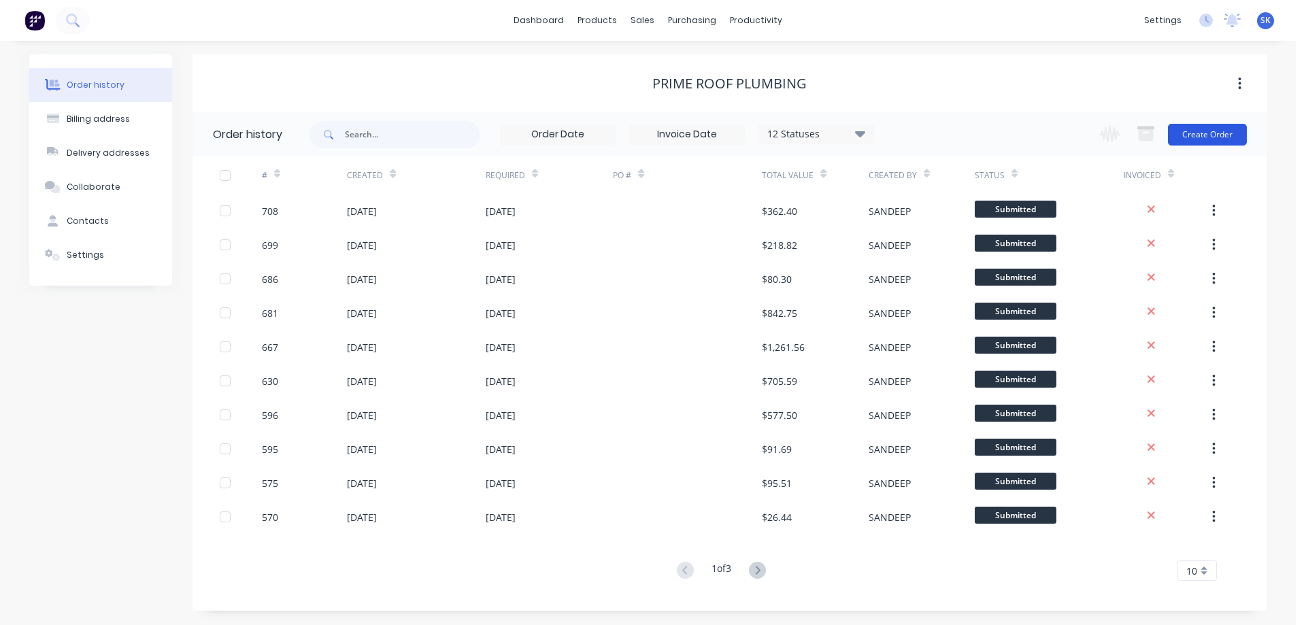
click at [1219, 139] on button "Create Order" at bounding box center [1207, 135] width 79 height 22
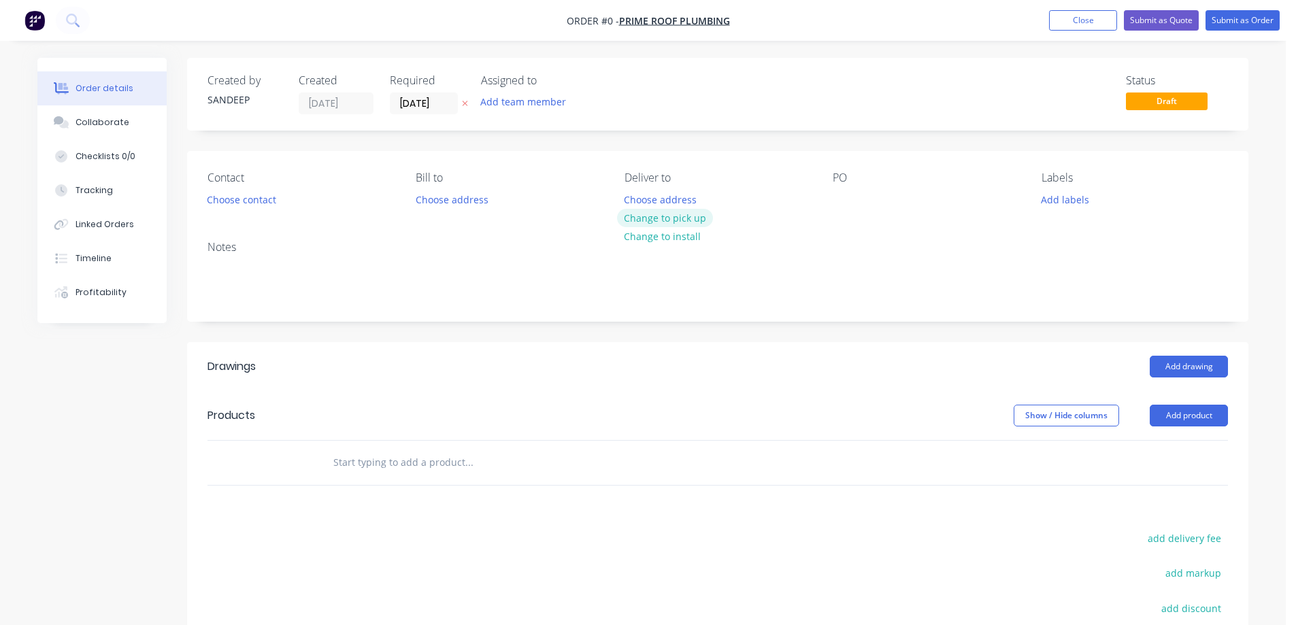
click at [634, 219] on button "Change to pick up" at bounding box center [665, 218] width 97 height 18
click at [395, 452] on input "text" at bounding box center [469, 462] width 272 height 27
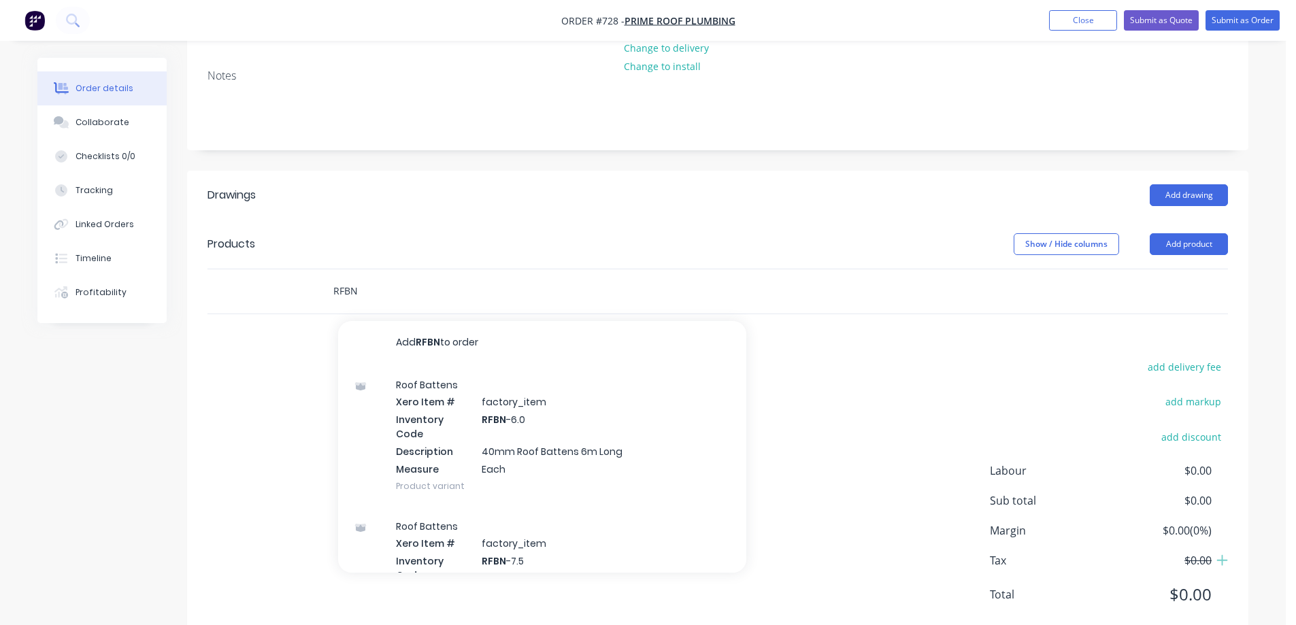
scroll to position [204, 0]
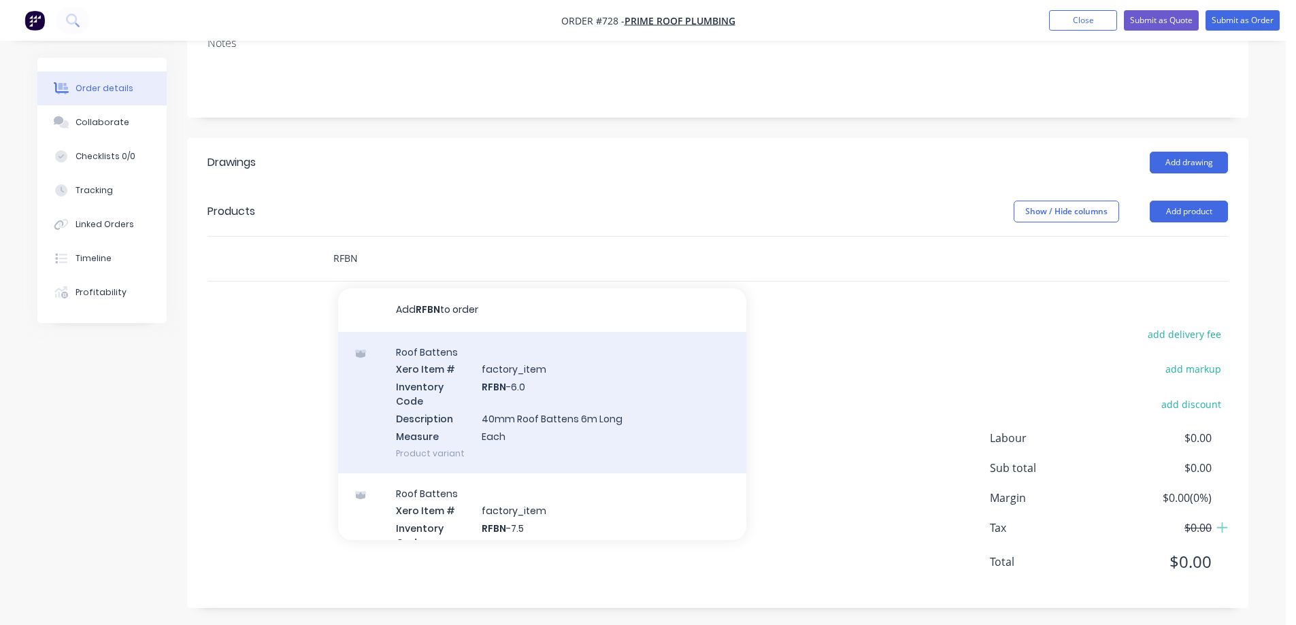
type input "RFBN"
click at [426, 403] on div "Roof Battens Xero Item # factory_item Inventory Code RFBN -6.0 Description 40mm…" at bounding box center [542, 403] width 408 height 142
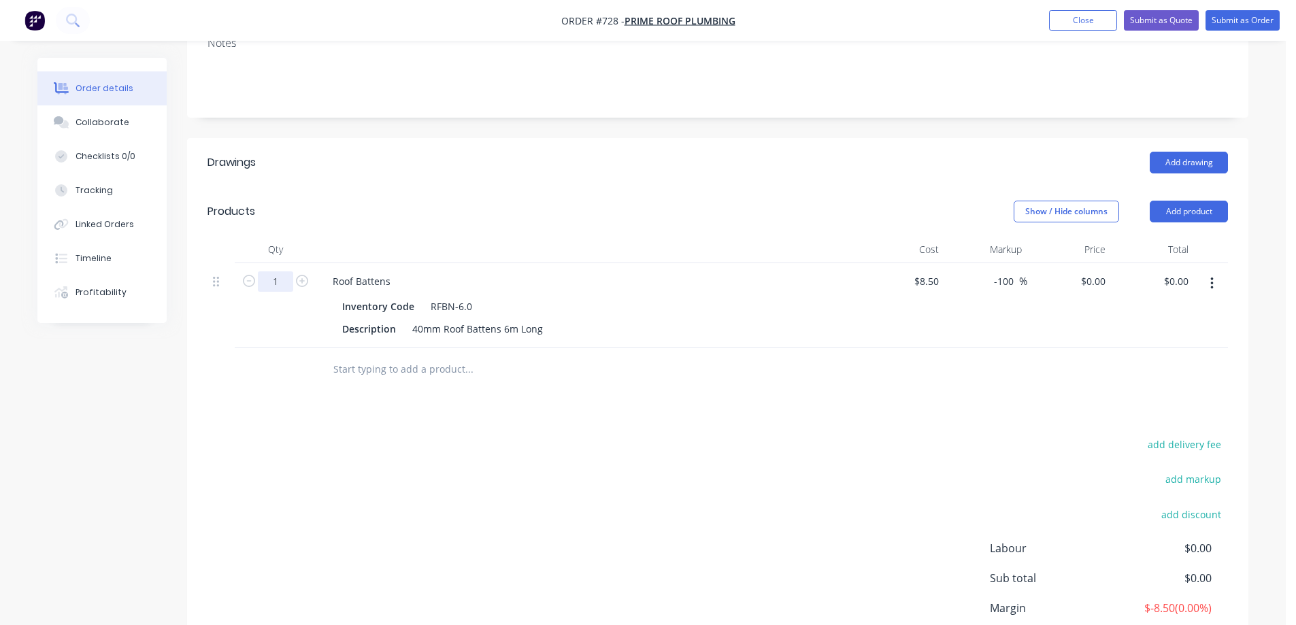
click at [277, 286] on input "1" at bounding box center [275, 281] width 35 height 20
type input "25"
click at [323, 395] on div "Drawings Add drawing Products Show / Hide columns Add product Qty Cost Markup P…" at bounding box center [717, 428] width 1061 height 580
click at [1098, 284] on input "0" at bounding box center [1103, 281] width 16 height 20
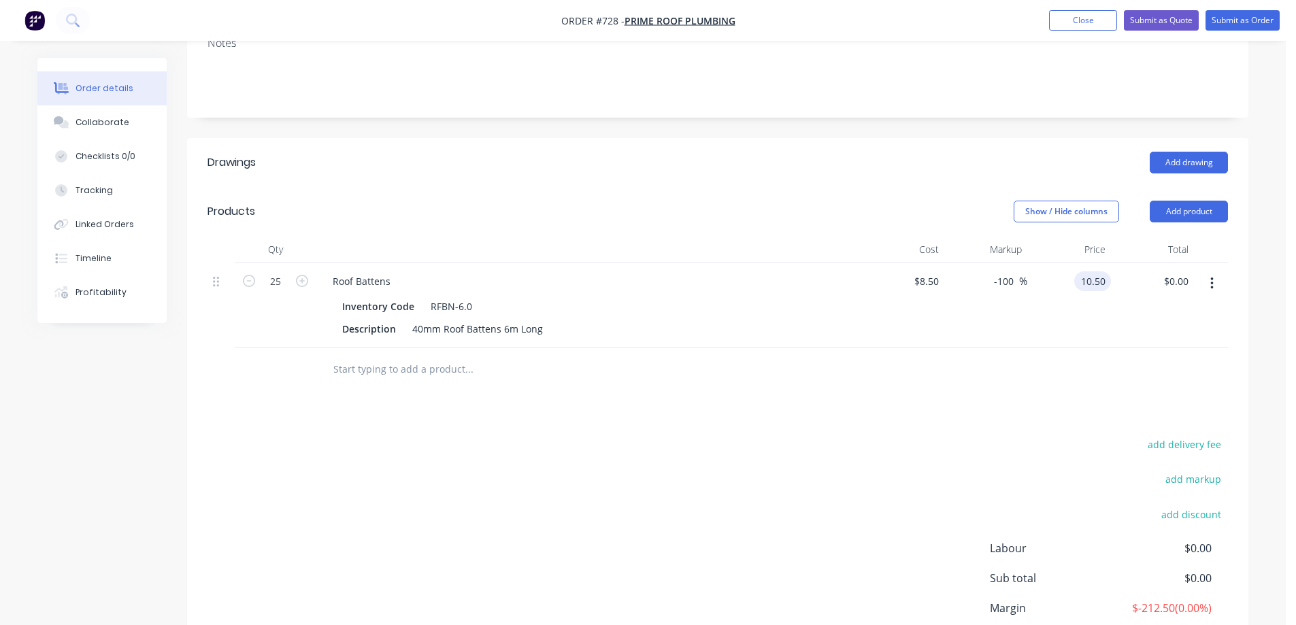
type input "10.50"
type input "23.53"
type input "$10.50"
type input "$262.50"
click at [1085, 324] on div "$10.50 $10.50" at bounding box center [1069, 305] width 84 height 84
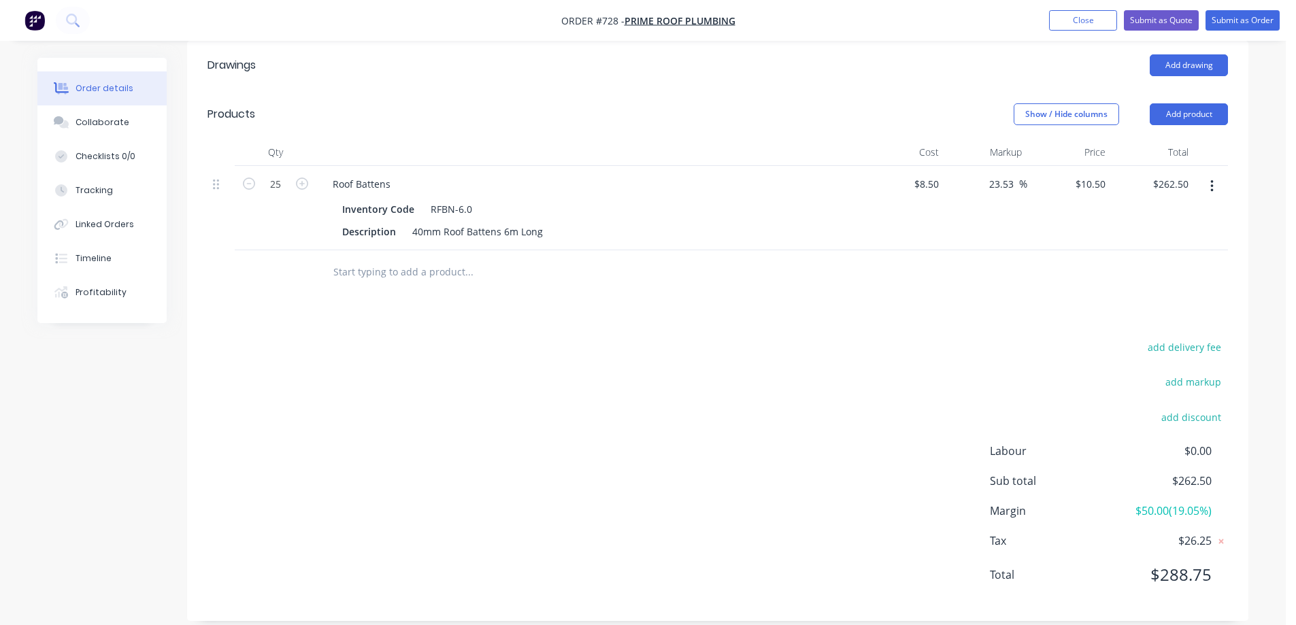
scroll to position [318, 0]
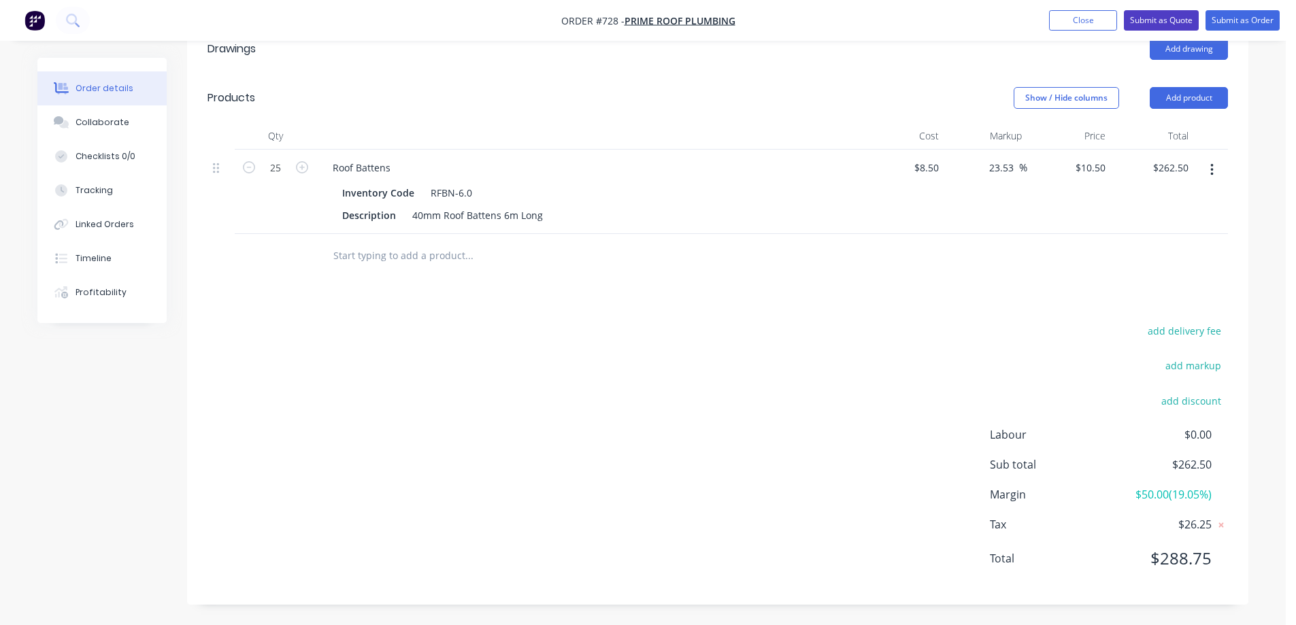
click at [1159, 14] on button "Submit as Quote" at bounding box center [1161, 20] width 75 height 20
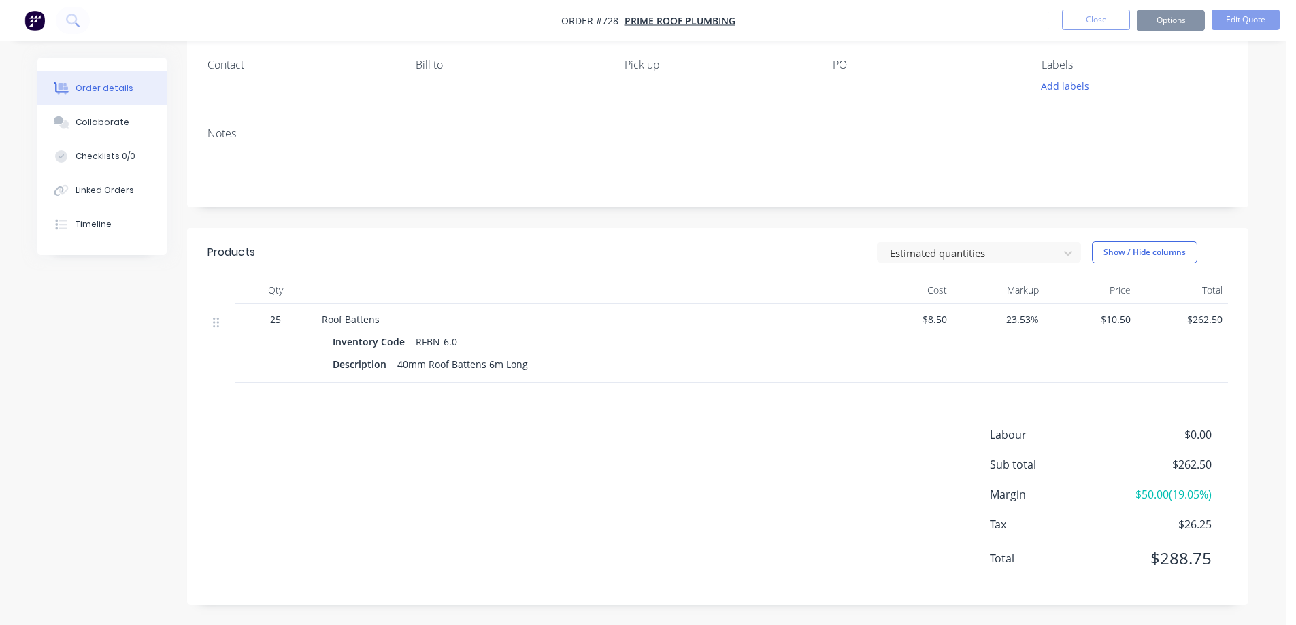
scroll to position [0, 0]
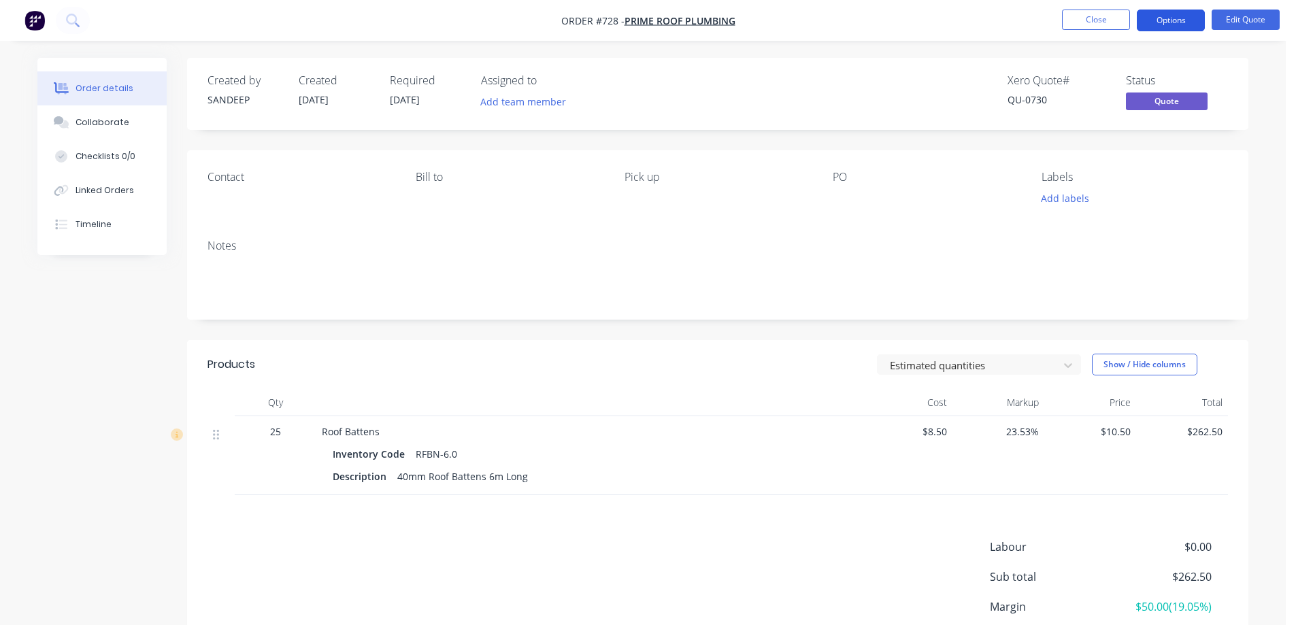
click at [1161, 26] on button "Options" at bounding box center [1171, 21] width 68 height 22
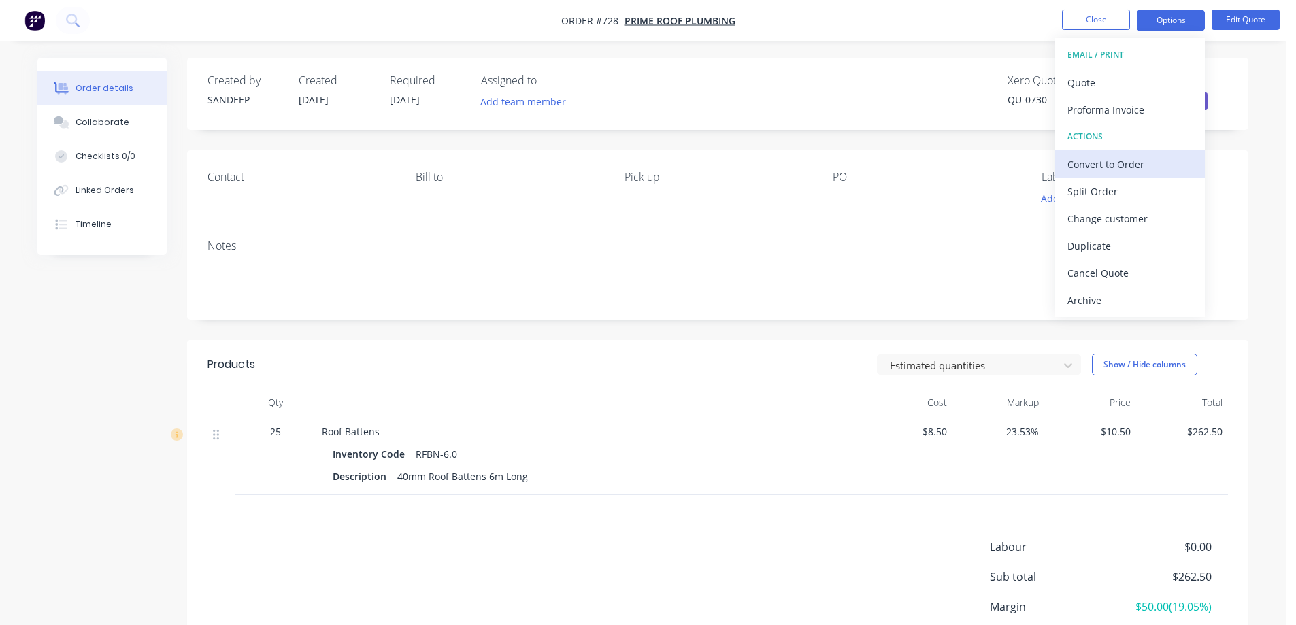
click at [1105, 154] on div "Convert to Order" at bounding box center [1129, 164] width 125 height 20
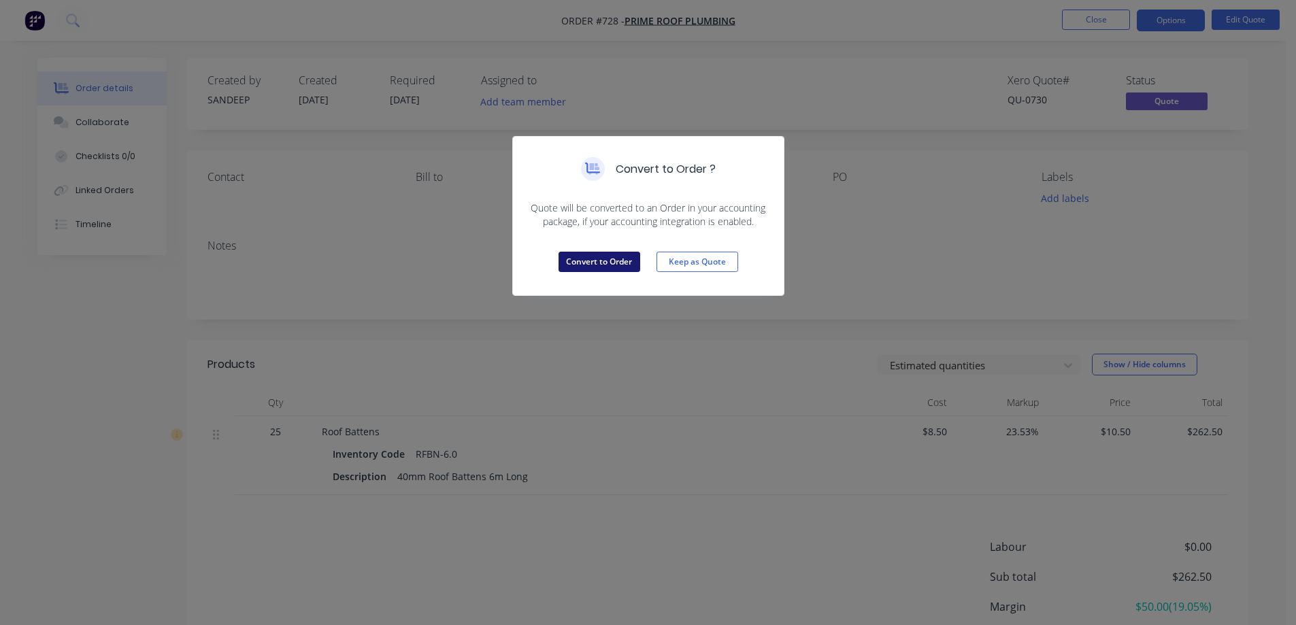
click at [590, 258] on button "Convert to Order" at bounding box center [600, 262] width 82 height 20
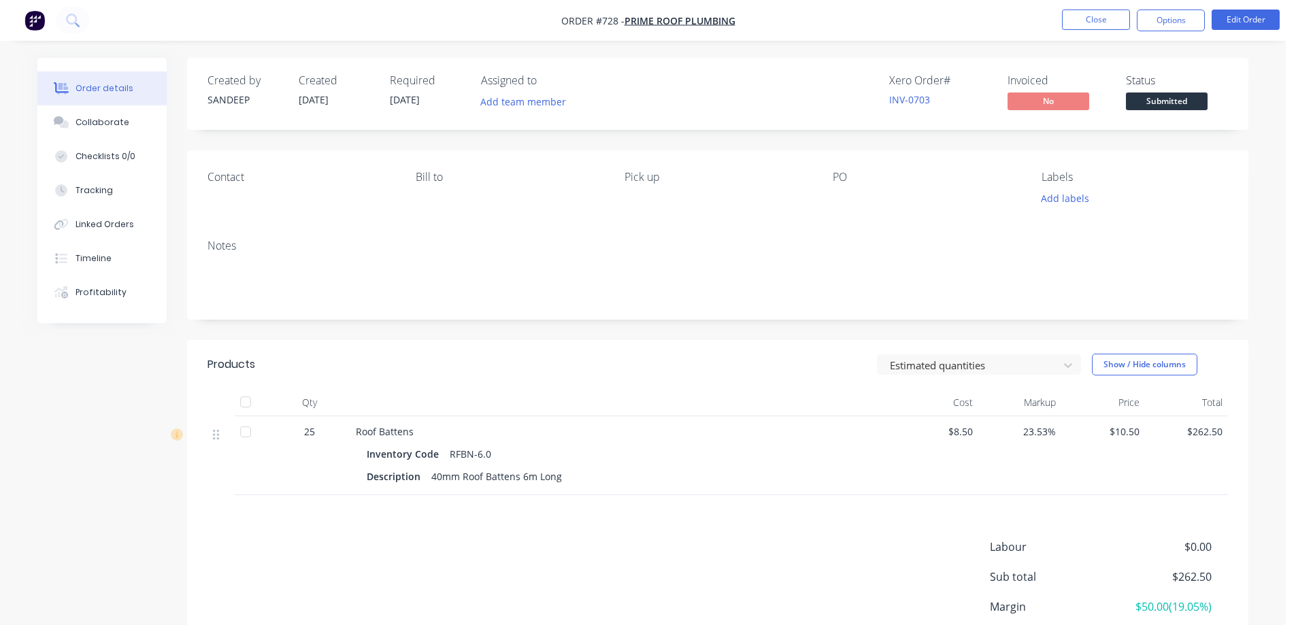
scroll to position [112, 0]
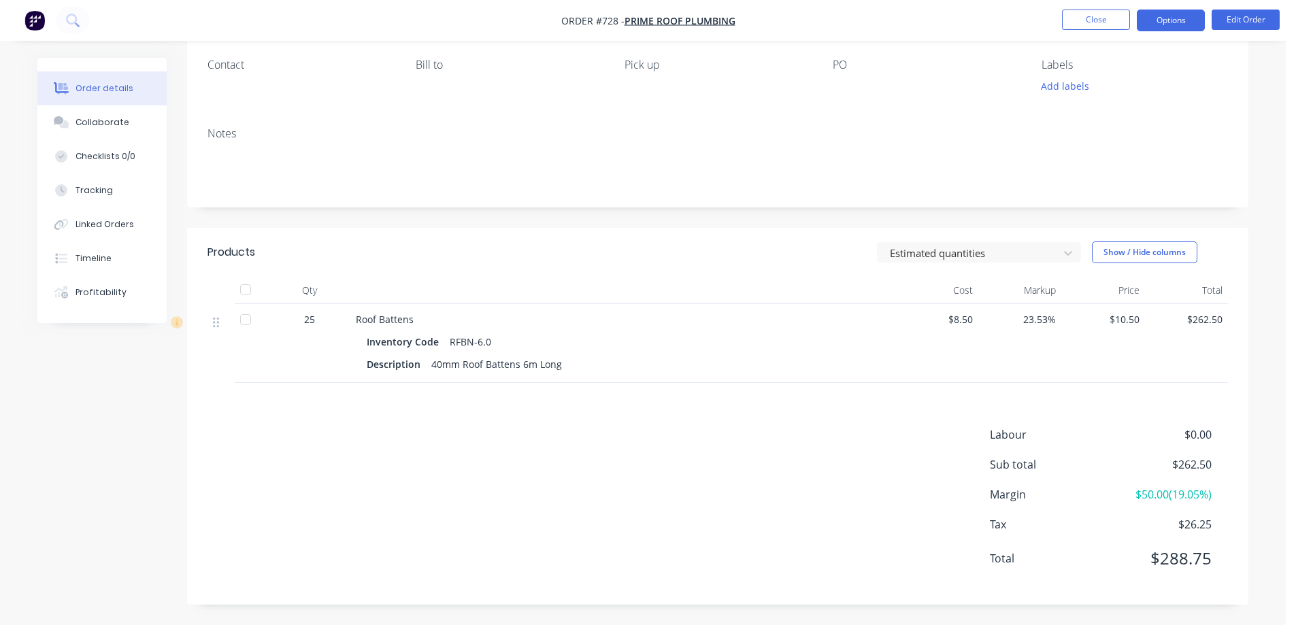
click at [1173, 15] on button "Options" at bounding box center [1171, 21] width 68 height 22
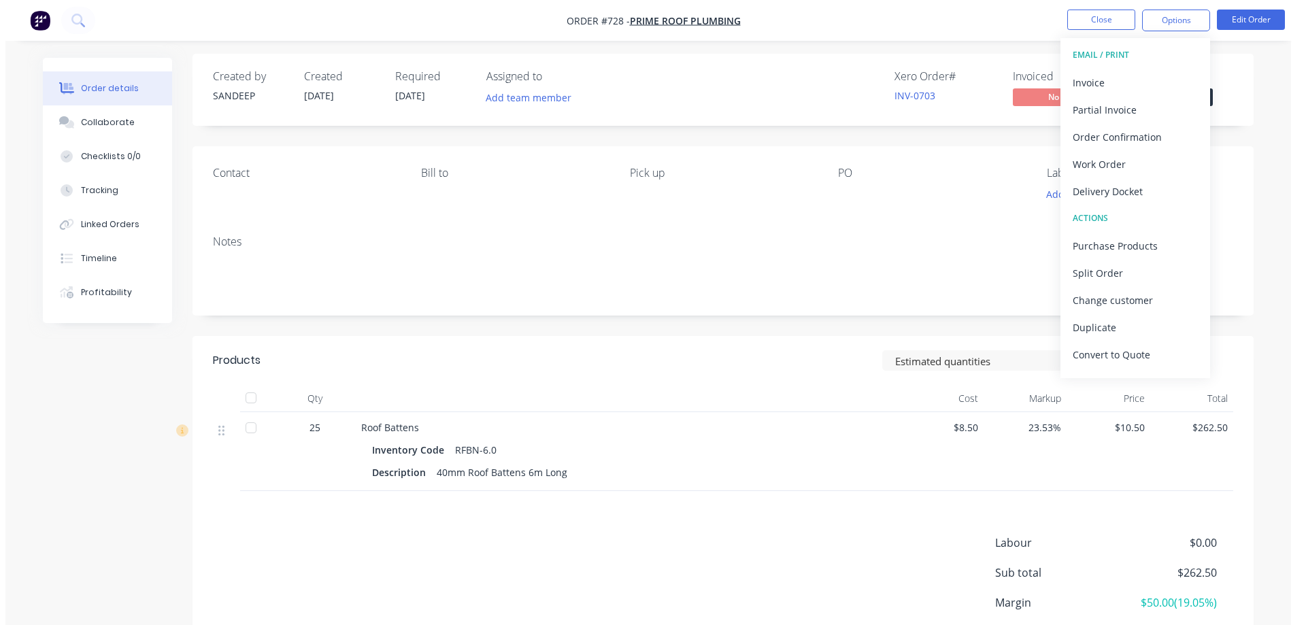
scroll to position [0, 0]
click at [900, 225] on div "Contact Bill to Pick up PO Labels Add labels" at bounding box center [717, 189] width 1061 height 78
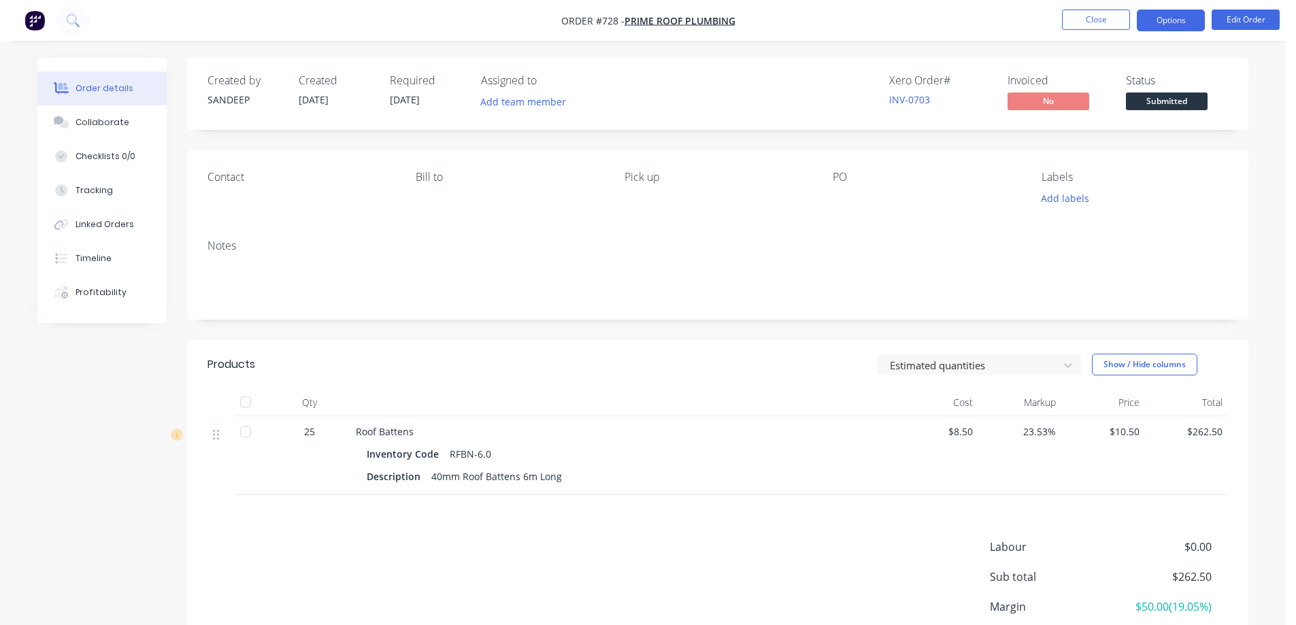
click at [1154, 27] on button "Options" at bounding box center [1171, 21] width 68 height 22
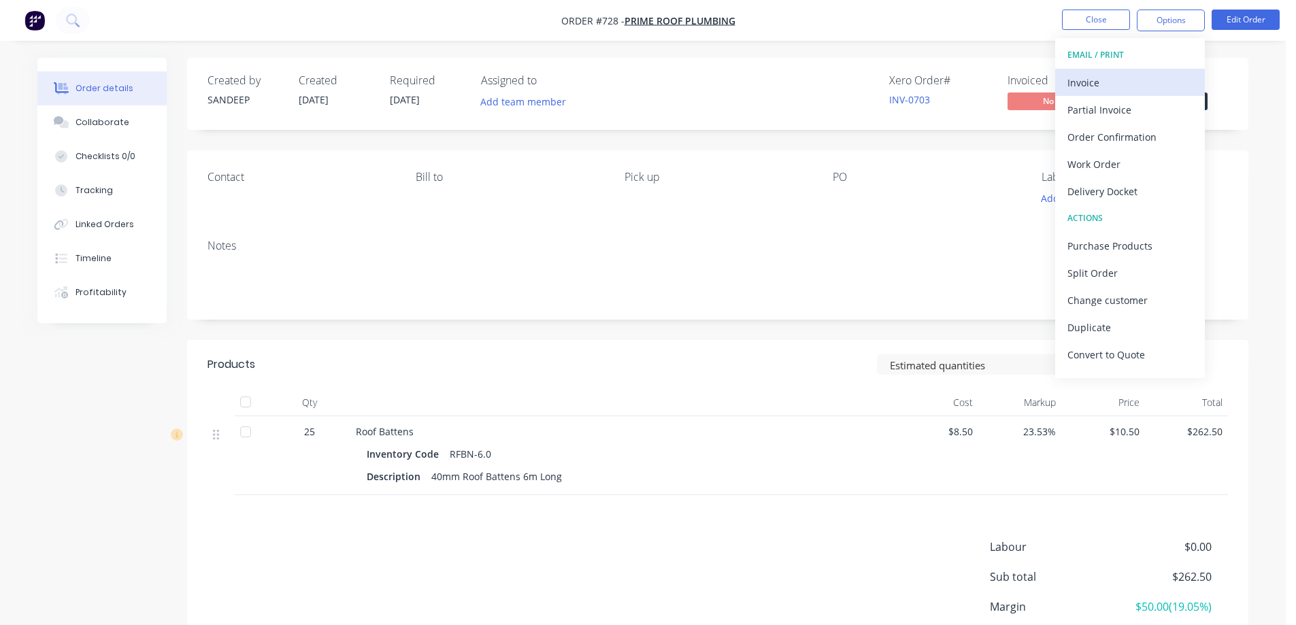
click at [1105, 84] on div "Invoice" at bounding box center [1129, 83] width 125 height 20
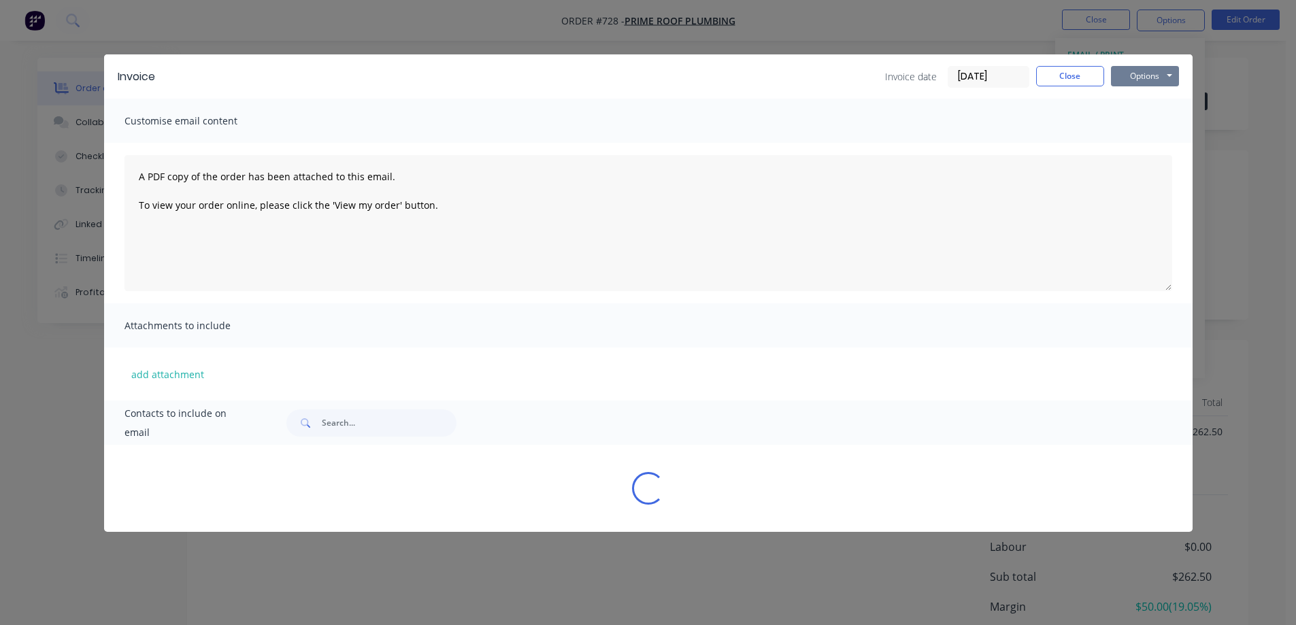
click at [1136, 82] on button "Options" at bounding box center [1145, 76] width 68 height 20
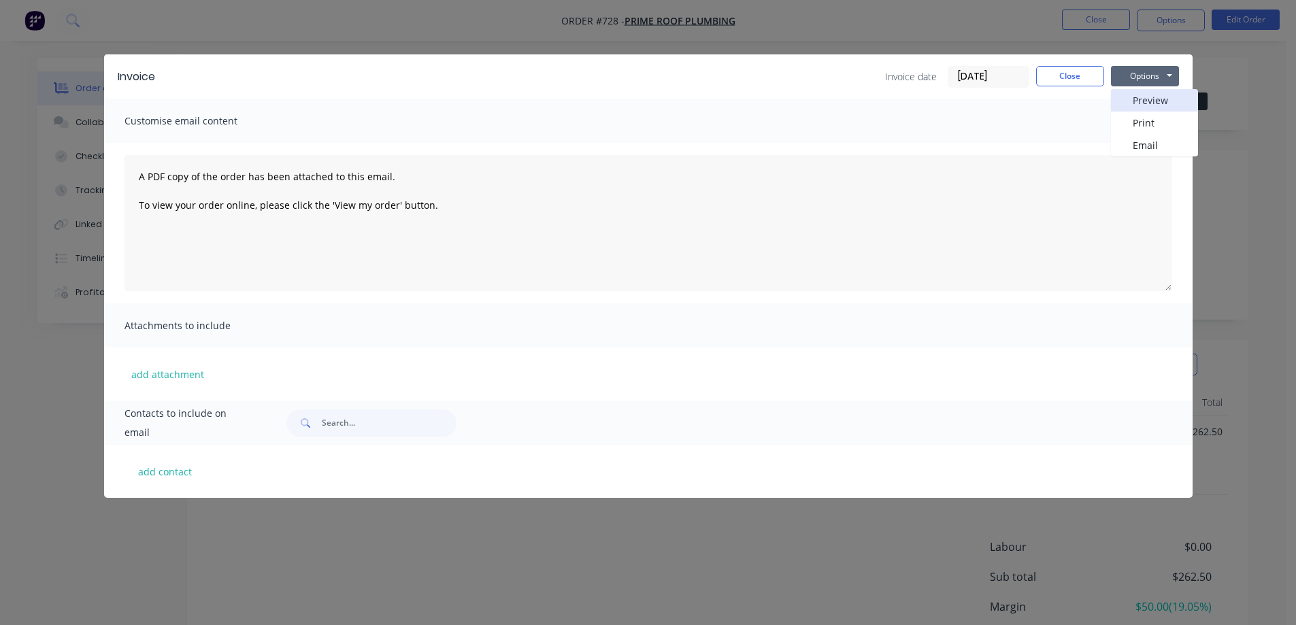
click at [1137, 103] on button "Preview" at bounding box center [1154, 100] width 87 height 22
click at [1052, 69] on button "Close" at bounding box center [1070, 76] width 68 height 20
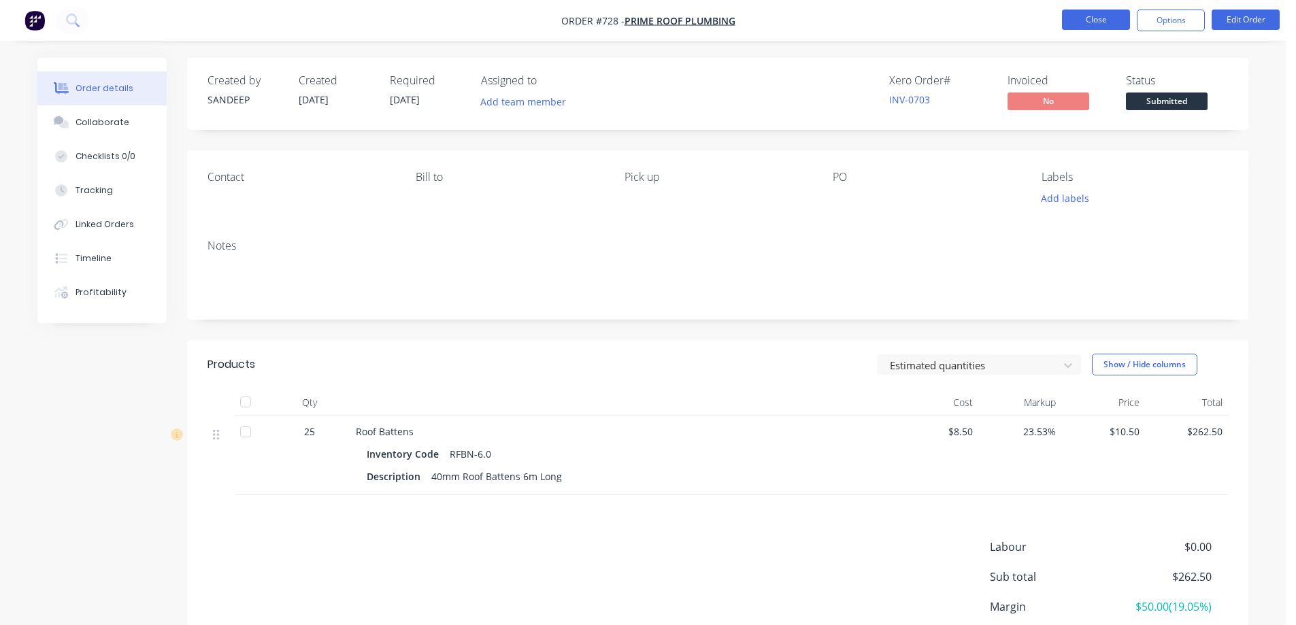
click at [1081, 24] on button "Close" at bounding box center [1096, 20] width 68 height 20
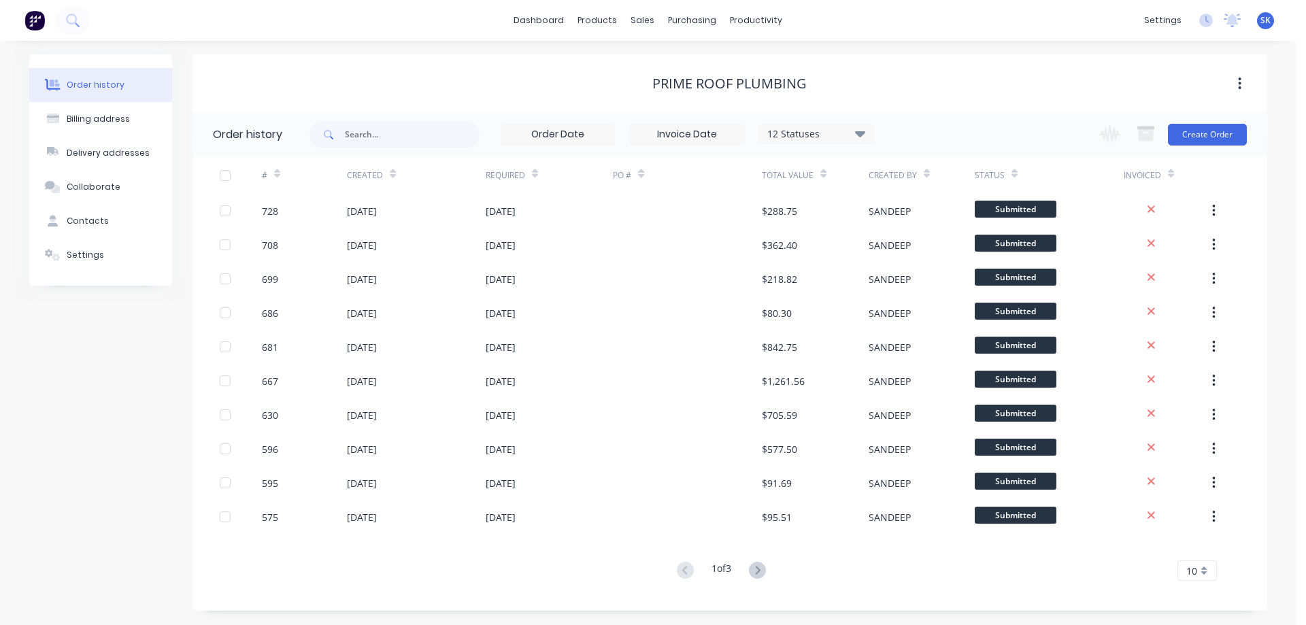
click at [27, 22] on img at bounding box center [34, 20] width 20 height 20
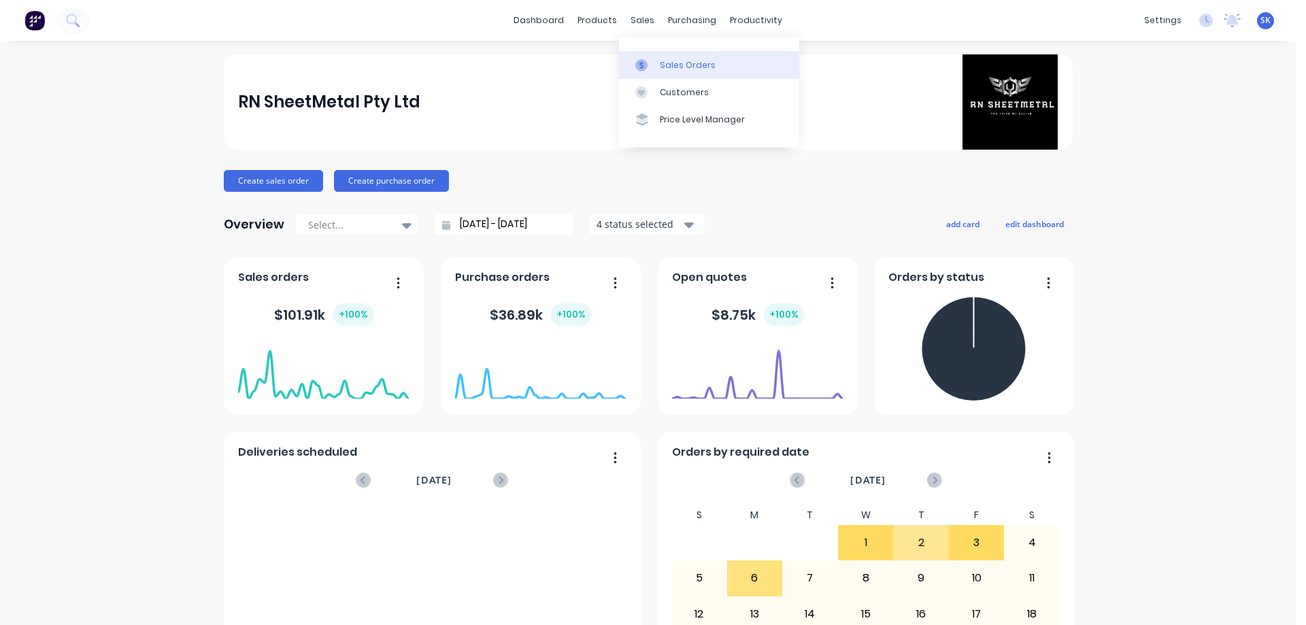
click at [671, 70] on div "Sales Orders" at bounding box center [688, 65] width 56 height 12
